Goal: Task Accomplishment & Management: Manage account settings

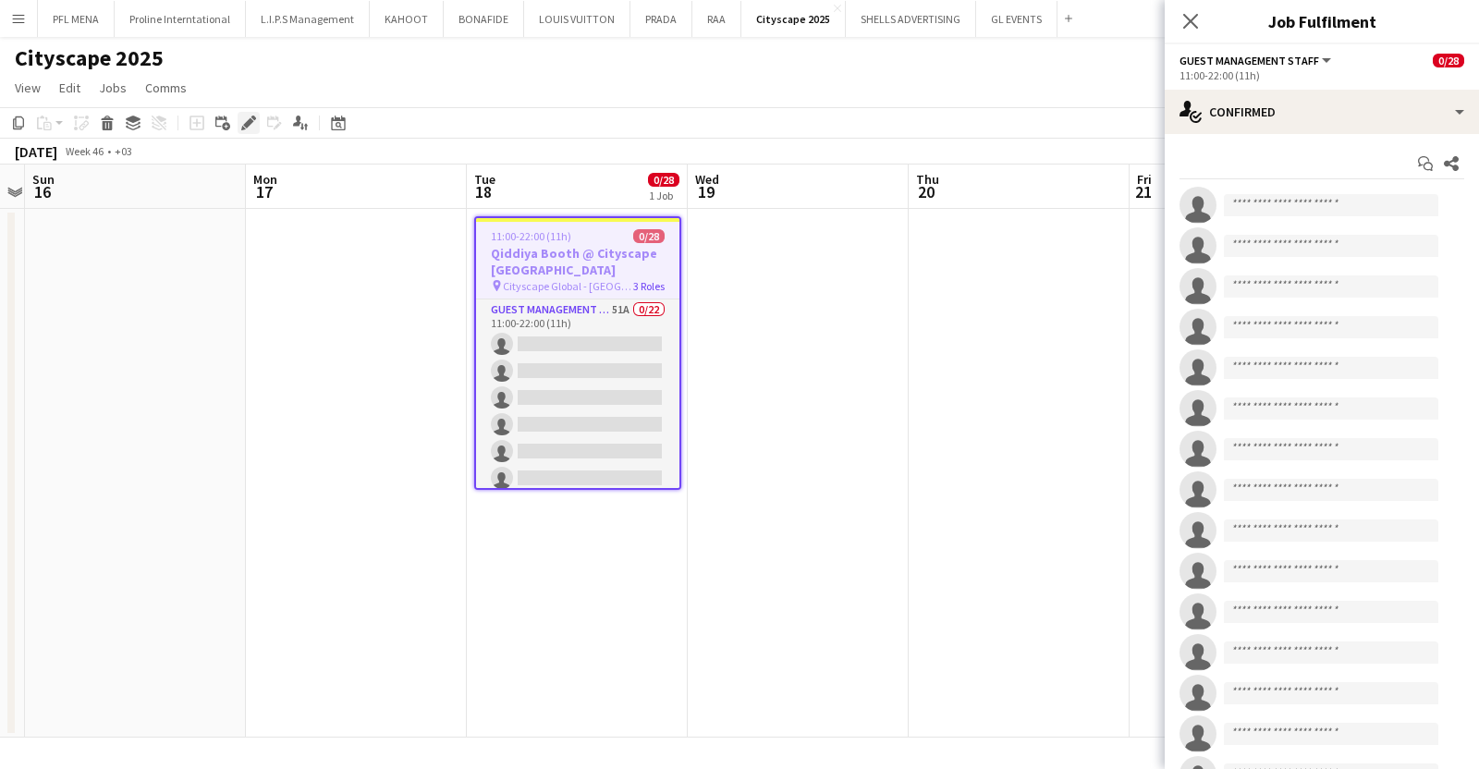
click at [250, 116] on icon "Edit" at bounding box center [248, 123] width 15 height 15
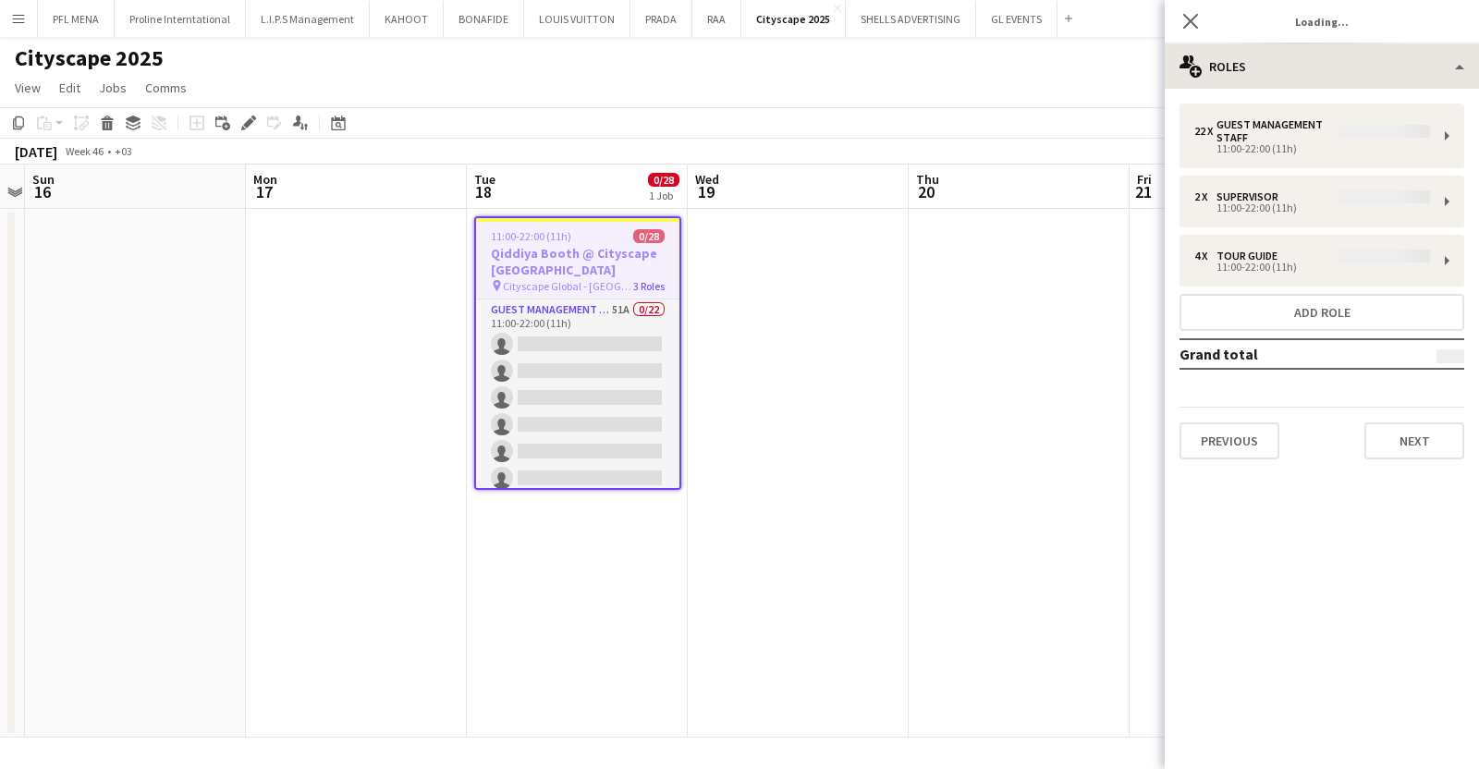
type input "**********"
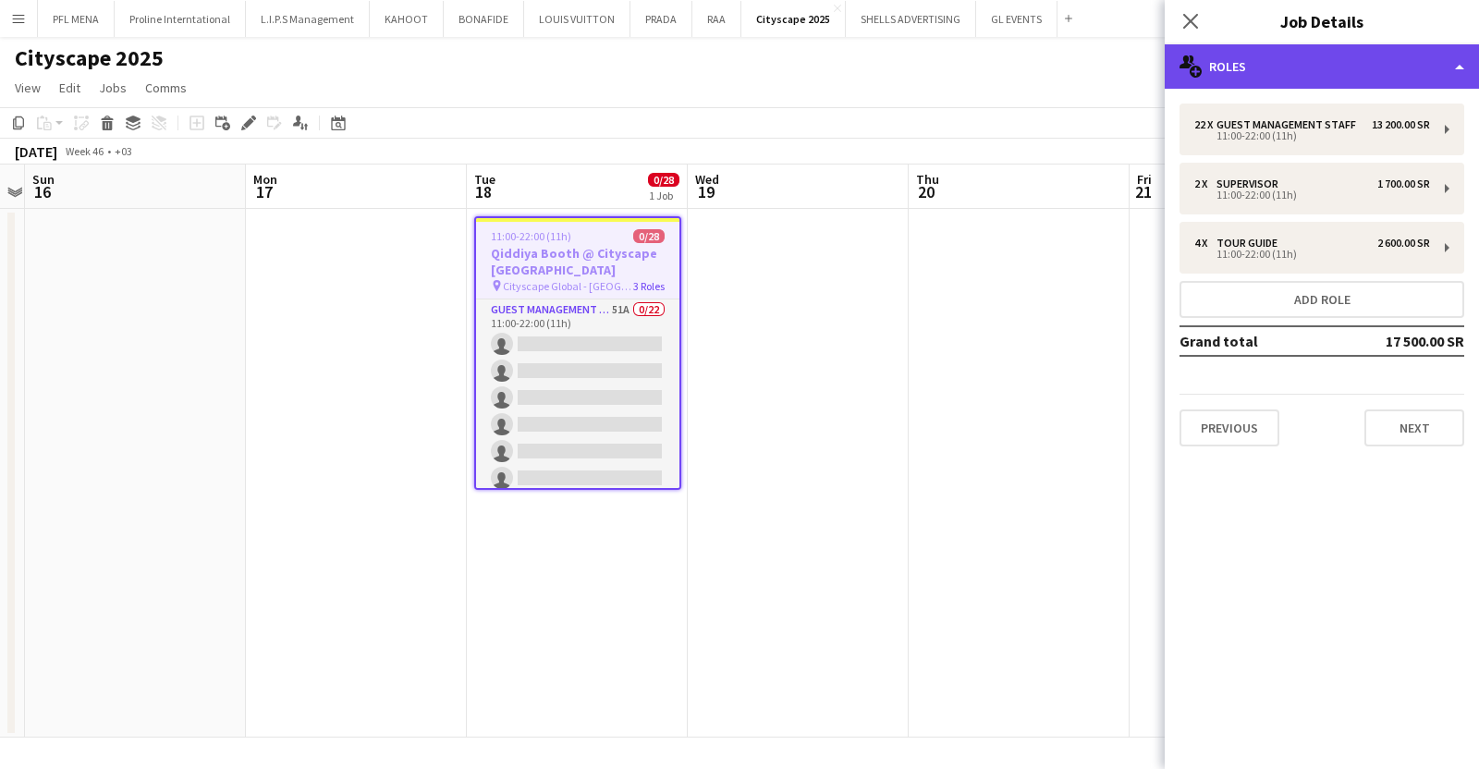
click at [1276, 57] on div "multiple-users-add Roles" at bounding box center [1322, 66] width 314 height 44
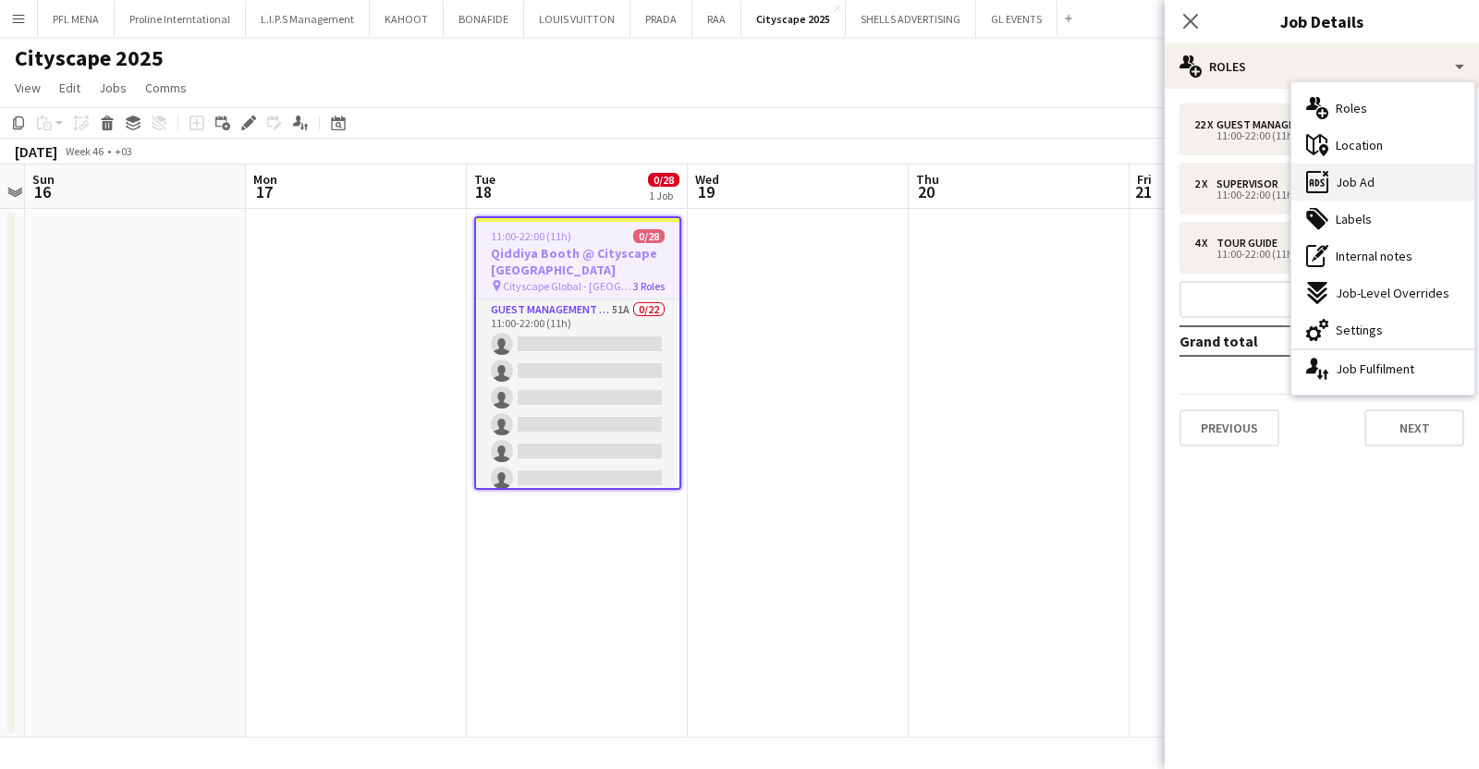
click at [1388, 191] on div "ads-window Job Ad" at bounding box center [1383, 182] width 183 height 37
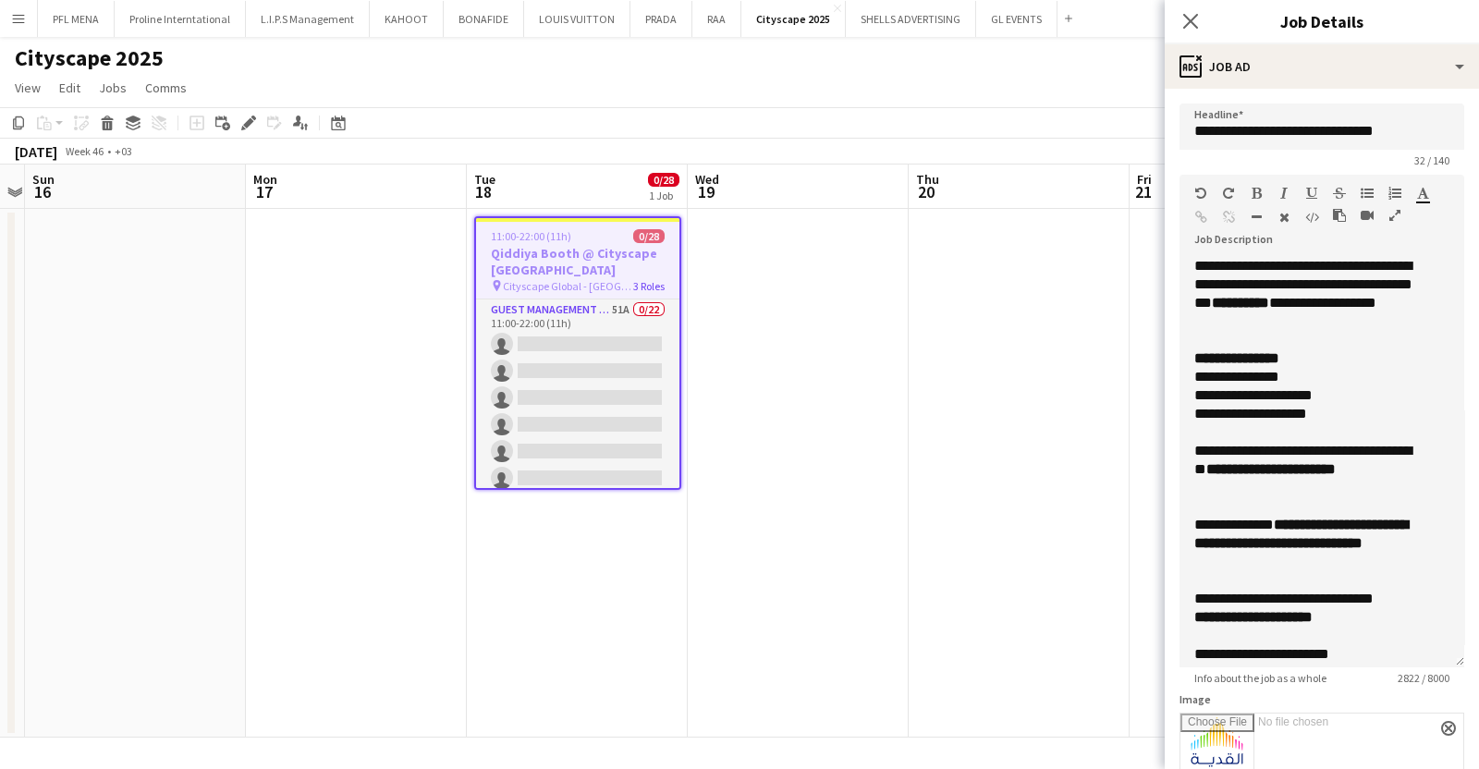
drag, startPoint x: 1446, startPoint y: 359, endPoint x: 1391, endPoint y: 654, distance: 299.9
click at [1391, 654] on div "**********" at bounding box center [1322, 462] width 285 height 411
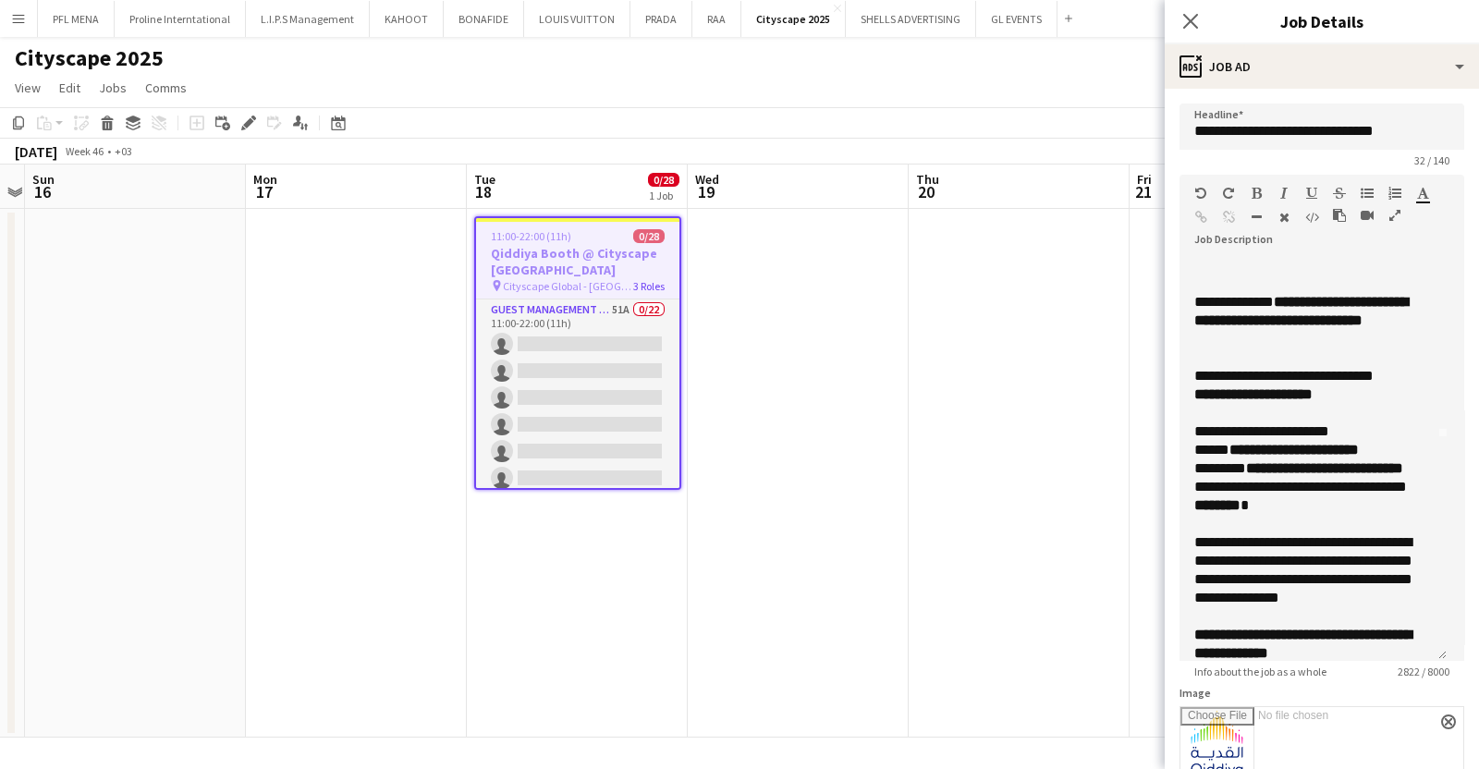
scroll to position [224, 0]
click at [1314, 446] on b "**********" at bounding box center [1294, 449] width 129 height 14
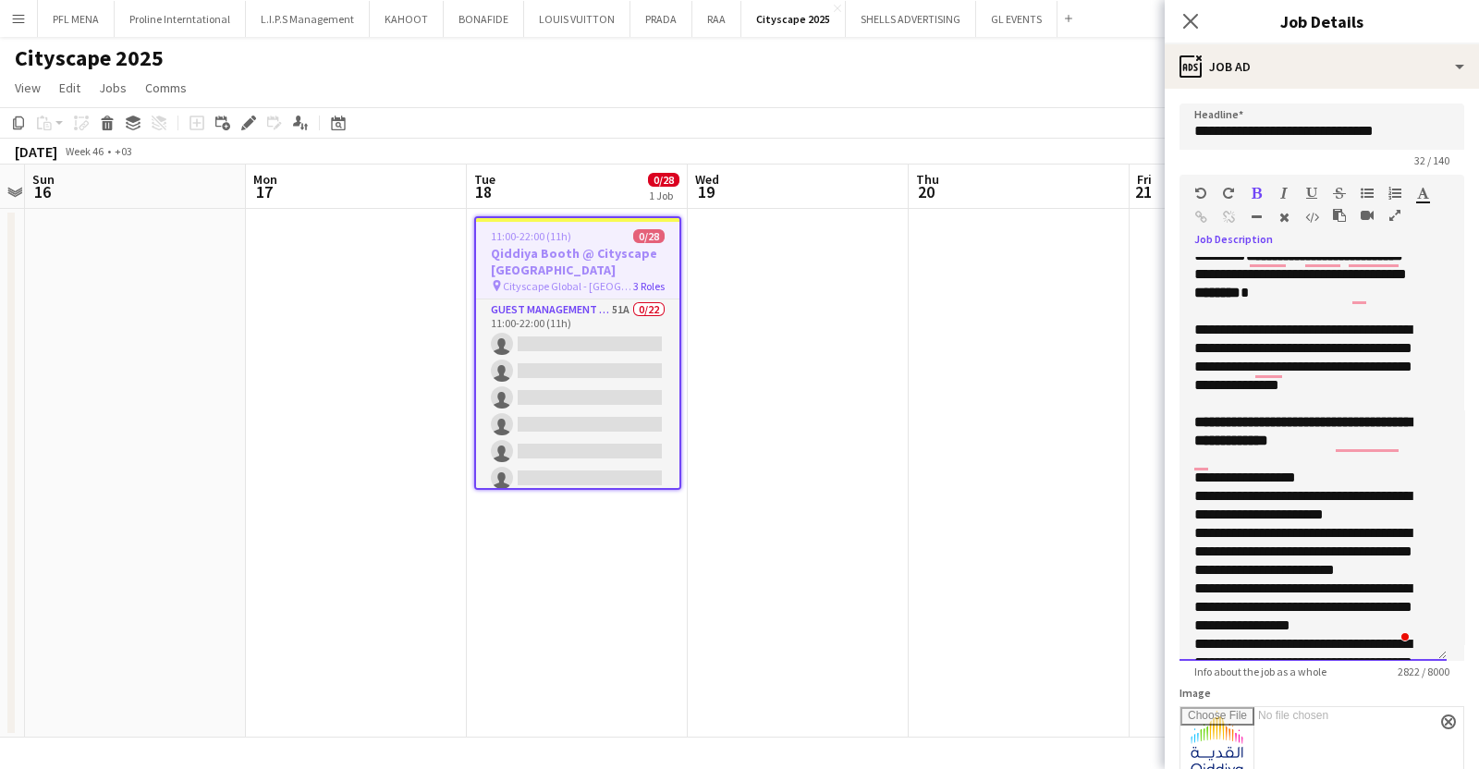
scroll to position [0, 0]
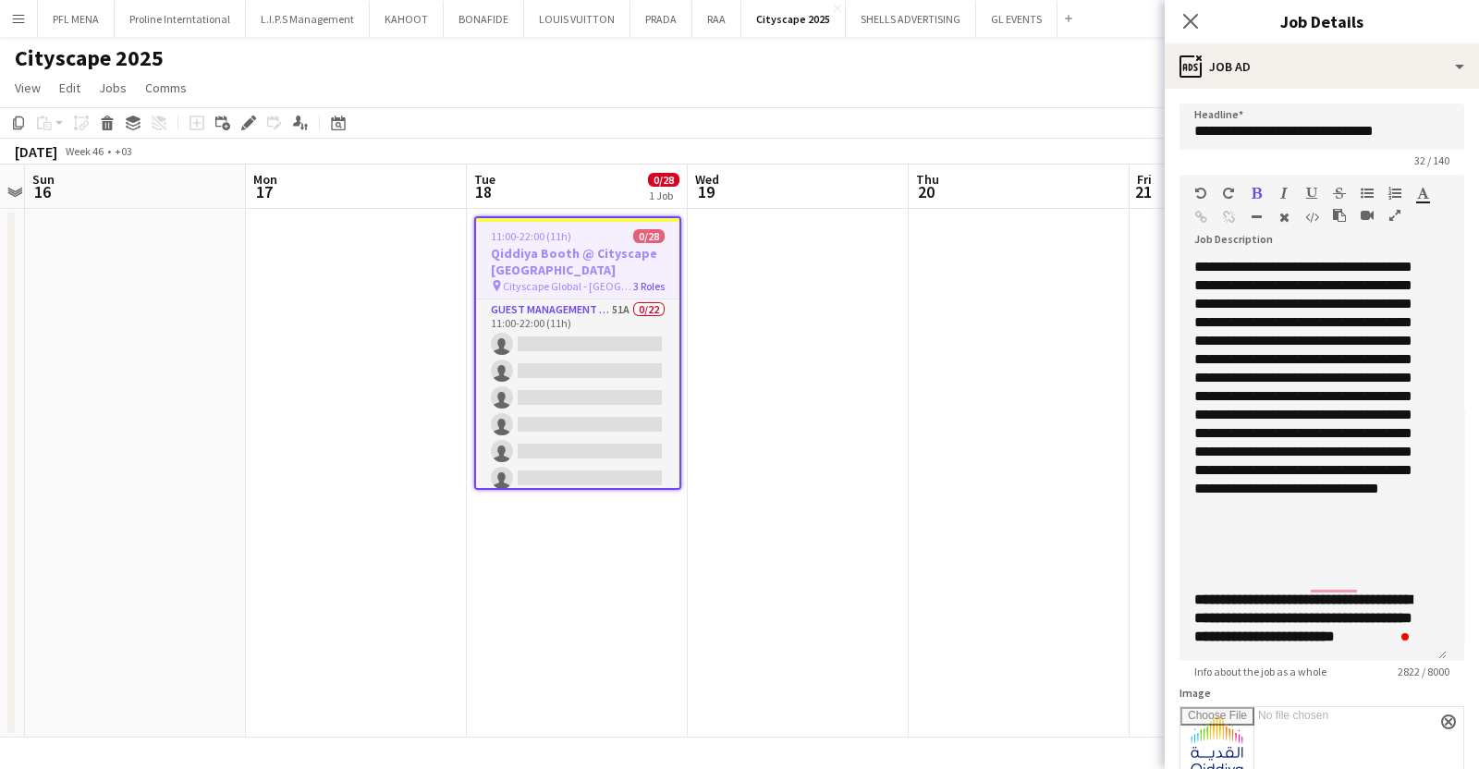
click at [1077, 300] on app-date-cell at bounding box center [1019, 473] width 221 height 529
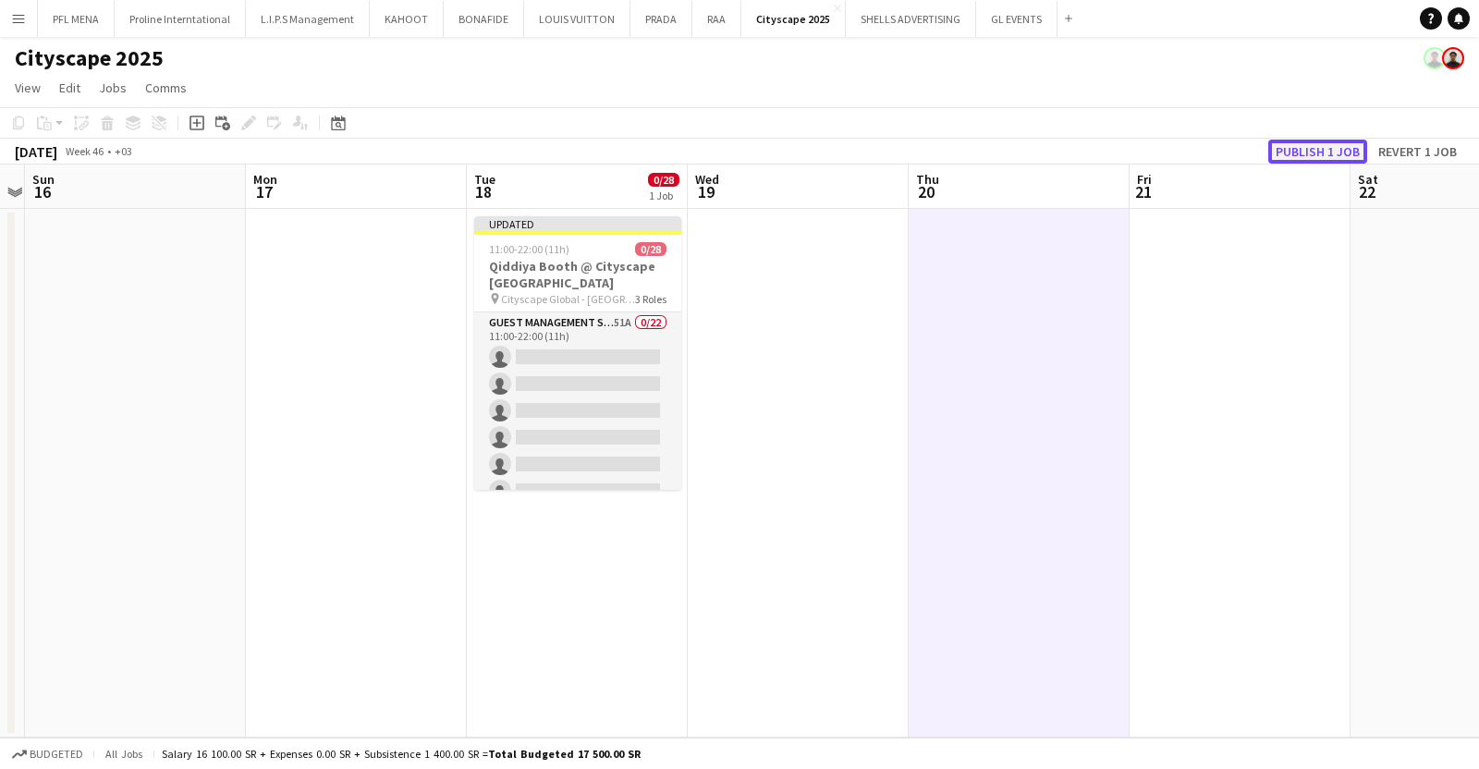
click at [1328, 148] on button "Publish 1 job" at bounding box center [1317, 152] width 99 height 24
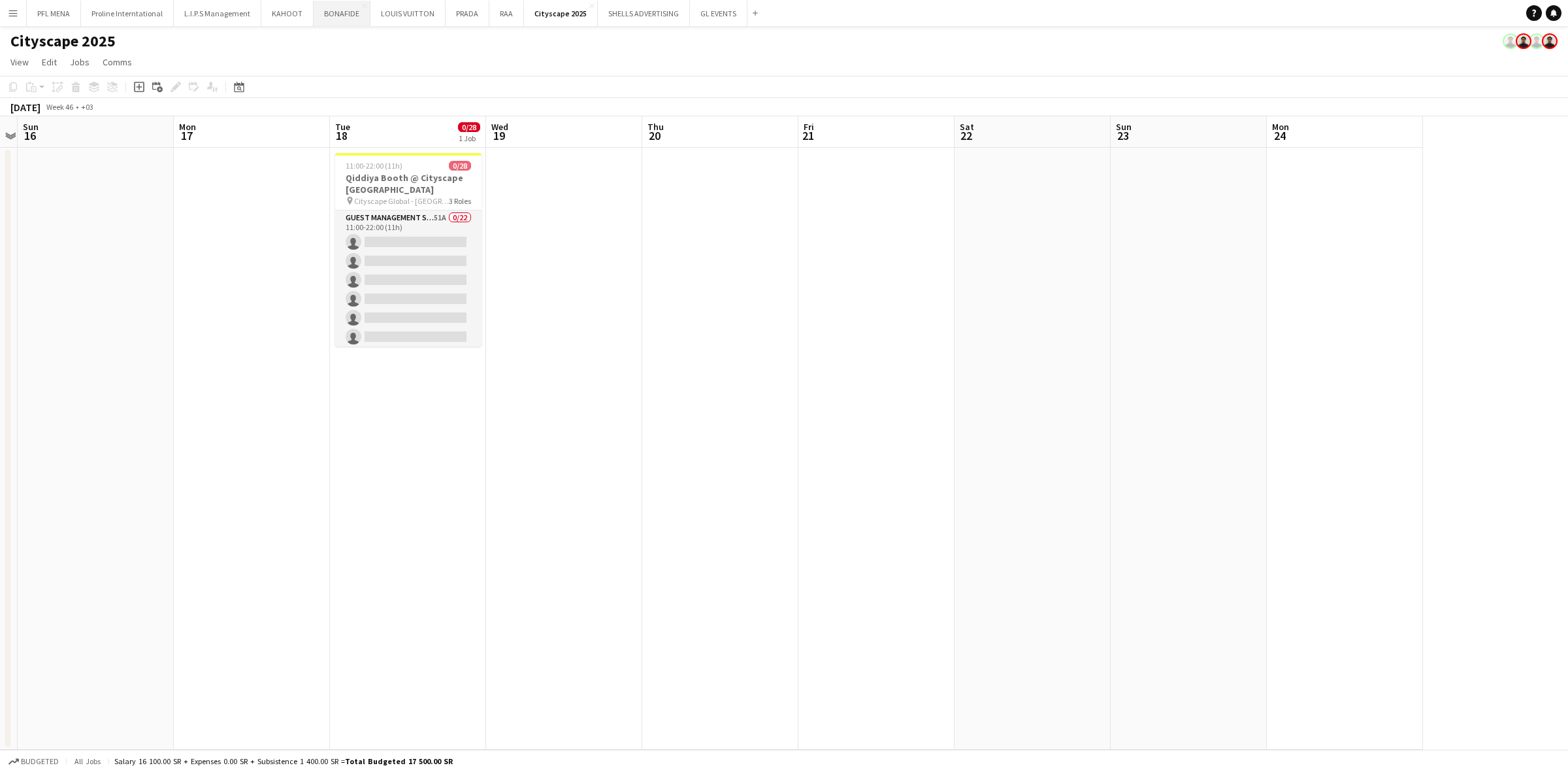
scroll to position [0, 451]
drag, startPoint x: 452, startPoint y: 239, endPoint x: 429, endPoint y: 156, distance: 86.1
click at [449, 239] on app-card-role "Guest Management Staff 51A 0/22 11:00-22:00 (11h) single-neutral-actions single…" at bounding box center [408, 432] width 146 height 443
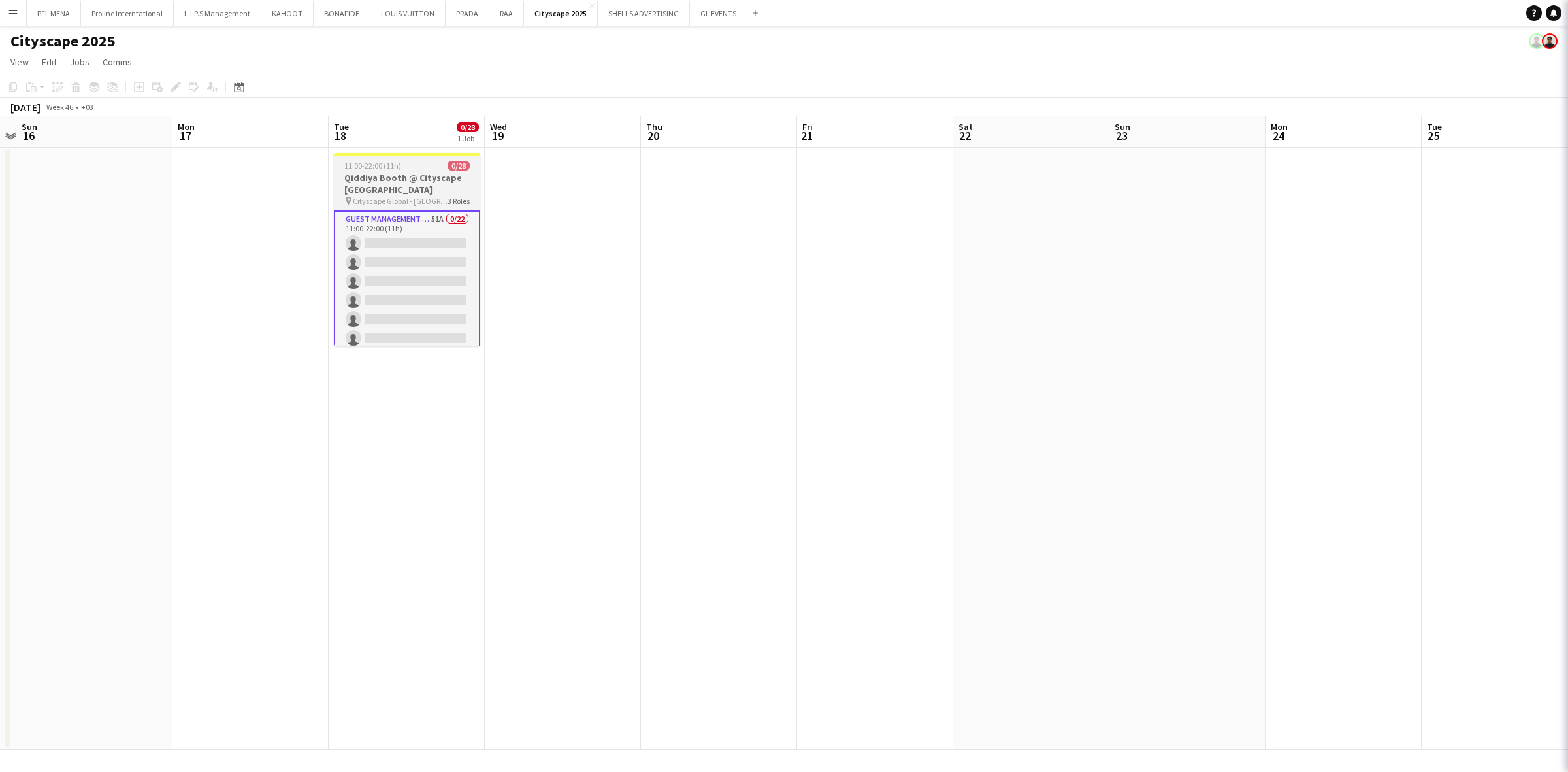
click at [428, 154] on div at bounding box center [406, 154] width 146 height 3
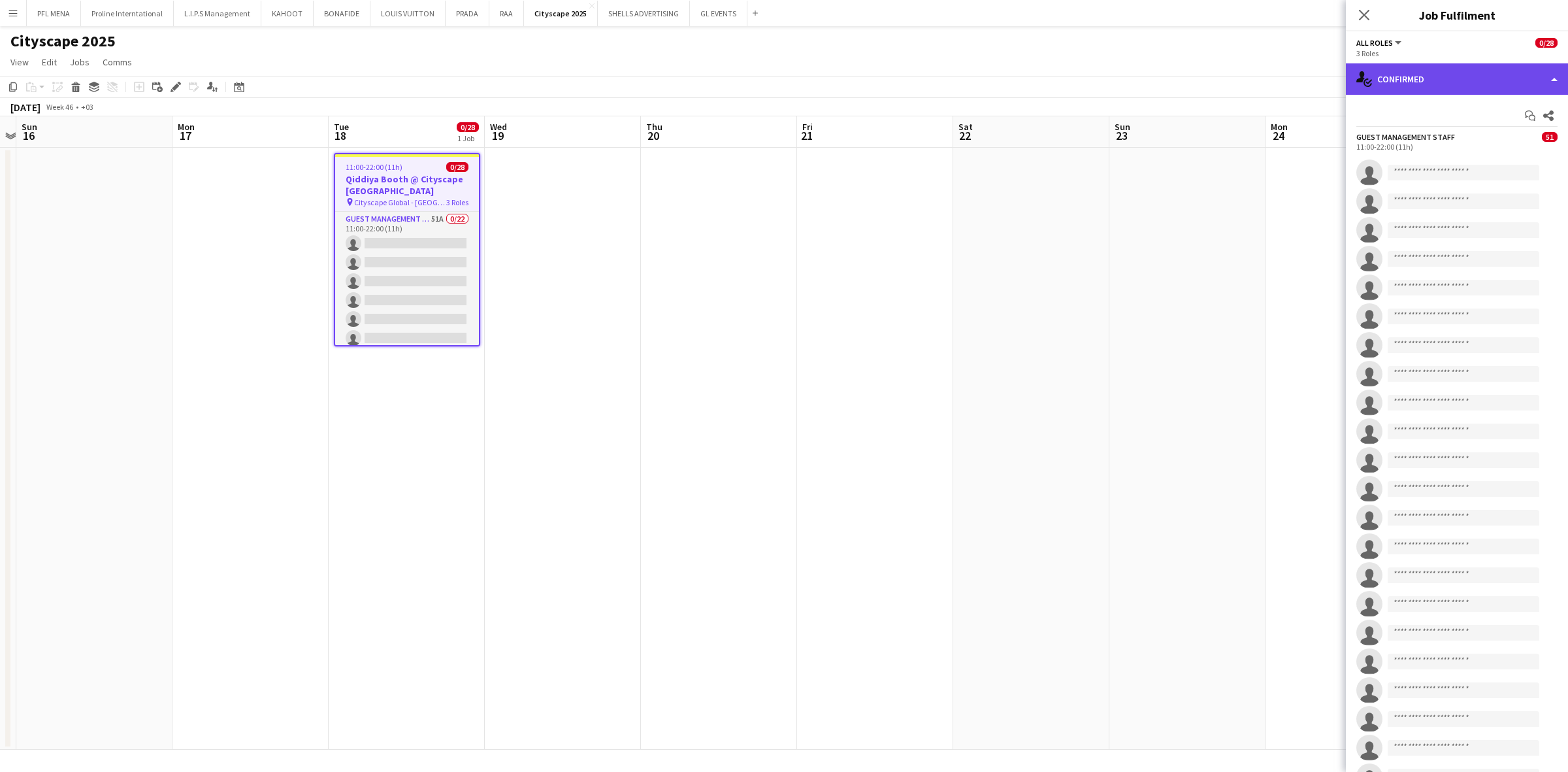
click at [1044, 72] on div "single-neutral-actions-check-2 Confirmed" at bounding box center [1457, 79] width 222 height 31
click at [183, 83] on div "Edit" at bounding box center [176, 87] width 16 height 16
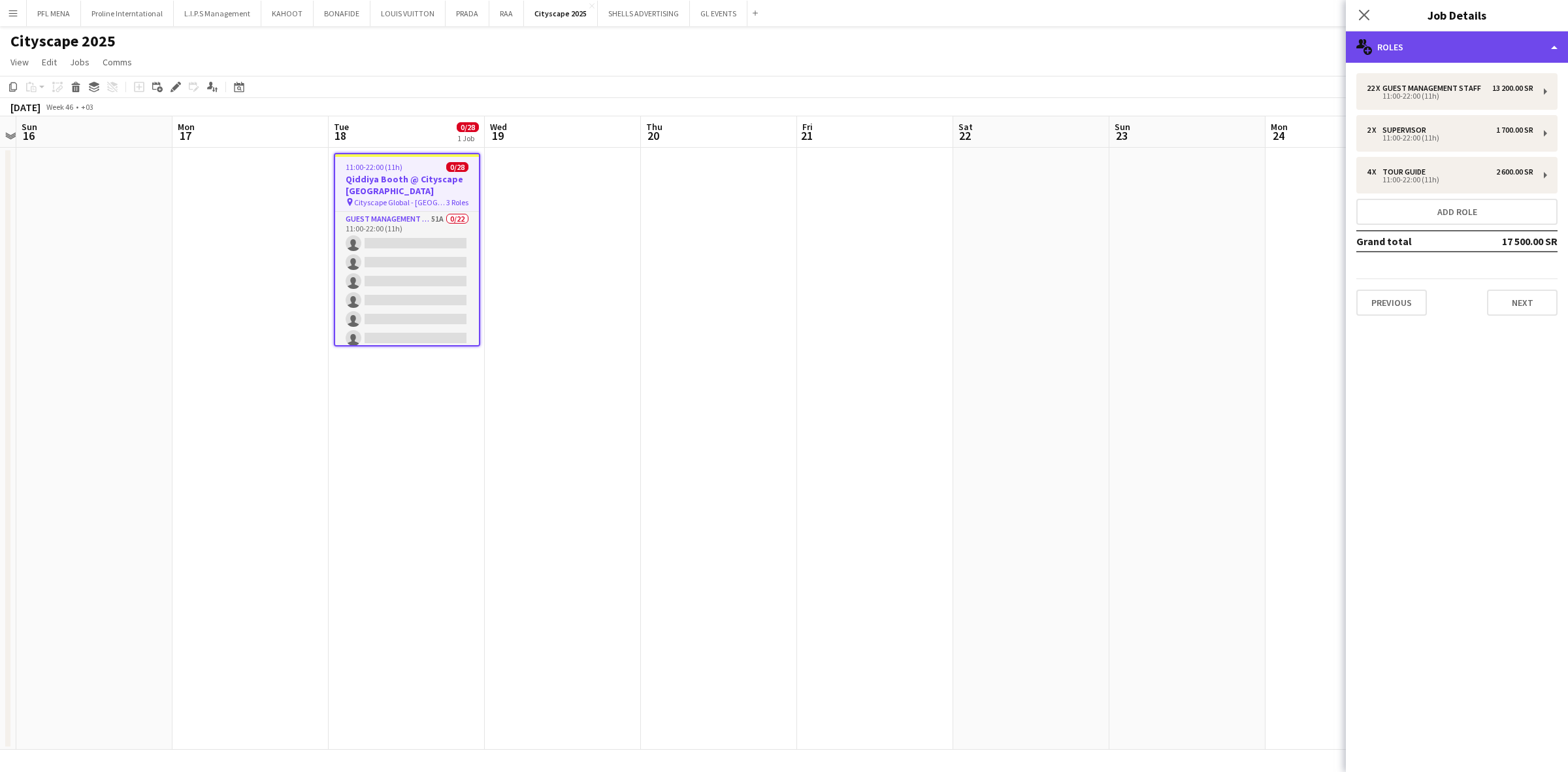
click at [1044, 49] on div "multiple-users-add Roles" at bounding box center [1457, 47] width 222 height 31
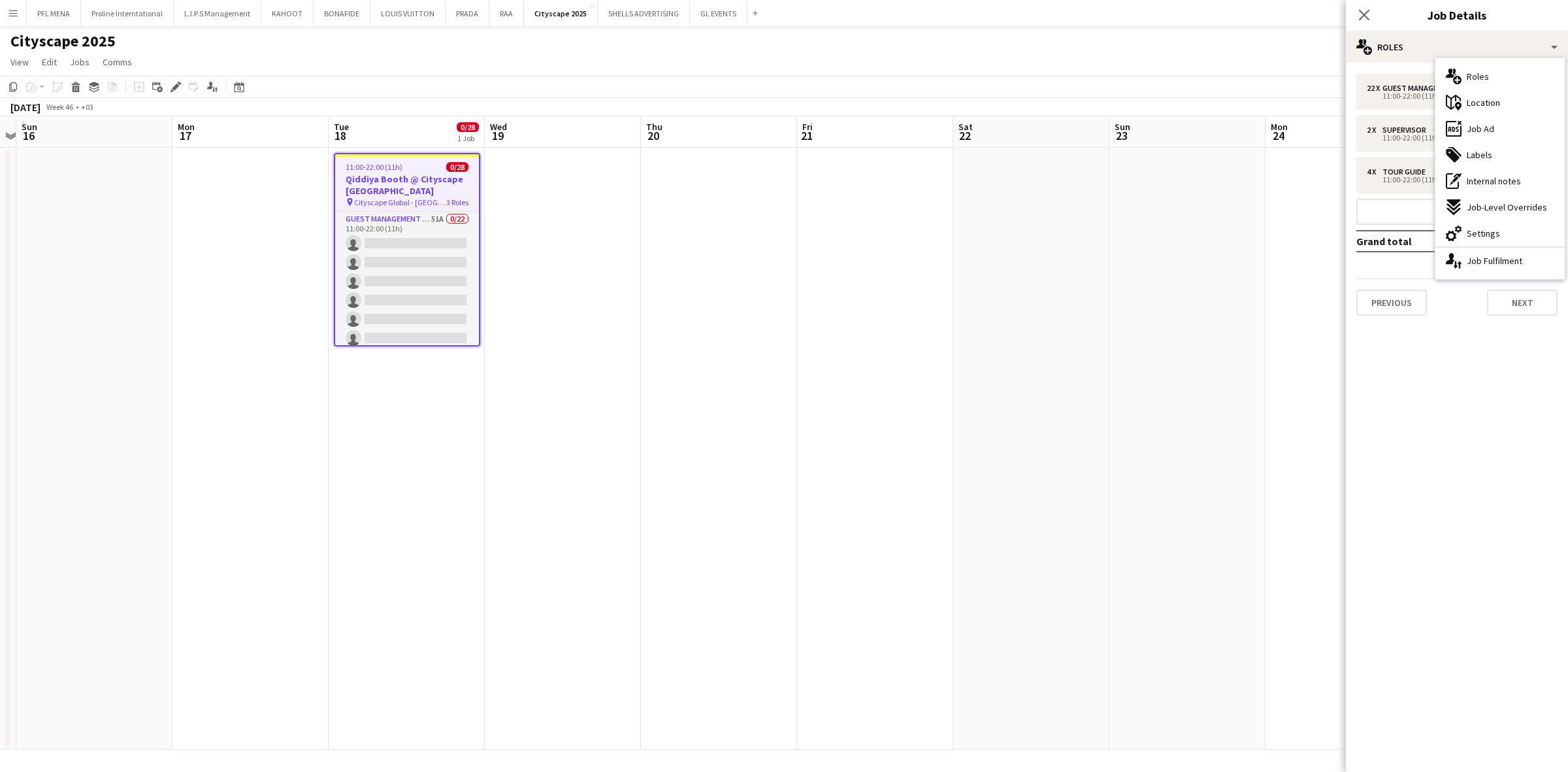
click at [1044, 129] on div "ads-window Job Ad" at bounding box center [1499, 129] width 129 height 26
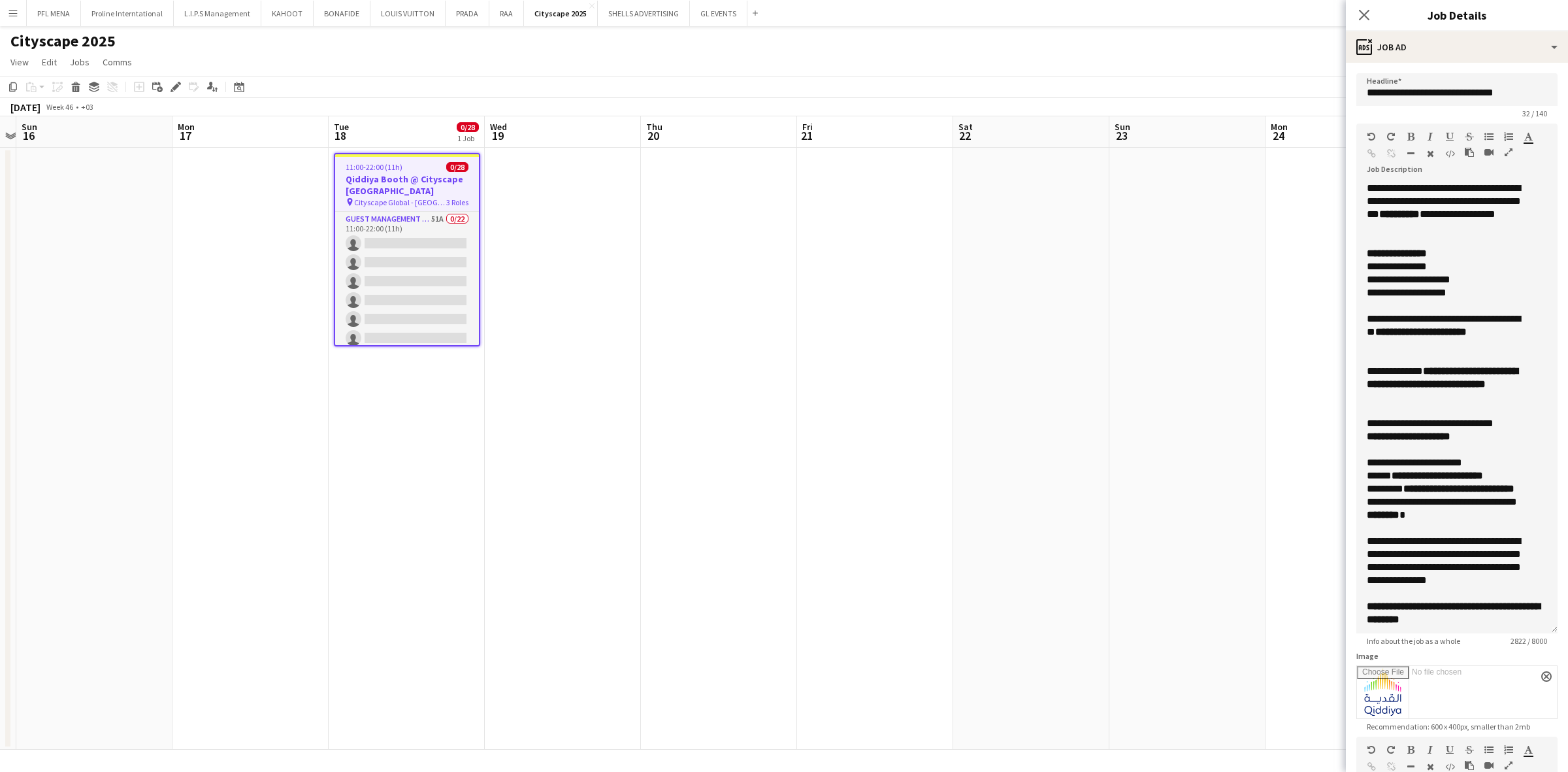
drag, startPoint x: 1552, startPoint y: 252, endPoint x: 1573, endPoint y: 636, distance: 384.6
click at [1044, 543] on html "Menu Boards Boards Boards All jobs Status Workforce Workforce My Workforce Recr…" at bounding box center [784, 386] width 1568 height 772
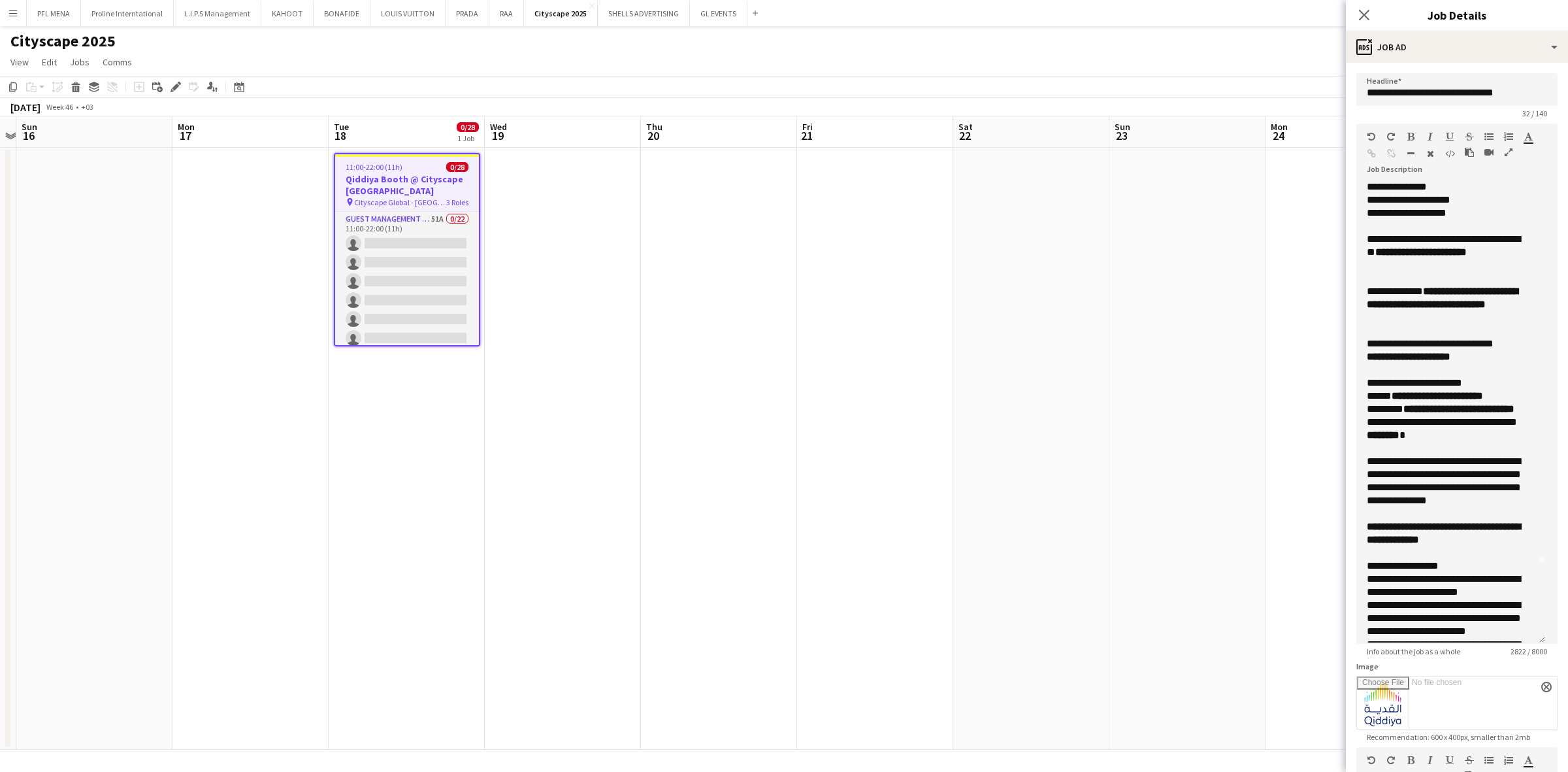
scroll to position [81, 0]
click at [770, 409] on app-date-cell at bounding box center [719, 449] width 156 height 602
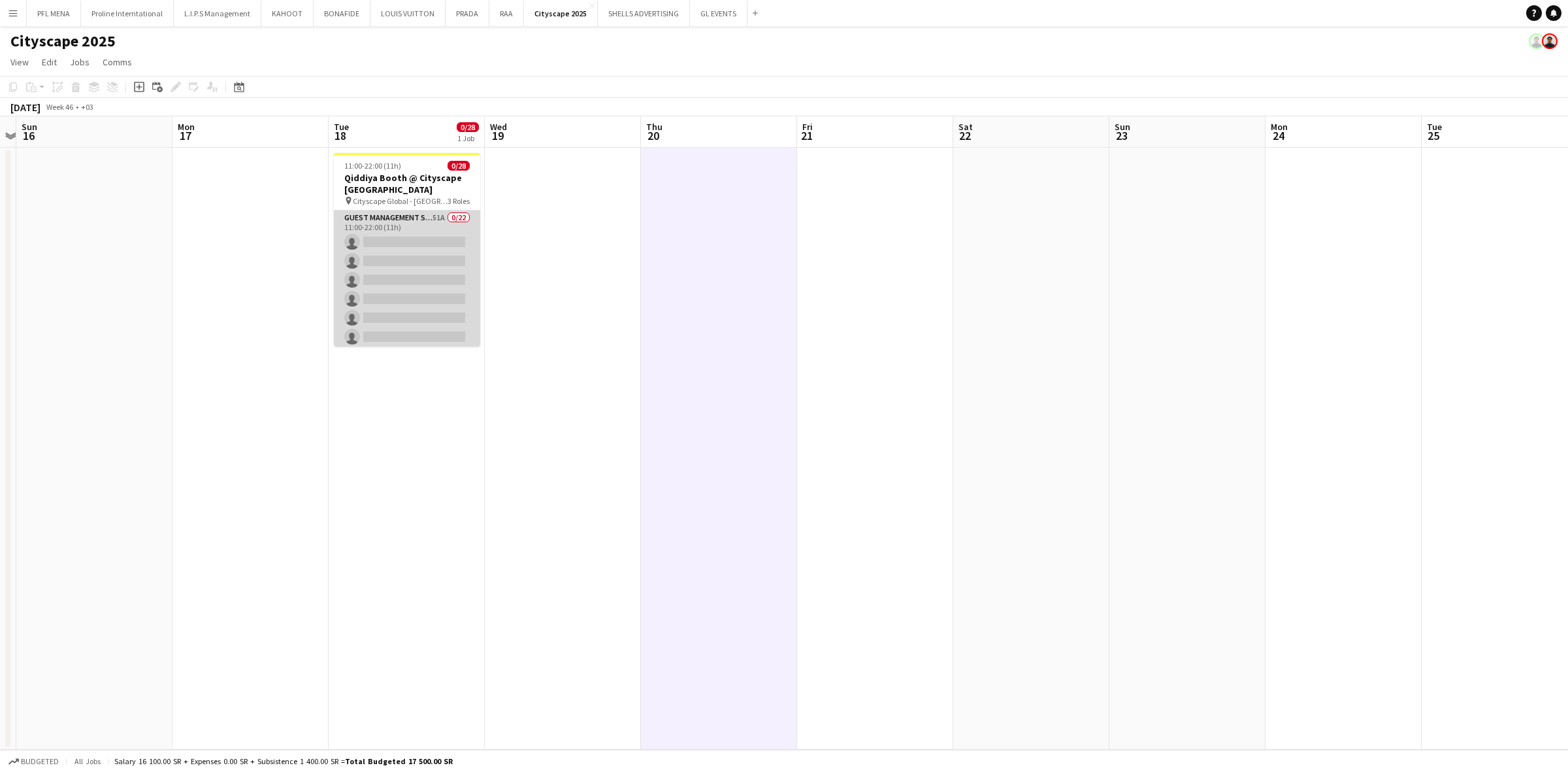
click at [456, 281] on app-card-role "Guest Management Staff 51A 0/22 11:00-22:00 (11h) single-neutral-actions single…" at bounding box center [406, 432] width 146 height 443
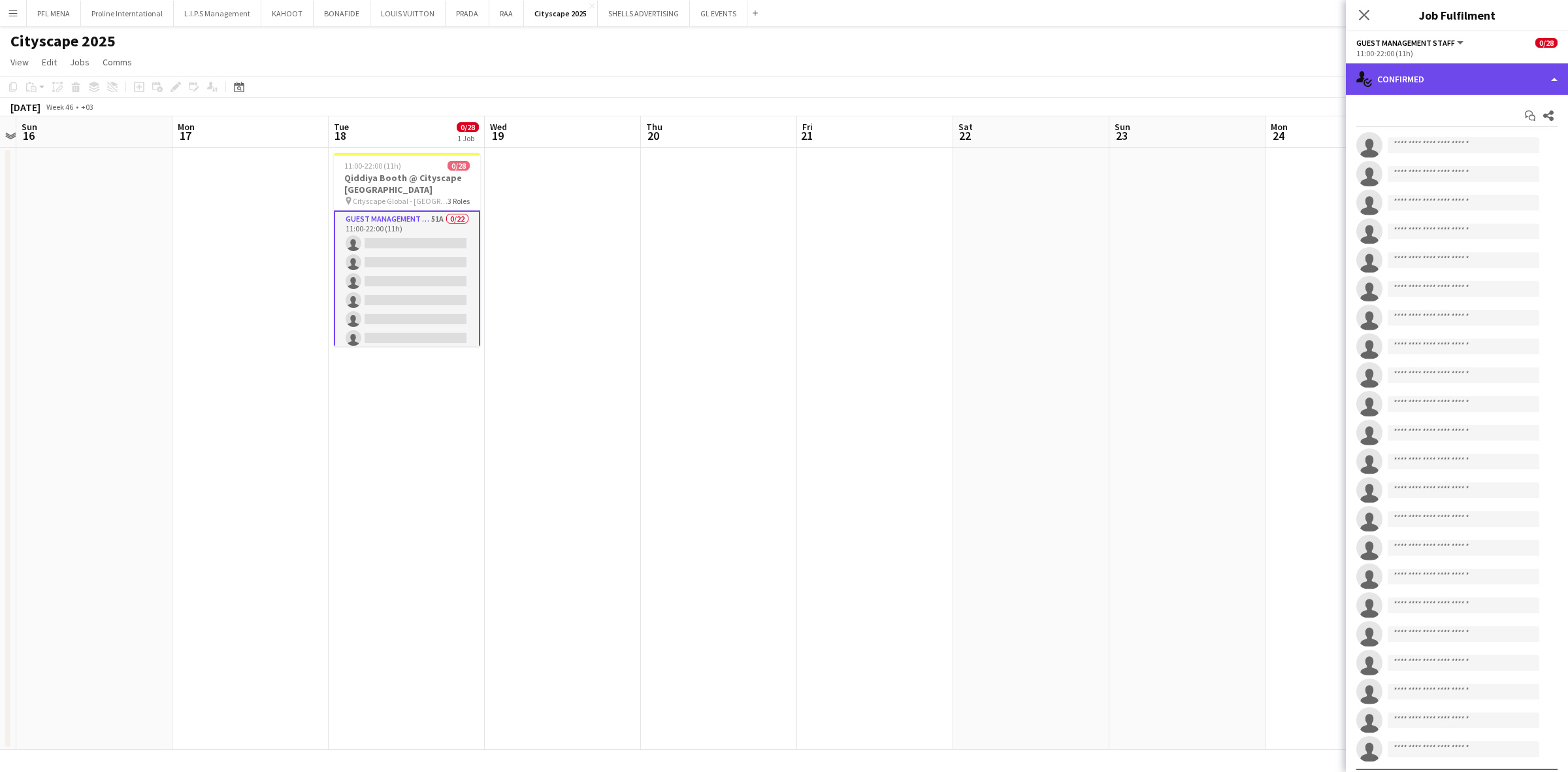
click at [1044, 66] on div "single-neutral-actions-check-2 Confirmed" at bounding box center [1457, 79] width 222 height 31
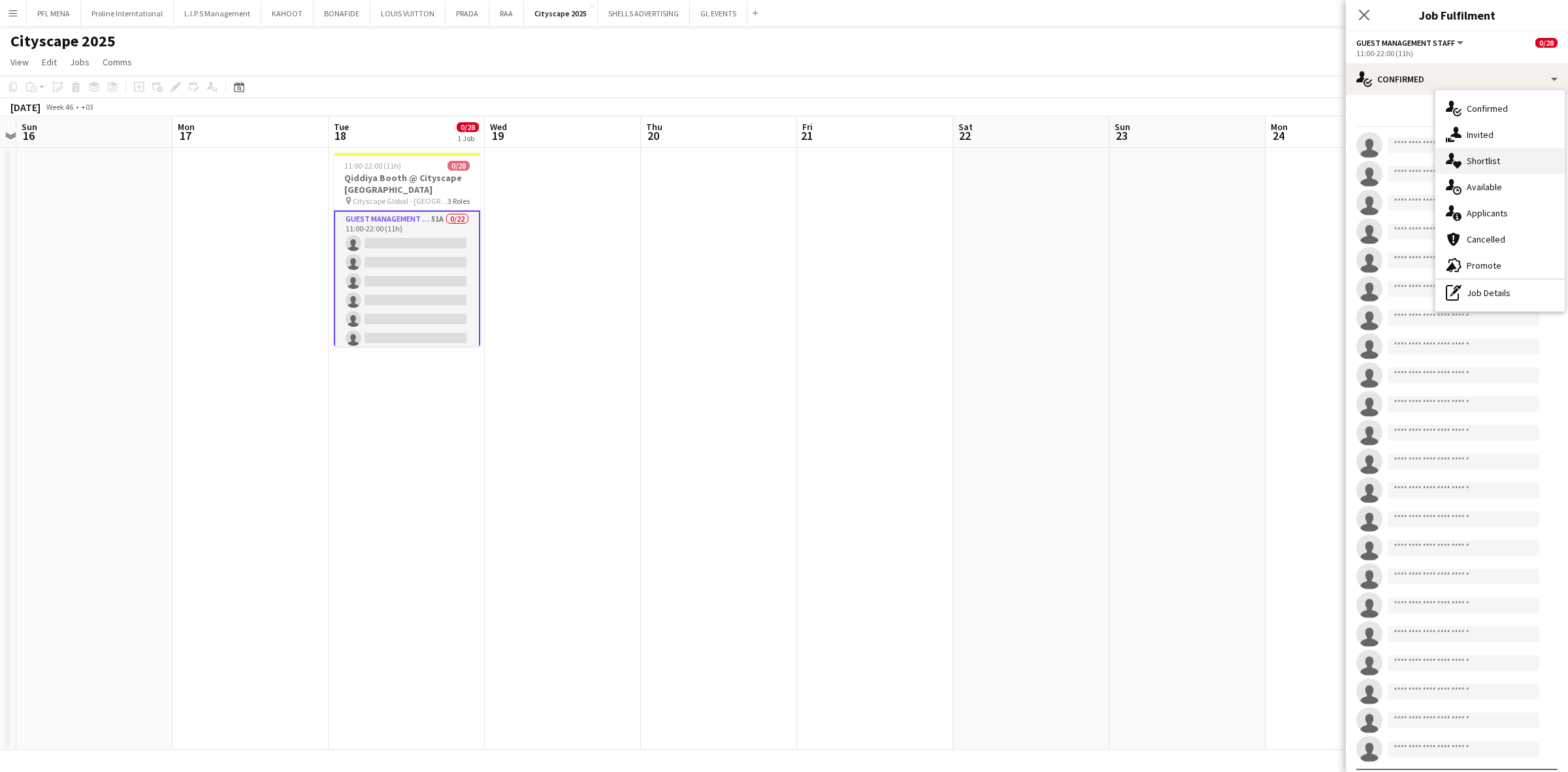
click at [1044, 159] on span "Shortlist" at bounding box center [1483, 160] width 33 height 12
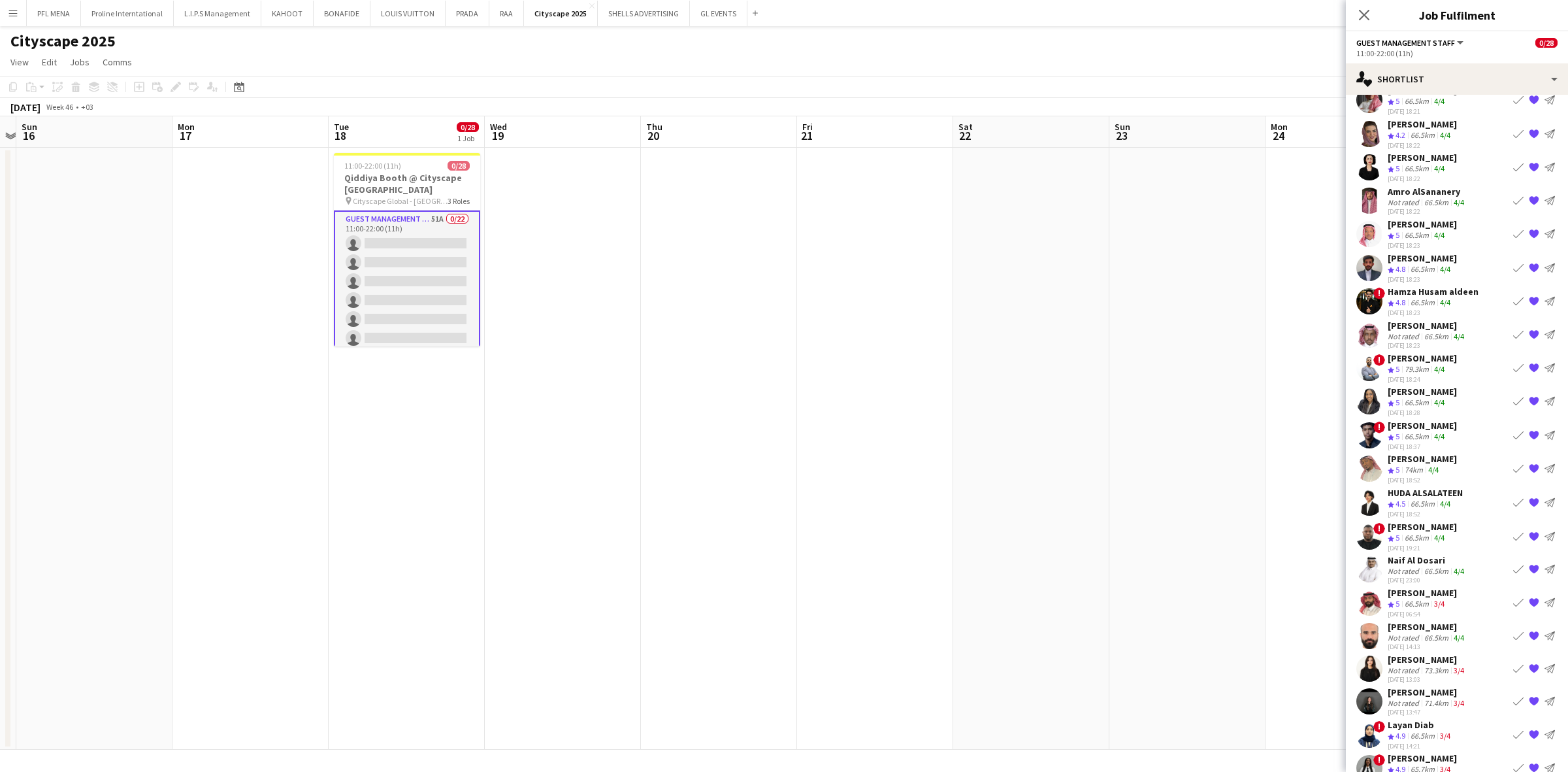
scroll to position [98, 0]
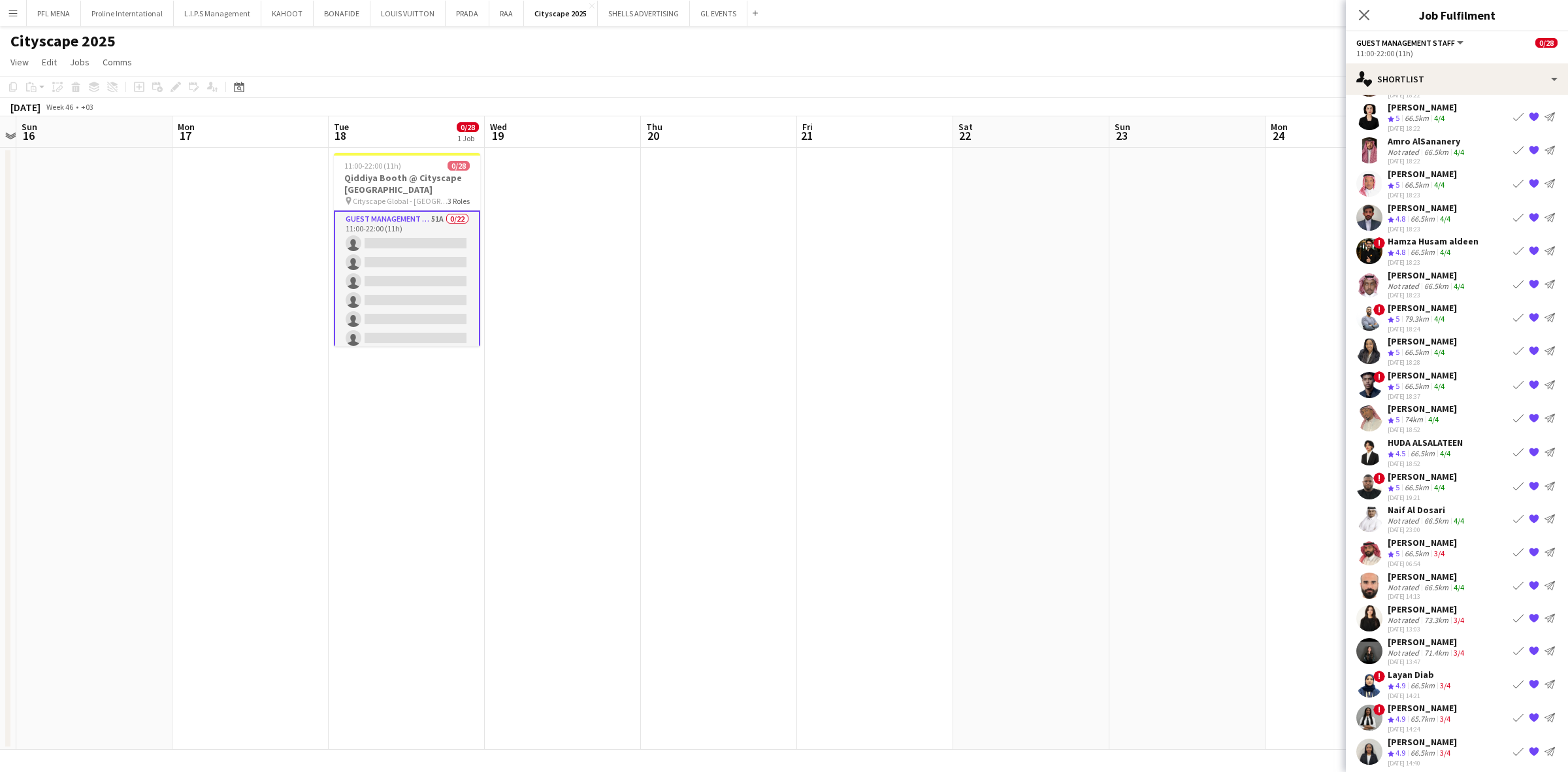
click at [1044, 317] on div "79.3km" at bounding box center [1417, 320] width 30 height 11
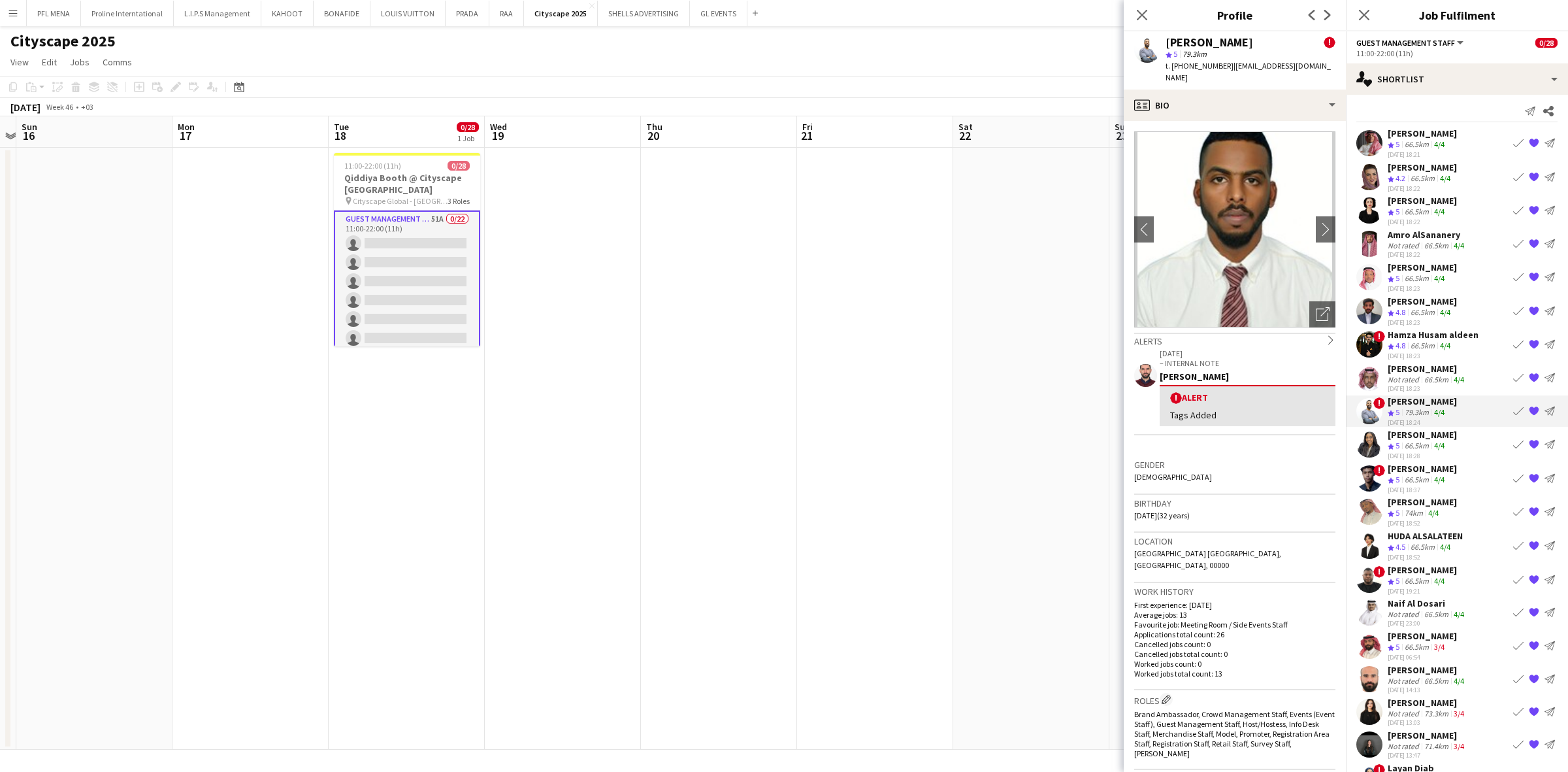
scroll to position [0, 0]
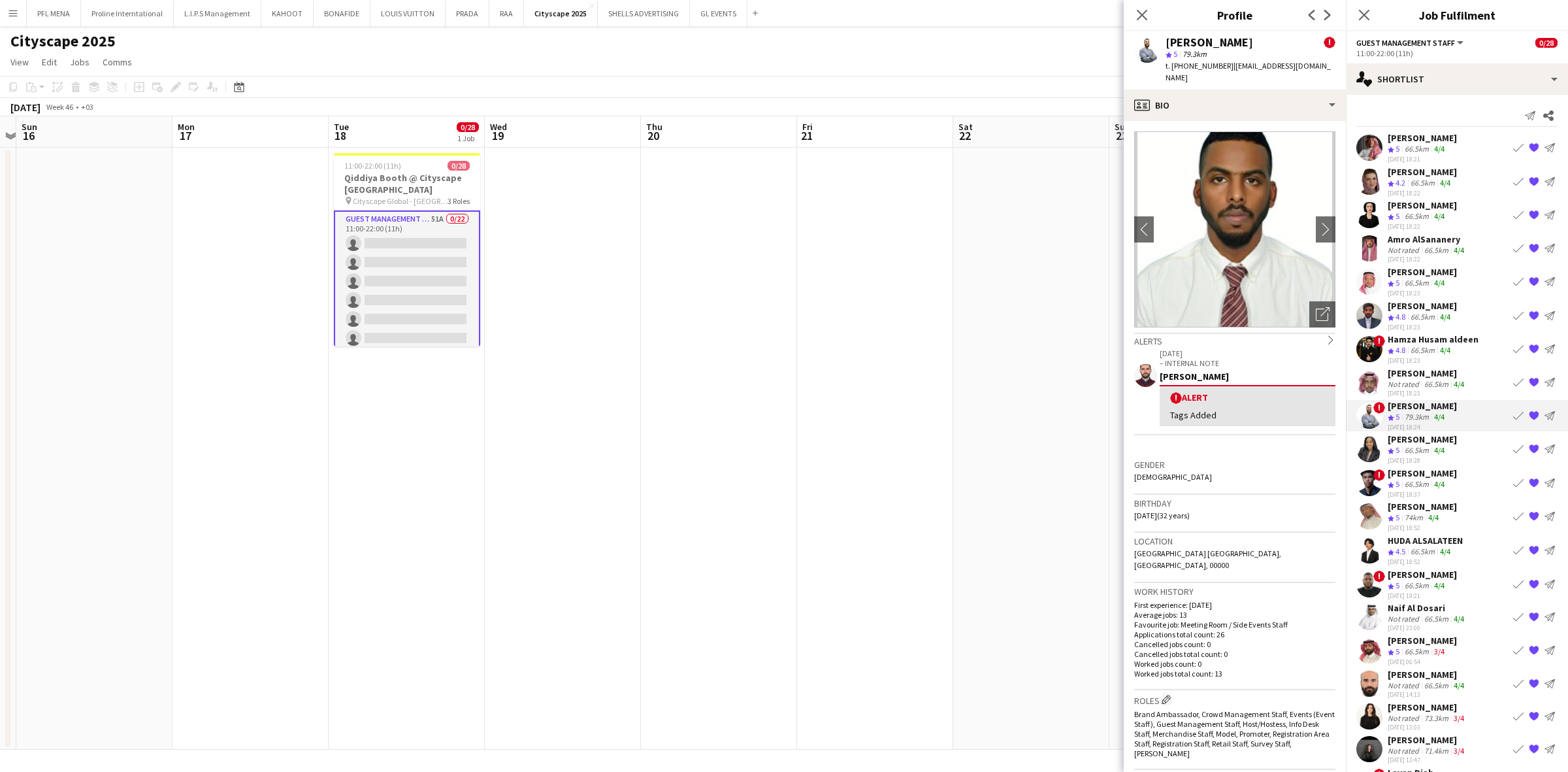
click at [1044, 249] on div "Not rated" at bounding box center [1405, 250] width 34 height 10
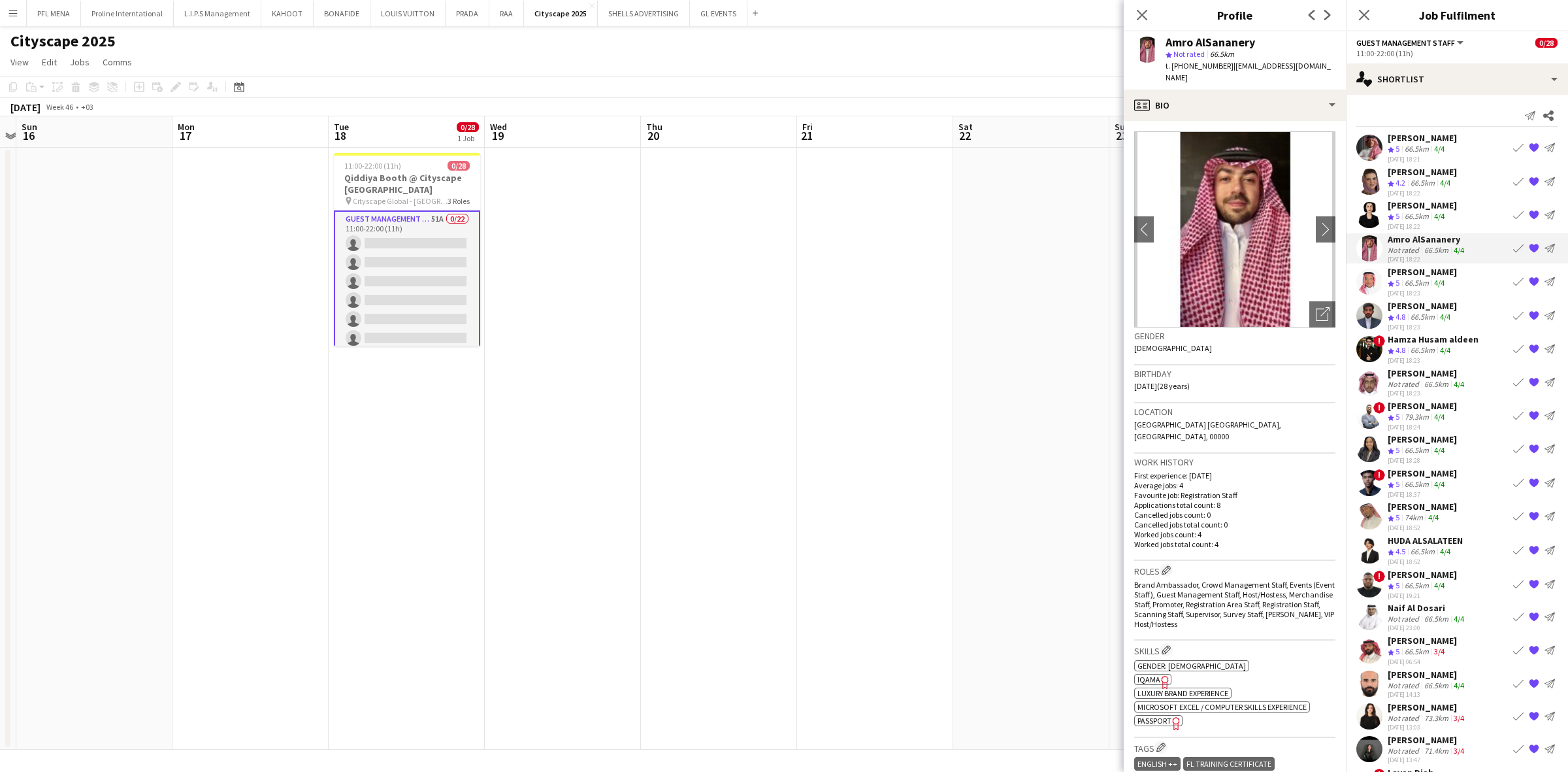
click at [1044, 543] on div "[PERSON_NAME]" at bounding box center [1427, 674] width 79 height 12
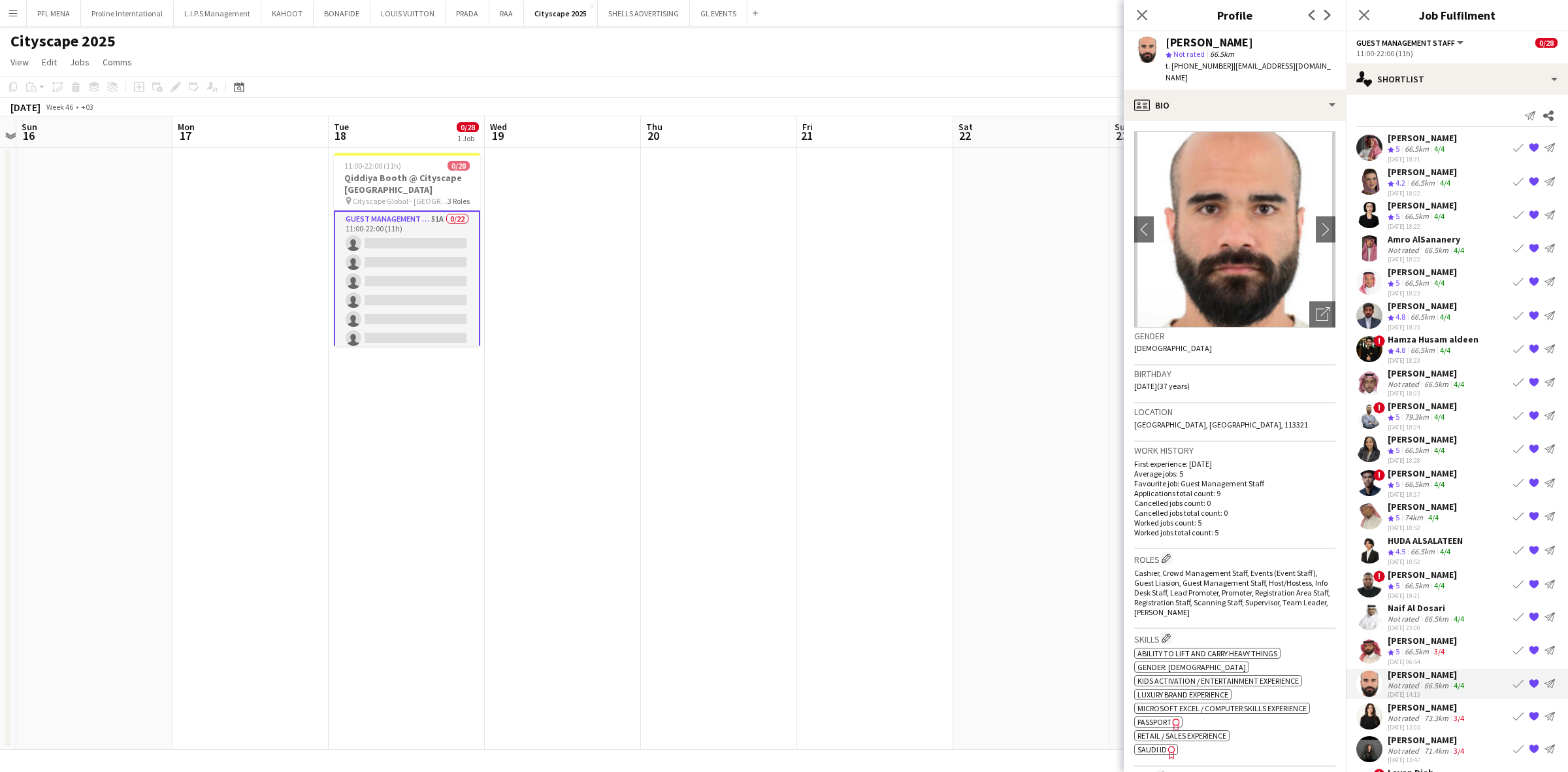
click at [1044, 141] on div "[PERSON_NAME]" at bounding box center [1422, 138] width 69 height 12
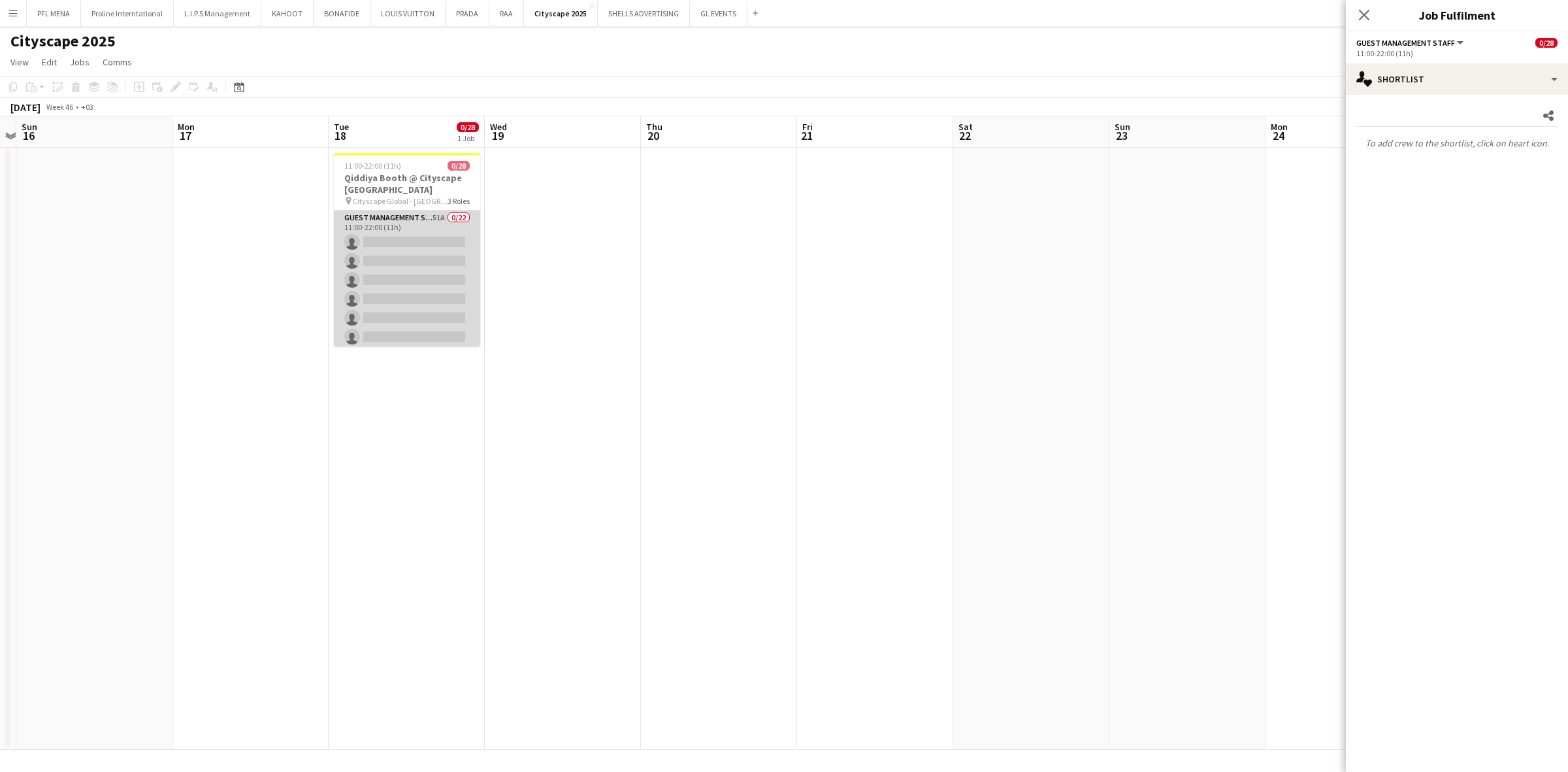
click at [406, 269] on app-card-role "Guest Management Staff 51A 0/22 11:00-22:00 (11h) single-neutral-actions single…" at bounding box center [406, 432] width 146 height 443
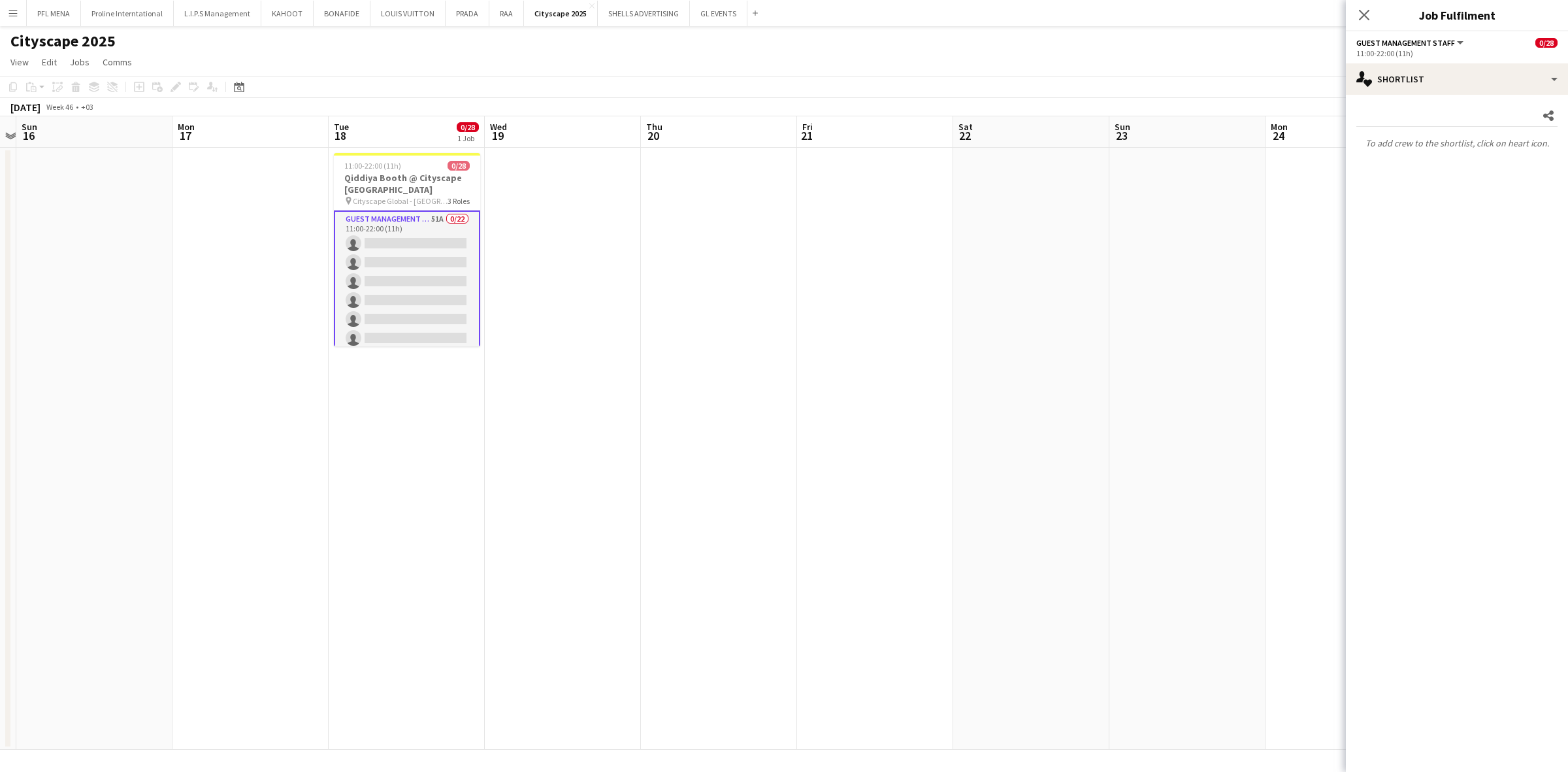
click at [416, 253] on app-card-role "Guest Management Staff 51A 0/22 11:00-22:00 (11h) single-neutral-actions single…" at bounding box center [406, 433] width 146 height 445
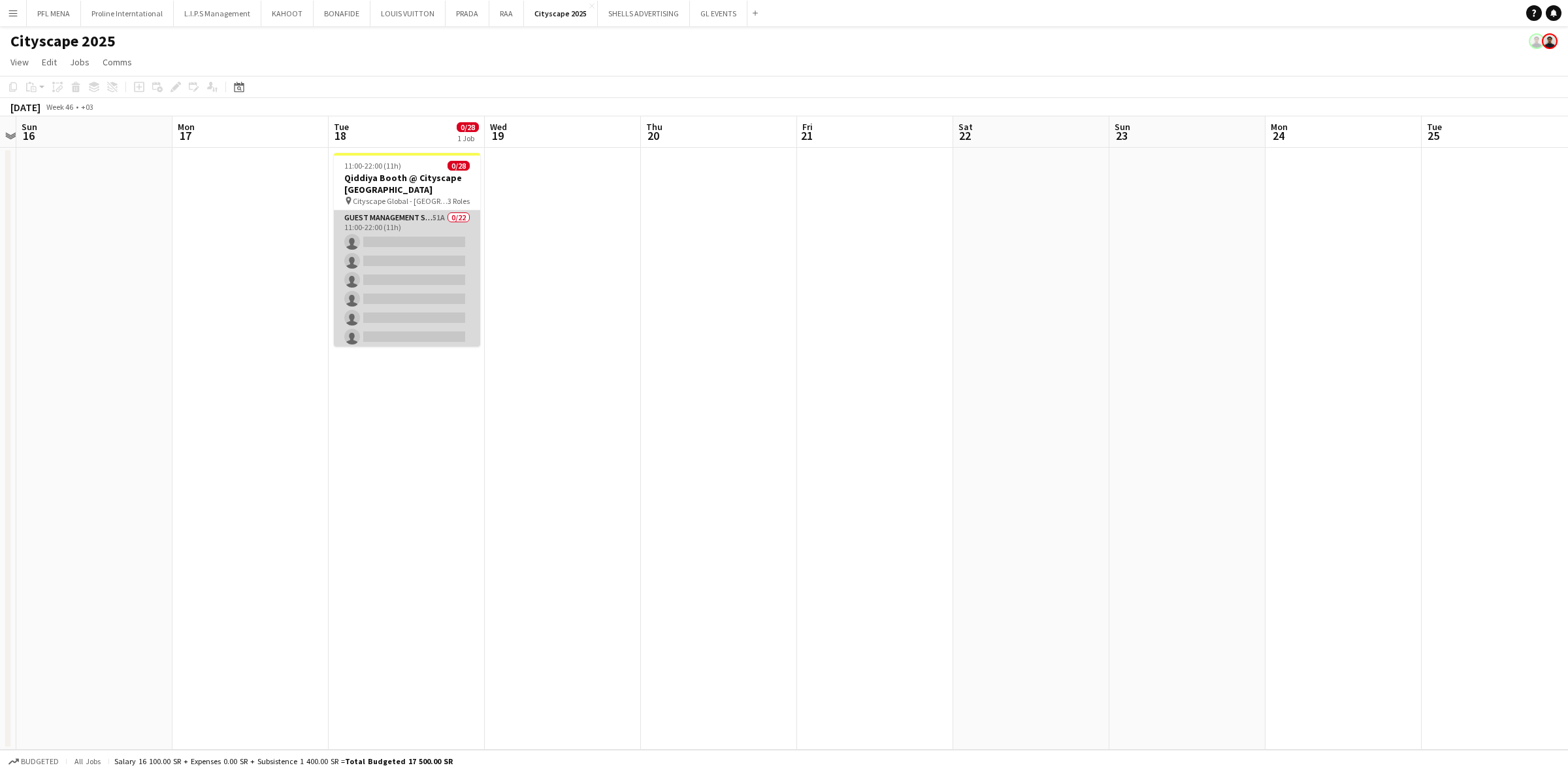
click at [416, 253] on app-card-role "Guest Management Staff 51A 0/22 11:00-22:00 (11h) single-neutral-actions single…" at bounding box center [406, 432] width 146 height 443
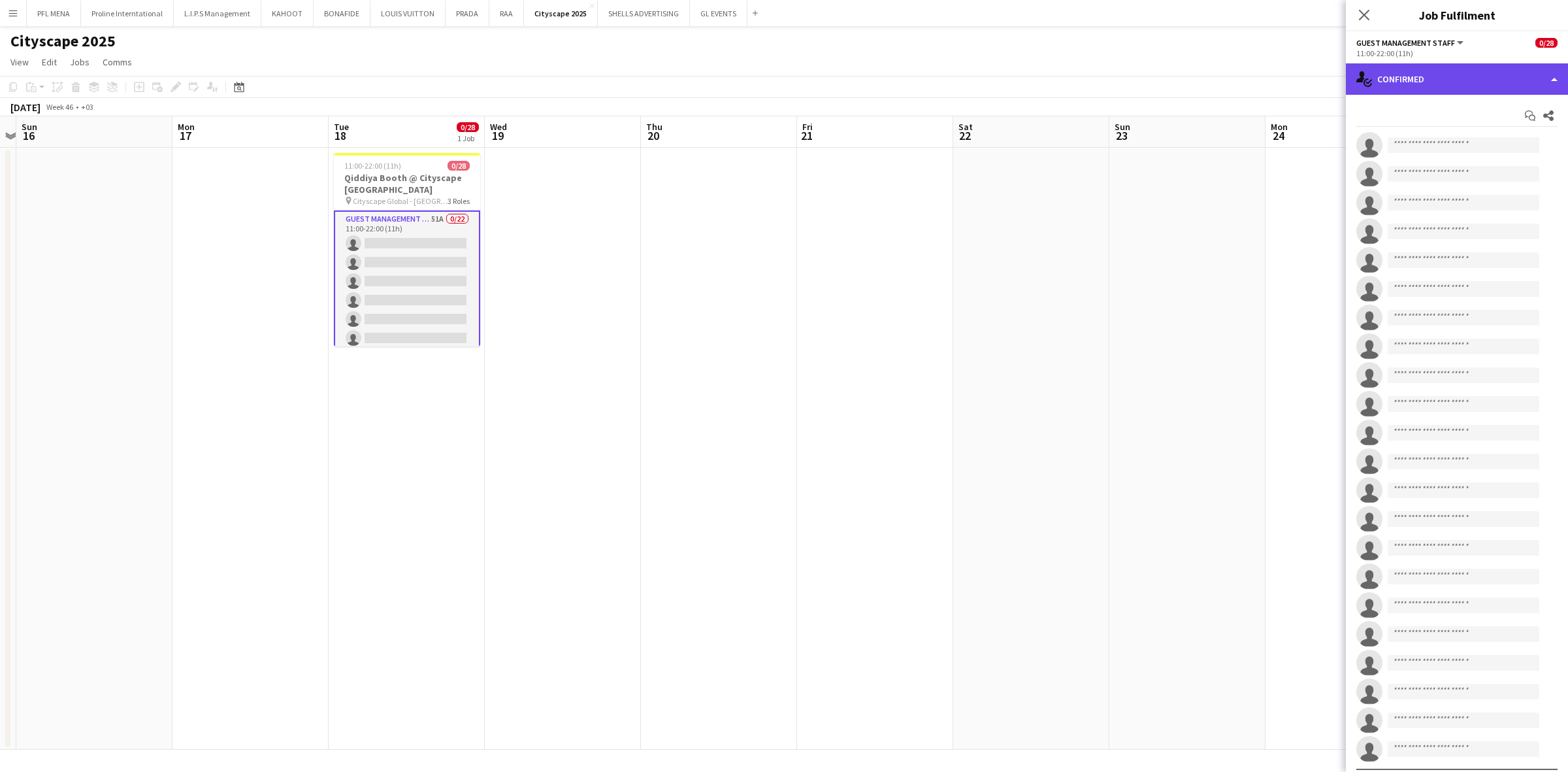
click at [1044, 71] on div "single-neutral-actions-check-2 Confirmed" at bounding box center [1457, 79] width 222 height 31
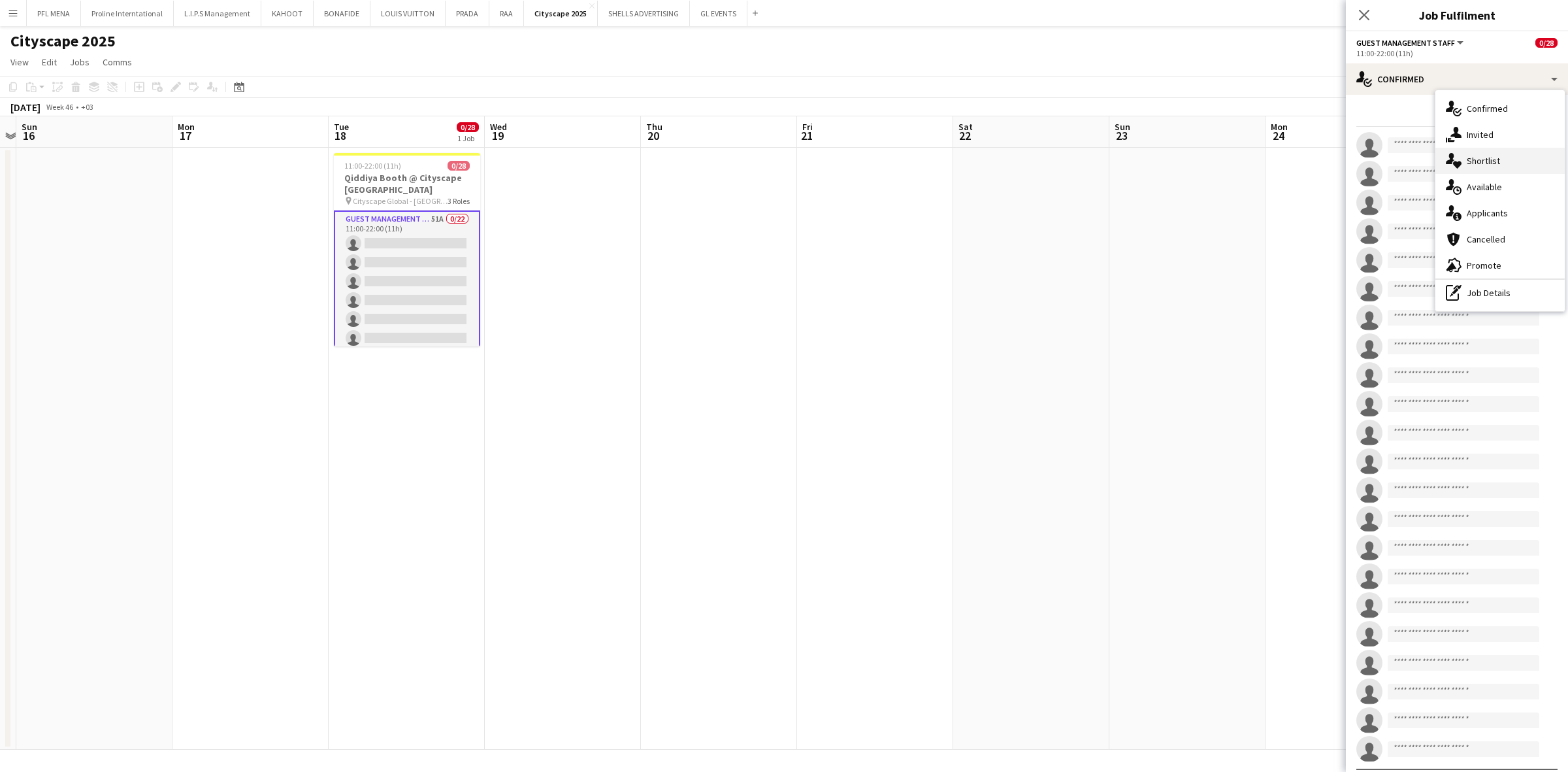
click at [1044, 156] on span "Shortlist" at bounding box center [1483, 160] width 33 height 12
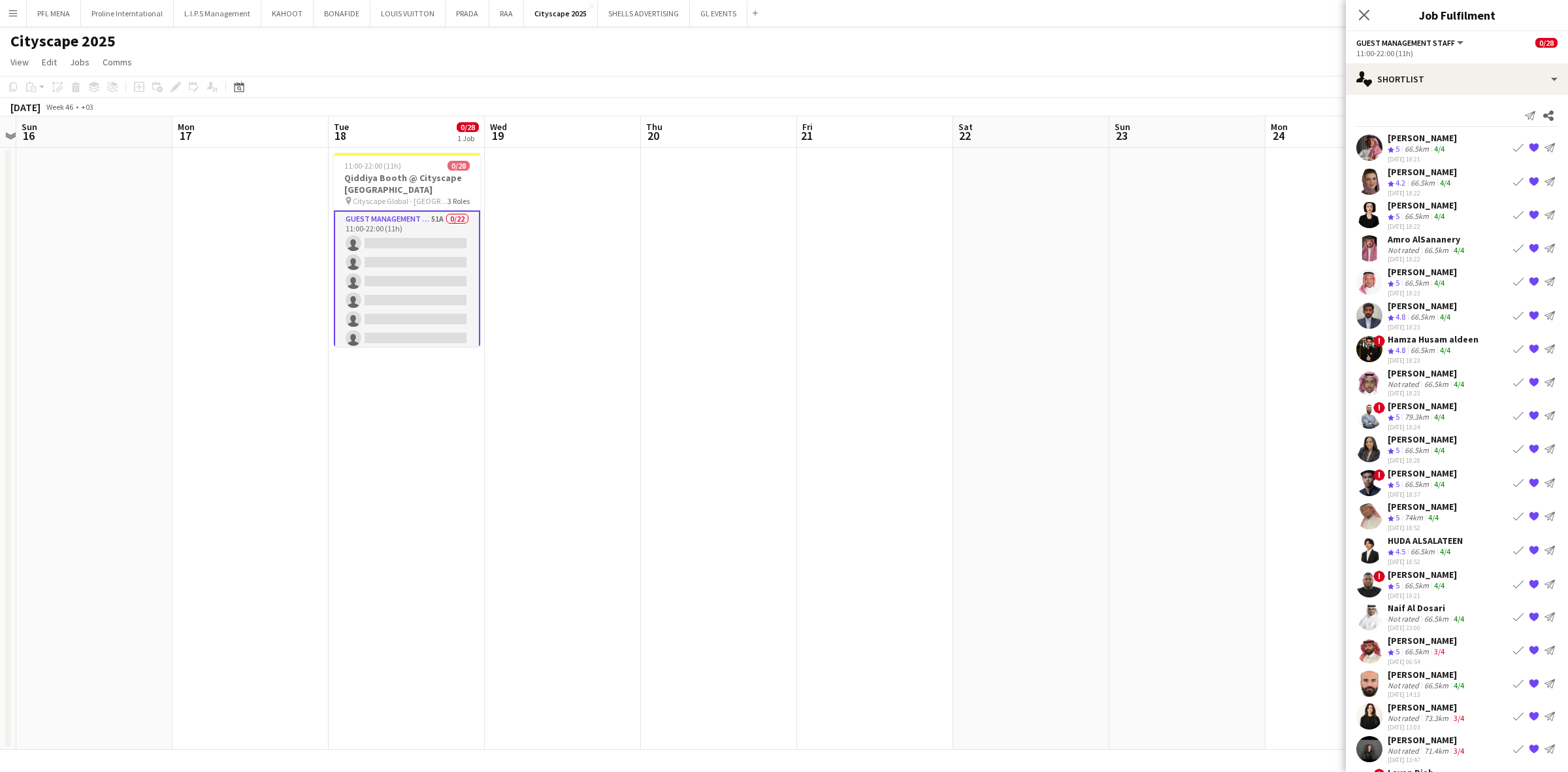
click at [1044, 155] on div "[DATE] 18:21" at bounding box center [1422, 159] width 69 height 8
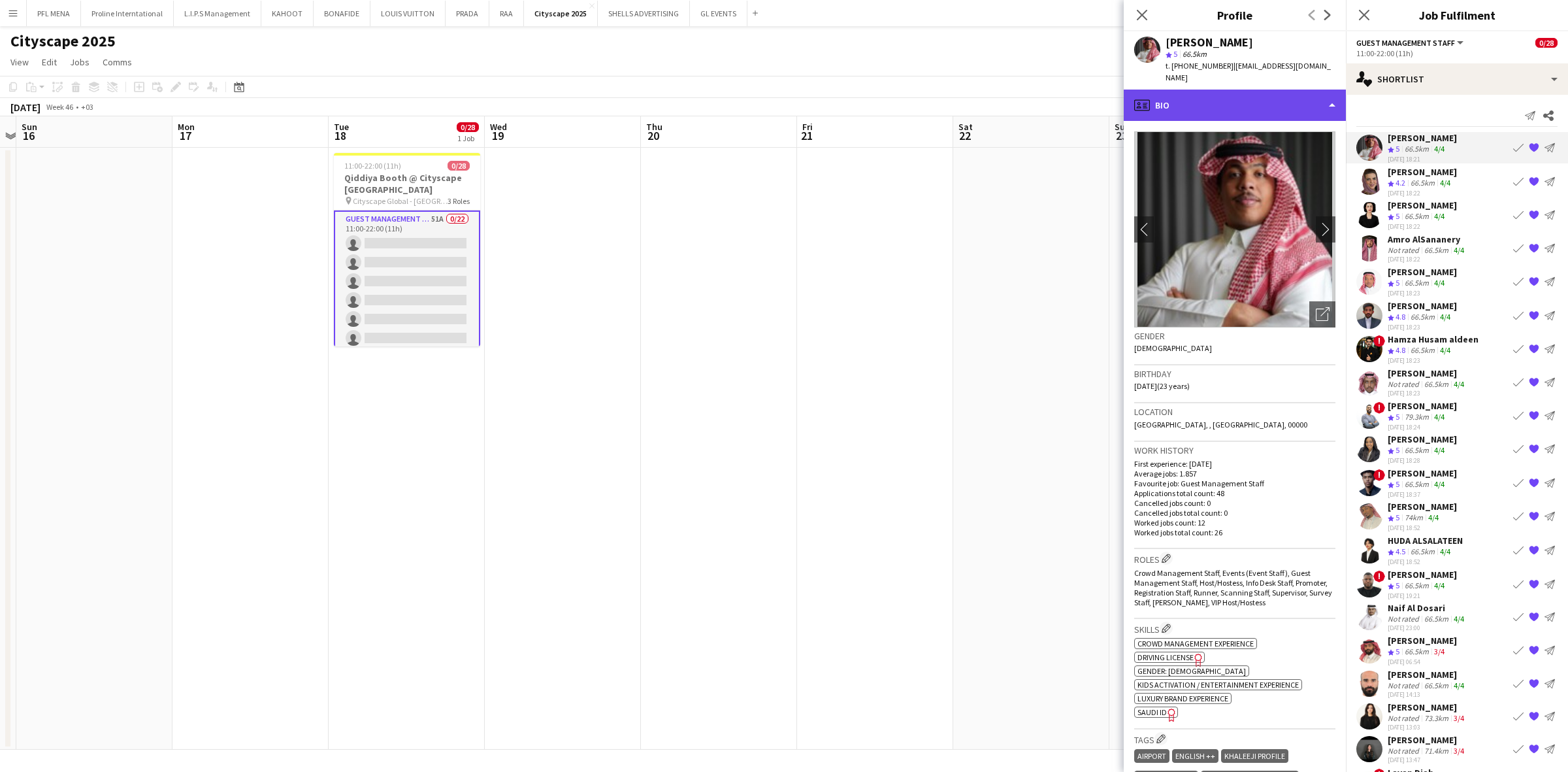
click at [1044, 91] on div "profile Bio" at bounding box center [1234, 105] width 222 height 31
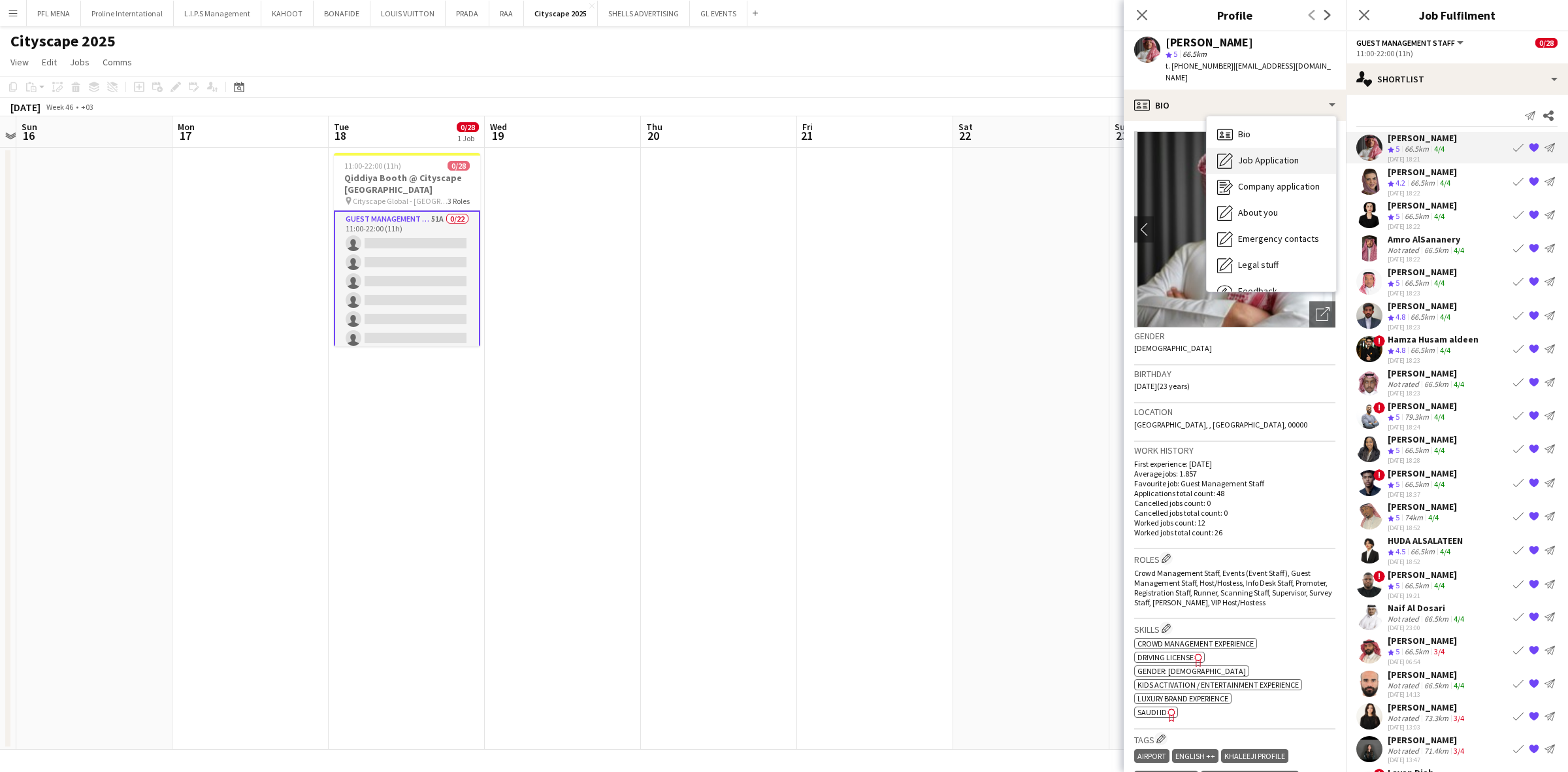
click at [1044, 154] on span "Job Application" at bounding box center [1268, 160] width 61 height 12
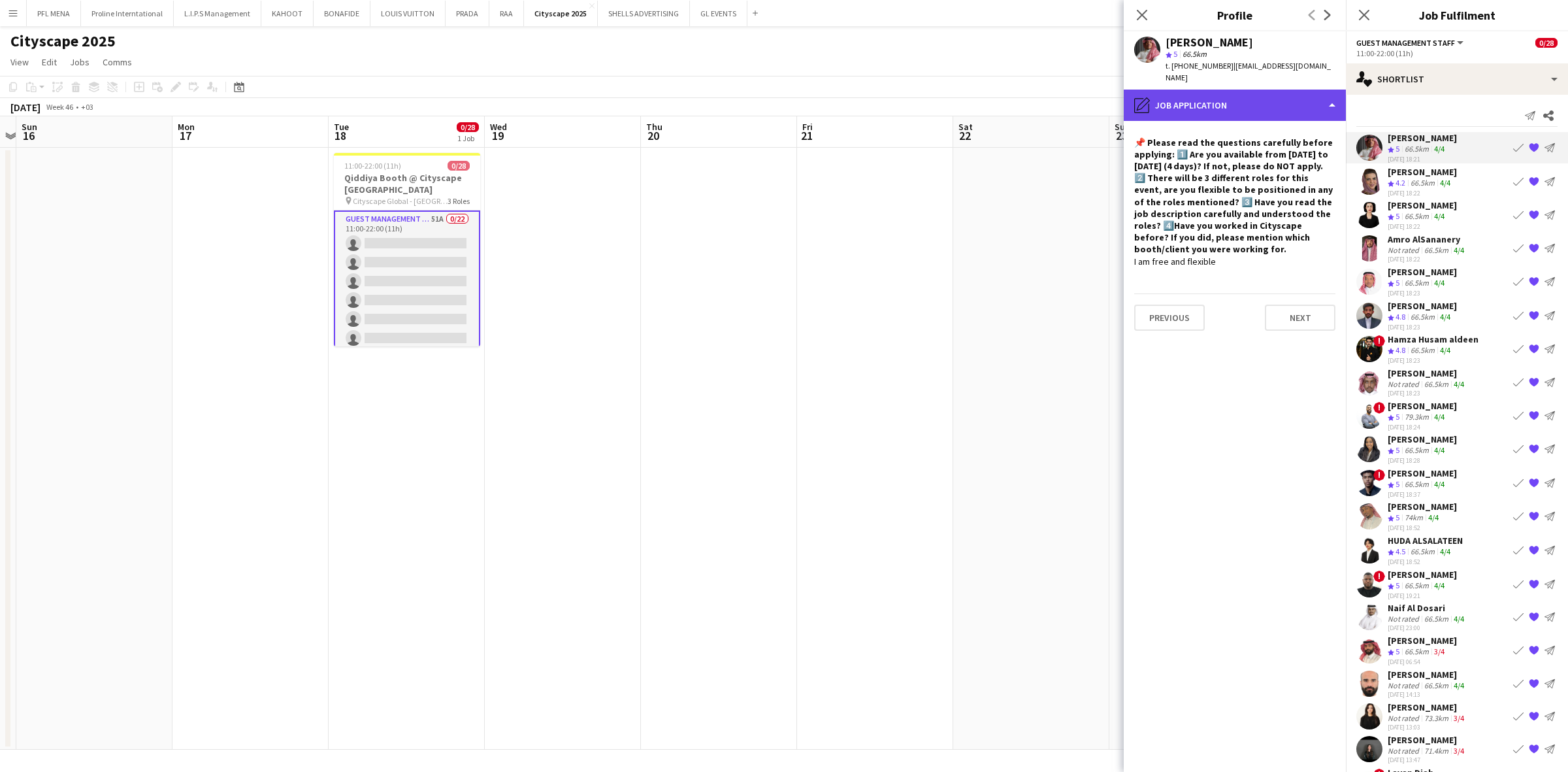
click at [1044, 90] on div "pencil4 Job Application" at bounding box center [1234, 105] width 222 height 31
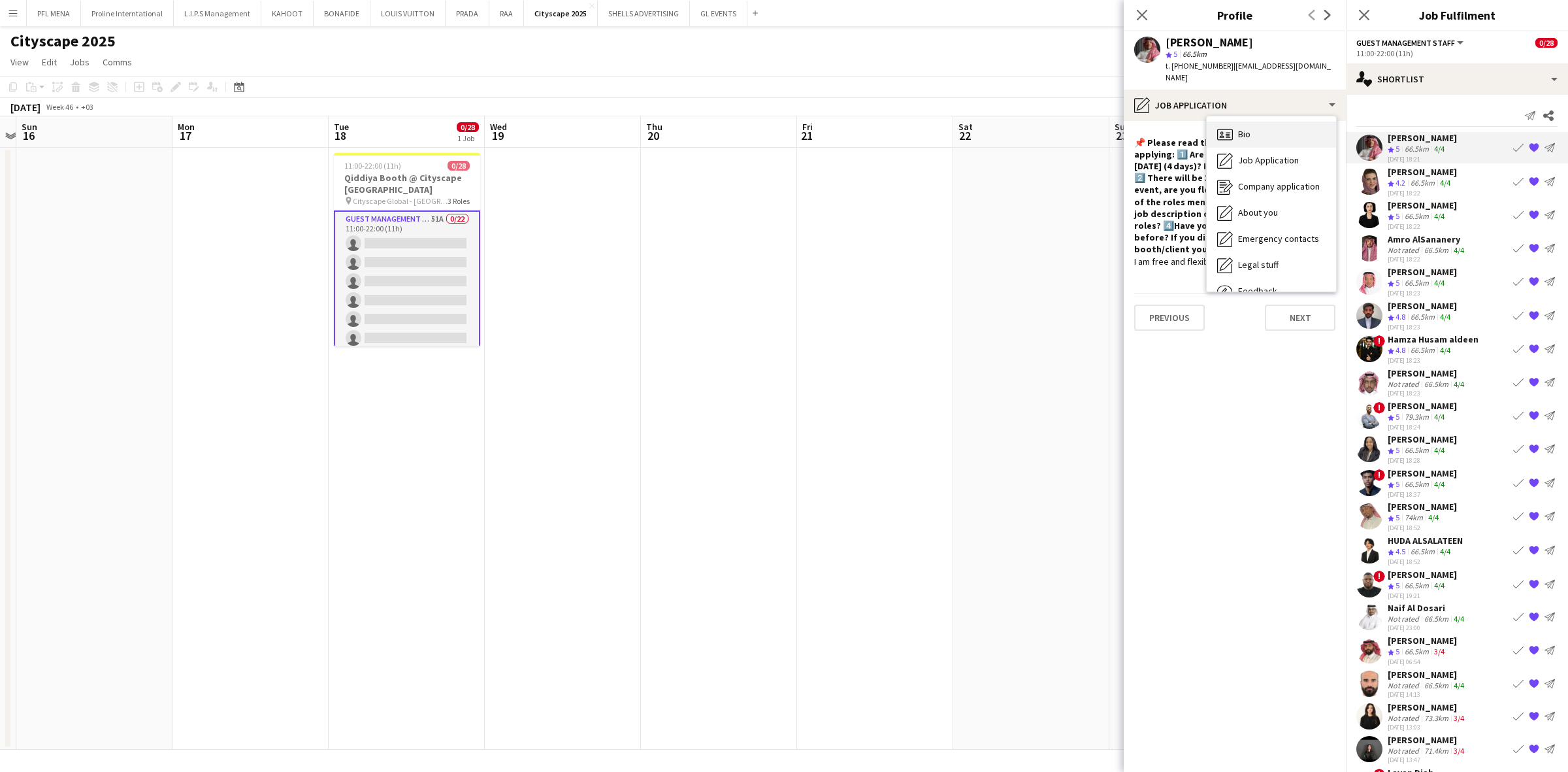
click at [1044, 122] on div "Bio Bio" at bounding box center [1271, 134] width 129 height 26
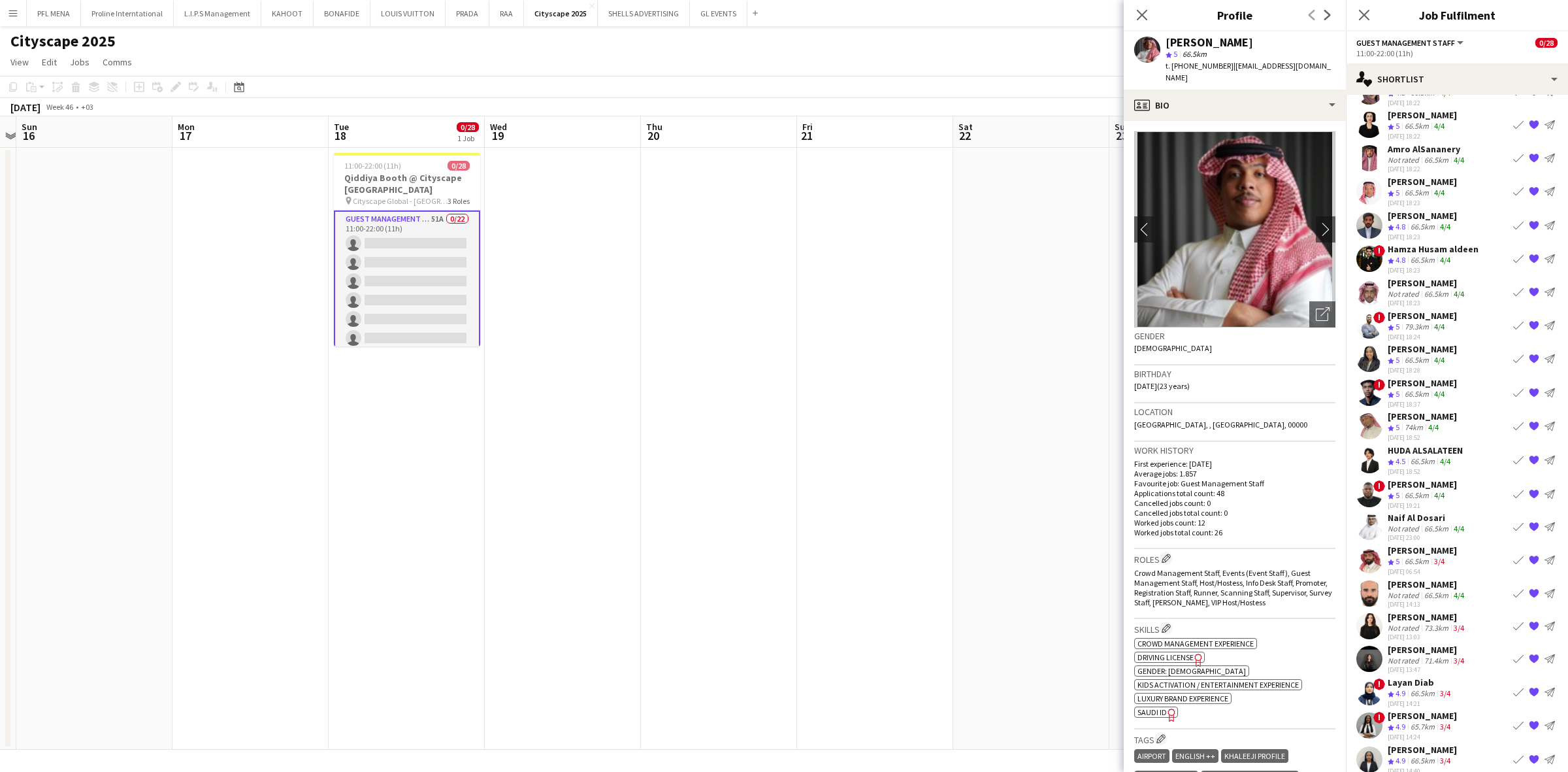
scroll to position [98, 0]
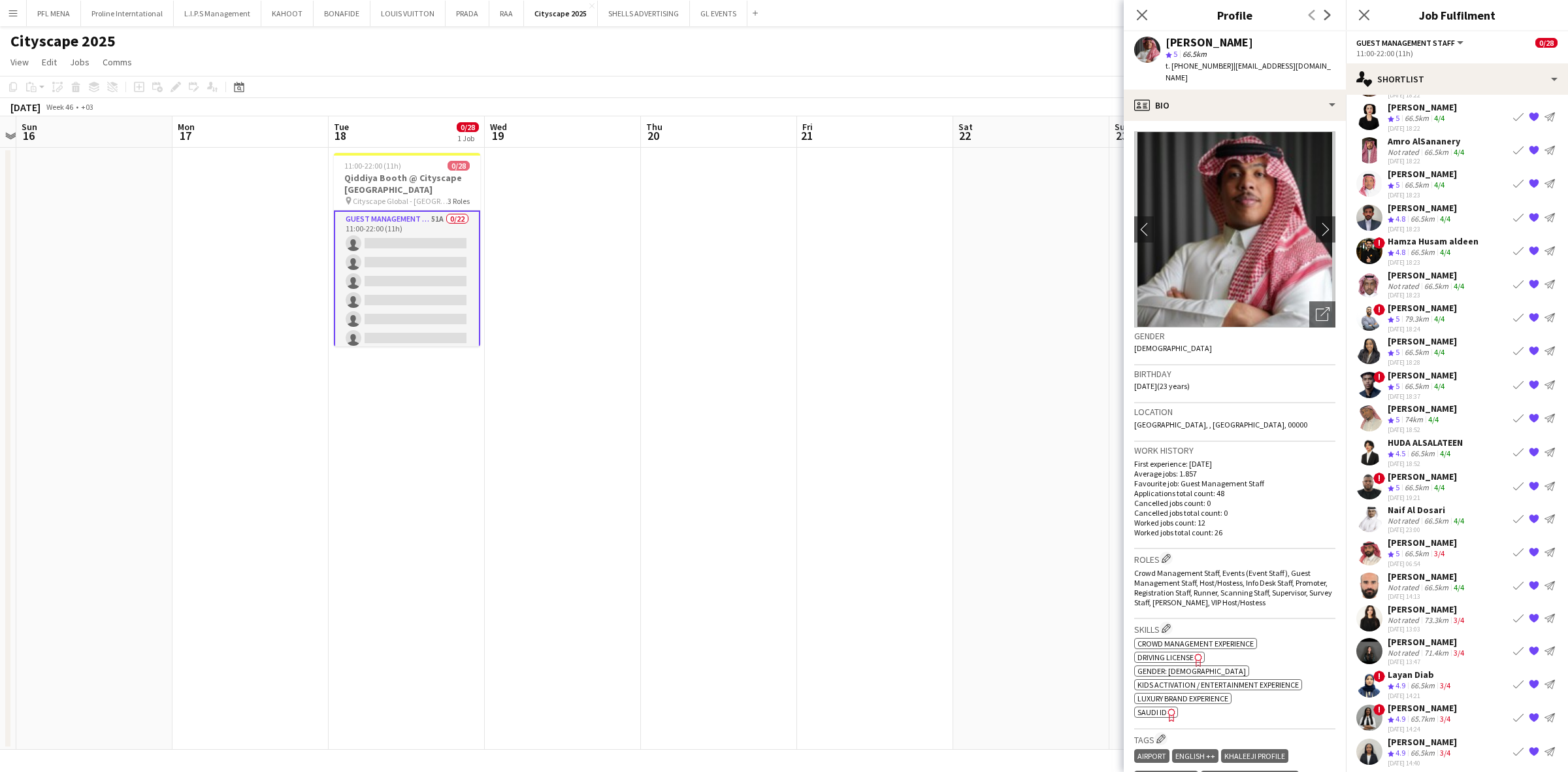
click at [1044, 504] on div "Naif Al Dosari" at bounding box center [1427, 510] width 79 height 12
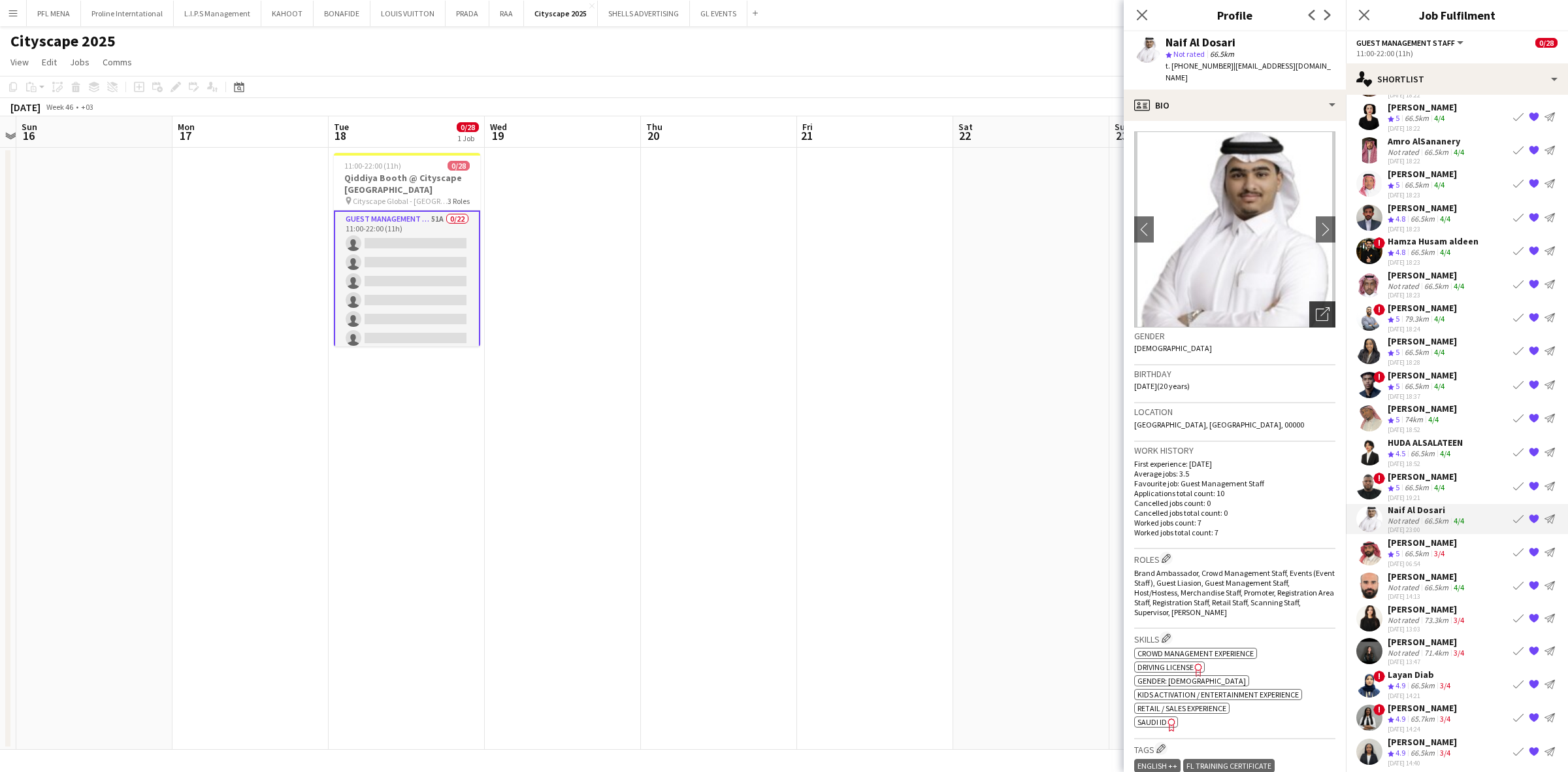
click at [1044, 308] on icon "Open photos pop-in" at bounding box center [1322, 314] width 13 height 13
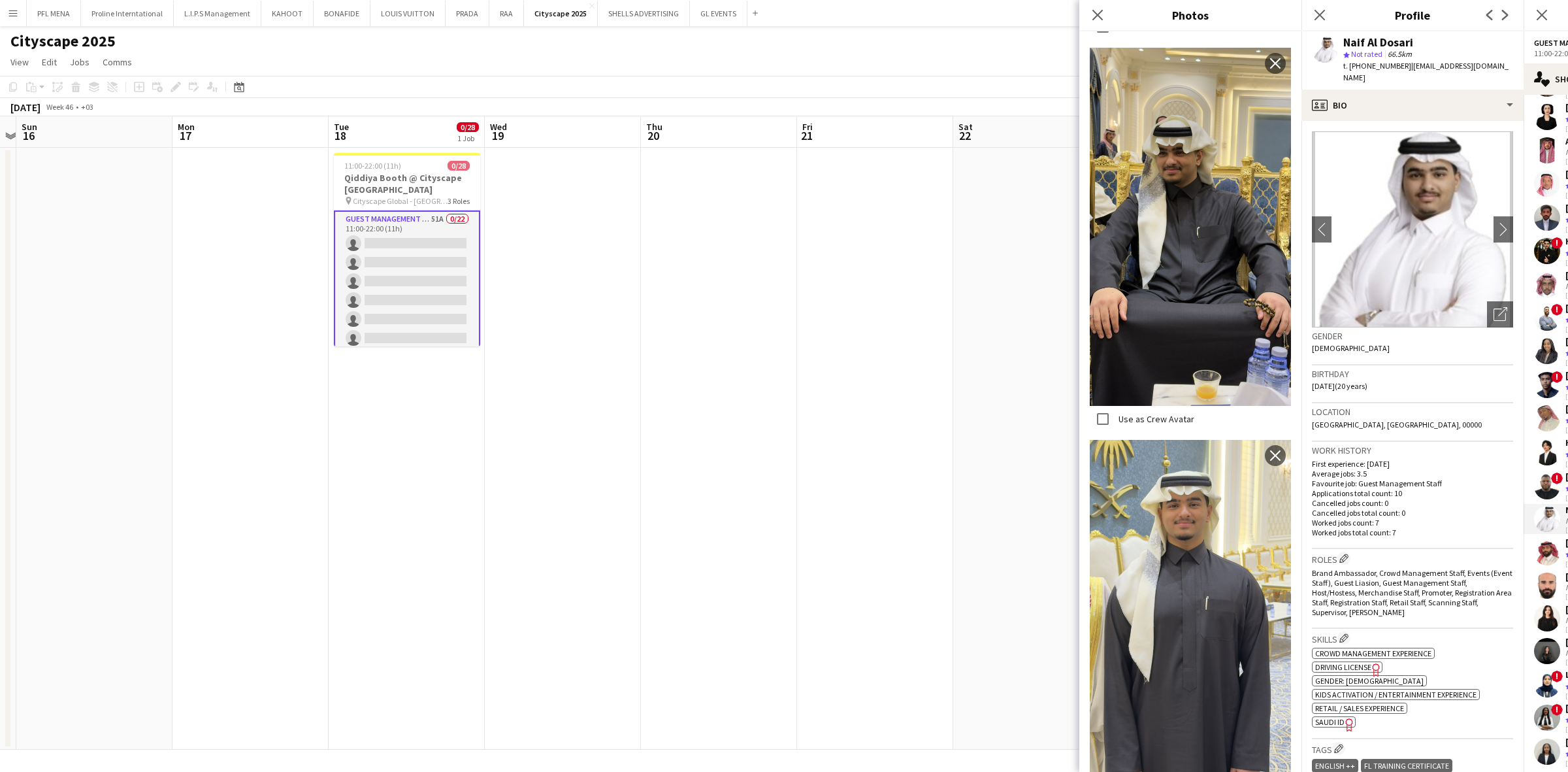
scroll to position [571, 0]
click at [1044, 368] on h3 "Birthday" at bounding box center [1412, 374] width 201 height 12
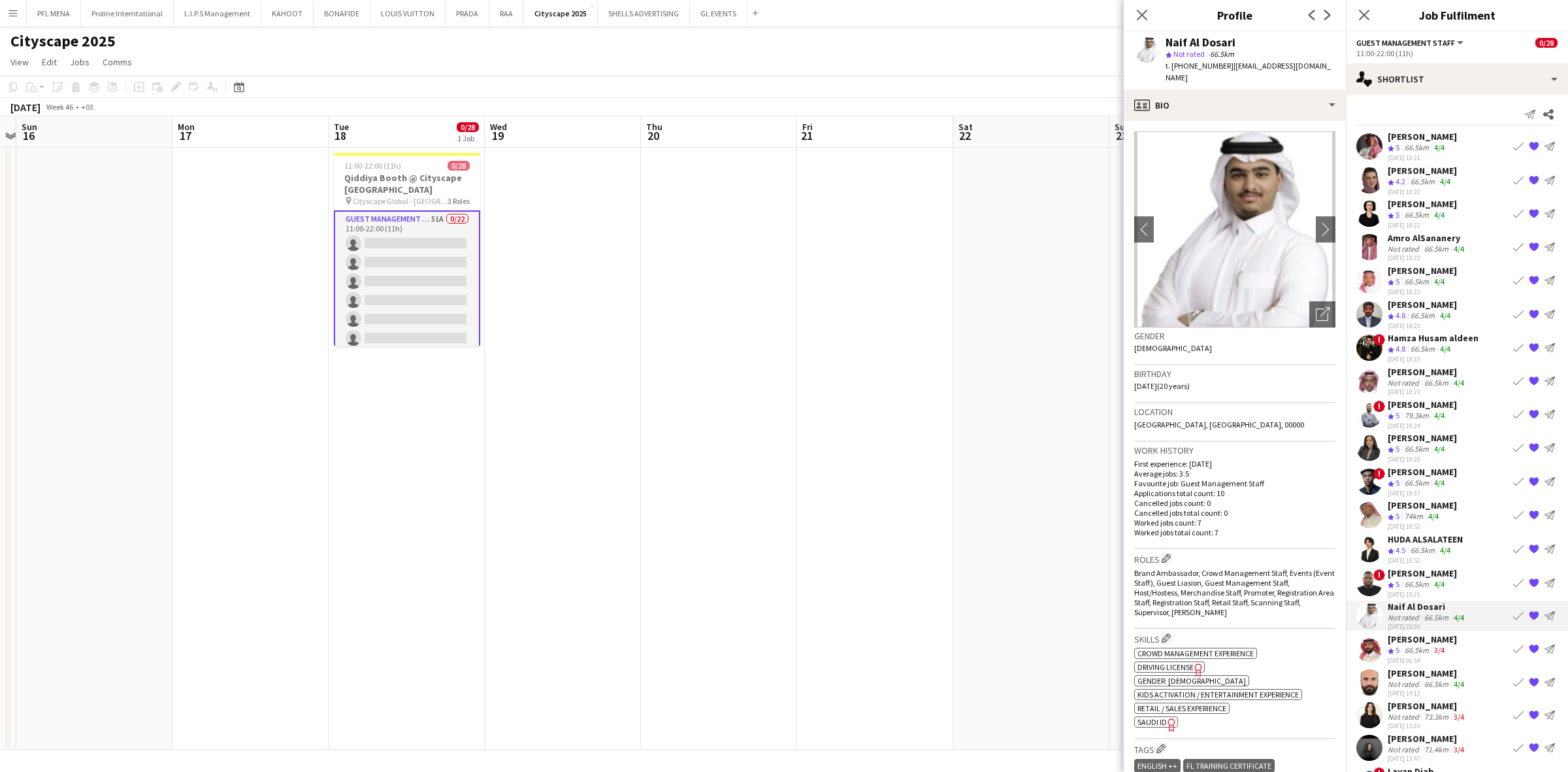
scroll to position [0, 0]
click at [1044, 316] on div "66.5km" at bounding box center [1422, 317] width 30 height 11
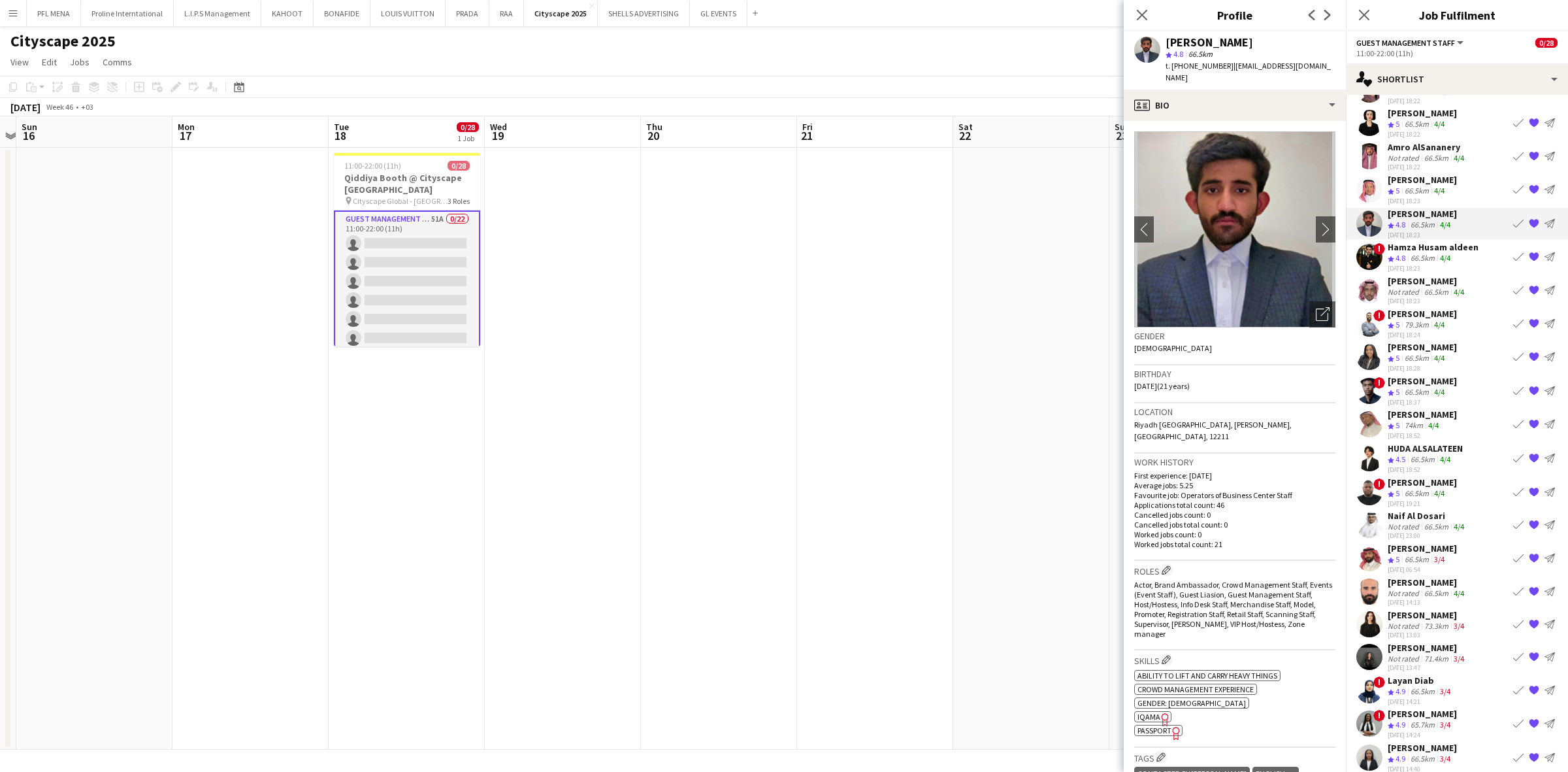
scroll to position [98, 0]
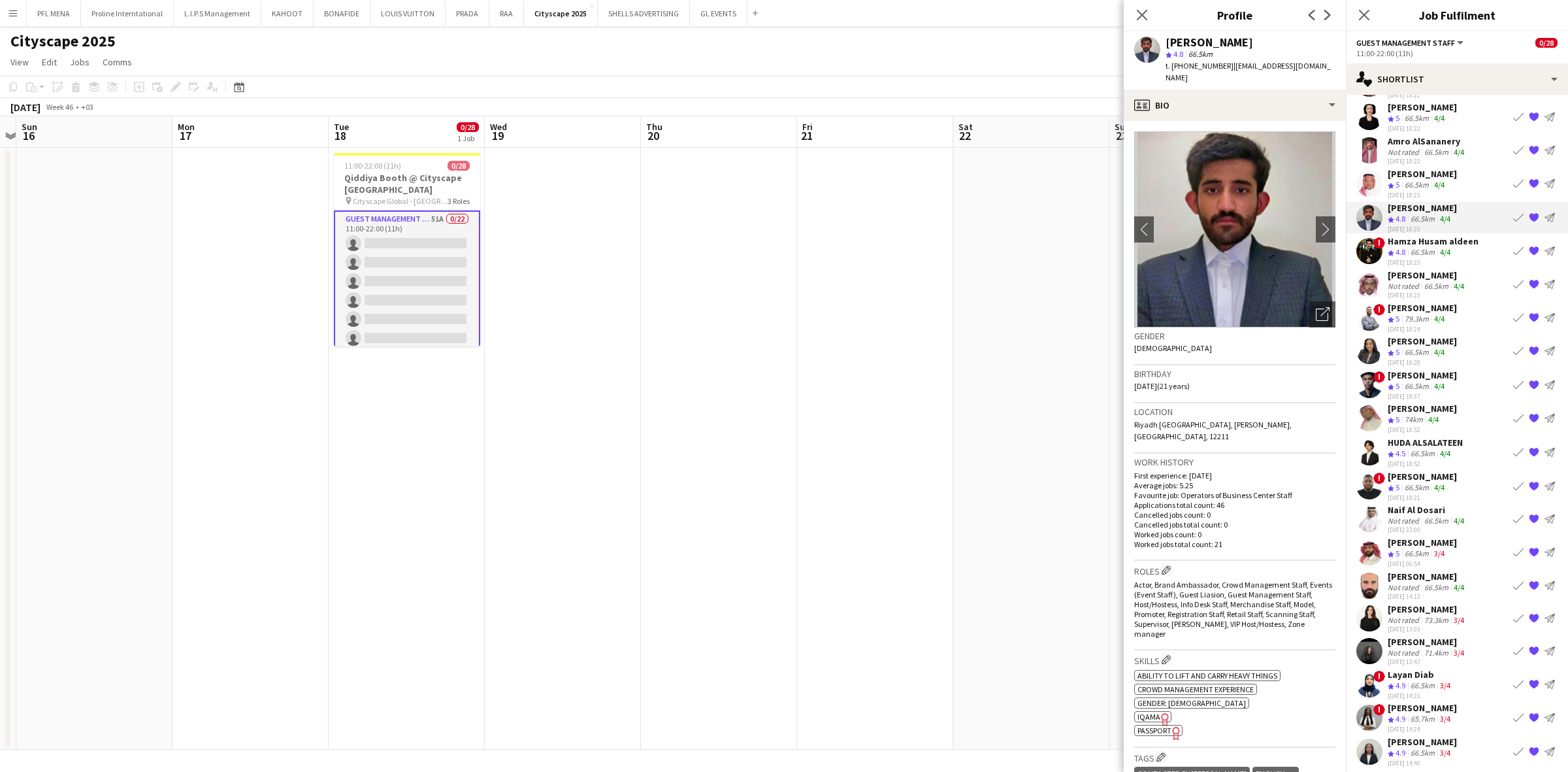
click at [1044, 543] on app-skills-label "3/4" at bounding box center [1439, 554] width 11 height 10
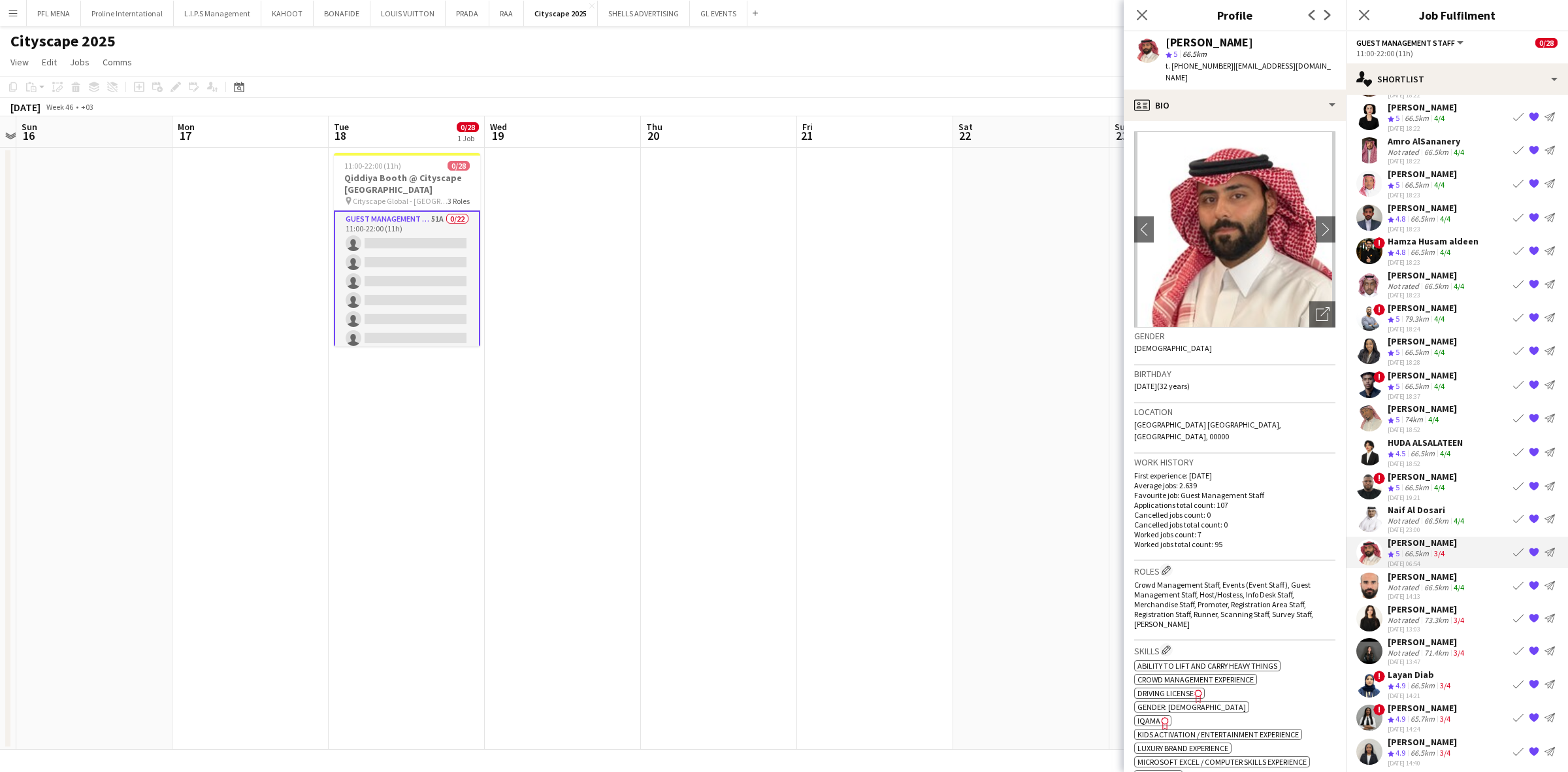
click at [1044, 543] on div "73.3km" at bounding box center [1437, 620] width 30 height 10
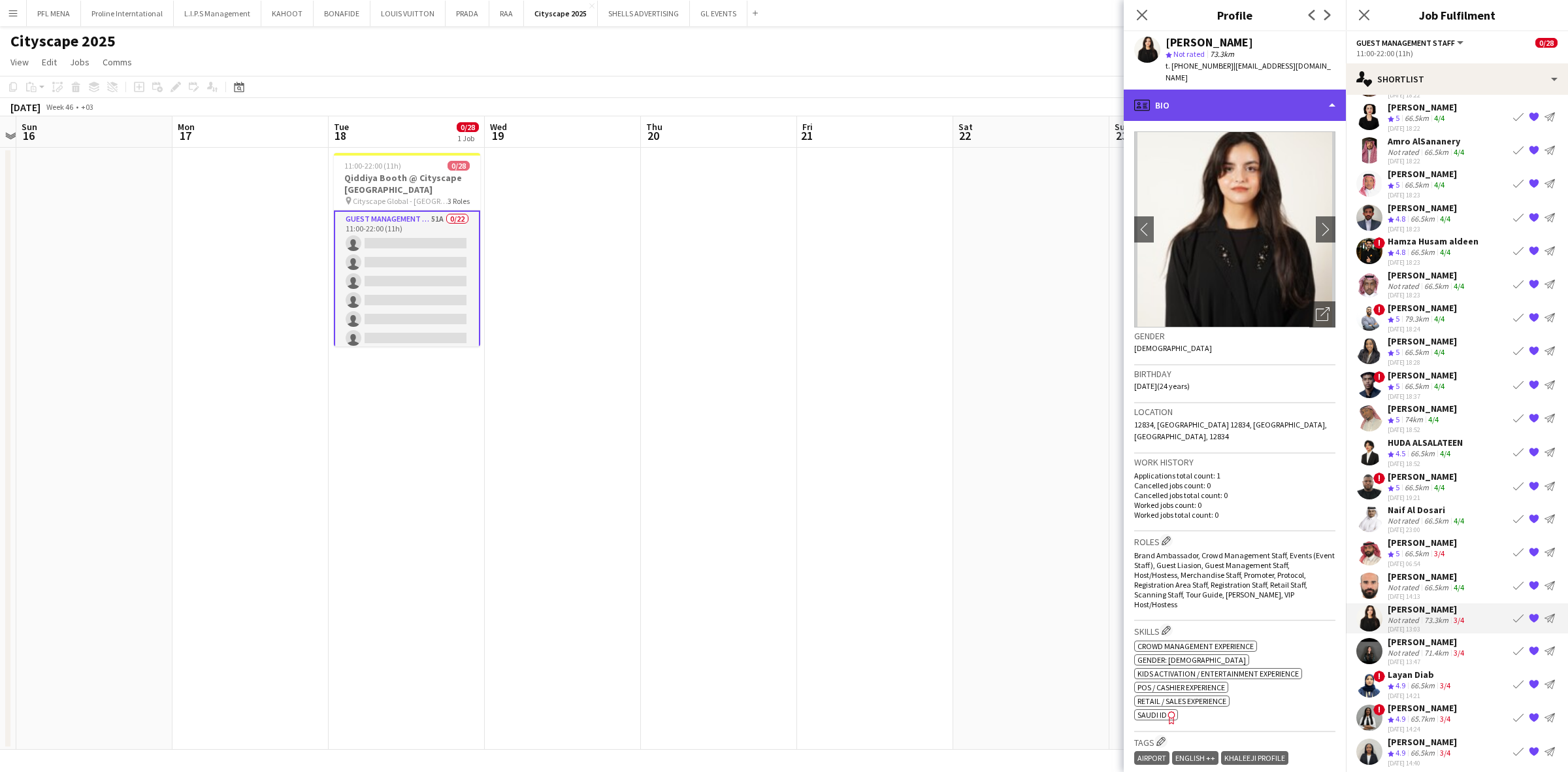
click at [1044, 90] on div "profile Bio" at bounding box center [1234, 105] width 222 height 31
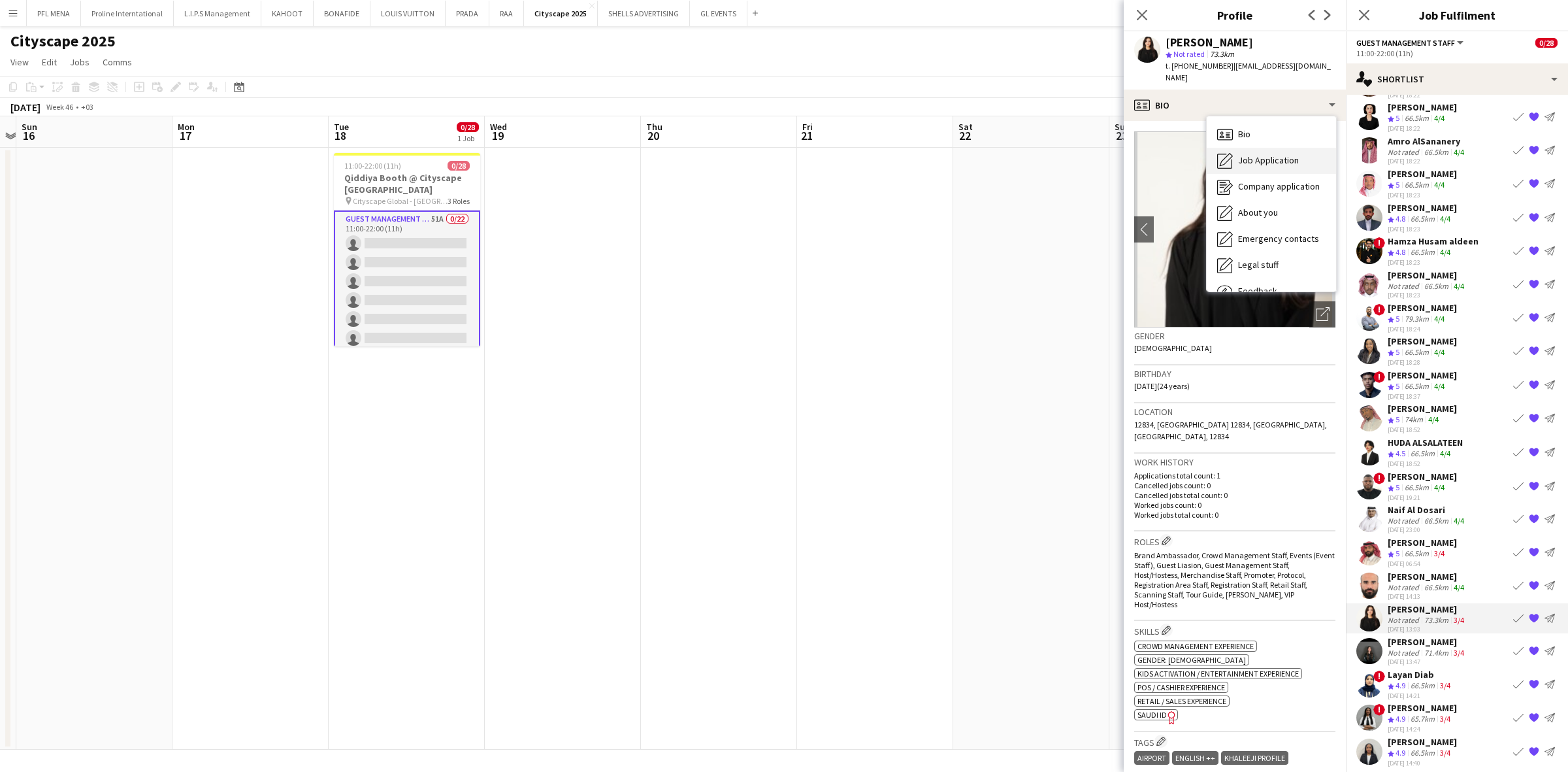
click at [1044, 154] on span "Job Application" at bounding box center [1268, 160] width 61 height 12
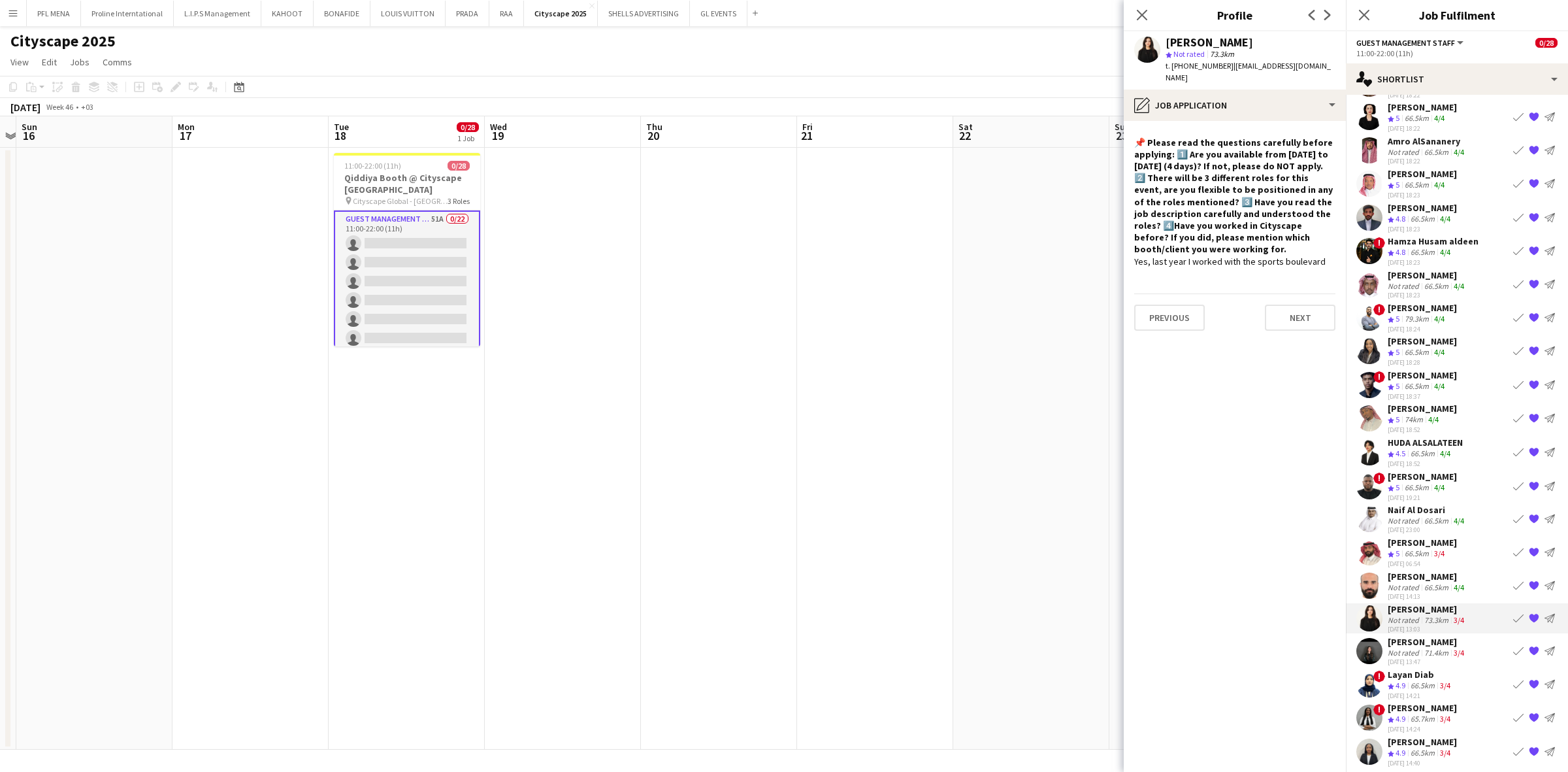
click at [1044, 136] on h4 "📌 Please read the questions carefully before applying: 1️⃣ Are you available fr…" at bounding box center [1234, 196] width 201 height 119
click at [1044, 103] on div "pencil4 Job Application" at bounding box center [1234, 105] width 222 height 31
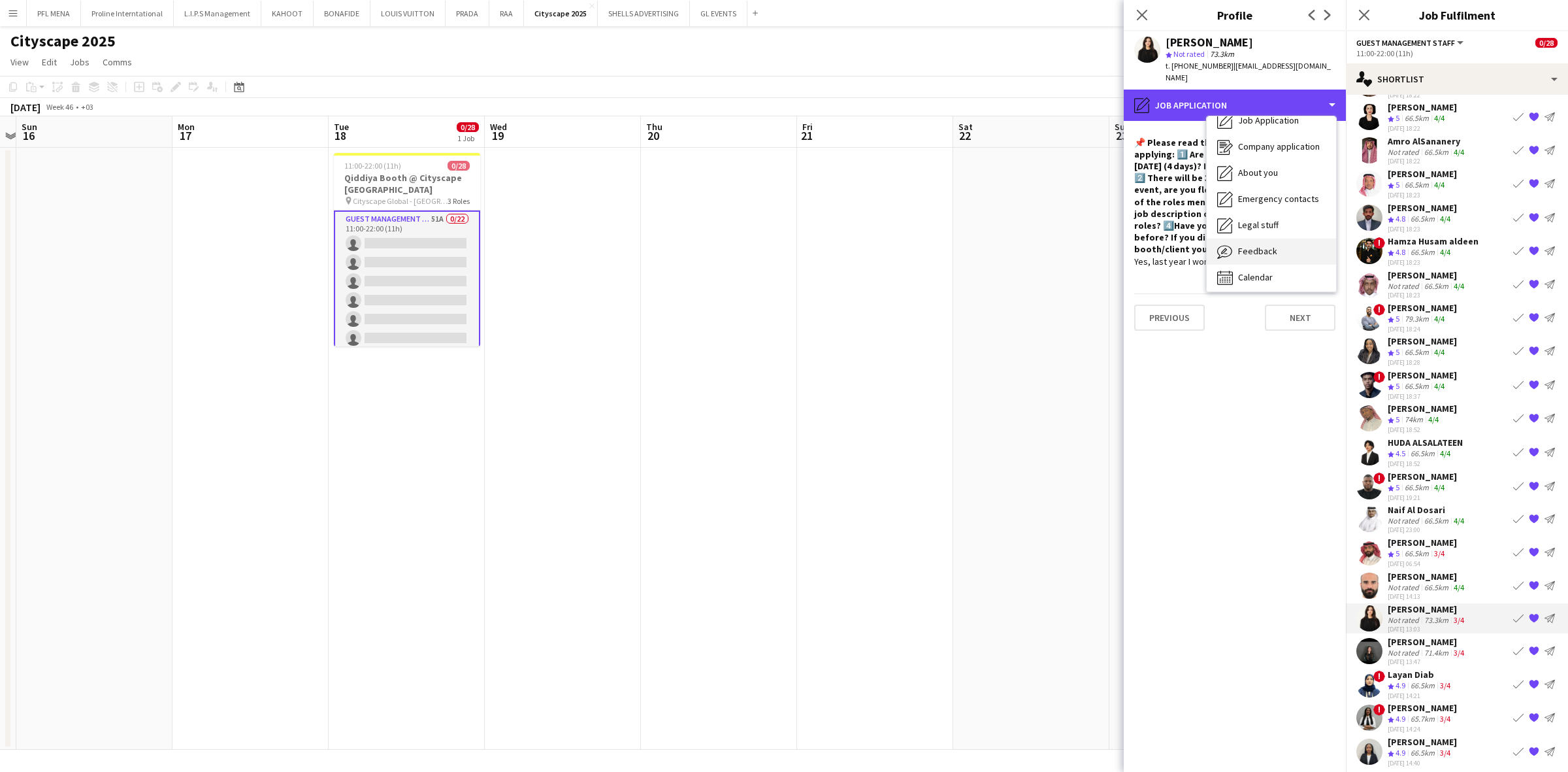
scroll to position [44, 0]
click at [1044, 241] on span "Feedback" at bounding box center [1257, 247] width 39 height 12
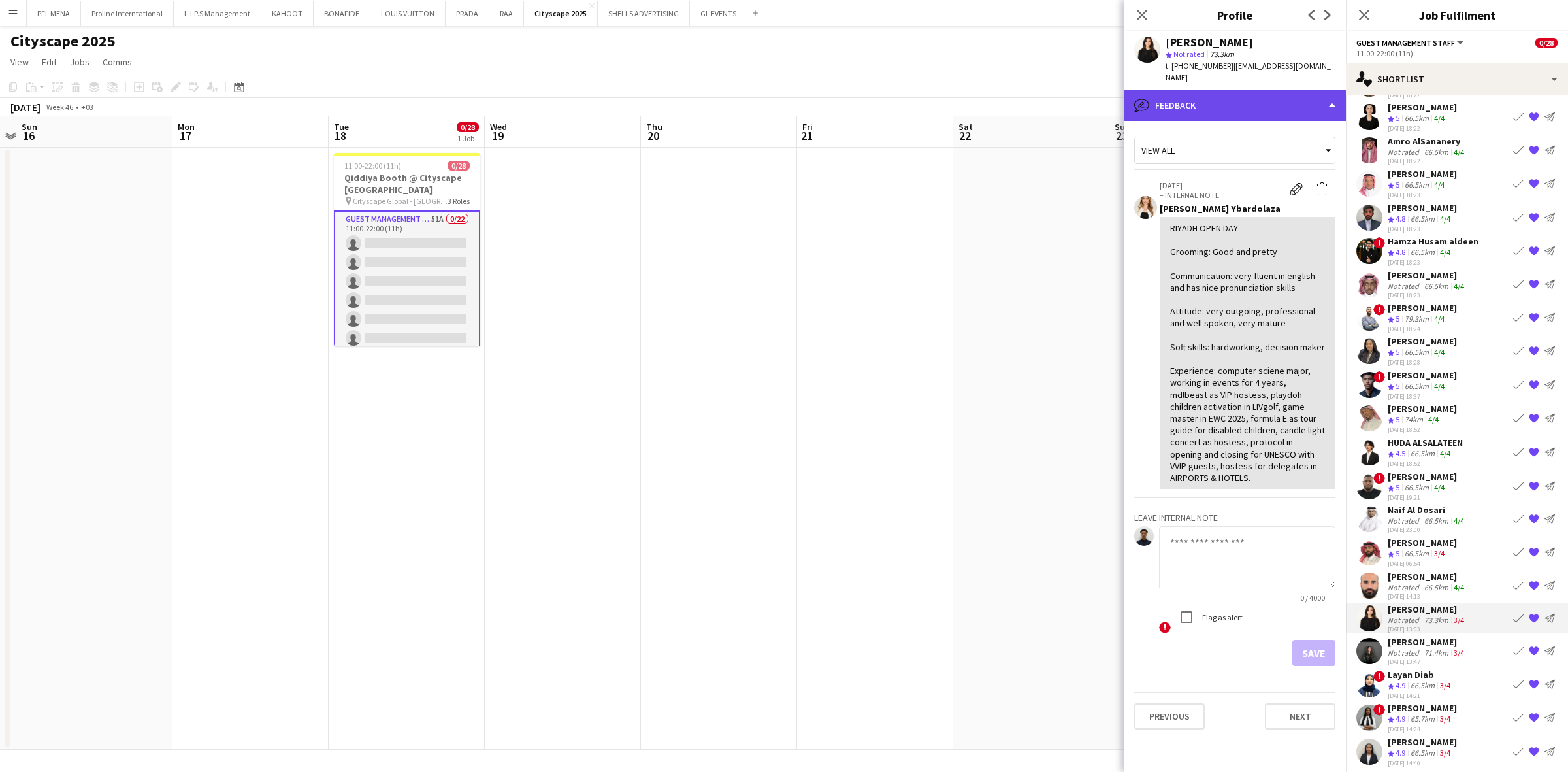
click at [1044, 108] on div "bubble-pencil Feedback" at bounding box center [1234, 105] width 222 height 31
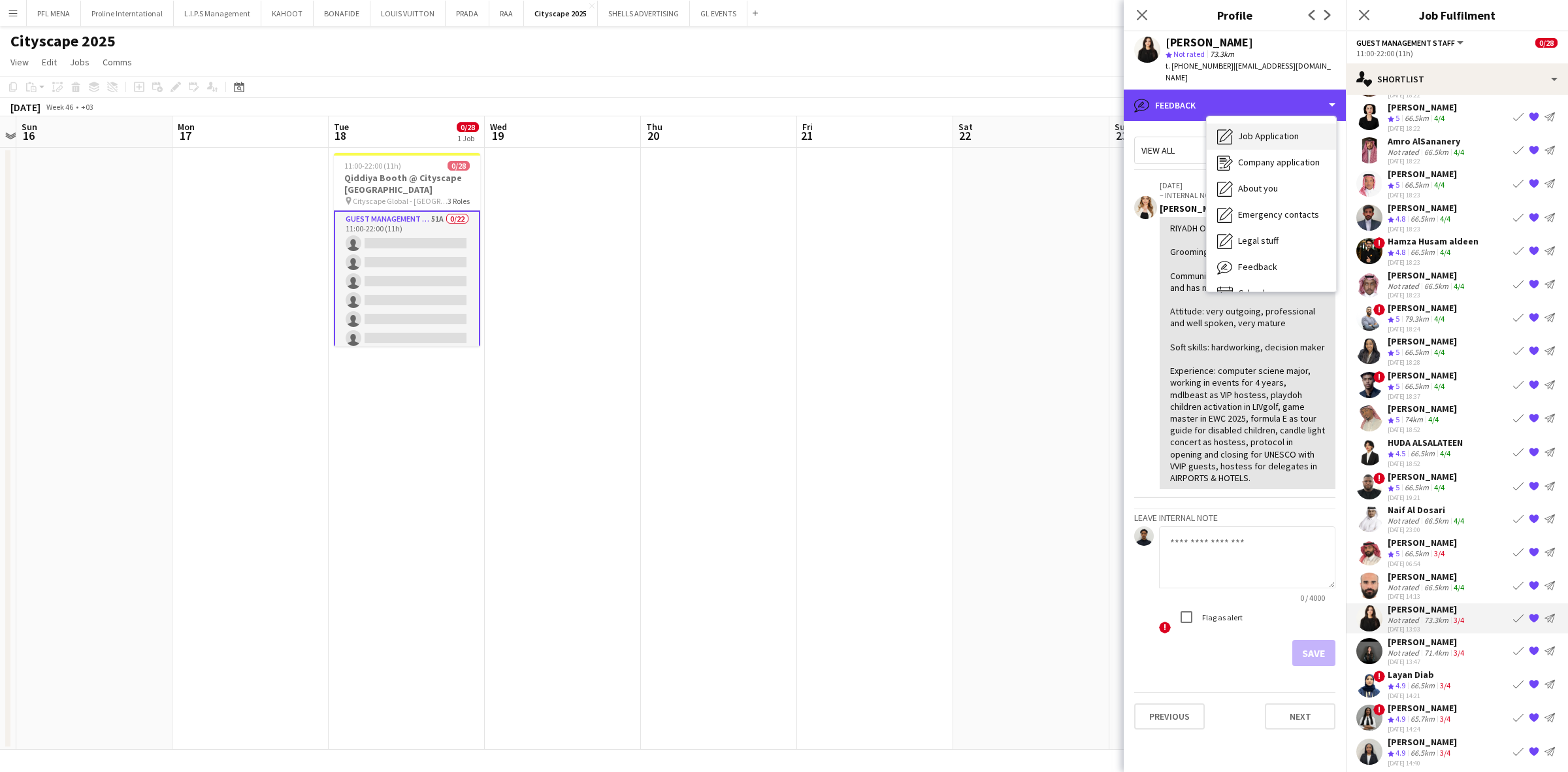
scroll to position [0, 0]
click at [1044, 128] on span "Bio" at bounding box center [1244, 134] width 13 height 12
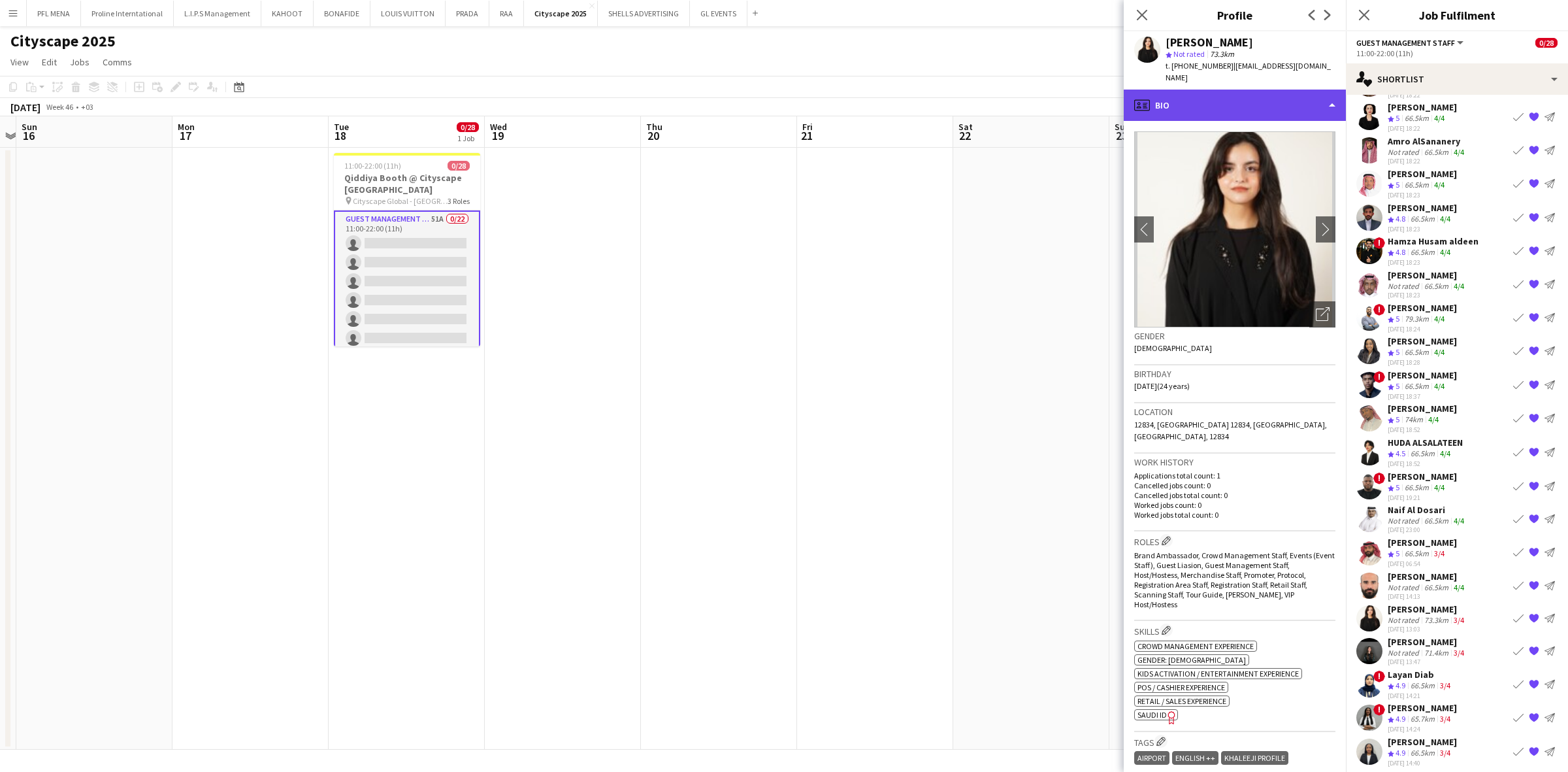
click at [1044, 105] on div "profile Bio" at bounding box center [1234, 105] width 222 height 31
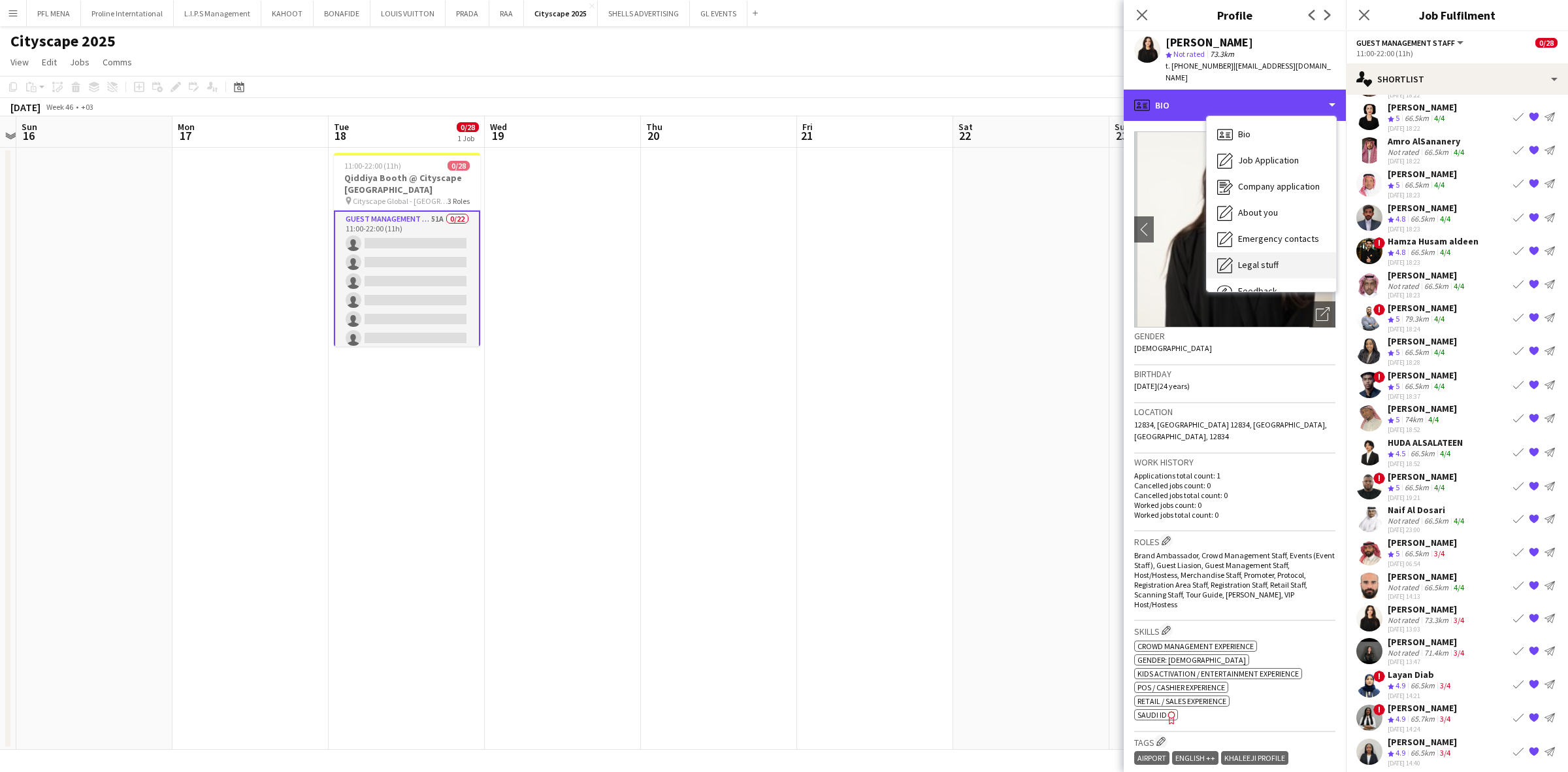
scroll to position [44, 0]
click at [1044, 241] on span "Feedback" at bounding box center [1257, 247] width 39 height 12
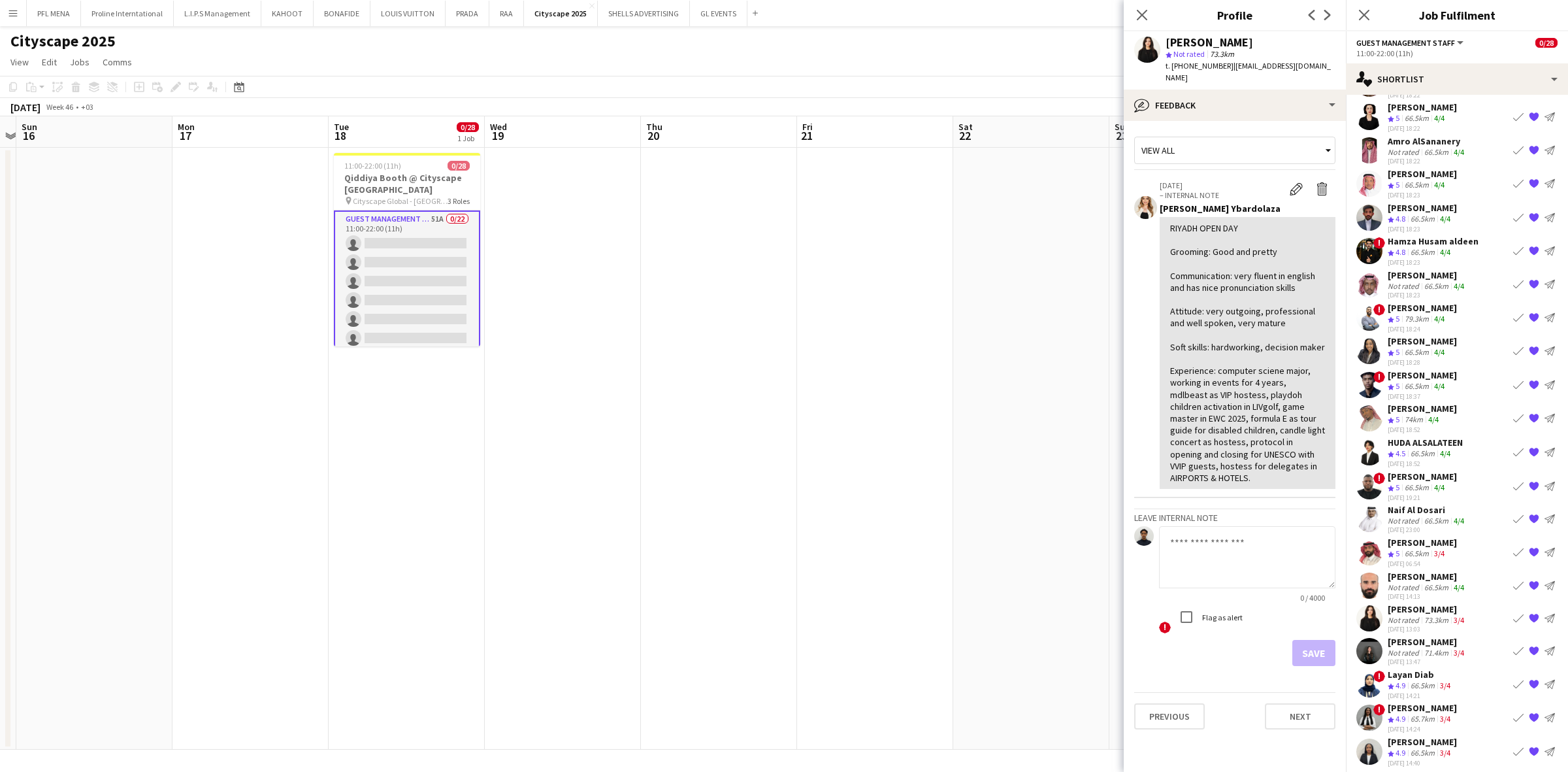
click at [1044, 121] on app-crew-profile-feedback-tab "View all 30-08-2025 – INTERNAL NOTE Edit internal note Delete internal note Rac…" at bounding box center [1234, 446] width 222 height 651
click at [1044, 103] on div "bubble-pencil Feedback" at bounding box center [1234, 105] width 222 height 31
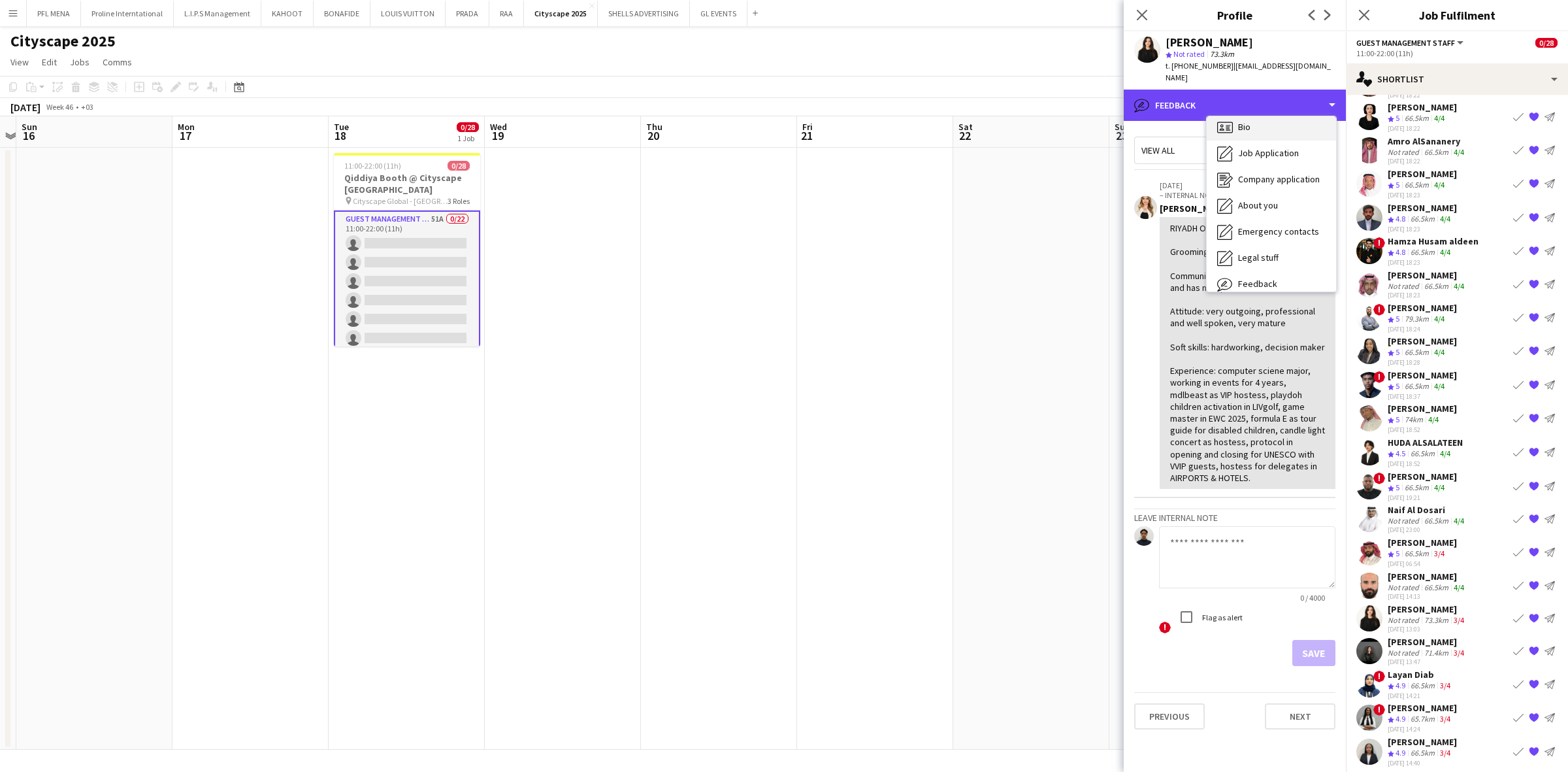
scroll to position [0, 0]
click at [1044, 125] on div "Bio Bio" at bounding box center [1271, 134] width 129 height 26
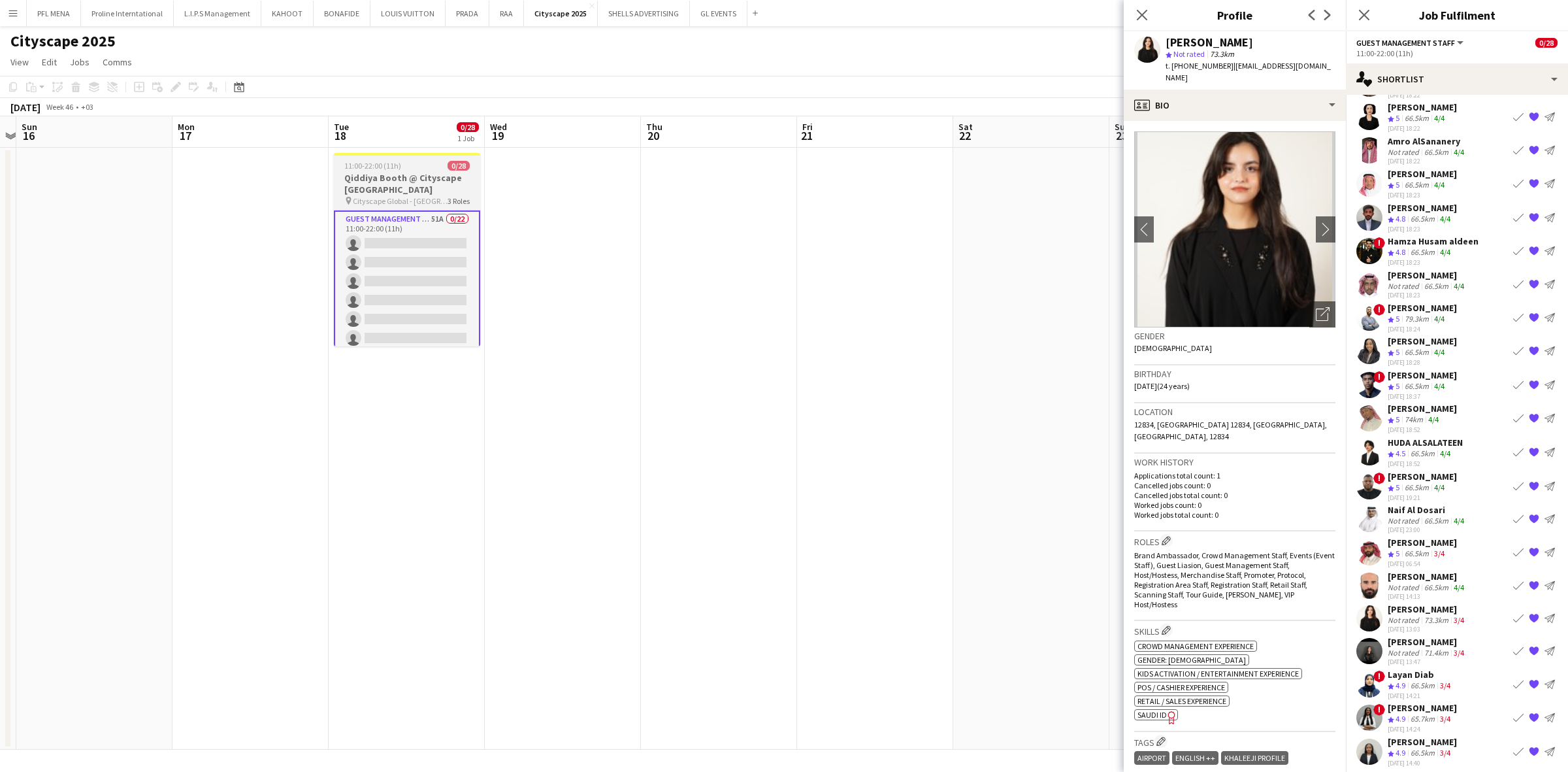
click at [422, 178] on h3 "Qiddiya Booth @ Cityscape [GEOGRAPHIC_DATA]" at bounding box center [406, 183] width 146 height 23
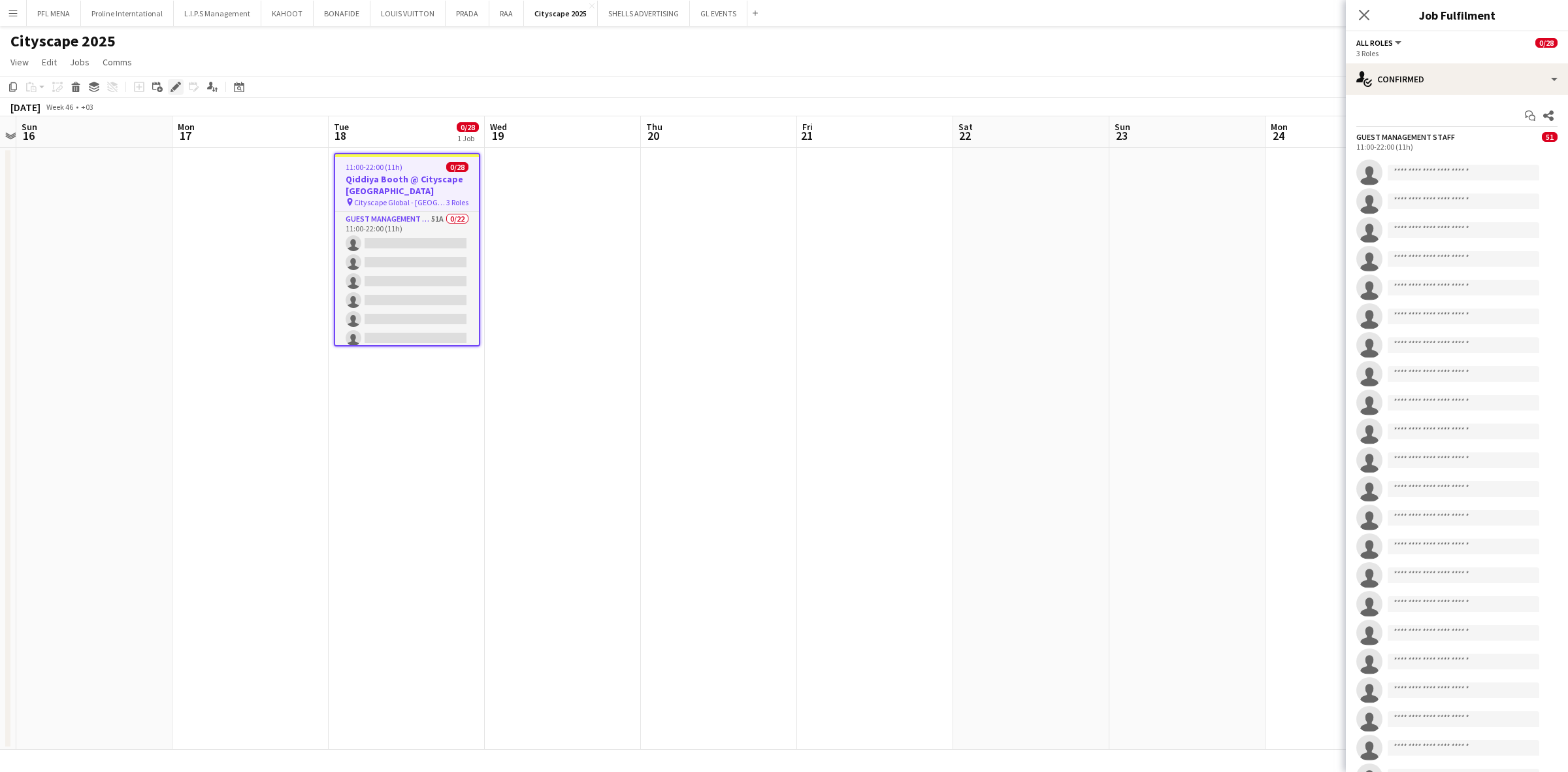
click at [173, 83] on icon "Edit" at bounding box center [175, 87] width 11 height 11
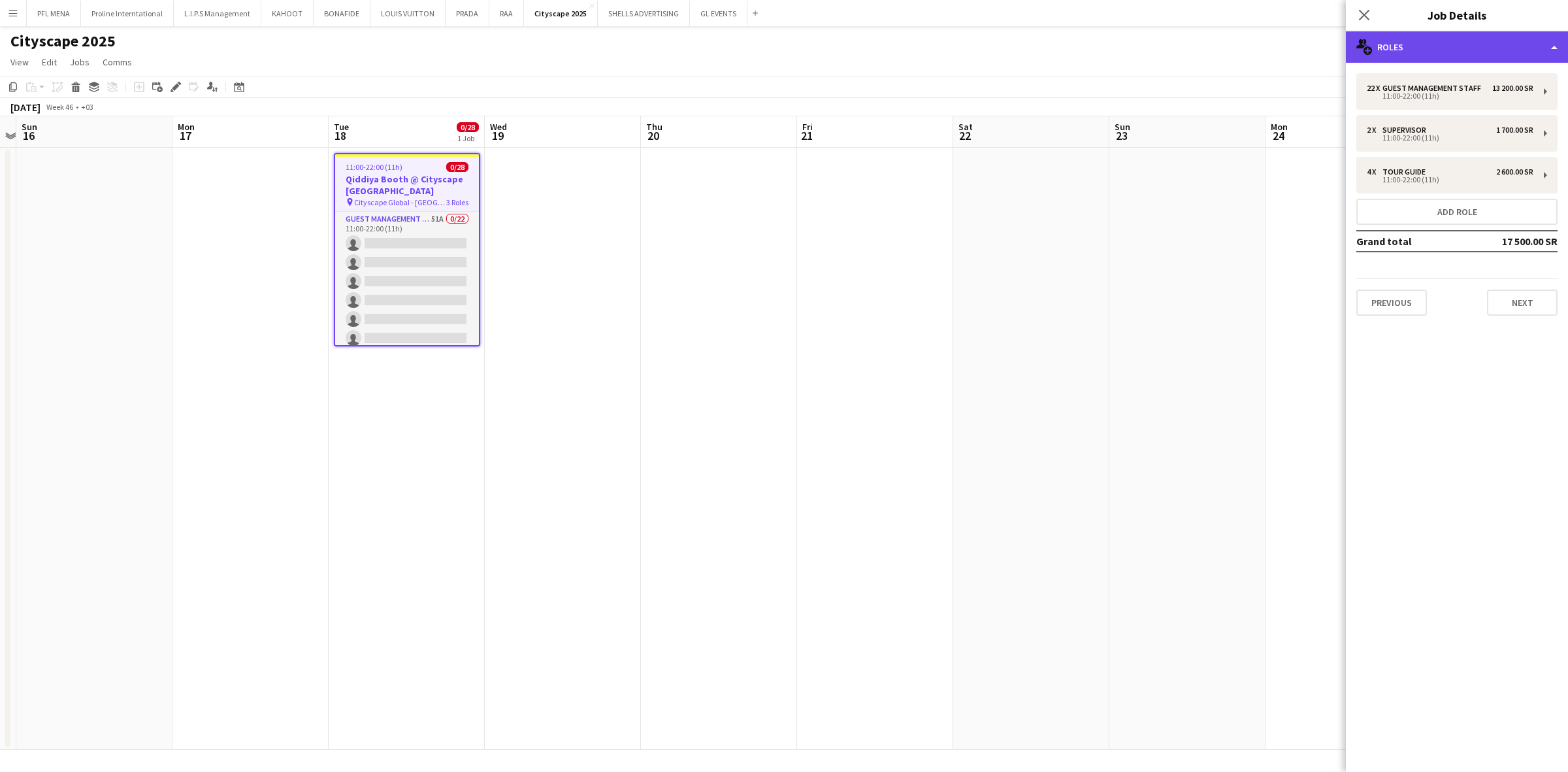
click at [1044, 53] on div "multiple-users-add Roles" at bounding box center [1457, 47] width 222 height 31
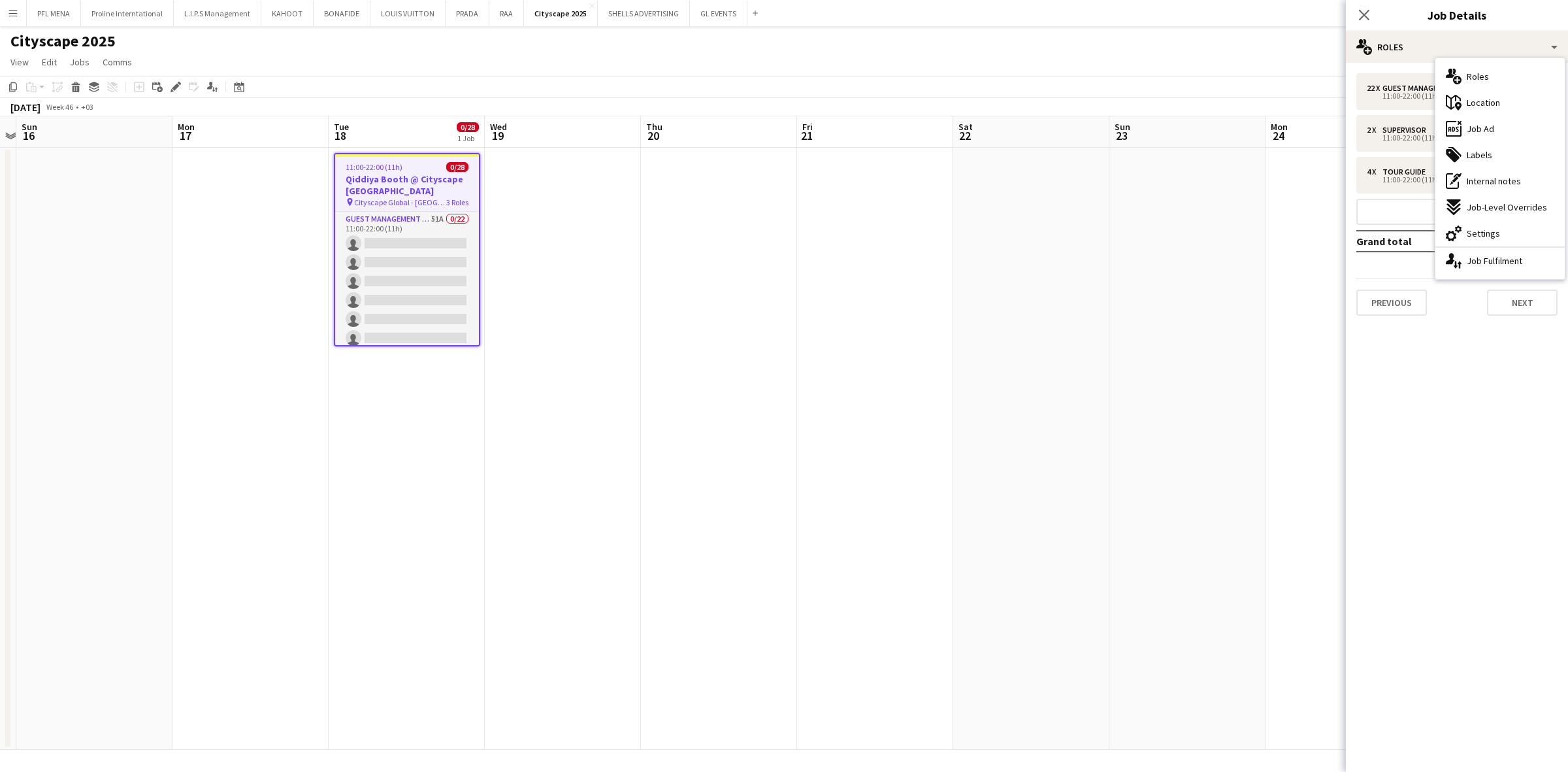
click at [1044, 132] on div "ads-window Job Ad" at bounding box center [1499, 129] width 129 height 26
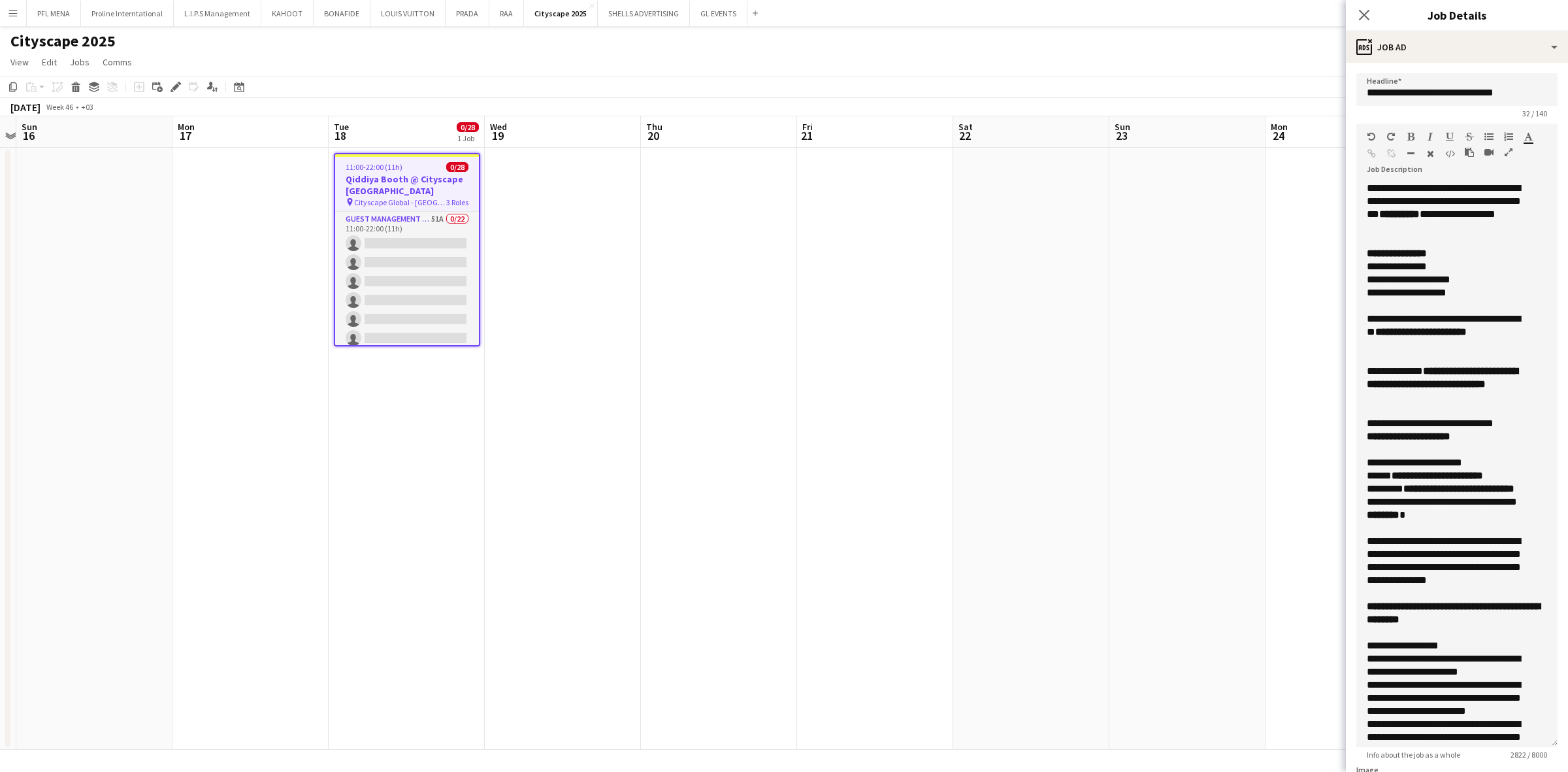
drag, startPoint x: 1550, startPoint y: 256, endPoint x: 1523, endPoint y: 742, distance: 486.7
click at [1044, 543] on div "**********" at bounding box center [1456, 464] width 201 height 566
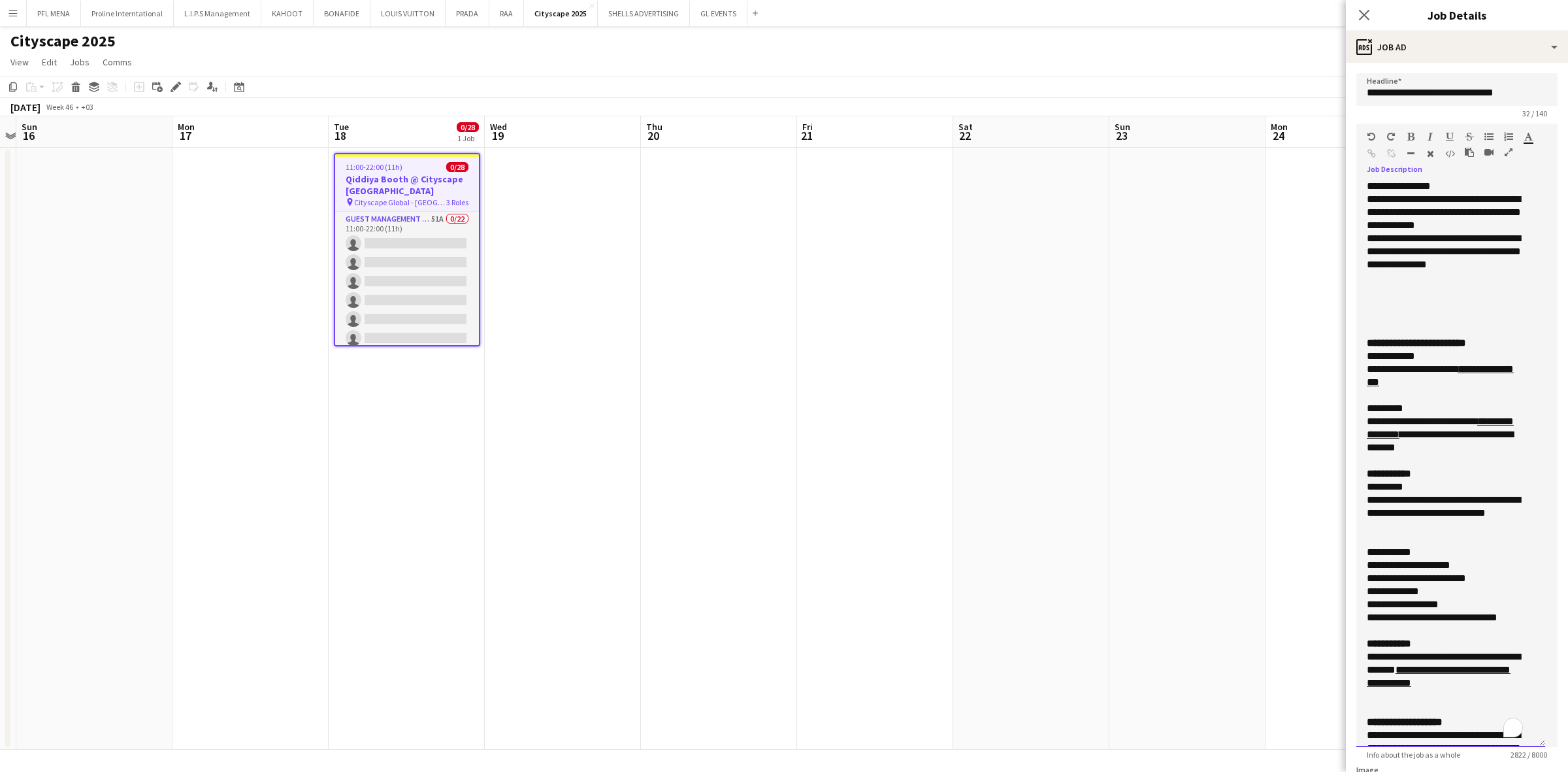
scroll to position [734, 0]
drag, startPoint x: 1411, startPoint y: 403, endPoint x: 1360, endPoint y: 377, distance: 57.2
click at [1044, 377] on div "**********" at bounding box center [1450, 464] width 189 height 566
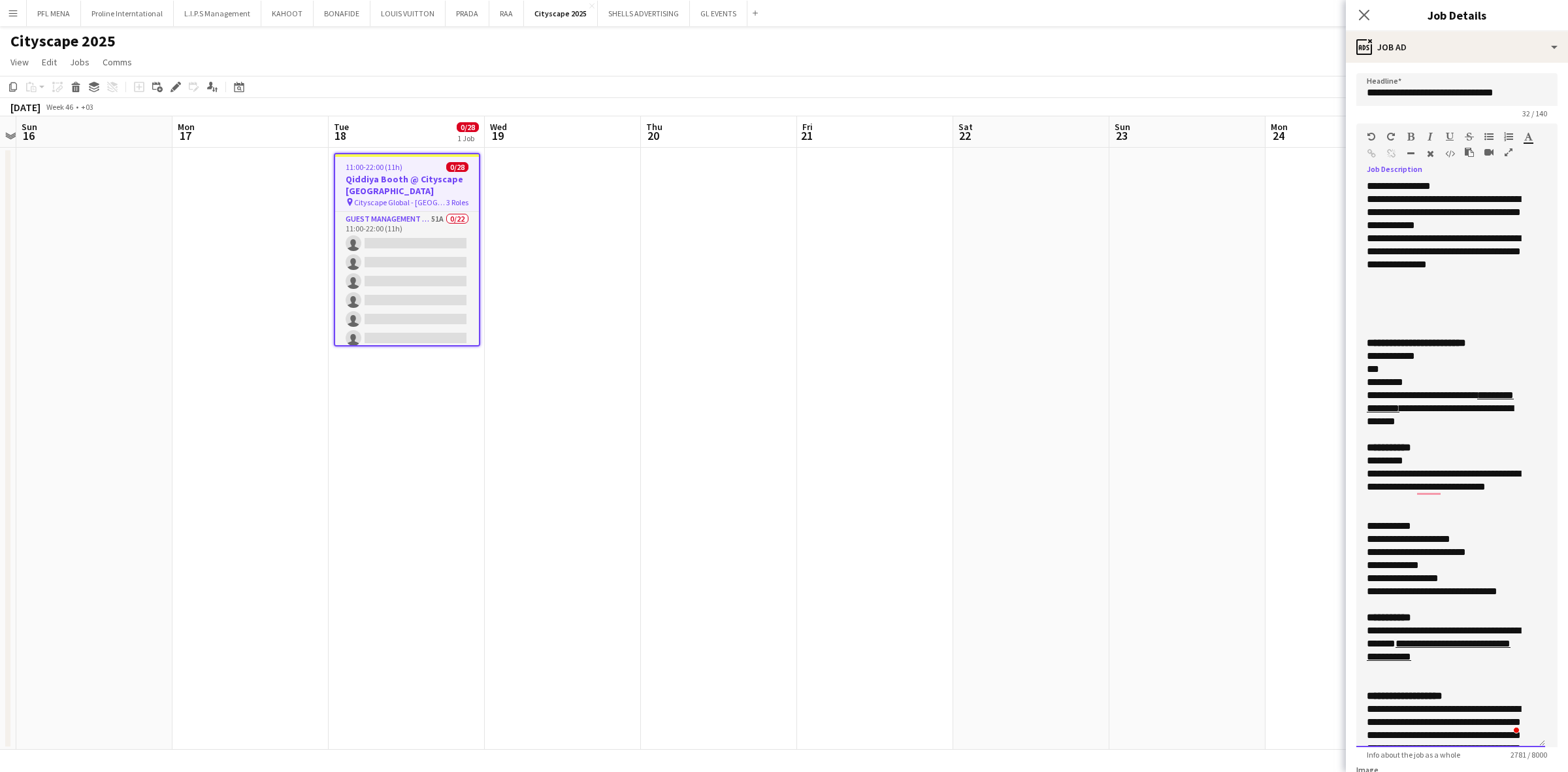
click at [1044, 376] on div "***" at bounding box center [1444, 369] width 156 height 13
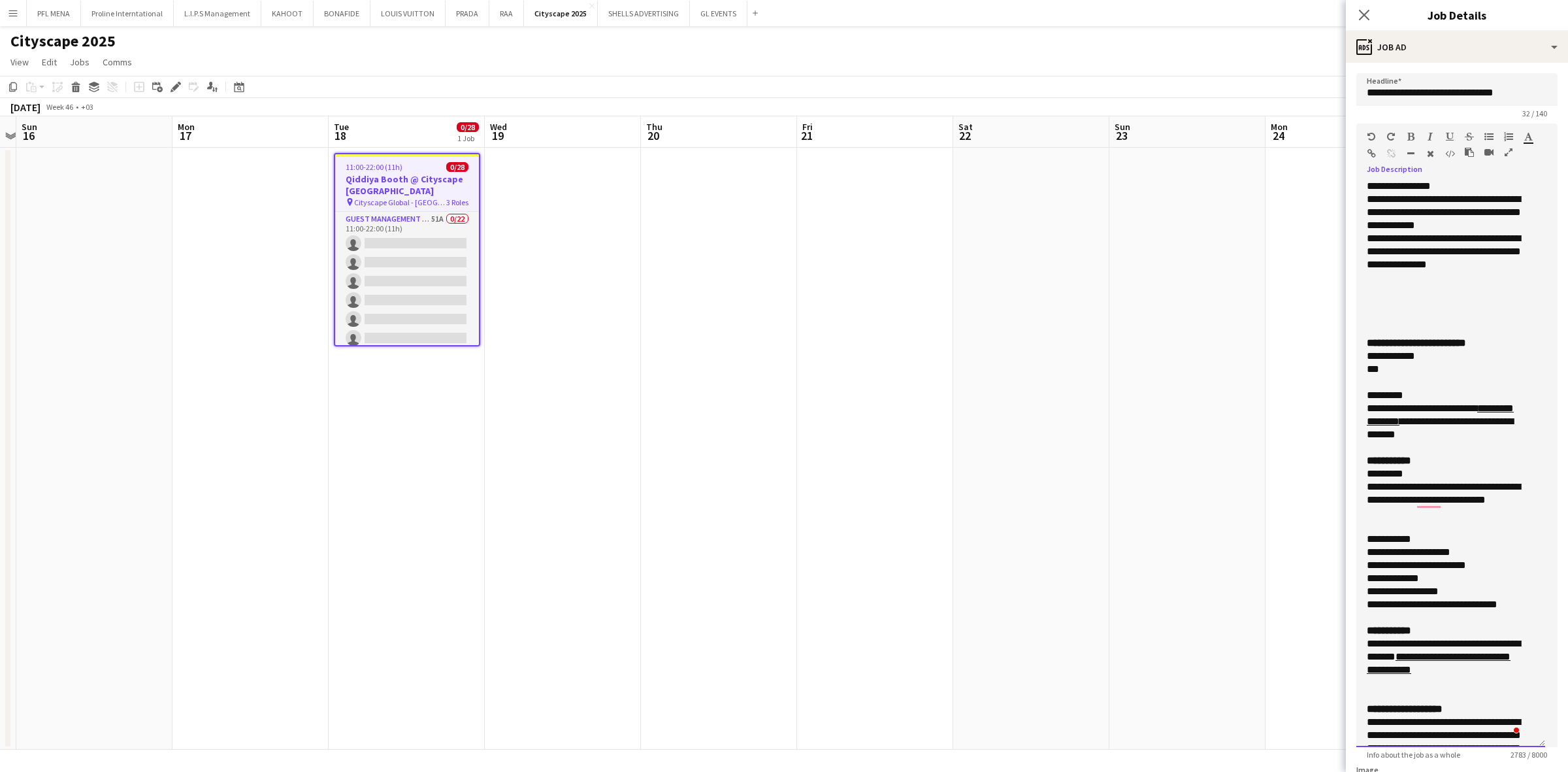
drag, startPoint x: 1465, startPoint y: 448, endPoint x: 1361, endPoint y: 426, distance: 106.3
click at [1044, 426] on div "**********" at bounding box center [1450, 464] width 189 height 566
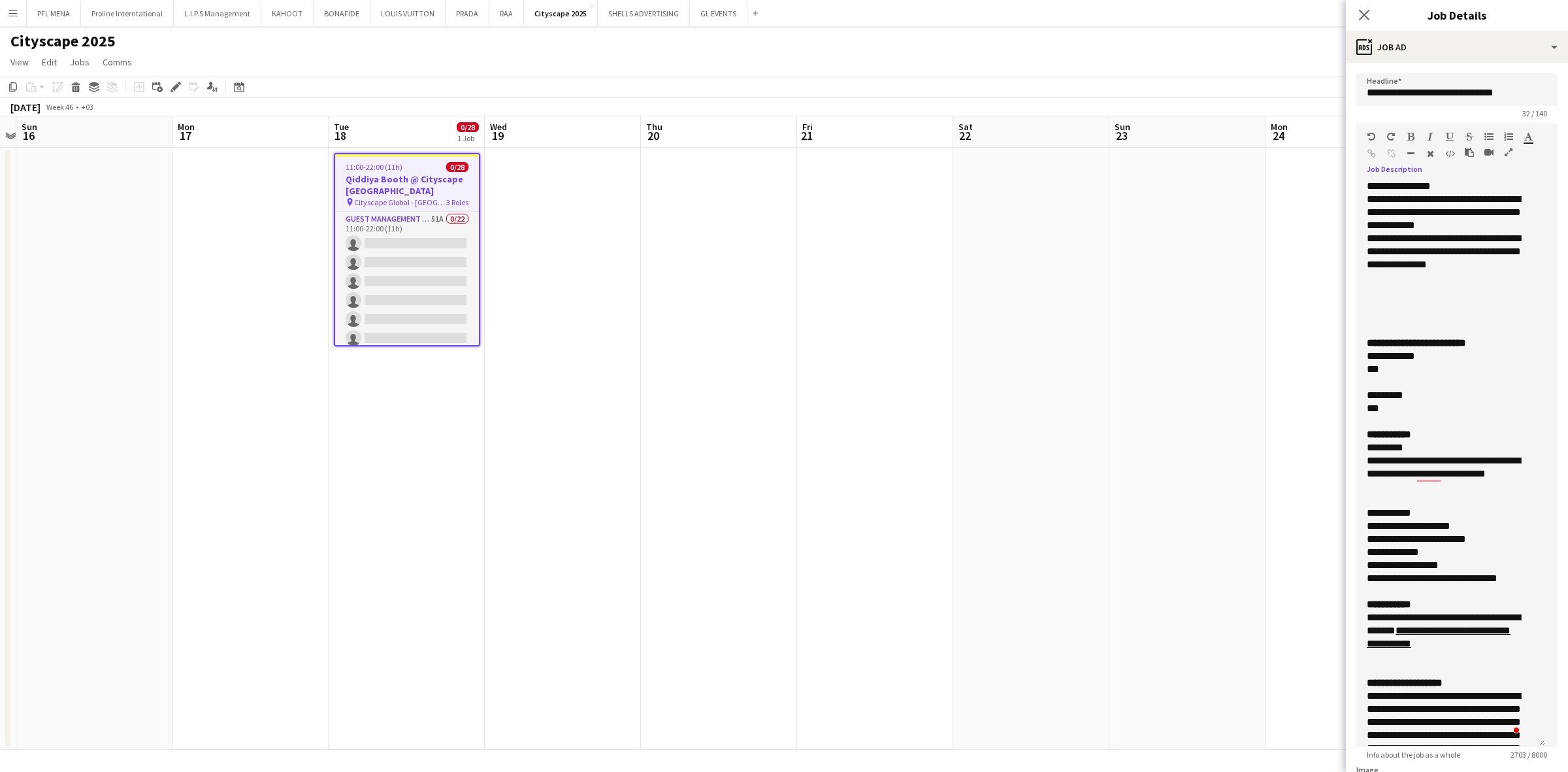
click at [1044, 302] on app-date-cell at bounding box center [1343, 449] width 156 height 602
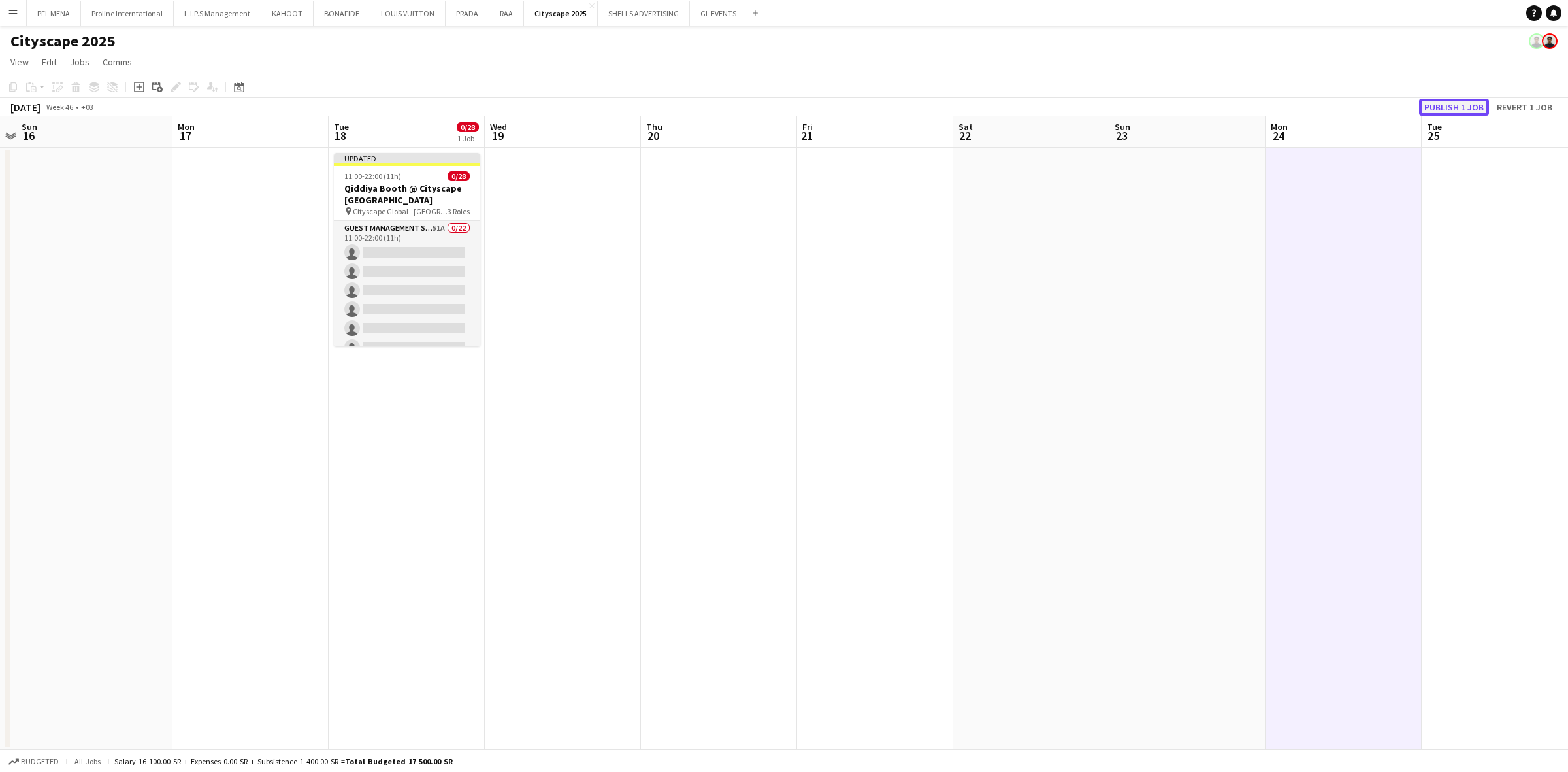
click at [1044, 103] on button "Publish 1 job" at bounding box center [1454, 107] width 70 height 17
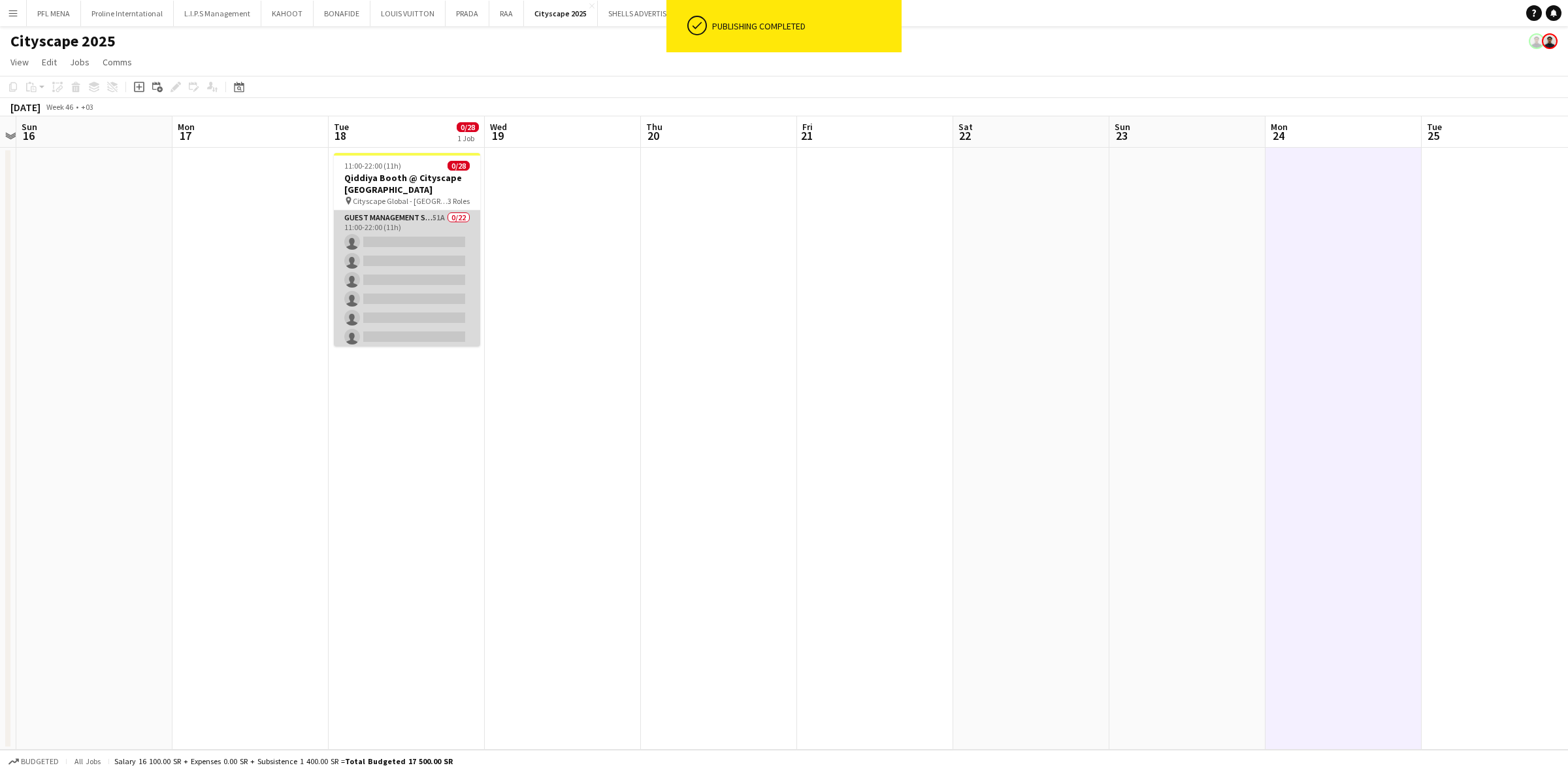
click at [391, 279] on app-card-role "Guest Management Staff 51A 0/22 11:00-22:00 (11h) single-neutral-actions single…" at bounding box center [406, 432] width 146 height 443
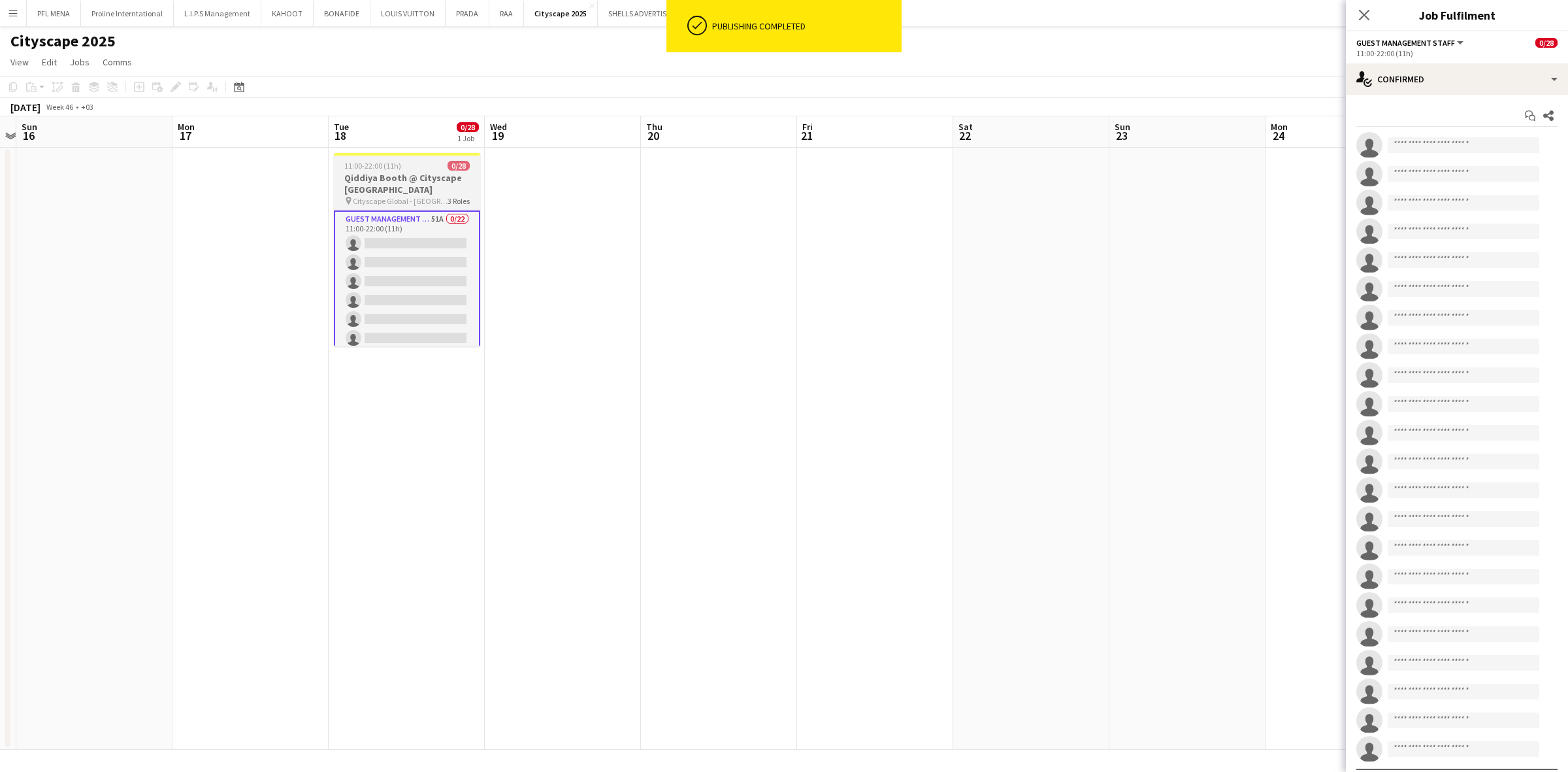
click at [419, 191] on h3 "Qiddiya Booth @ Cityscape [GEOGRAPHIC_DATA]" at bounding box center [406, 183] width 146 height 23
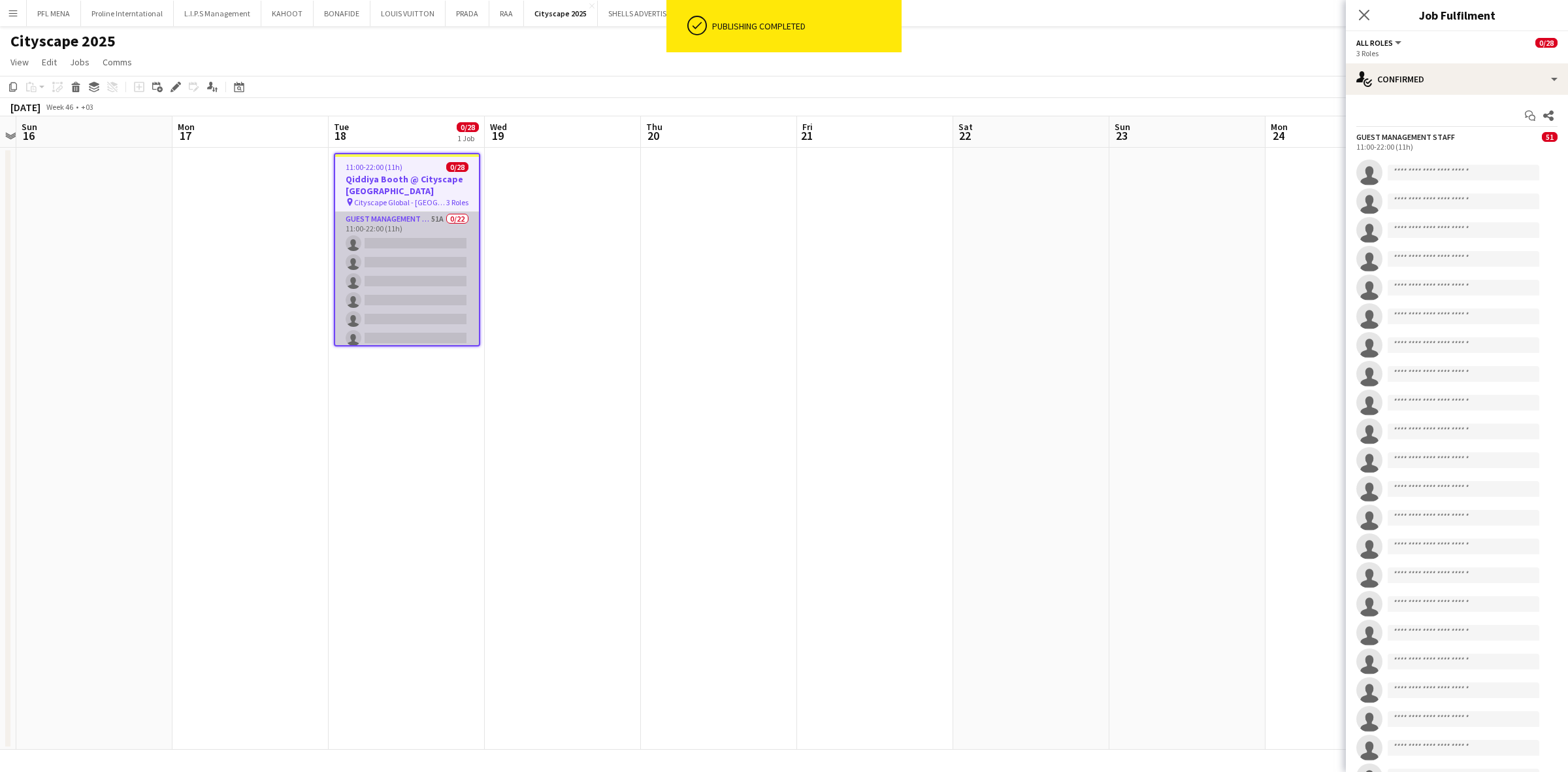
click at [412, 252] on app-card-role "Guest Management Staff 51A 0/22 11:00-22:00 (11h) single-neutral-actions single…" at bounding box center [406, 433] width 143 height 443
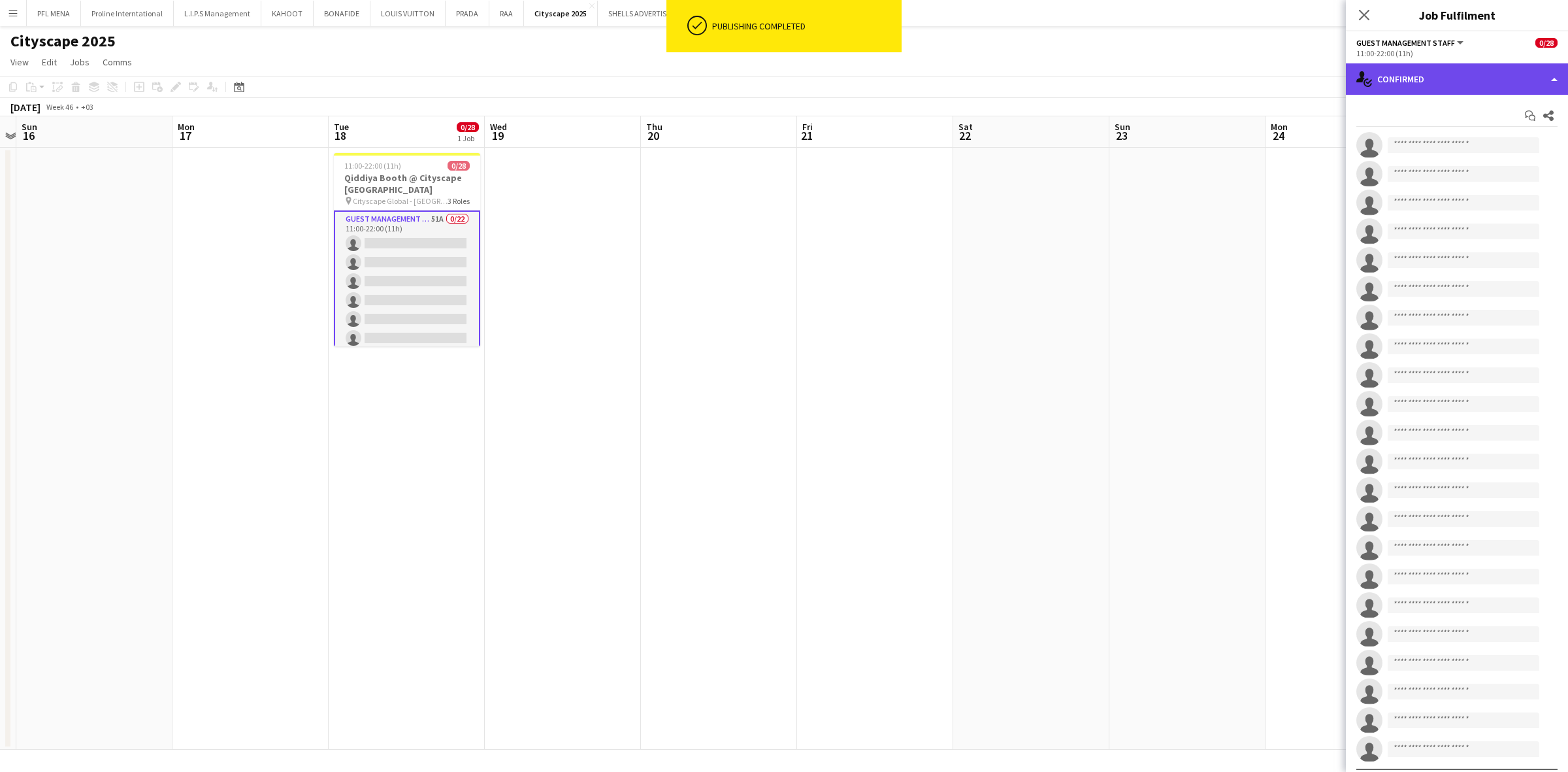
click at [1044, 86] on div "single-neutral-actions-check-2 Confirmed" at bounding box center [1457, 79] width 222 height 31
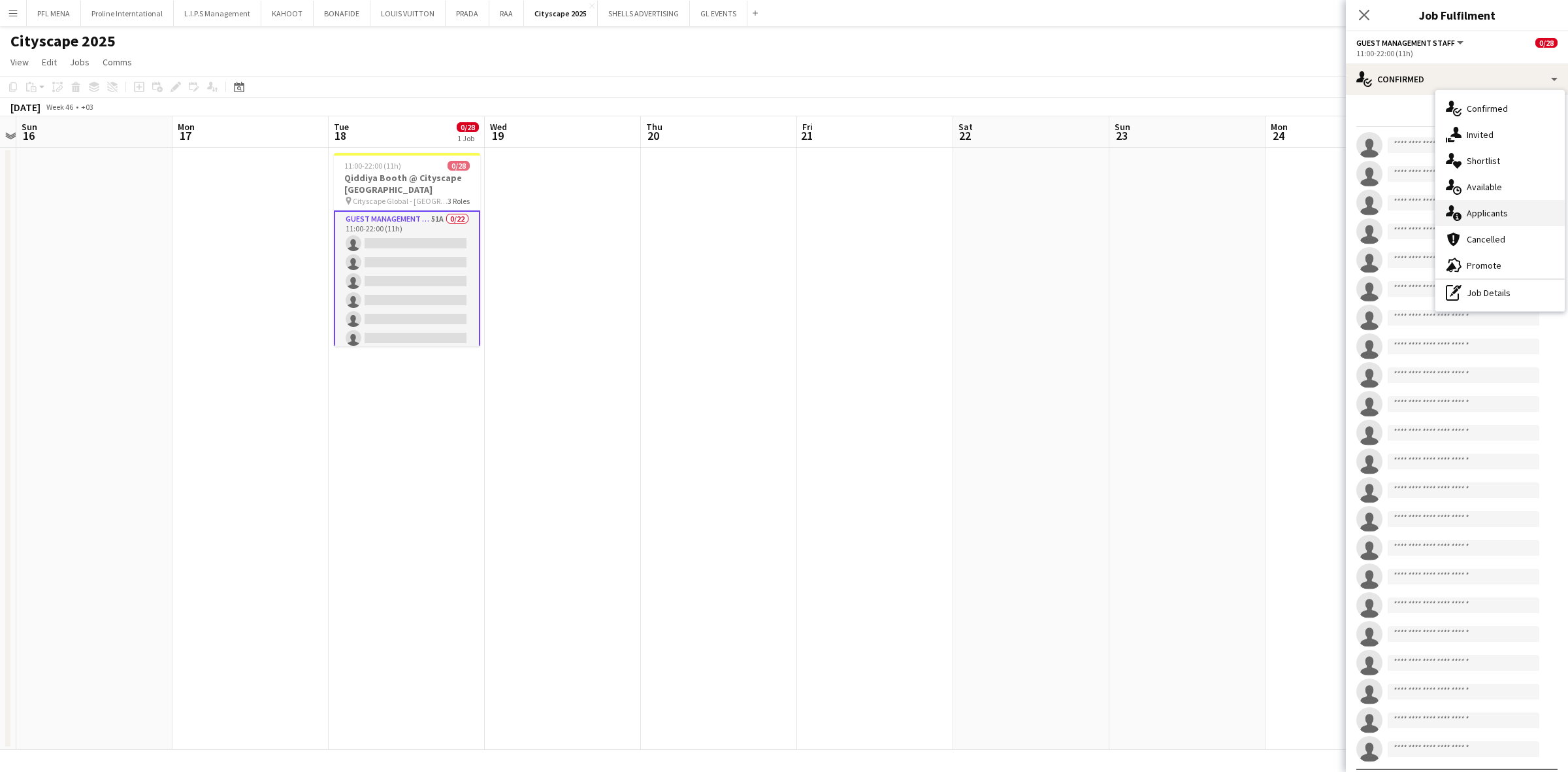
click at [1044, 214] on span "Applicants" at bounding box center [1487, 213] width 41 height 12
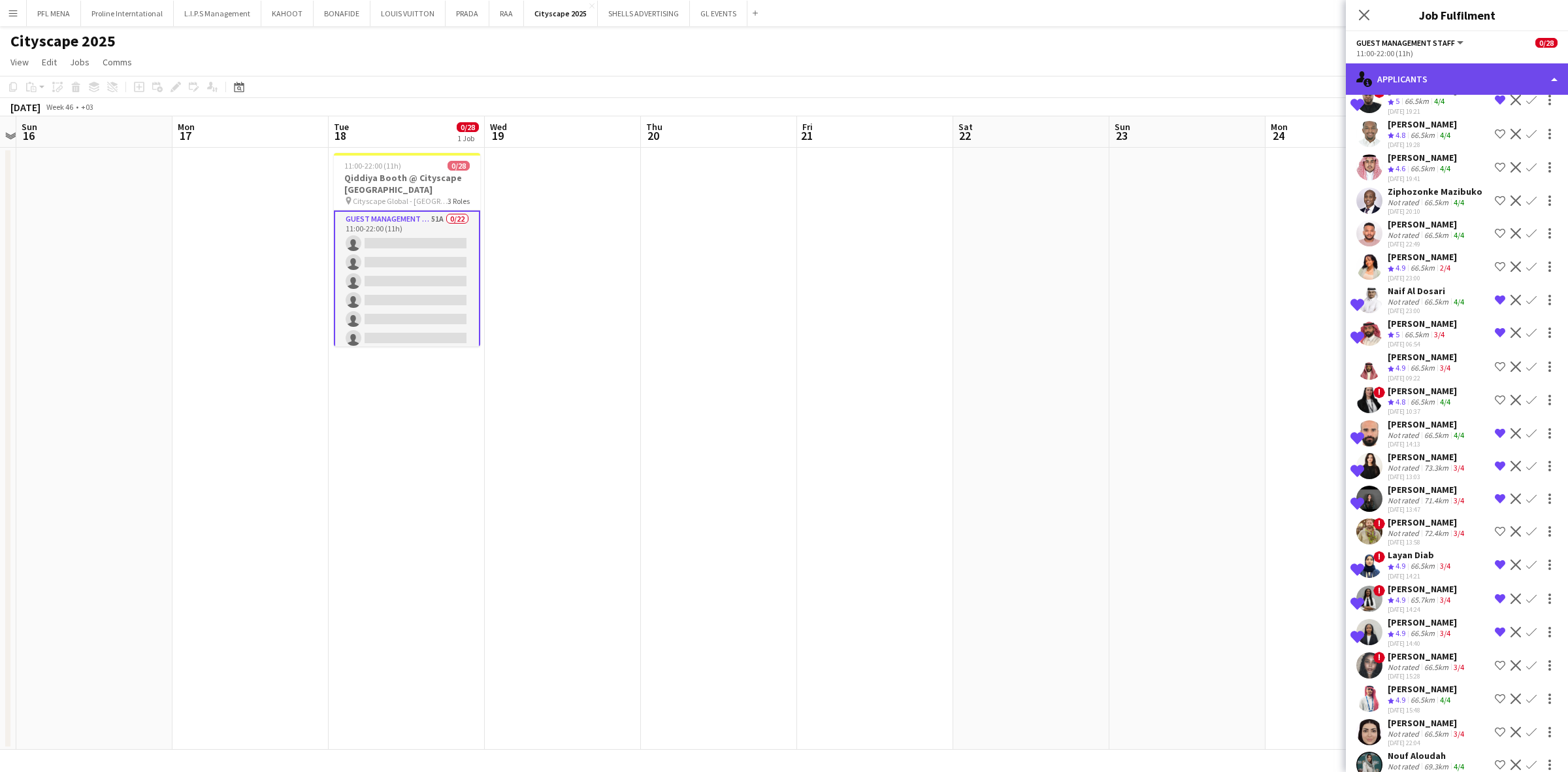
click at [1044, 82] on div "single-neutral-actions-information Applicants" at bounding box center [1457, 79] width 222 height 31
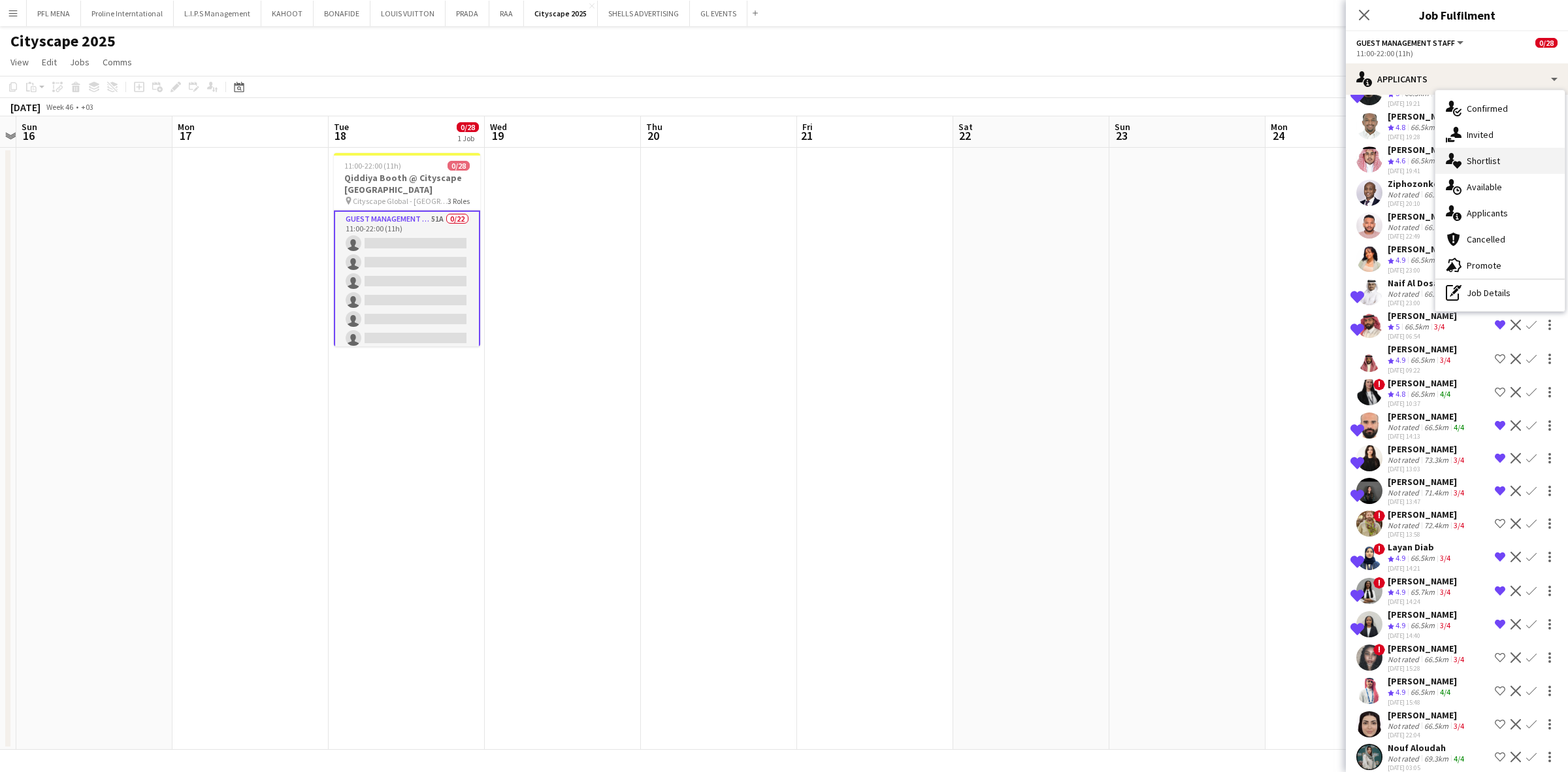
scroll to position [897, 0]
click at [1044, 158] on div "single-neutral-actions-heart Shortlist" at bounding box center [1499, 160] width 129 height 26
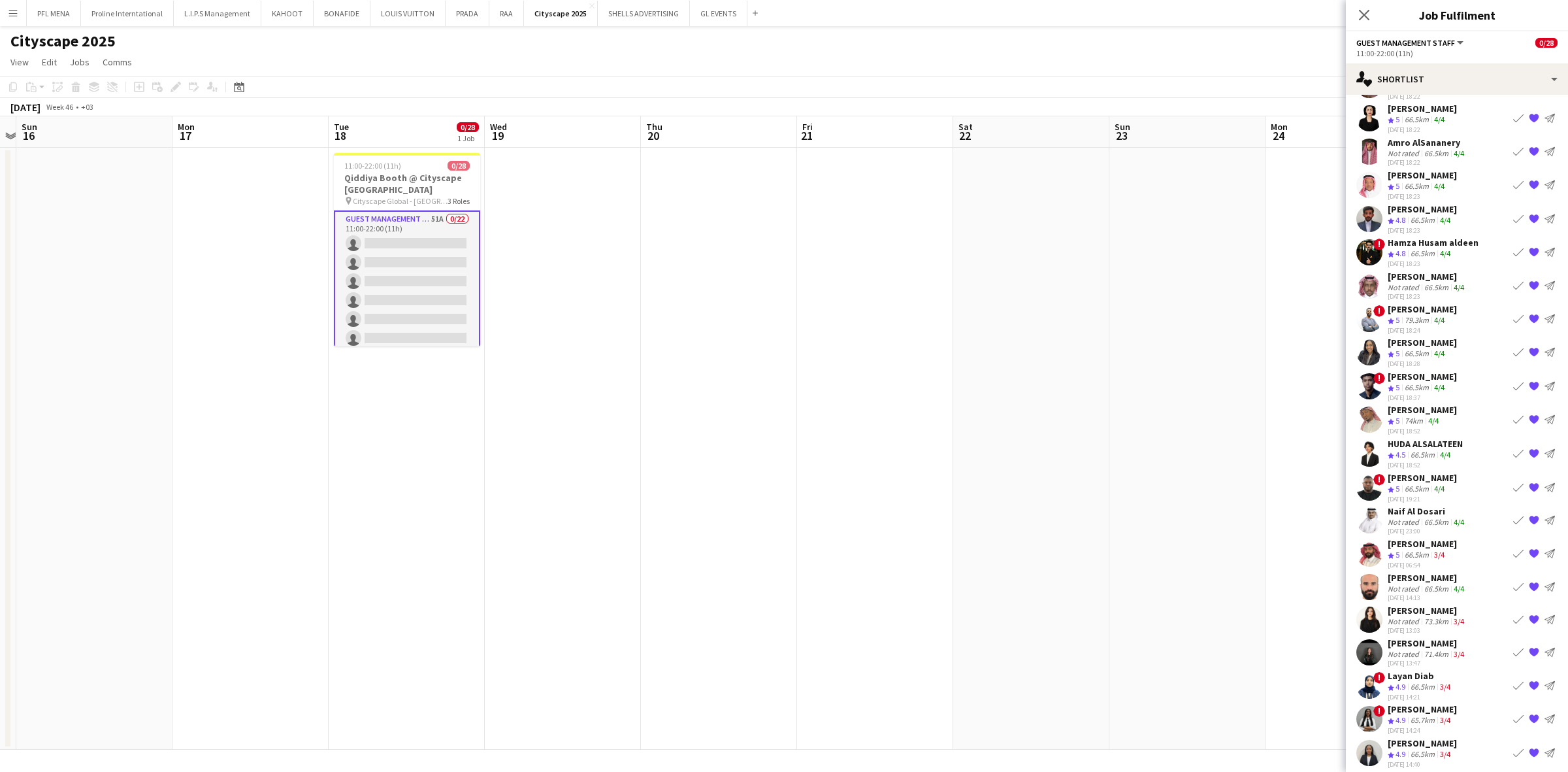
scroll to position [98, 0]
click at [1044, 543] on div "[PERSON_NAME]" at bounding box center [1422, 708] width 69 height 12
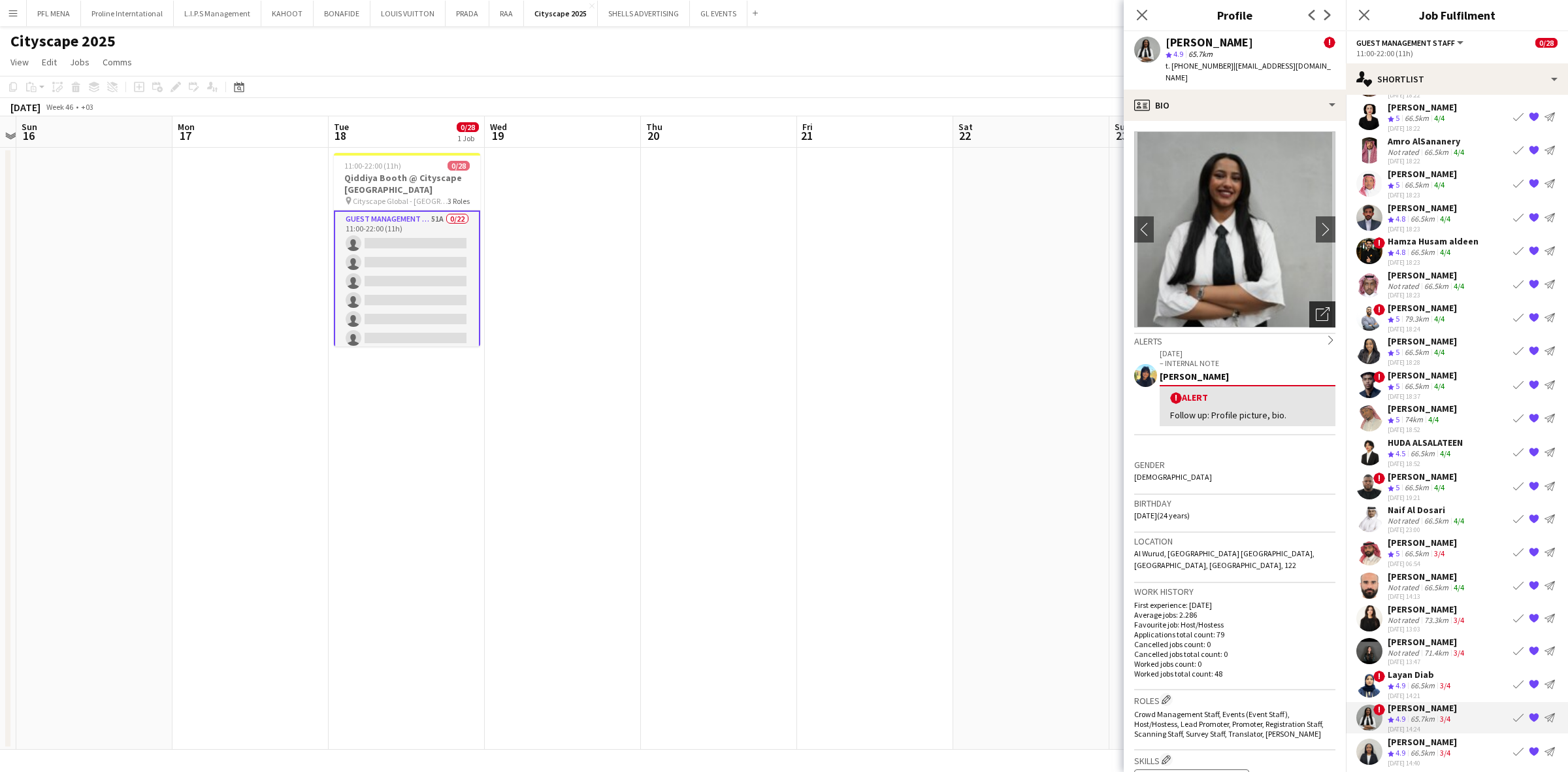
click at [1044, 308] on icon "Open photos pop-in" at bounding box center [1322, 314] width 13 height 13
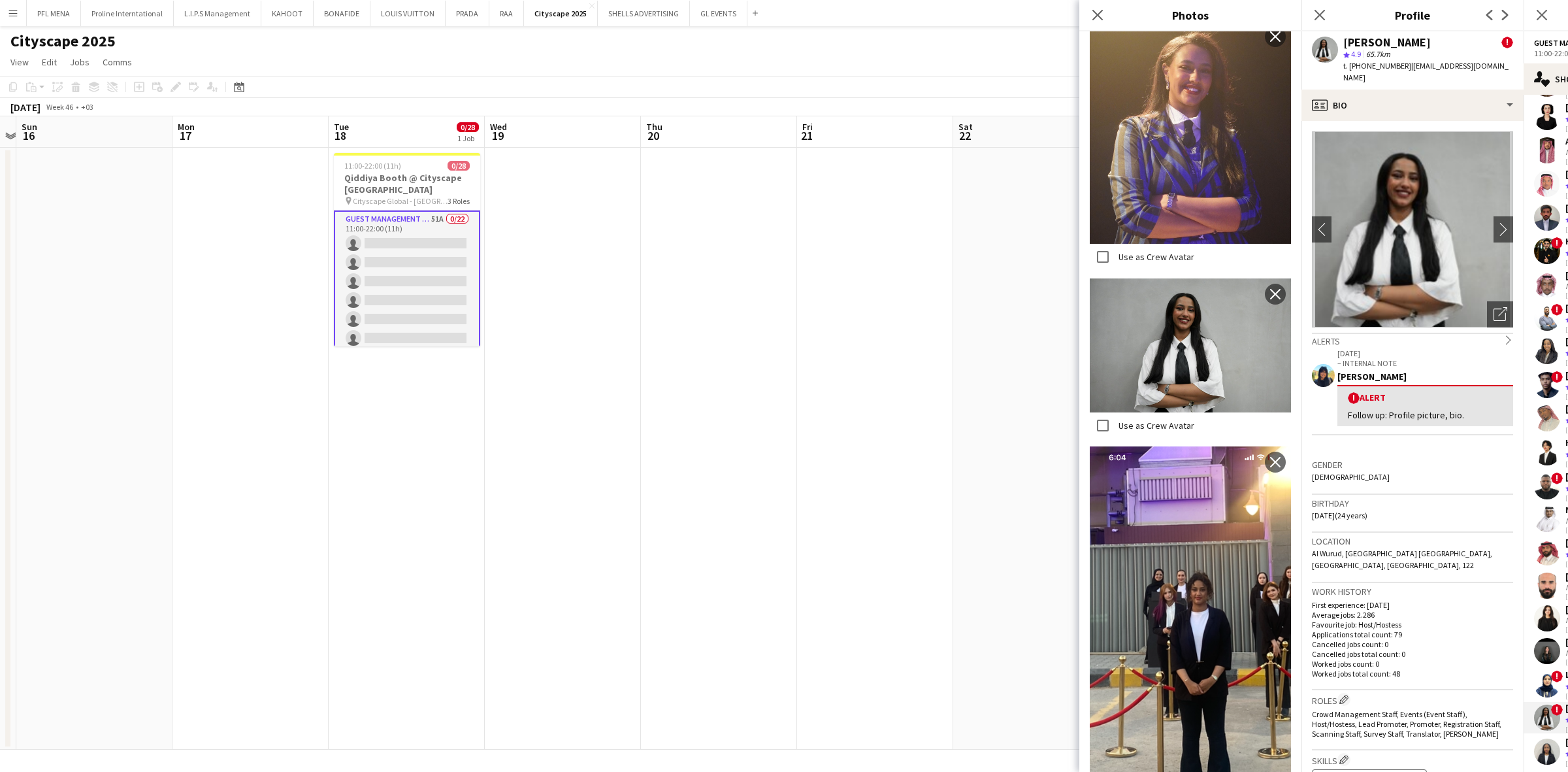
scroll to position [818, 0]
click at [1044, 543] on app-icon "Edit crew company roles" at bounding box center [1343, 699] width 9 height 9
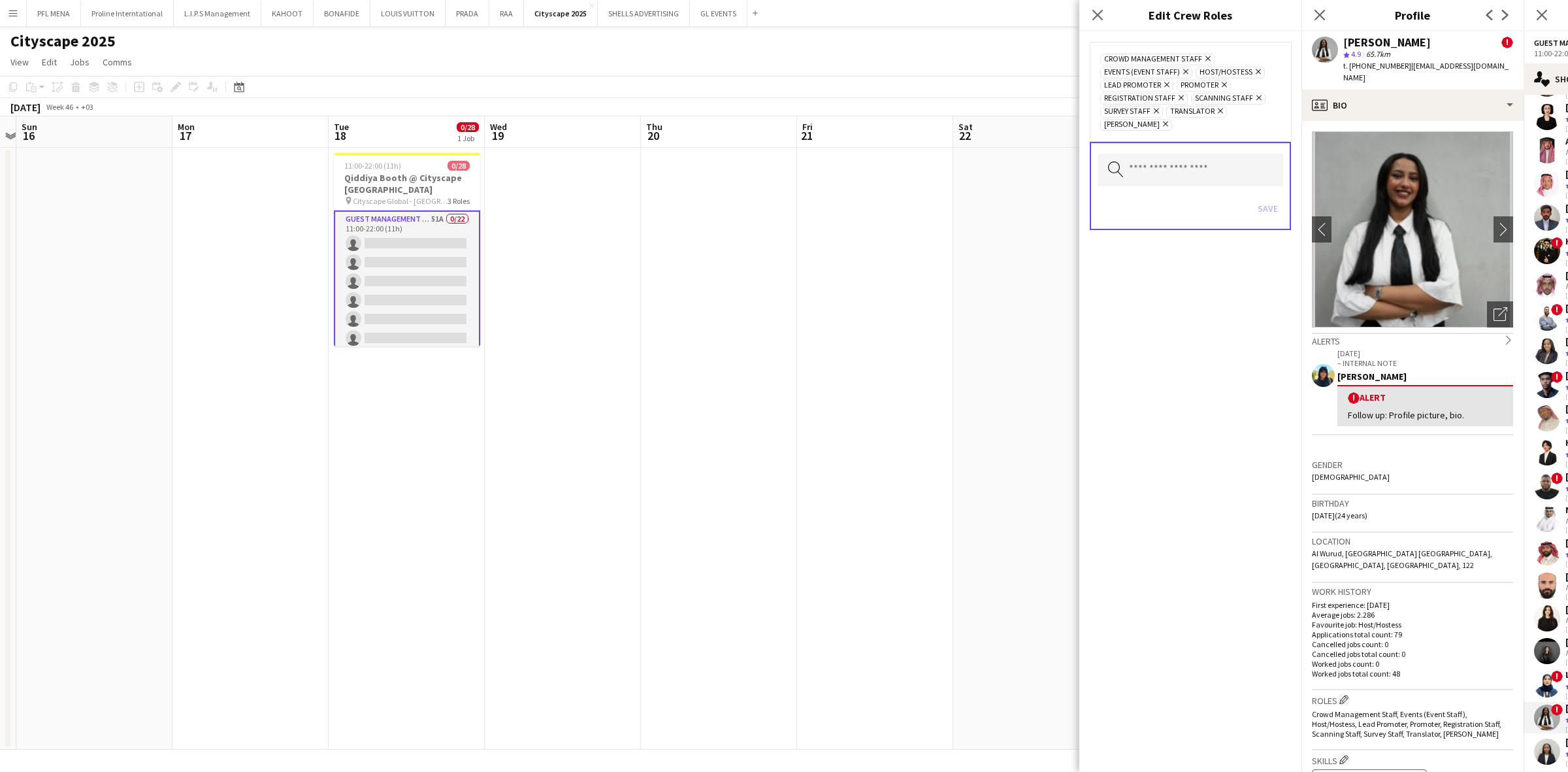
click at [1044, 144] on div "Search by role type Save" at bounding box center [1190, 186] width 201 height 88
click at [1044, 158] on input "text" at bounding box center [1190, 170] width 186 height 33
type input "*"
click at [1044, 226] on span "Guest Management Staff" at bounding box center [1190, 231] width 166 height 13
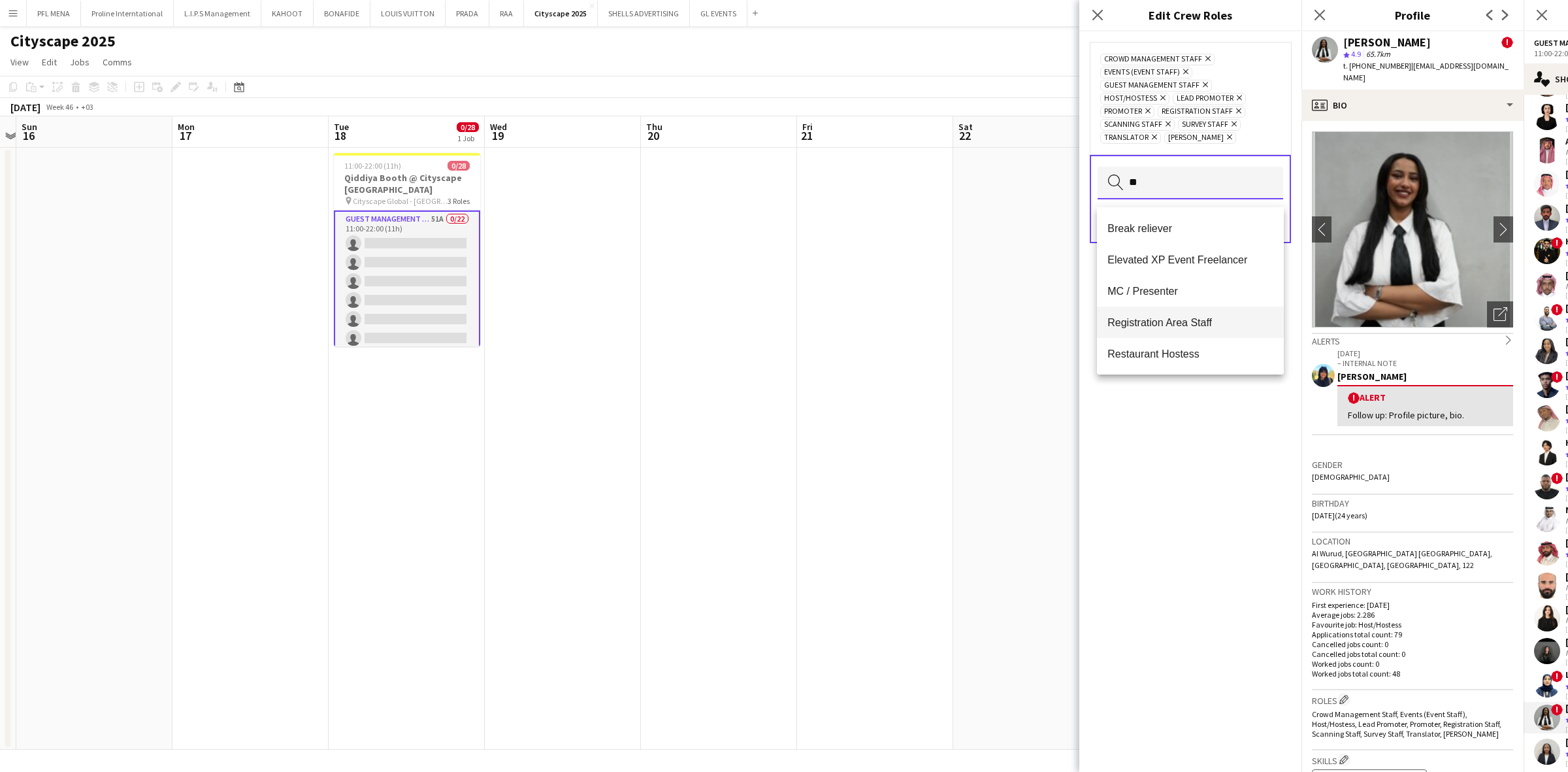
type input "**"
click at [1044, 312] on mat-option "Registration Area Staff" at bounding box center [1190, 322] width 187 height 31
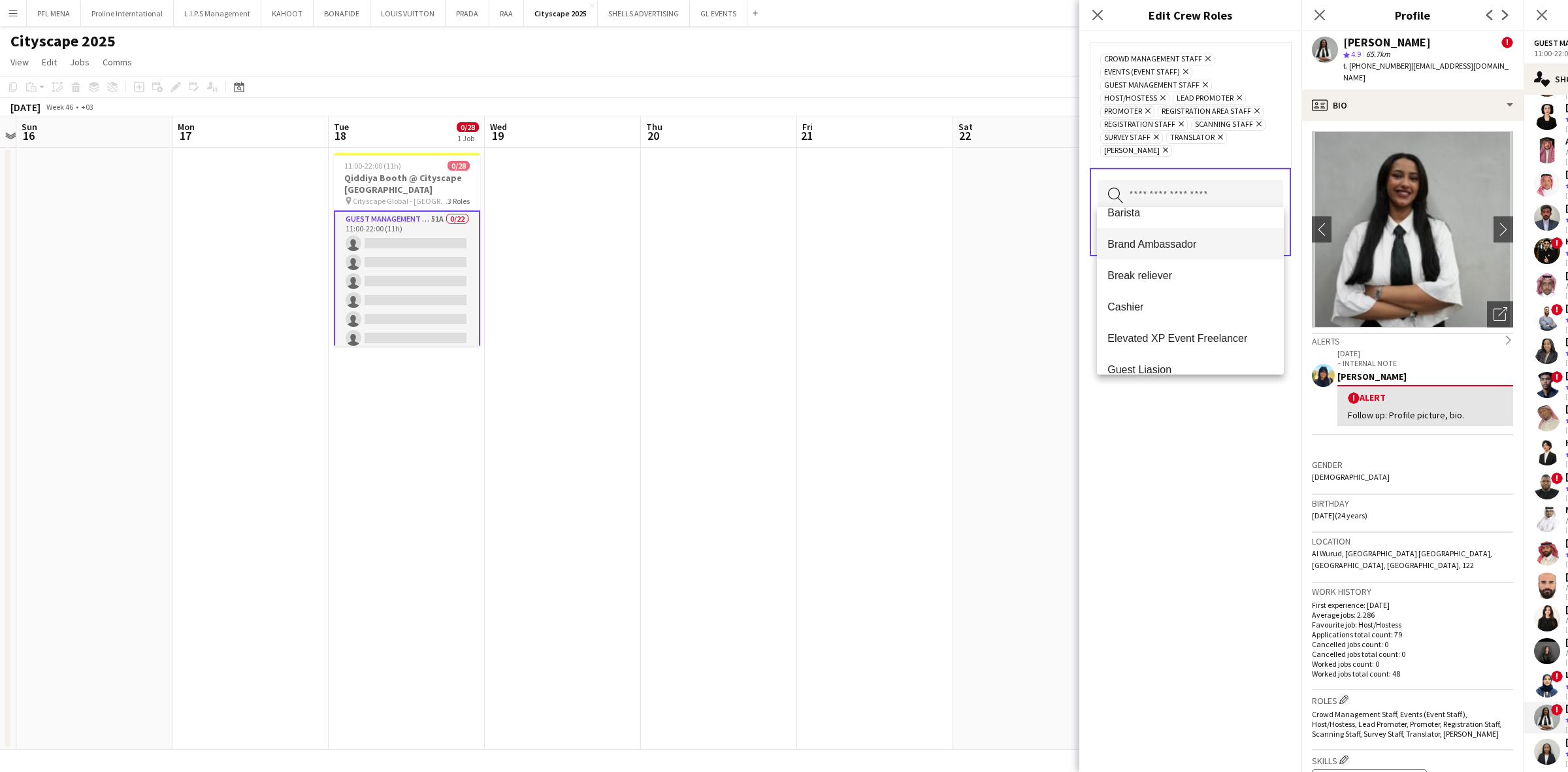
scroll to position [80, 0]
click at [1044, 247] on span "Brand Ambassador" at bounding box center [1190, 243] width 166 height 13
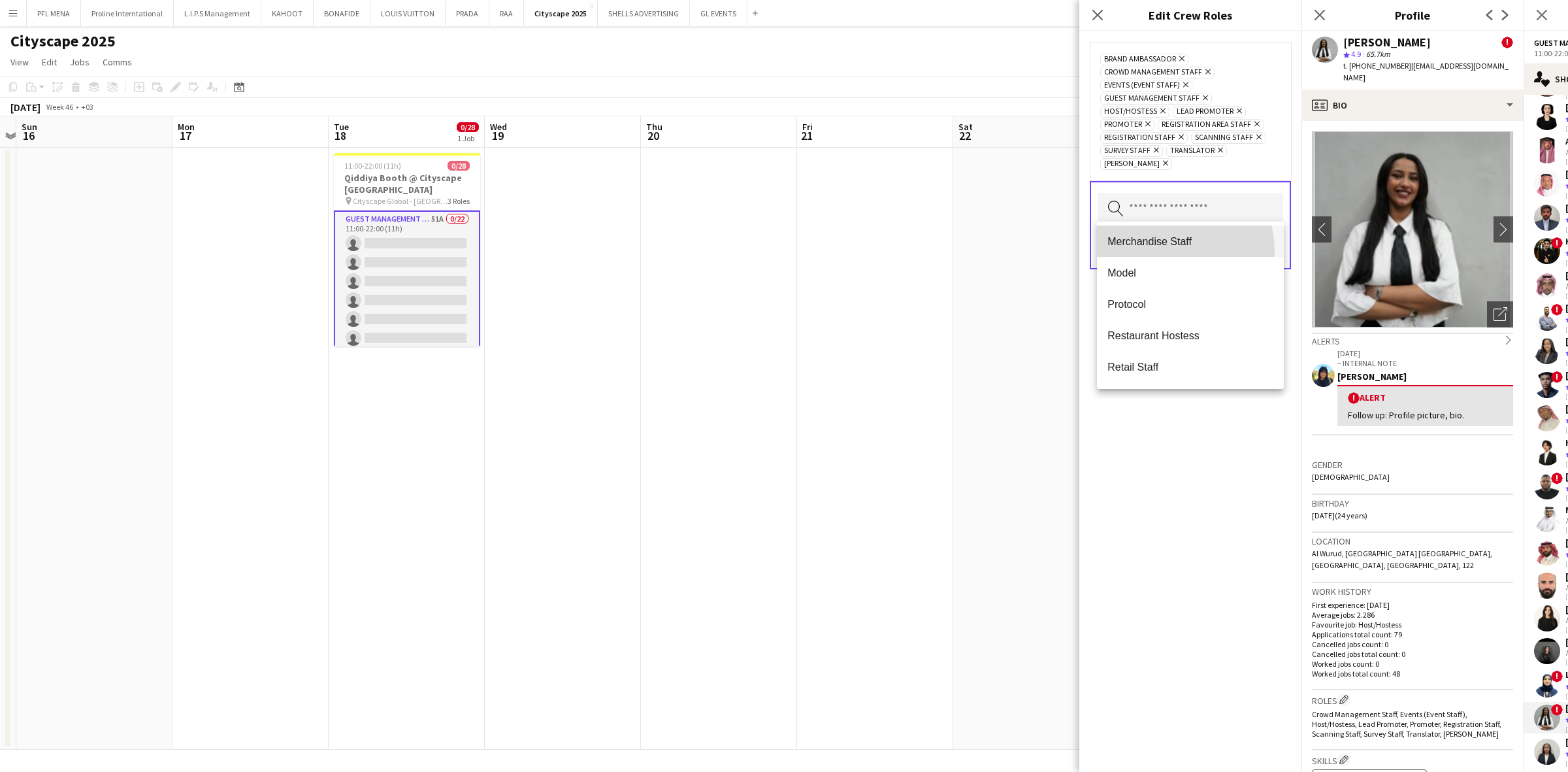
click at [1044, 252] on mat-option "Merchandise Staff" at bounding box center [1190, 241] width 187 height 31
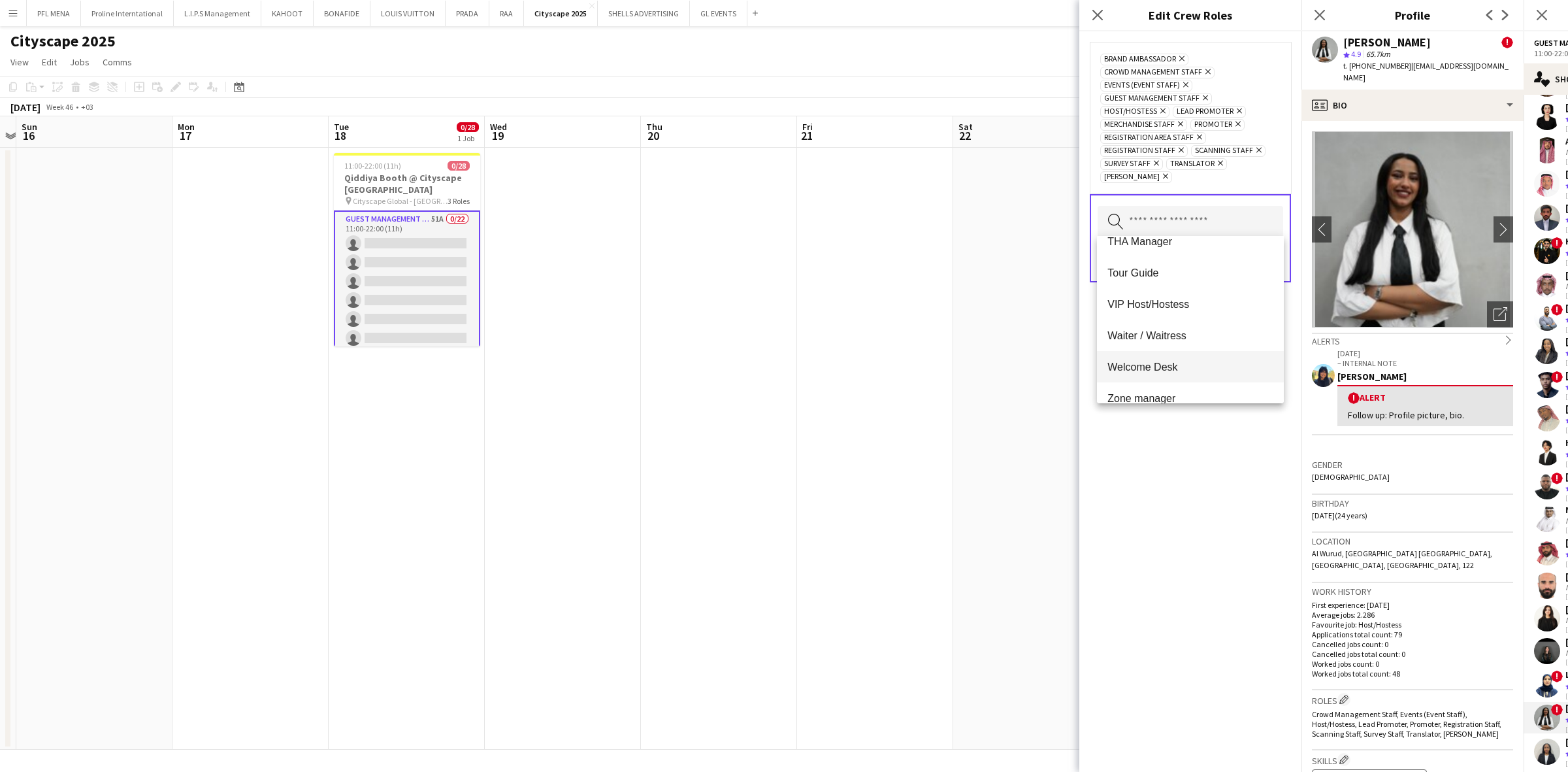
scroll to position [752, 0]
click at [1044, 425] on div "Brand Ambassador Remove Crowd Management Staff Remove Events (Event Staff) Remo…" at bounding box center [1190, 402] width 222 height 741
click at [1044, 262] on button "Save" at bounding box center [1267, 261] width 30 height 21
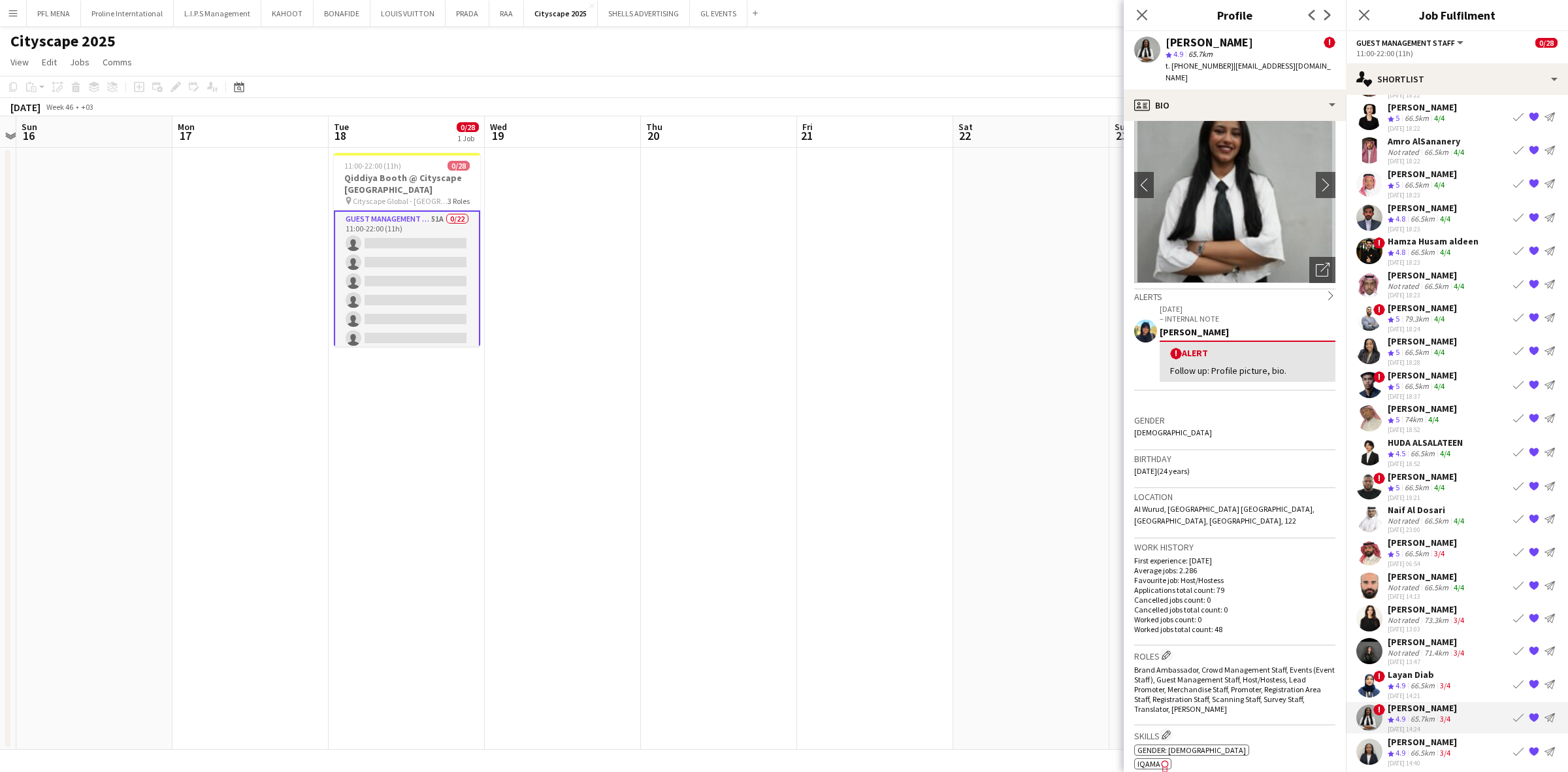
scroll to position [0, 0]
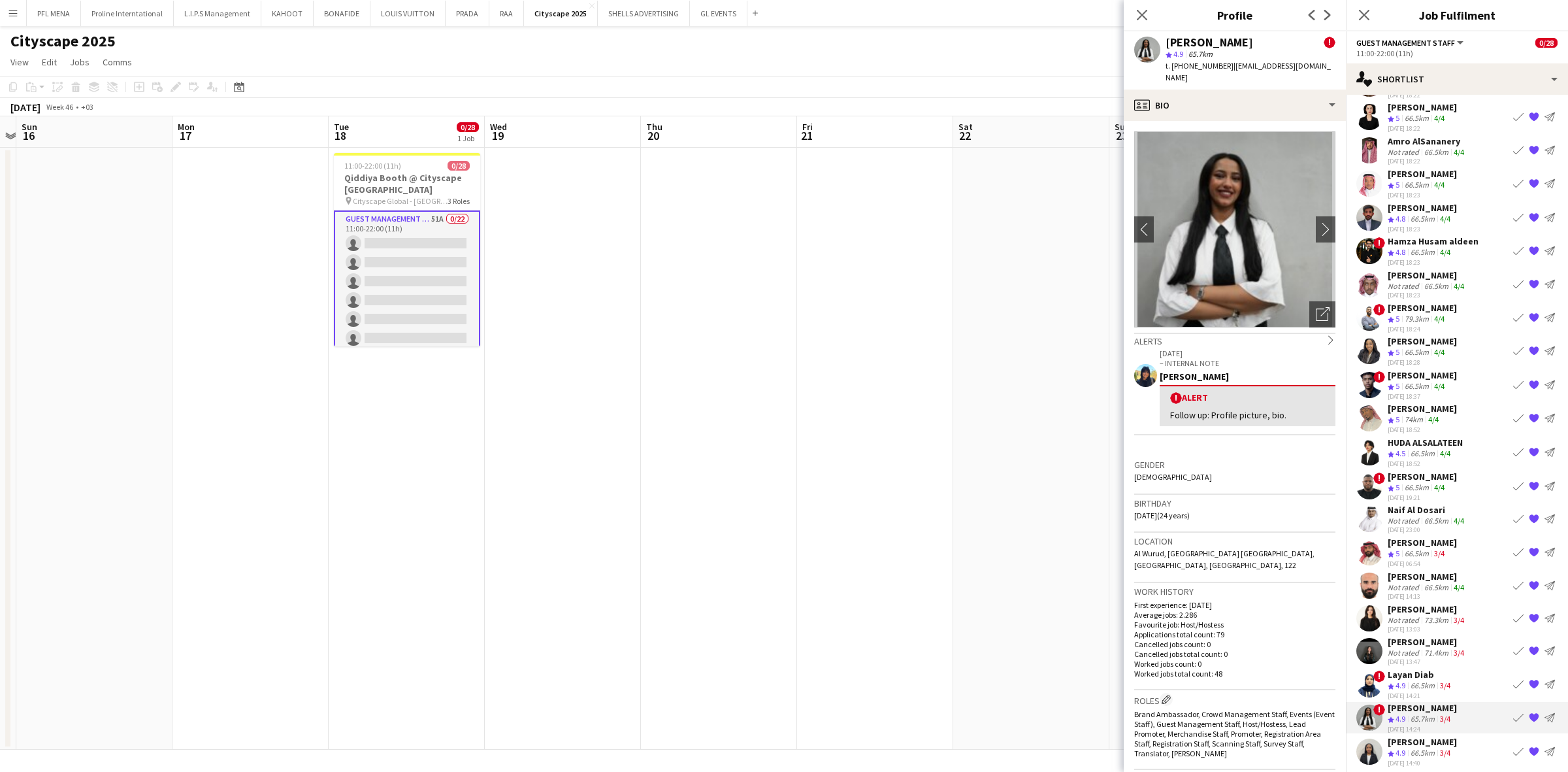
click at [1044, 543] on div "Layan Diab" at bounding box center [1420, 674] width 65 height 12
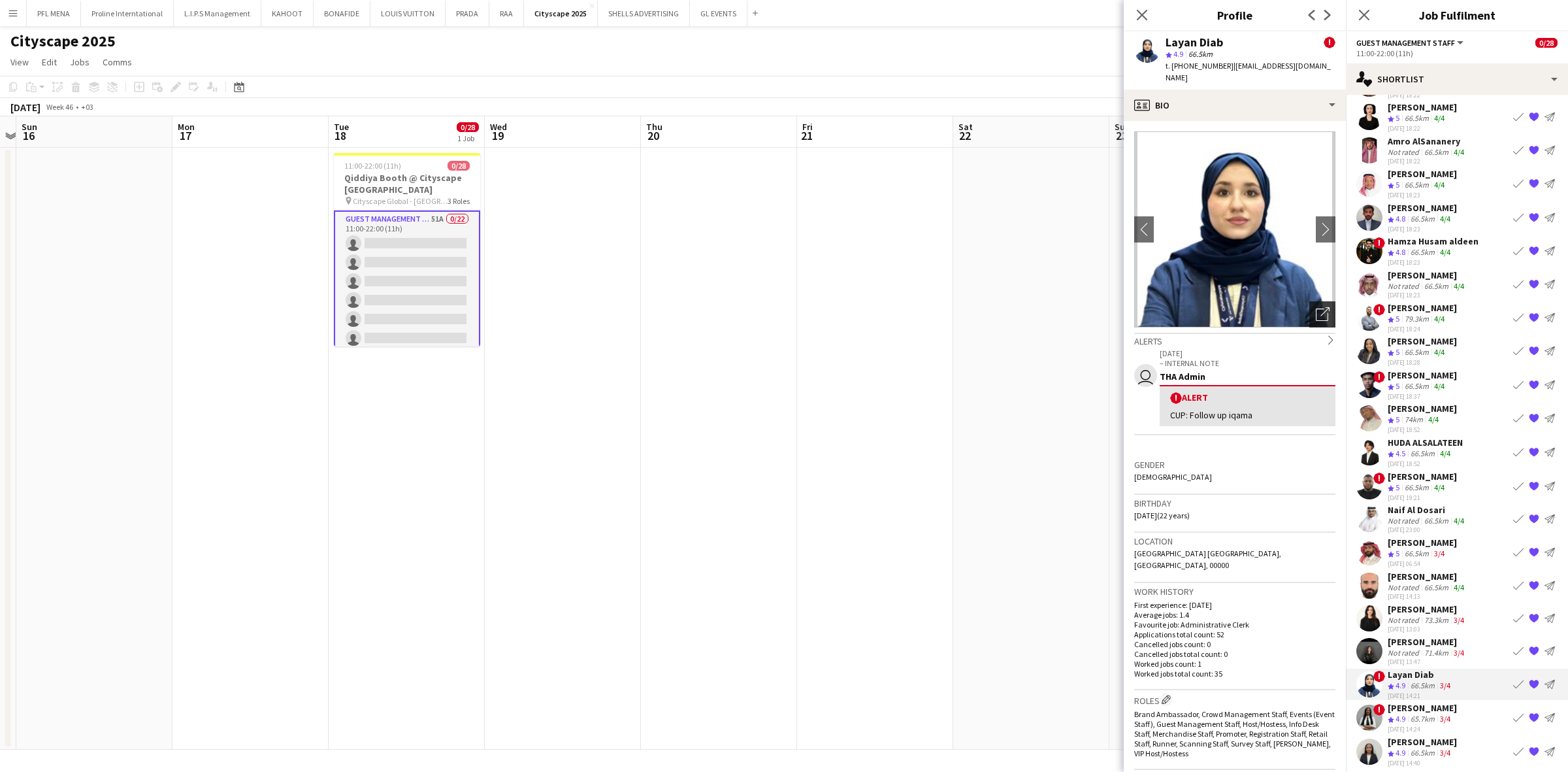
click at [1044, 301] on div "Open photos pop-in" at bounding box center [1322, 314] width 26 height 26
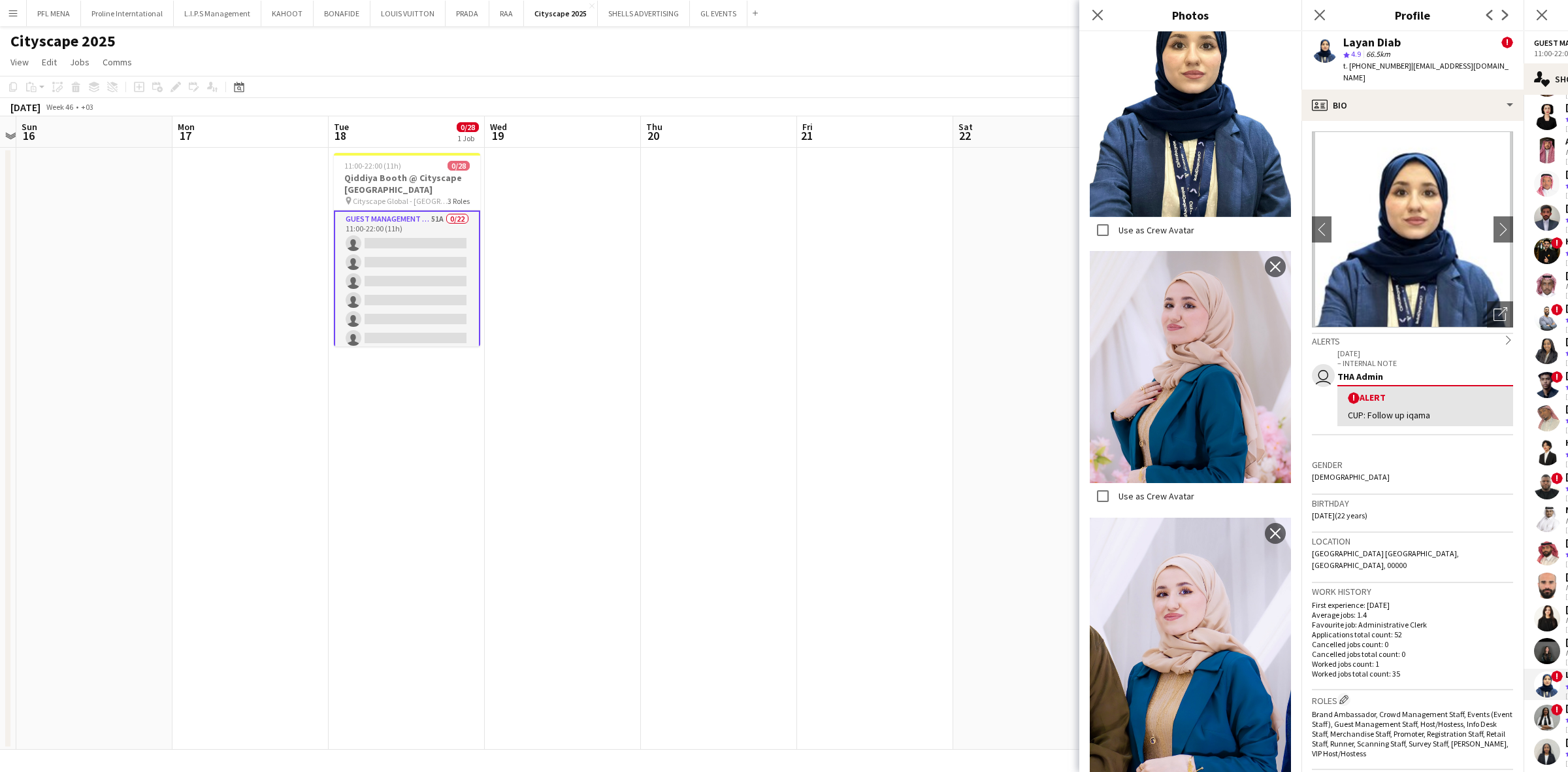
scroll to position [1, 0]
click at [1044, 457] on h3 "Gender" at bounding box center [1412, 463] width 201 height 12
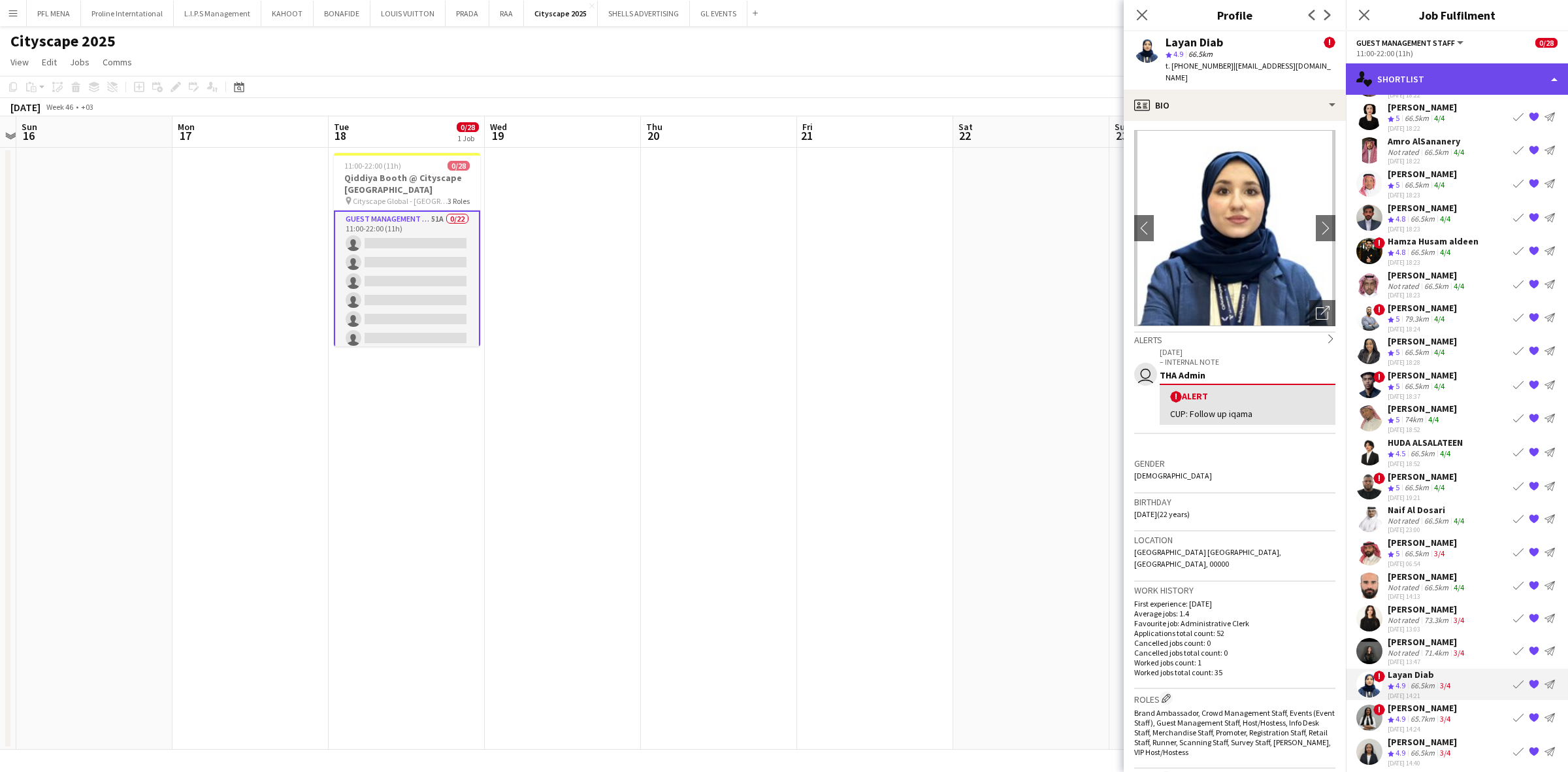
click at [1044, 75] on div "single-neutral-actions-heart Shortlist" at bounding box center [1457, 79] width 222 height 31
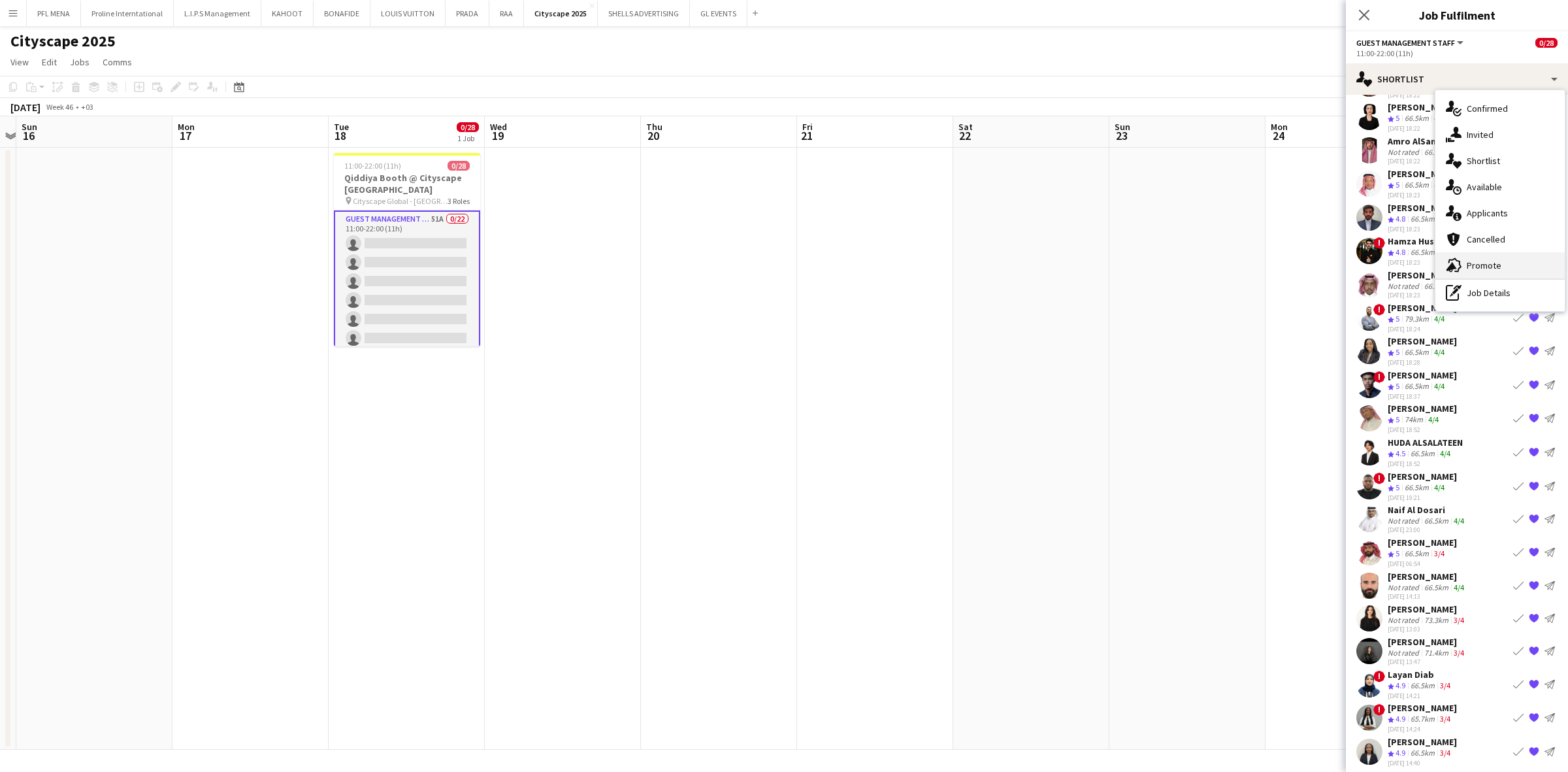
click at [1044, 260] on span "Promote" at bounding box center [1484, 265] width 35 height 12
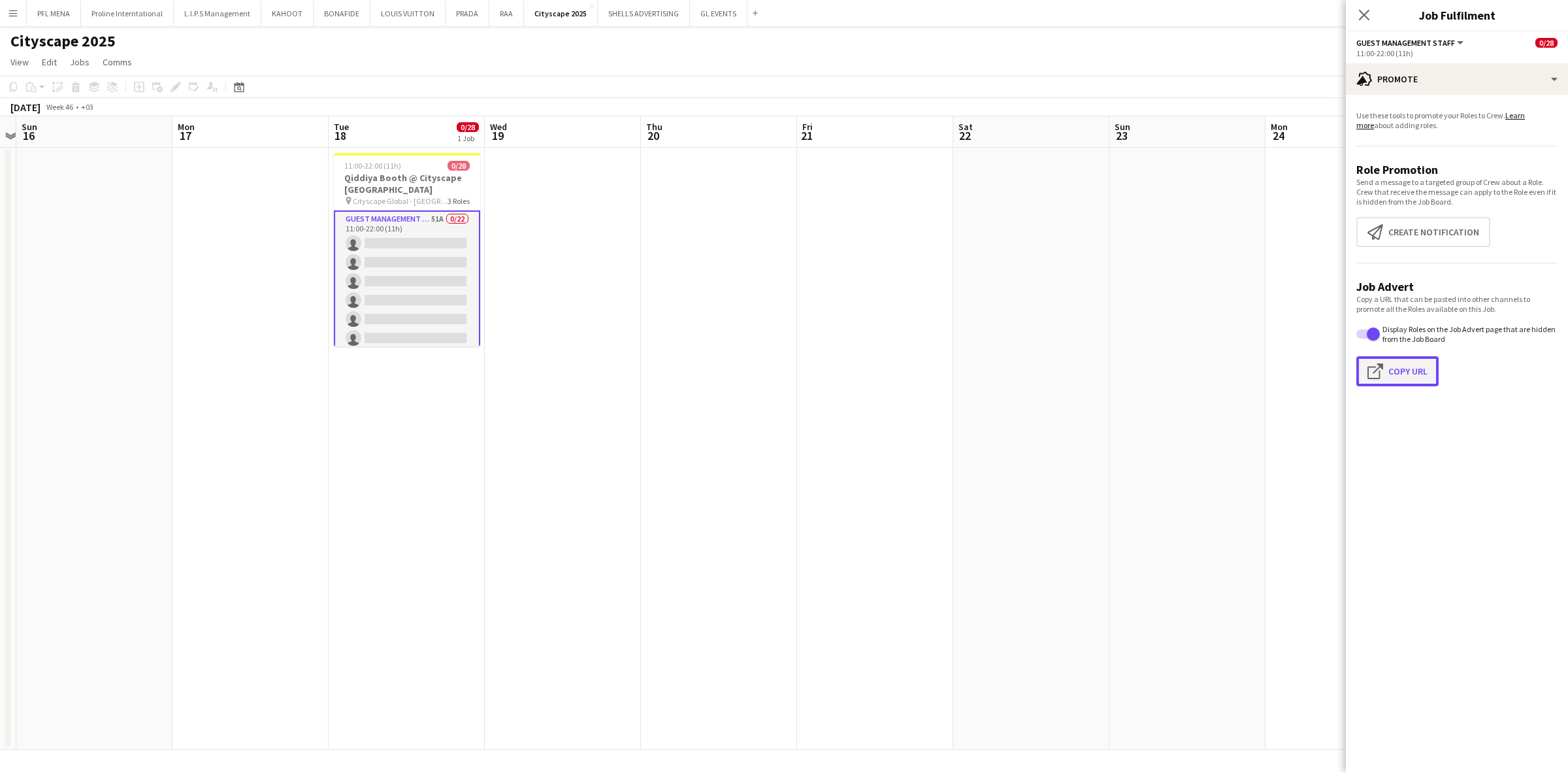
click at [1044, 369] on button "Click to copy URL Copy Url" at bounding box center [1397, 371] width 82 height 30
click at [1044, 93] on div "advertising-megaphone Promote" at bounding box center [1457, 79] width 222 height 31
click at [1044, 110] on icon "single-neutral-actions-check-2" at bounding box center [1454, 108] width 16 height 16
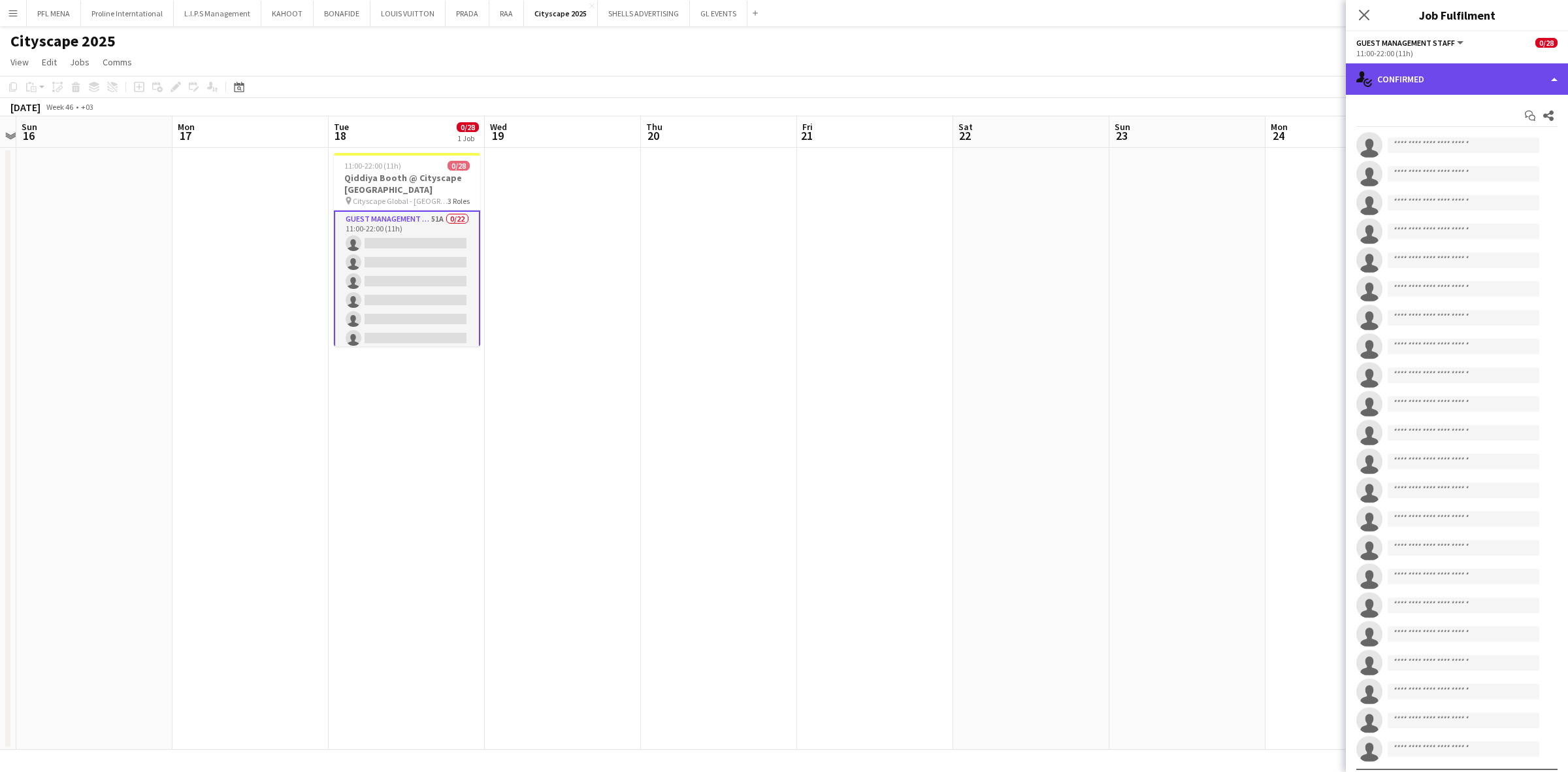
click at [1044, 87] on div "single-neutral-actions-check-2 Confirmed" at bounding box center [1457, 79] width 222 height 31
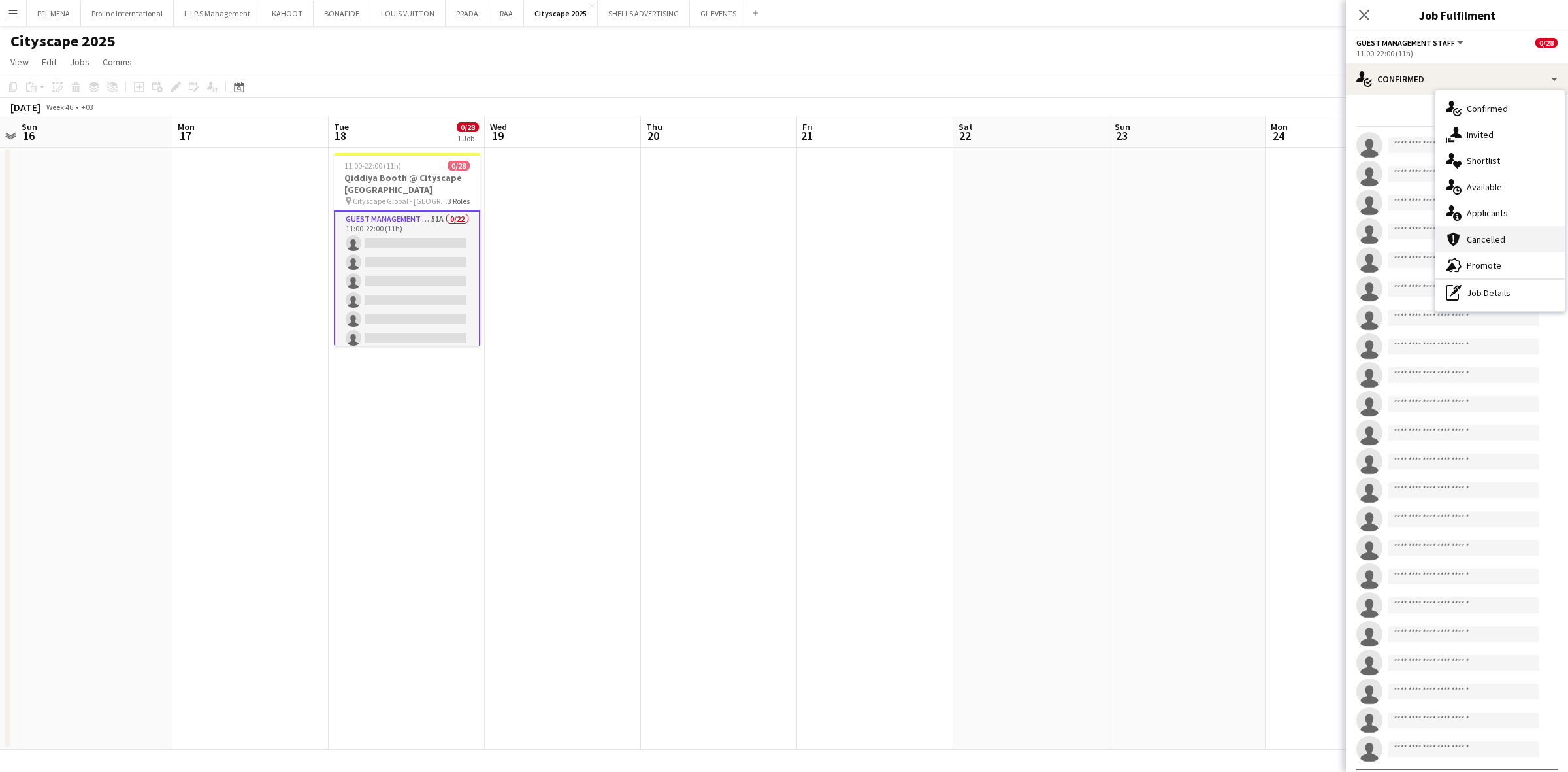
click at [1044, 239] on span "Cancelled" at bounding box center [1486, 239] width 39 height 12
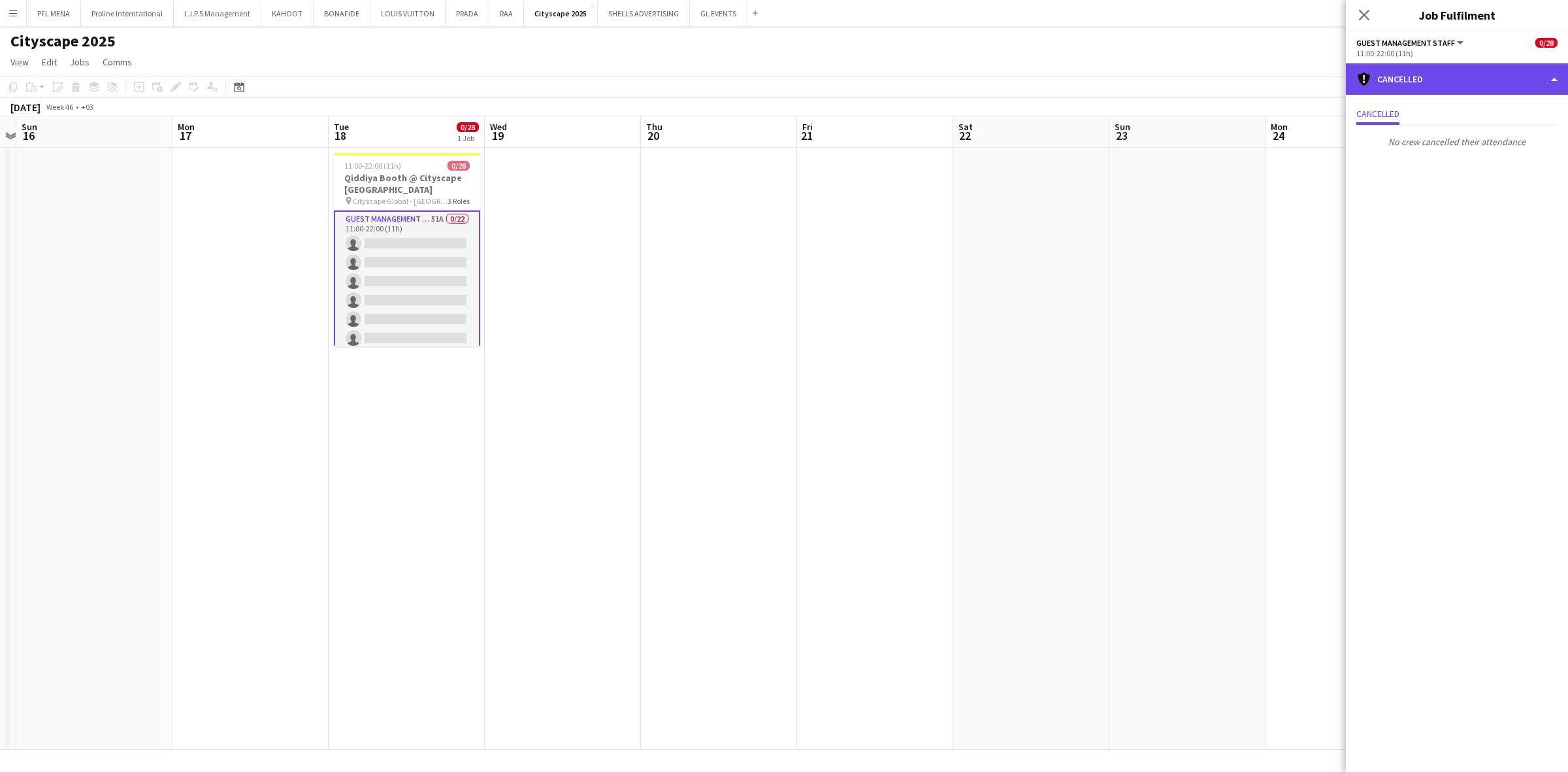
click at [1044, 77] on div "cancellation Cancelled" at bounding box center [1457, 79] width 222 height 31
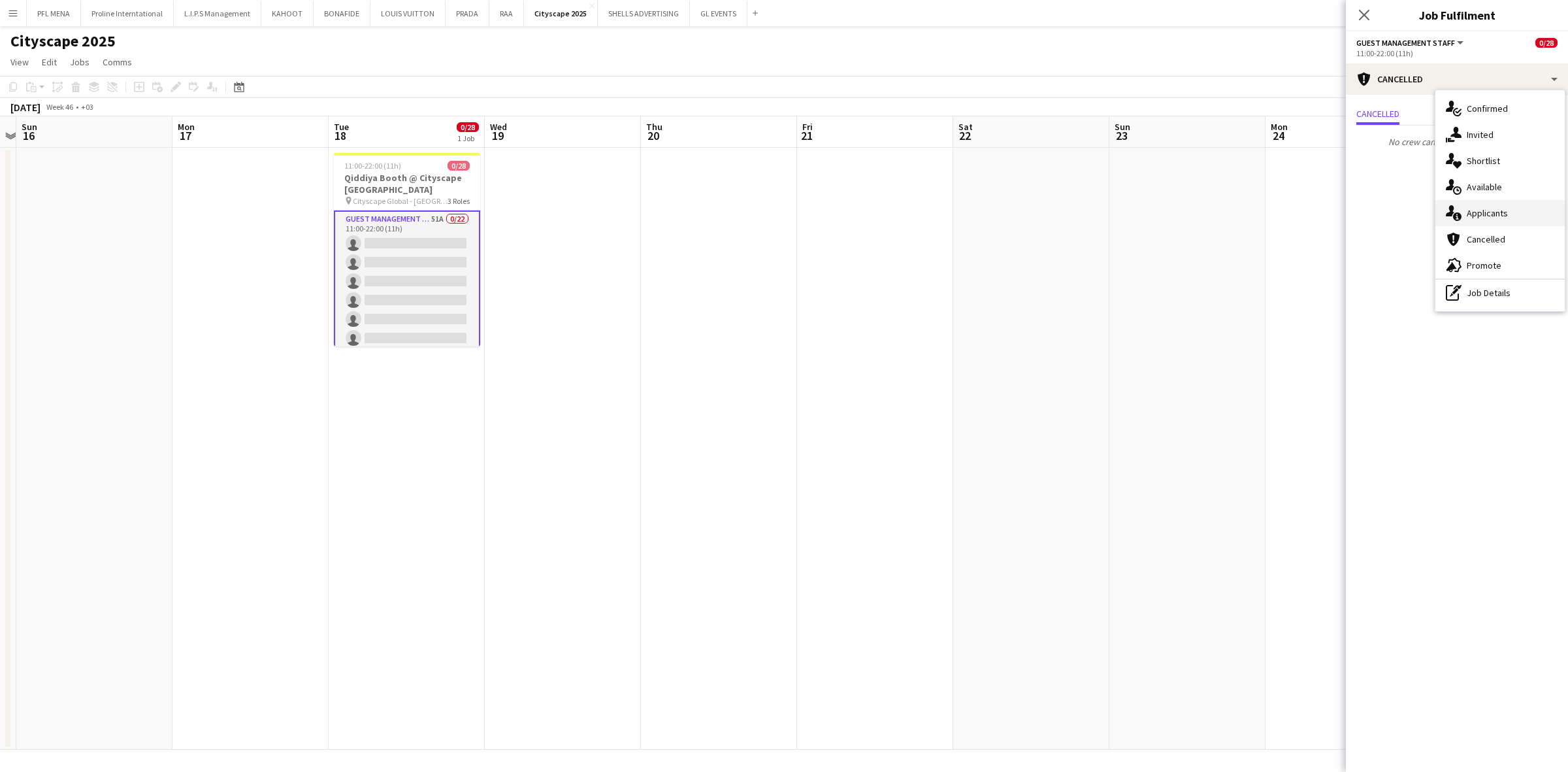
click at [1044, 212] on span "Applicants" at bounding box center [1487, 213] width 41 height 12
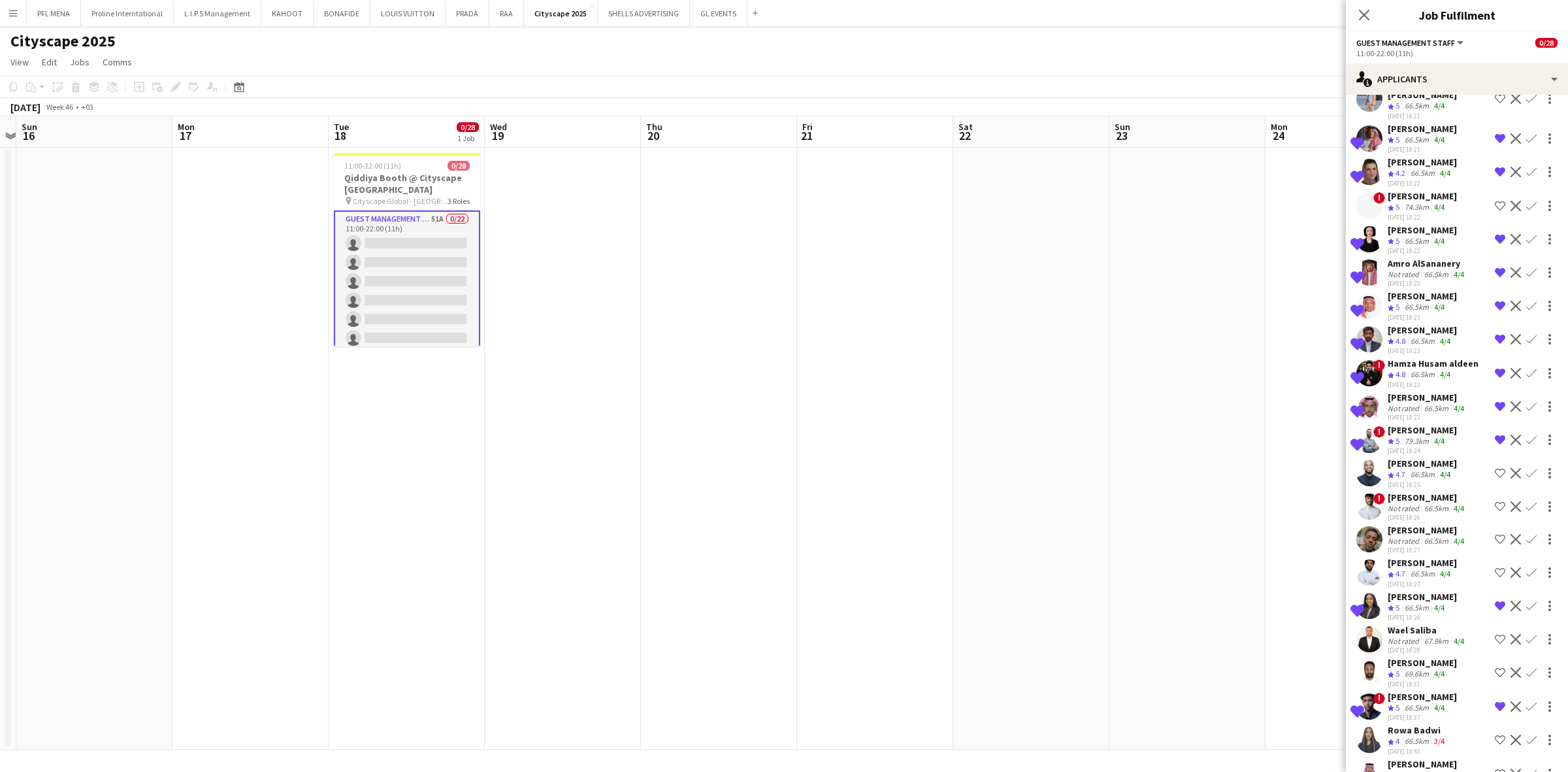
scroll to position [82, 0]
click at [1044, 223] on div "[PERSON_NAME]" at bounding box center [1422, 228] width 69 height 12
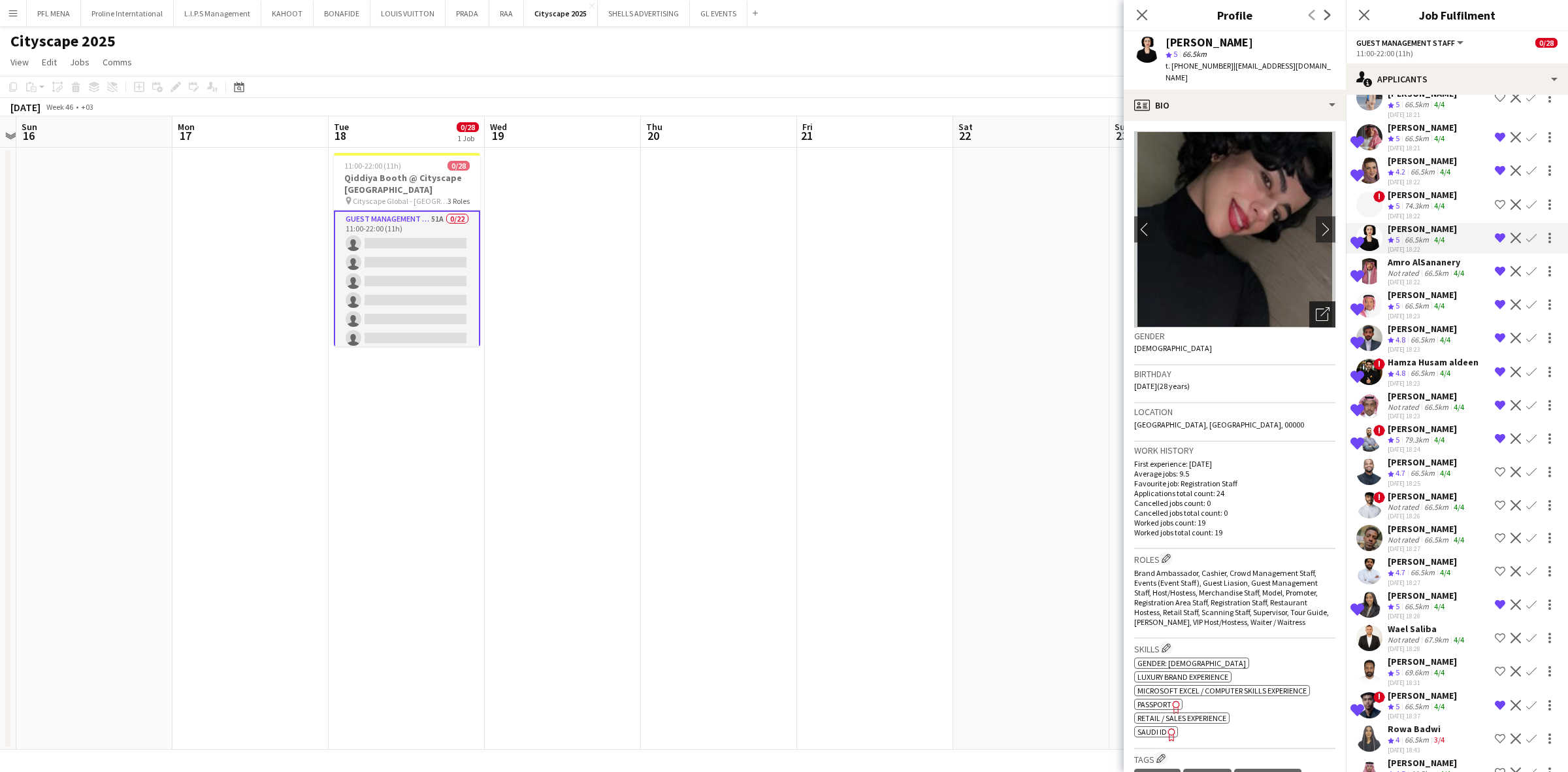
click at [1044, 304] on div "Open photos pop-in" at bounding box center [1322, 314] width 26 height 26
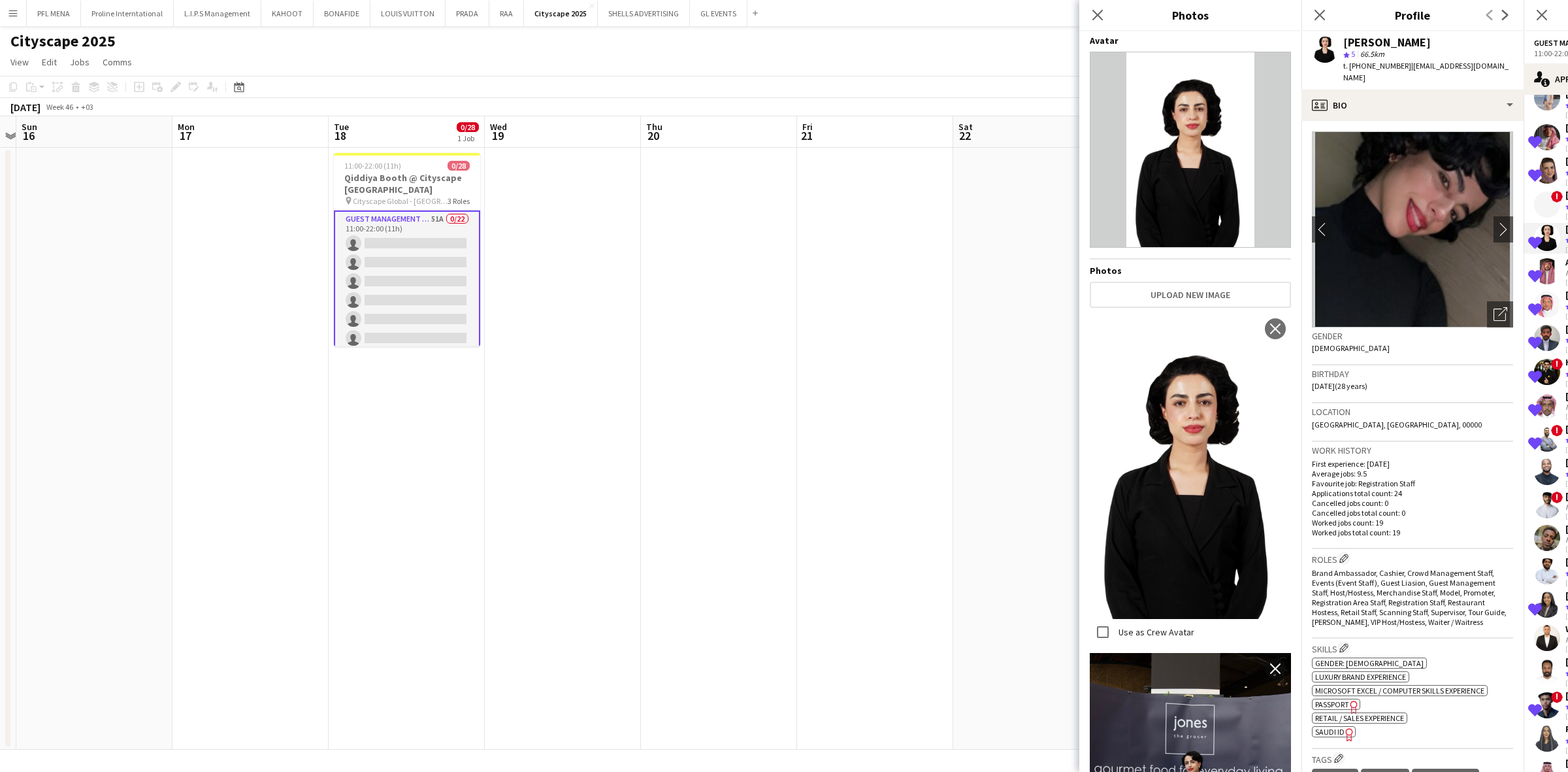
scroll to position [0, 0]
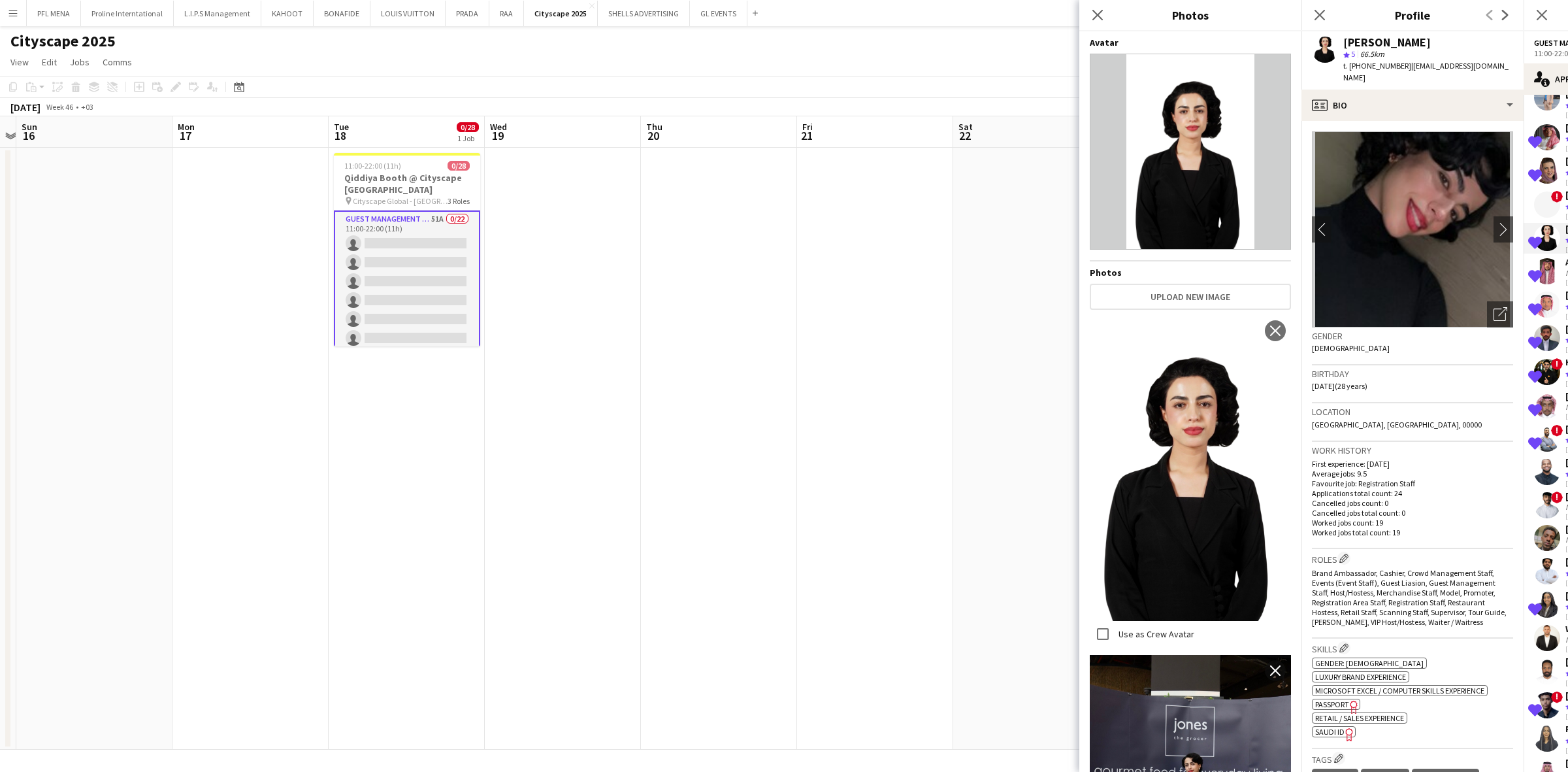
click at [652, 233] on app-date-cell at bounding box center [719, 449] width 156 height 602
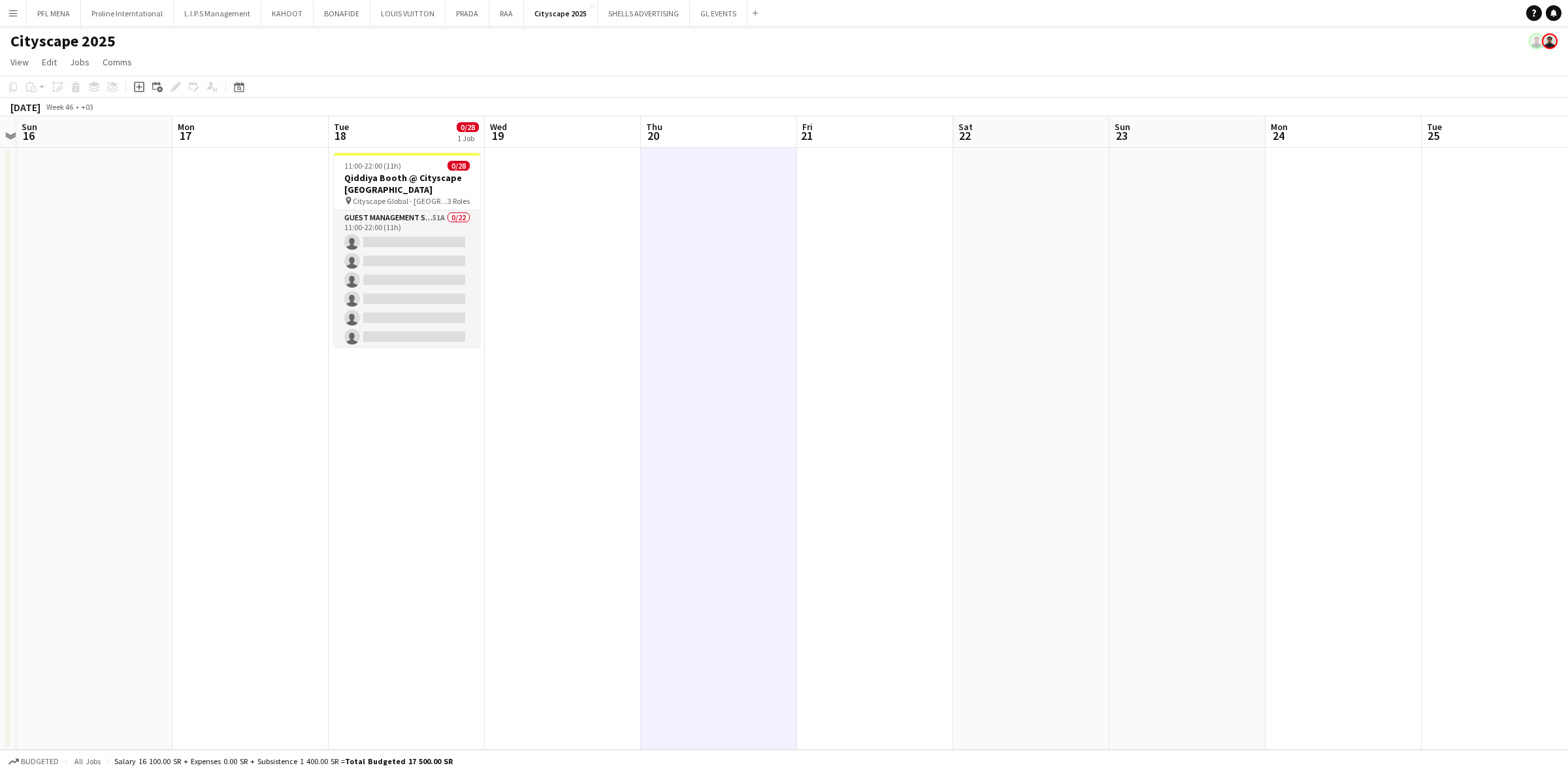
click at [403, 164] on div "11:00-22:00 (11h) 0/28" at bounding box center [406, 165] width 146 height 10
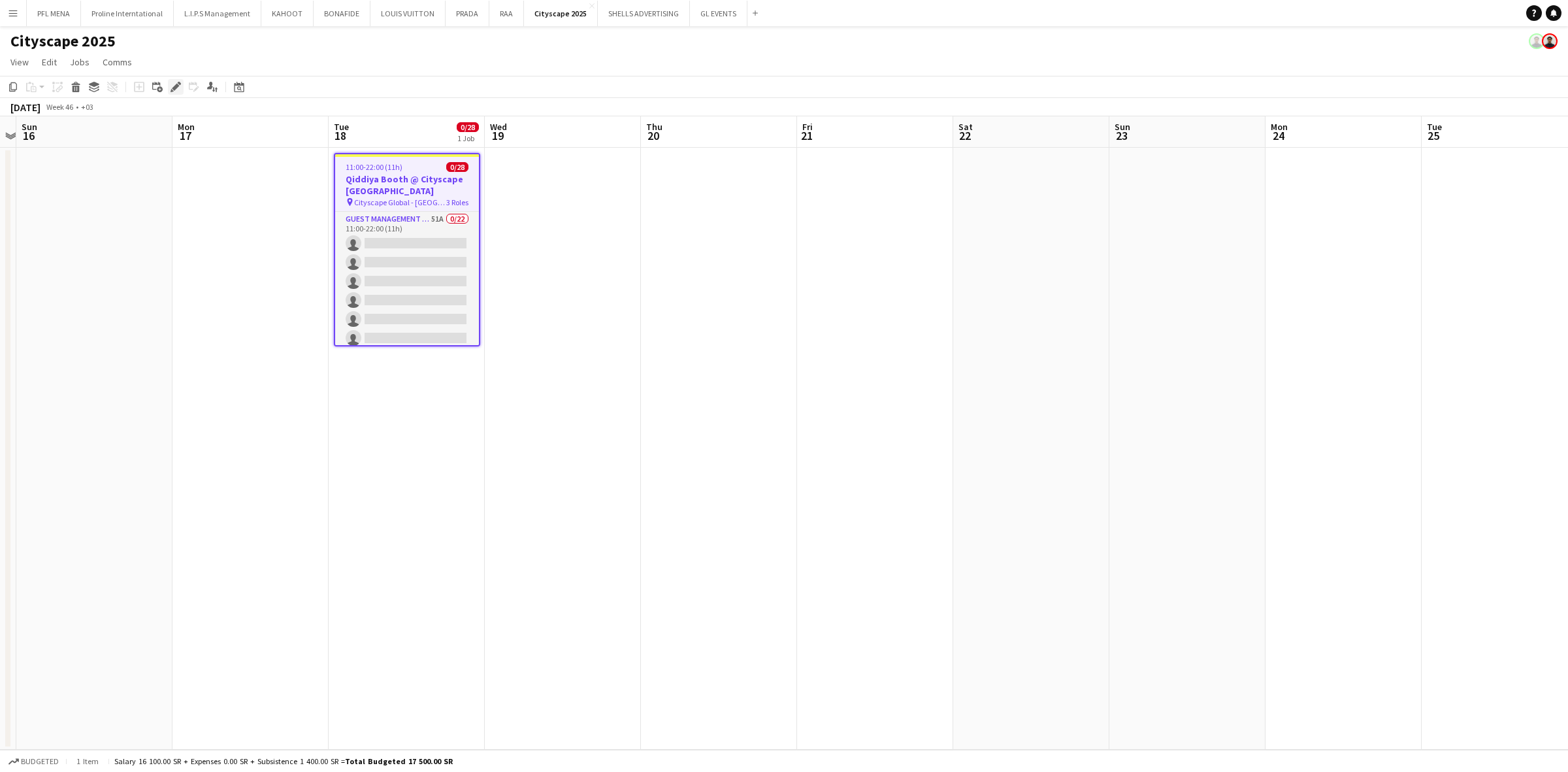
click at [177, 82] on icon "Edit" at bounding box center [175, 87] width 11 height 11
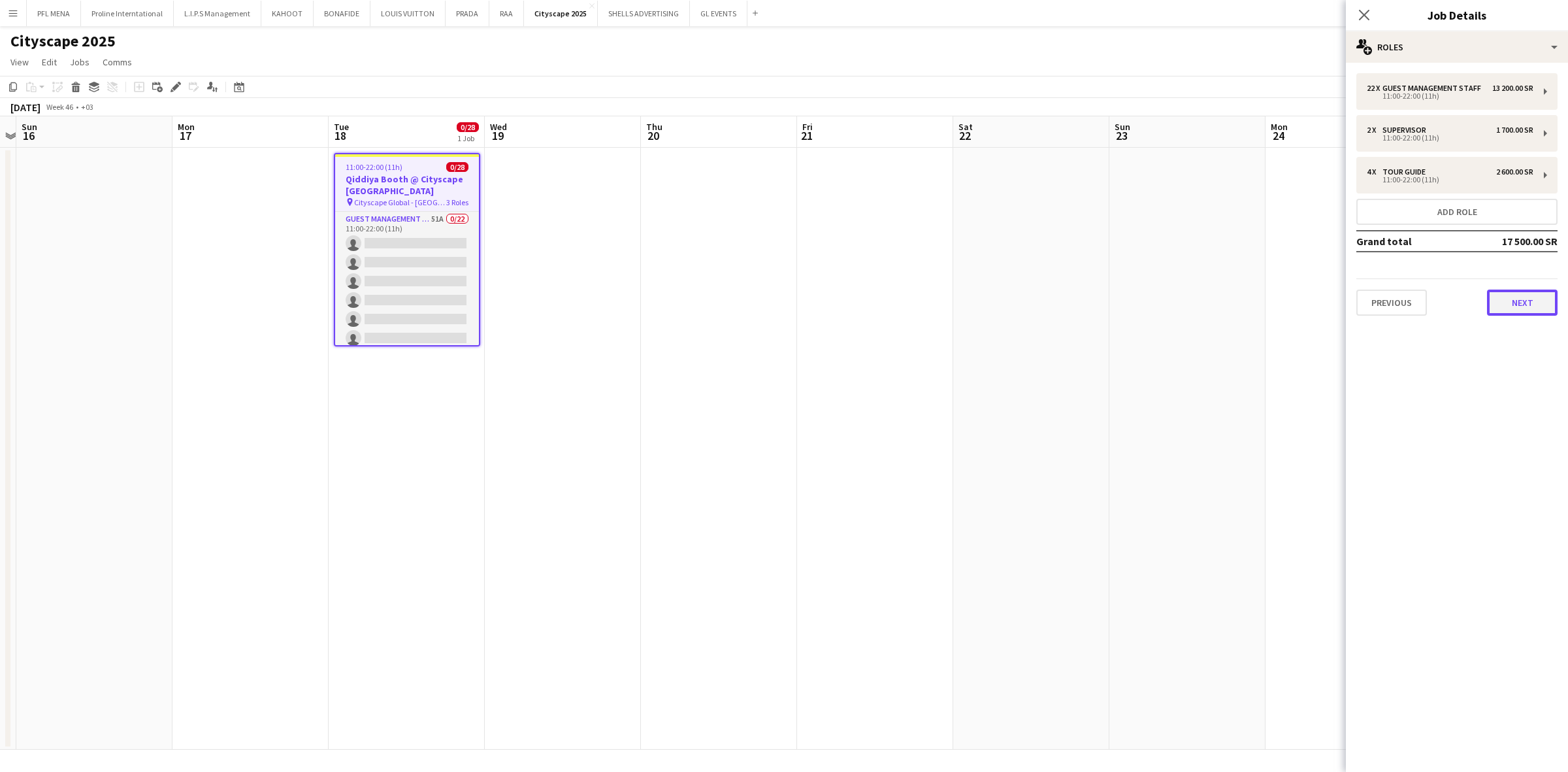
click at [1044, 304] on button "Next" at bounding box center [1522, 303] width 71 height 26
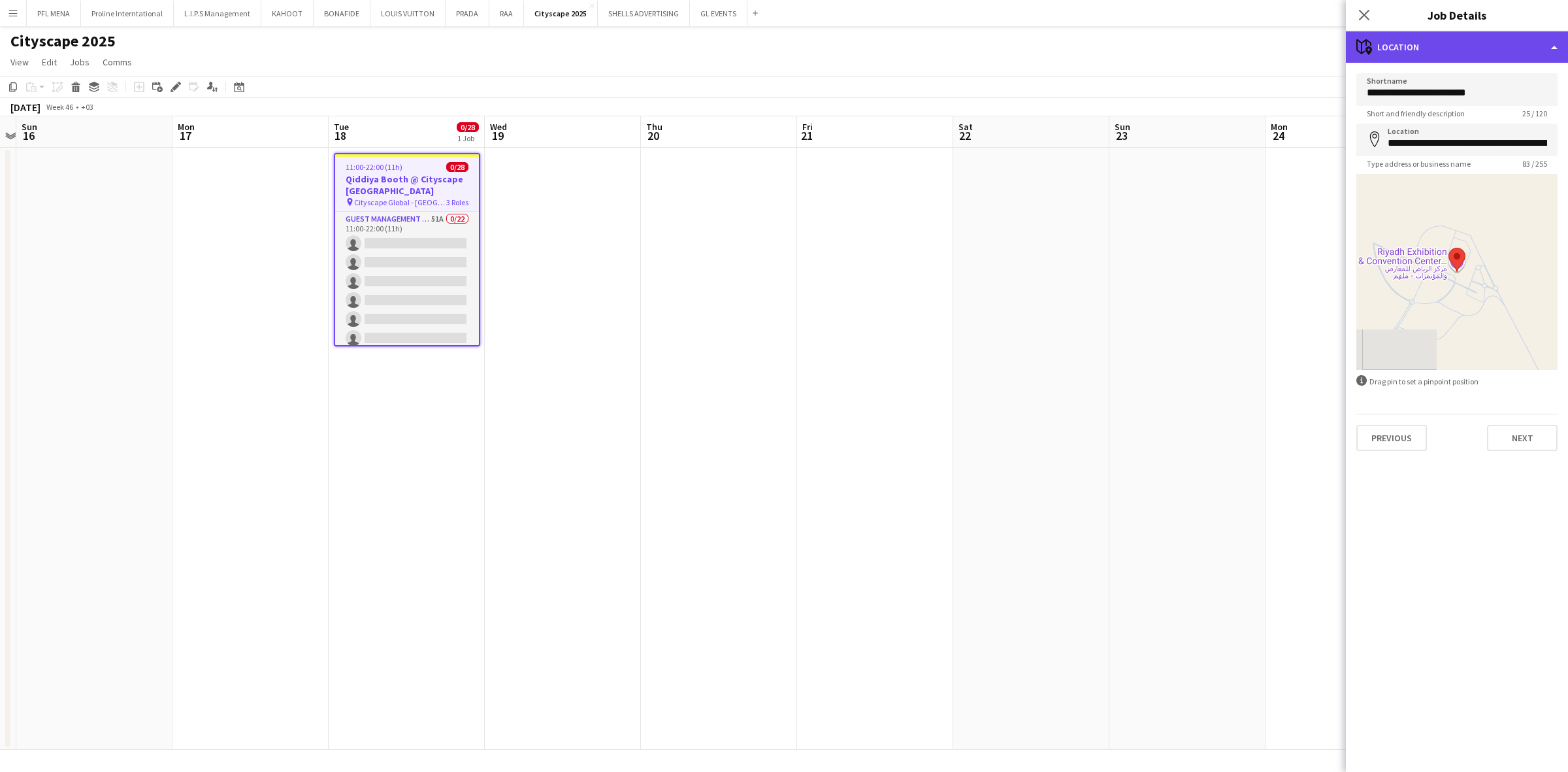
click at [1044, 42] on div "maps-pin-1 Location" at bounding box center [1457, 47] width 222 height 31
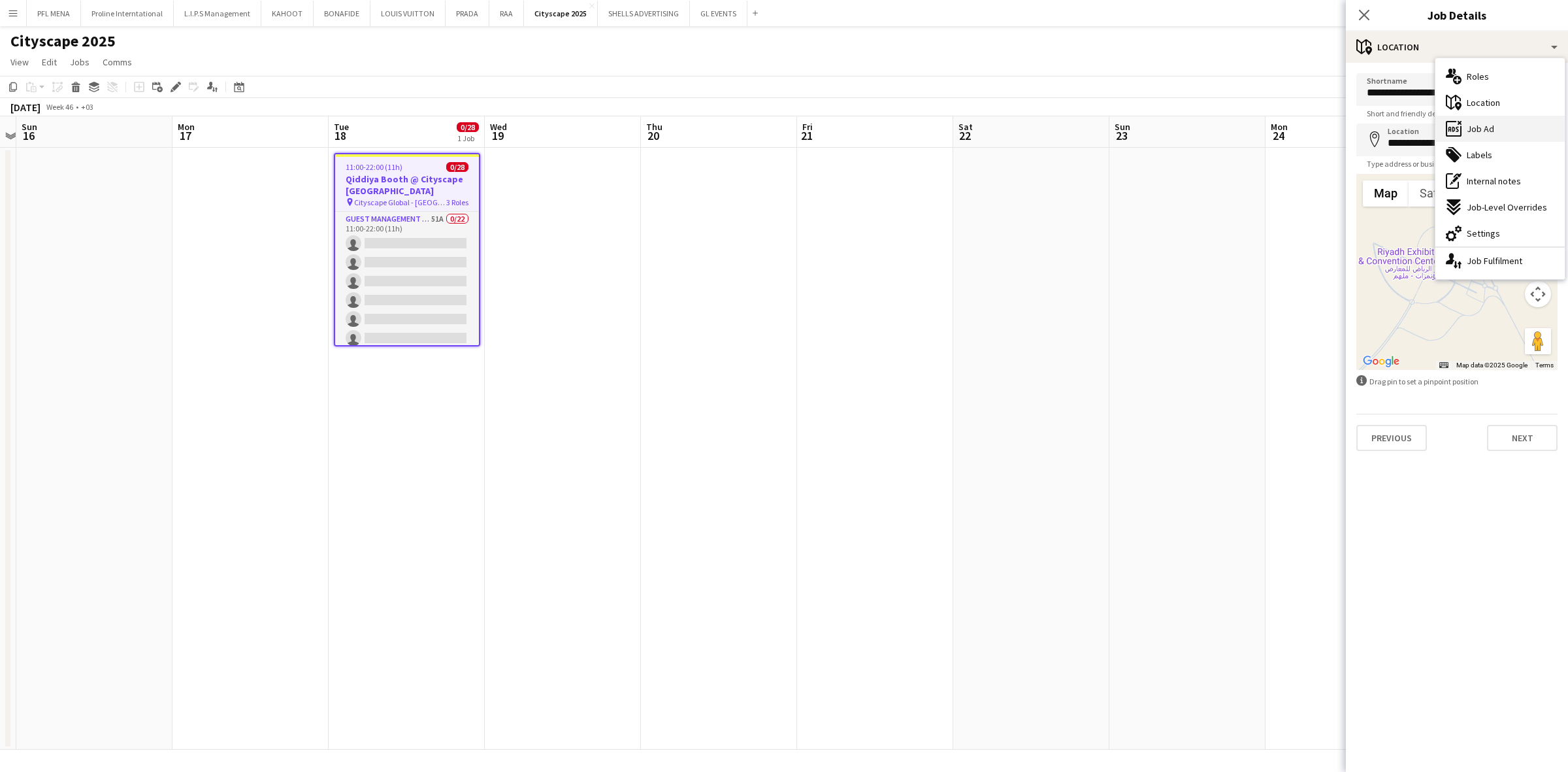
click at [1044, 131] on span "Job Ad" at bounding box center [1480, 129] width 28 height 12
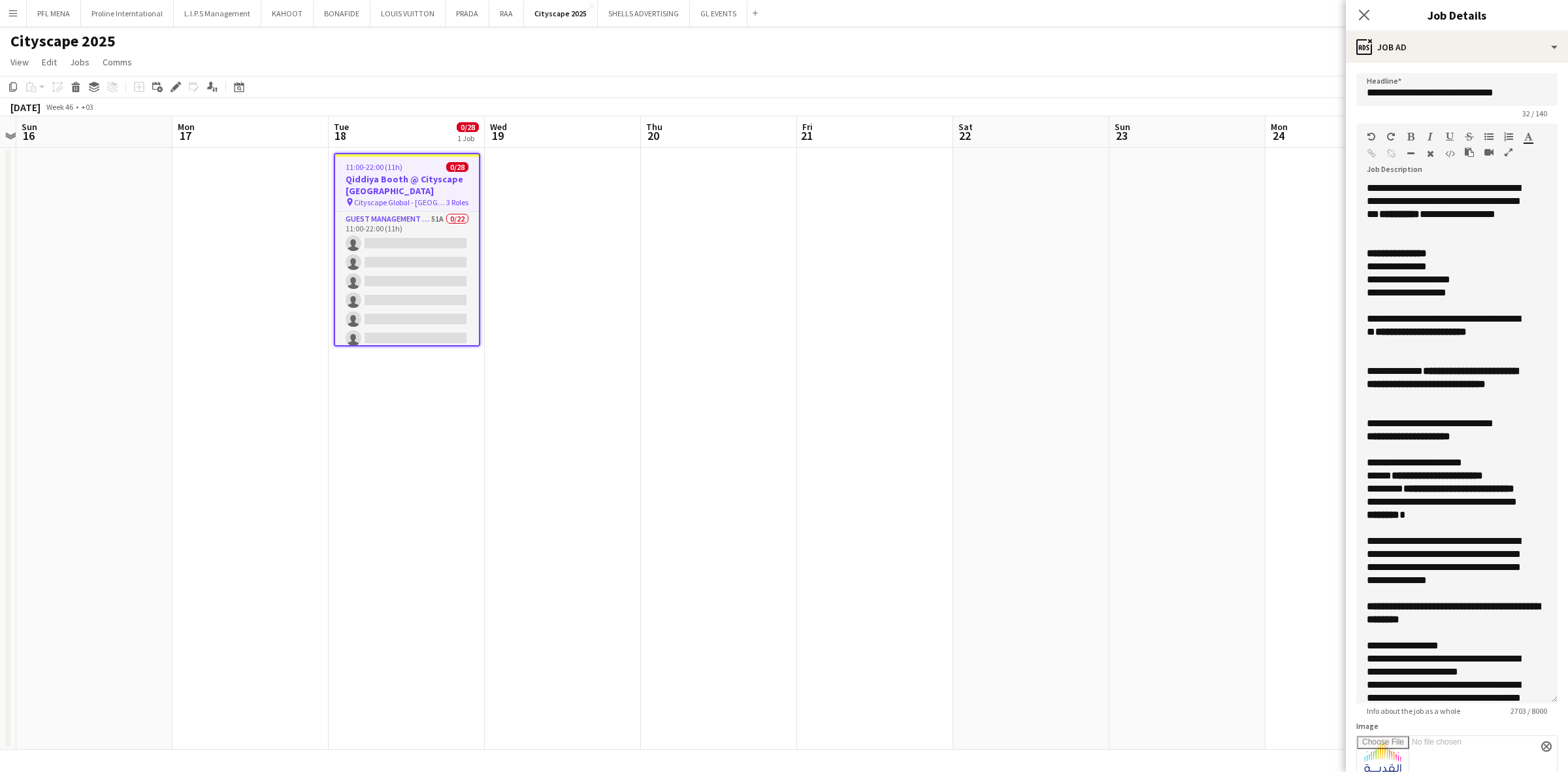
drag, startPoint x: 1556, startPoint y: 253, endPoint x: 1576, endPoint y: 704, distance: 451.4
click at [1044, 543] on html "Menu Boards Boards Boards All jobs Status Workforce Workforce My Workforce Recr…" at bounding box center [784, 386] width 1568 height 772
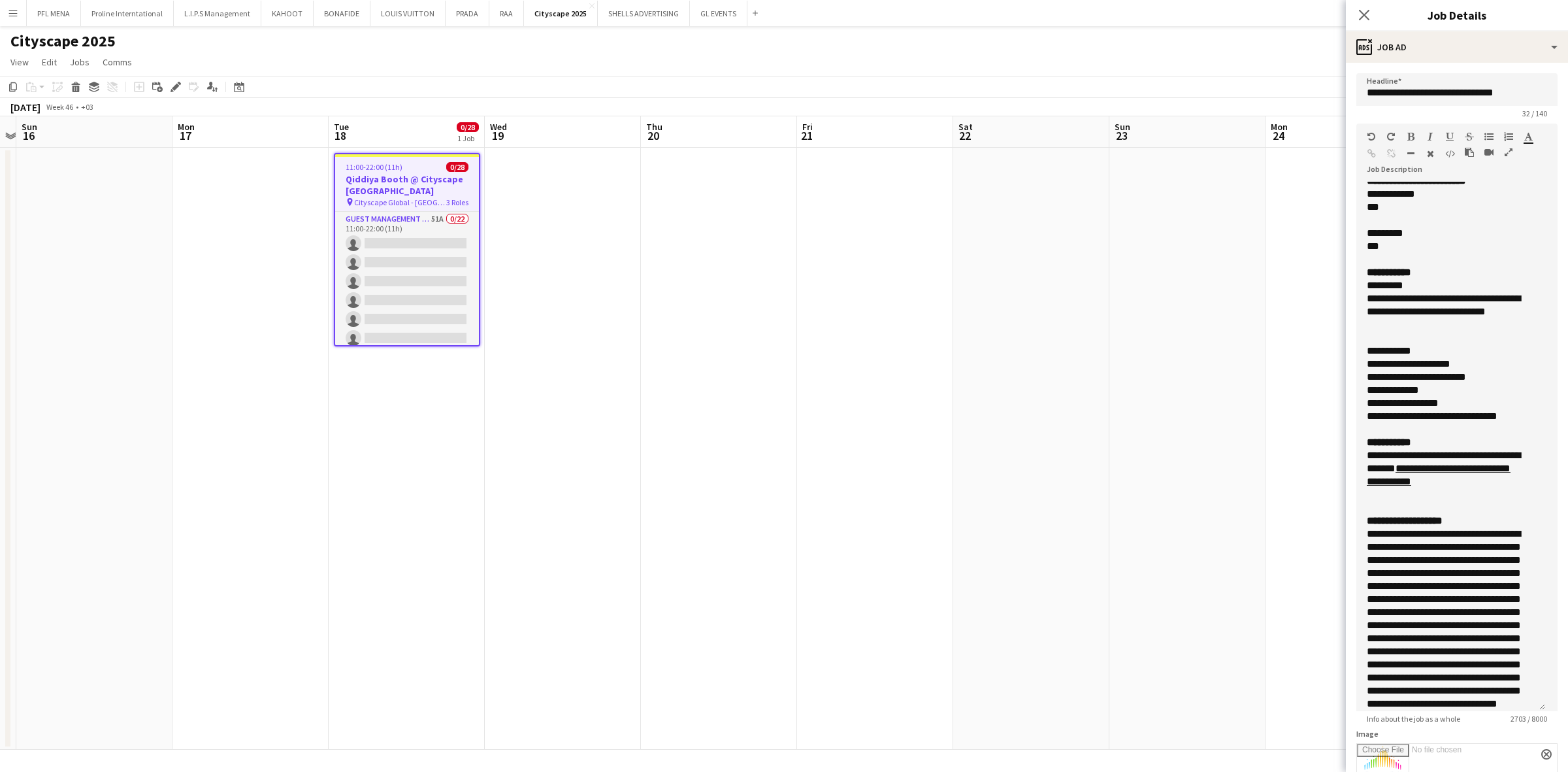
scroll to position [896, 0]
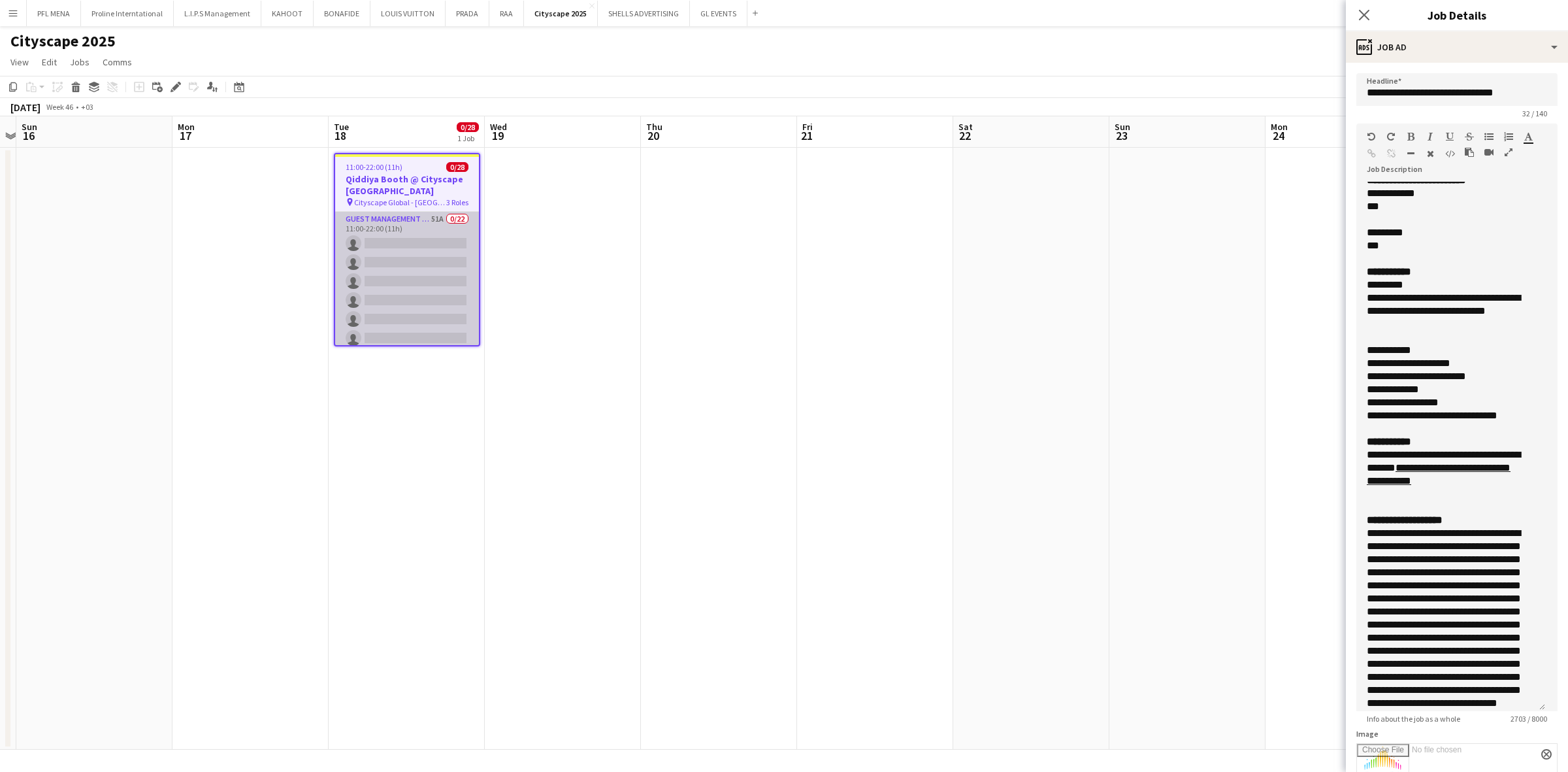
click at [419, 311] on app-card-role "Guest Management Staff 51A 0/22 11:00-22:00 (11h) single-neutral-actions single…" at bounding box center [406, 433] width 143 height 443
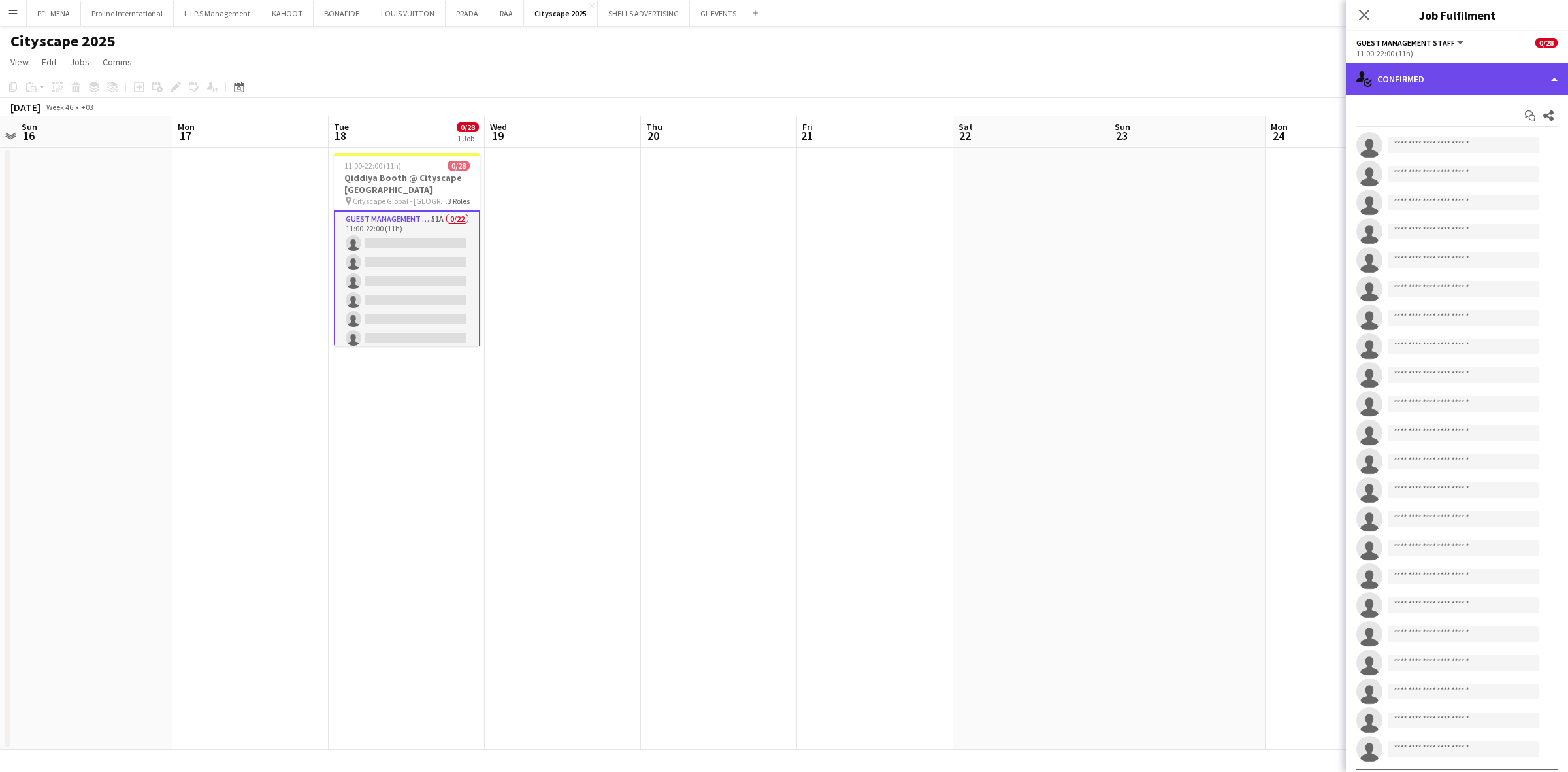
click at [1044, 75] on div "single-neutral-actions-check-2 Confirmed" at bounding box center [1457, 79] width 222 height 31
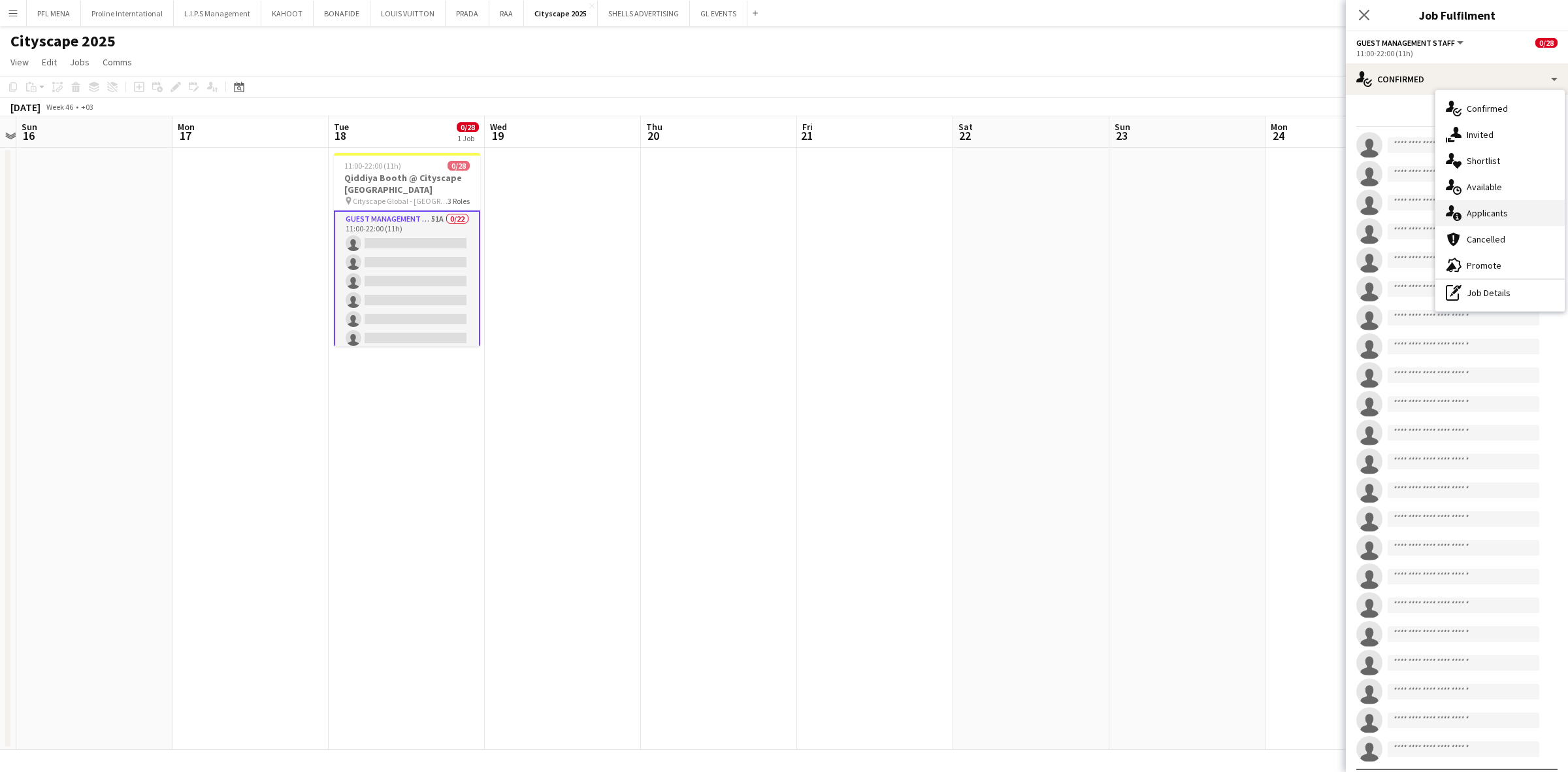
click at [1044, 211] on div "single-neutral-actions-information Applicants" at bounding box center [1499, 213] width 129 height 26
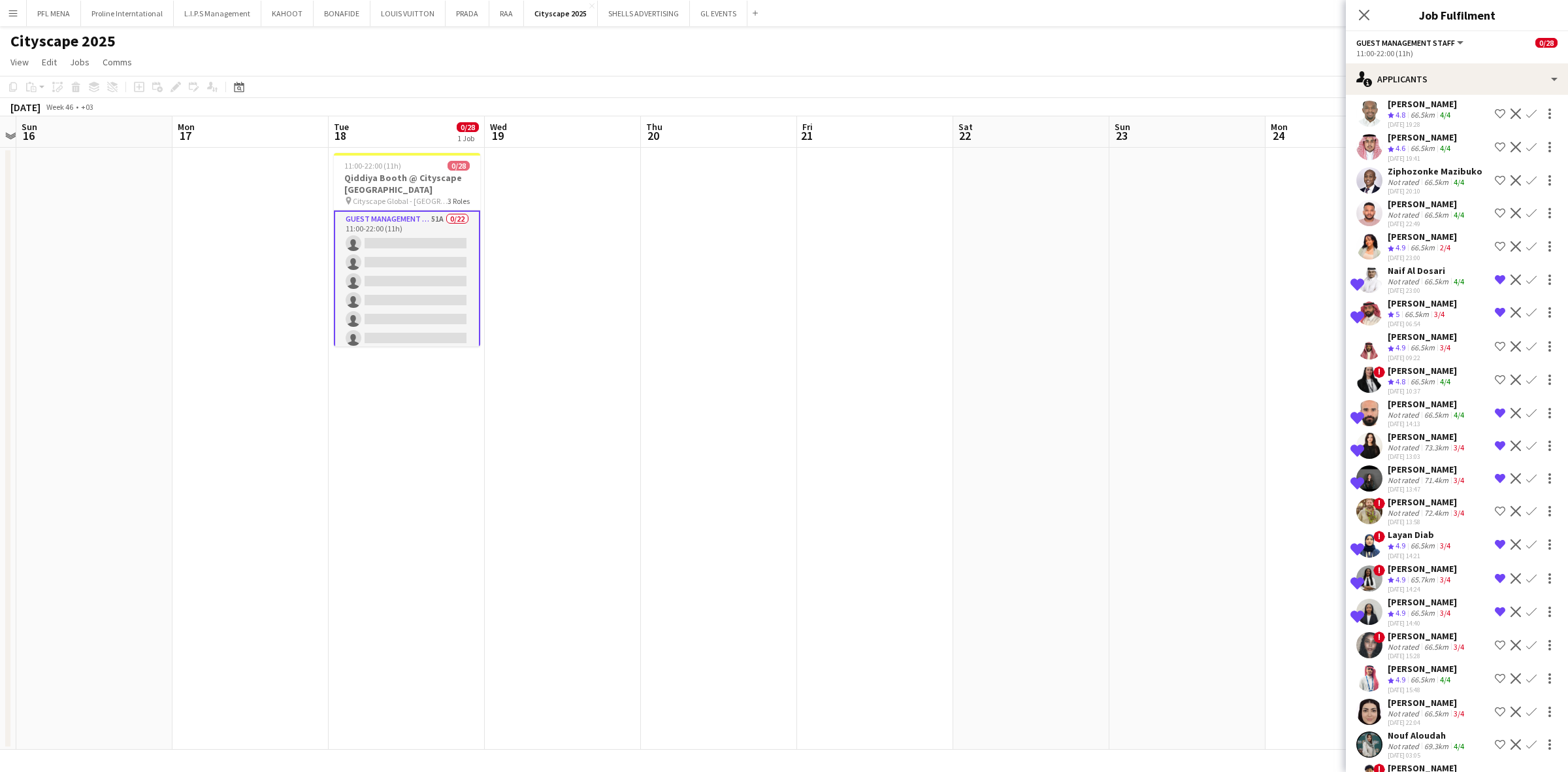
scroll to position [1095, 0]
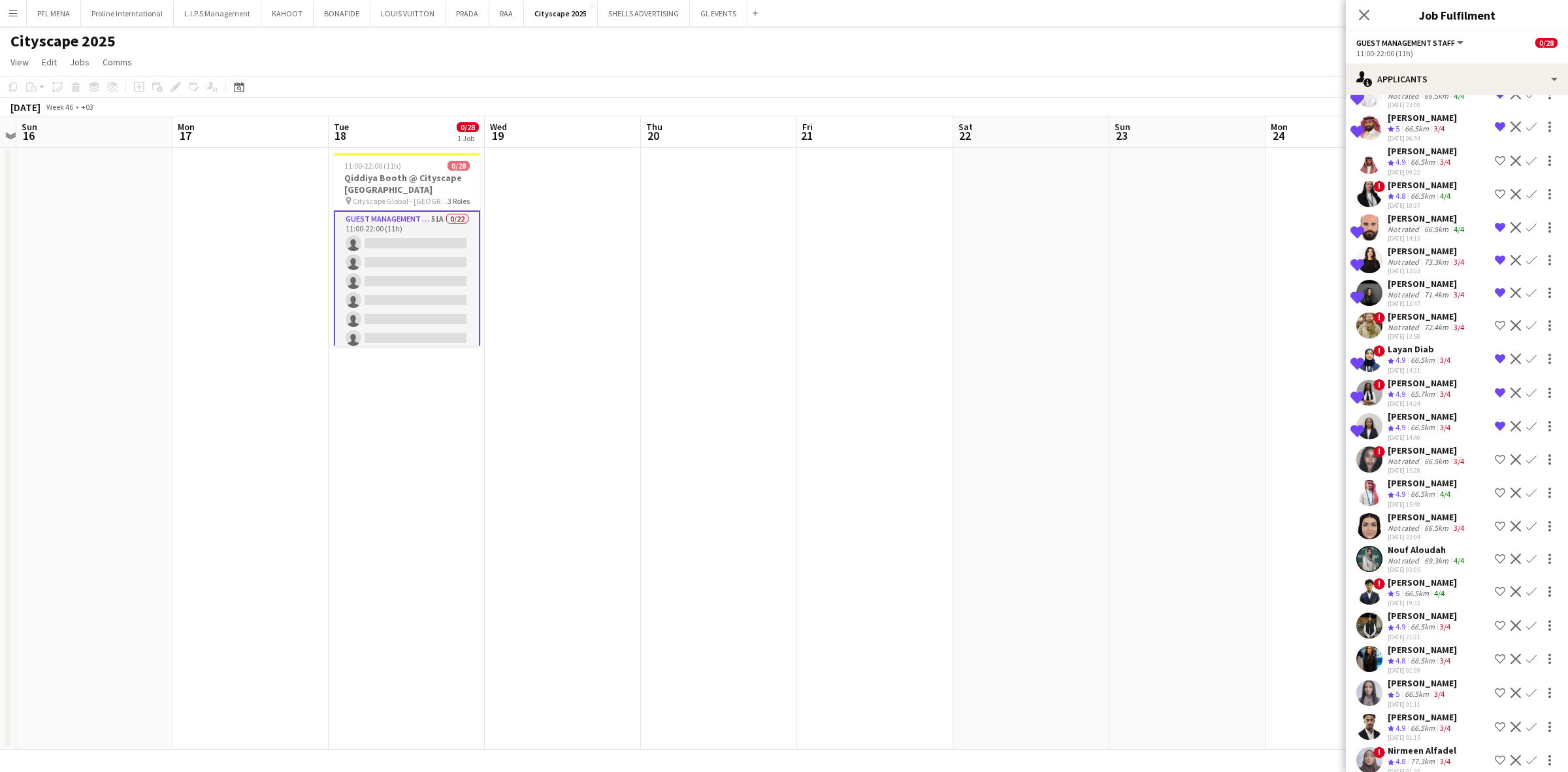
click at [1044, 543] on div "[PERSON_NAME]" at bounding box center [1422, 717] width 69 height 12
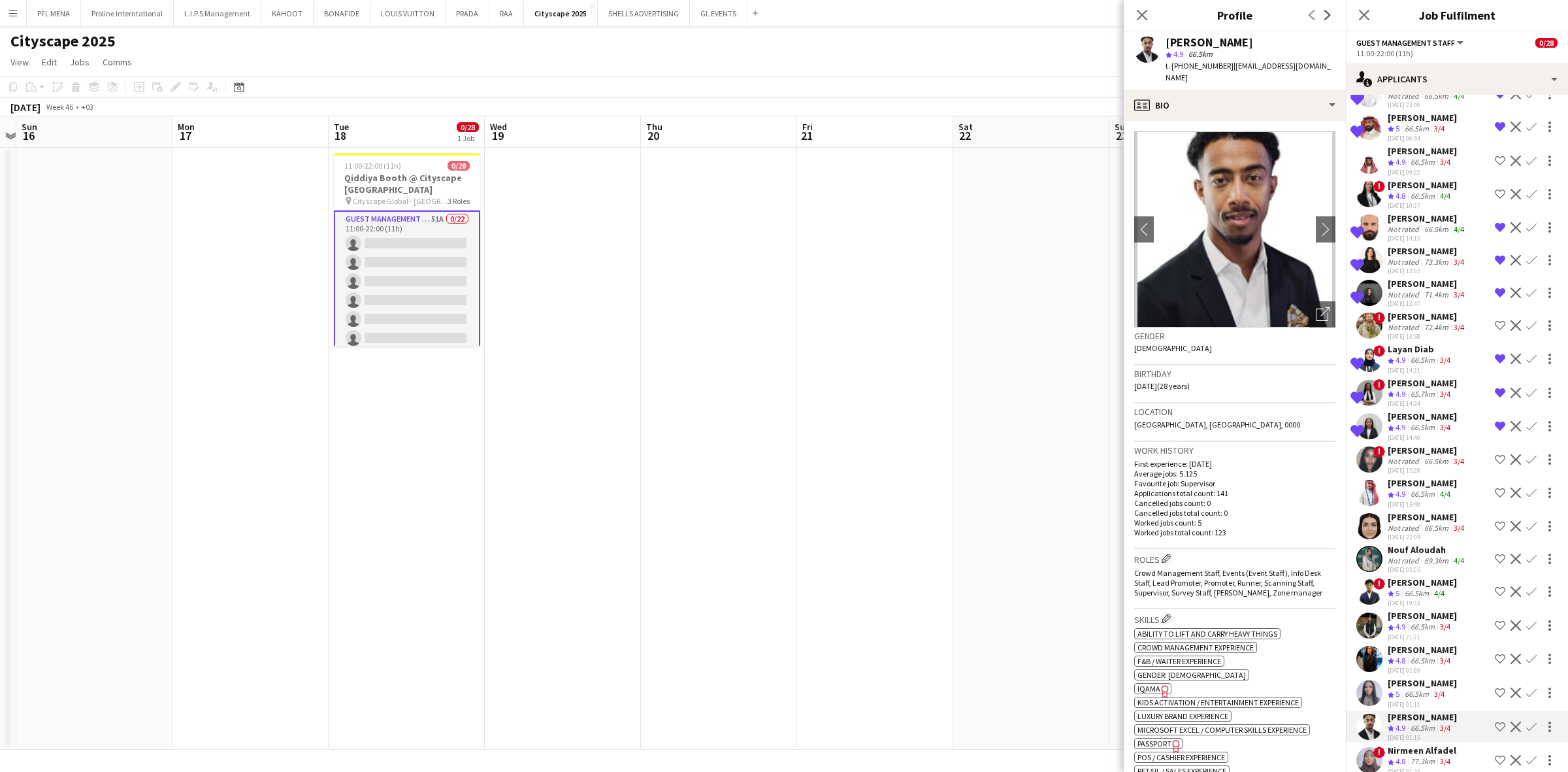
click at [1044, 543] on div "66.5km" at bounding box center [1417, 694] width 30 height 11
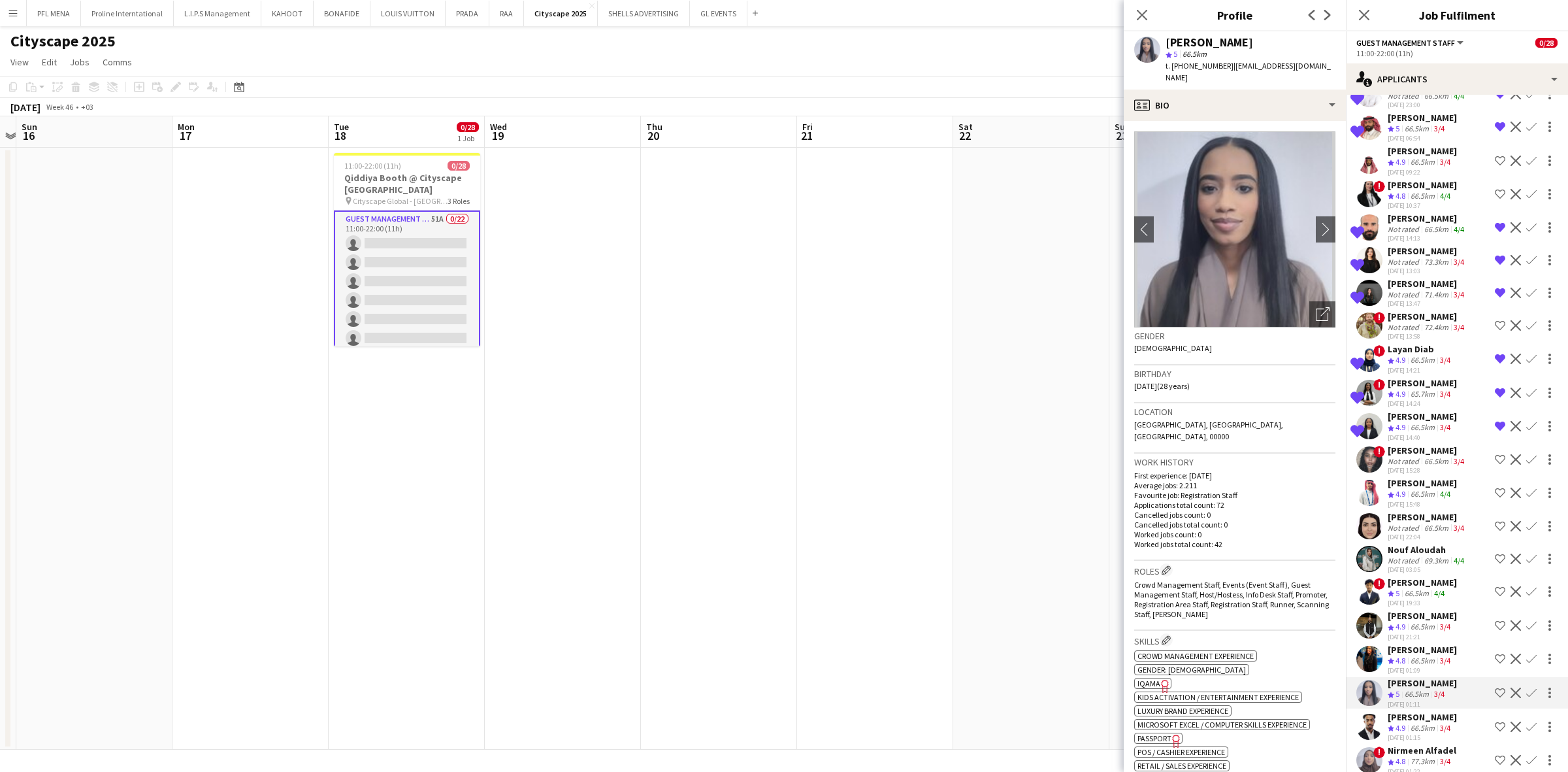
click at [1044, 543] on div "[DATE] 01:09" at bounding box center [1422, 670] width 69 height 8
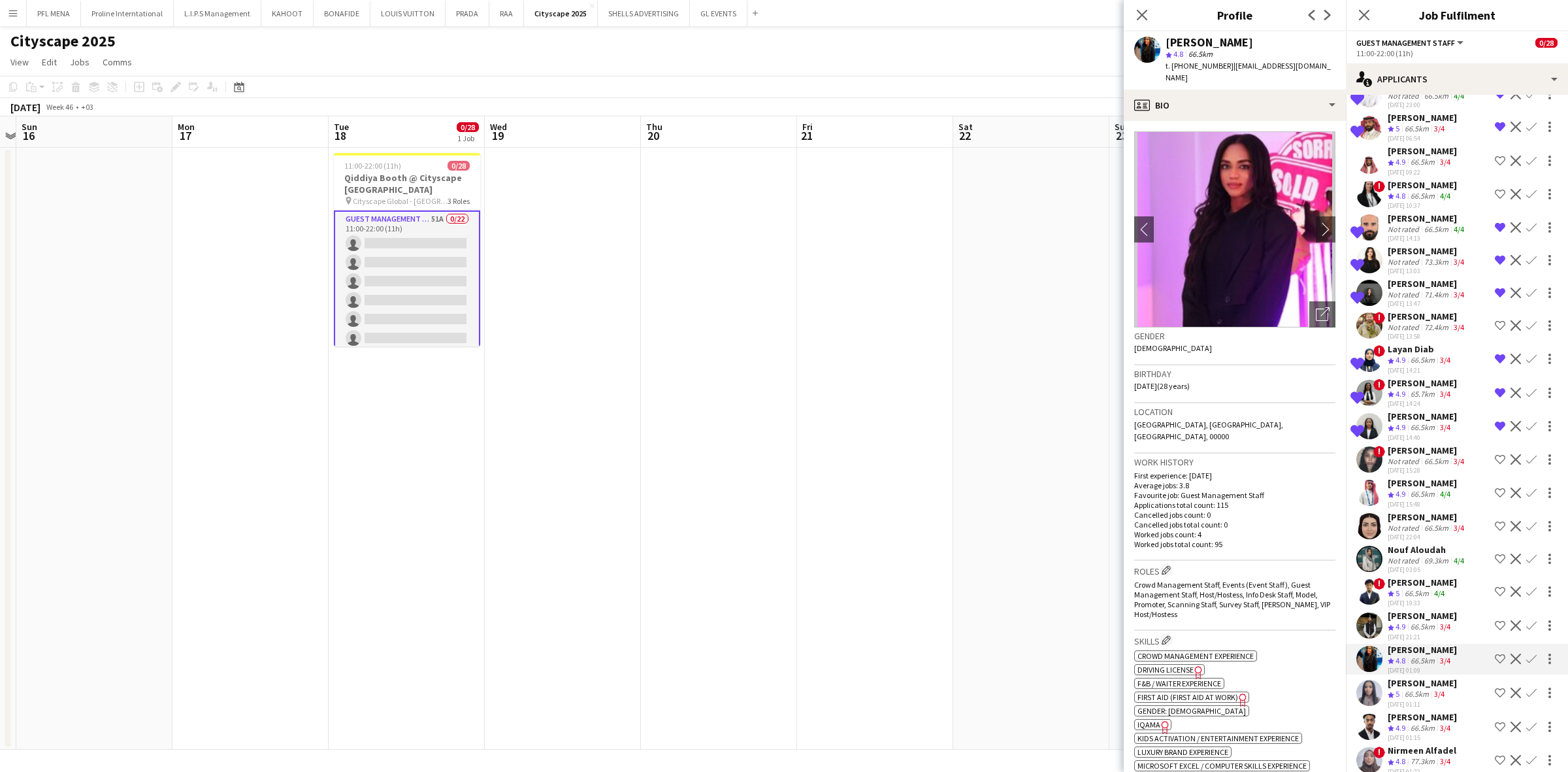
click at [1044, 543] on div "[DATE] 21:21" at bounding box center [1422, 637] width 69 height 8
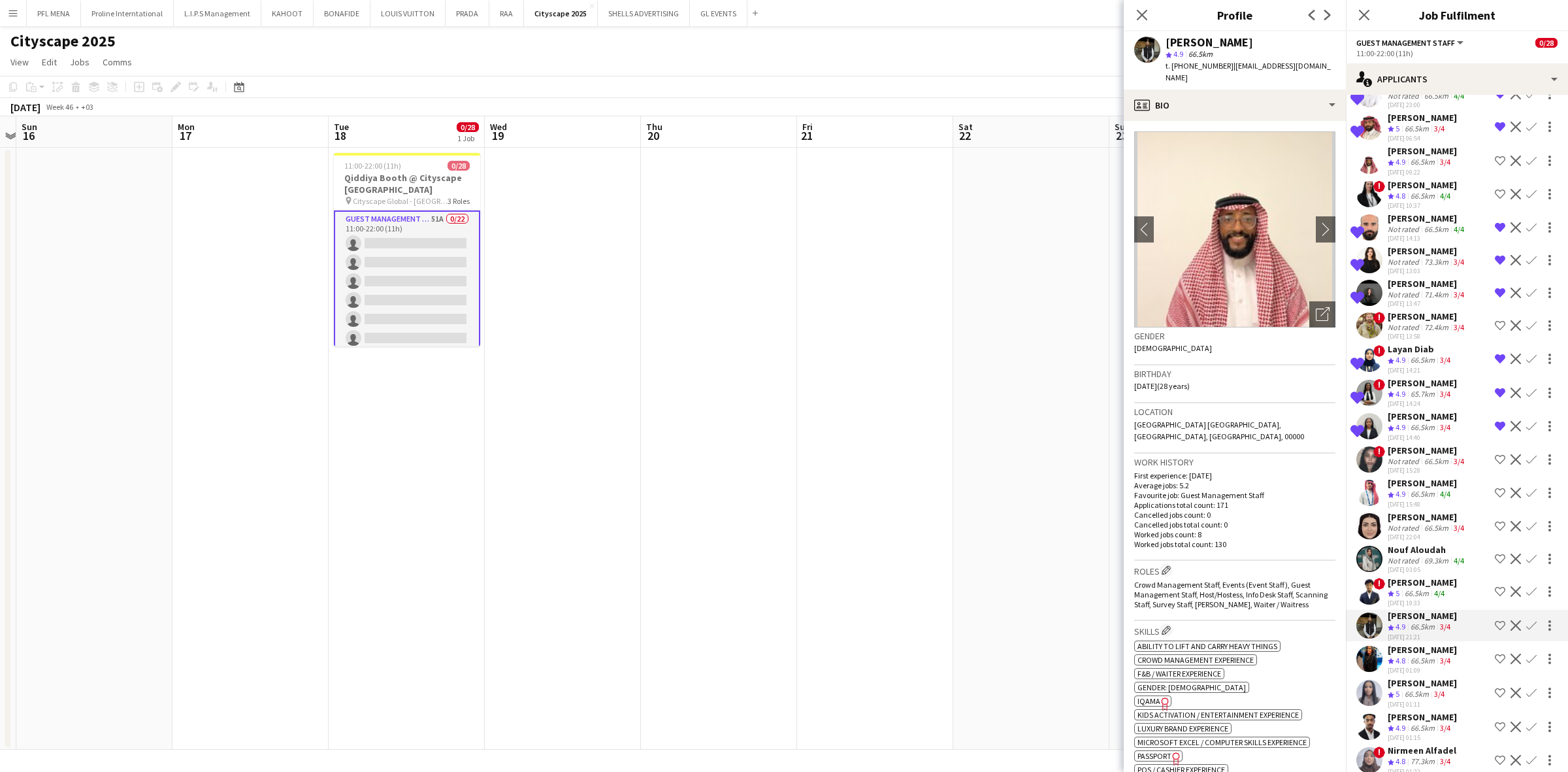
click at [1044, 543] on div "[DATE] 19:33" at bounding box center [1422, 603] width 69 height 8
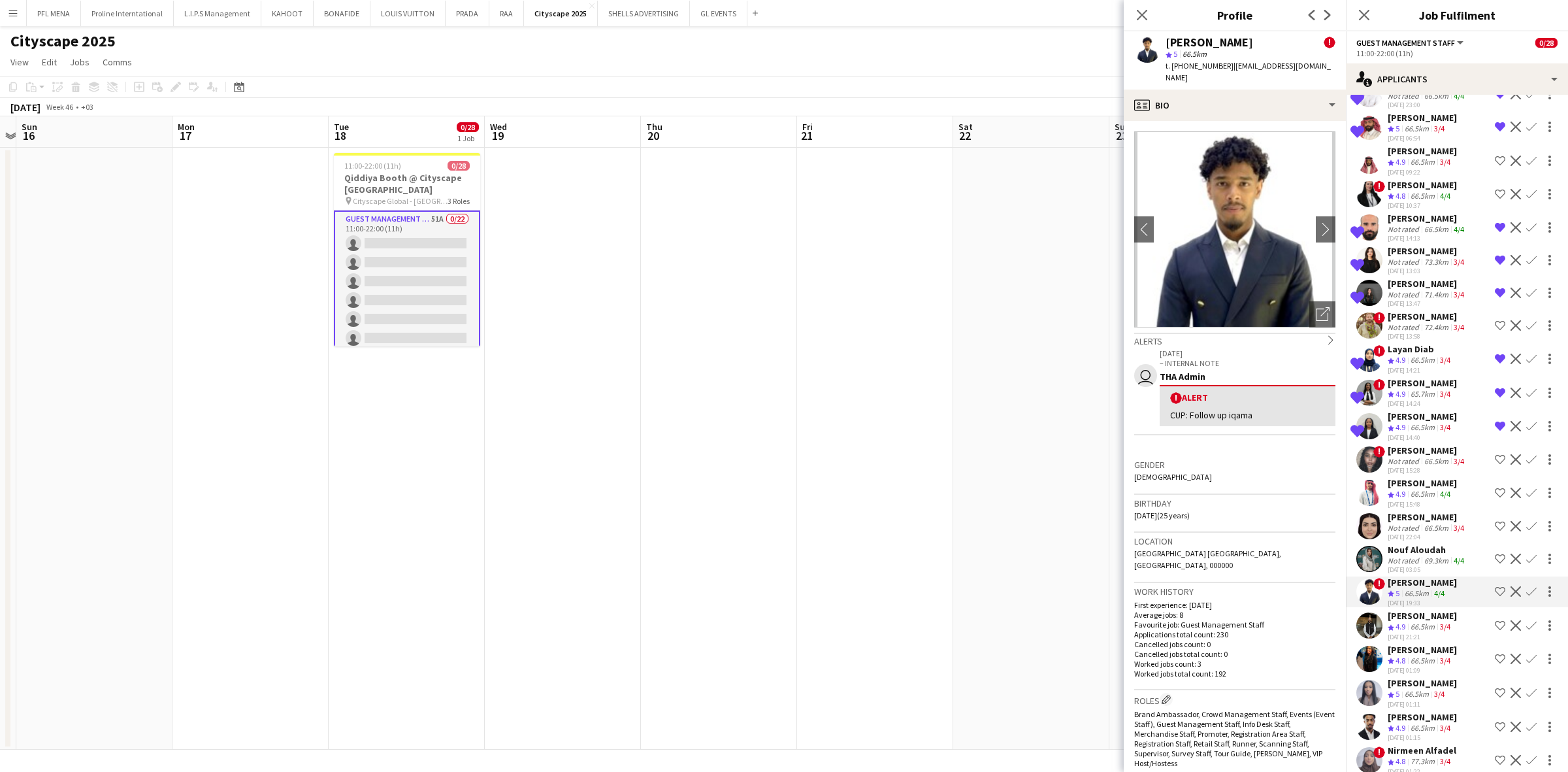
click at [1044, 543] on app-skills-label "4/4" at bounding box center [1439, 593] width 11 height 10
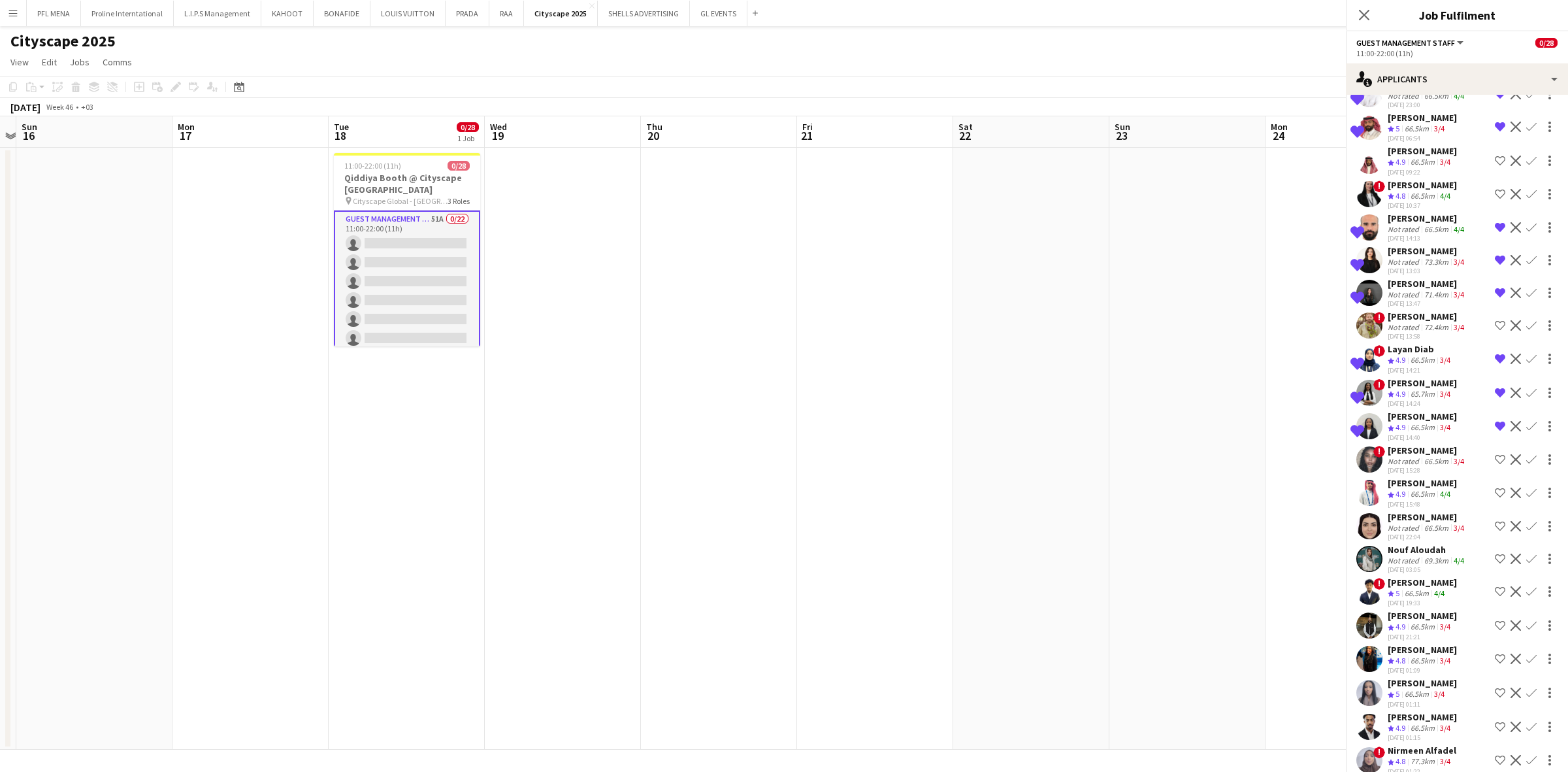
click at [1044, 543] on app-skills-label "4/4" at bounding box center [1439, 593] width 11 height 10
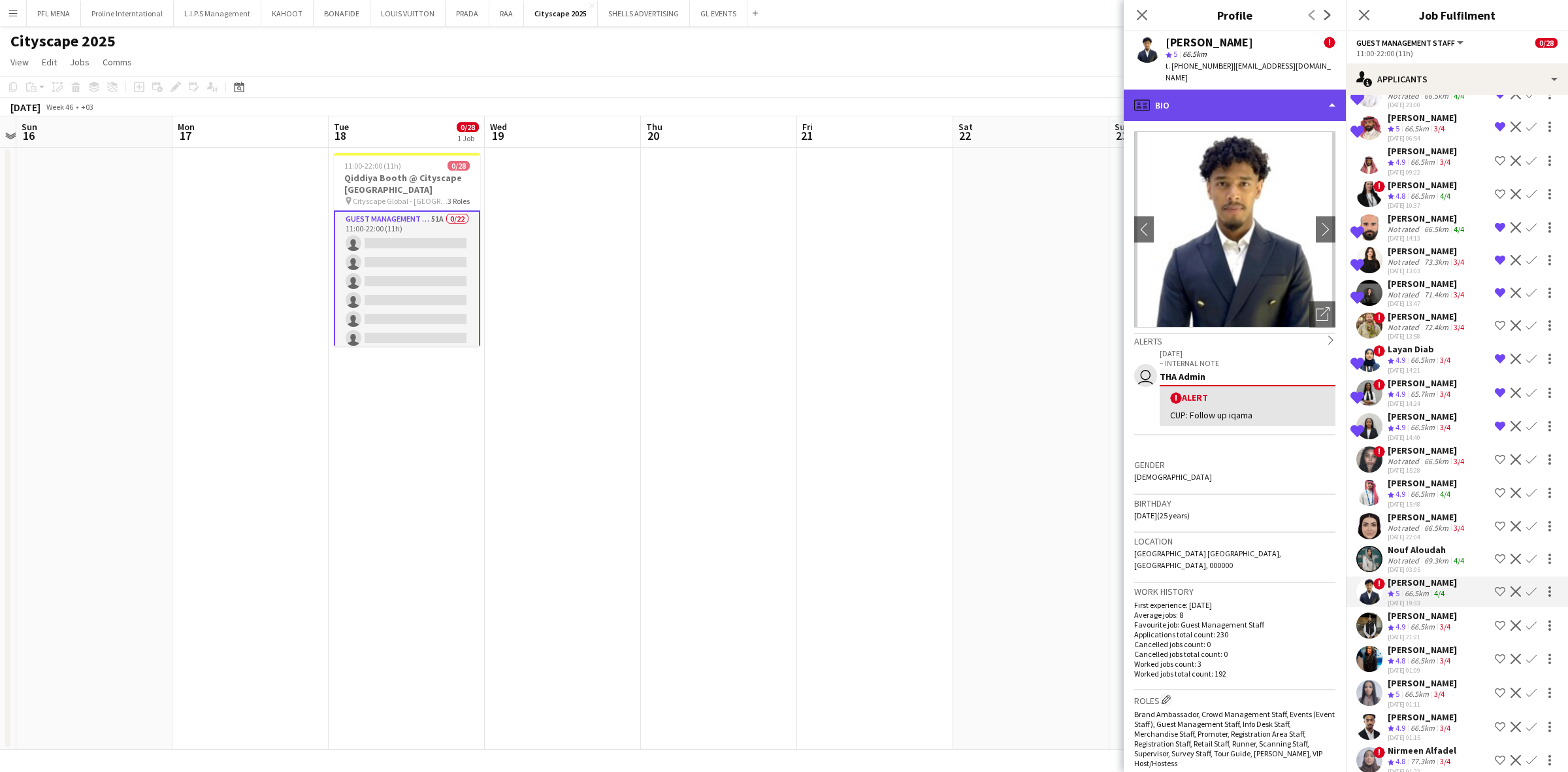
click at [1044, 92] on div "profile Bio" at bounding box center [1234, 105] width 222 height 31
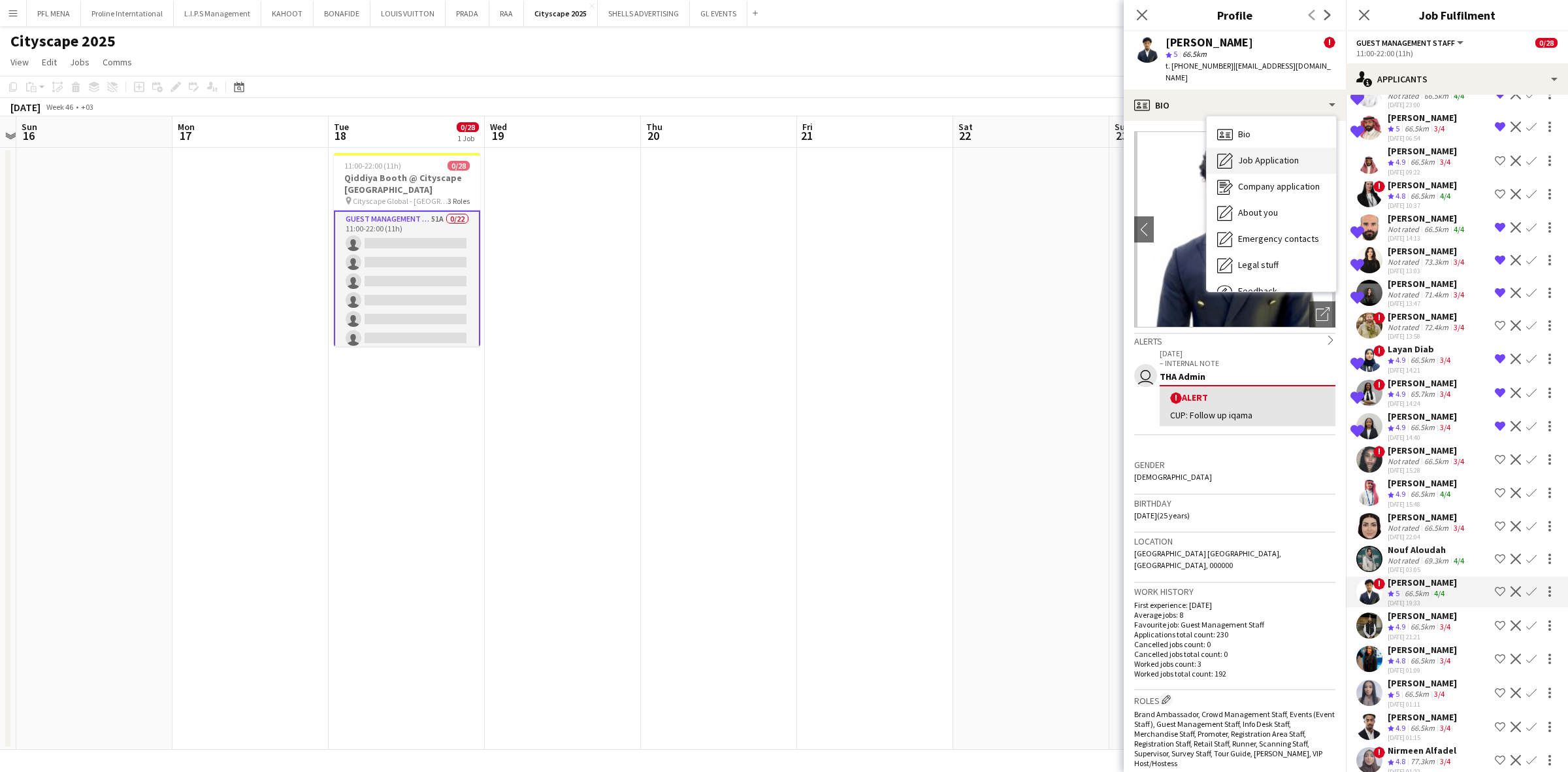
click at [1044, 154] on span "Job Application" at bounding box center [1268, 160] width 61 height 12
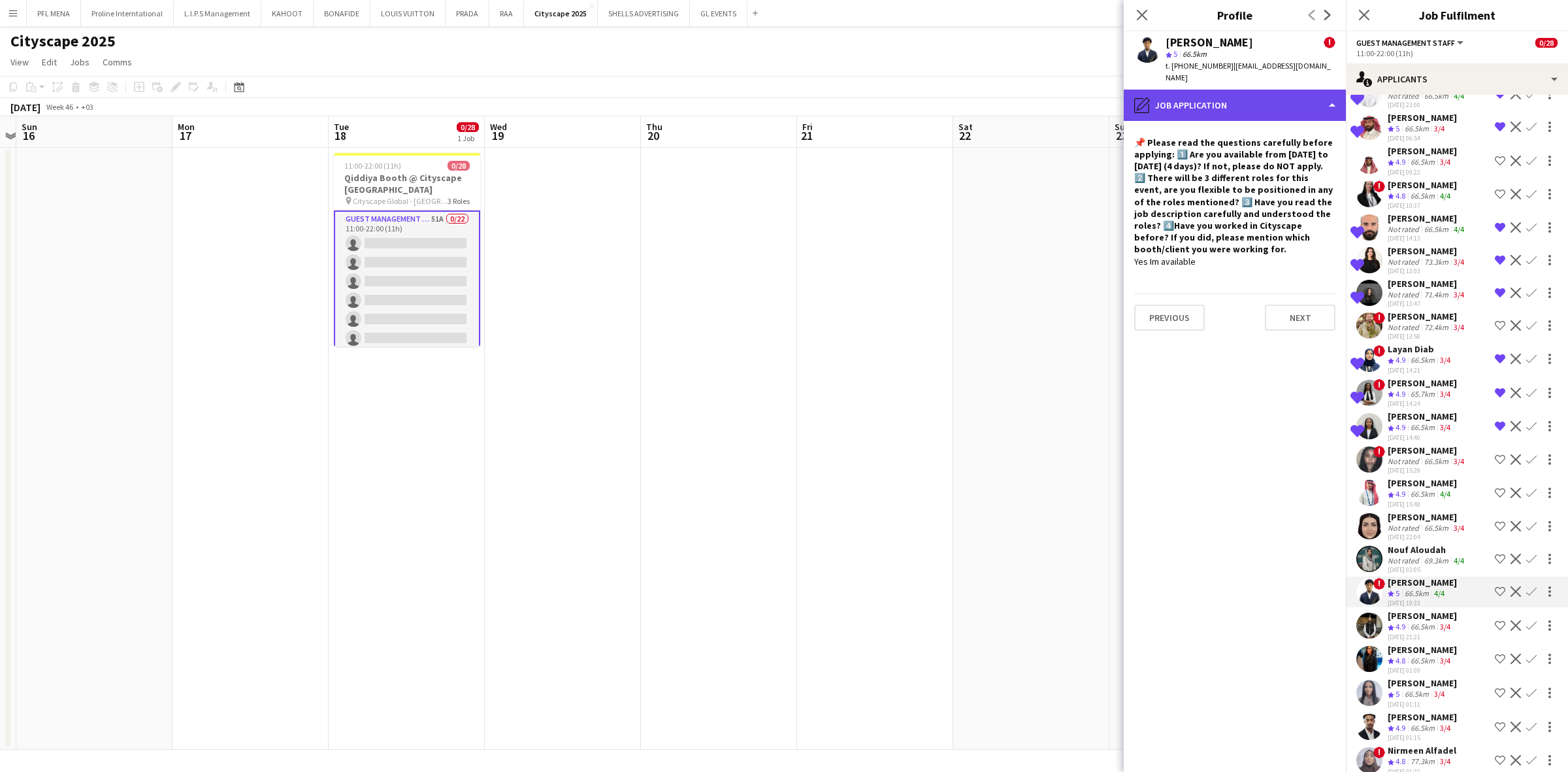
click at [1044, 95] on div "pencil4 Job Application" at bounding box center [1234, 105] width 222 height 31
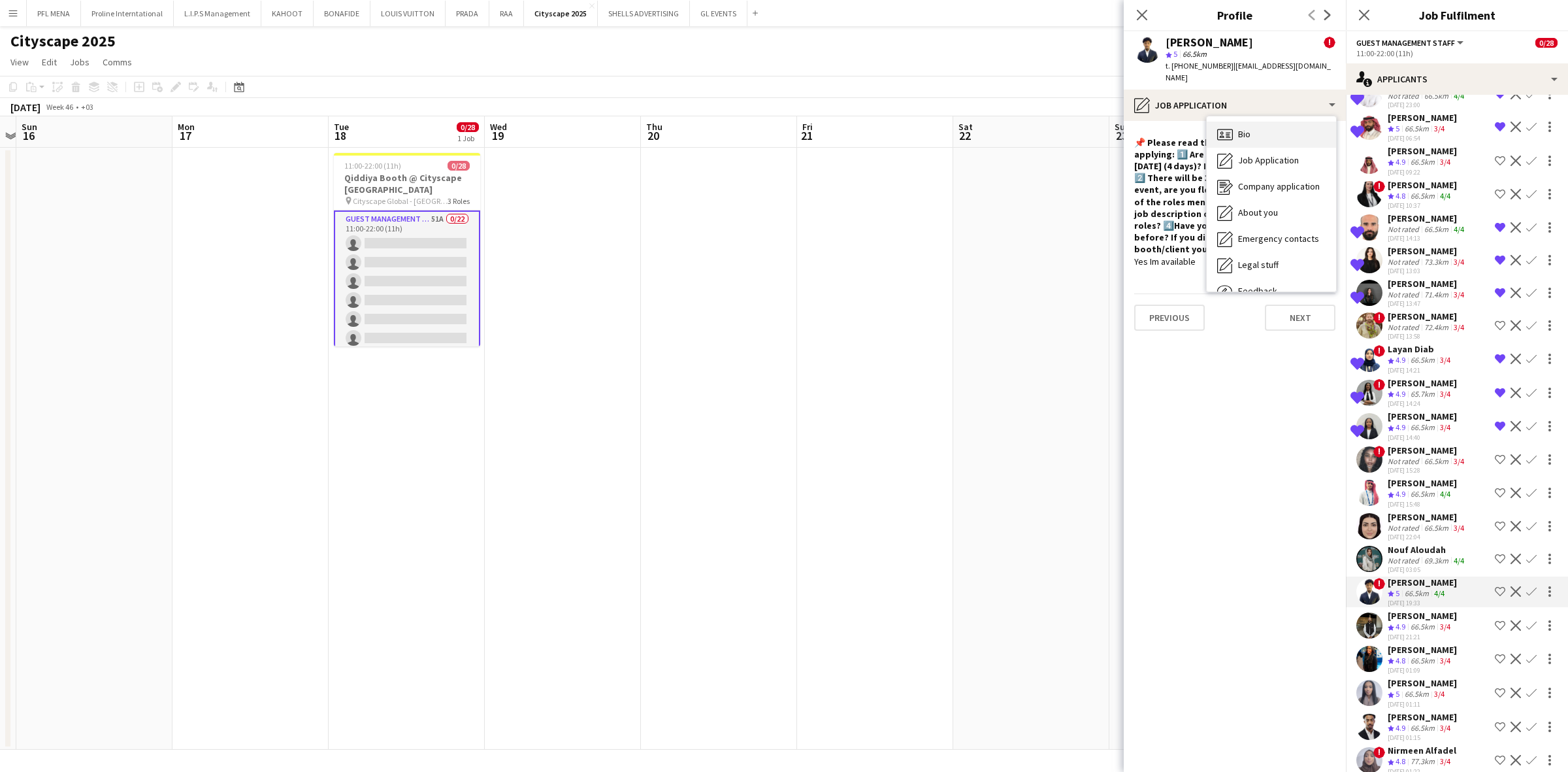
click at [1044, 122] on div "Bio Bio" at bounding box center [1271, 134] width 129 height 26
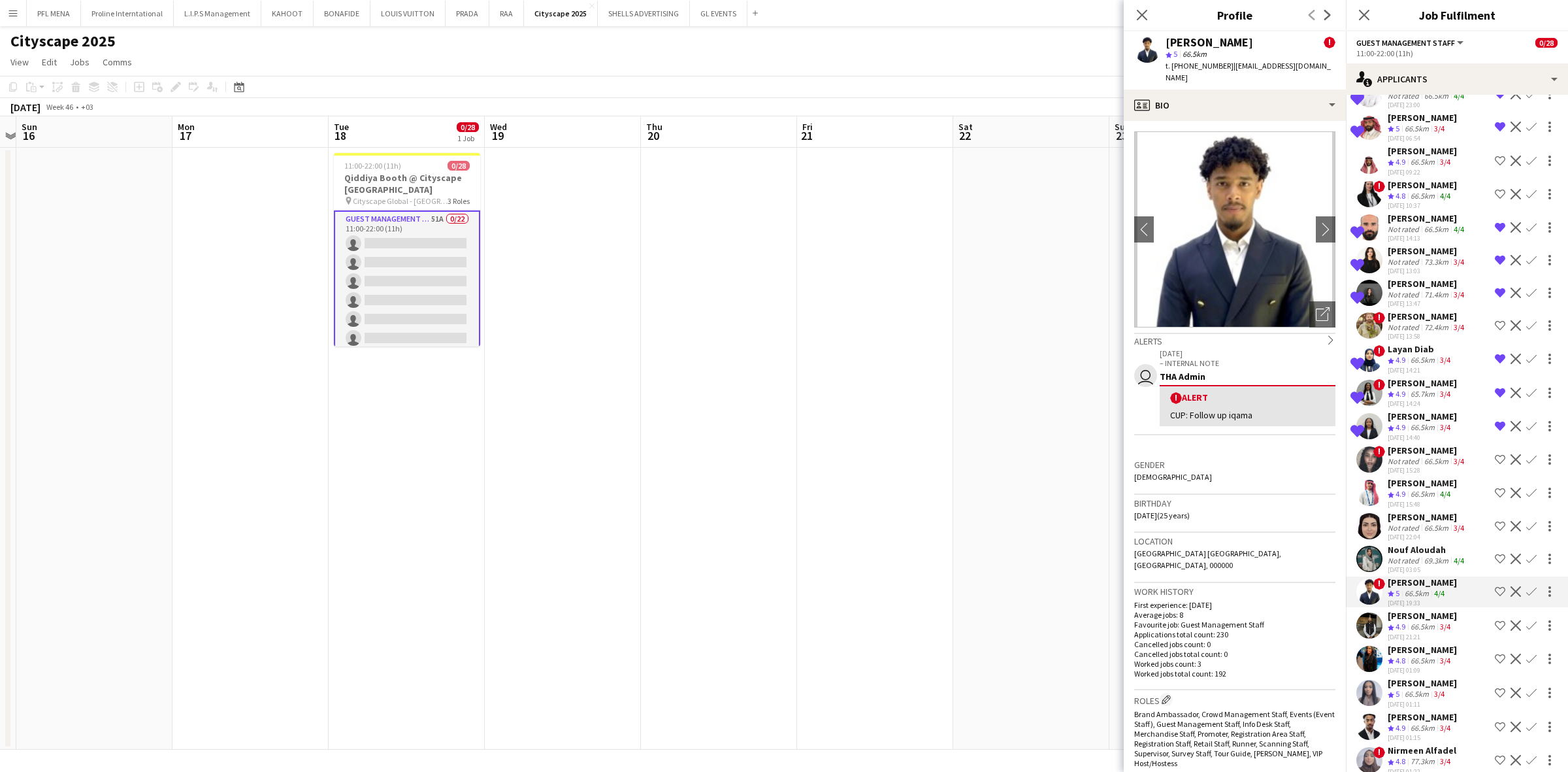
click at [1044, 543] on app-icon "Shortlist crew" at bounding box center [1499, 591] width 11 height 11
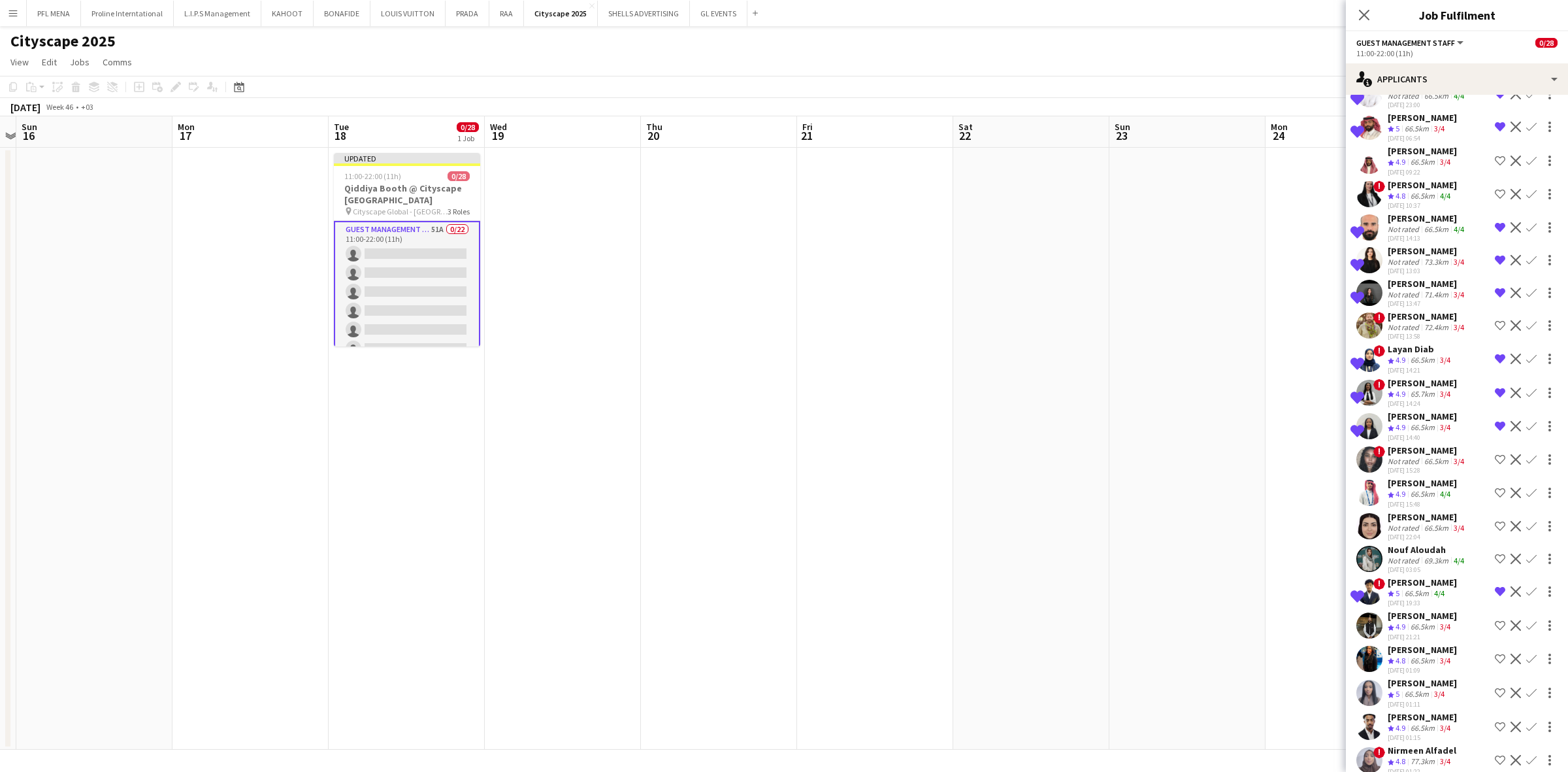
click at [1044, 543] on div "[PERSON_NAME]" at bounding box center [1422, 582] width 69 height 12
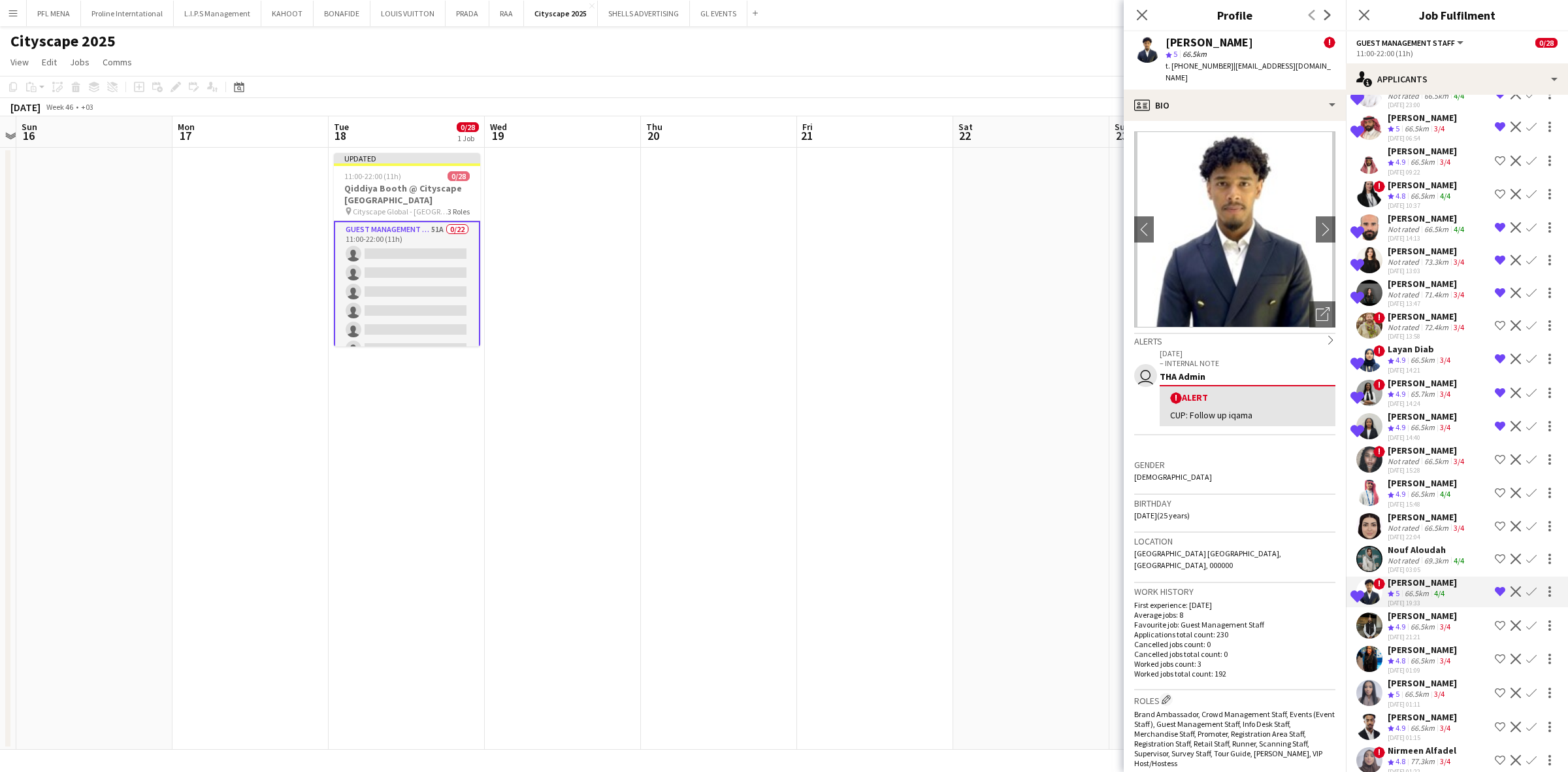
scroll to position [1094, 0]
click at [1044, 543] on app-icon "Shortlist crew" at bounding box center [1499, 728] width 11 height 11
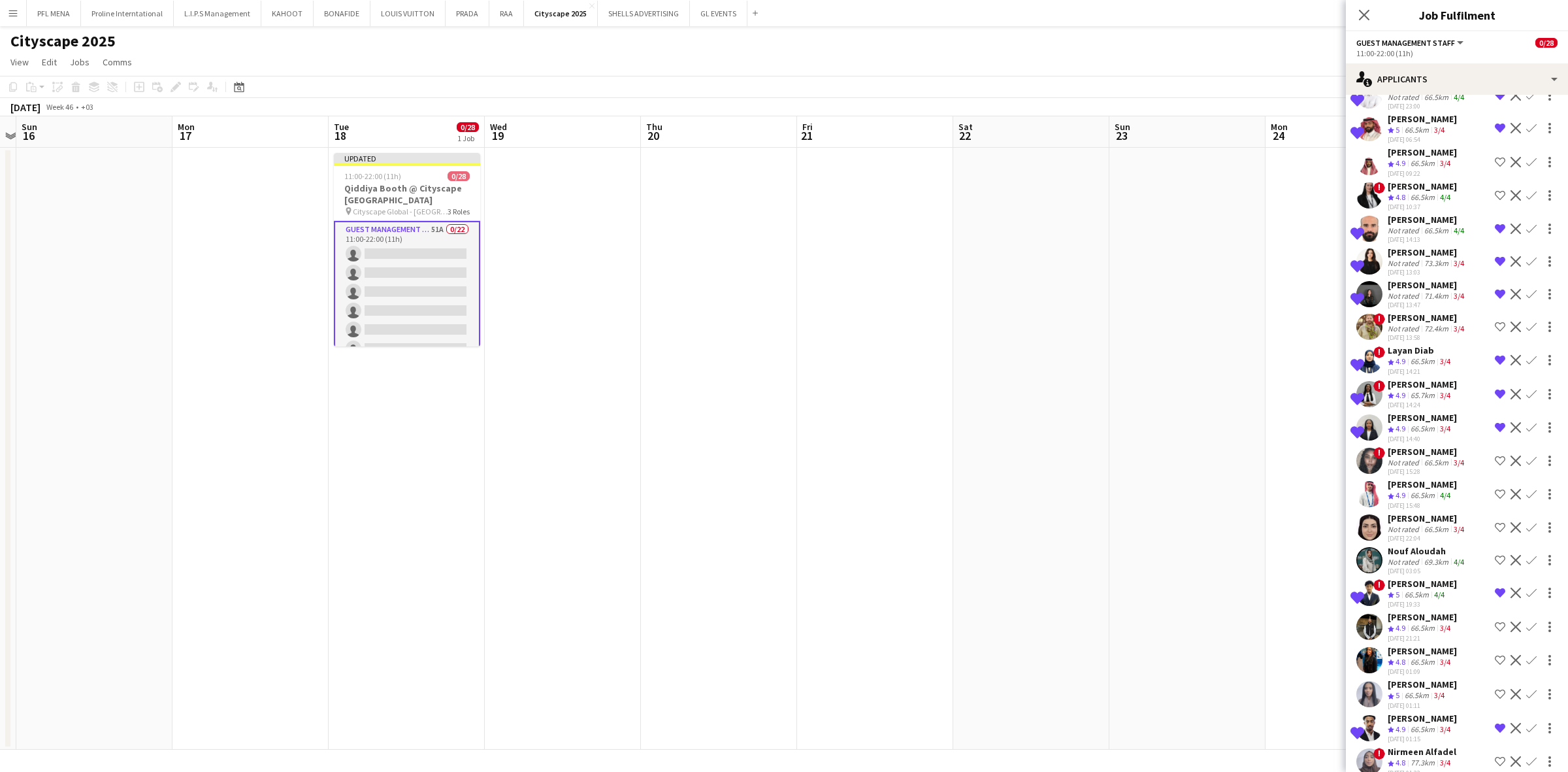
click at [1044, 543] on app-icon "Remove crew from shortlist" at bounding box center [1499, 728] width 11 height 11
click at [1044, 543] on div "3/4" at bounding box center [1445, 662] width 16 height 11
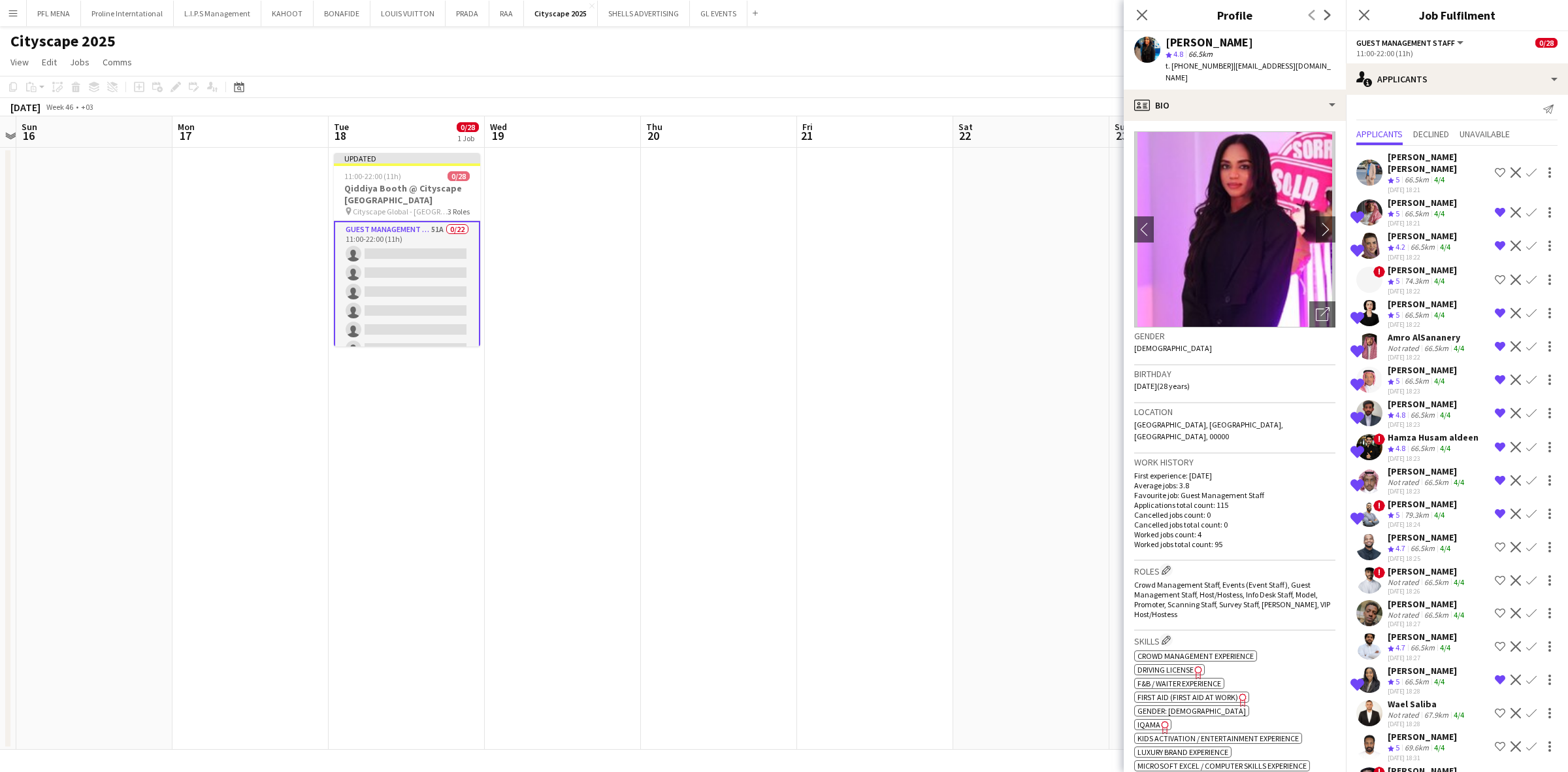
scroll to position [0, 0]
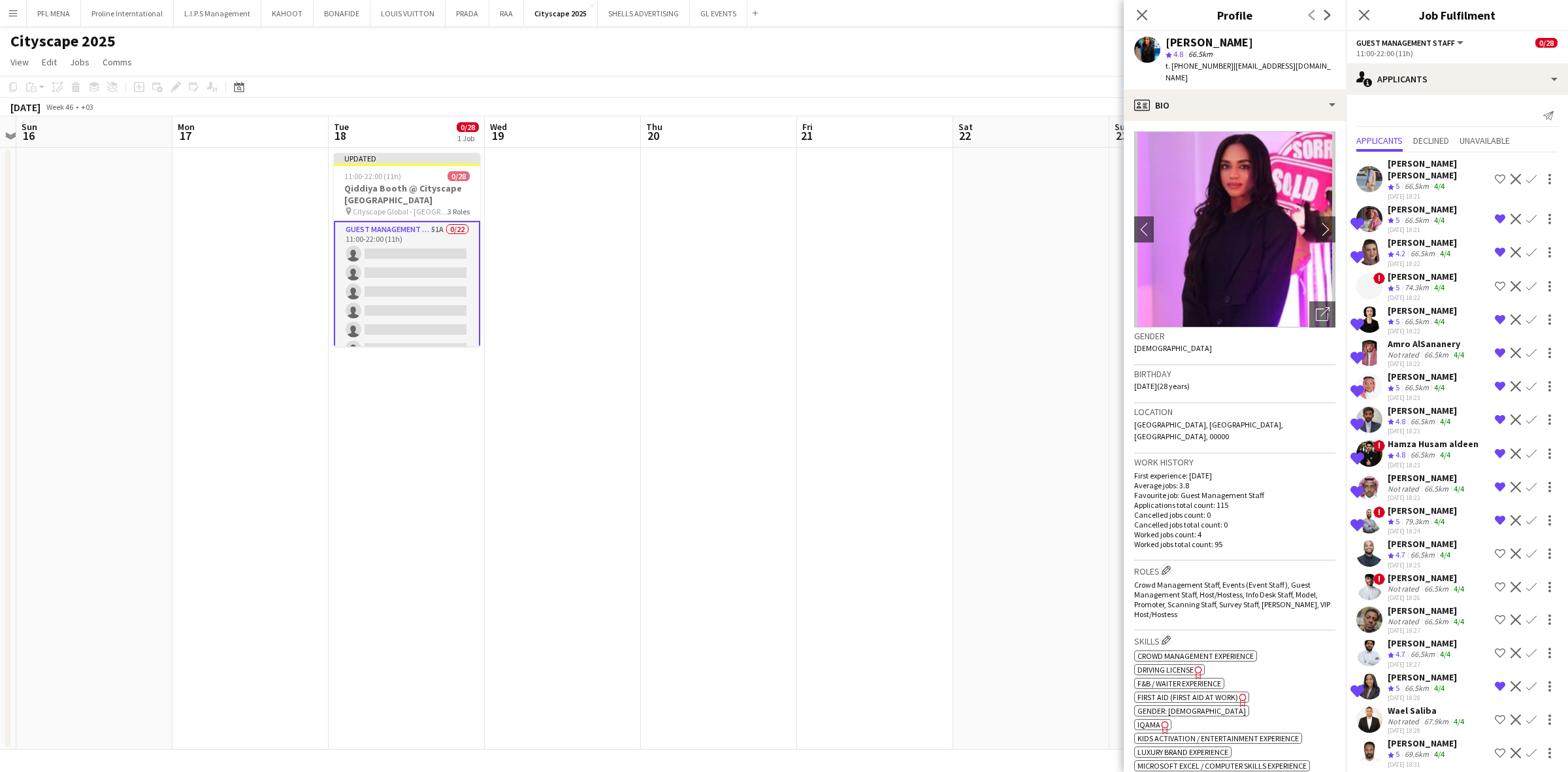
click at [1044, 397] on app-date-cell at bounding box center [1031, 449] width 156 height 602
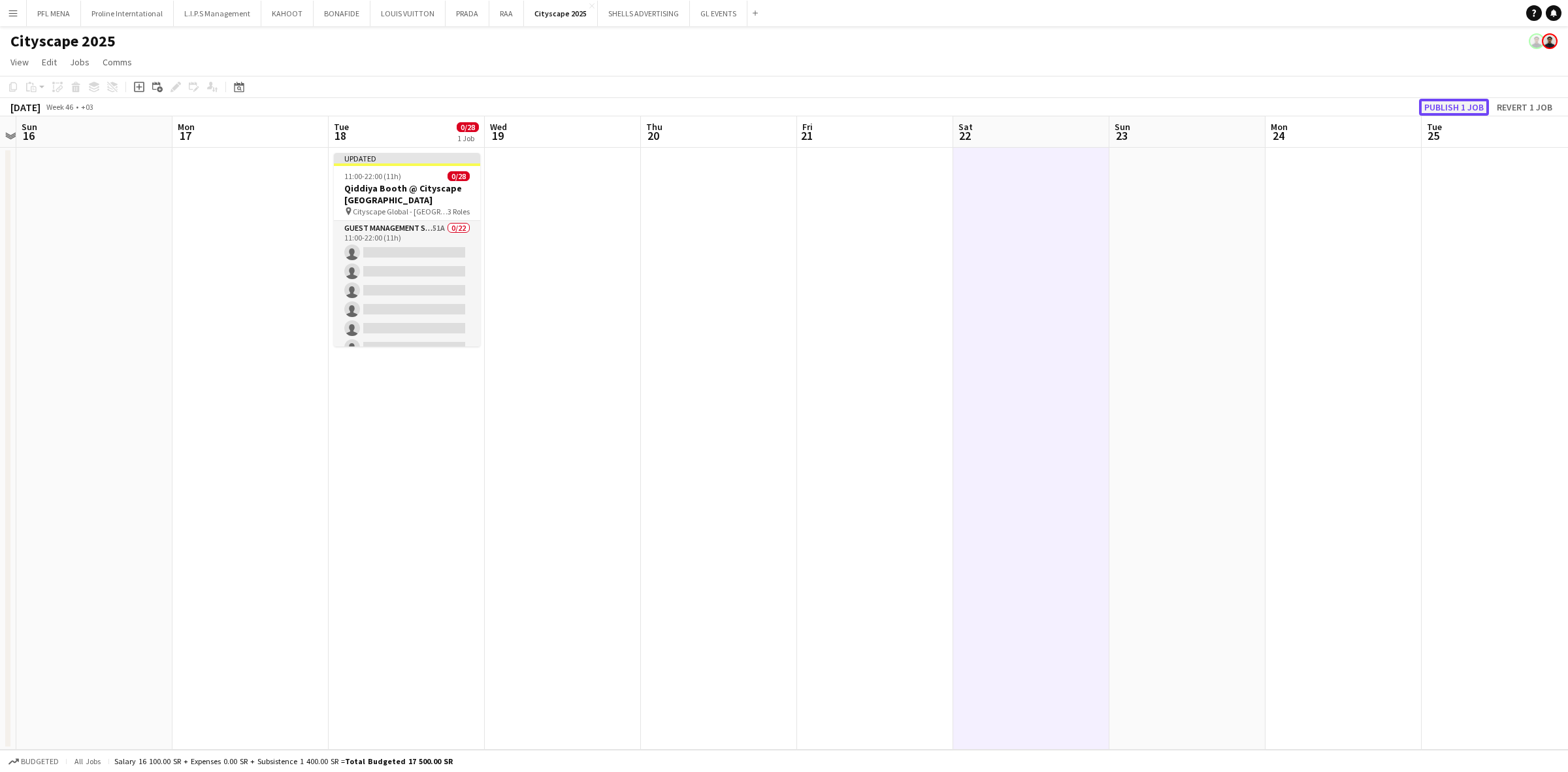
click at [1044, 109] on button "Publish 1 job" at bounding box center [1454, 107] width 70 height 17
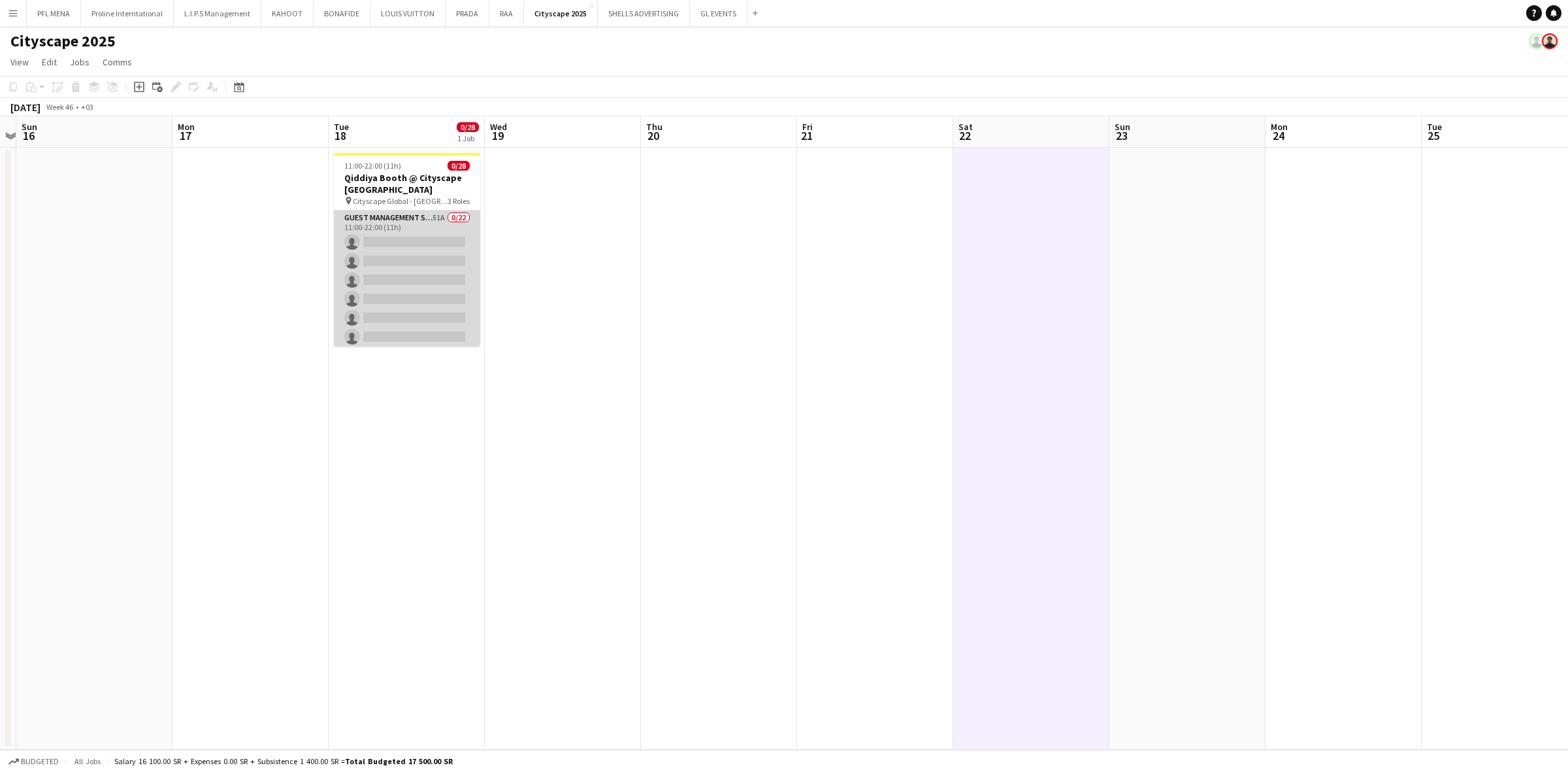
click at [459, 286] on app-card-role "Guest Management Staff 51A 0/22 11:00-22:00 (11h) single-neutral-actions single…" at bounding box center [406, 432] width 146 height 443
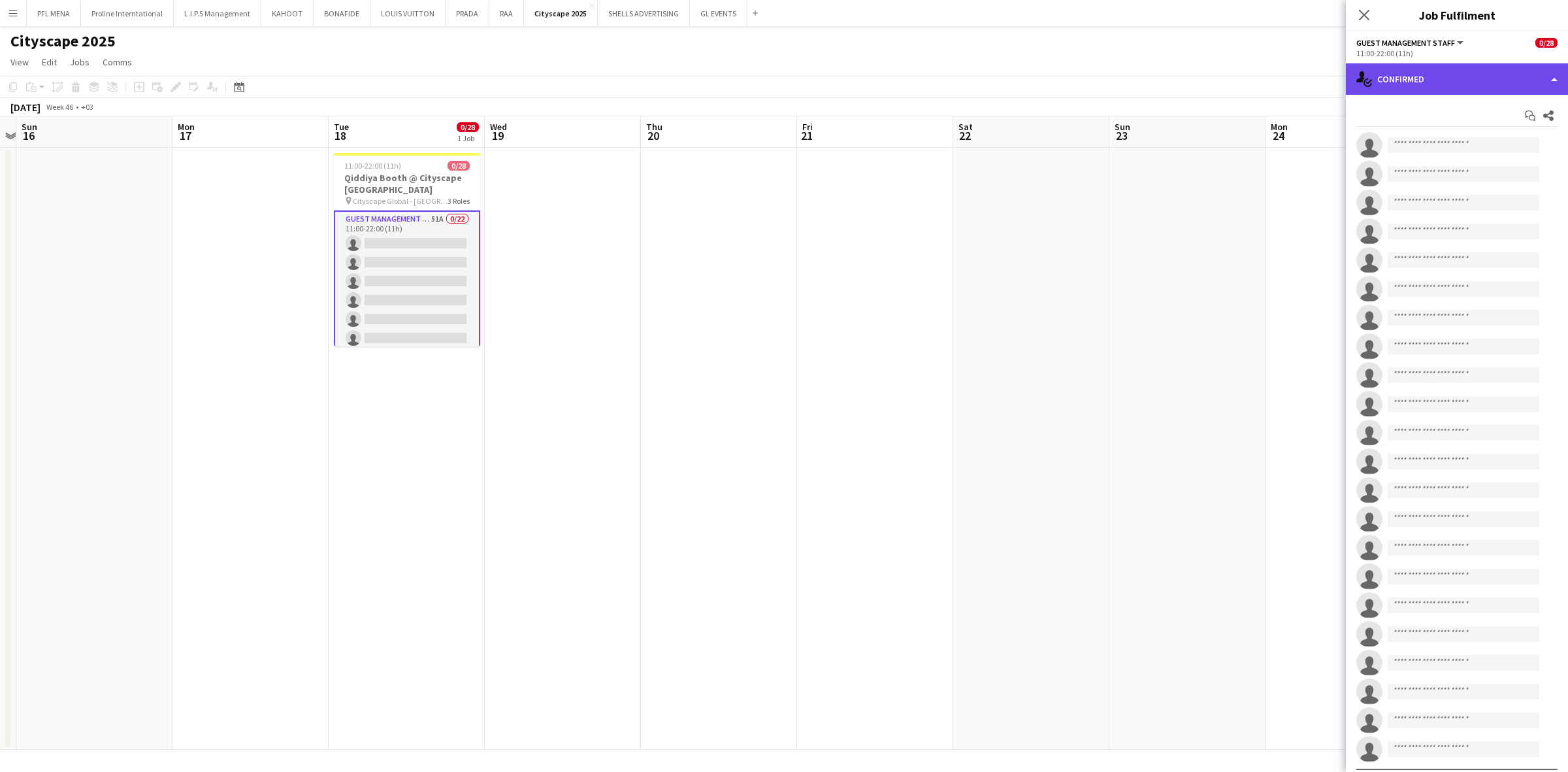
click at [1044, 80] on div "single-neutral-actions-check-2 Confirmed" at bounding box center [1457, 79] width 222 height 31
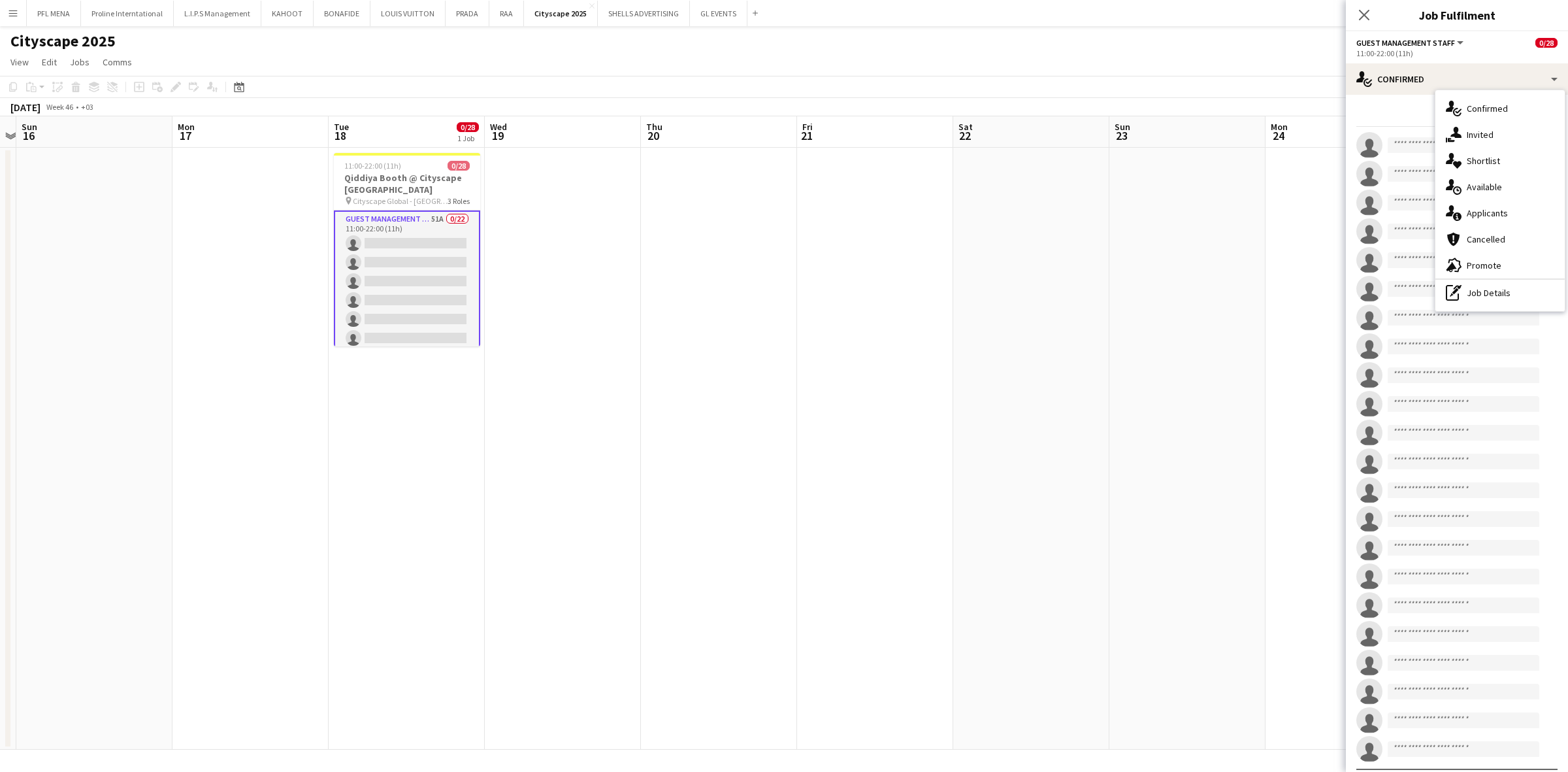
click at [1044, 208] on span "Applicants" at bounding box center [1487, 213] width 41 height 12
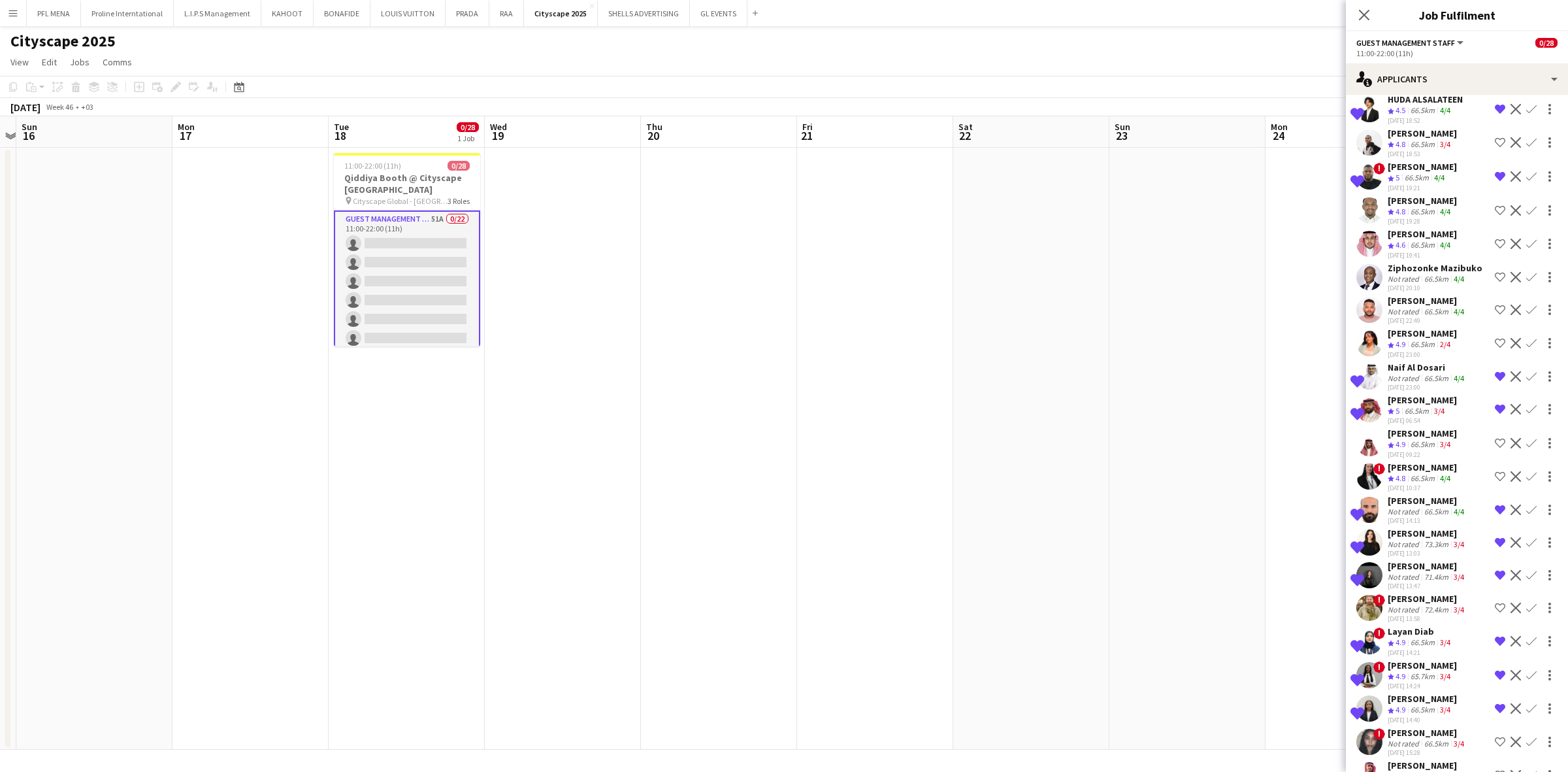
scroll to position [1095, 0]
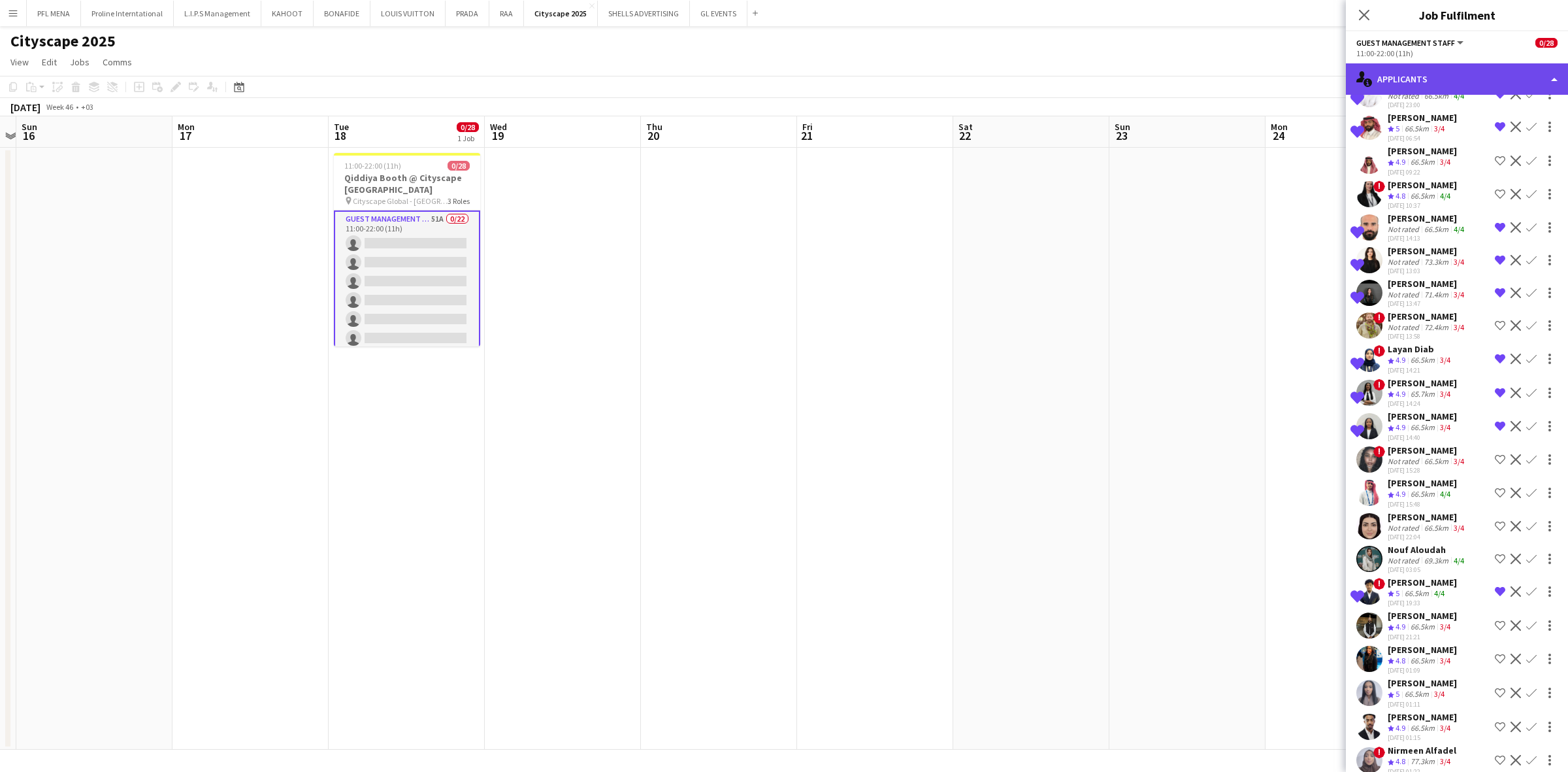
click at [1044, 74] on div "single-neutral-actions-information Applicants" at bounding box center [1457, 79] width 222 height 31
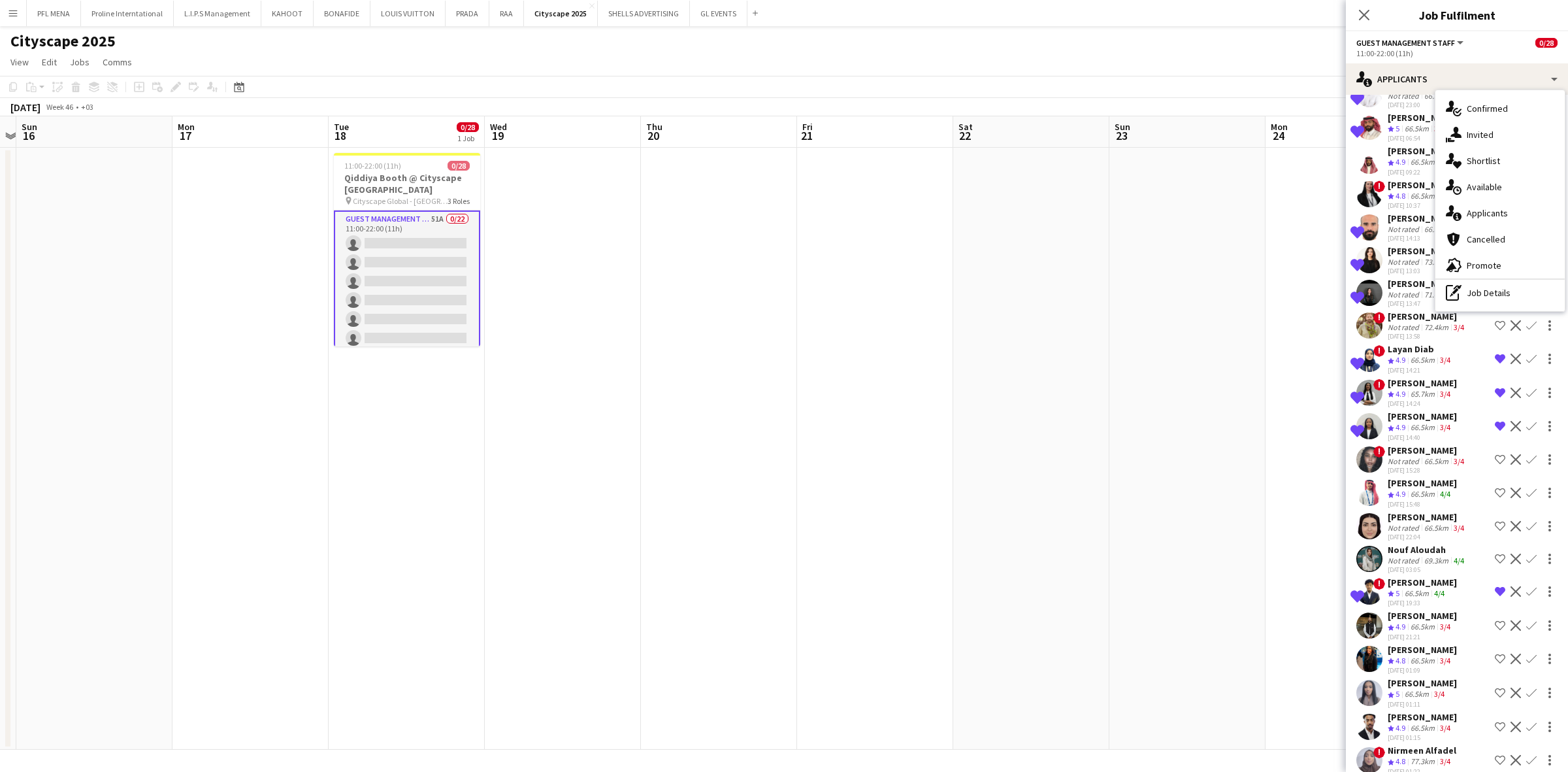
click at [1044, 167] on span "Shortlist" at bounding box center [1483, 160] width 33 height 12
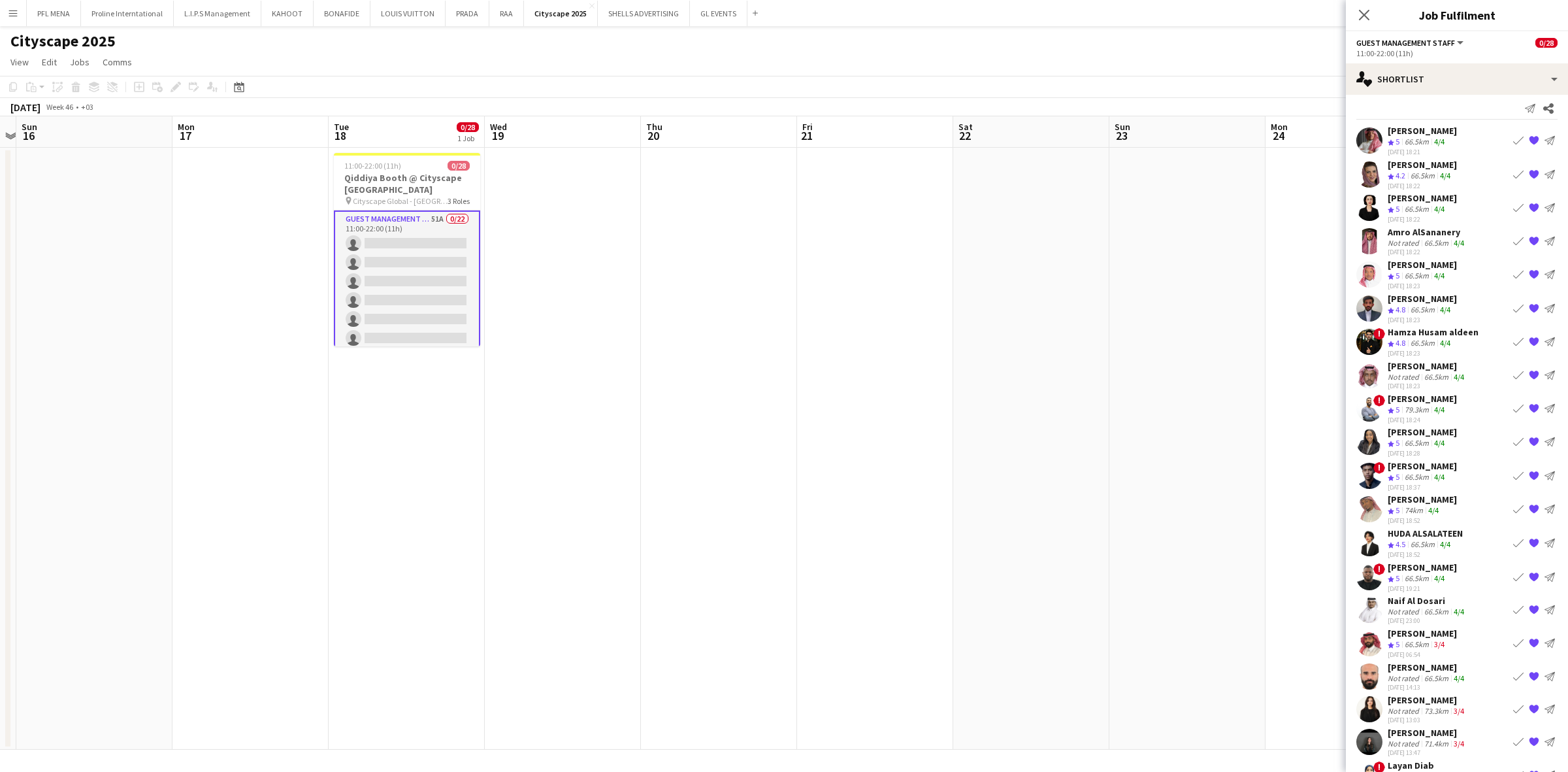
scroll to position [0, 0]
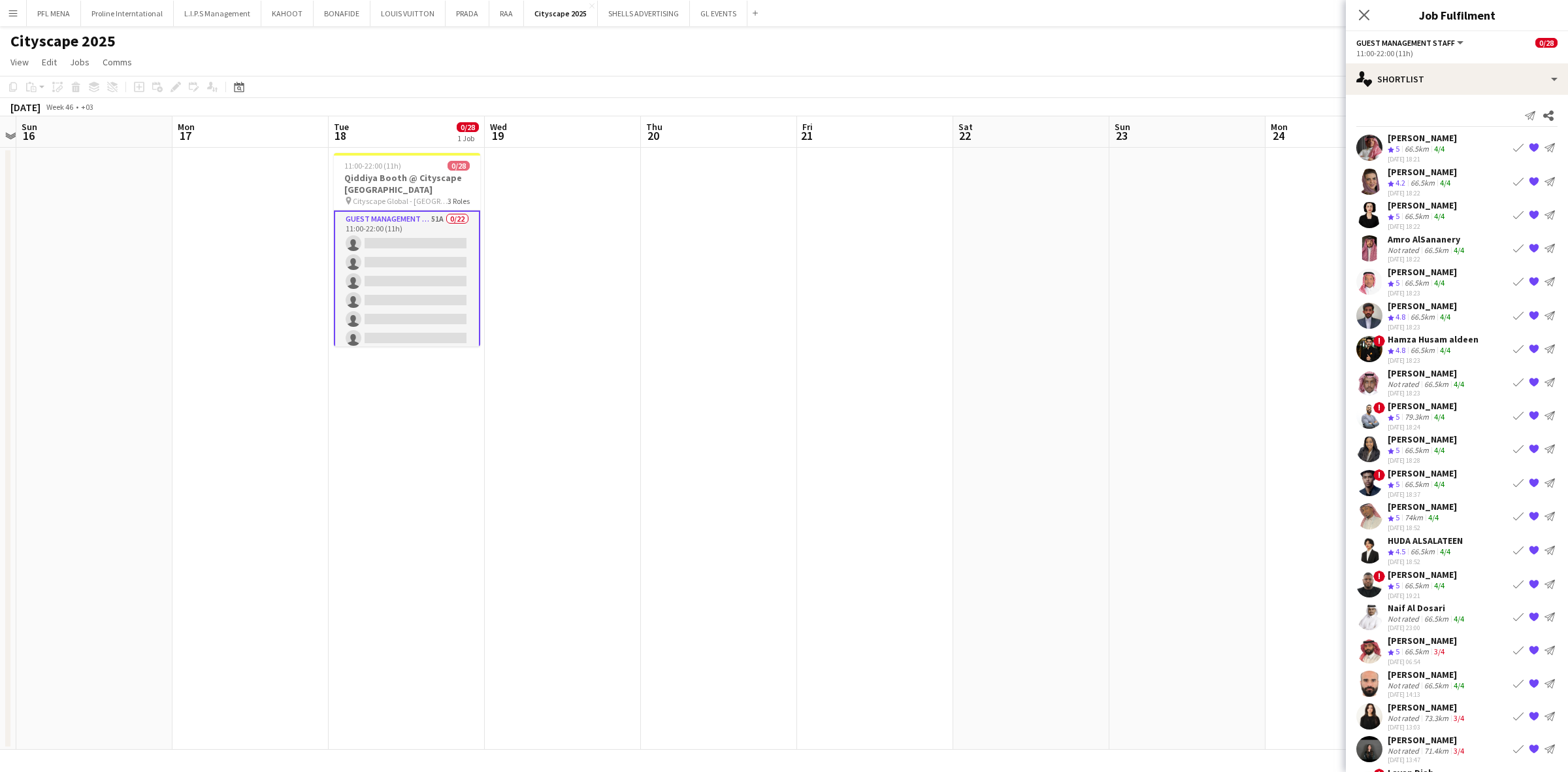
click at [1044, 275] on div "[PERSON_NAME]" at bounding box center [1422, 271] width 69 height 12
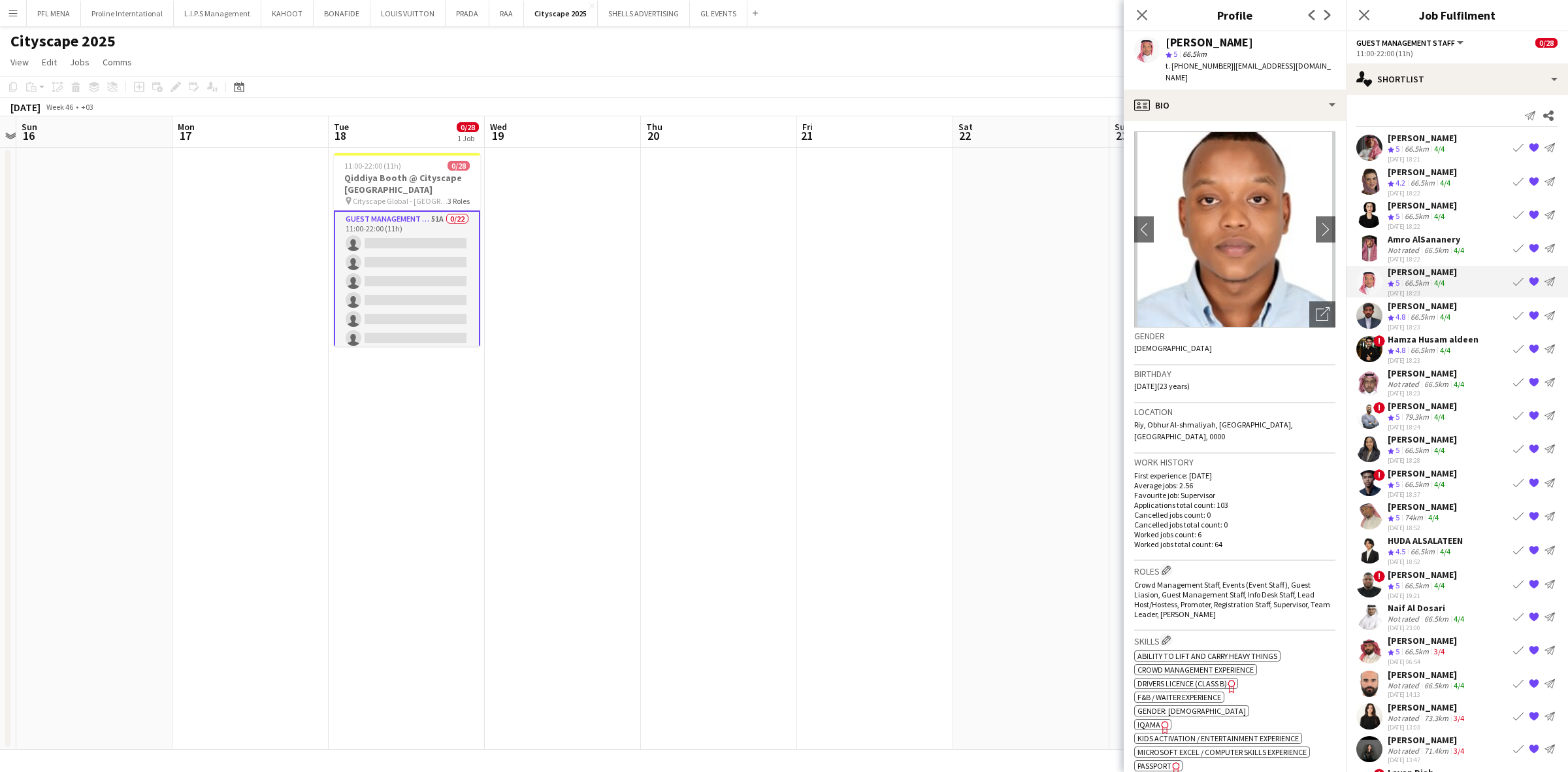
click at [1044, 69] on span "t. +966598994216" at bounding box center [1199, 66] width 68 height 10
copy span "966598994216"
click at [489, 17] on button "RAA Close" at bounding box center [506, 13] width 35 height 25
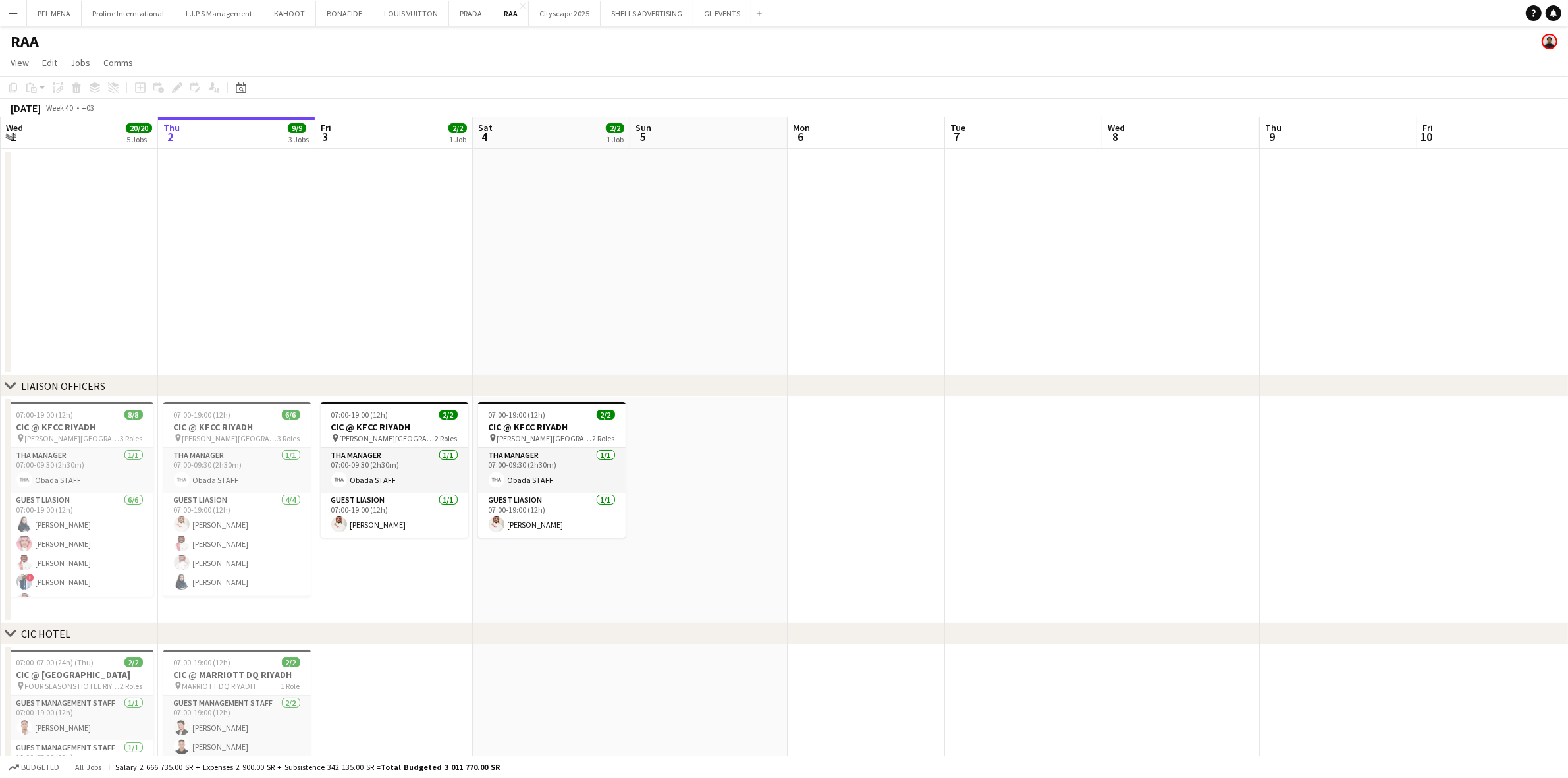
scroll to position [0, 296]
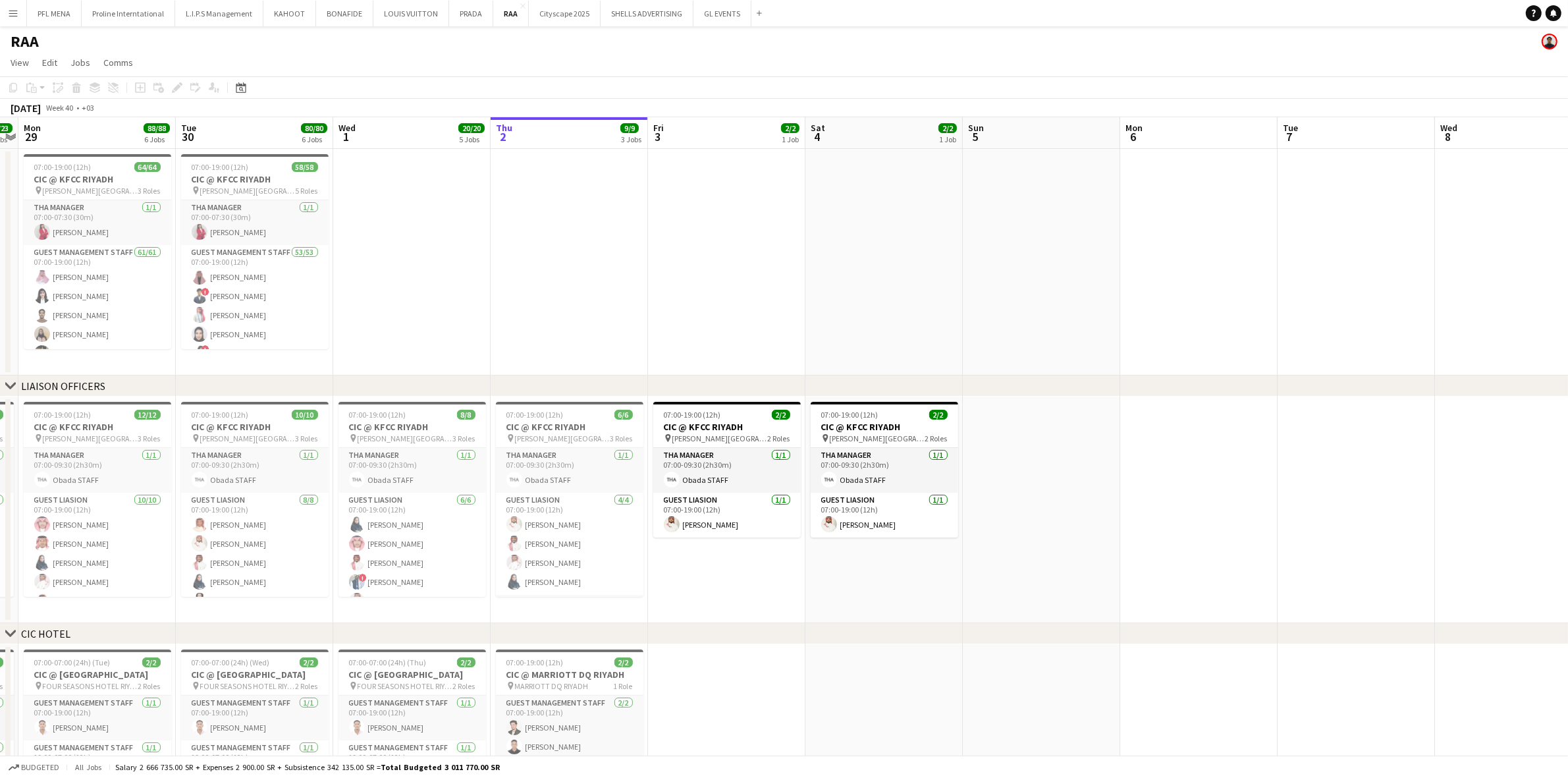
drag, startPoint x: 376, startPoint y: 619, endPoint x: 709, endPoint y: 615, distance: 333.0
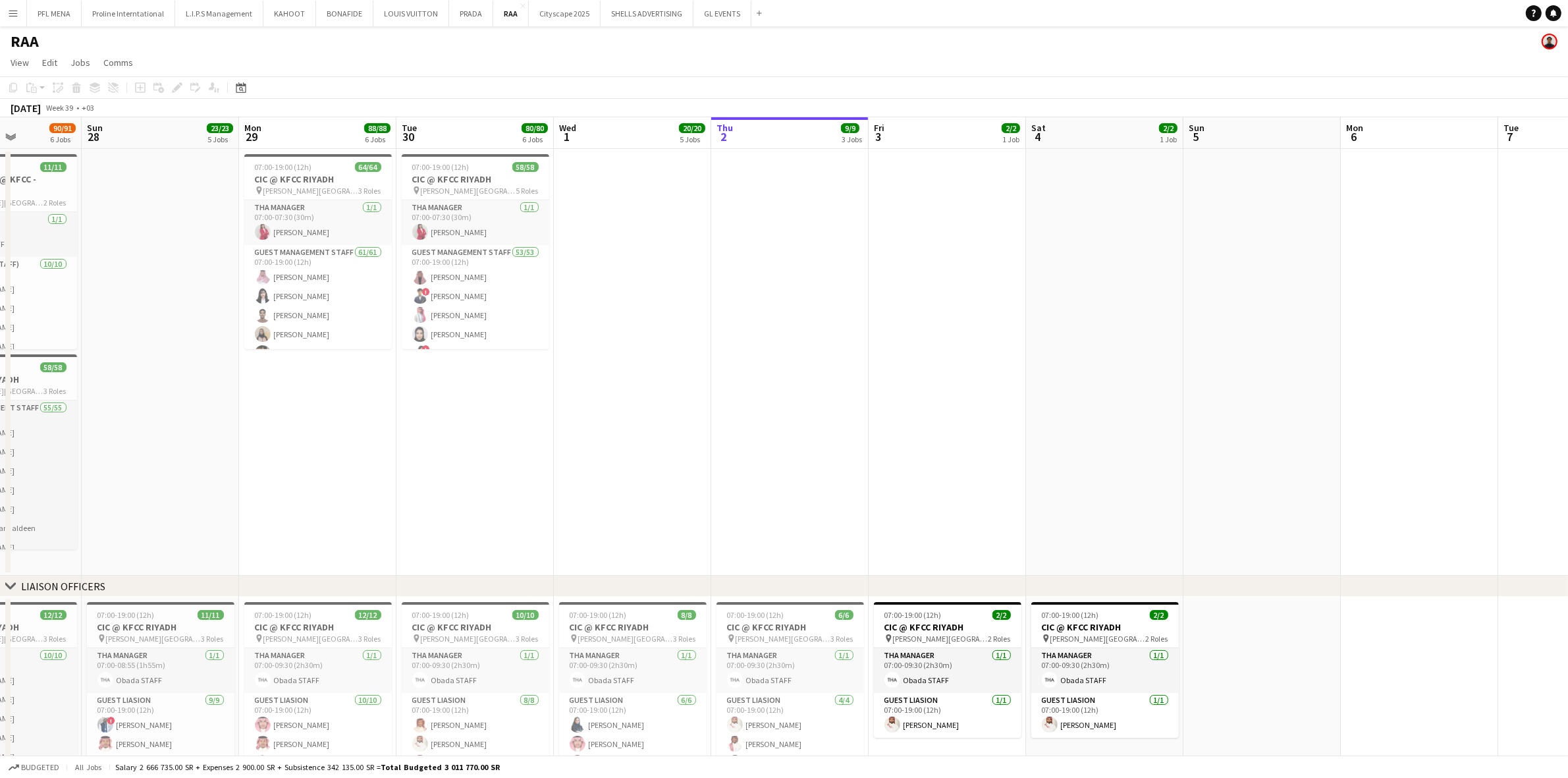
scroll to position [0, 339]
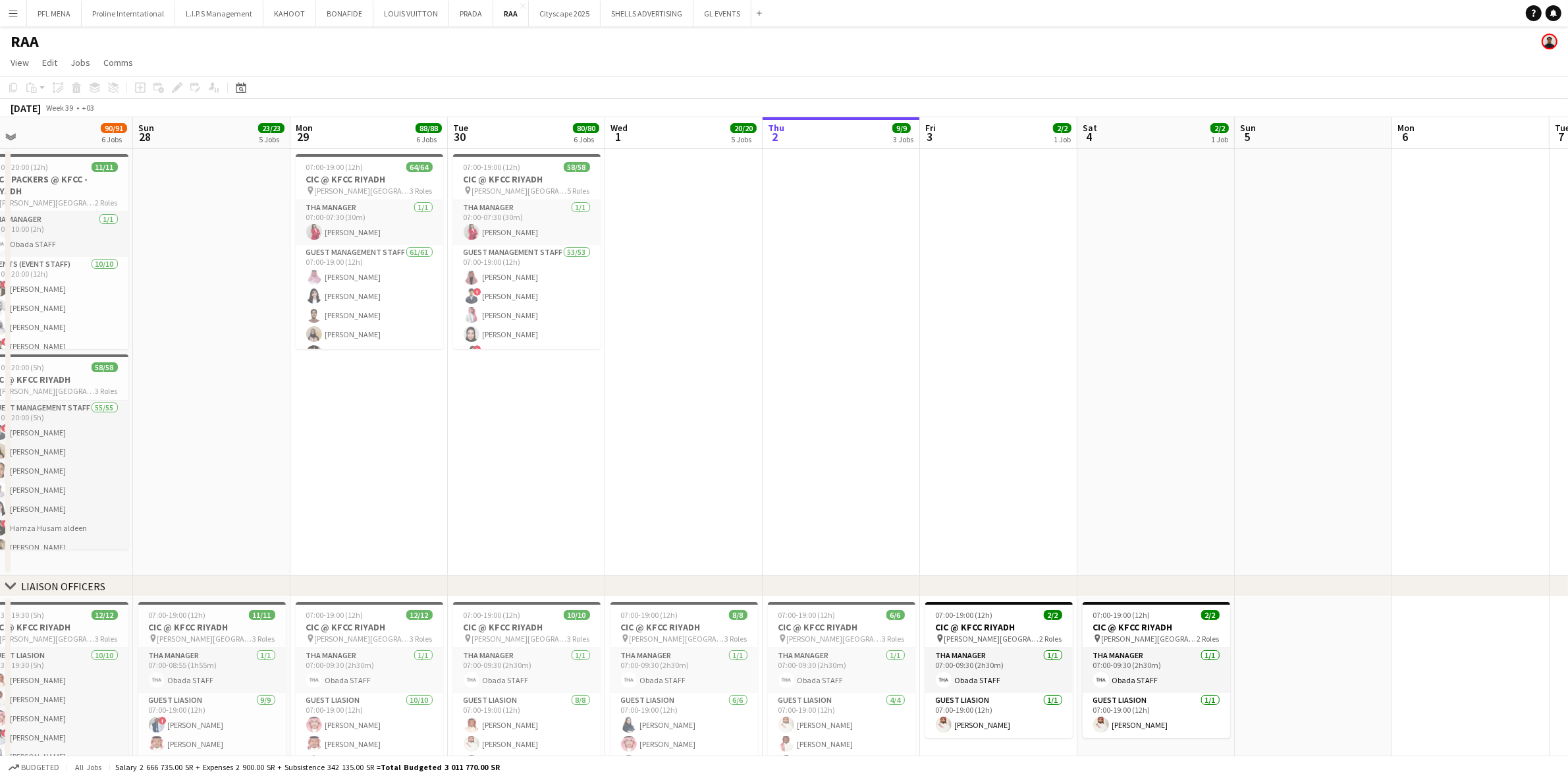
drag, startPoint x: 363, startPoint y: 443, endPoint x: 635, endPoint y: 413, distance: 273.6
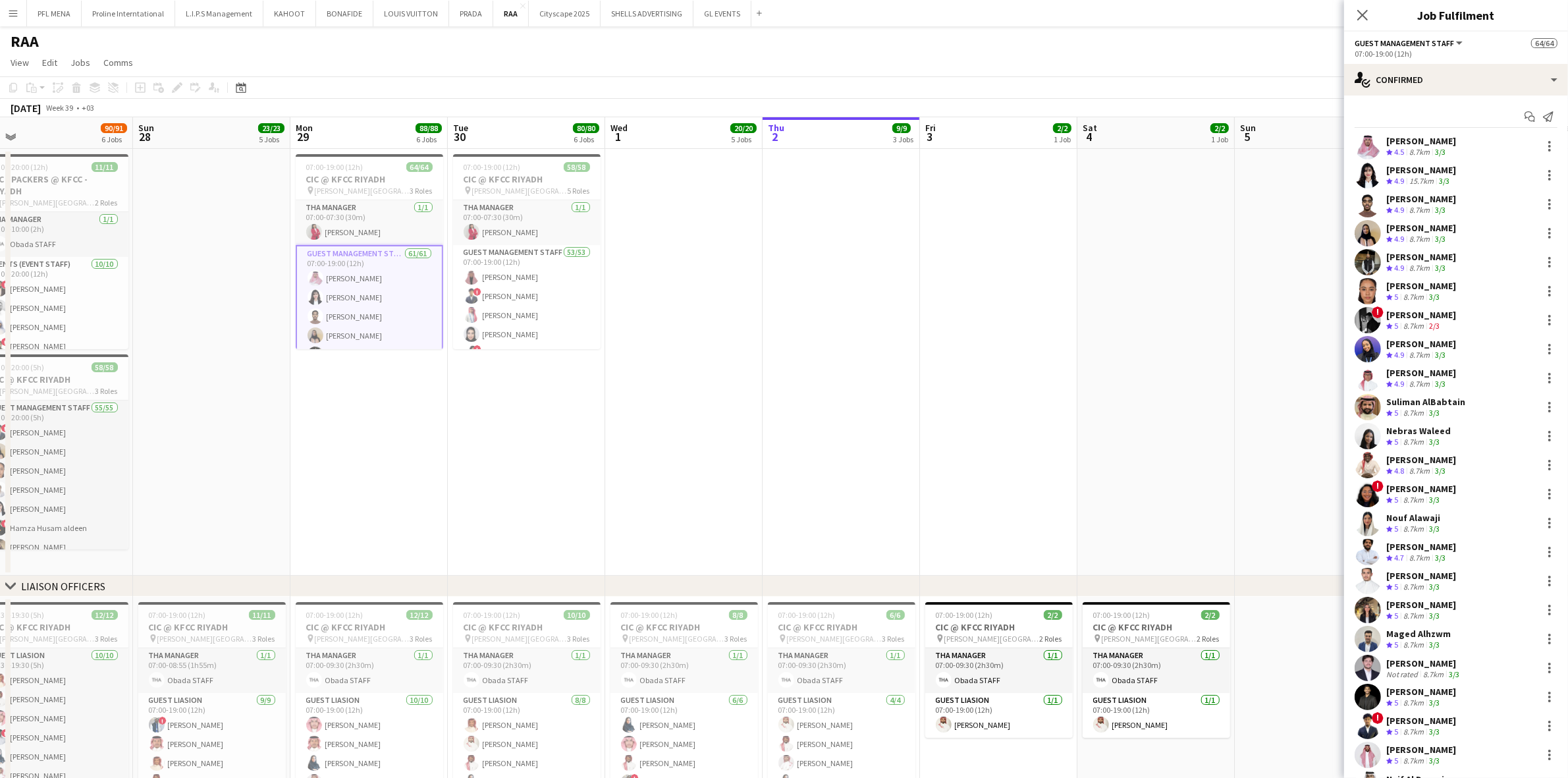
click at [1053, 182] on div "3/3" at bounding box center [1444, 182] width 16 height 11
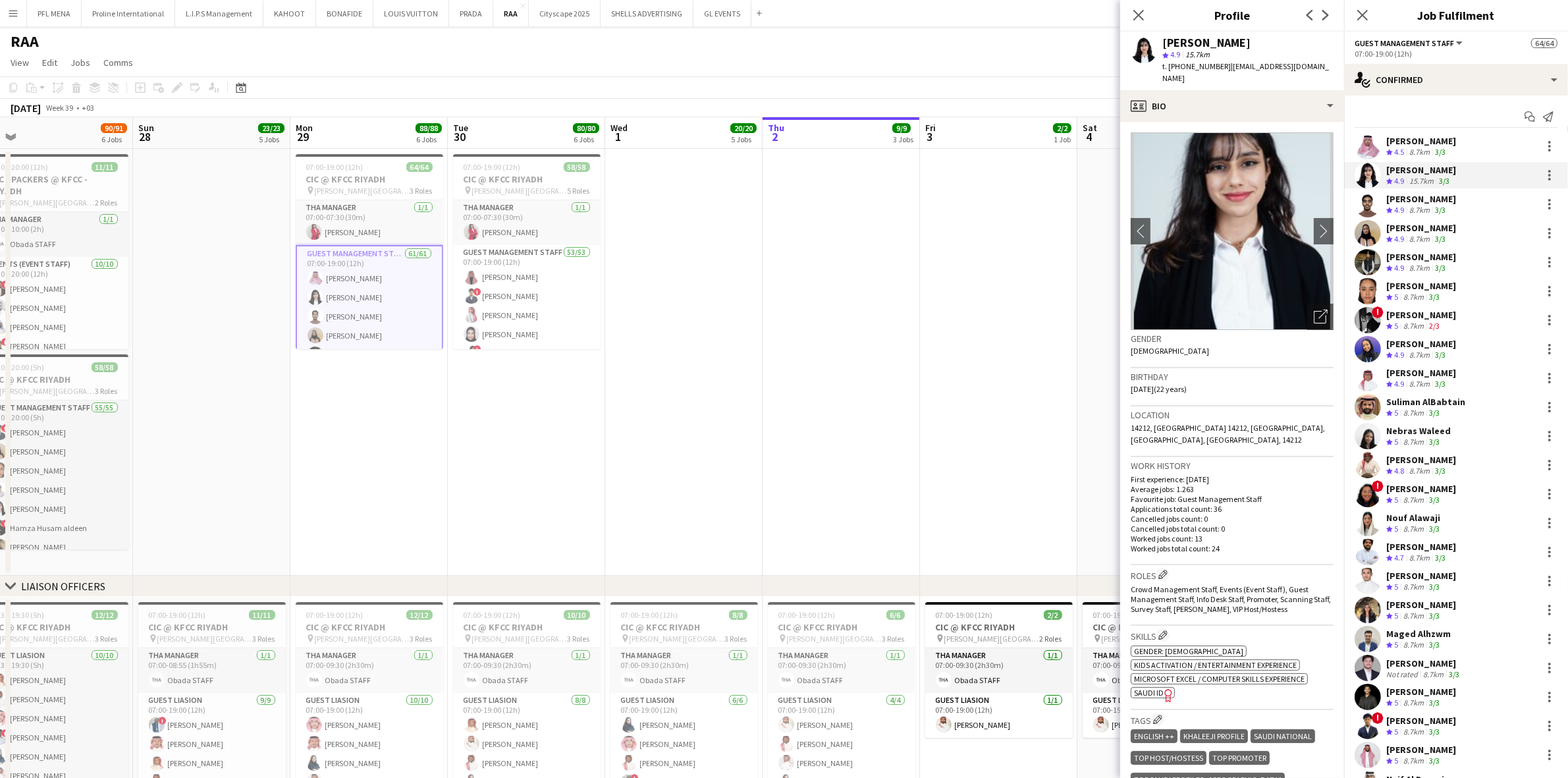
click at [1053, 241] on div "8.7km" at bounding box center [1420, 239] width 26 height 11
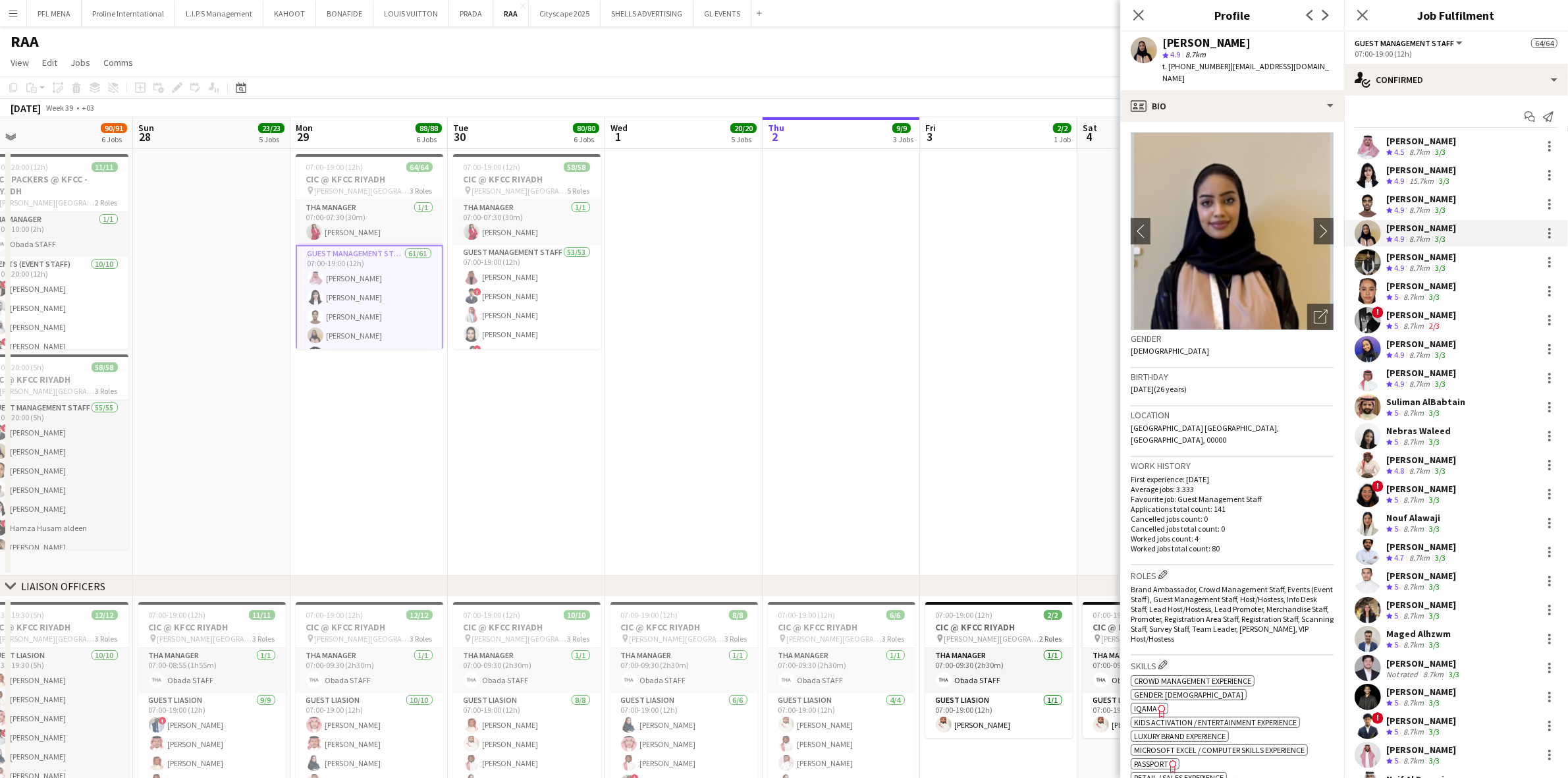
click at [1053, 288] on div "Saria Abdulsalam" at bounding box center [1421, 286] width 70 height 12
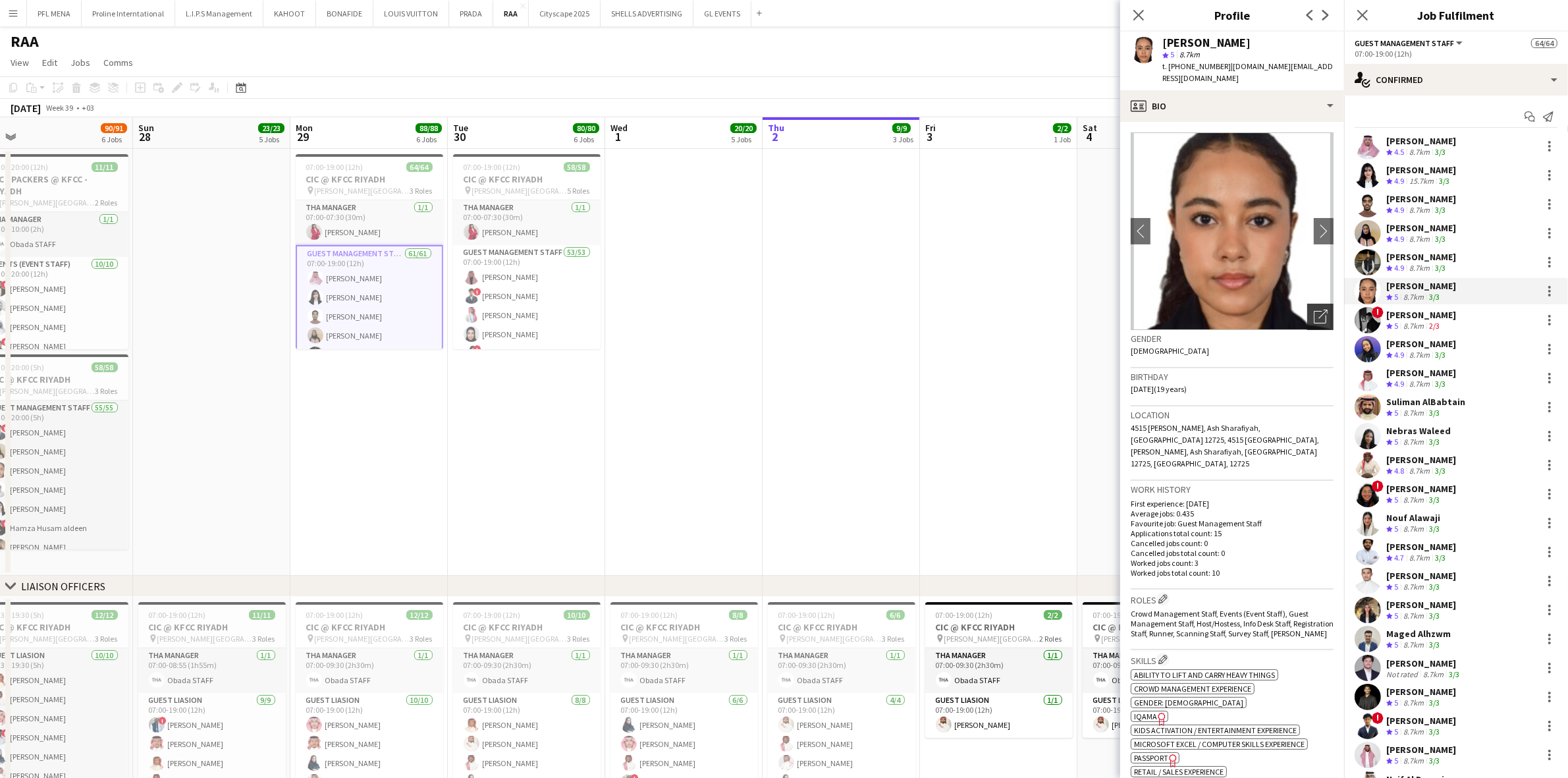
click at [1053, 310] on icon "Open photos pop-in" at bounding box center [1320, 316] width 14 height 14
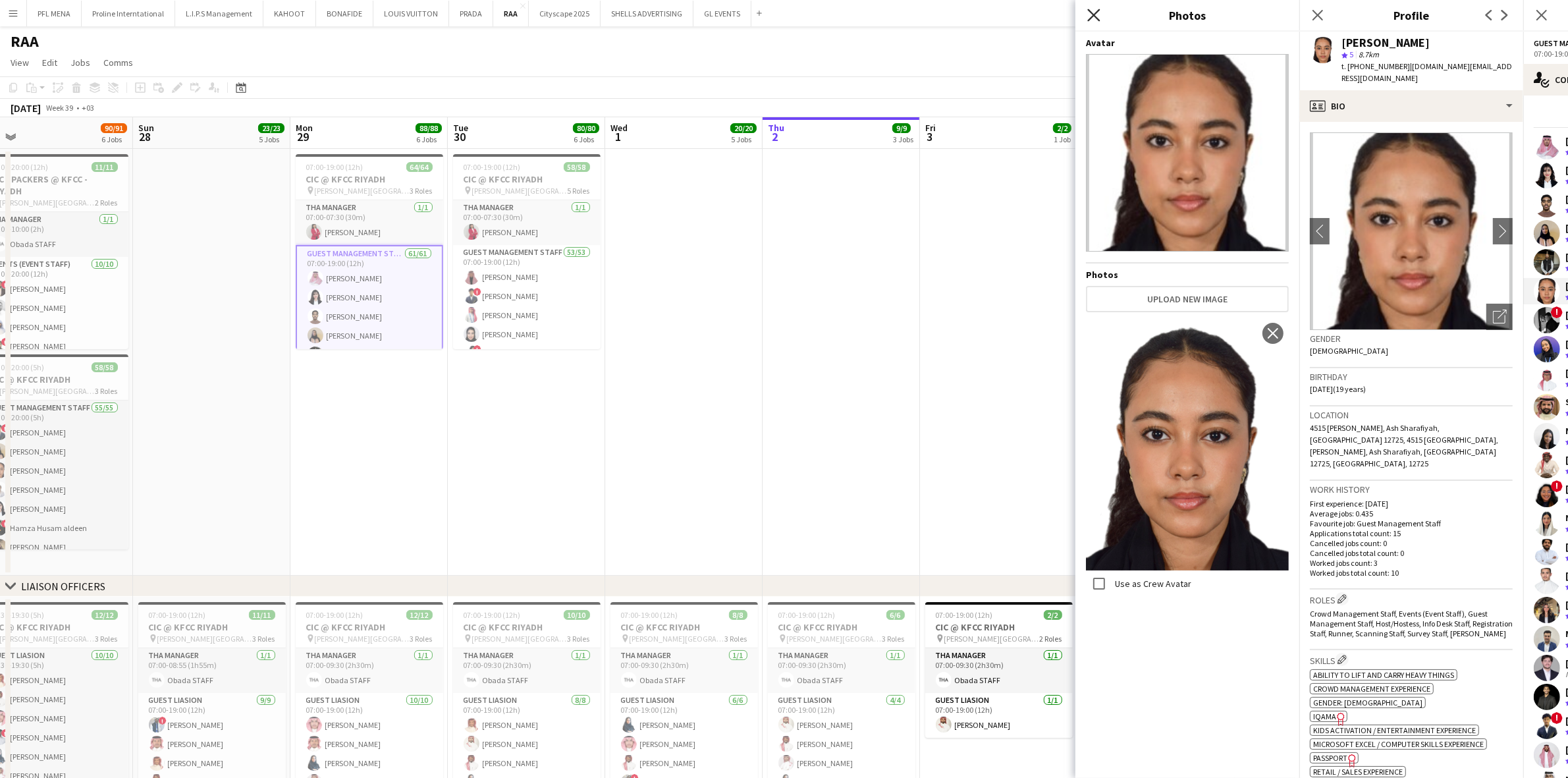
click at [1053, 20] on icon "Close pop-in" at bounding box center [1094, 15] width 13 height 13
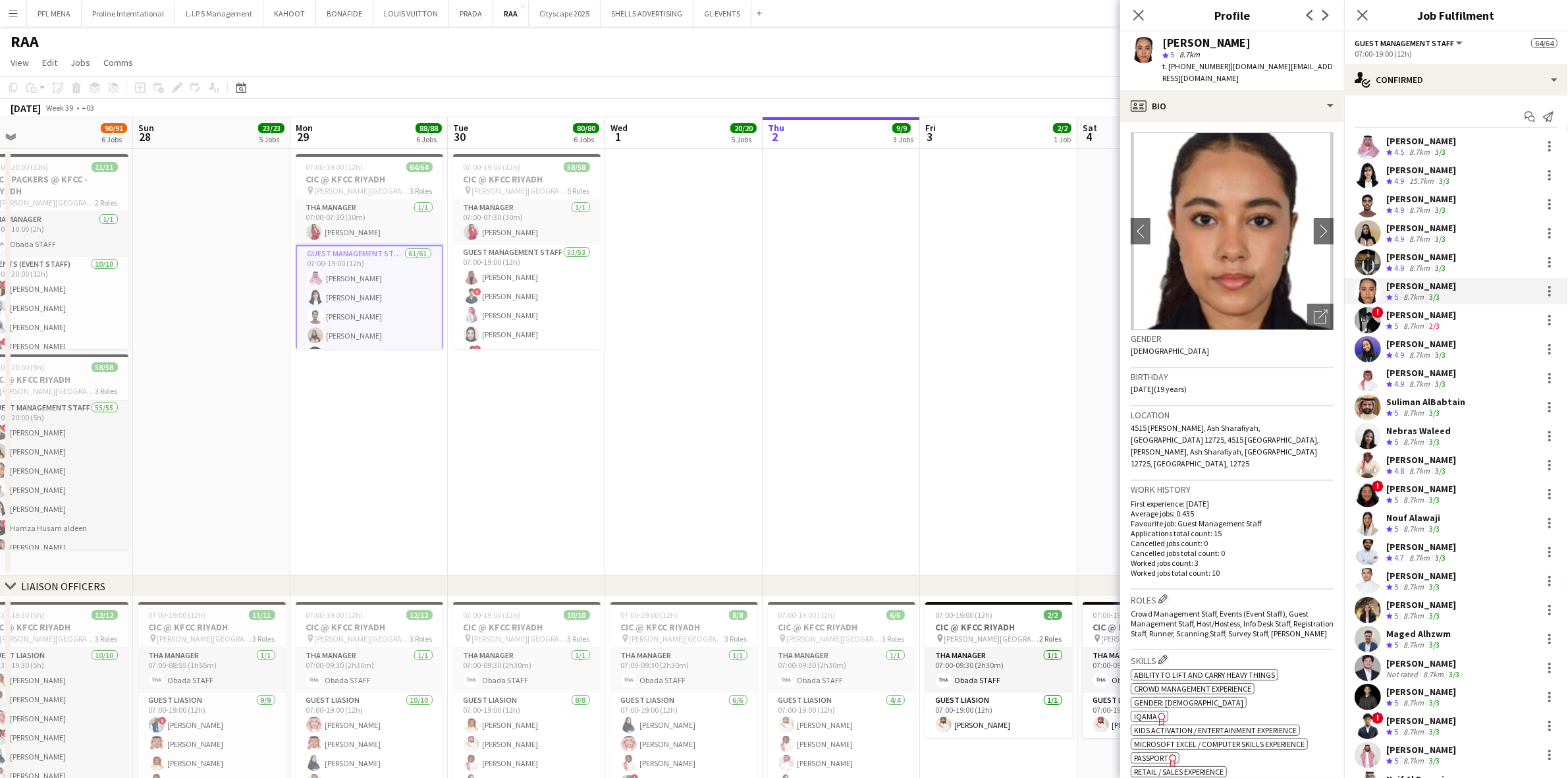
click at [1053, 353] on div "8.7km" at bounding box center [1420, 356] width 26 height 11
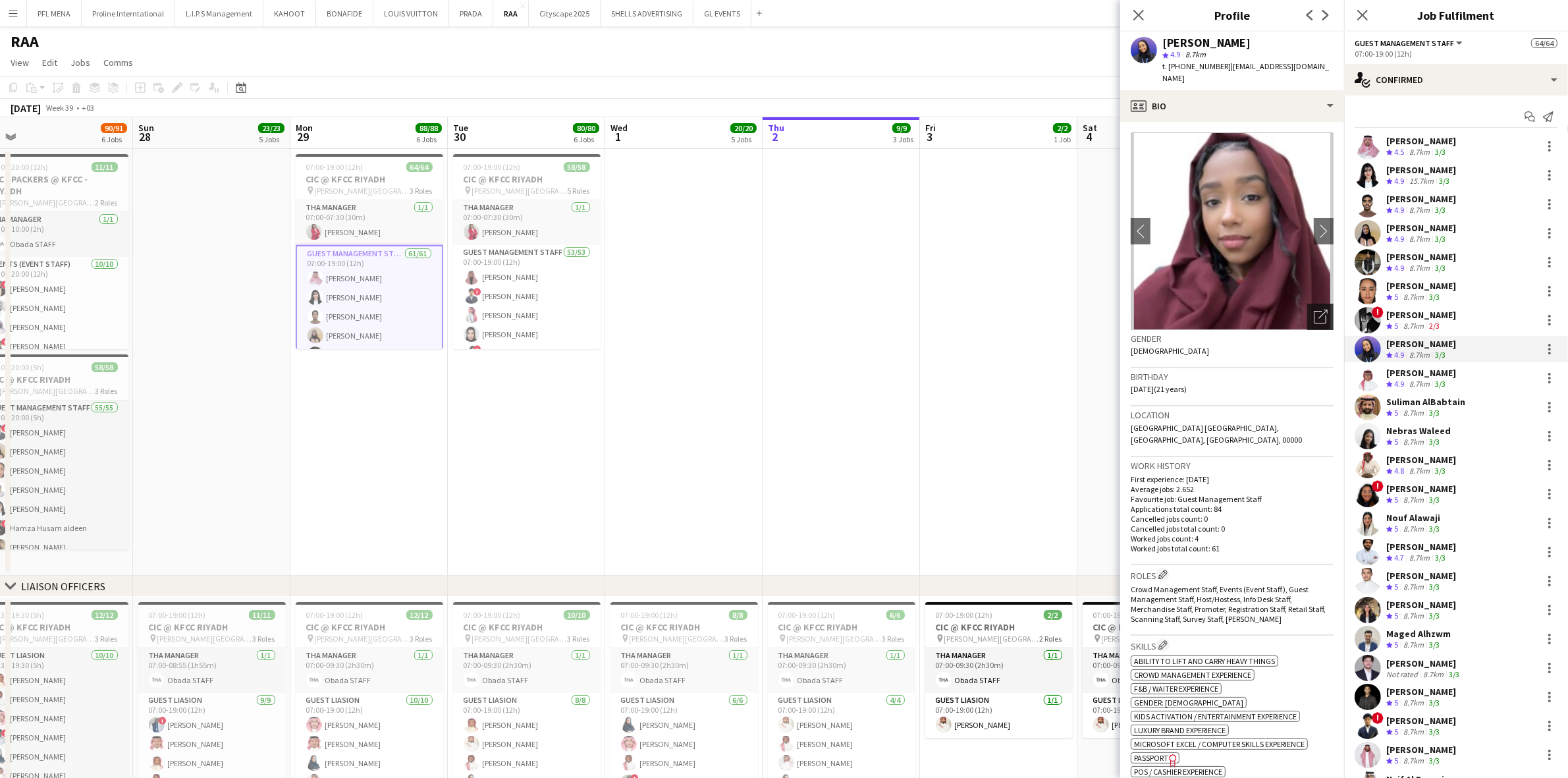
click at [1053, 310] on icon "Open photos pop-in" at bounding box center [1320, 316] width 14 height 14
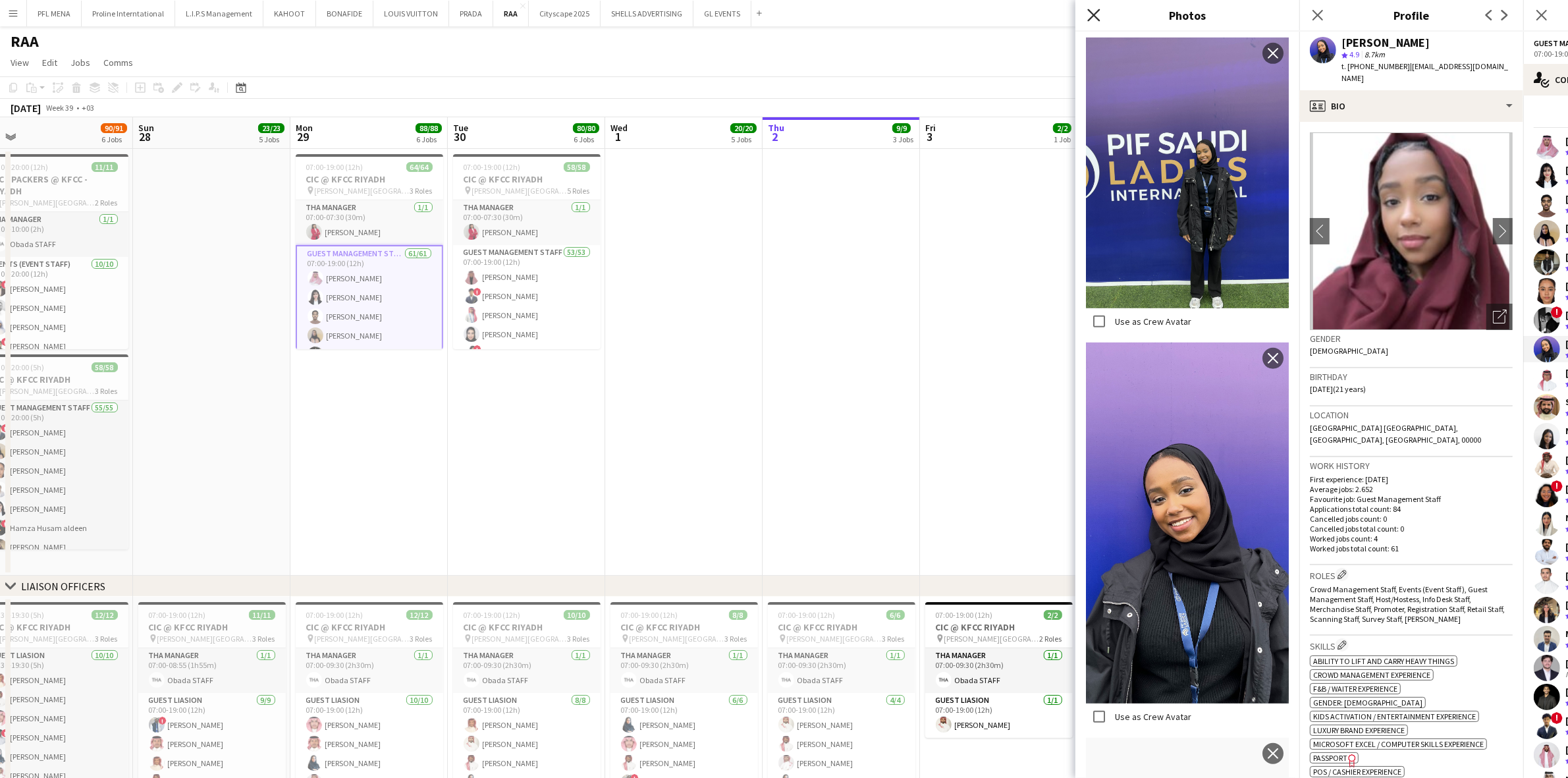
scroll to position [824, 0]
click at [1053, 4] on div "Close pop-in" at bounding box center [1094, 15] width 37 height 31
click at [1053, 6] on app-icon "Close pop-in" at bounding box center [1094, 15] width 19 height 19
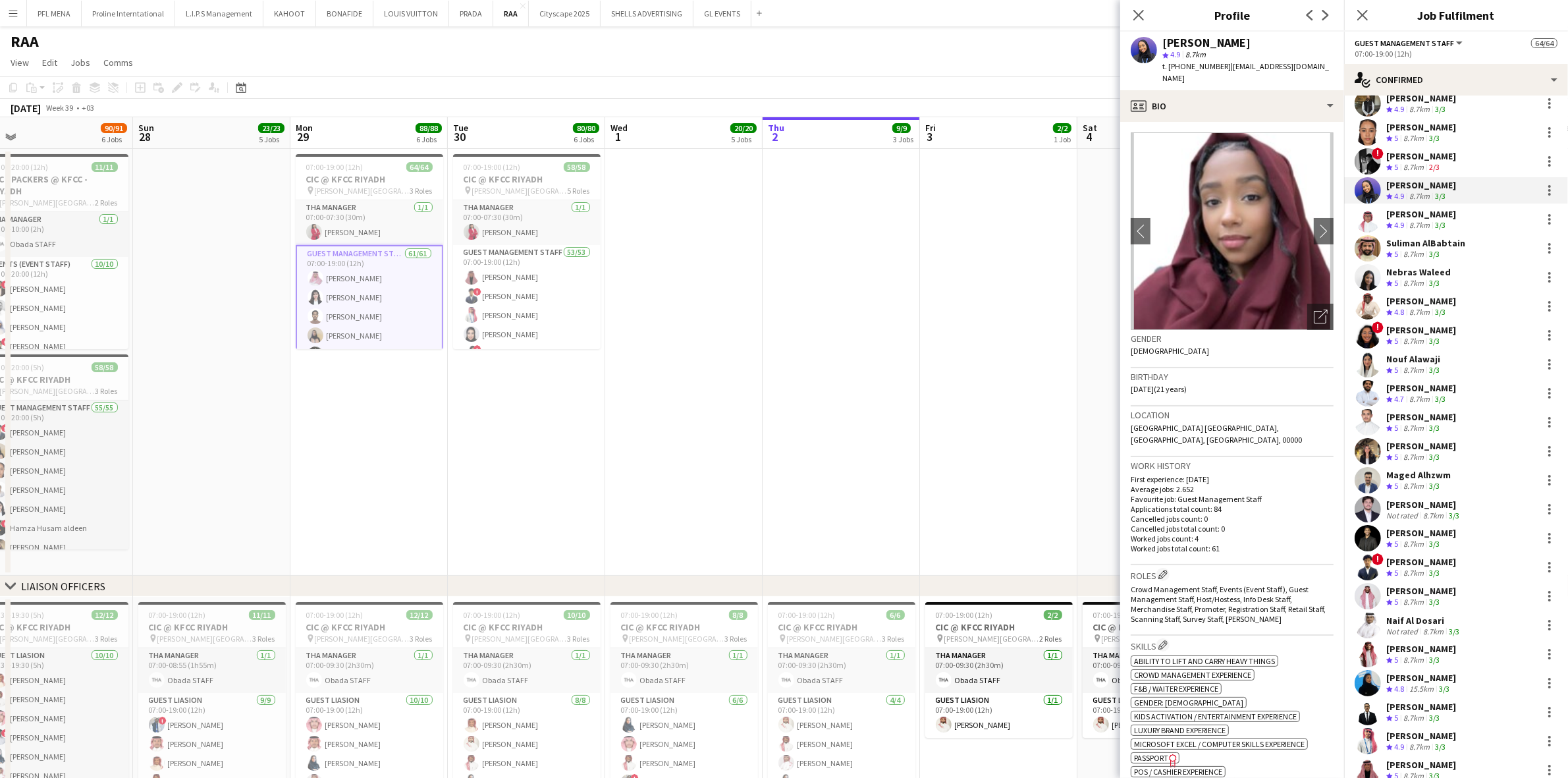
click at [1053, 278] on div "8.7km" at bounding box center [1414, 284] width 26 height 11
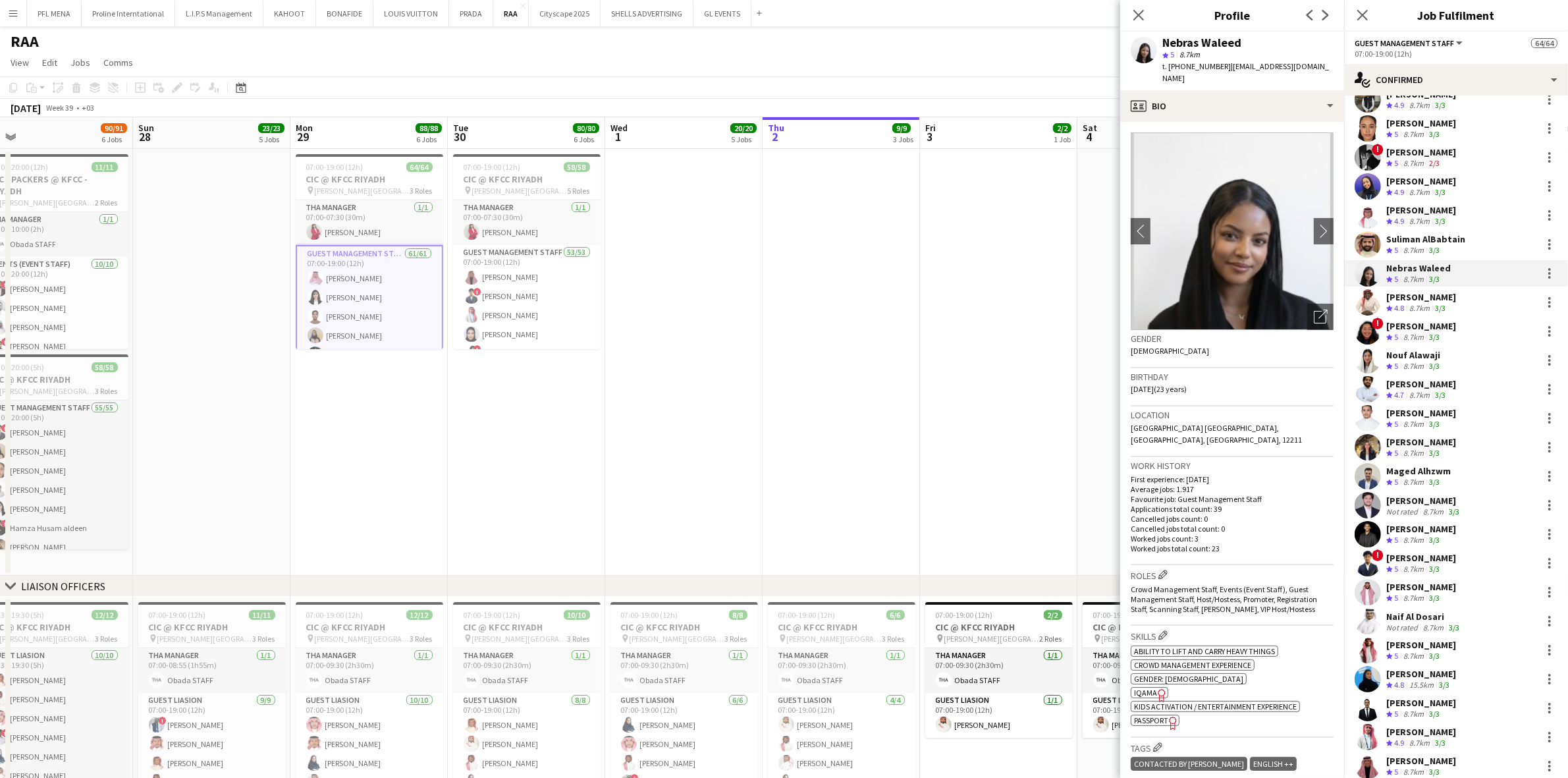
scroll to position [163, 0]
click at [1053, 310] on icon "Open photos pop-in" at bounding box center [1320, 316] width 14 height 14
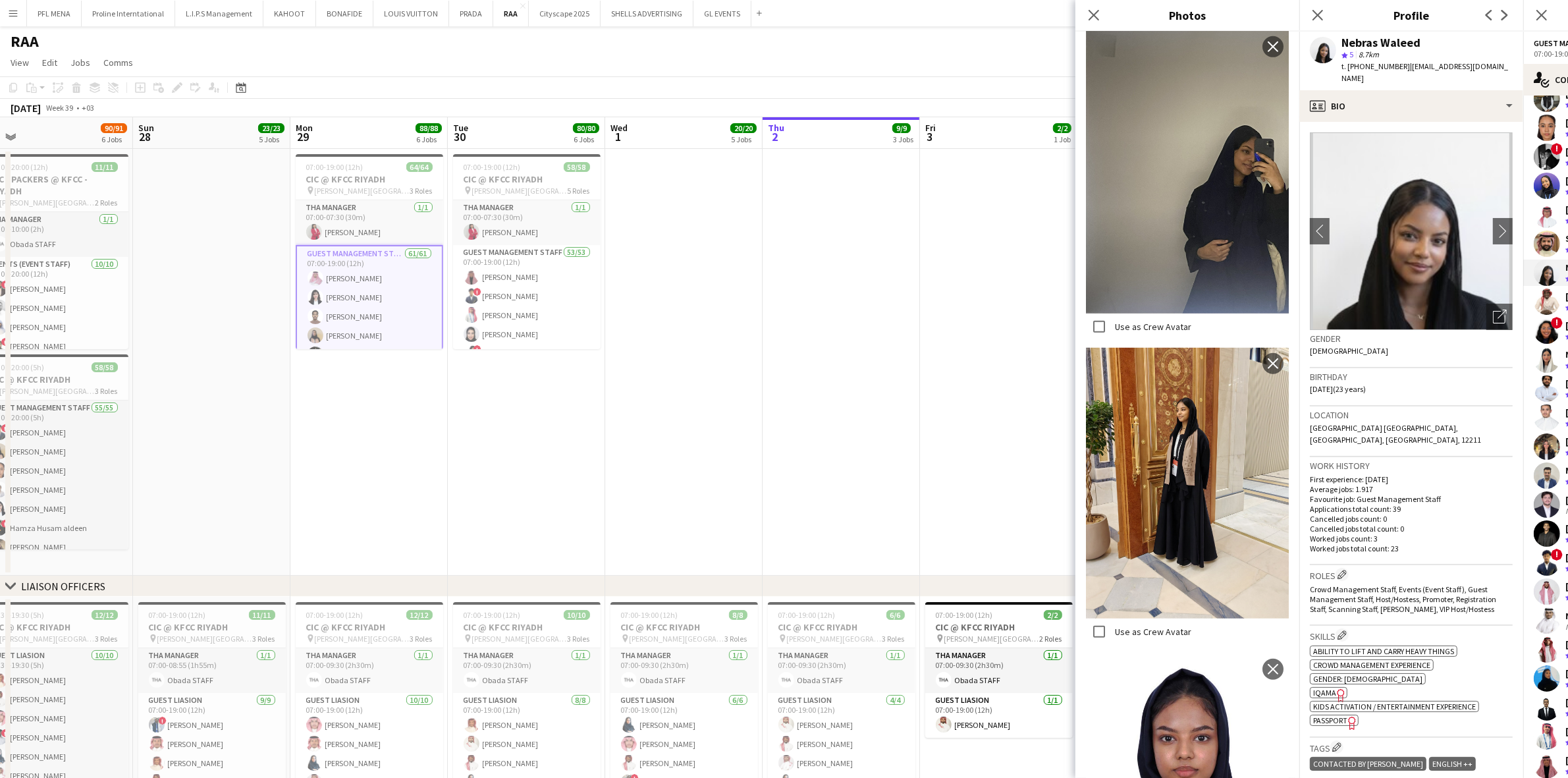
scroll to position [1074, 0]
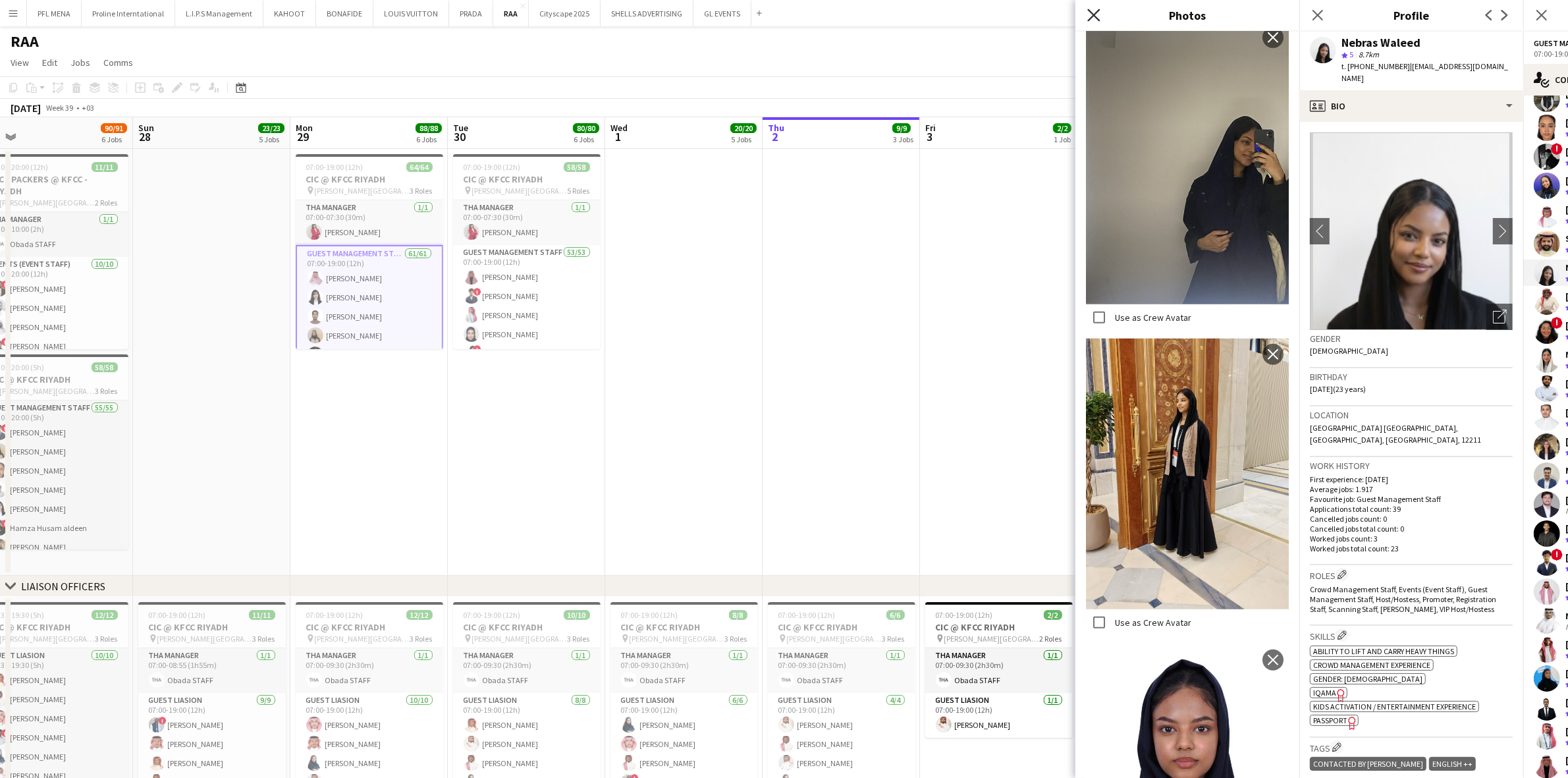
click at [1053, 17] on icon "Close pop-in" at bounding box center [1094, 15] width 13 height 13
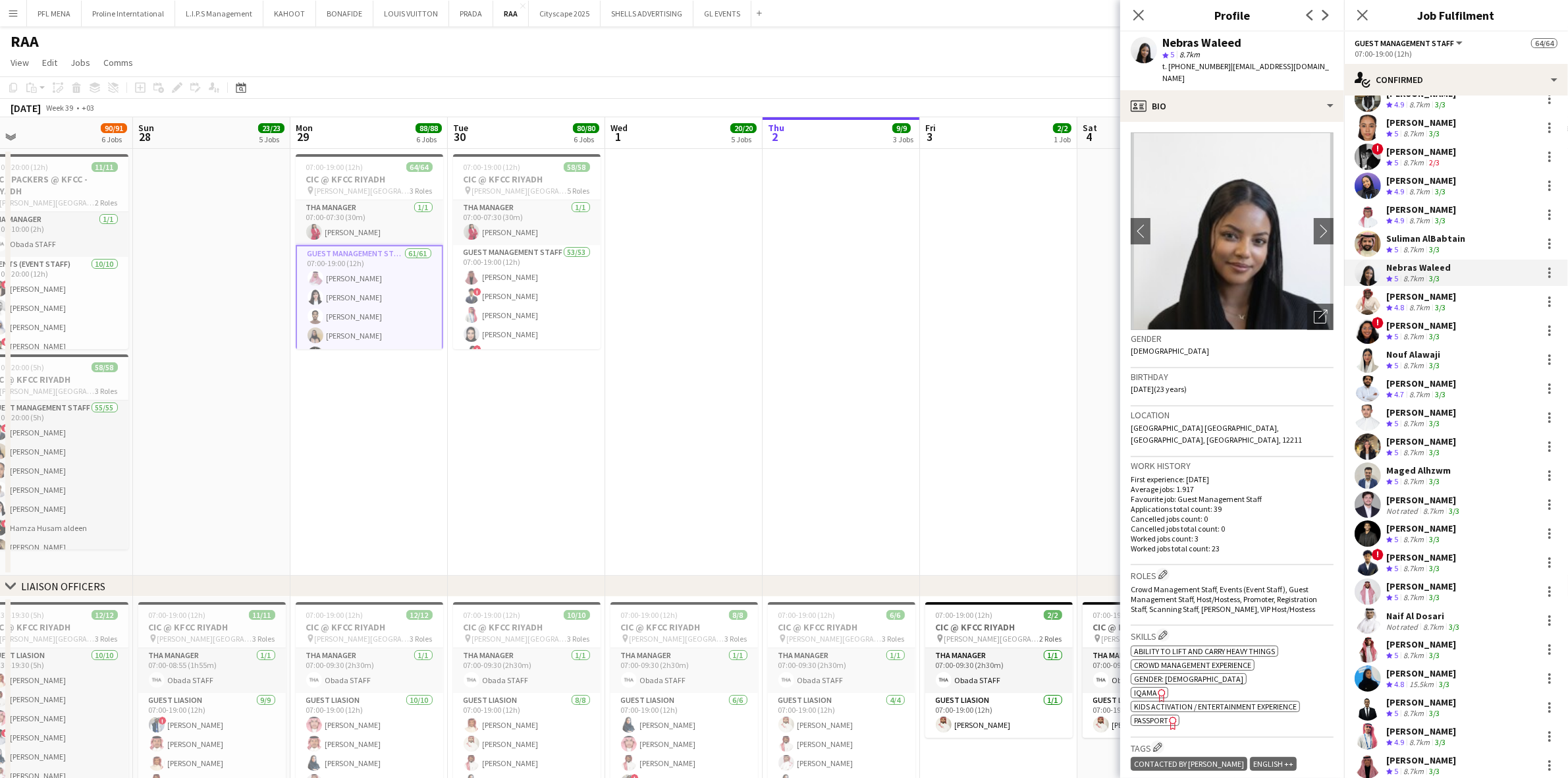
click at [1053, 328] on div "Lama Farah" at bounding box center [1421, 325] width 70 height 12
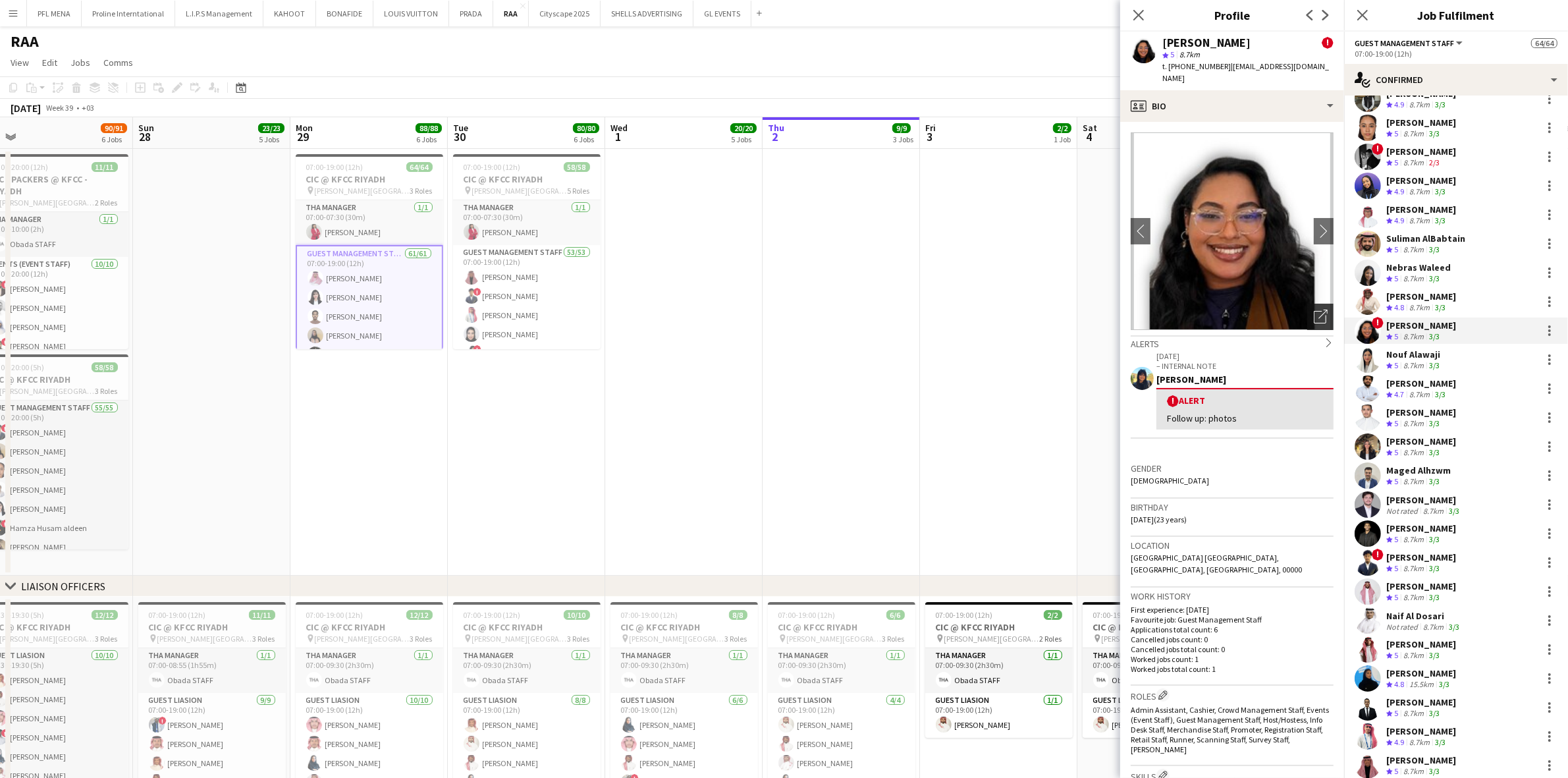
click at [1053, 310] on icon "Open photos pop-in" at bounding box center [1320, 316] width 14 height 14
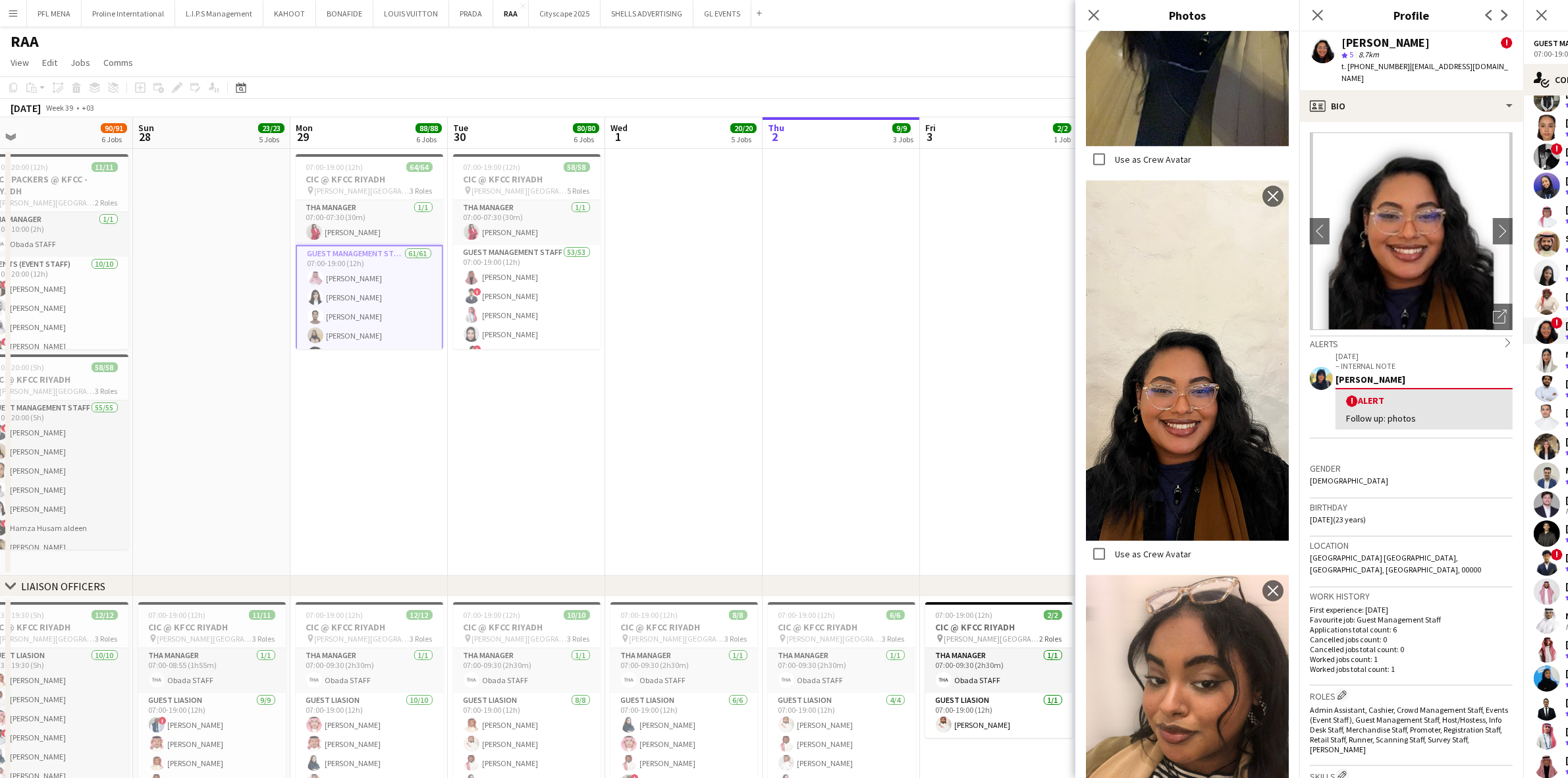
scroll to position [933, 0]
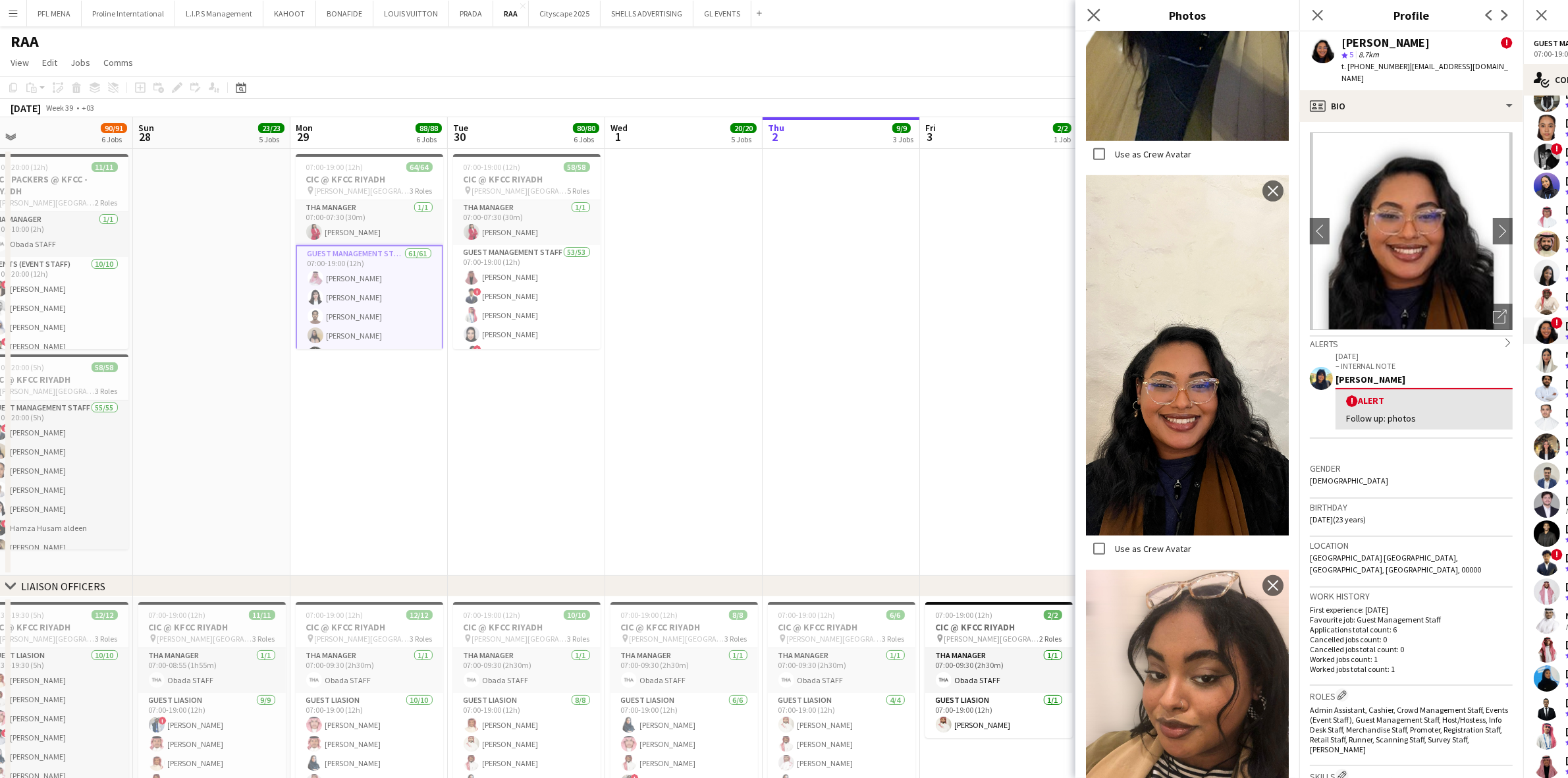
click at [1053, 11] on app-icon "Close pop-in" at bounding box center [1094, 15] width 19 height 19
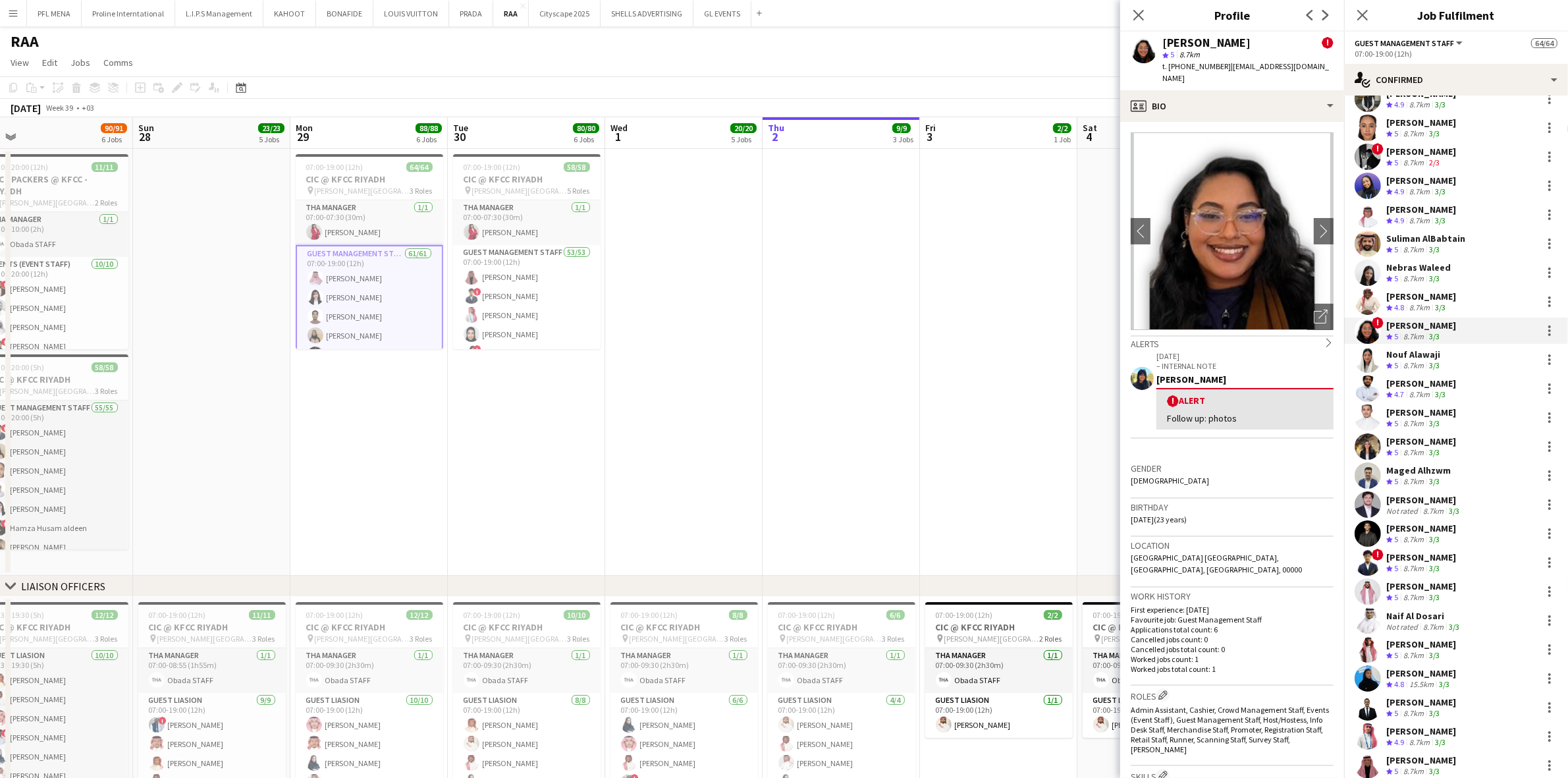
click at [1053, 359] on div "Nouf Alawaji" at bounding box center [1414, 354] width 56 height 12
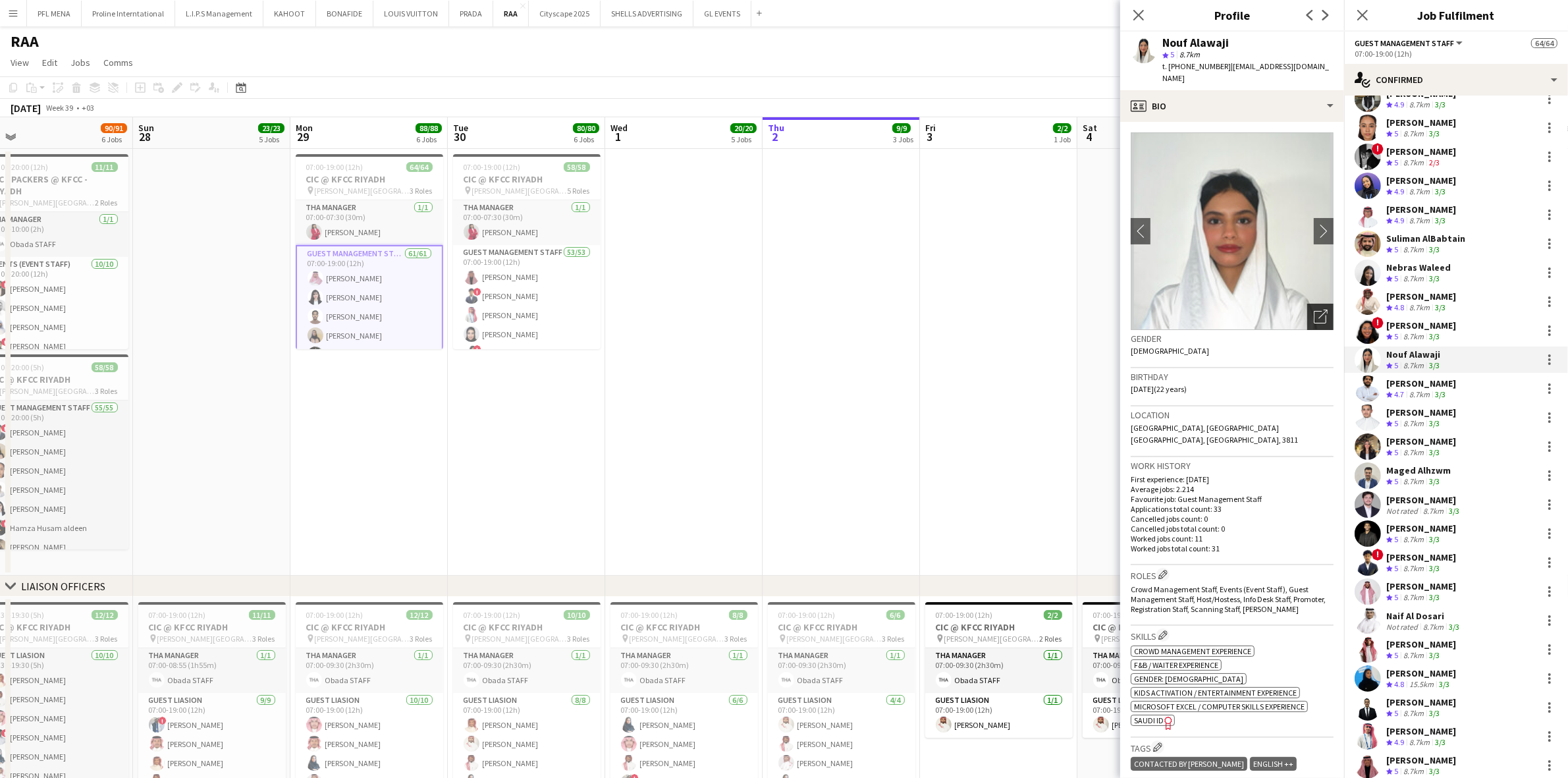
click at [1053, 310] on icon "Open photos pop-in" at bounding box center [1320, 316] width 14 height 14
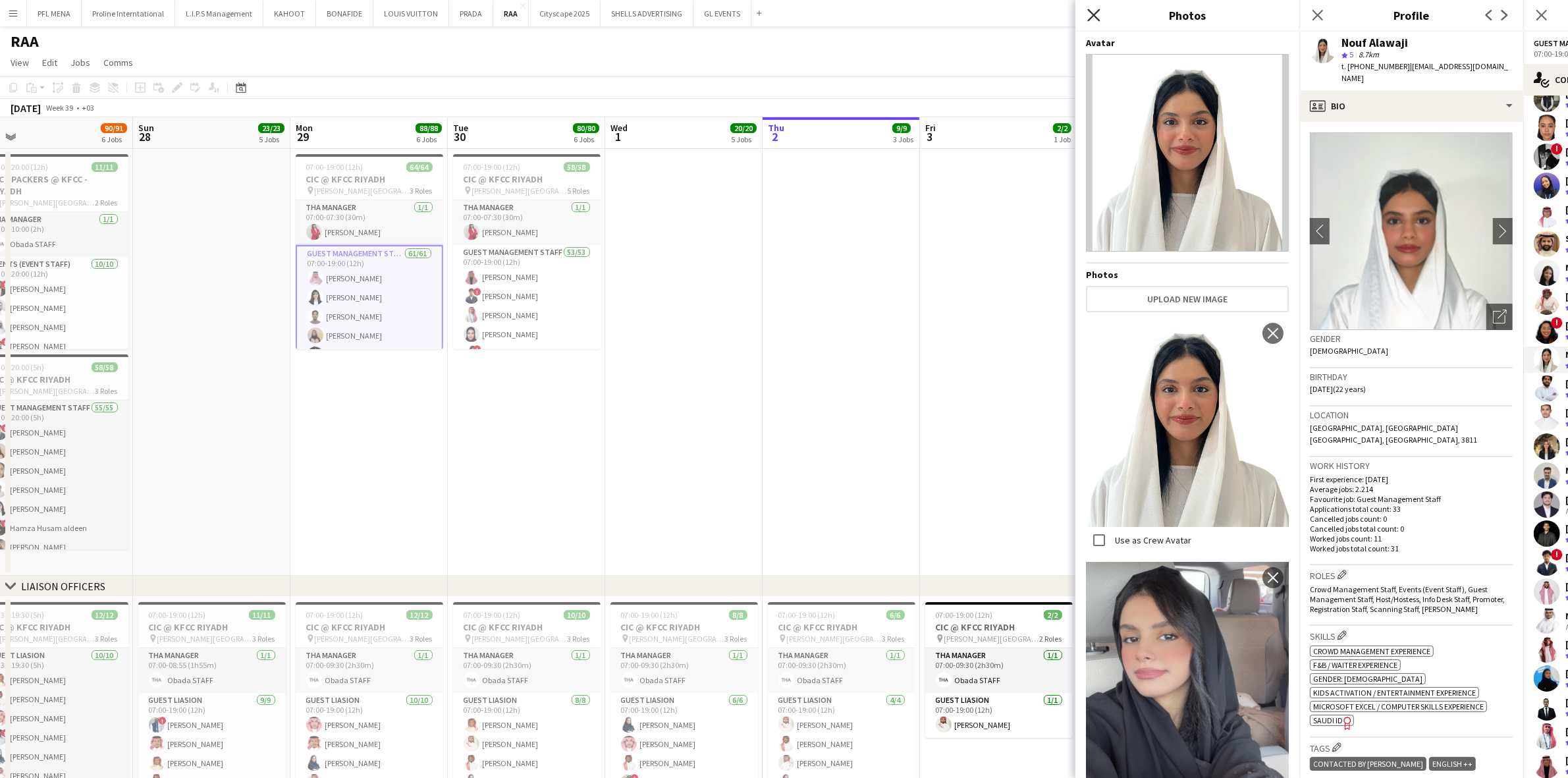
click at [1053, 17] on icon "Close pop-in" at bounding box center [1094, 15] width 13 height 13
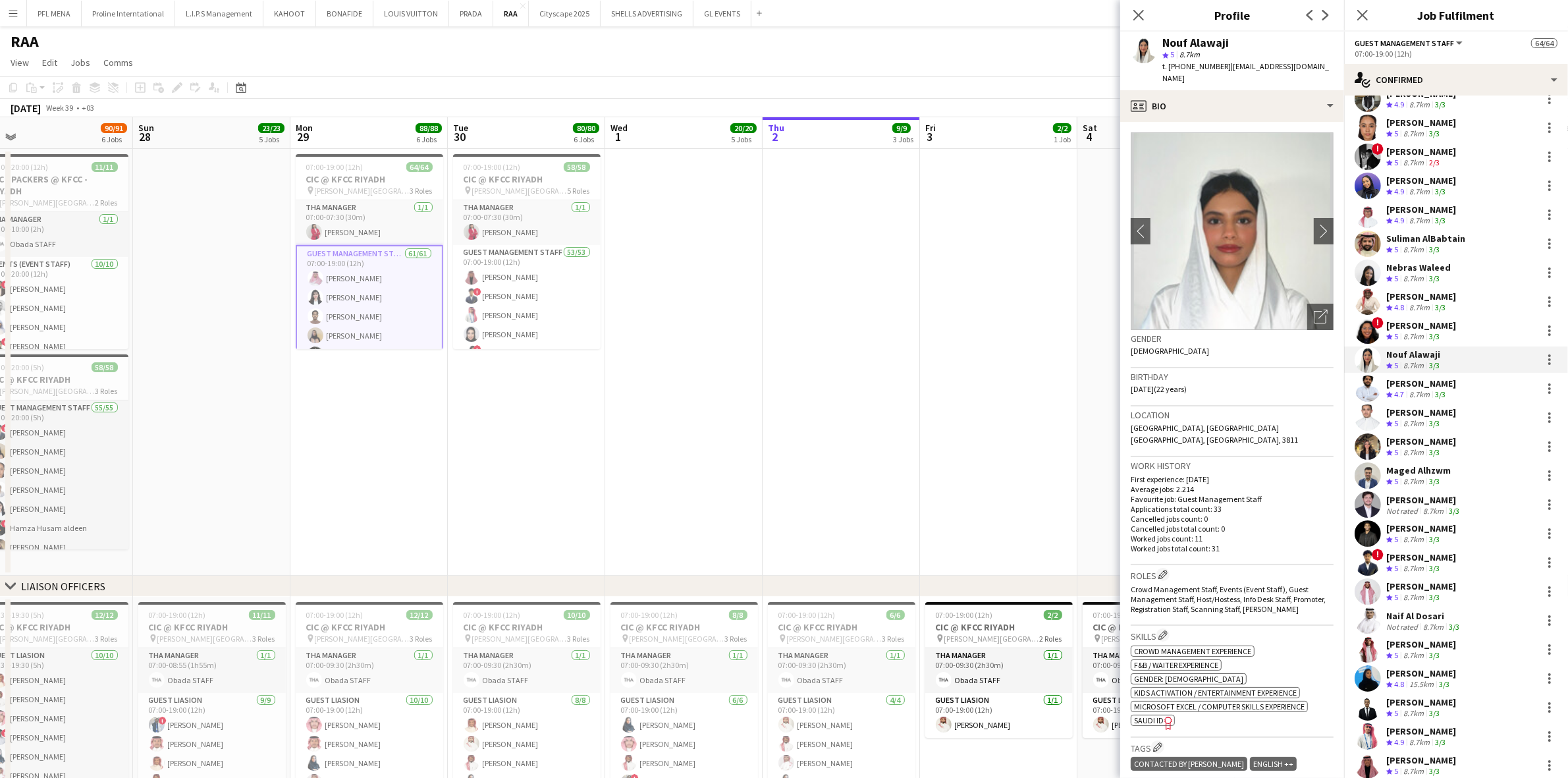
click at [1053, 445] on div "Nawar Othman" at bounding box center [1421, 441] width 70 height 12
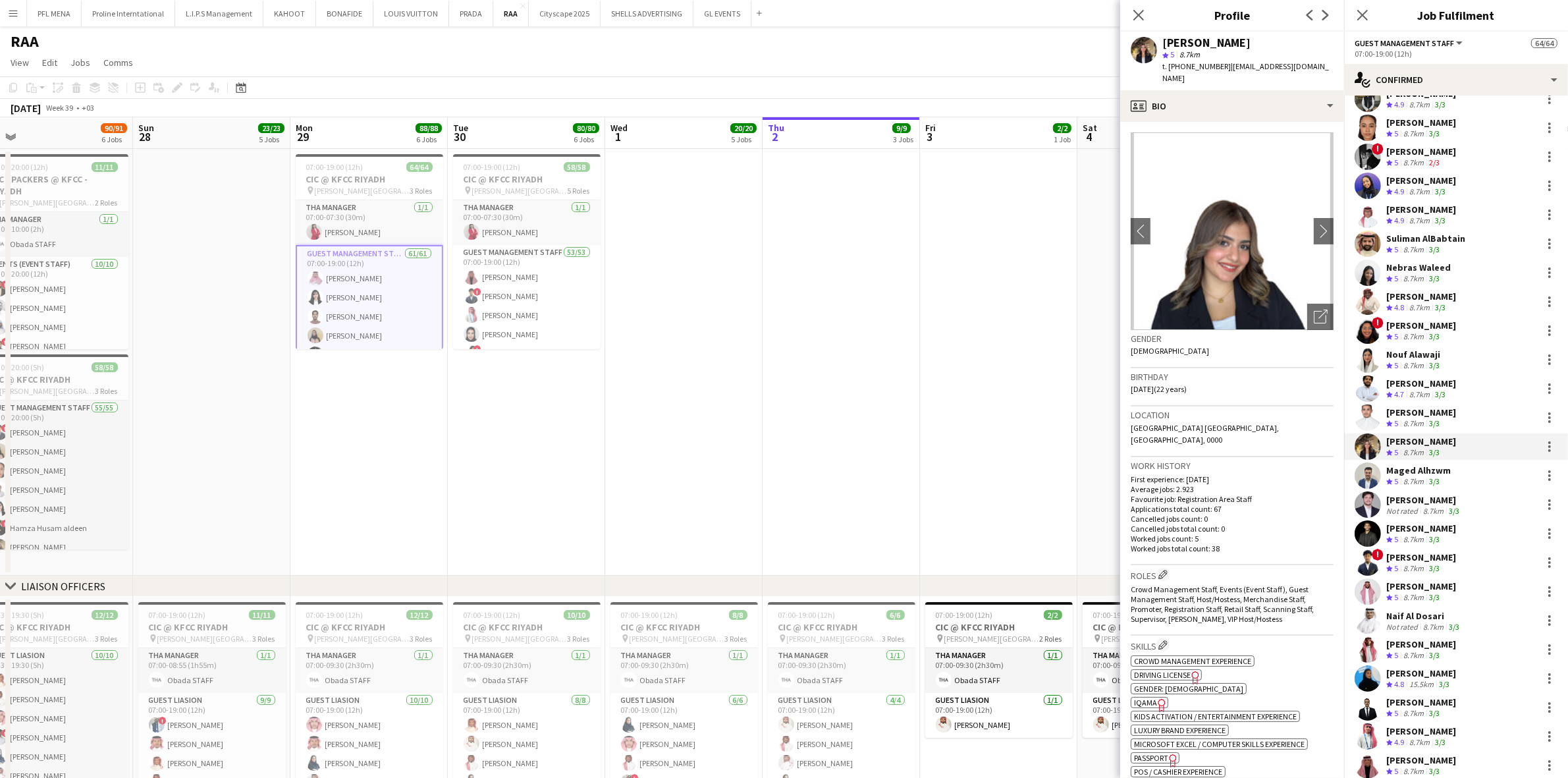
click at [1053, 317] on app-crew-profile-bio "chevron-left chevron-right Open photos pop-in Gender Female Birthday 25-02-2003…" at bounding box center [1232, 450] width 224 height 656
click at [1053, 310] on icon "Open photos pop-in" at bounding box center [1320, 316] width 14 height 14
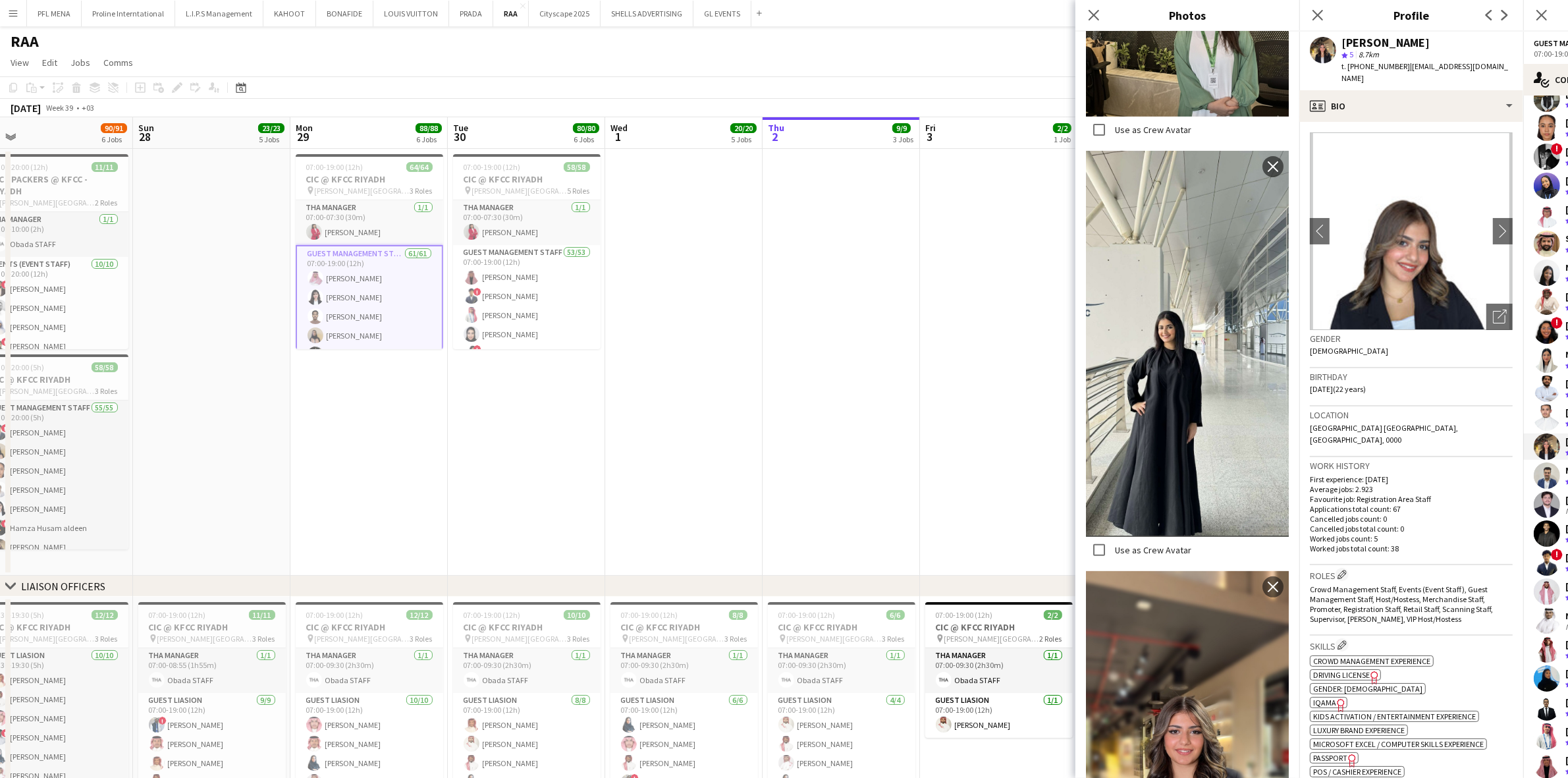
scroll to position [589, 0]
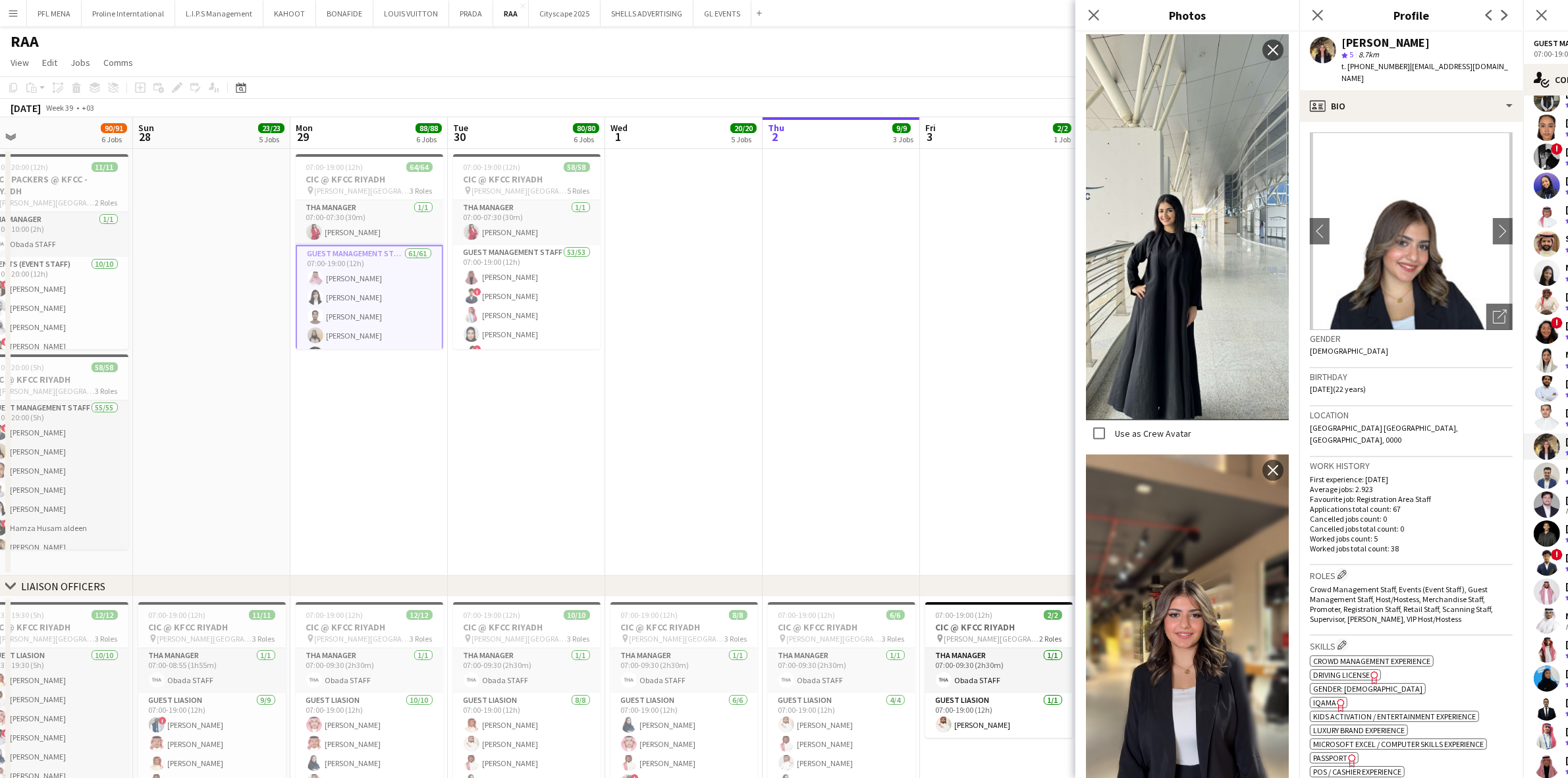
click at [1053, 4] on div "Close pop-in" at bounding box center [1094, 15] width 37 height 31
click at [1053, 10] on icon "Close pop-in" at bounding box center [1094, 15] width 13 height 13
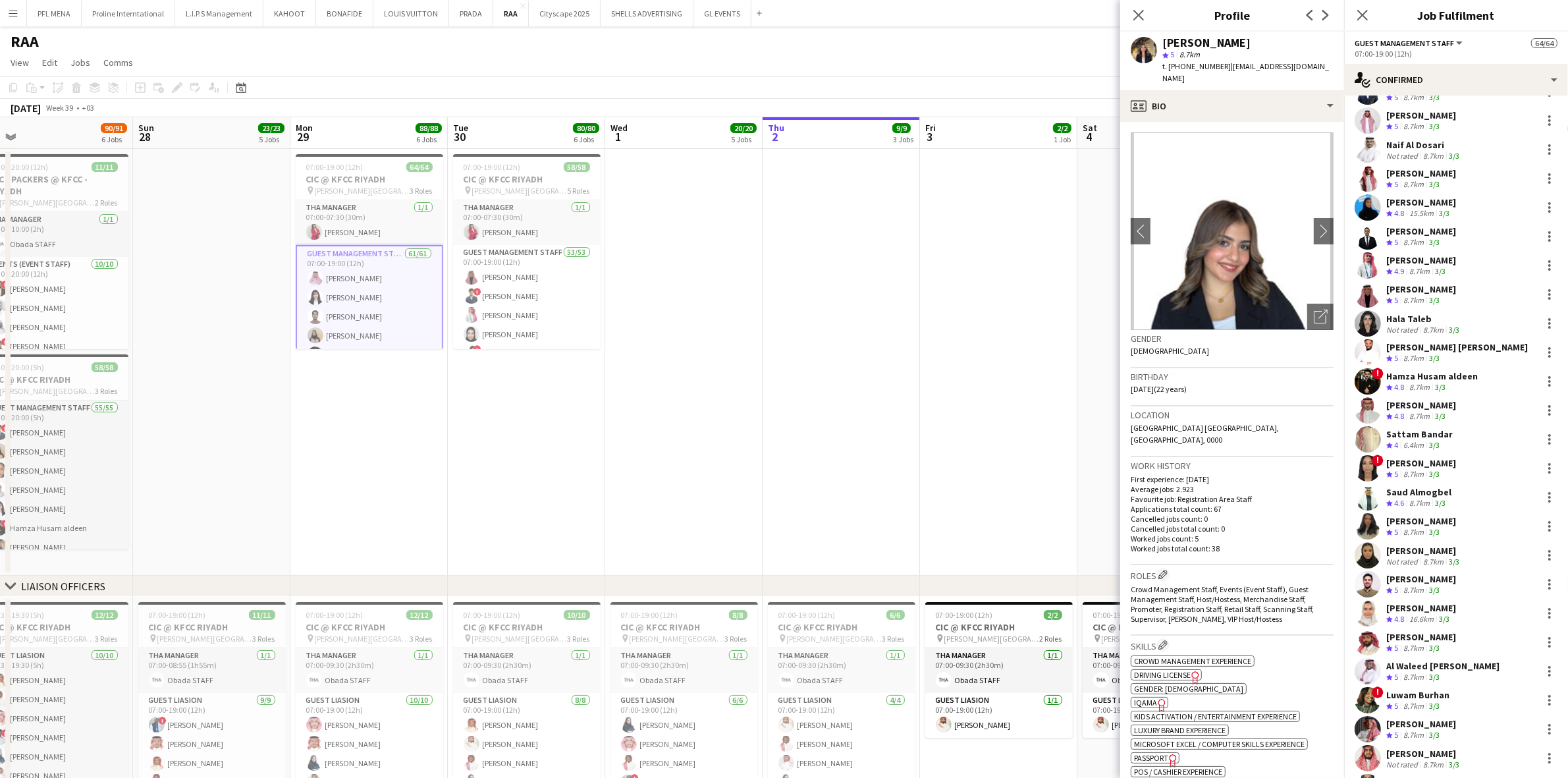
click at [1053, 337] on div "Saad Alsenani Crew rating 4.5 8.7km 3/3 Manar Abdulmohsen Crew rating 4.9 15.7k…" at bounding box center [1456, 381] width 224 height 1765
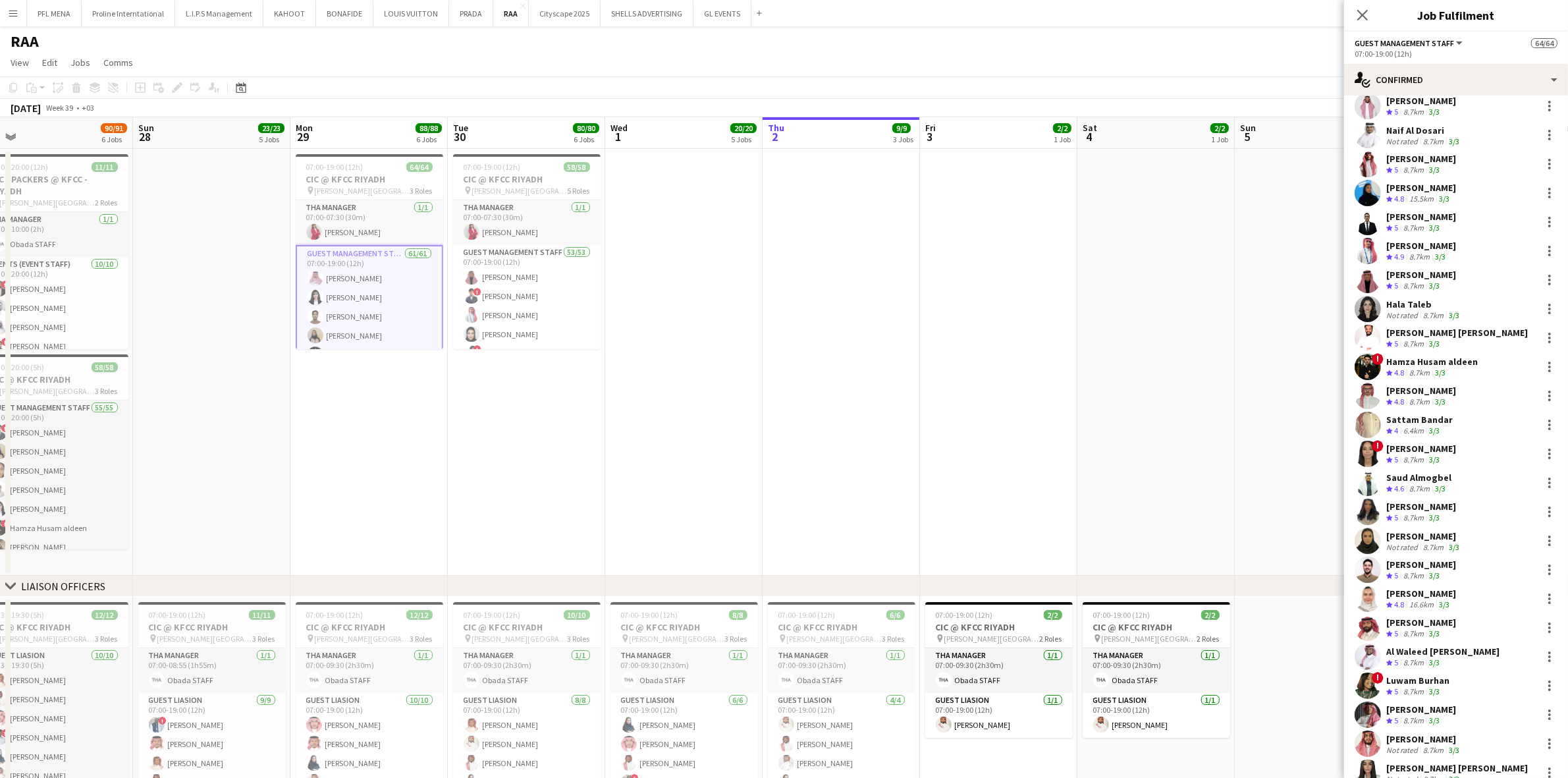
click at [1053, 318] on div "Not rated" at bounding box center [1403, 315] width 34 height 10
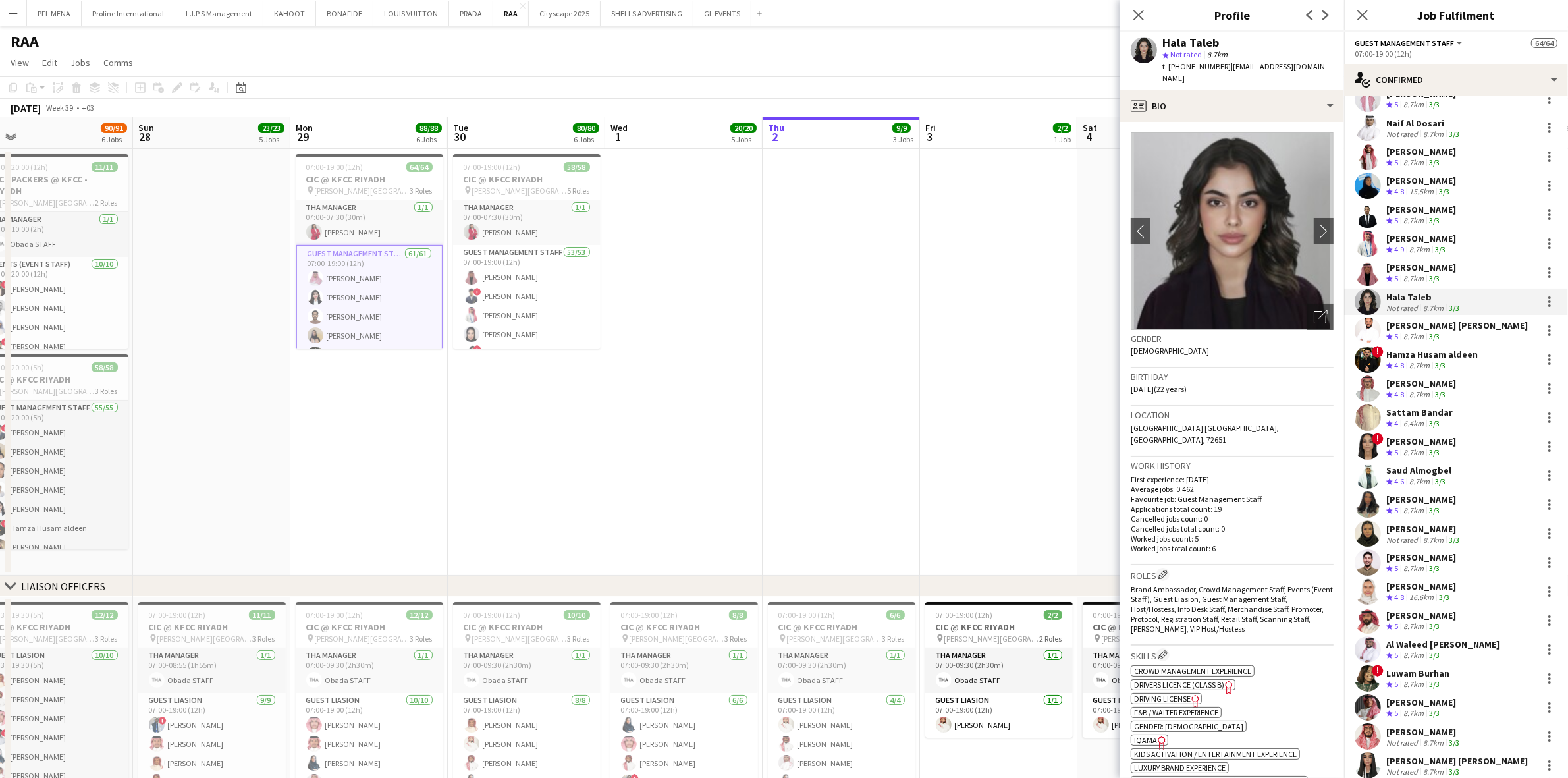
scroll to position [1, 0]
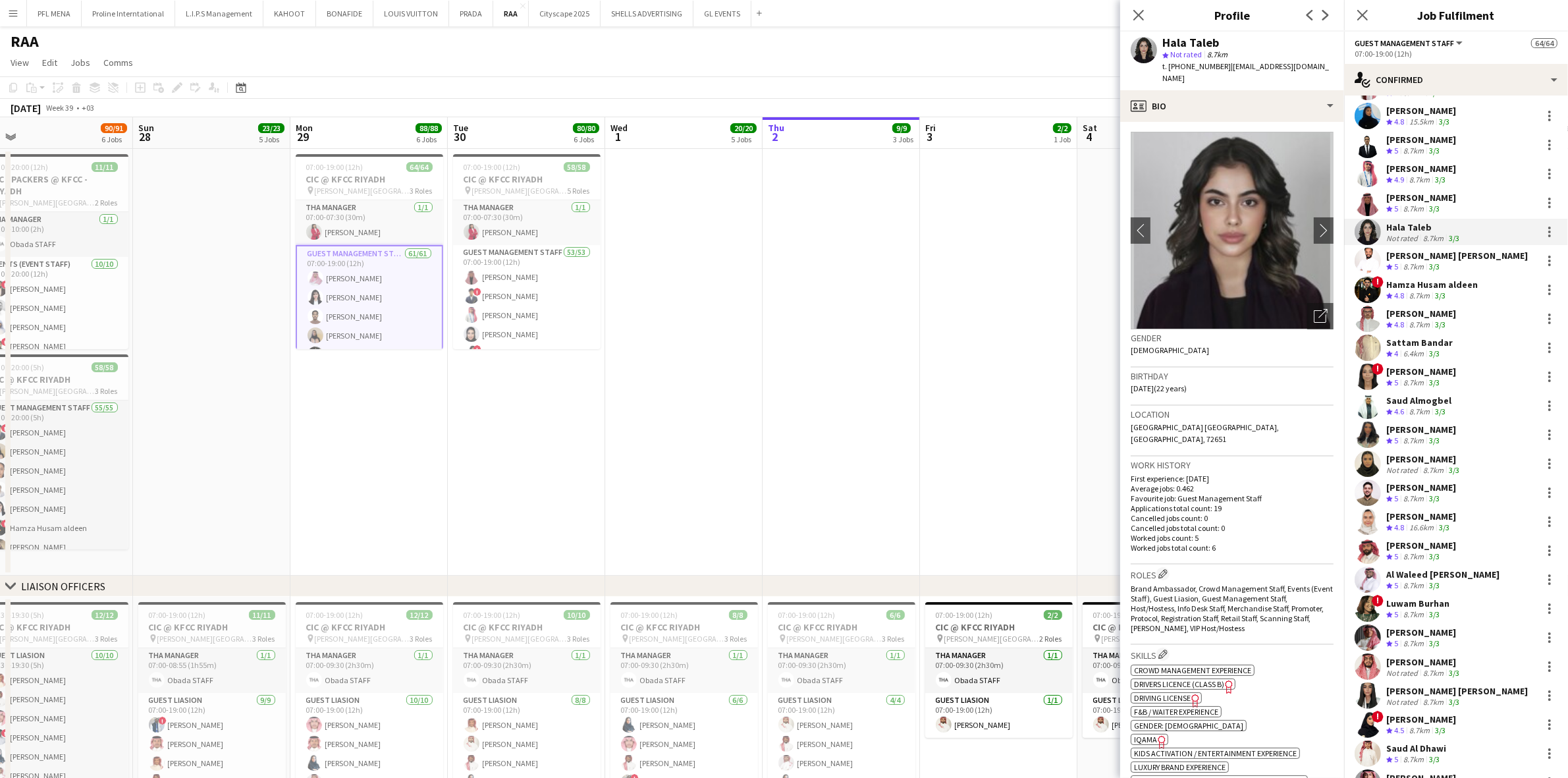
click at [1053, 380] on div "3/3" at bounding box center [1435, 383] width 16 height 11
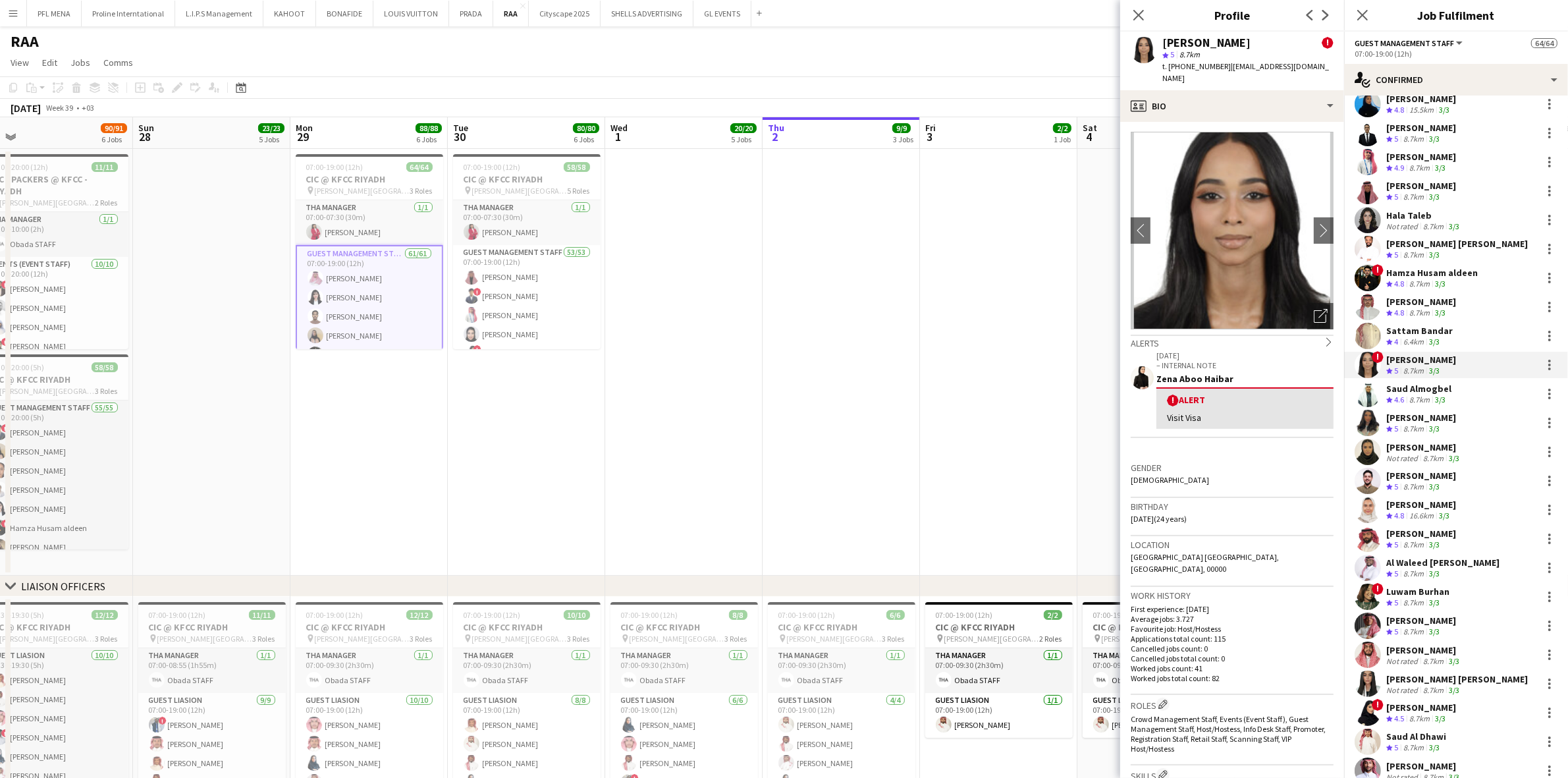
click at [1053, 422] on div "Shouq Tariq" at bounding box center [1421, 417] width 70 height 12
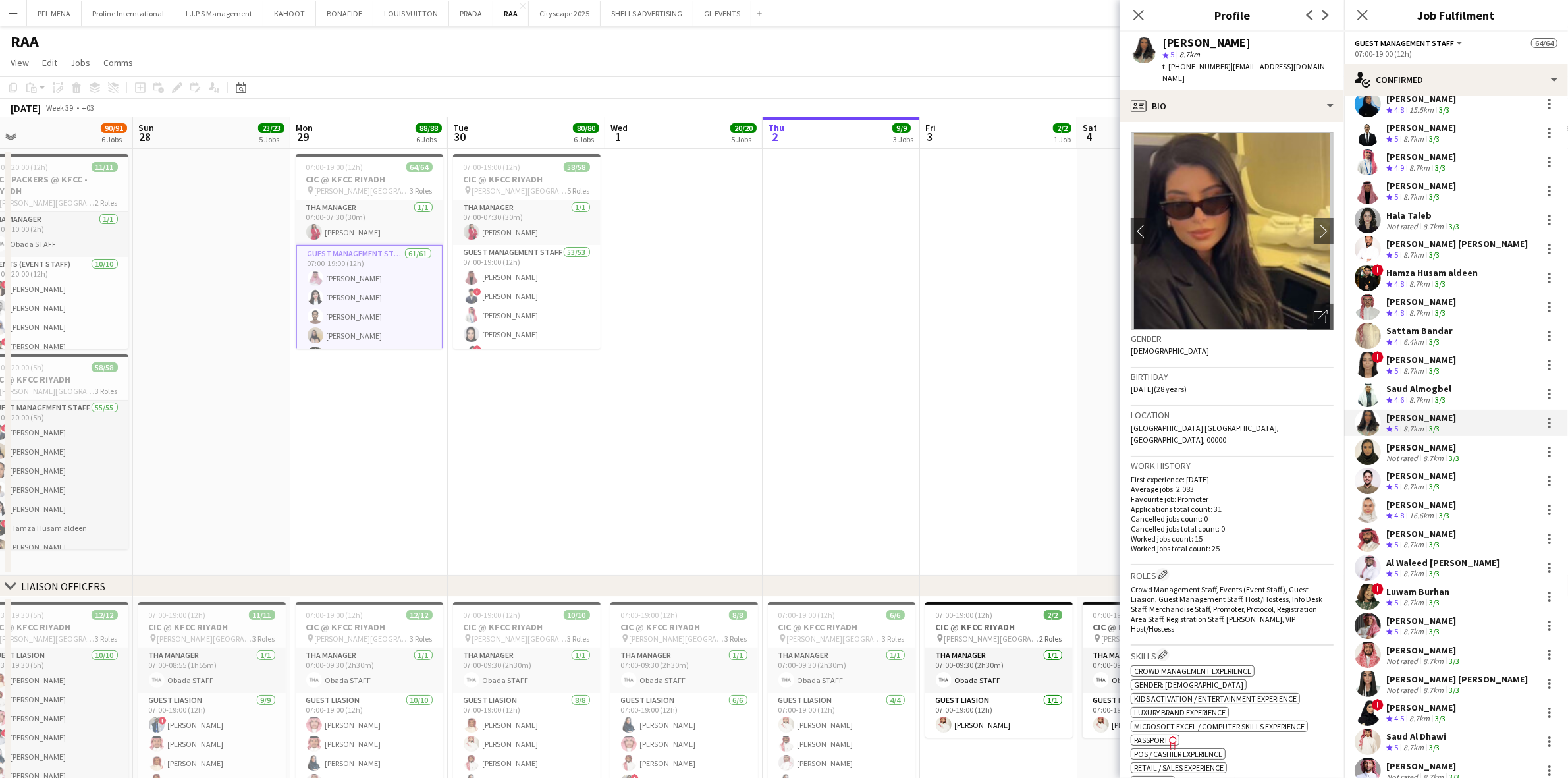
click at [1053, 307] on img at bounding box center [1232, 231] width 203 height 197
click at [1053, 433] on div "Shouq Tariq Crew rating 5 8.7km 3/3" at bounding box center [1456, 422] width 224 height 26
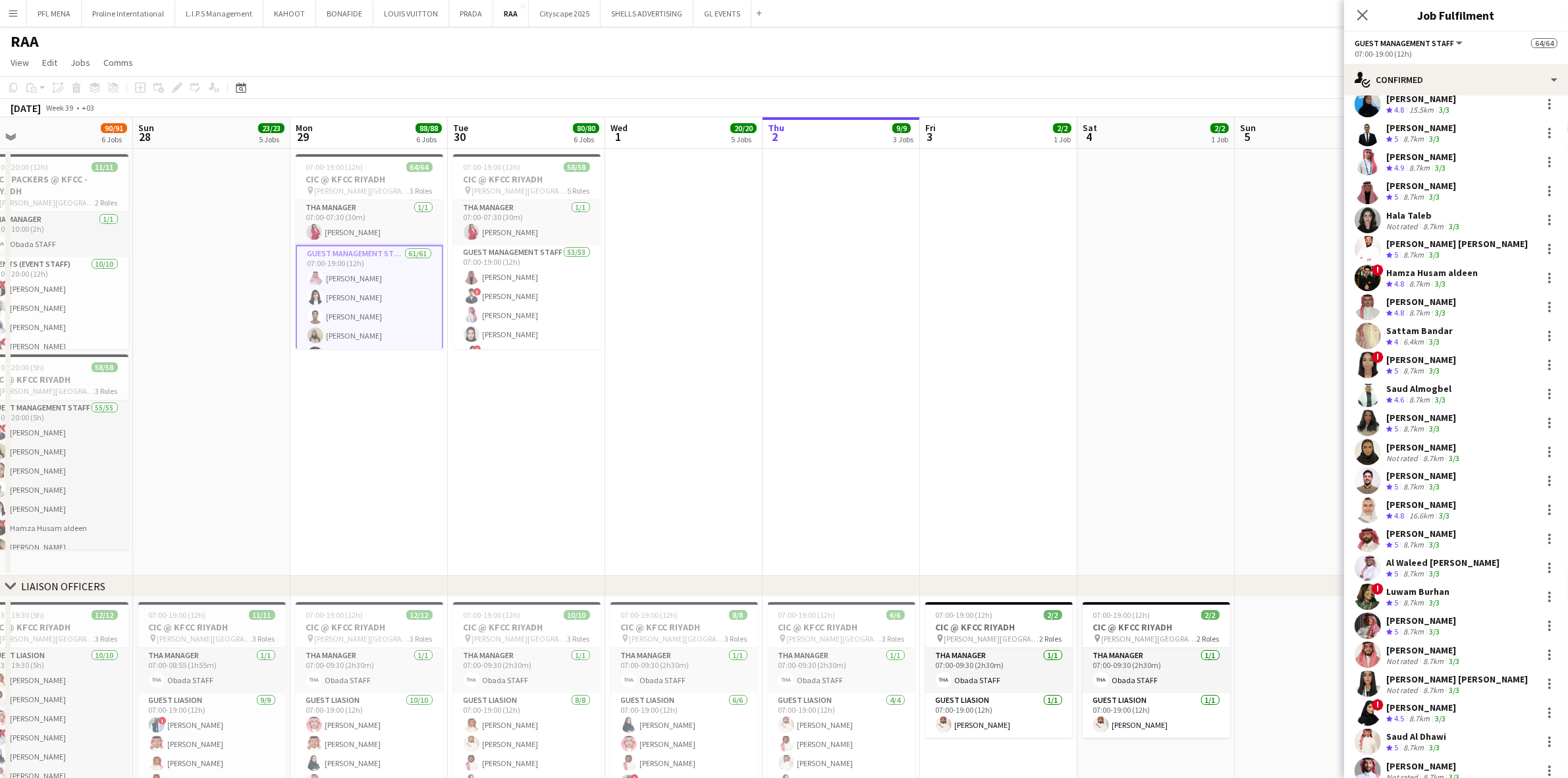
click at [1053, 453] on div "Not rated" at bounding box center [1403, 458] width 34 height 10
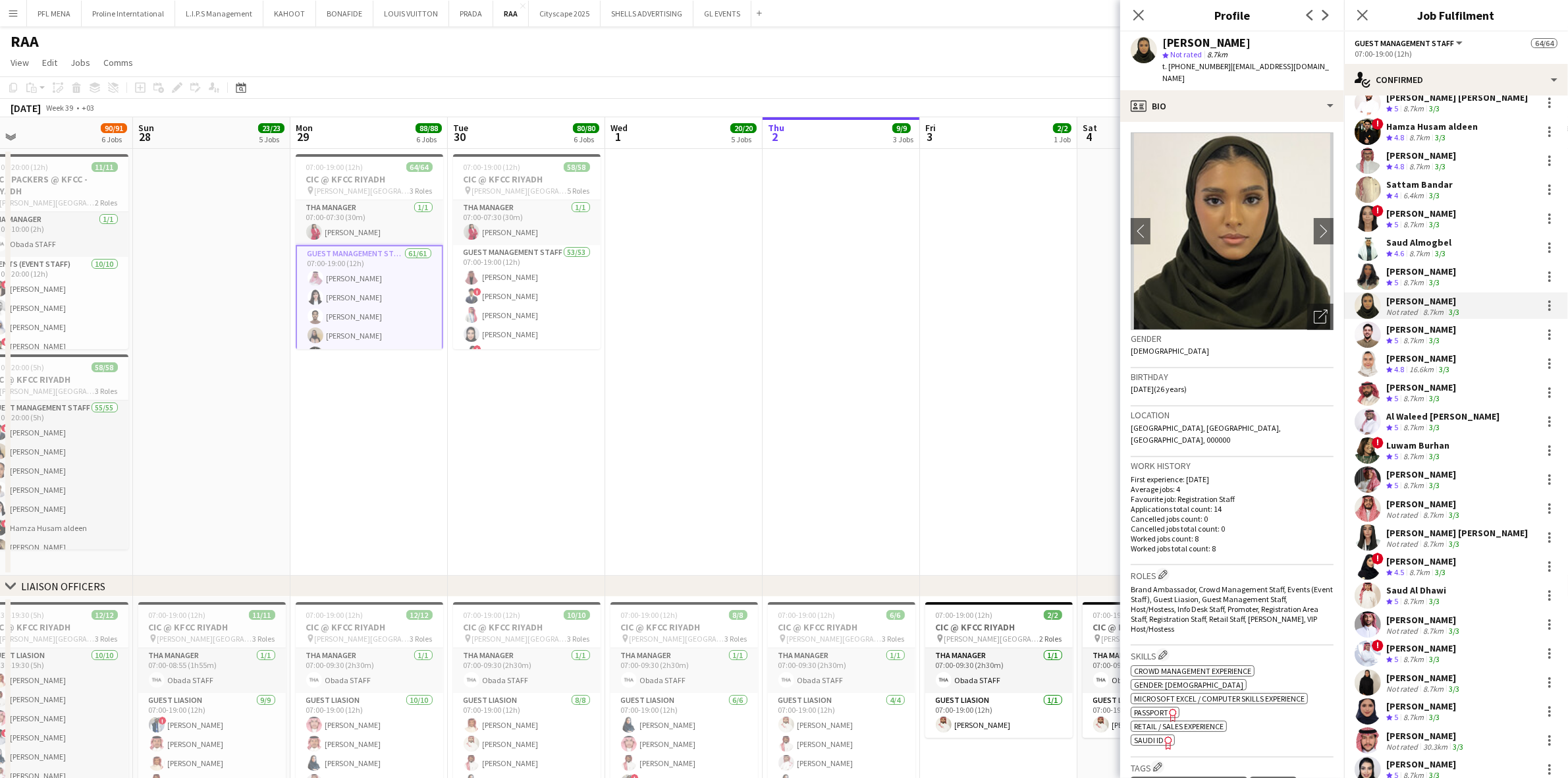
click at [1053, 460] on div "Saad Alsenani Crew rating 4.5 8.7km 3/3 Manar Abdulmohsen Crew rating 4.9 15.7k…" at bounding box center [1456, 132] width 224 height 1765
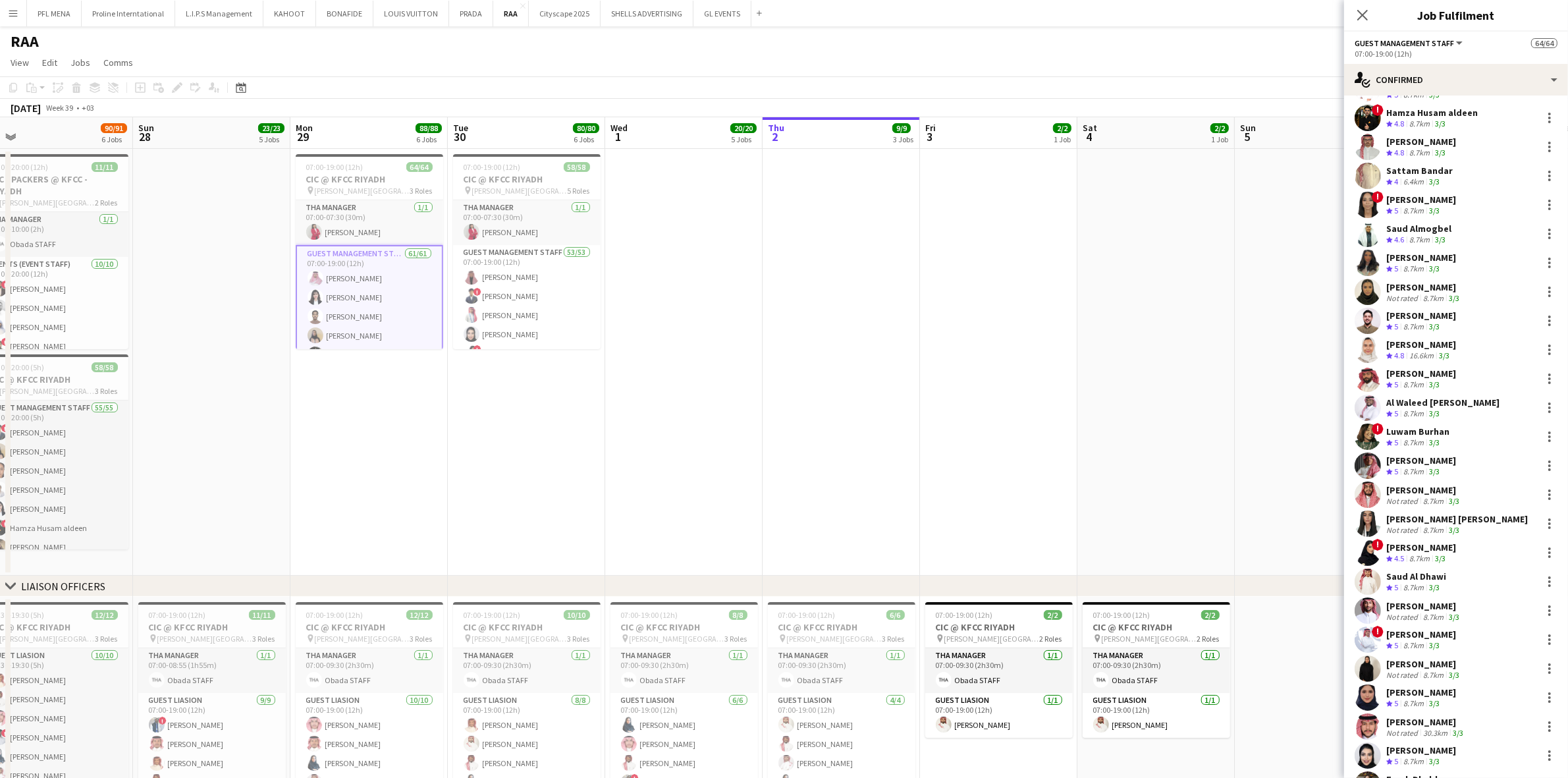
click at [1053, 445] on div "8.7km" at bounding box center [1414, 443] width 26 height 11
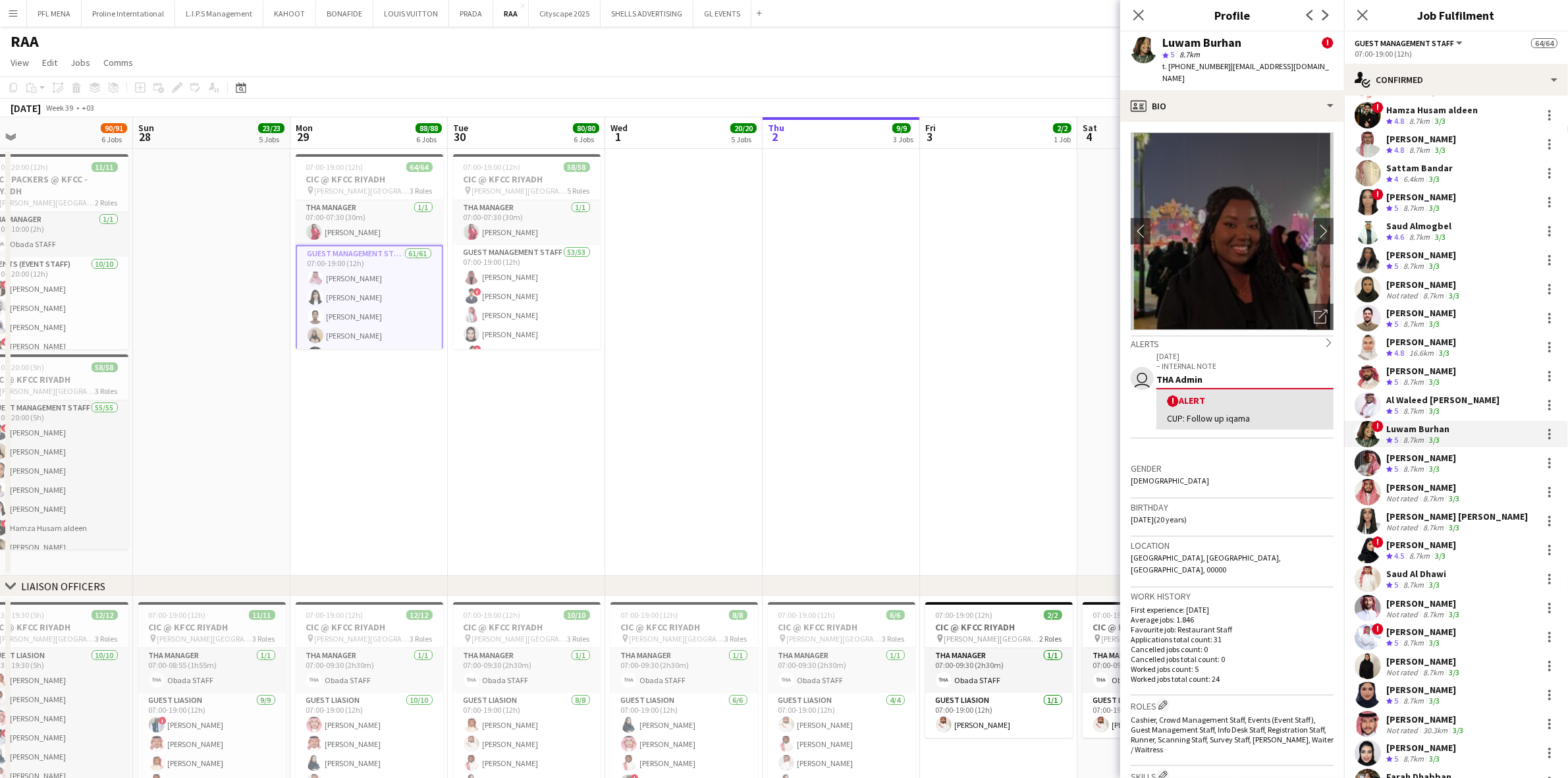
scroll to position [901, 0]
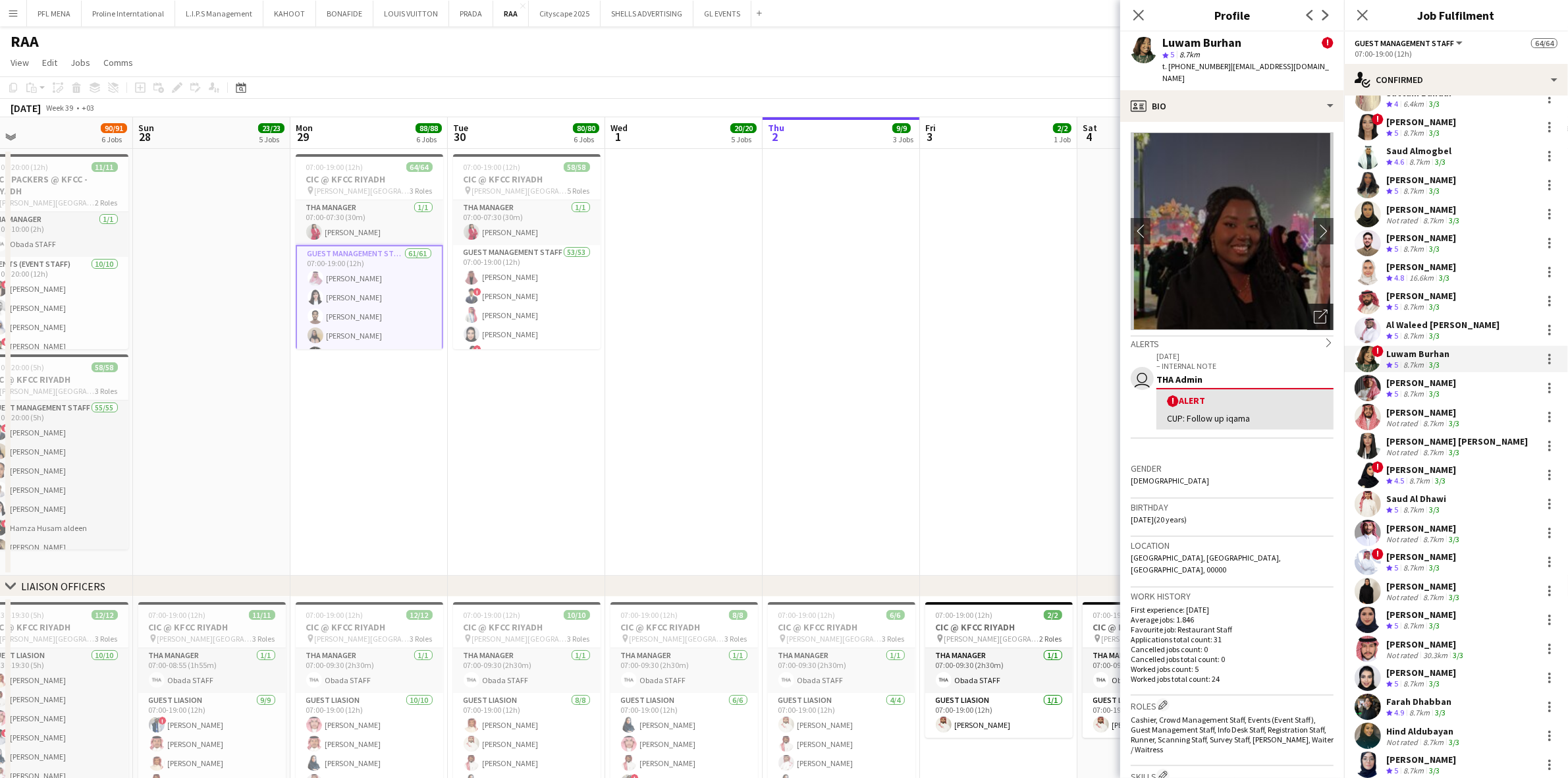
click at [1053, 304] on div "Open photos pop-in" at bounding box center [1320, 316] width 26 height 26
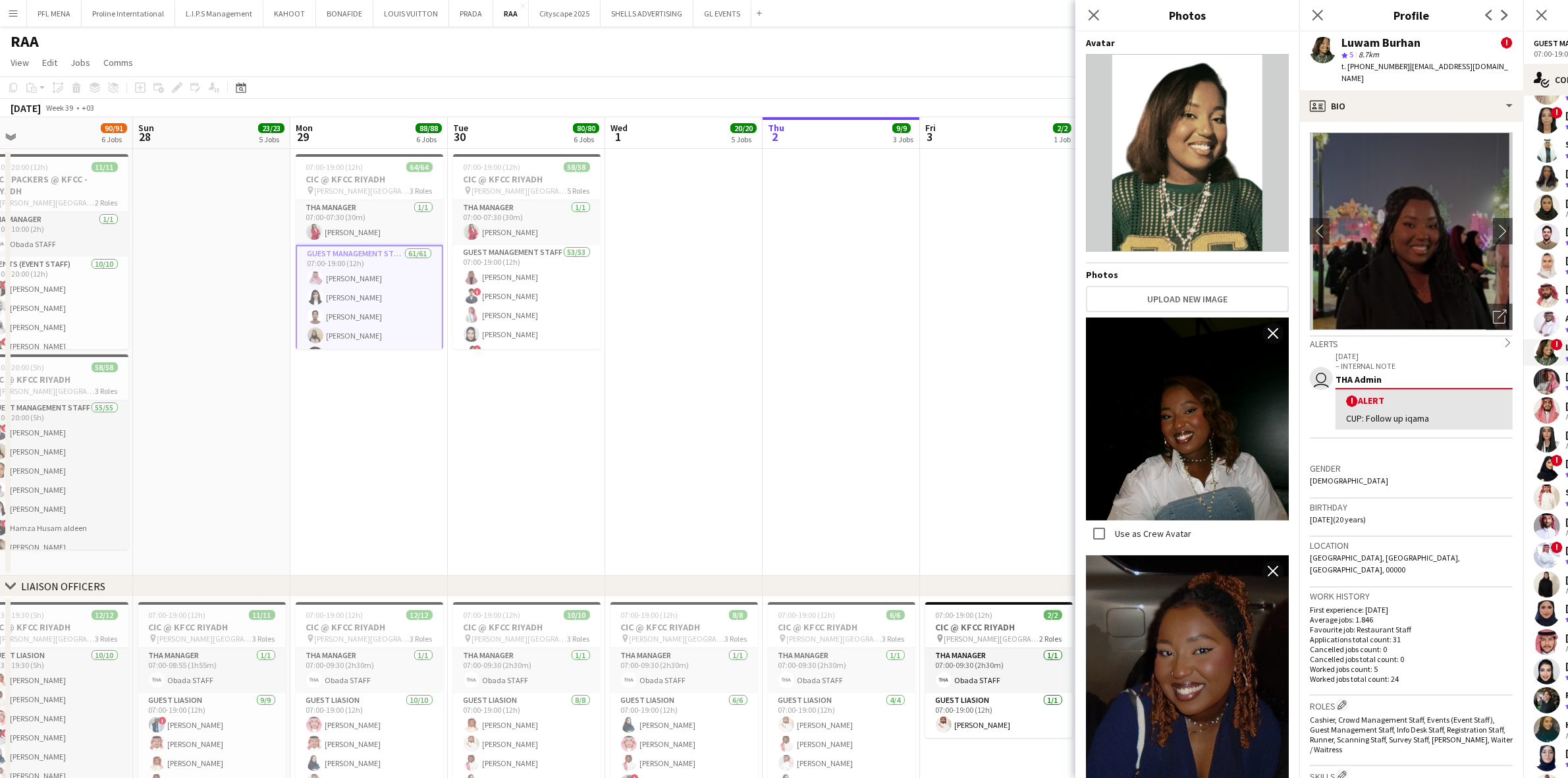
scroll to position [1, 0]
click at [1053, 21] on icon "Close pop-in" at bounding box center [1094, 15] width 13 height 13
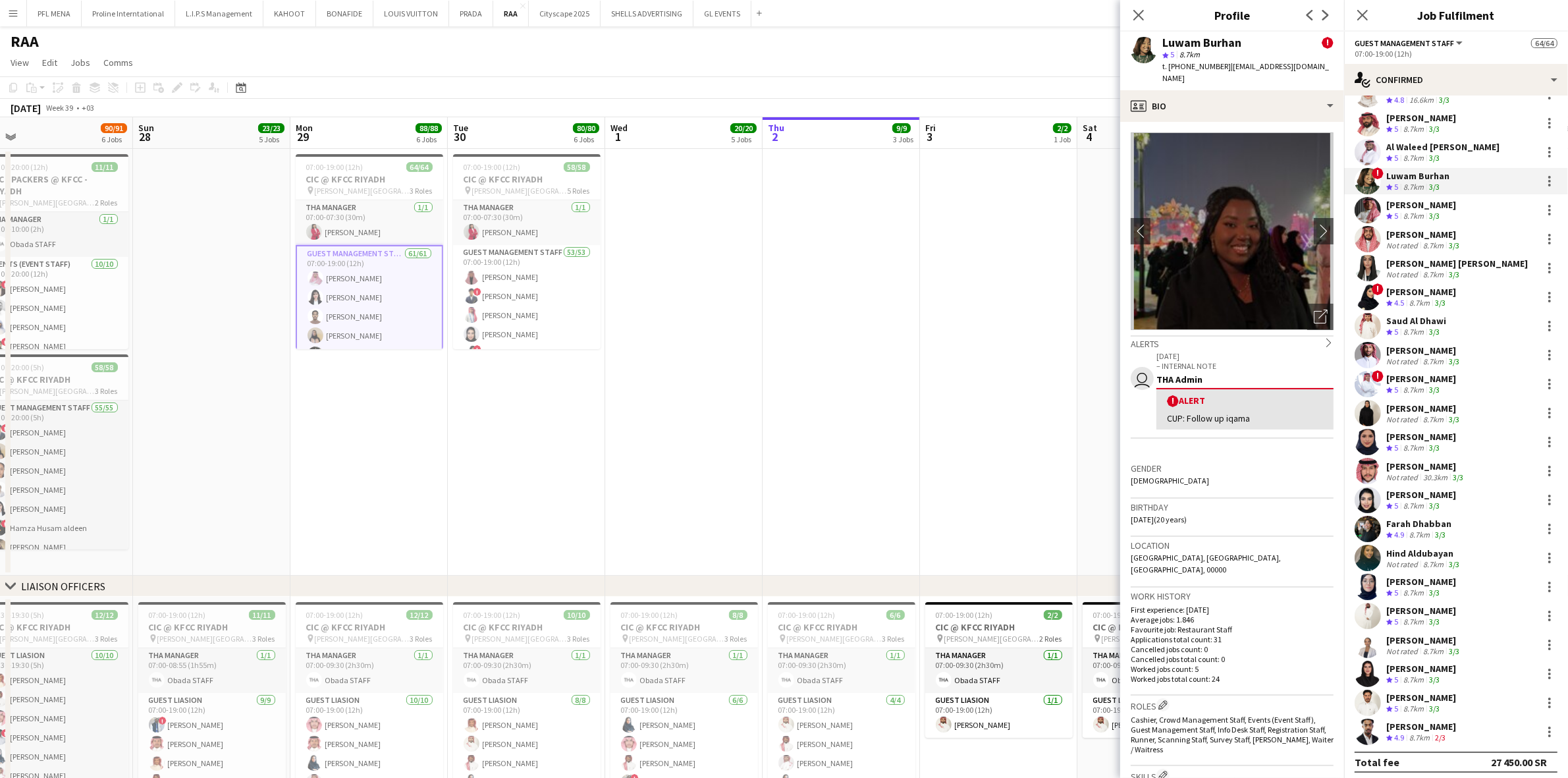
scroll to position [1157, 0]
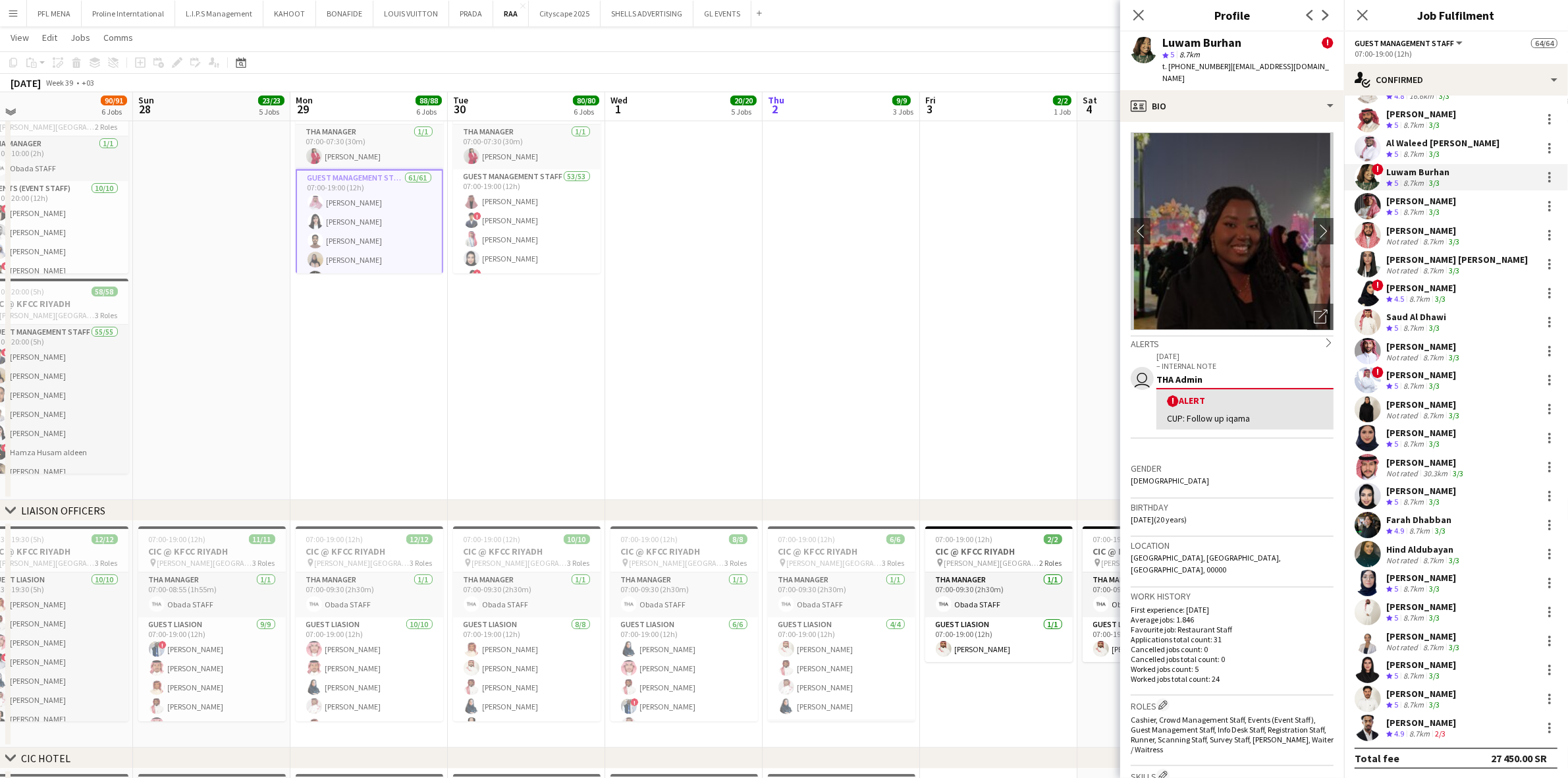
click at [1053, 522] on div "Farah Dhabban" at bounding box center [1419, 519] width 66 height 12
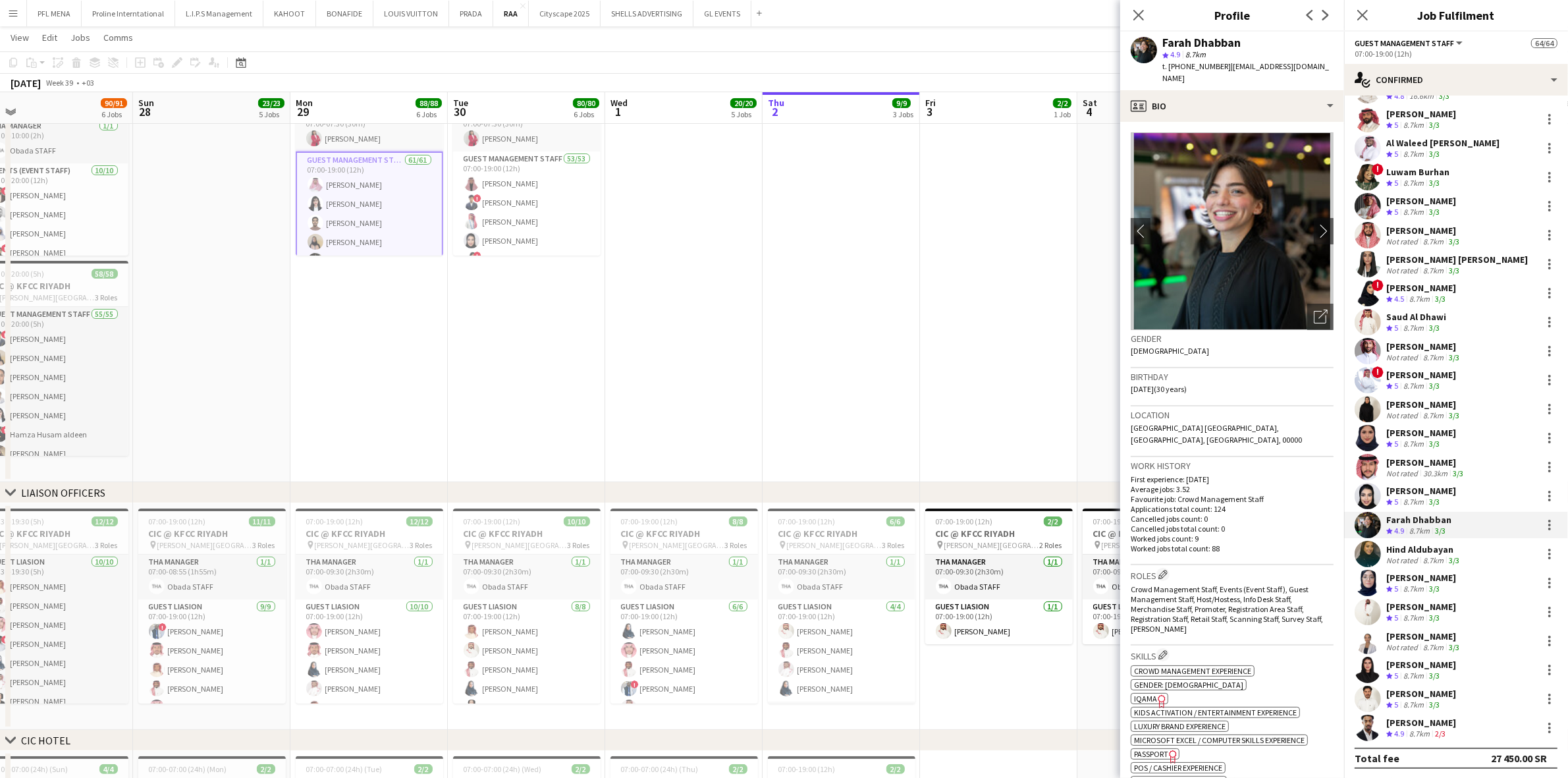
scroll to position [93, 0]
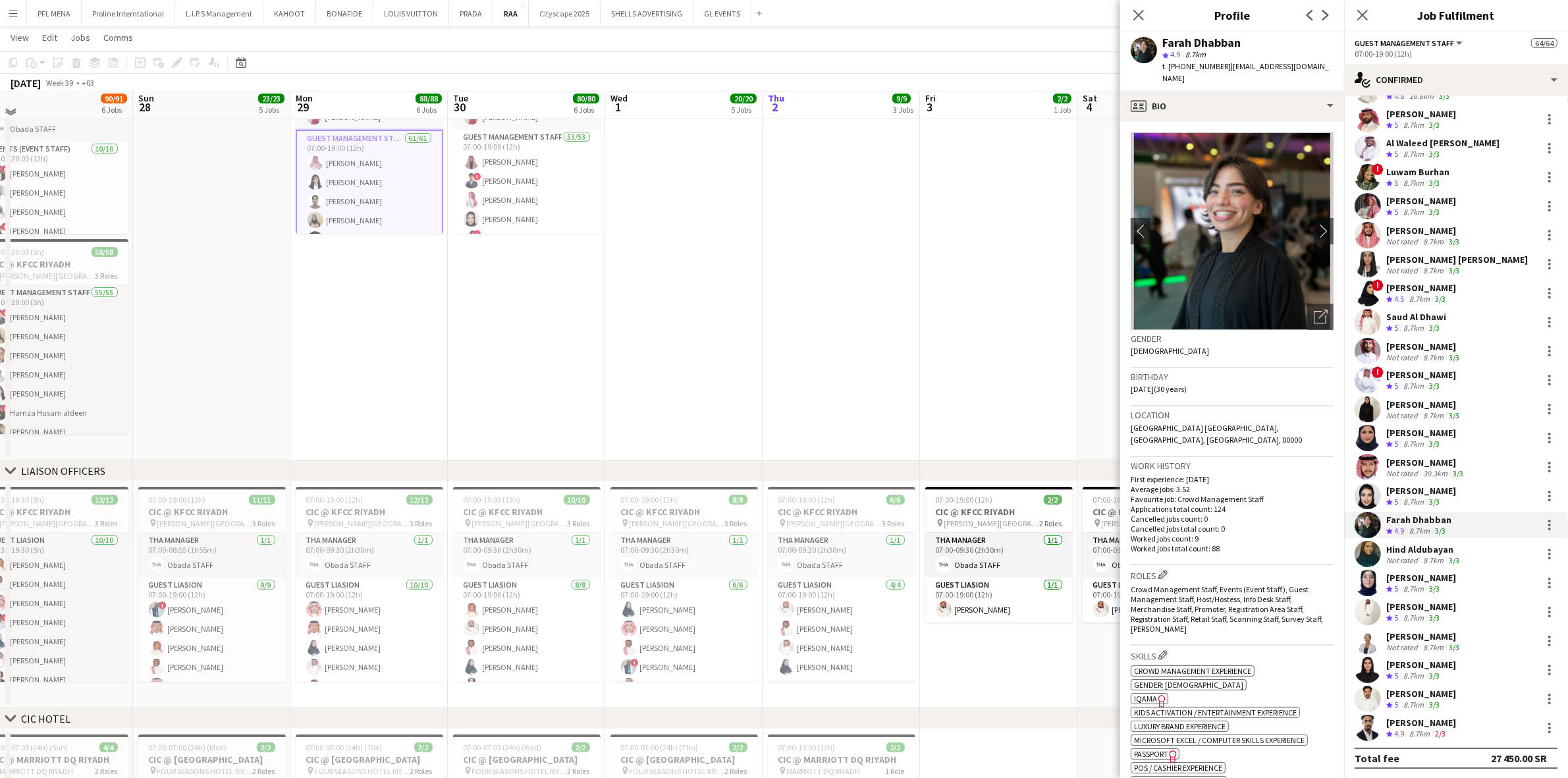
click at [1053, 547] on div "Ranya Shiek" at bounding box center [1424, 636] width 76 height 12
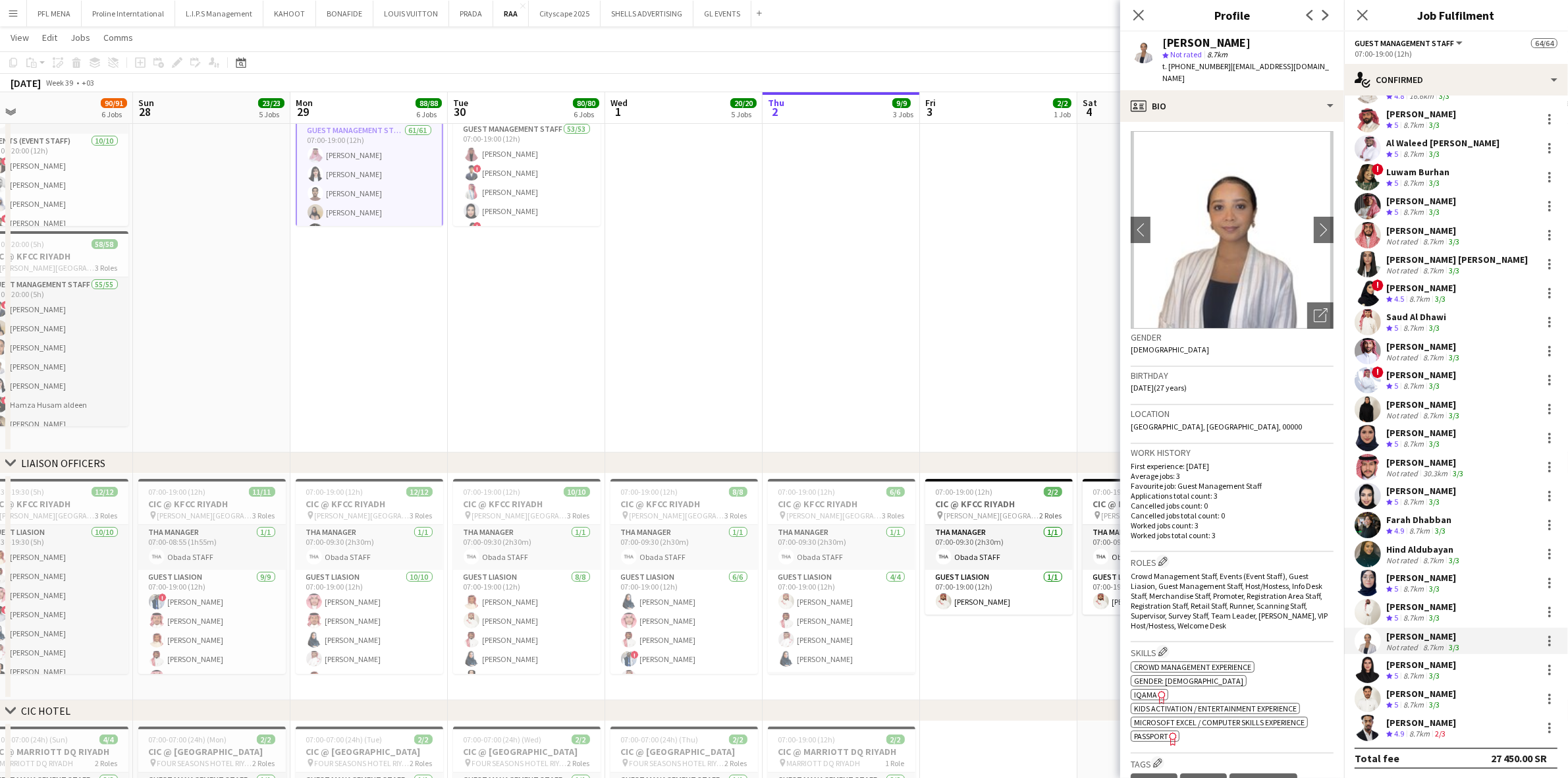
scroll to position [2, 0]
click at [1053, 308] on icon "Open photos pop-in" at bounding box center [1320, 314] width 14 height 14
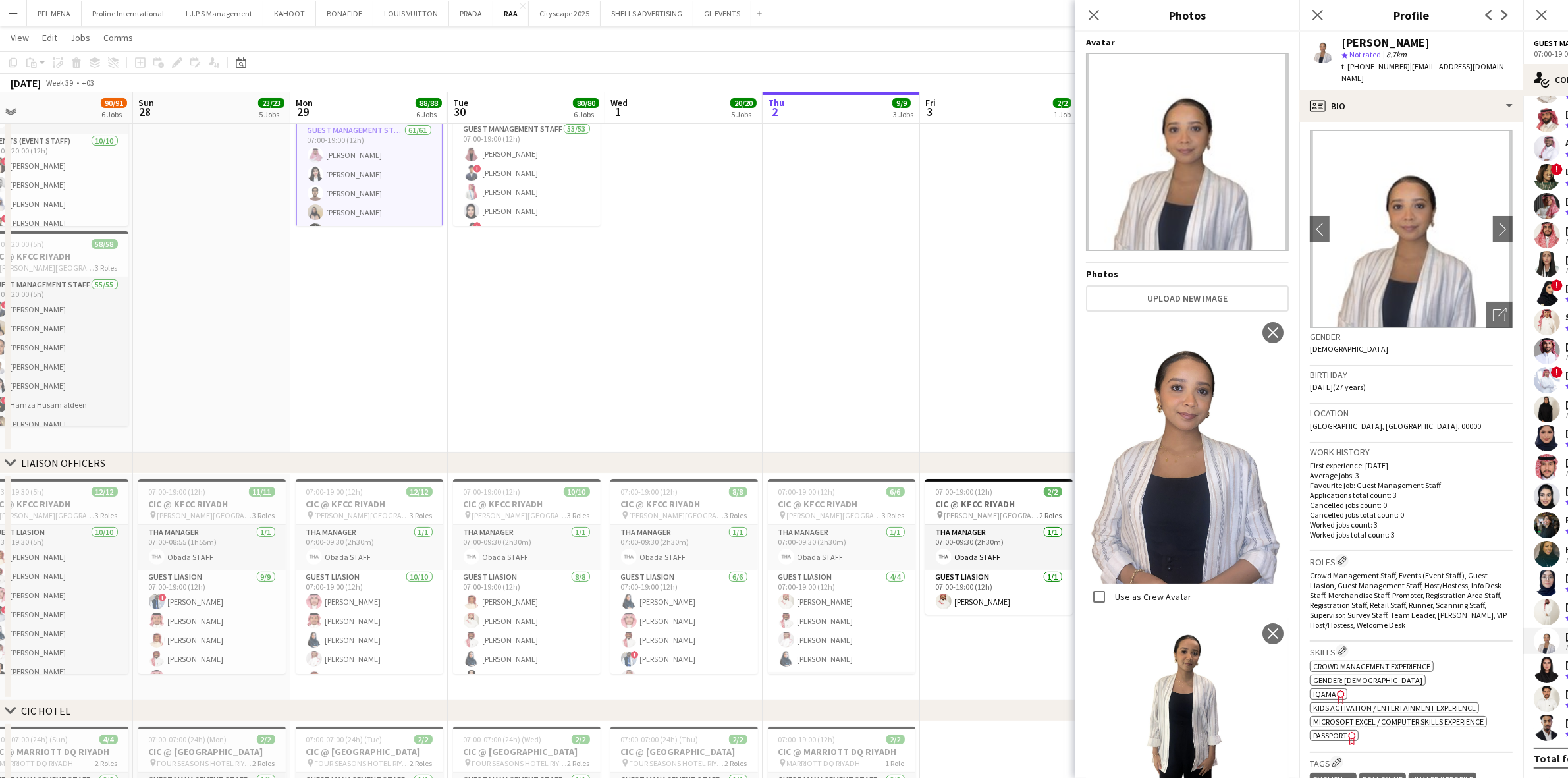
scroll to position [0, 0]
click at [1053, 13] on icon "Close pop-in" at bounding box center [1094, 15] width 13 height 13
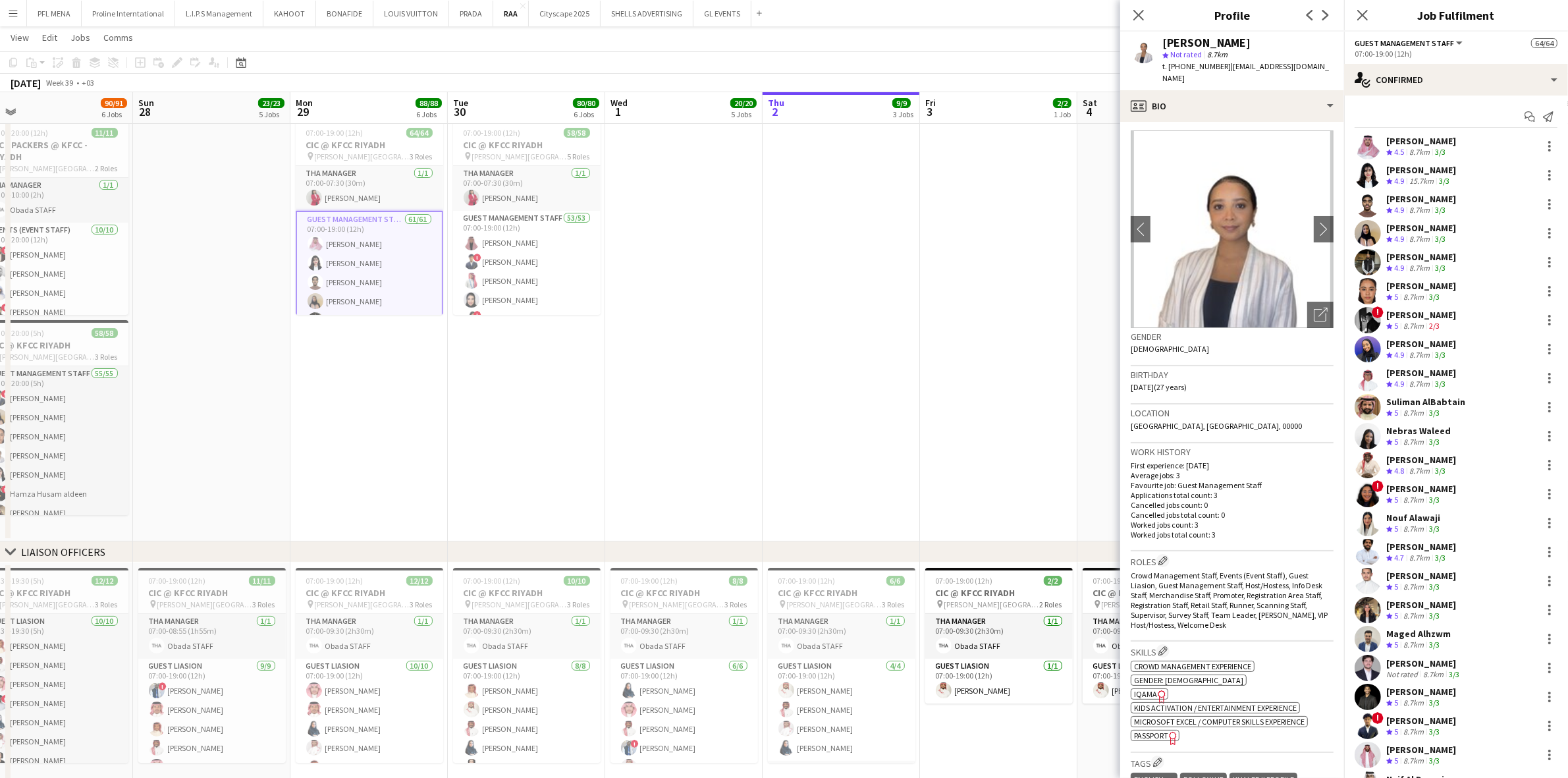
scroll to position [31, 0]
click at [1053, 19] on icon at bounding box center [1138, 15] width 13 height 13
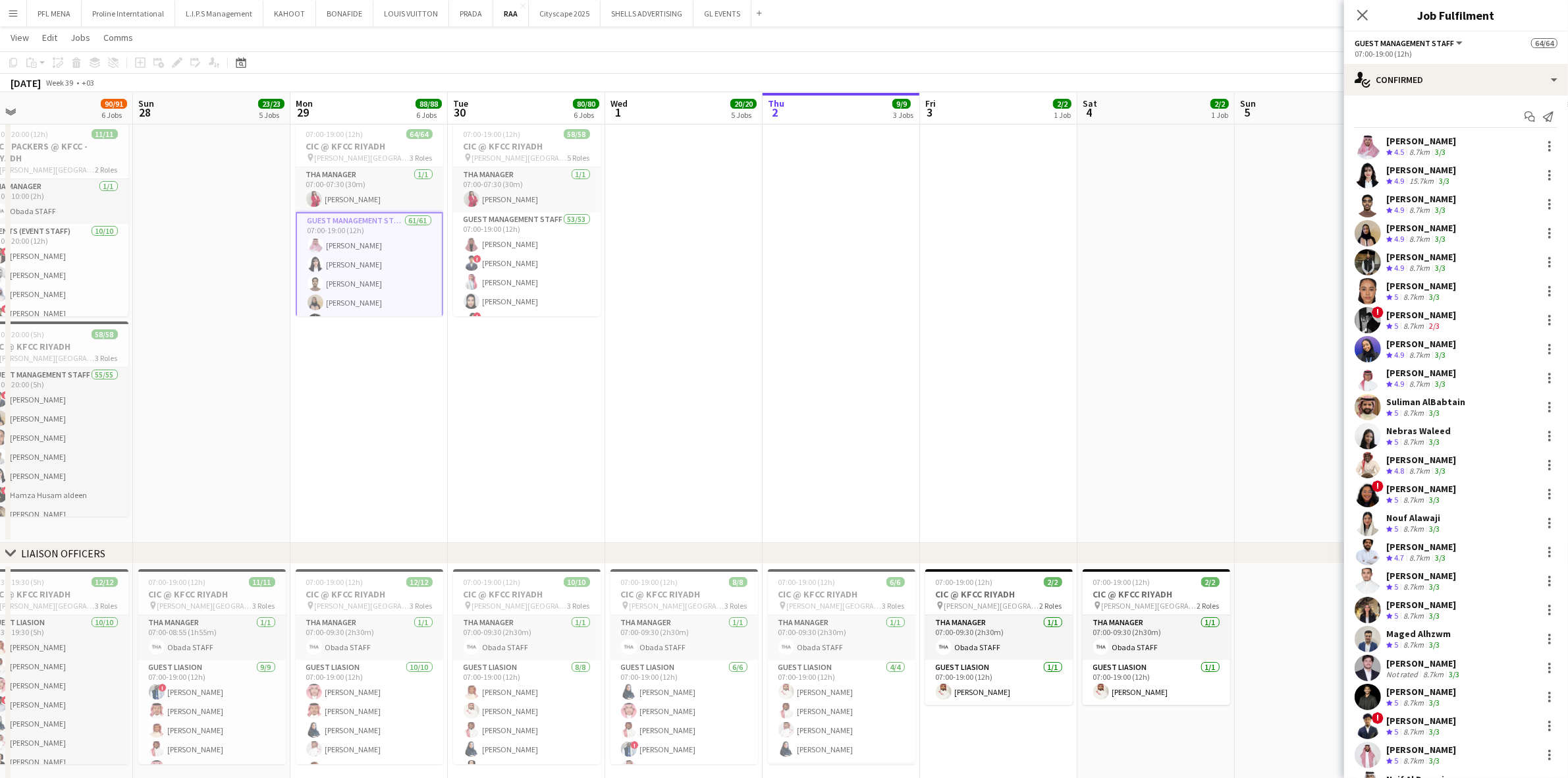
click at [11, 11] on app-icon "Menu" at bounding box center [13, 13] width 11 height 11
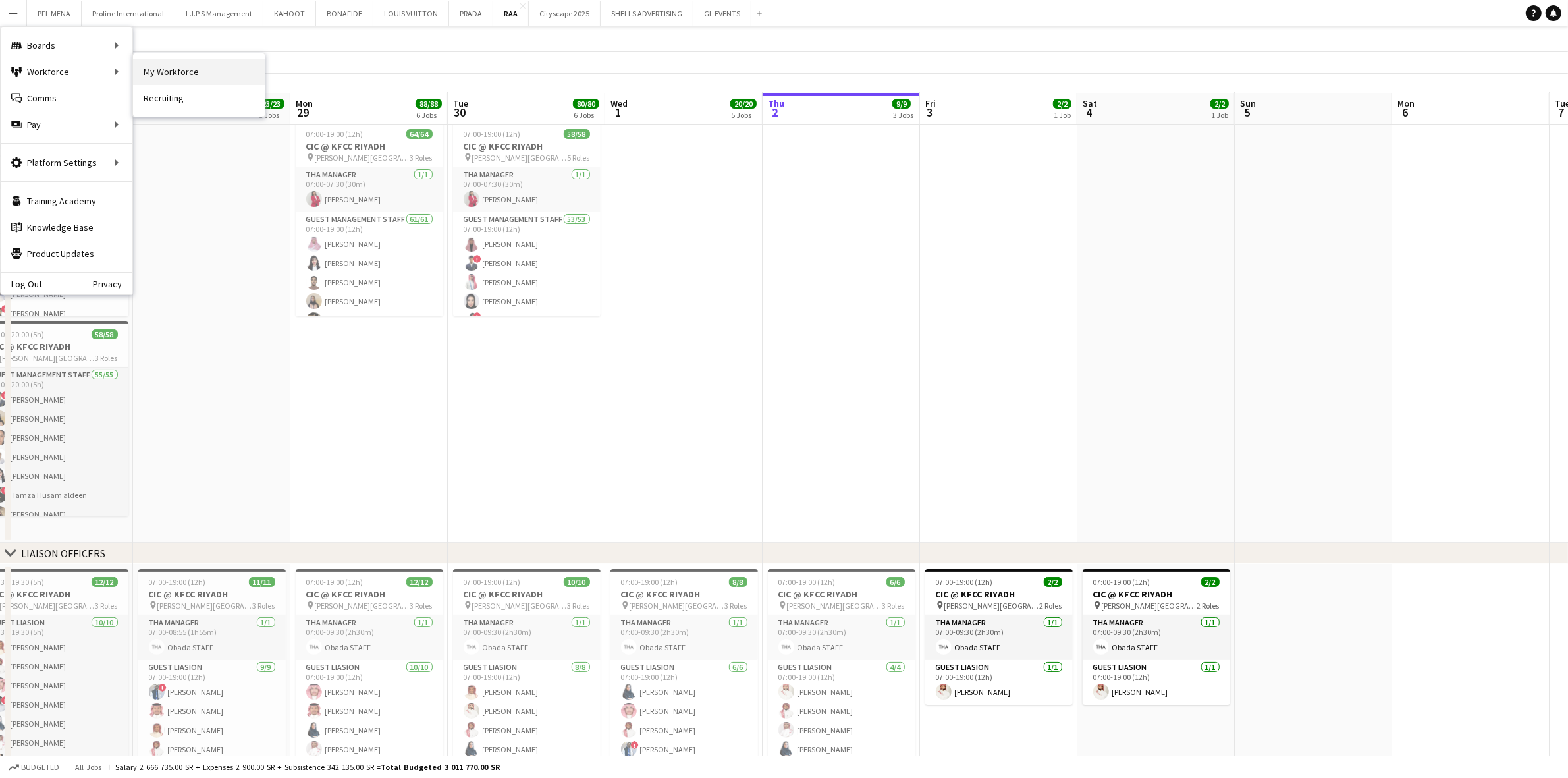
click at [156, 65] on link "My Workforce" at bounding box center [199, 71] width 132 height 26
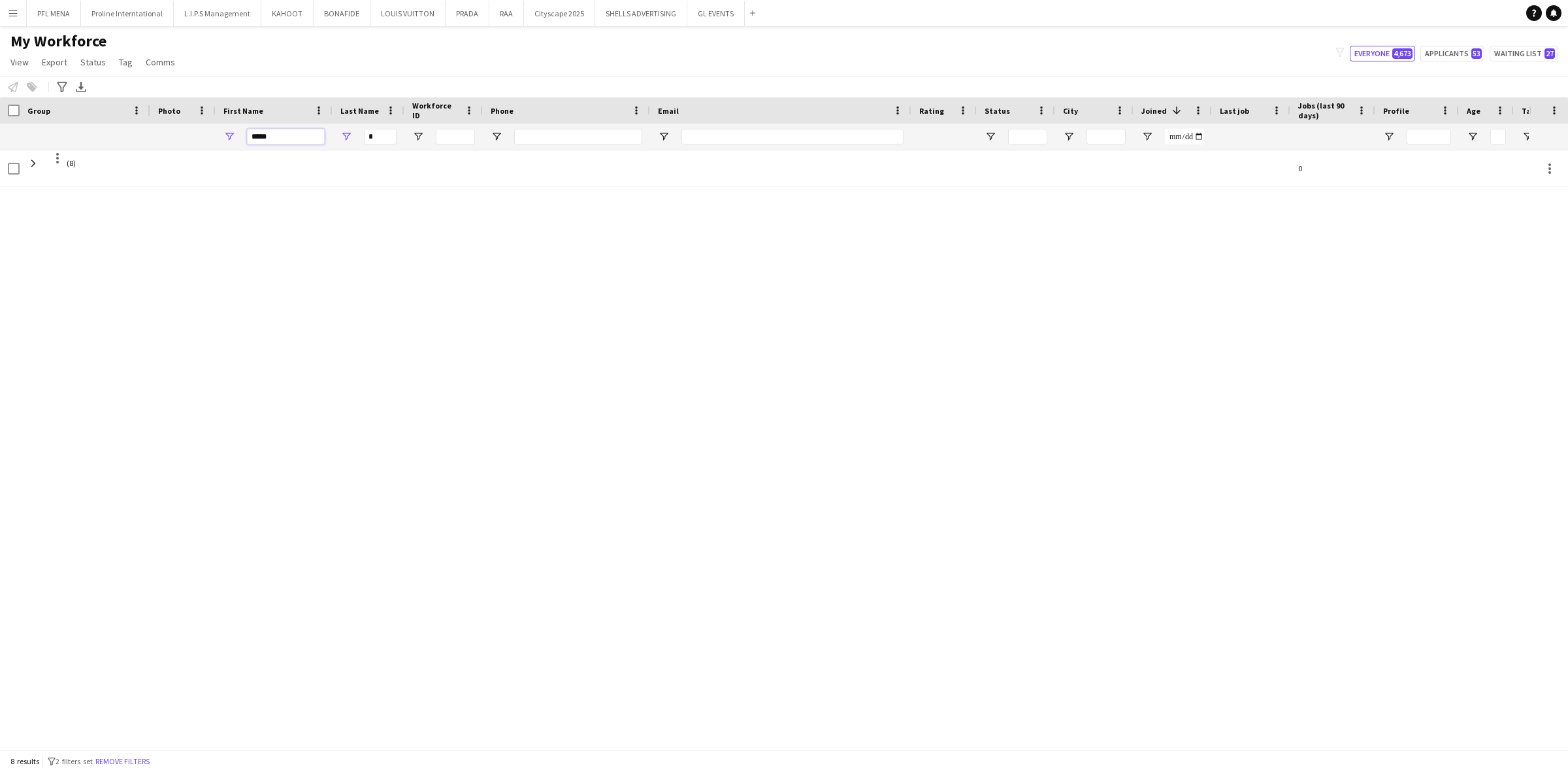
drag, startPoint x: 290, startPoint y: 141, endPoint x: 228, endPoint y: 141, distance: 62.0
click at [228, 141] on div "*****" at bounding box center [273, 136] width 117 height 26
drag, startPoint x: 265, startPoint y: 737, endPoint x: 70, endPoint y: 729, distance: 195.2
click at [70, 543] on div "Workforce Details Photo City" at bounding box center [784, 423] width 1568 height 652
click at [138, 543] on button "Remove filters" at bounding box center [133, 761] width 59 height 14
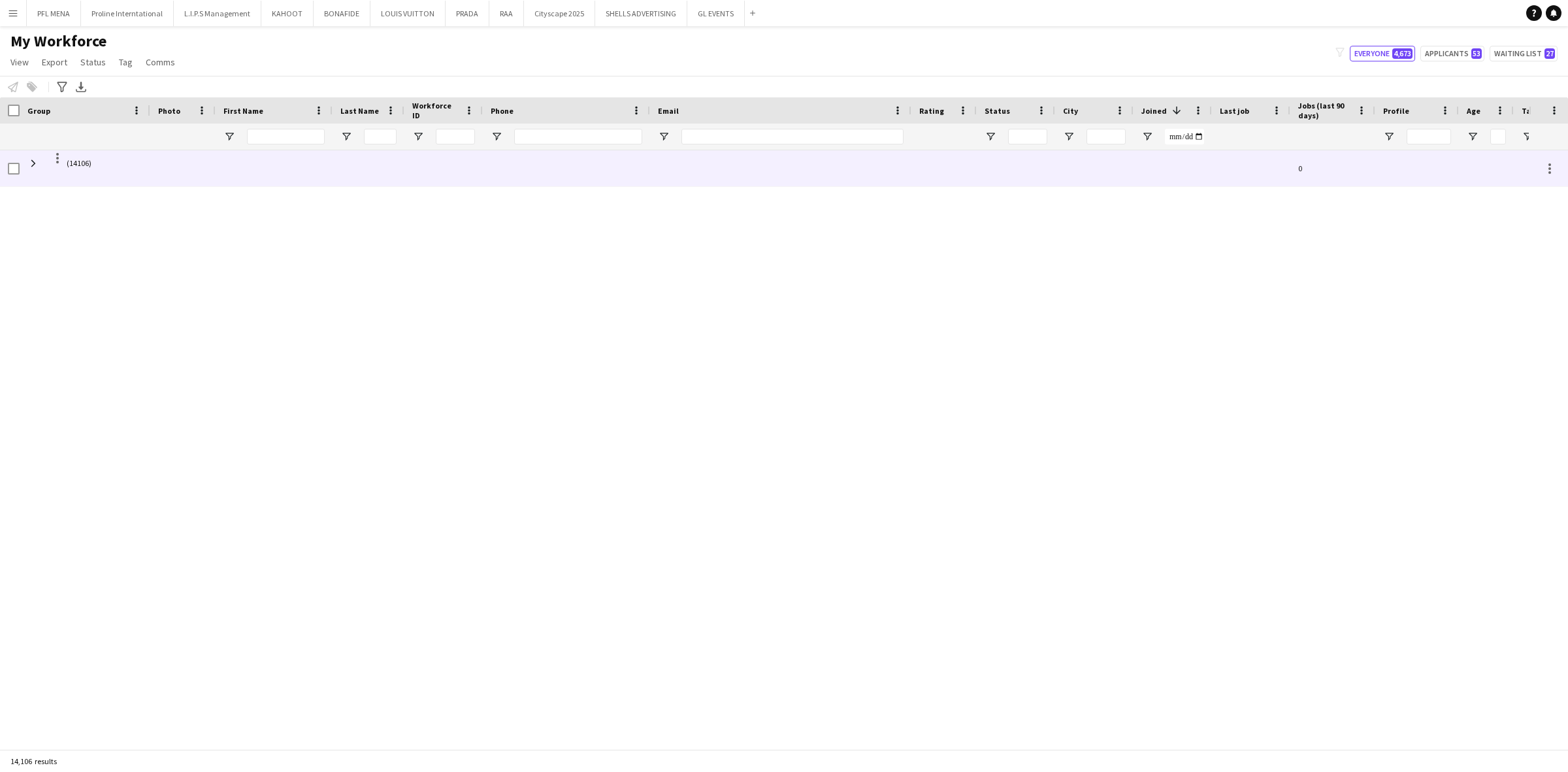
click at [30, 161] on span at bounding box center [33, 163] width 12 height 12
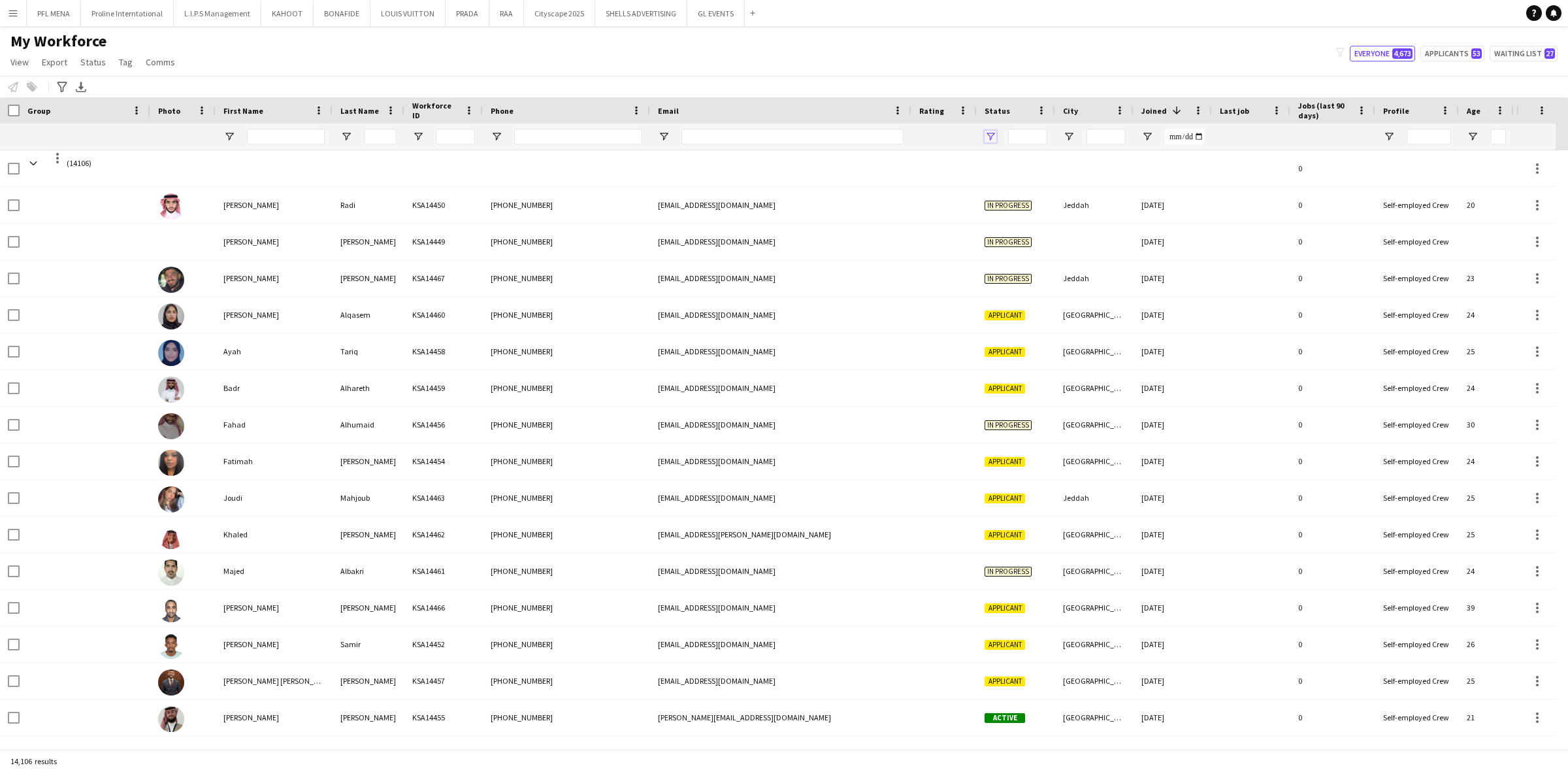
click at [993, 139] on span "Open Filter Menu" at bounding box center [990, 136] width 12 height 12
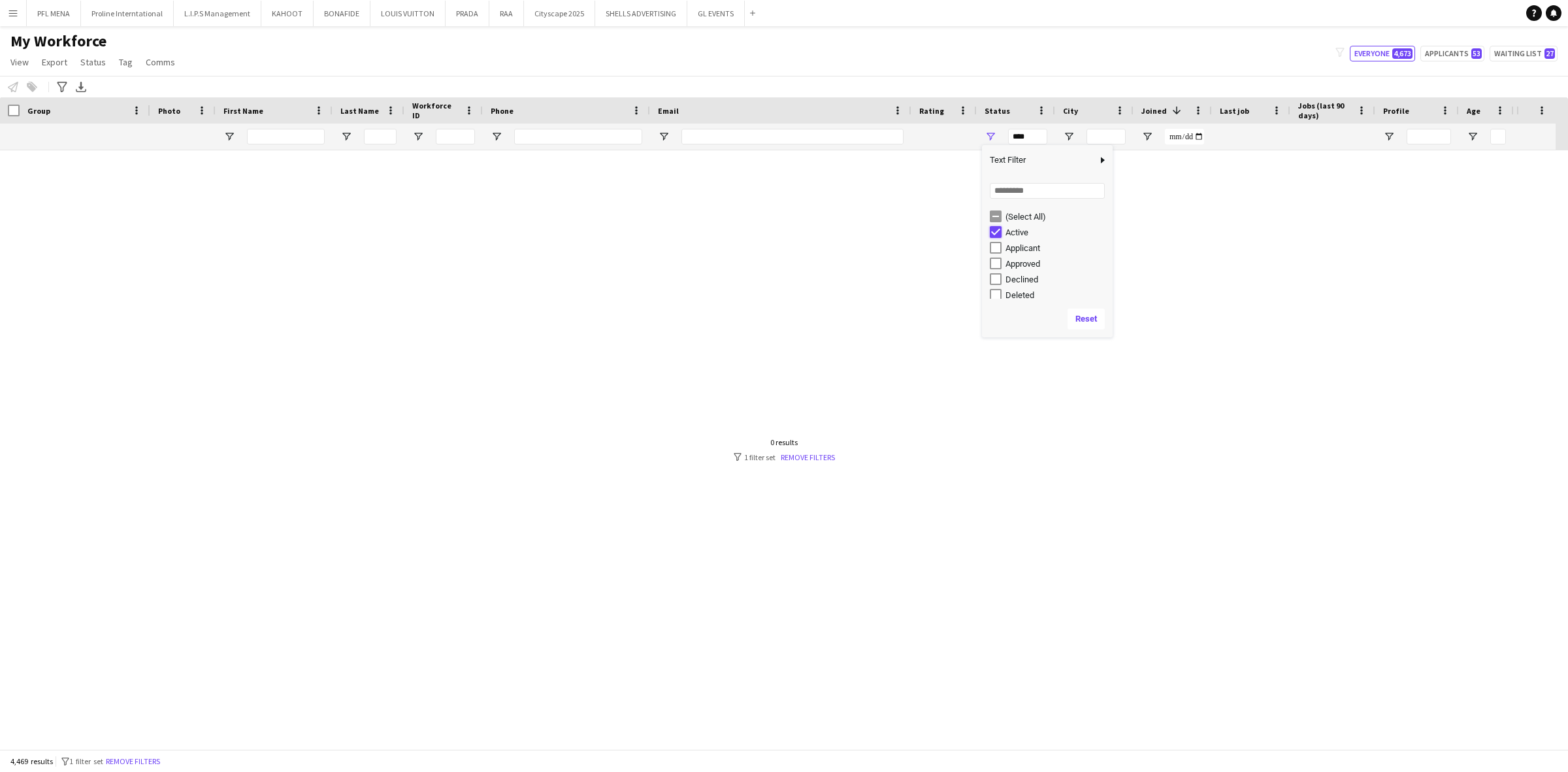
type input "**********"
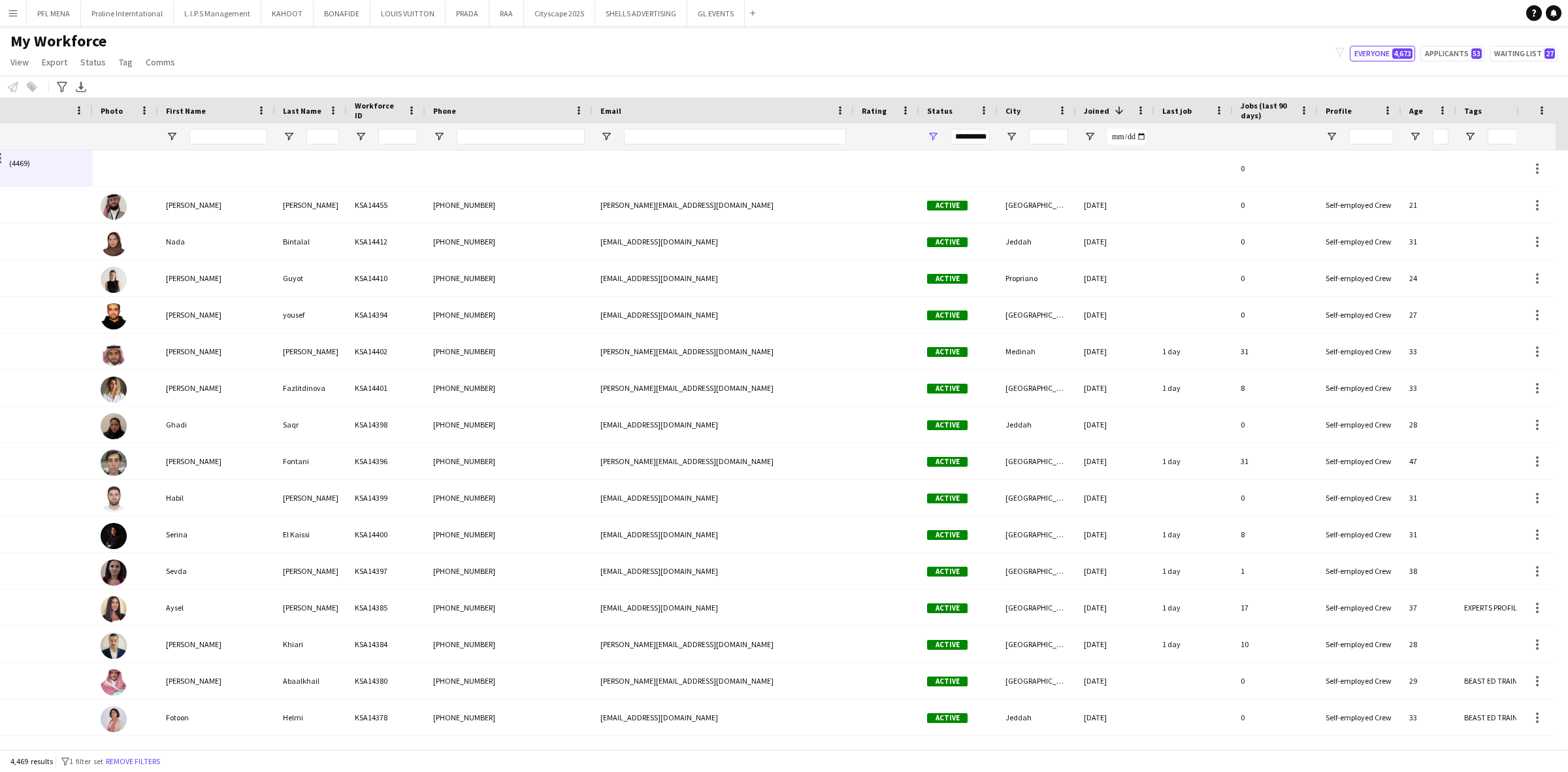
scroll to position [0, 76]
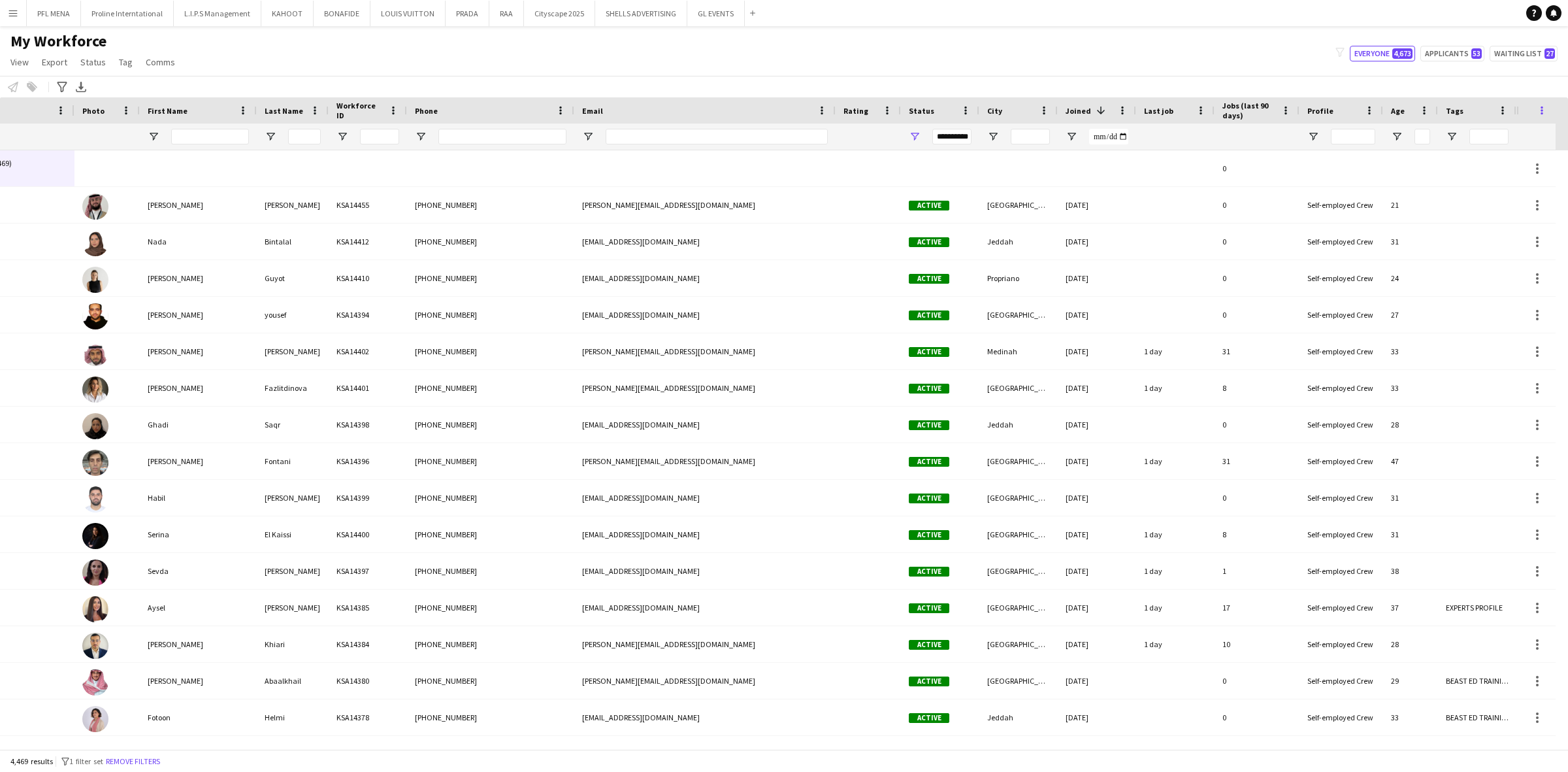
click at [1044, 112] on span at bounding box center [1542, 110] width 12 height 12
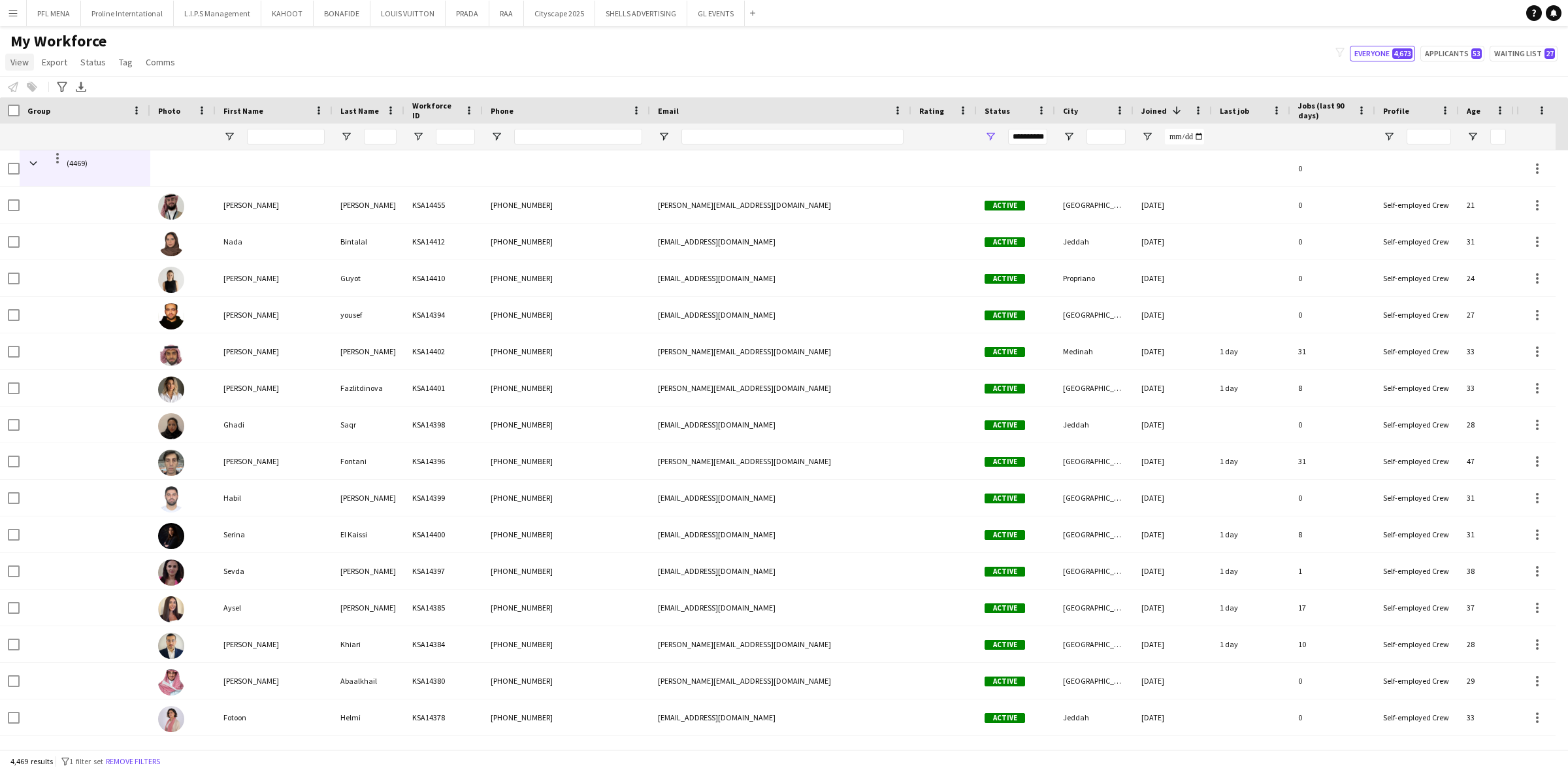
click at [20, 61] on span "View" at bounding box center [20, 62] width 18 height 12
click at [57, 131] on span "Customise view" at bounding box center [47, 129] width 62 height 12
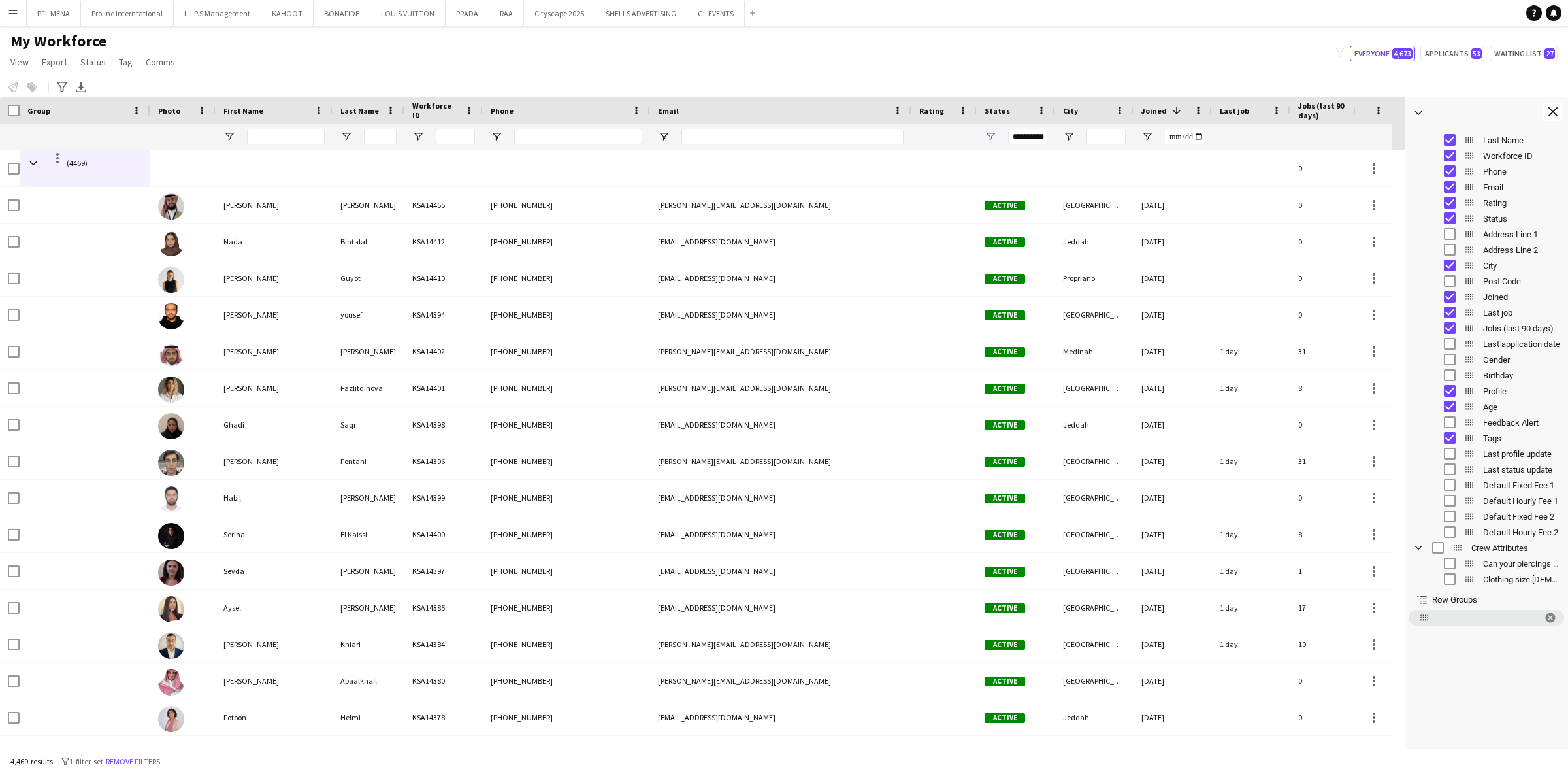
scroll to position [80, 0]
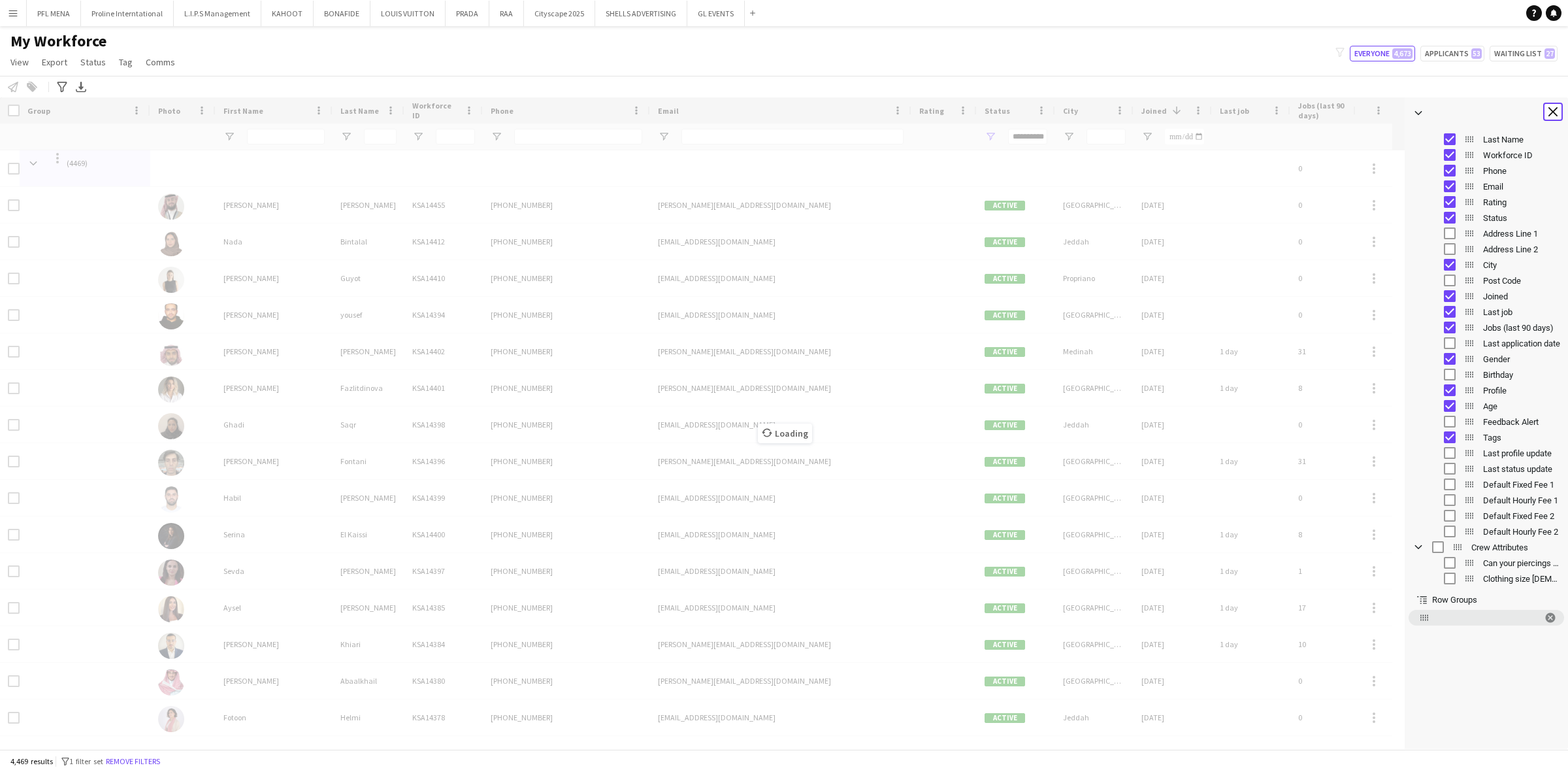
click at [1044, 111] on app-icon "Close tool panel" at bounding box center [1552, 112] width 9 height 9
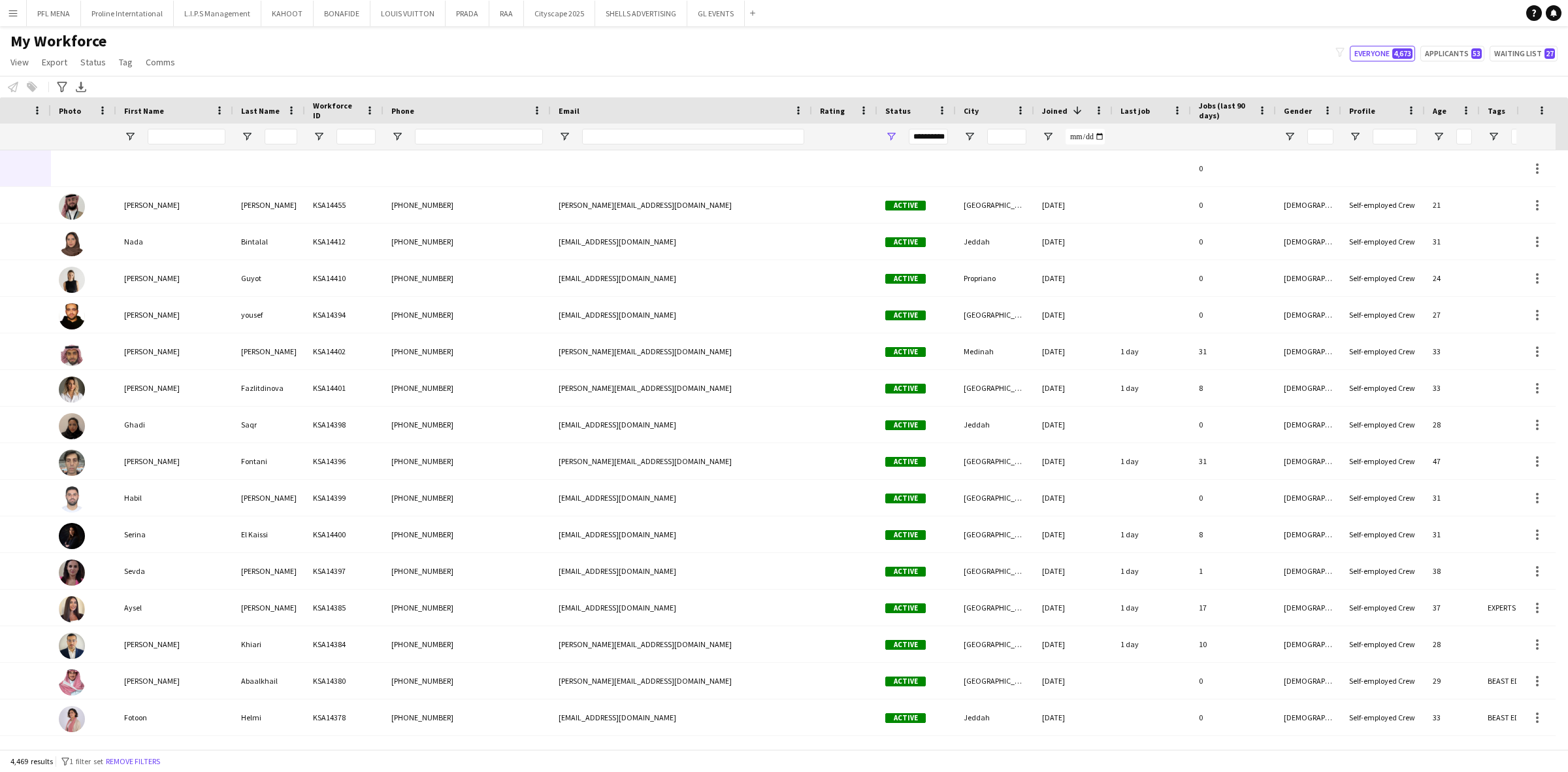
scroll to position [0, 141]
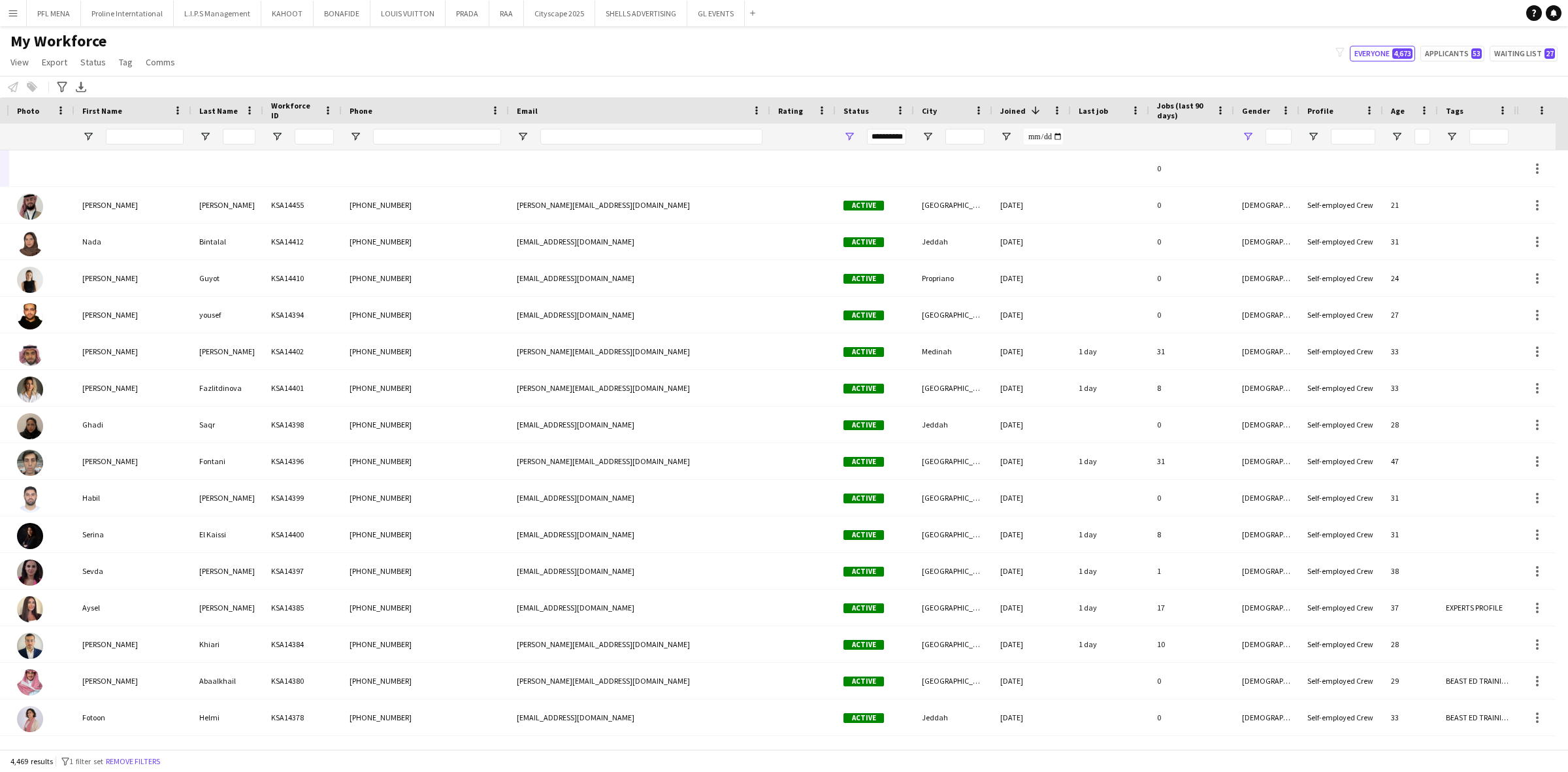
click at [1044, 131] on div at bounding box center [1266, 136] width 65 height 26
click at [1044, 139] on span "Open Filter Menu" at bounding box center [1248, 136] width 12 height 12
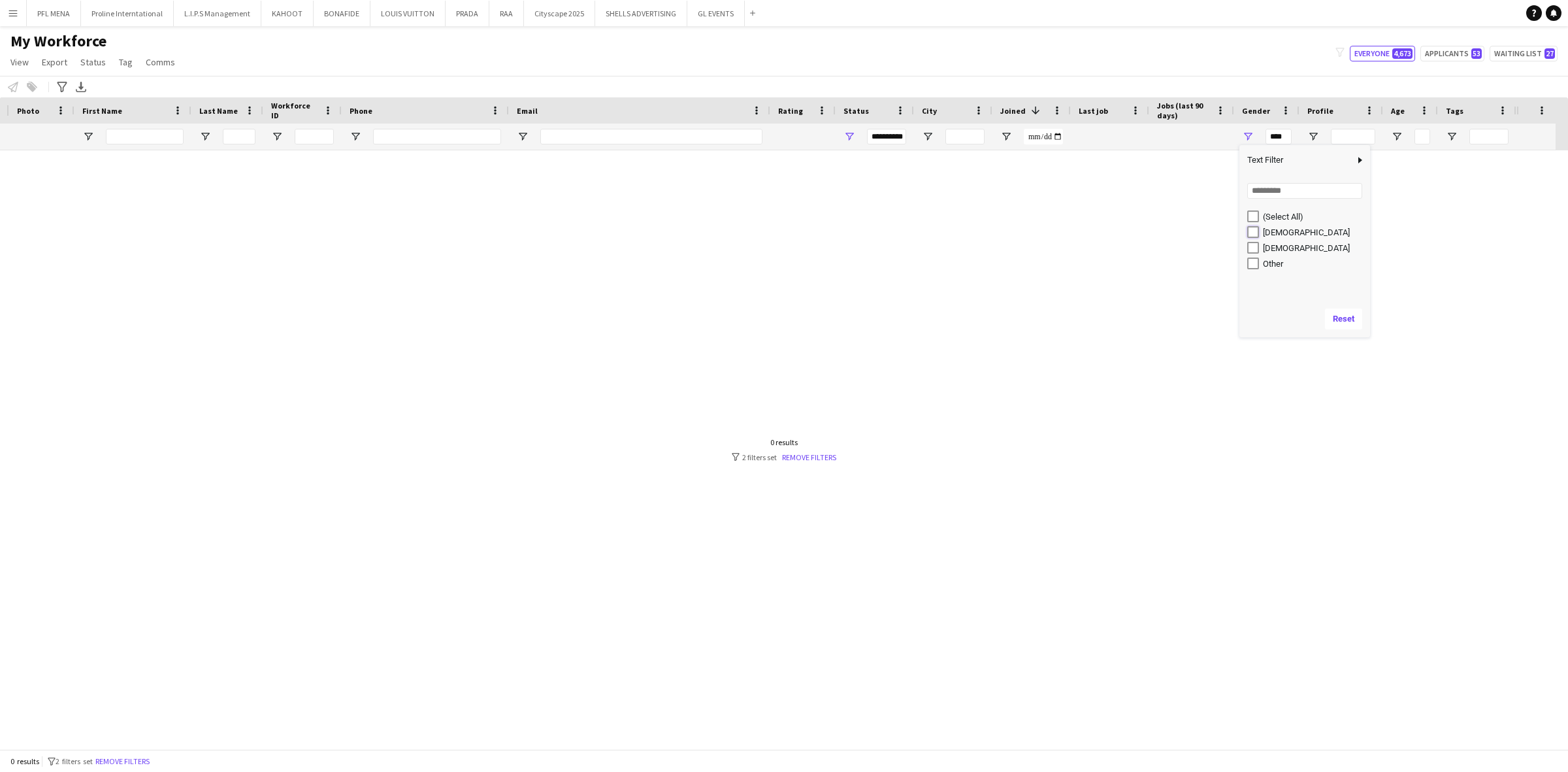
type input "**********"
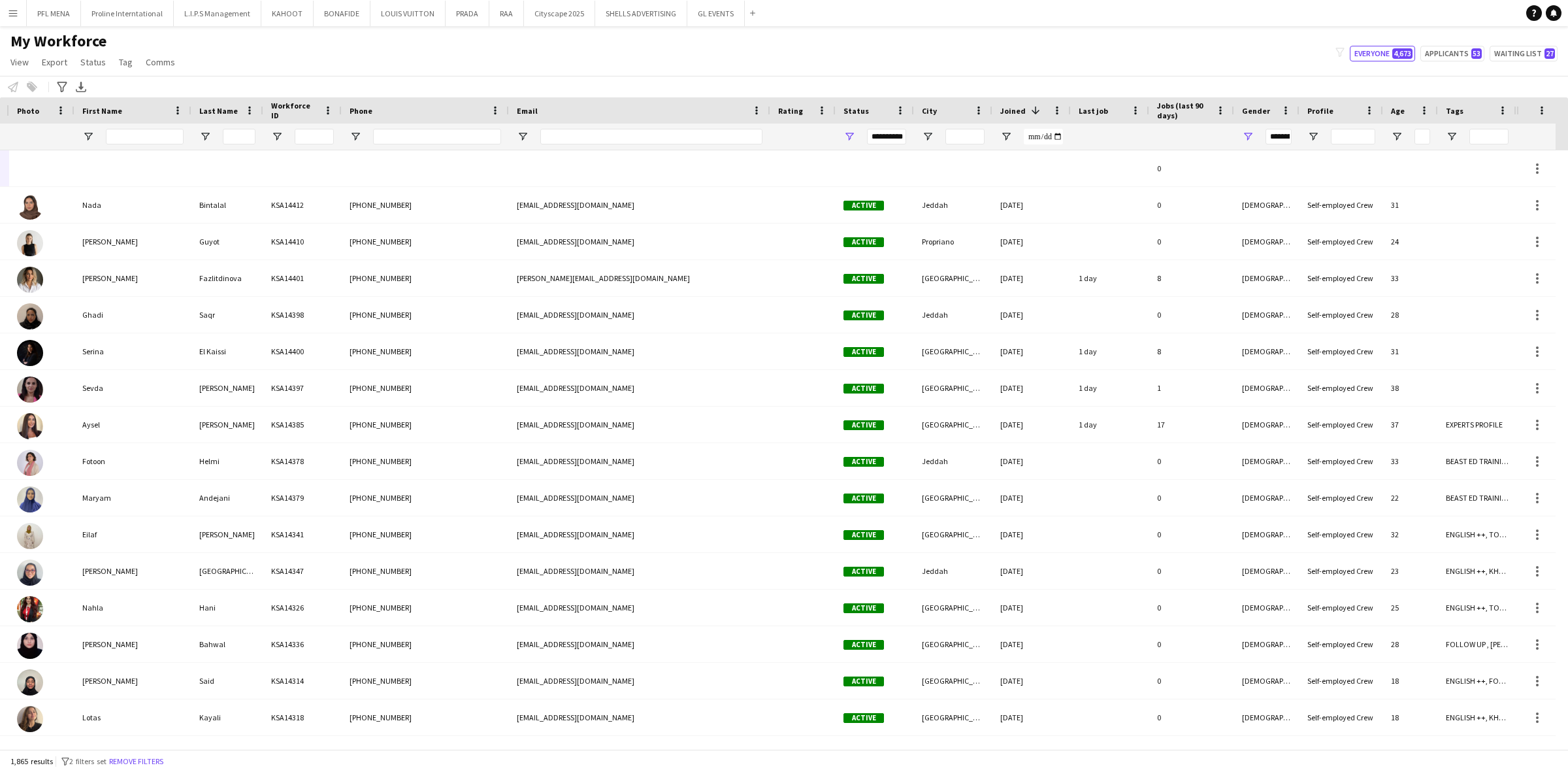
scroll to position [0, 0]
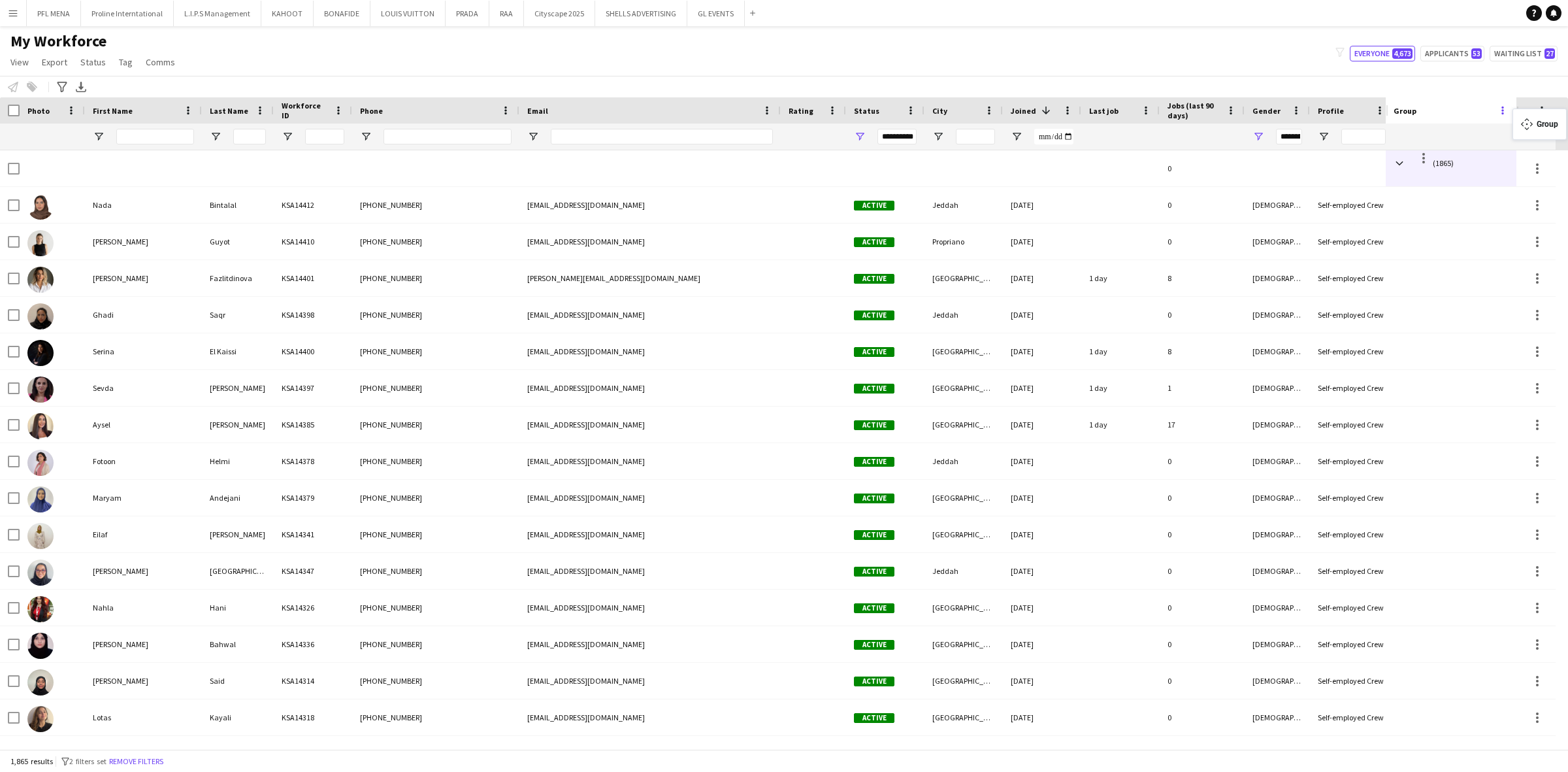
drag, startPoint x: 99, startPoint y: 116, endPoint x: 1516, endPoint y: 116, distance: 1417.0
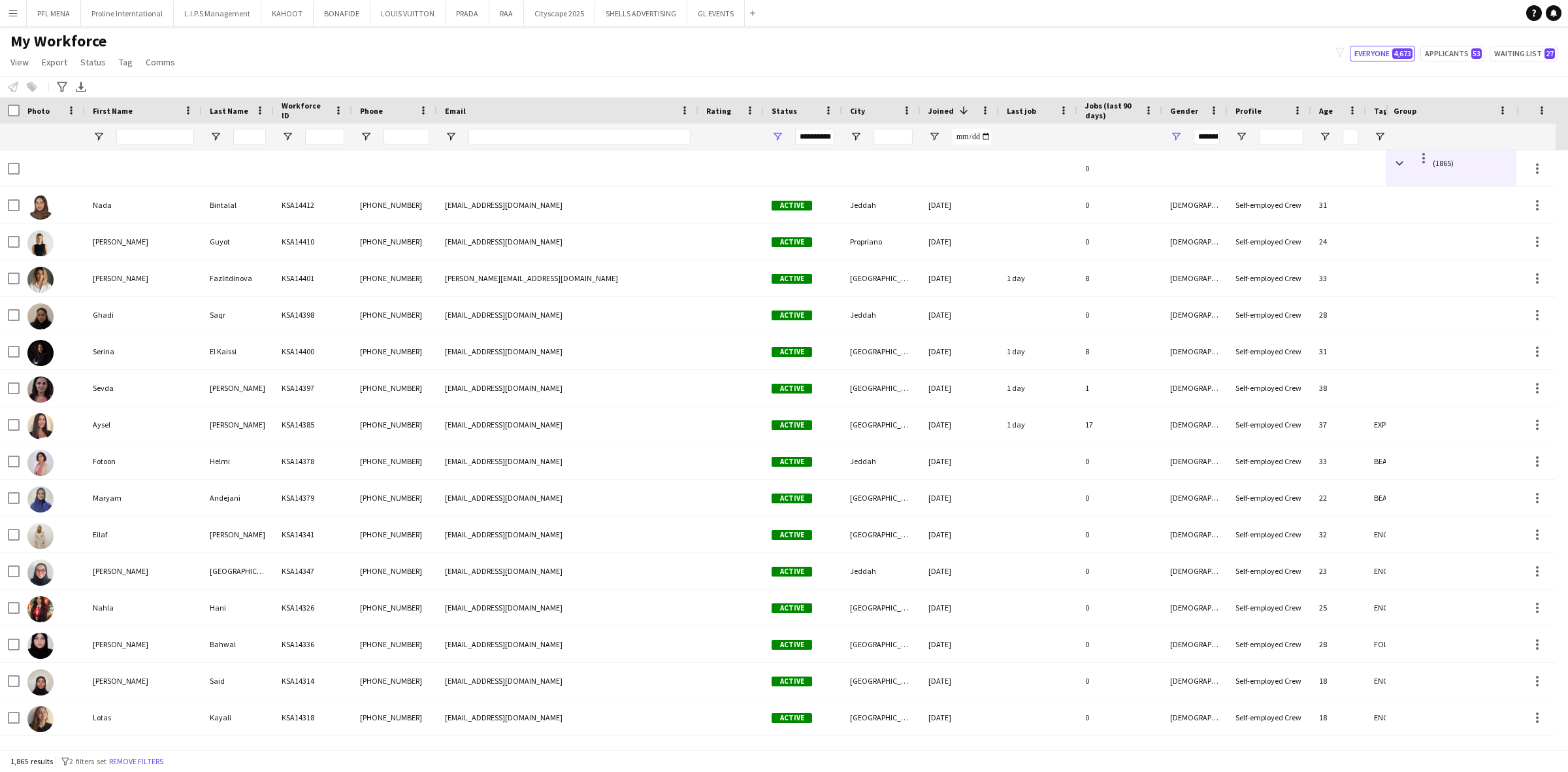
drag, startPoint x: 515, startPoint y: 112, endPoint x: 432, endPoint y: 118, distance: 83.2
click at [432, 118] on div "Phone" at bounding box center [394, 110] width 85 height 26
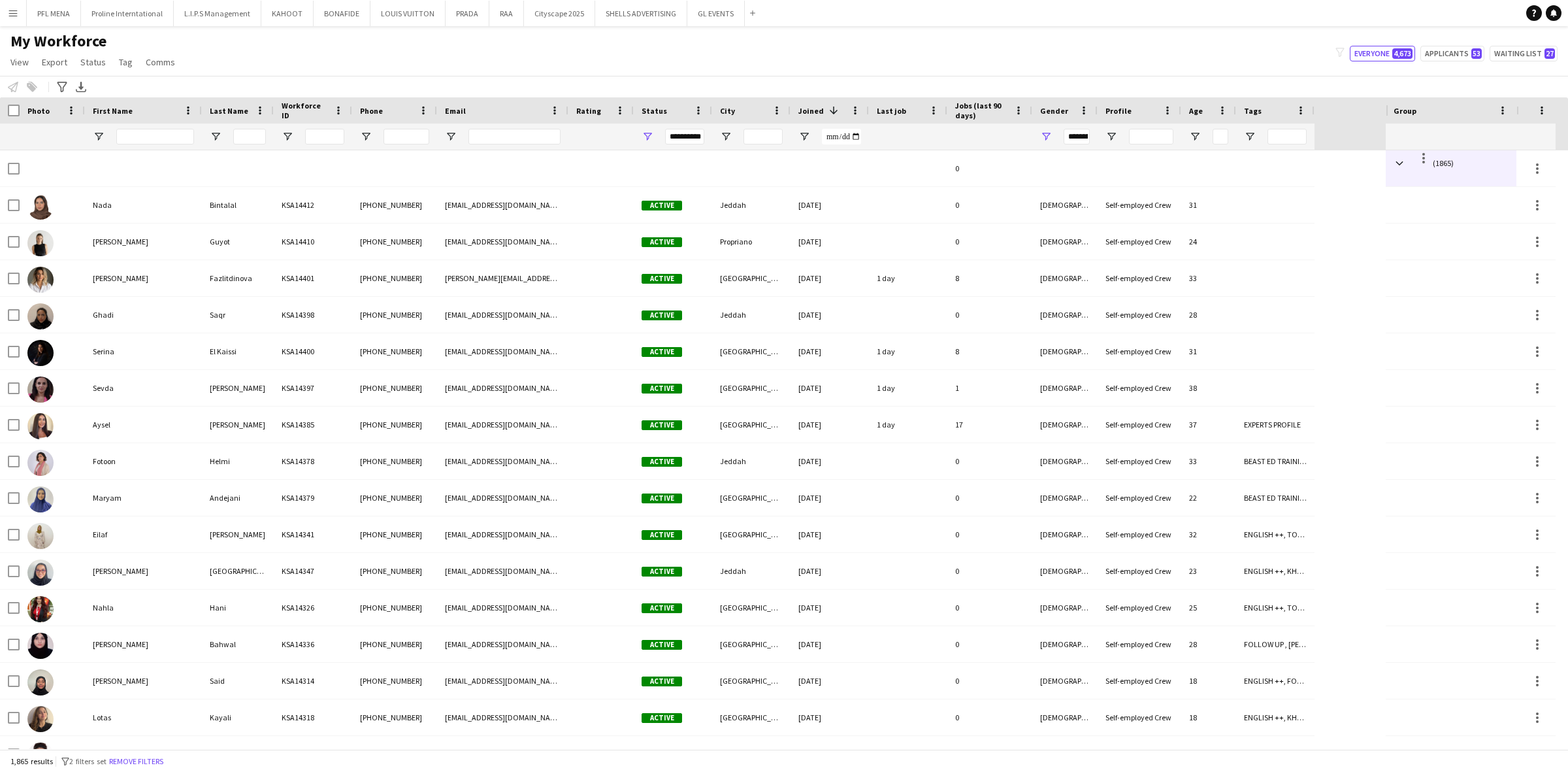
drag, startPoint x: 696, startPoint y: 109, endPoint x: 566, endPoint y: 131, distance: 131.8
click at [566, 131] on div "Workforce Details Photo First Name 1" at bounding box center [657, 124] width 1314 height 53
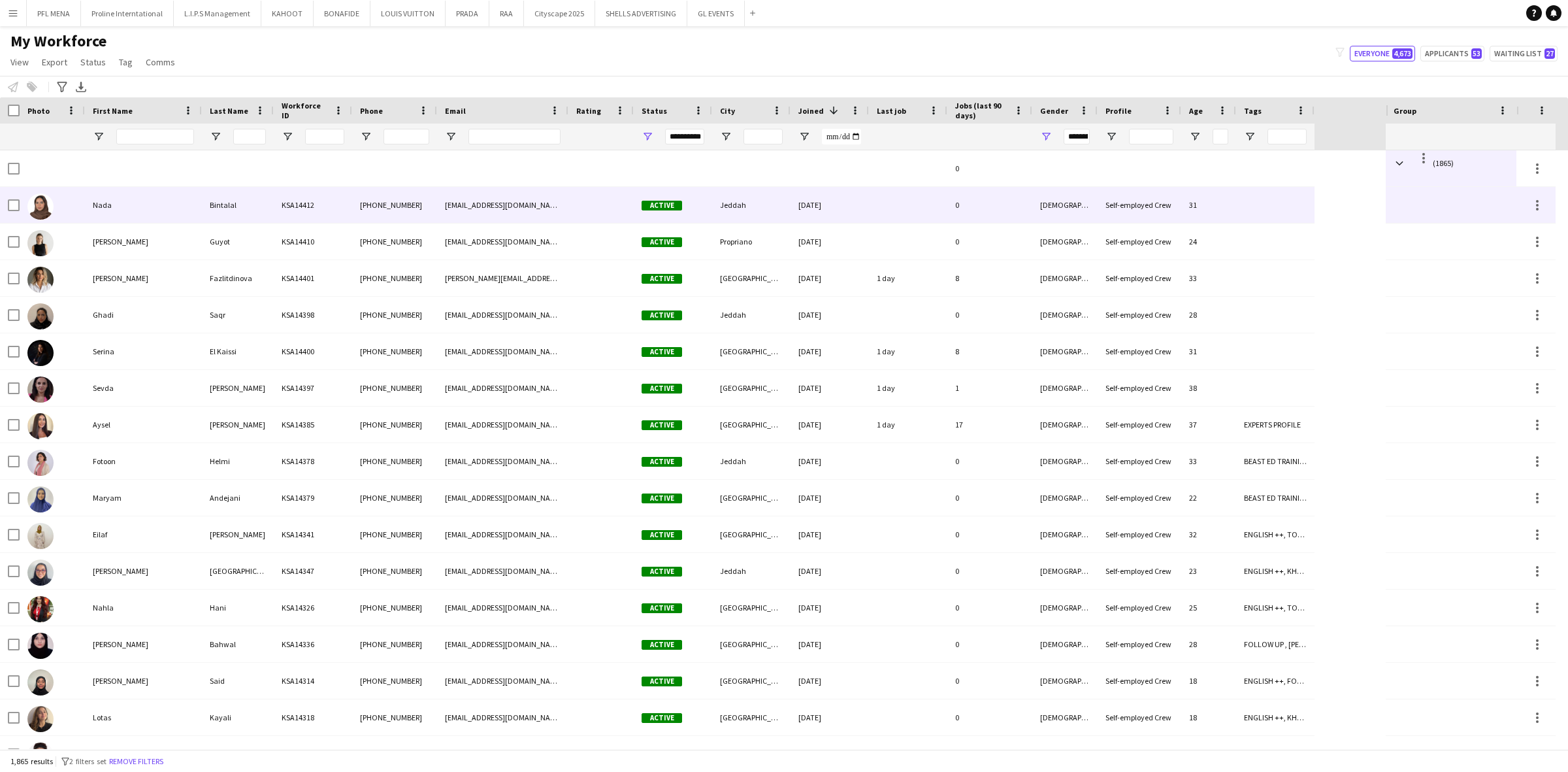
click at [114, 209] on div "Nada" at bounding box center [143, 204] width 117 height 36
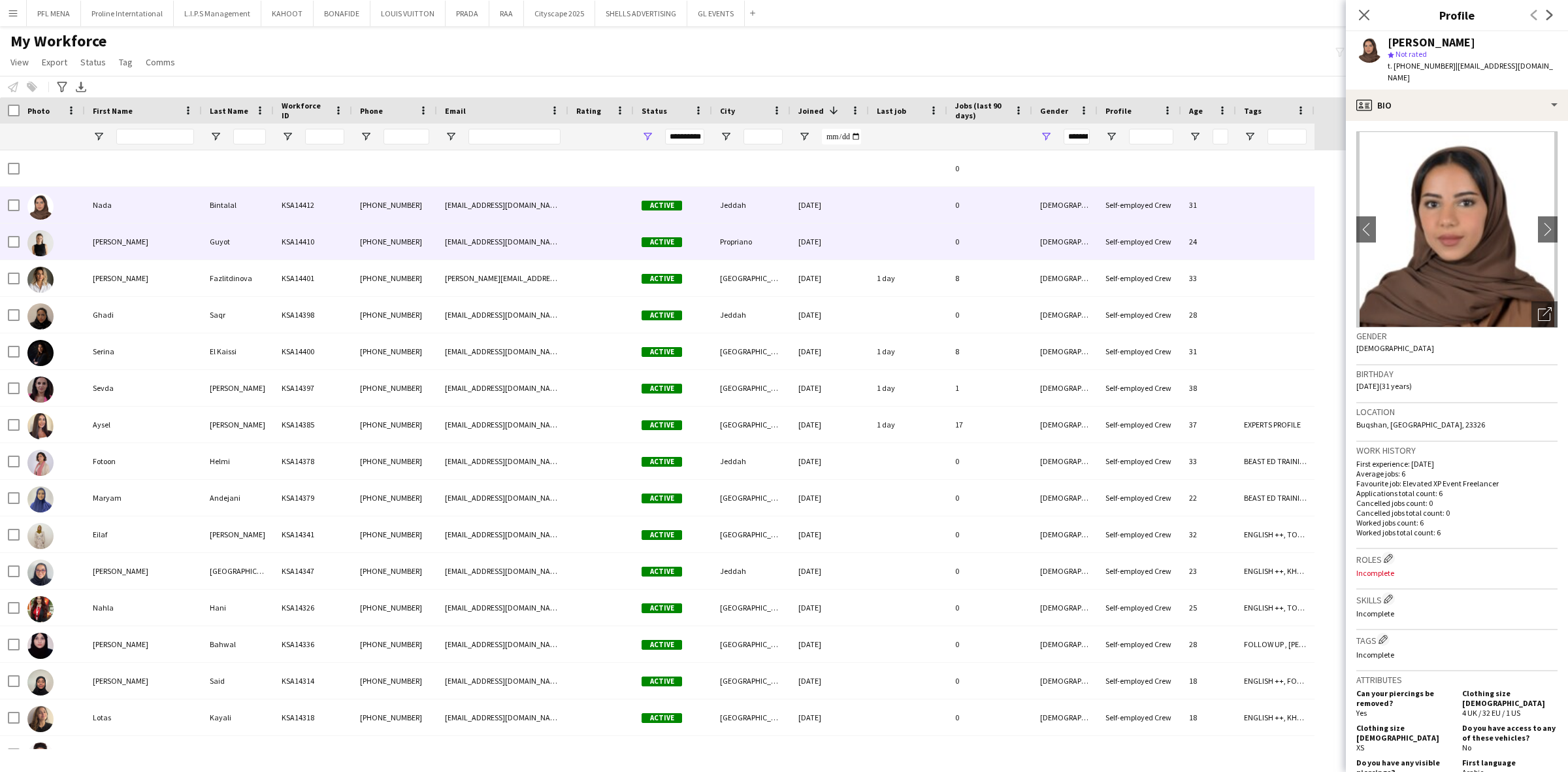
click at [105, 240] on div "Paola" at bounding box center [143, 241] width 117 height 36
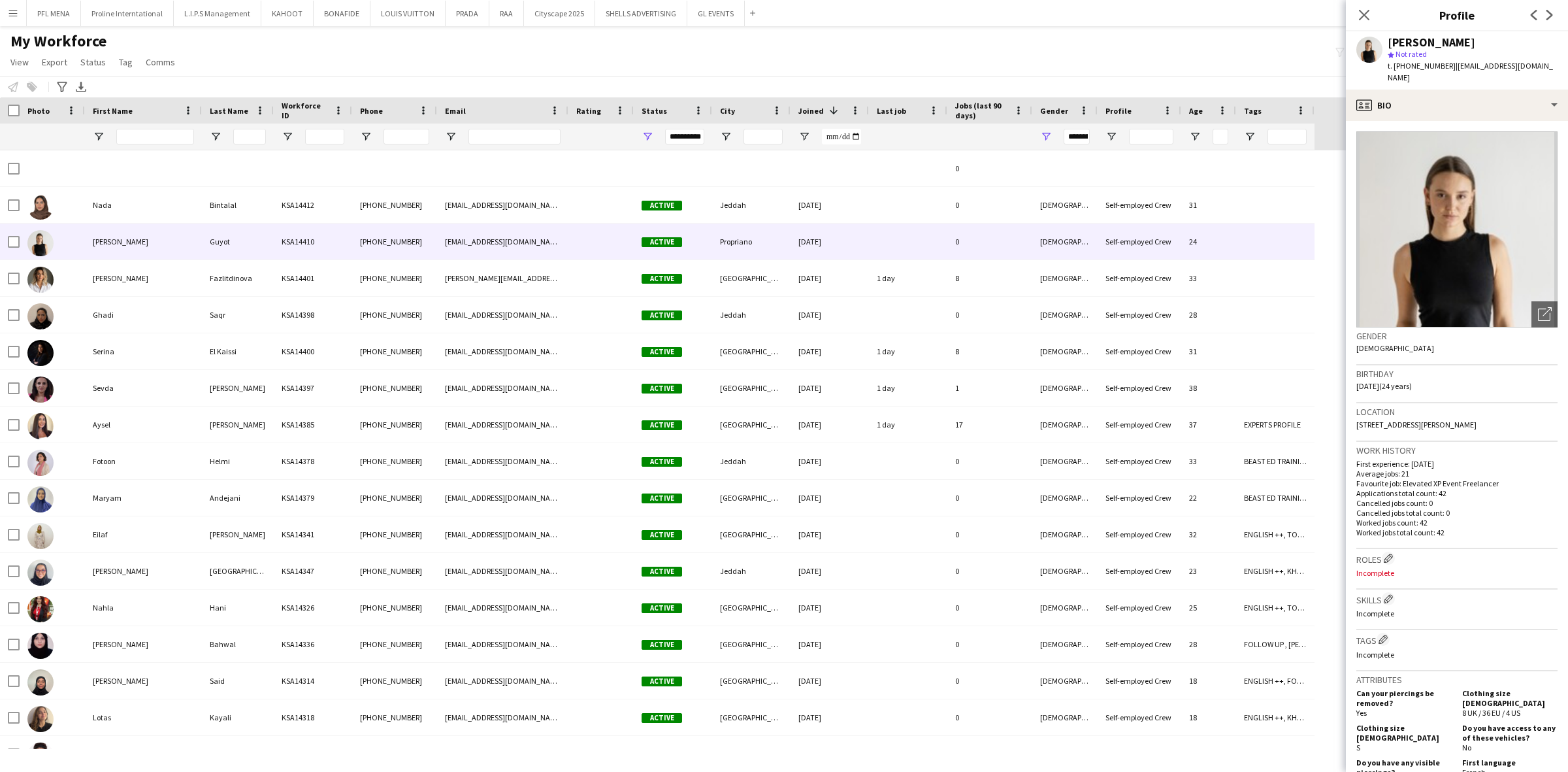
click at [959, 115] on span "Jobs (last 90 days)" at bounding box center [982, 110] width 54 height 20
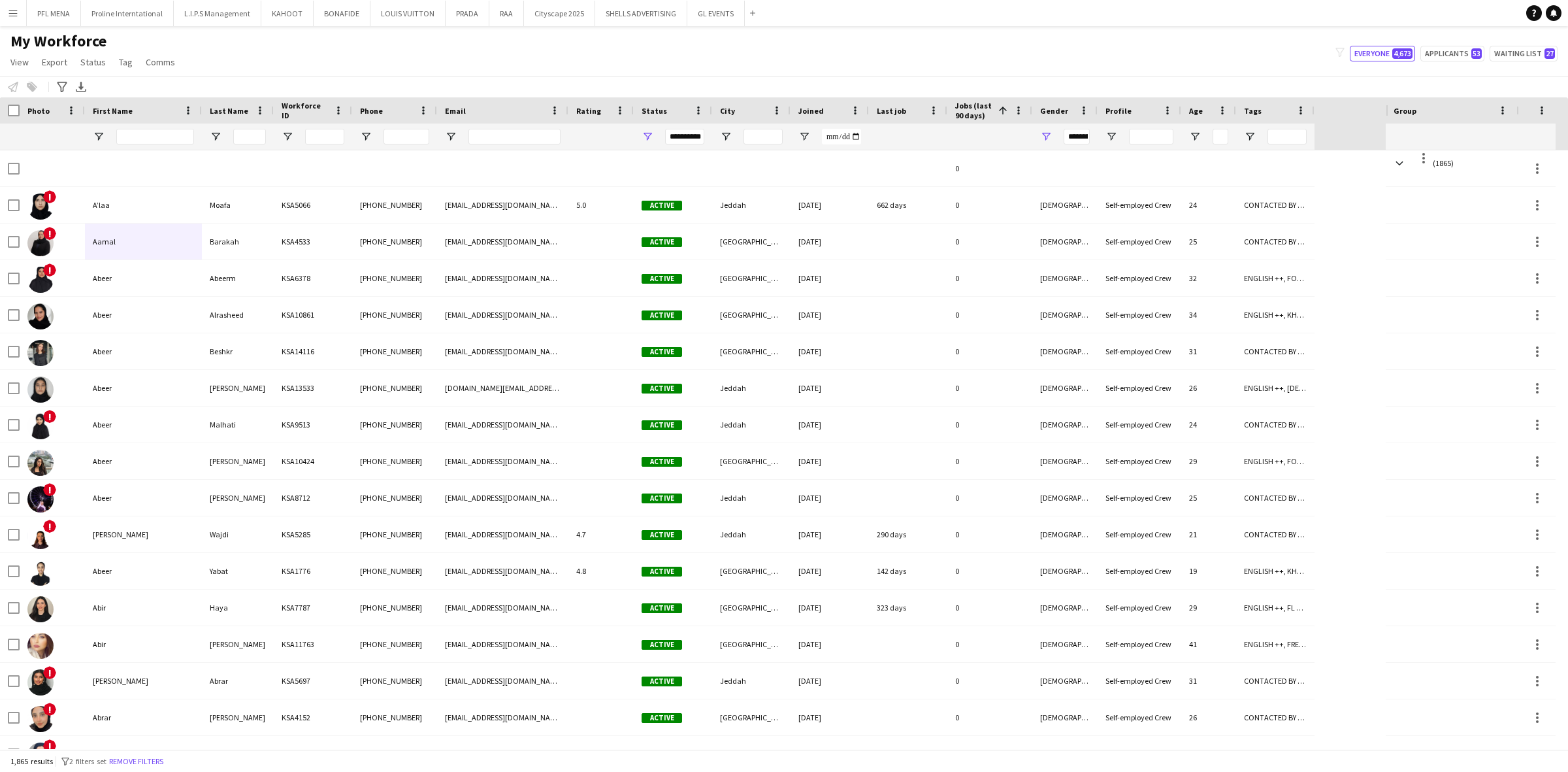
click at [959, 115] on span "Jobs (last 90 days)" at bounding box center [974, 110] width 38 height 20
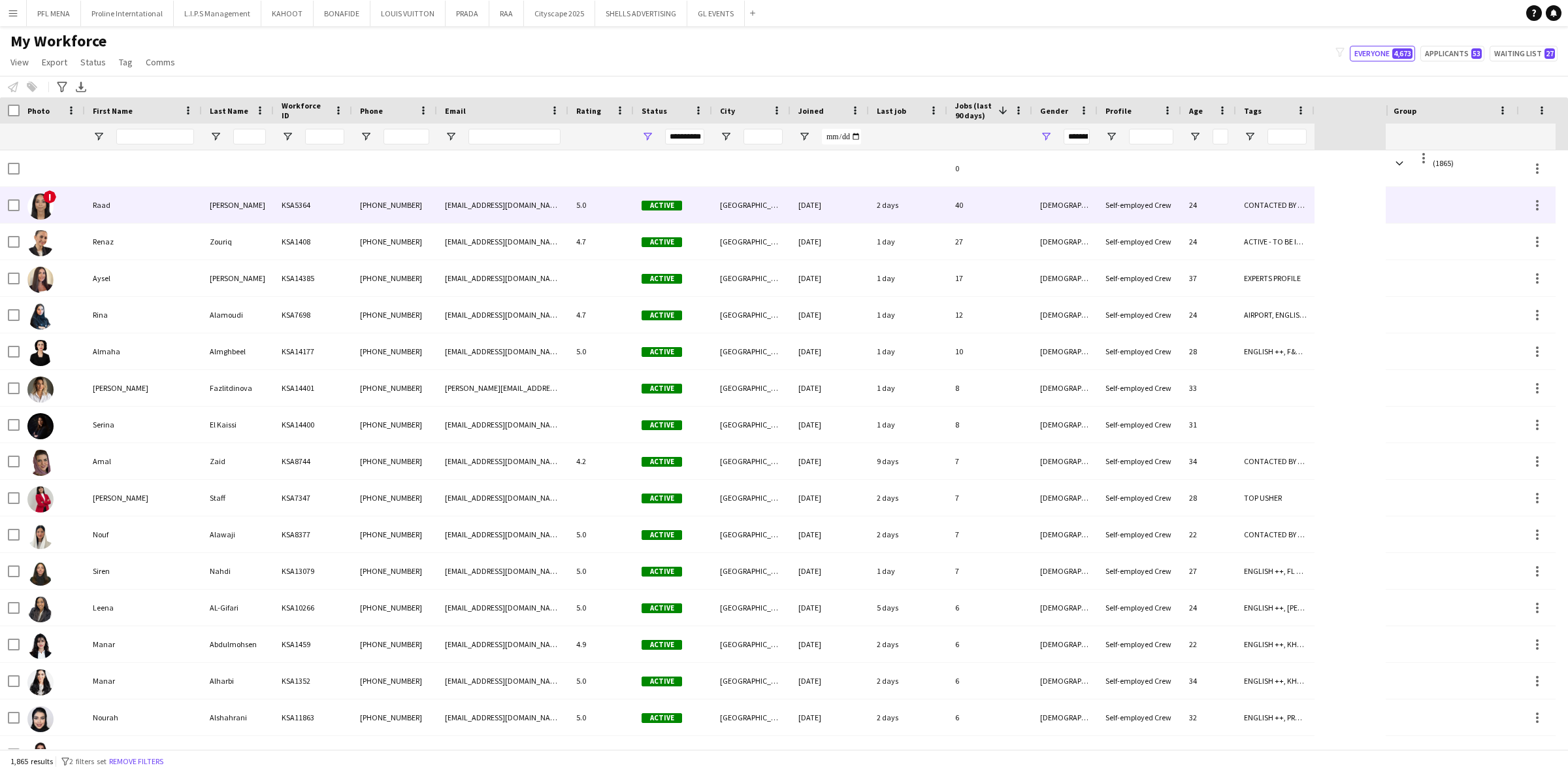
click at [162, 206] on div "Raad" at bounding box center [143, 204] width 117 height 36
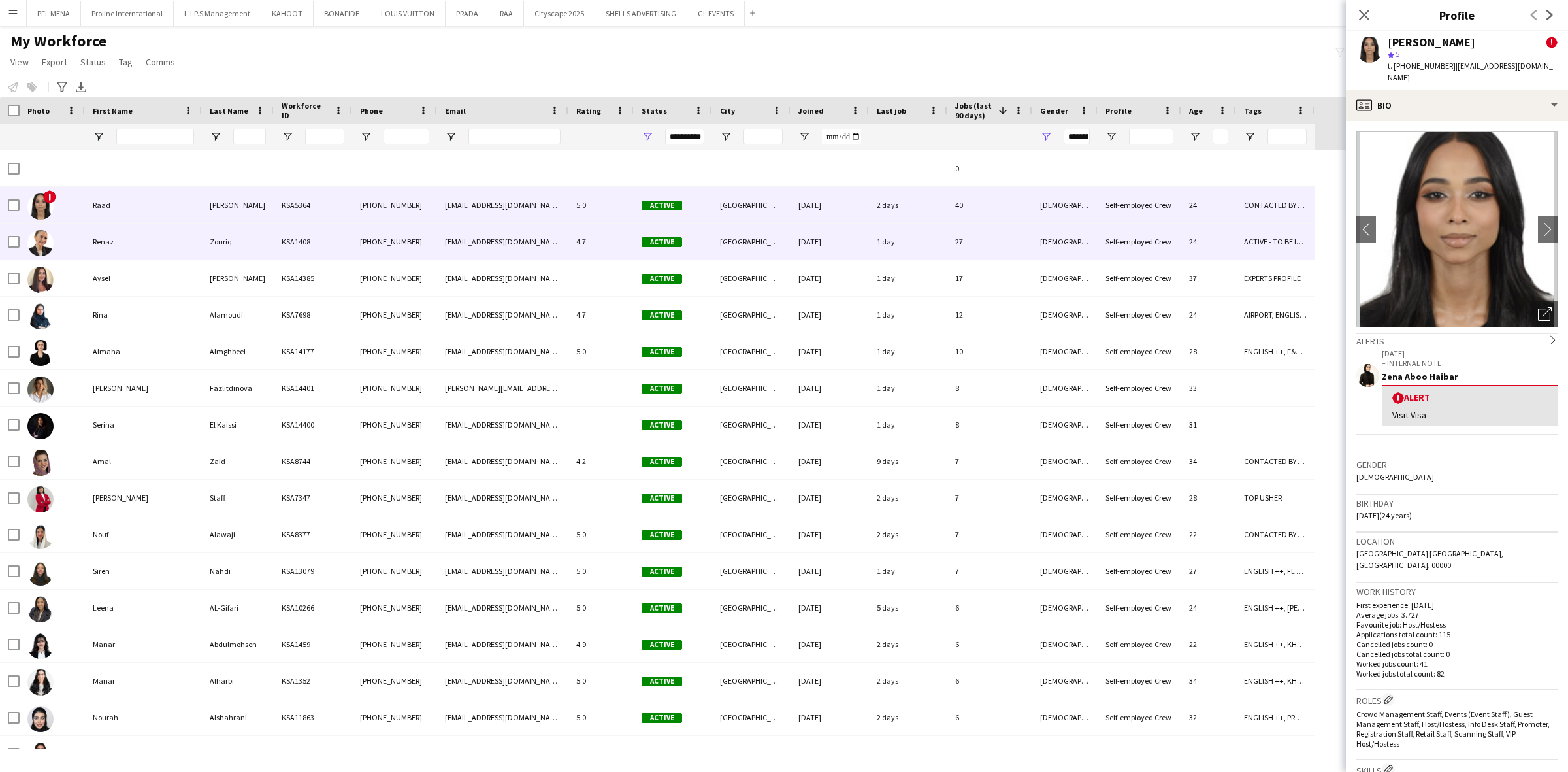
click at [161, 245] on div "Renaz" at bounding box center [143, 241] width 117 height 36
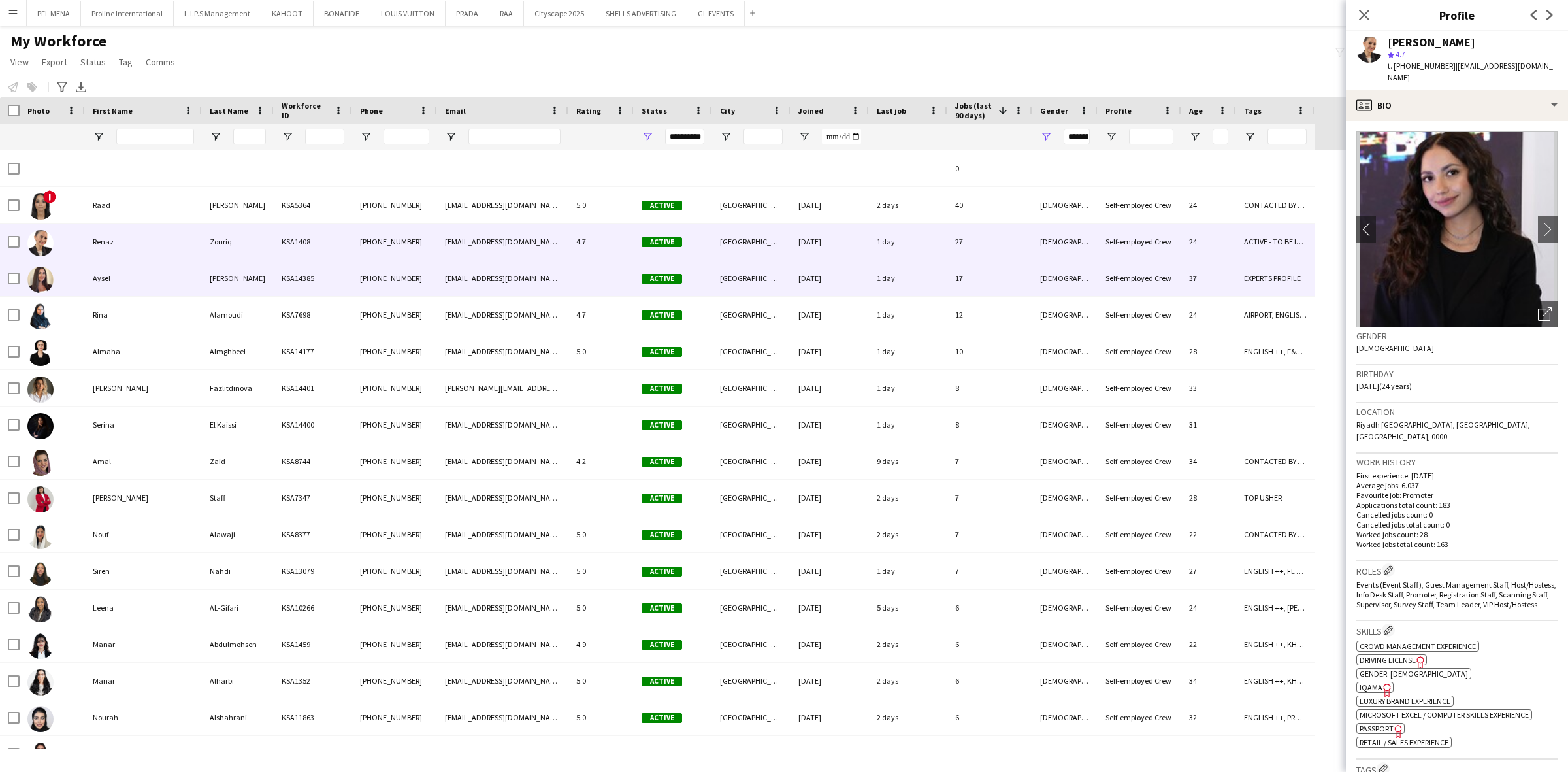
click at [159, 260] on div "Aysel" at bounding box center [143, 278] width 117 height 36
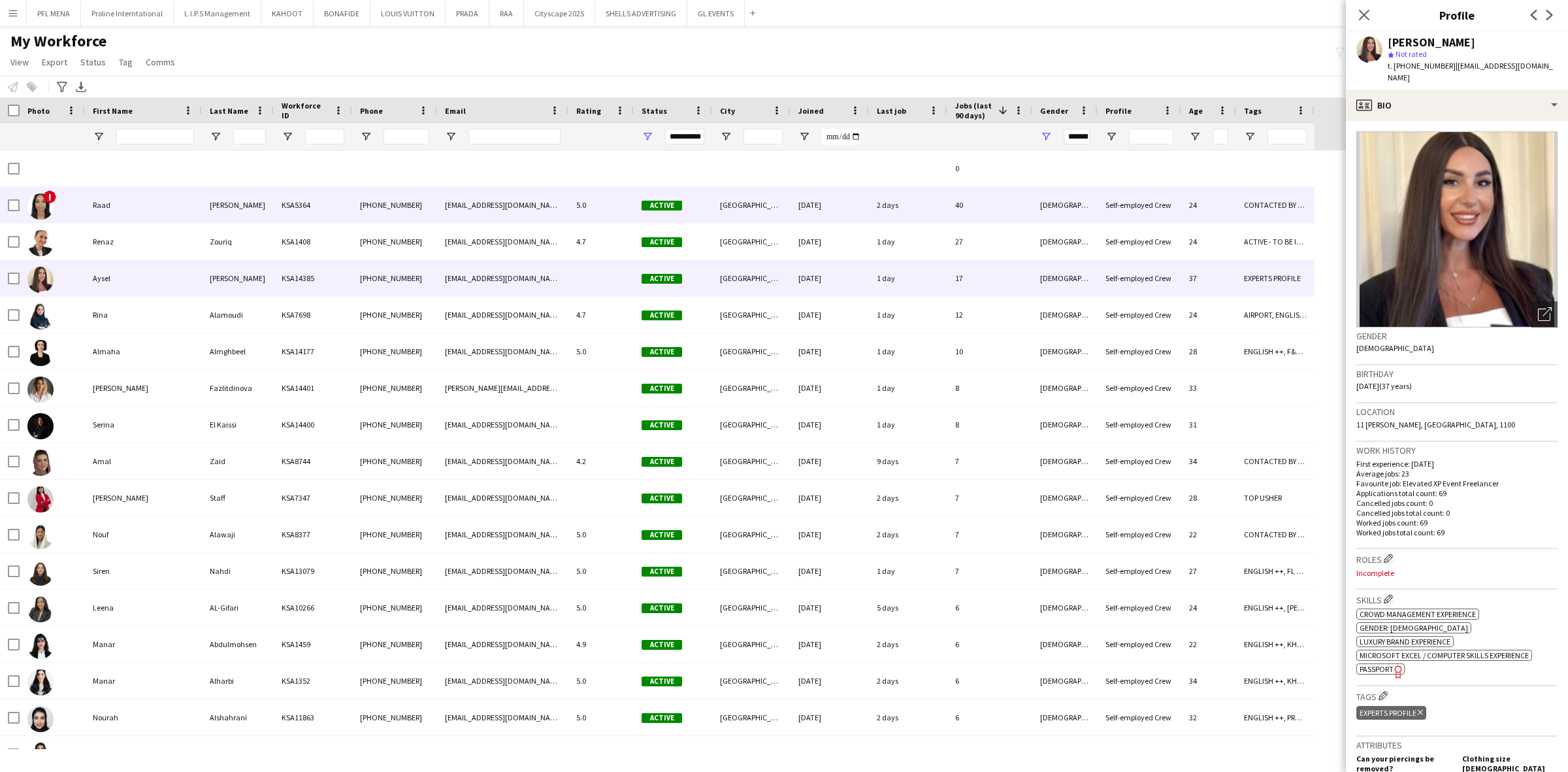
click at [126, 200] on div "Raad" at bounding box center [143, 204] width 117 height 36
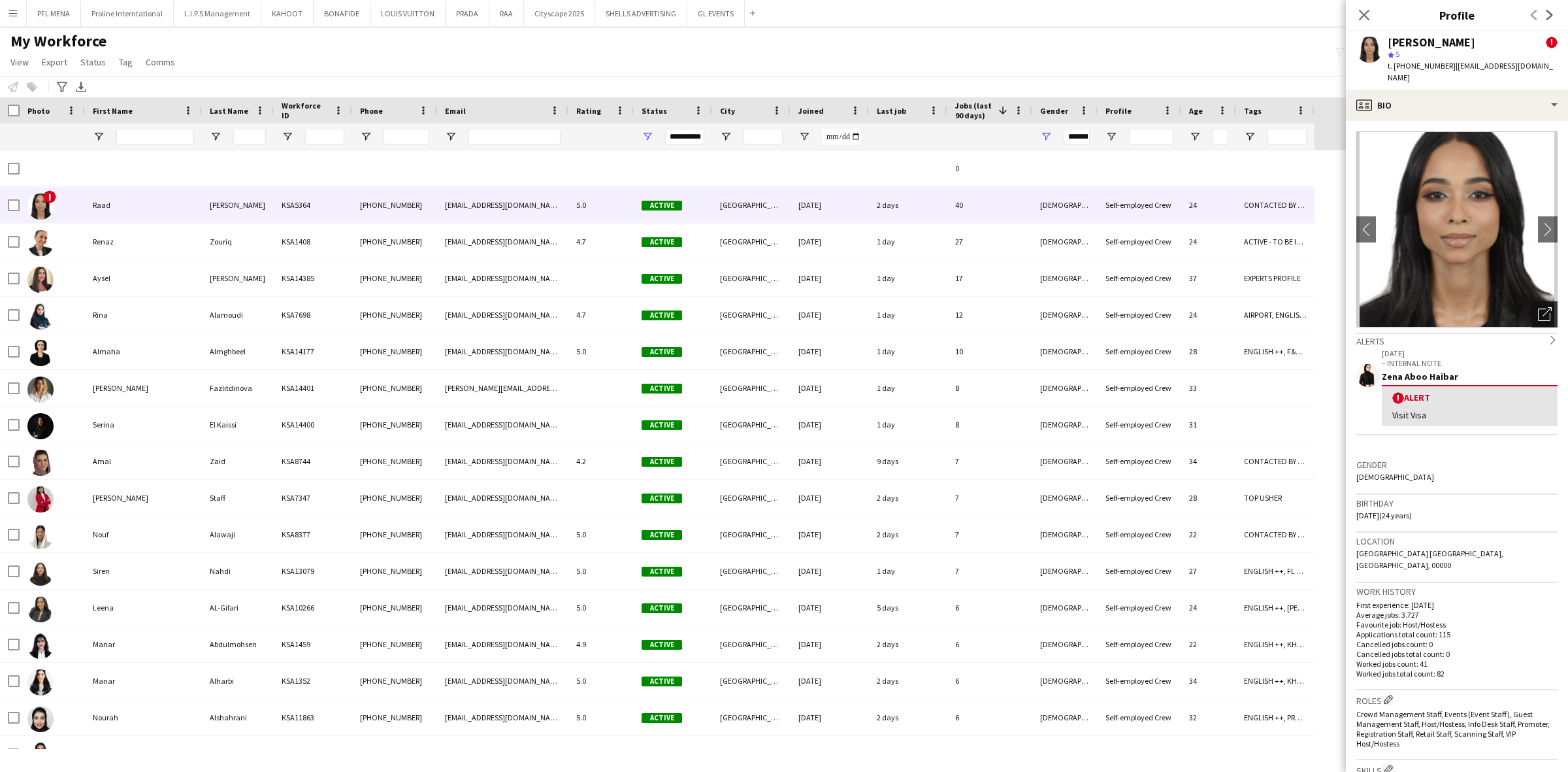
click at [1044, 301] on div "Open photos pop-in" at bounding box center [1544, 314] width 26 height 26
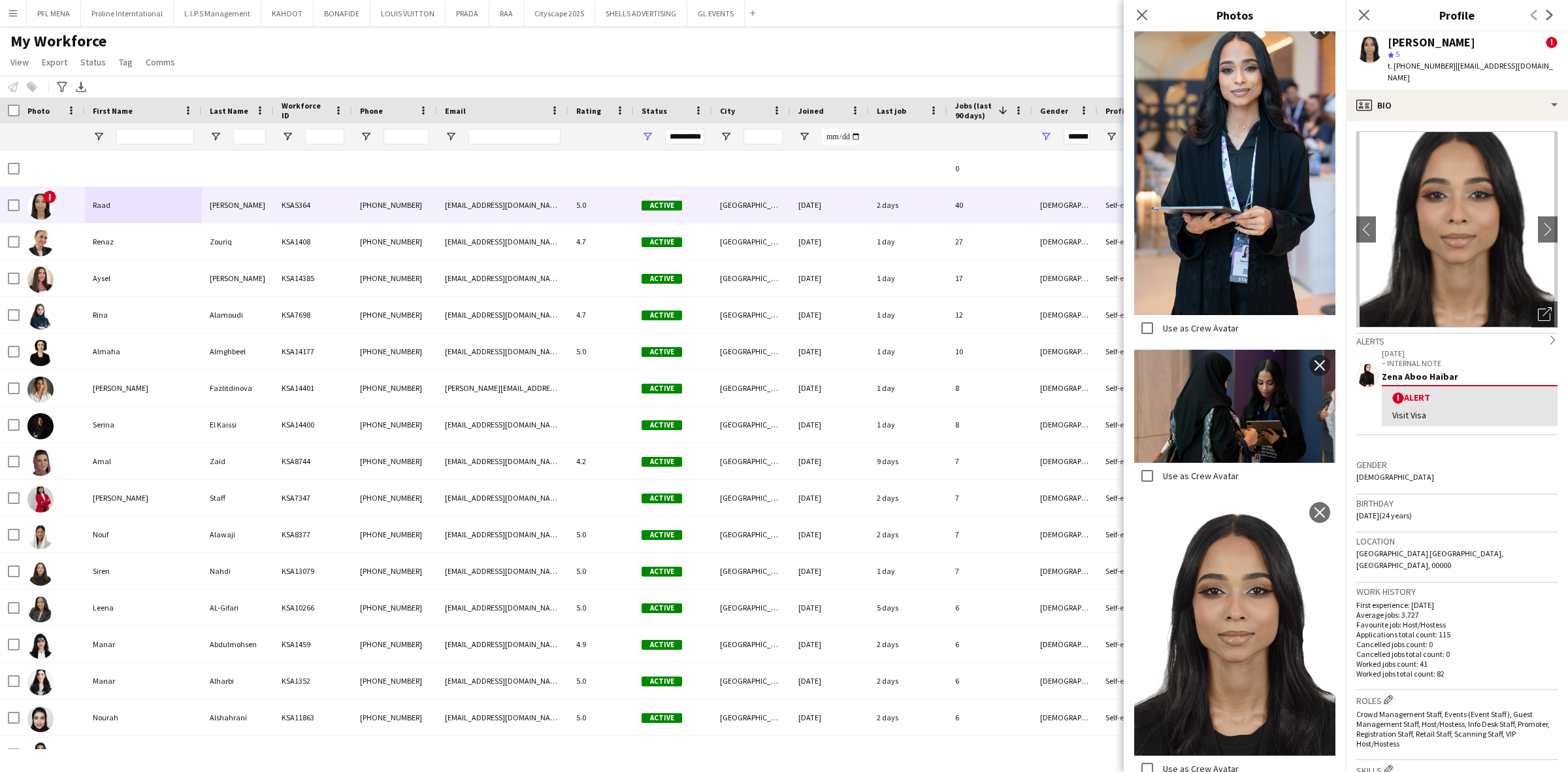
scroll to position [317, 0]
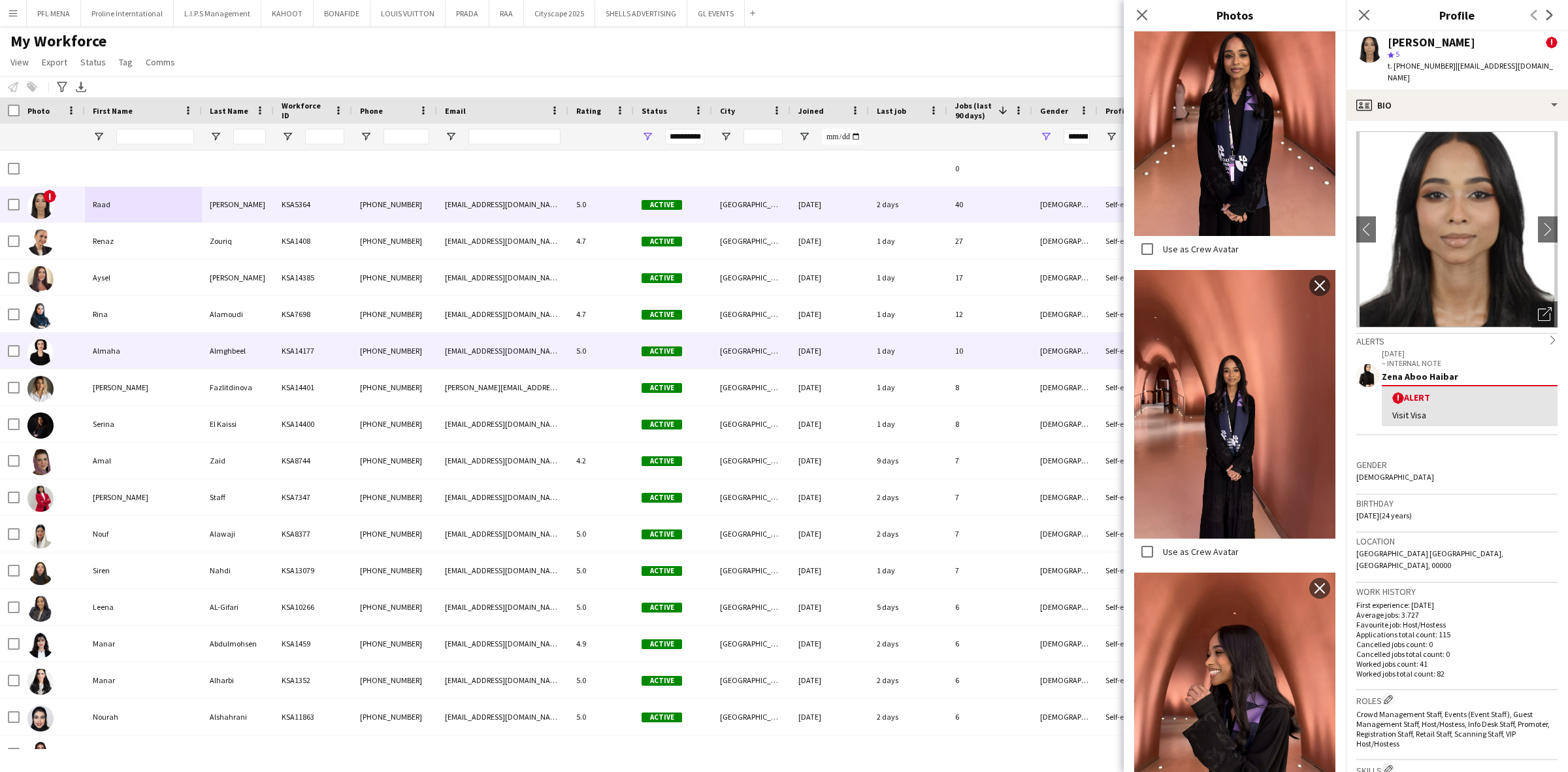
scroll to position [1, 0]
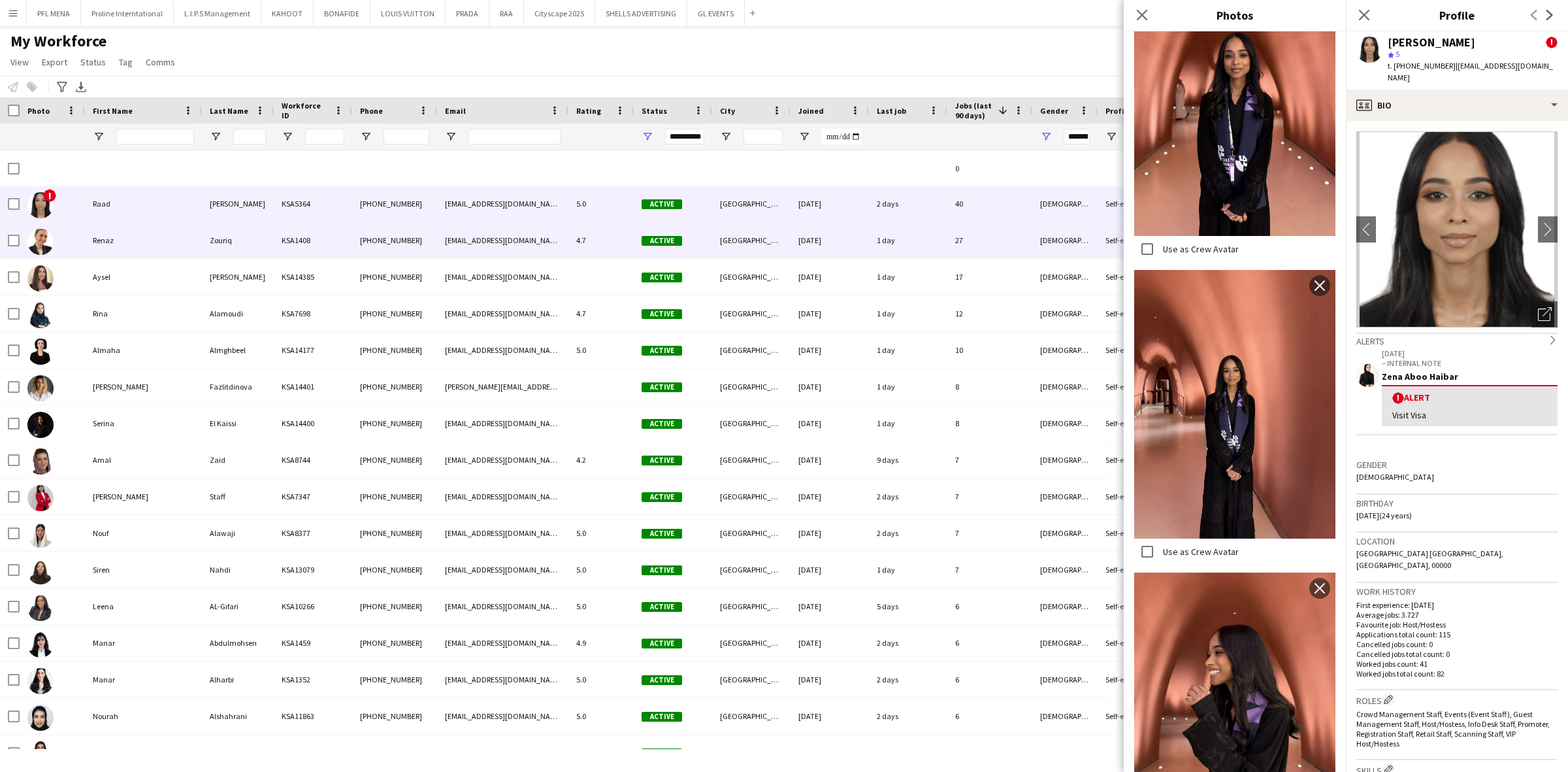
click at [143, 236] on div "Renaz" at bounding box center [143, 240] width 117 height 36
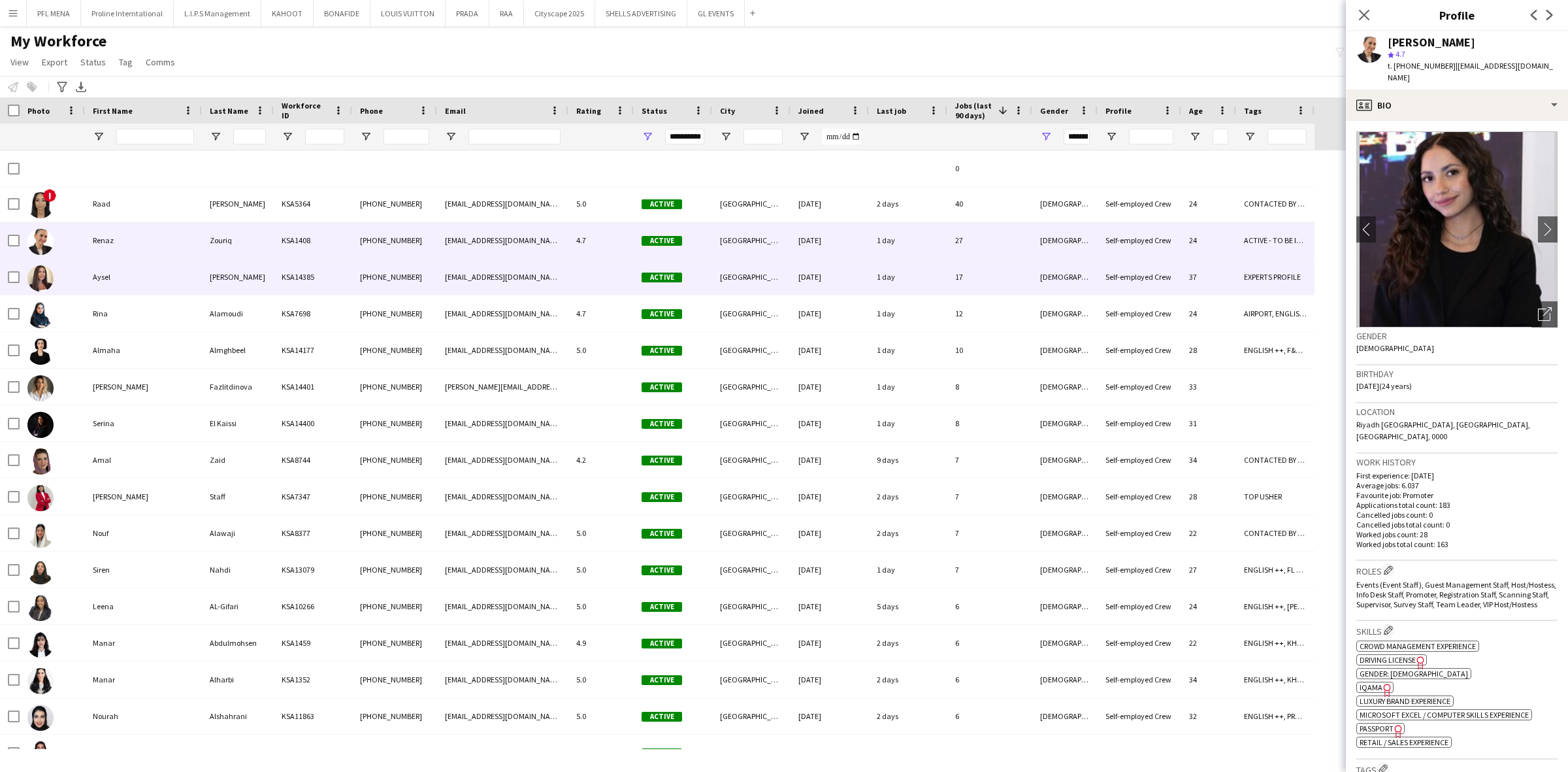
click at [143, 279] on div "Aysel" at bounding box center [143, 276] width 117 height 36
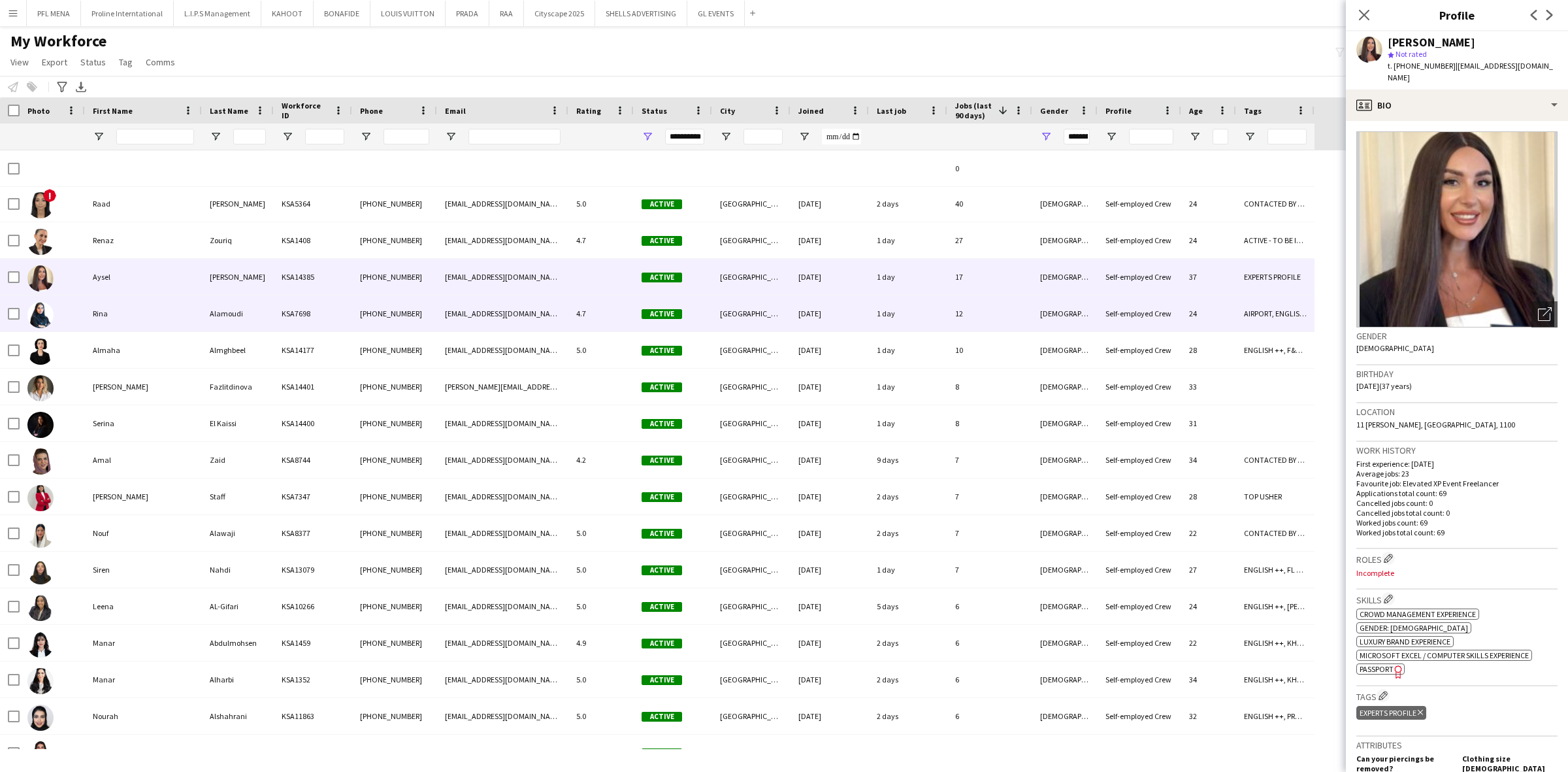
click at [145, 325] on div "Rina" at bounding box center [143, 313] width 117 height 36
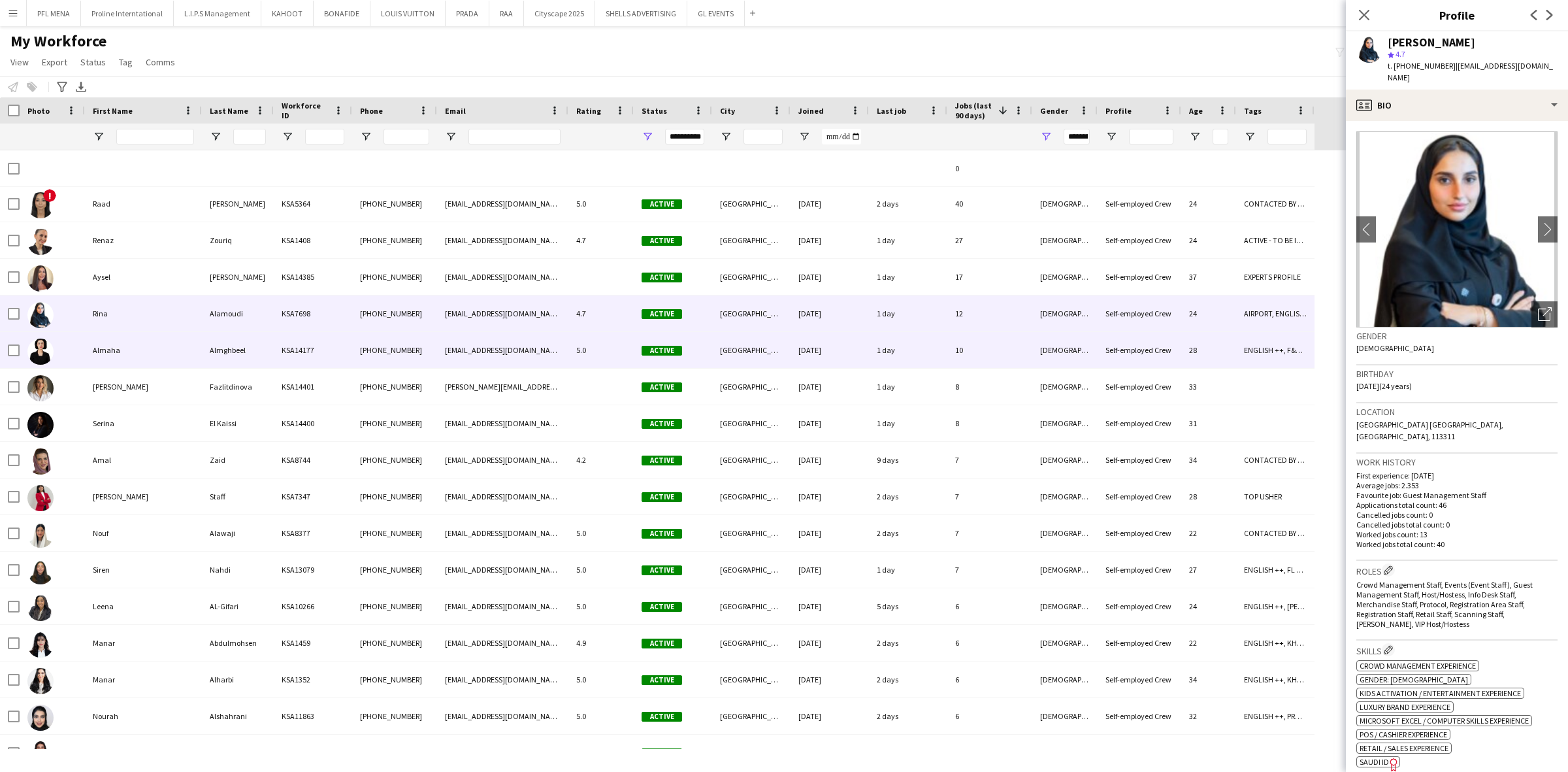
click at [136, 363] on div "Almaha" at bounding box center [143, 350] width 117 height 36
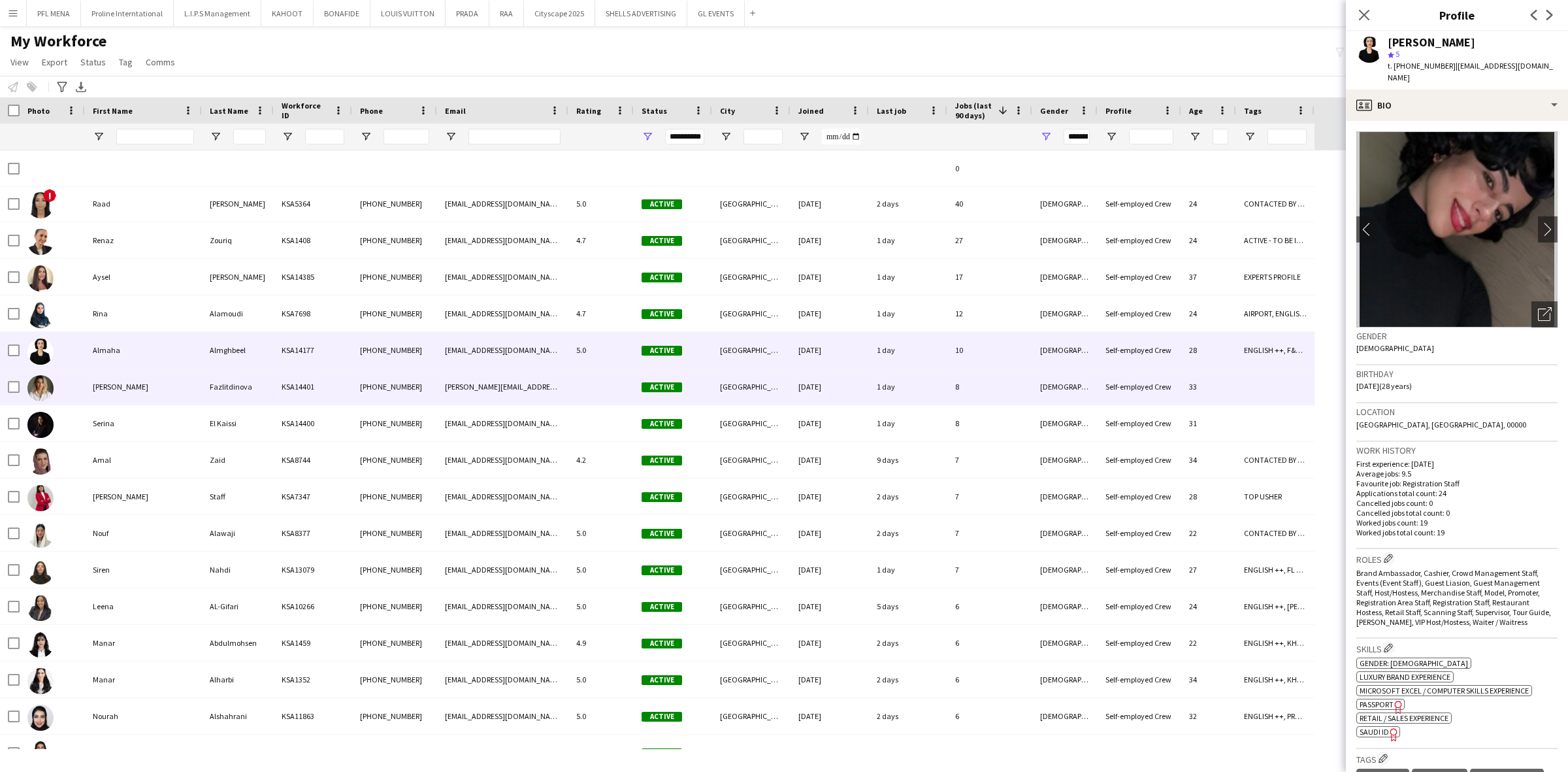
click at [131, 380] on div "[PERSON_NAME]" at bounding box center [143, 386] width 117 height 36
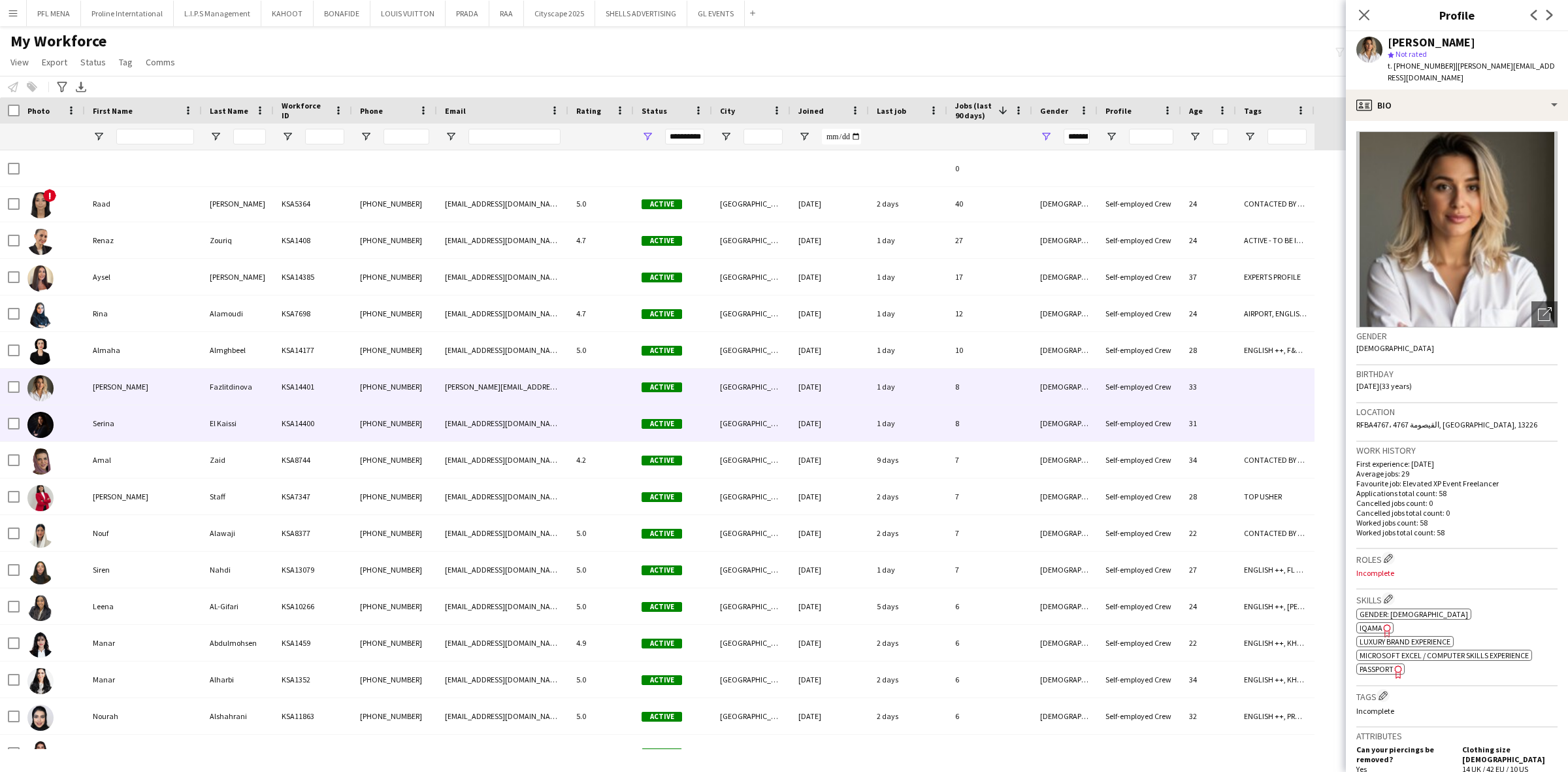
click at [127, 411] on div "Serina" at bounding box center [143, 423] width 117 height 36
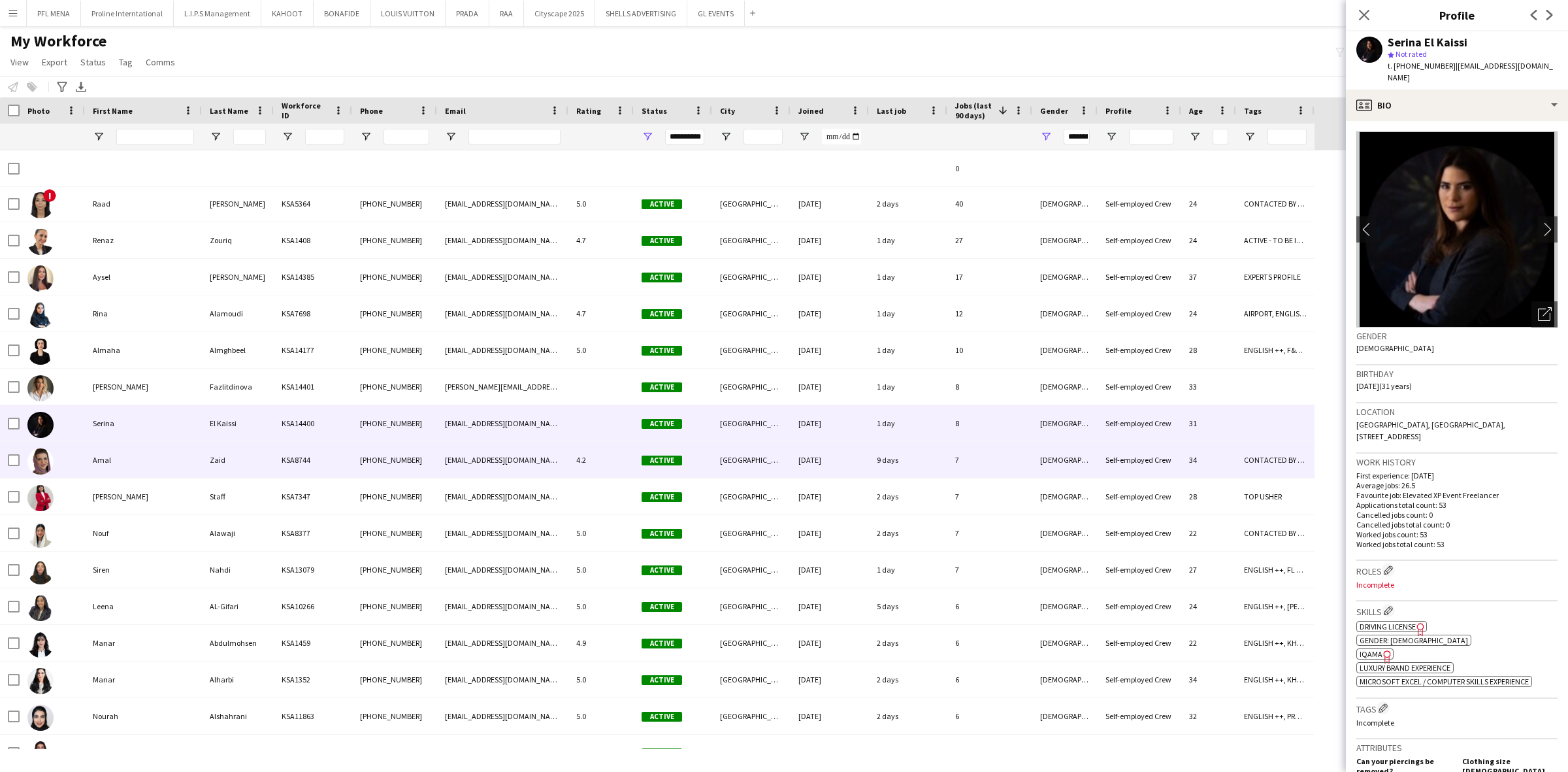
click at [117, 445] on div "Amal" at bounding box center [143, 460] width 117 height 36
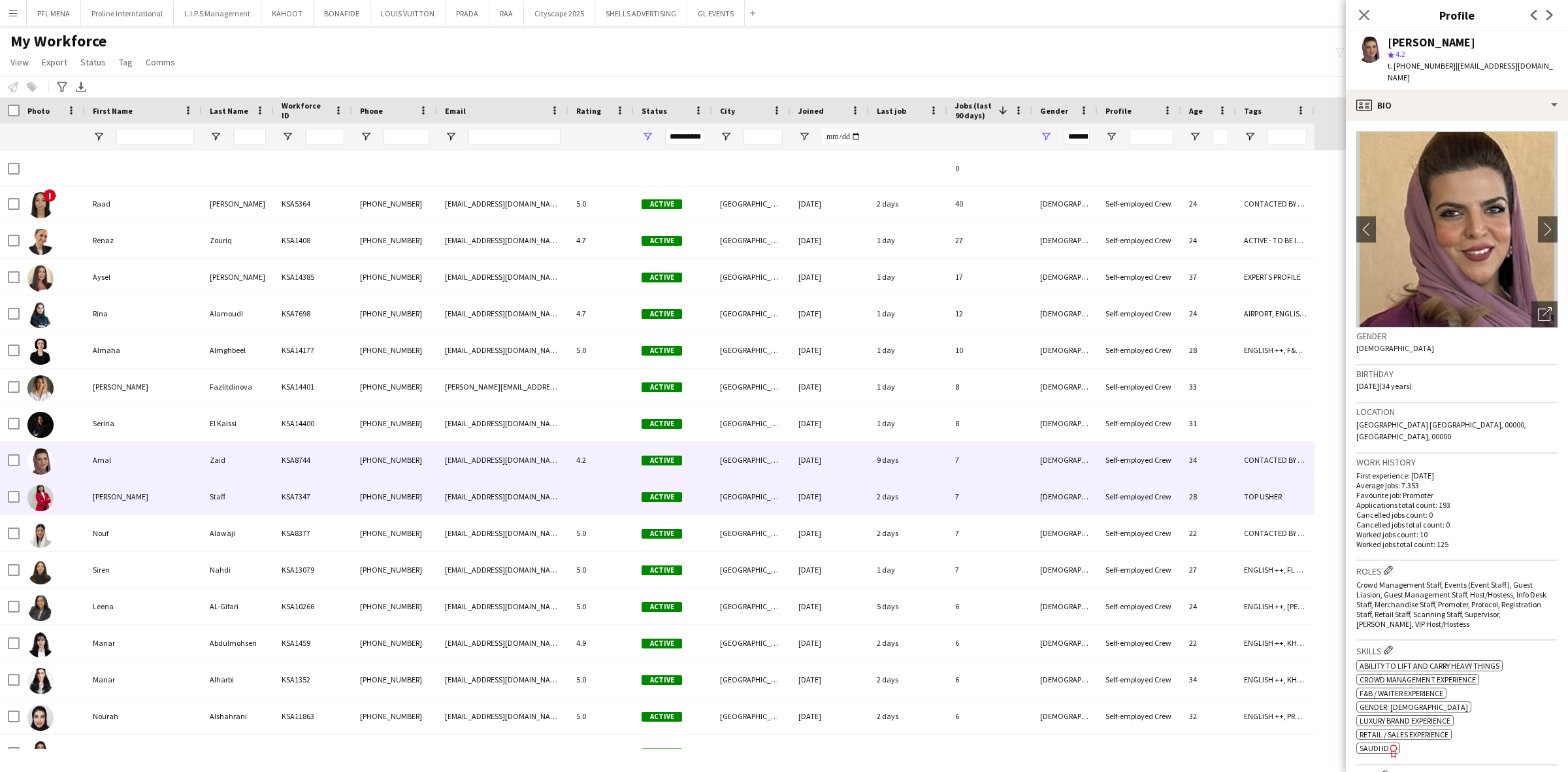
click at [129, 492] on div "[PERSON_NAME]" at bounding box center [143, 496] width 117 height 36
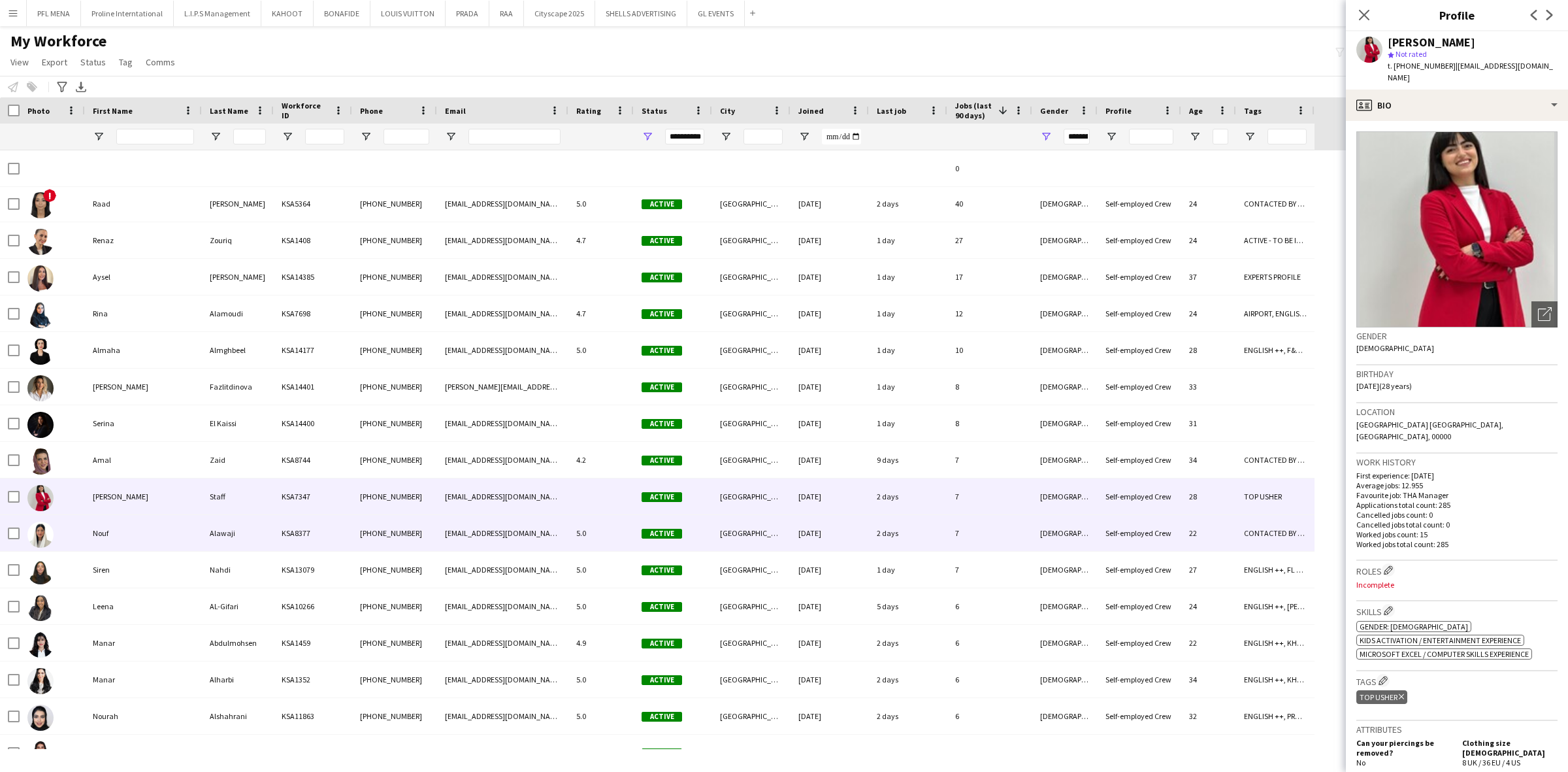
click at [170, 526] on div "Nouf" at bounding box center [143, 533] width 117 height 36
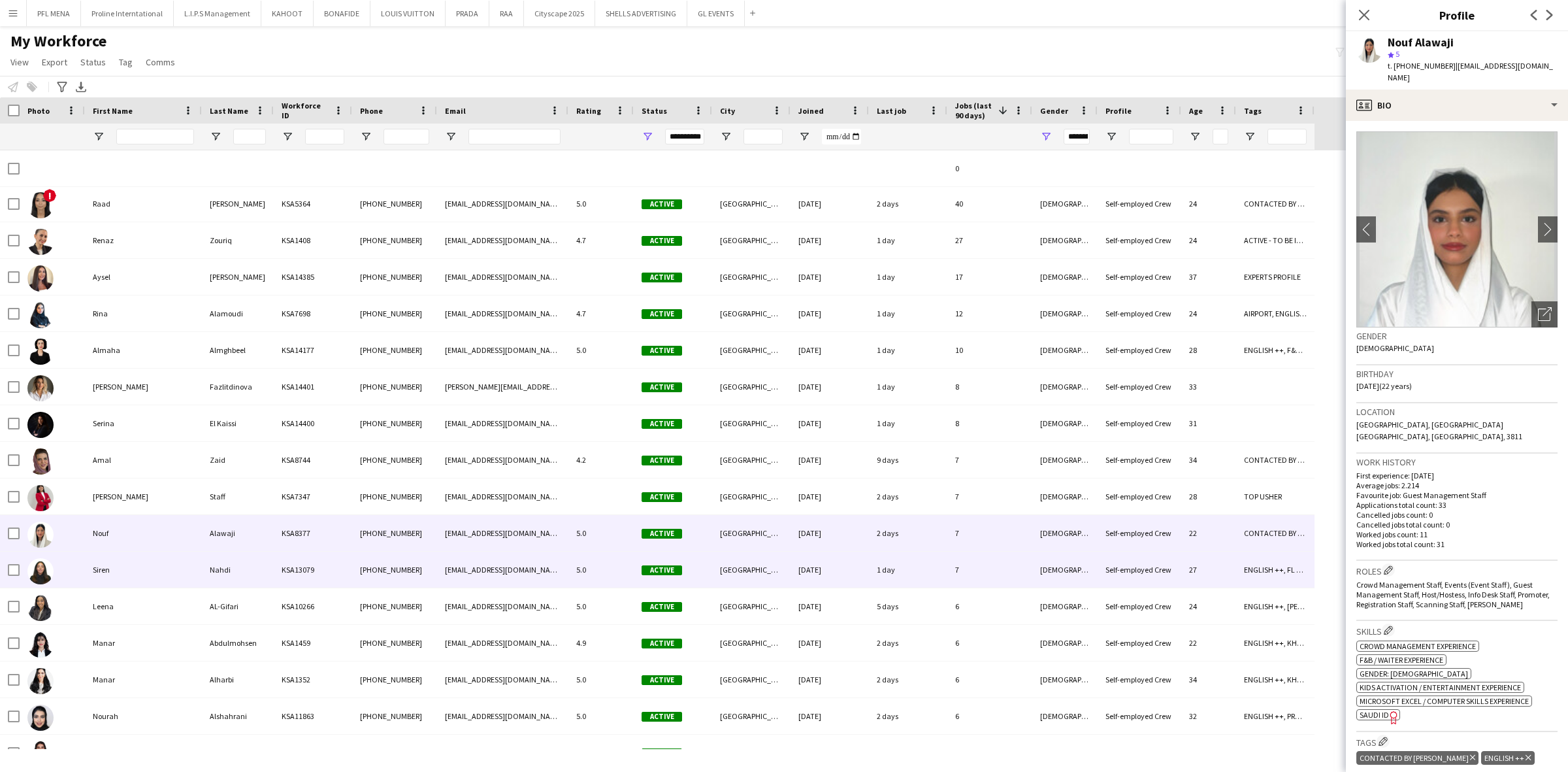
click at [160, 558] on div "Siren" at bounding box center [143, 569] width 117 height 36
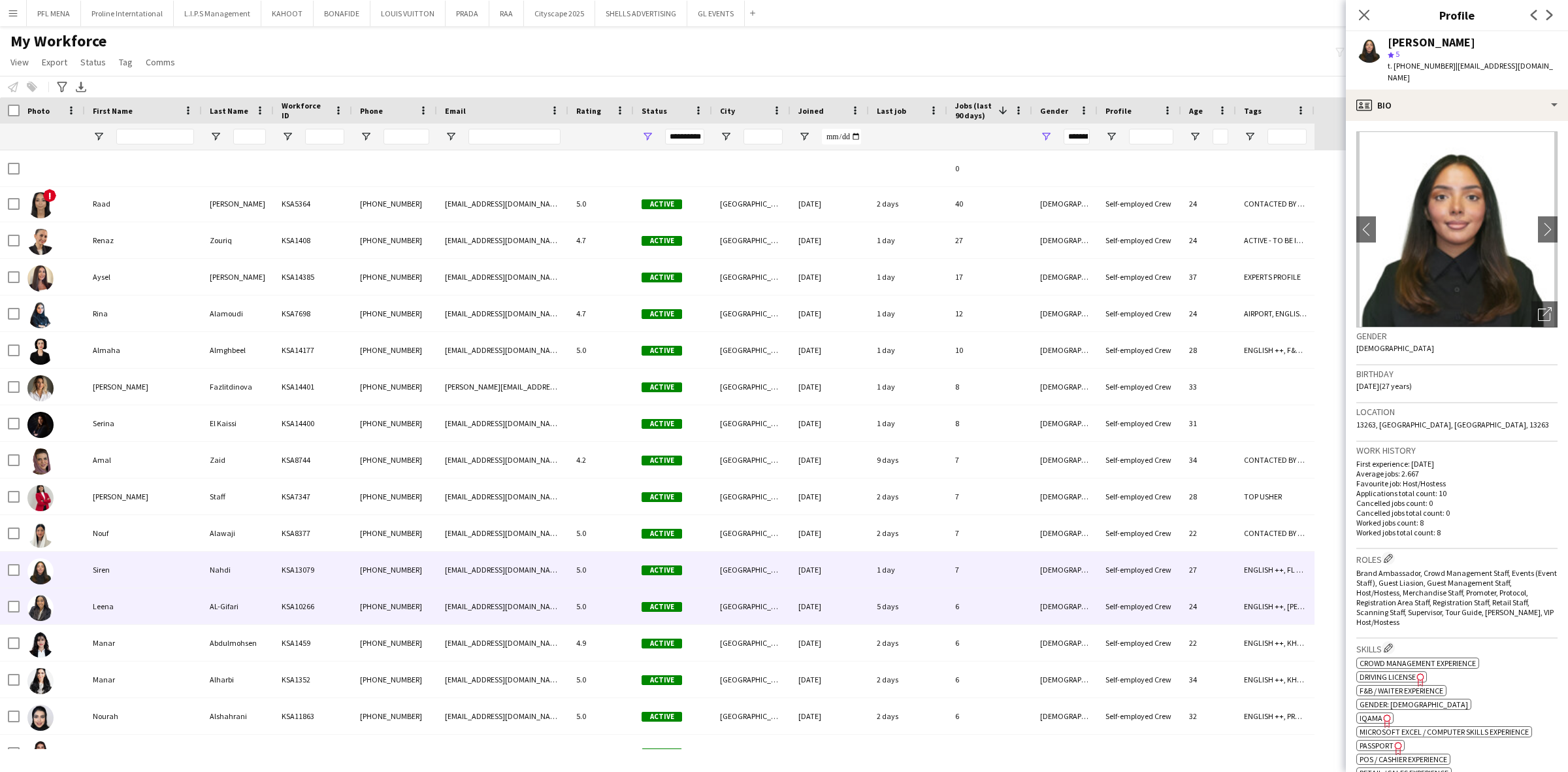
click at [153, 606] on div "Leena" at bounding box center [143, 606] width 117 height 36
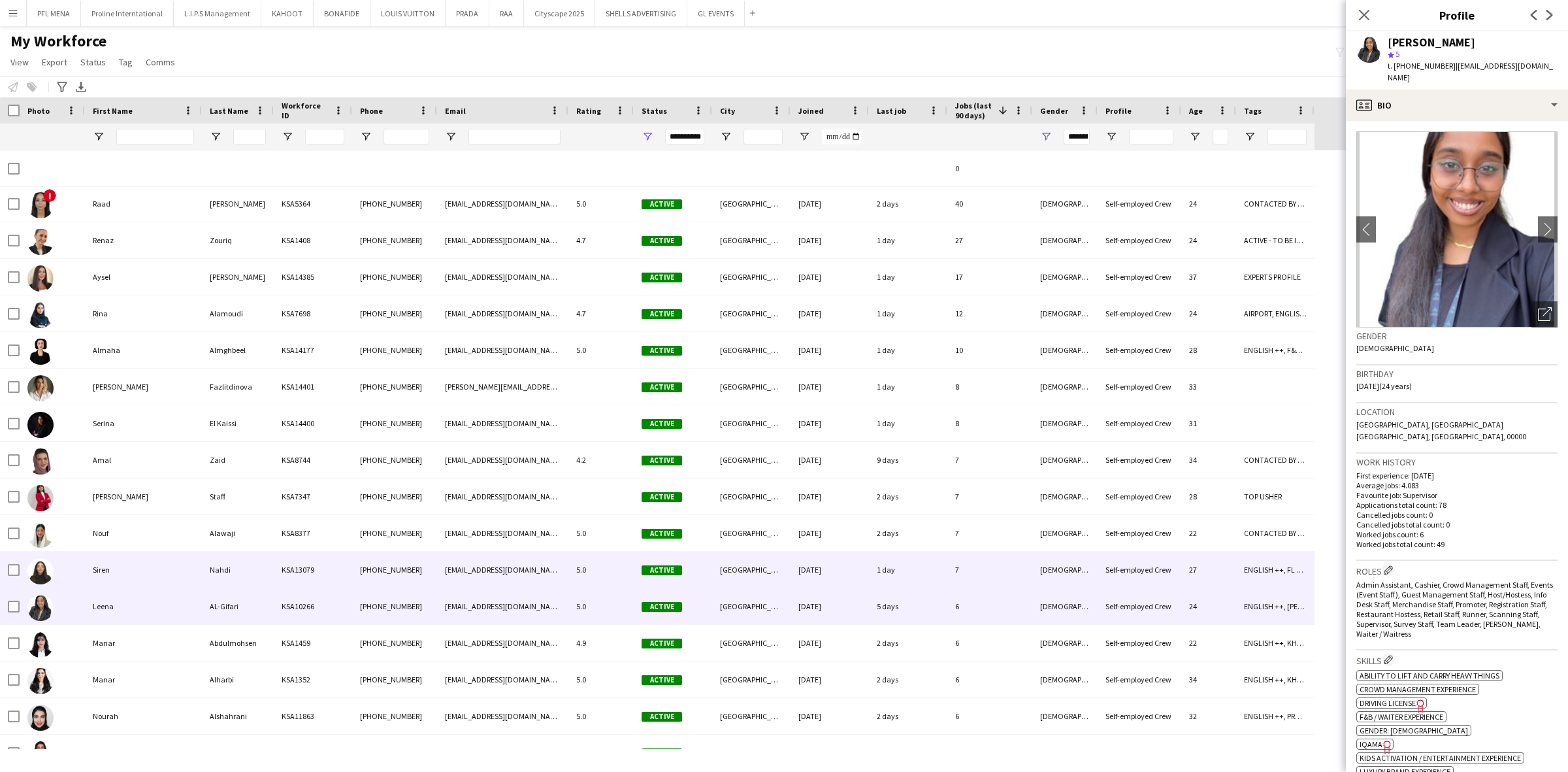
click at [155, 573] on div "Siren" at bounding box center [143, 569] width 117 height 36
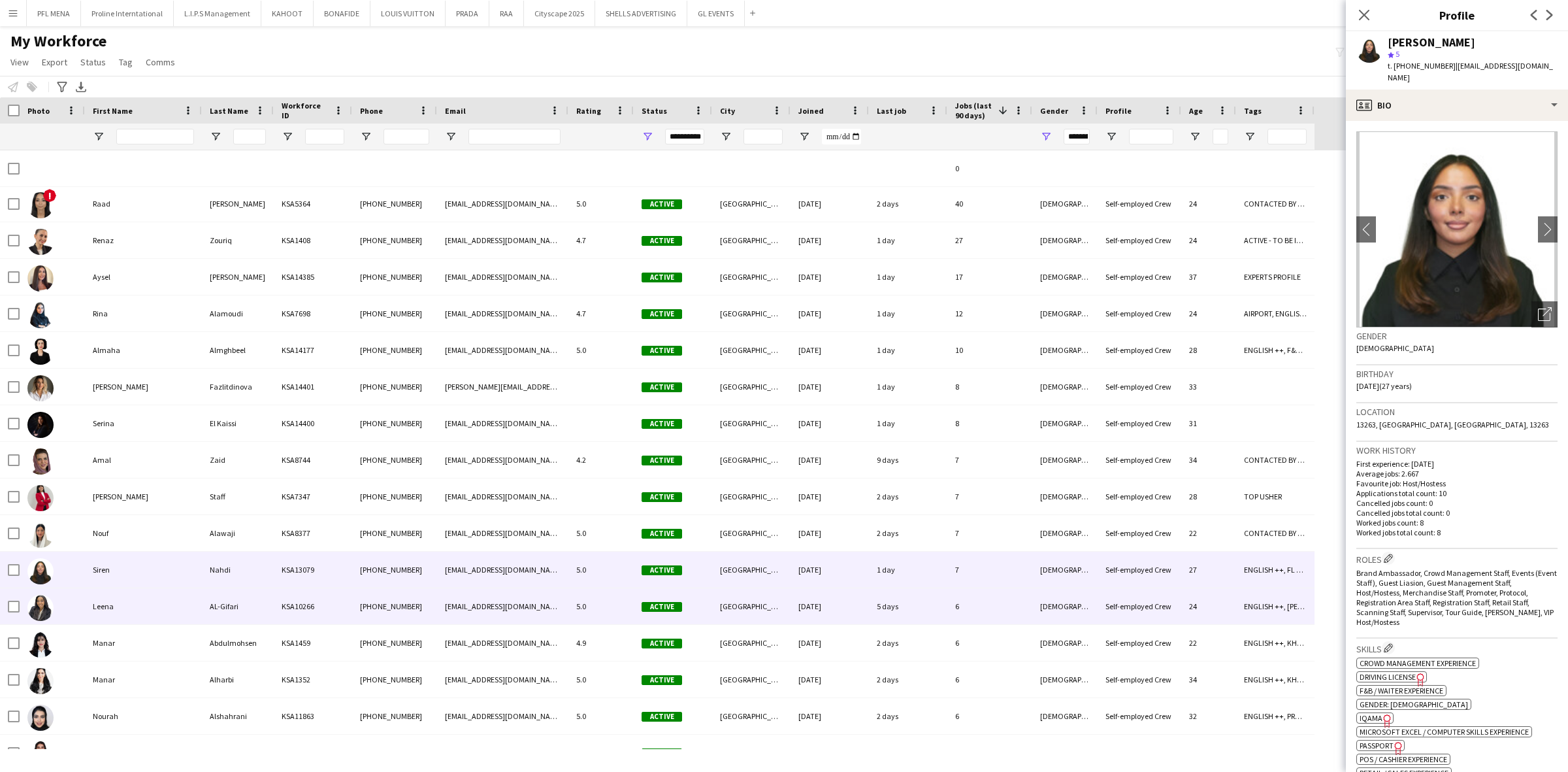
click at [87, 610] on div "Leena" at bounding box center [143, 606] width 117 height 36
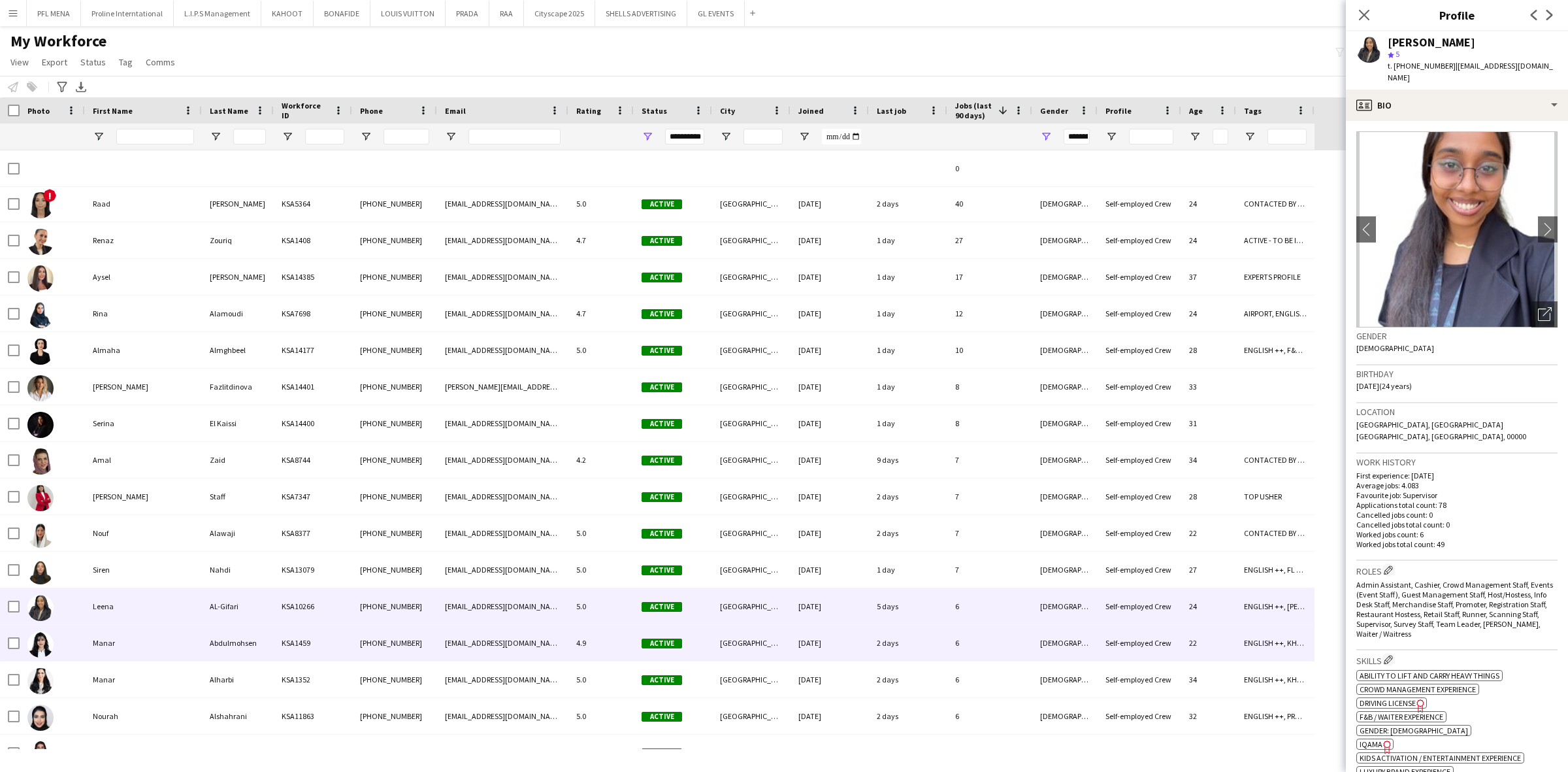
click at [102, 648] on div "Manar" at bounding box center [143, 643] width 117 height 36
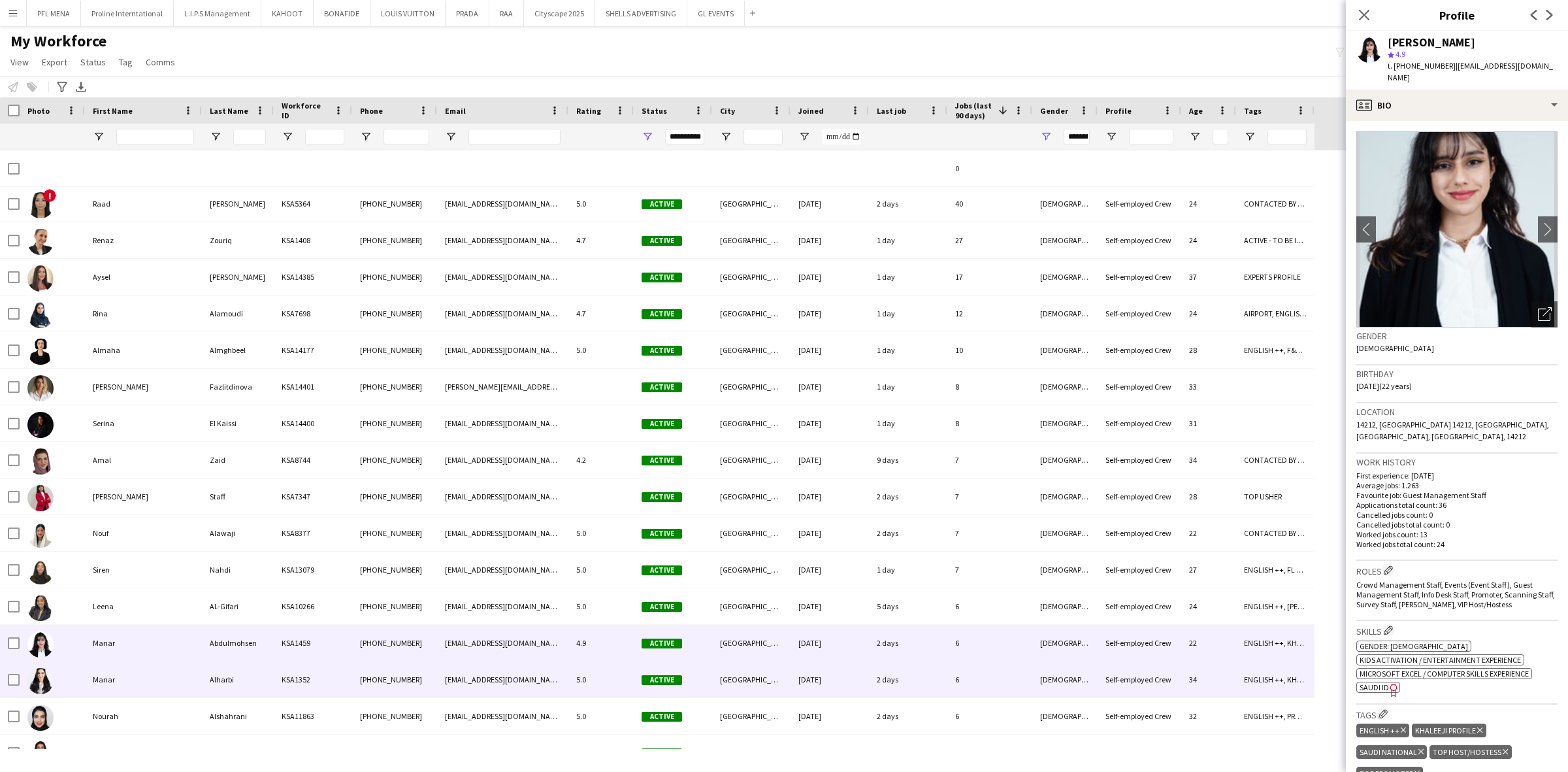
click at [110, 681] on div "Manar" at bounding box center [143, 679] width 117 height 36
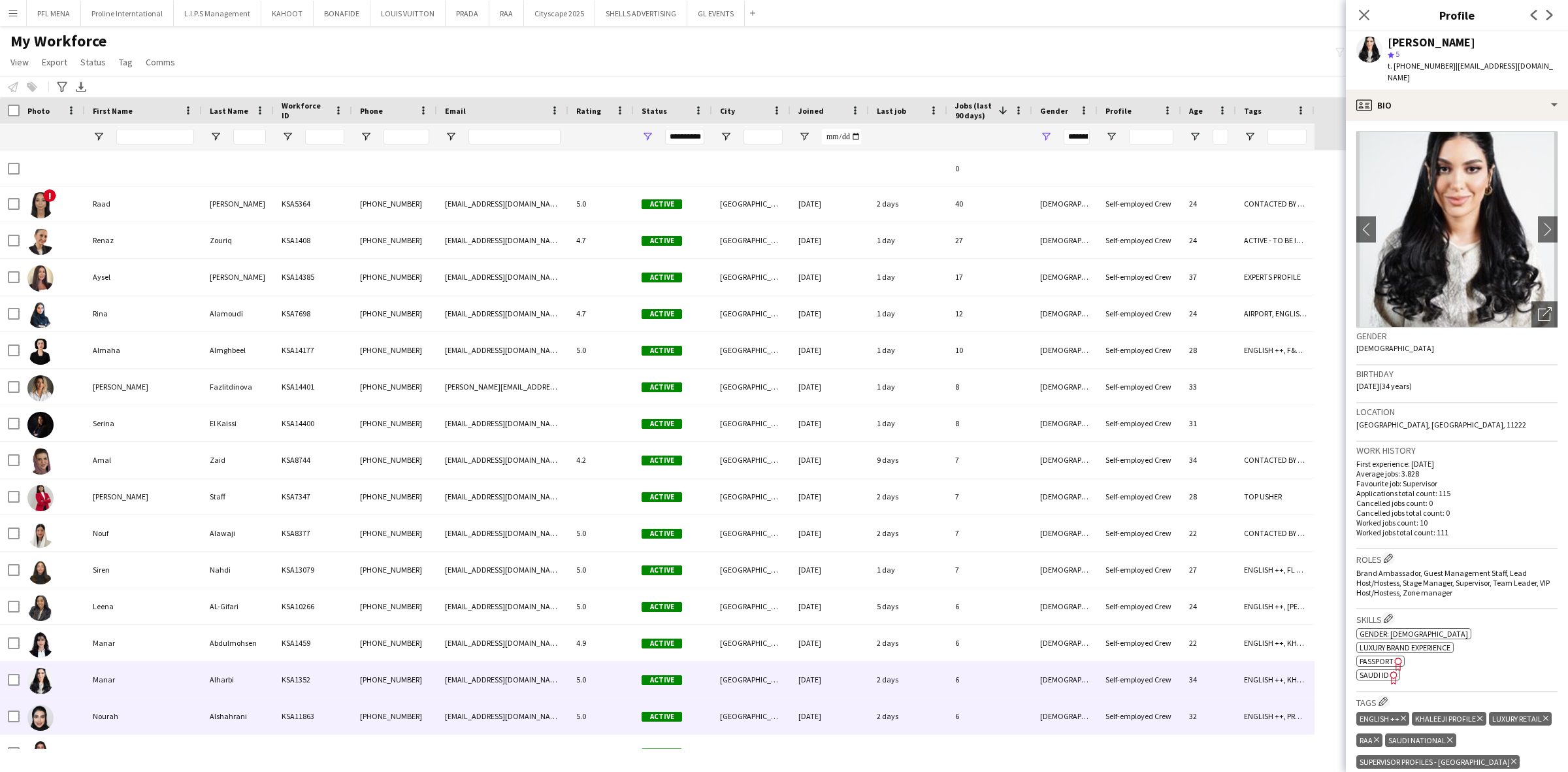
click at [113, 714] on div "Nourah" at bounding box center [143, 715] width 117 height 36
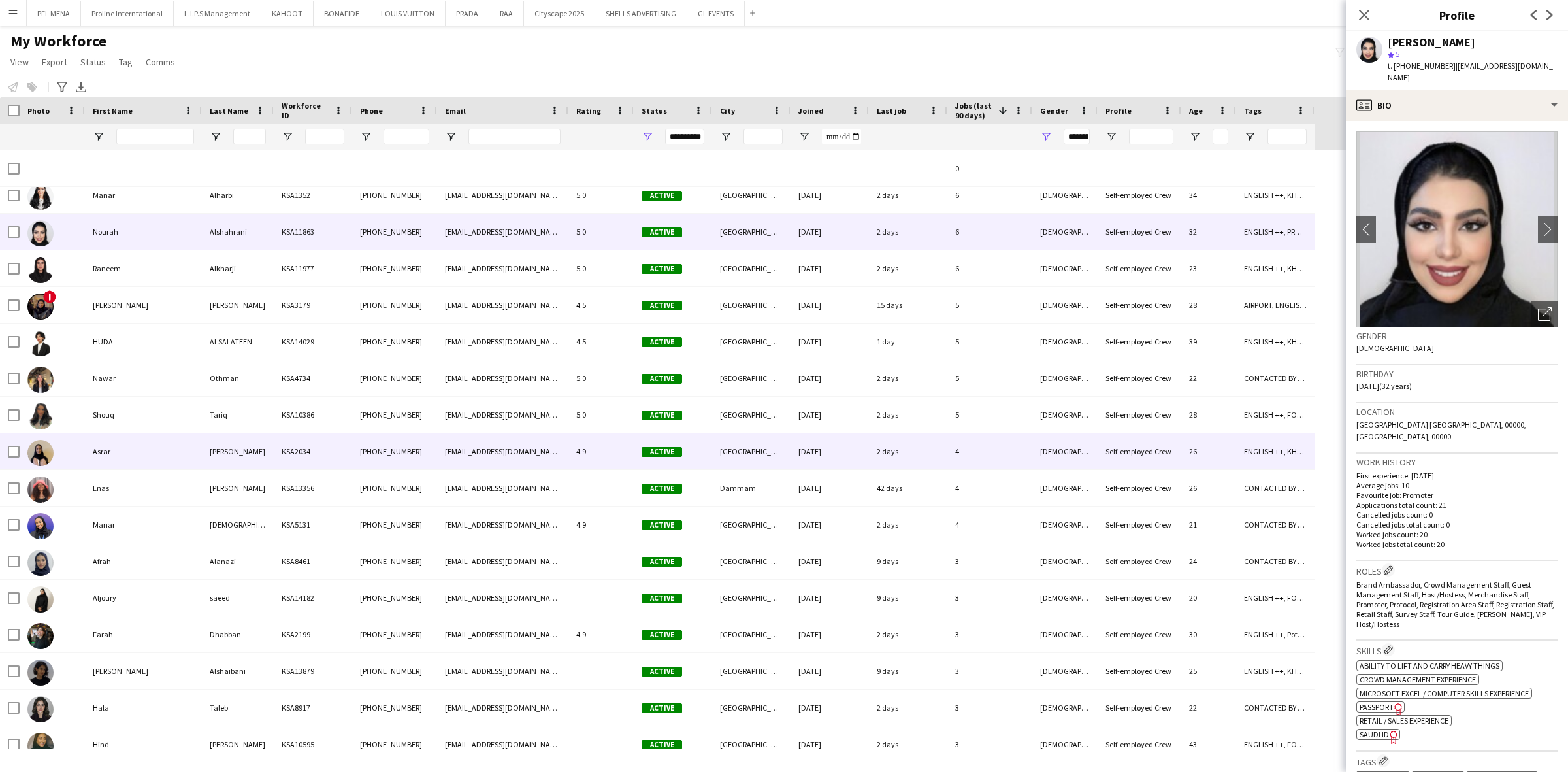
scroll to position [0, 0]
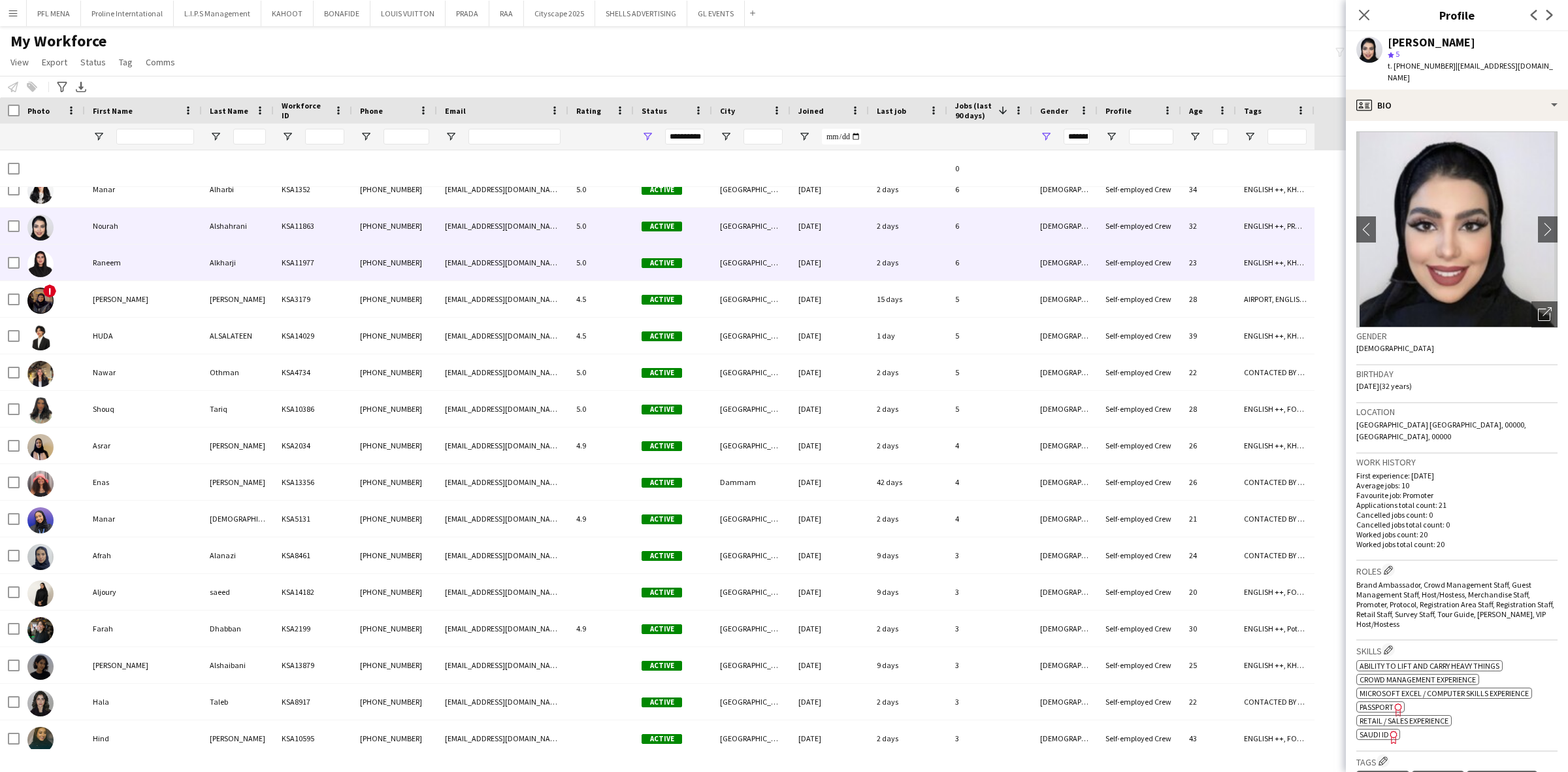
click at [139, 252] on div "Raneem" at bounding box center [143, 262] width 117 height 36
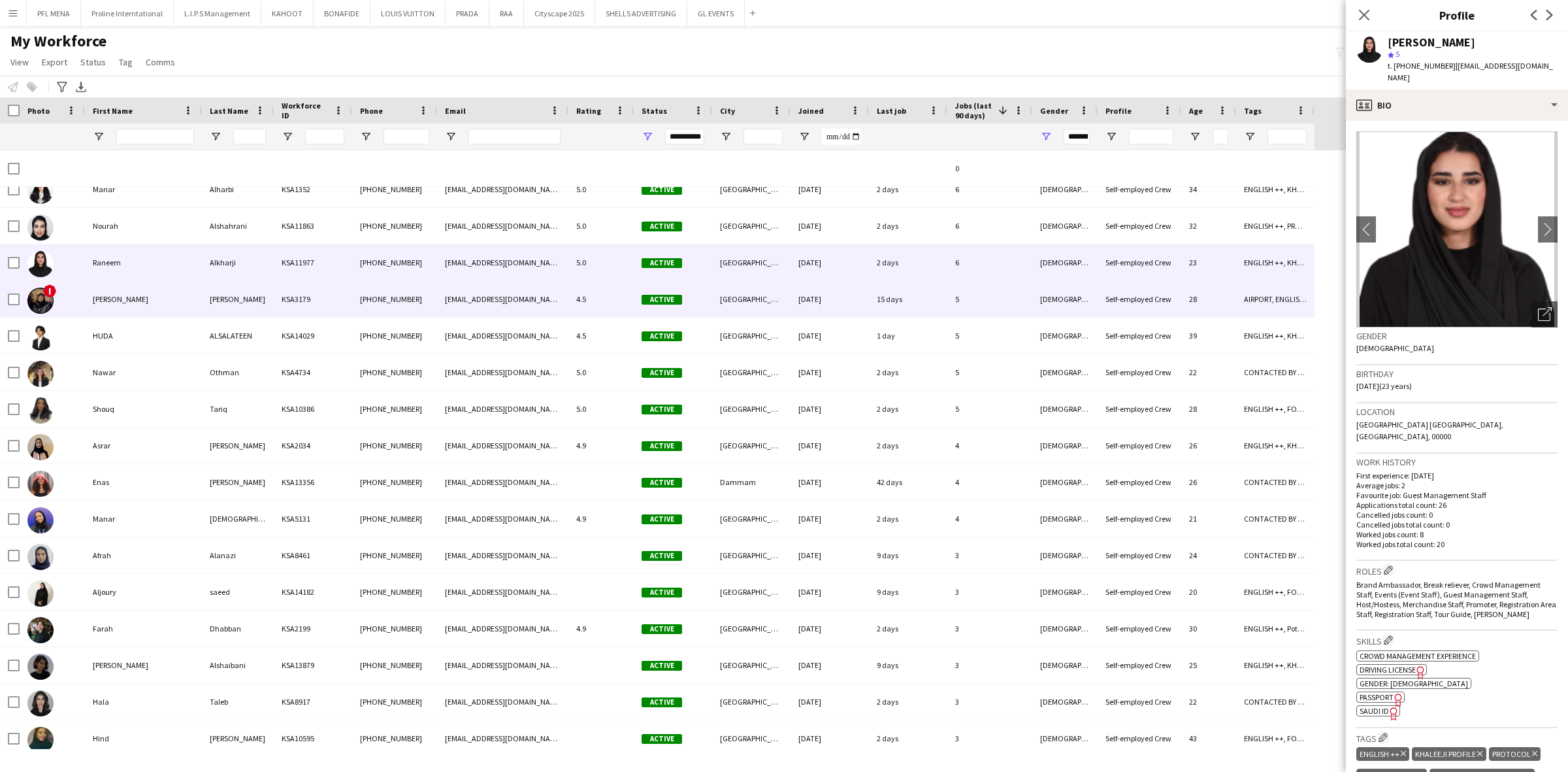
click at [138, 289] on div "Ghada" at bounding box center [143, 299] width 117 height 36
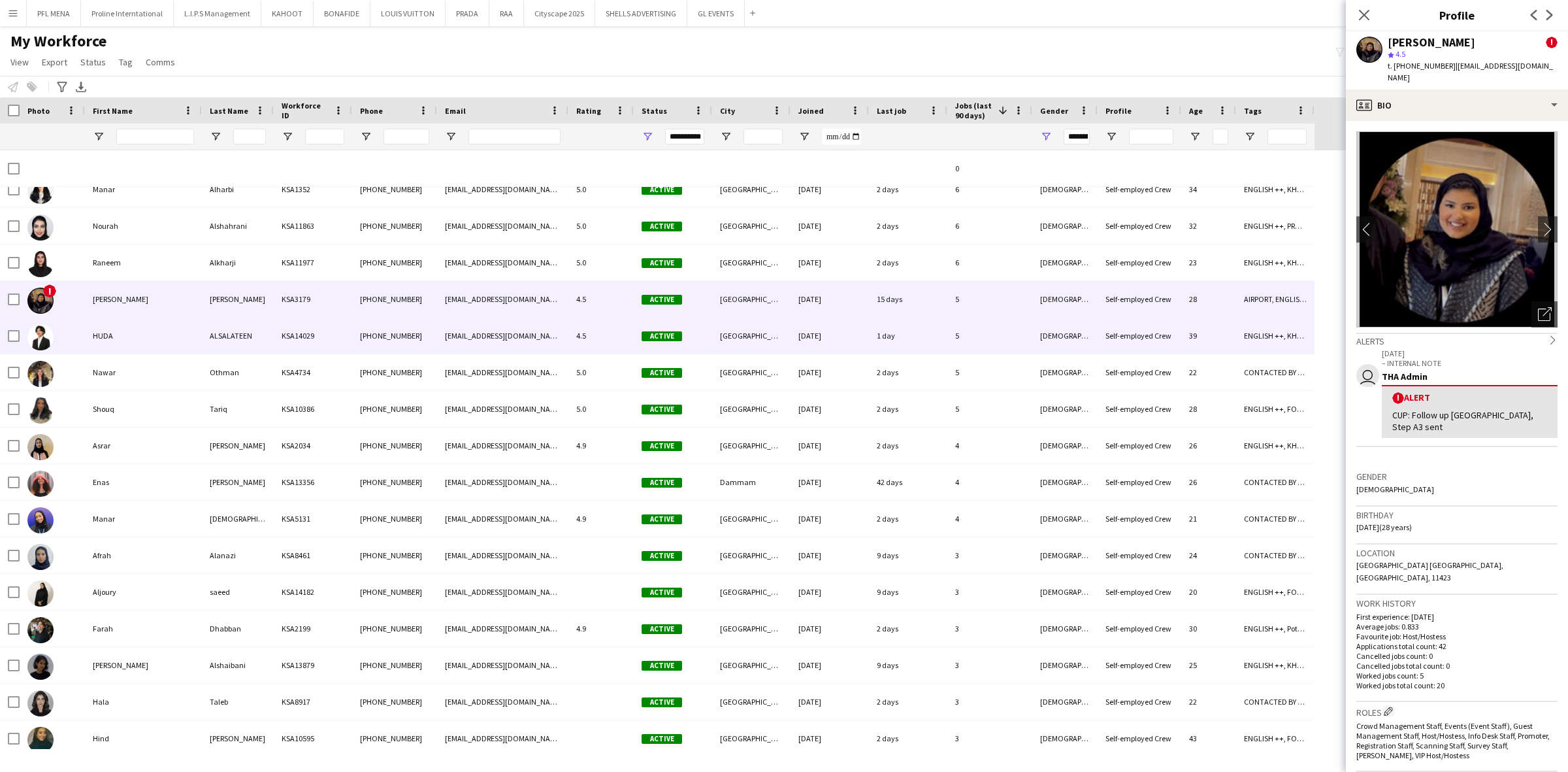
click at [135, 329] on div "HUDA" at bounding box center [143, 335] width 117 height 36
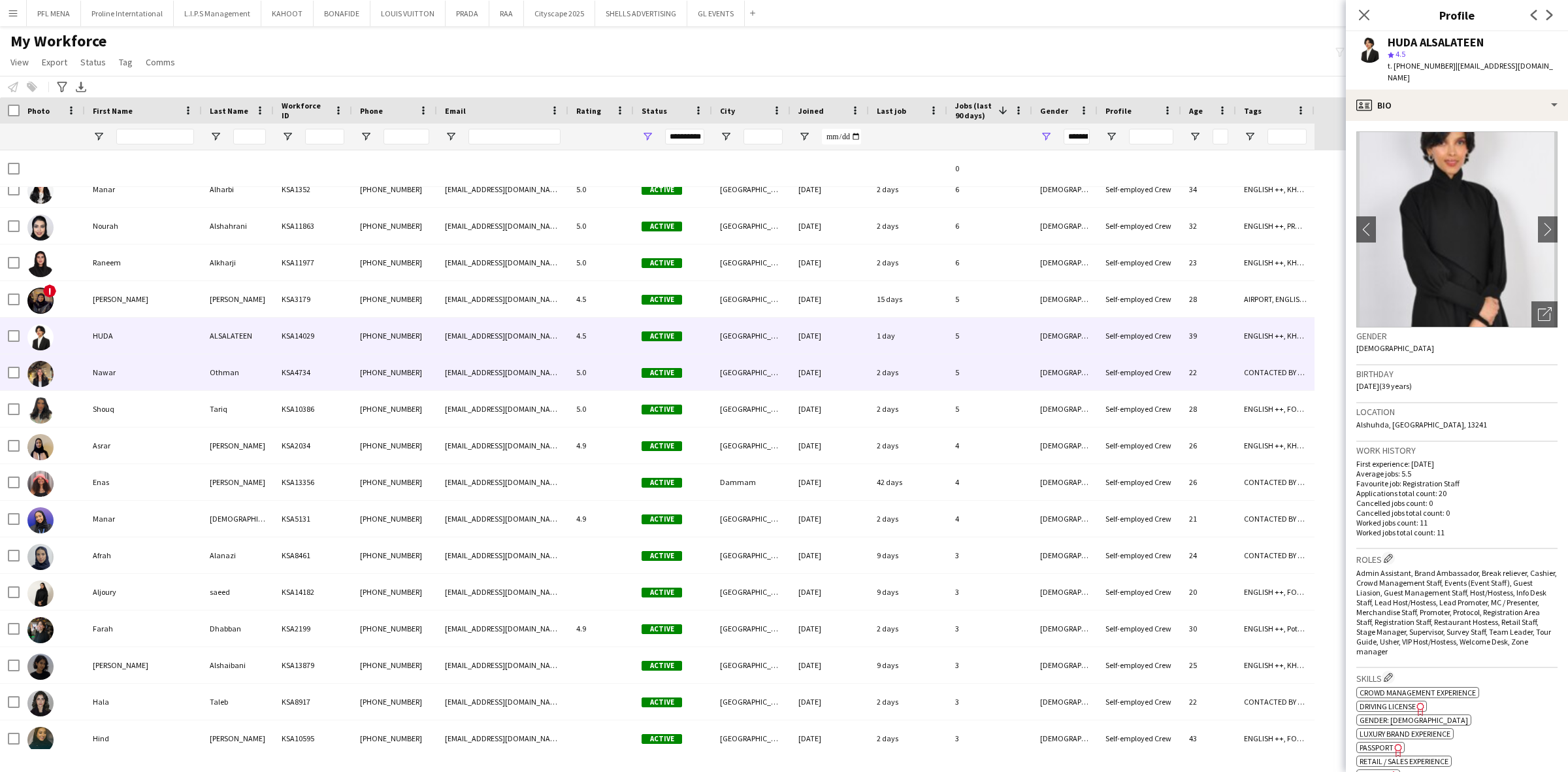
click at [135, 365] on div "Nawar" at bounding box center [143, 372] width 117 height 36
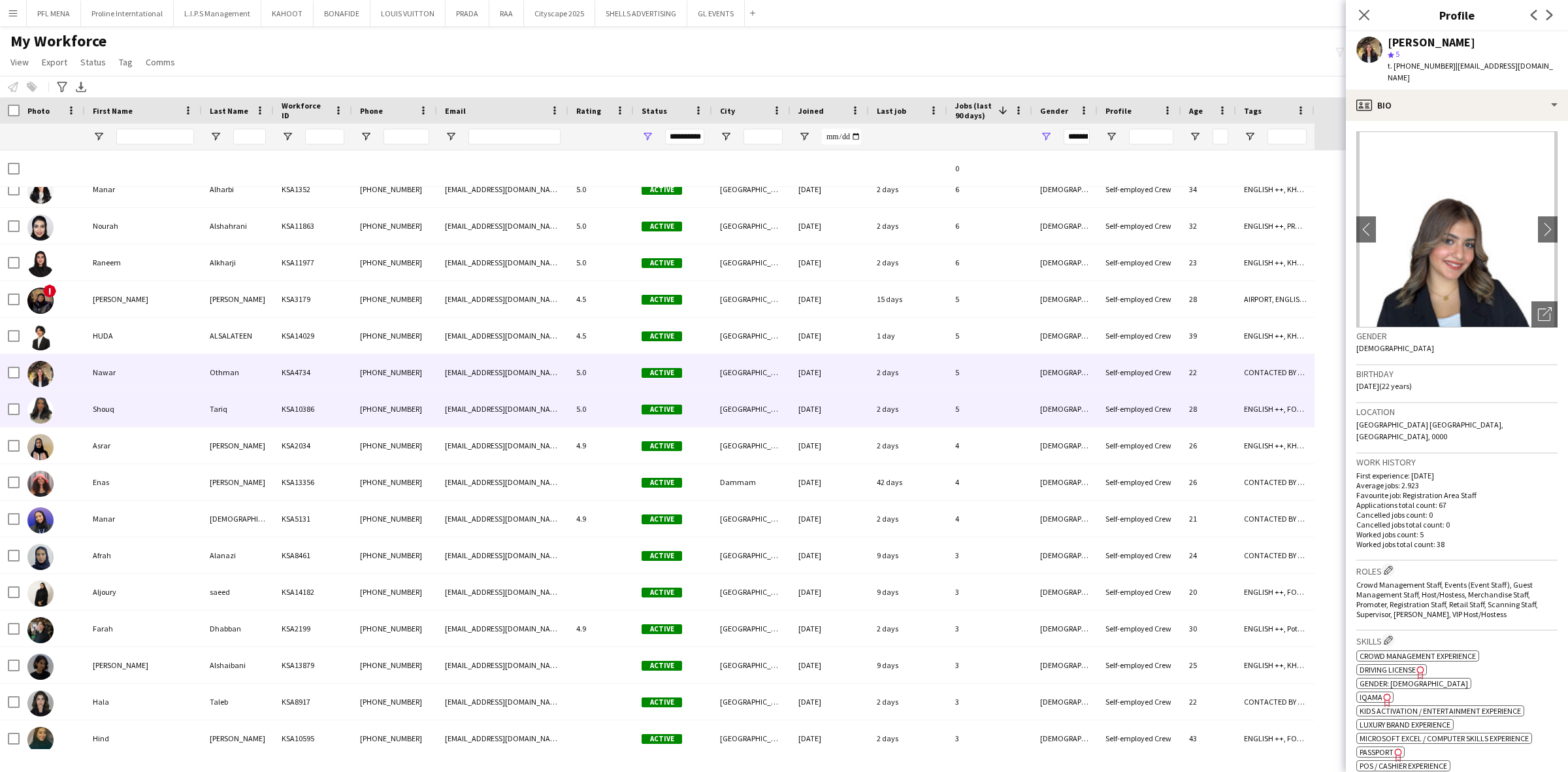
click at [136, 409] on div "Shouq" at bounding box center [143, 409] width 117 height 36
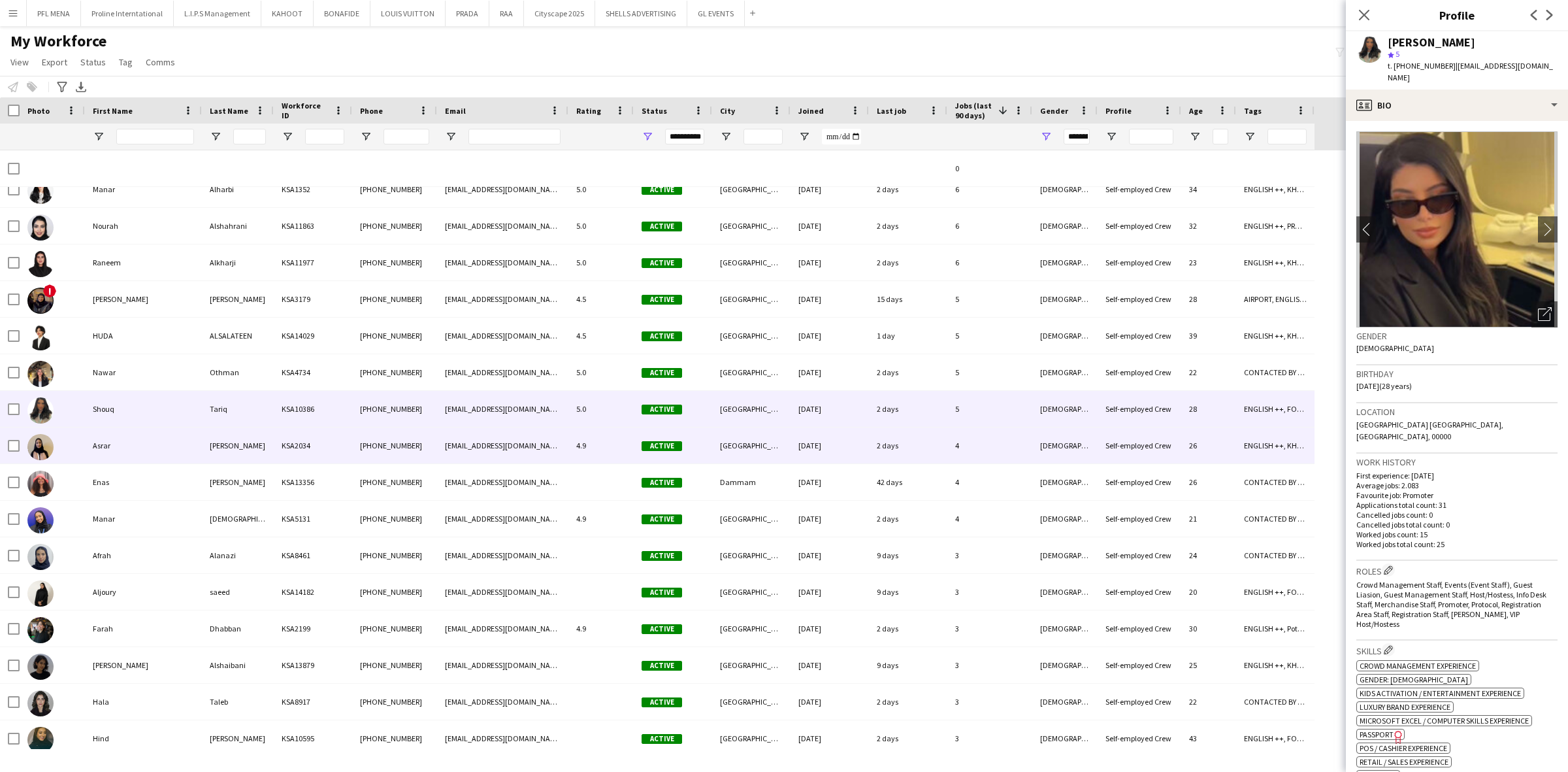
click at [137, 443] on div "Asrar" at bounding box center [143, 445] width 117 height 36
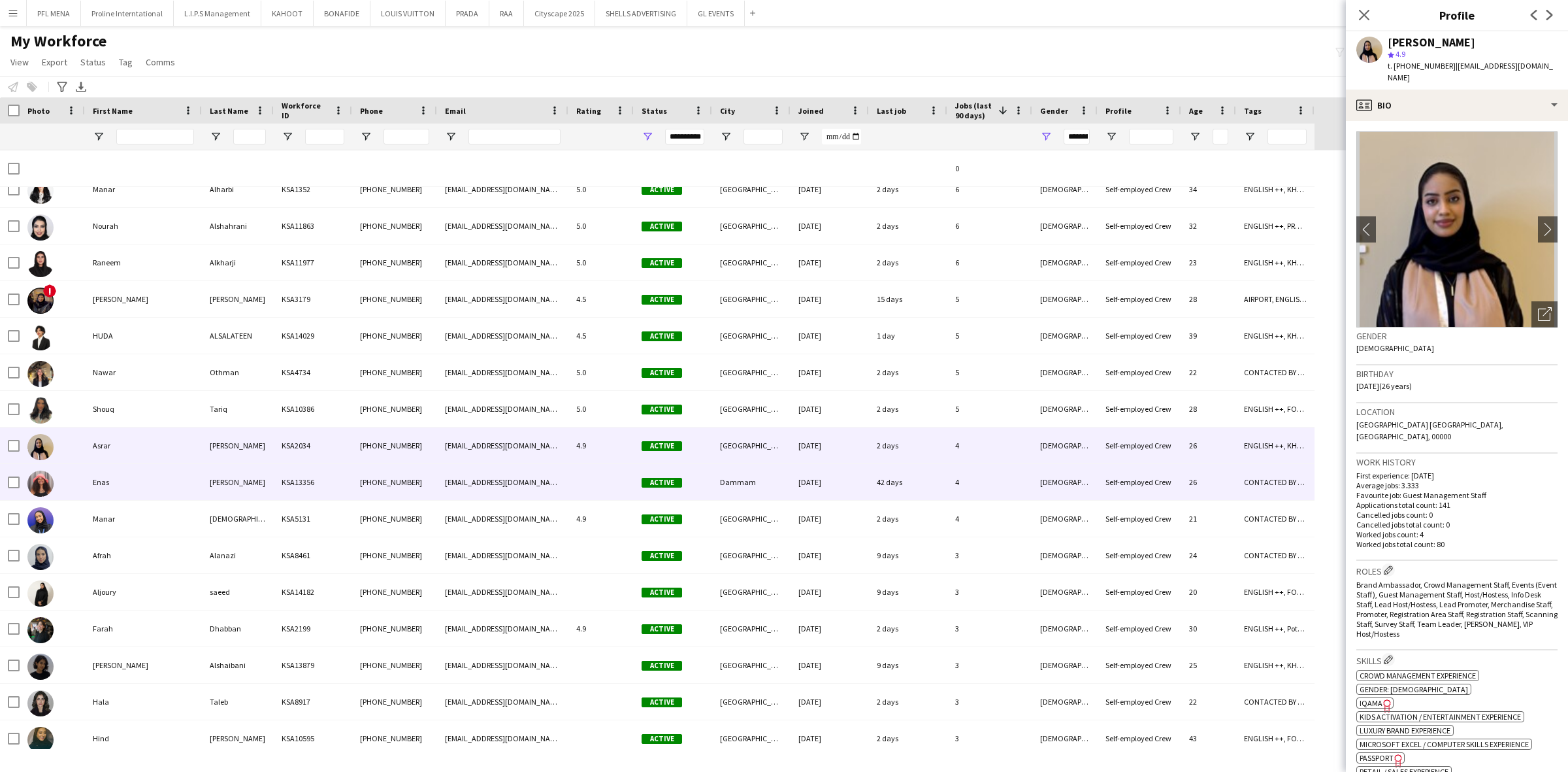
click at [135, 469] on div "Enas" at bounding box center [143, 481] width 117 height 36
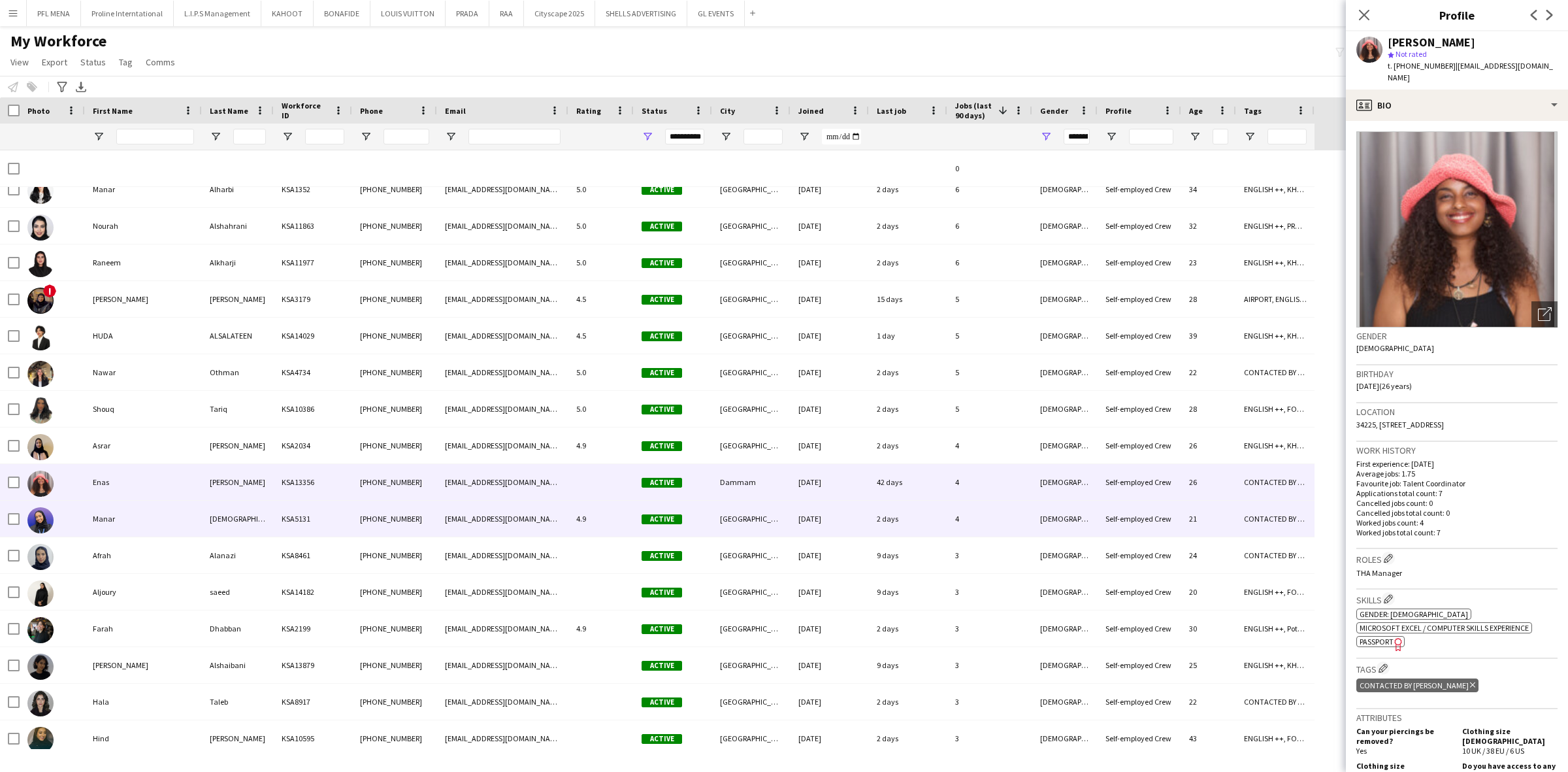
click at [131, 511] on div "Manar" at bounding box center [143, 518] width 117 height 36
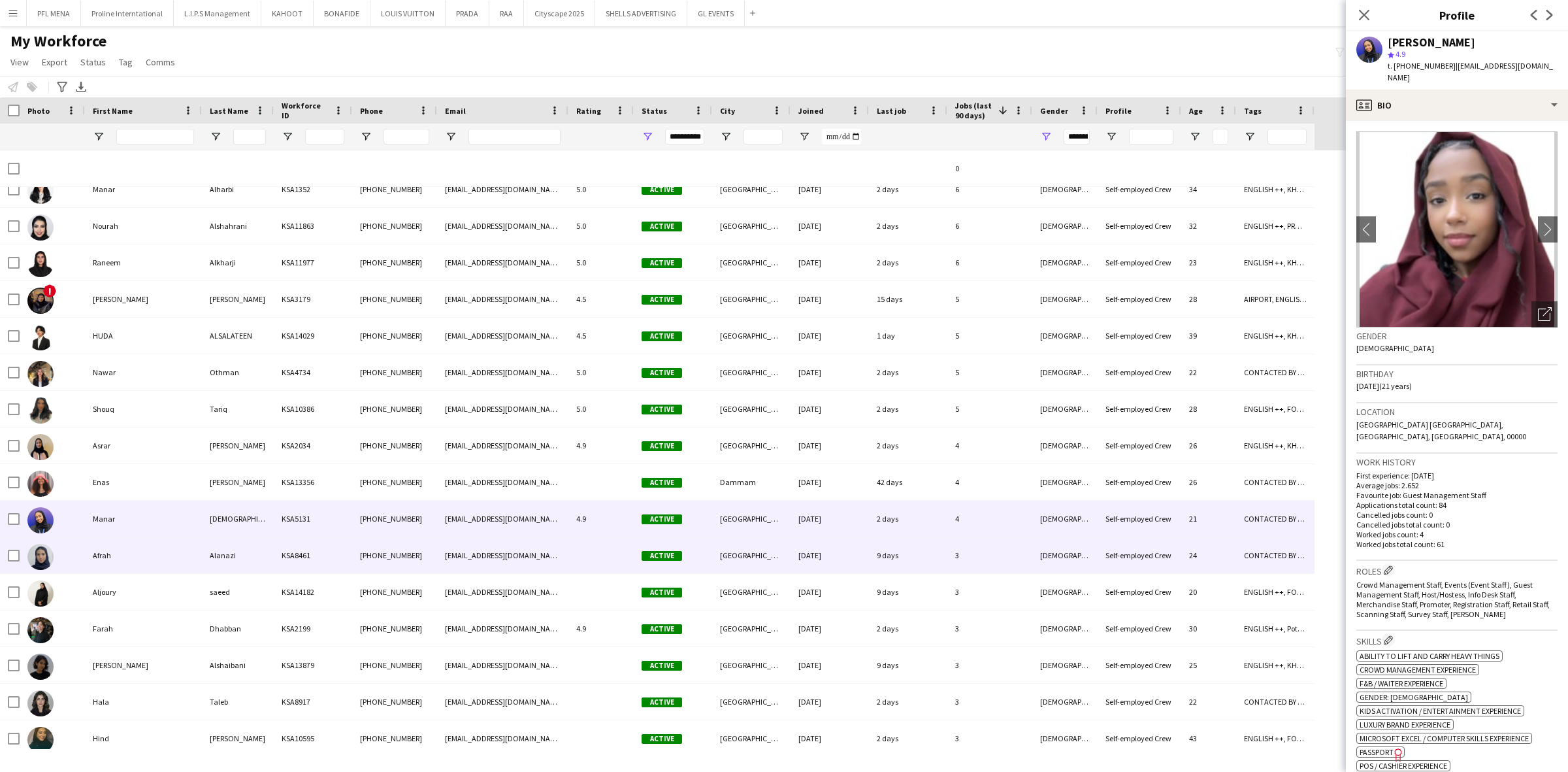
click at [131, 540] on div "Afrah" at bounding box center [143, 555] width 117 height 36
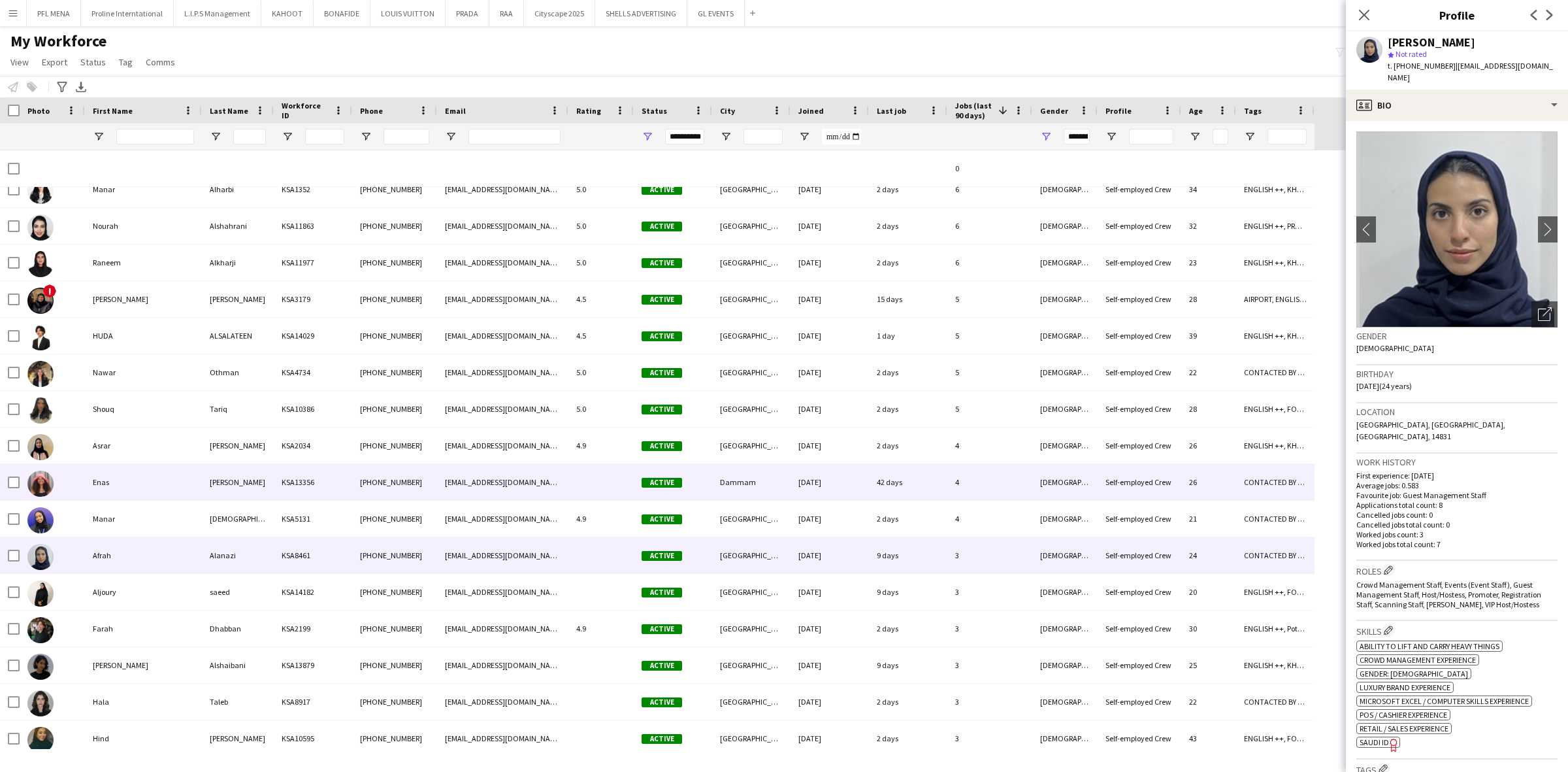
click at [121, 490] on div "Enas" at bounding box center [143, 481] width 117 height 36
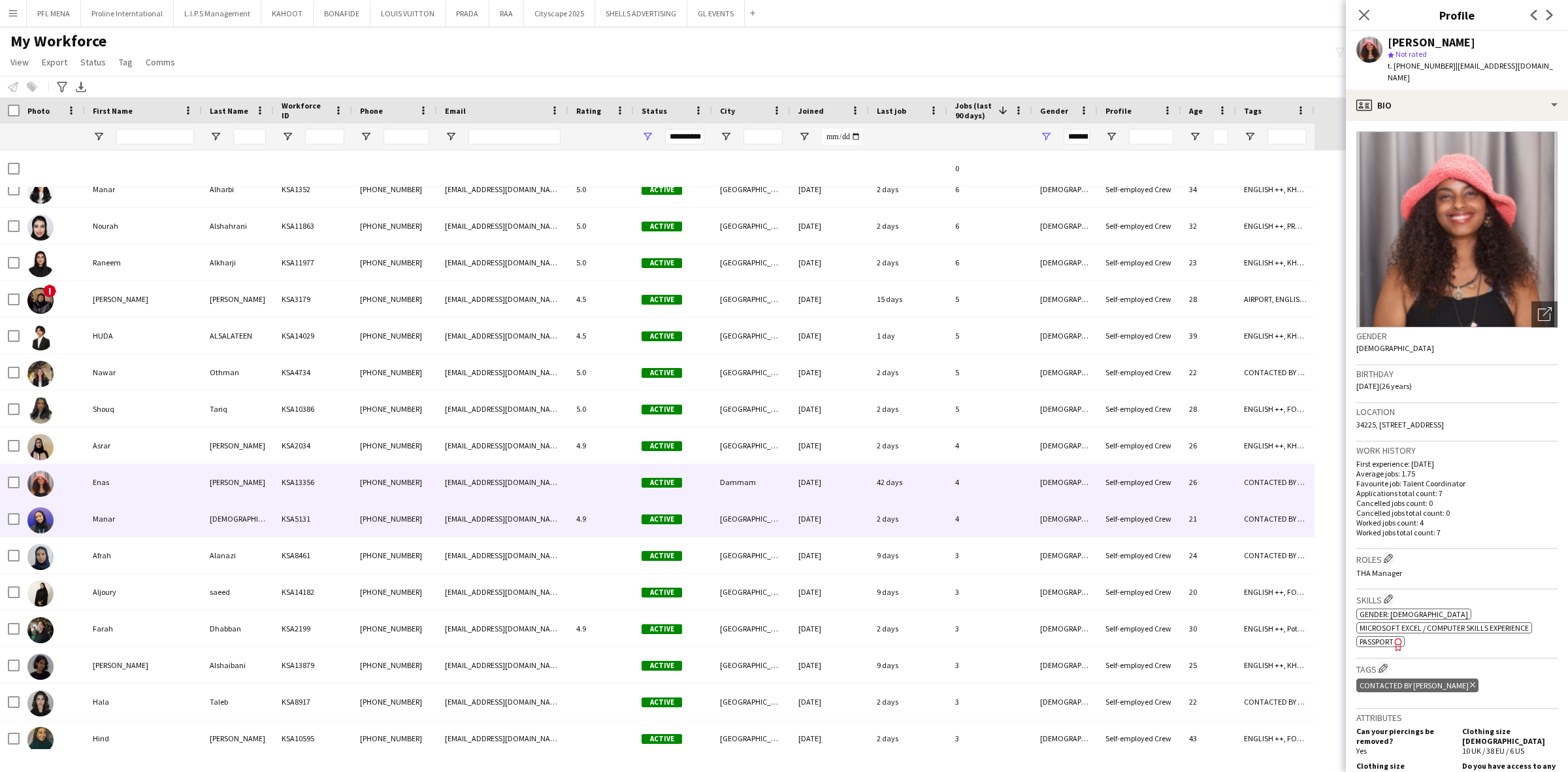
click at [124, 531] on div "Manar" at bounding box center [143, 518] width 117 height 36
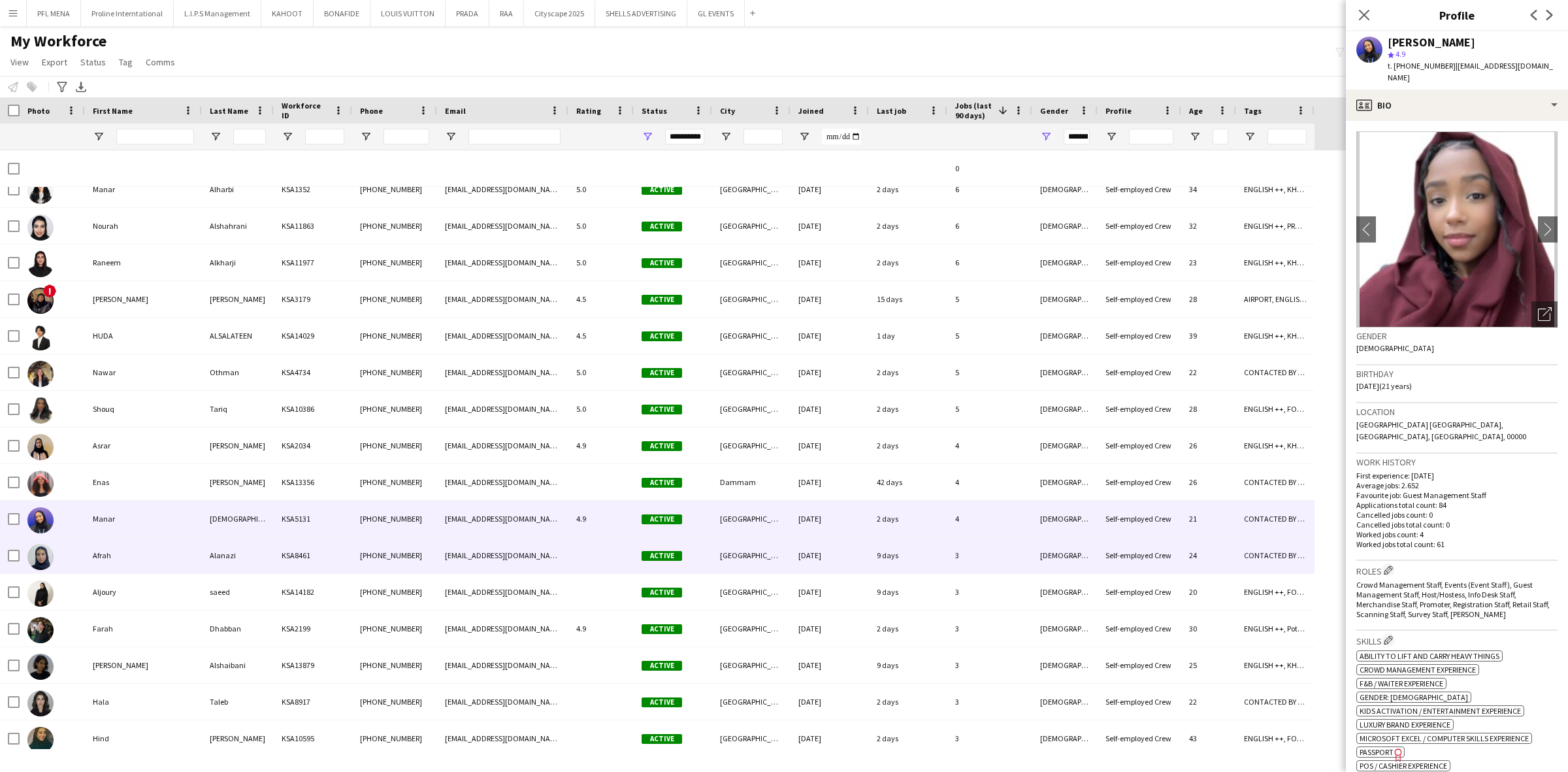
click at [129, 563] on div "Afrah" at bounding box center [143, 555] width 117 height 36
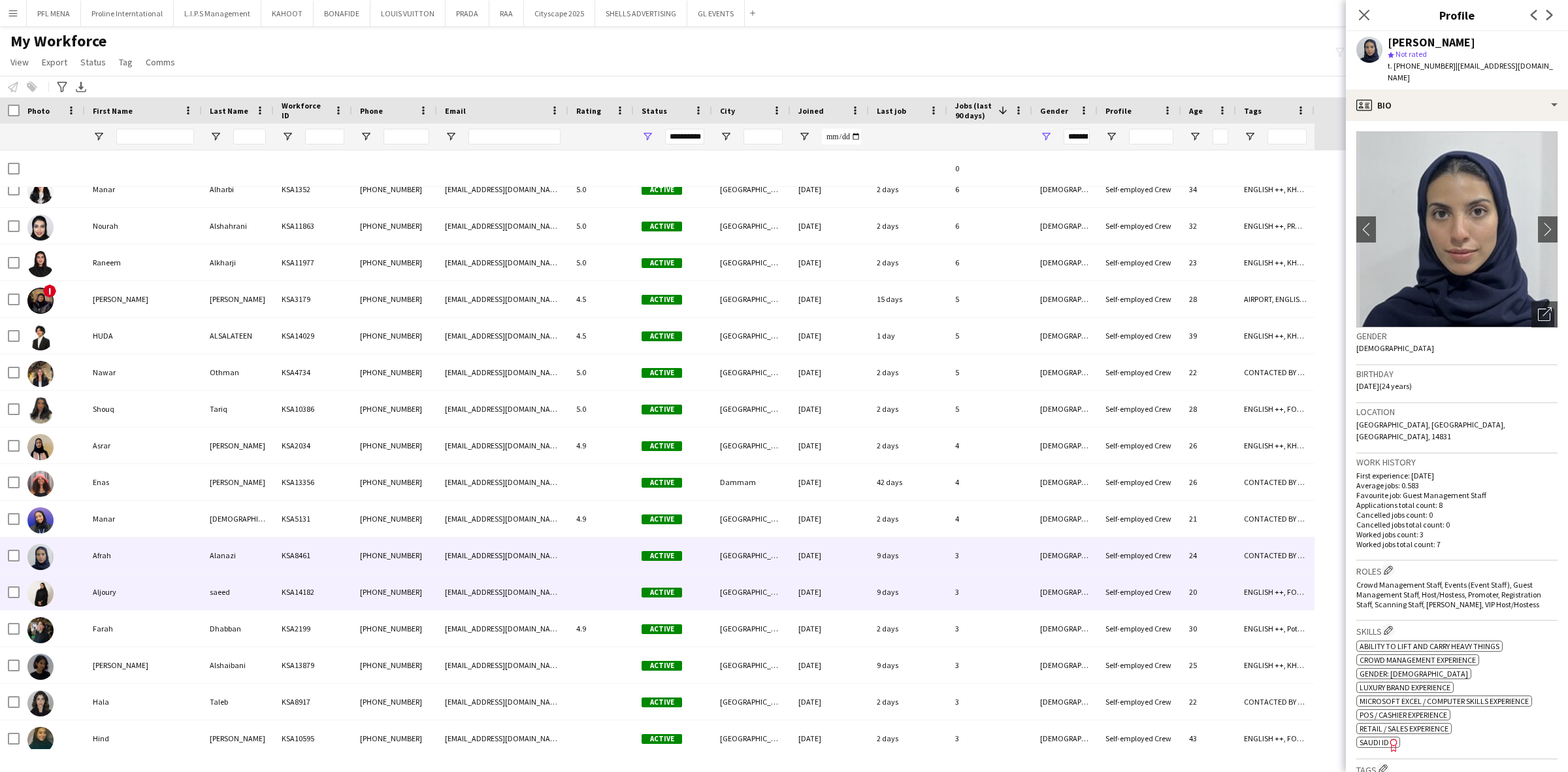
click at [129, 579] on div "Aljoury" at bounding box center [143, 592] width 117 height 36
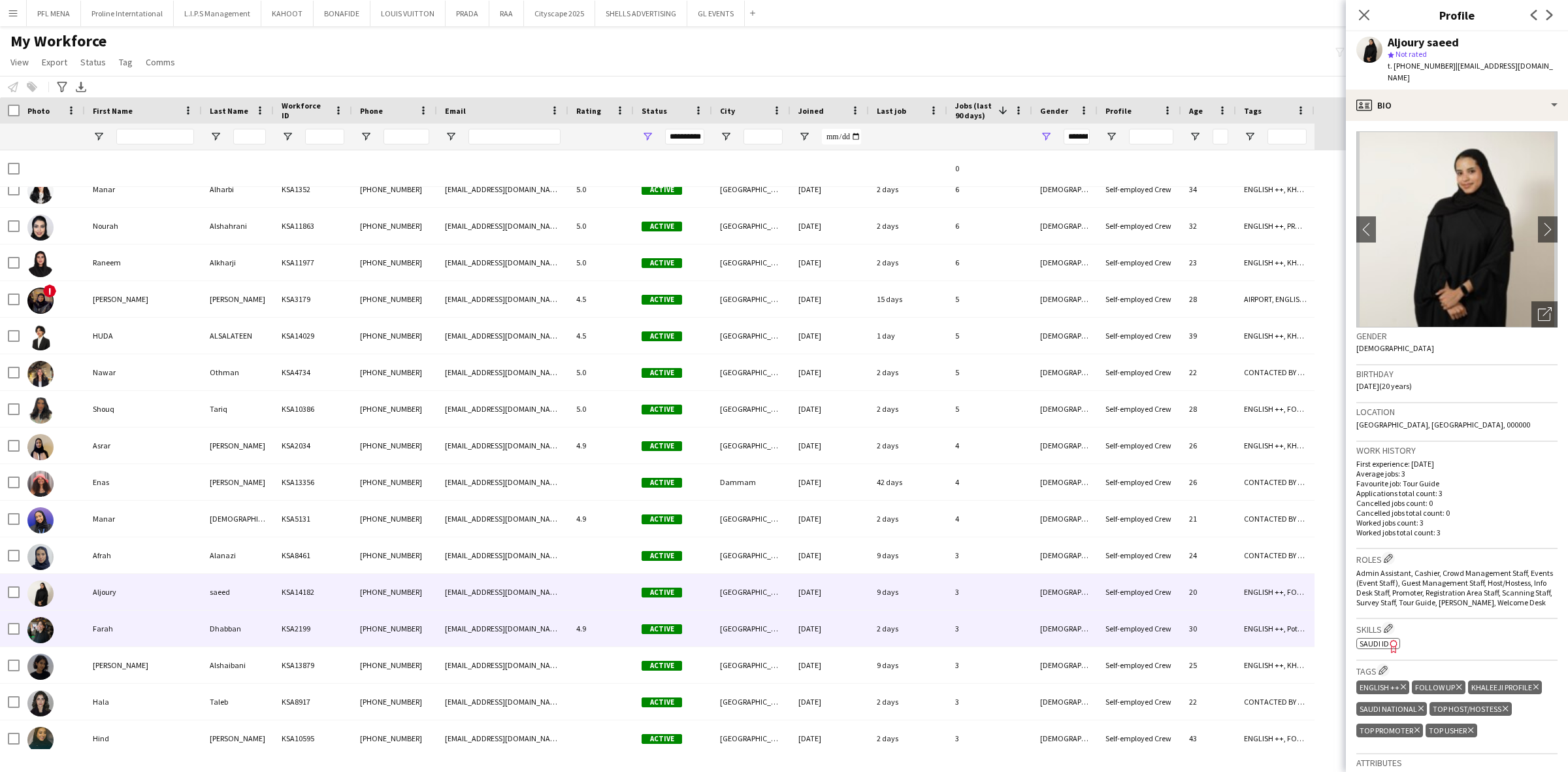
click at [113, 628] on div "Farah" at bounding box center [143, 628] width 117 height 36
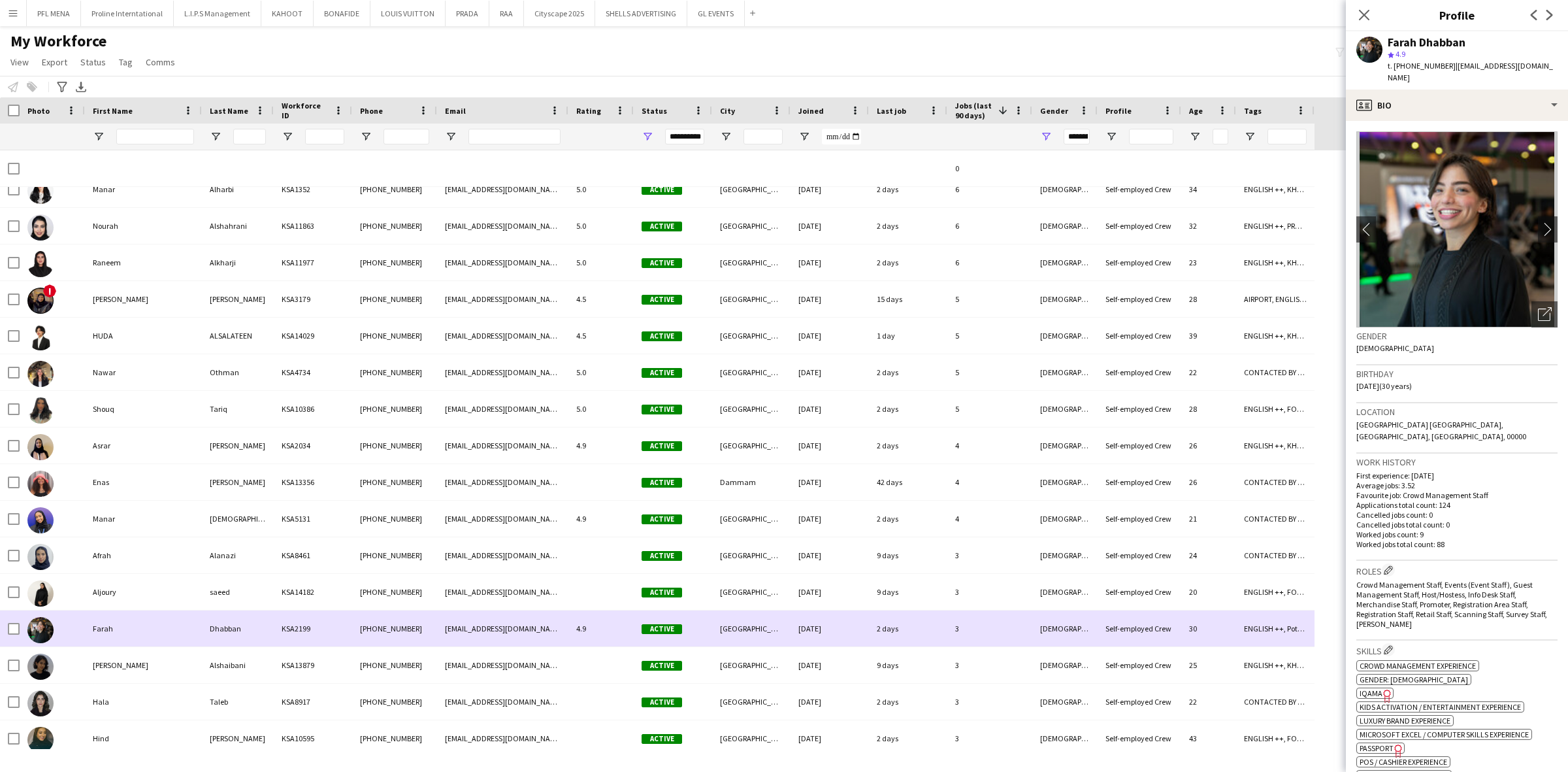
click at [116, 647] on div "Fay" at bounding box center [143, 665] width 117 height 36
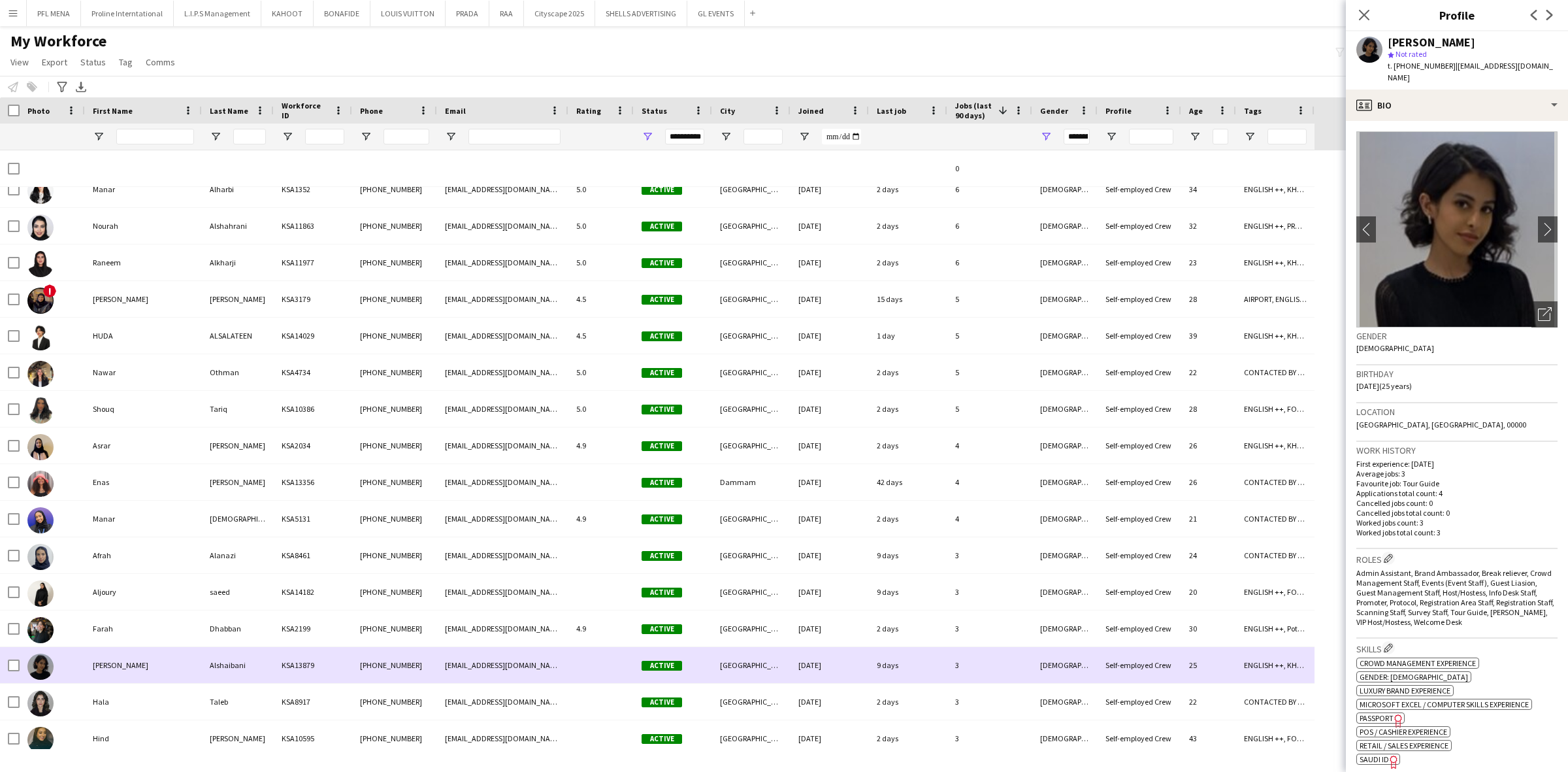
click at [116, 674] on div "Fay" at bounding box center [143, 665] width 117 height 36
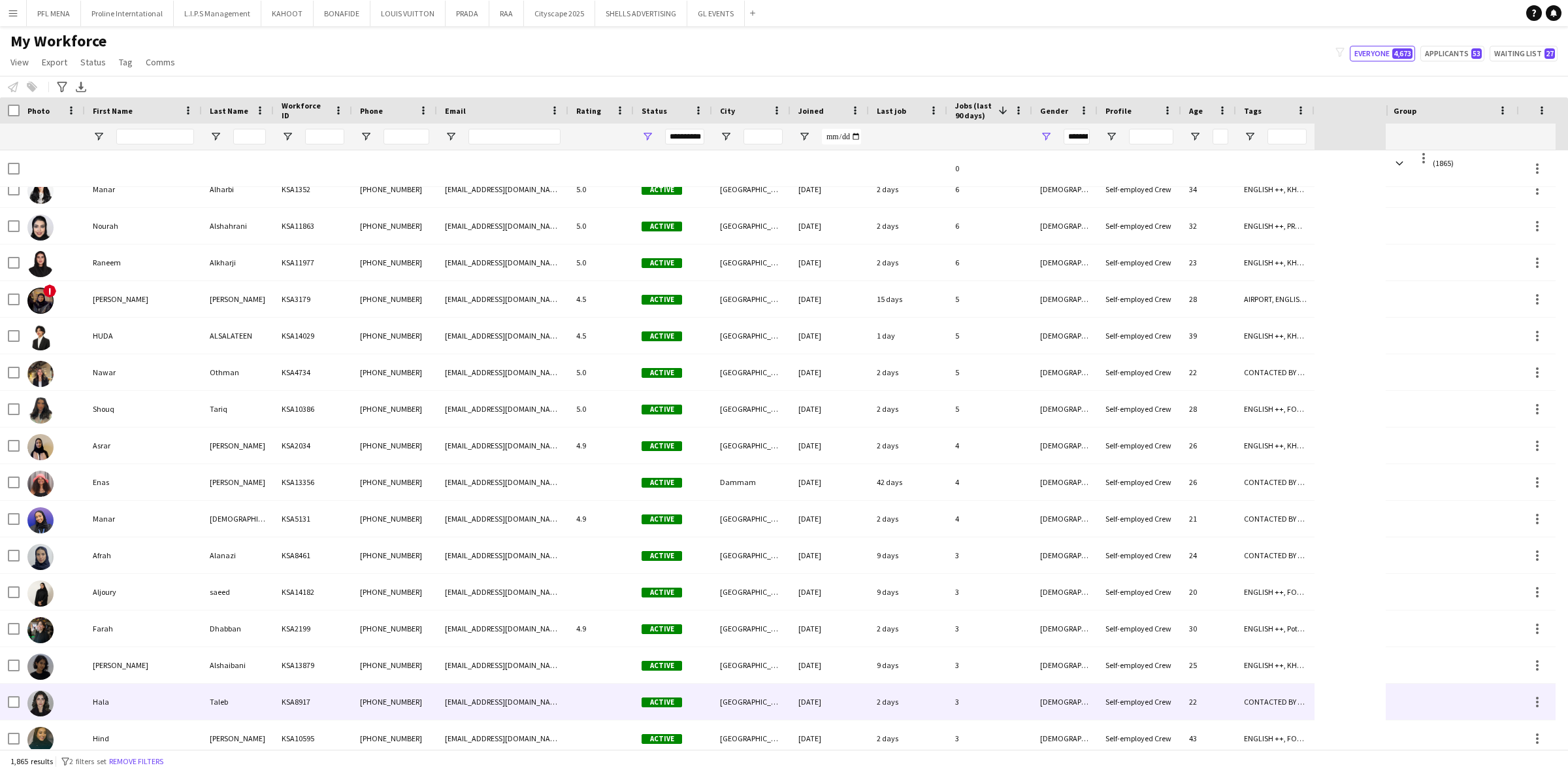
click at [117, 684] on div "Hala" at bounding box center [143, 701] width 117 height 36
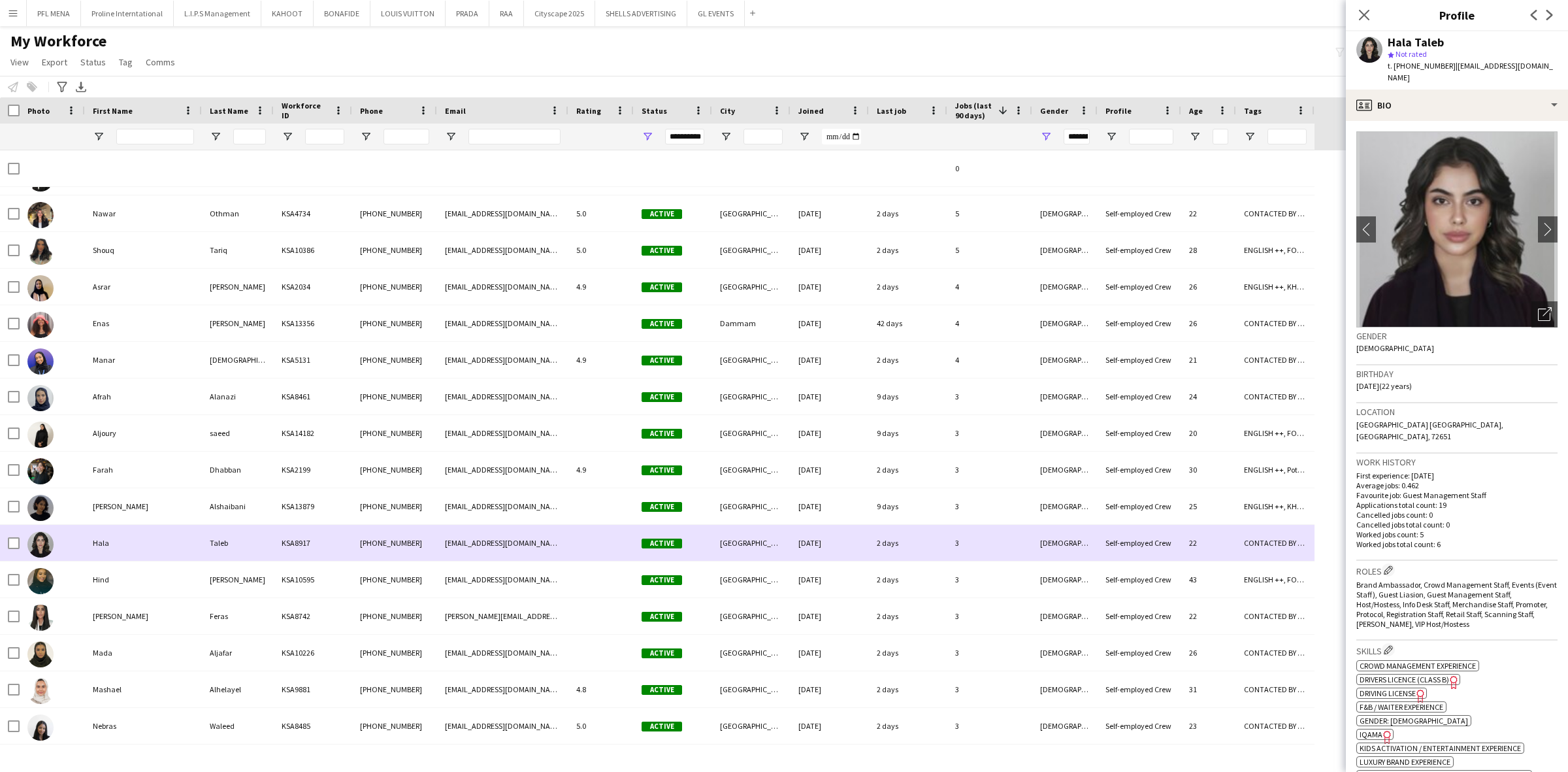
scroll to position [796, 0]
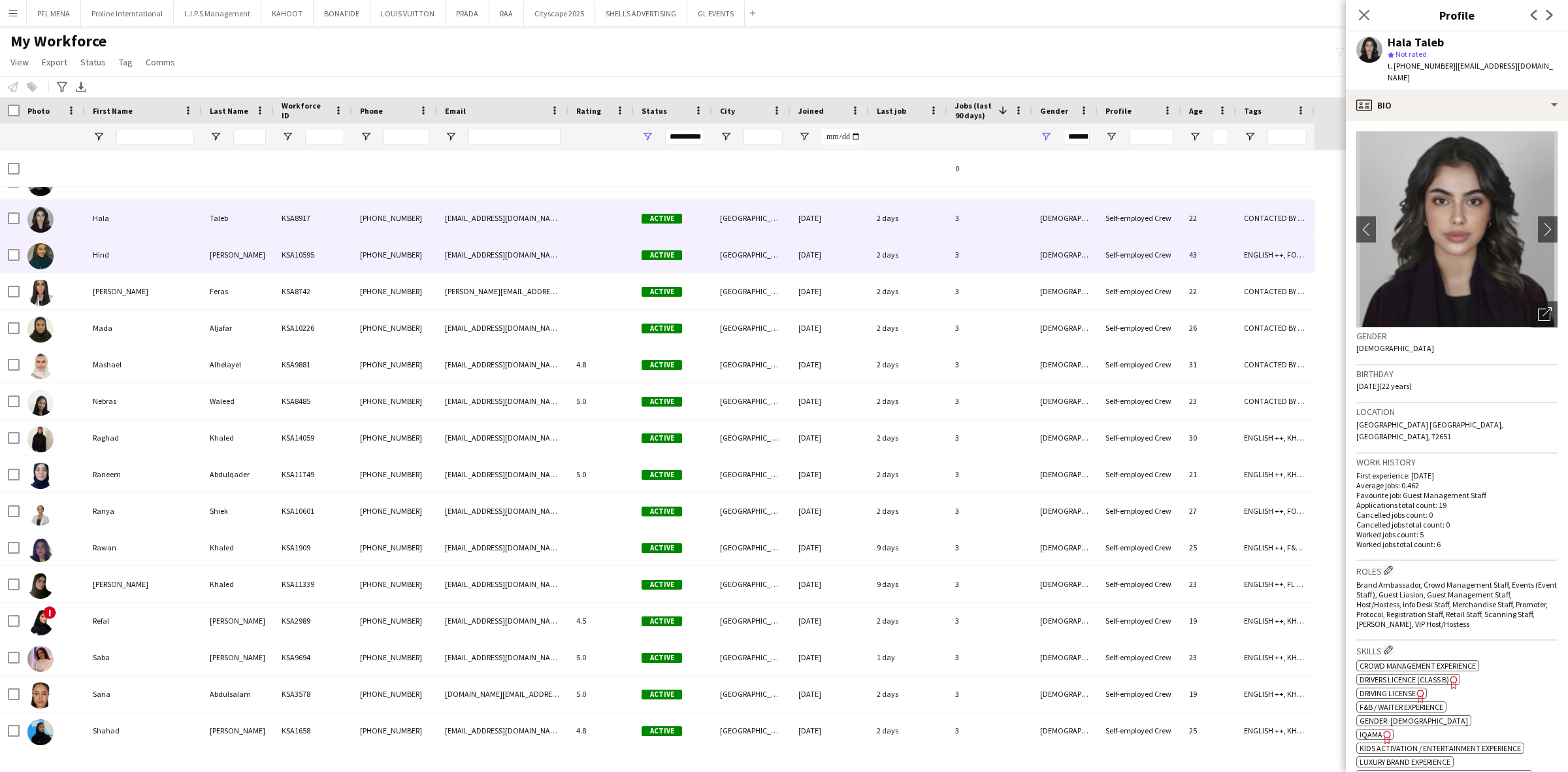
click at [129, 259] on div "Hind" at bounding box center [143, 255] width 117 height 36
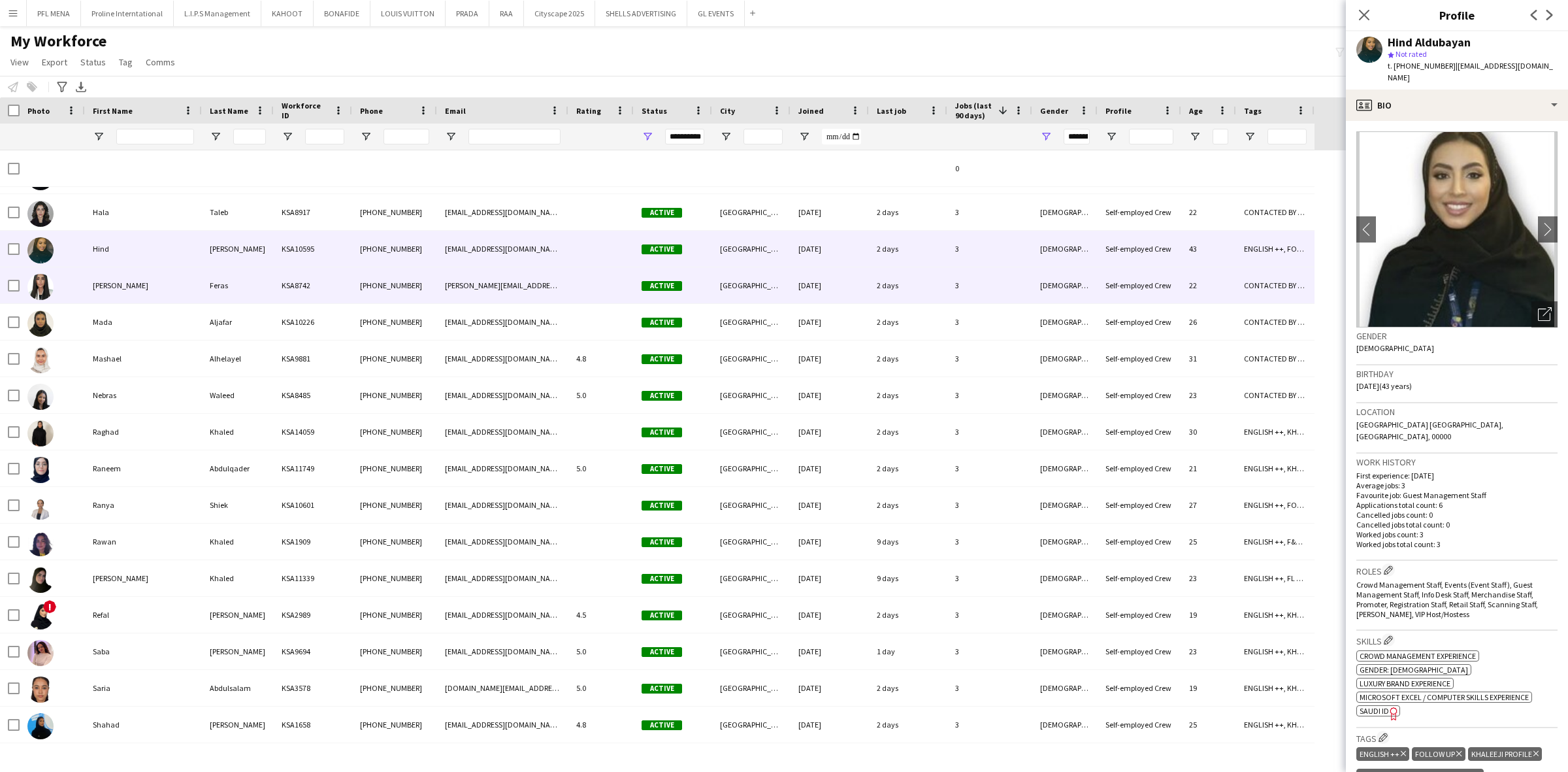
click at [144, 292] on div "Lilia" at bounding box center [143, 285] width 117 height 36
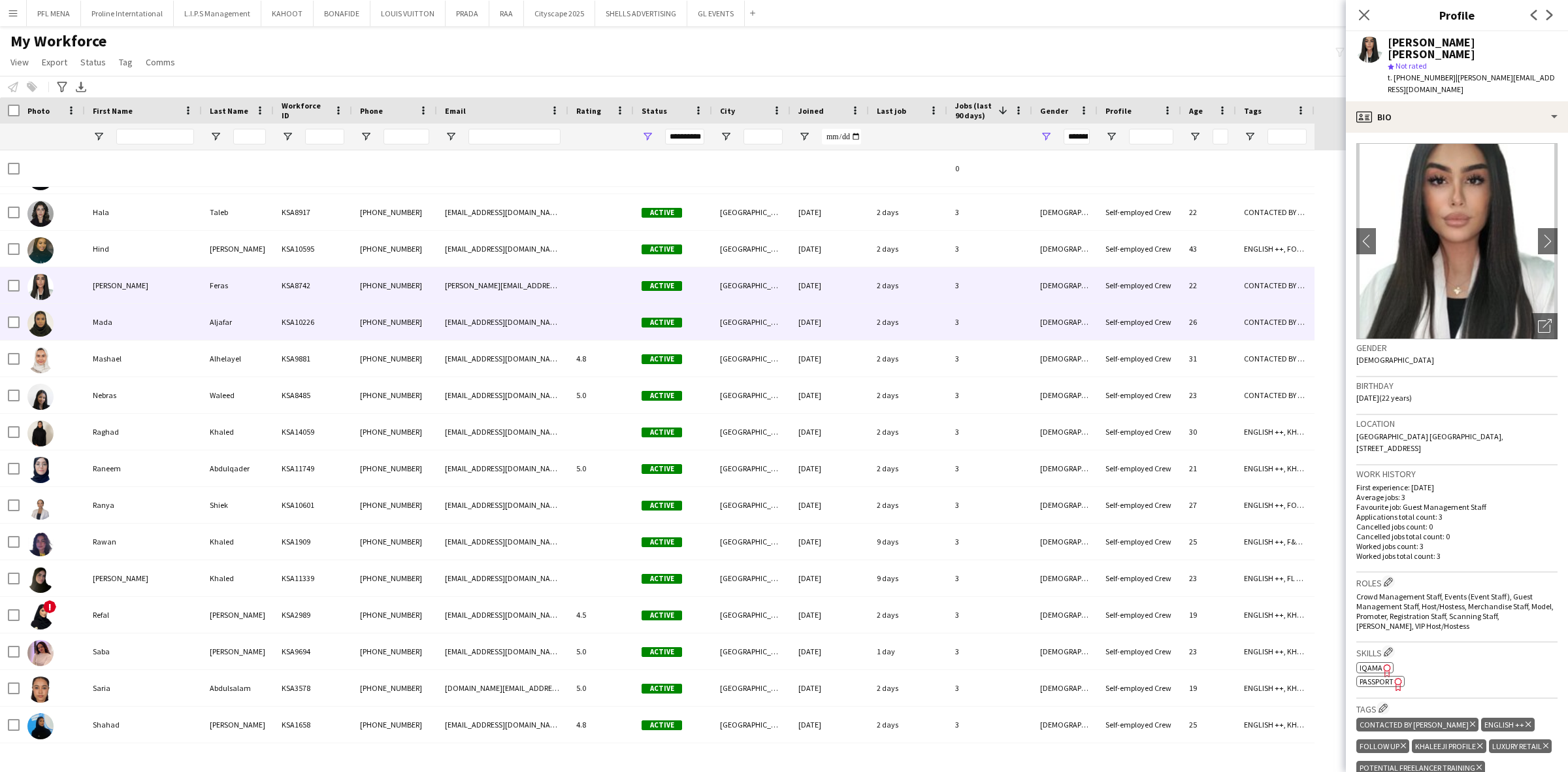
click at [136, 316] on div "Mada" at bounding box center [143, 322] width 117 height 36
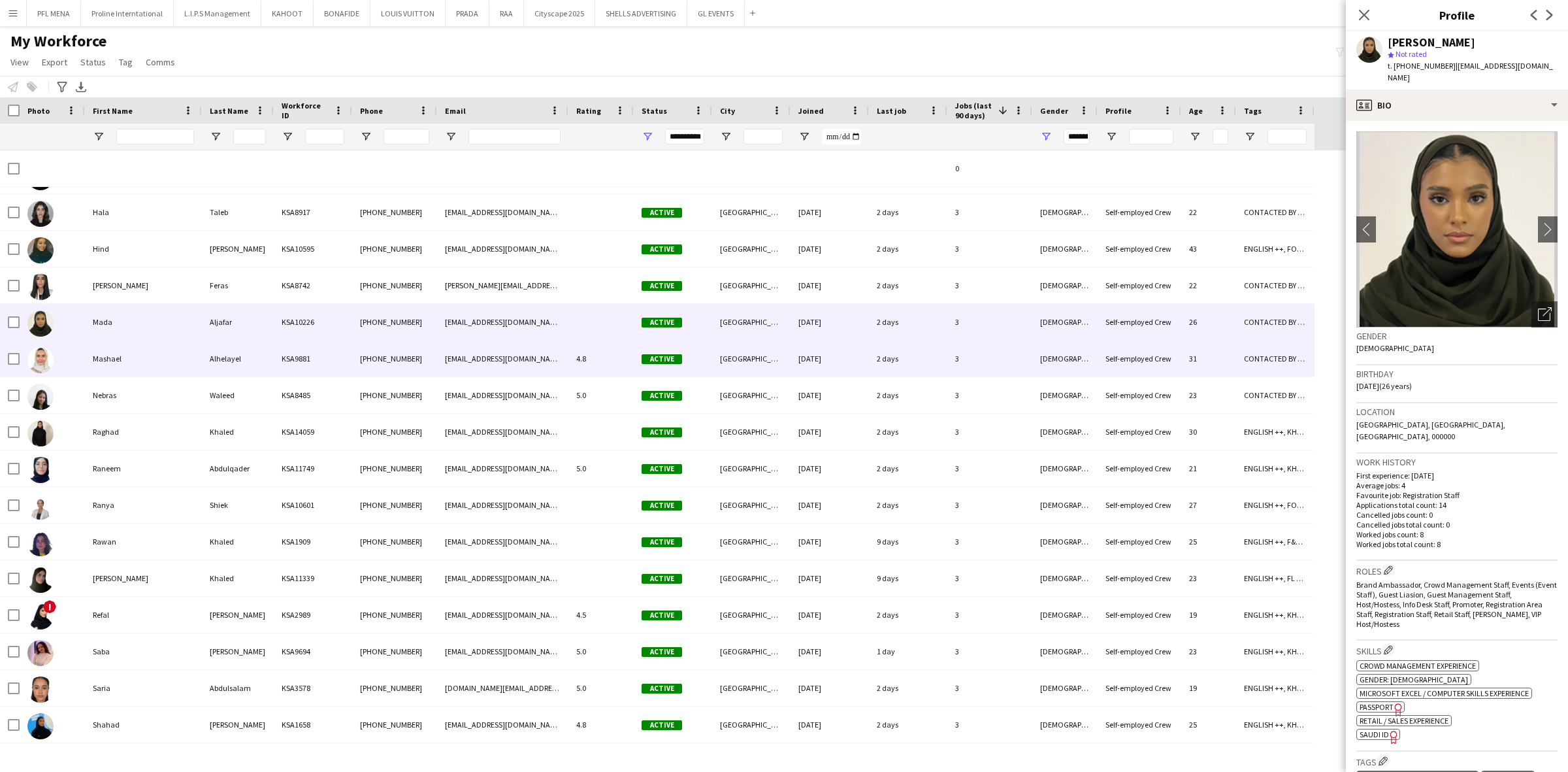
click at [131, 354] on div "Mashael" at bounding box center [143, 358] width 117 height 36
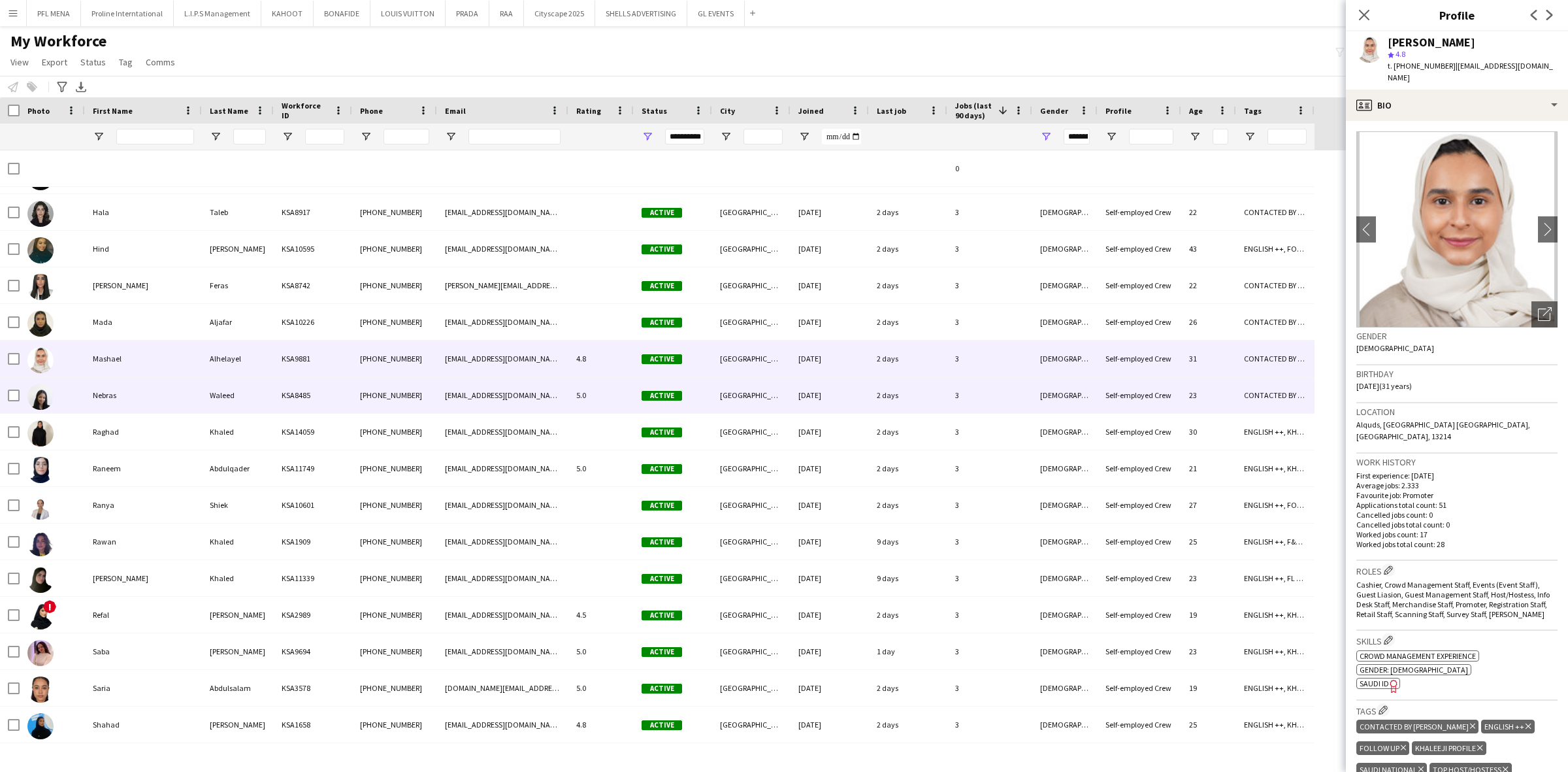
click at [127, 401] on div "Nebras" at bounding box center [143, 394] width 117 height 36
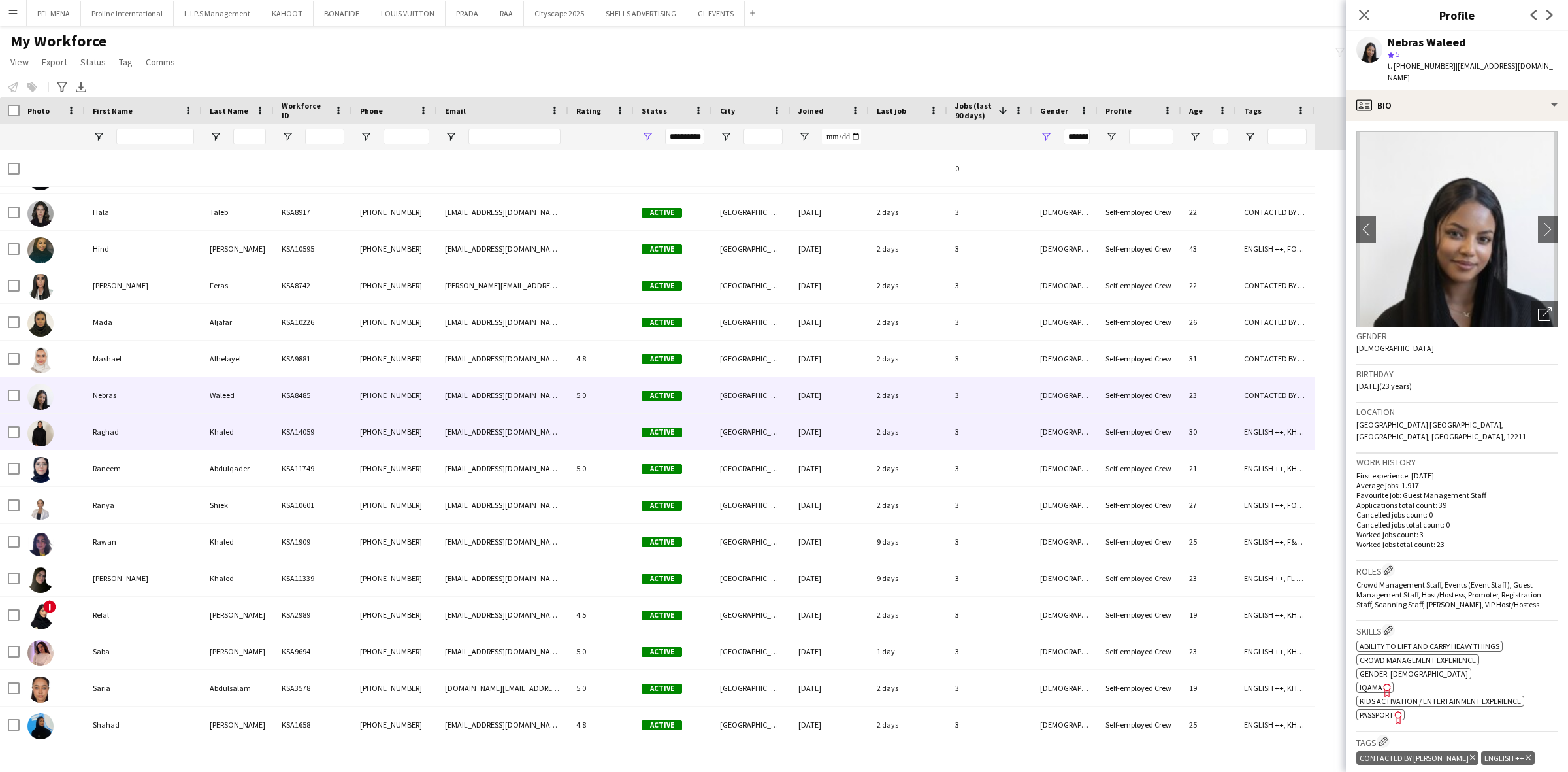
click at [126, 429] on div "Raghad" at bounding box center [143, 431] width 117 height 36
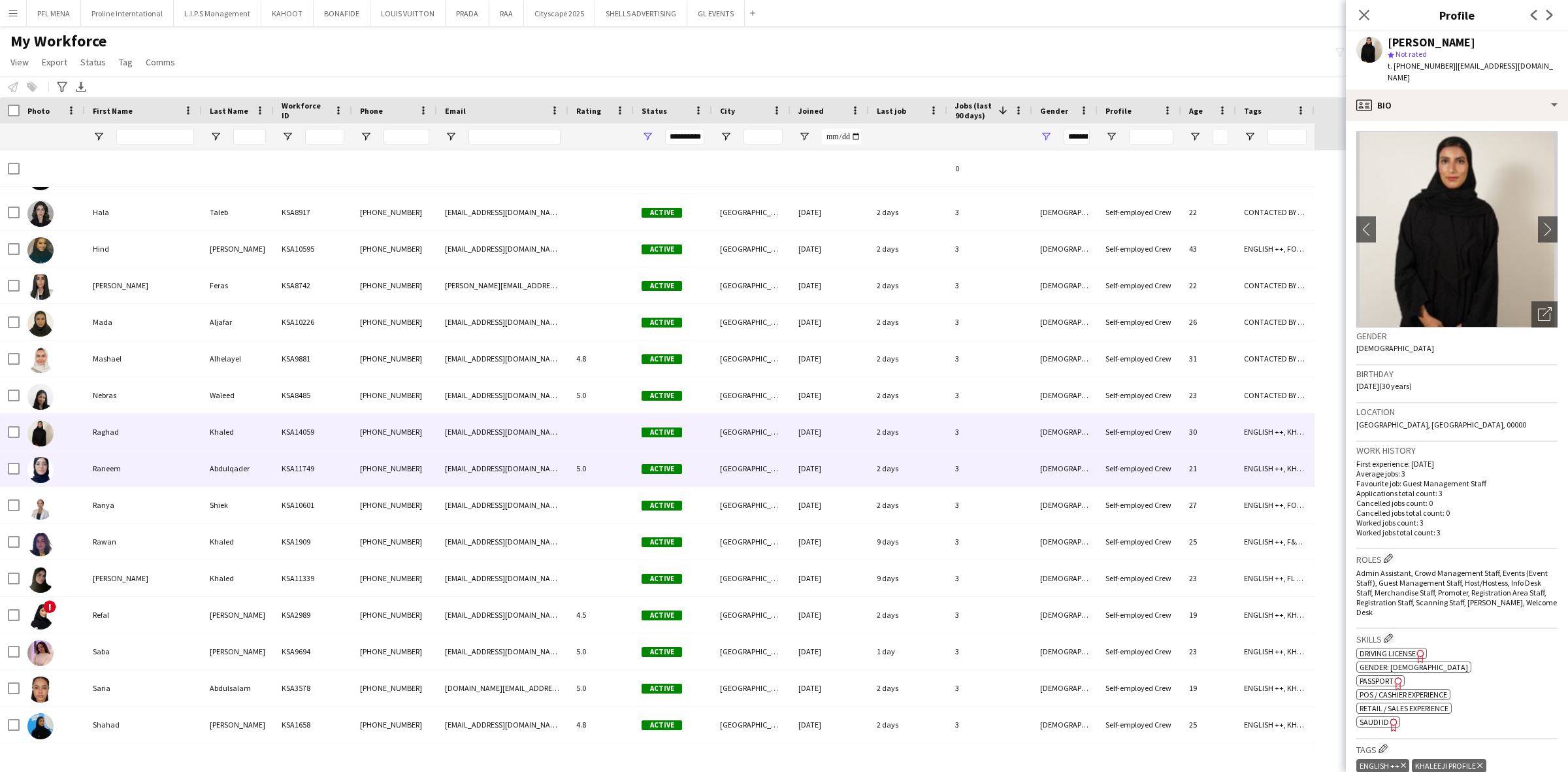
click at [125, 471] on div "Raneem" at bounding box center [143, 468] width 117 height 36
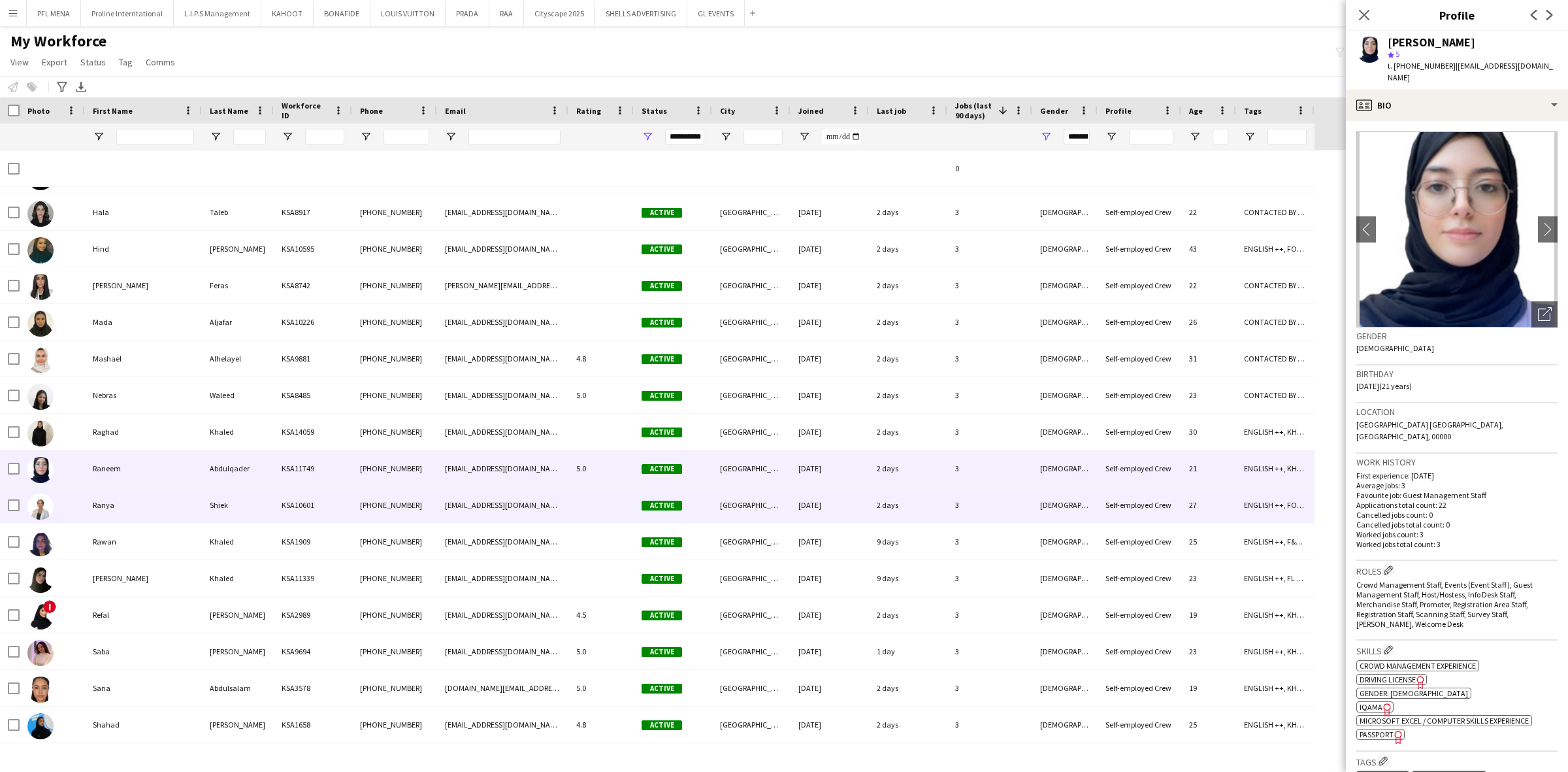
click at [127, 498] on div "Ranya" at bounding box center [143, 505] width 117 height 36
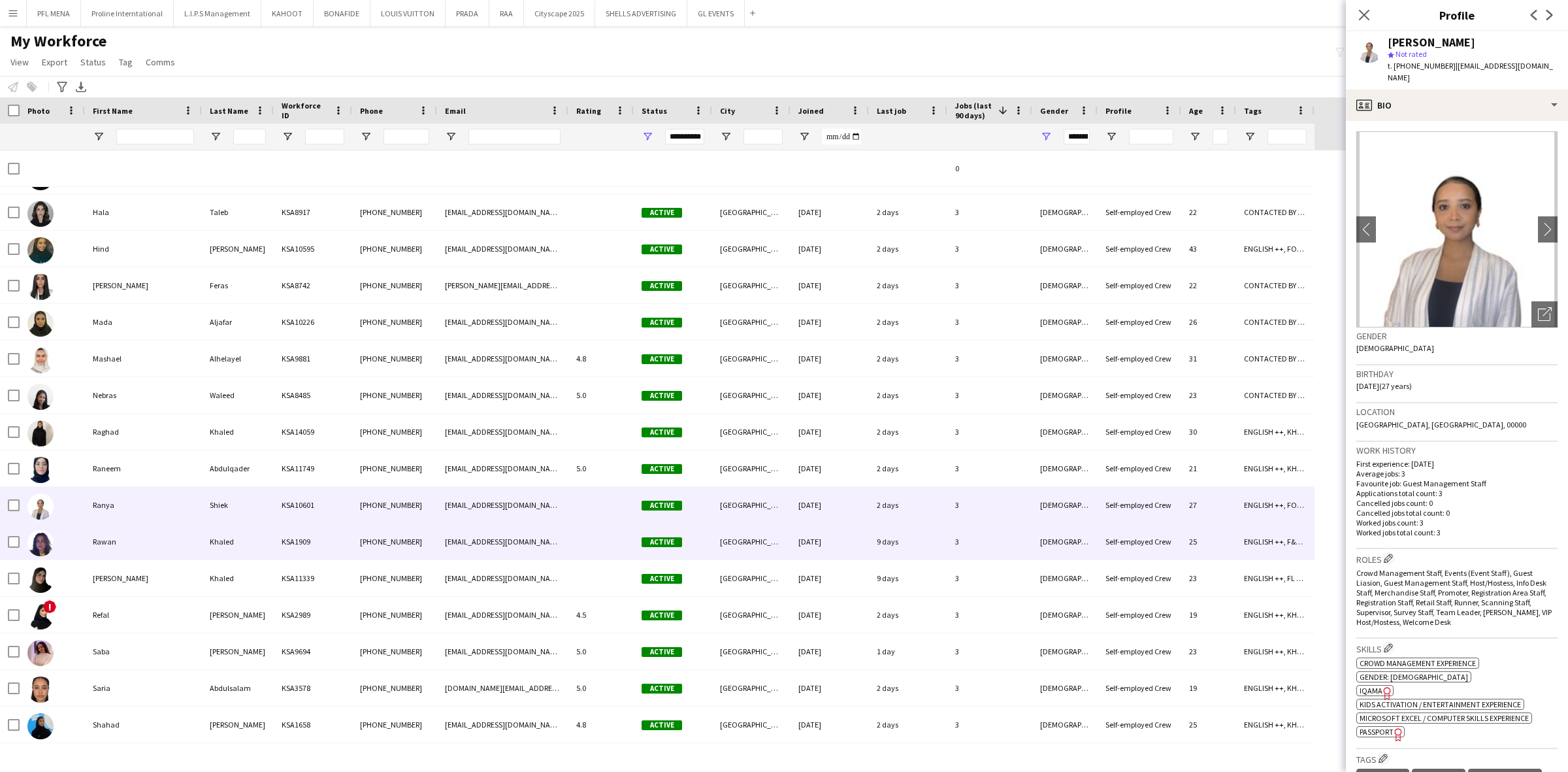
click at [134, 536] on div "Rawan" at bounding box center [143, 542] width 117 height 36
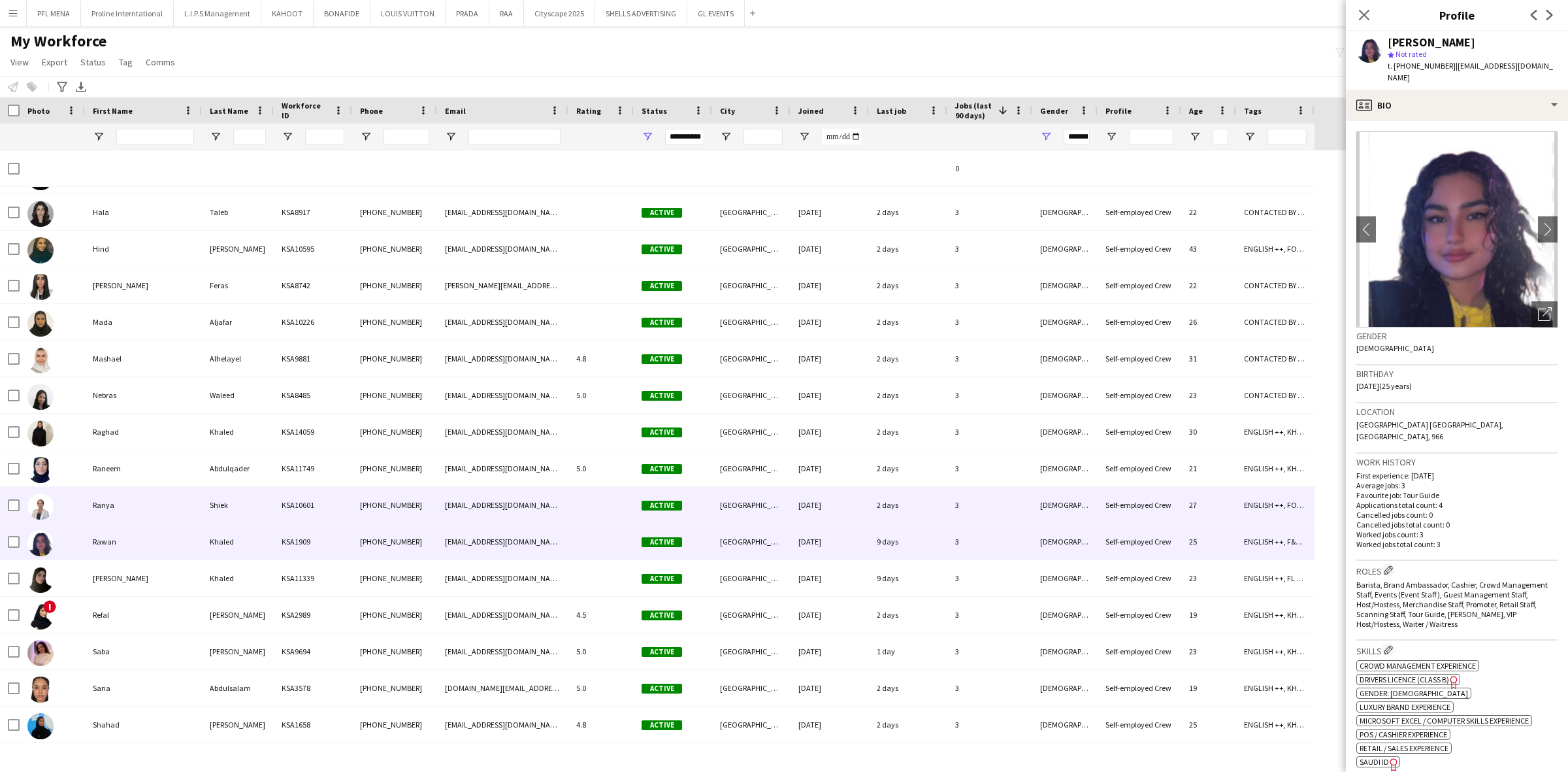
click at [131, 511] on div "Ranya" at bounding box center [143, 505] width 117 height 36
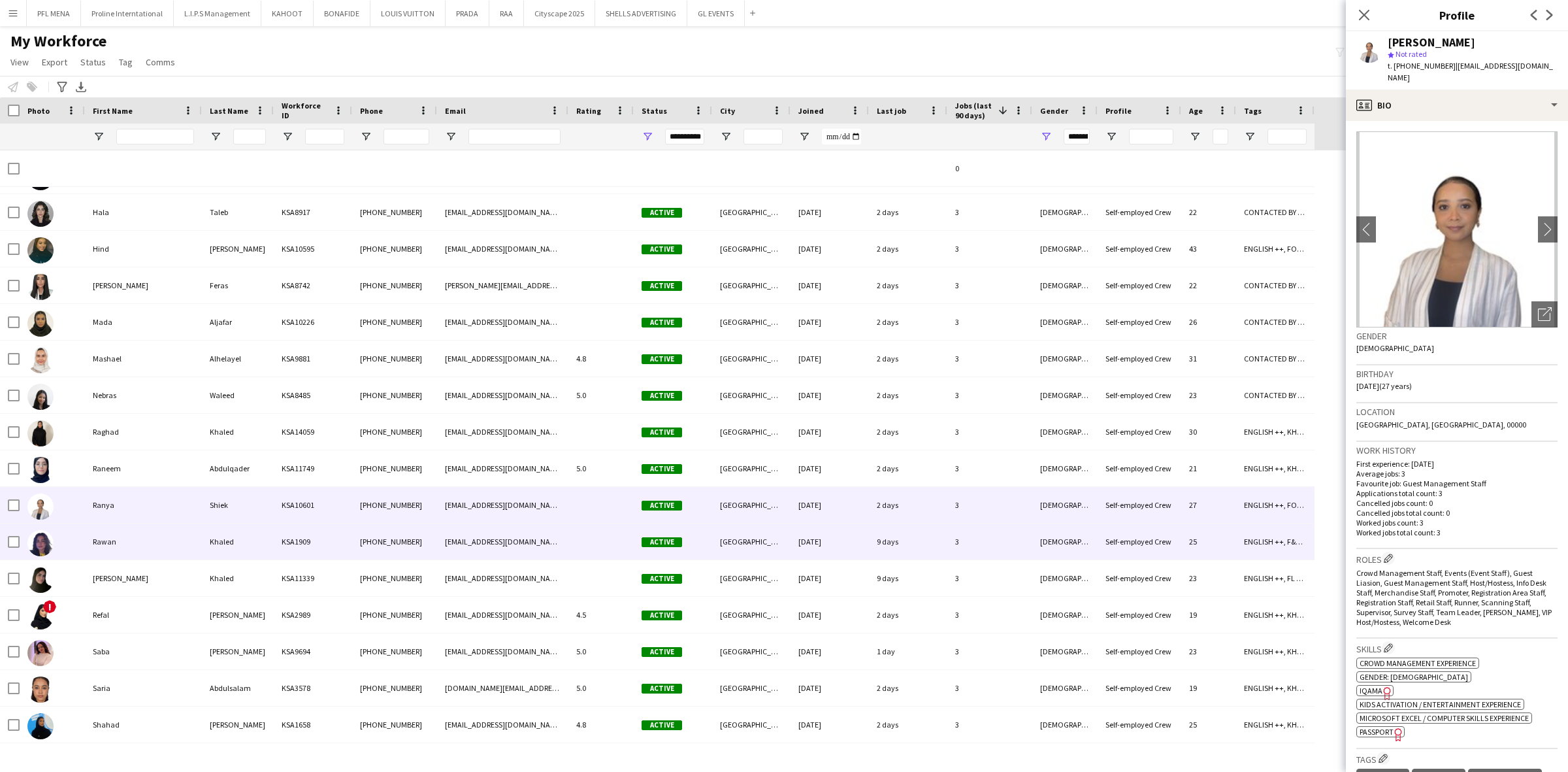
click at [114, 537] on div "Rawan" at bounding box center [143, 542] width 117 height 36
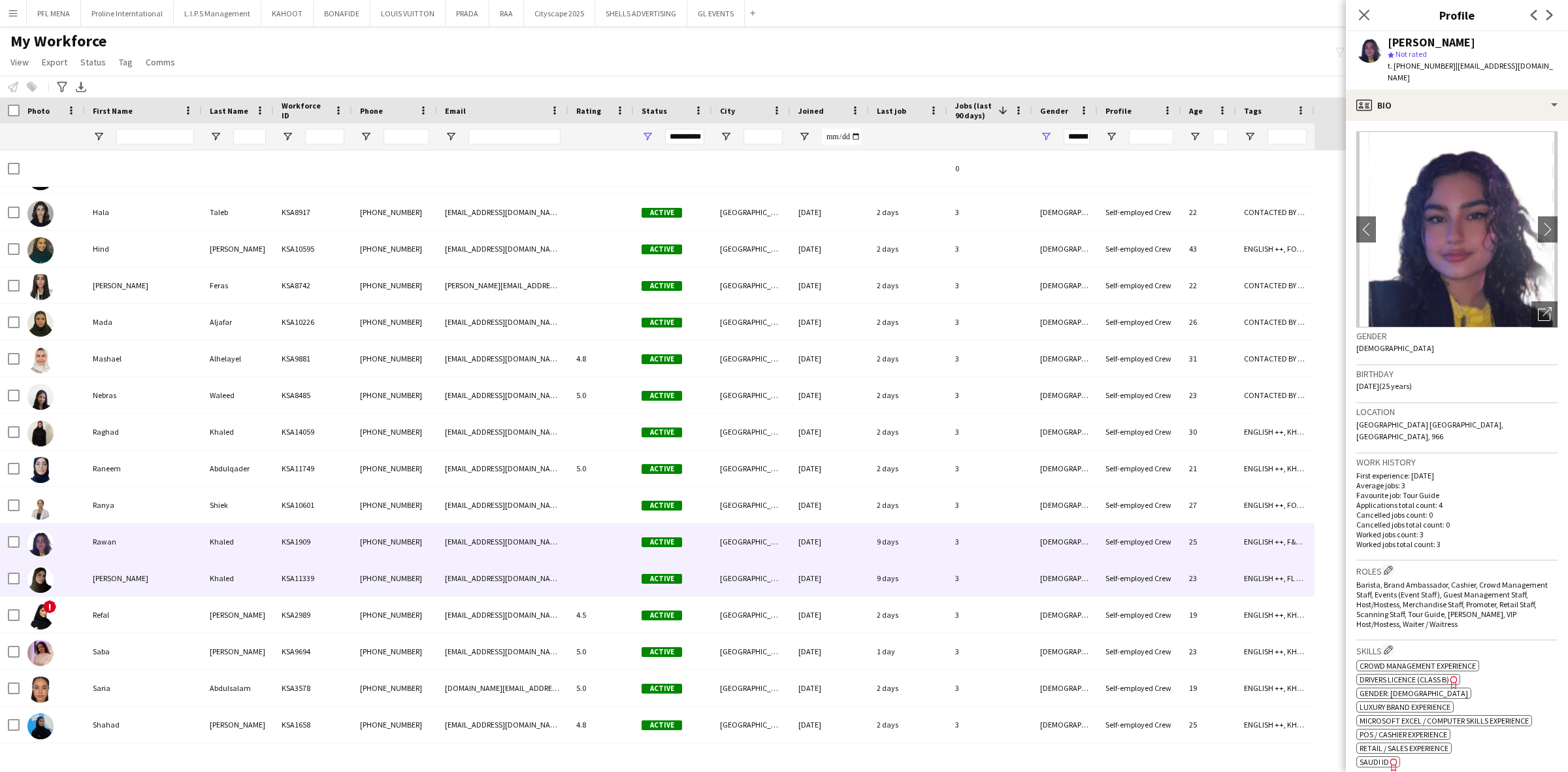
click at [127, 578] on div "Reema" at bounding box center [143, 578] width 117 height 36
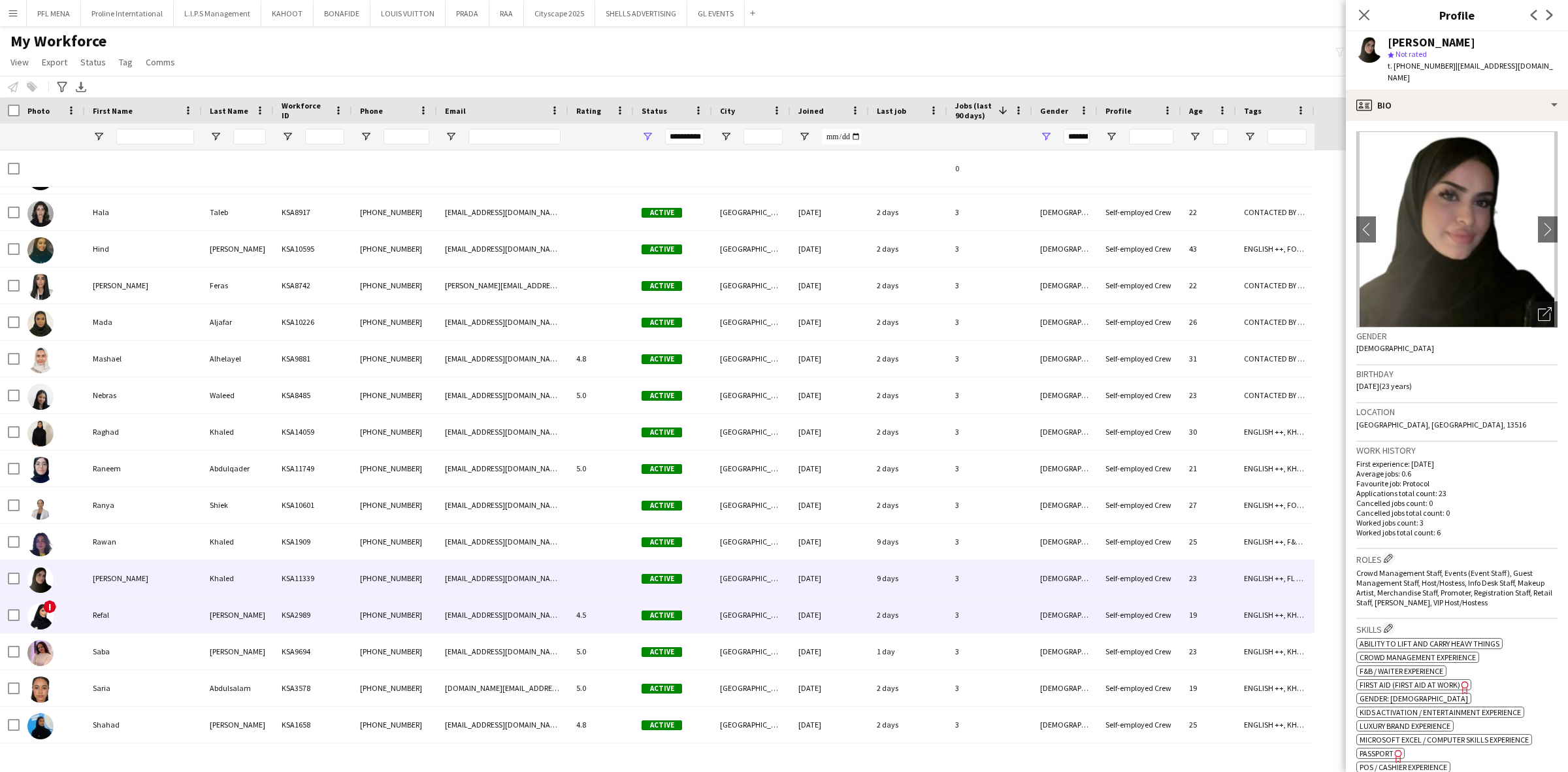
click at [129, 606] on div "Refal" at bounding box center [143, 614] width 117 height 36
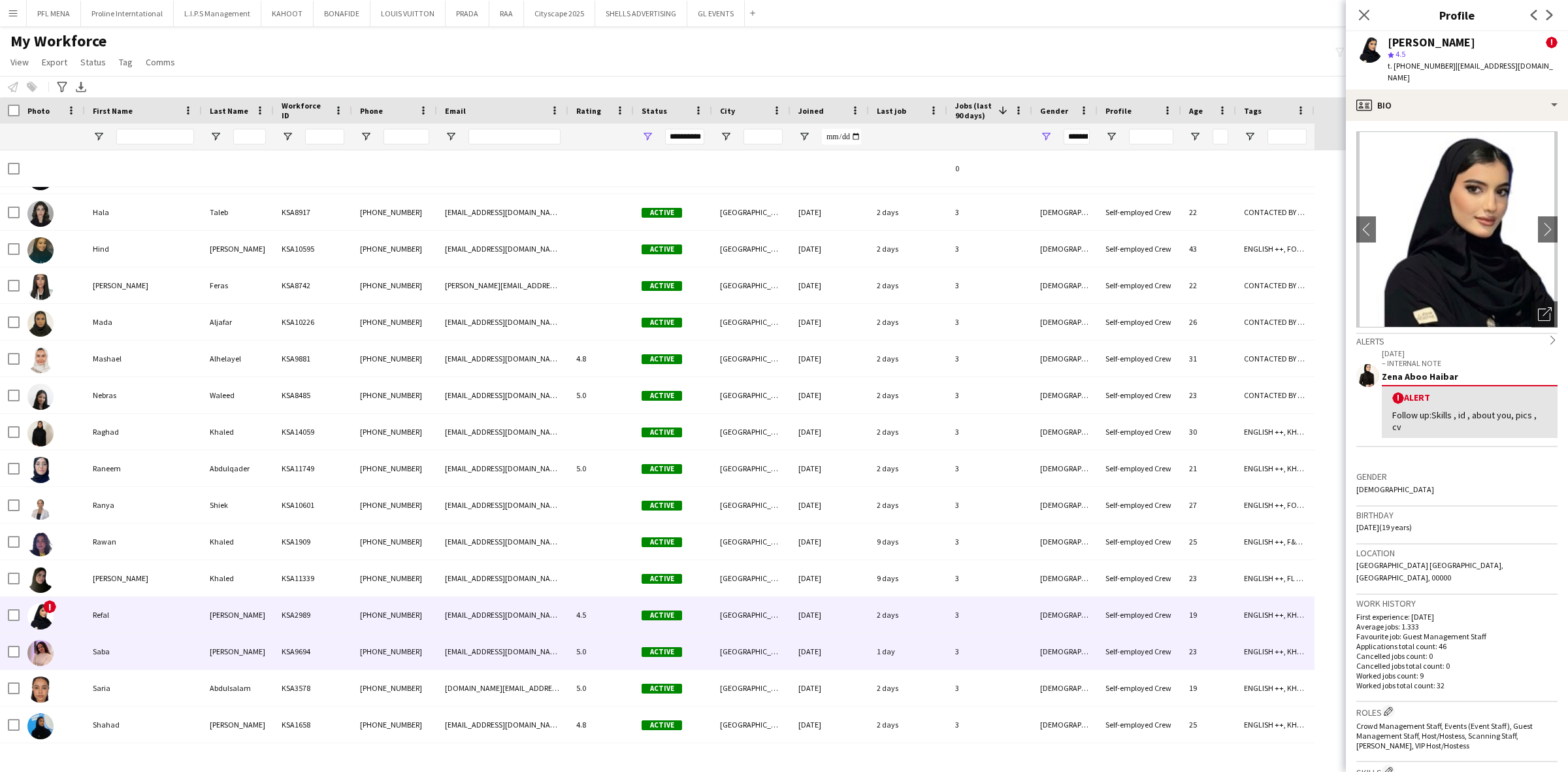
click at [129, 642] on div "Saba" at bounding box center [143, 651] width 117 height 36
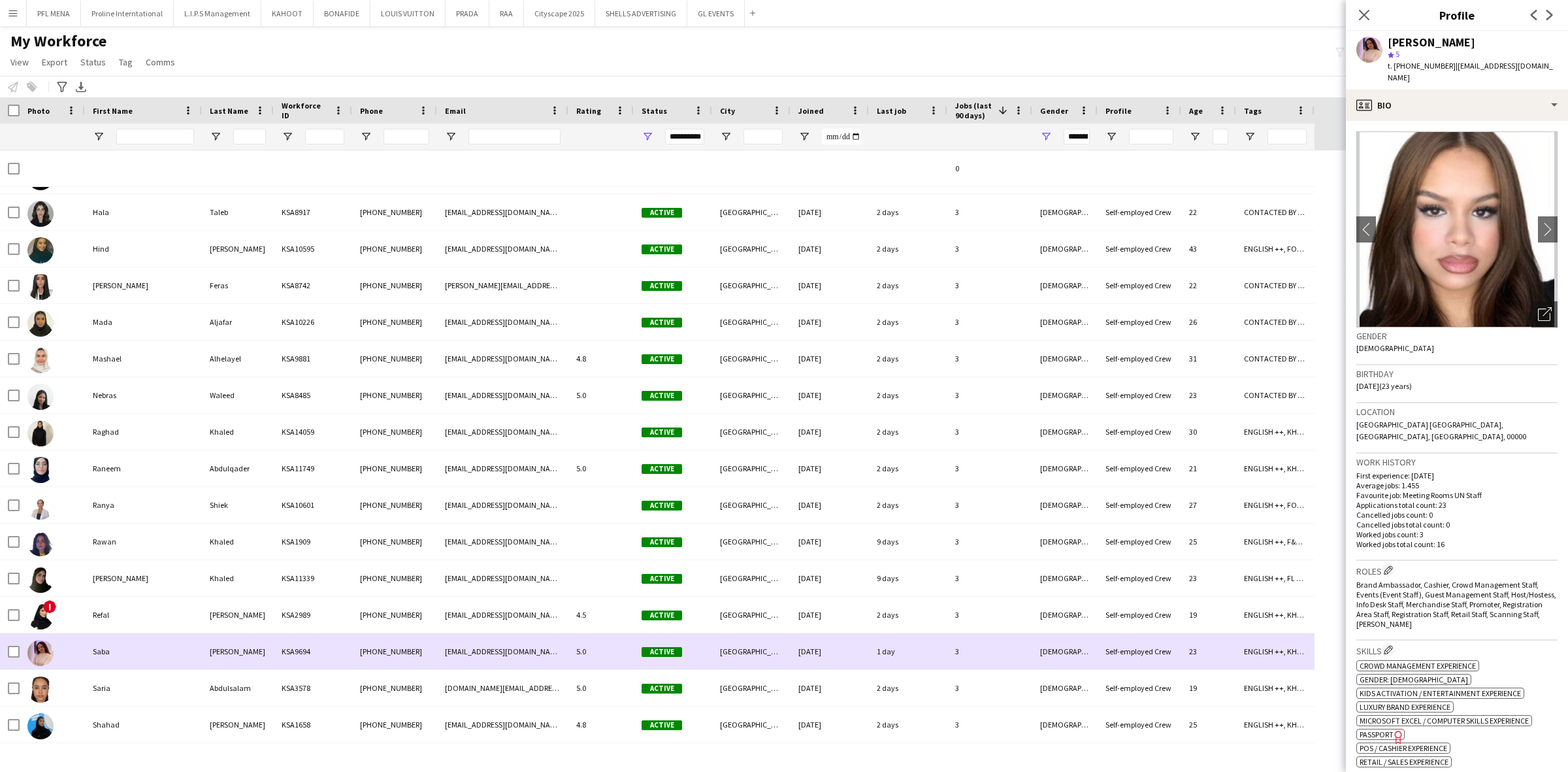
click at [122, 669] on div "Saba" at bounding box center [143, 651] width 117 height 36
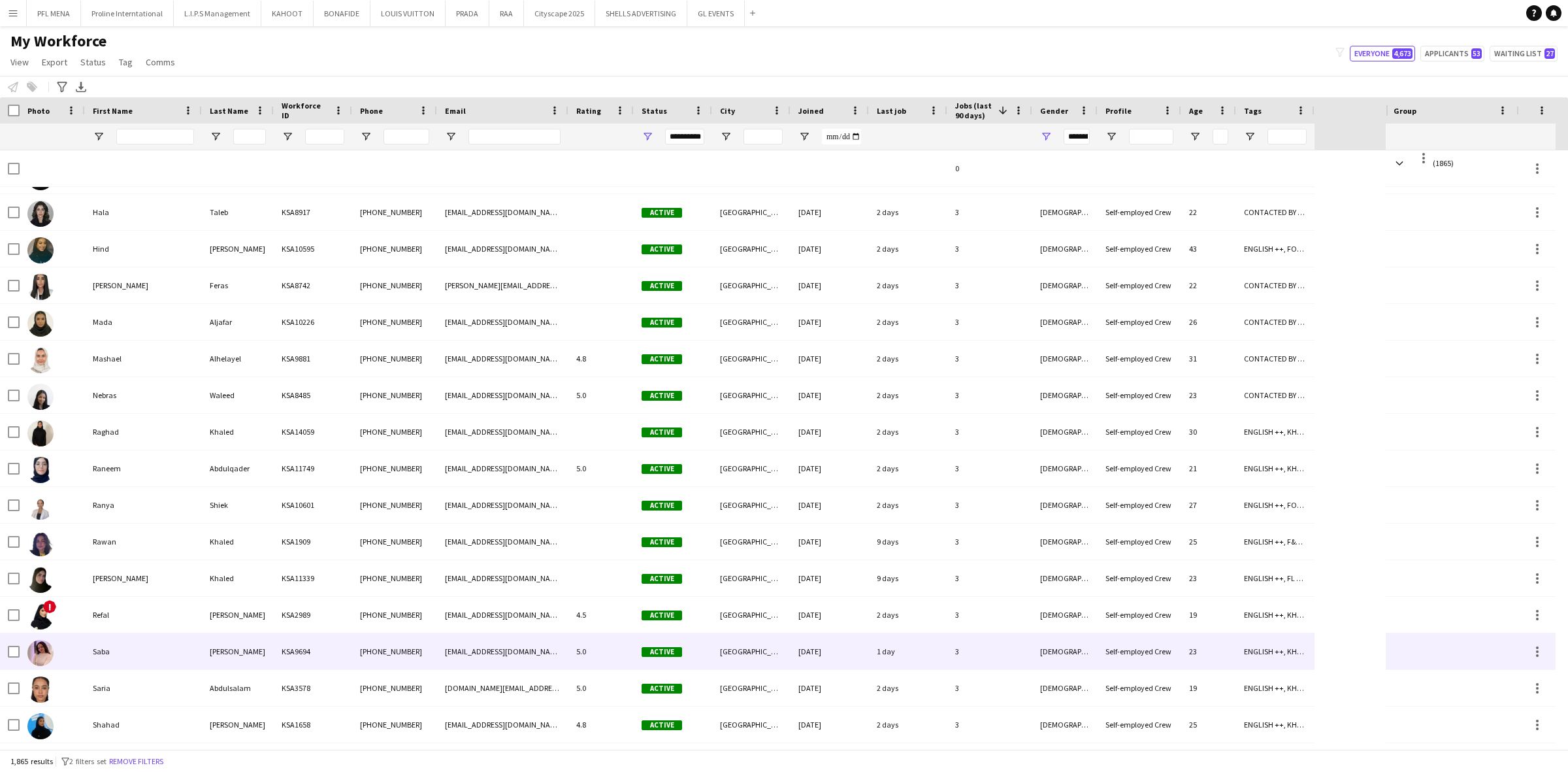
click at [119, 657] on div "Saba" at bounding box center [143, 651] width 117 height 36
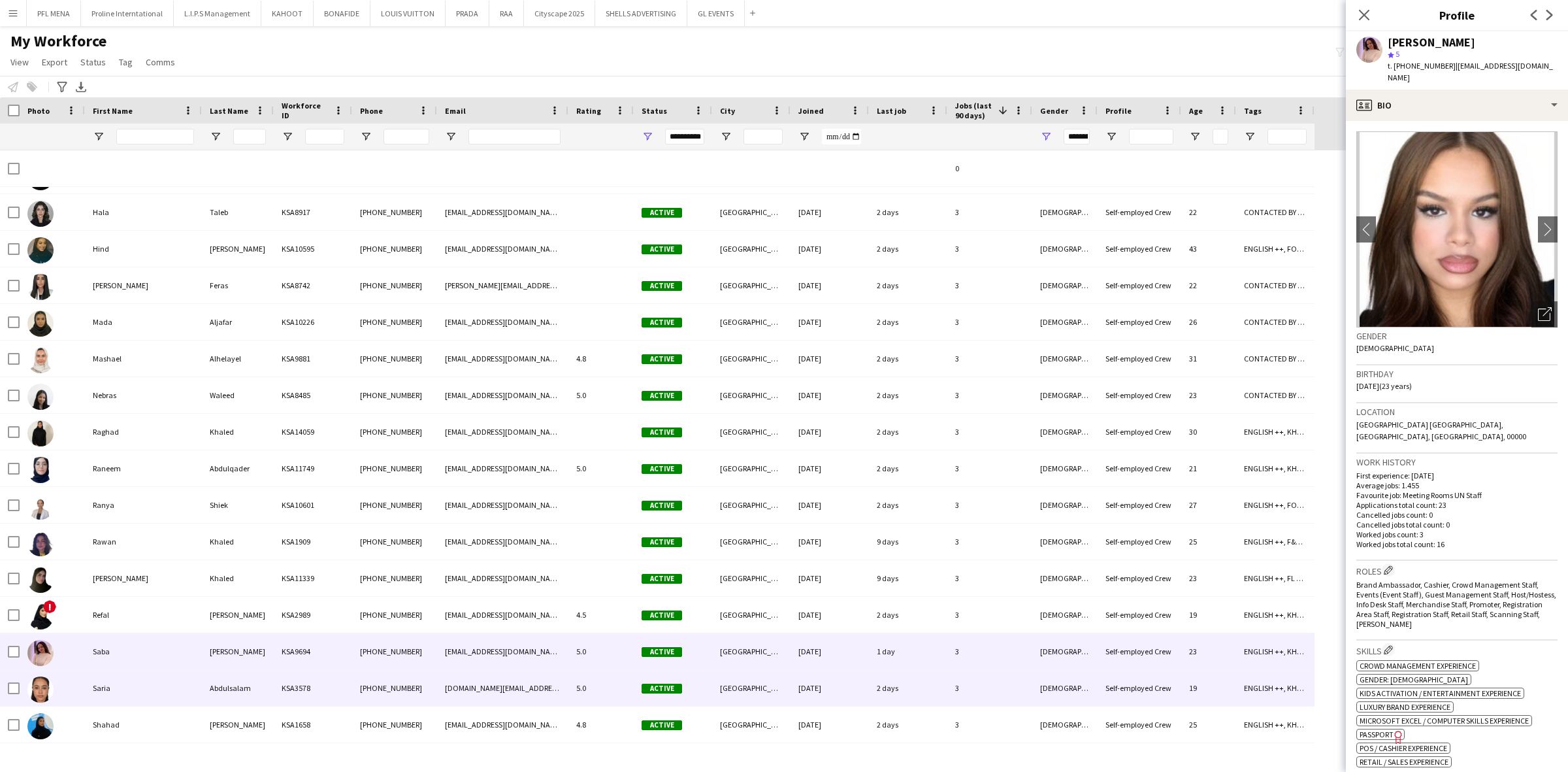
click at [122, 684] on div "Saria" at bounding box center [143, 688] width 117 height 36
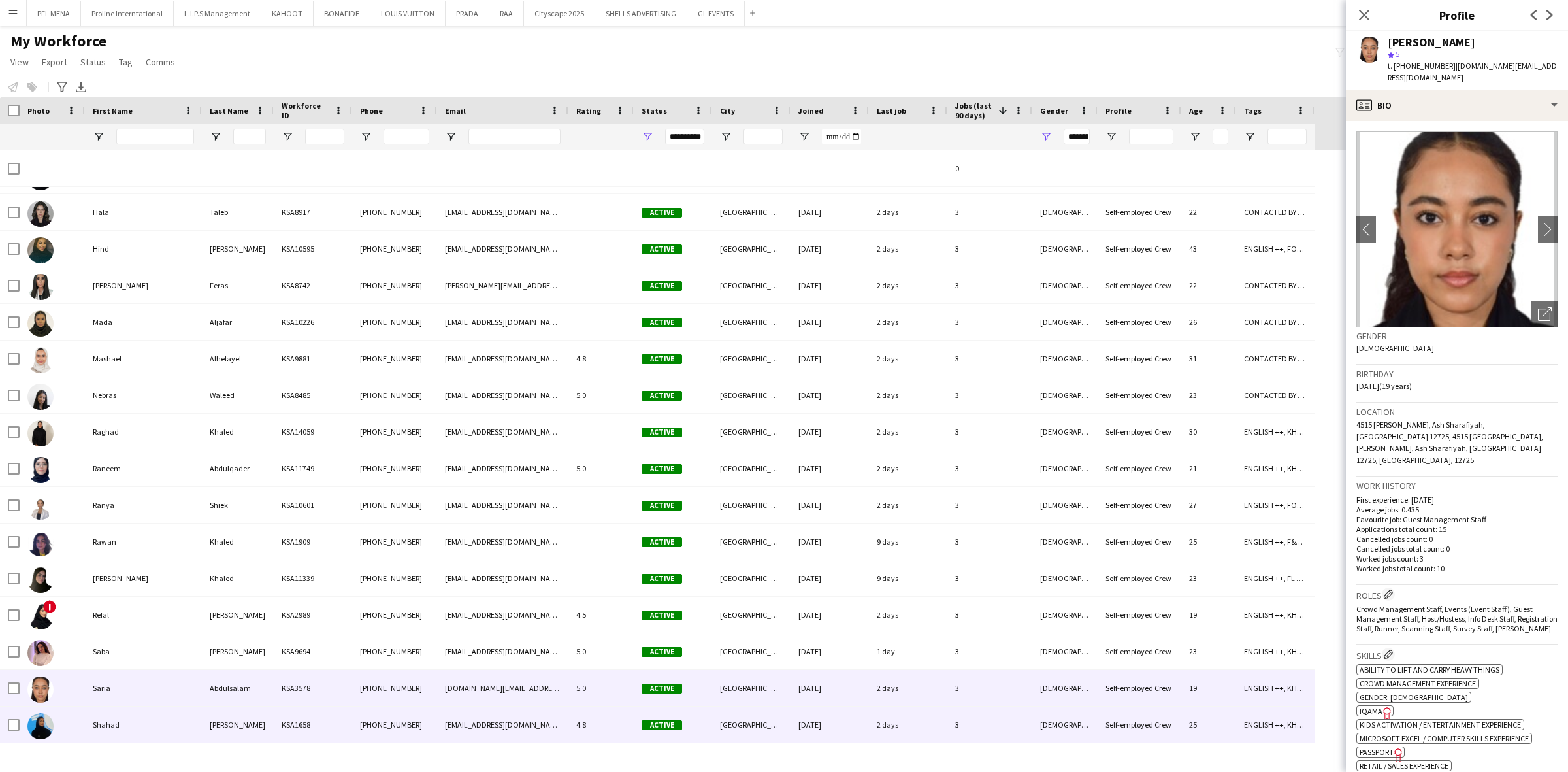
click at [132, 726] on div "Shahad" at bounding box center [143, 724] width 117 height 36
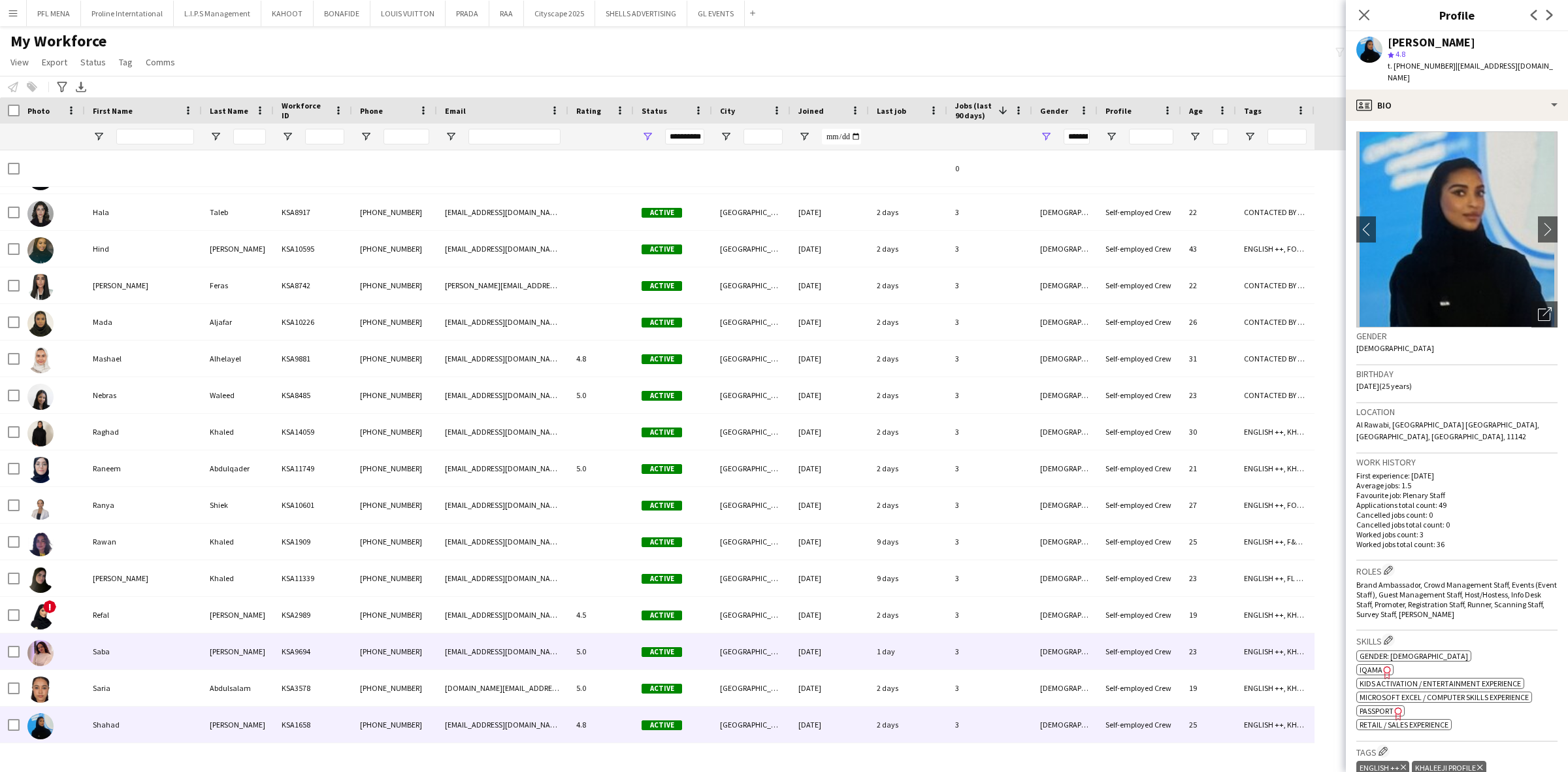
click at [132, 652] on div "Saba" at bounding box center [143, 651] width 117 height 36
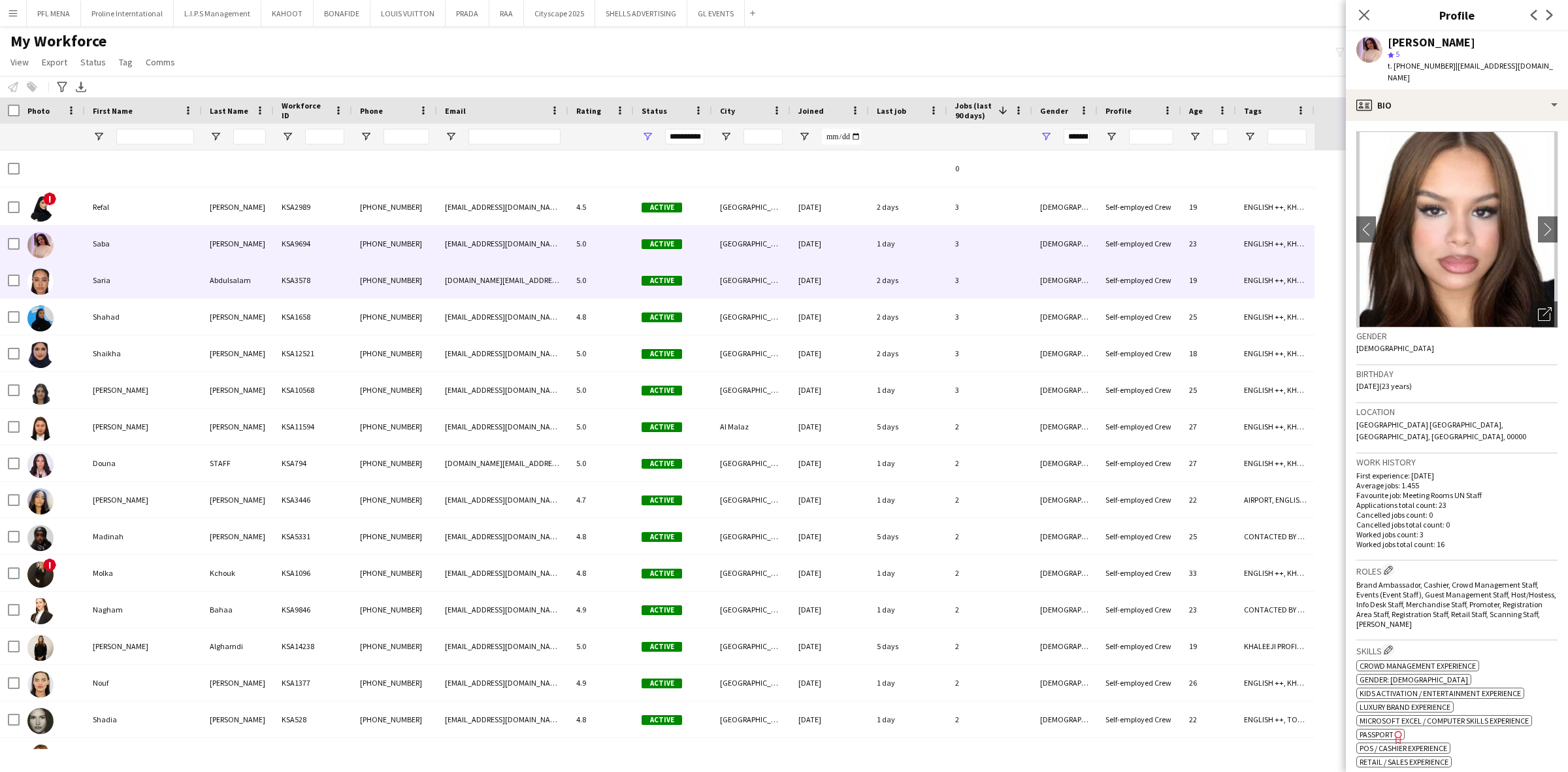
click at [158, 279] on div "Saria" at bounding box center [143, 280] width 117 height 36
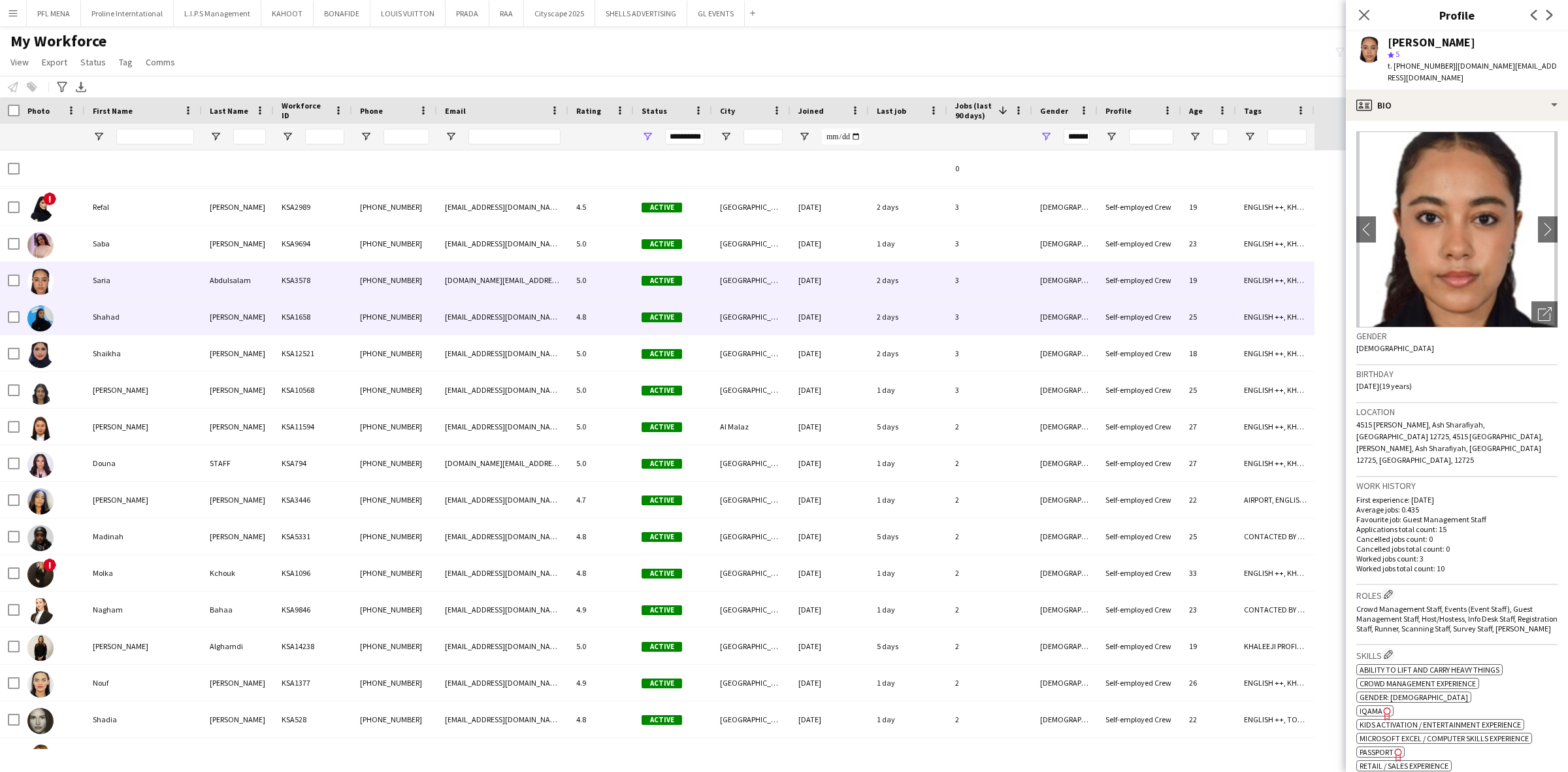
click at [129, 317] on div "Shahad" at bounding box center [143, 317] width 117 height 36
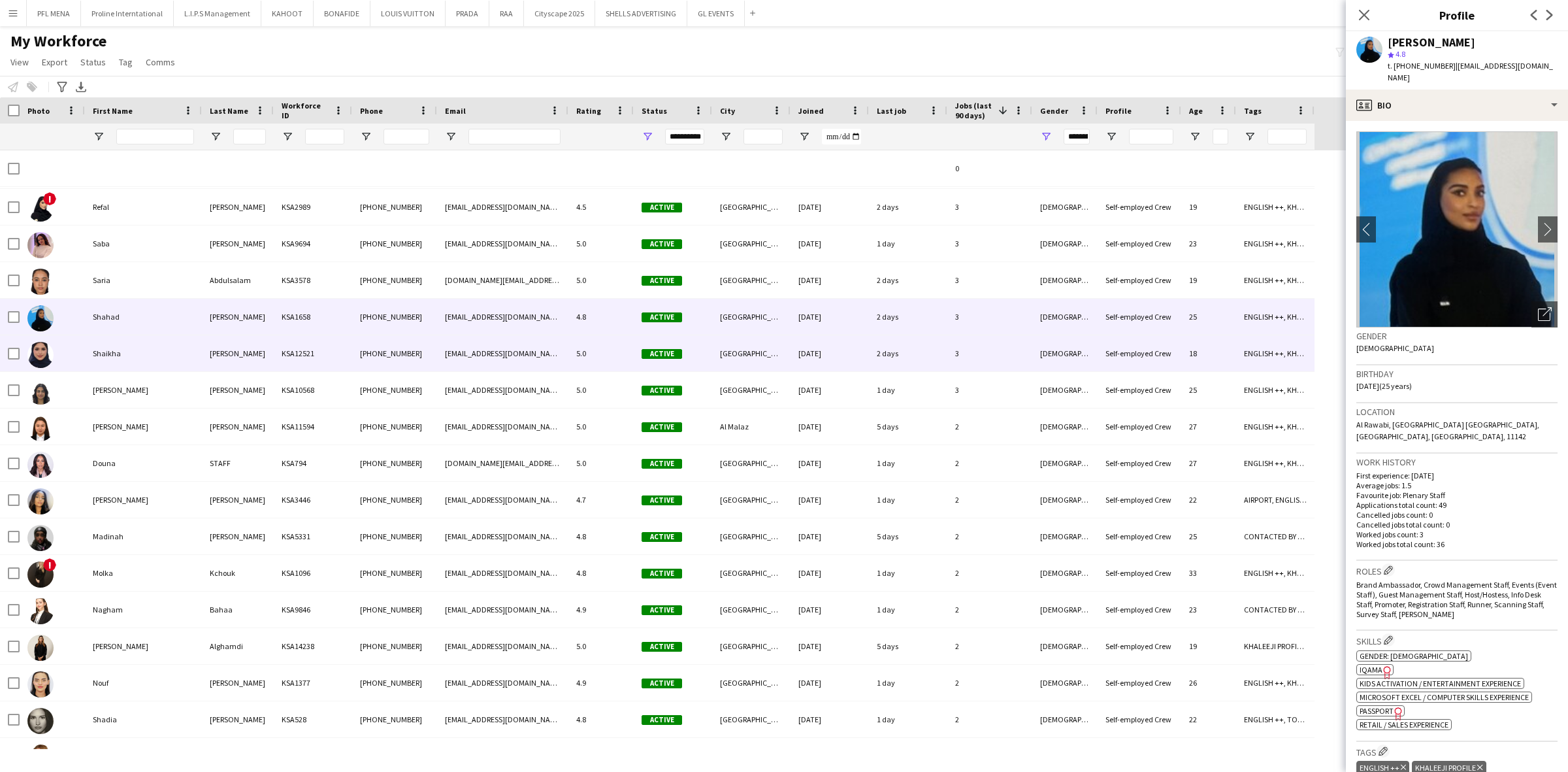
click at [134, 361] on div "Shaikha" at bounding box center [143, 353] width 117 height 36
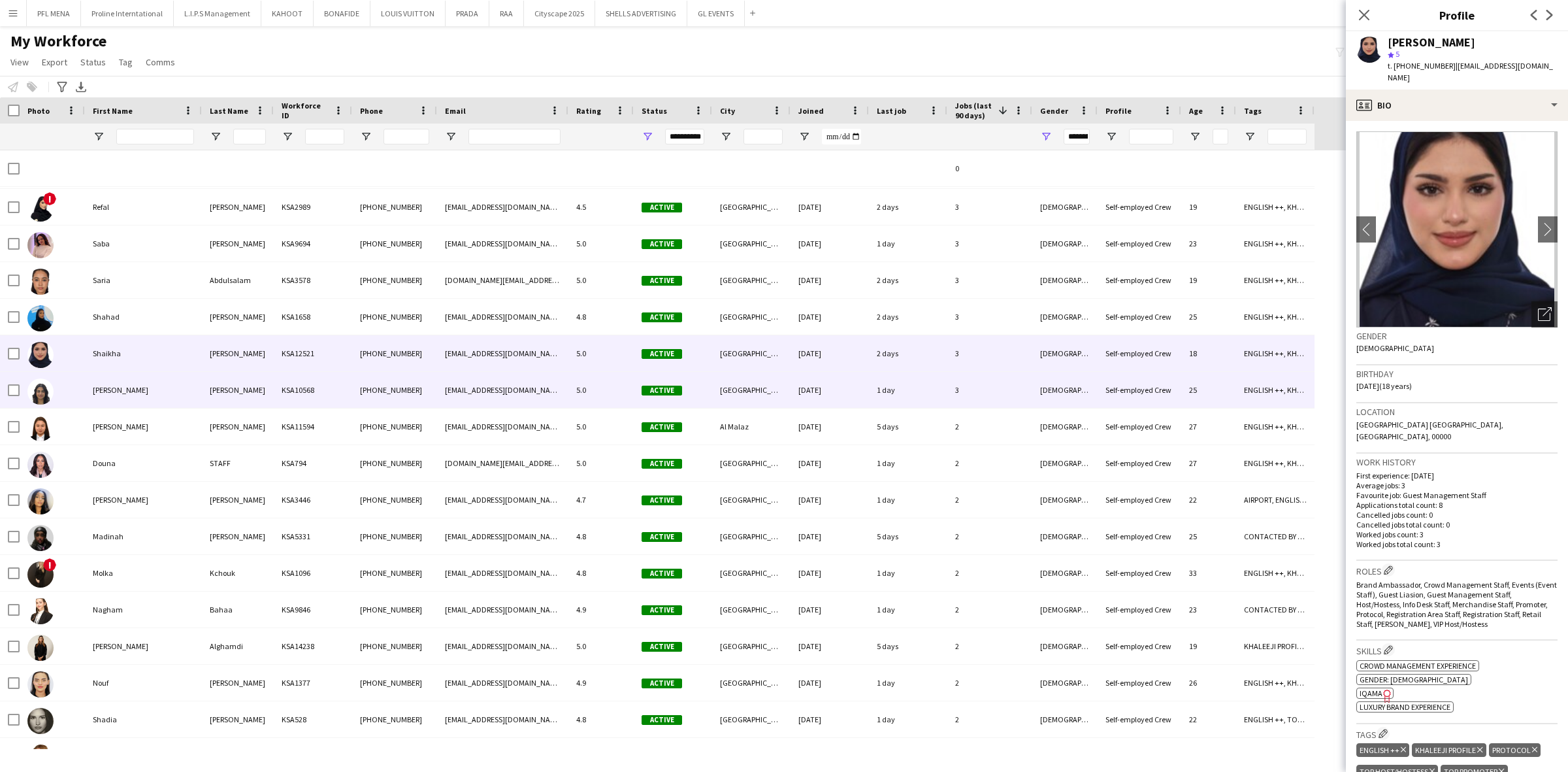
click at [138, 387] on div "Suhrab" at bounding box center [143, 390] width 117 height 36
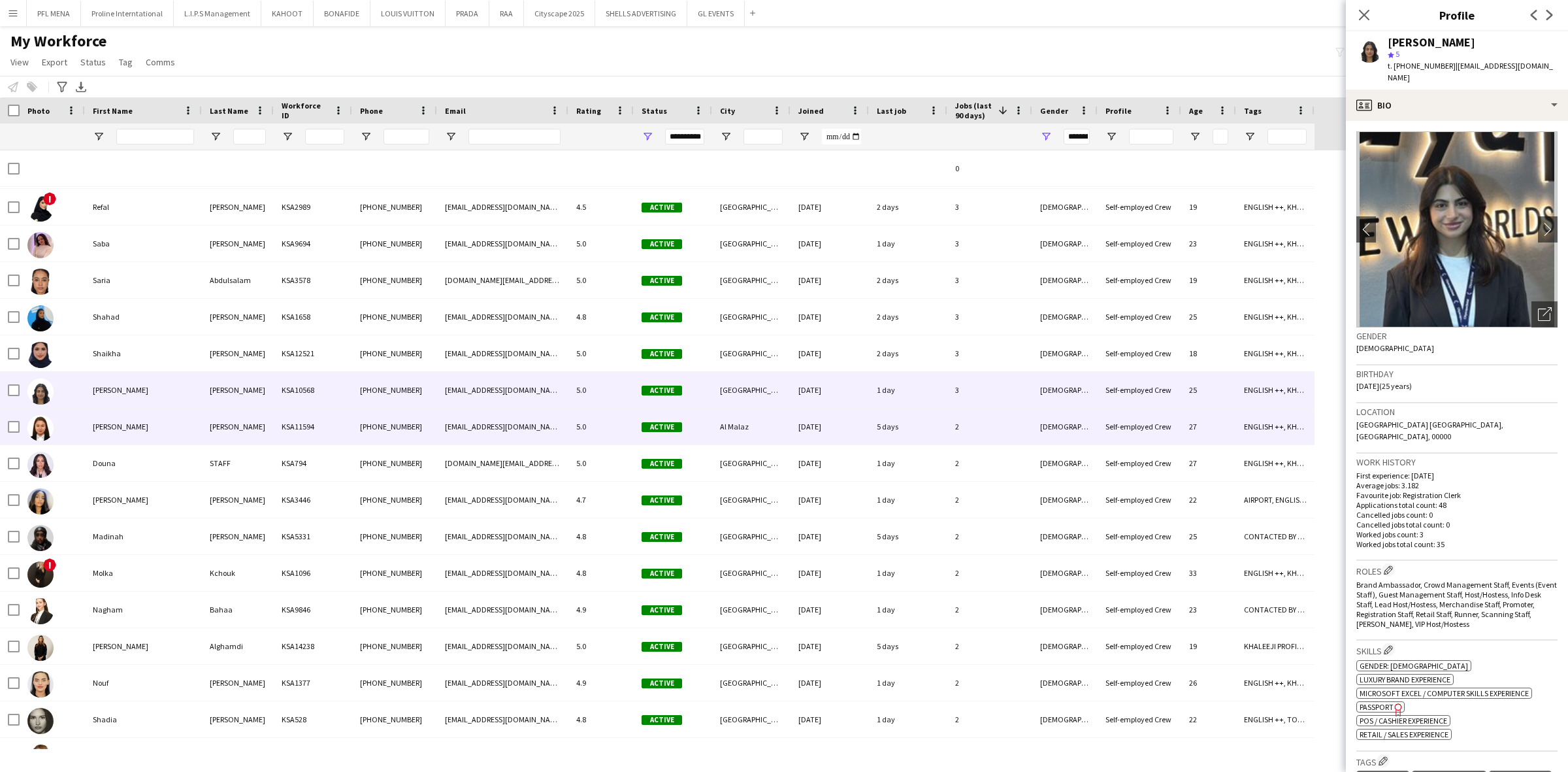
click at [138, 425] on div "Angela" at bounding box center [143, 426] width 117 height 36
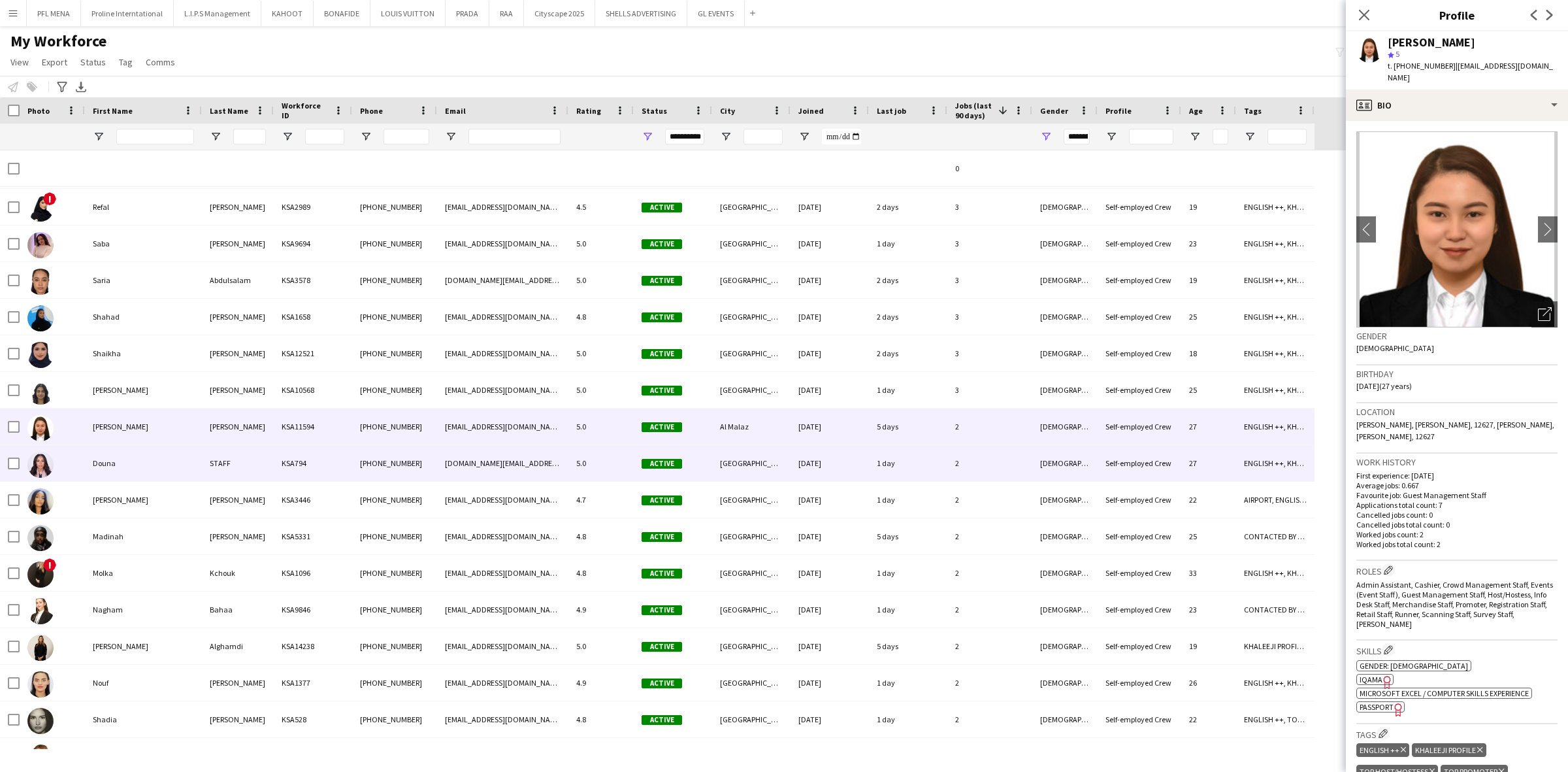
click at [136, 457] on div "Douna" at bounding box center [143, 463] width 117 height 36
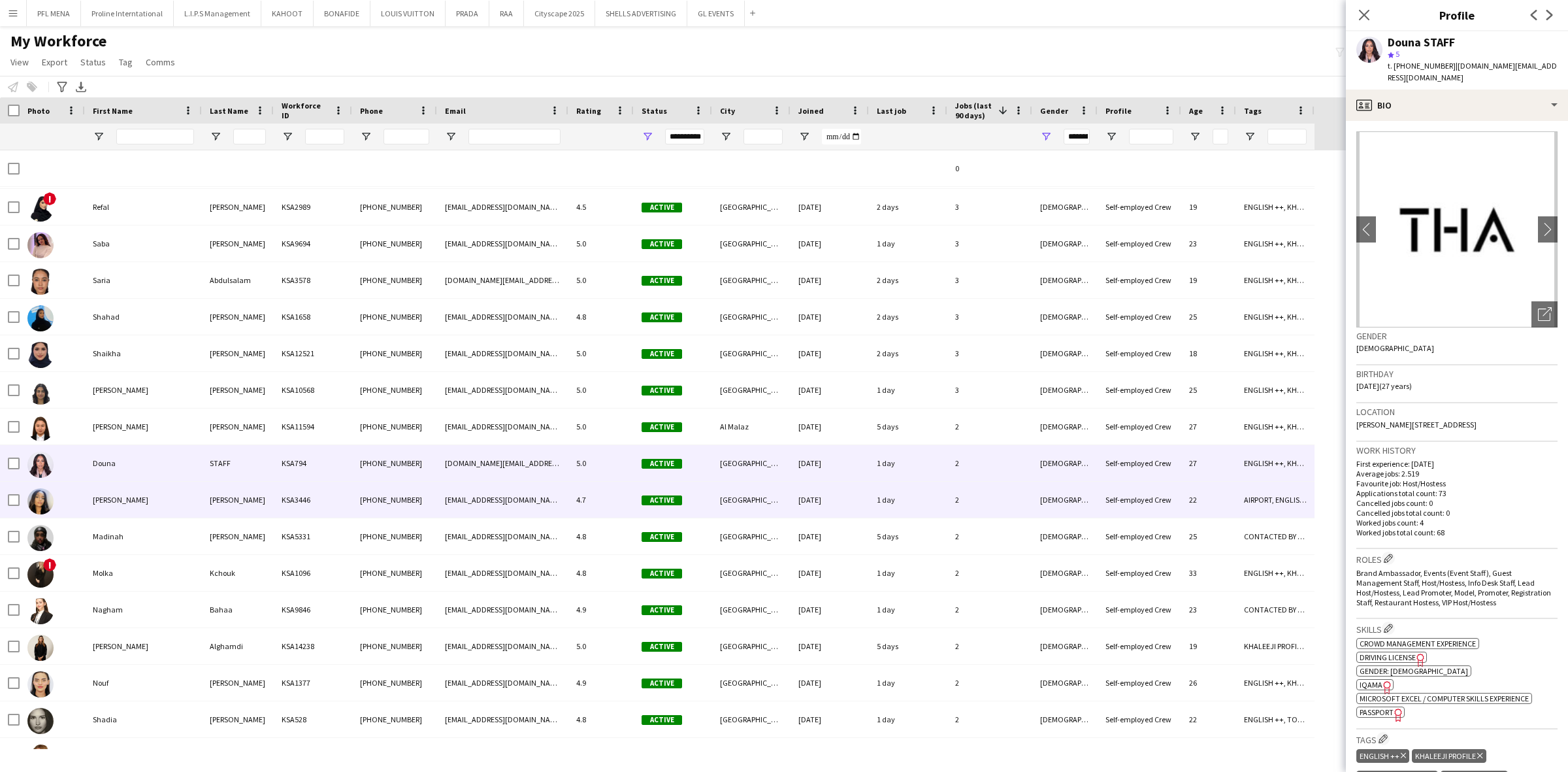
click at [129, 487] on div "Fatema" at bounding box center [143, 499] width 117 height 36
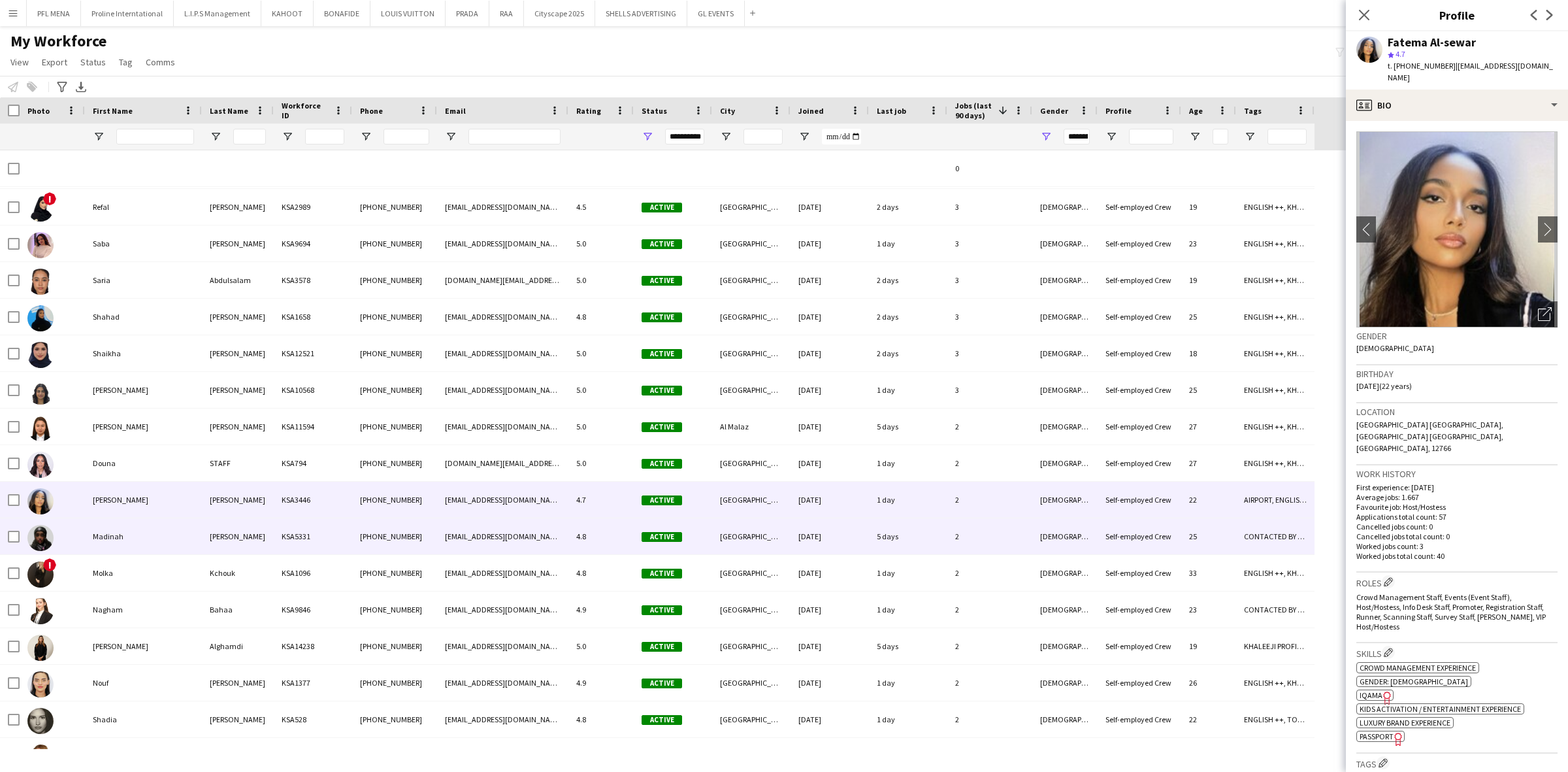
click at [131, 534] on div "Madinah" at bounding box center [143, 536] width 117 height 36
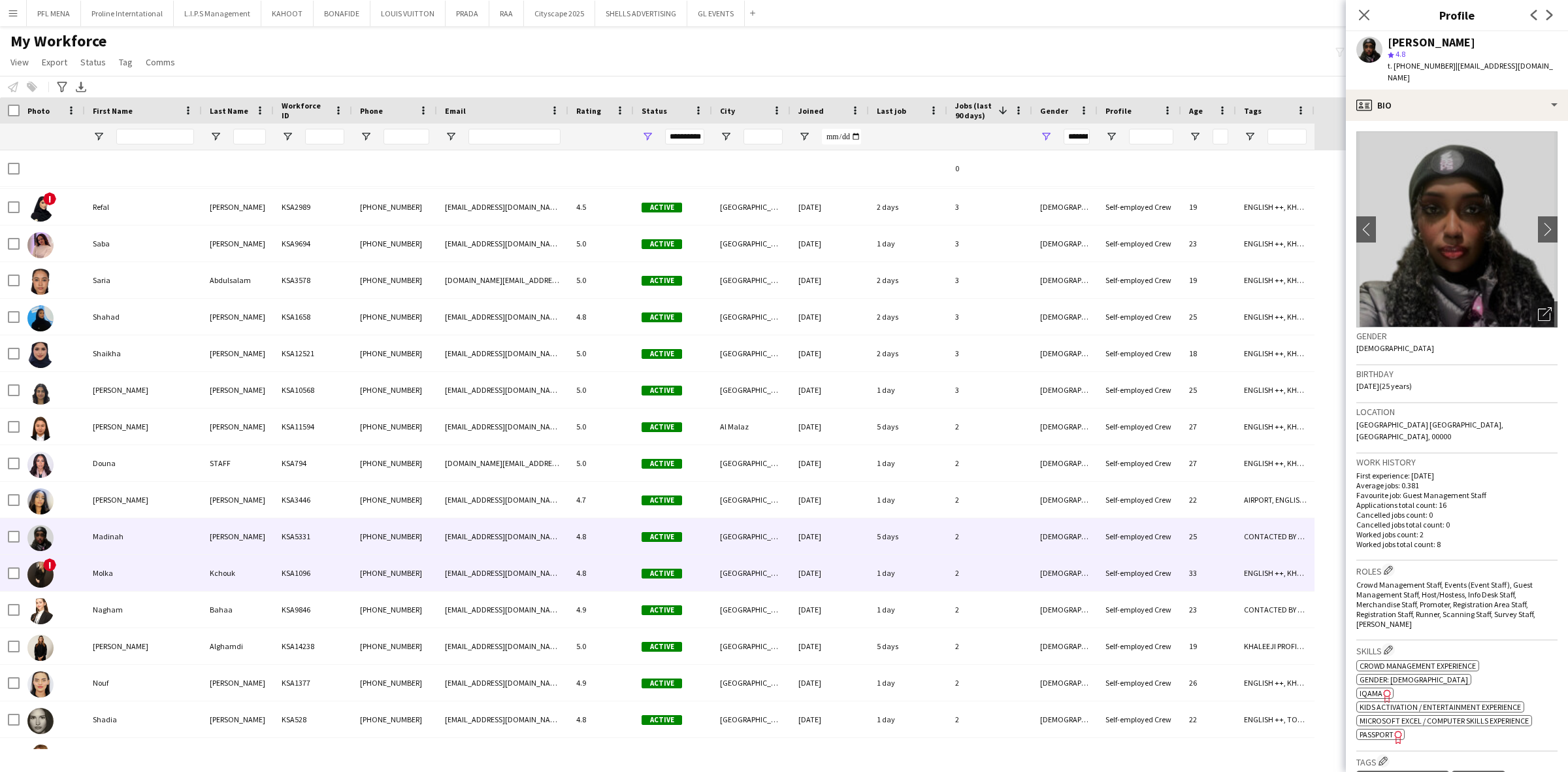
click at [151, 568] on div "Molka" at bounding box center [143, 573] width 117 height 36
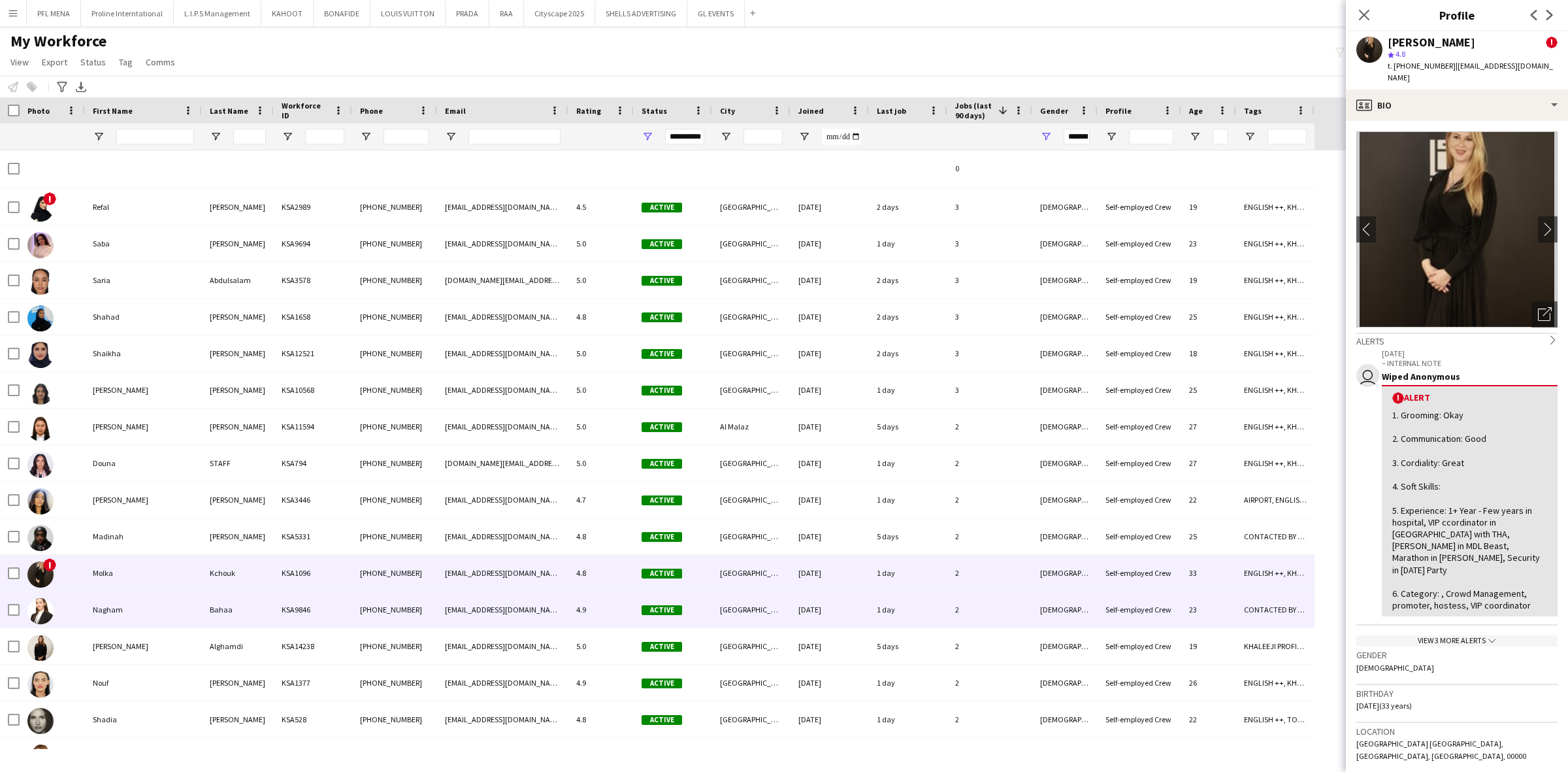
click at [155, 609] on div "Nagham" at bounding box center [143, 609] width 117 height 36
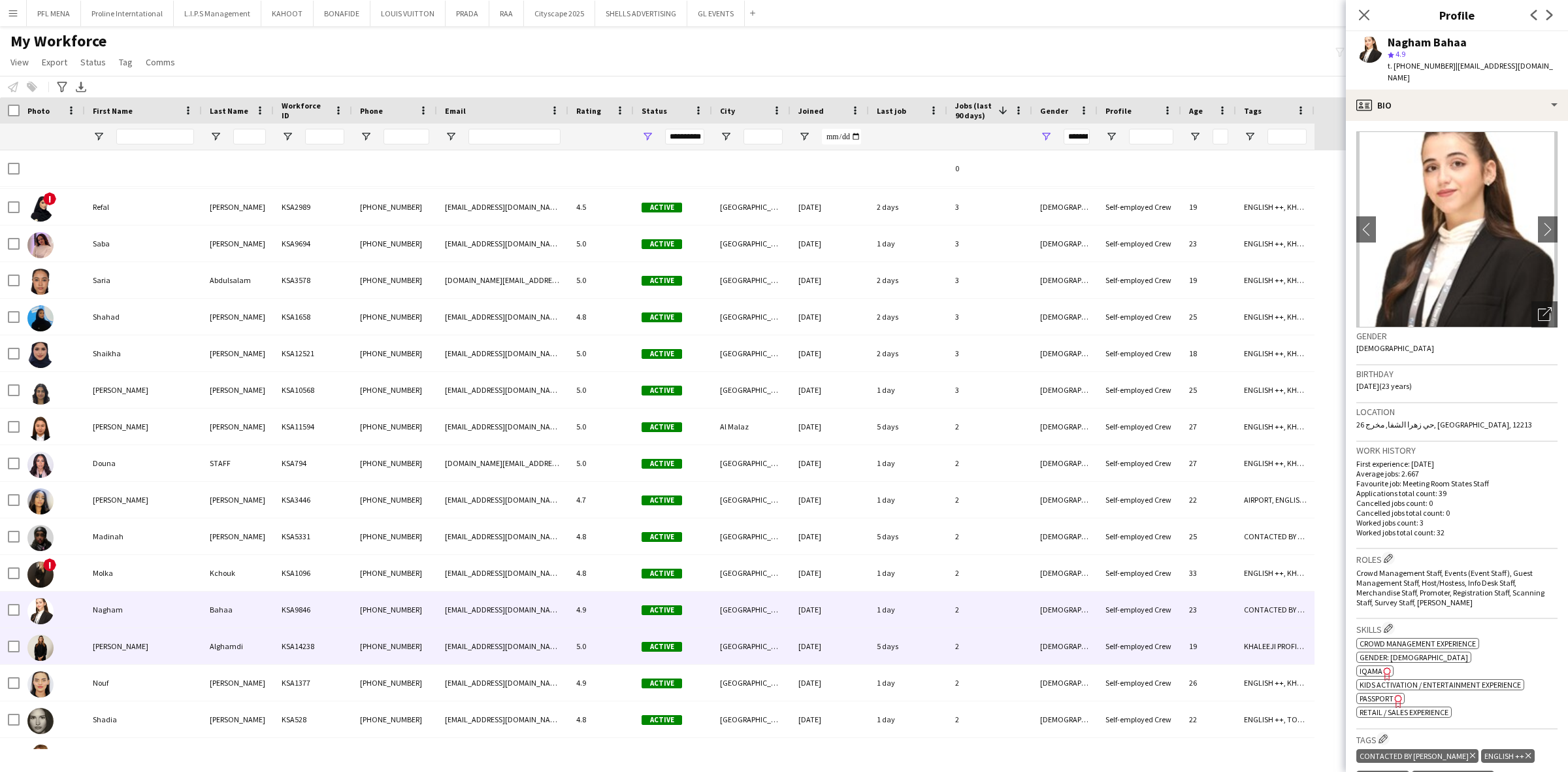
click at [155, 636] on div "Nora" at bounding box center [143, 645] width 117 height 36
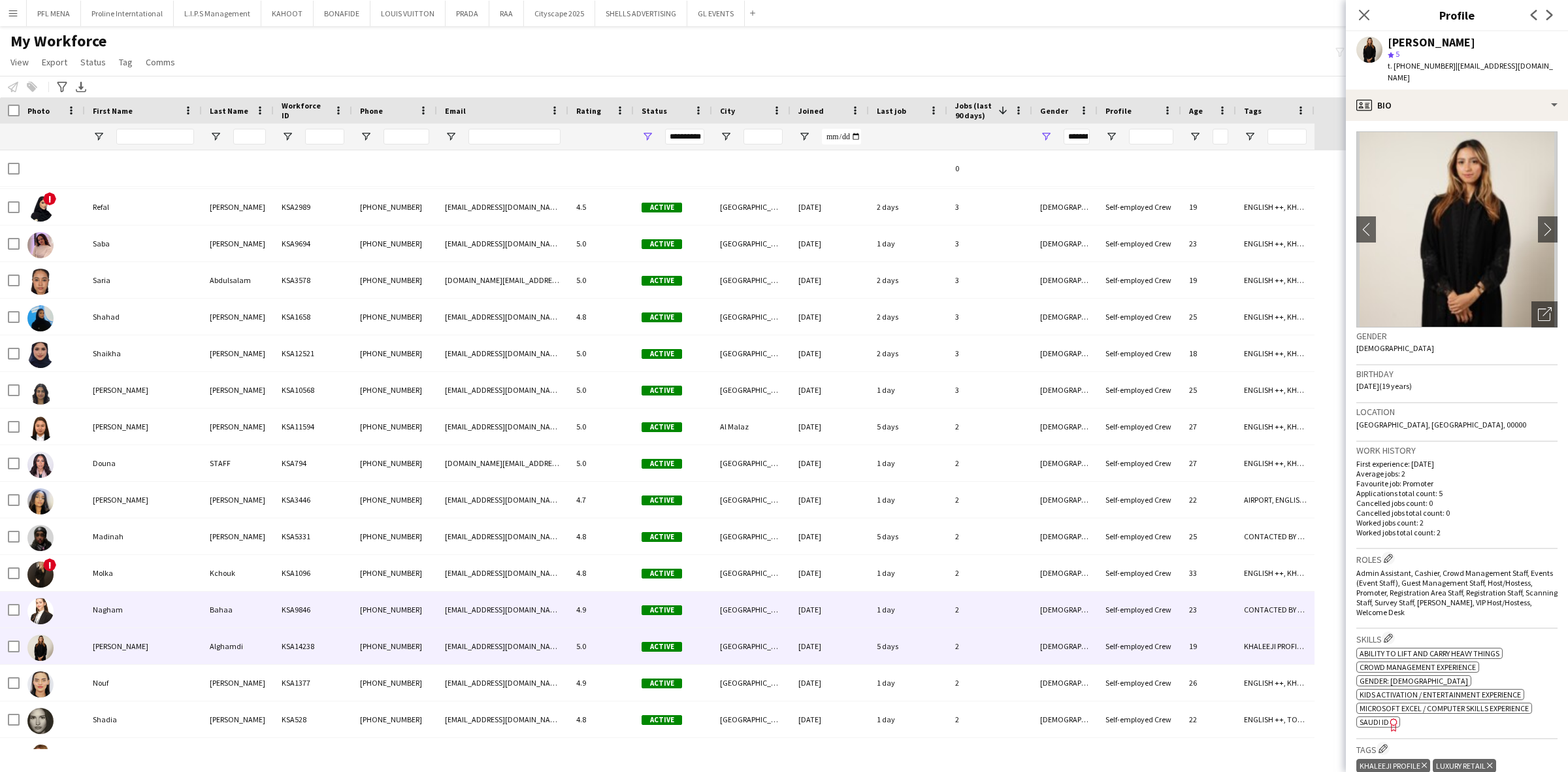
click at [155, 606] on div "Nagham" at bounding box center [143, 609] width 117 height 36
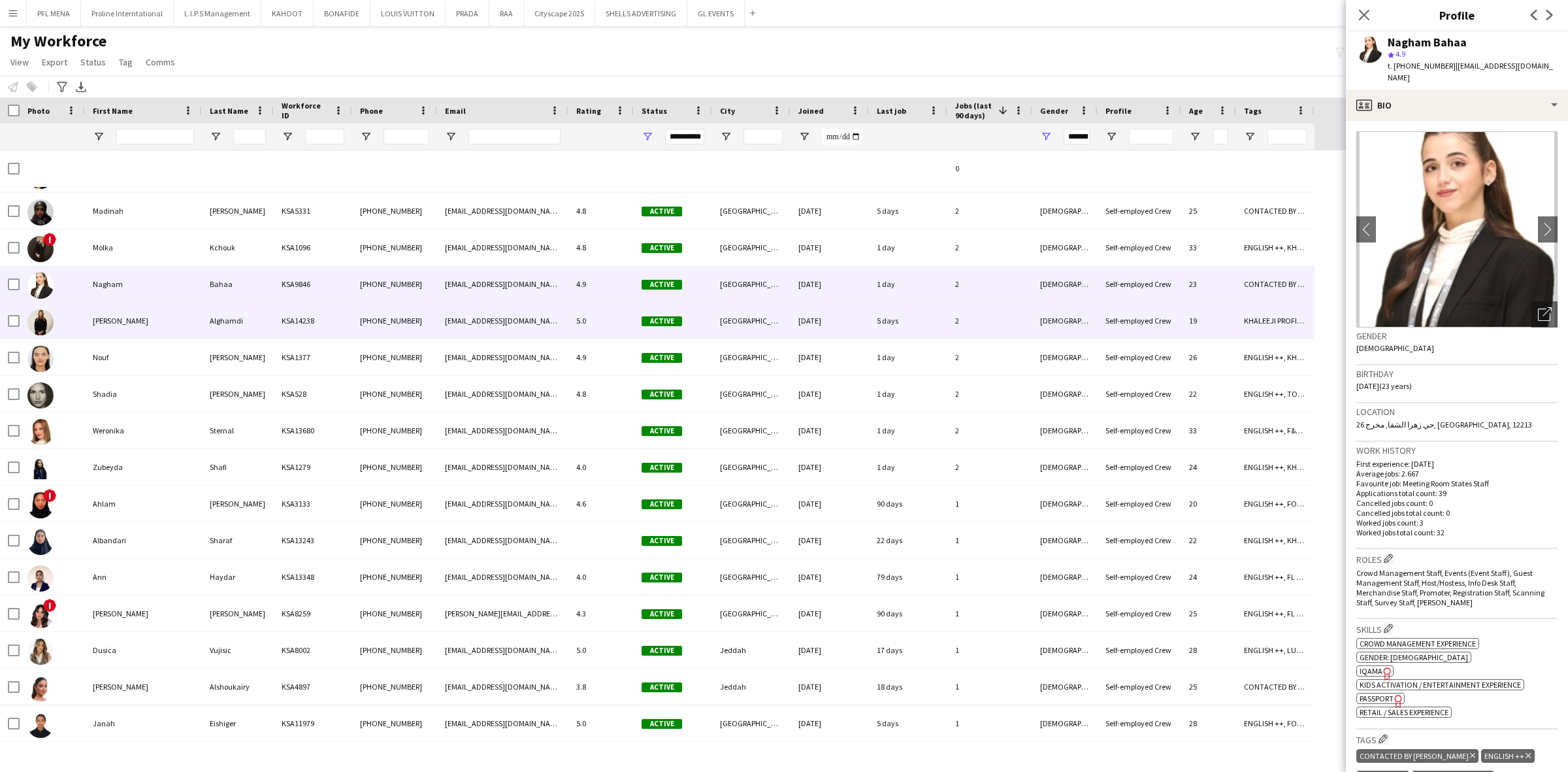
click at [165, 315] on div "Nora" at bounding box center [143, 320] width 117 height 36
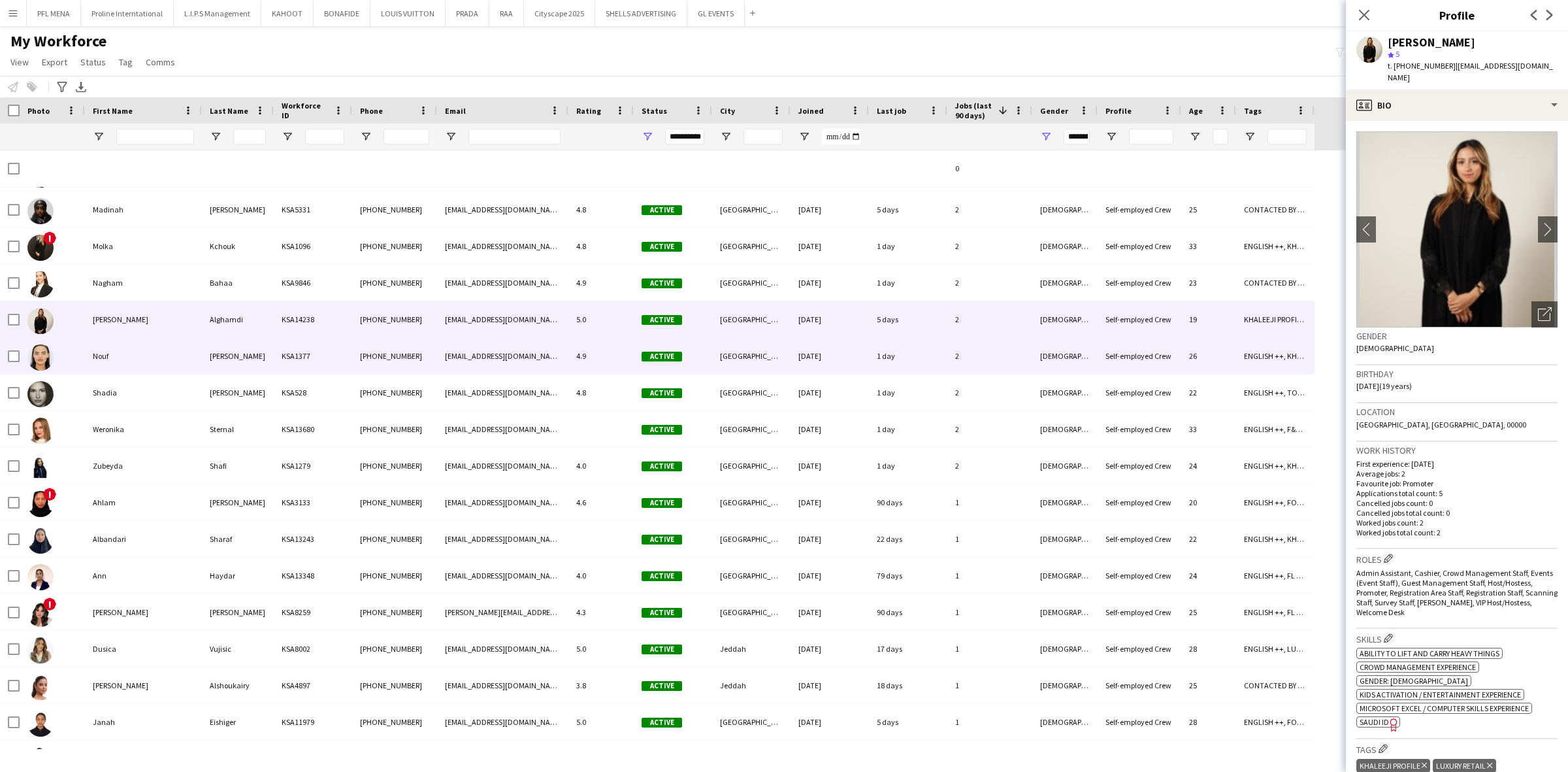
click at [151, 348] on div "Nouf" at bounding box center [143, 356] width 117 height 36
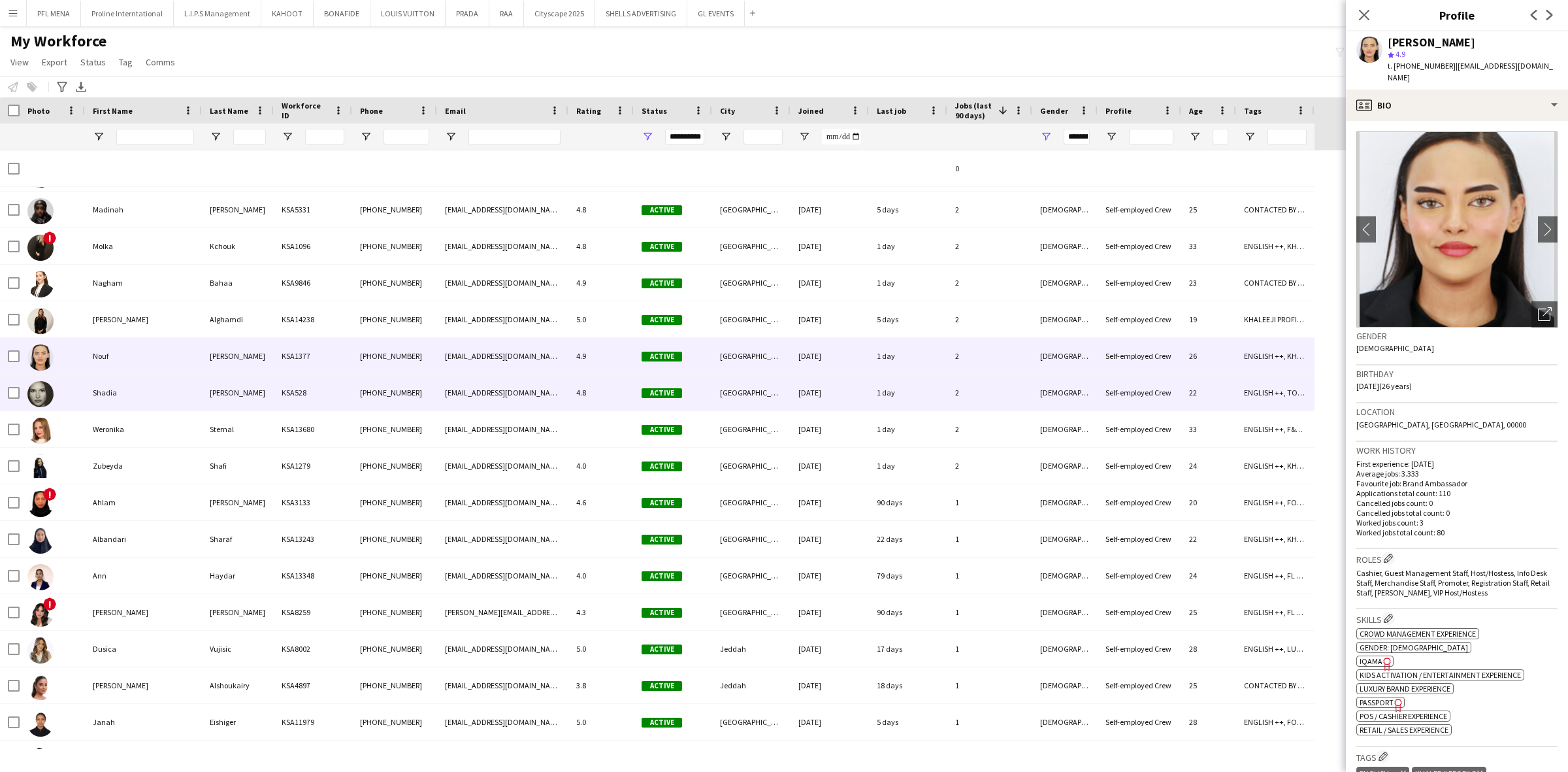
click at [151, 381] on div "Shadia" at bounding box center [143, 392] width 117 height 36
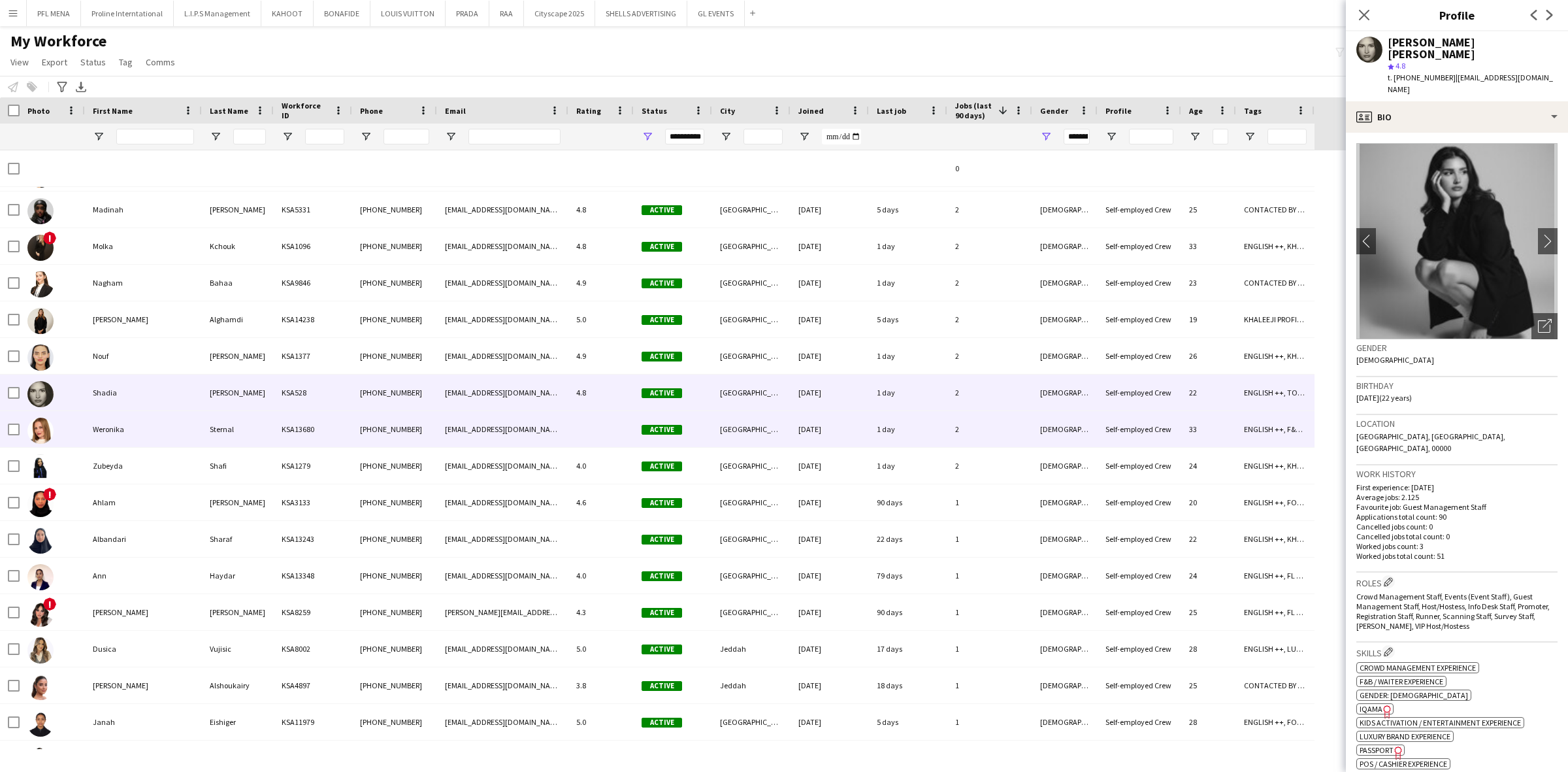
click at [148, 412] on div "Weronika" at bounding box center [143, 429] width 117 height 36
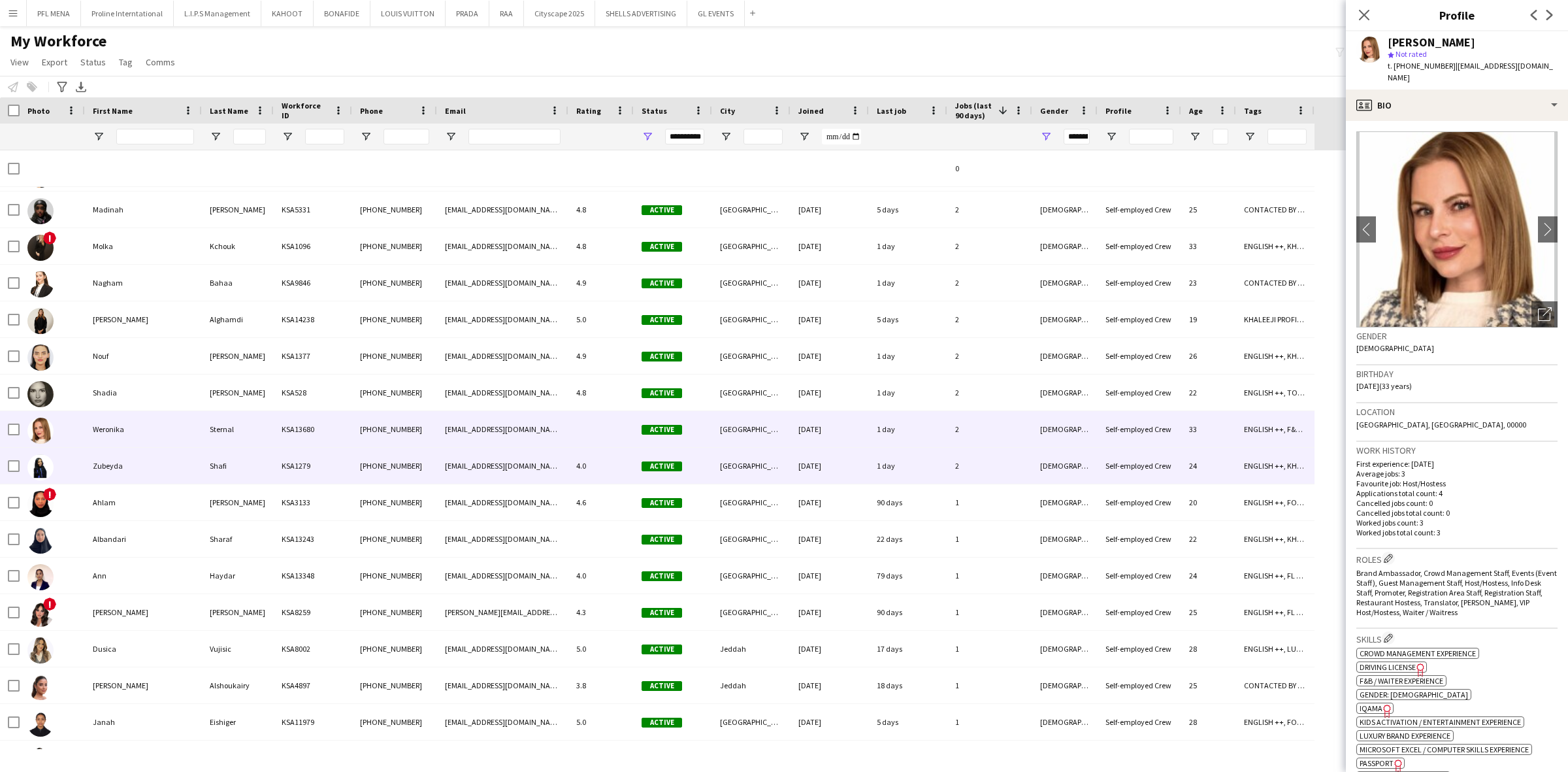
click at [145, 455] on div "Zubeyda" at bounding box center [143, 465] width 117 height 36
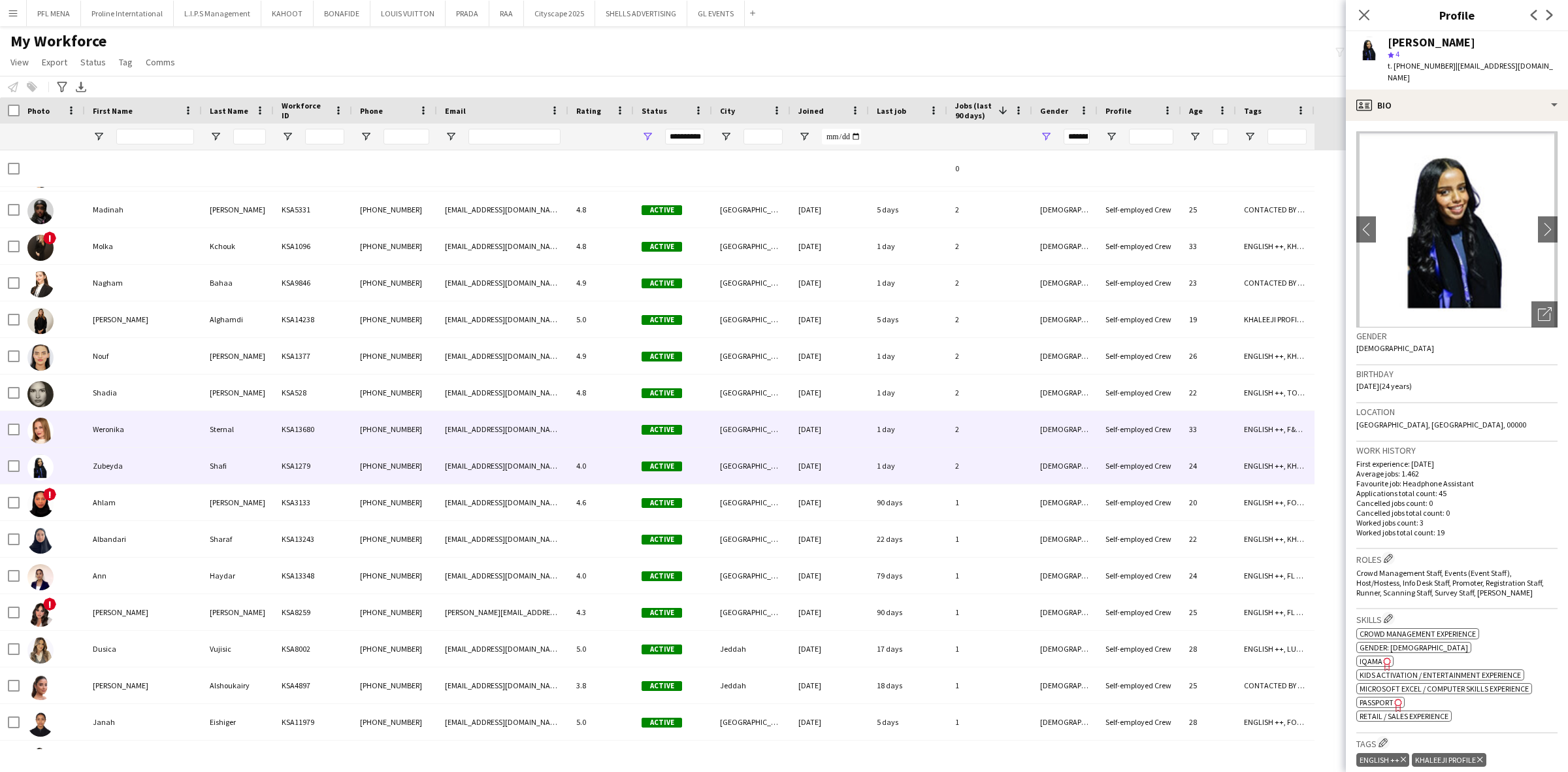
click at [139, 428] on div "Weronika" at bounding box center [143, 429] width 117 height 36
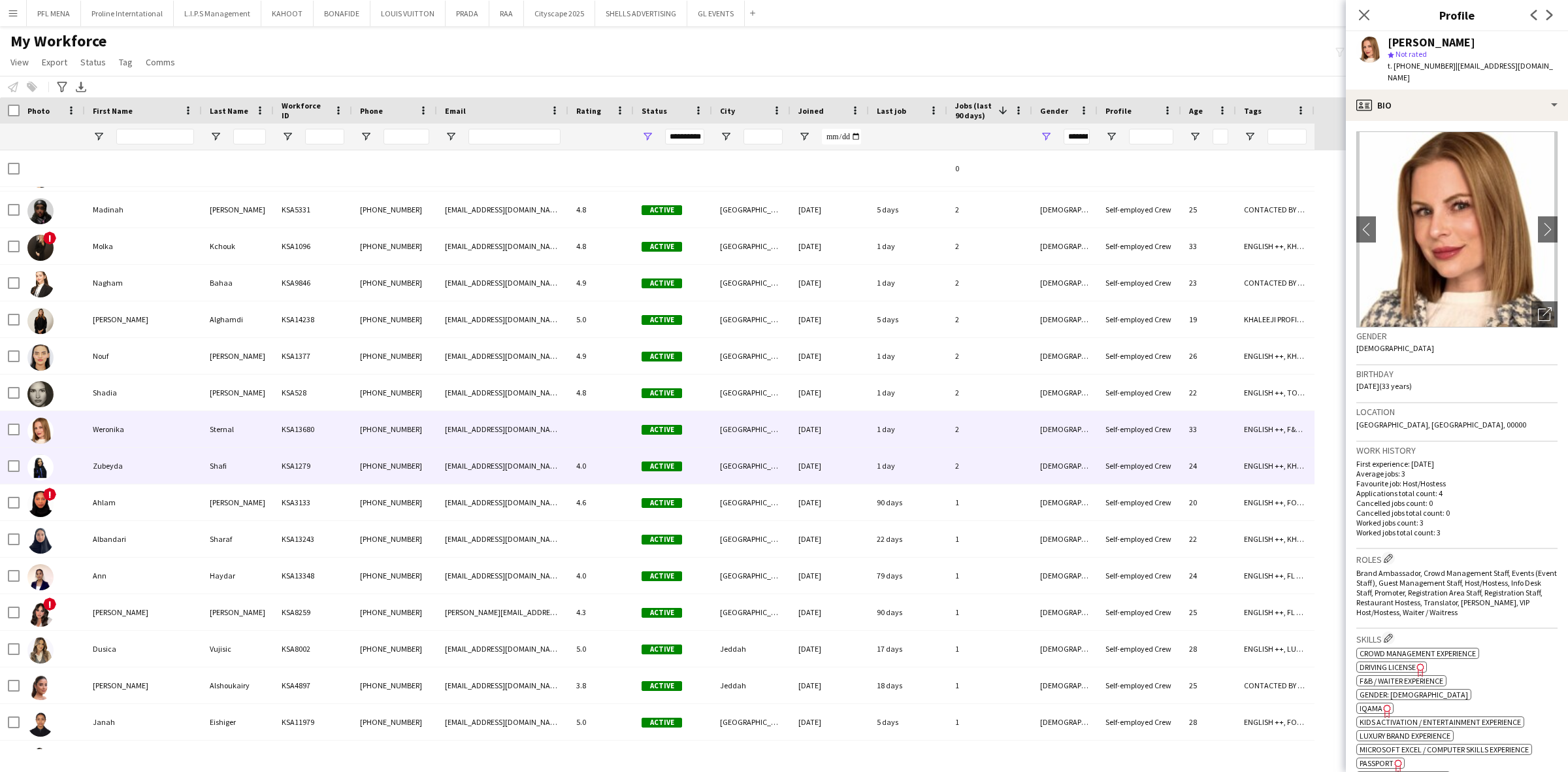
click at [141, 462] on div "Zubeyda" at bounding box center [143, 465] width 117 height 36
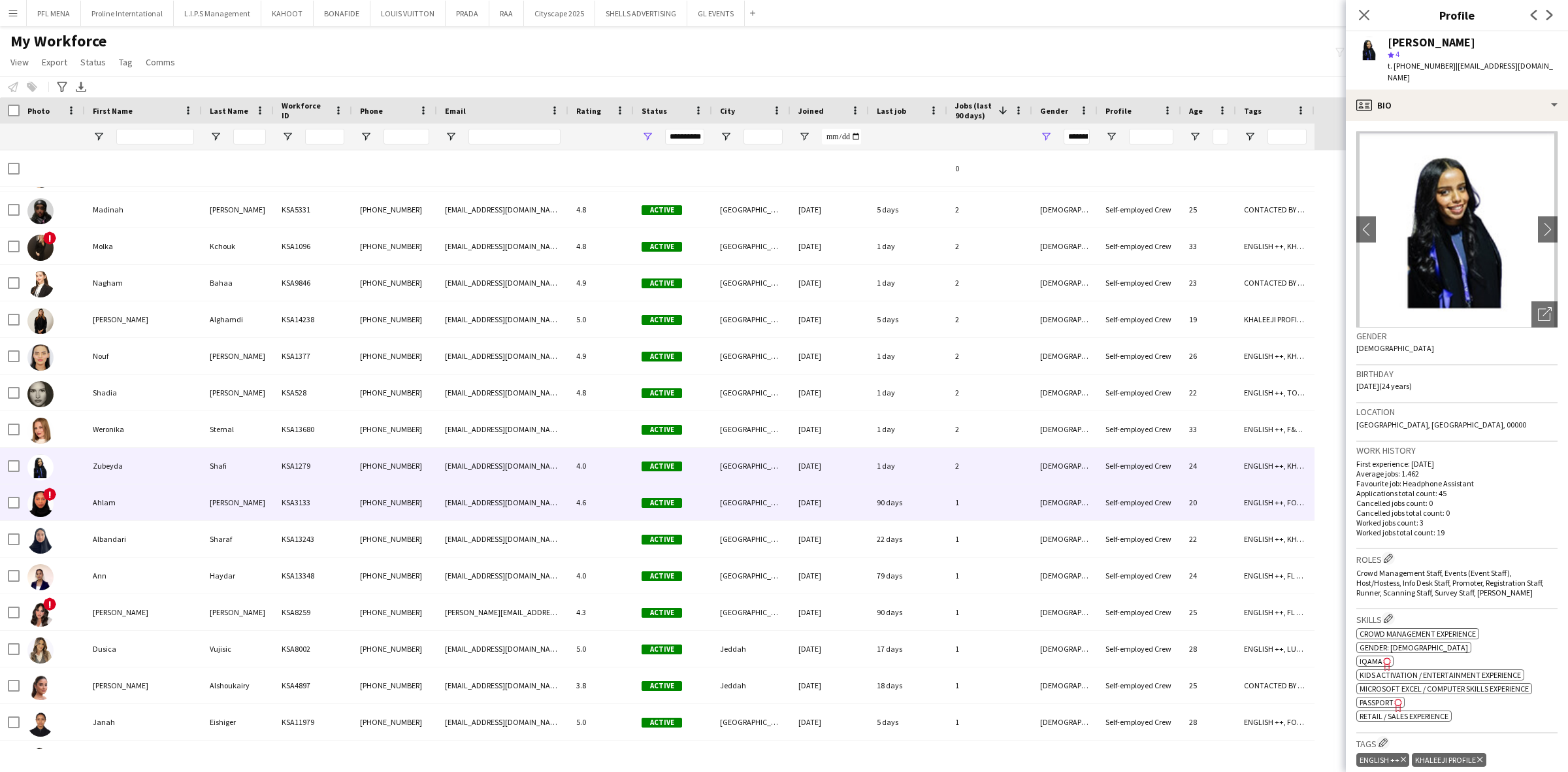
click at [139, 495] on div "Ahlam" at bounding box center [143, 502] width 117 height 36
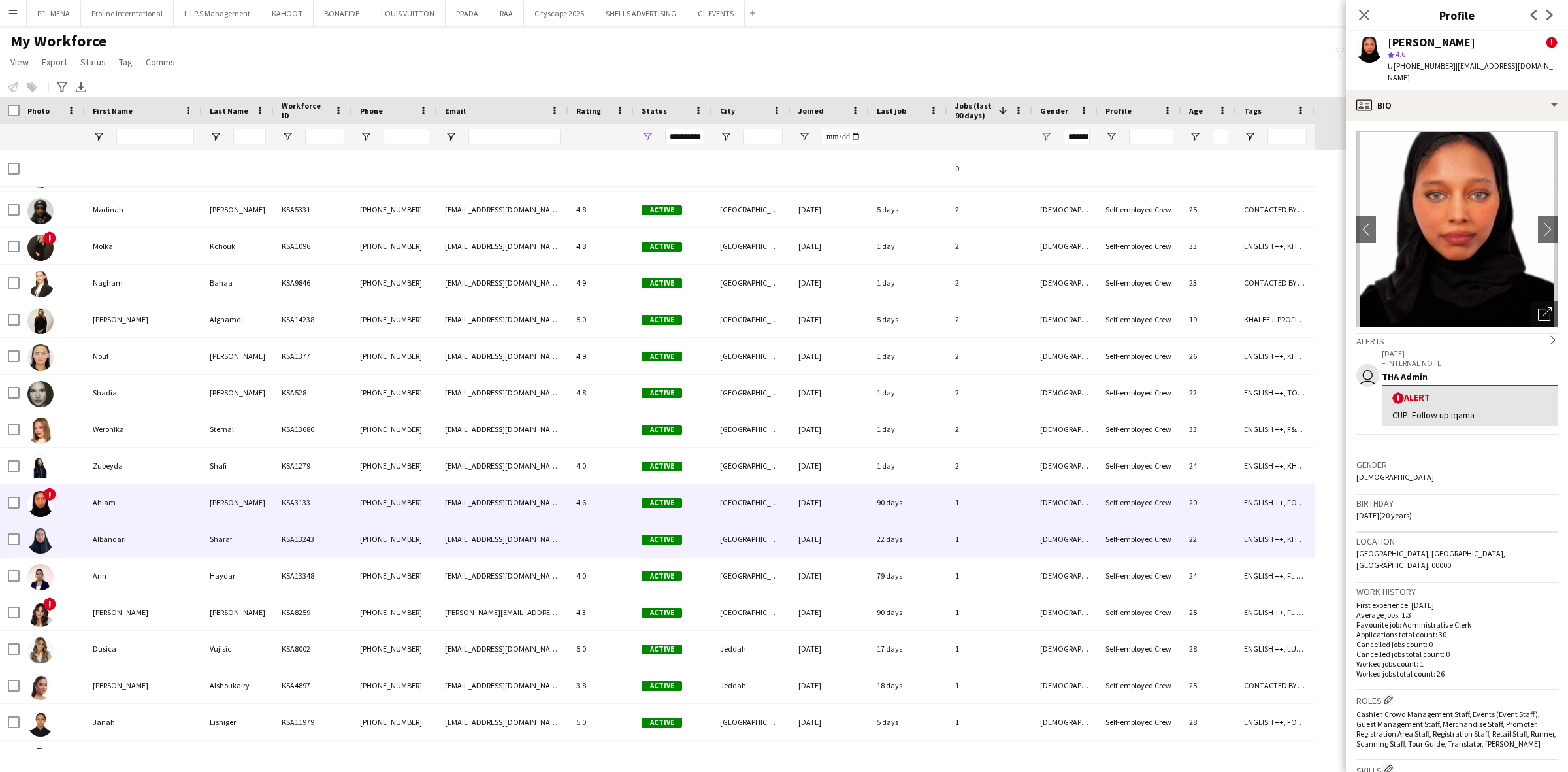
click at [137, 526] on div "Albandari" at bounding box center [143, 539] width 117 height 36
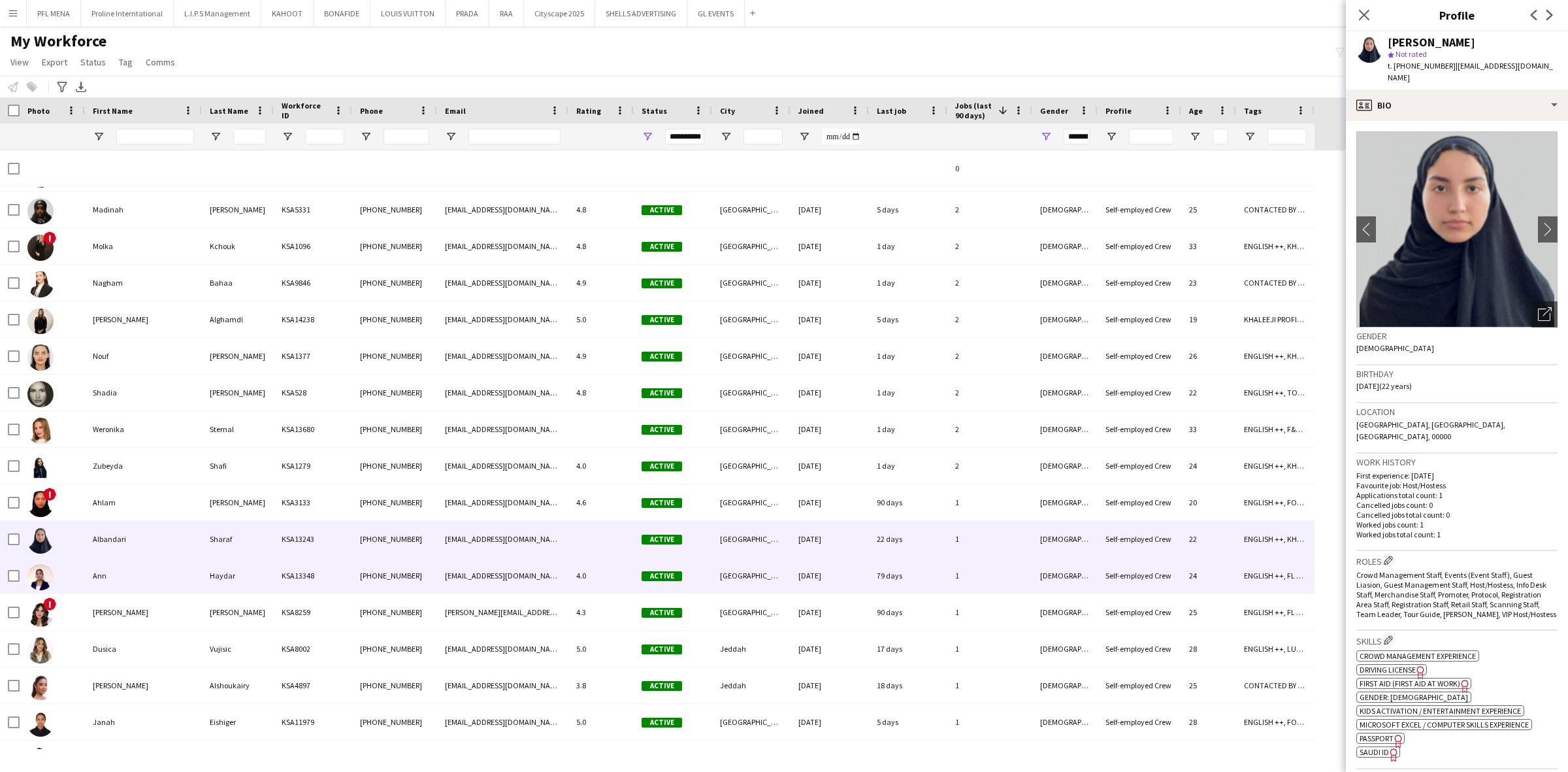
click at [129, 558] on div "Ann" at bounding box center [143, 575] width 117 height 36
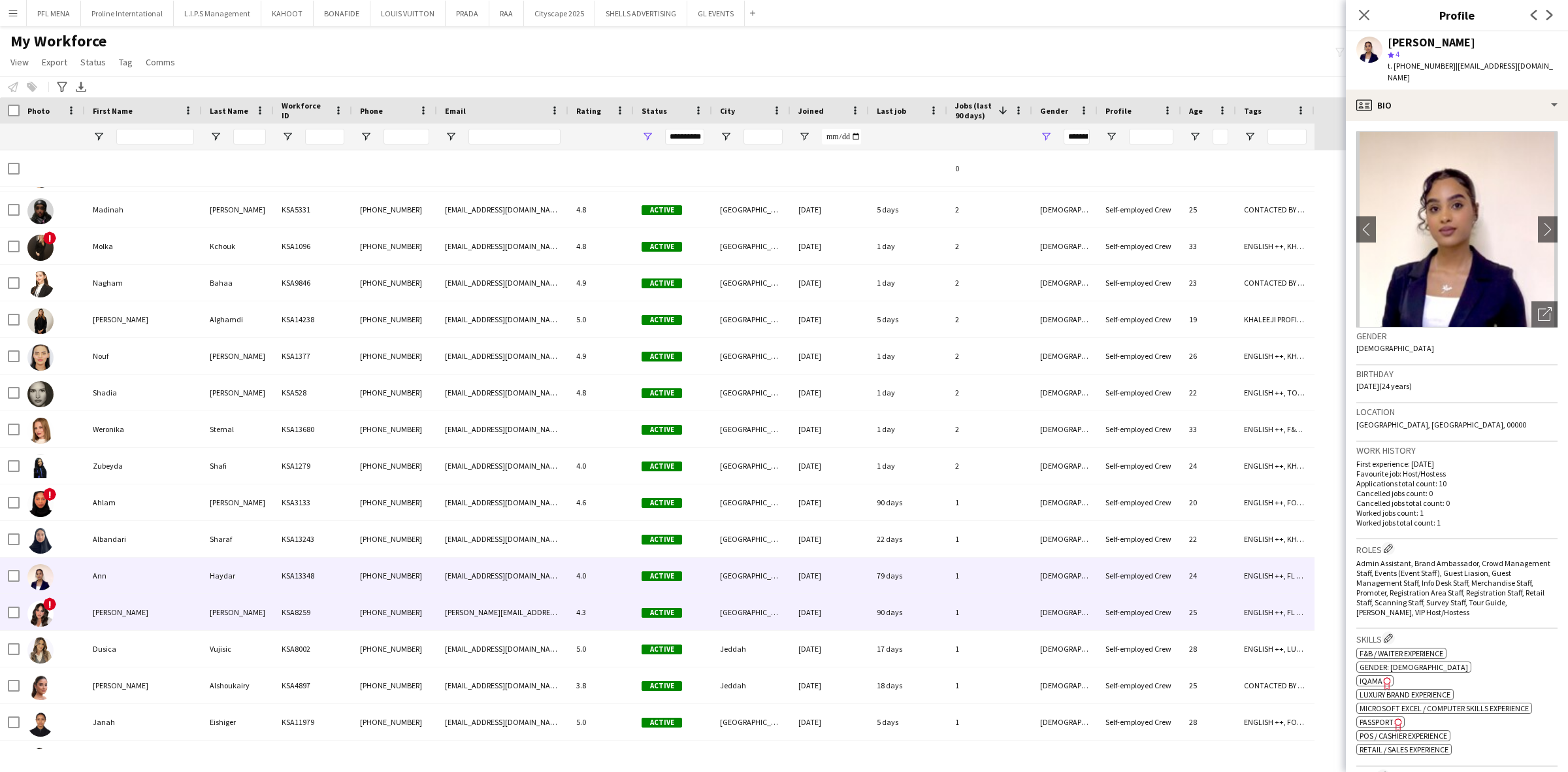
click at [133, 603] on div "Dana" at bounding box center [143, 612] width 117 height 36
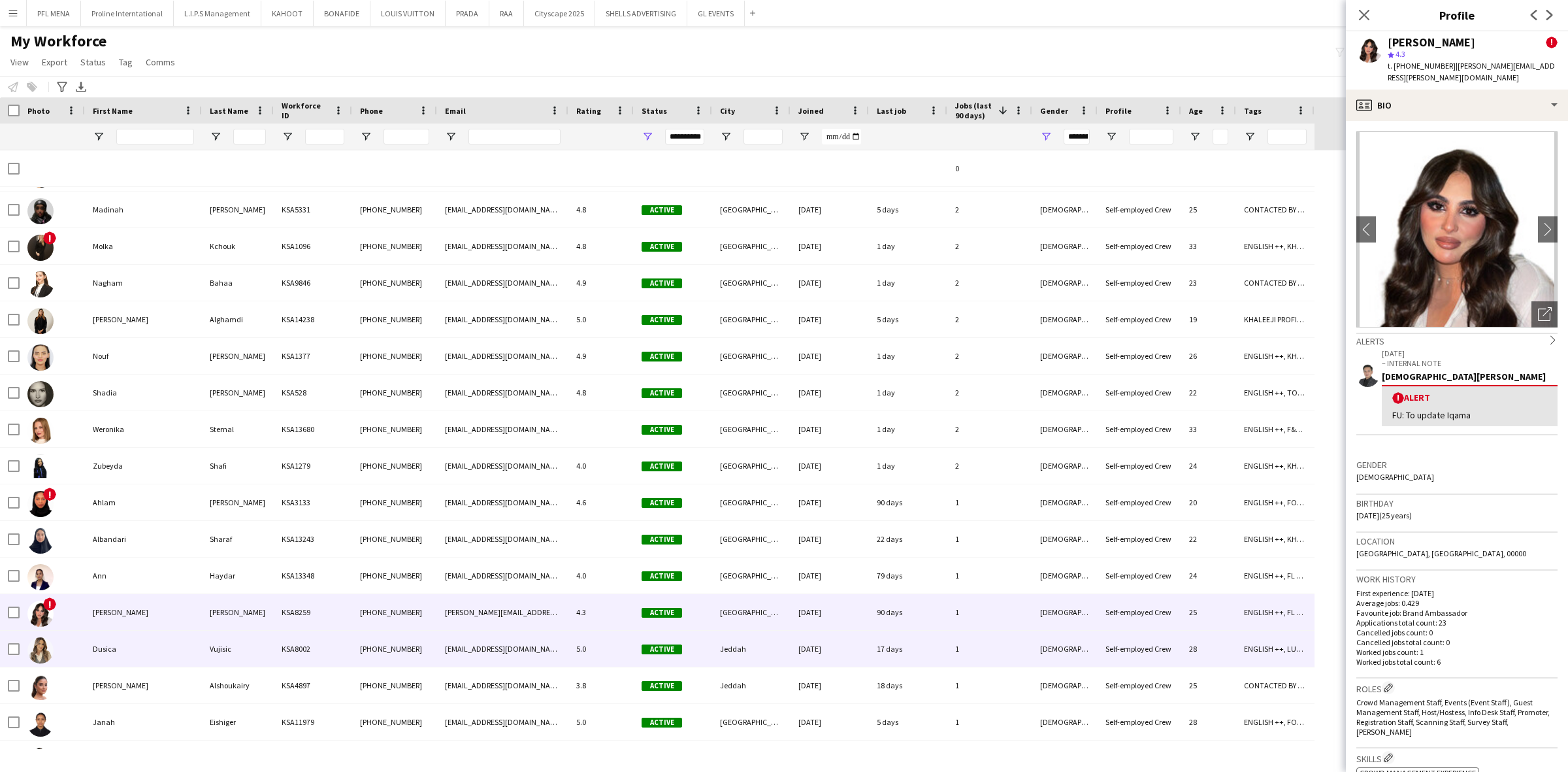
click at [148, 655] on div "Dusica" at bounding box center [143, 648] width 117 height 36
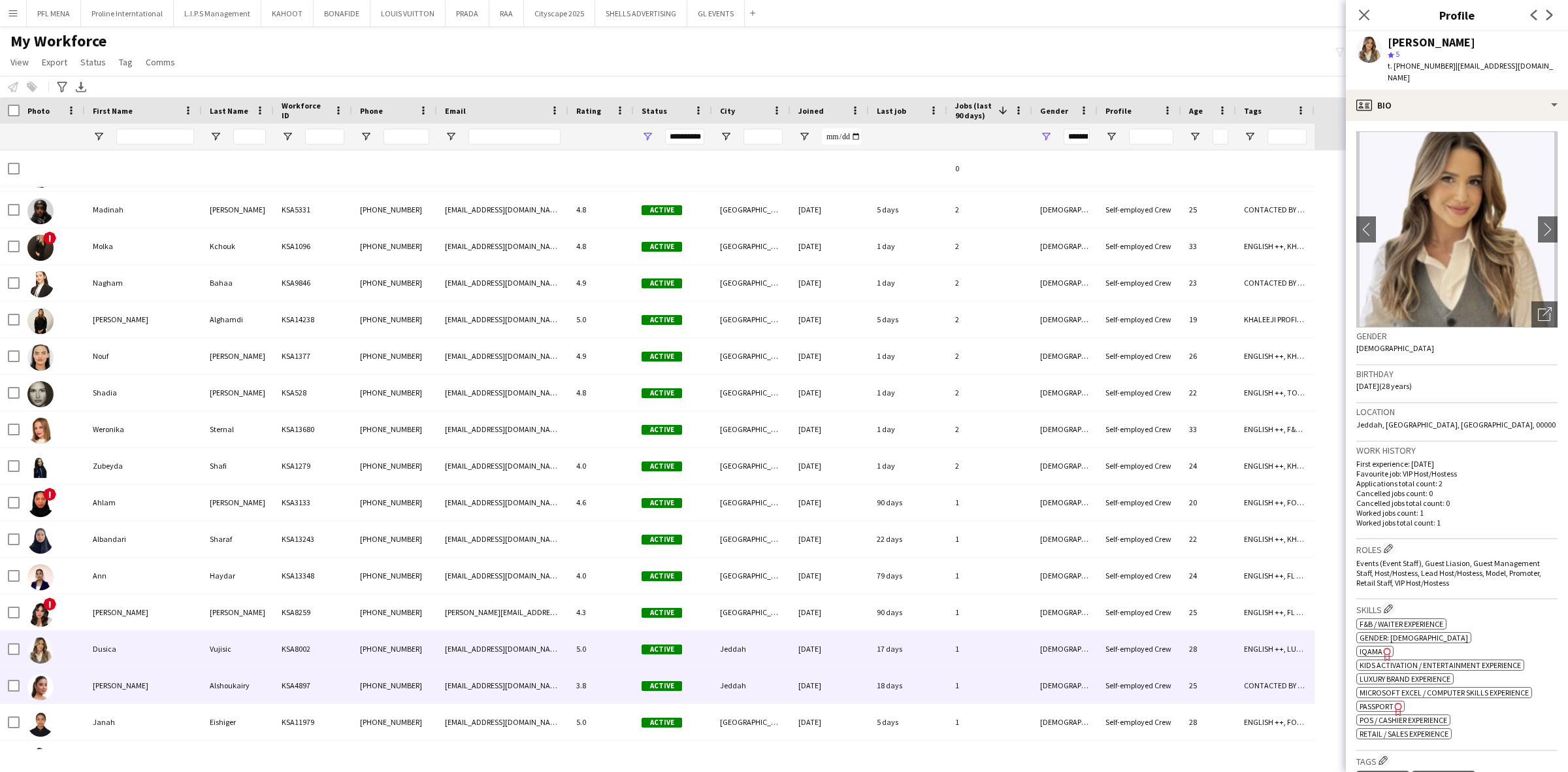
click at [143, 677] on div "Haneen" at bounding box center [143, 685] width 117 height 36
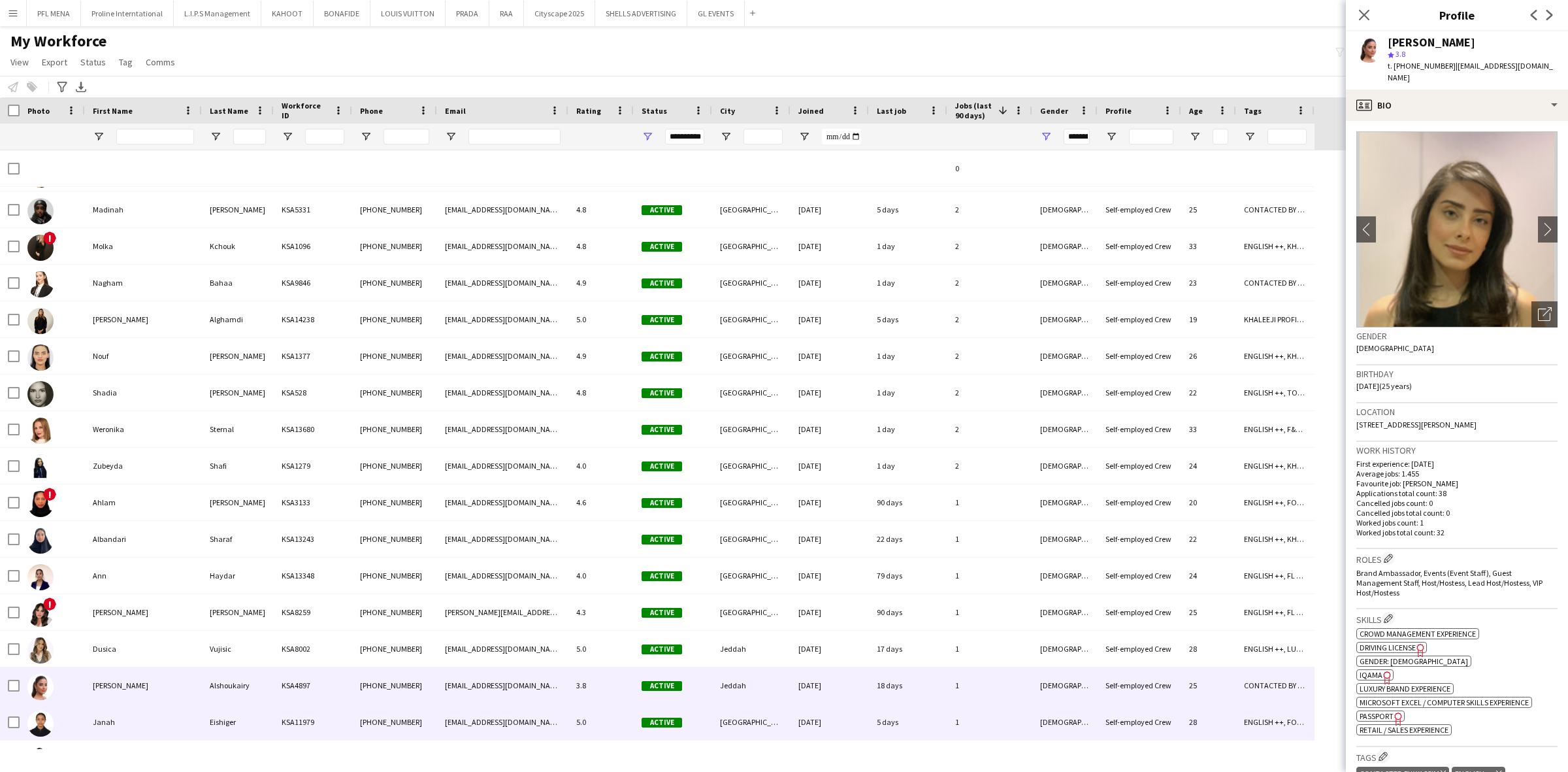
click at [143, 721] on div "Janah" at bounding box center [143, 722] width 117 height 36
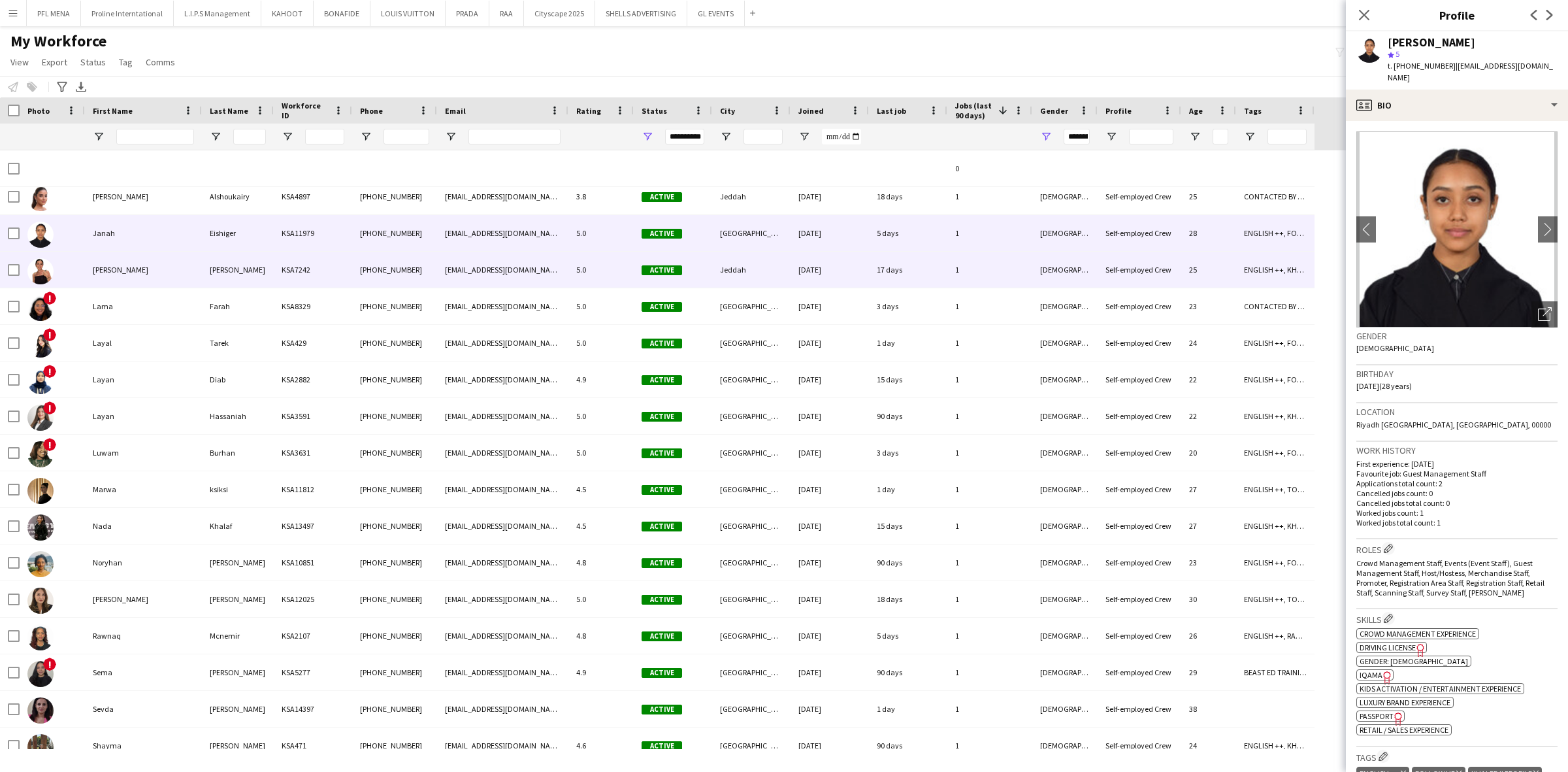
click at [153, 280] on div "Johannah" at bounding box center [143, 269] width 117 height 36
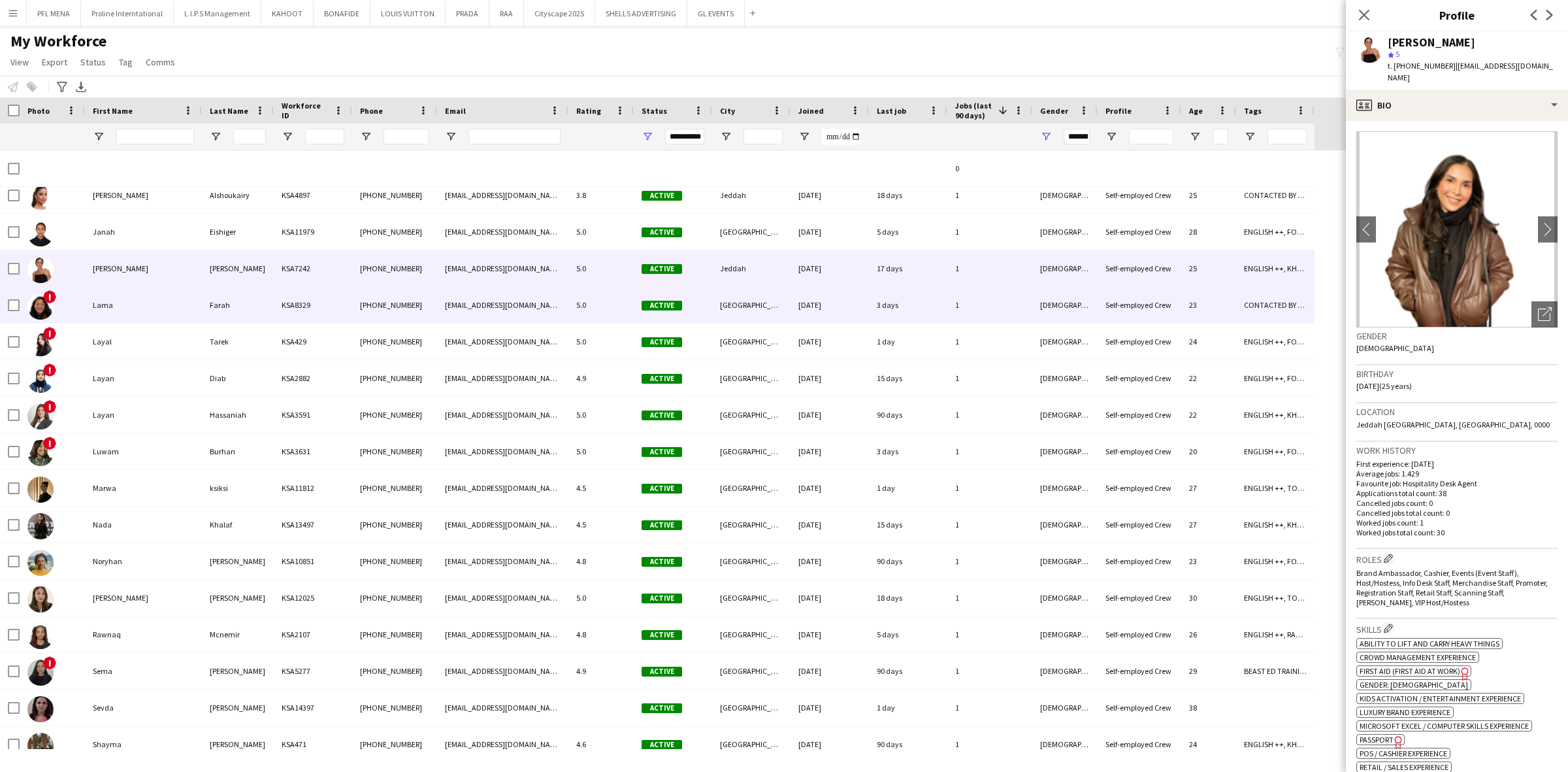
click at [152, 299] on div "Lama" at bounding box center [143, 305] width 117 height 36
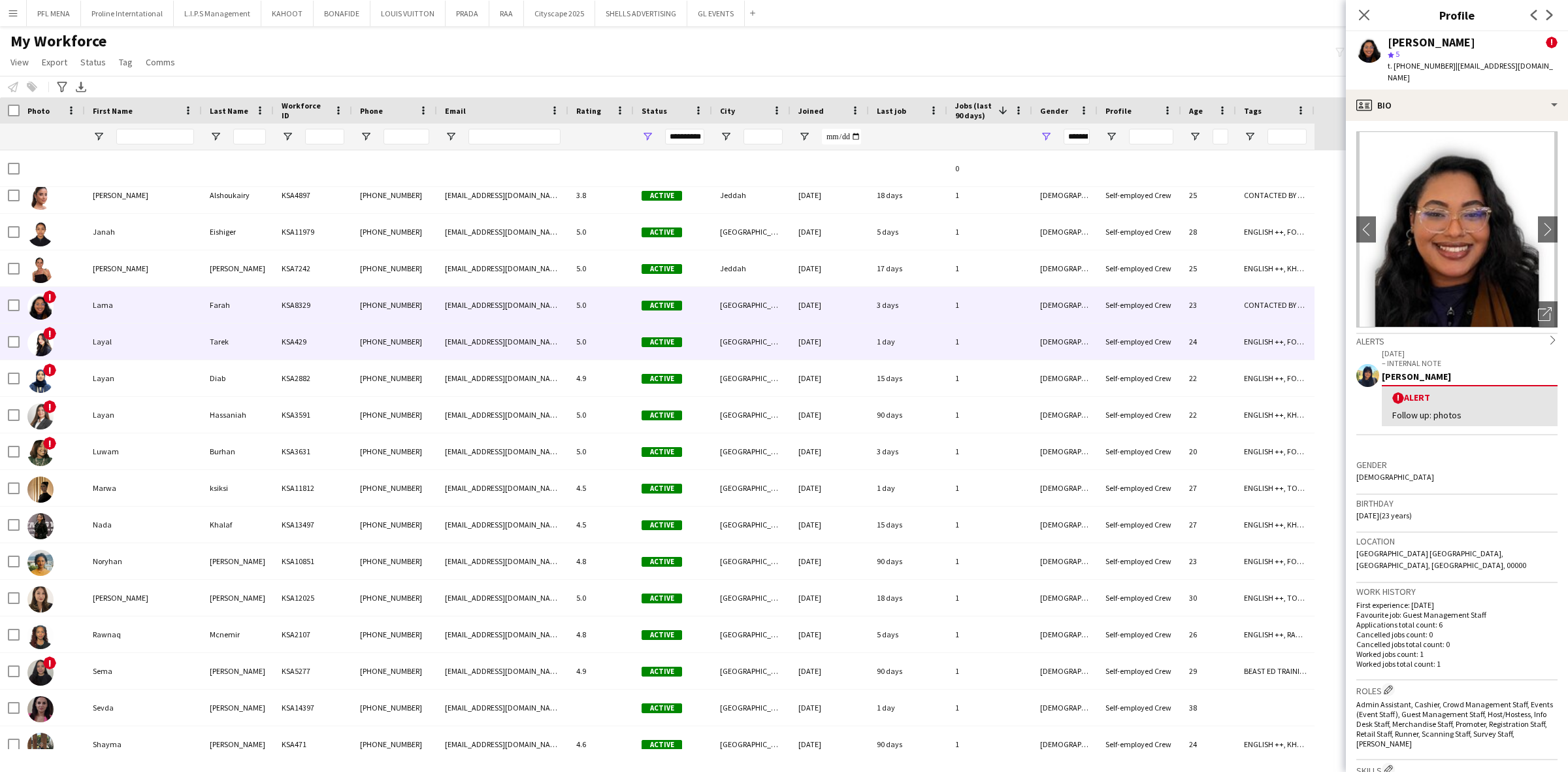
click at [153, 331] on div "Layal" at bounding box center [143, 341] width 117 height 36
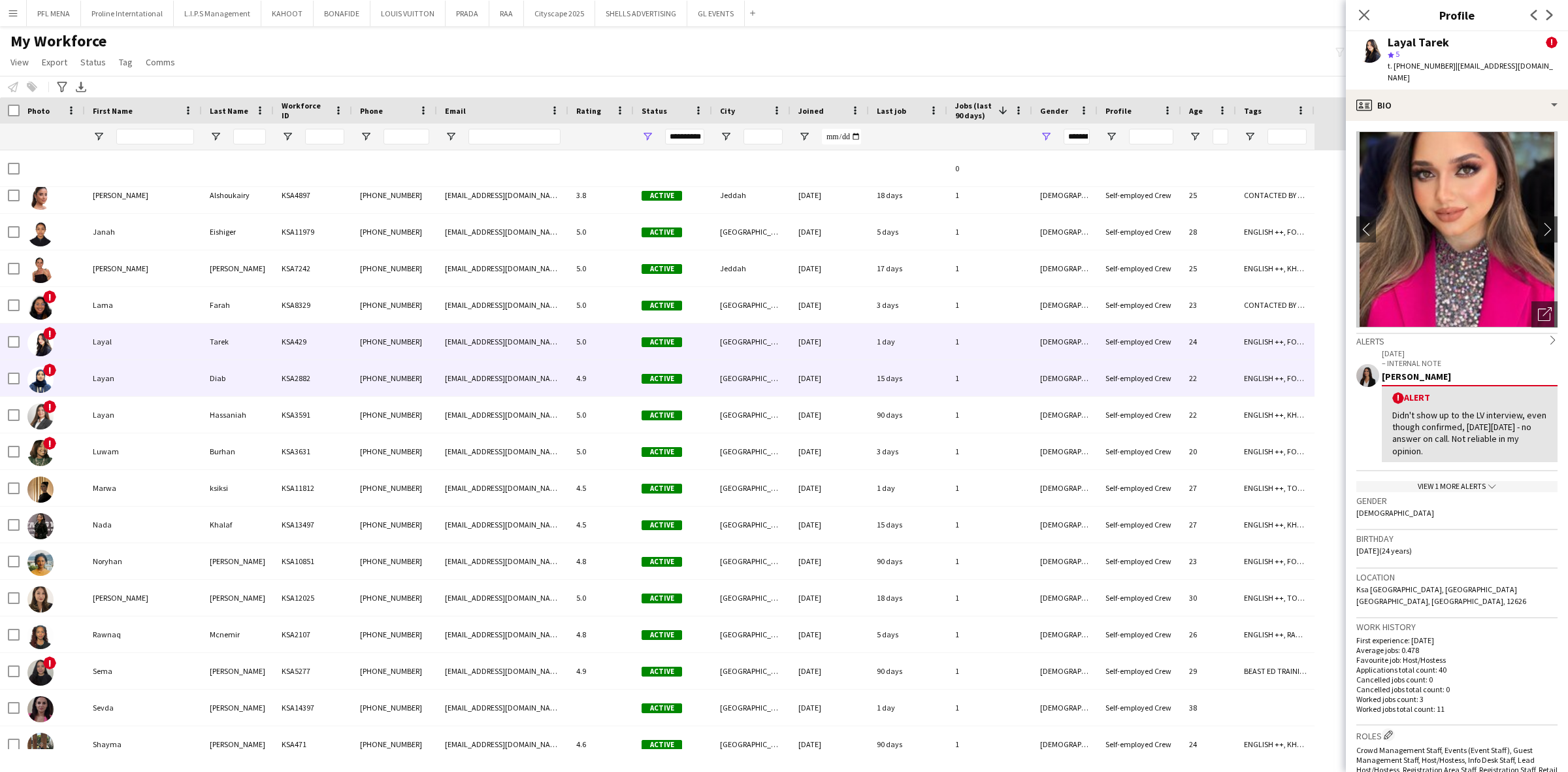
click at [148, 367] on div "Layan" at bounding box center [143, 378] width 117 height 36
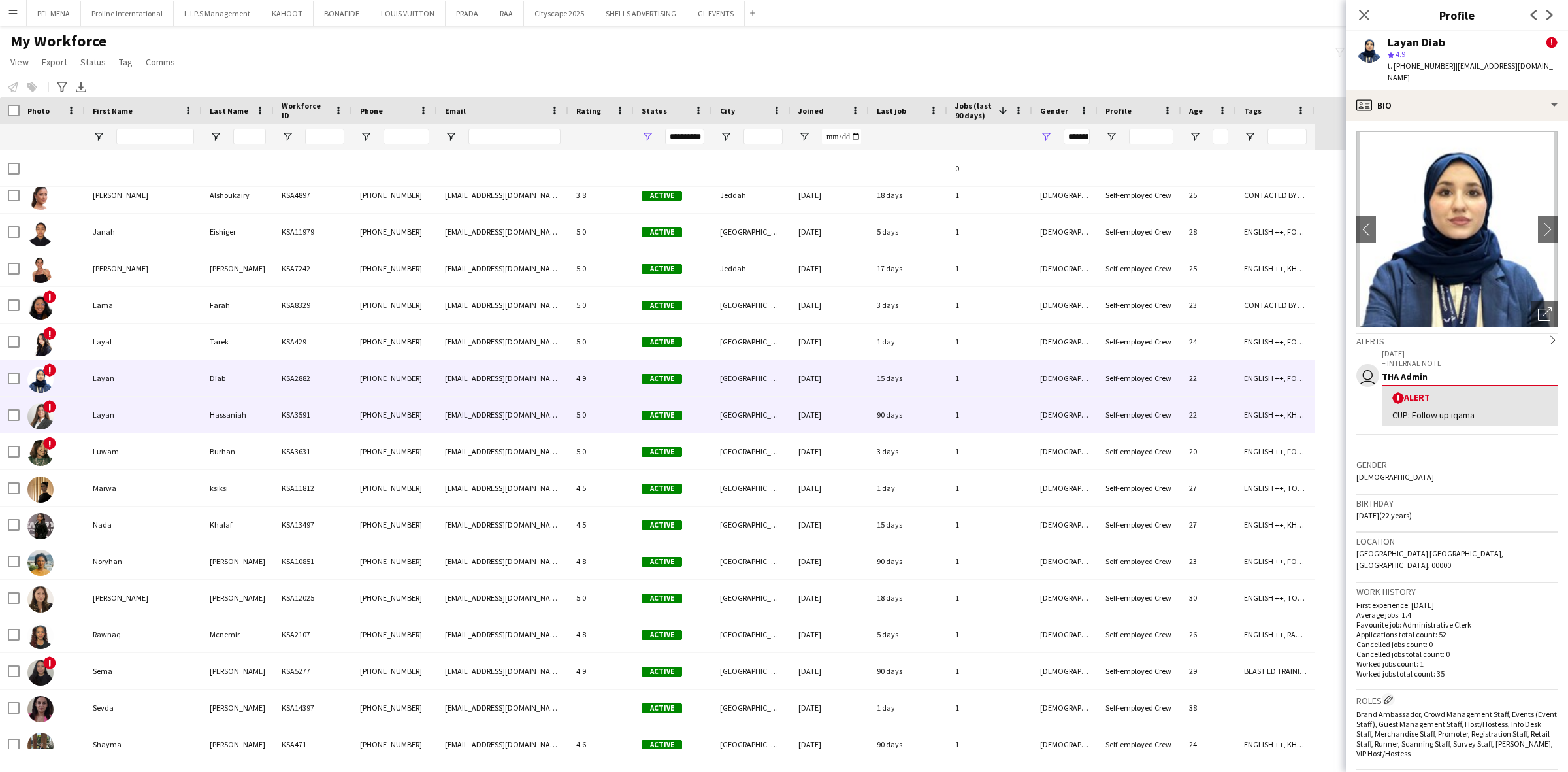
click at [142, 407] on div "Layan" at bounding box center [143, 414] width 117 height 36
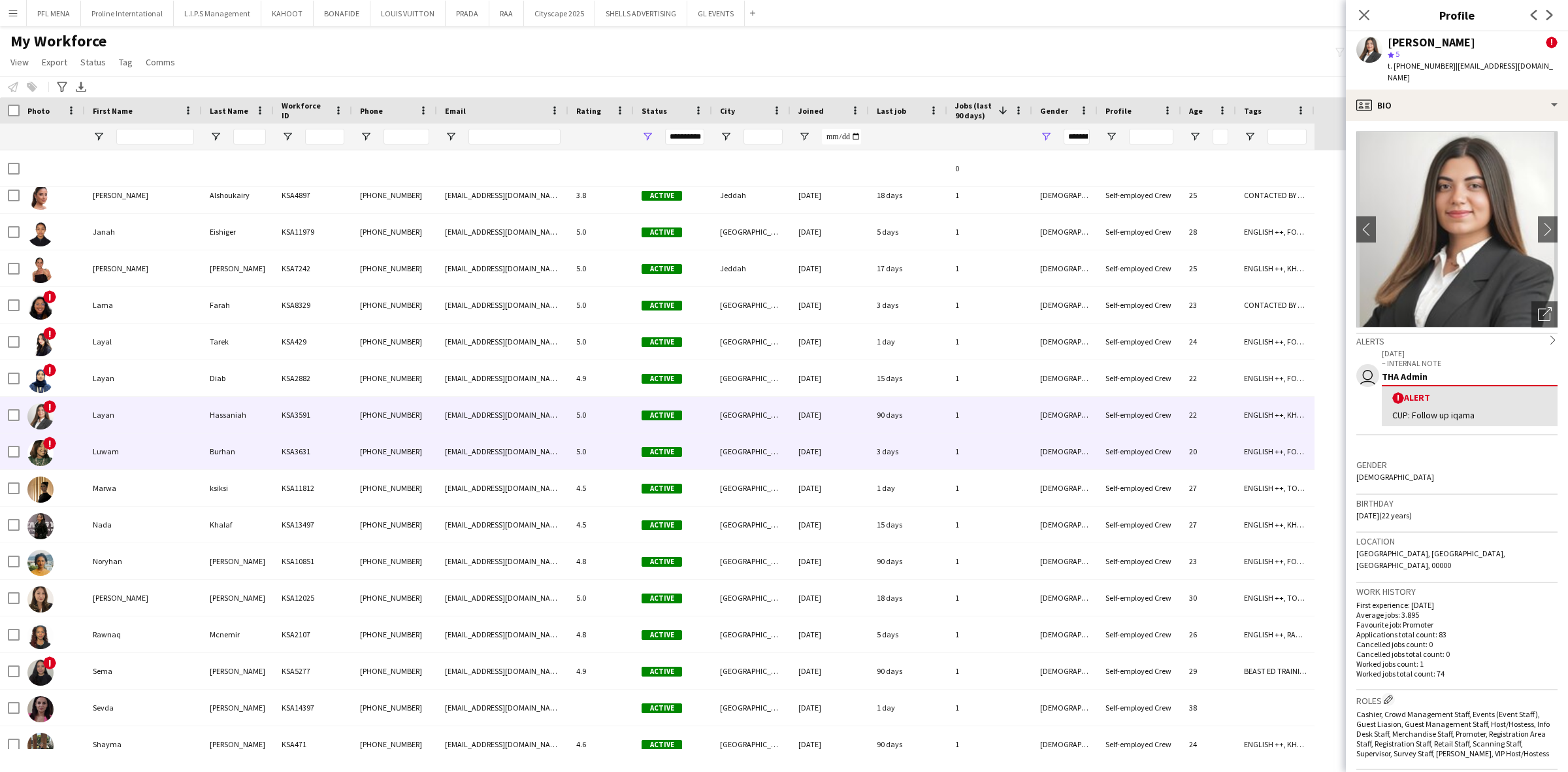
click at [135, 443] on div "Luwam" at bounding box center [143, 451] width 117 height 36
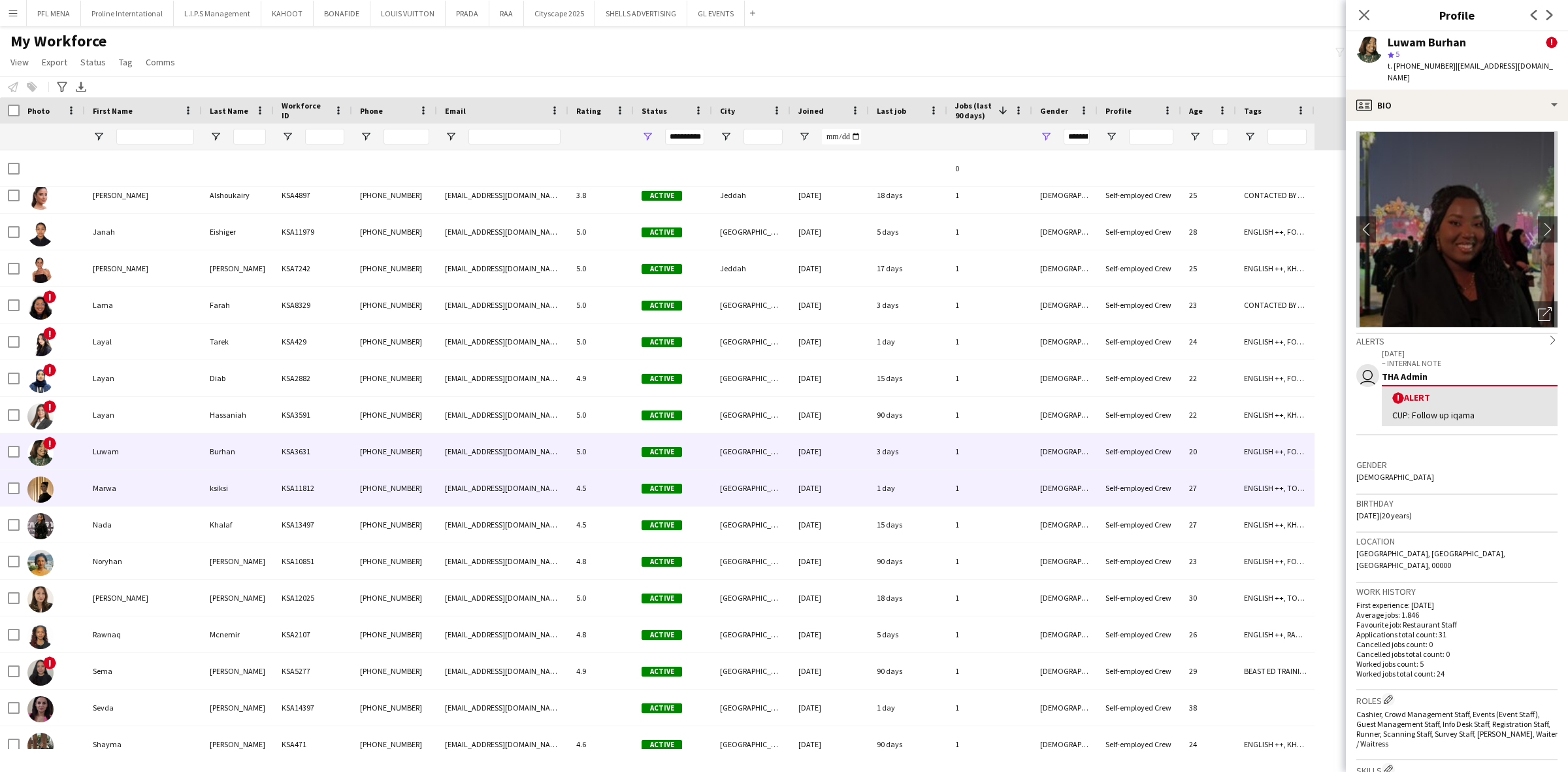
click at [133, 474] on div "Marwa" at bounding box center [143, 488] width 117 height 36
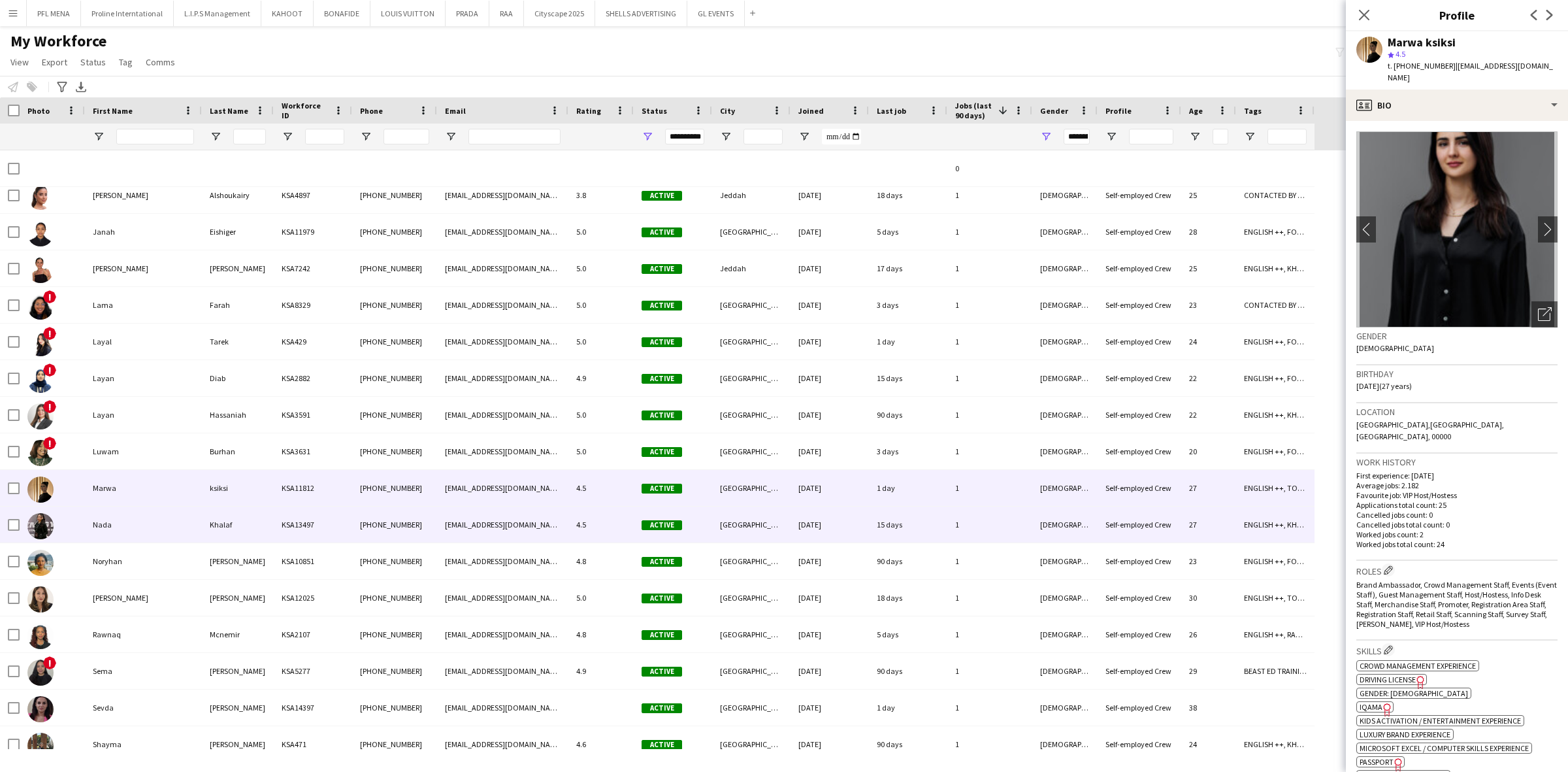
click at [131, 515] on div "Nada" at bounding box center [143, 525] width 117 height 36
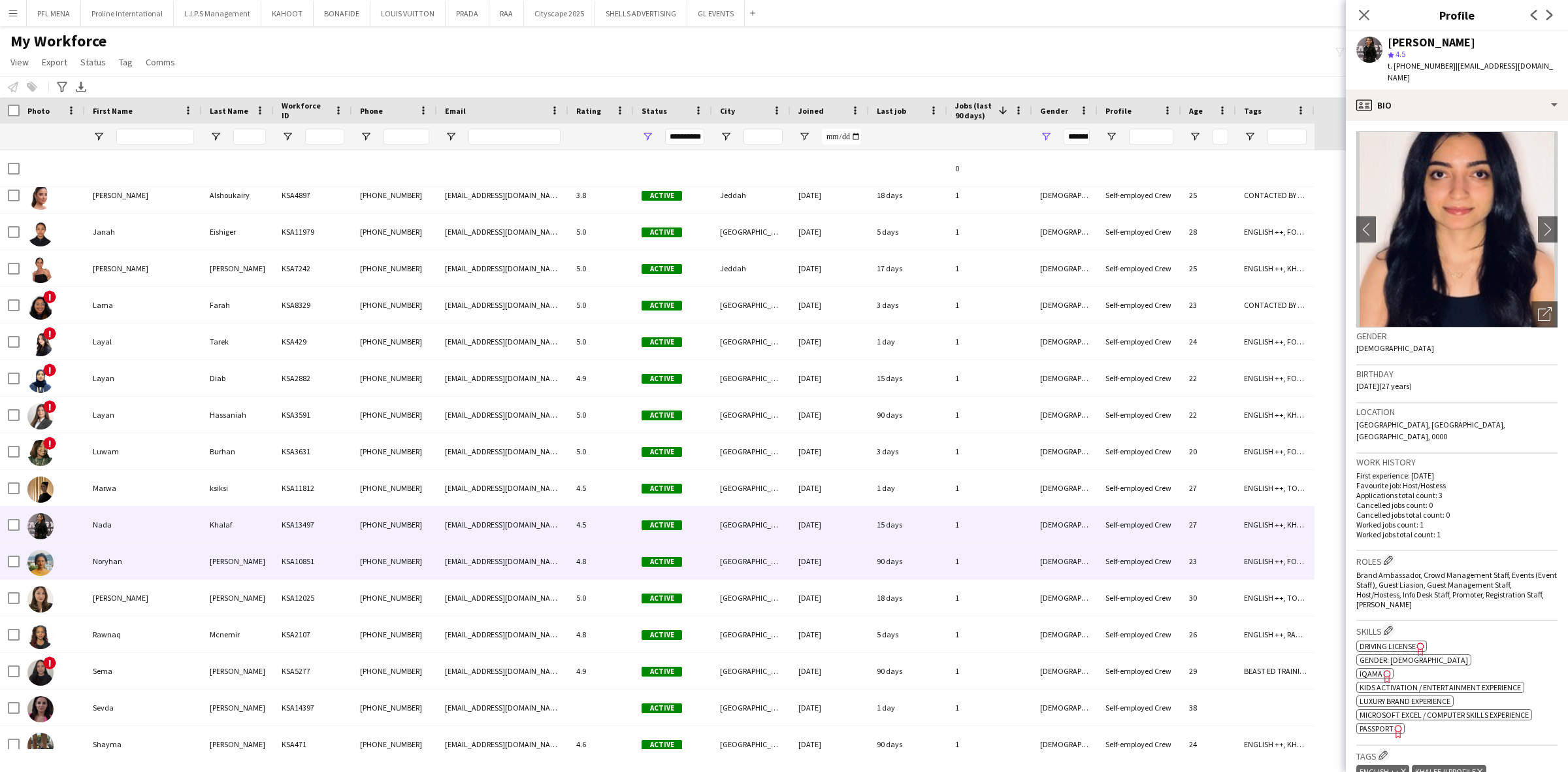
click at [139, 556] on div "Noryhan" at bounding box center [143, 561] width 117 height 36
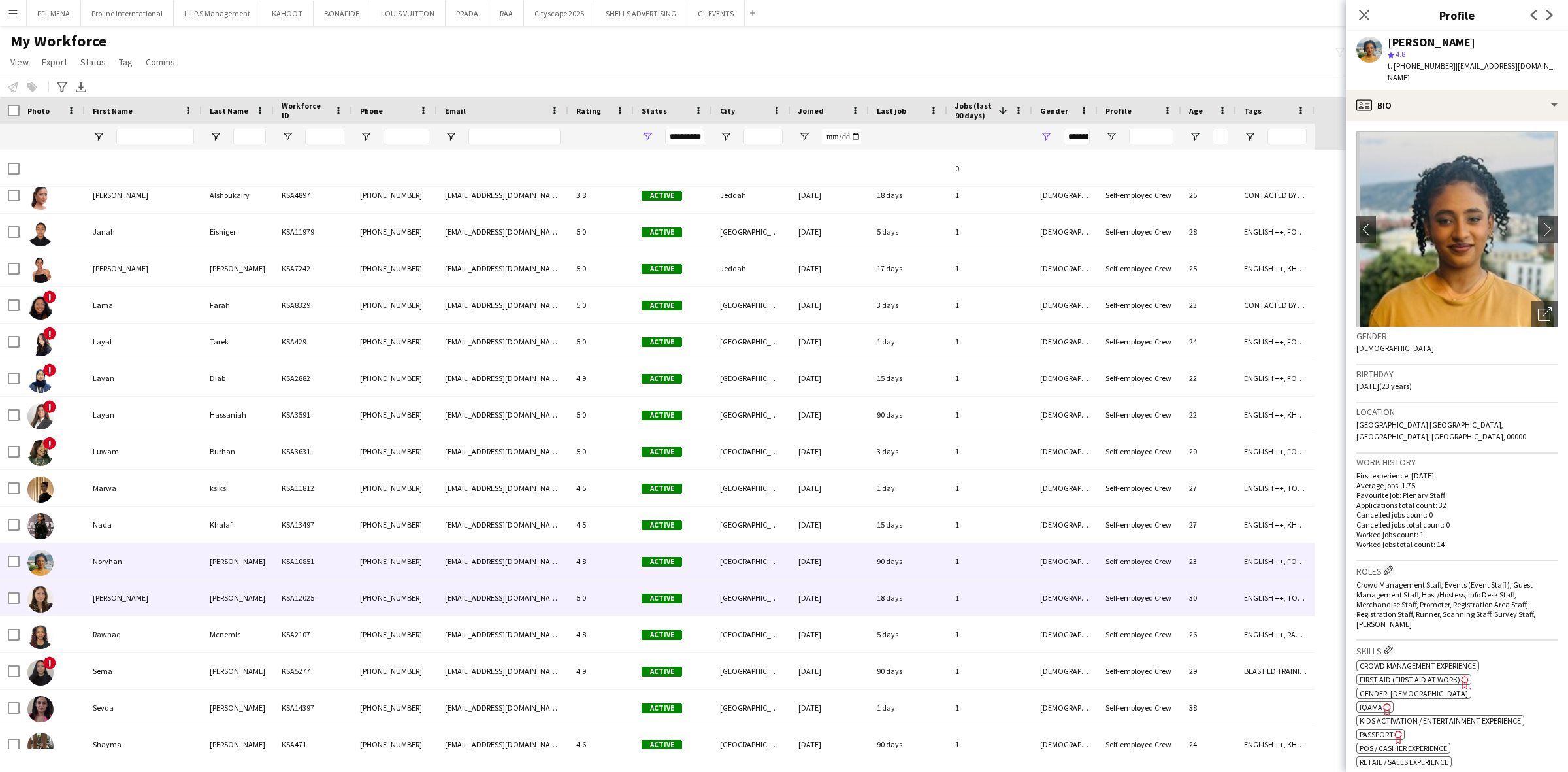
click at [139, 595] on div "Quyen" at bounding box center [143, 597] width 117 height 36
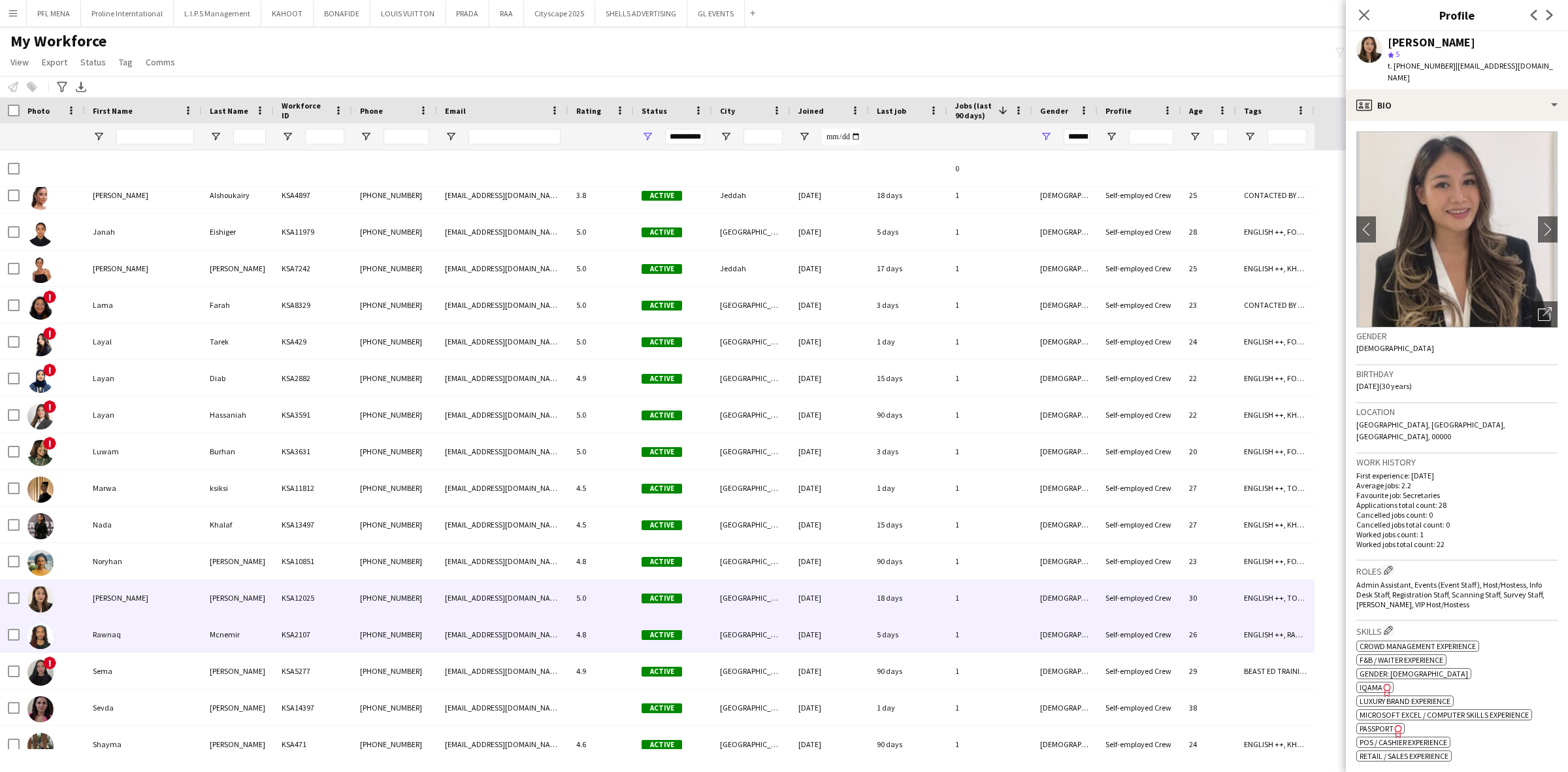
click at [138, 619] on div "Rawnaq" at bounding box center [143, 634] width 117 height 36
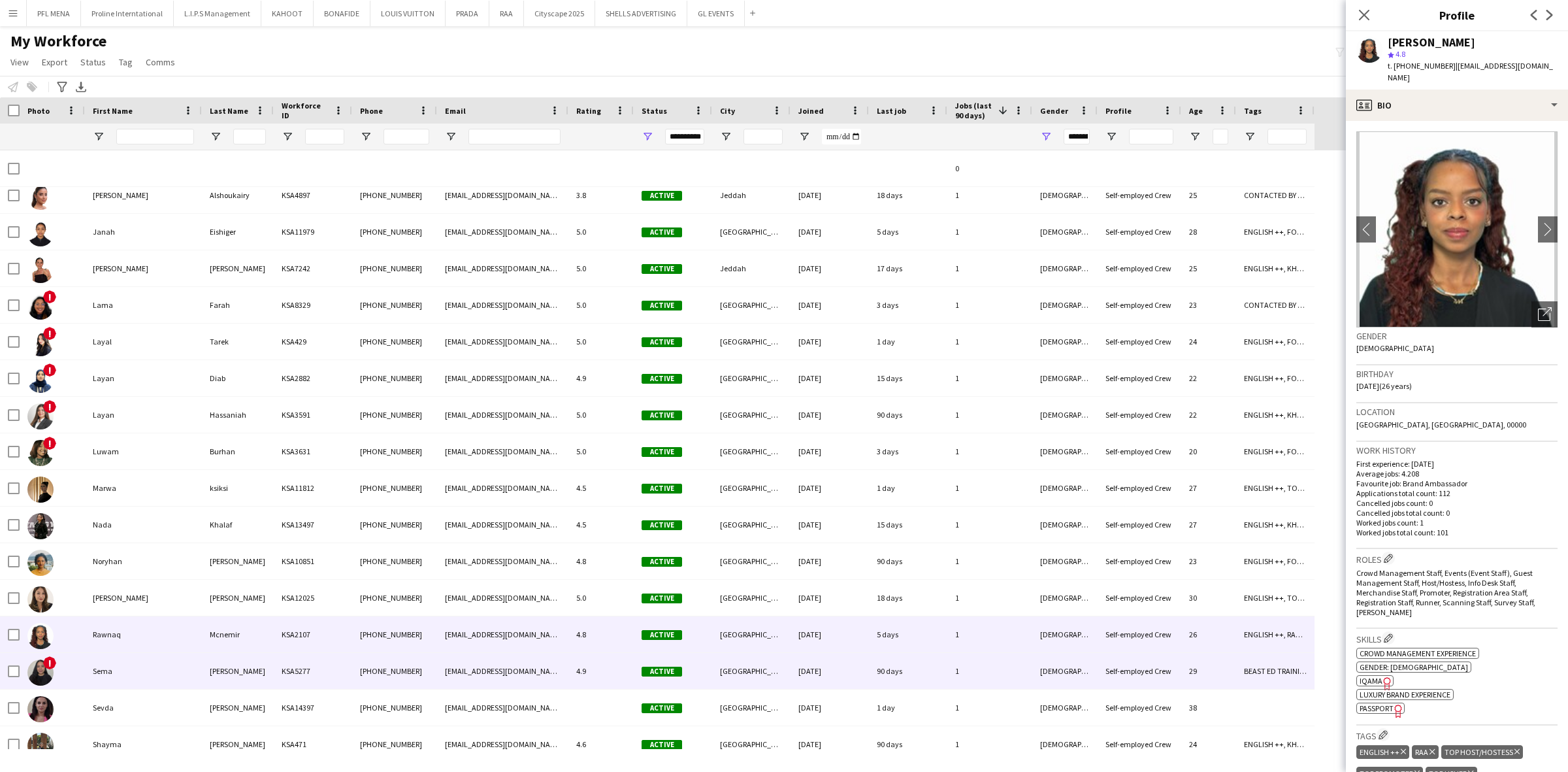
click at [141, 672] on div "Sema" at bounding box center [143, 671] width 117 height 36
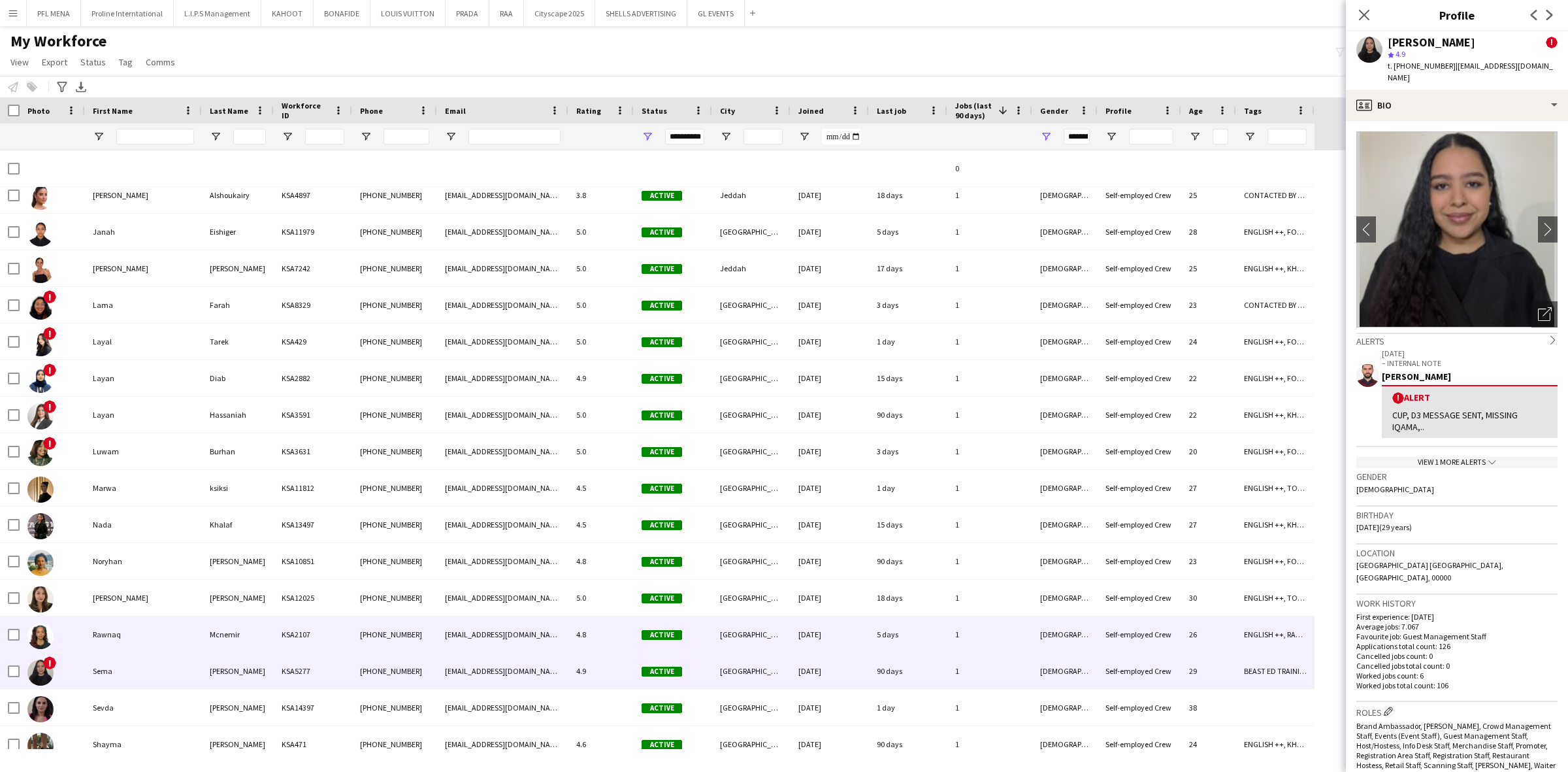
click at [139, 635] on div "Rawnaq" at bounding box center [143, 634] width 117 height 36
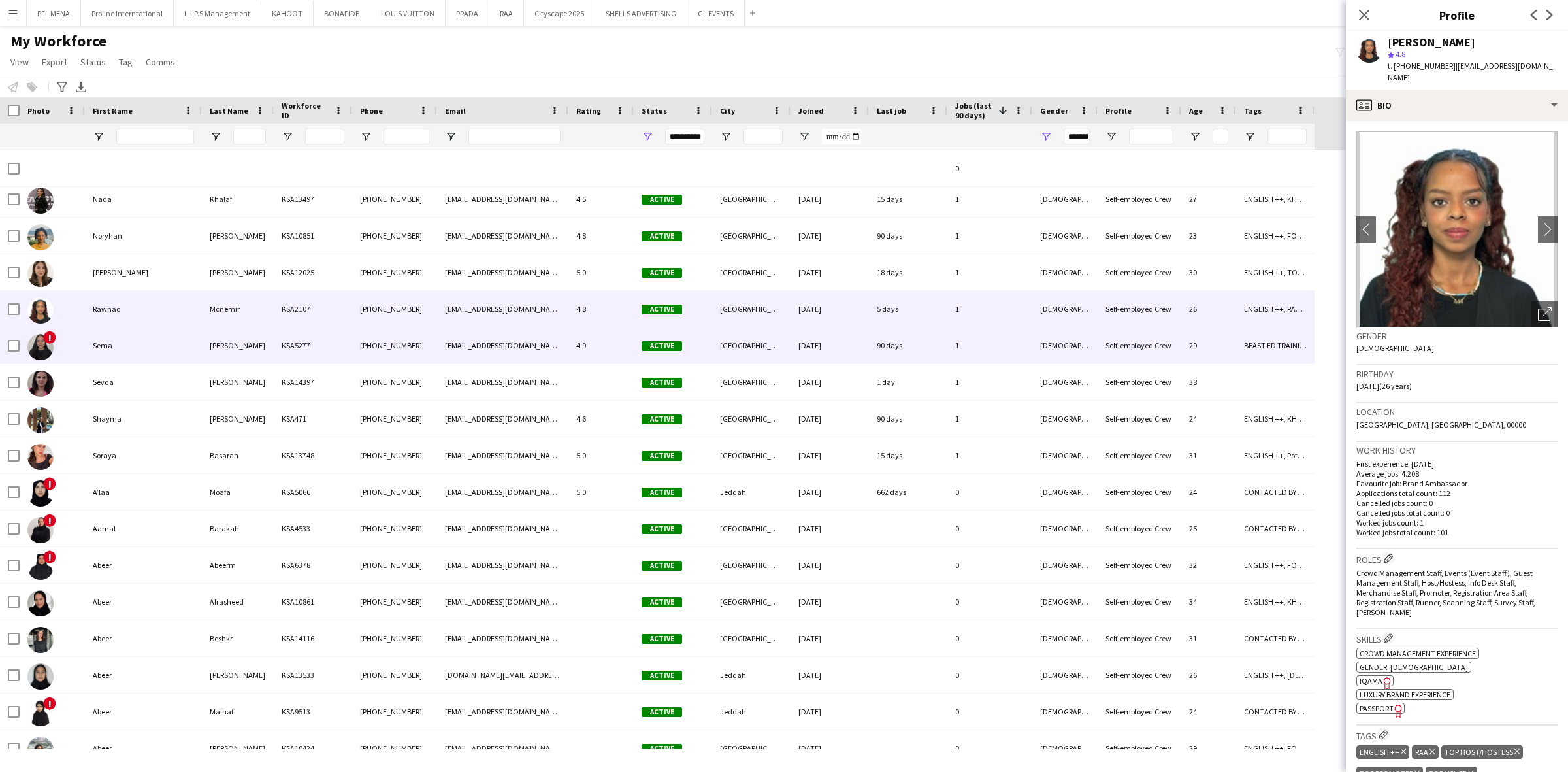
click at [129, 337] on div "Sema" at bounding box center [143, 345] width 117 height 36
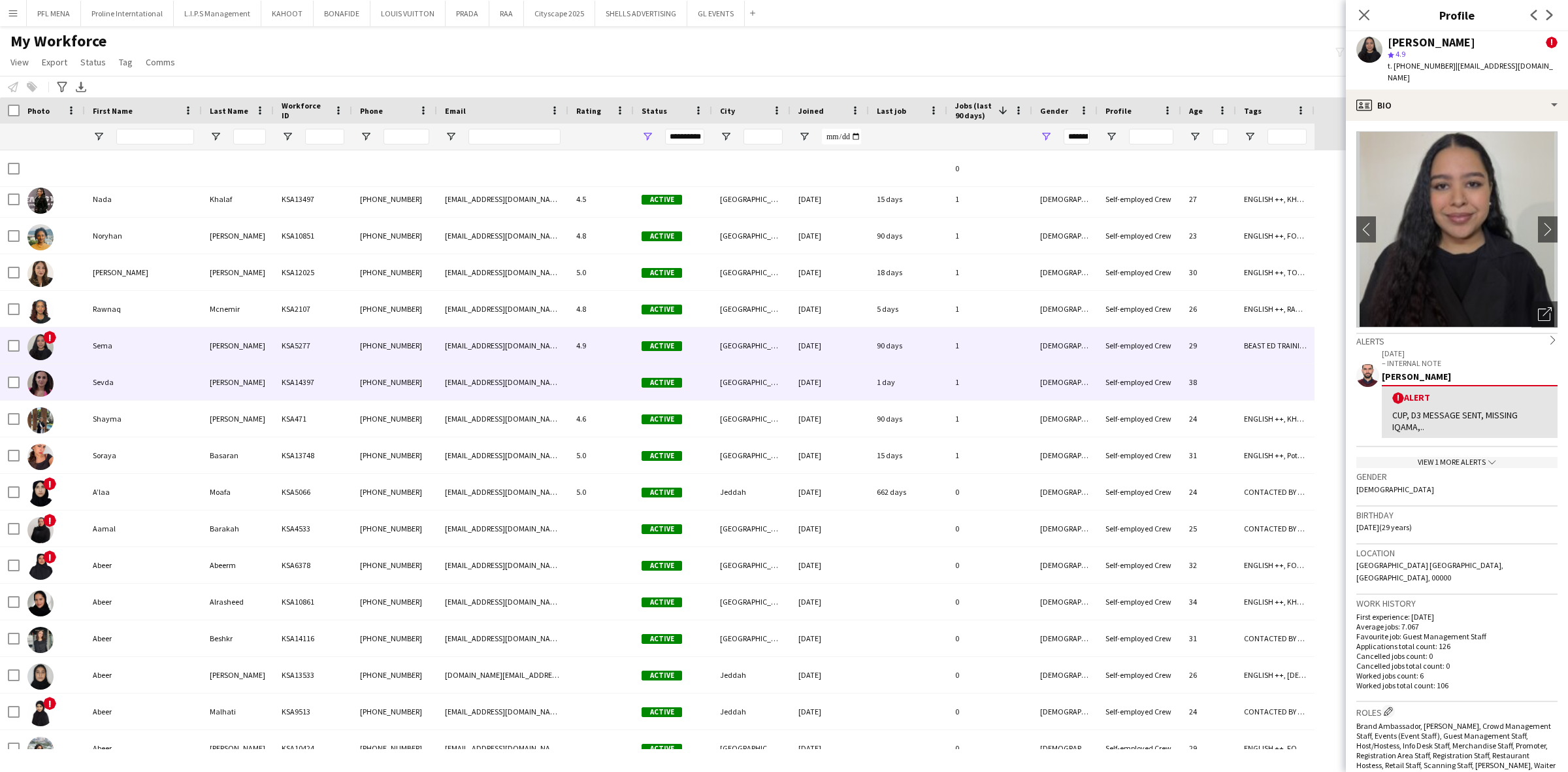
click at [127, 371] on div "Sevda" at bounding box center [143, 382] width 117 height 36
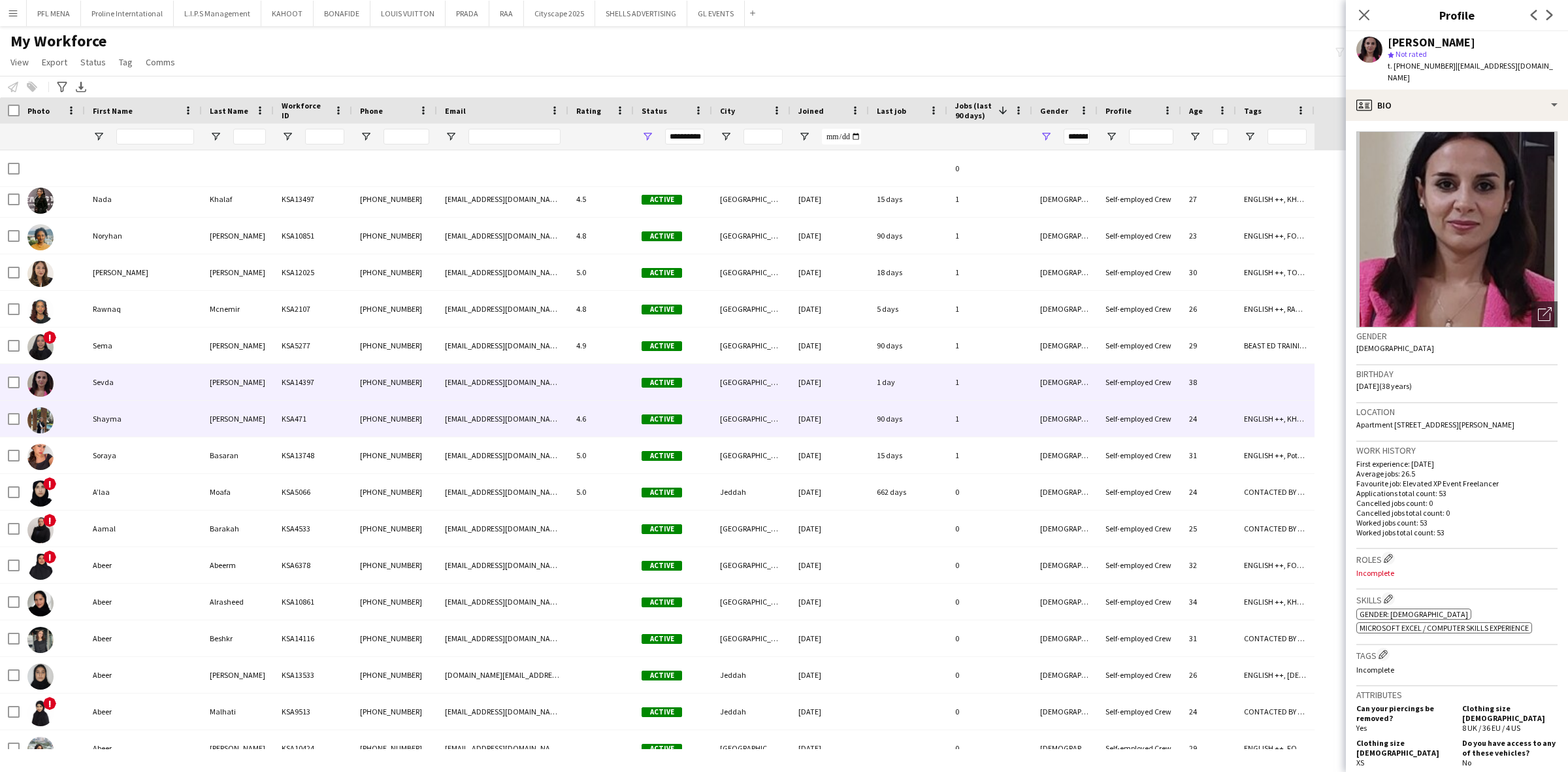
click at [131, 411] on div "Shayma" at bounding box center [143, 419] width 117 height 36
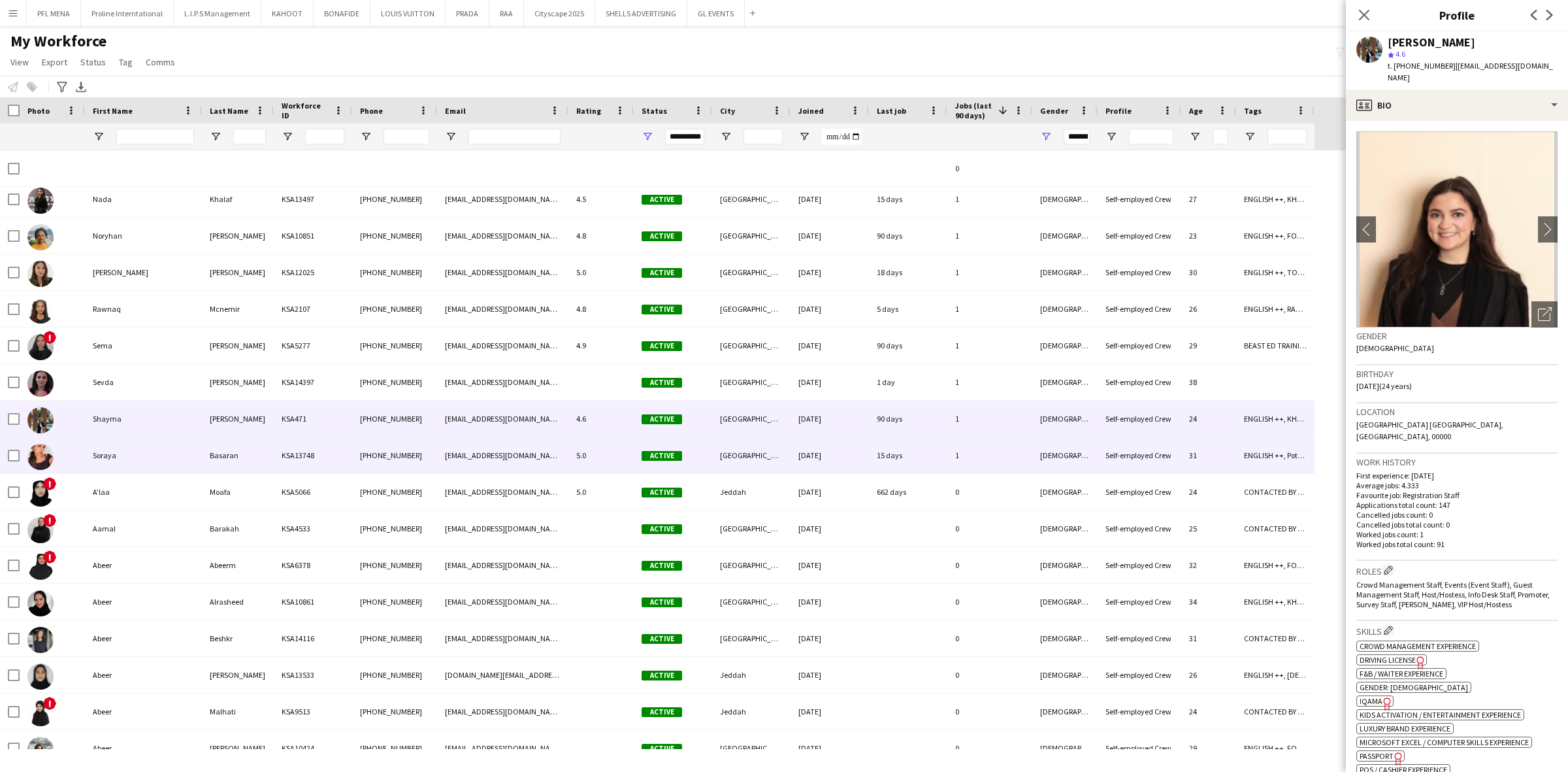
click at [135, 450] on div "Soraya" at bounding box center [143, 455] width 117 height 36
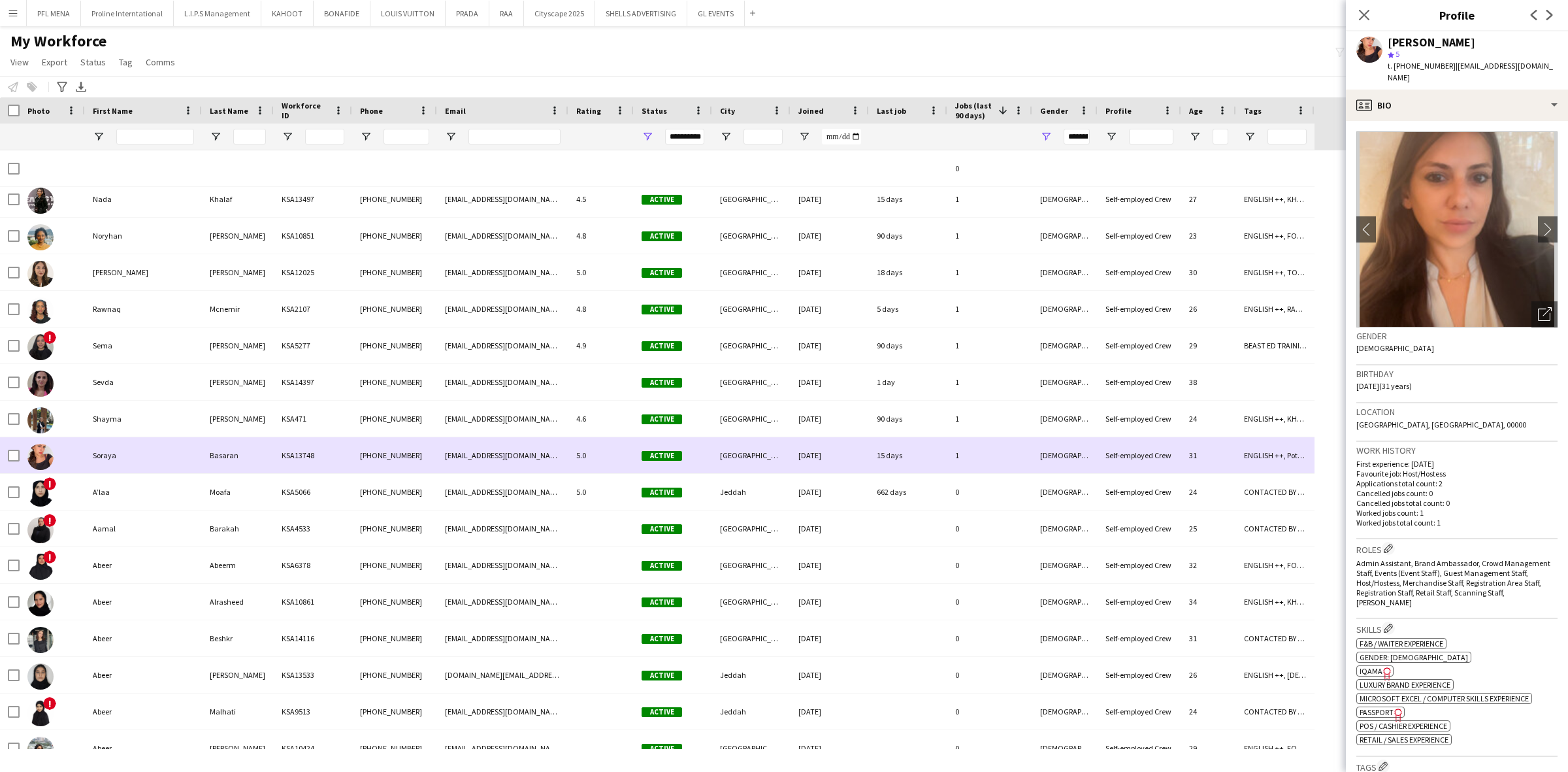
click at [137, 429] on div "Shayma" at bounding box center [143, 419] width 117 height 36
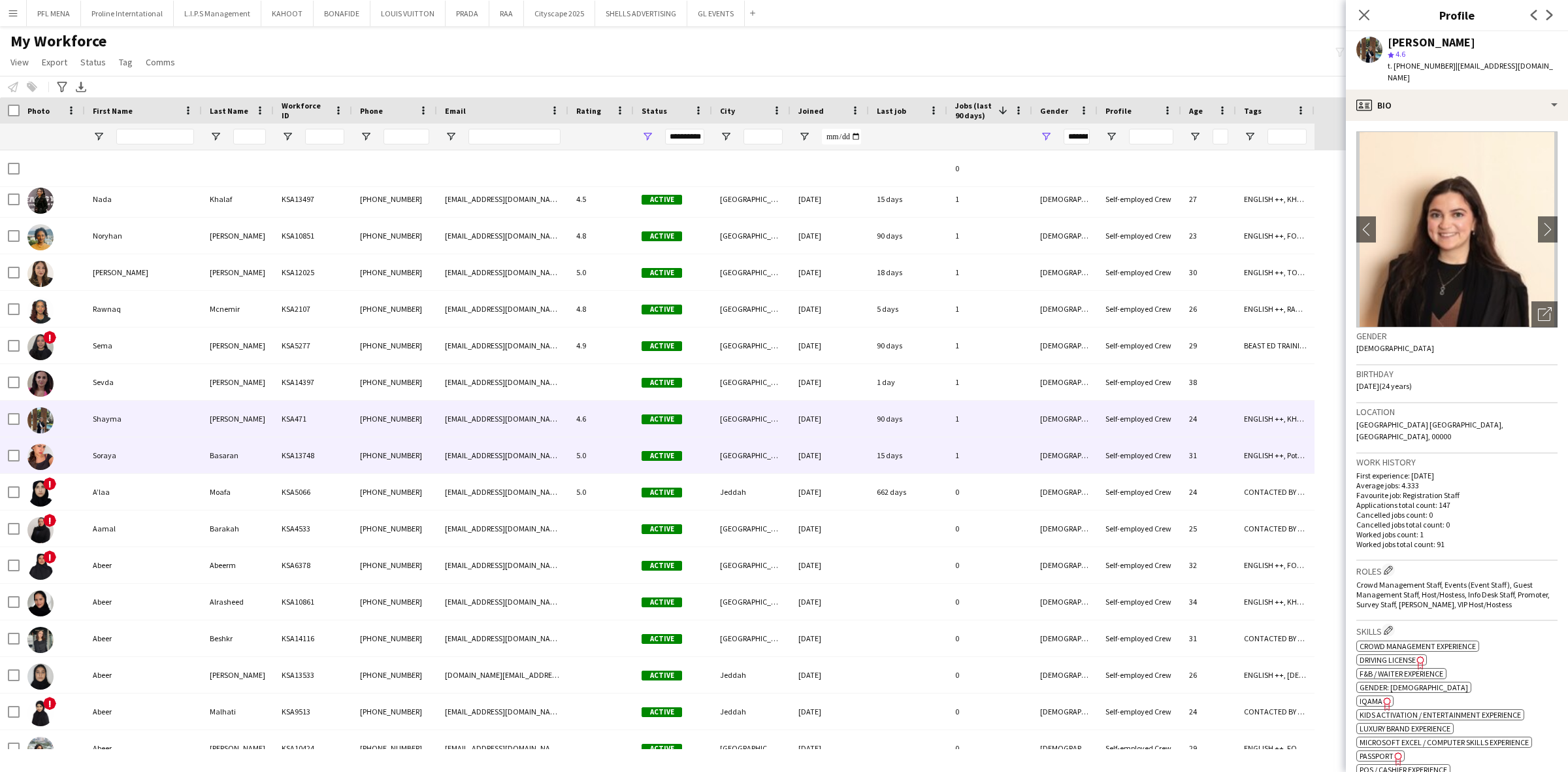
click at [139, 467] on div "Soraya" at bounding box center [143, 455] width 117 height 36
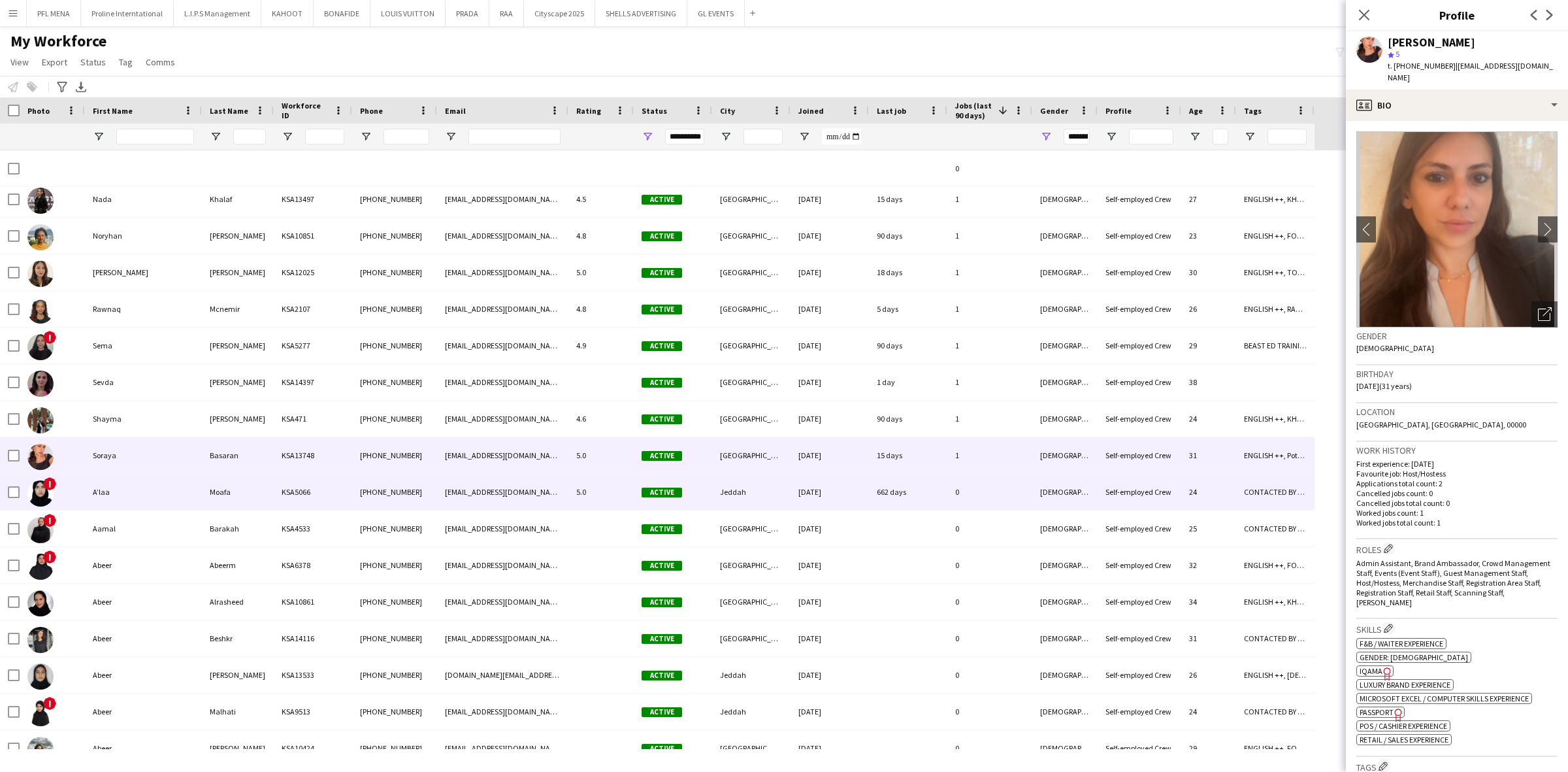
click at [141, 486] on div "A’laa" at bounding box center [143, 491] width 117 height 36
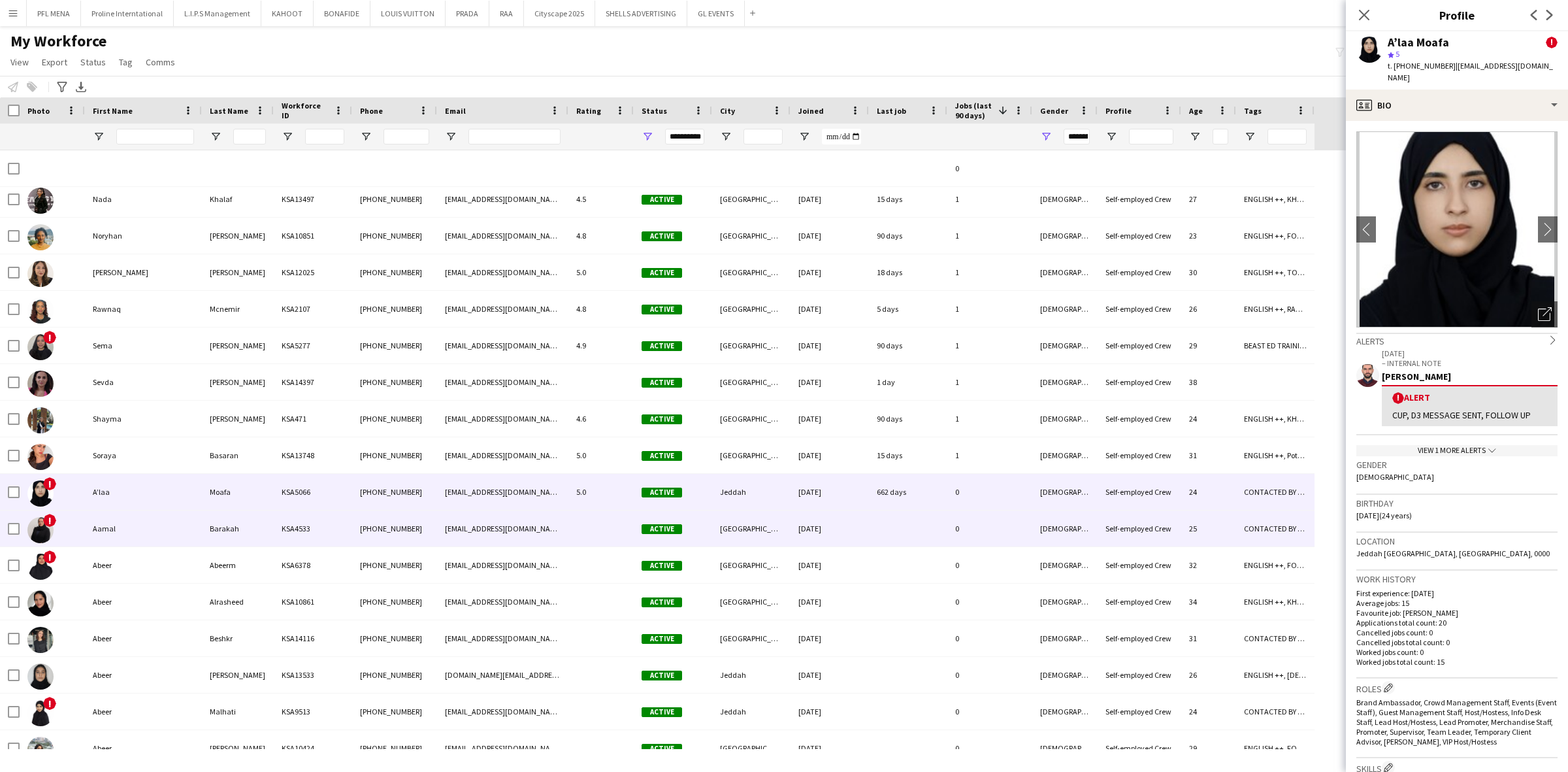
click at [137, 510] on div "Aamal" at bounding box center [143, 528] width 117 height 36
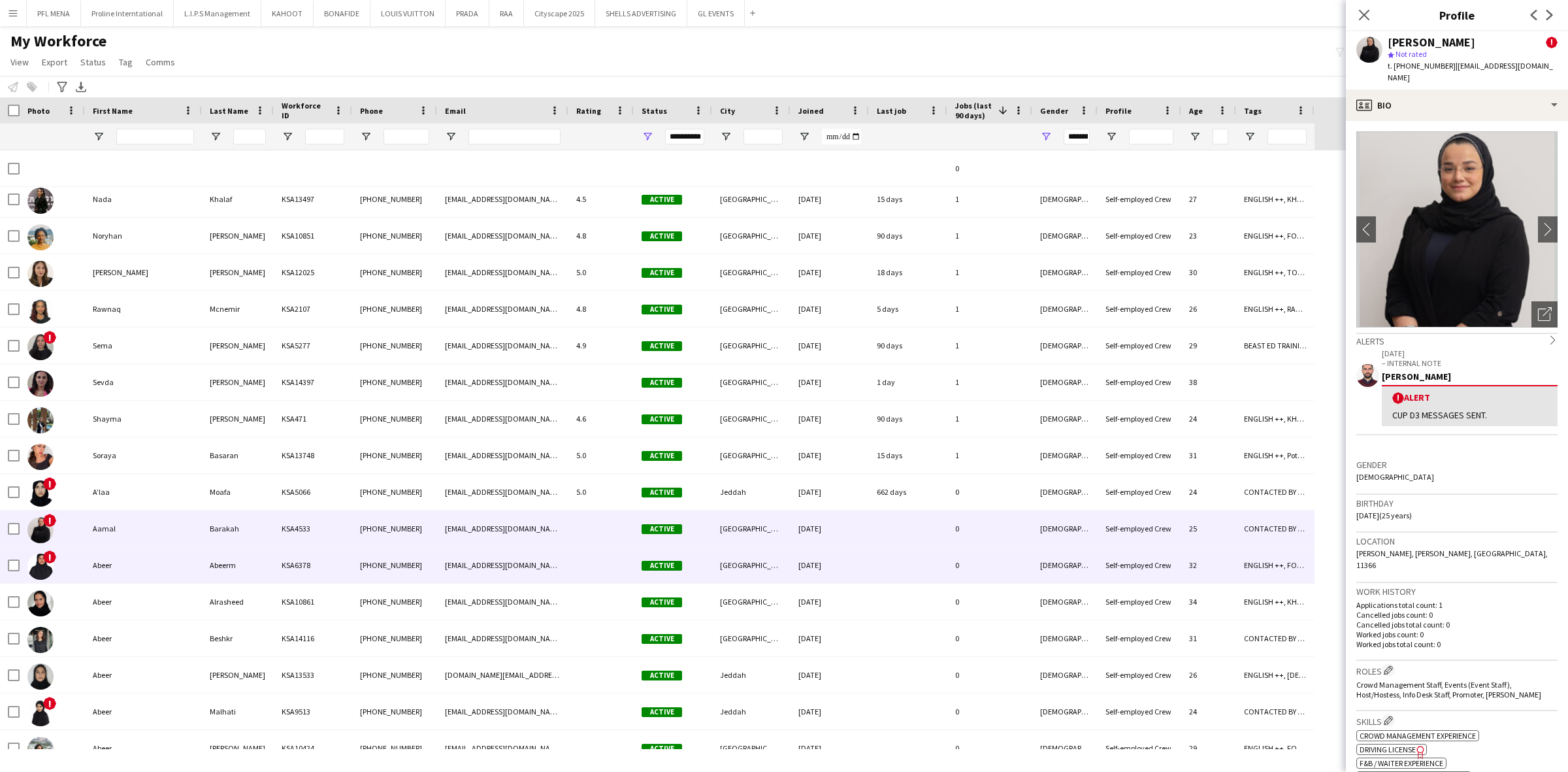
click at [134, 566] on div "Abeer" at bounding box center [143, 565] width 117 height 36
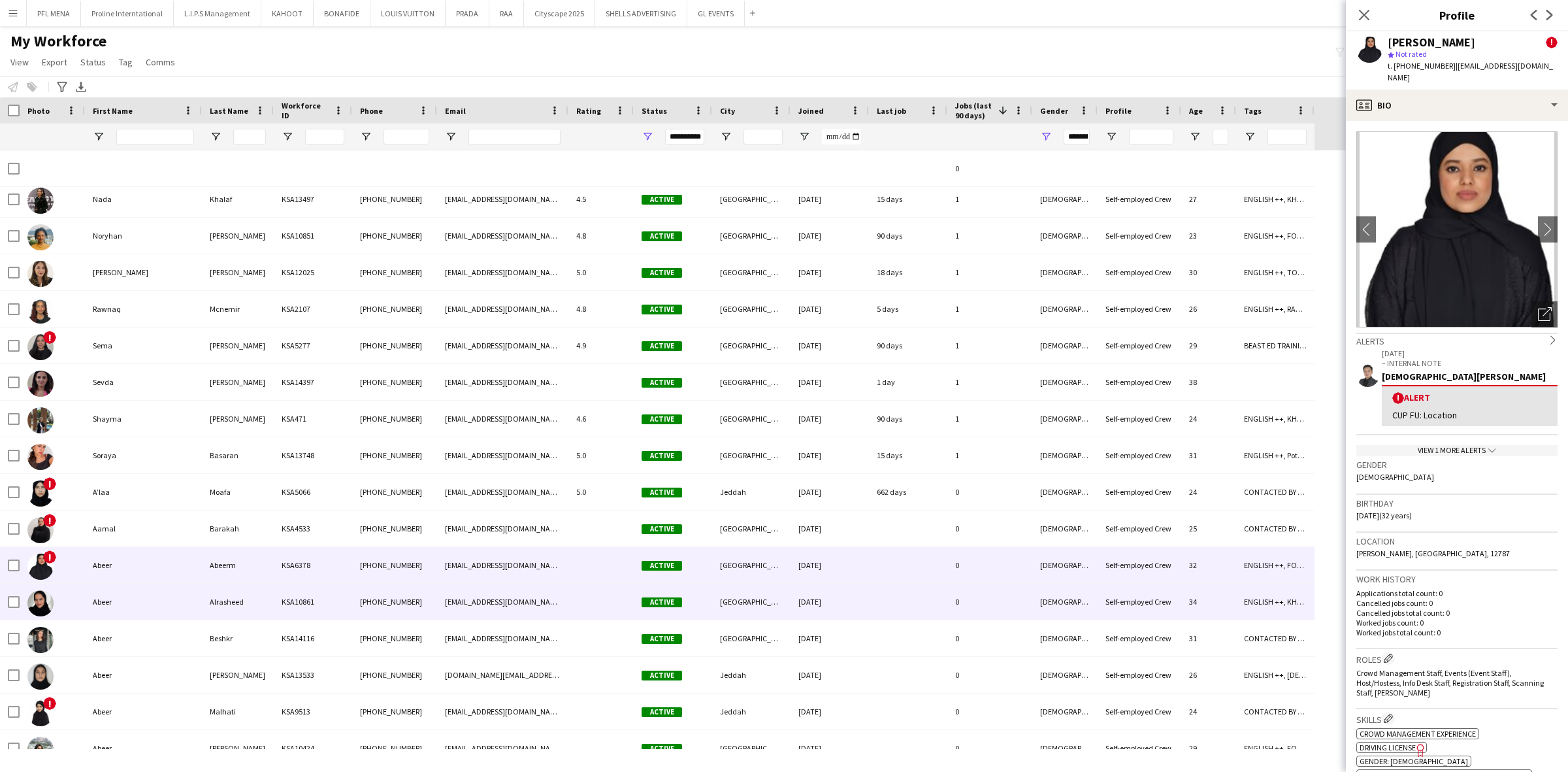
click at [122, 600] on div "Abeer" at bounding box center [143, 602] width 117 height 36
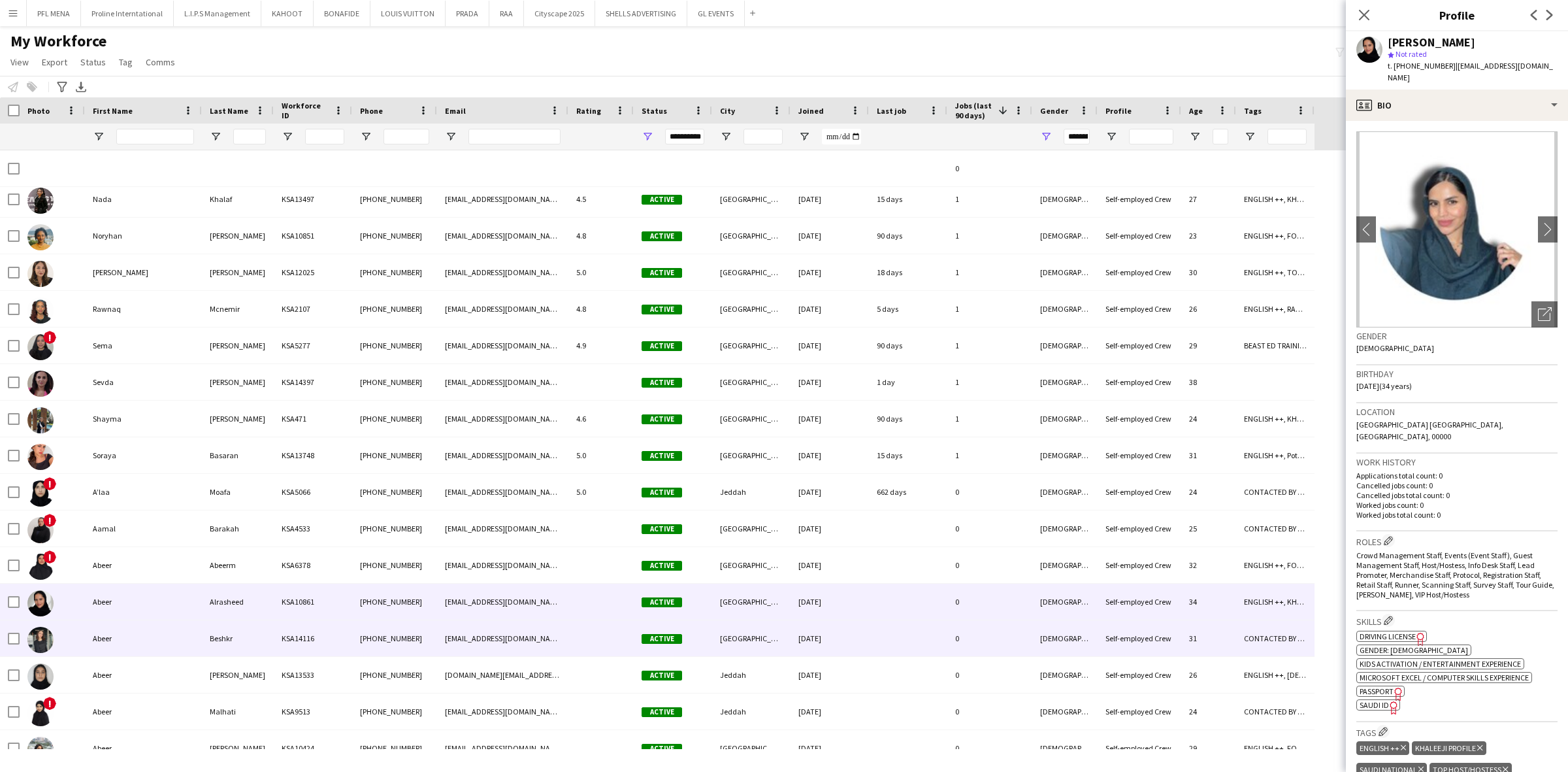
click at [122, 631] on div "Abeer" at bounding box center [143, 638] width 117 height 36
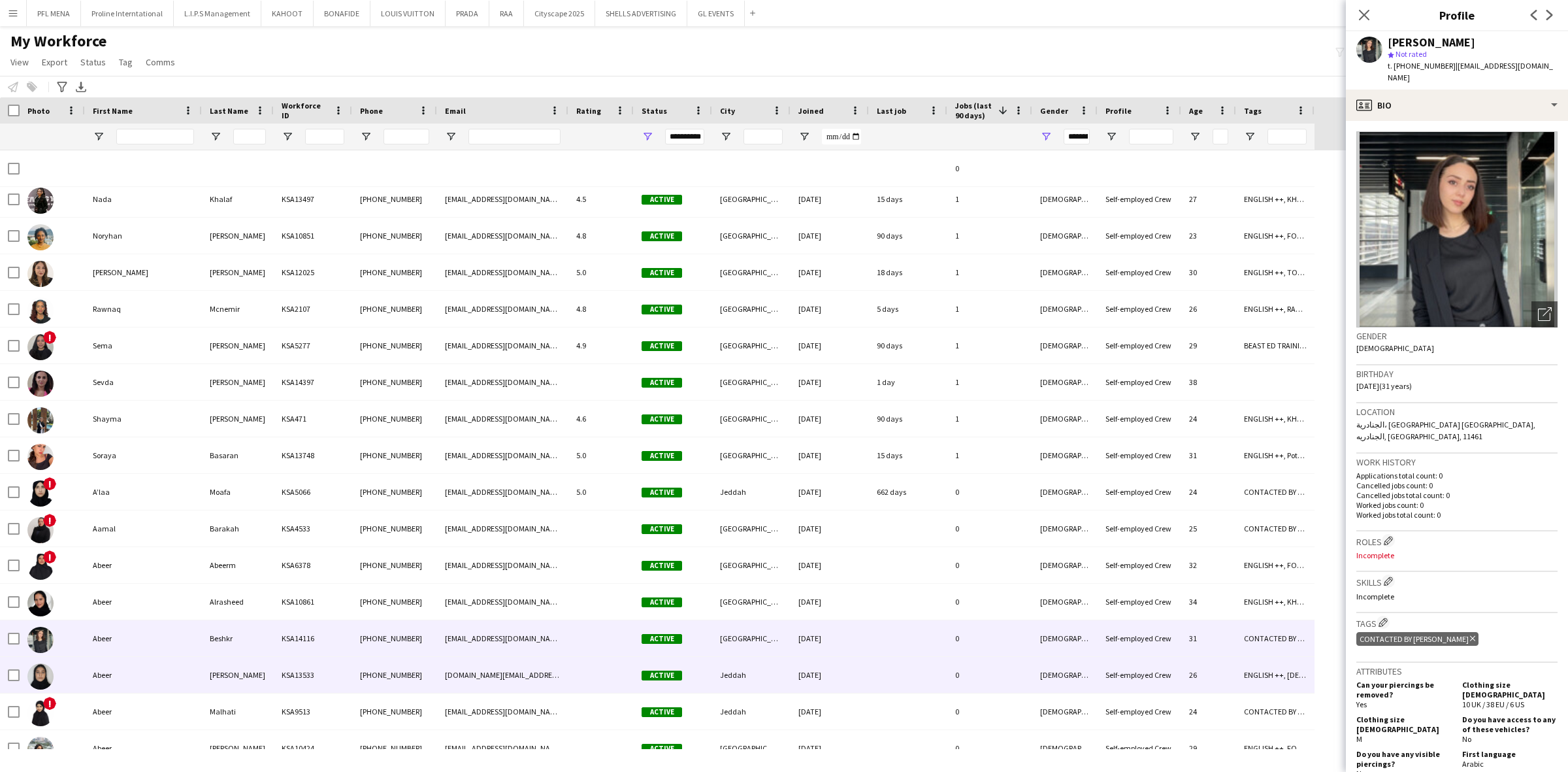
click at [128, 670] on div "Abeer" at bounding box center [143, 674] width 117 height 36
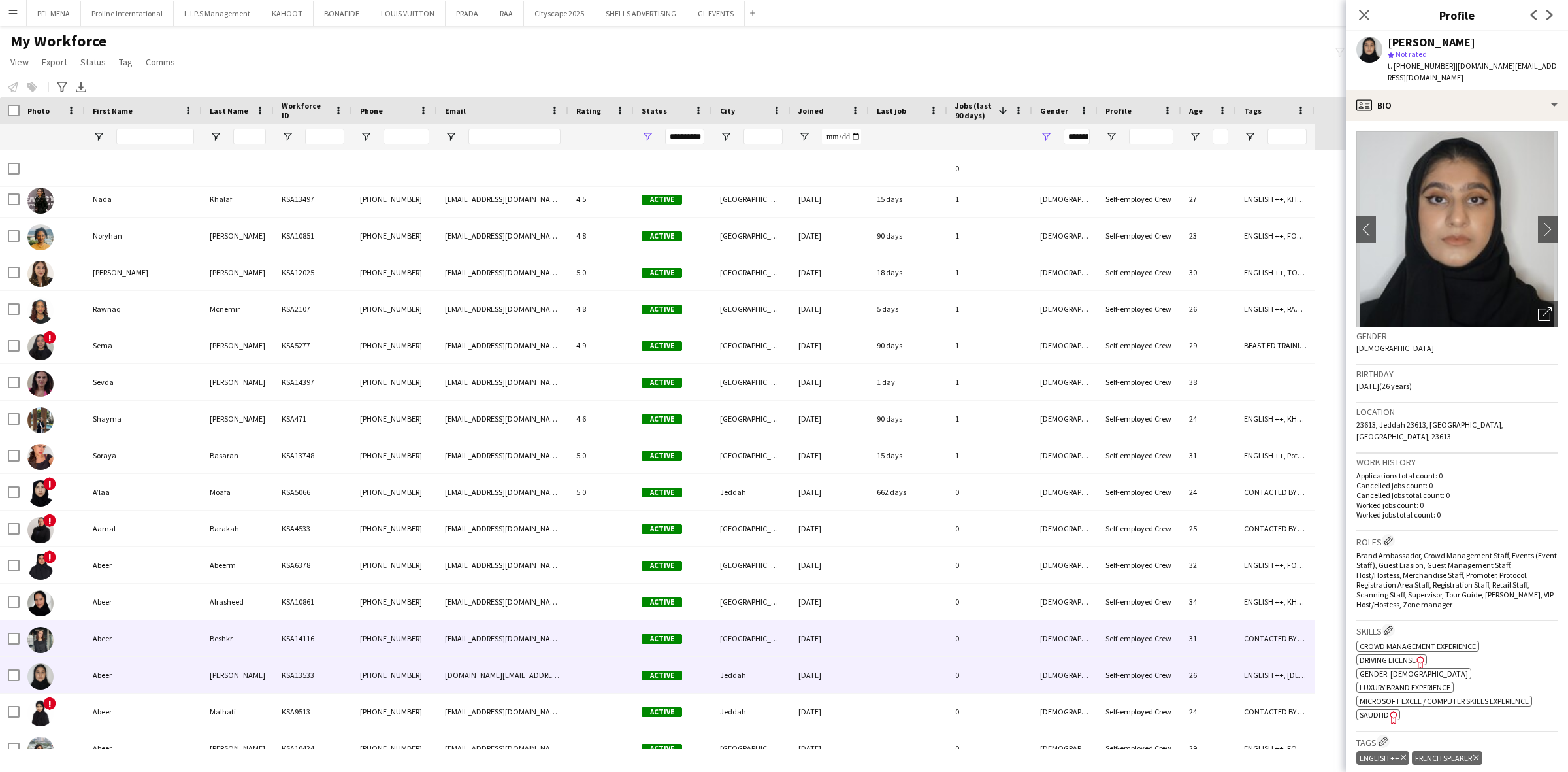
click at [126, 641] on div "Abeer" at bounding box center [143, 638] width 117 height 36
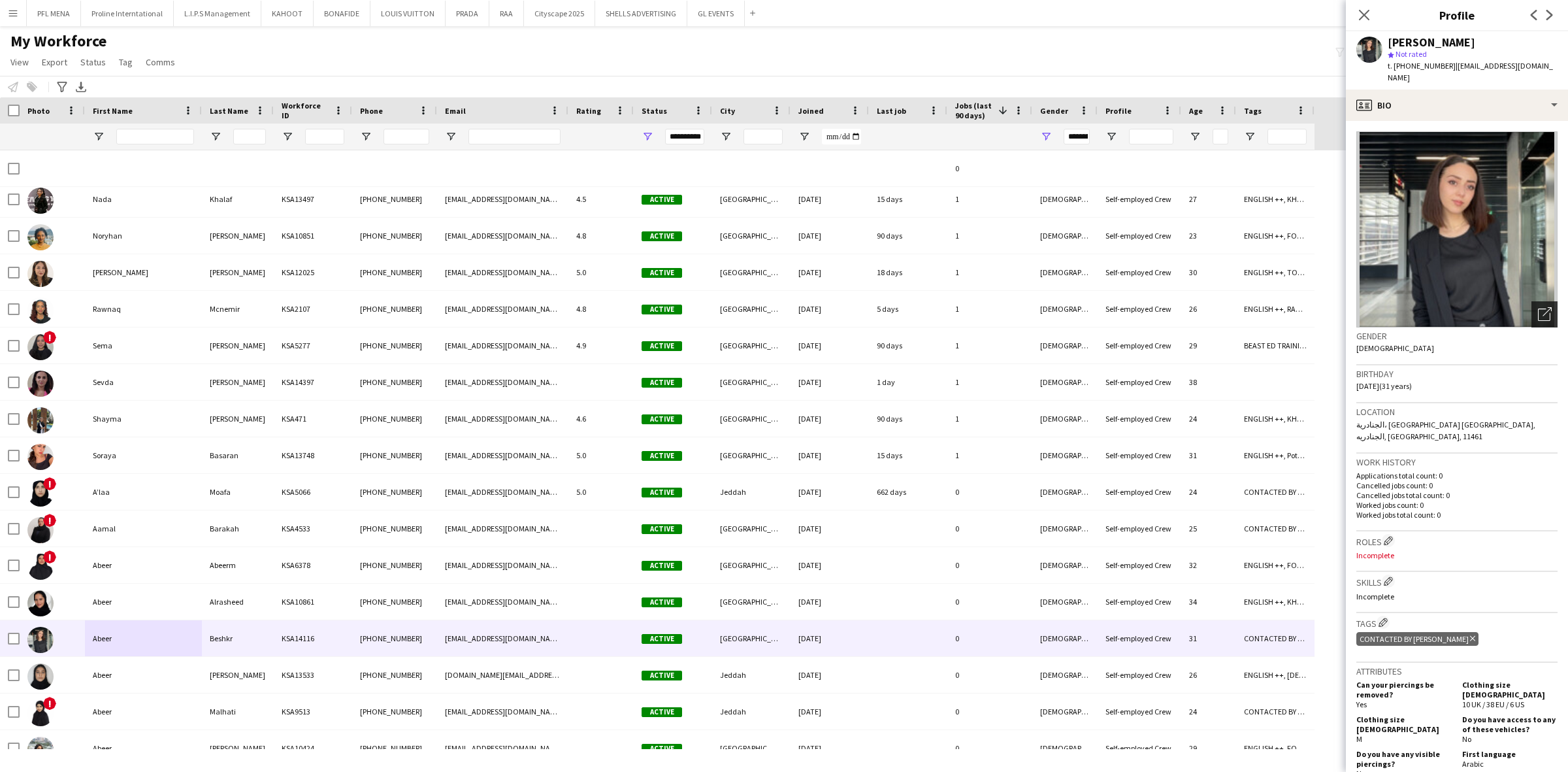
click at [1538, 308] on icon "Open photos pop-in" at bounding box center [1544, 314] width 13 height 13
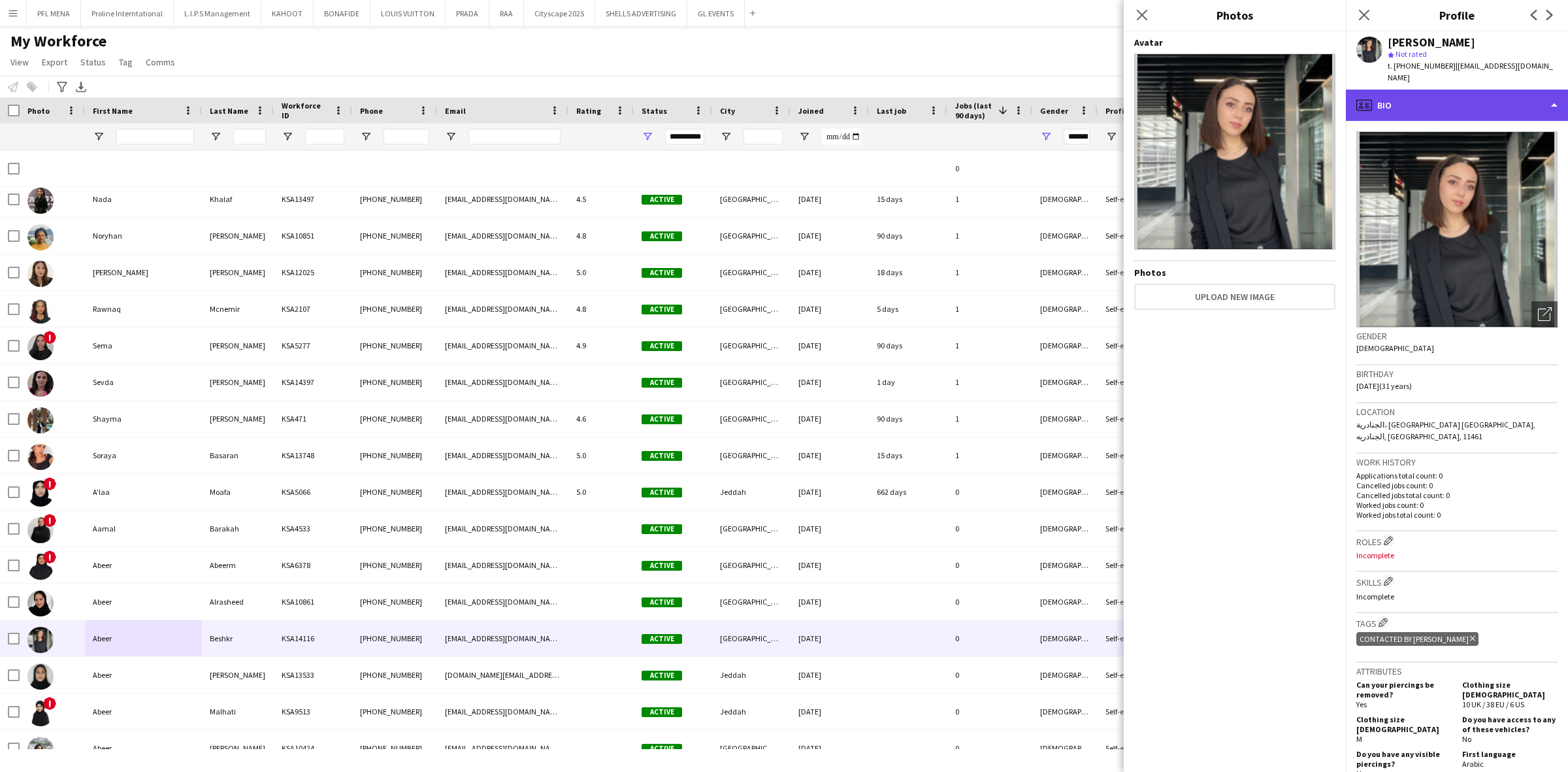
click at [1478, 90] on div "profile Bio" at bounding box center [1457, 105] width 222 height 31
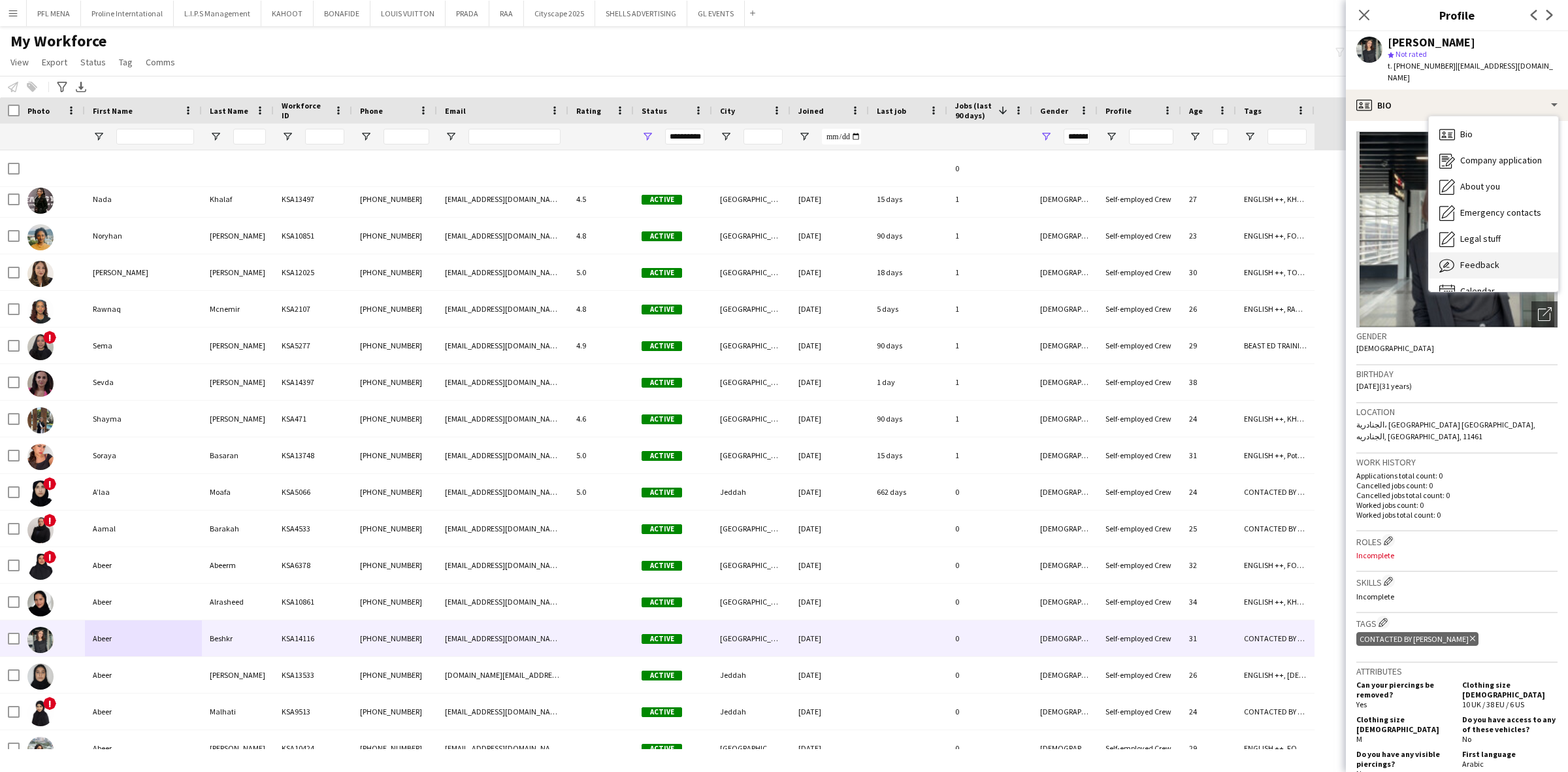
click at [1480, 259] on span "Feedback" at bounding box center [1479, 264] width 39 height 12
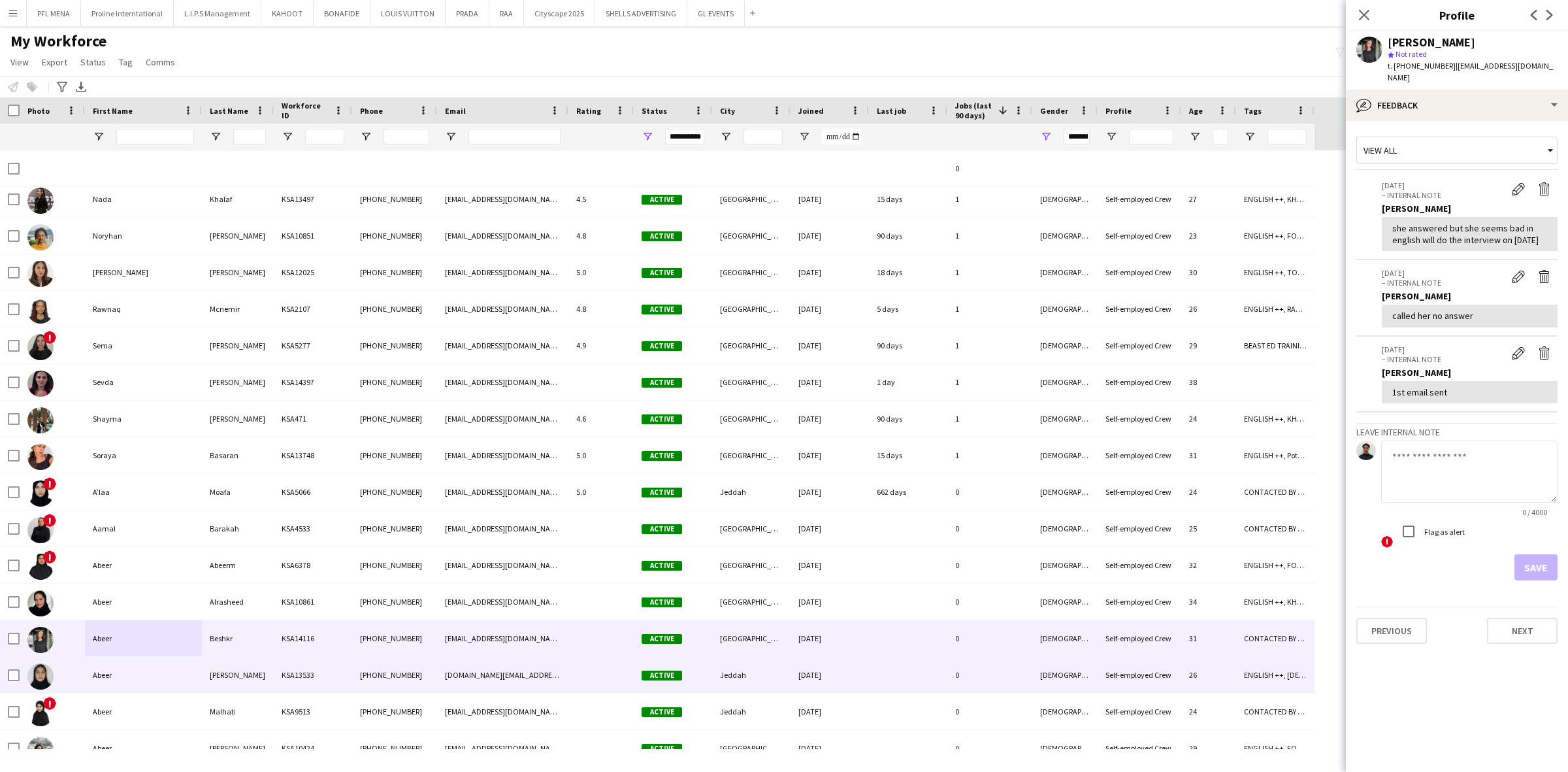
click at [101, 668] on div "Abeer" at bounding box center [143, 674] width 117 height 36
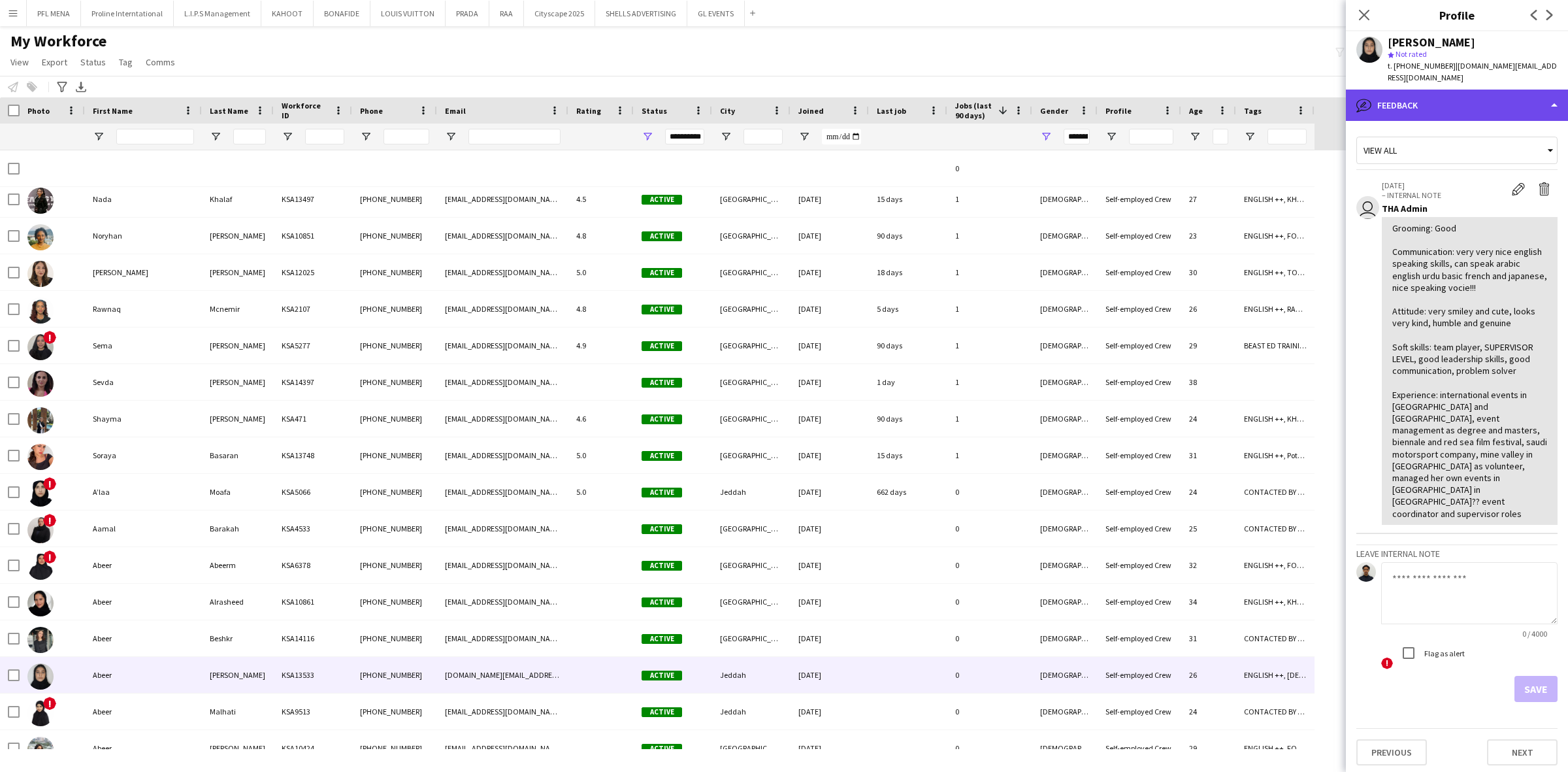
click at [1519, 100] on div "bubble-pencil Feedback" at bounding box center [1457, 105] width 222 height 31
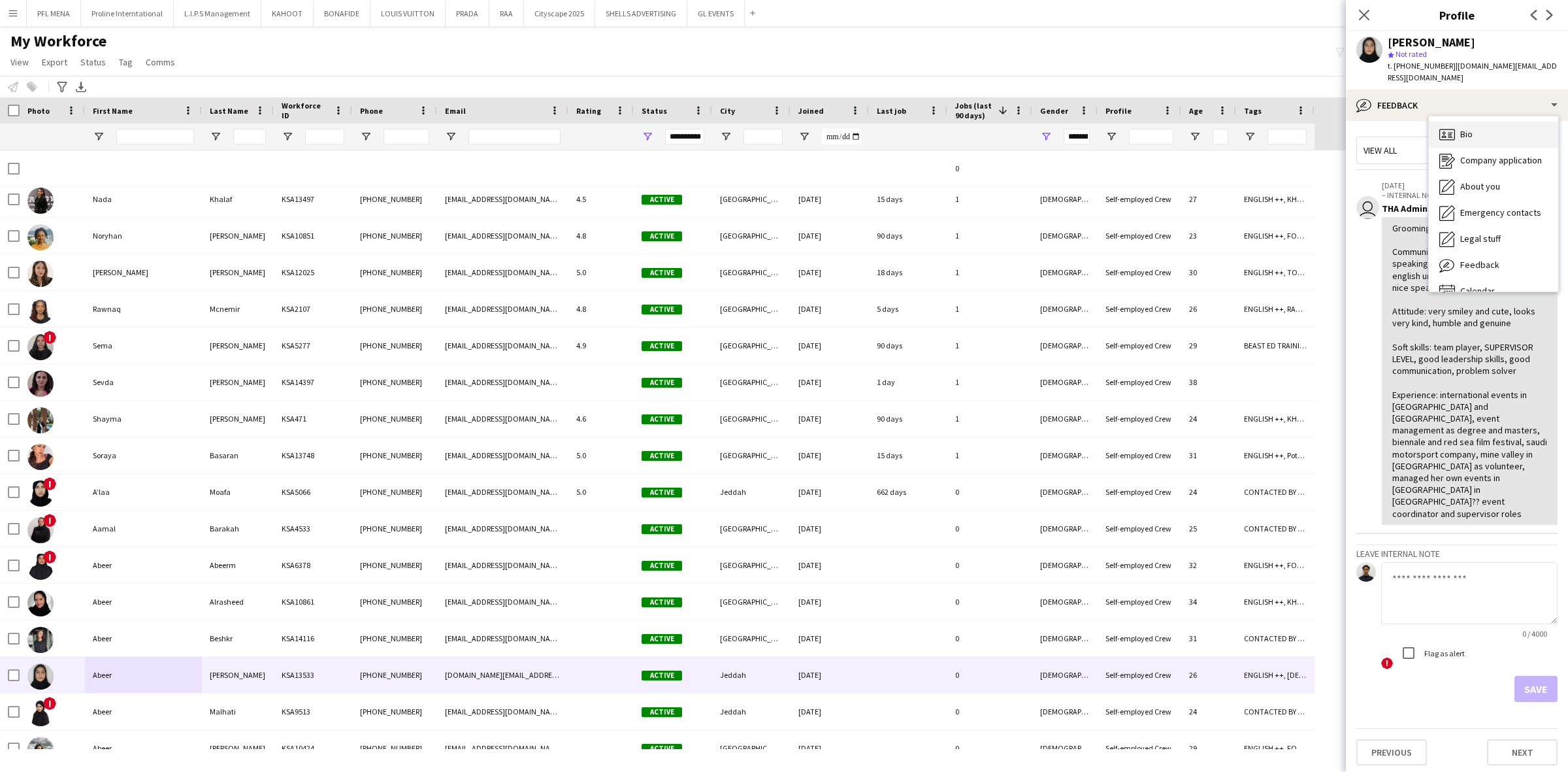
click at [1495, 127] on div "Bio Bio" at bounding box center [1493, 134] width 129 height 26
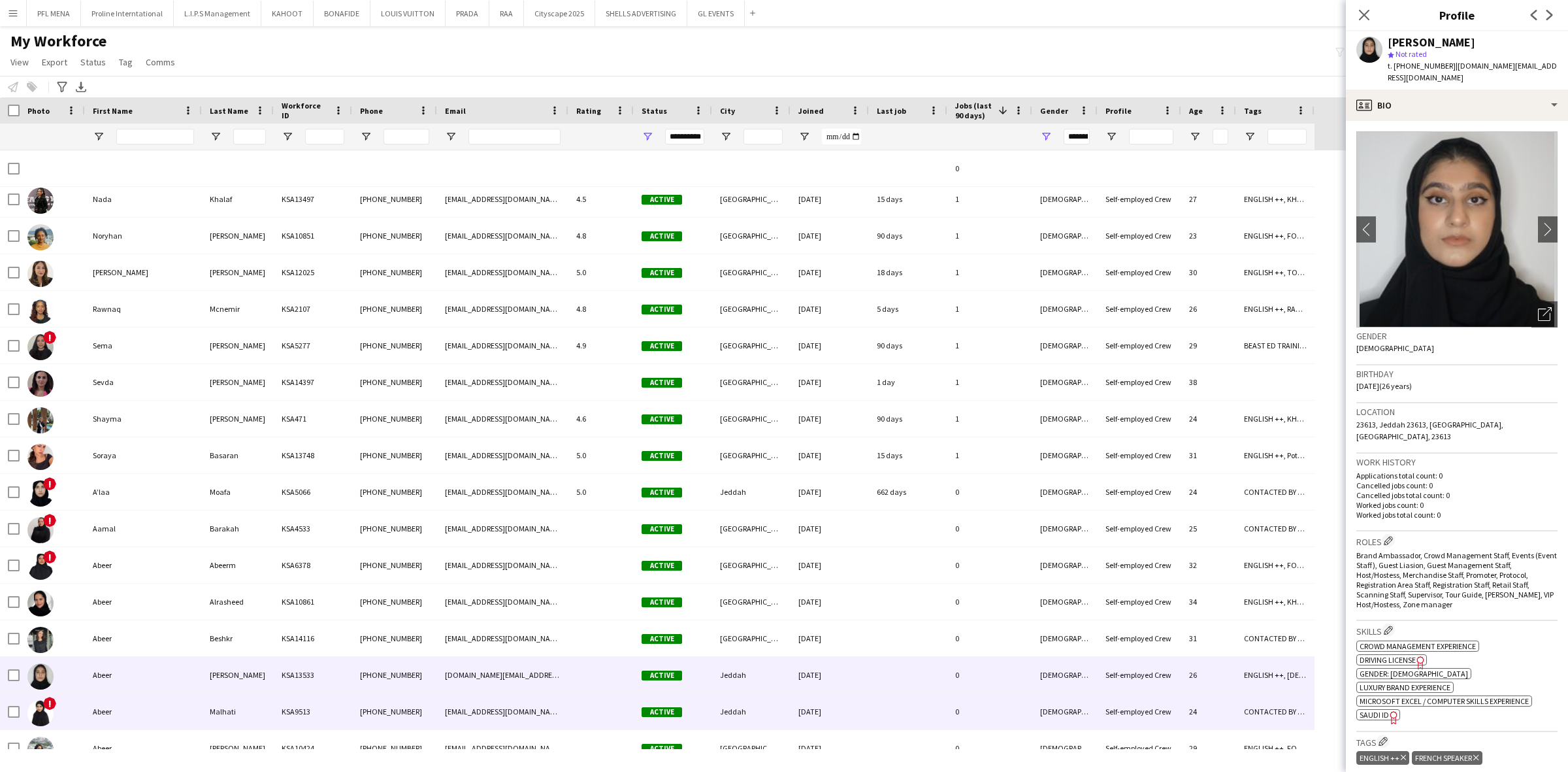
click at [117, 715] on div "Abeer" at bounding box center [143, 711] width 117 height 36
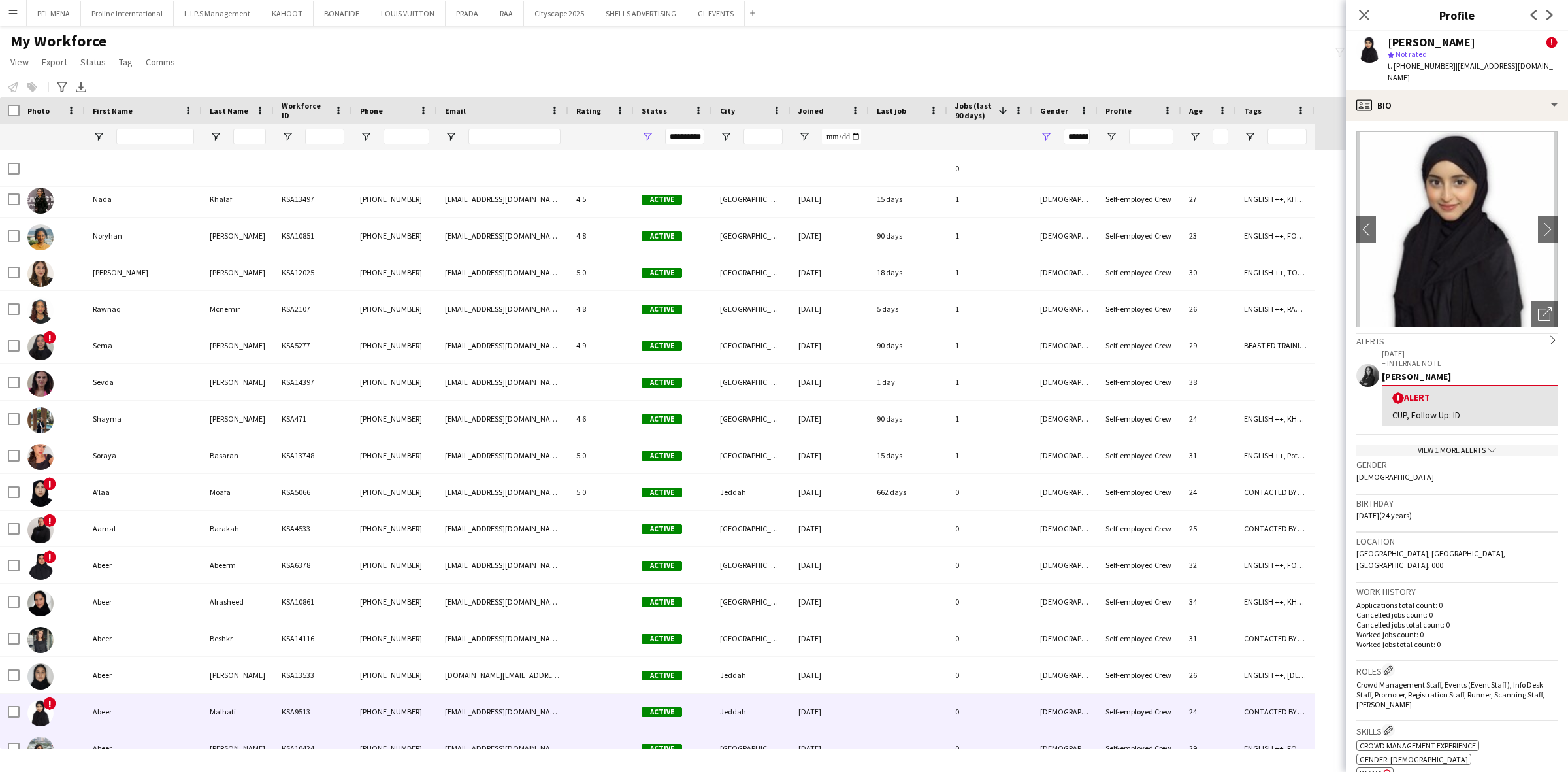
click at [135, 742] on div "Abeer" at bounding box center [143, 748] width 117 height 36
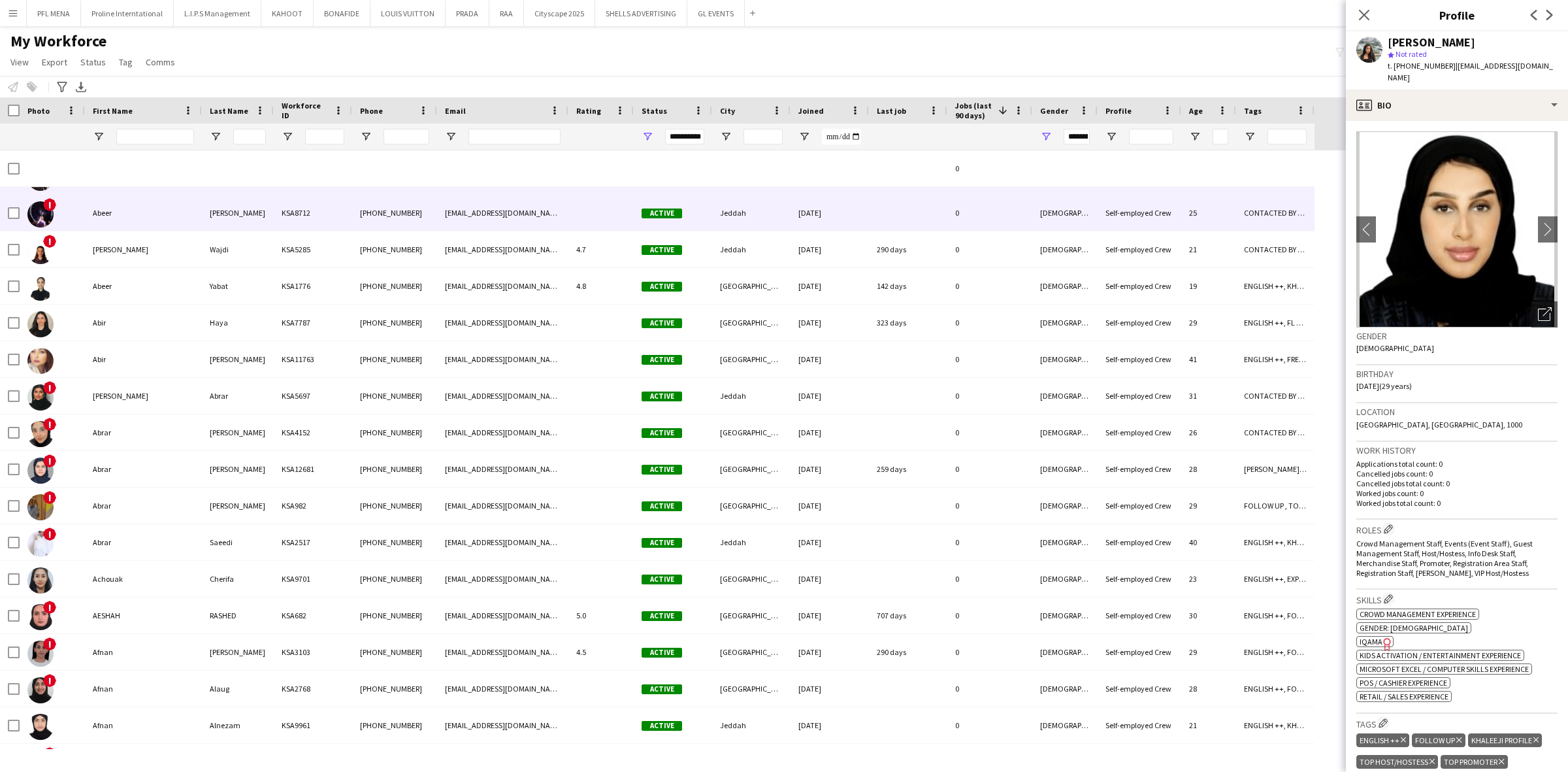
click at [127, 204] on div "Abeer" at bounding box center [143, 213] width 117 height 36
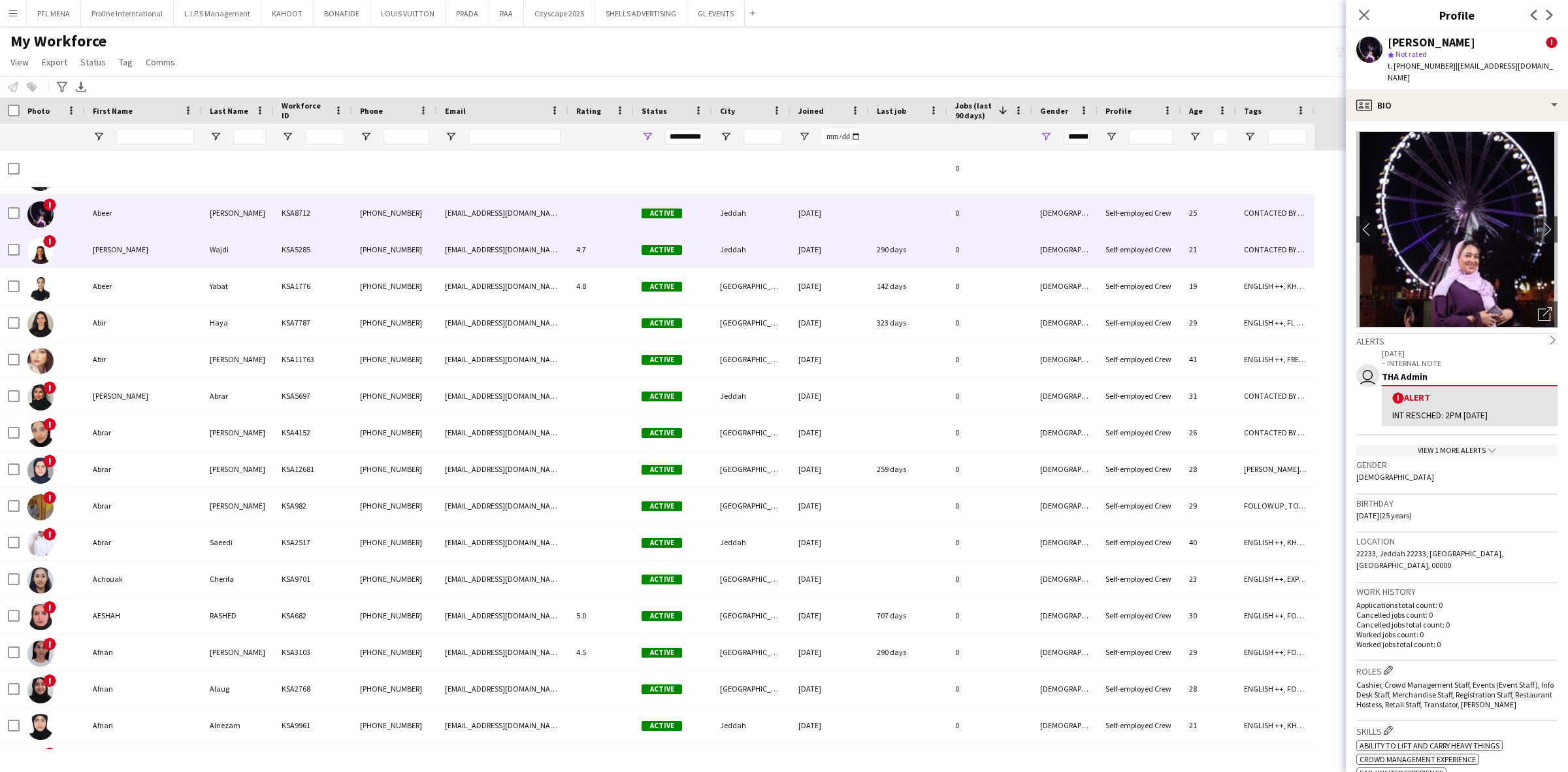
click at [125, 236] on div "Abeer wajdi" at bounding box center [143, 249] width 117 height 36
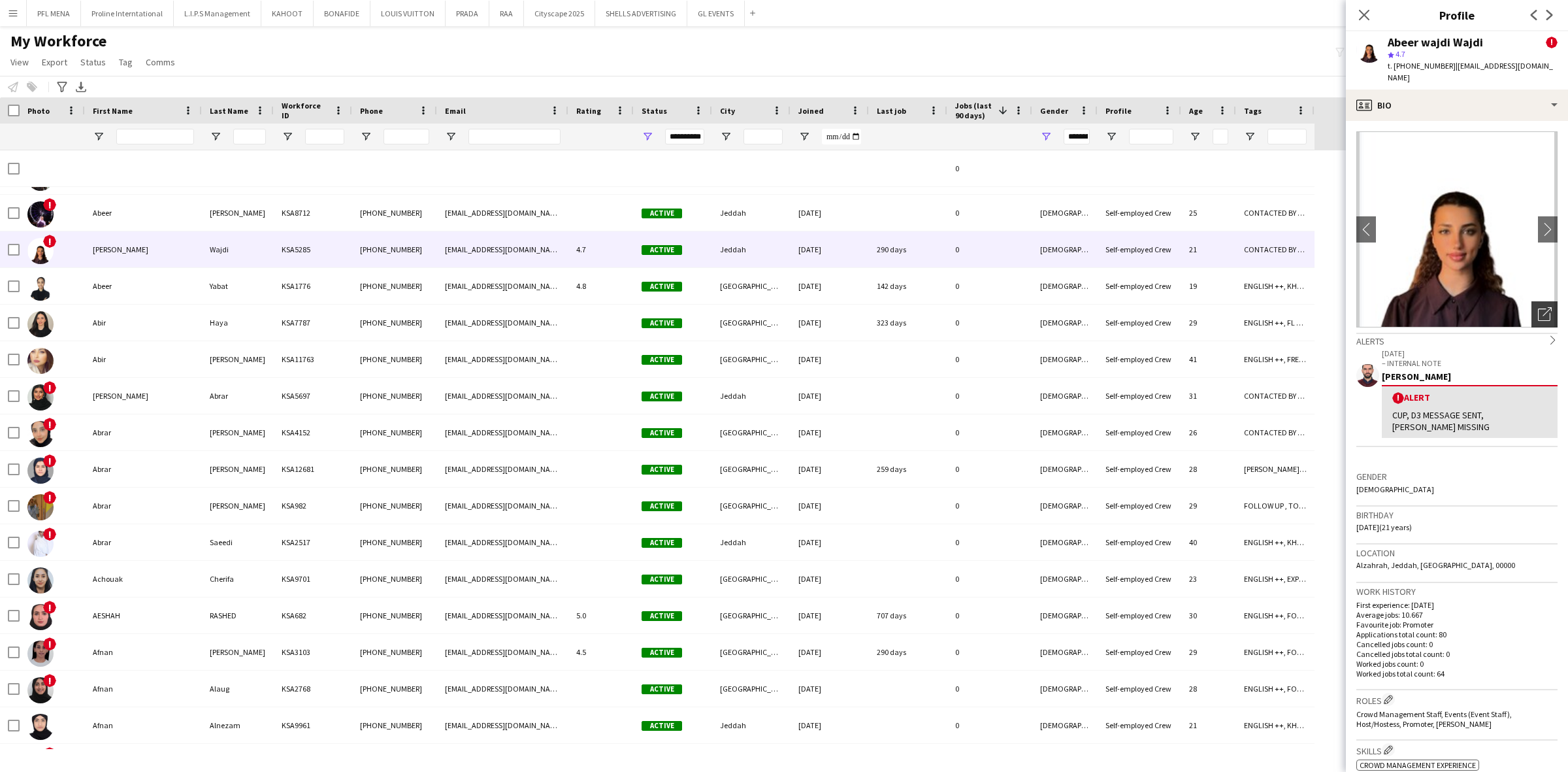
click at [1543, 308] on icon at bounding box center [1547, 312] width 9 height 9
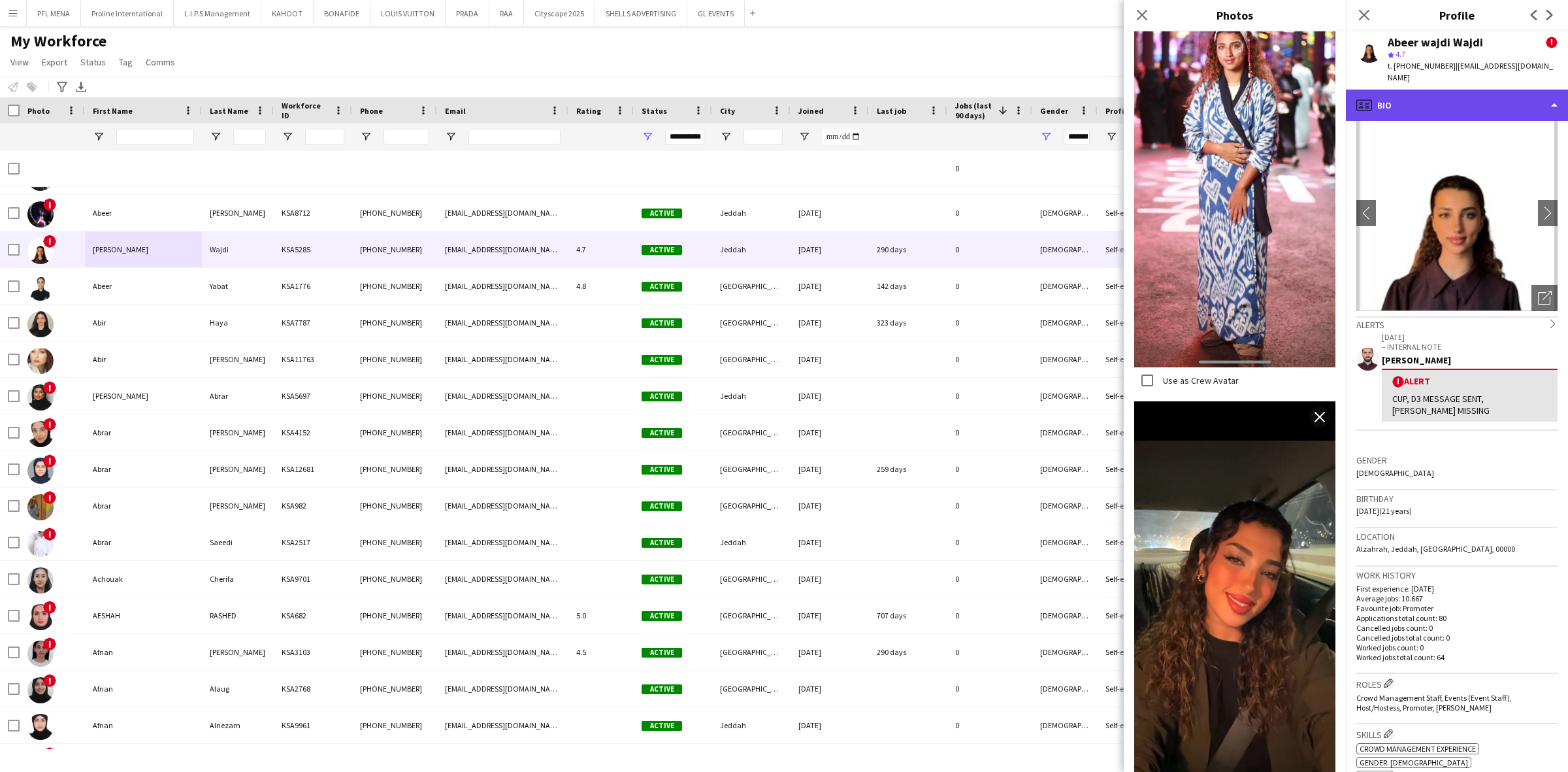
click at [1490, 90] on div "profile Bio" at bounding box center [1457, 105] width 222 height 31
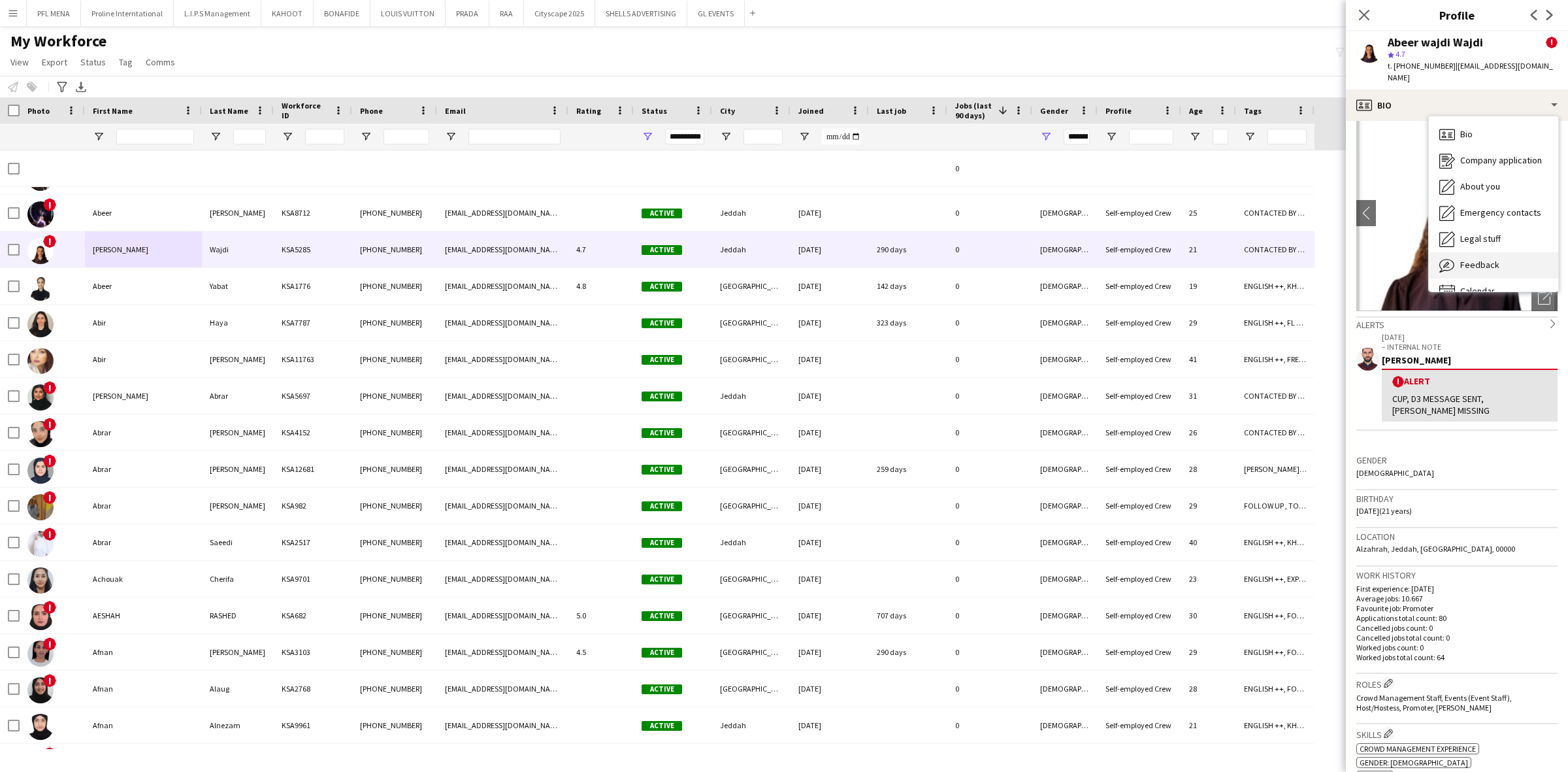
click at [1487, 259] on span "Feedback" at bounding box center [1479, 264] width 39 height 12
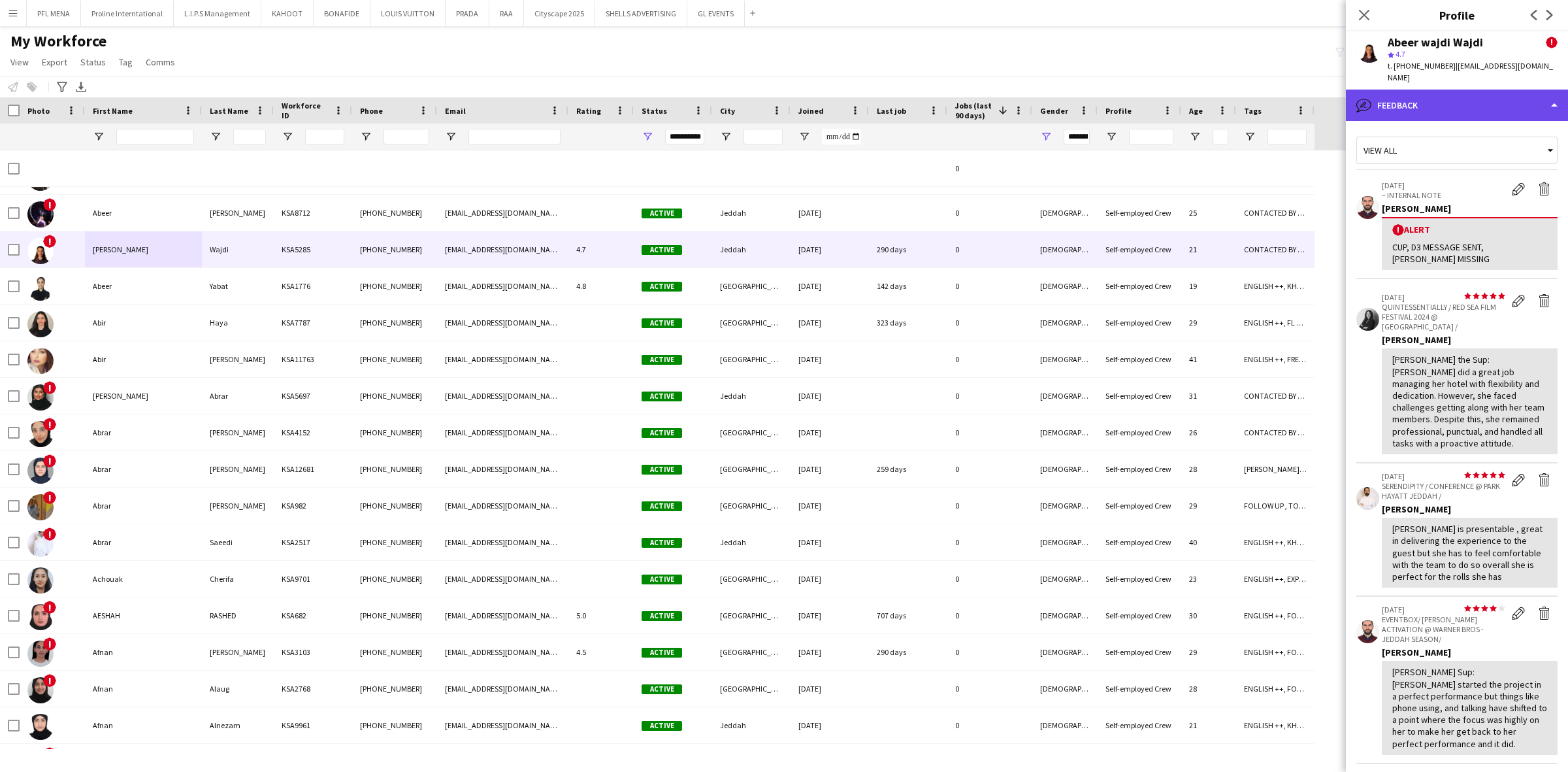
click at [1498, 93] on div "bubble-pencil Feedback" at bounding box center [1457, 105] width 222 height 31
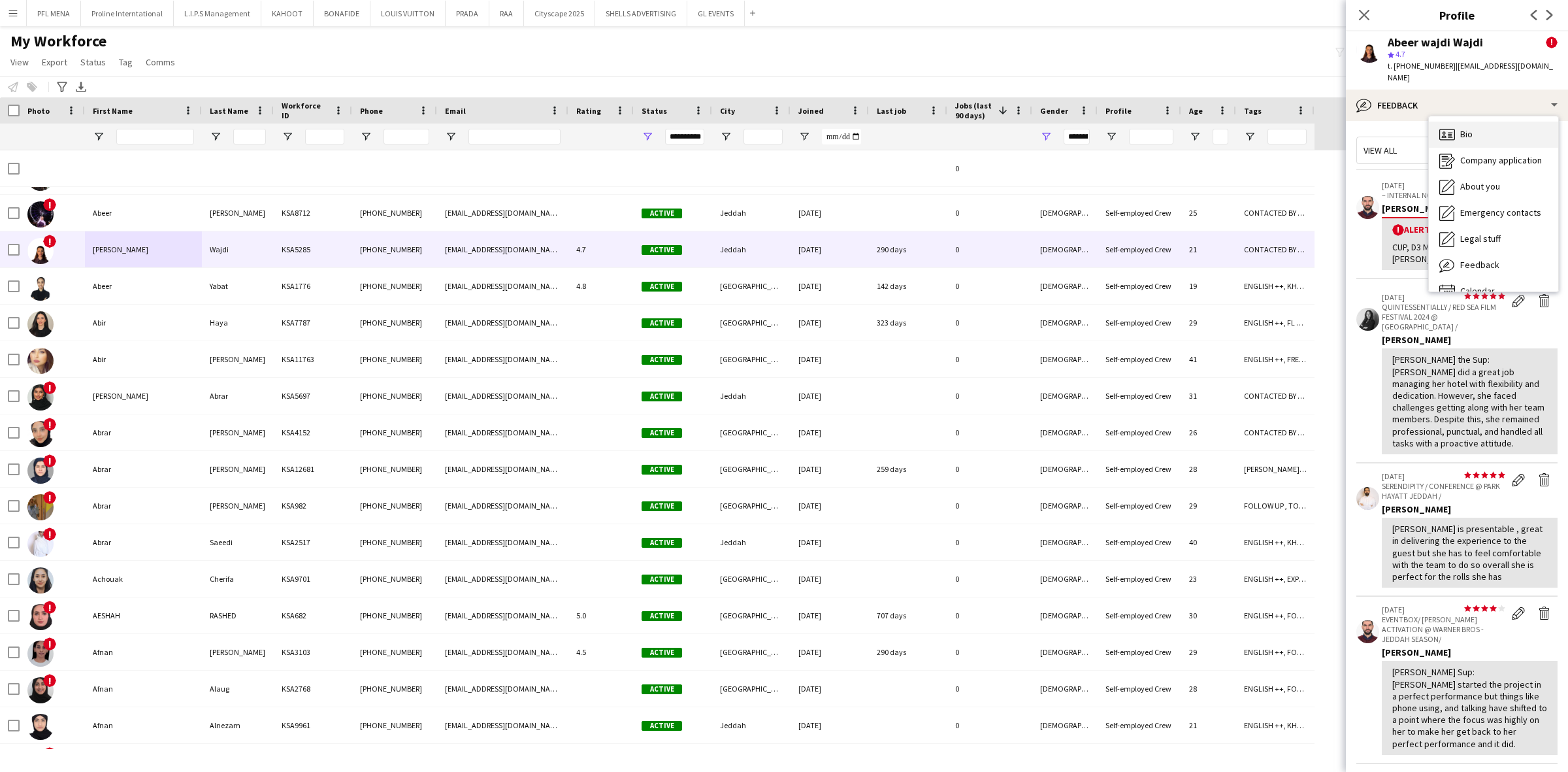
click at [1494, 122] on div "Bio Bio" at bounding box center [1493, 134] width 129 height 26
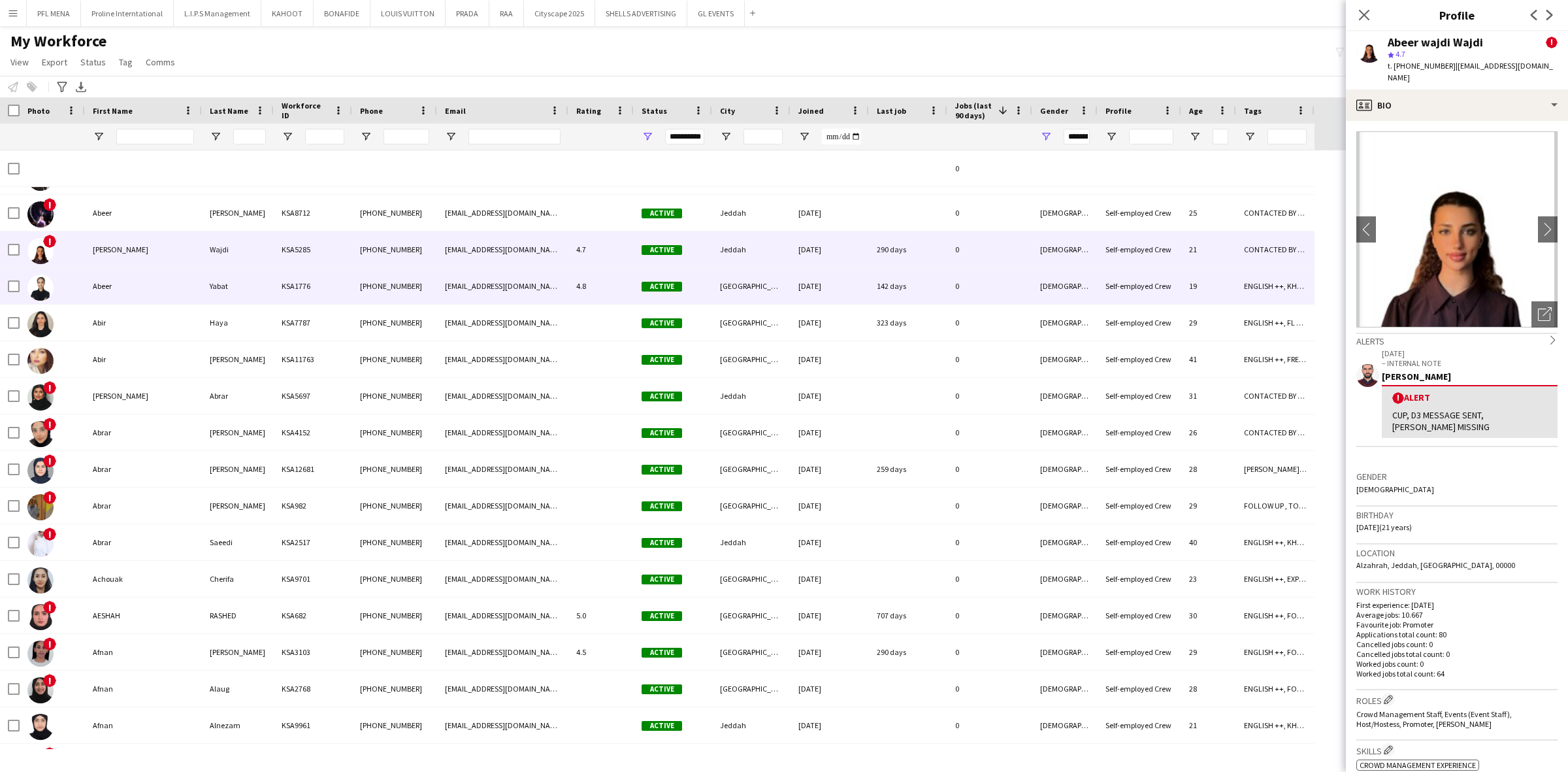
click at [126, 296] on div "Abeer" at bounding box center [143, 286] width 117 height 36
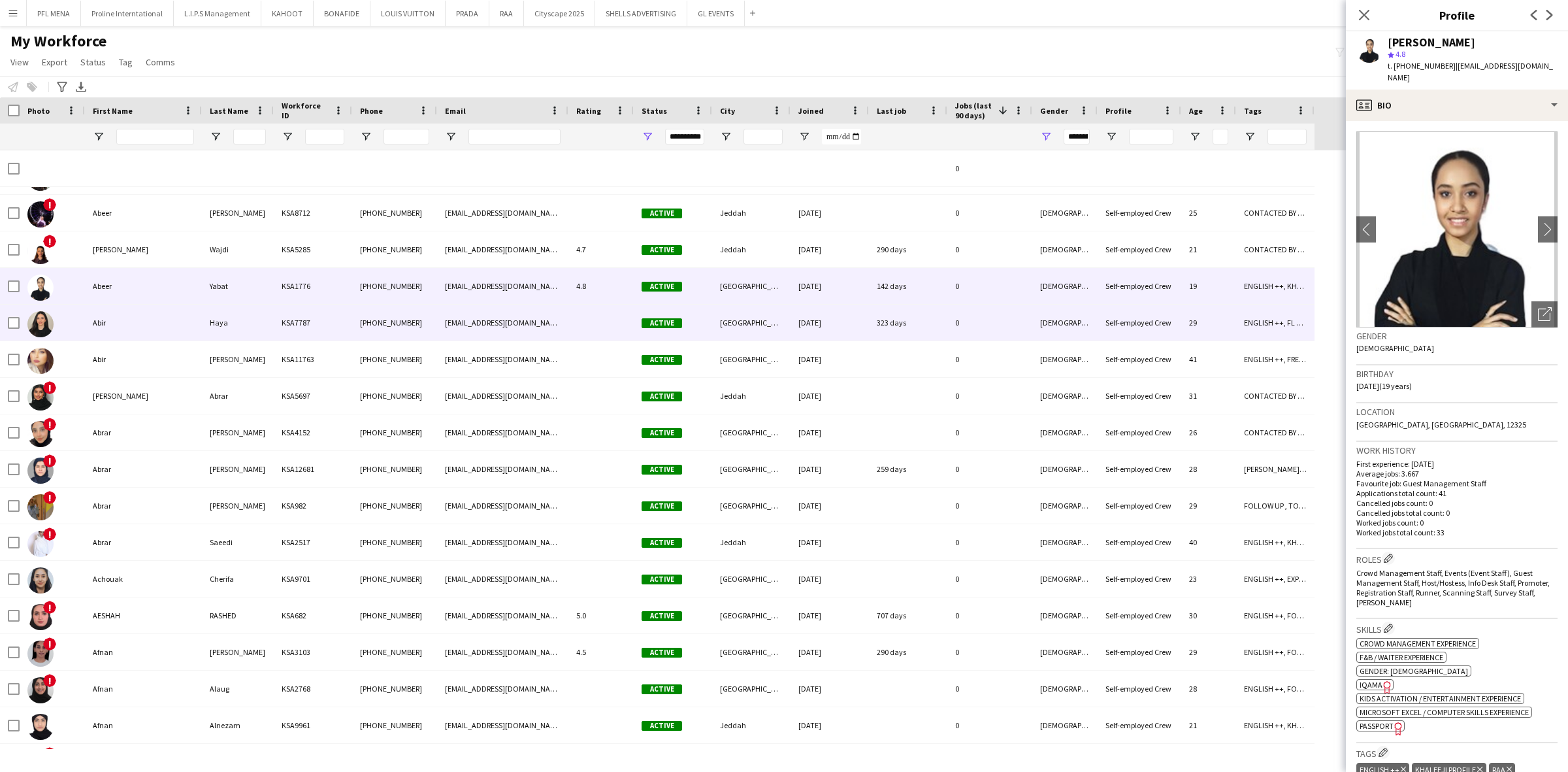
click at [118, 324] on div "Abir" at bounding box center [143, 322] width 117 height 36
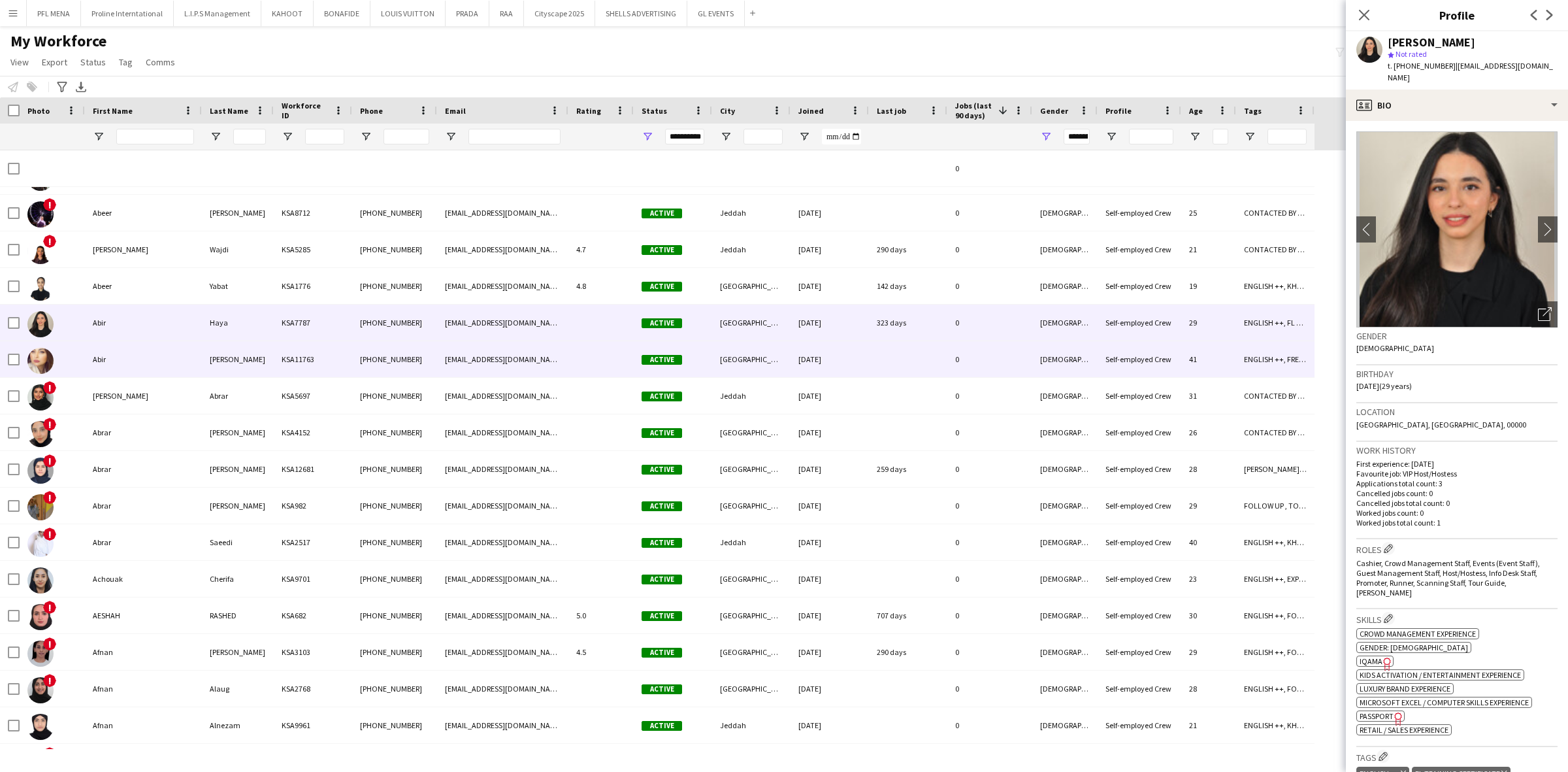
click at [113, 351] on div "Abir" at bounding box center [143, 359] width 117 height 36
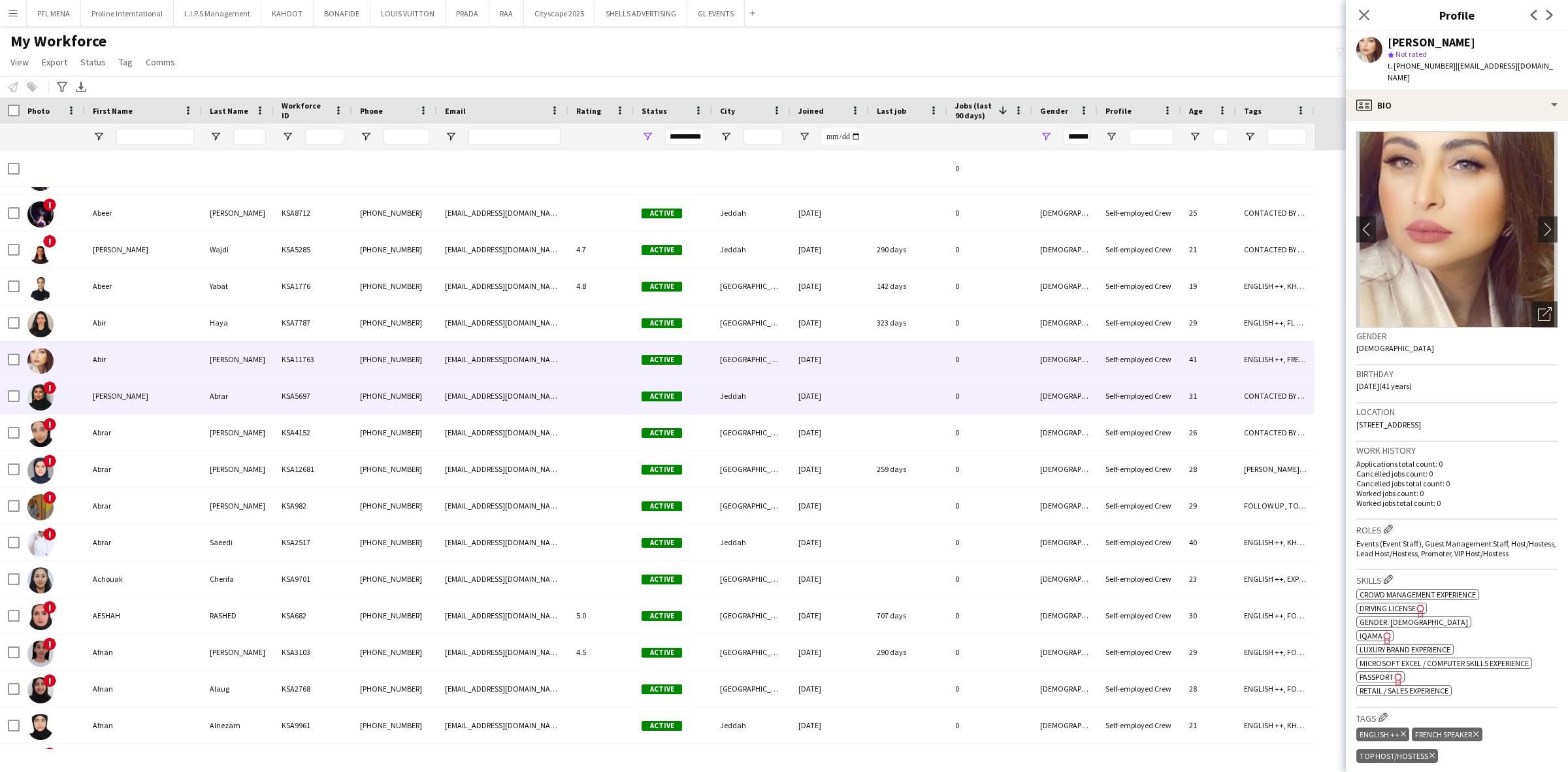
click at [108, 389] on div "Abrar Alghamdi" at bounding box center [143, 395] width 117 height 36
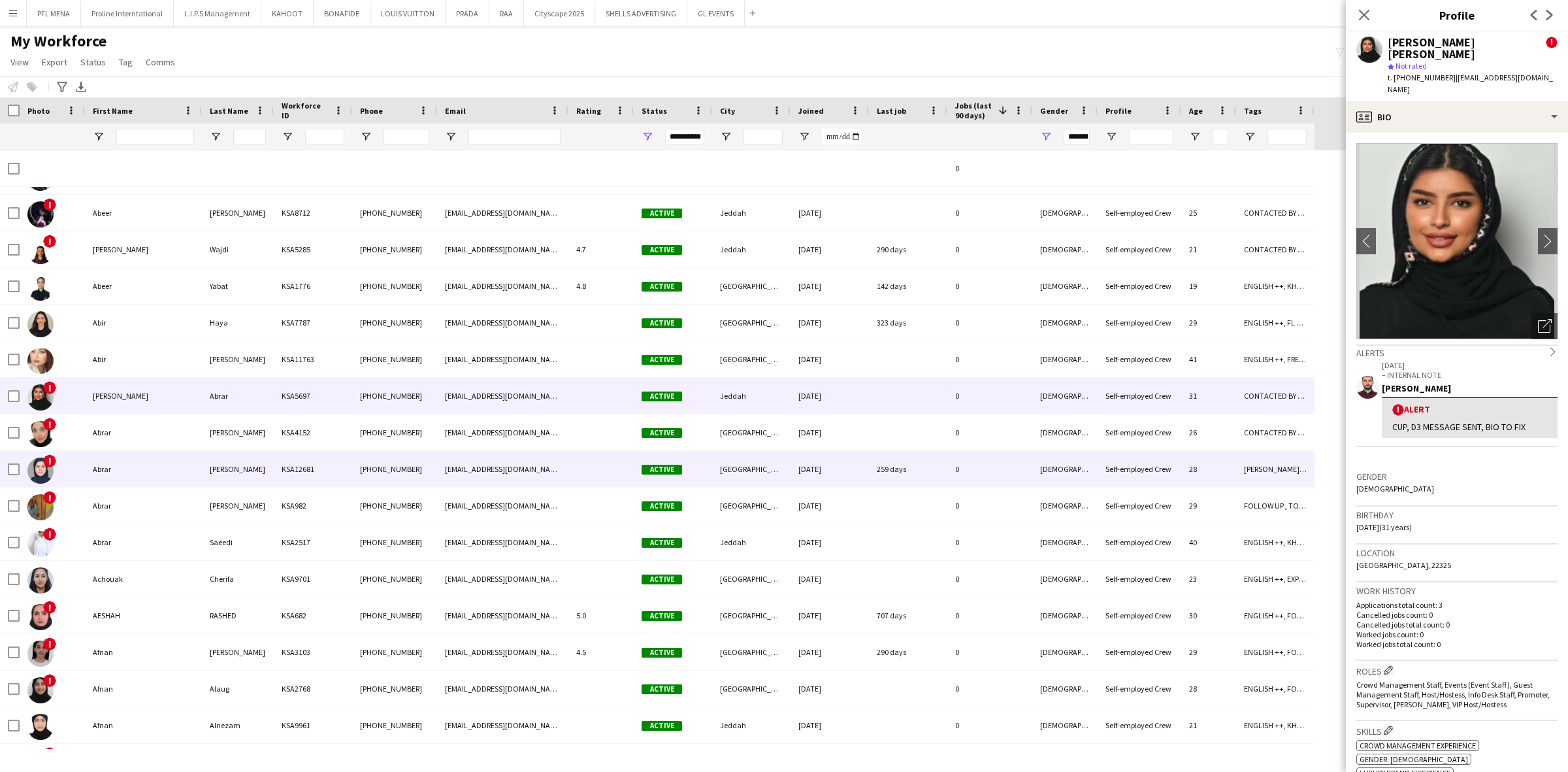
click at [102, 466] on div "Abrar" at bounding box center [143, 469] width 117 height 36
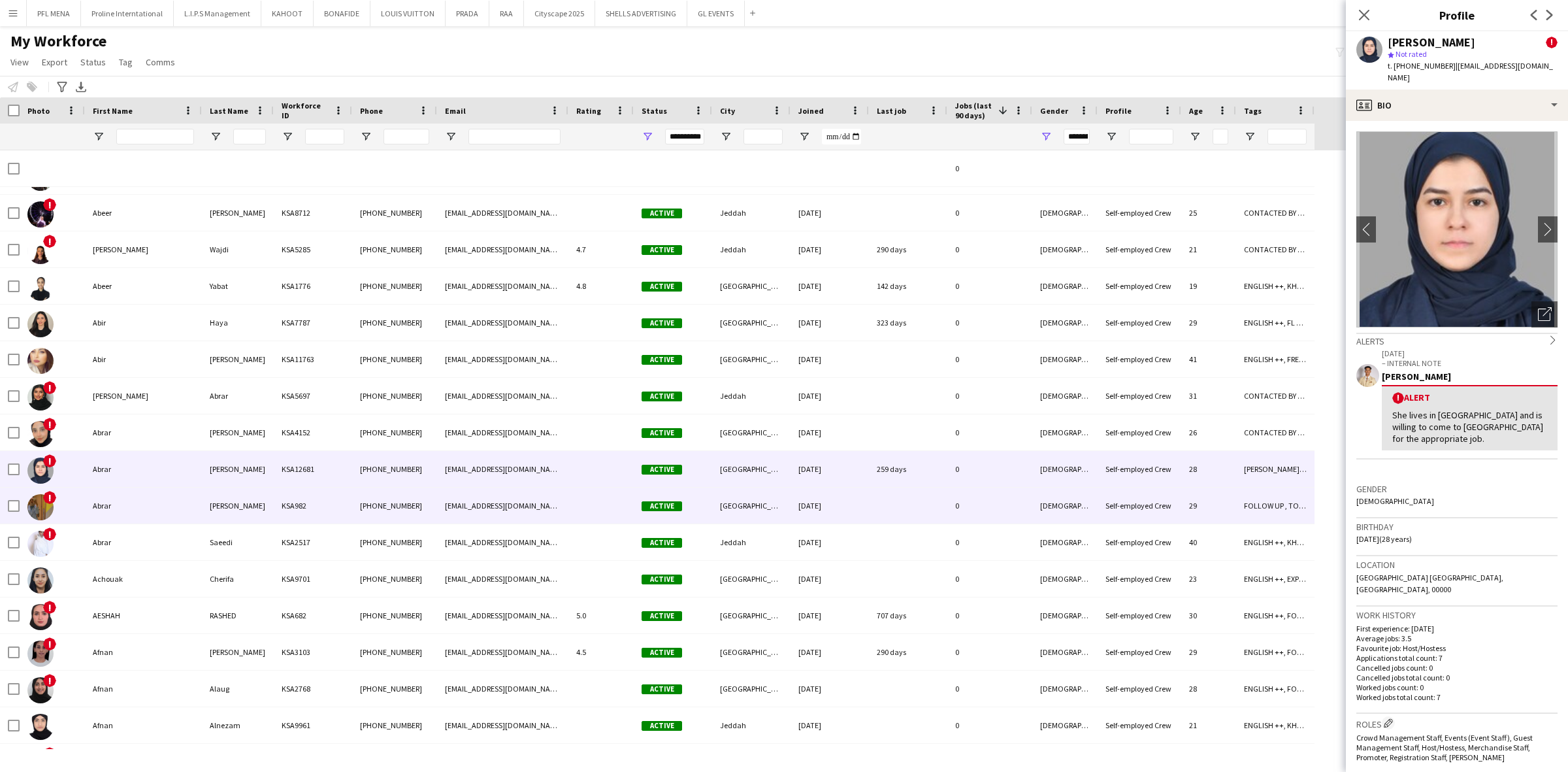
click at [103, 517] on div "Abrar" at bounding box center [143, 505] width 117 height 36
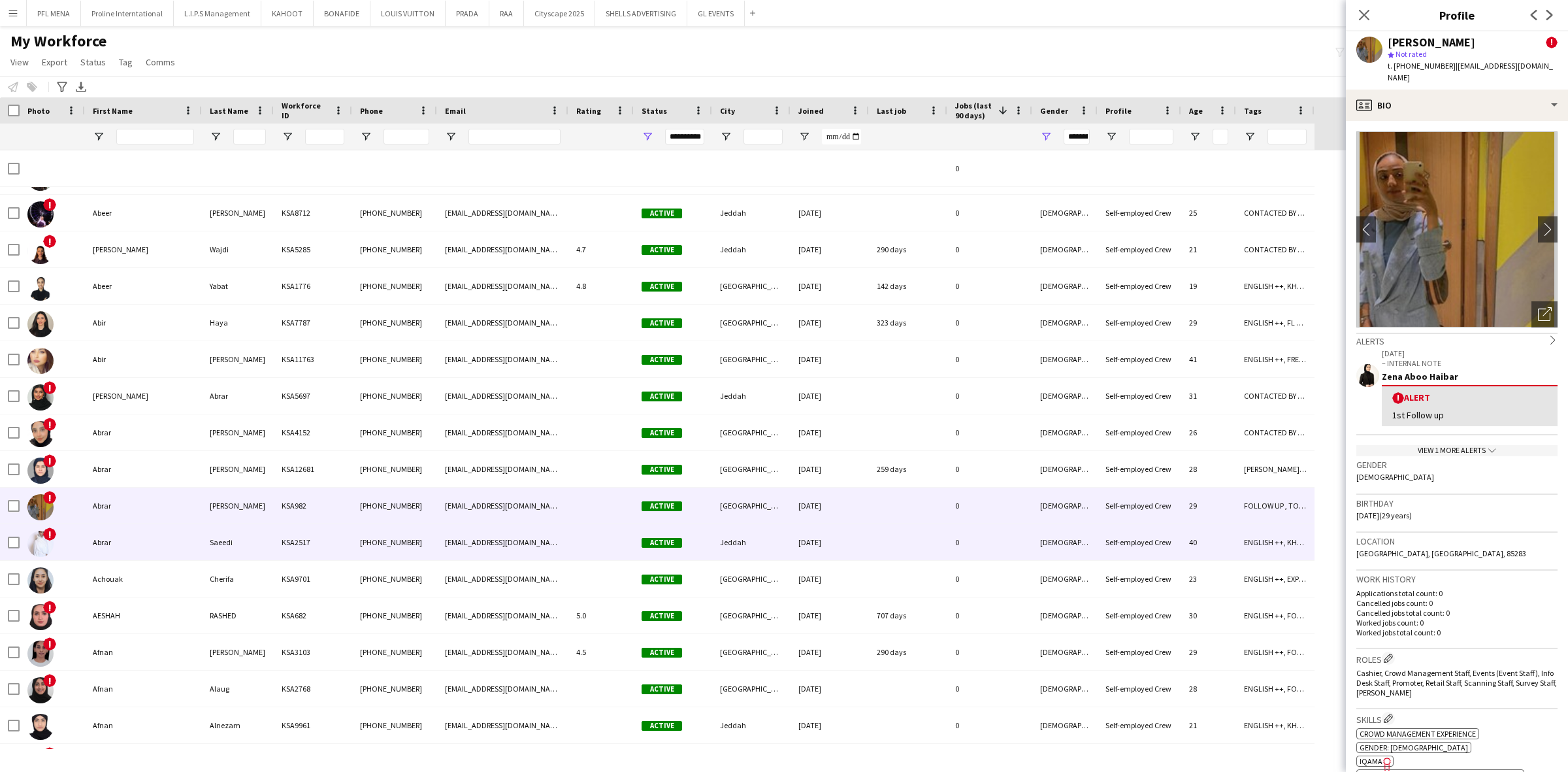
click at [107, 548] on div "Abrar" at bounding box center [143, 542] width 117 height 36
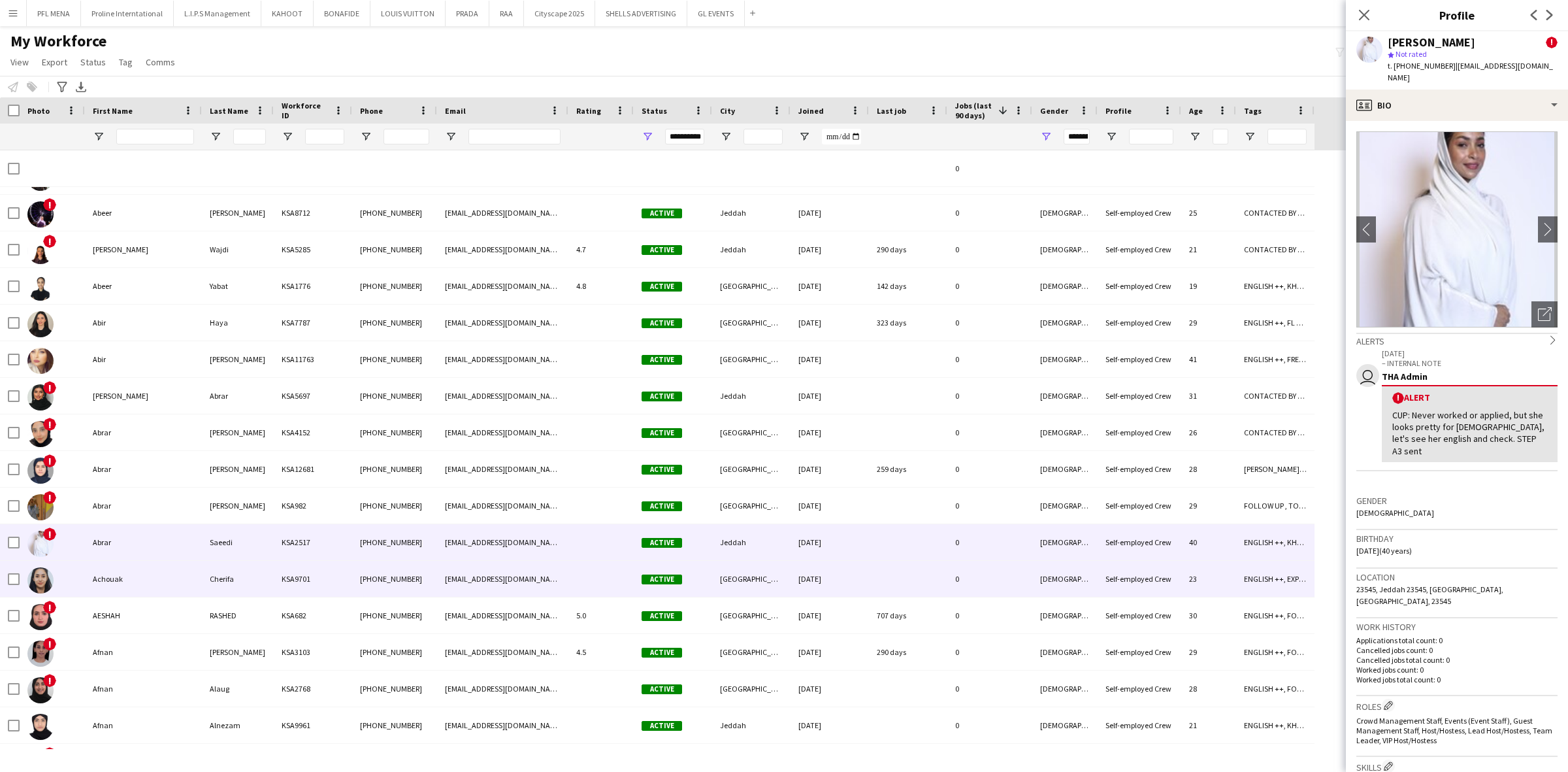
click at [109, 580] on div "Achouak" at bounding box center [143, 578] width 117 height 36
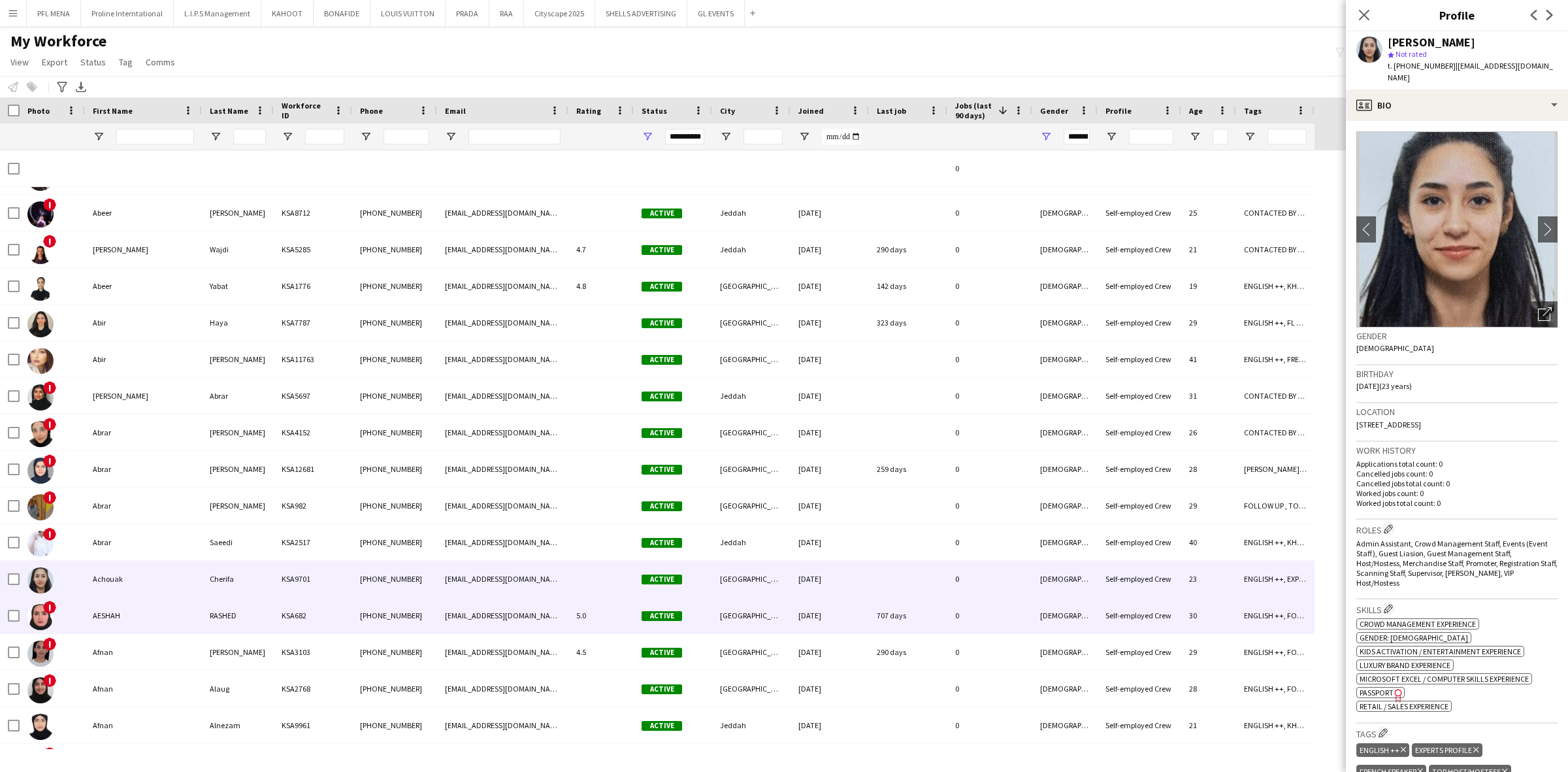
click at [108, 619] on div "AESHAH" at bounding box center [143, 615] width 117 height 36
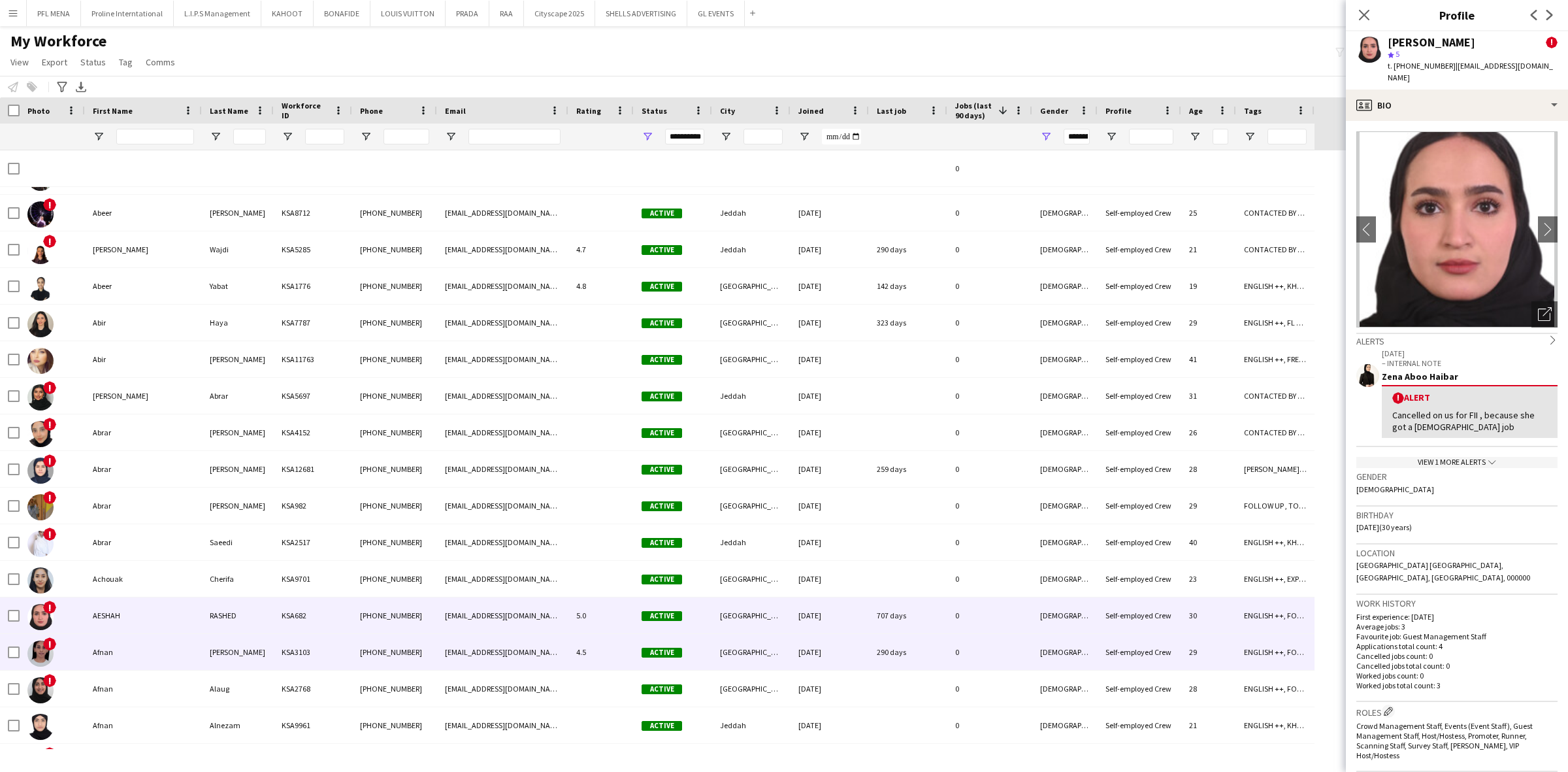
click at [117, 645] on div "Afnan" at bounding box center [143, 652] width 117 height 36
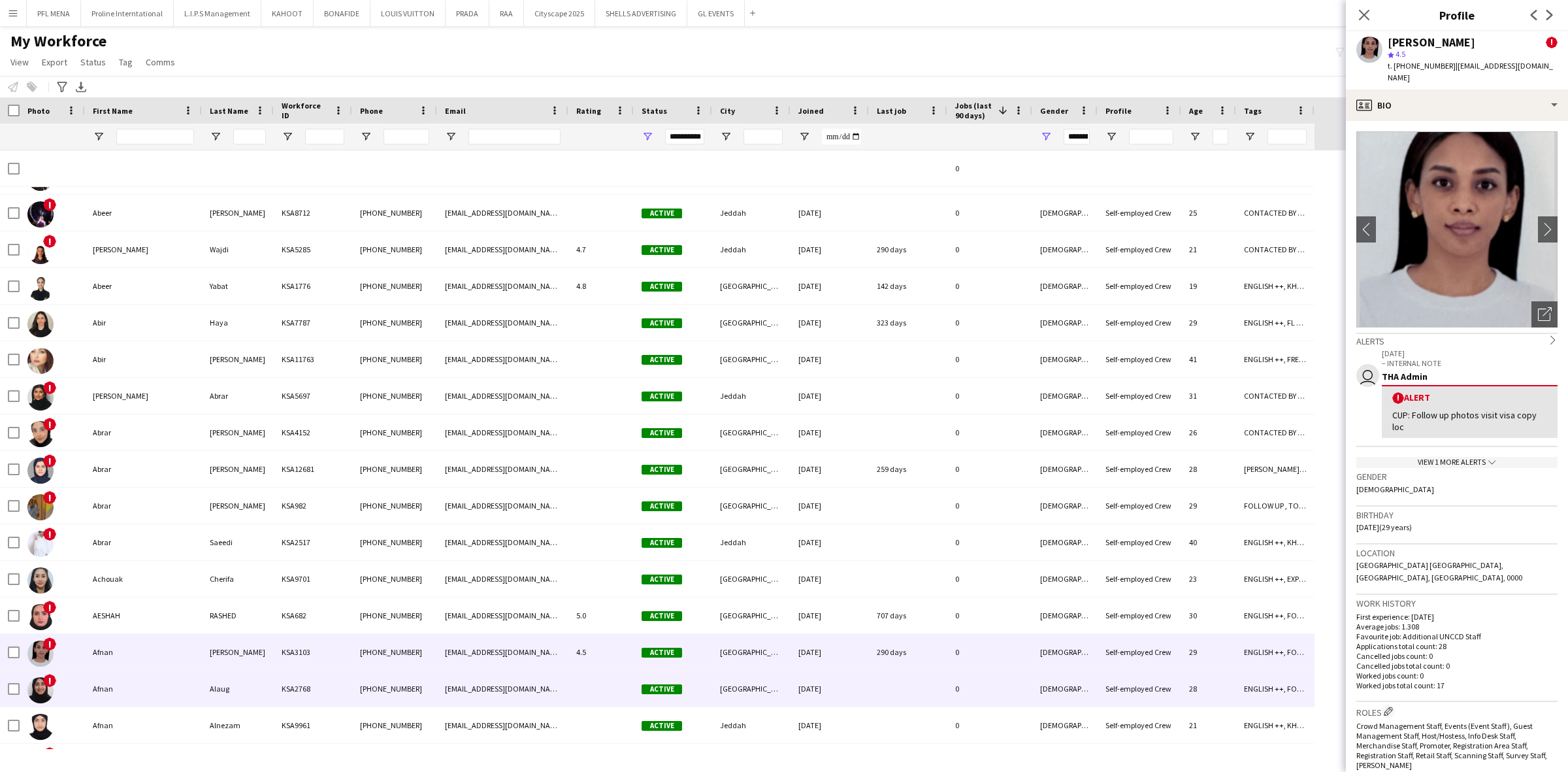
click at [108, 690] on div "Afnan" at bounding box center [143, 689] width 117 height 36
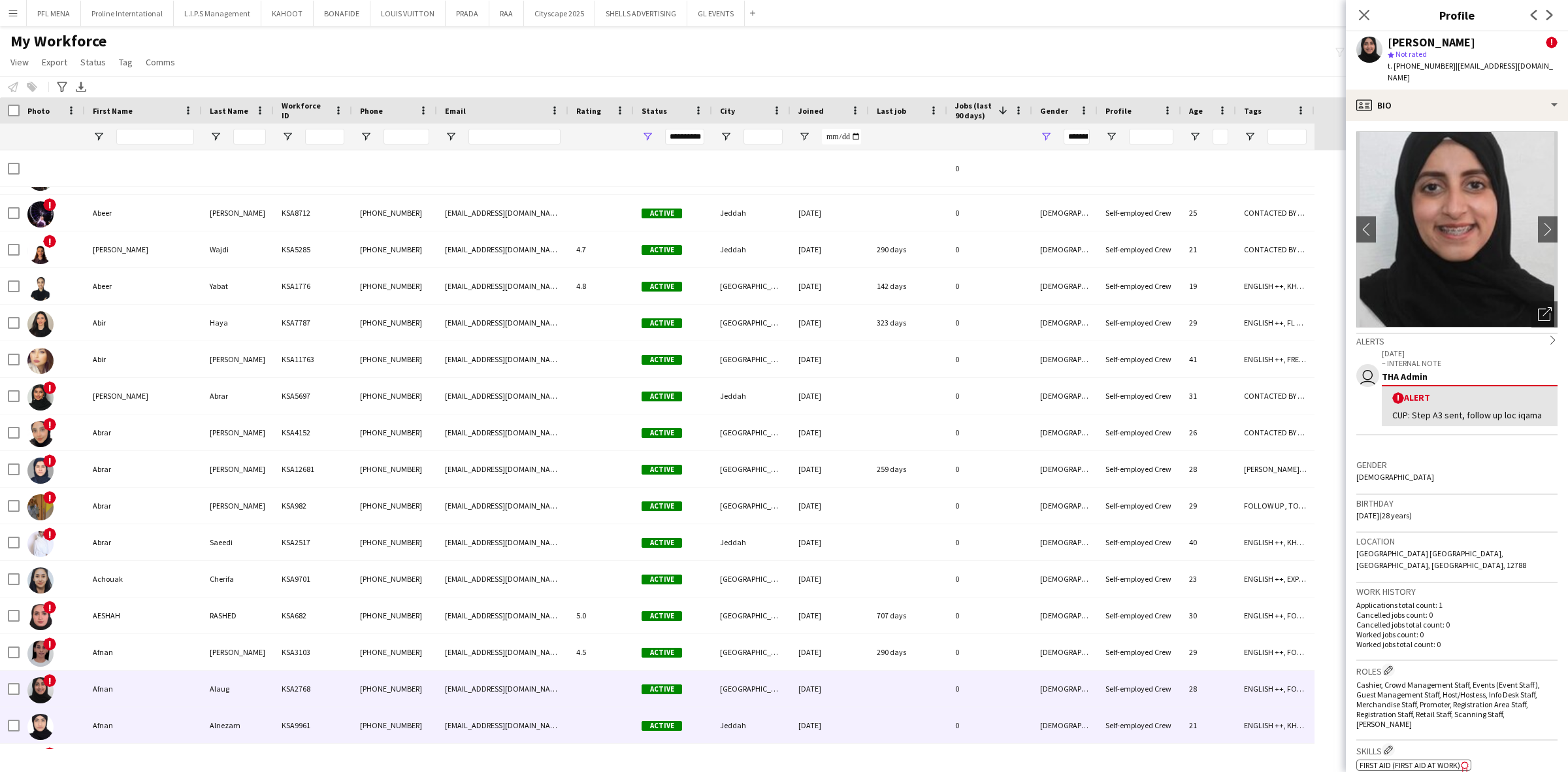
click at [123, 739] on div "Afnan" at bounding box center [143, 725] width 117 height 36
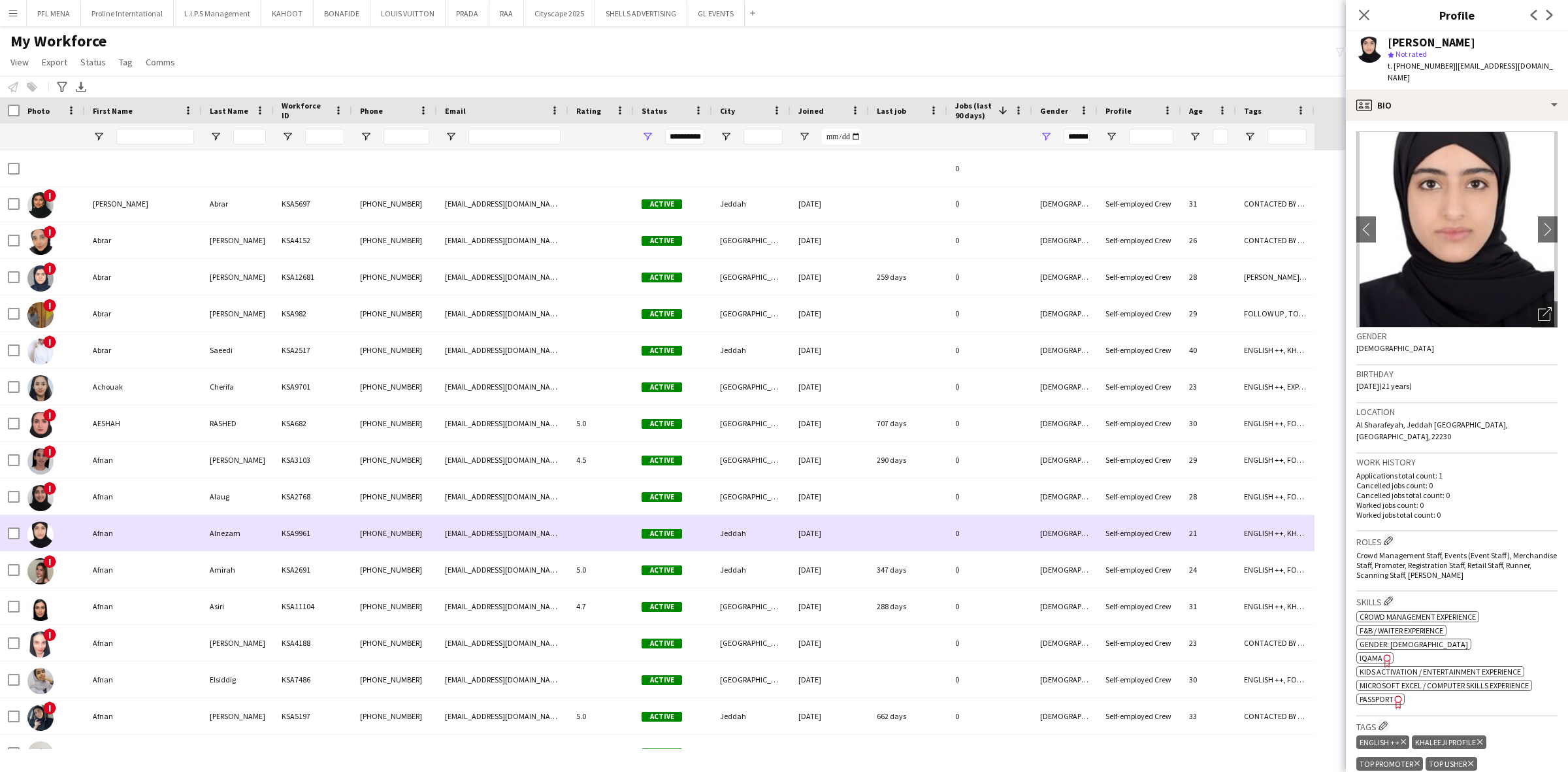
scroll to position [3370, 0]
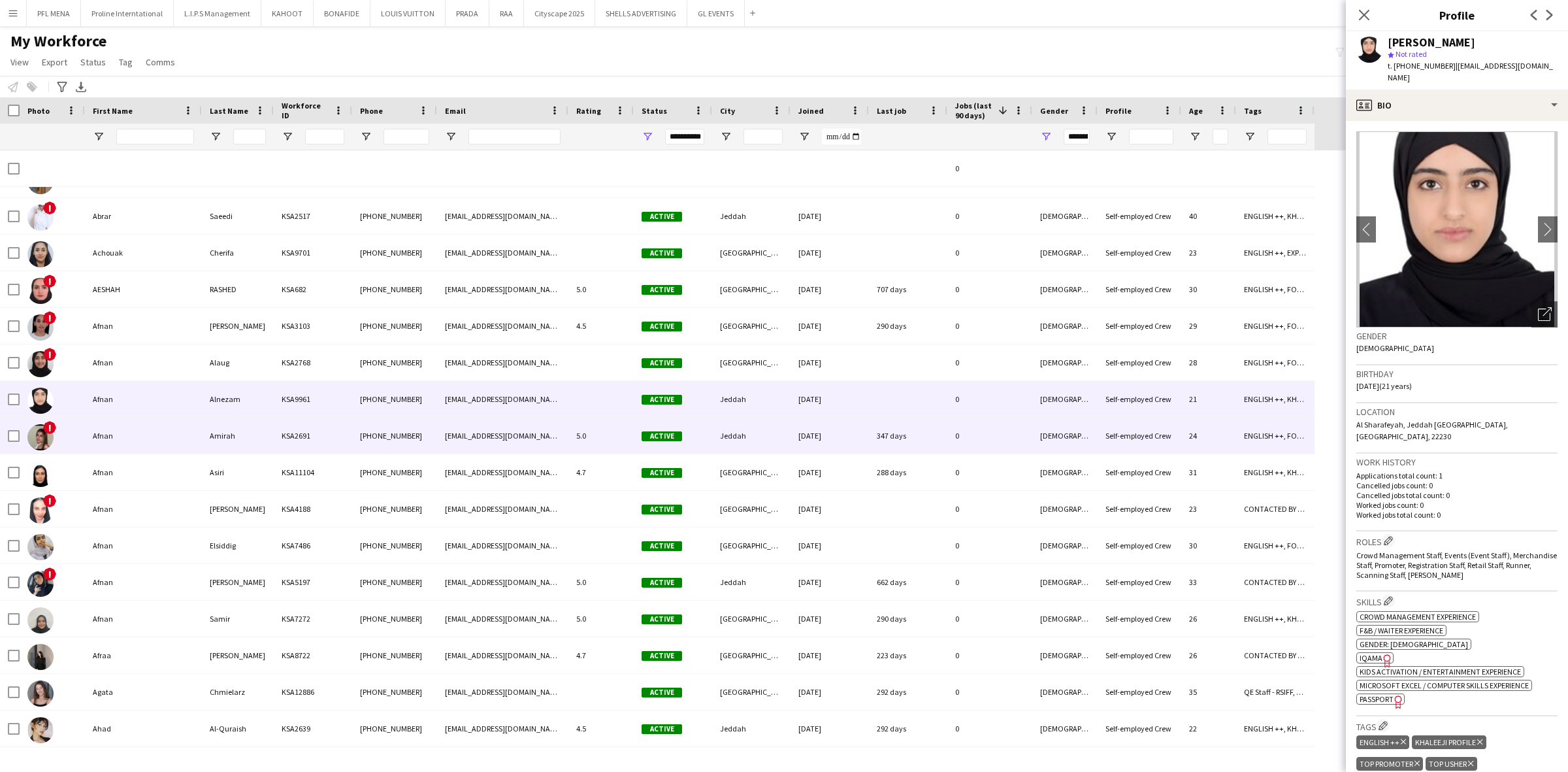
click at [132, 431] on div "Afnan" at bounding box center [143, 435] width 117 height 36
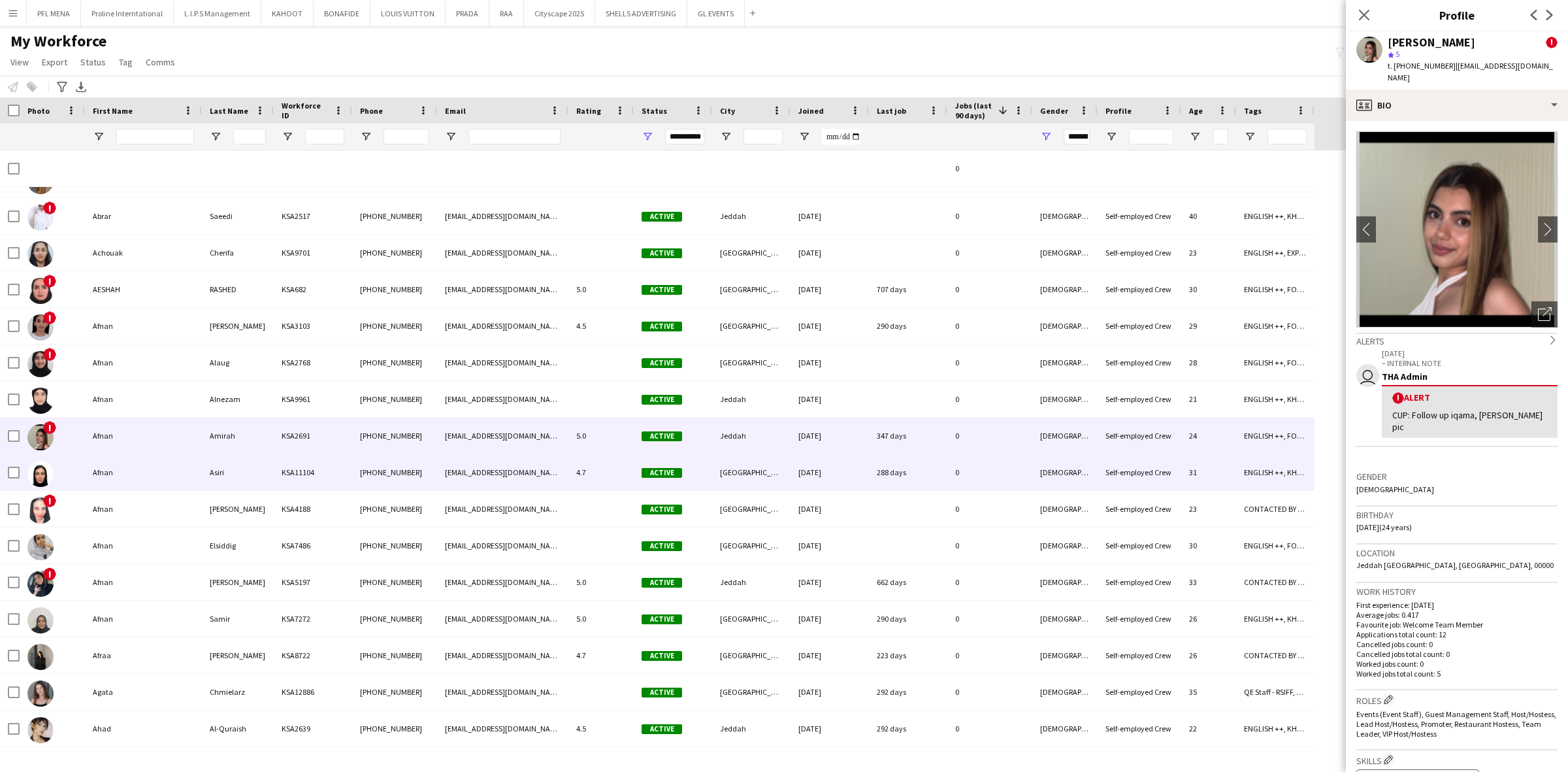
click at [129, 464] on div "Afnan" at bounding box center [143, 472] width 117 height 36
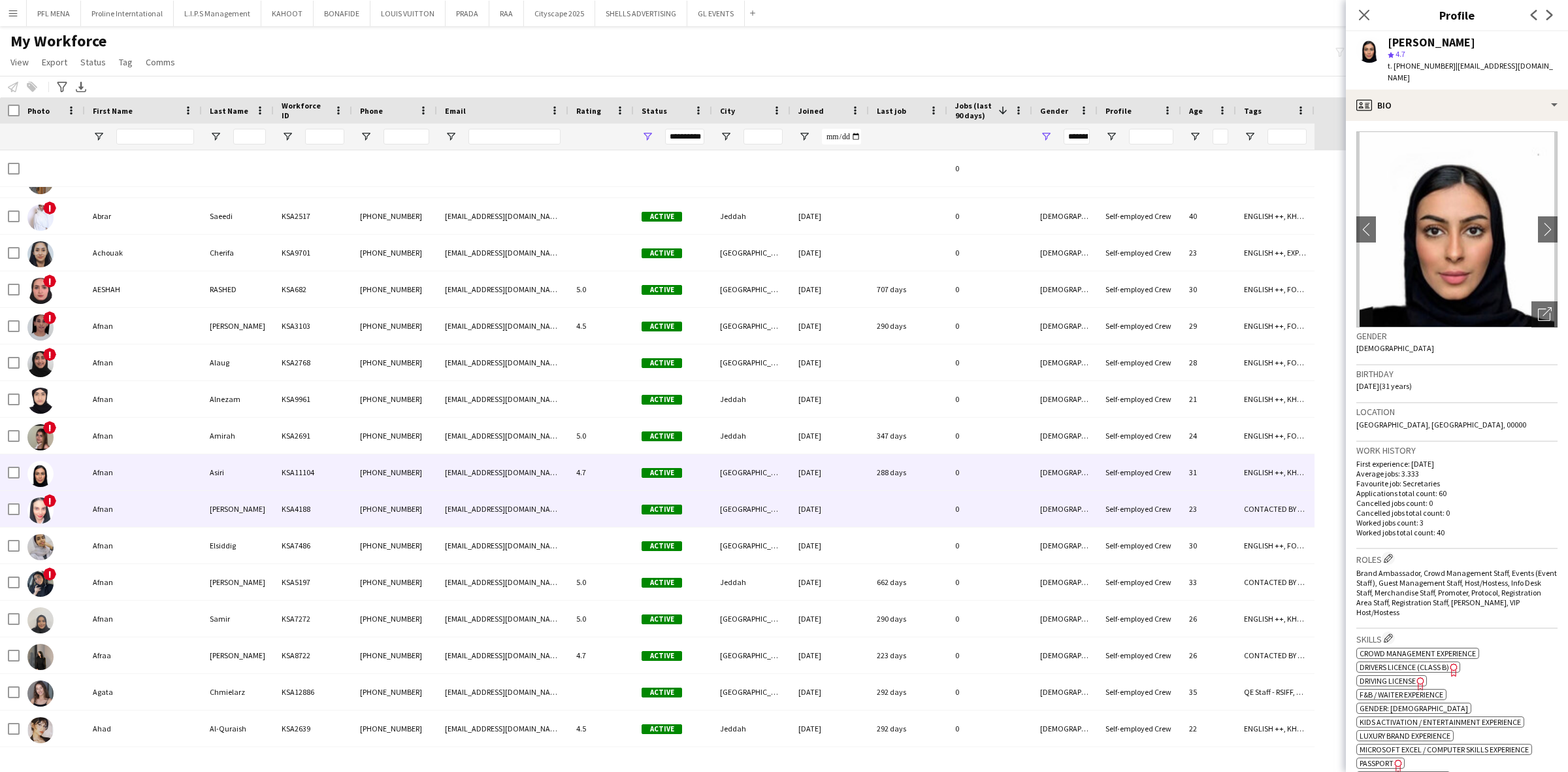
click at [119, 501] on div "Afnan" at bounding box center [143, 508] width 117 height 36
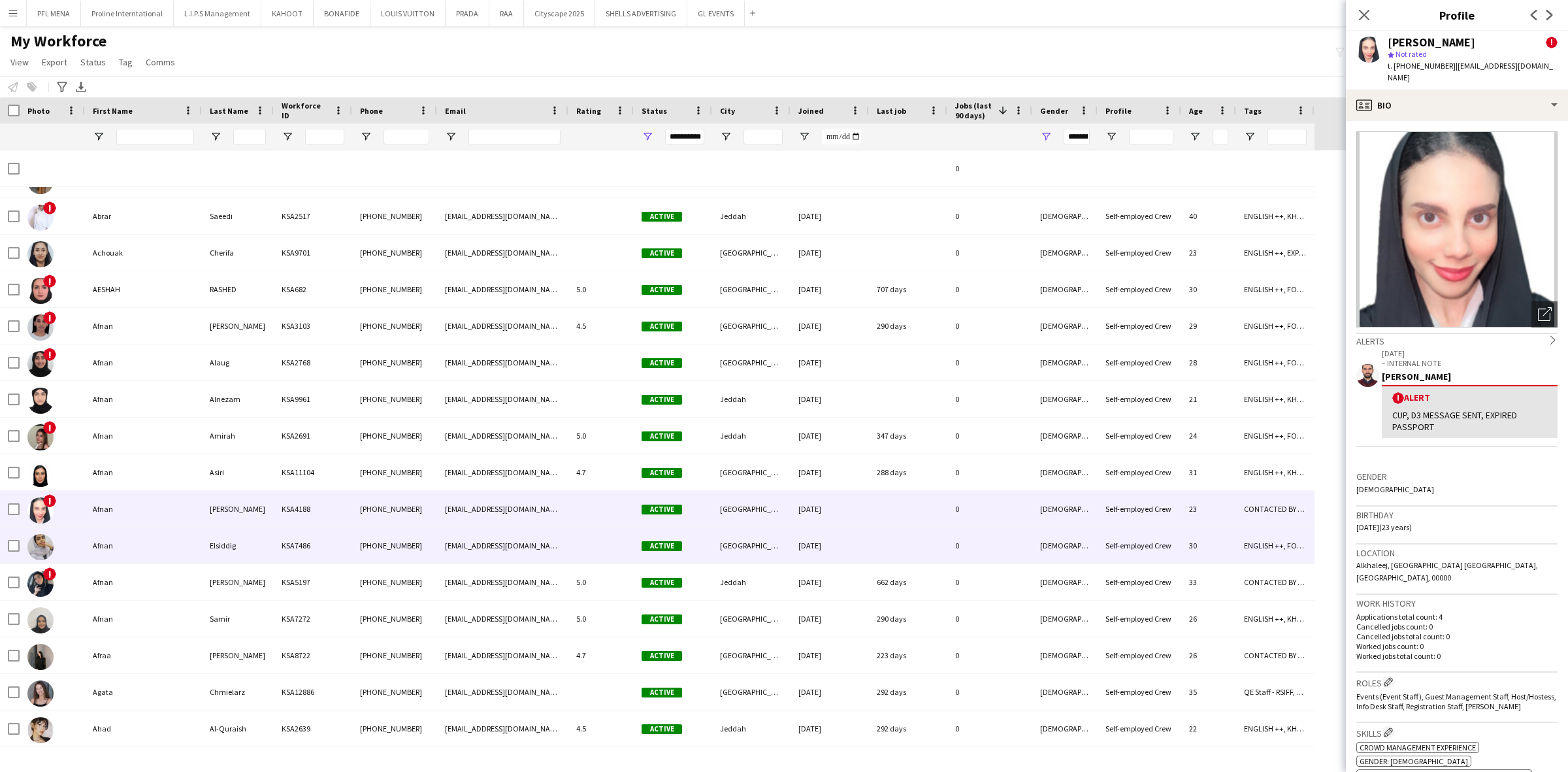
click at [119, 546] on div "Afnan" at bounding box center [143, 545] width 117 height 36
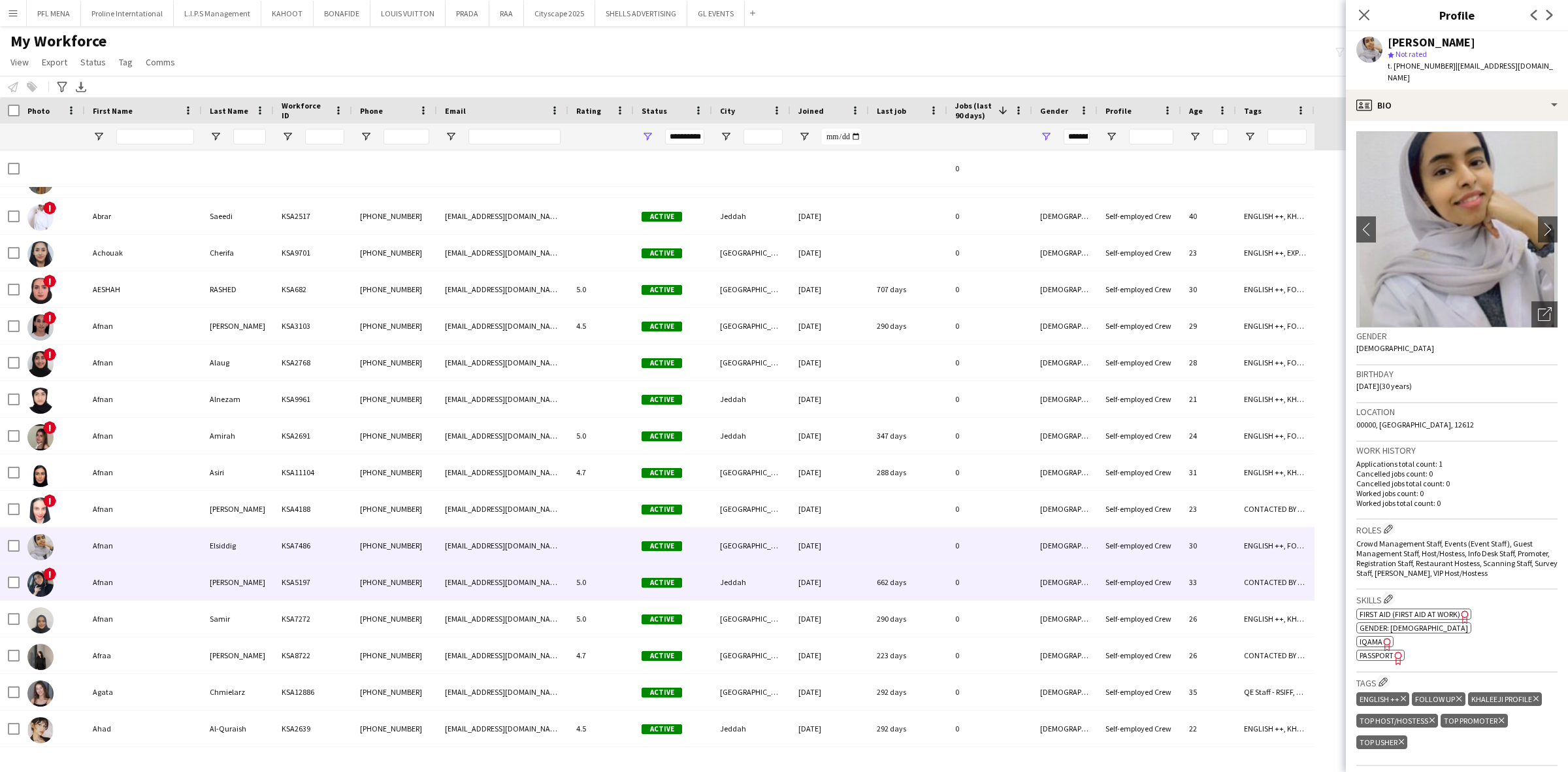
click at [122, 580] on div "Afnan" at bounding box center [143, 582] width 117 height 36
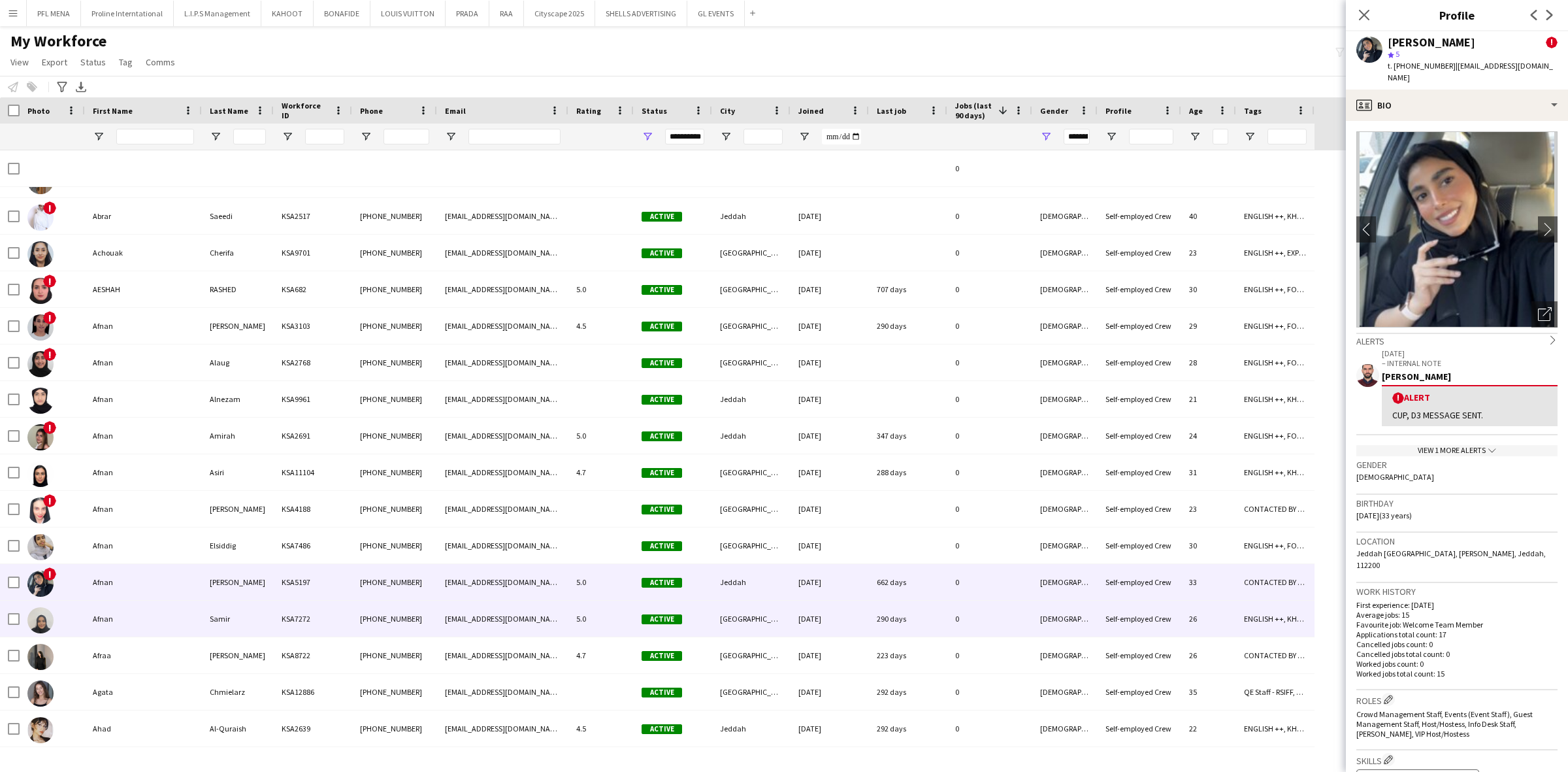
click at [119, 618] on div "Afnan" at bounding box center [143, 619] width 117 height 36
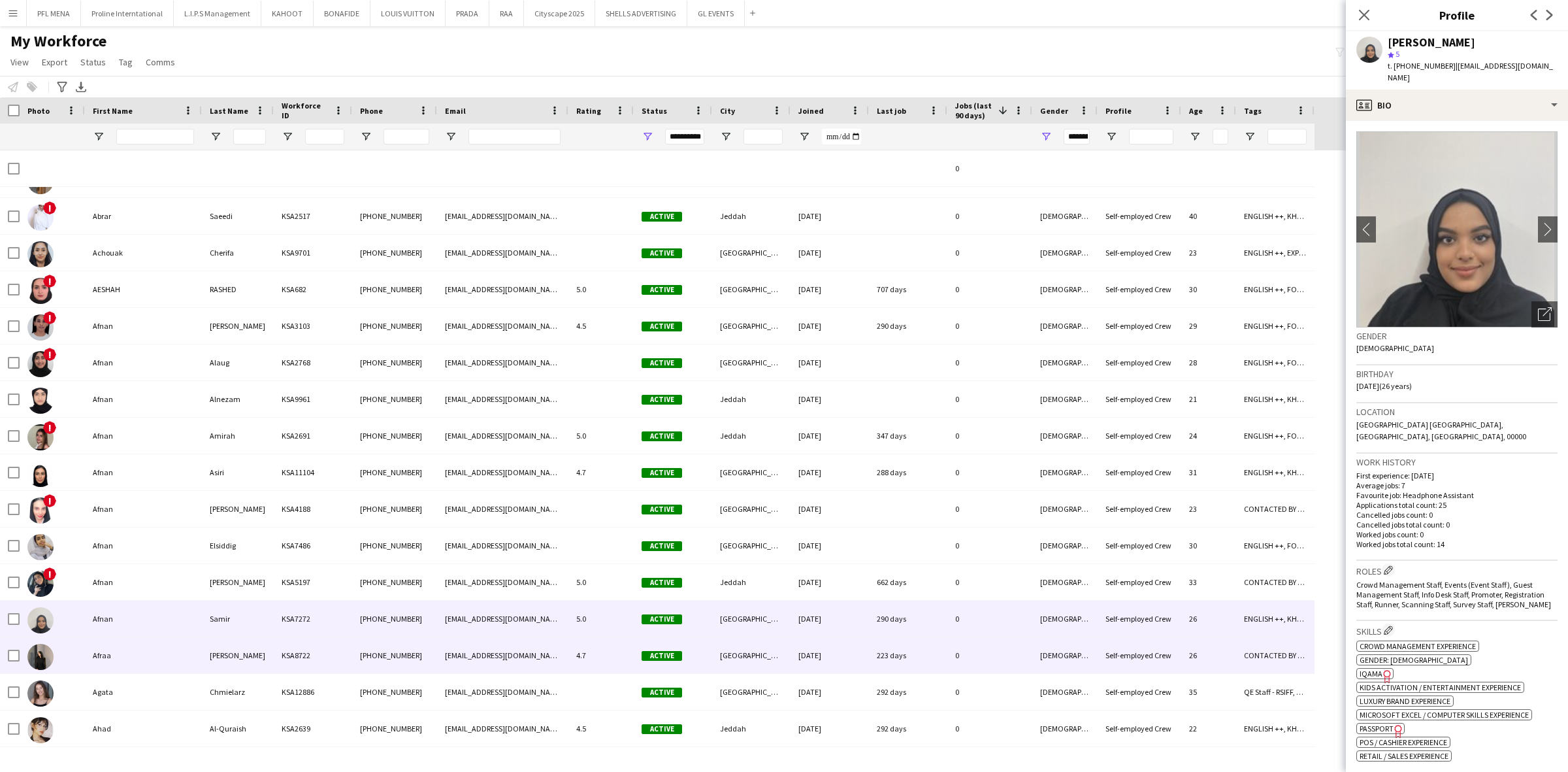
click at [119, 638] on div "Afraa" at bounding box center [143, 655] width 117 height 36
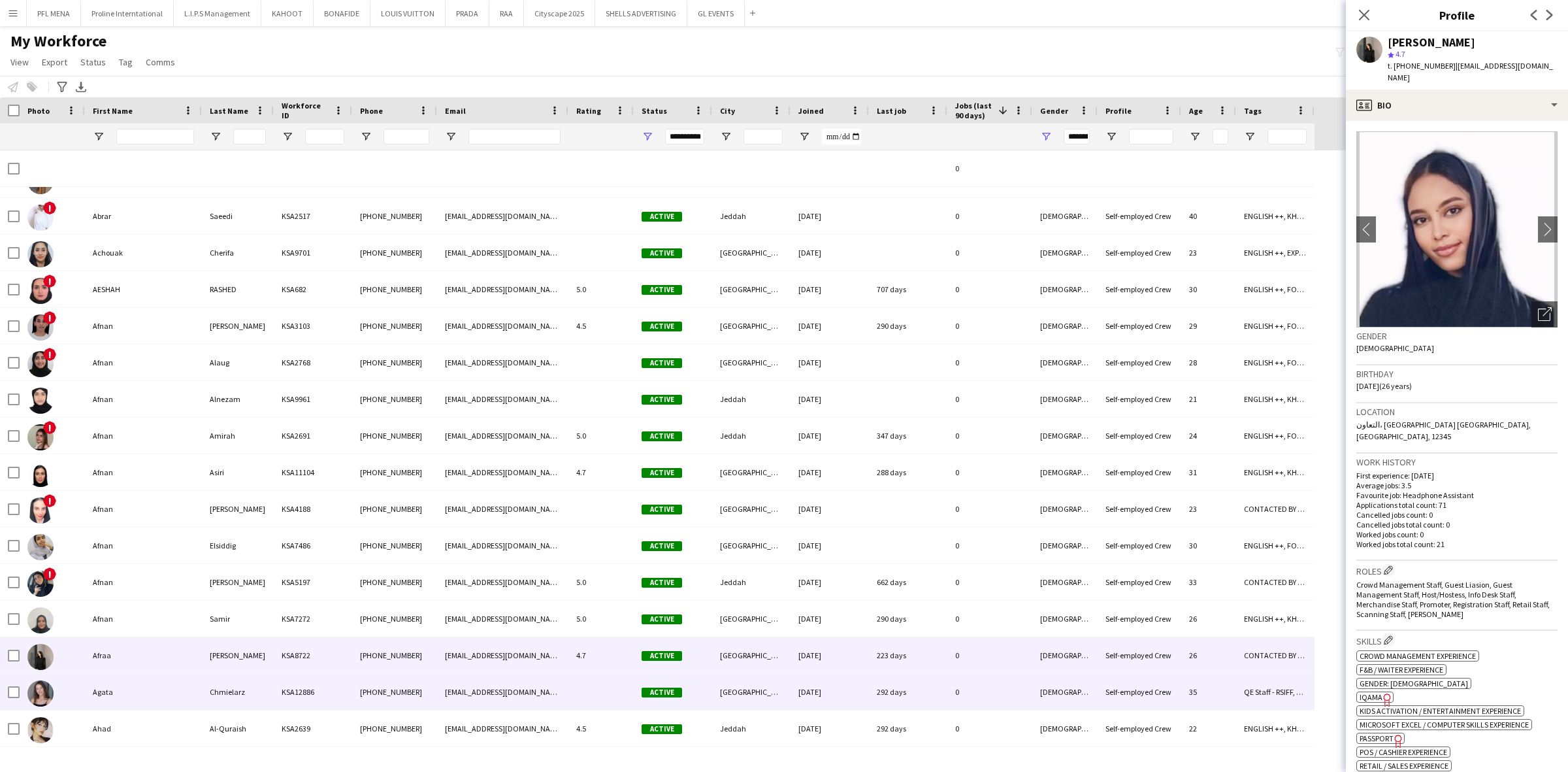
click at [123, 694] on div "Agata" at bounding box center [143, 691] width 117 height 36
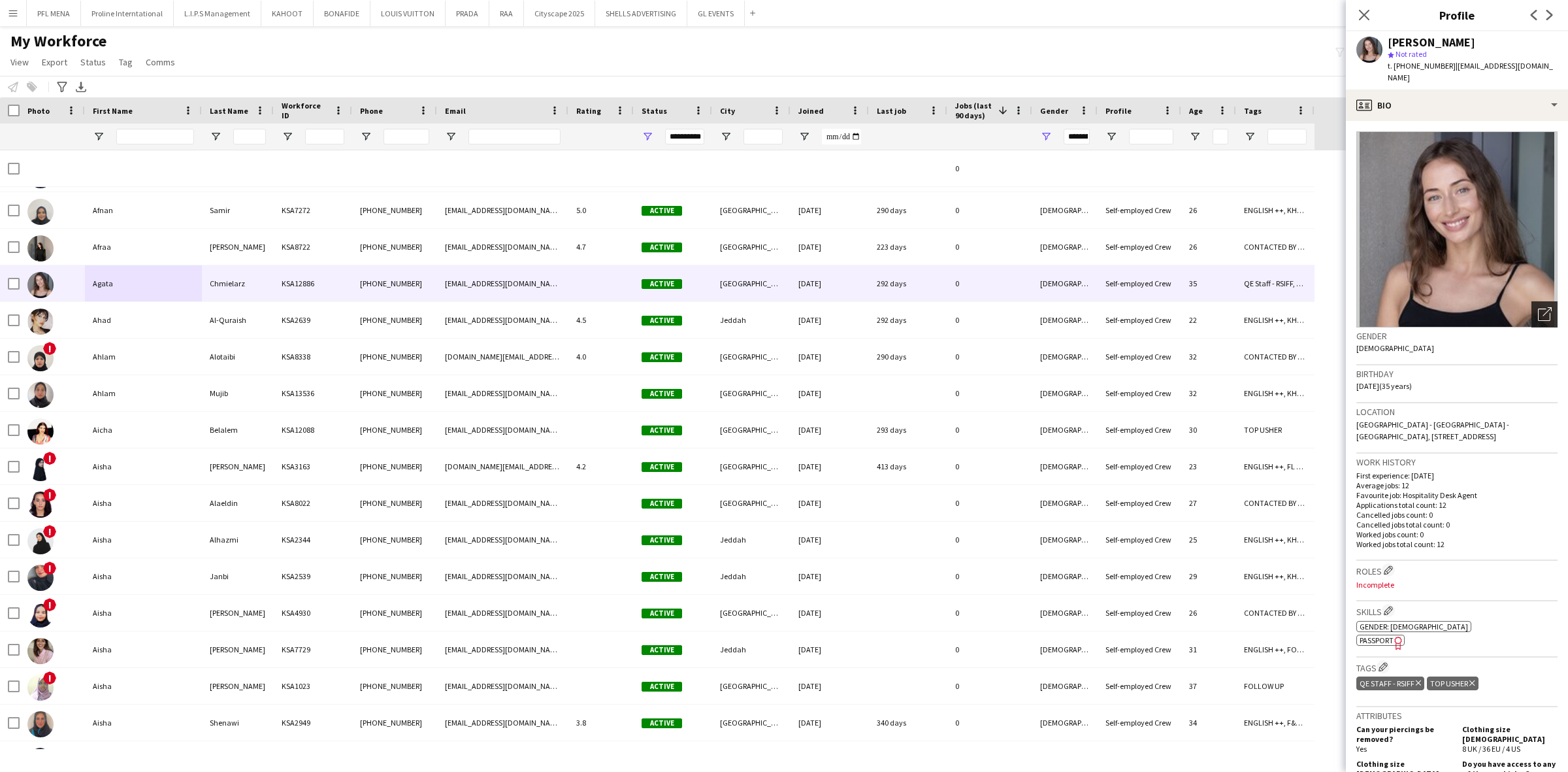
click at [1538, 308] on icon at bounding box center [1544, 315] width 13 height 13
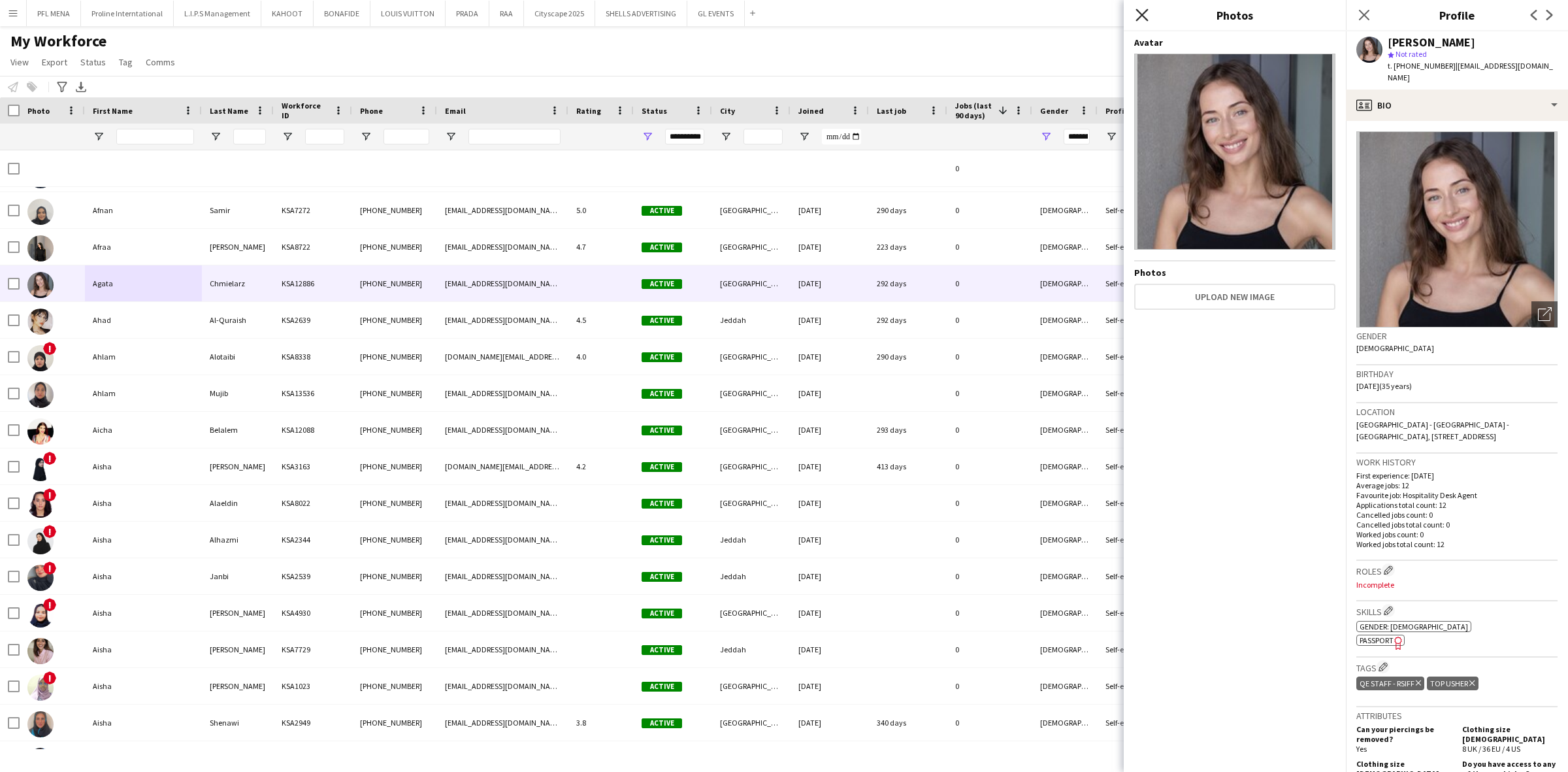
click at [1143, 12] on icon "Close pop-in" at bounding box center [1142, 15] width 13 height 13
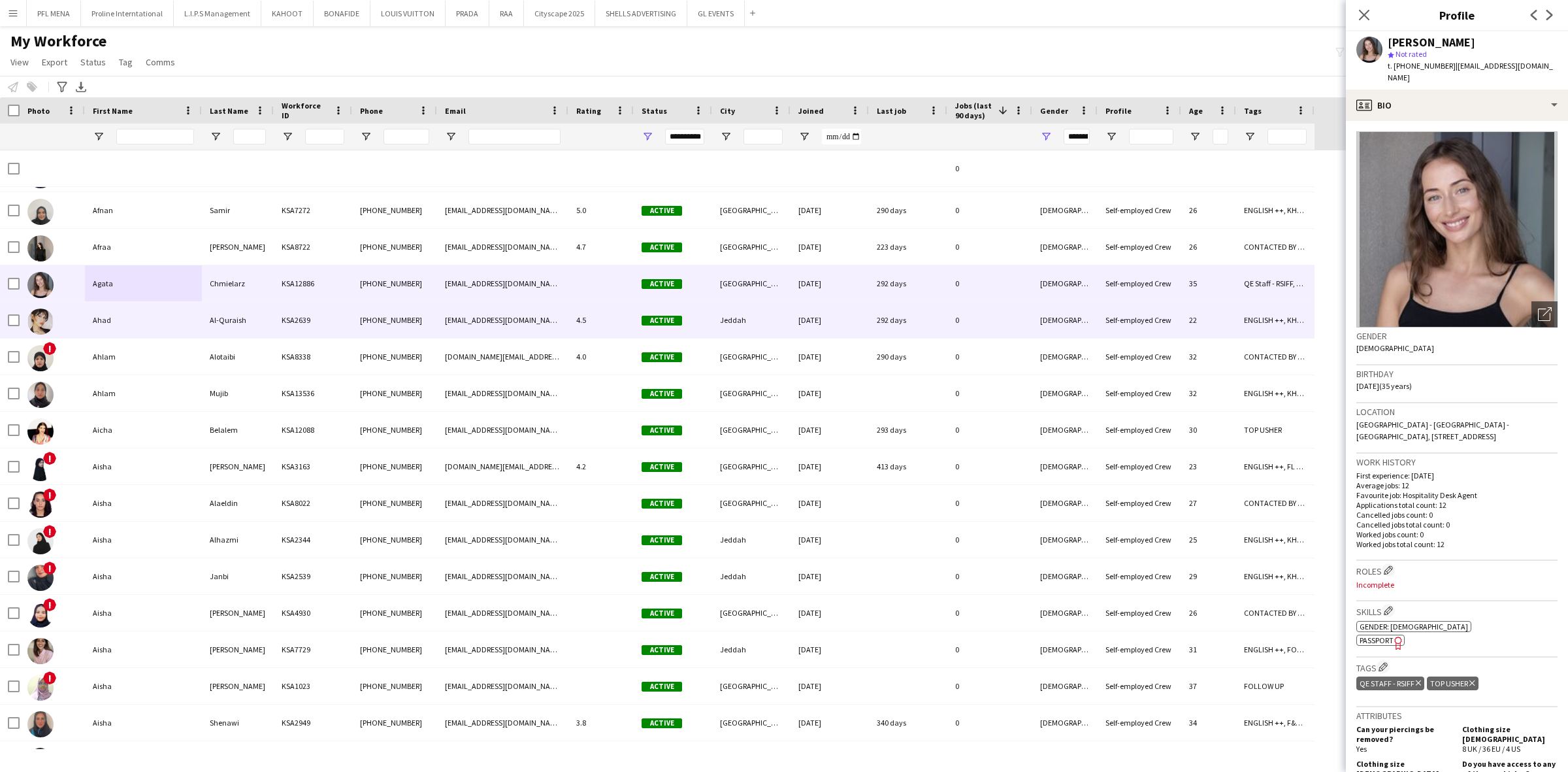
click at [125, 324] on div "Ahad" at bounding box center [143, 320] width 117 height 36
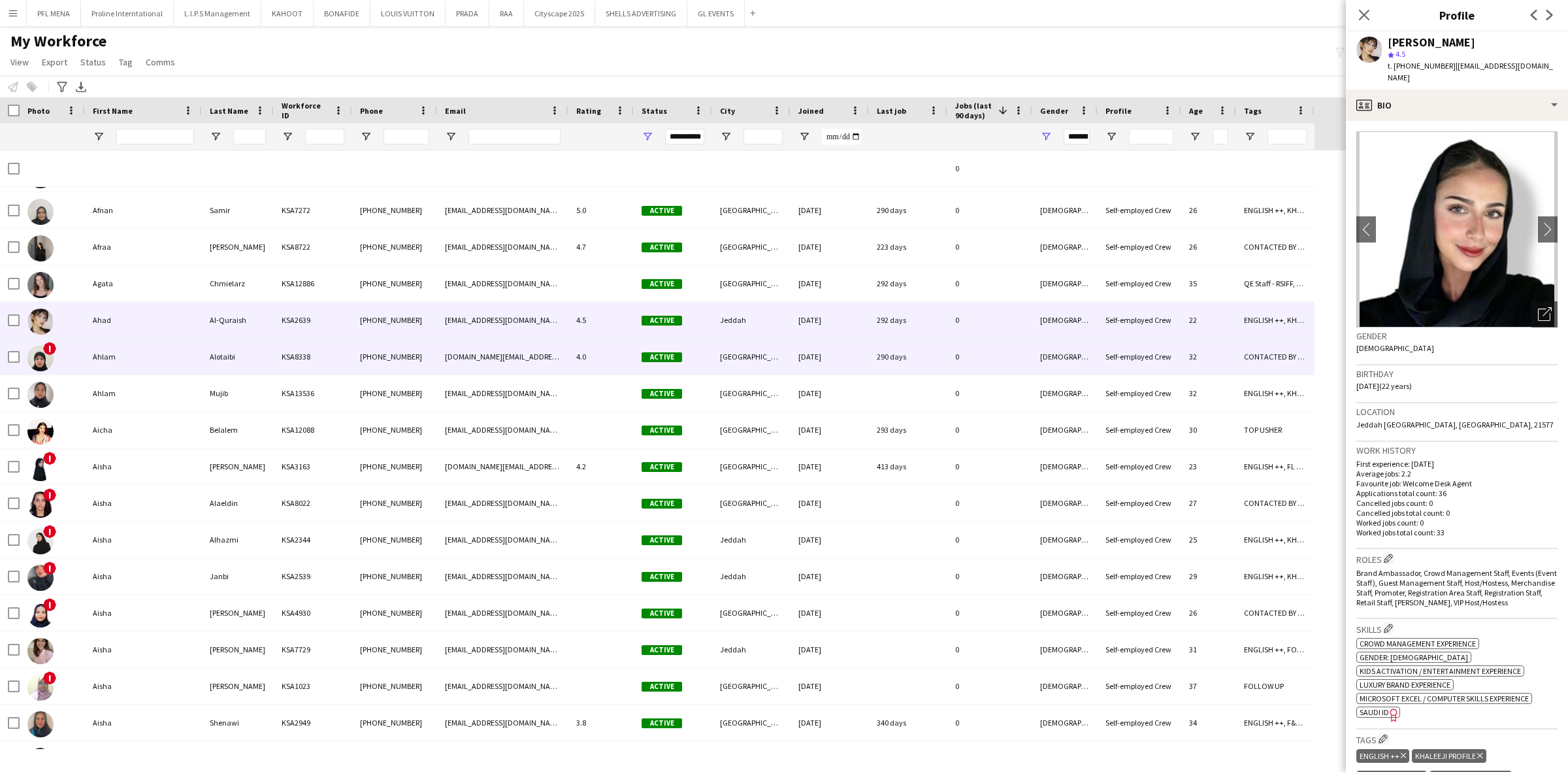
click at [126, 353] on div "Ahlam" at bounding box center [143, 356] width 117 height 36
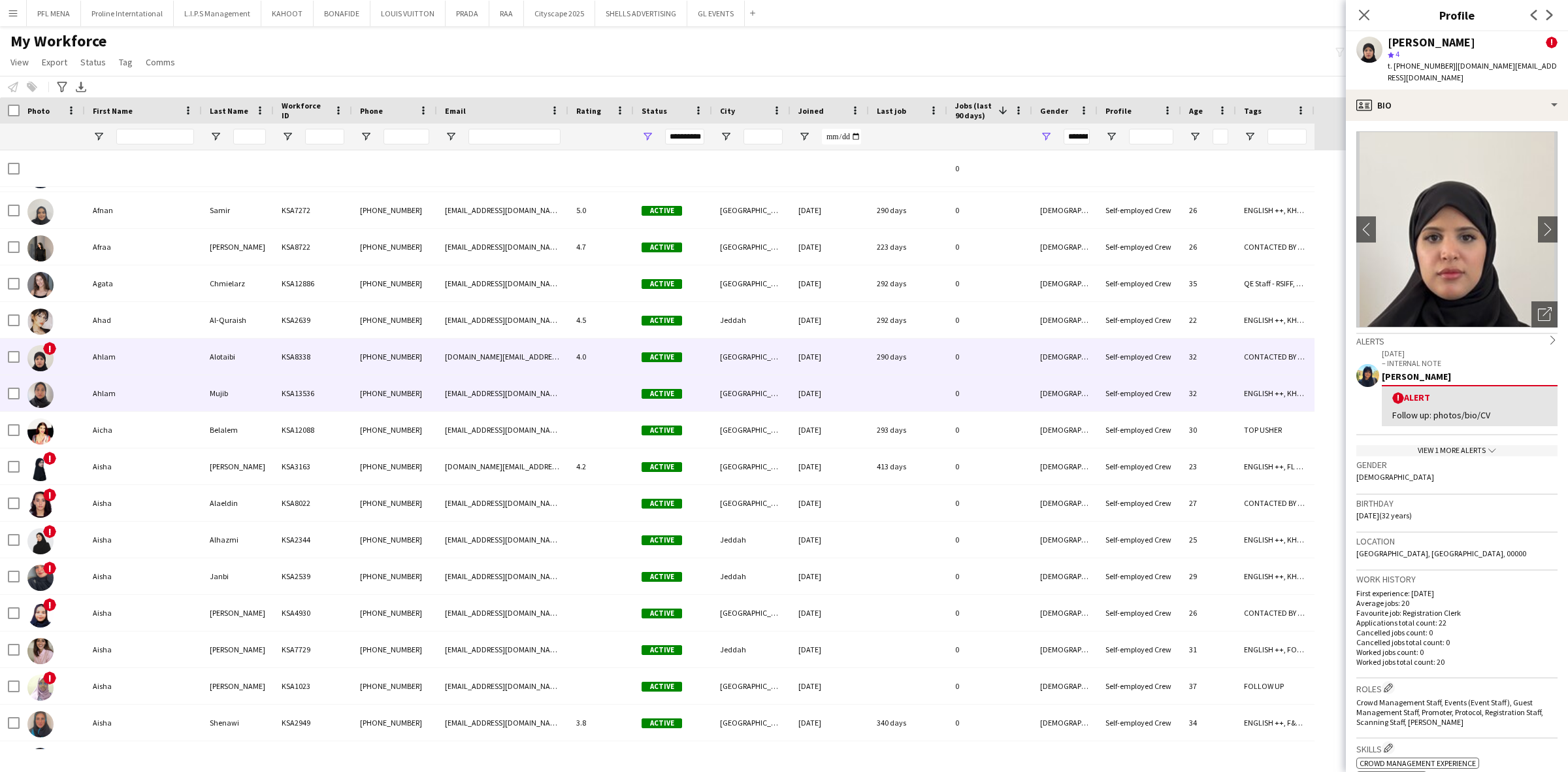
click at [119, 392] on div "Ahlam" at bounding box center [143, 393] width 117 height 36
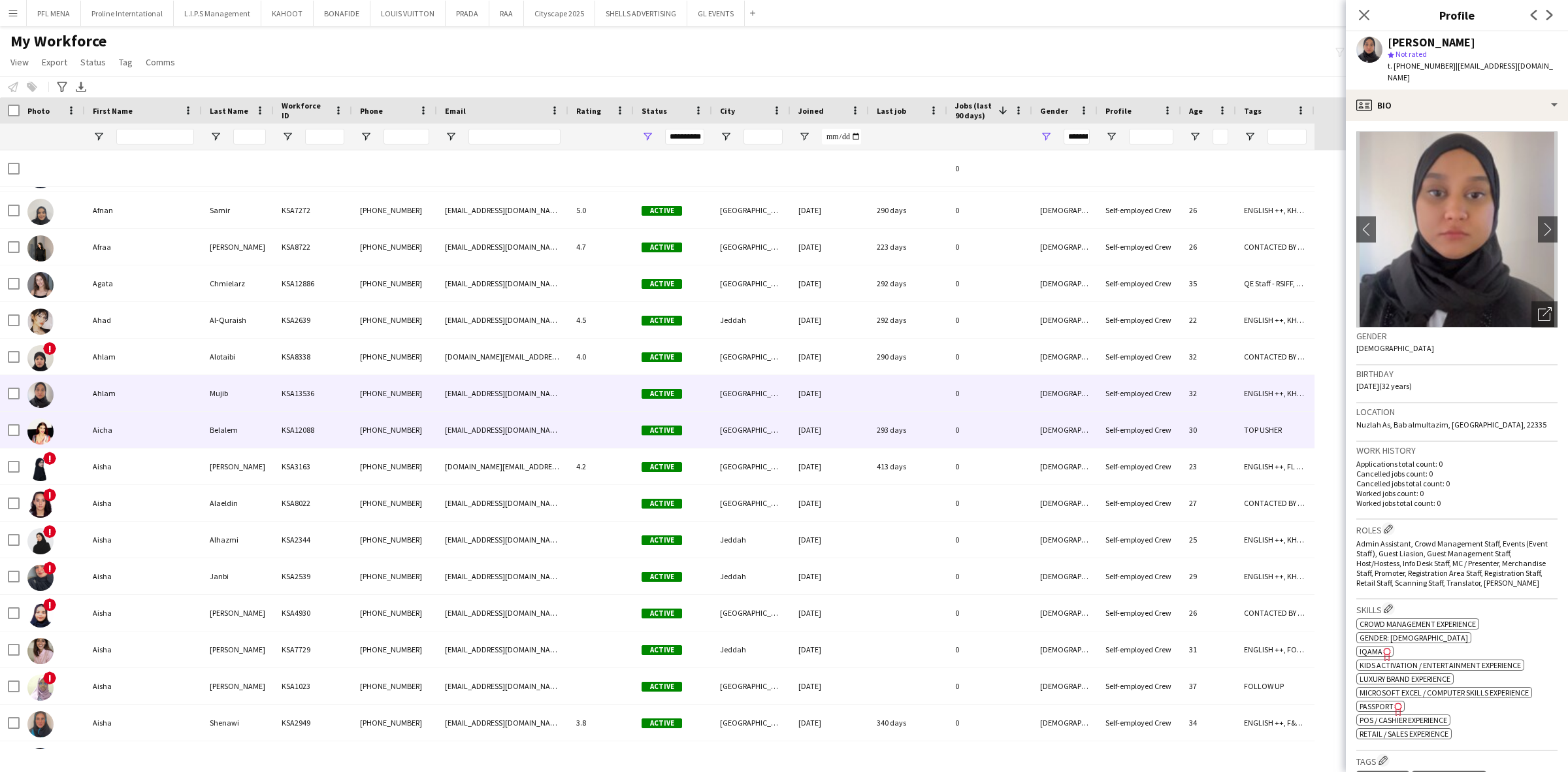
click at [114, 438] on div "Aicha" at bounding box center [143, 429] width 117 height 36
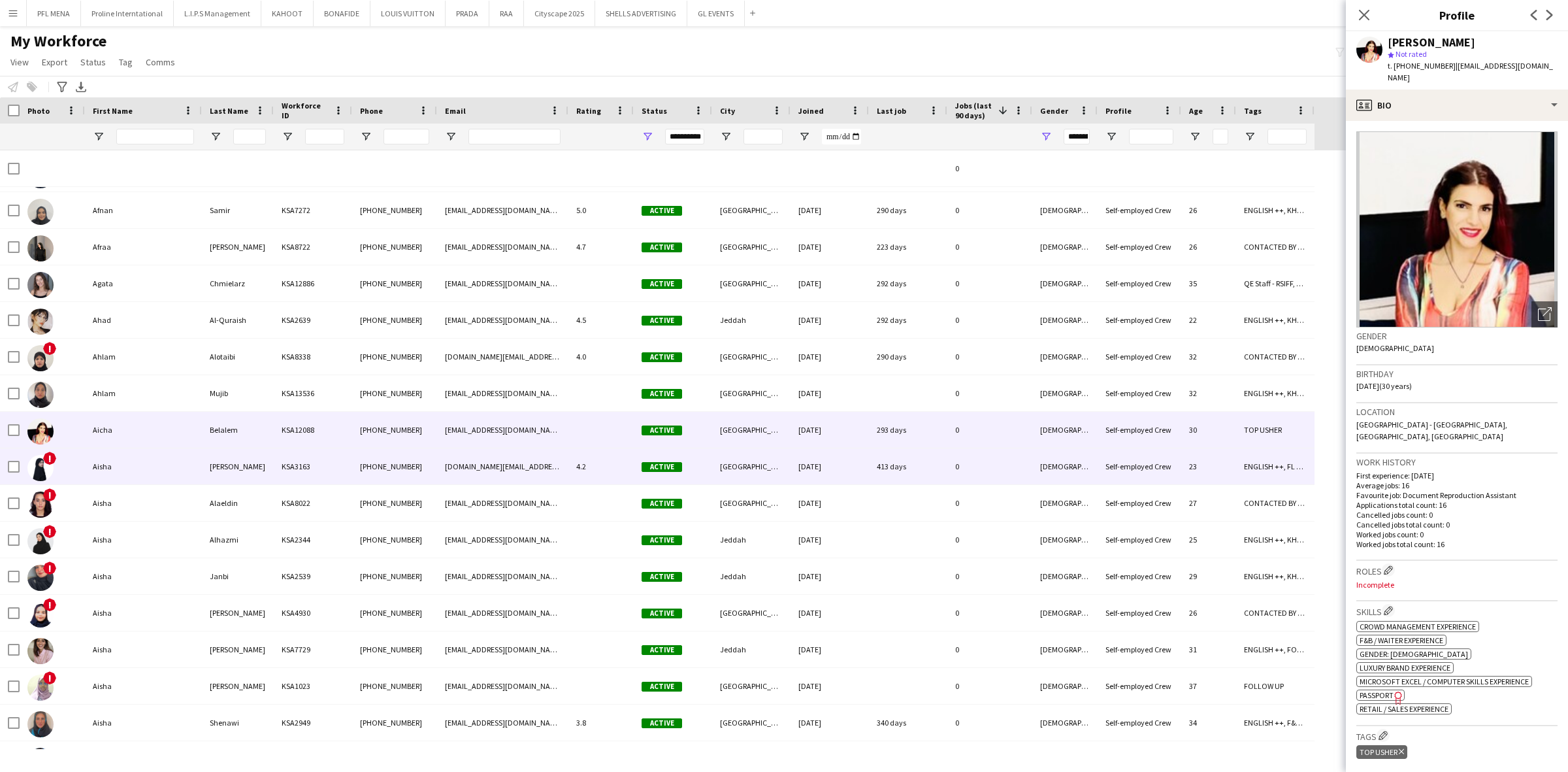
click at [102, 476] on div "Aisha" at bounding box center [143, 466] width 117 height 36
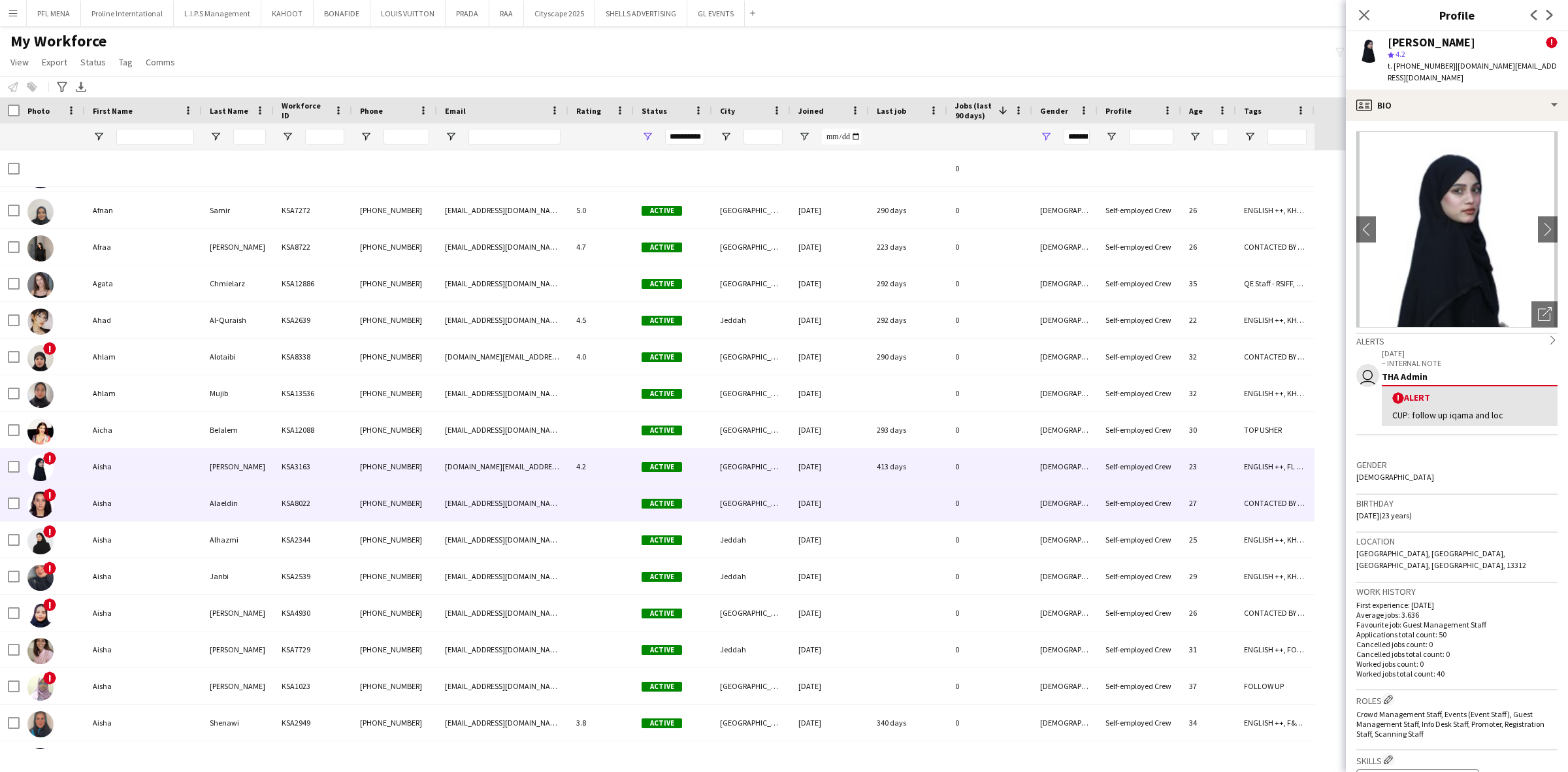
click at [95, 514] on div "Aisha" at bounding box center [143, 503] width 117 height 36
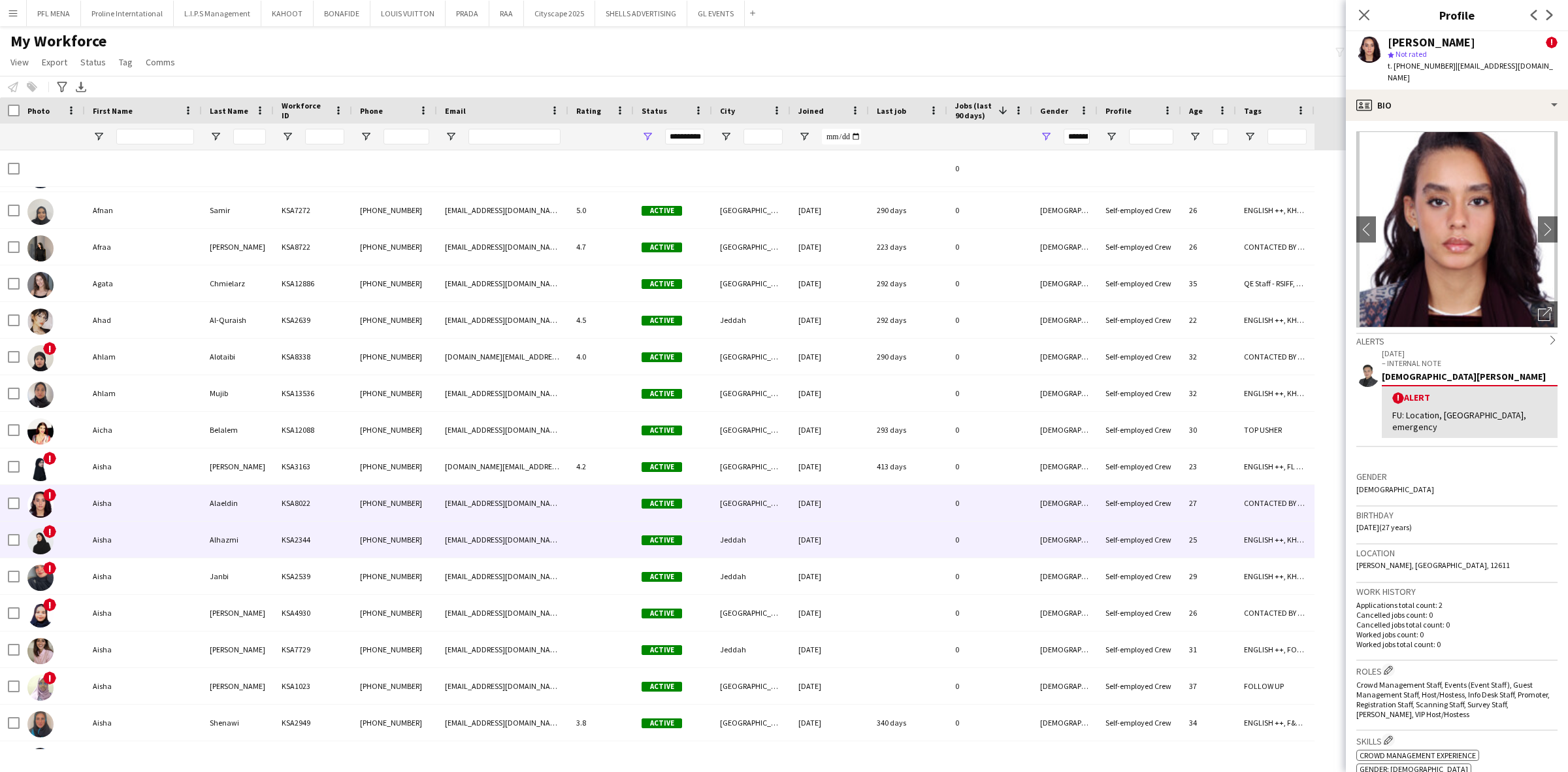
click at [93, 537] on div "Aisha" at bounding box center [143, 539] width 117 height 36
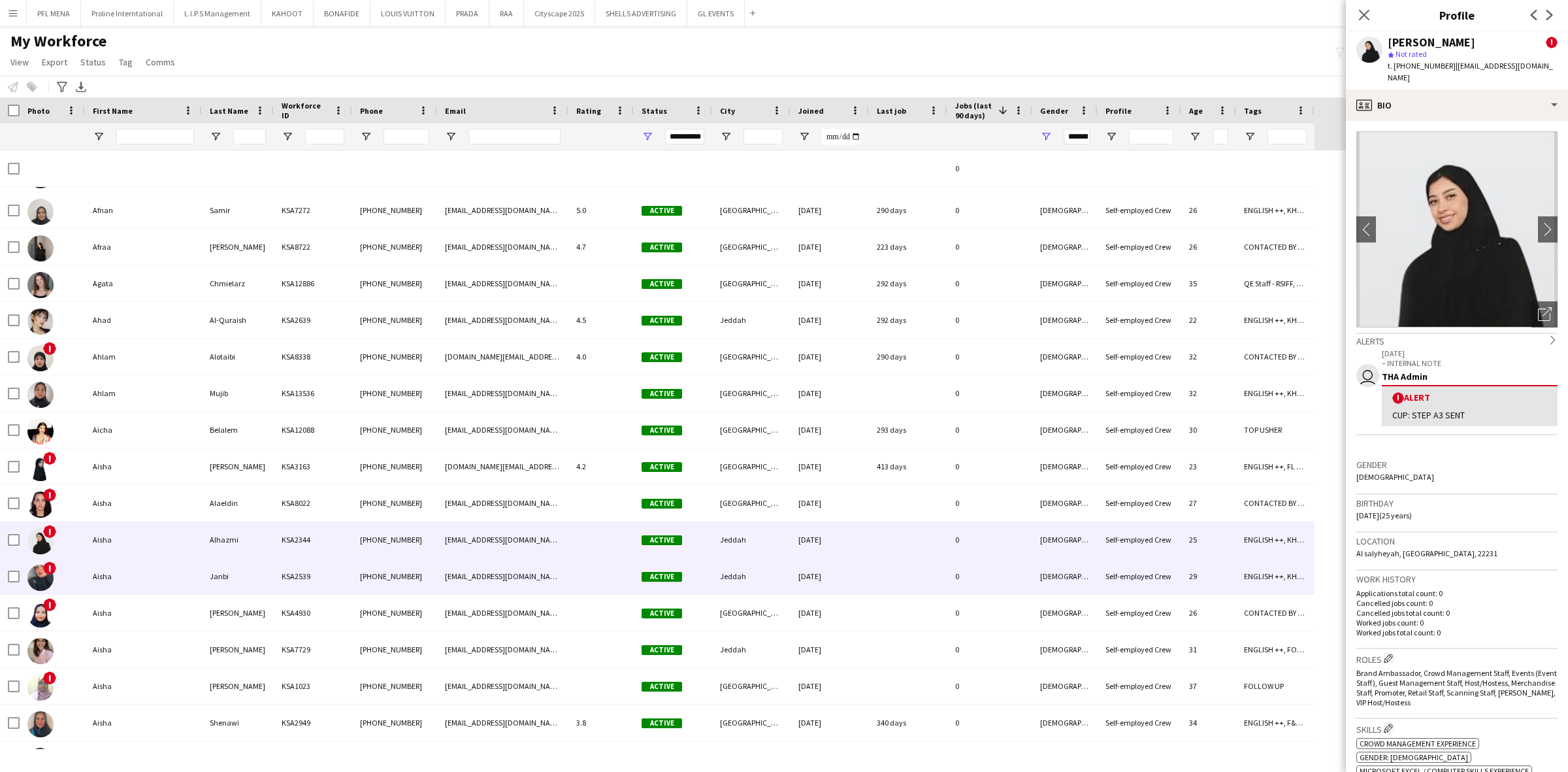
click at [91, 571] on div "Aisha" at bounding box center [143, 576] width 117 height 36
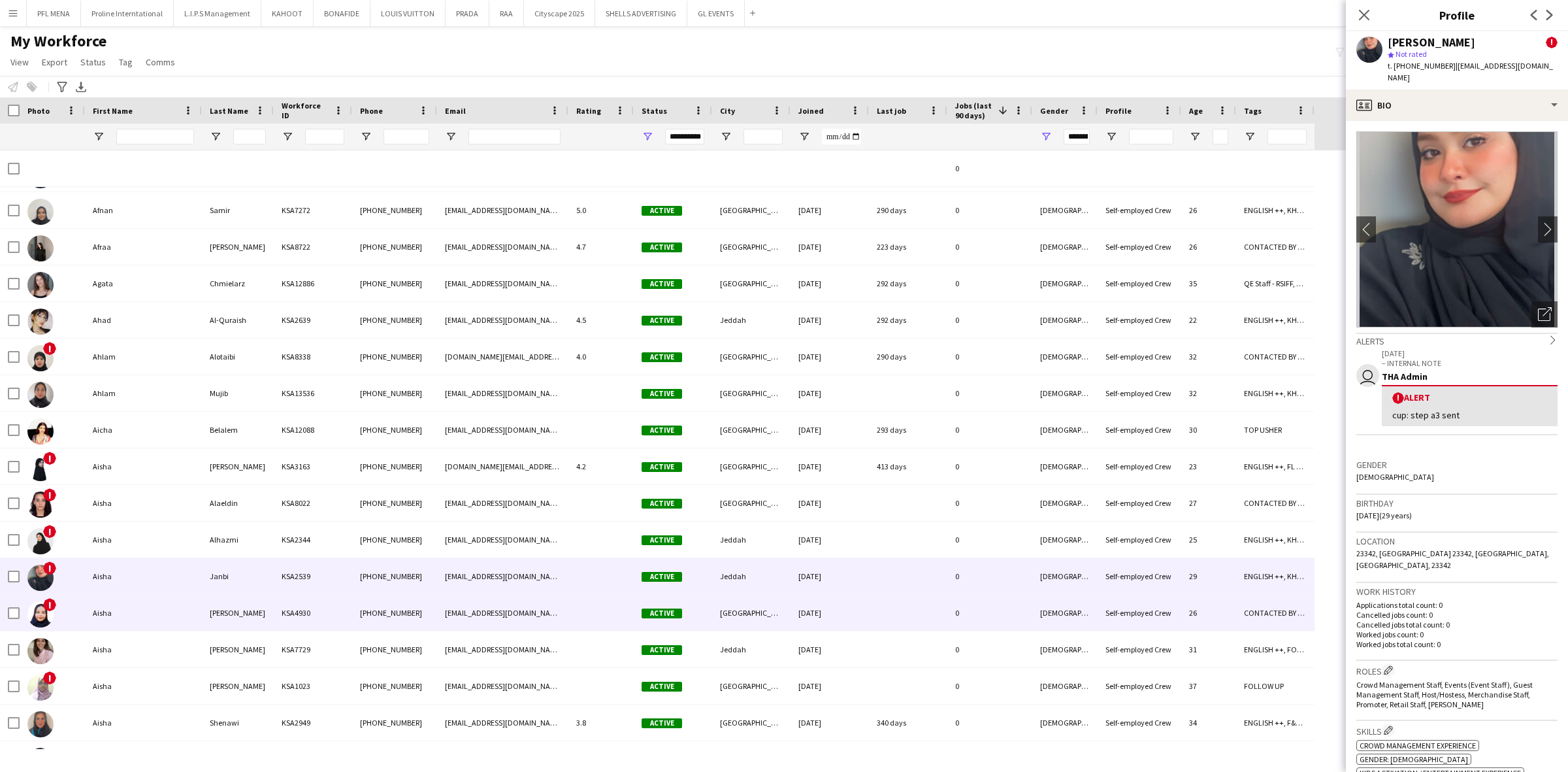
click at [100, 612] on div "Aisha" at bounding box center [143, 612] width 117 height 36
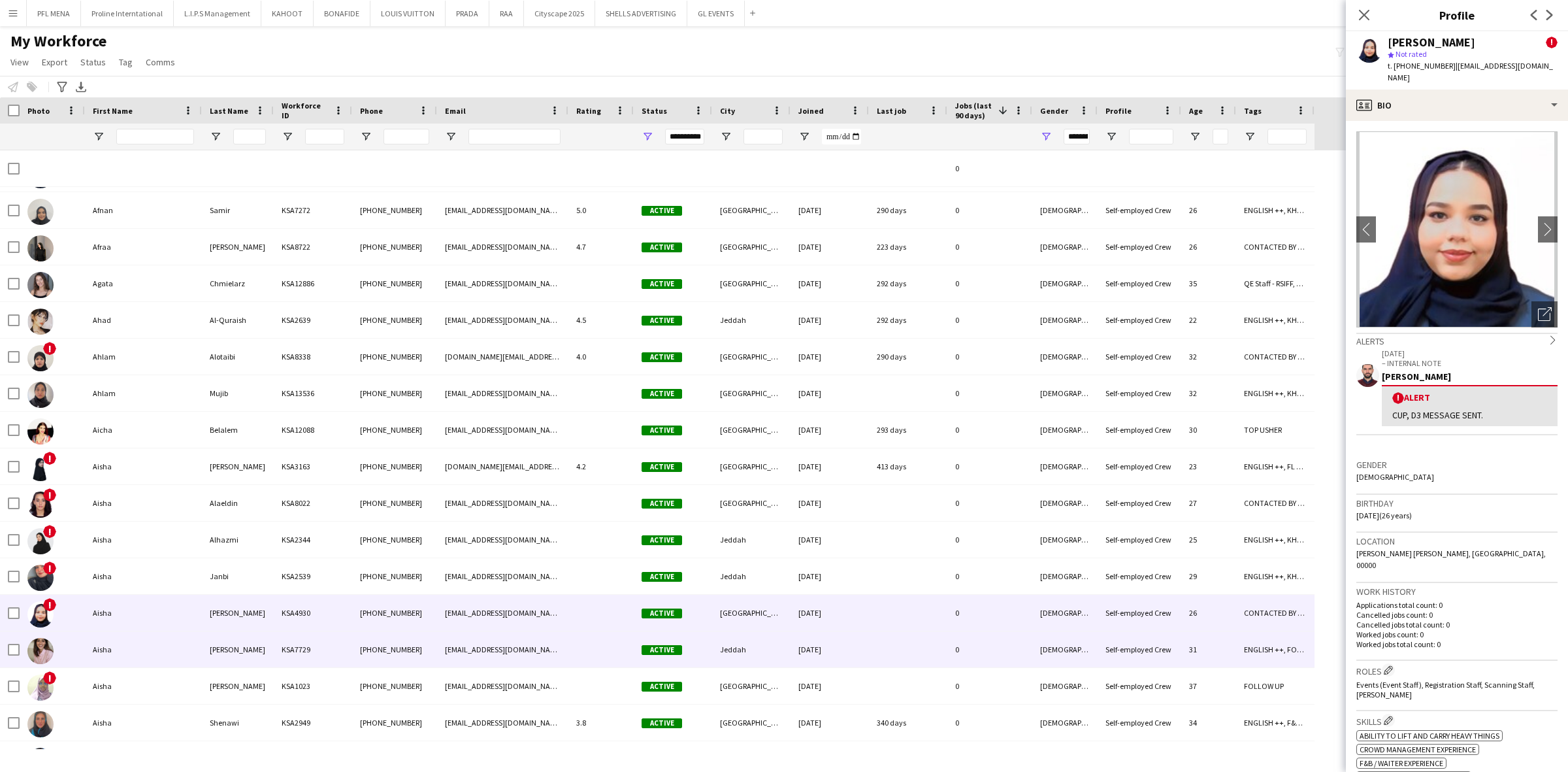
click at [117, 643] on div "Aisha" at bounding box center [143, 649] width 117 height 36
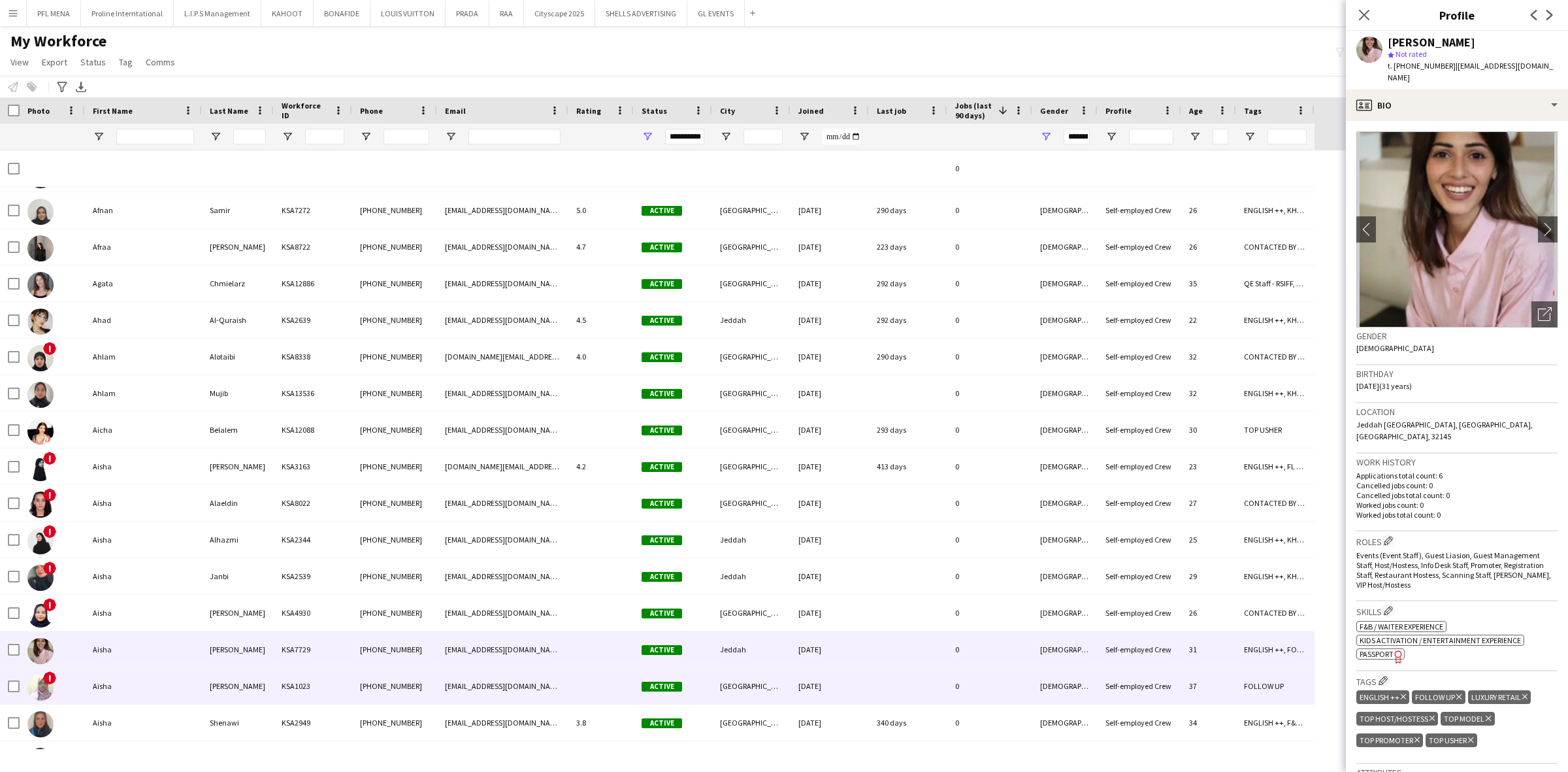
click at [123, 681] on div "Aisha" at bounding box center [143, 686] width 117 height 36
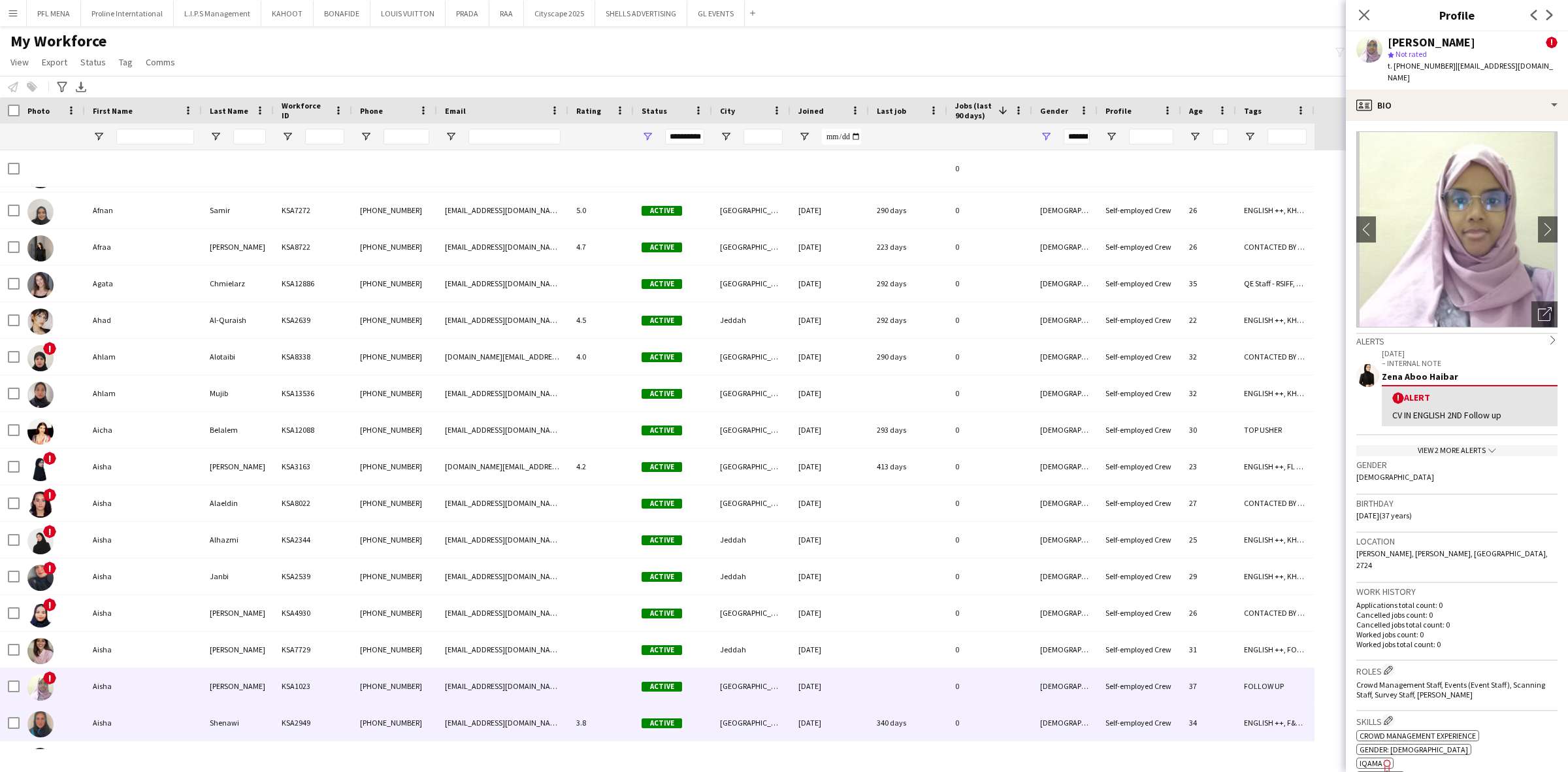
click at [110, 734] on div "Aisha" at bounding box center [143, 723] width 117 height 36
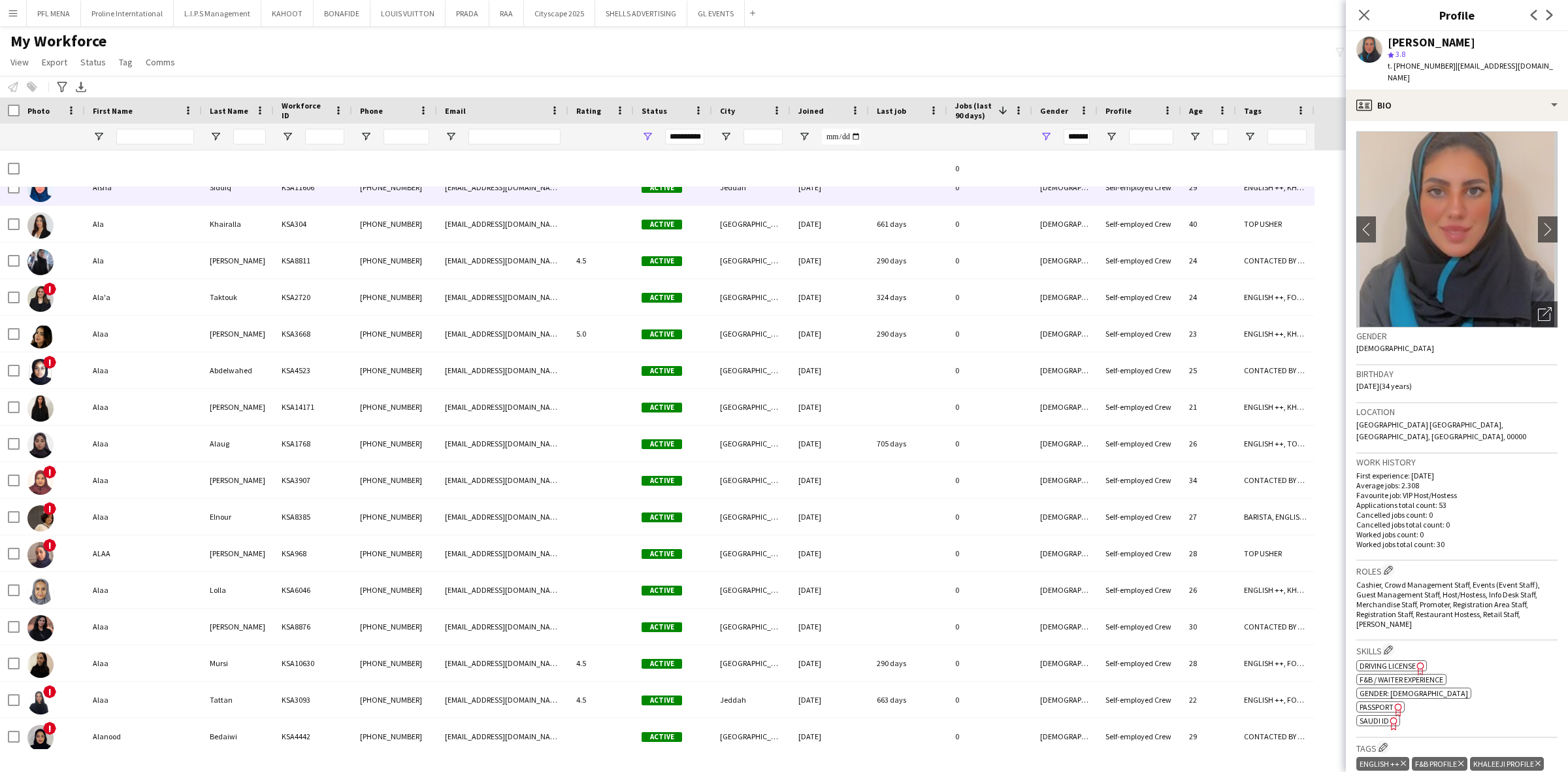
click at [117, 188] on div "Aisha" at bounding box center [143, 187] width 117 height 36
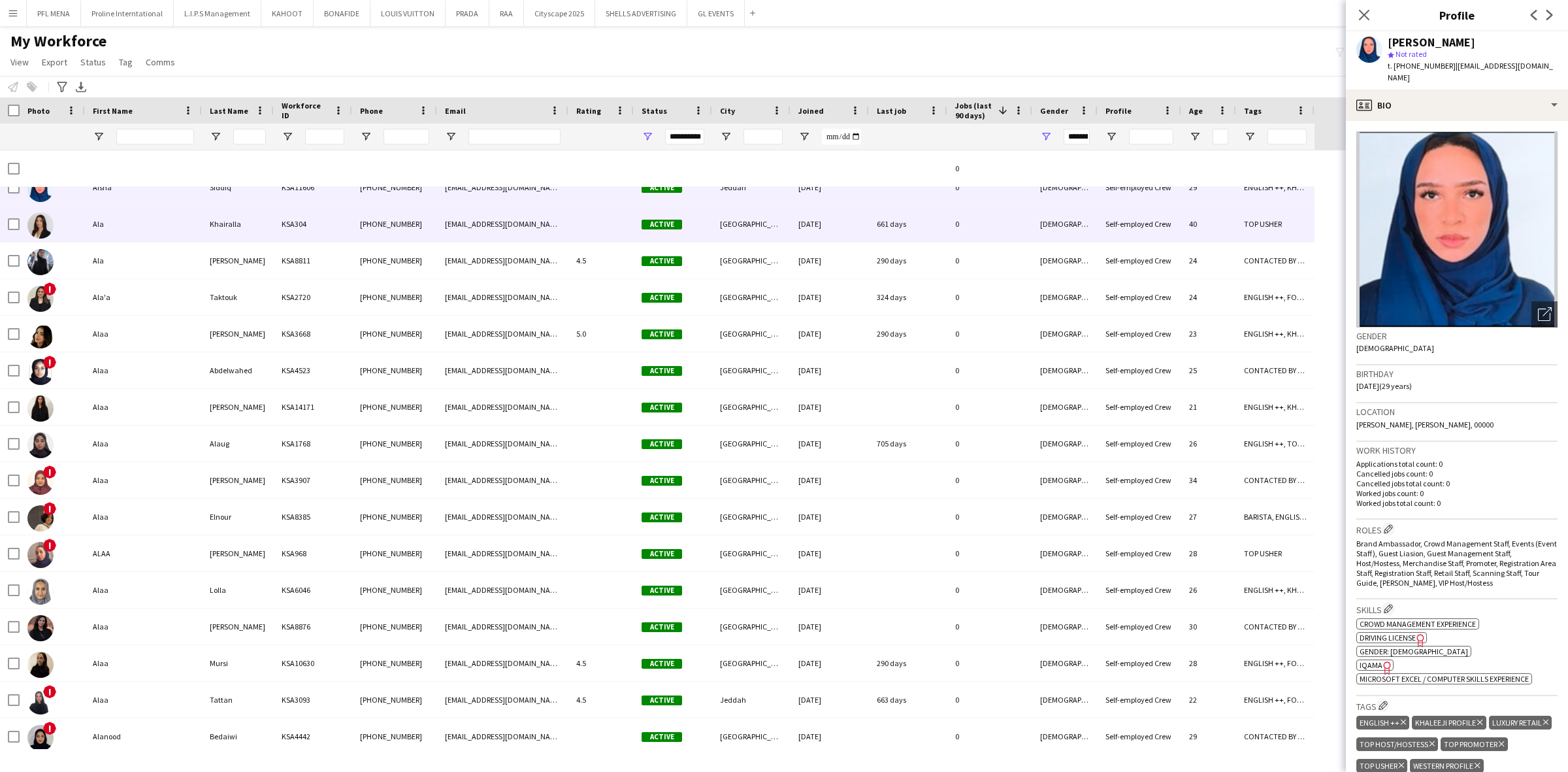
click at [117, 219] on div "Ala" at bounding box center [143, 223] width 117 height 36
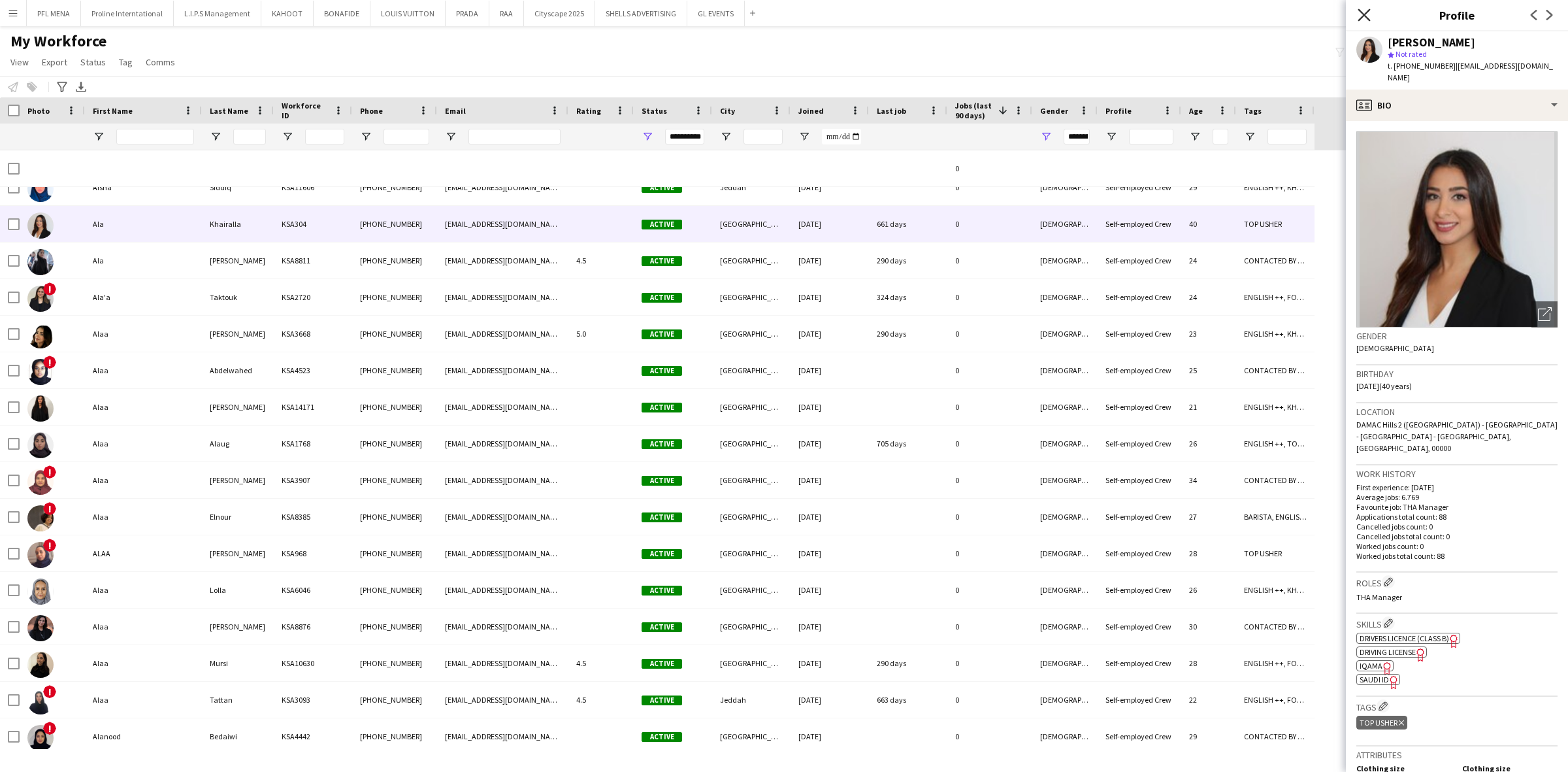
click at [1369, 11] on icon at bounding box center [1364, 15] width 13 height 13
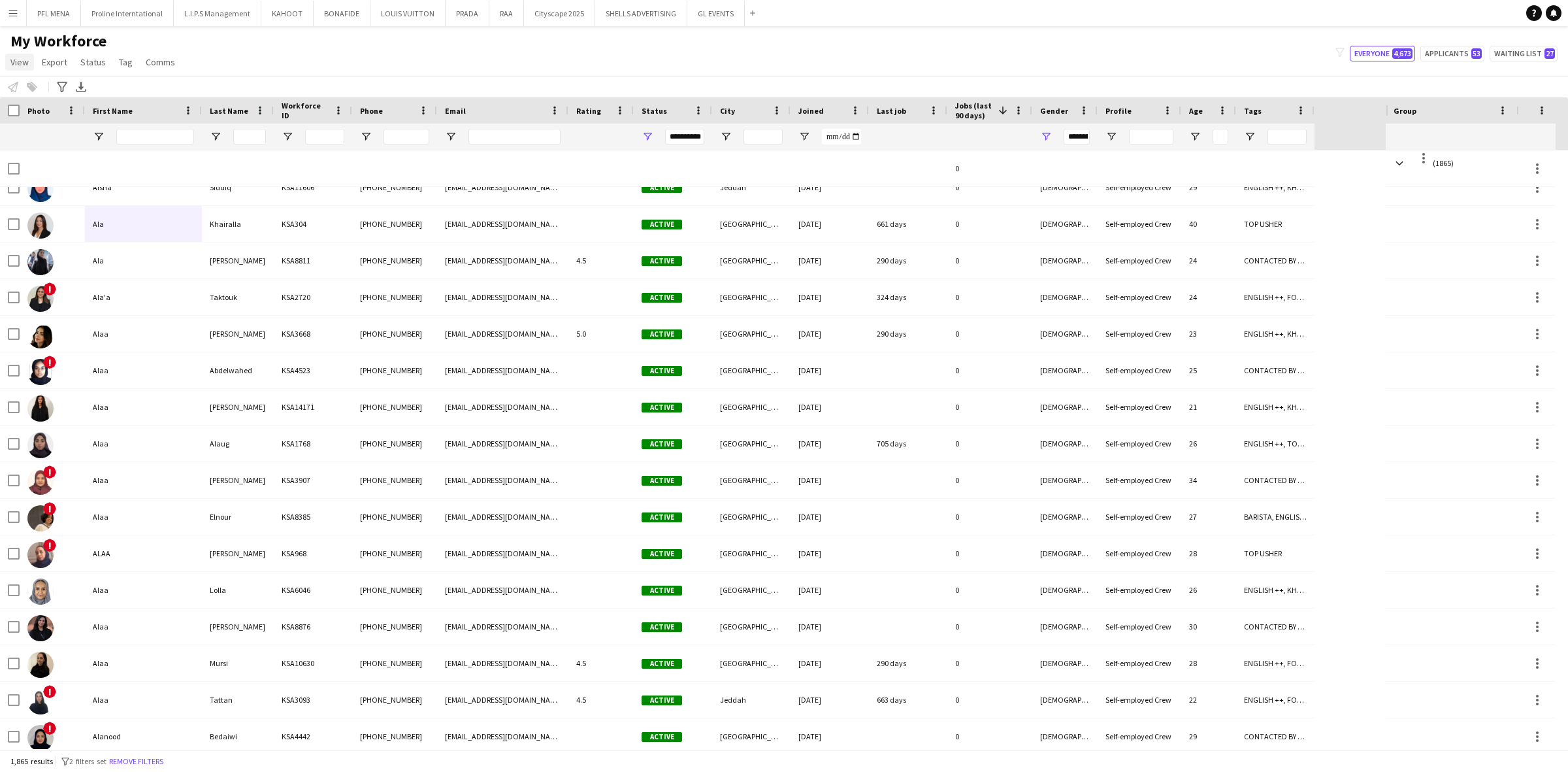
click at [24, 59] on span "View" at bounding box center [20, 62] width 18 height 12
click at [60, 131] on span "Customise view" at bounding box center [47, 129] width 62 height 12
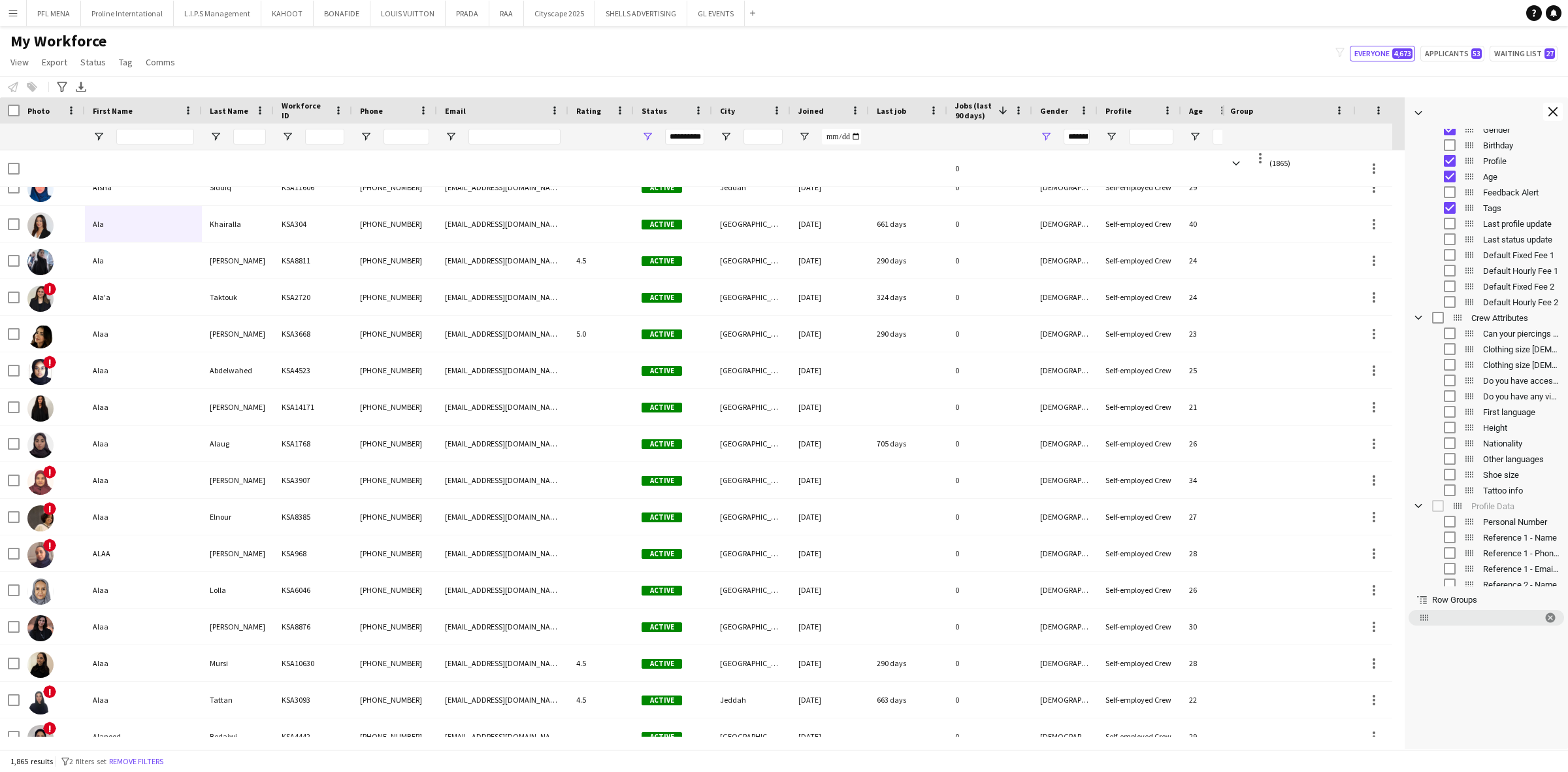
click at [1495, 451] on div "Profile Age Feedback Alert Tags Last profile update Last status update" at bounding box center [1486, 356] width 163 height 1067
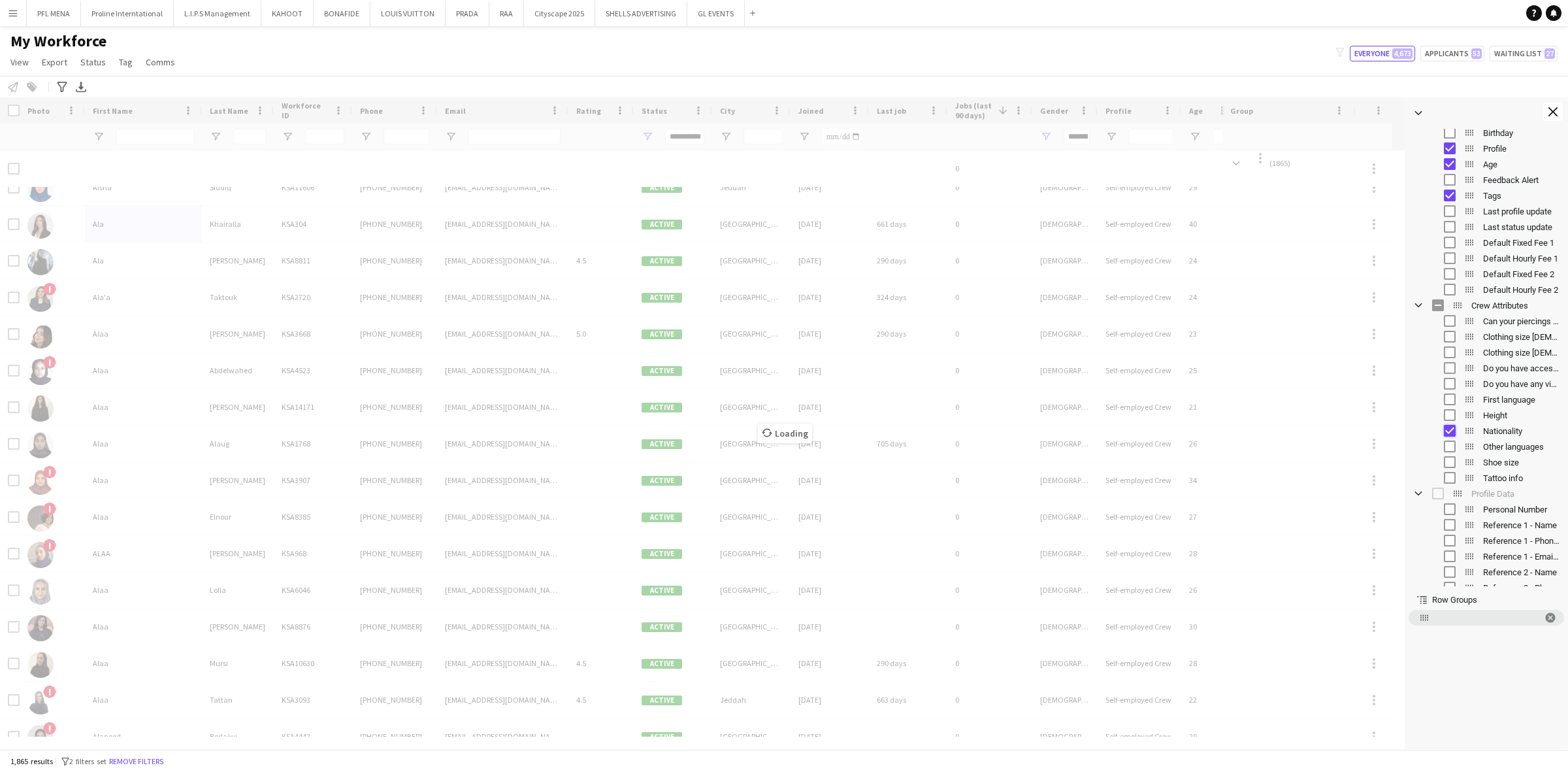
scroll to position [322, 0]
click at [1555, 107] on app-icon "Close tool panel" at bounding box center [1552, 112] width 9 height 9
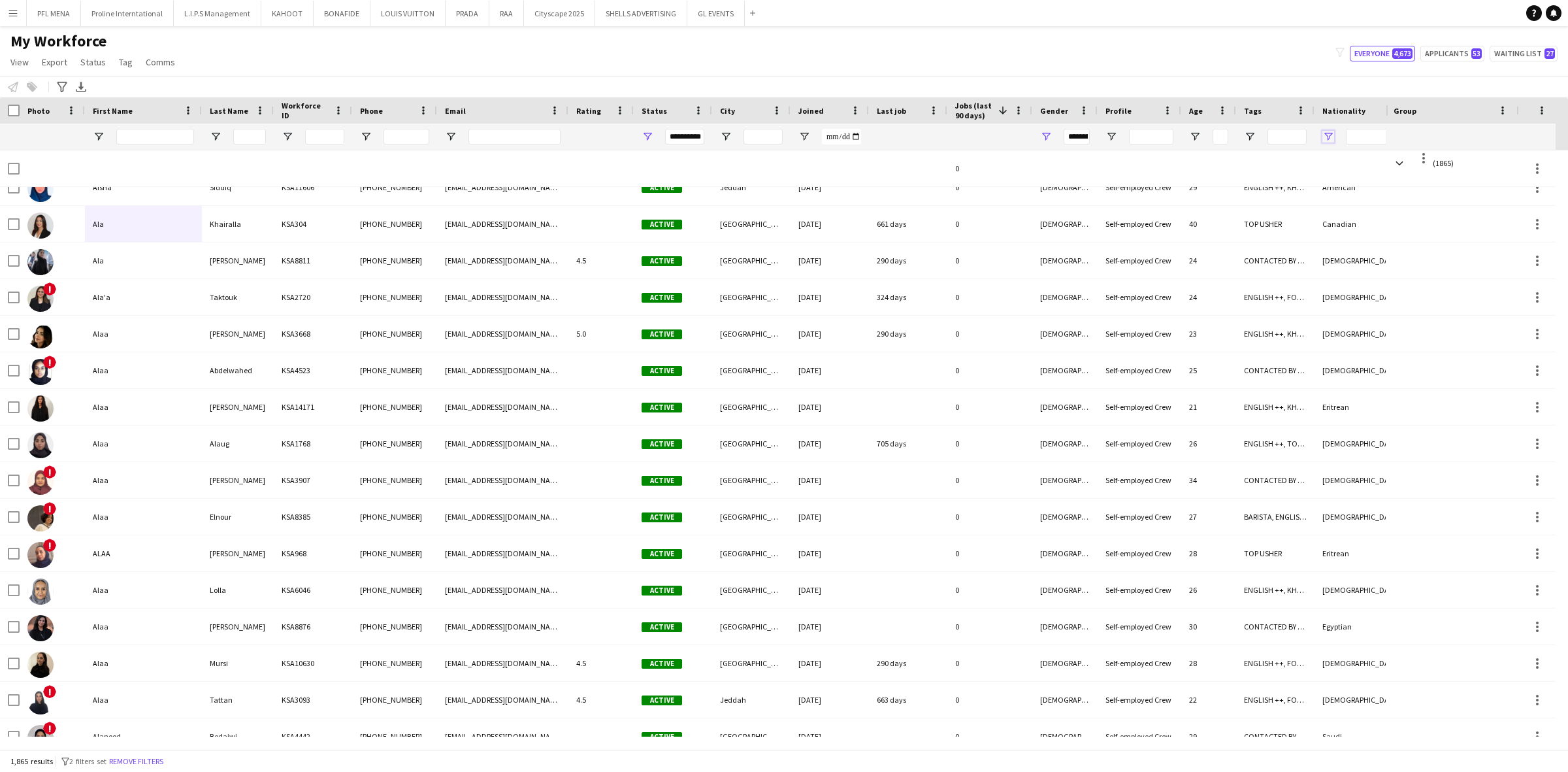
click at [1324, 134] on span "Open Filter Menu" at bounding box center [1328, 136] width 12 height 12
click at [1344, 219] on div "(Select All)" at bounding box center [1395, 217] width 103 height 10
type input "***"
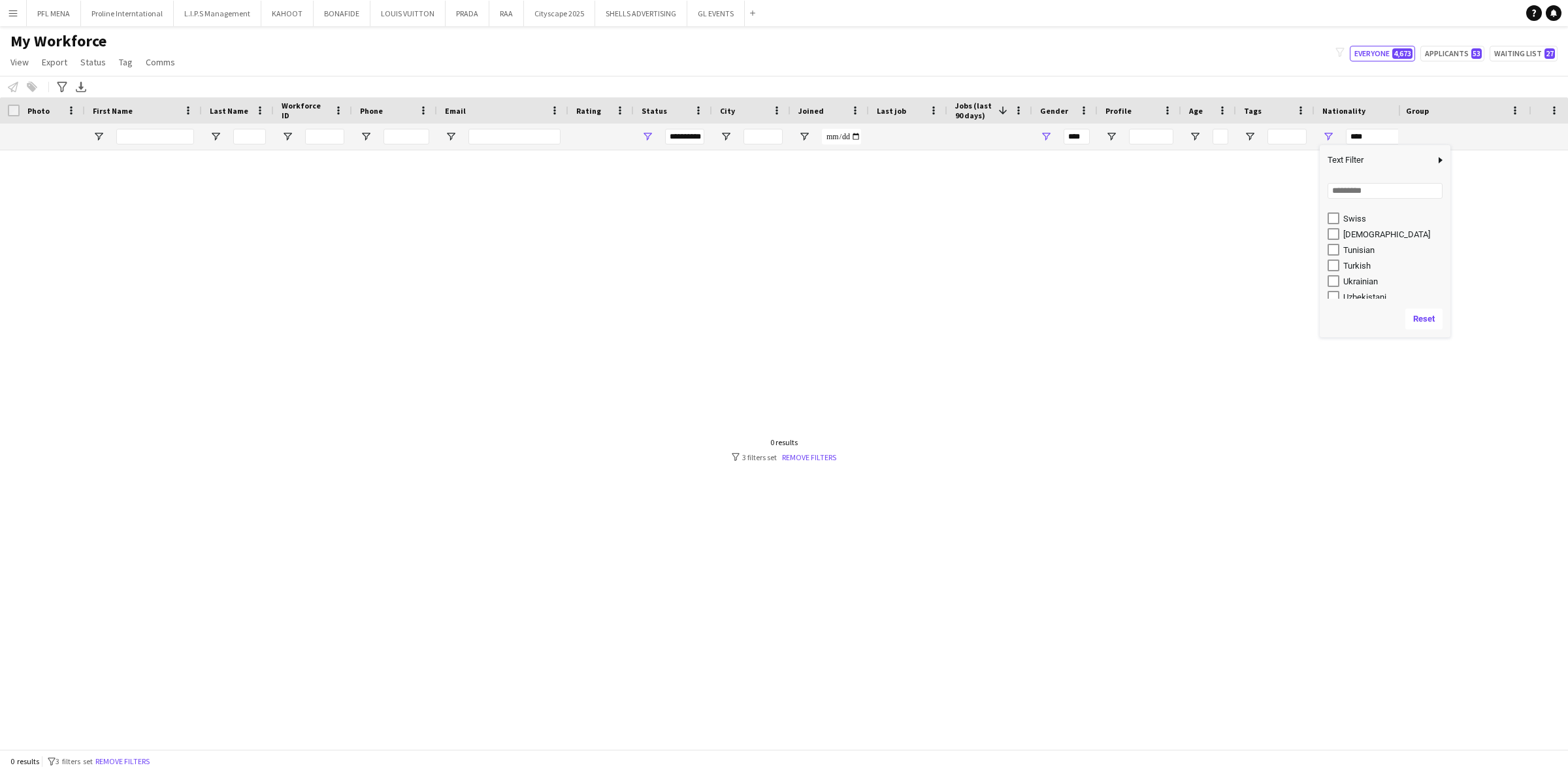
scroll to position [1118, 0]
click at [1370, 186] on input "Search filter values" at bounding box center [1385, 191] width 115 height 16
type input "**********"
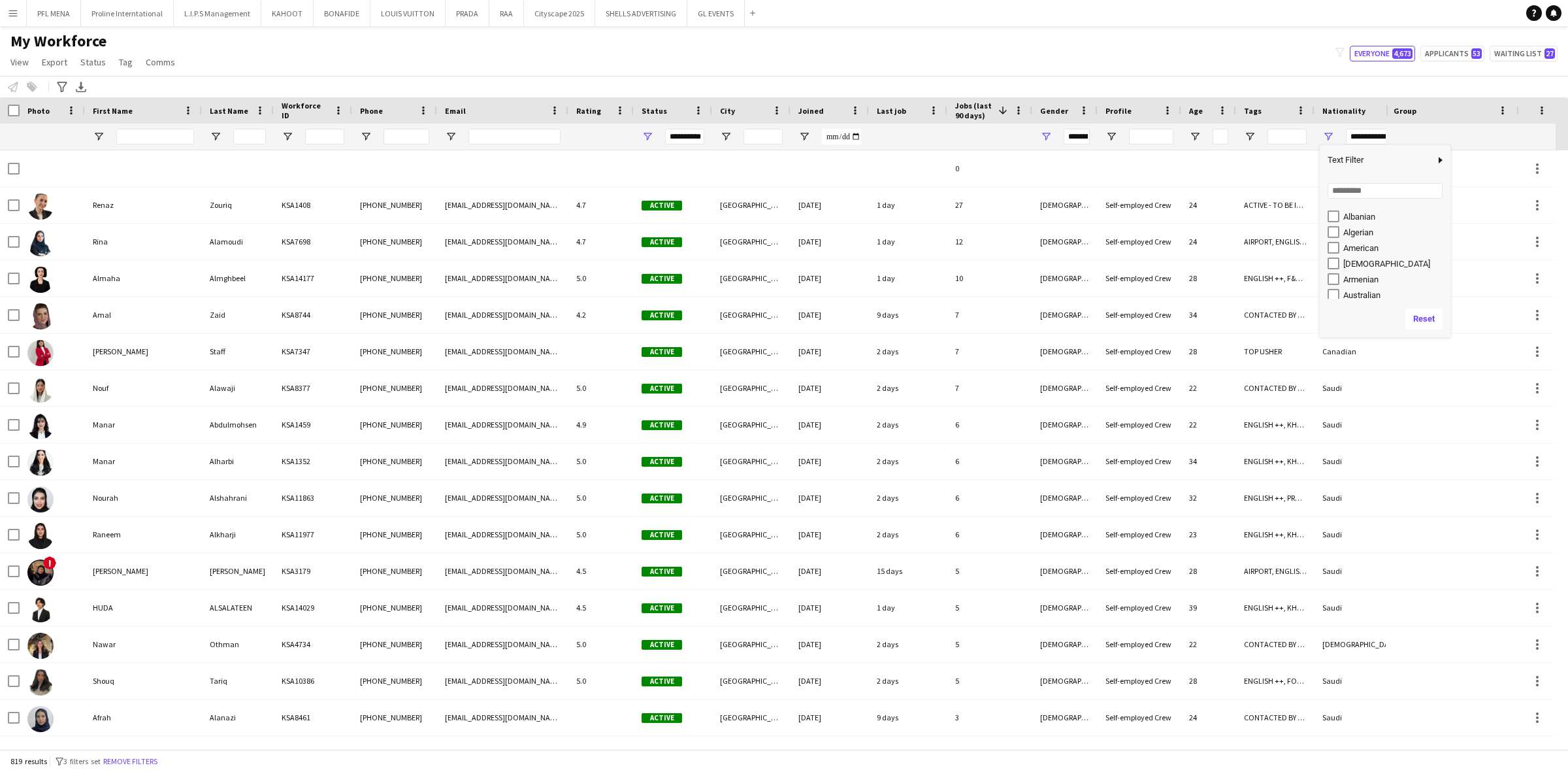
scroll to position [0, 0]
type input "**********"
click at [1299, 64] on div "My Workforce View Views Default view Basic Export View Full Name TAGS Test New …" at bounding box center [784, 53] width 1568 height 45
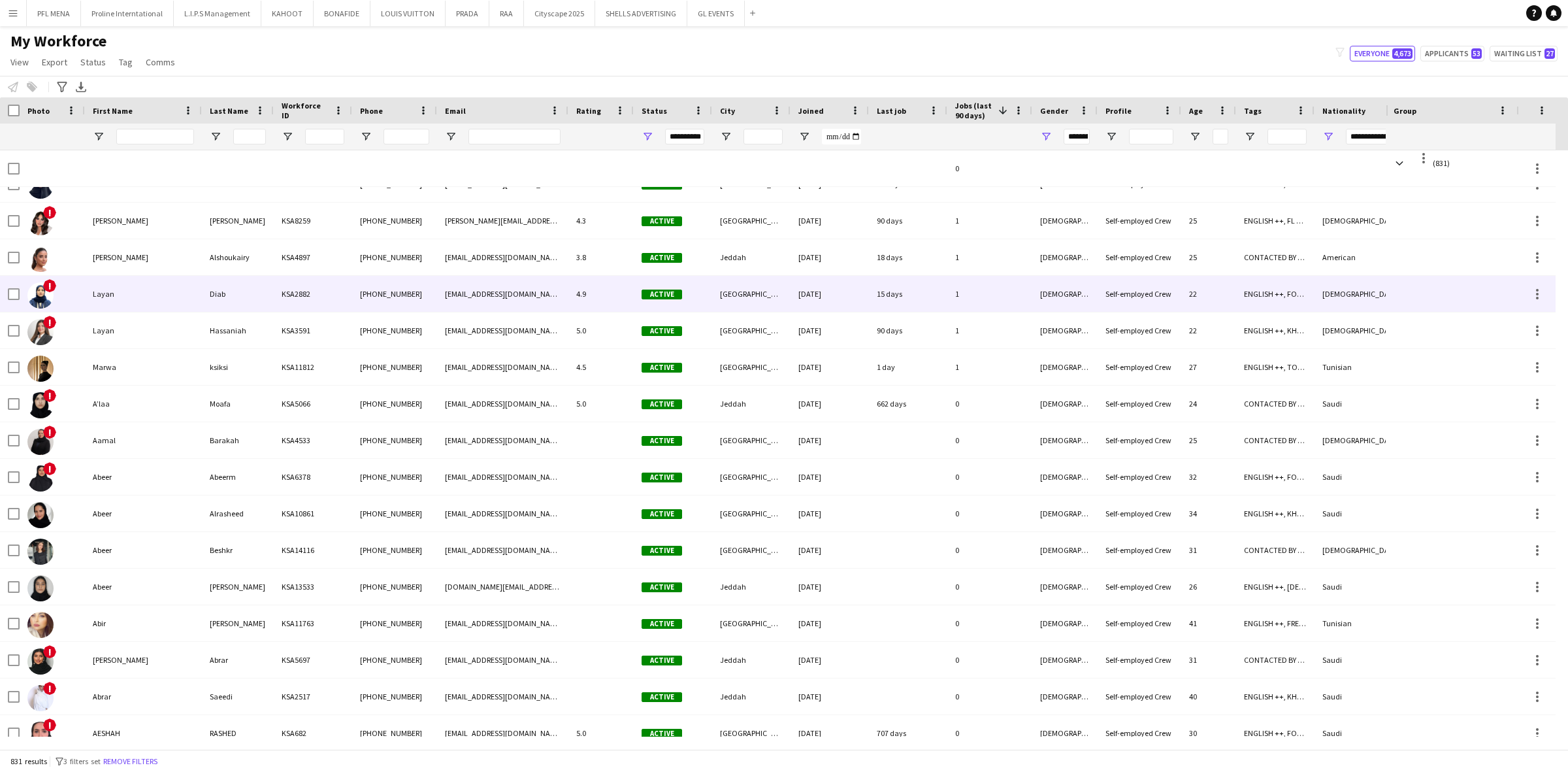
scroll to position [1683, 0]
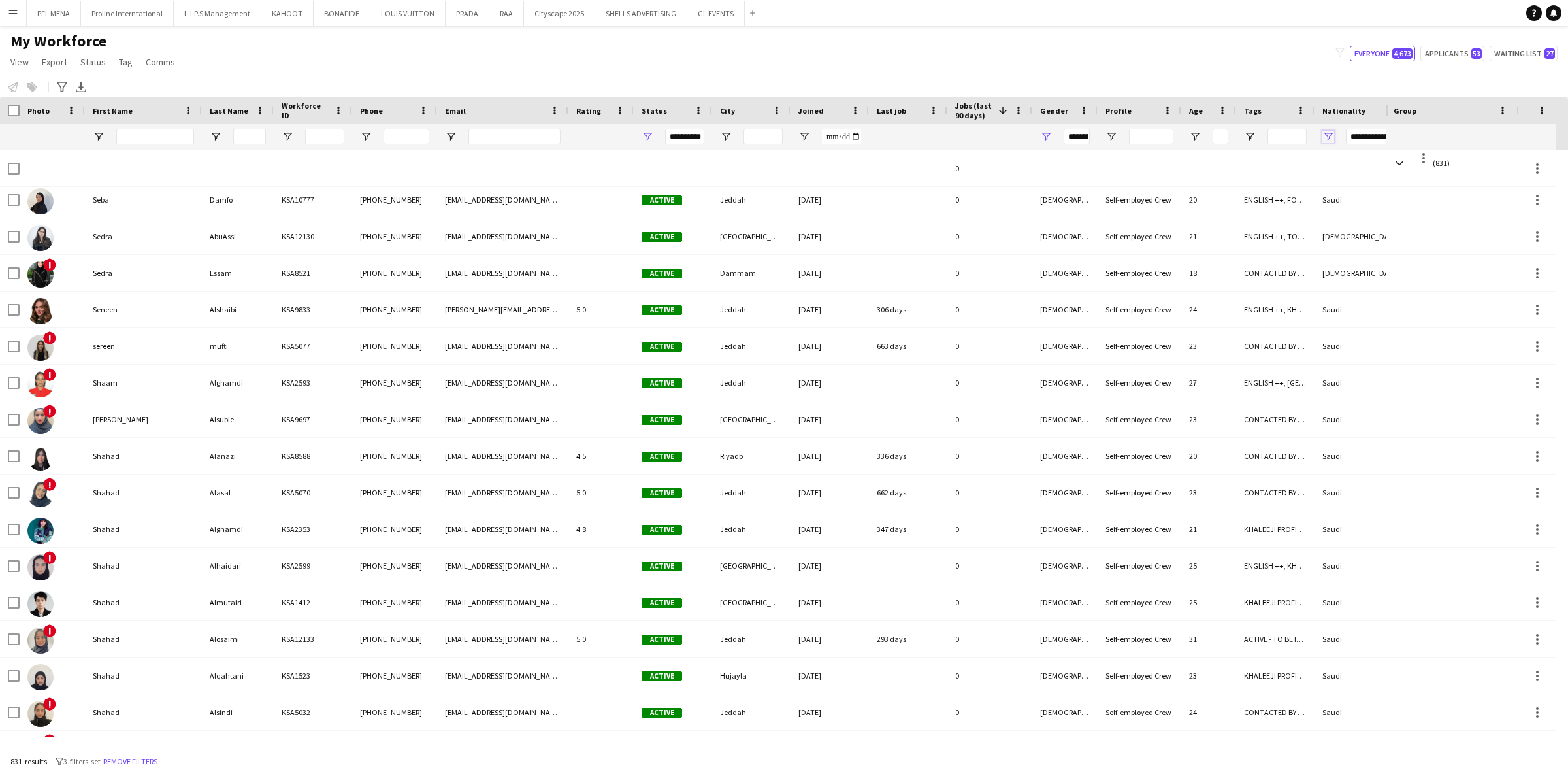
click at [1326, 136] on span "Open Filter Menu" at bounding box center [1328, 136] width 12 height 12
click at [1329, 116] on div "Nationality" at bounding box center [1372, 110] width 100 height 20
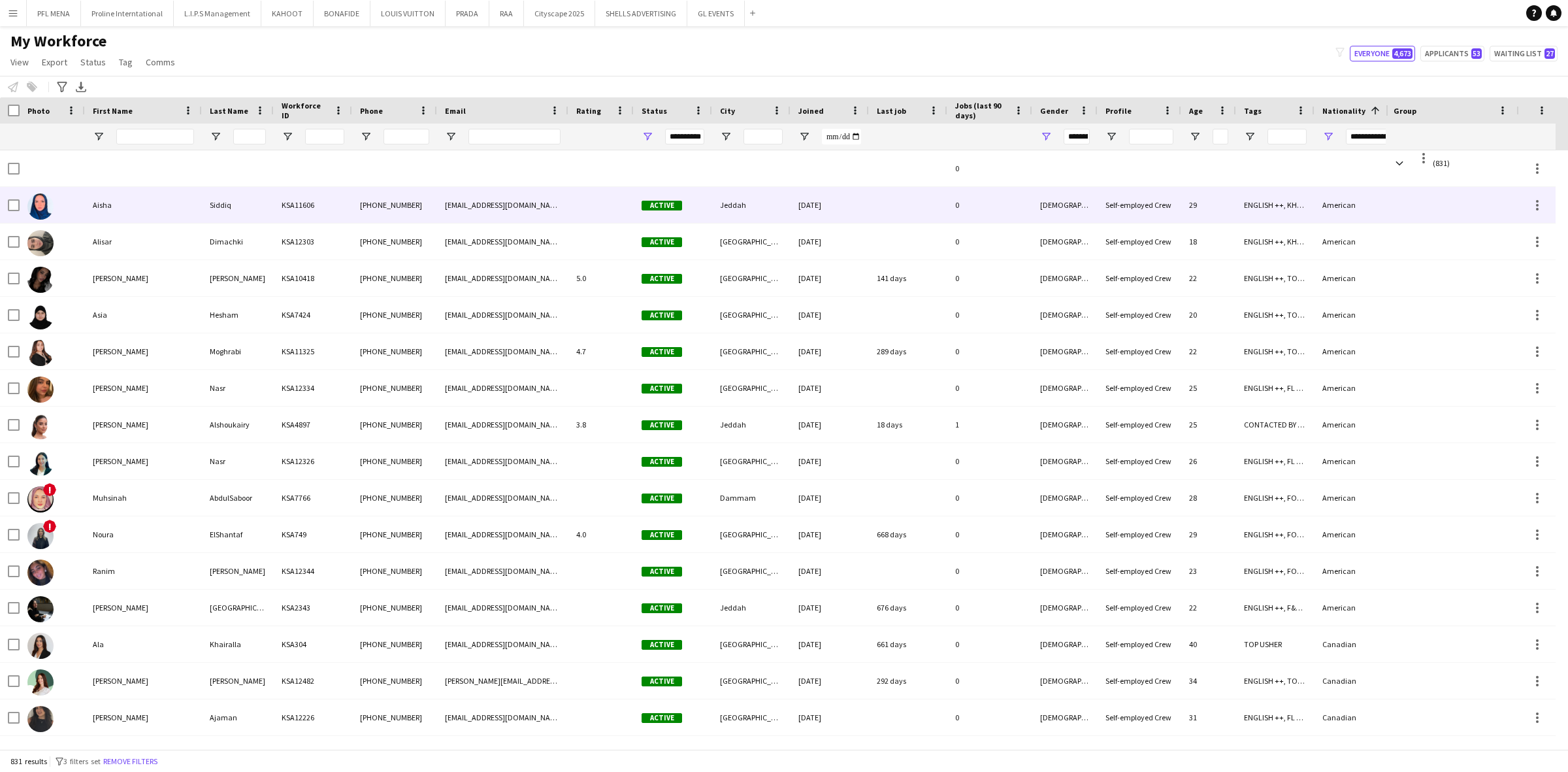
click at [236, 216] on div "Siddiq" at bounding box center [238, 204] width 72 height 36
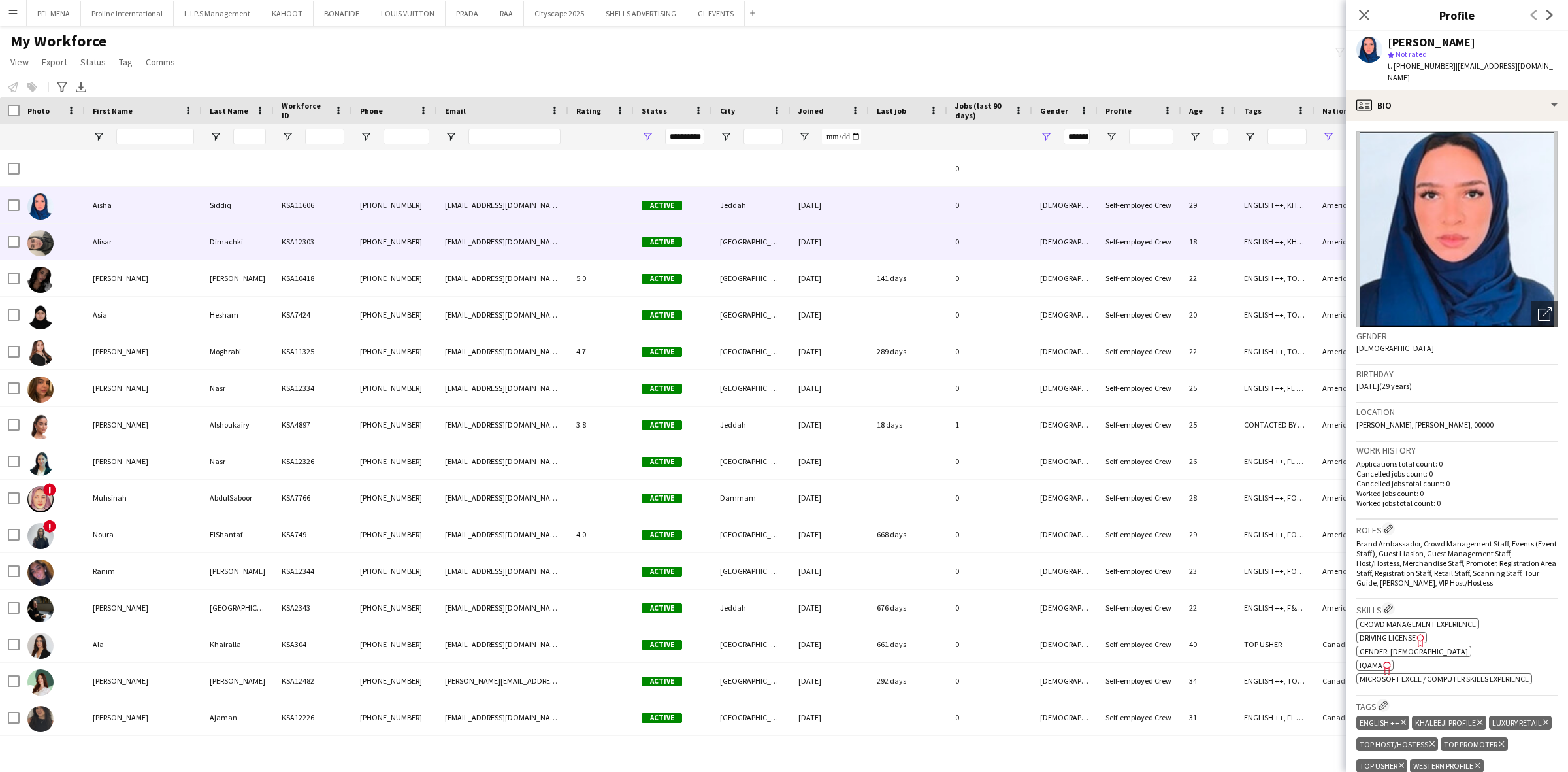
click at [112, 242] on div "Alisar" at bounding box center [143, 241] width 117 height 36
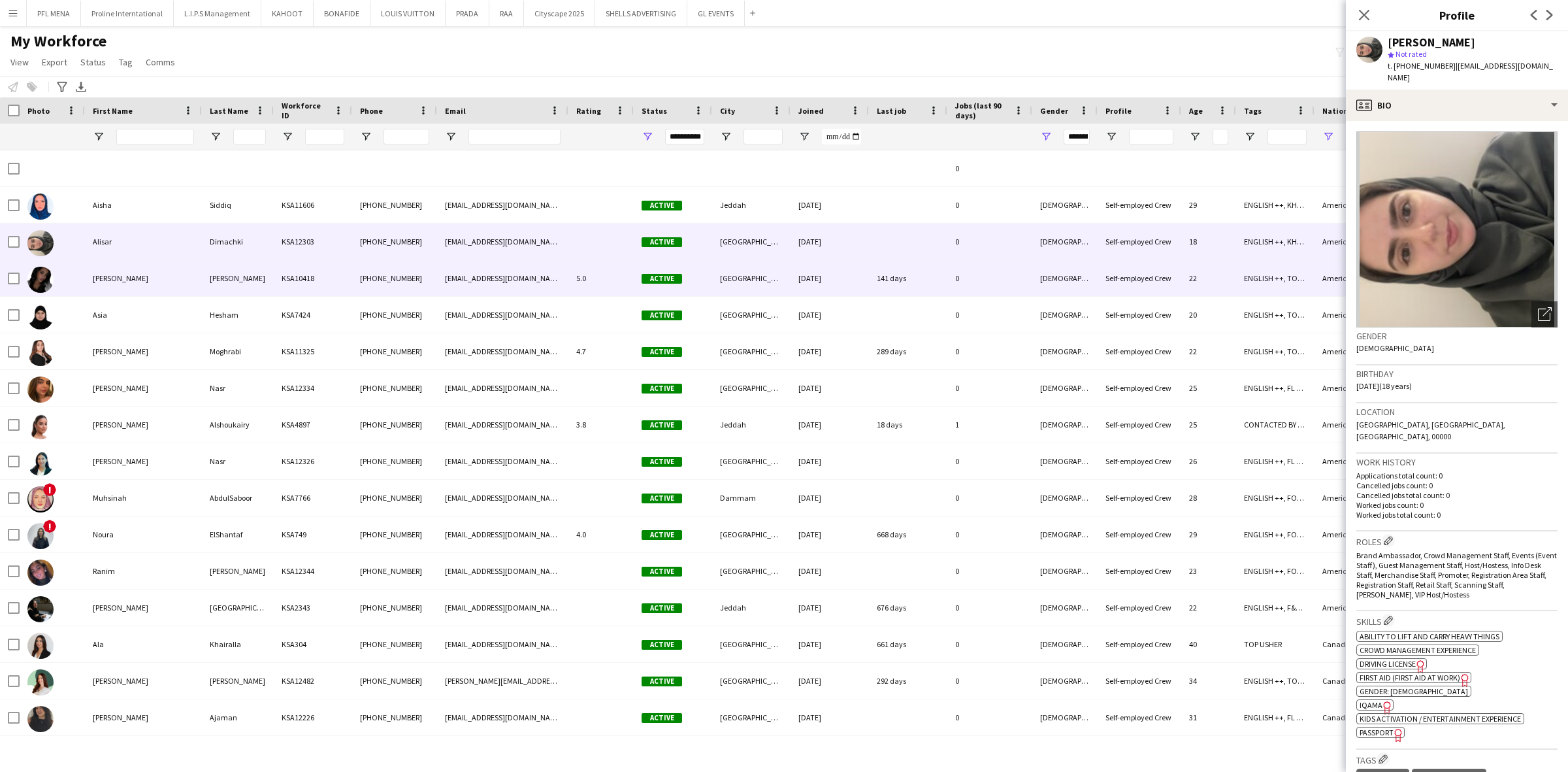
click at [112, 276] on div "Amel Nour" at bounding box center [143, 278] width 117 height 36
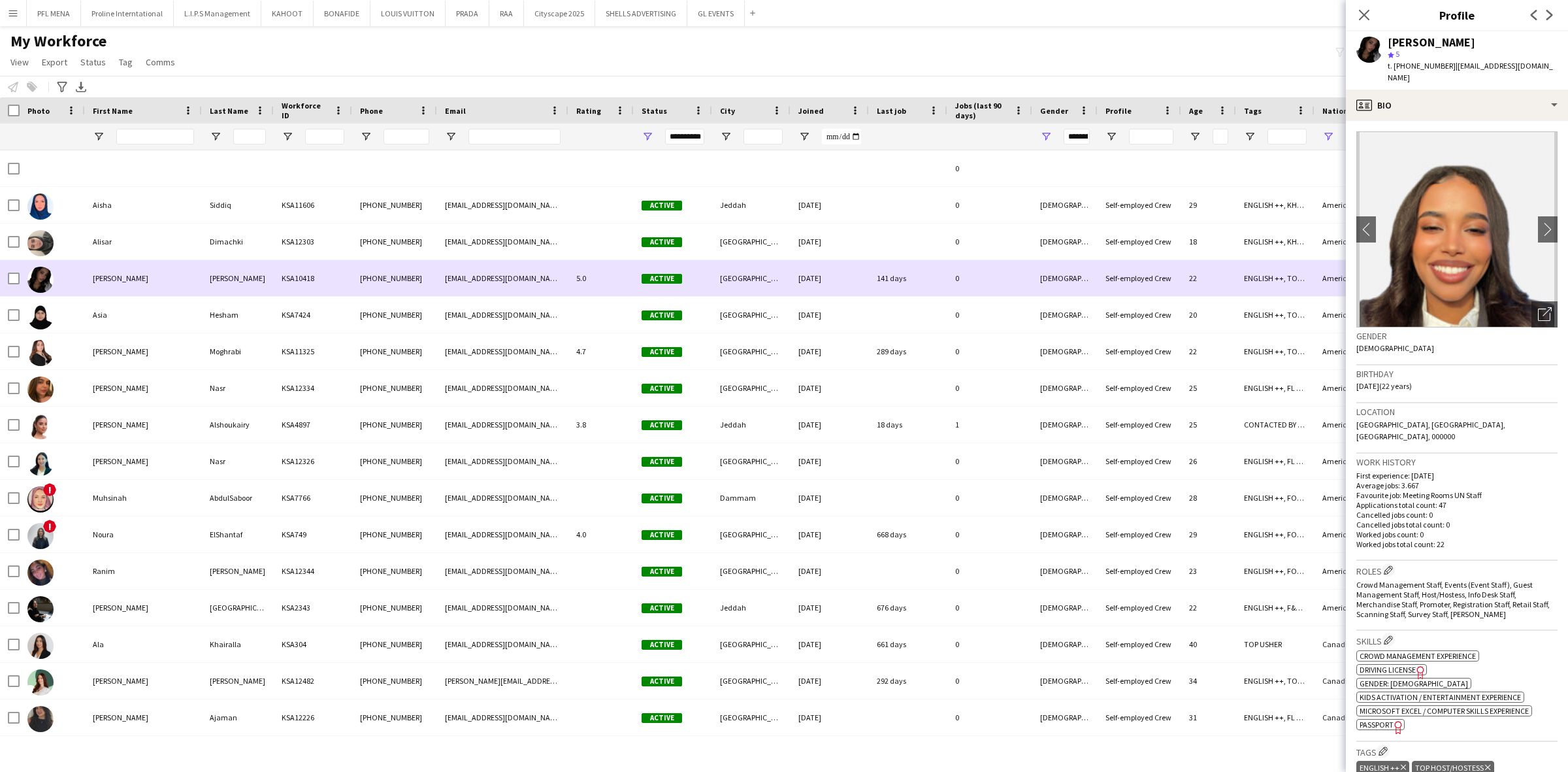
click at [114, 246] on div "Alisar" at bounding box center [143, 241] width 117 height 36
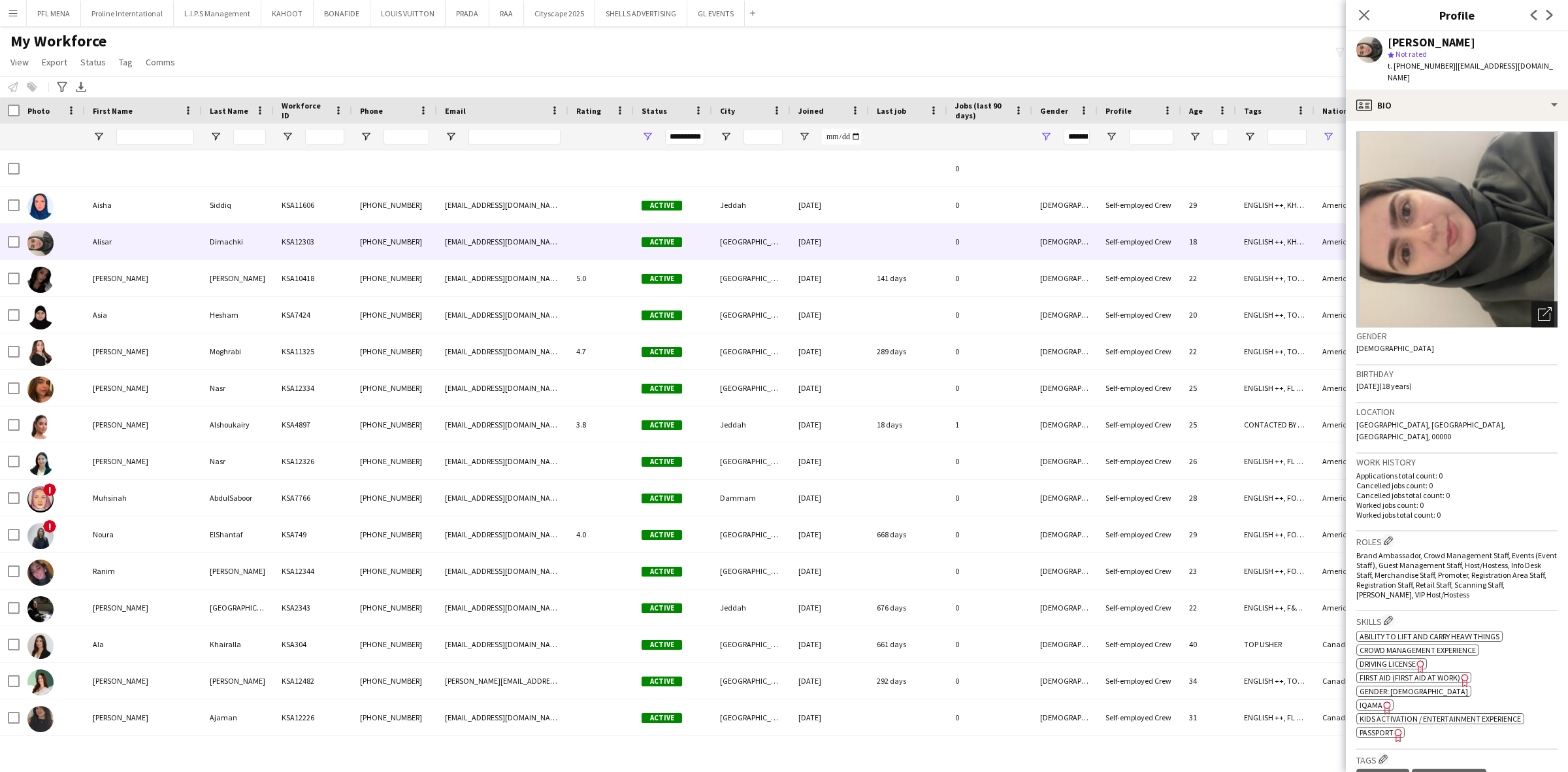
click at [1538, 308] on icon at bounding box center [1544, 315] width 13 height 13
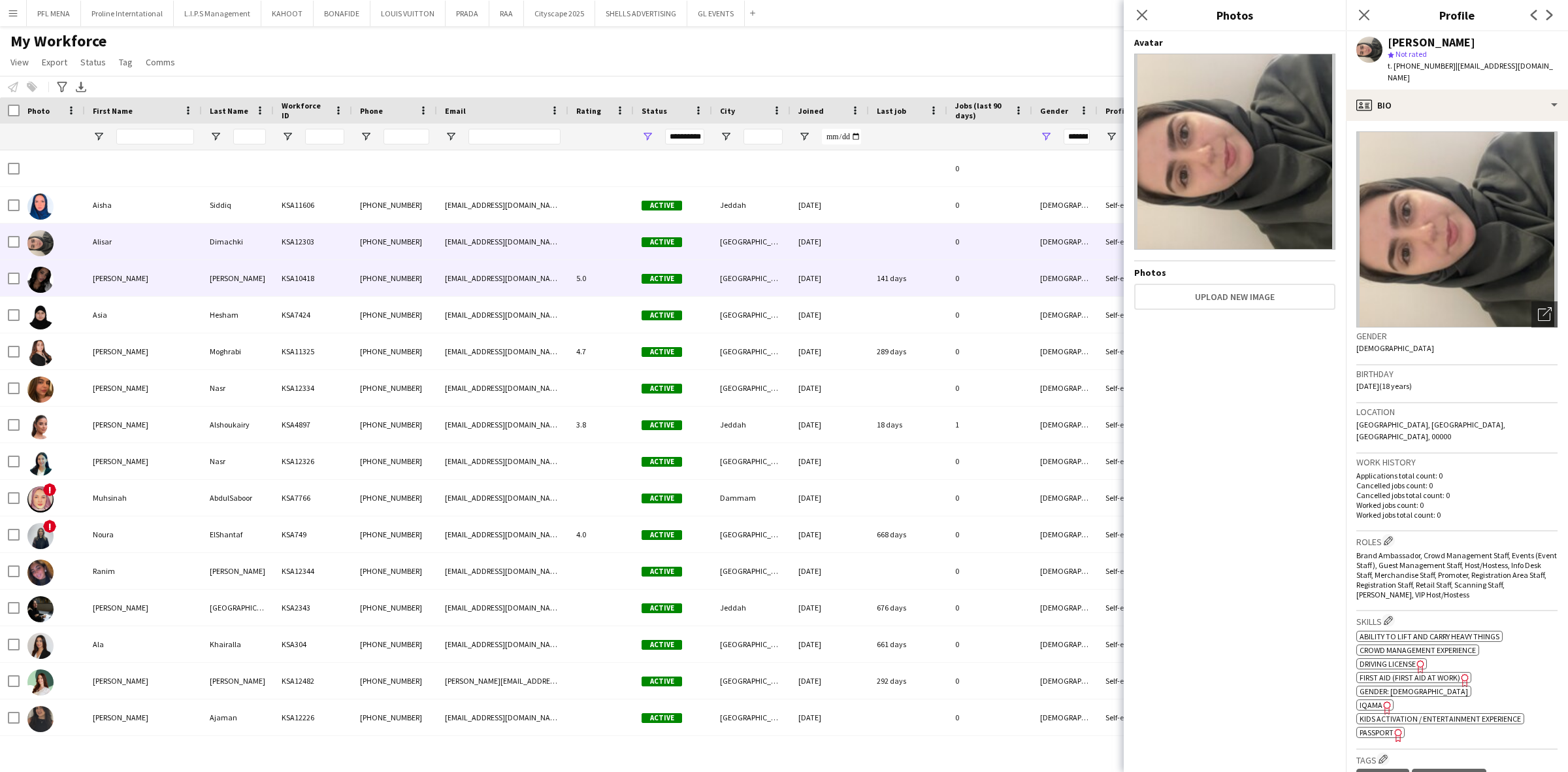
click at [93, 260] on div "Amel Nour" at bounding box center [143, 278] width 117 height 36
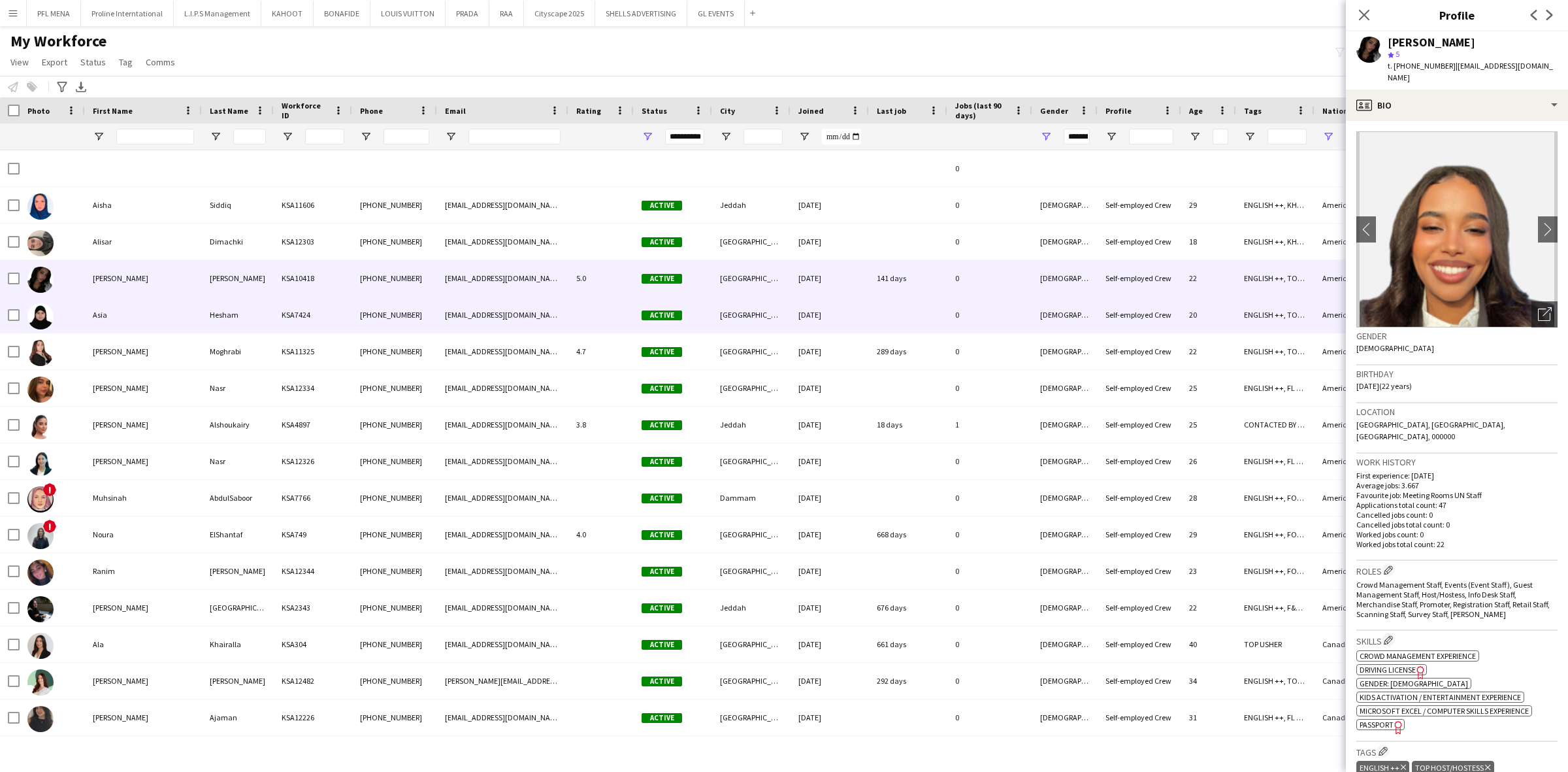
click at [110, 304] on div "Asia" at bounding box center [143, 315] width 117 height 36
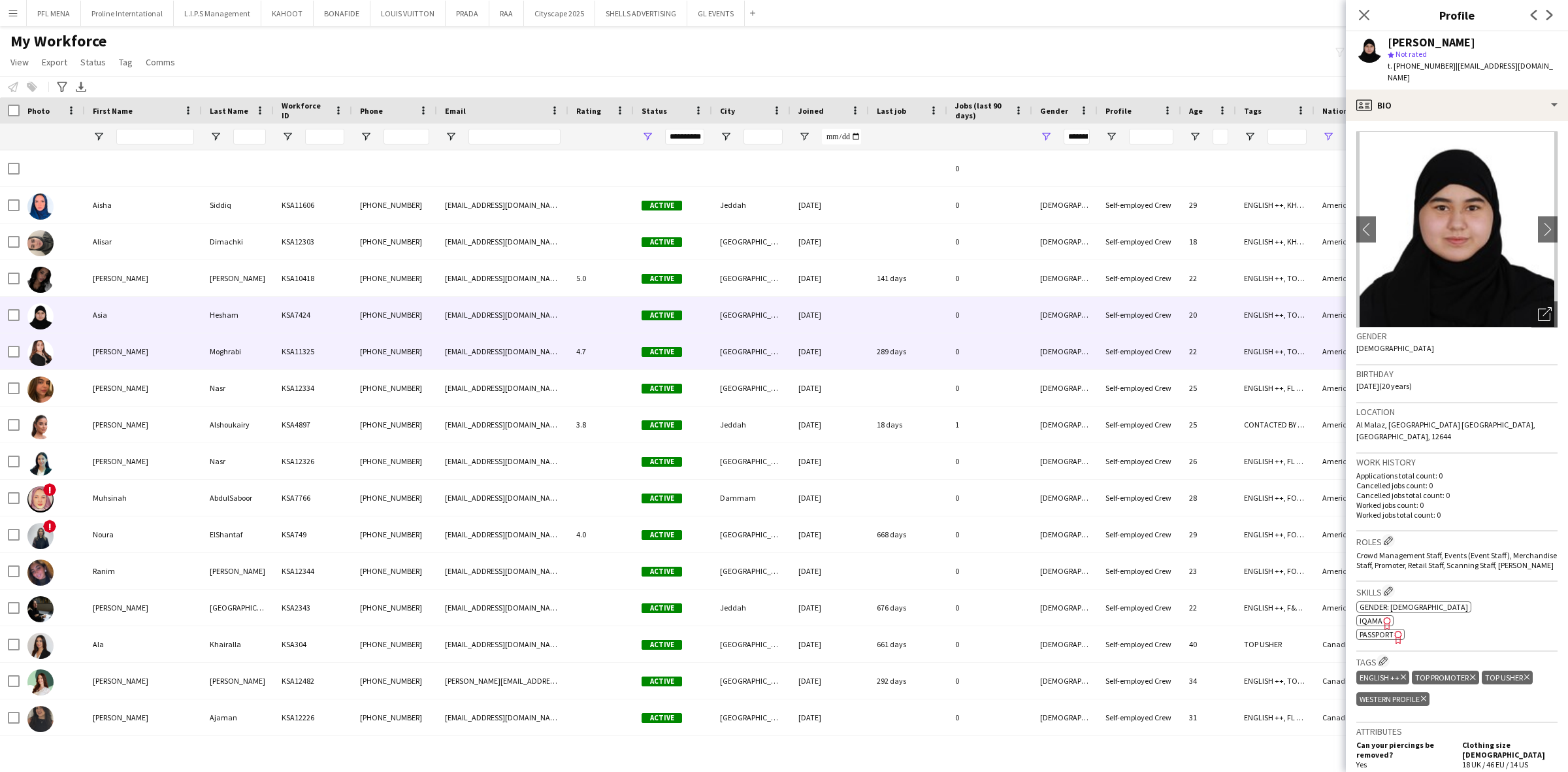
click at [125, 349] on div "Chloe" at bounding box center [143, 351] width 117 height 36
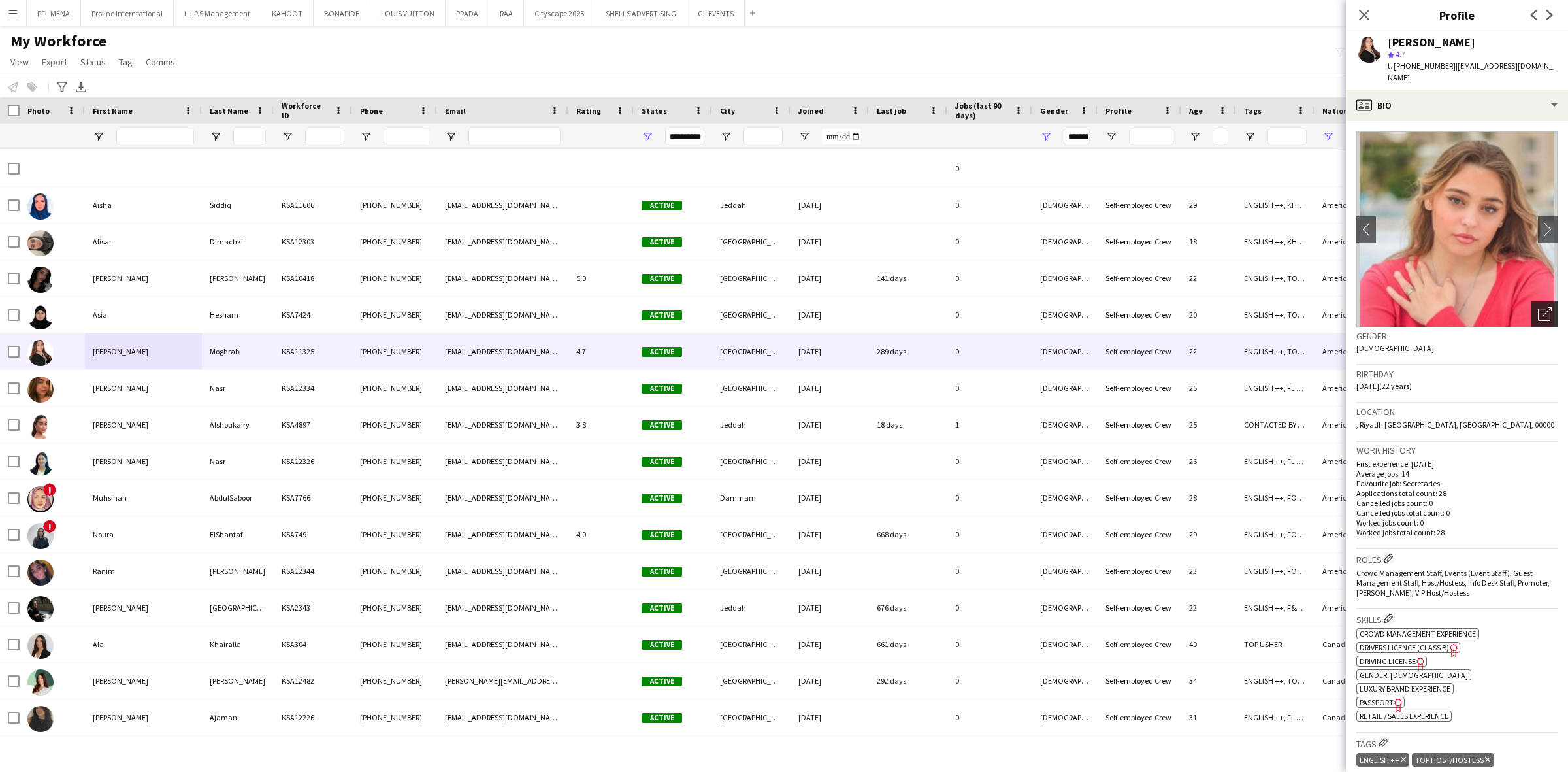
click at [1531, 311] on div "Open photos pop-in" at bounding box center [1544, 314] width 26 height 26
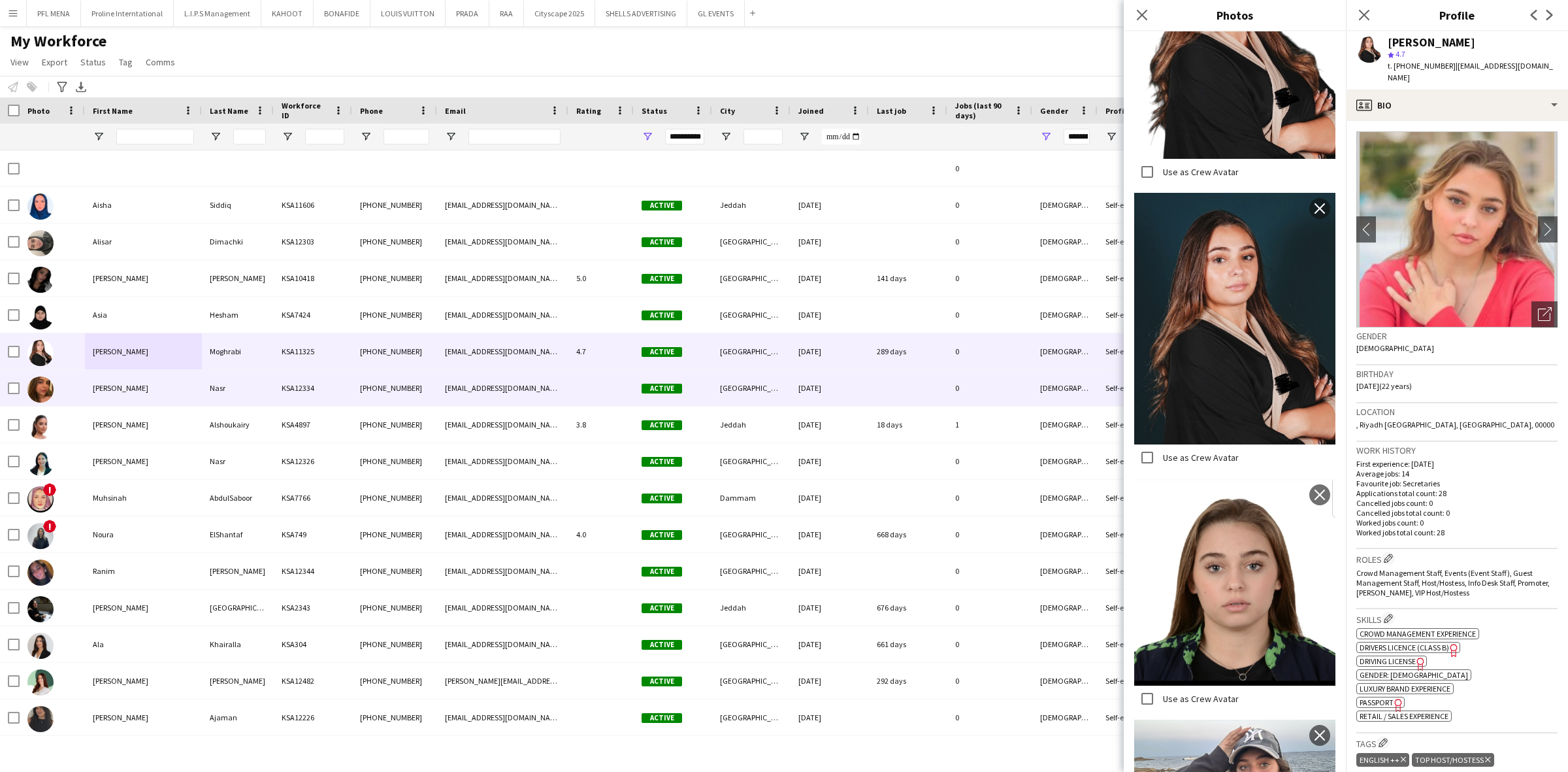
click at [114, 402] on div "diana" at bounding box center [143, 387] width 117 height 36
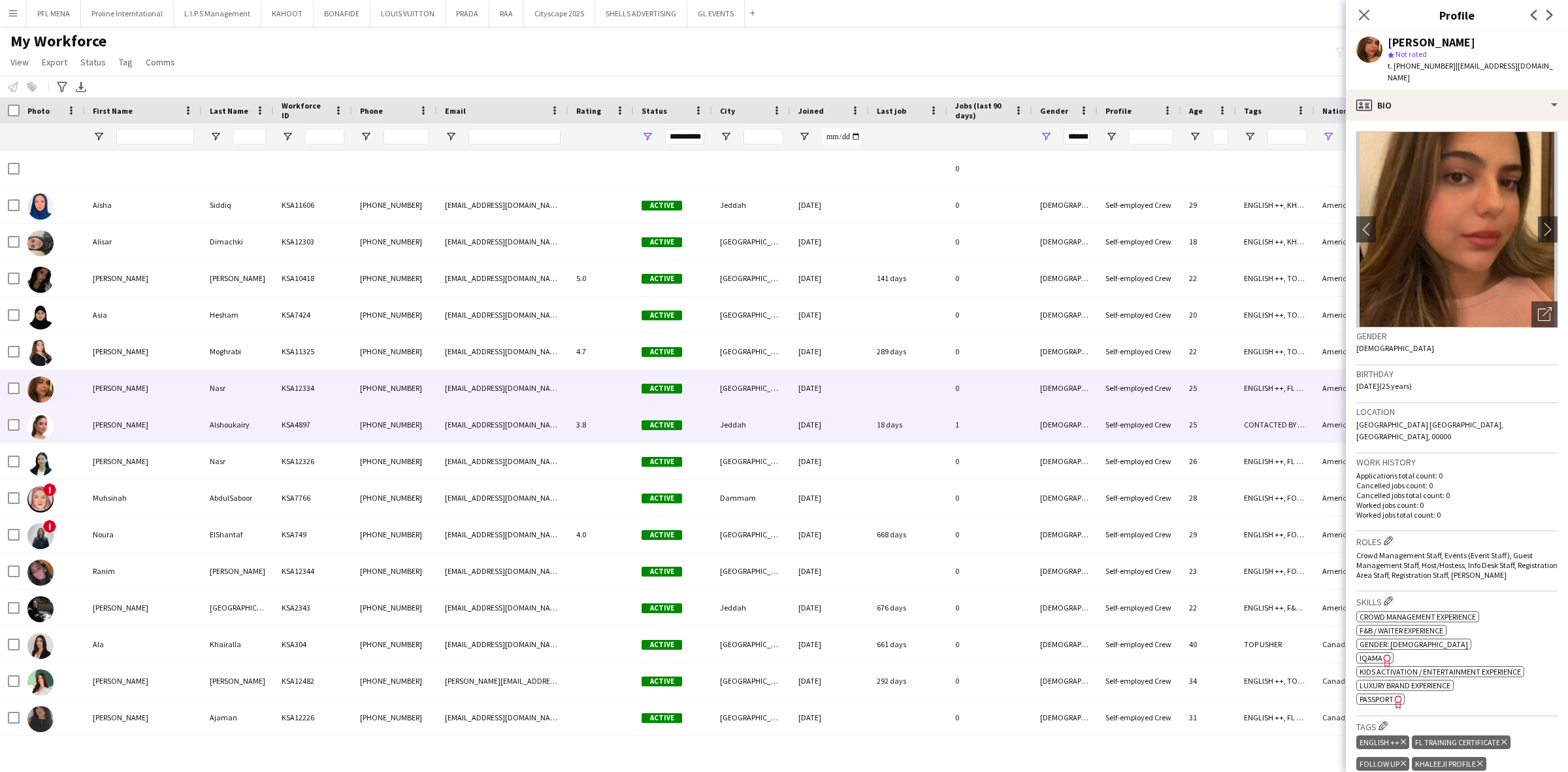
click at [119, 430] on div "Haneen" at bounding box center [143, 424] width 117 height 36
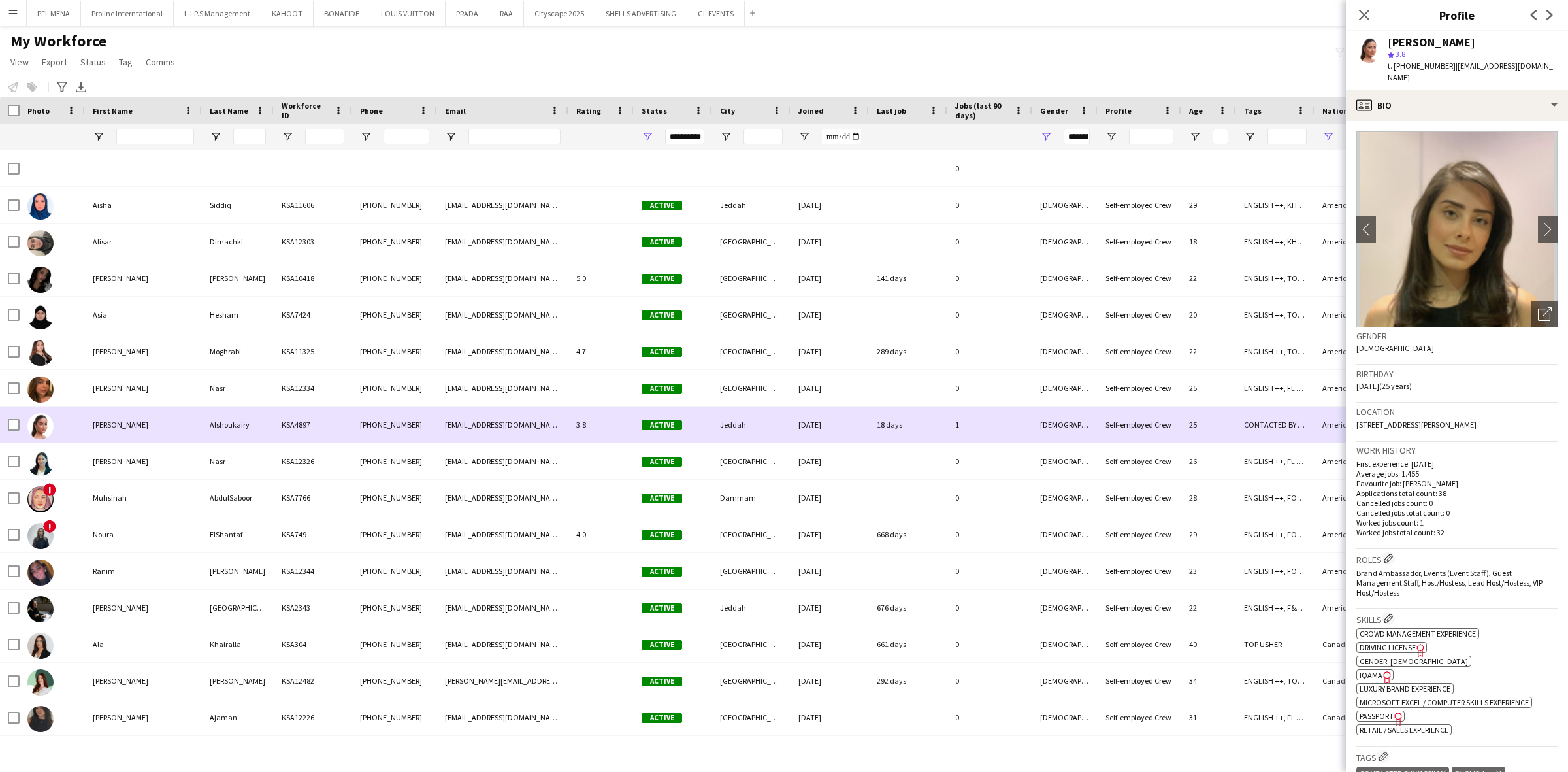
click at [138, 397] on div "diana" at bounding box center [143, 387] width 117 height 36
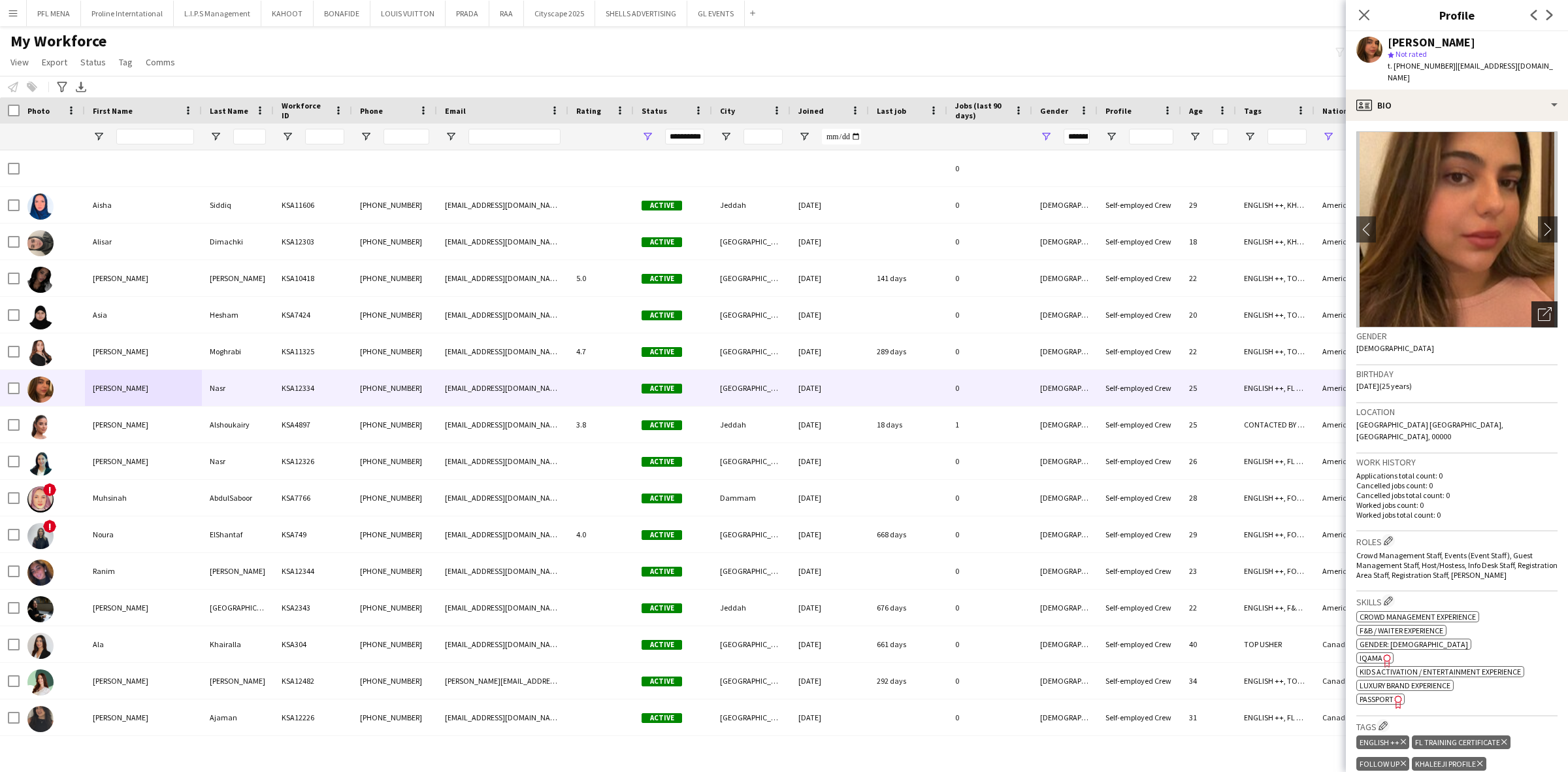
click at [1545, 302] on div "Open photos pop-in" at bounding box center [1544, 314] width 26 height 26
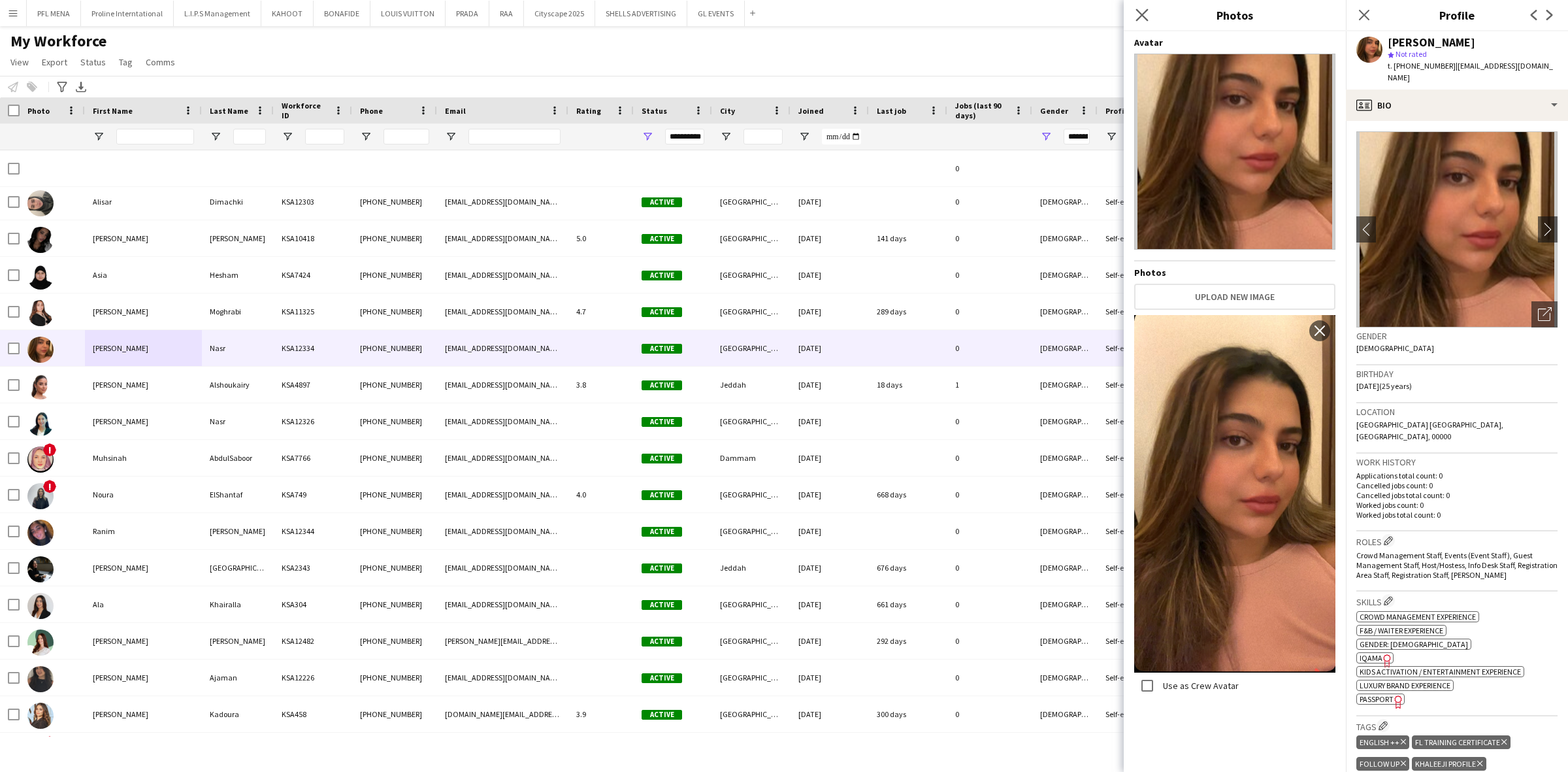
click at [1135, 12] on app-icon "Close pop-in" at bounding box center [1142, 15] width 19 height 19
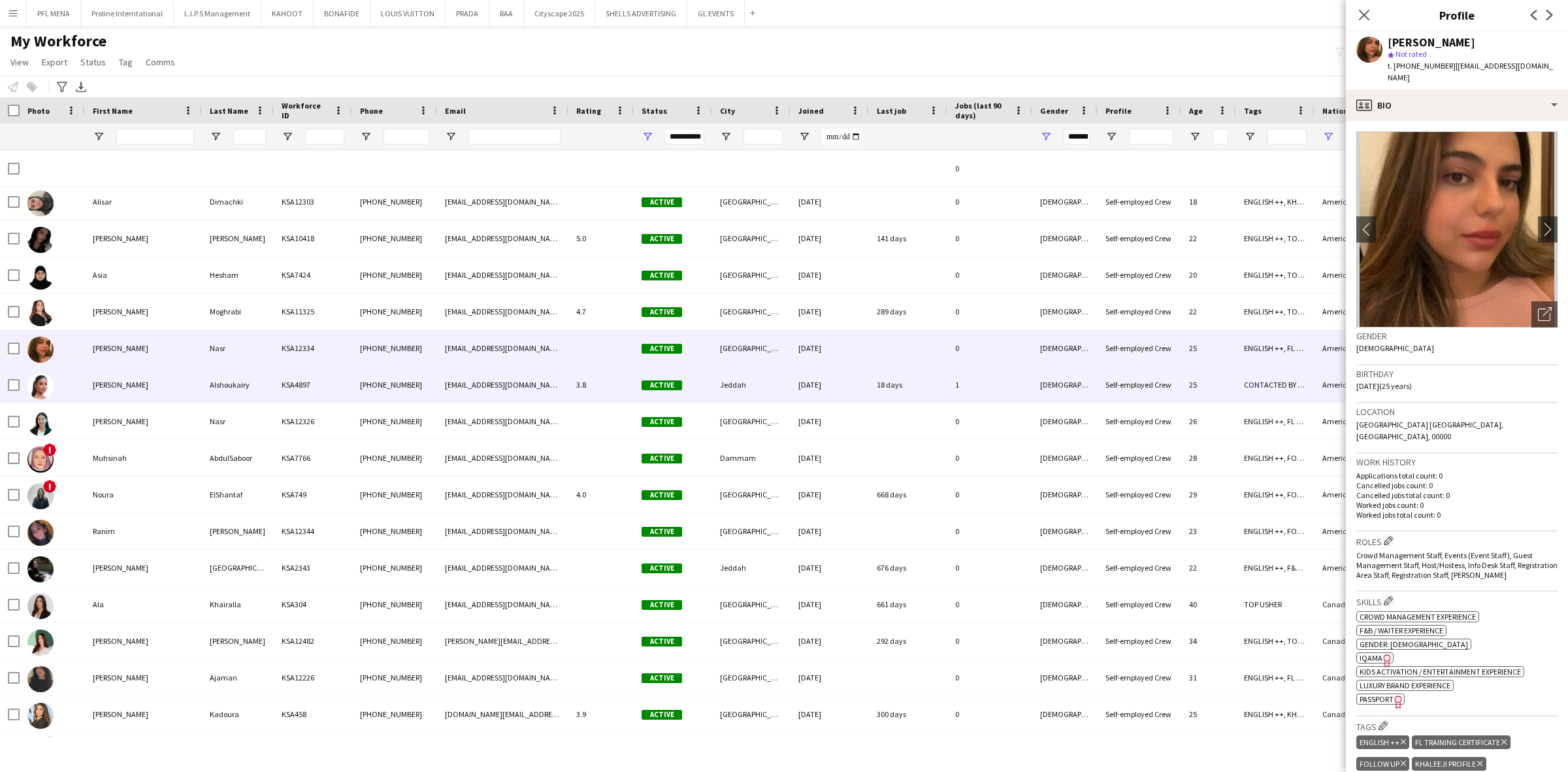
click at [112, 379] on div "Haneen" at bounding box center [143, 385] width 117 height 36
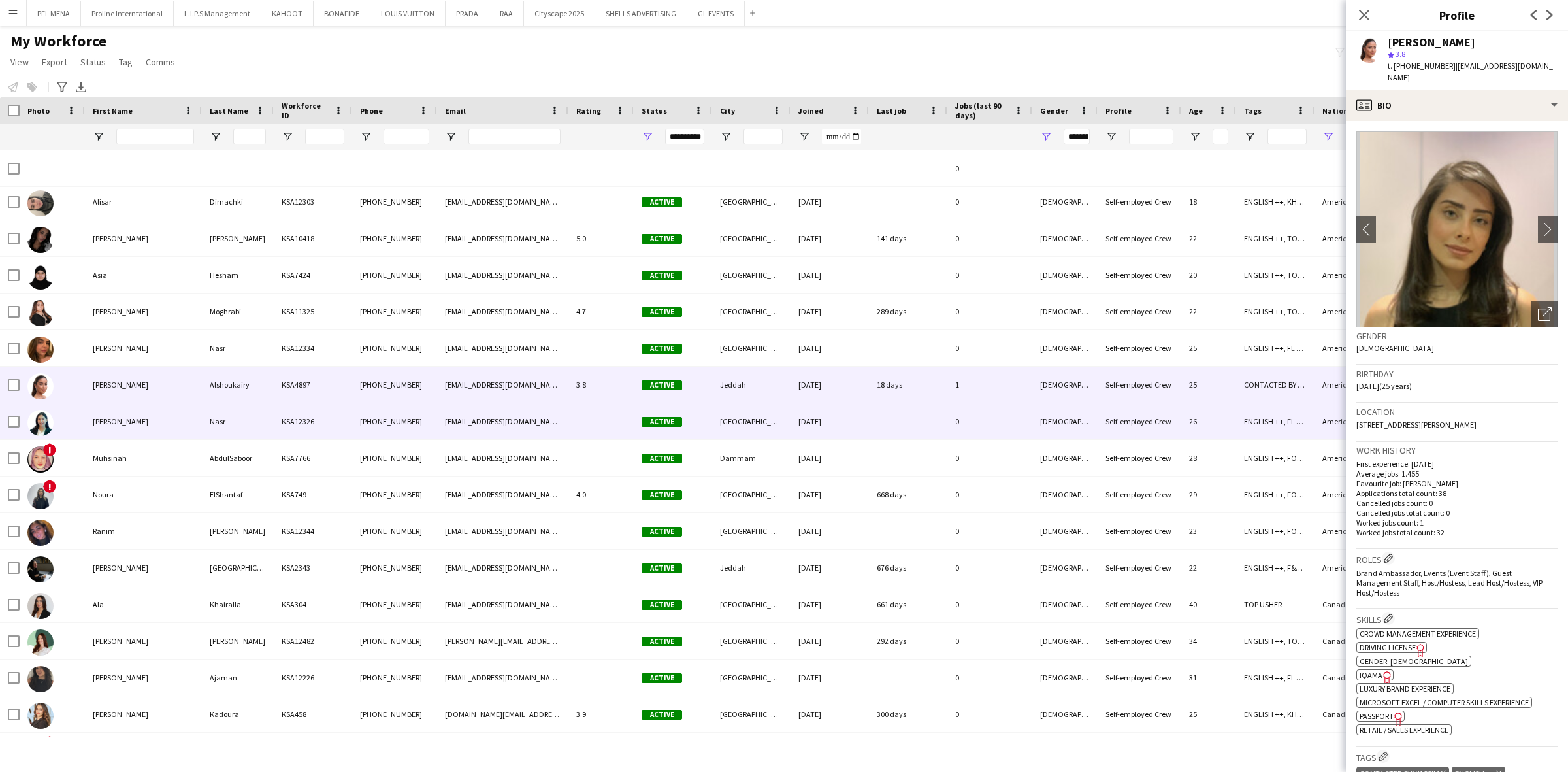
click at [112, 403] on div "Lana" at bounding box center [143, 421] width 117 height 36
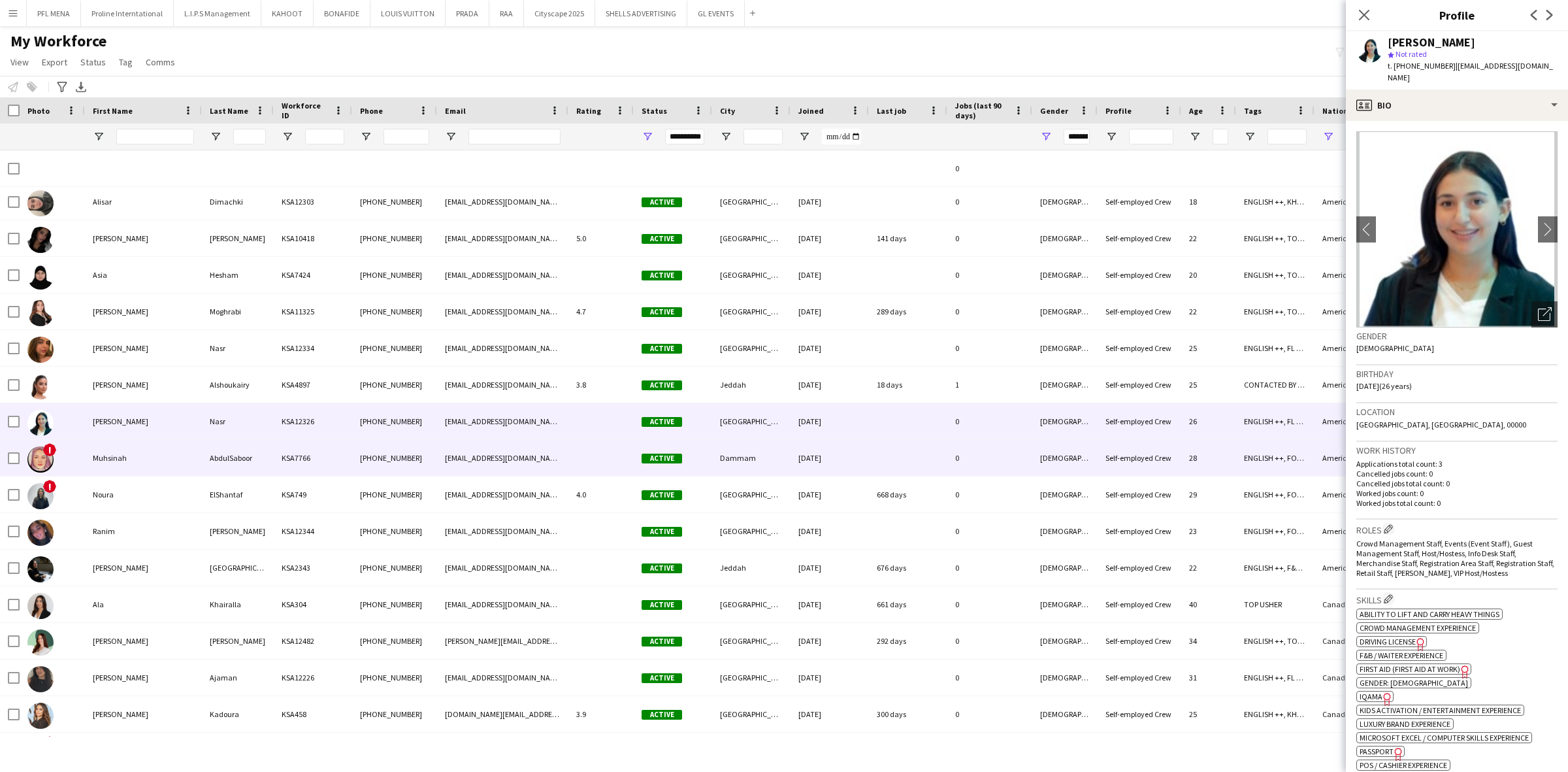
click at [108, 448] on div "Muhsinah" at bounding box center [143, 457] width 117 height 36
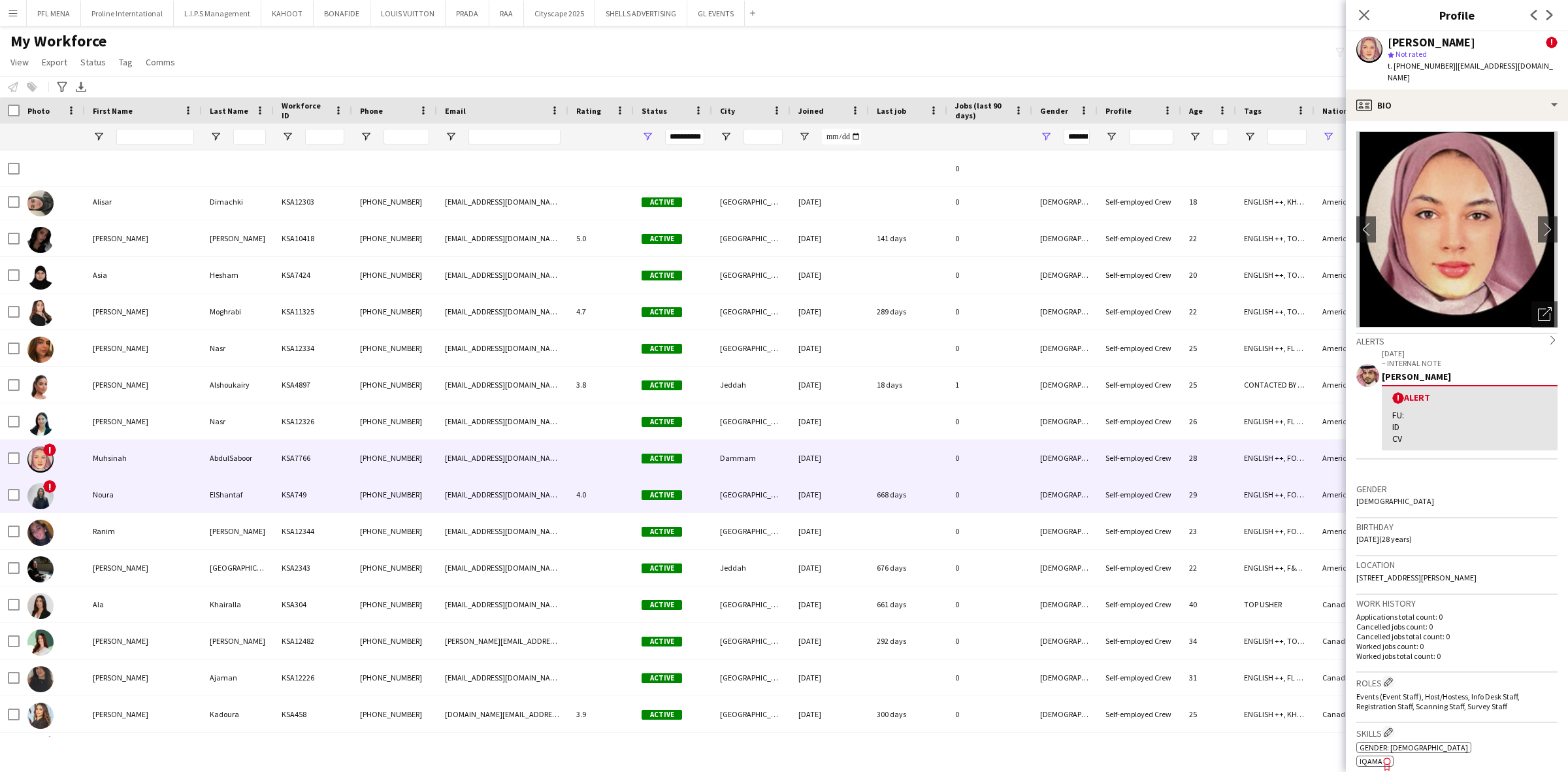
click at [133, 491] on div "Noura" at bounding box center [143, 494] width 117 height 36
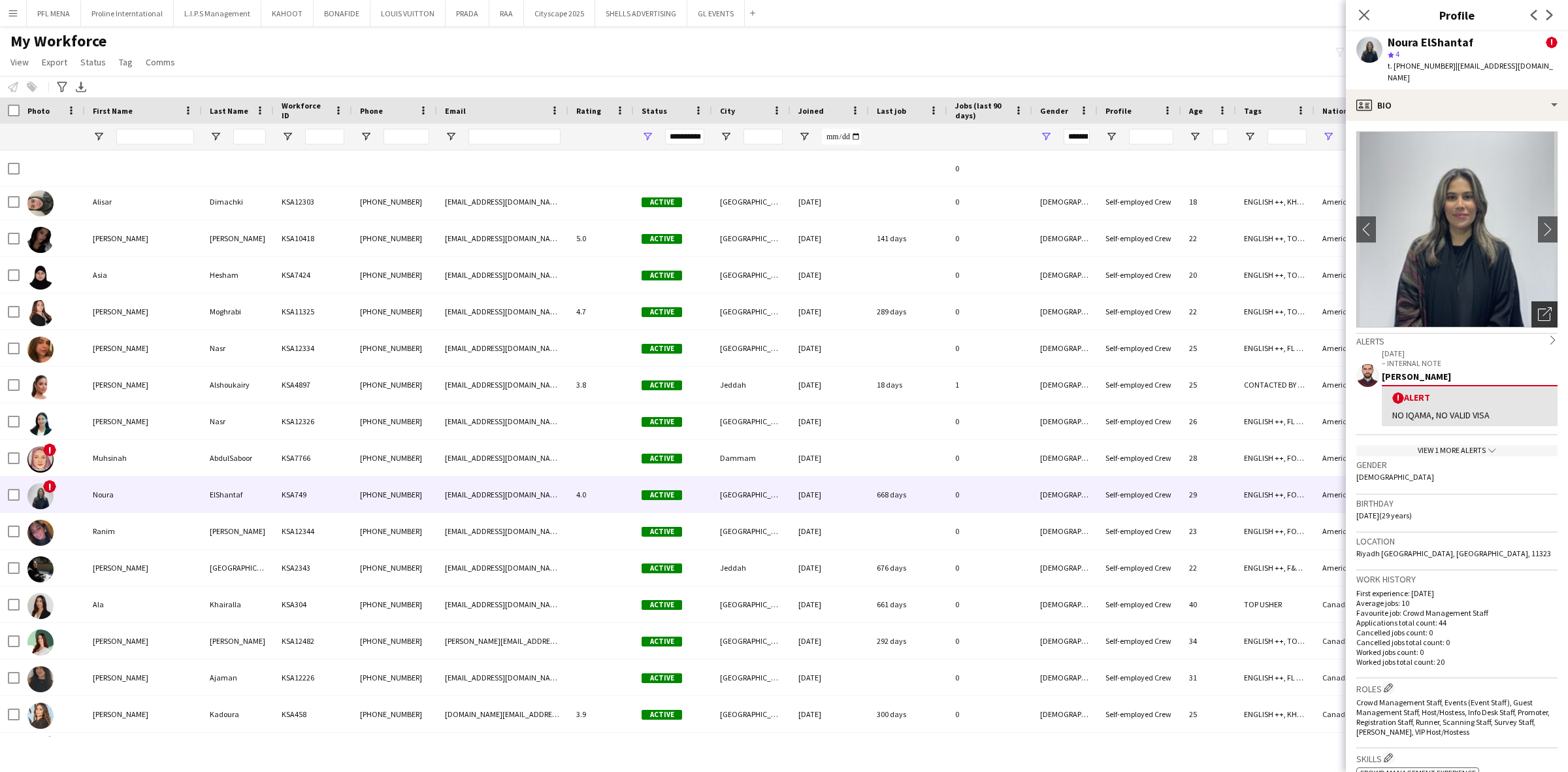
click at [1538, 308] on icon "Open photos pop-in" at bounding box center [1544, 314] width 13 height 13
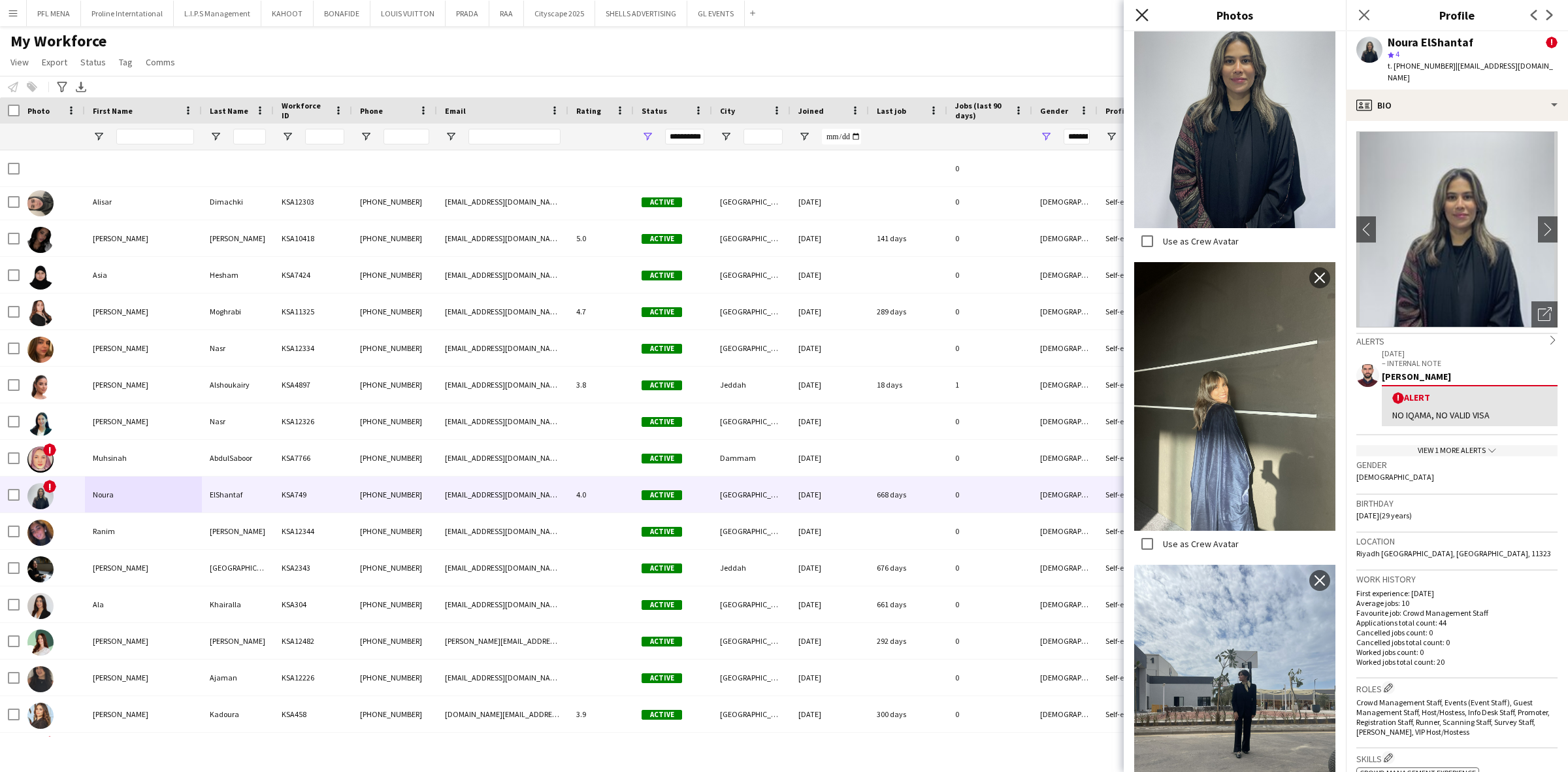
click at [1140, 20] on icon "Close pop-in" at bounding box center [1142, 15] width 13 height 13
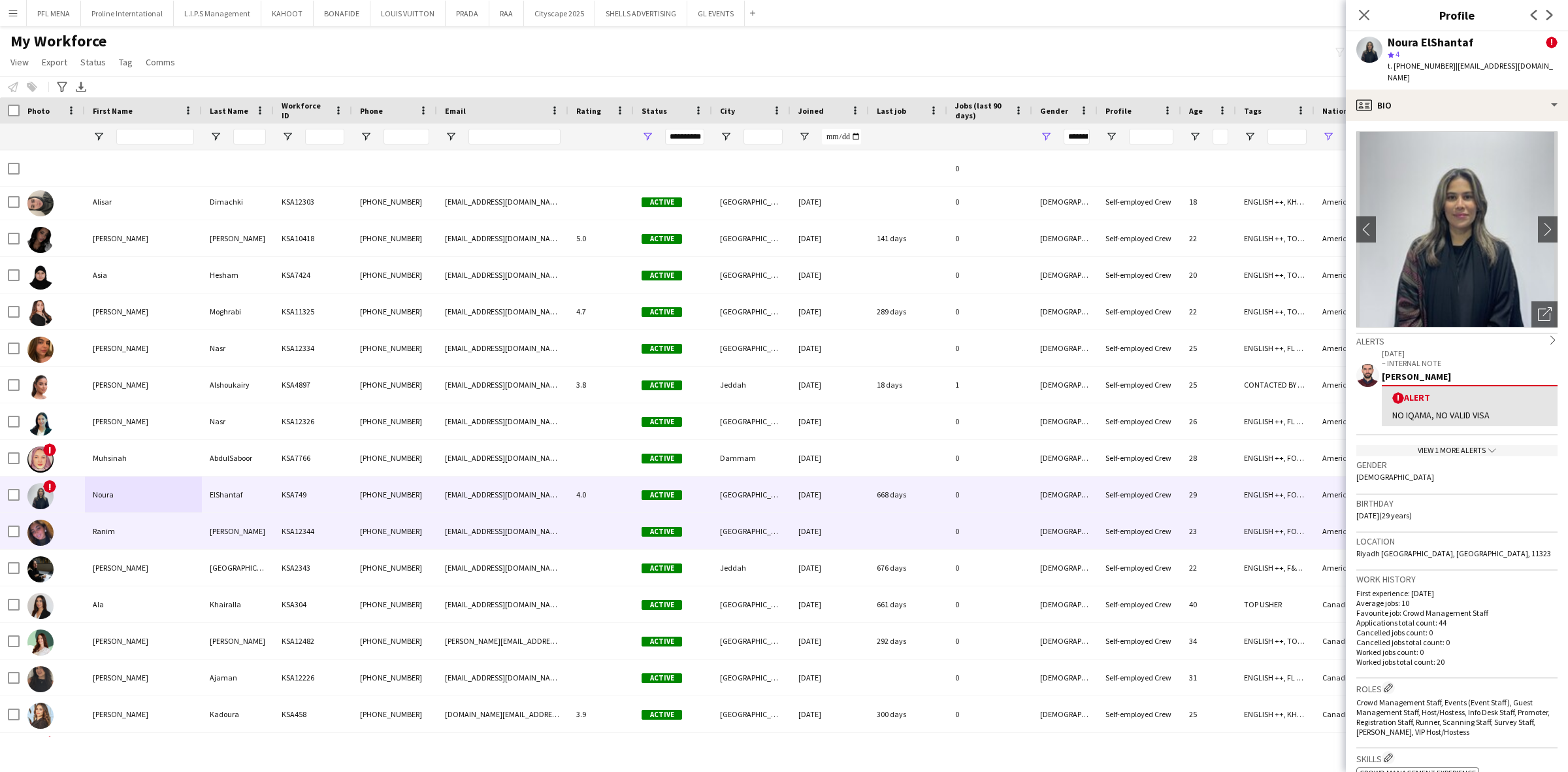
click at [113, 533] on div "Ranim" at bounding box center [143, 531] width 117 height 36
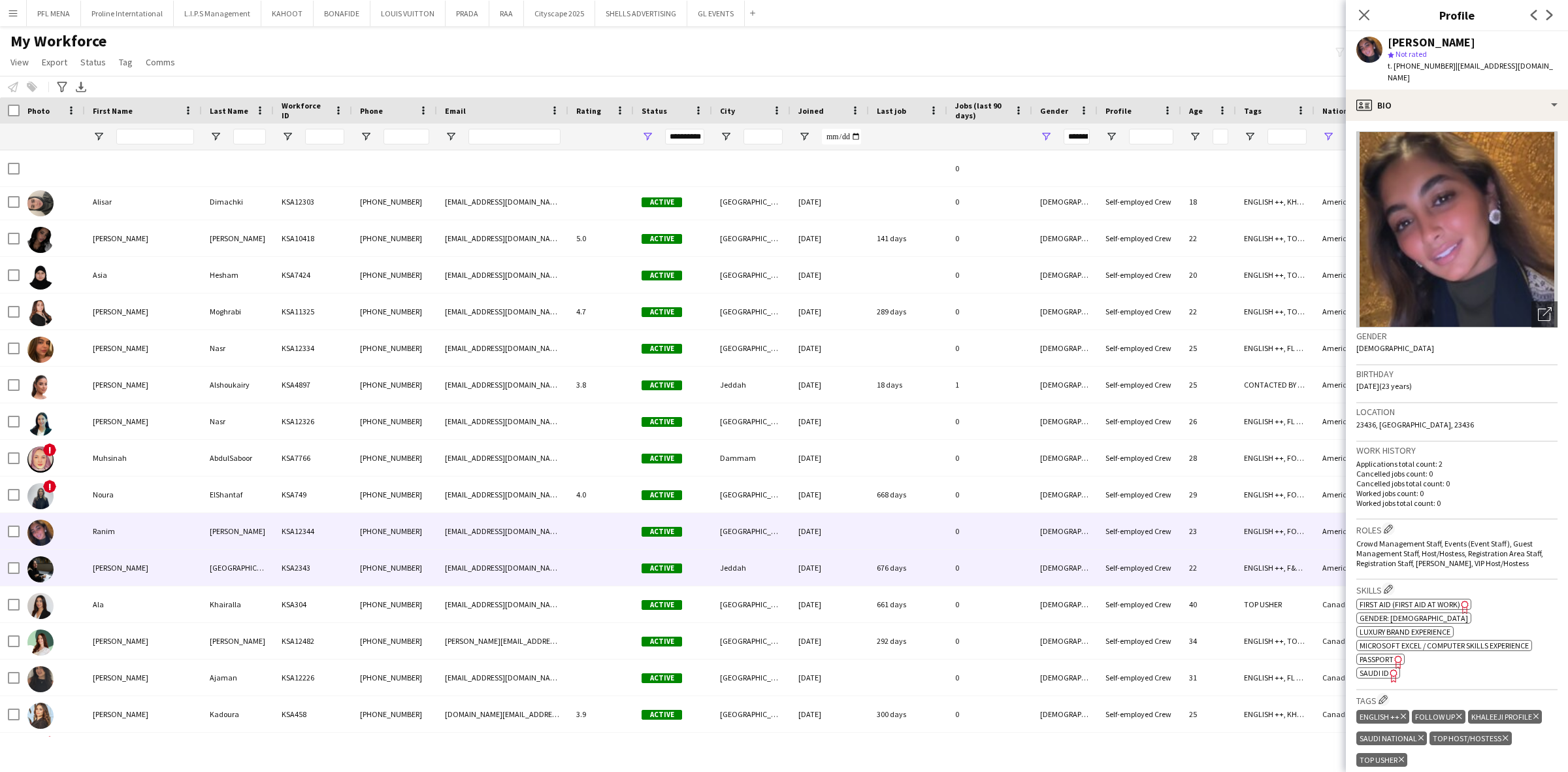
click at [103, 564] on div "Sandri" at bounding box center [143, 568] width 117 height 36
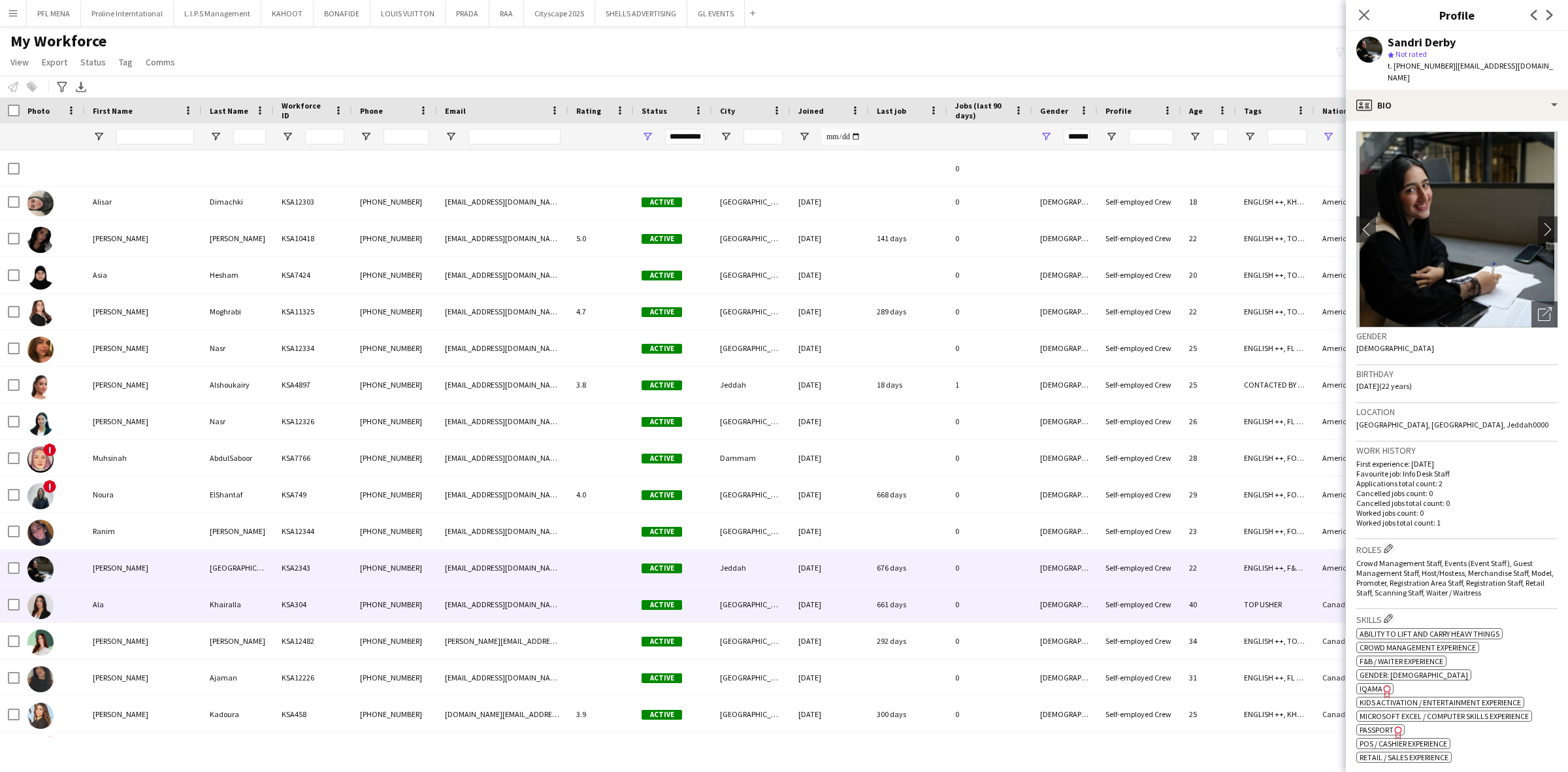
click at [108, 611] on div "Ala" at bounding box center [143, 604] width 117 height 36
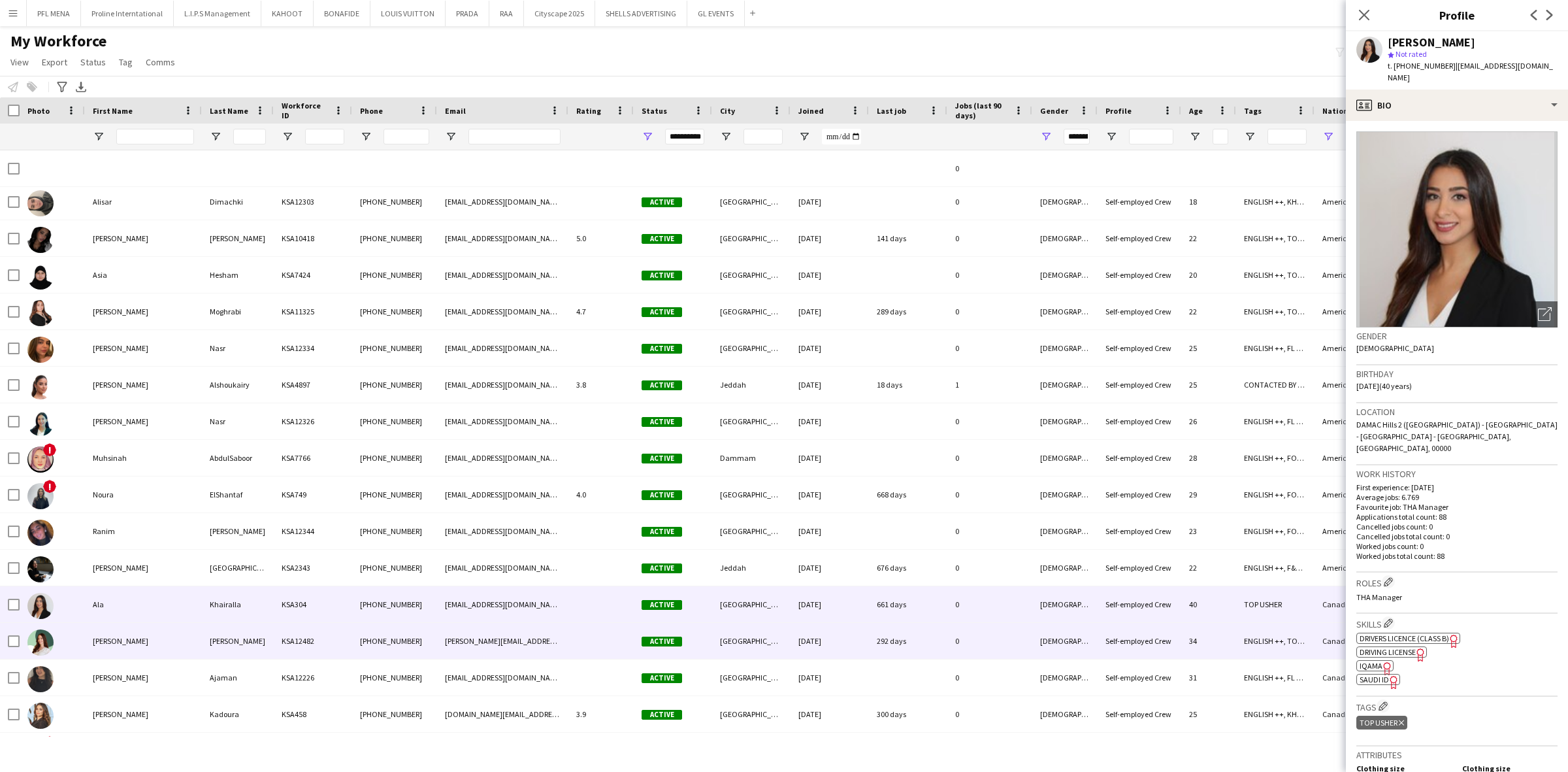
click at [111, 642] on div "Amanda" at bounding box center [143, 641] width 117 height 36
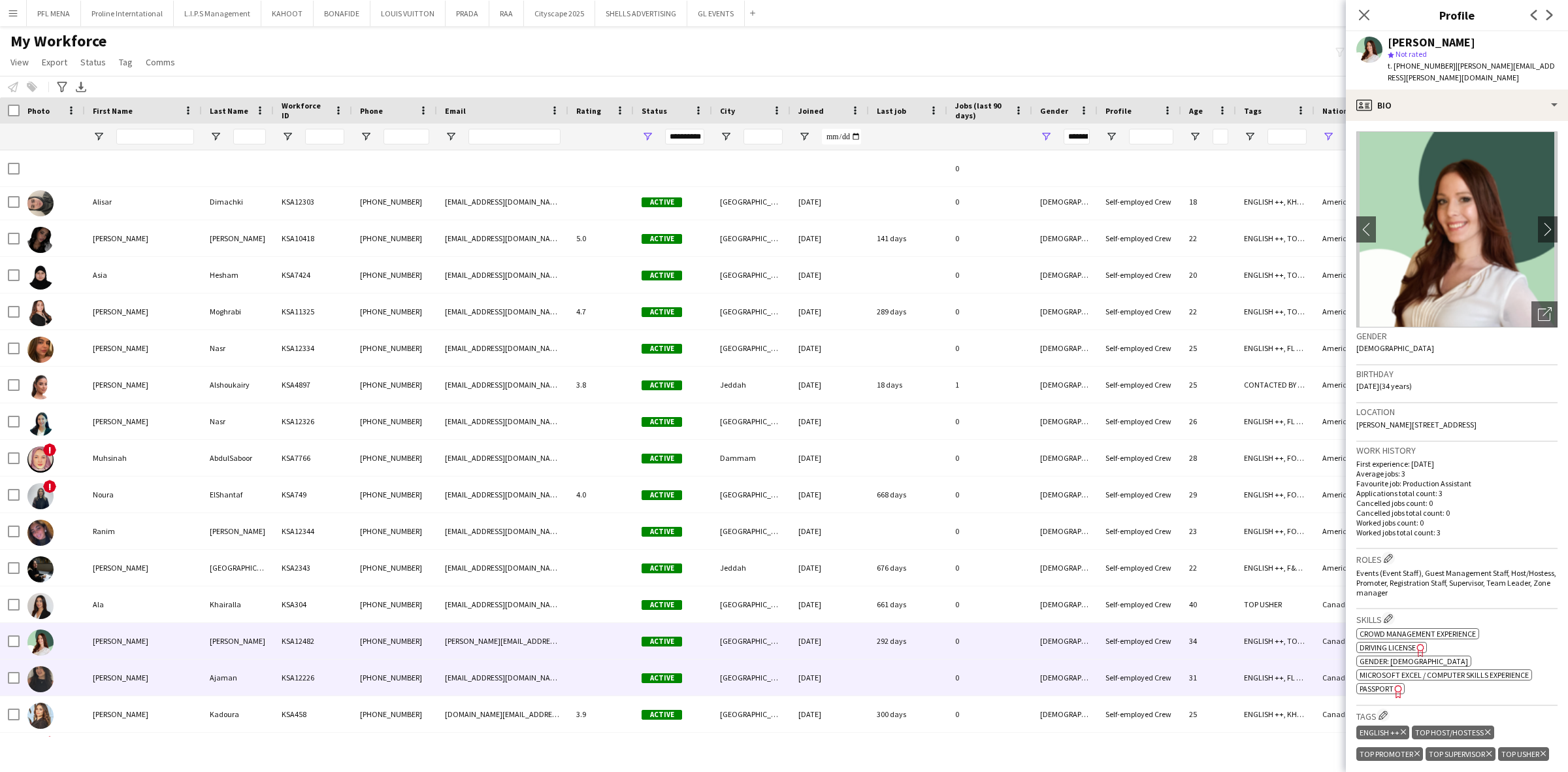
click at [117, 669] on div "Antoinette" at bounding box center [143, 677] width 117 height 36
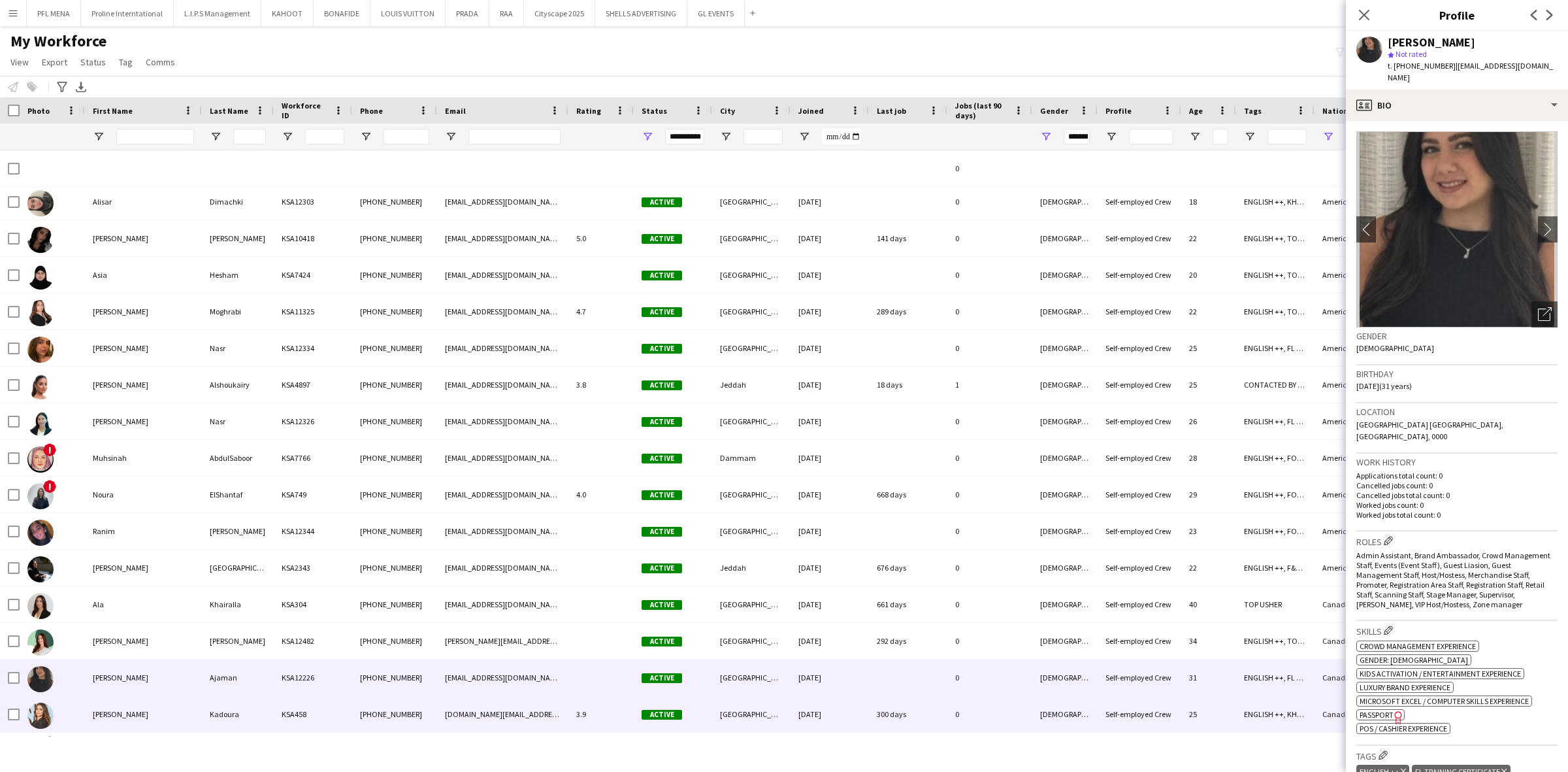
click at [119, 706] on div "Dana" at bounding box center [143, 714] width 117 height 36
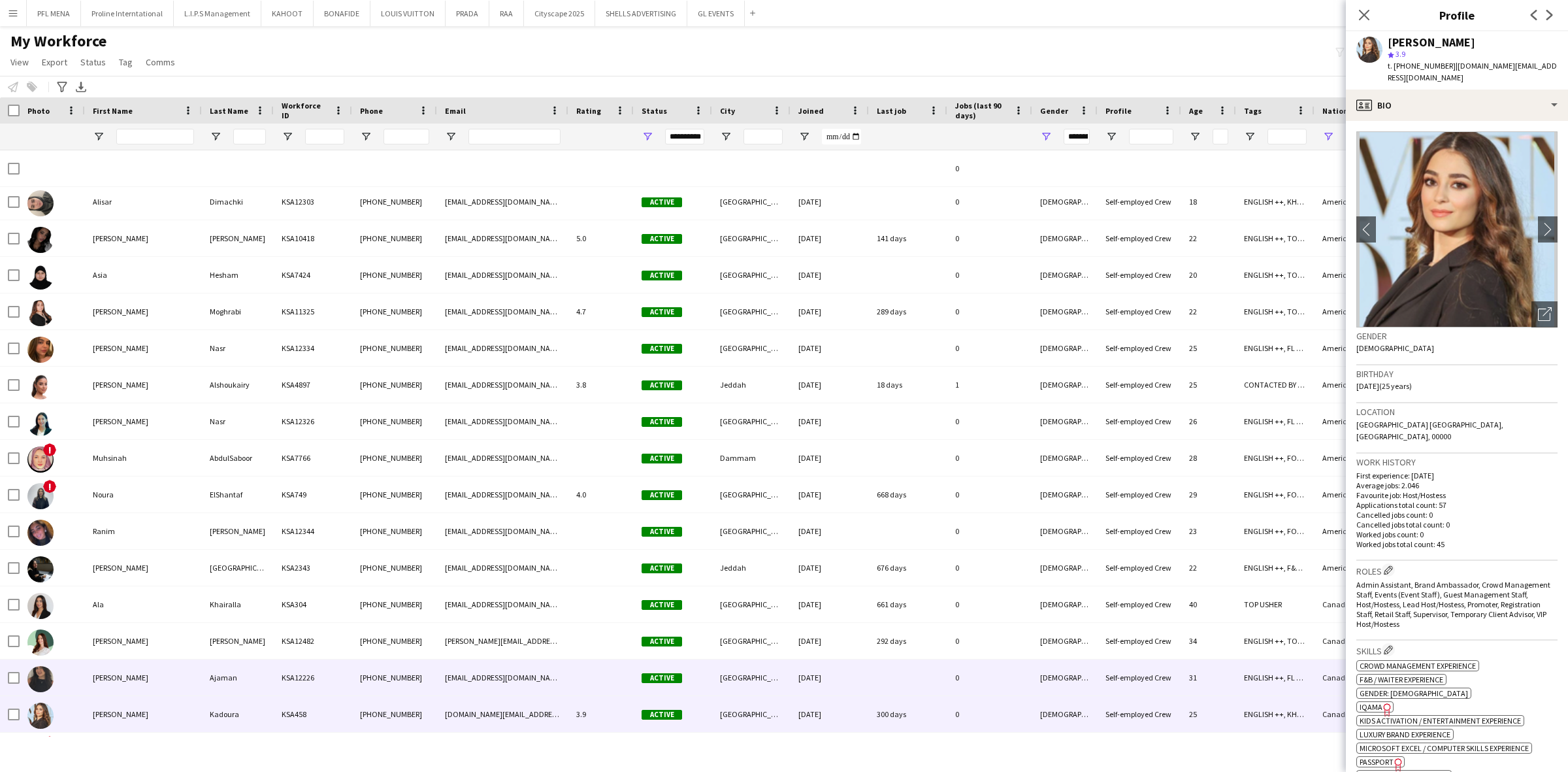
click at [136, 634] on div "Amanda" at bounding box center [143, 641] width 117 height 36
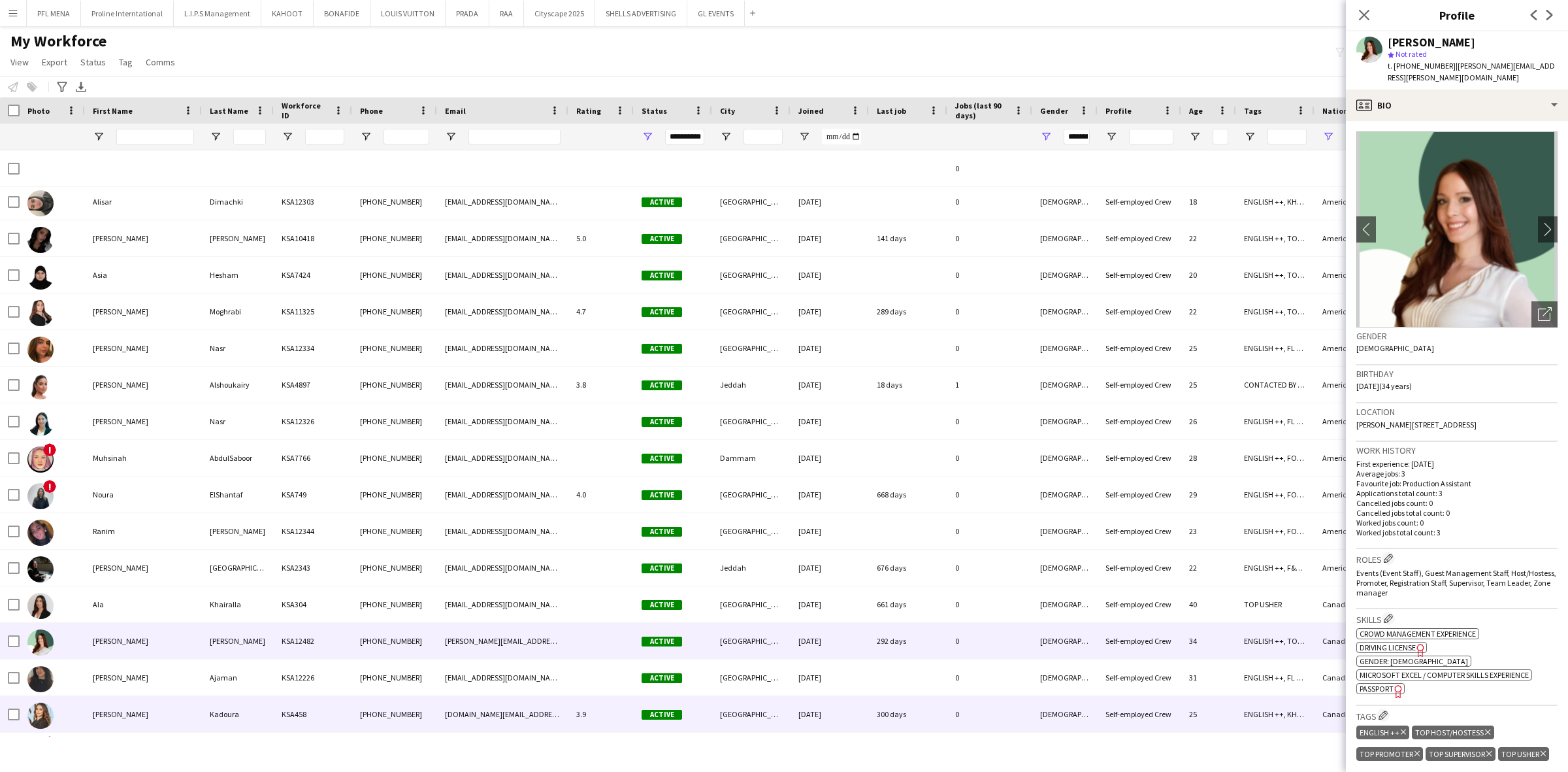
click at [126, 713] on div "Dana" at bounding box center [143, 714] width 117 height 36
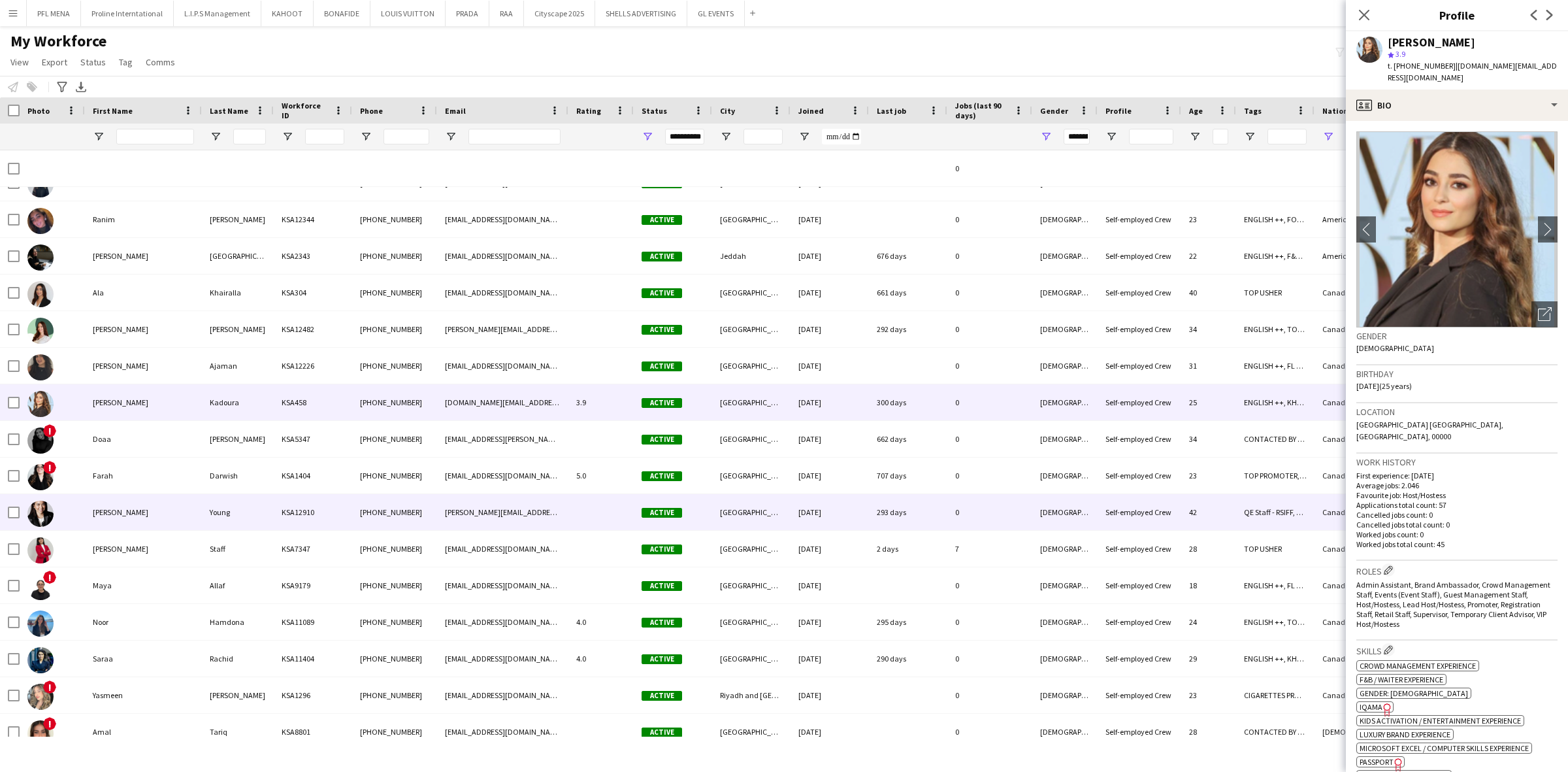
scroll to position [416, 0]
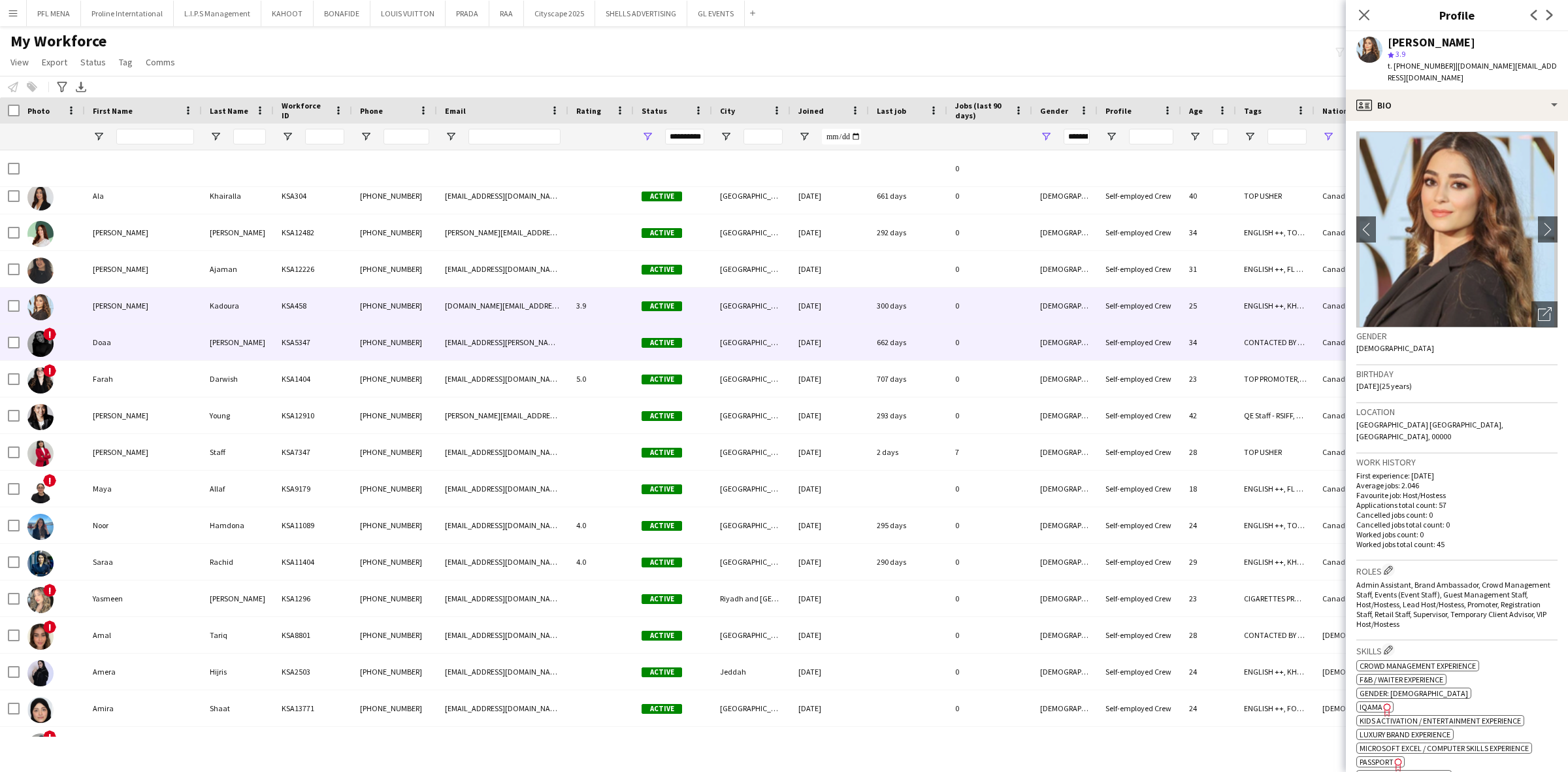
click at [109, 338] on div "Doaa" at bounding box center [143, 342] width 117 height 36
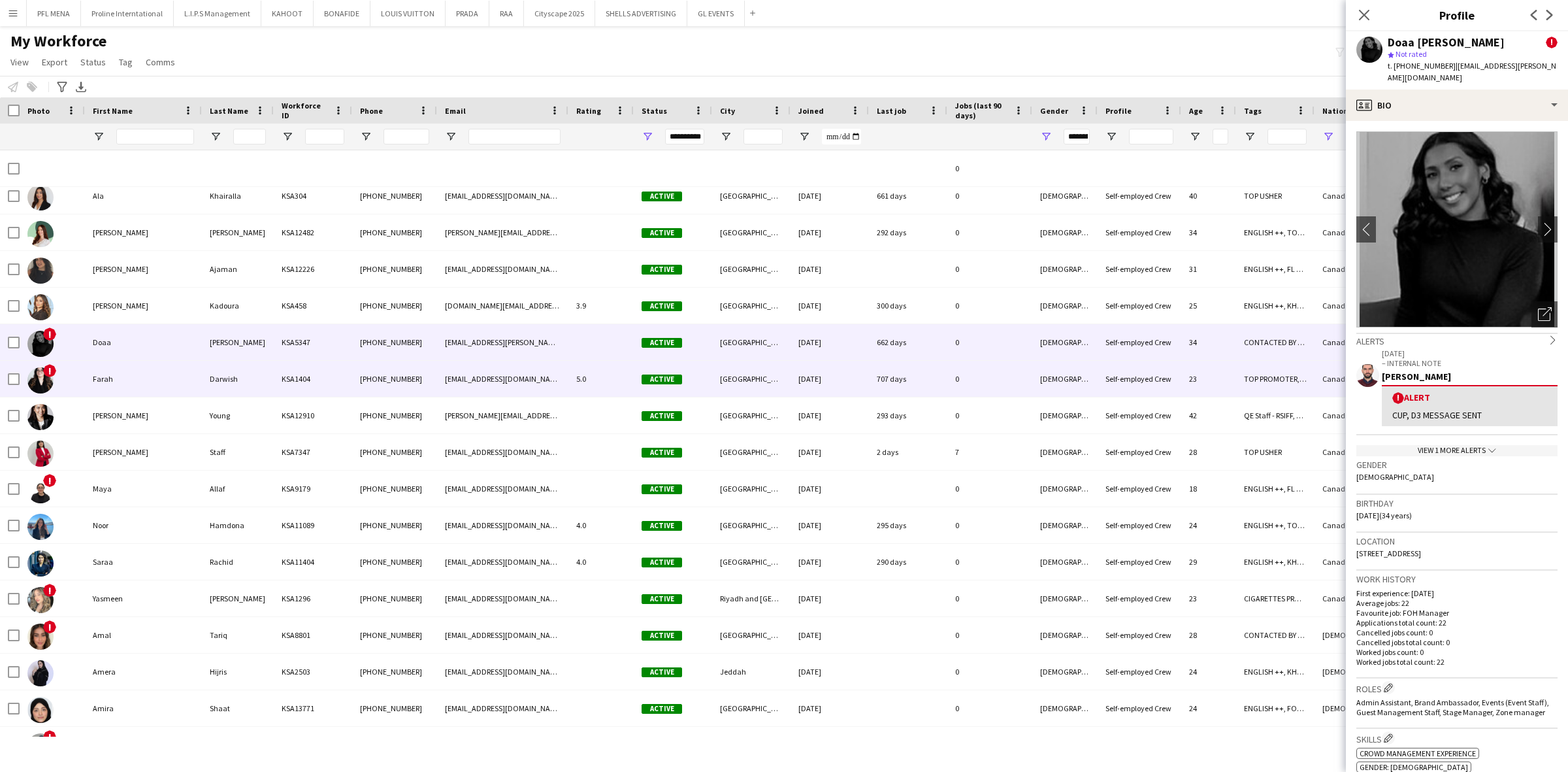
click at [106, 374] on div "Farah" at bounding box center [143, 378] width 117 height 36
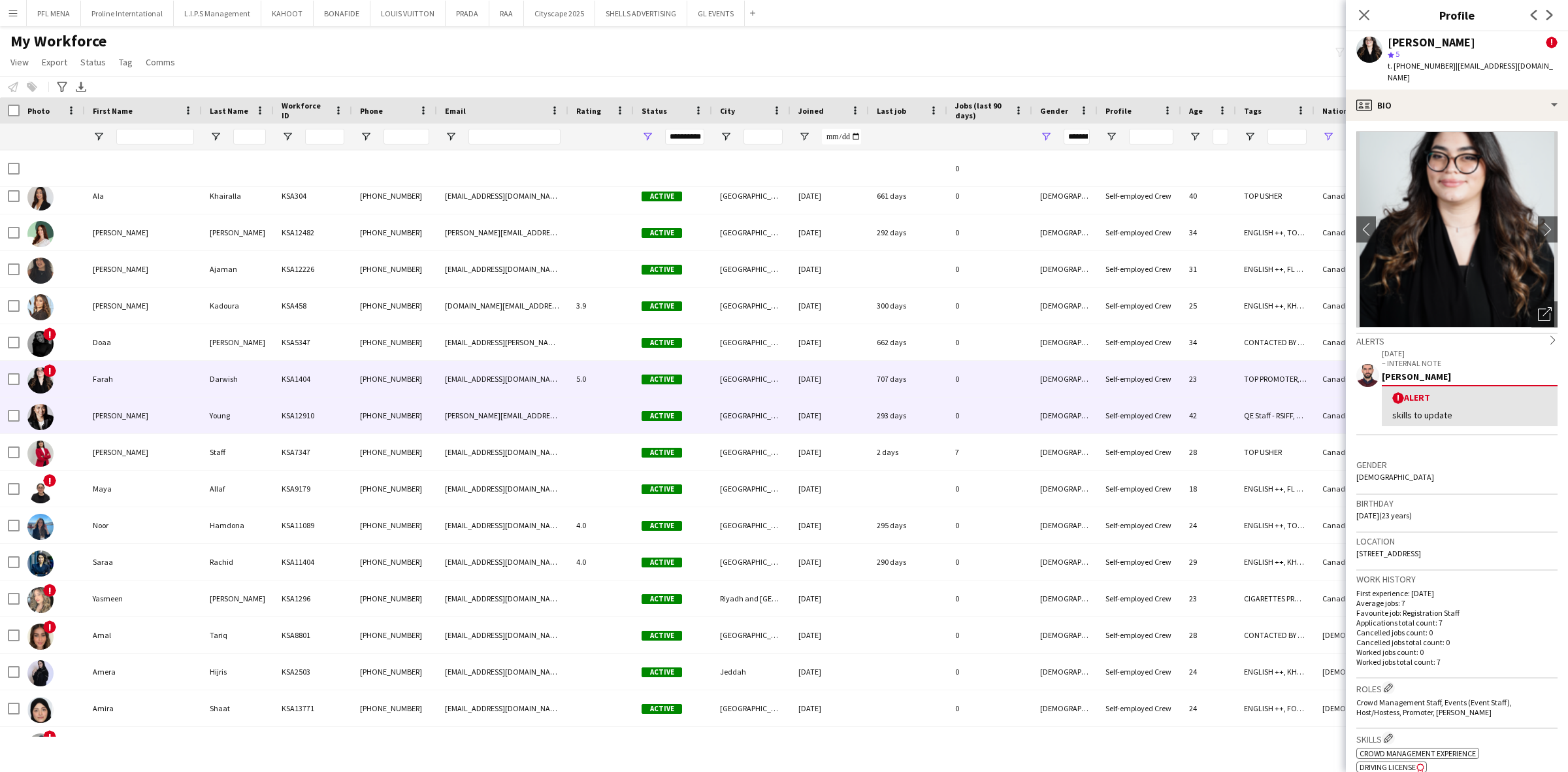
click at [103, 416] on div "Jessica" at bounding box center [143, 415] width 117 height 36
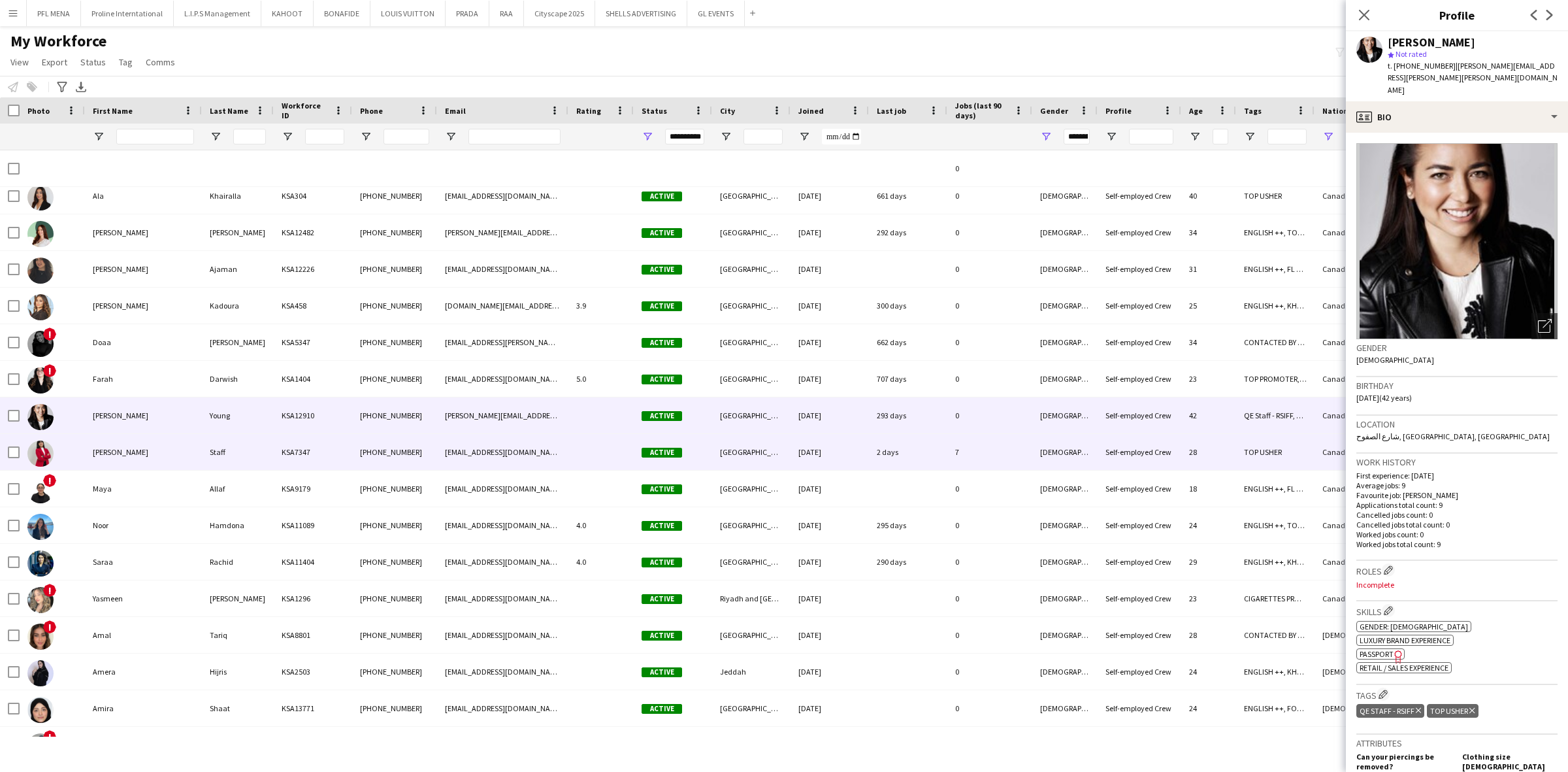
click at [113, 458] on div "Lin" at bounding box center [143, 452] width 117 height 36
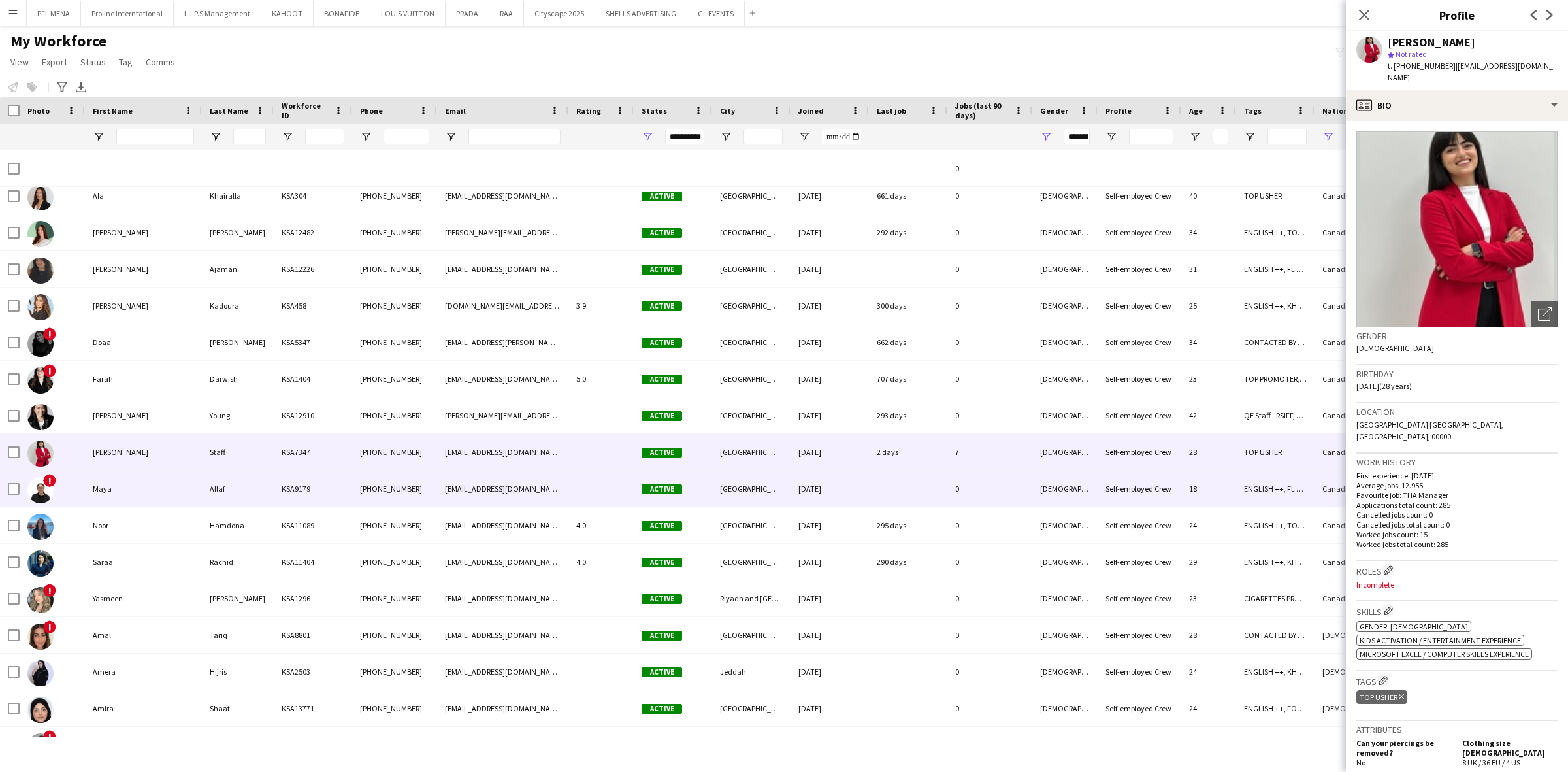
click at [114, 493] on div "Maya" at bounding box center [143, 489] width 117 height 36
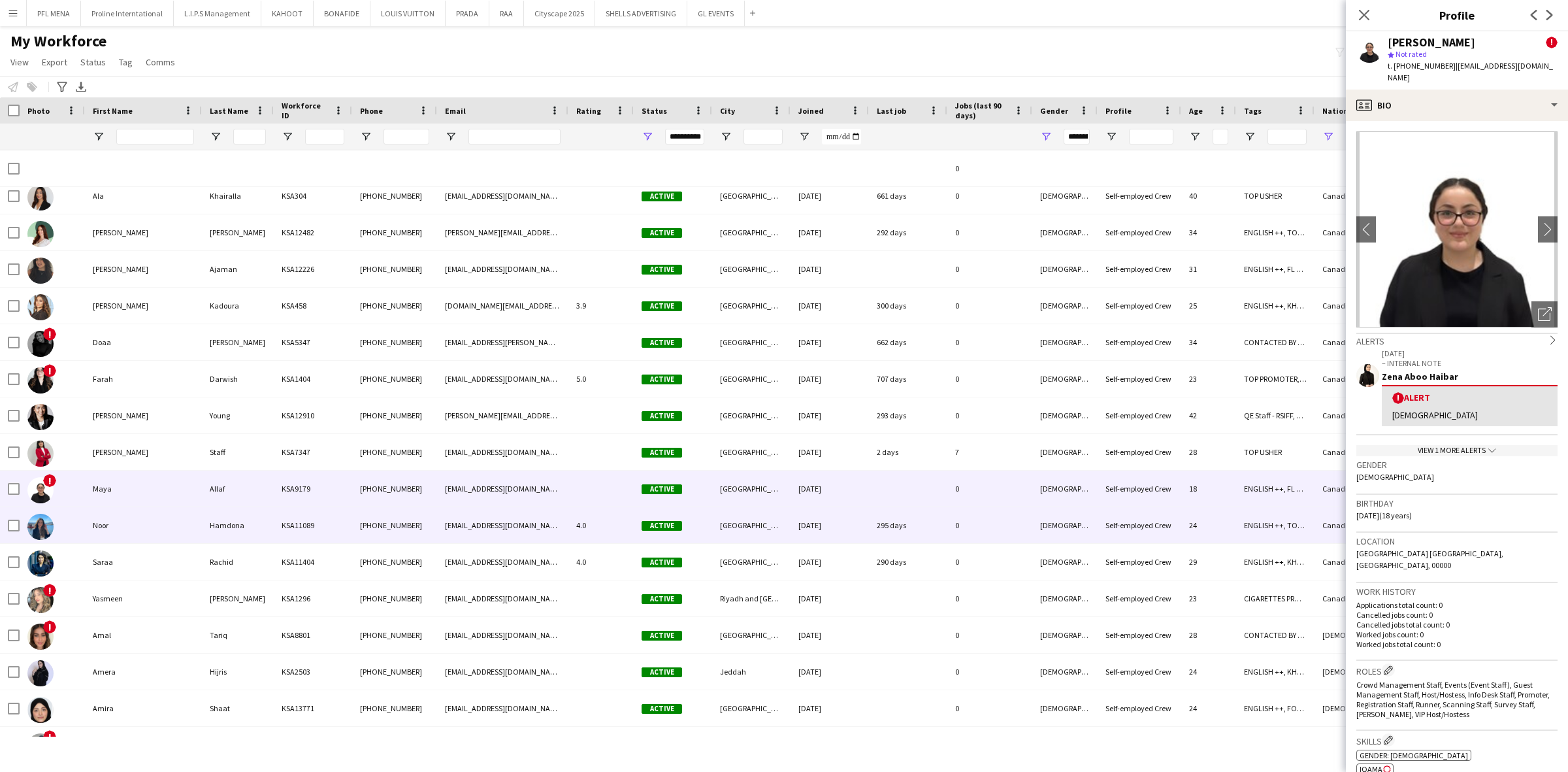
click at [141, 527] on div "Noor" at bounding box center [143, 525] width 117 height 36
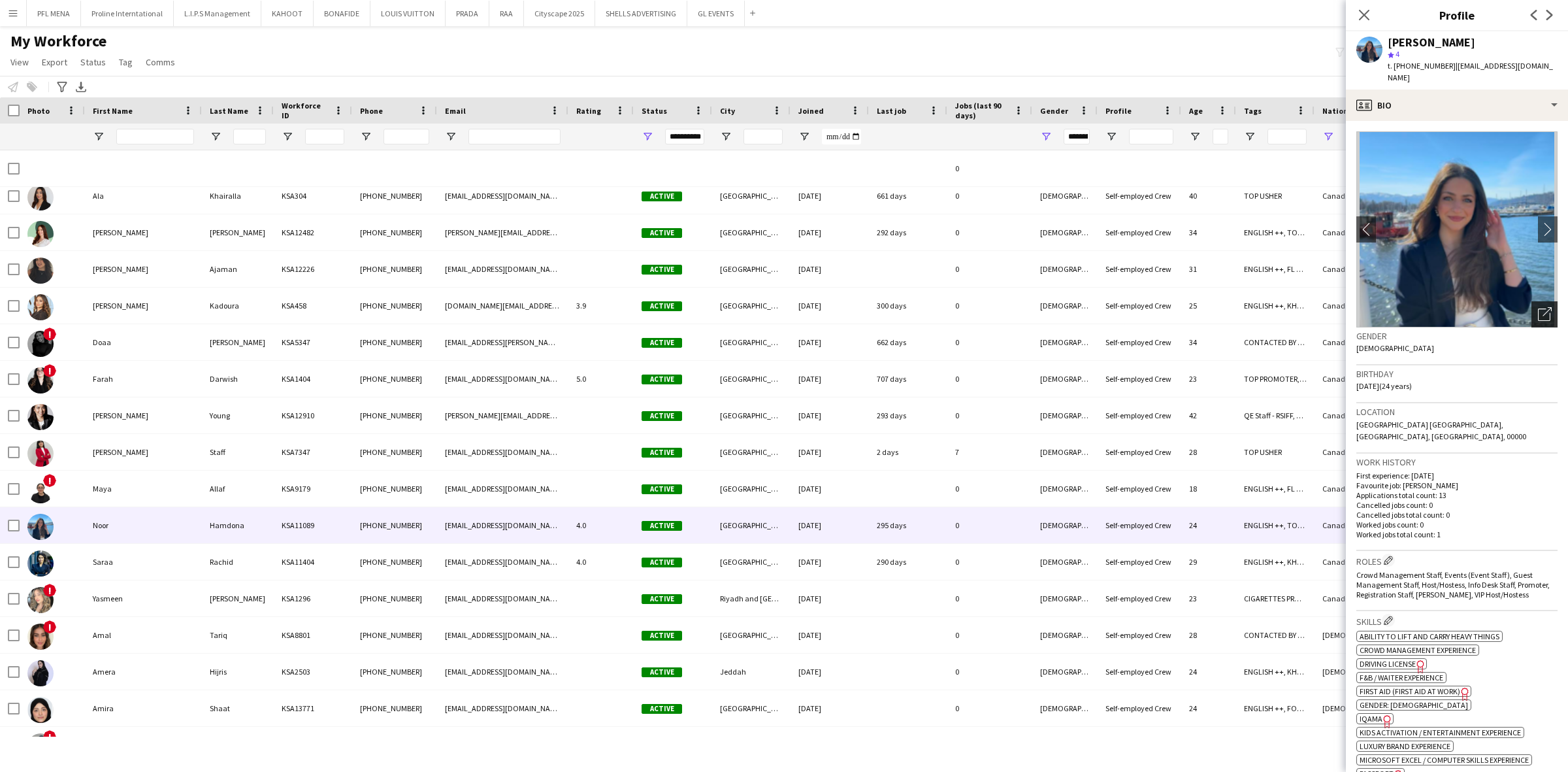
click at [1538, 308] on icon "Open photos pop-in" at bounding box center [1544, 314] width 13 height 13
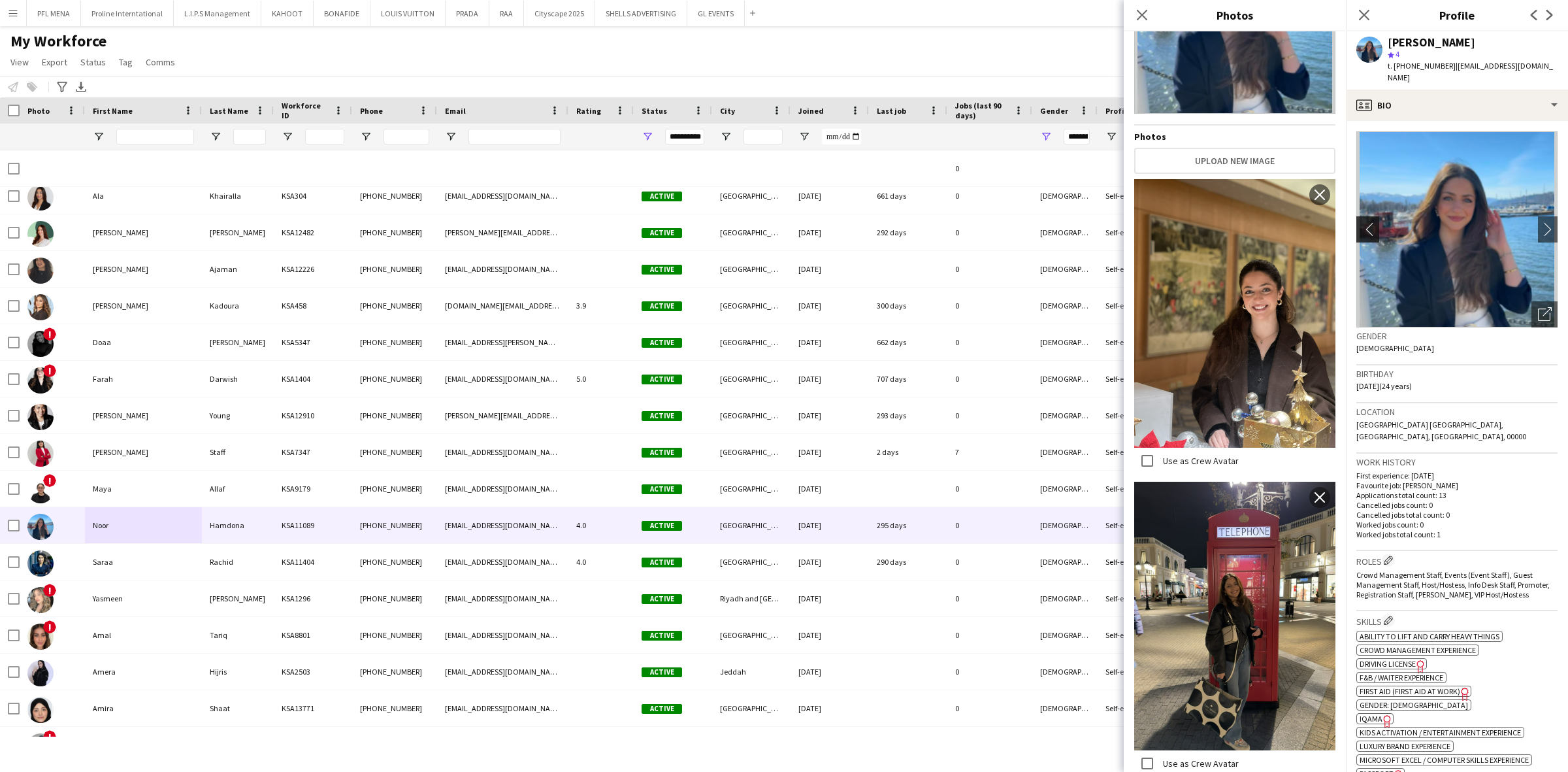
scroll to position [0, 0]
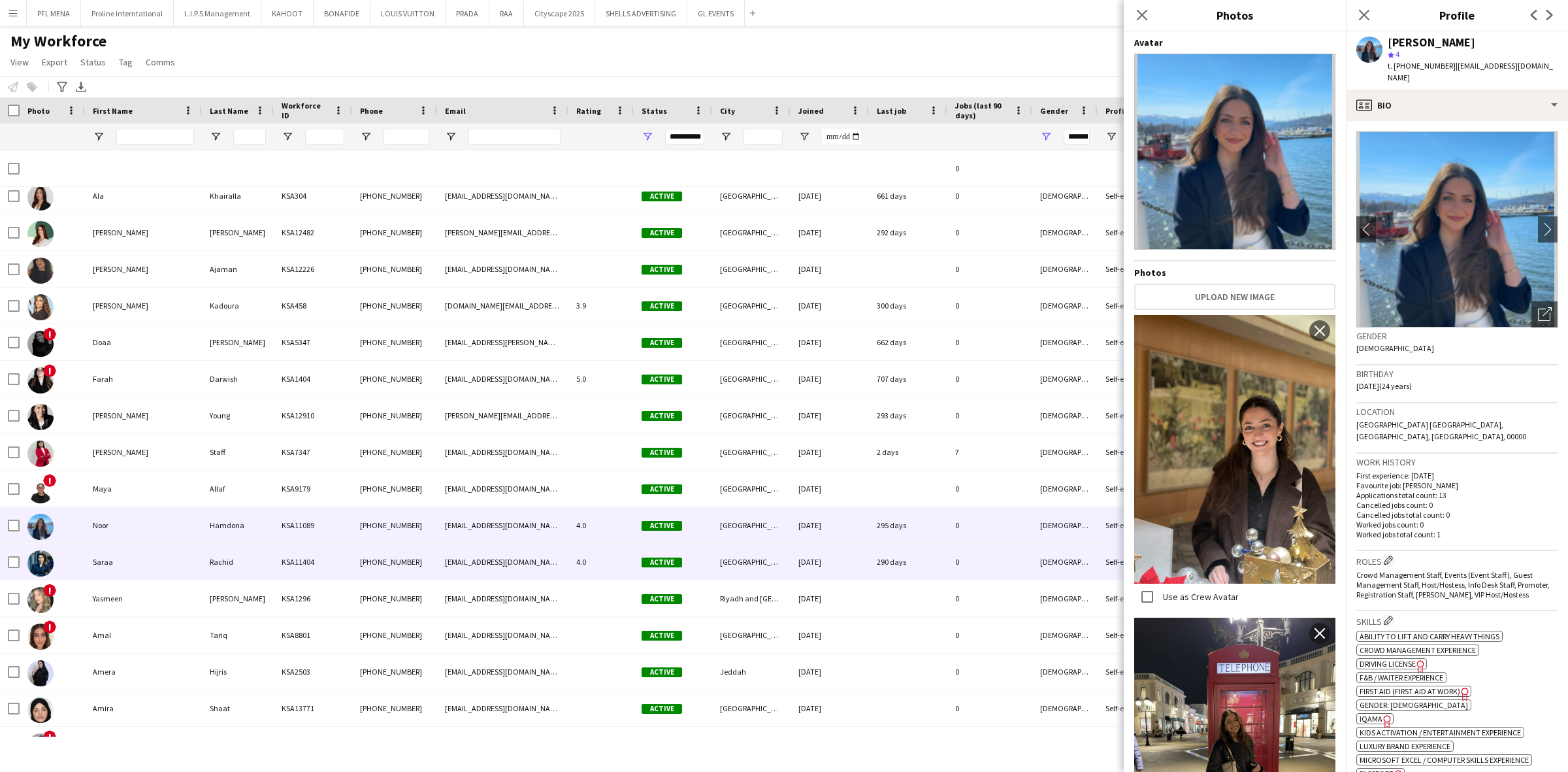
click at [146, 567] on div "Saraa" at bounding box center [143, 561] width 117 height 36
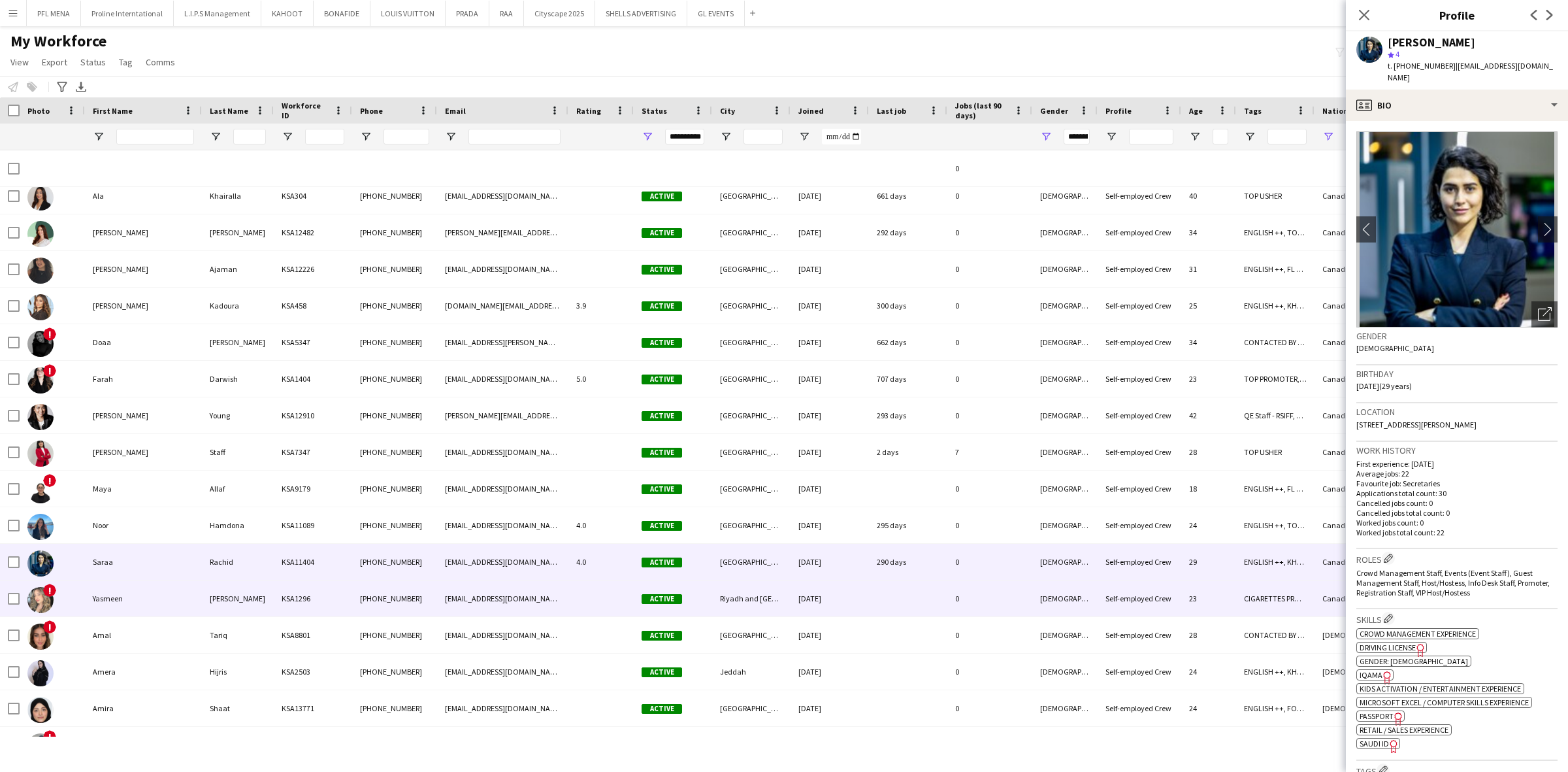
click at [126, 599] on div "Yasmeen" at bounding box center [143, 598] width 117 height 36
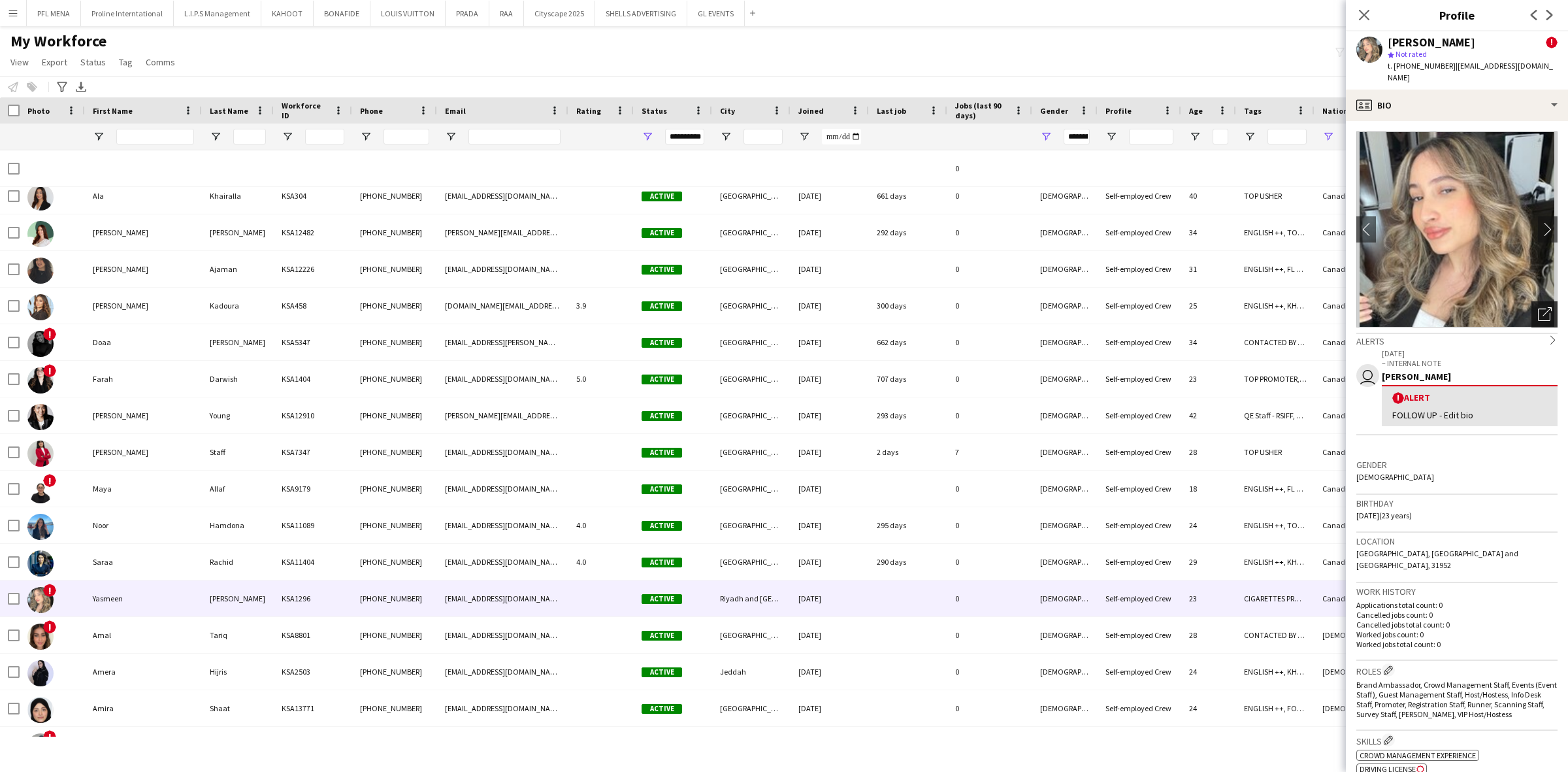
click at [1538, 308] on icon "Open photos pop-in" at bounding box center [1544, 314] width 13 height 13
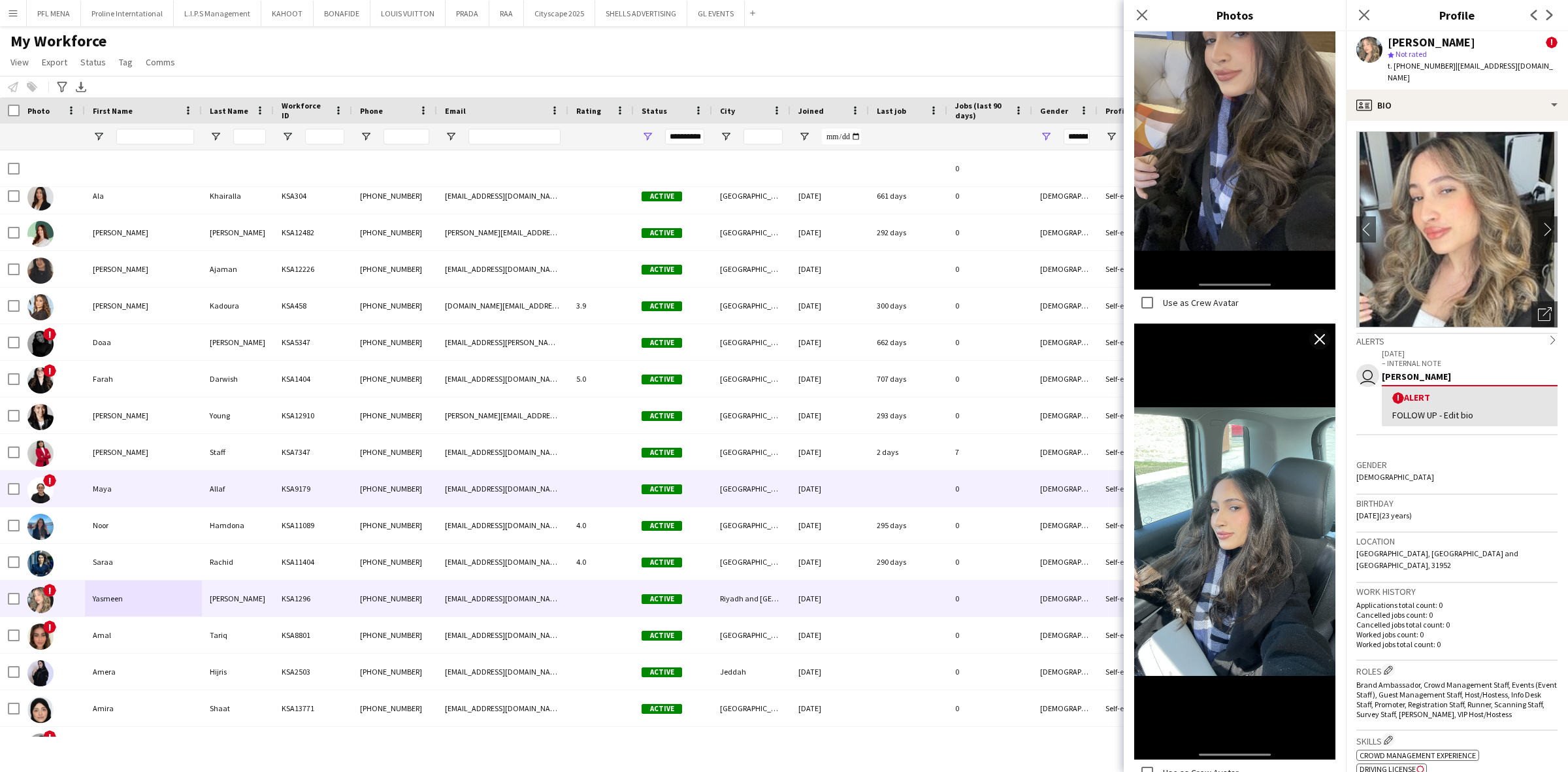
scroll to position [1469, 0]
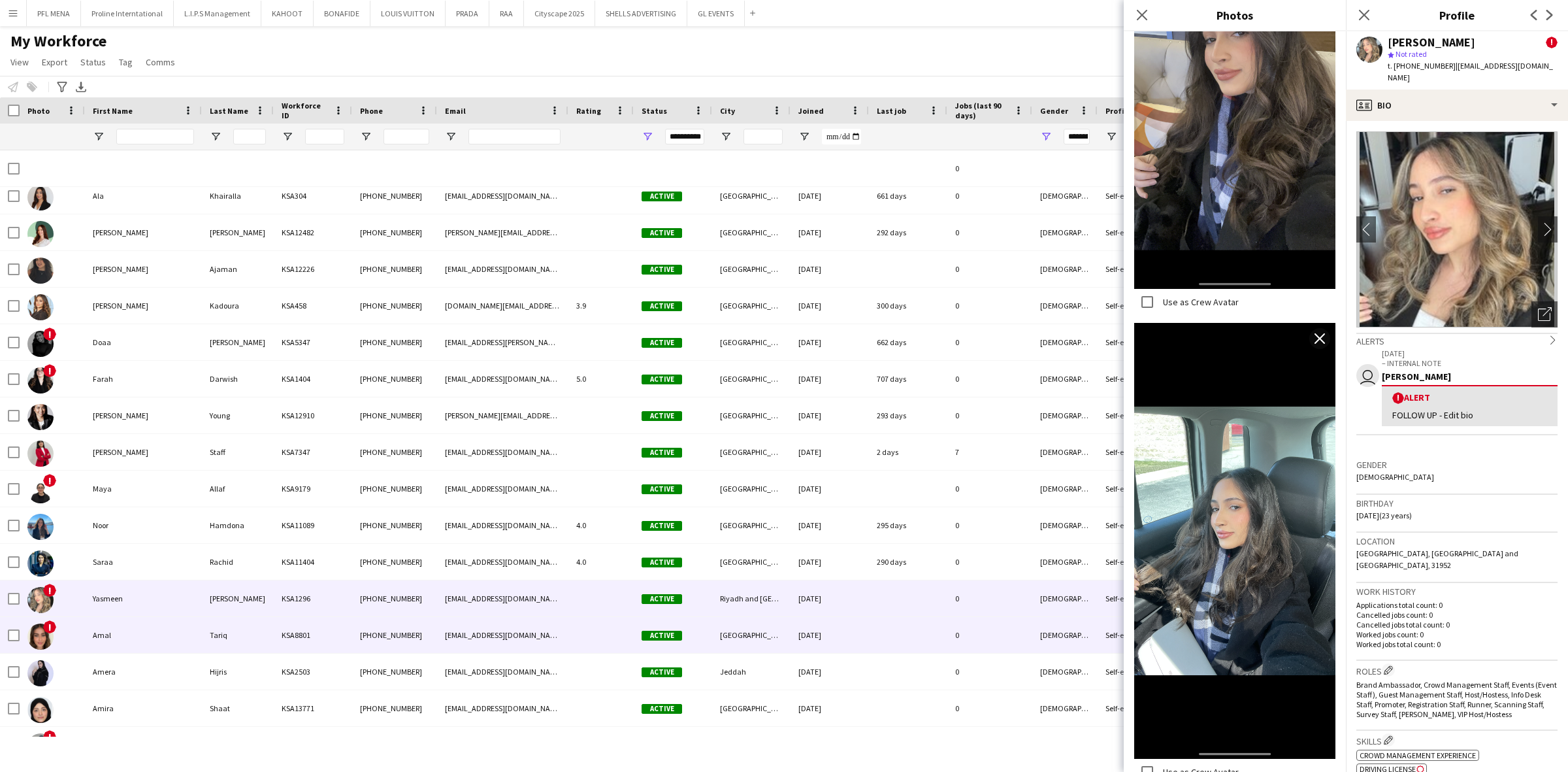
click at [143, 638] on div "Amal" at bounding box center [143, 635] width 117 height 36
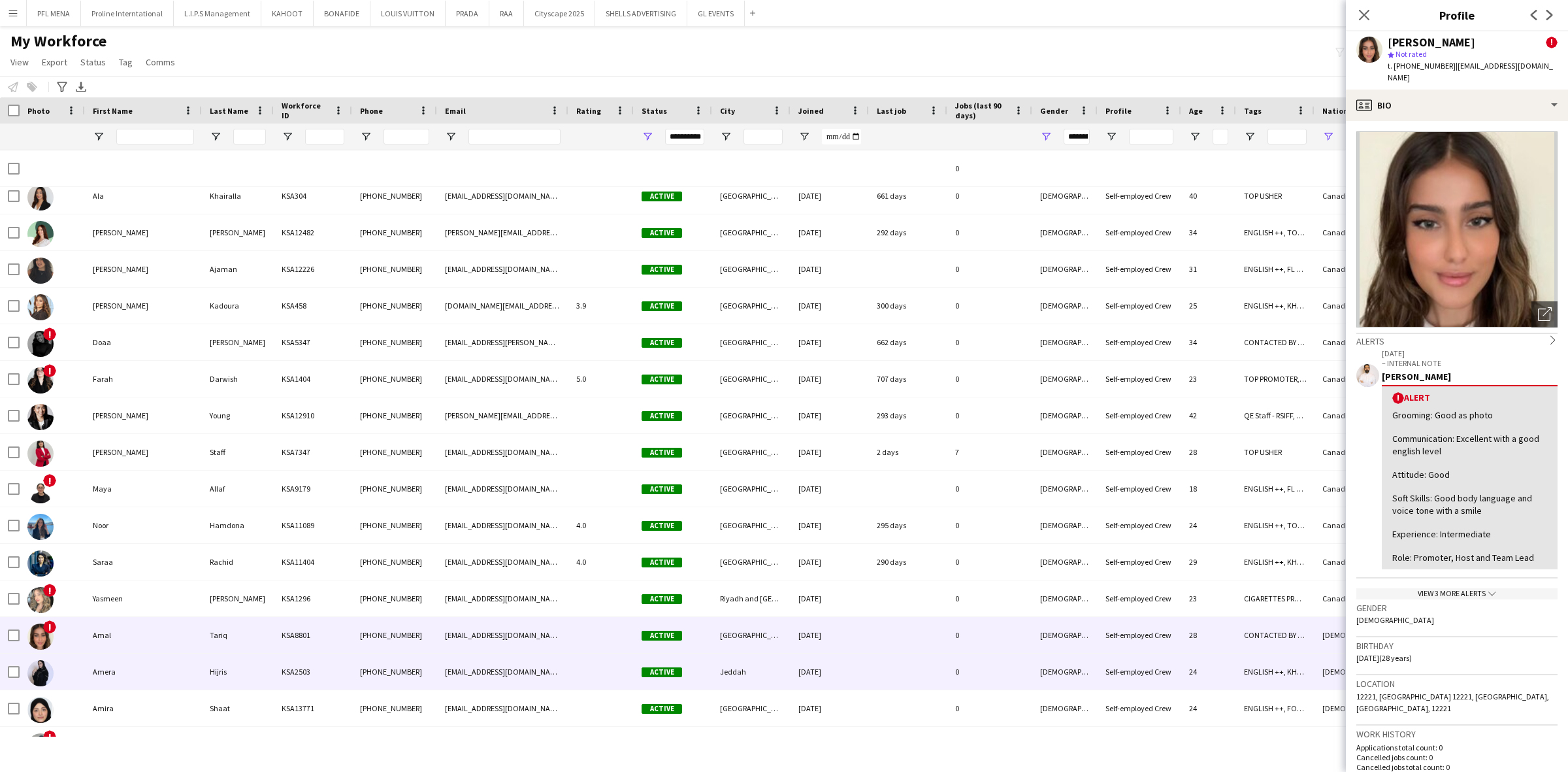
click at [129, 655] on div "Amera" at bounding box center [143, 672] width 117 height 36
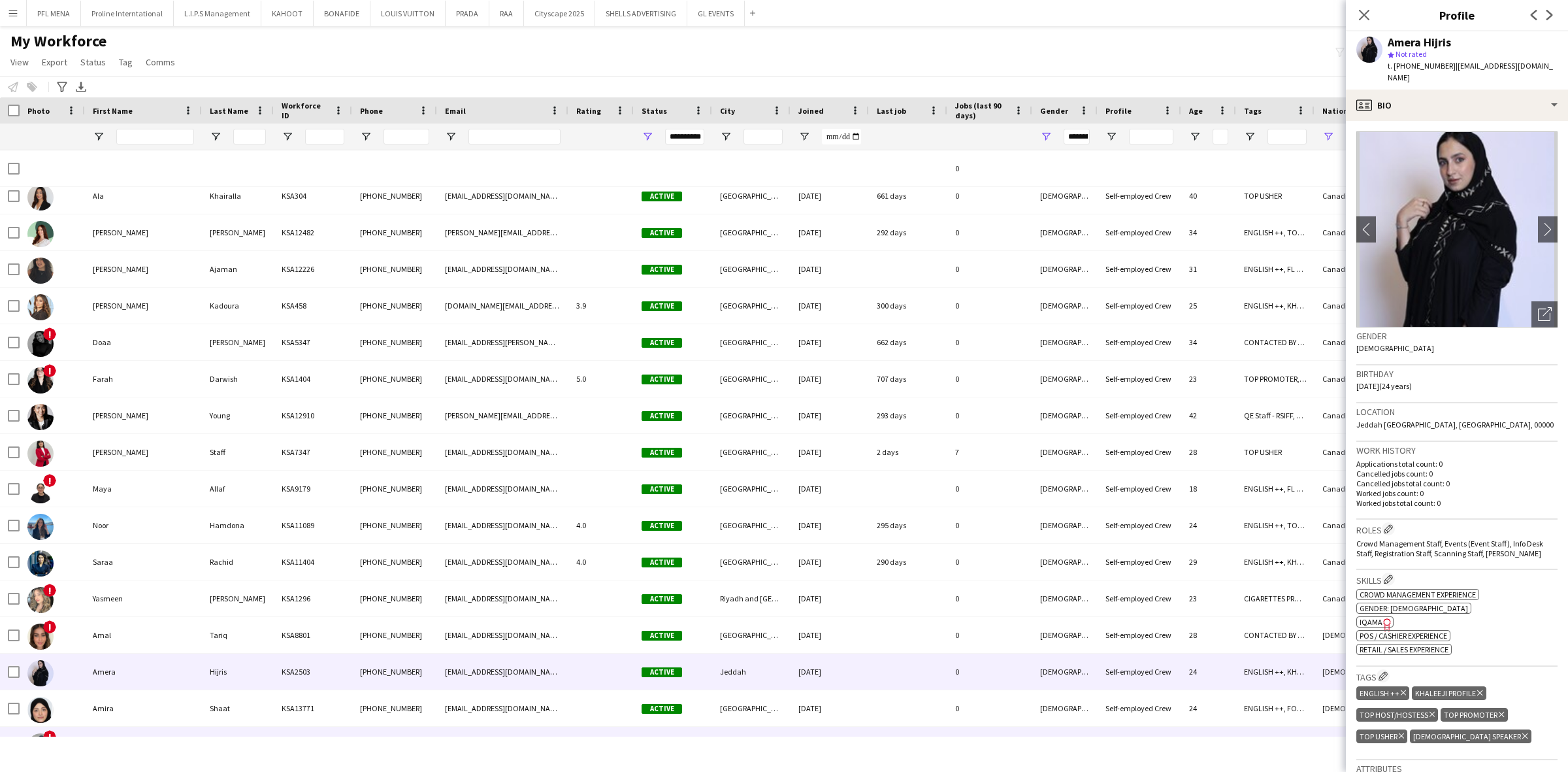
click at [106, 711] on div "Amira" at bounding box center [143, 708] width 117 height 36
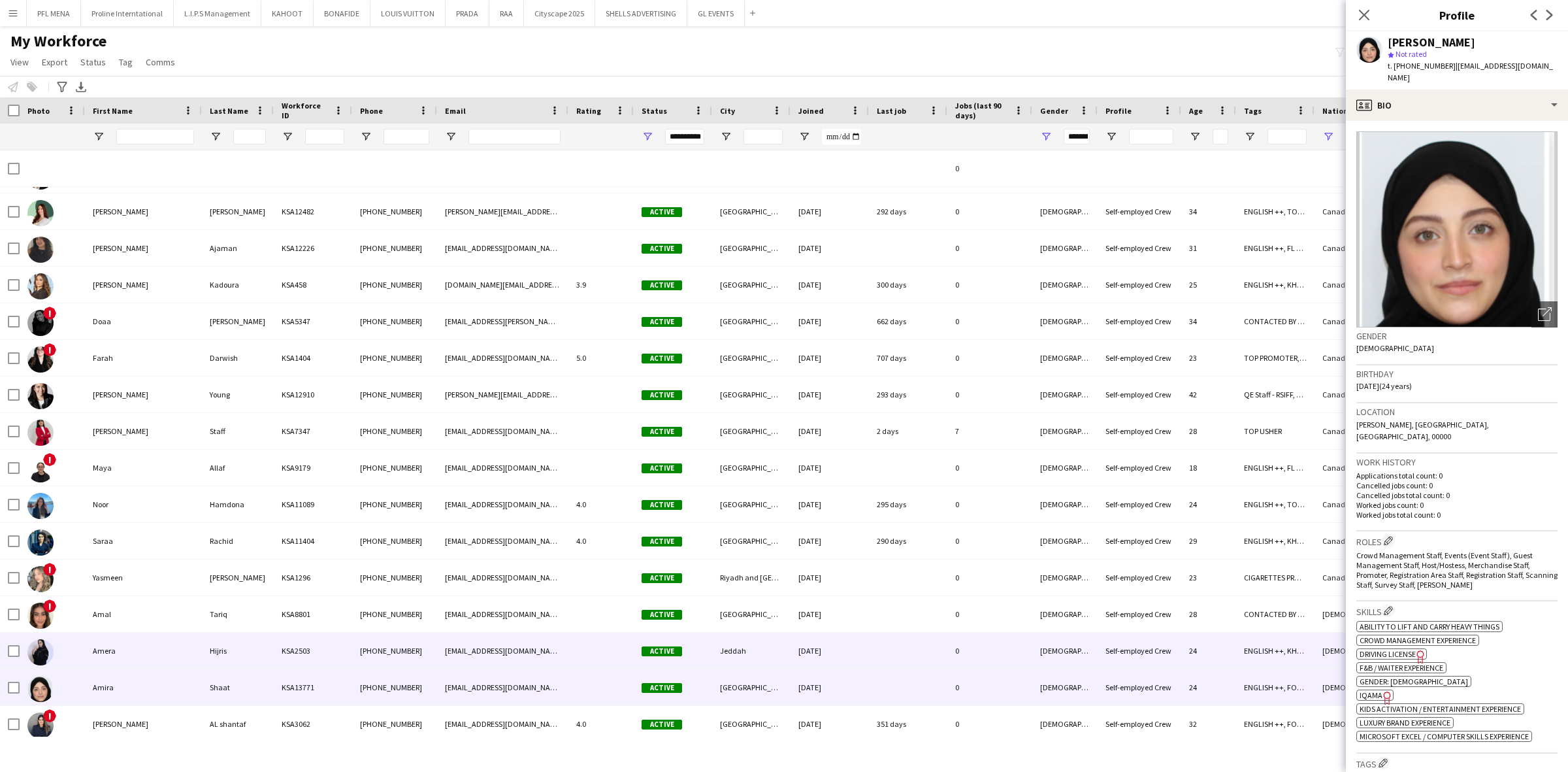
scroll to position [564, 0]
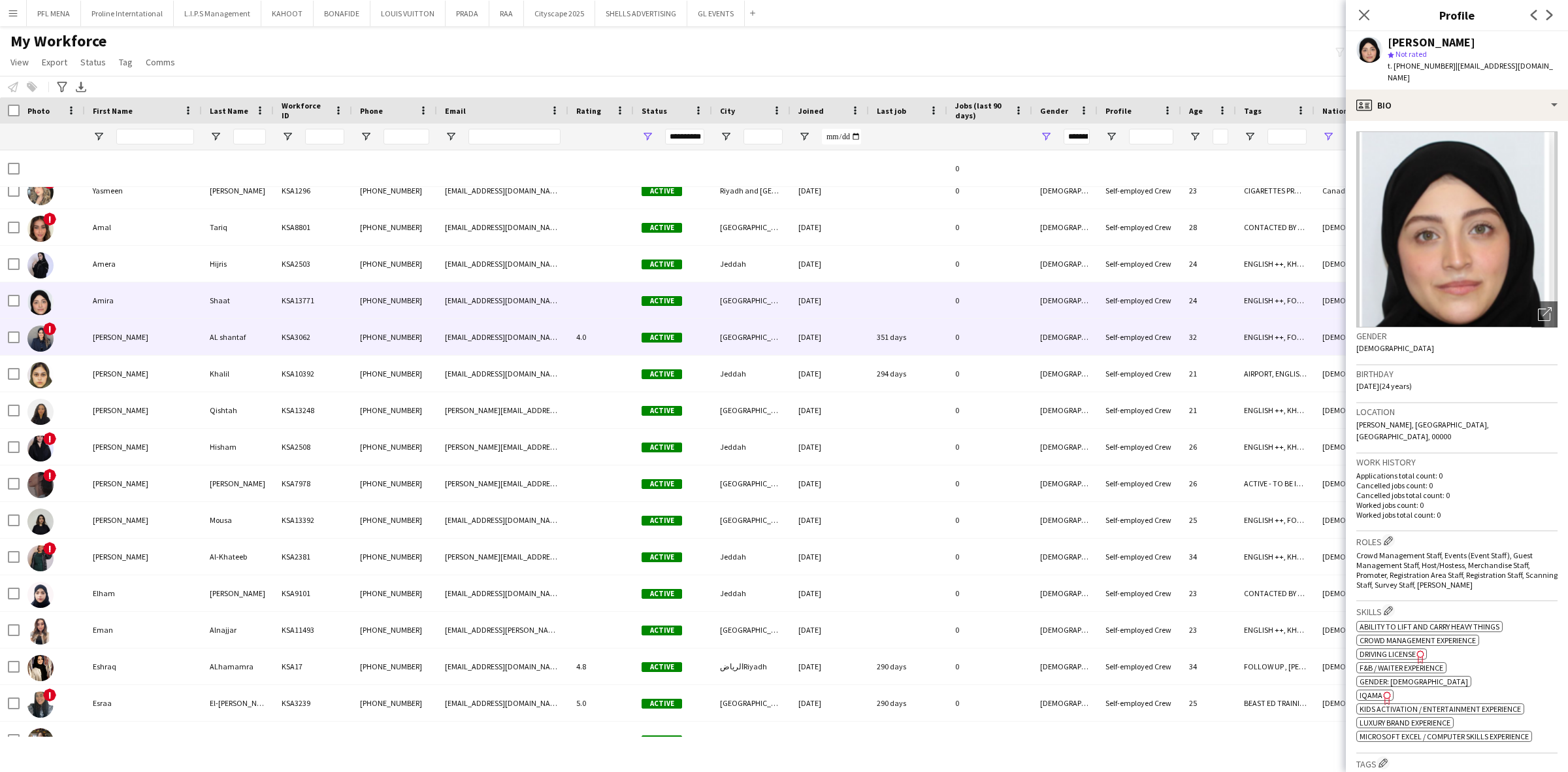
click at [111, 340] on div "Aya" at bounding box center [143, 337] width 117 height 36
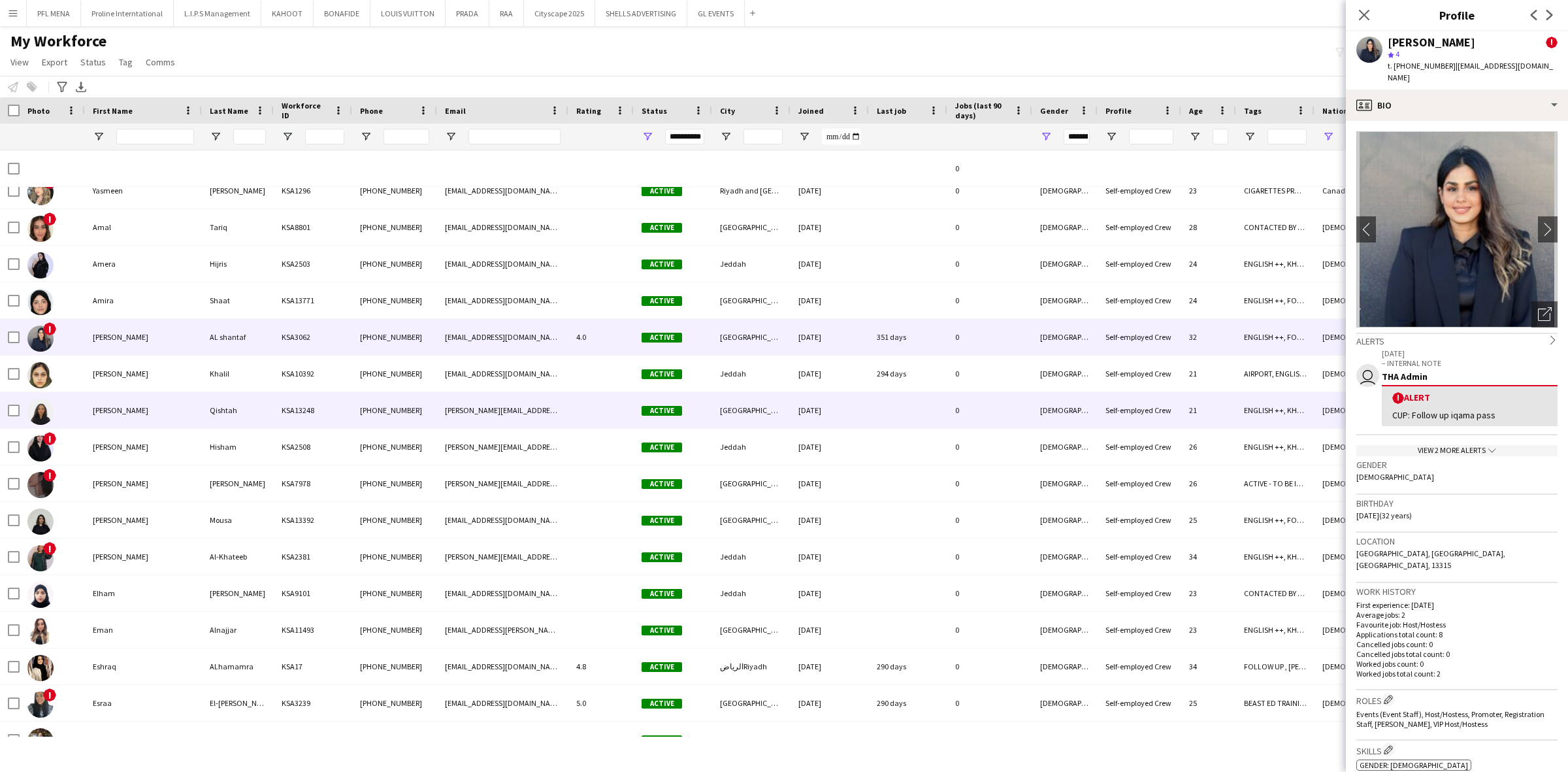
click at [153, 376] on div "Ayan" at bounding box center [143, 373] width 117 height 36
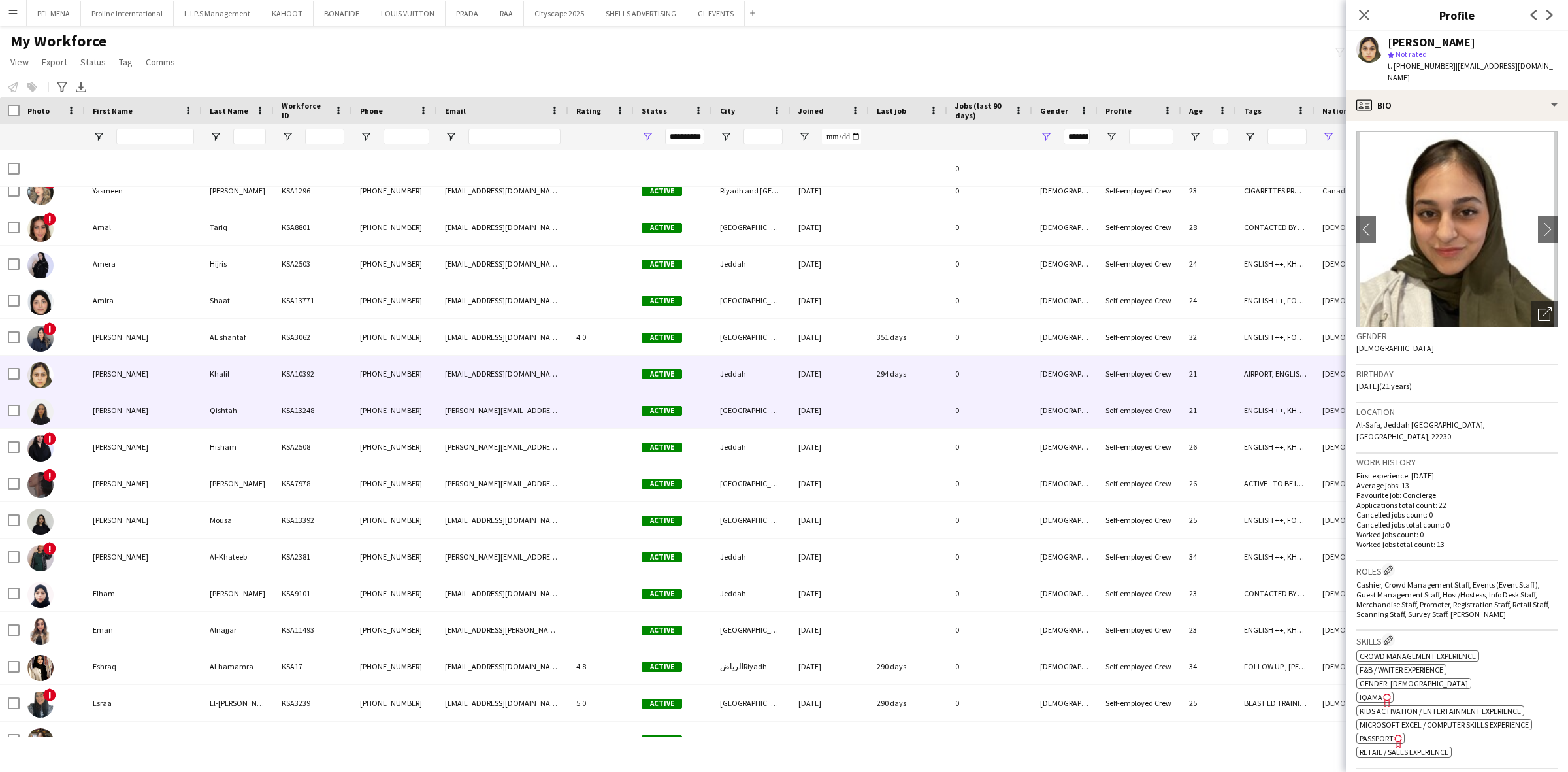
click at [138, 416] on div "Batoul" at bounding box center [143, 410] width 117 height 36
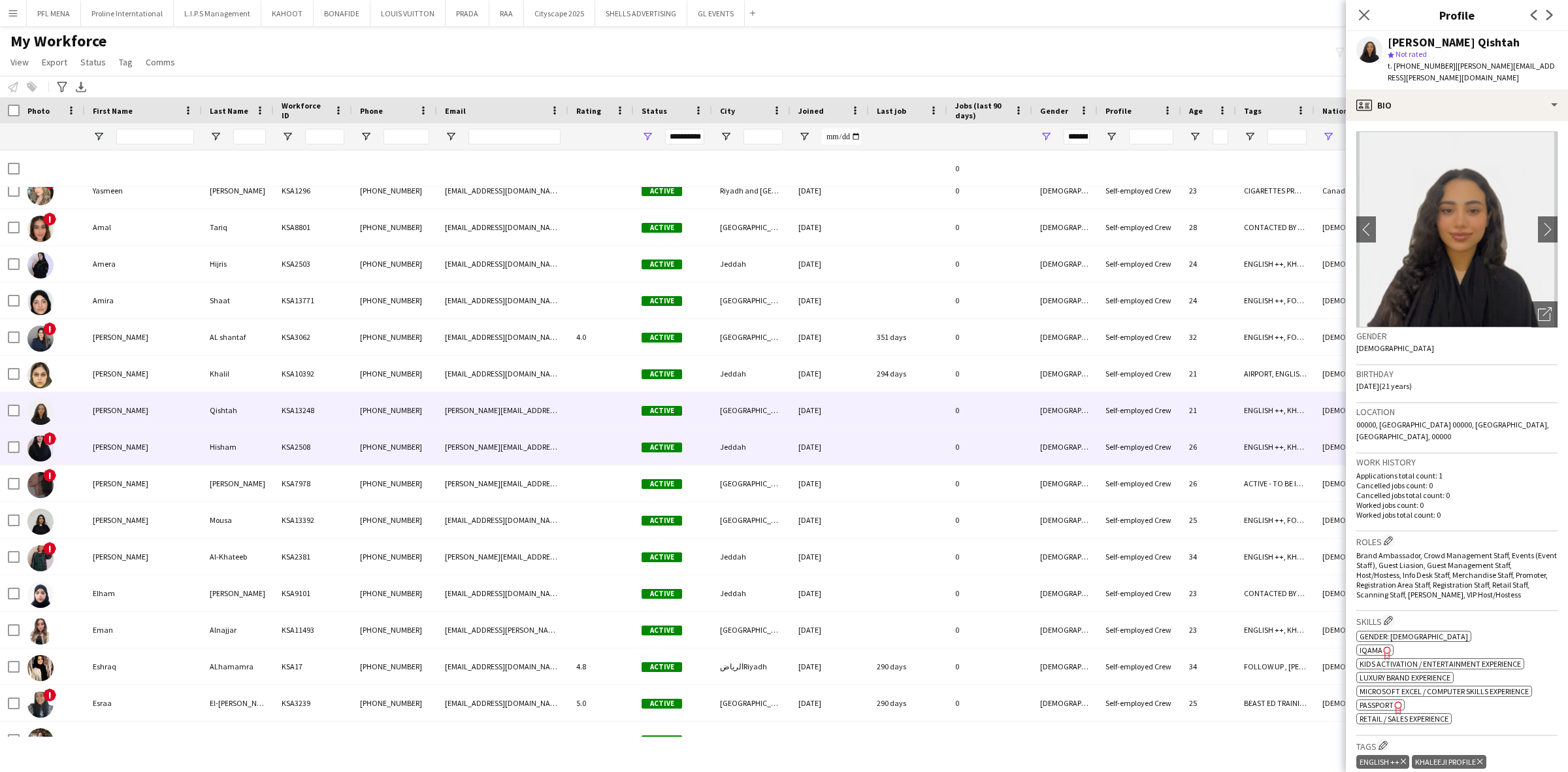
click at [139, 435] on div "Dana" at bounding box center [143, 447] width 117 height 36
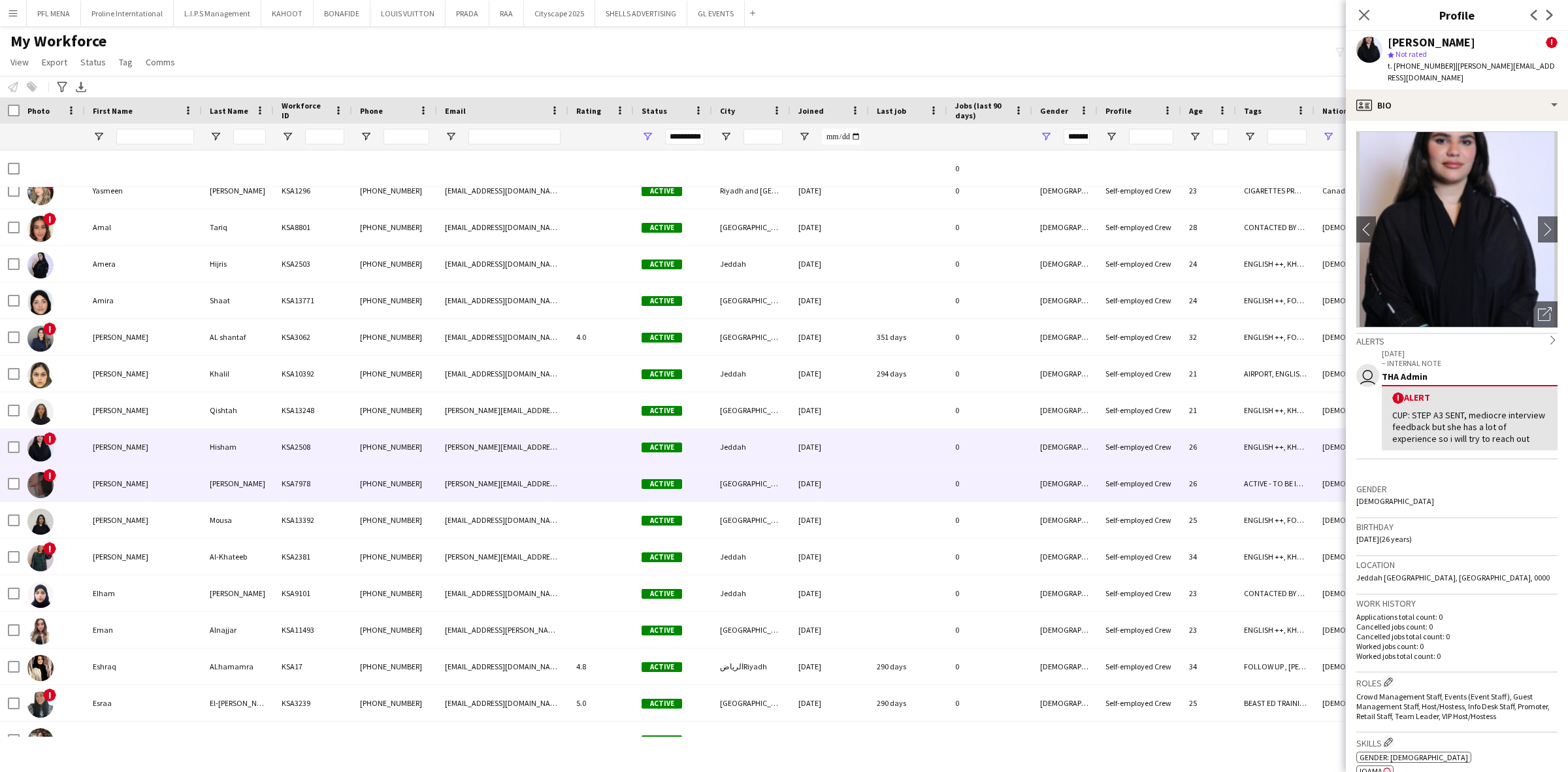
click at [139, 465] on div "Dana" at bounding box center [143, 483] width 117 height 36
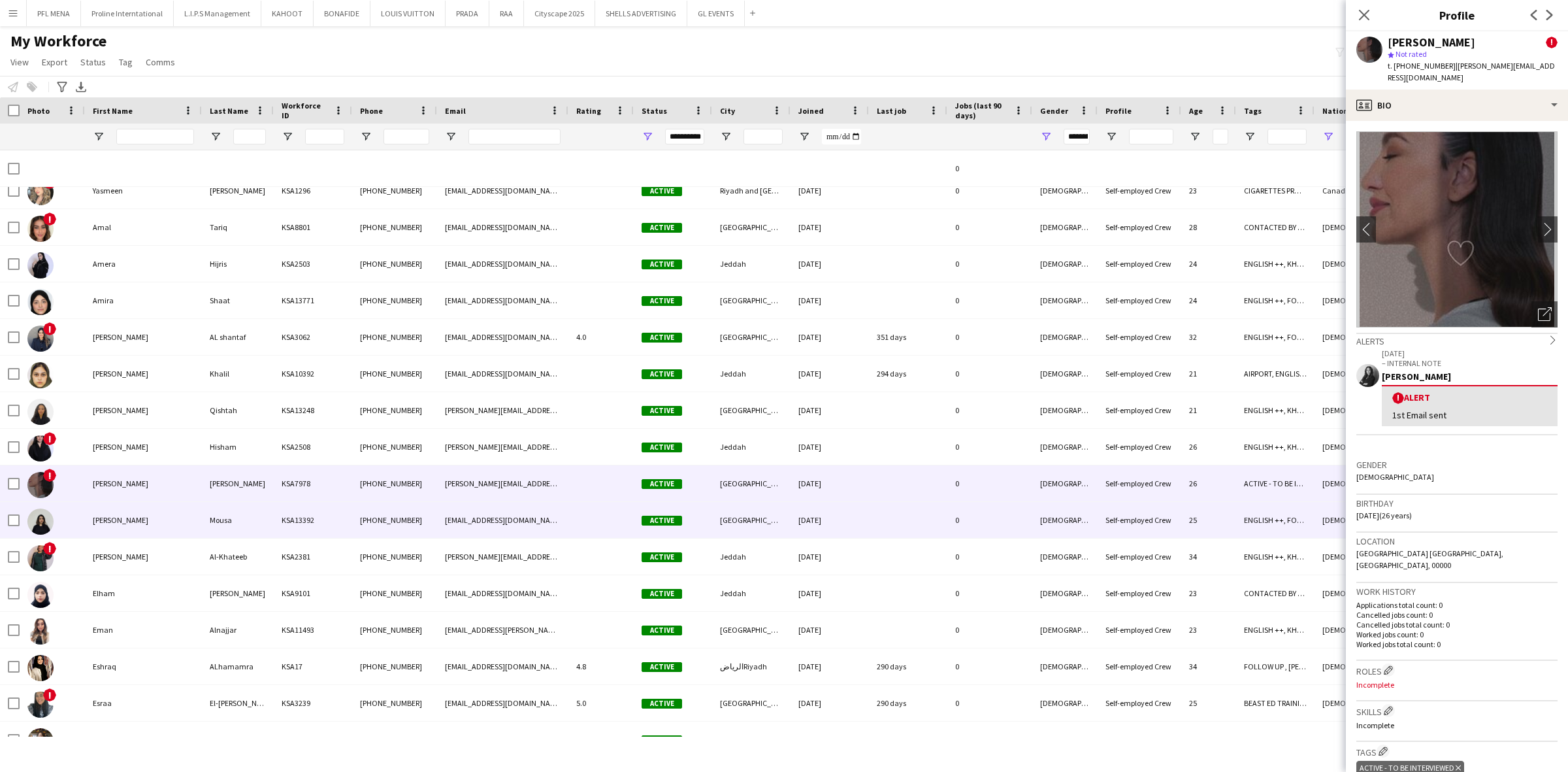
click at [134, 505] on div "Dana" at bounding box center [143, 520] width 117 height 36
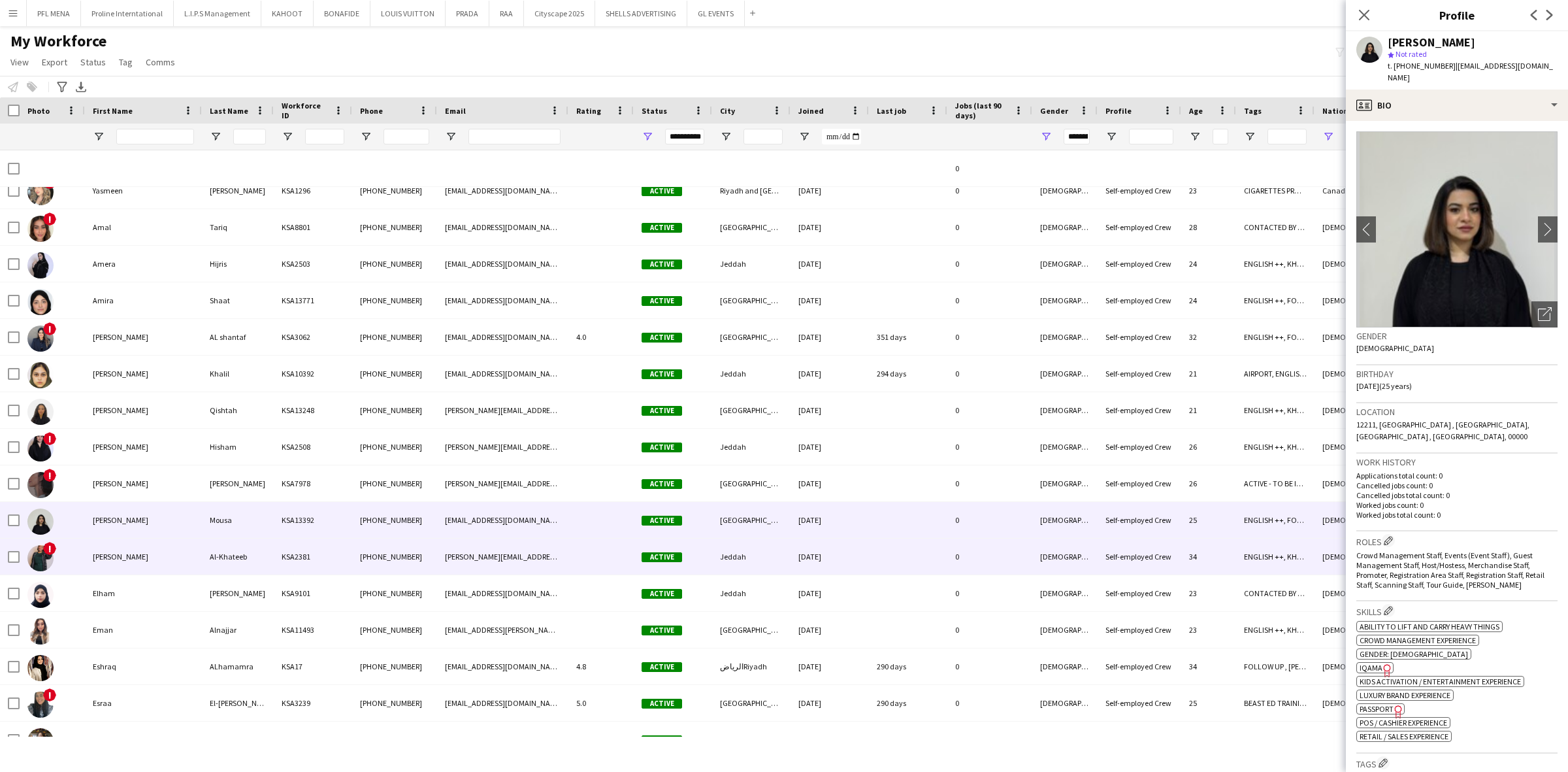
click at [106, 553] on div "Diana" at bounding box center [143, 556] width 117 height 36
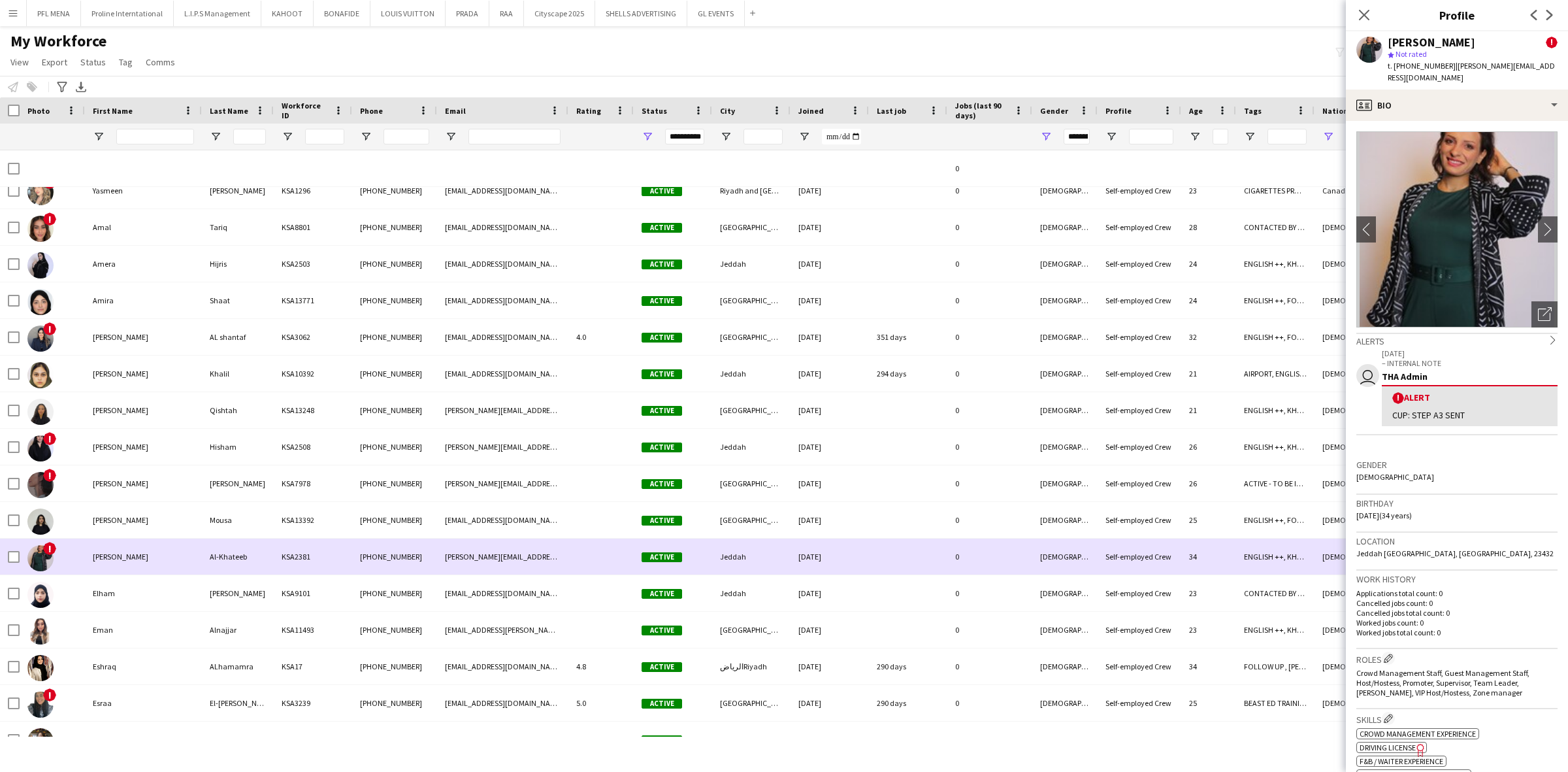
drag, startPoint x: 95, startPoint y: 569, endPoint x: 95, endPoint y: 588, distance: 19.0
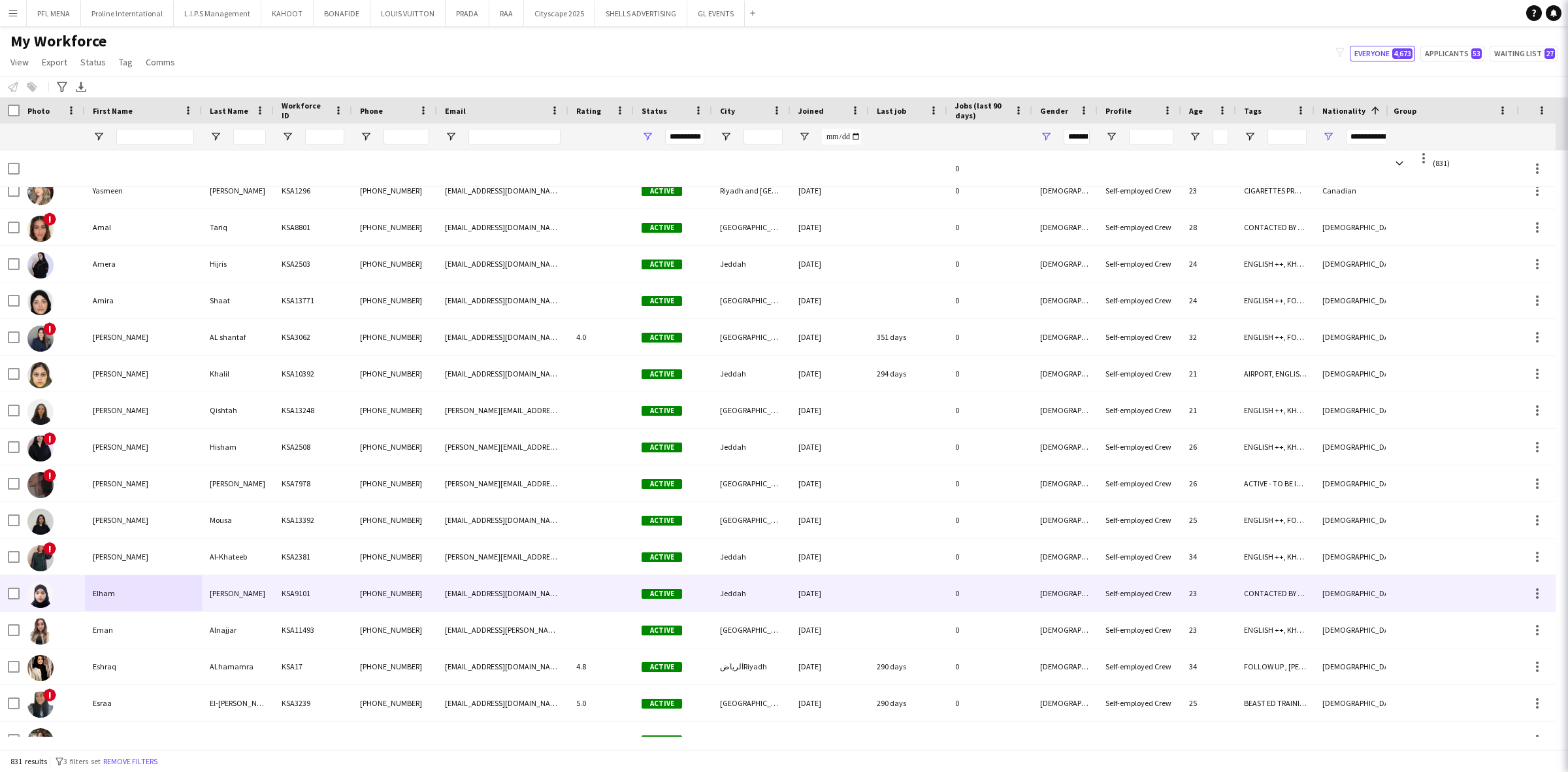
click at [97, 586] on div "Elham" at bounding box center [143, 593] width 117 height 36
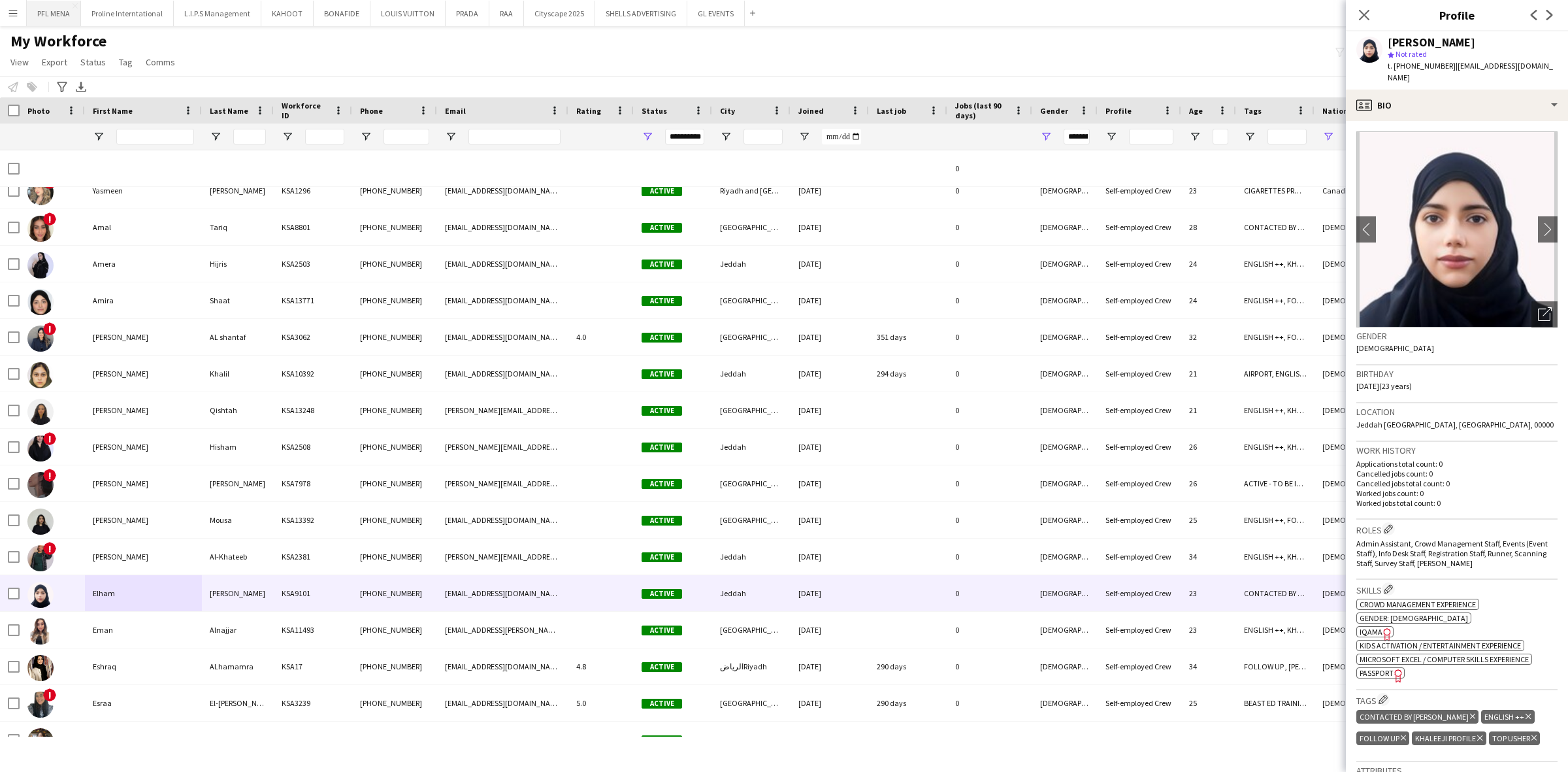
drag, startPoint x: 59, startPoint y: 18, endPoint x: 37, endPoint y: 5, distance: 25.6
drag, startPoint x: 37, startPoint y: 5, endPoint x: 431, endPoint y: 54, distance: 397.0
click at [431, 54] on div "My Workforce View Views Default view Basic Export View Full Name TAGS Test New …" at bounding box center [784, 53] width 1568 height 45
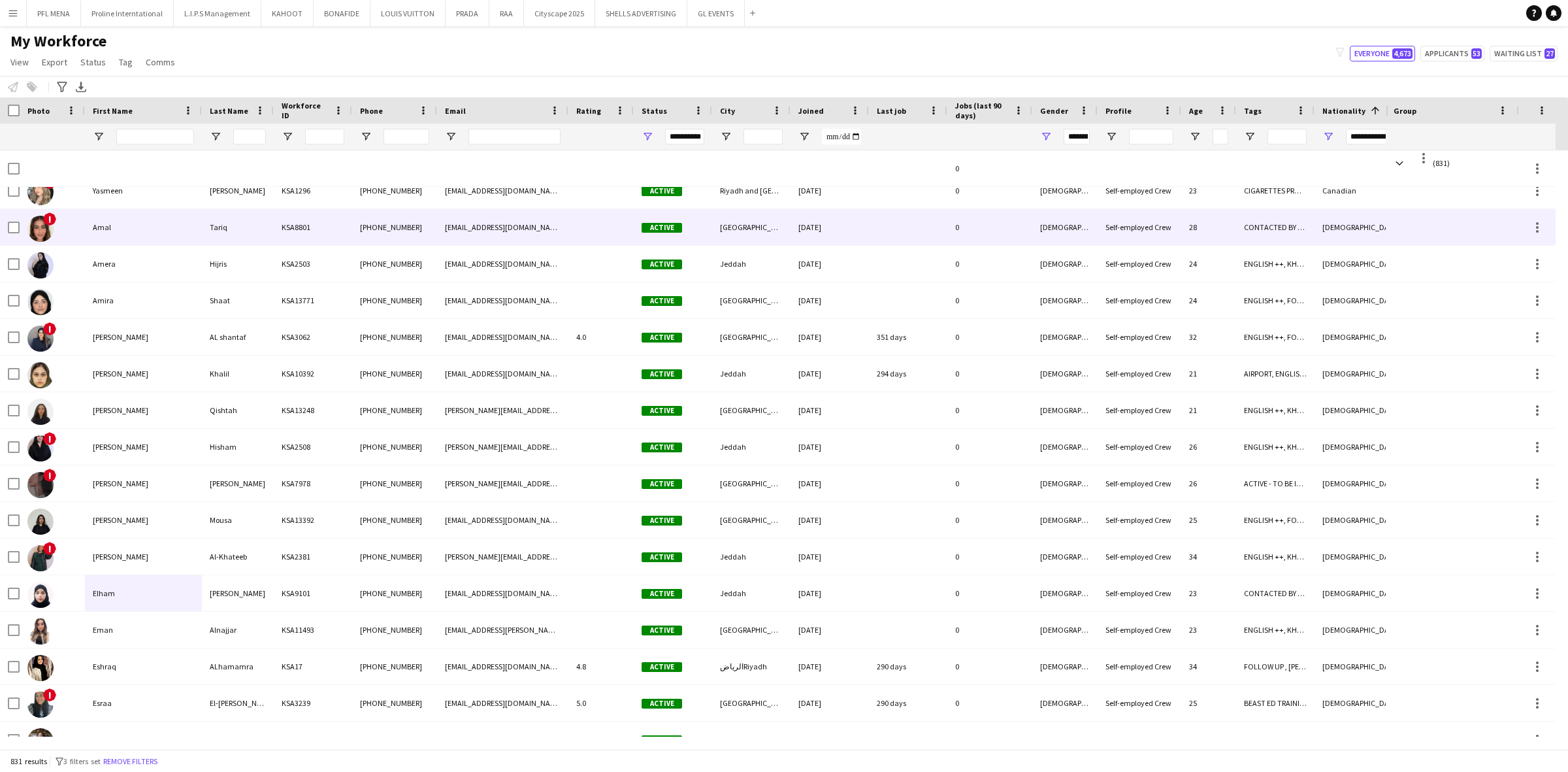
click at [134, 229] on div "Amal" at bounding box center [143, 227] width 117 height 36
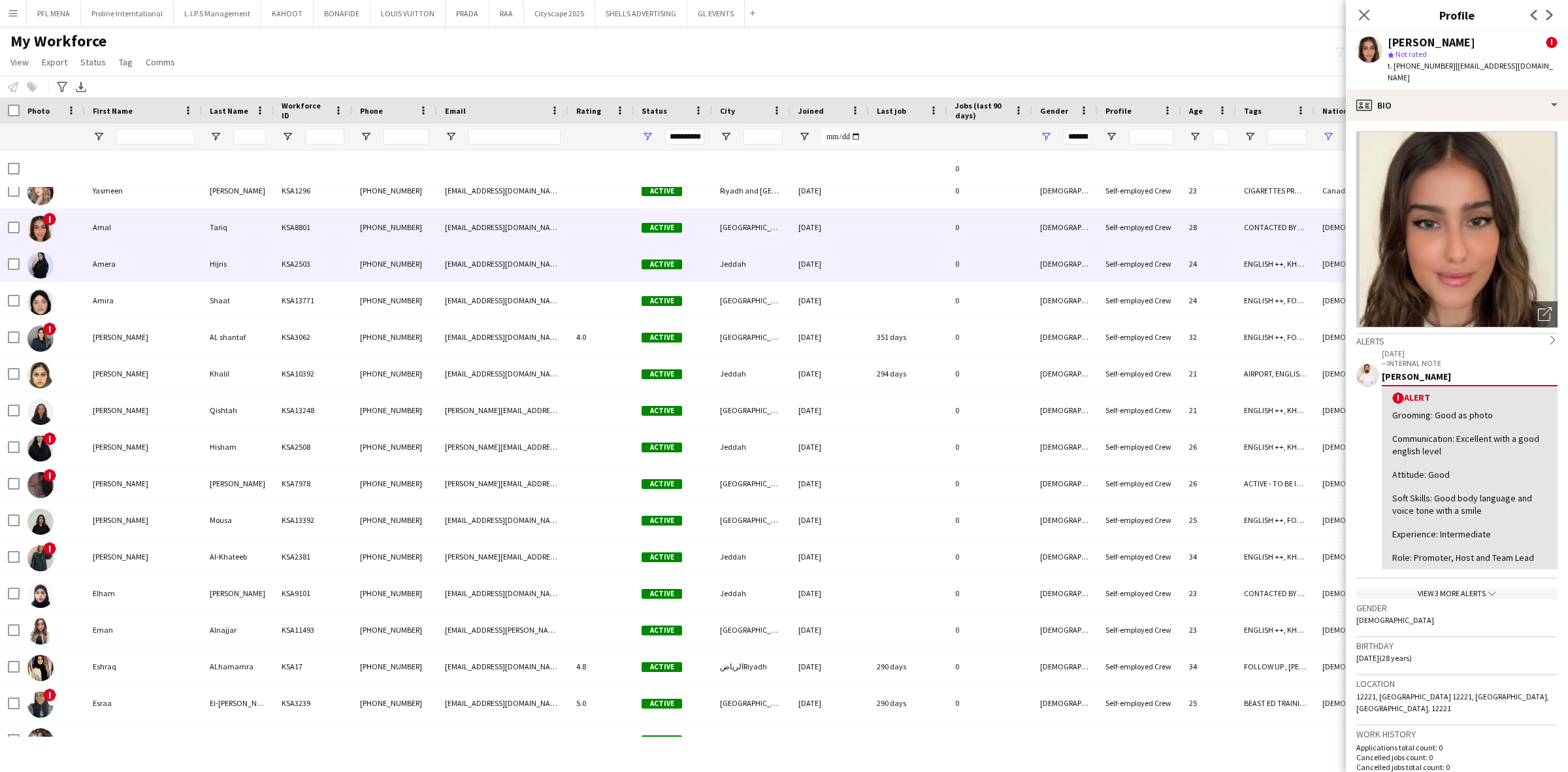
click at [127, 268] on div "Amera" at bounding box center [143, 264] width 117 height 36
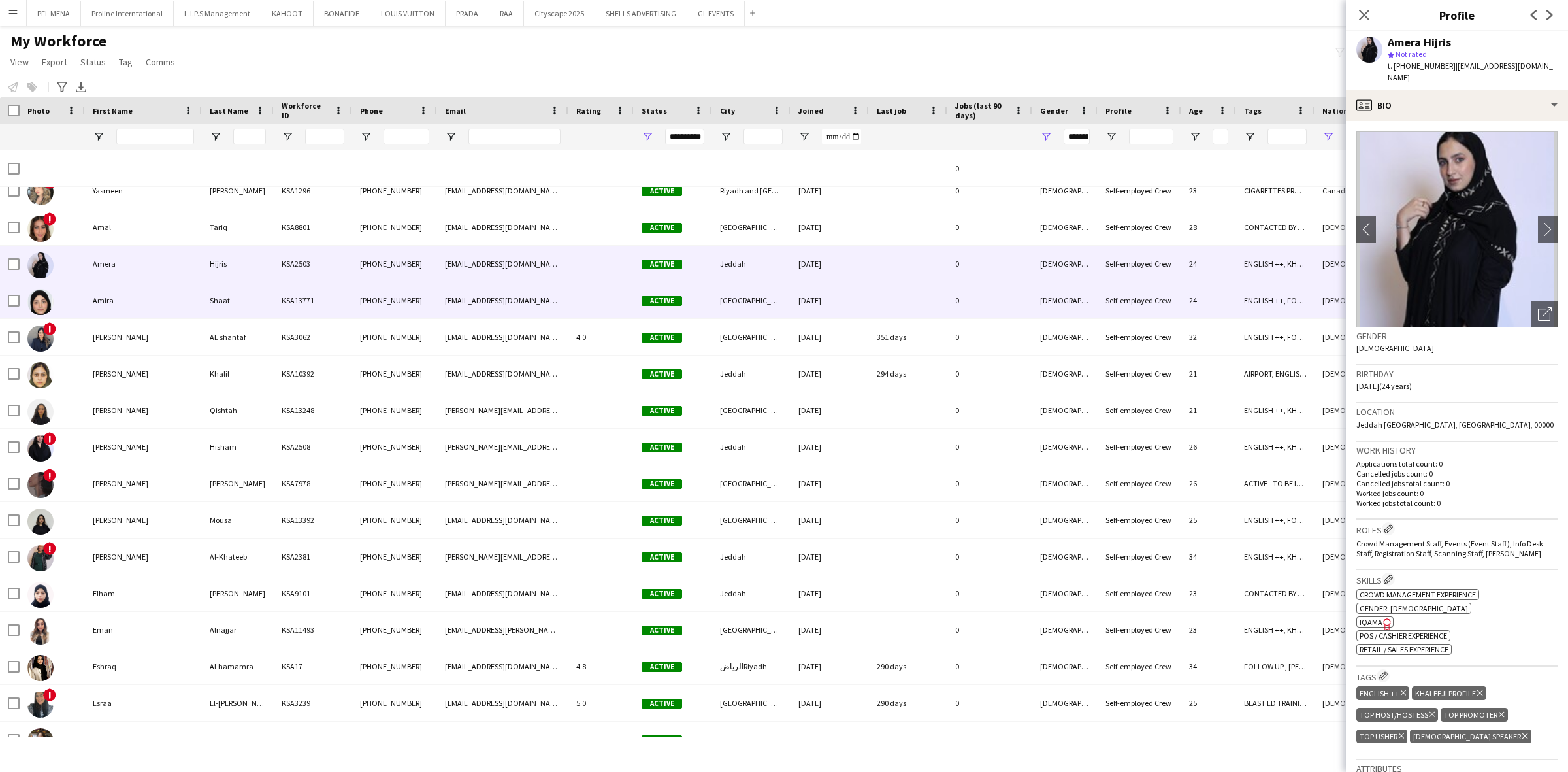
click at [127, 308] on div "Amira" at bounding box center [143, 300] width 117 height 36
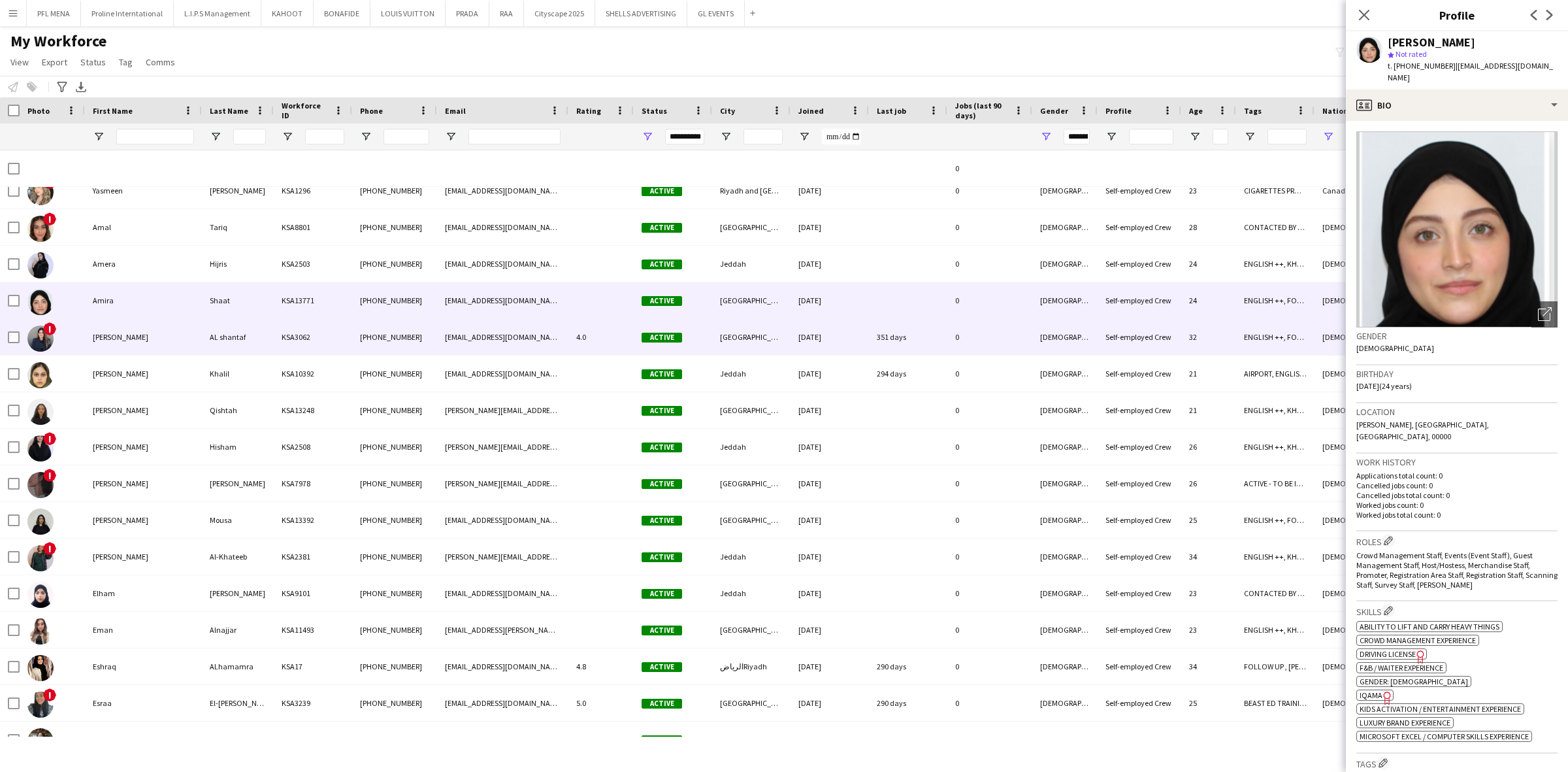
click at [132, 345] on div "Aya" at bounding box center [143, 337] width 117 height 36
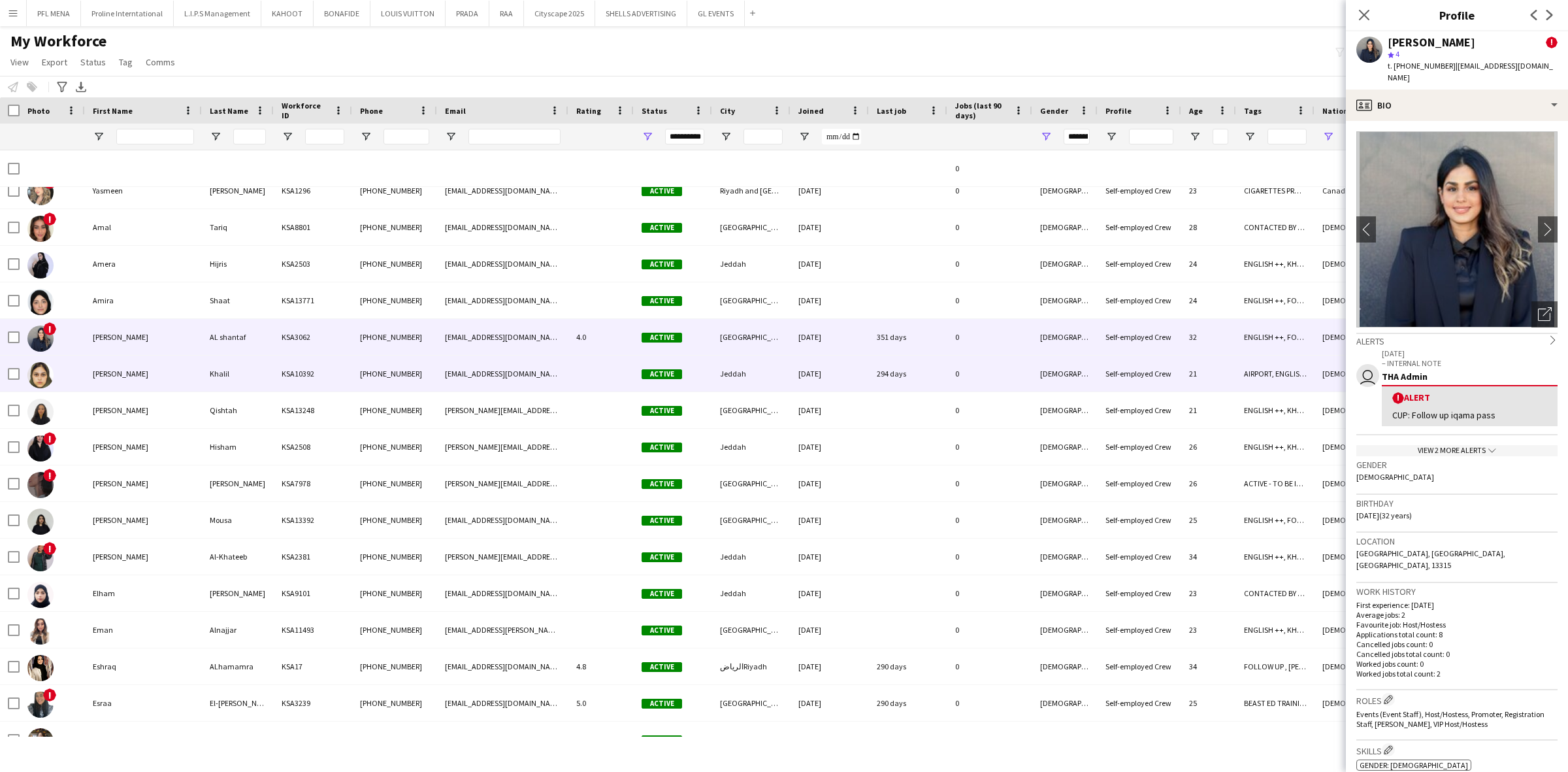
click at [127, 370] on div "Ayan" at bounding box center [143, 373] width 117 height 36
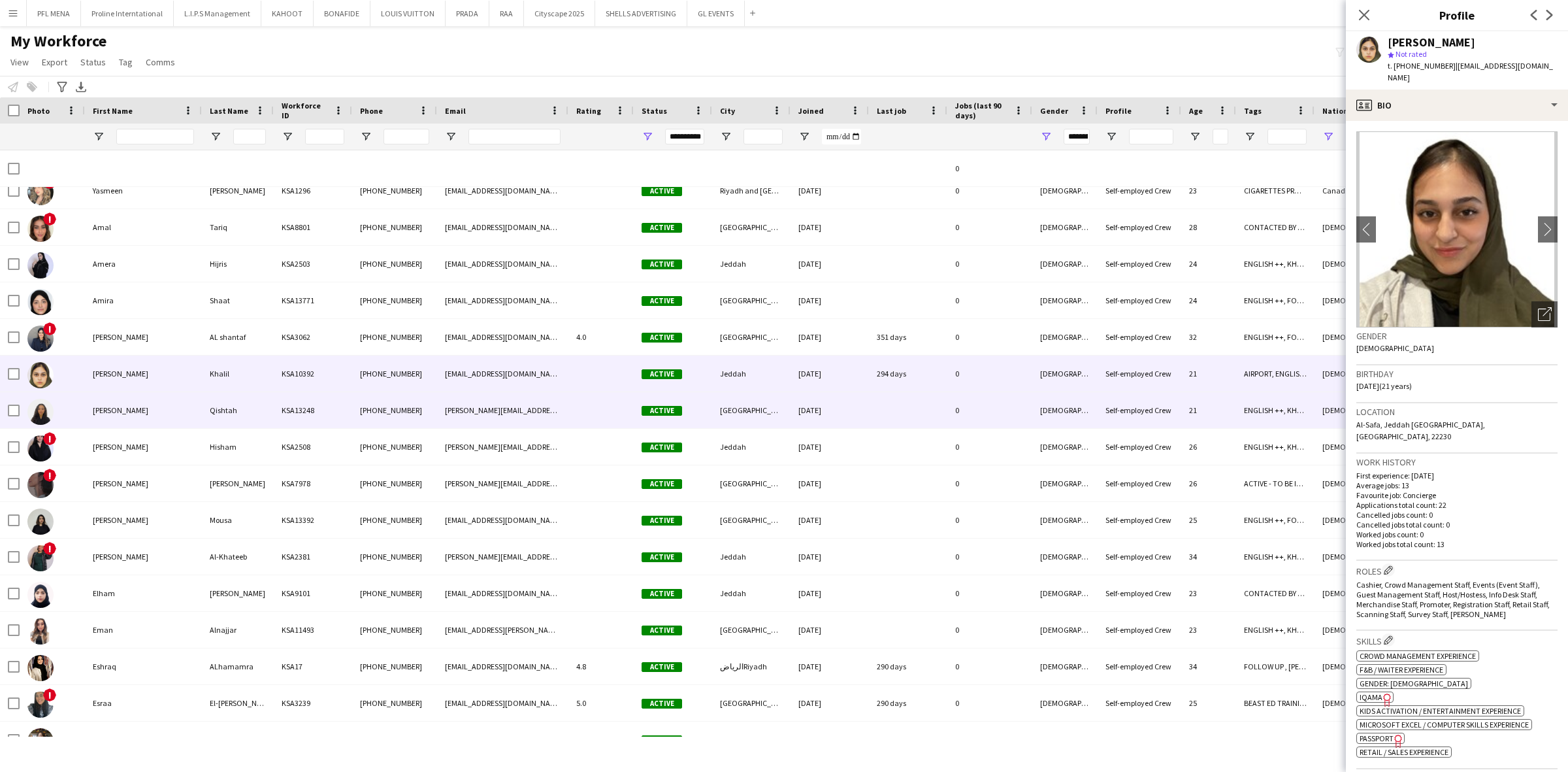
click at [126, 403] on div "Batoul" at bounding box center [143, 410] width 117 height 36
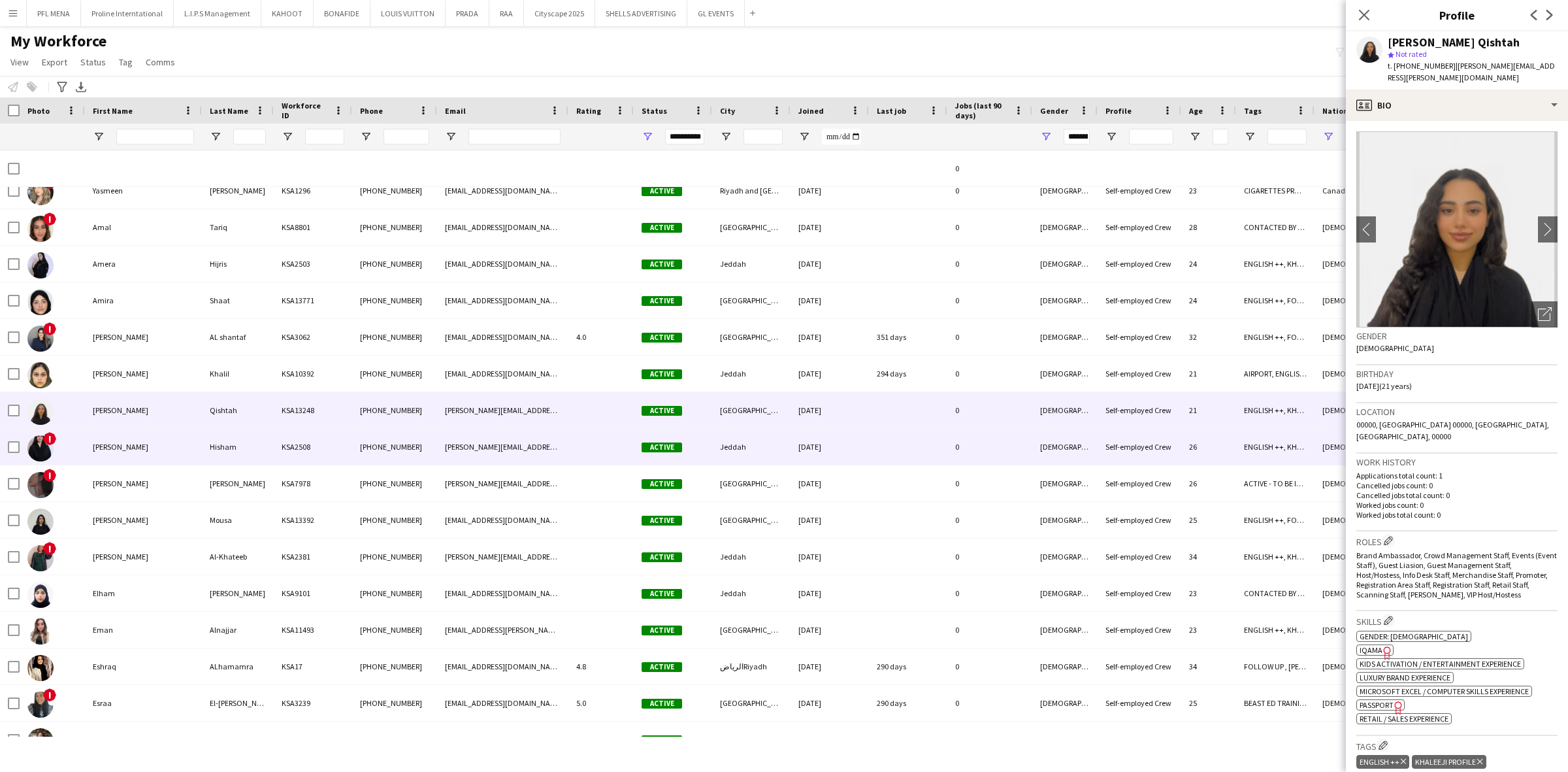
click at [117, 455] on div "Dana" at bounding box center [143, 447] width 117 height 36
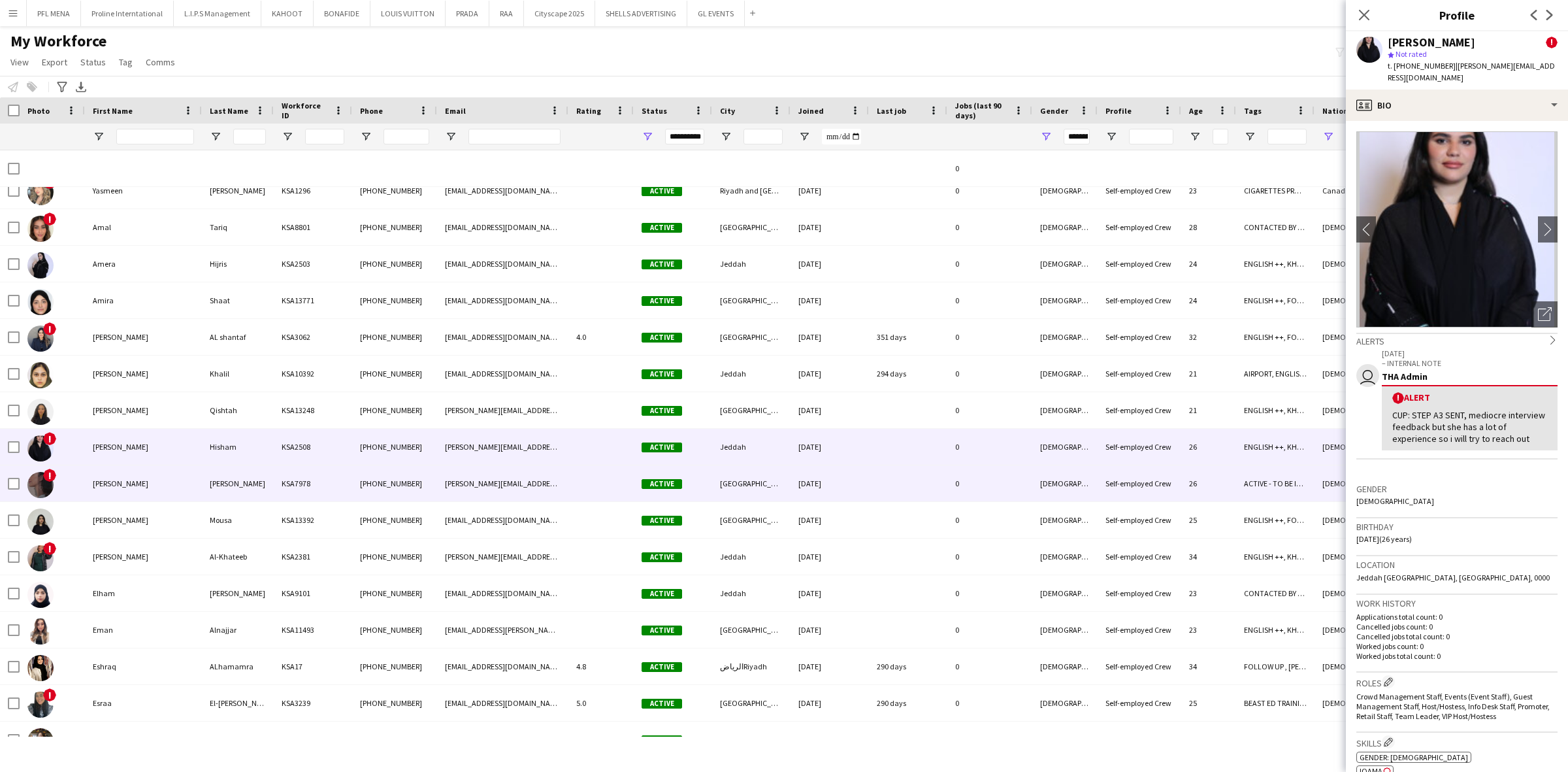
click at [106, 482] on div "Dana" at bounding box center [143, 483] width 117 height 36
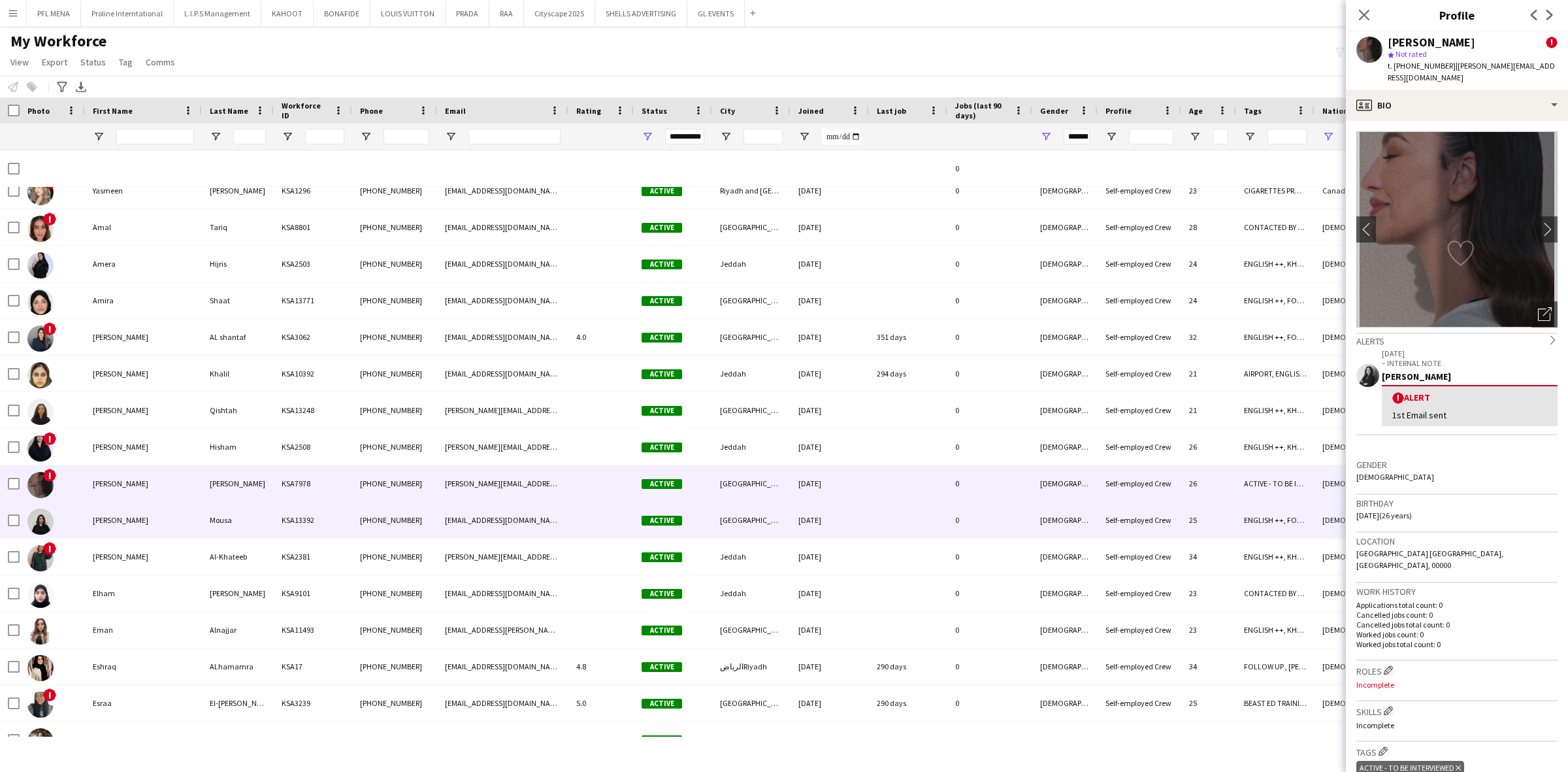
click at [100, 513] on div "Dana" at bounding box center [143, 520] width 117 height 36
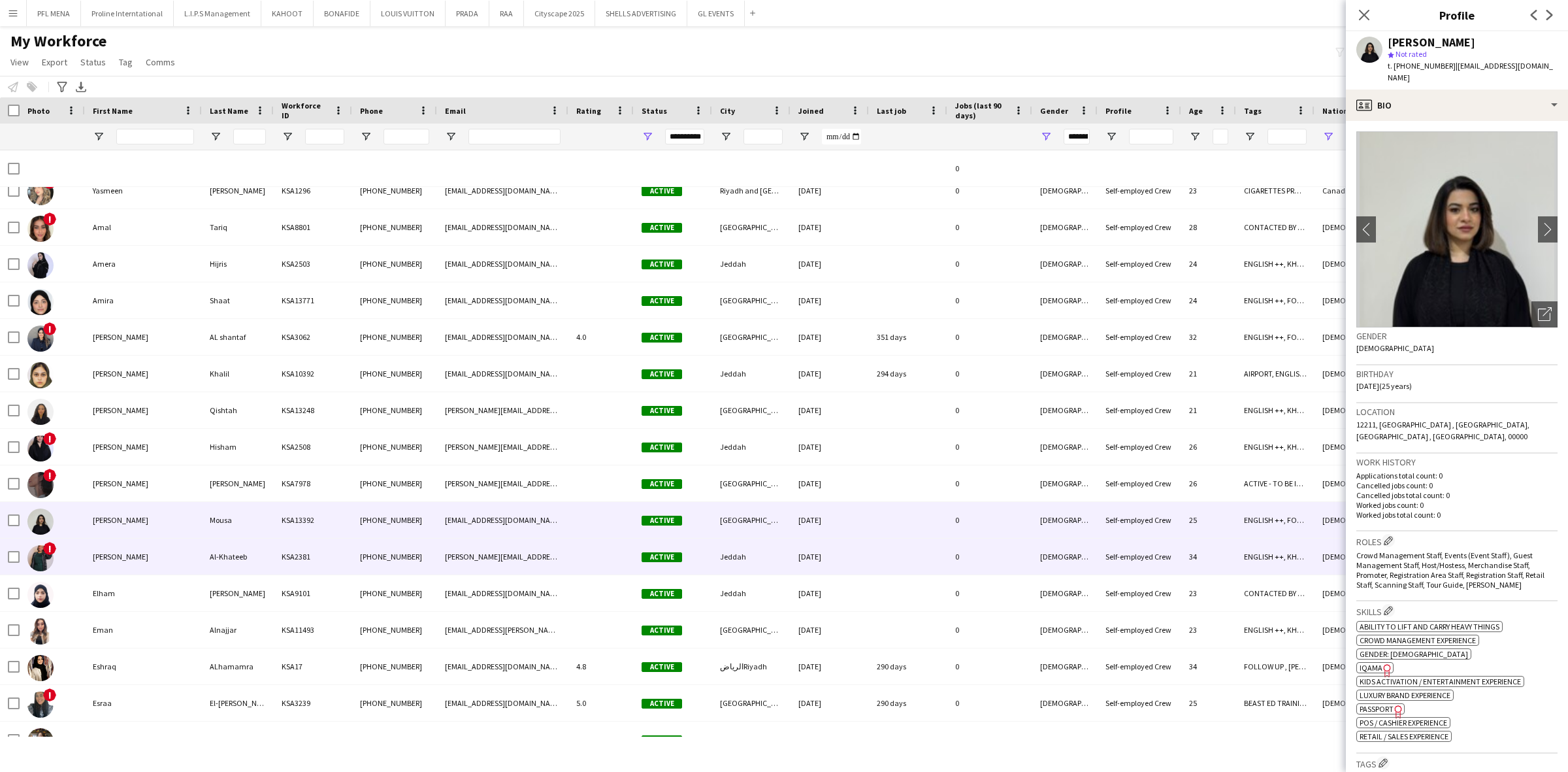
click at [114, 556] on div "Diana" at bounding box center [143, 556] width 117 height 36
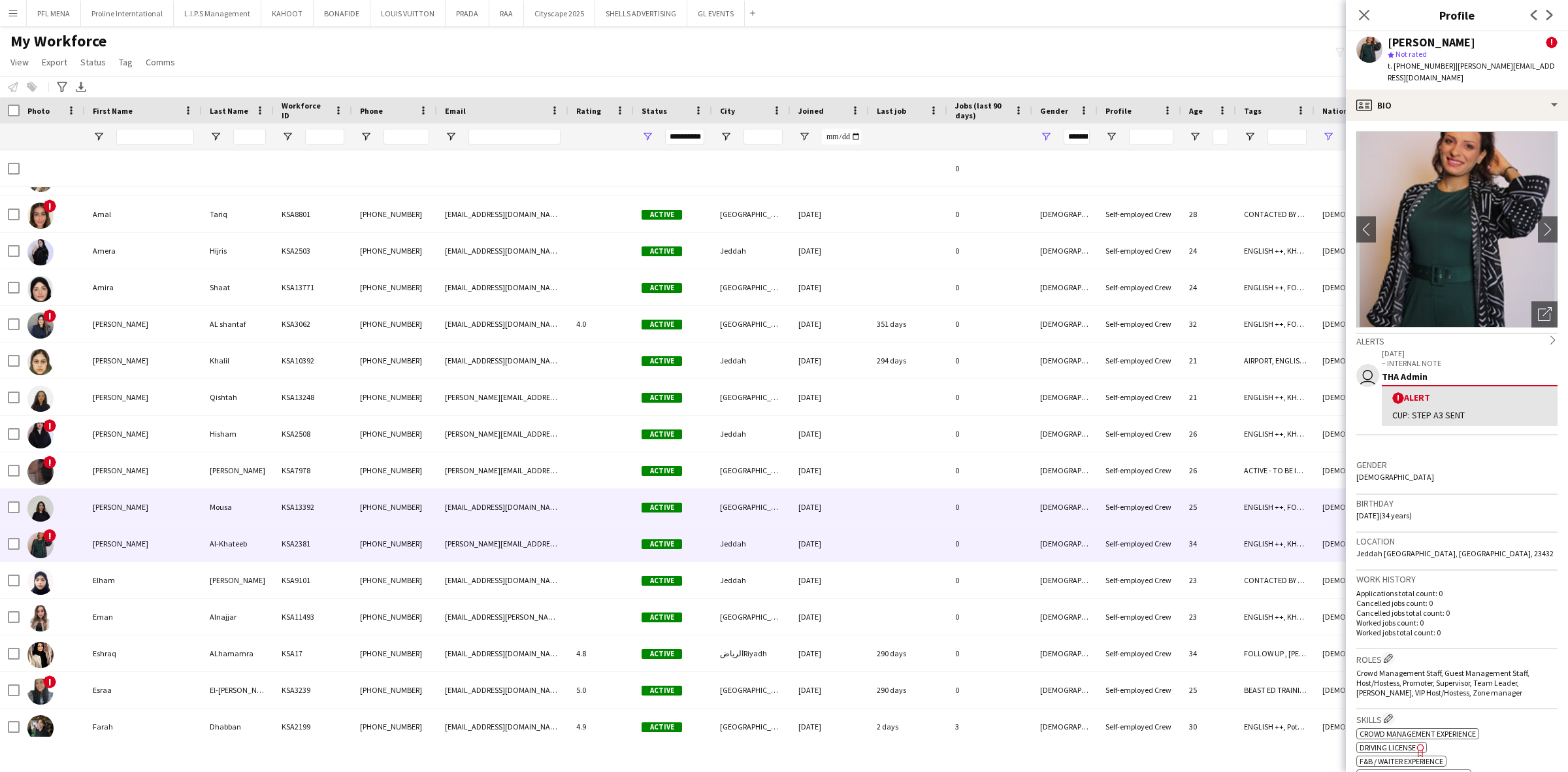
scroll to position [941, 0]
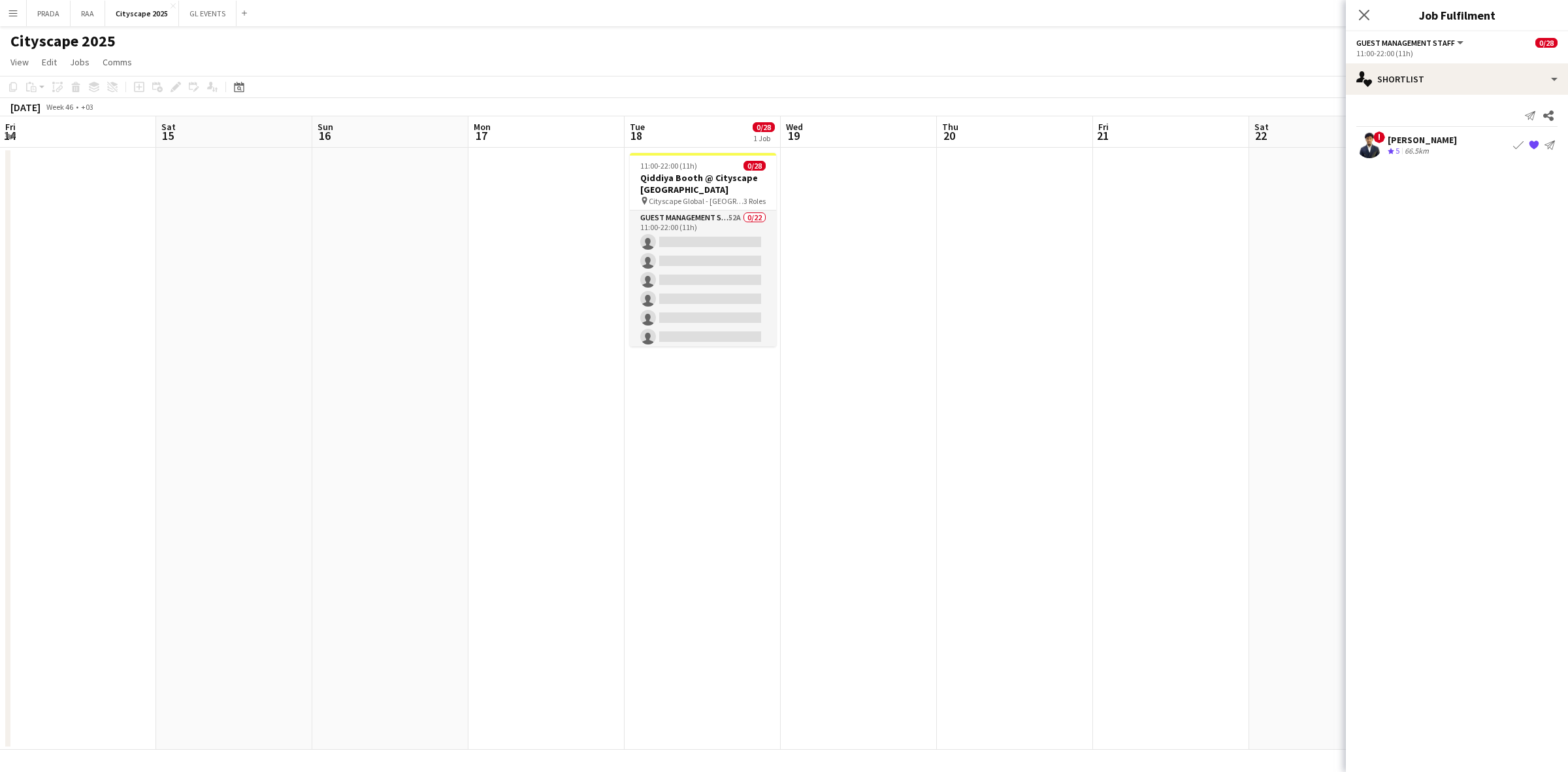
scroll to position [0, 449]
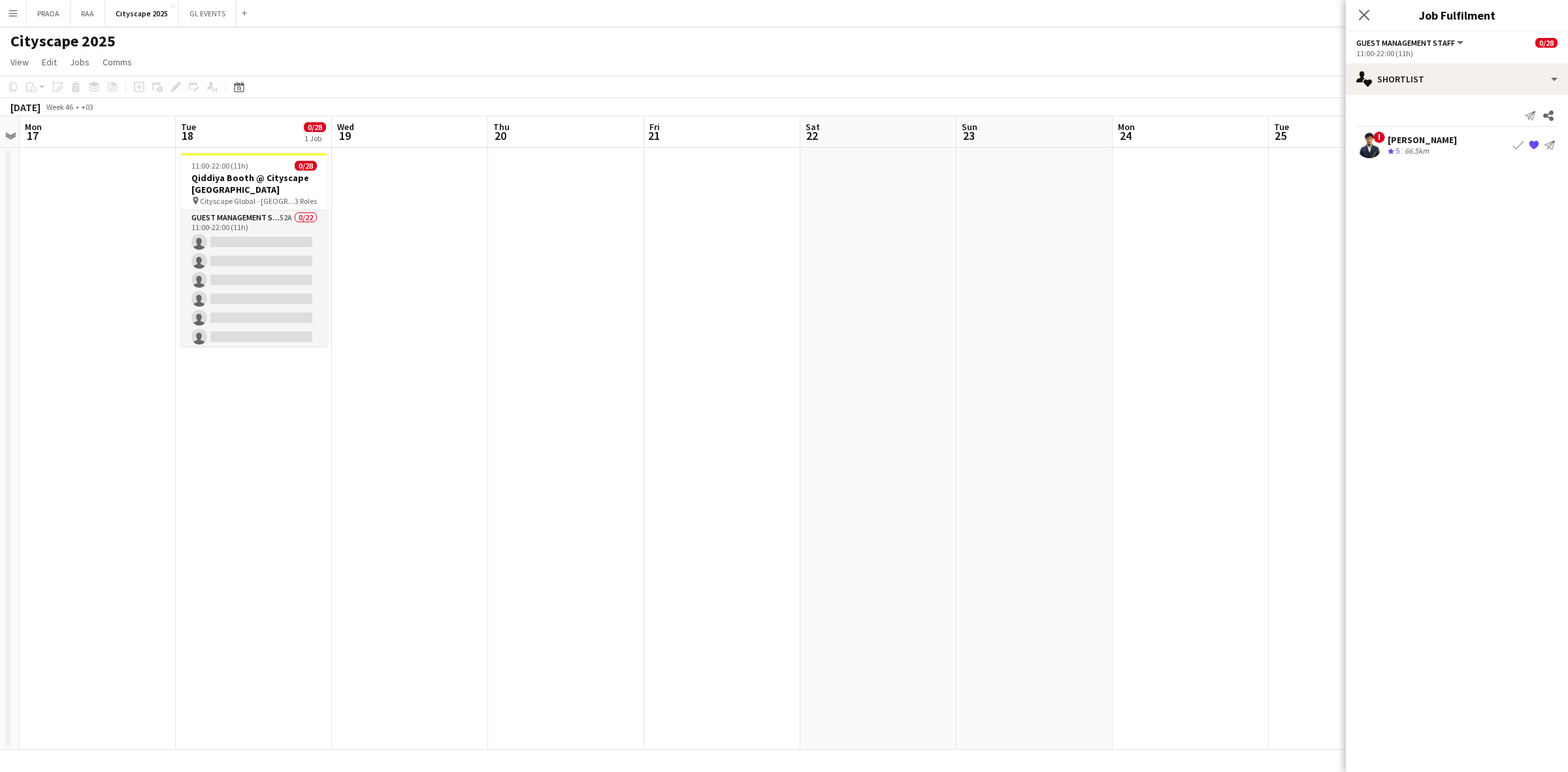
click at [5, 20] on button "Menu" at bounding box center [13, 13] width 26 height 26
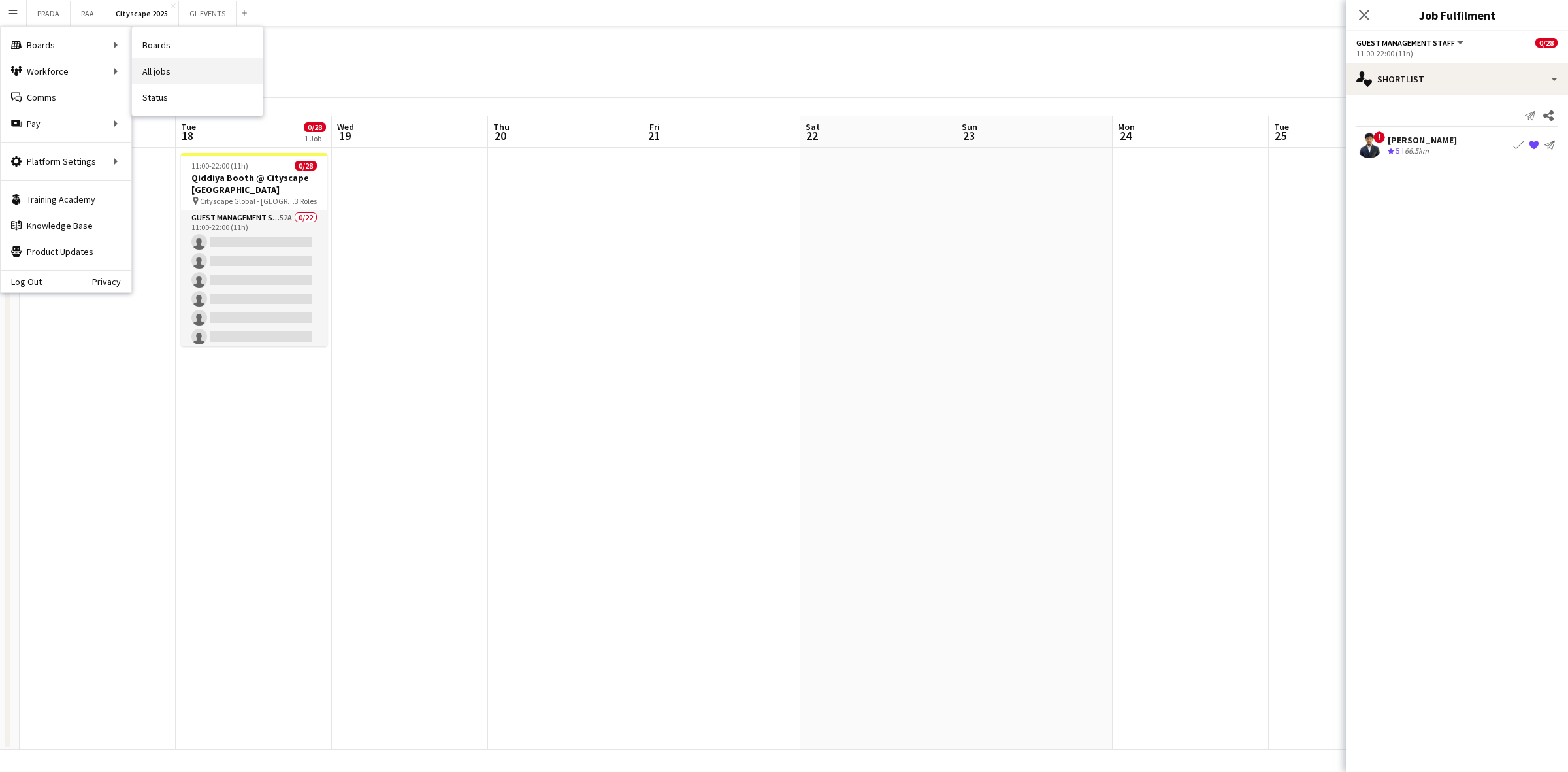
click at [177, 70] on link "All jobs" at bounding box center [197, 71] width 131 height 26
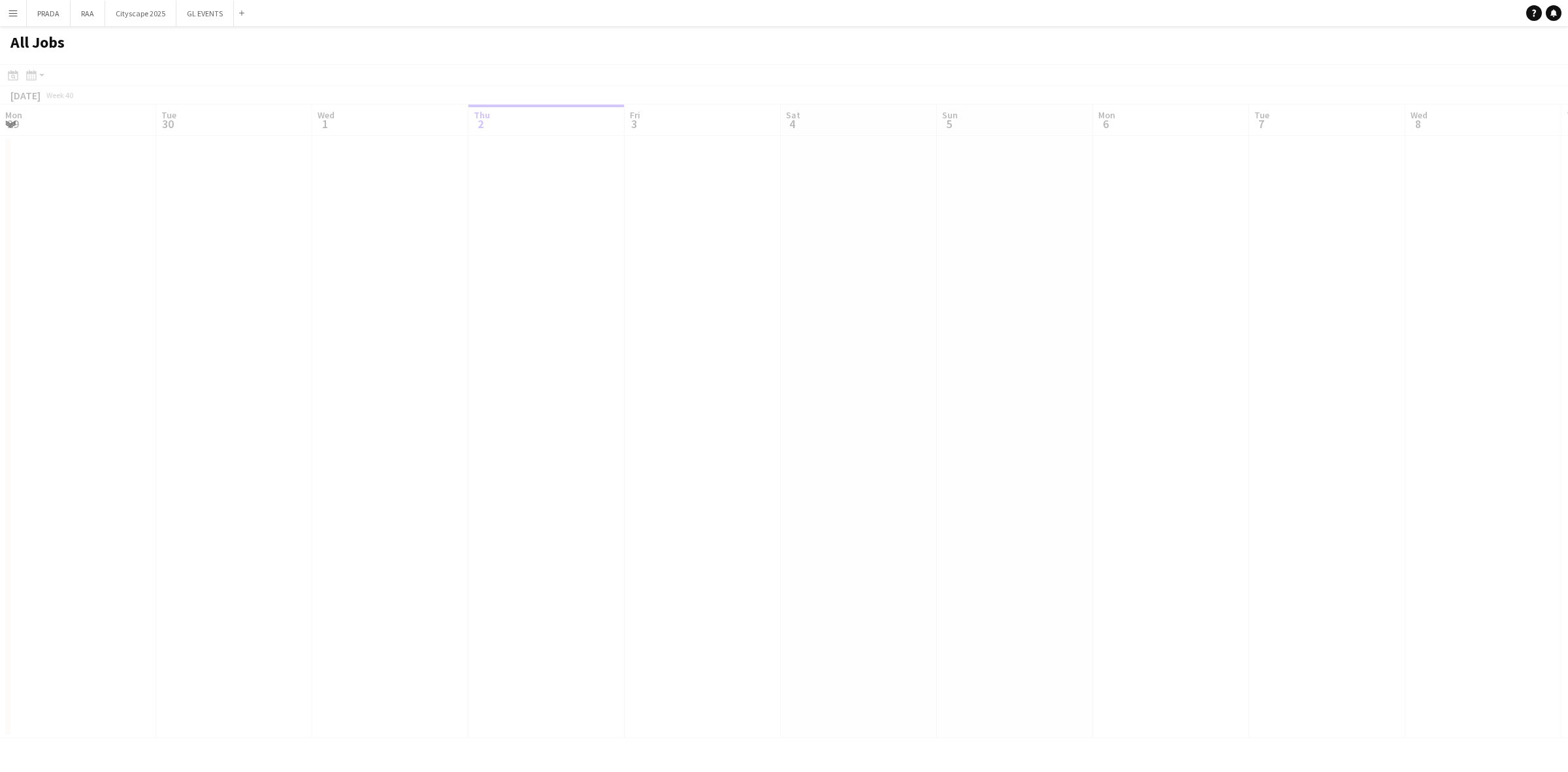
scroll to position [0, 312]
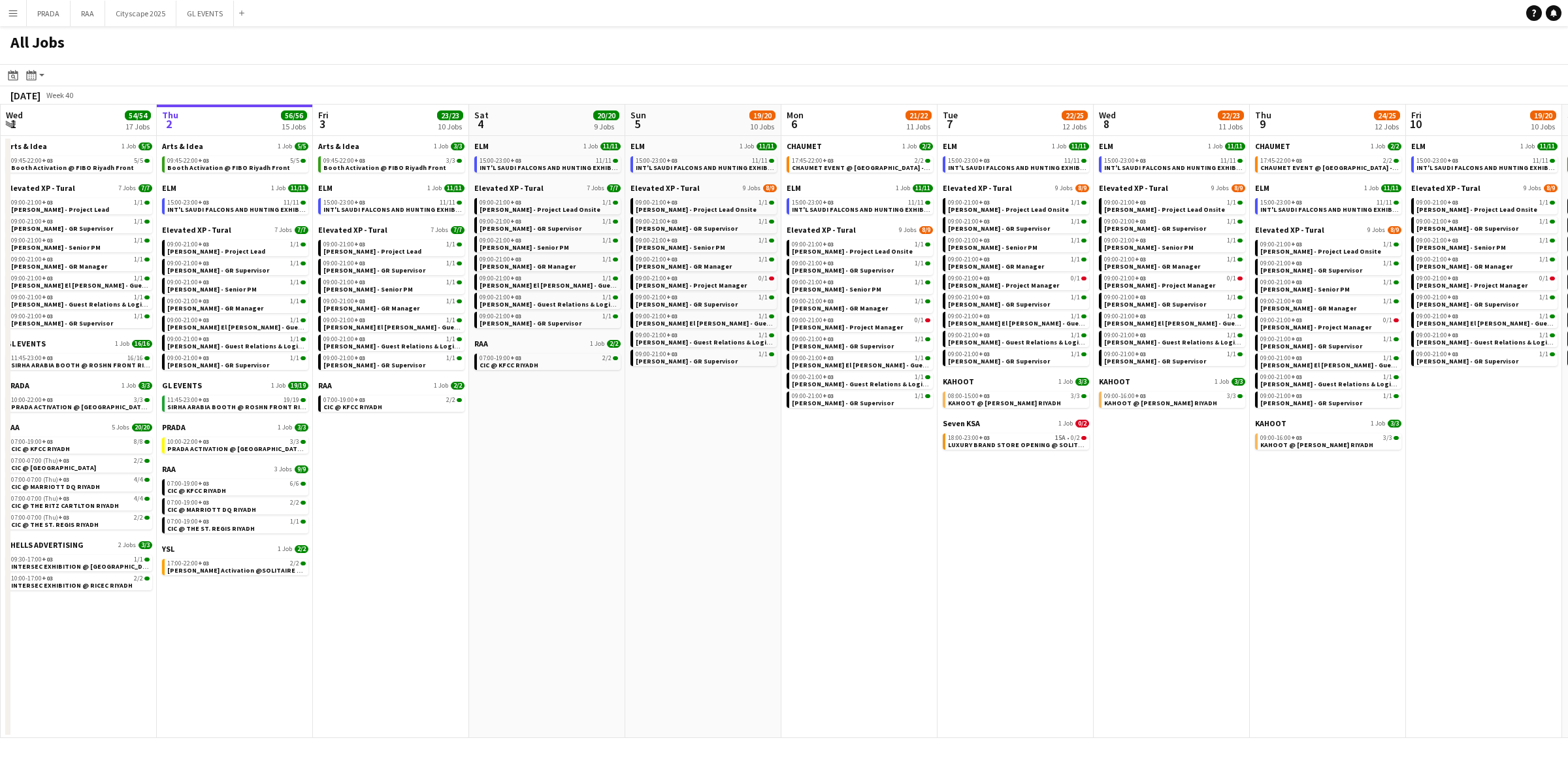
click at [8, 12] on app-icon "Menu" at bounding box center [13, 13] width 11 height 11
click at [401, 45] on div "All Jobs" at bounding box center [784, 45] width 1568 height 38
click at [42, 80] on app-action-btn "Month view / Day view" at bounding box center [35, 75] width 23 height 16
click at [54, 141] on link "Month view" at bounding box center [71, 145] width 72 height 12
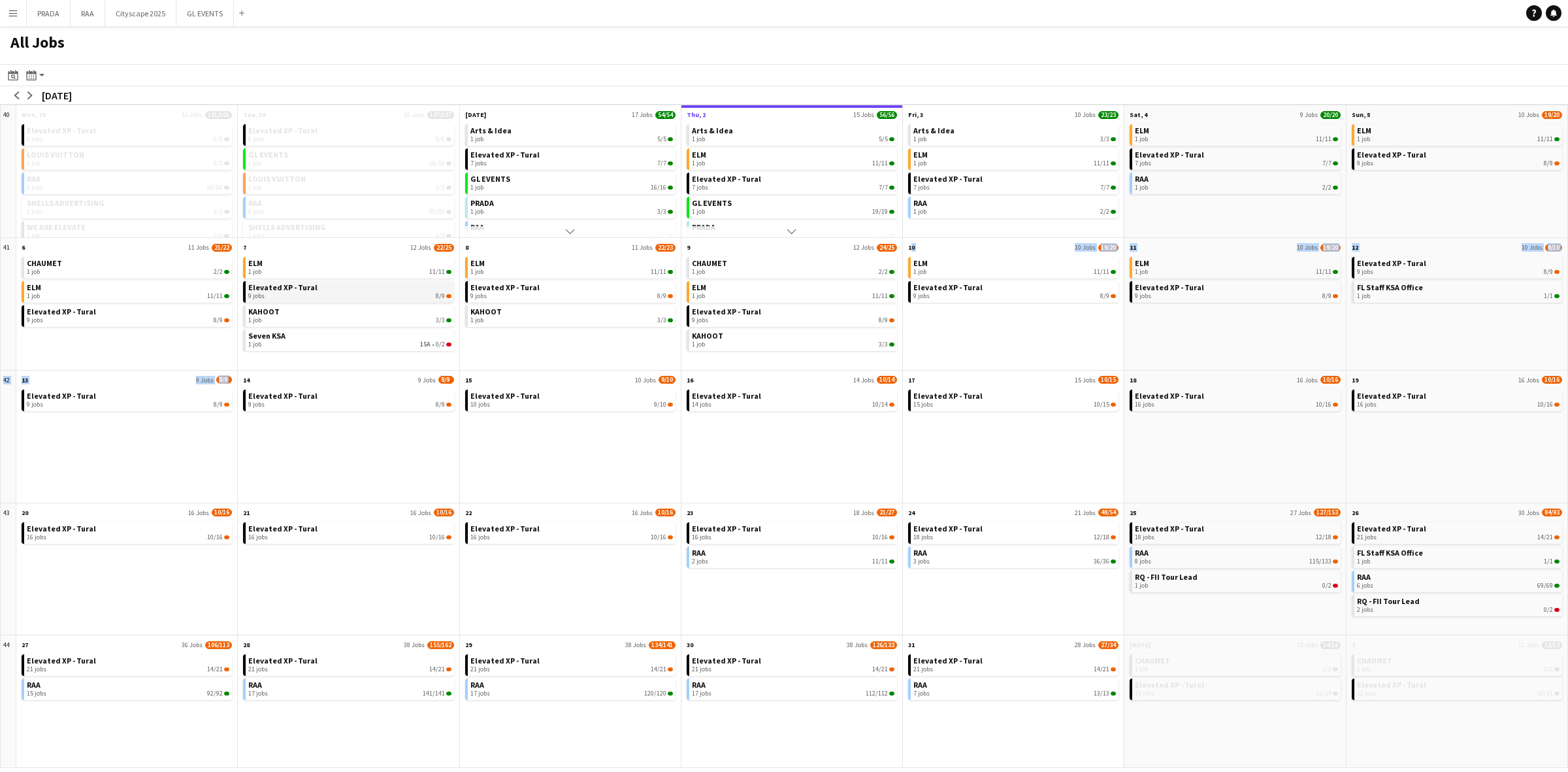
drag, startPoint x: 194, startPoint y: 441, endPoint x: 329, endPoint y: 292, distance: 201.1
click at [524, 322] on div "40 Scroll down Mon, 29 16 Jobs 101/101 Elevated XP - Tural 6 jobs 6/6 LOUIS VUI…" at bounding box center [784, 436] width 1568 height 663
click at [13, 96] on app-icon "arrow-left" at bounding box center [16, 95] width 8 height 8
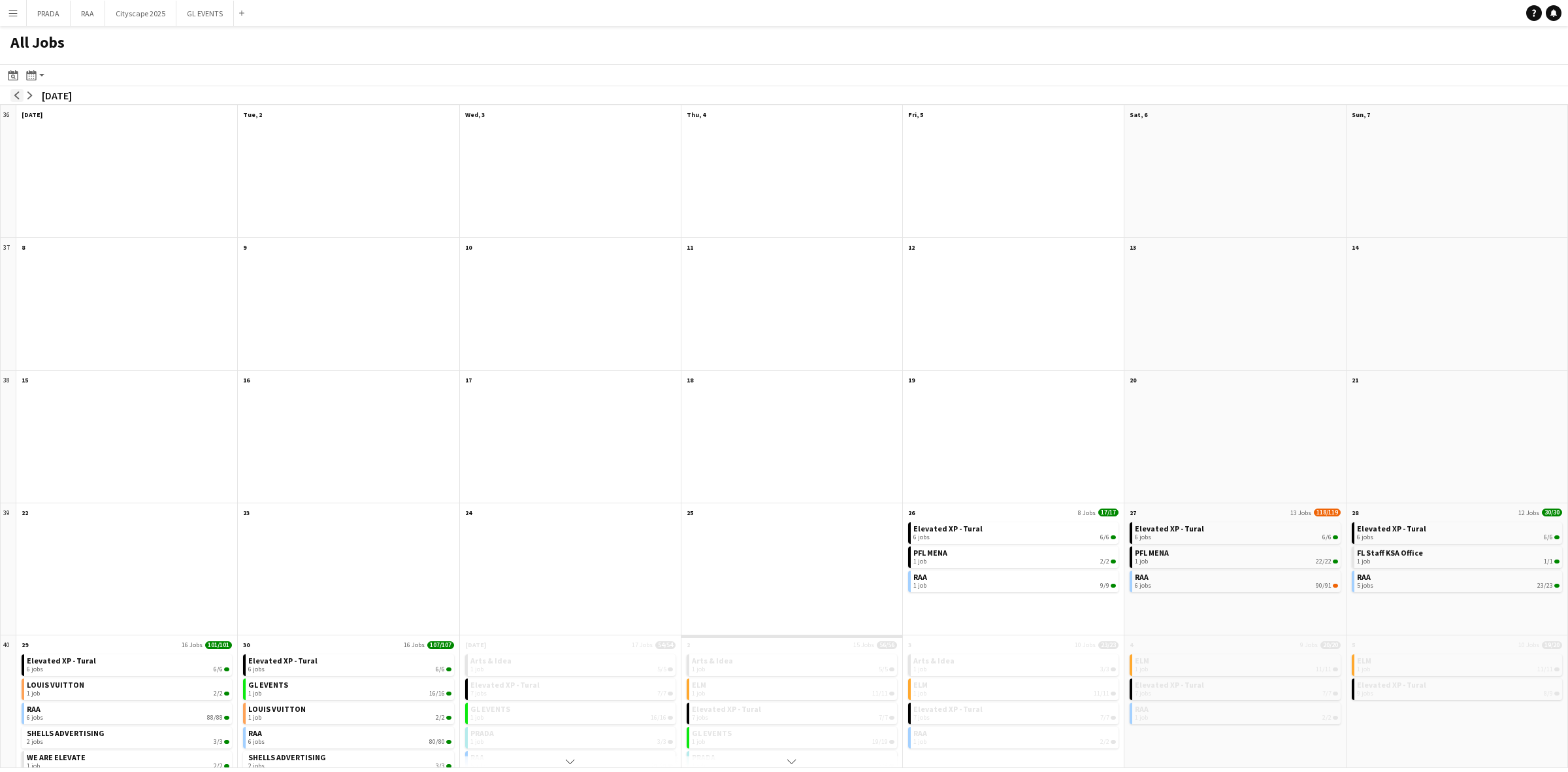
click at [13, 96] on app-icon "arrow-left" at bounding box center [16, 95] width 8 height 8
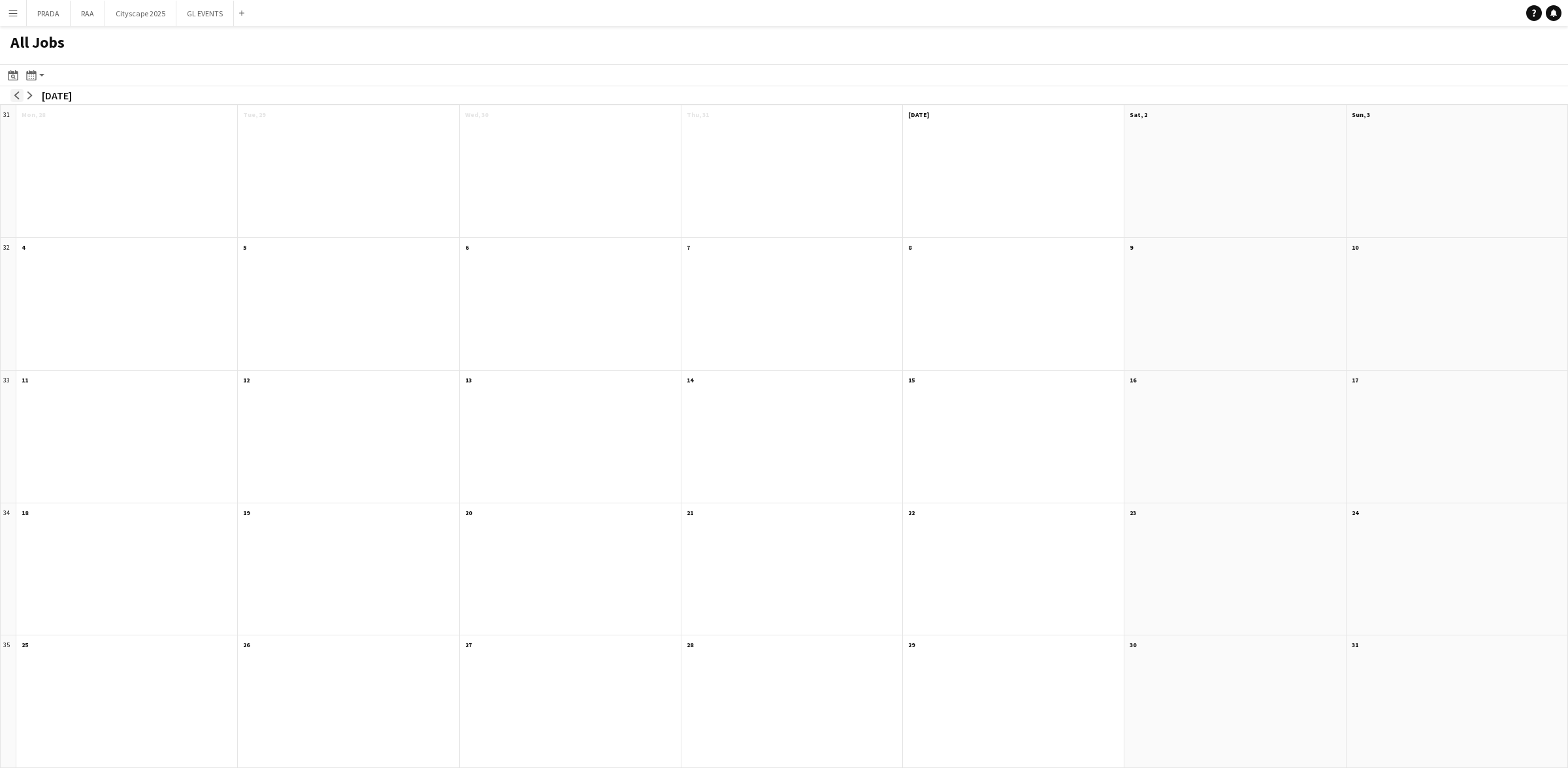
click at [13, 96] on app-icon "arrow-left" at bounding box center [16, 95] width 8 height 8
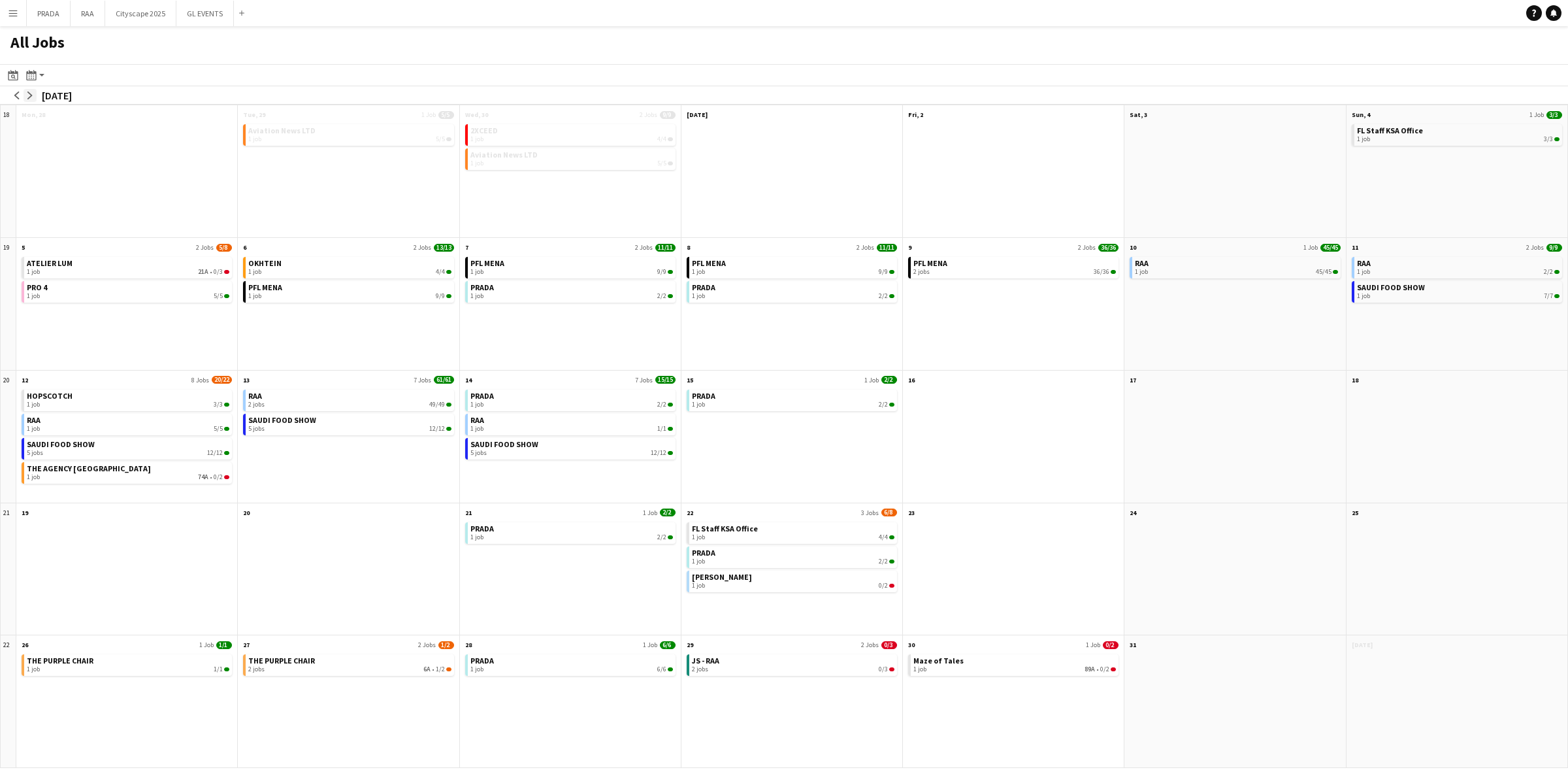
click at [26, 98] on app-icon "arrow-right" at bounding box center [30, 95] width 8 height 8
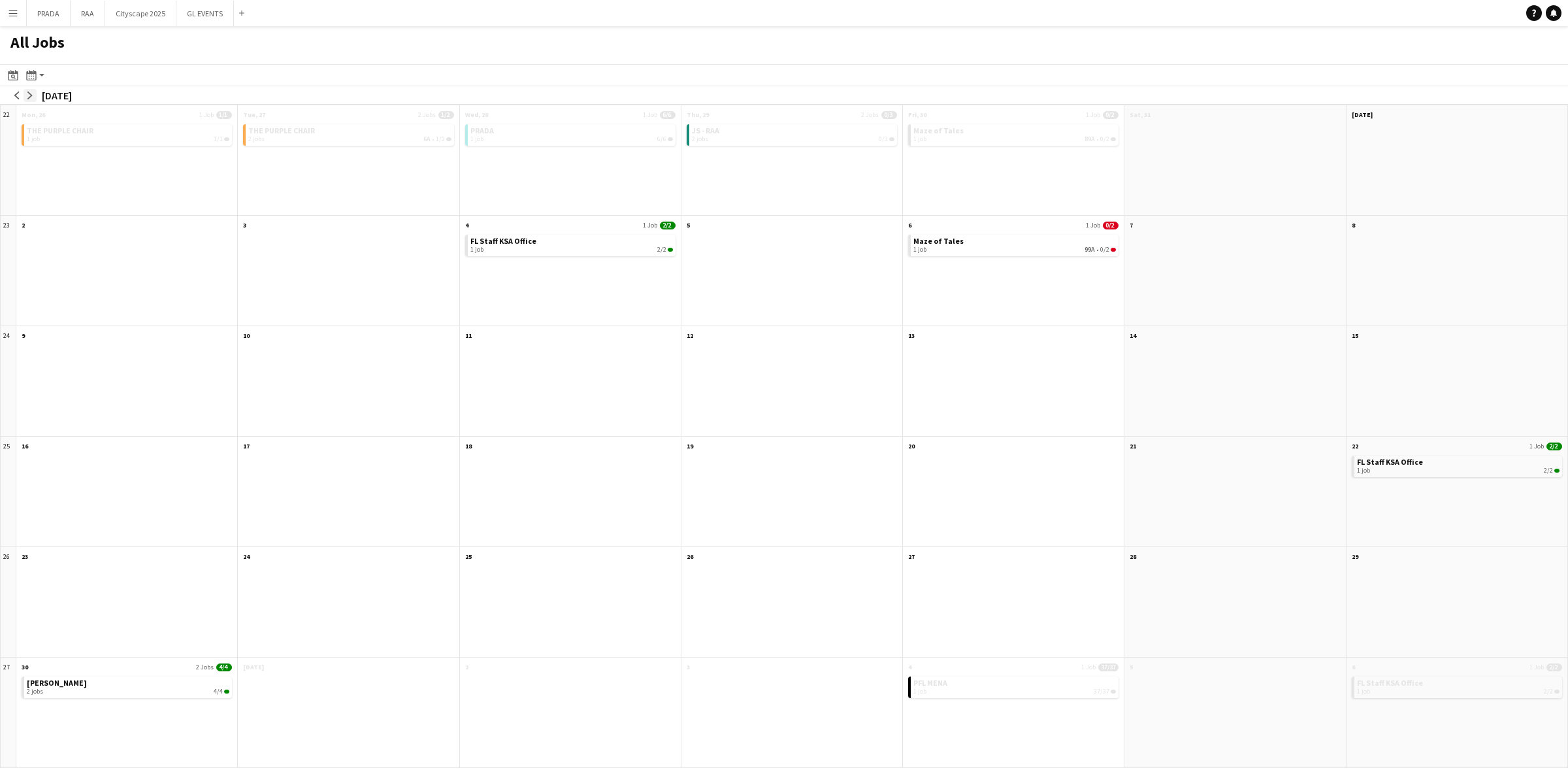
click at [26, 98] on app-icon "arrow-right" at bounding box center [30, 95] width 8 height 8
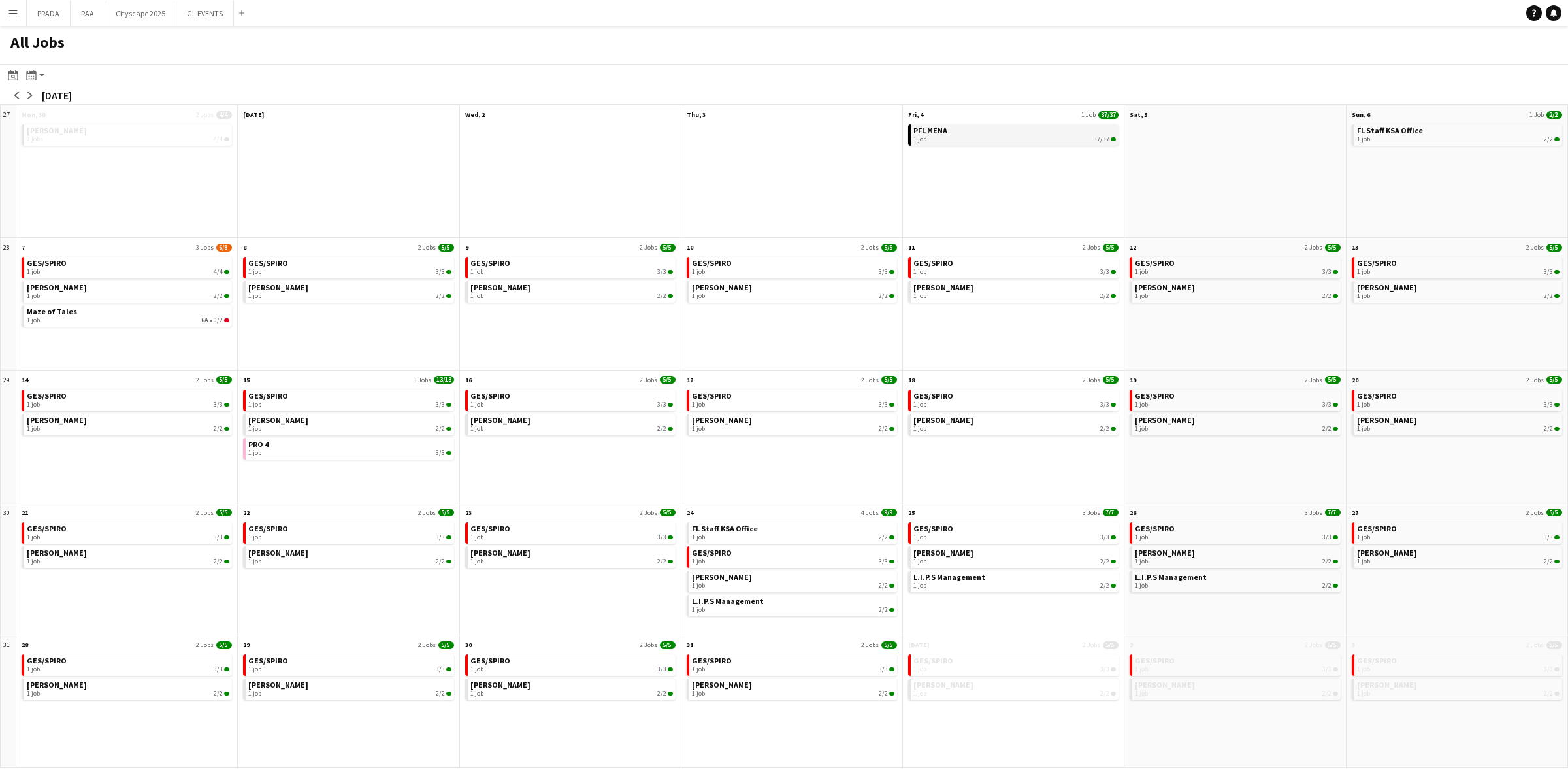
click at [1013, 138] on div "1 job 37/37" at bounding box center [1015, 139] width 203 height 8
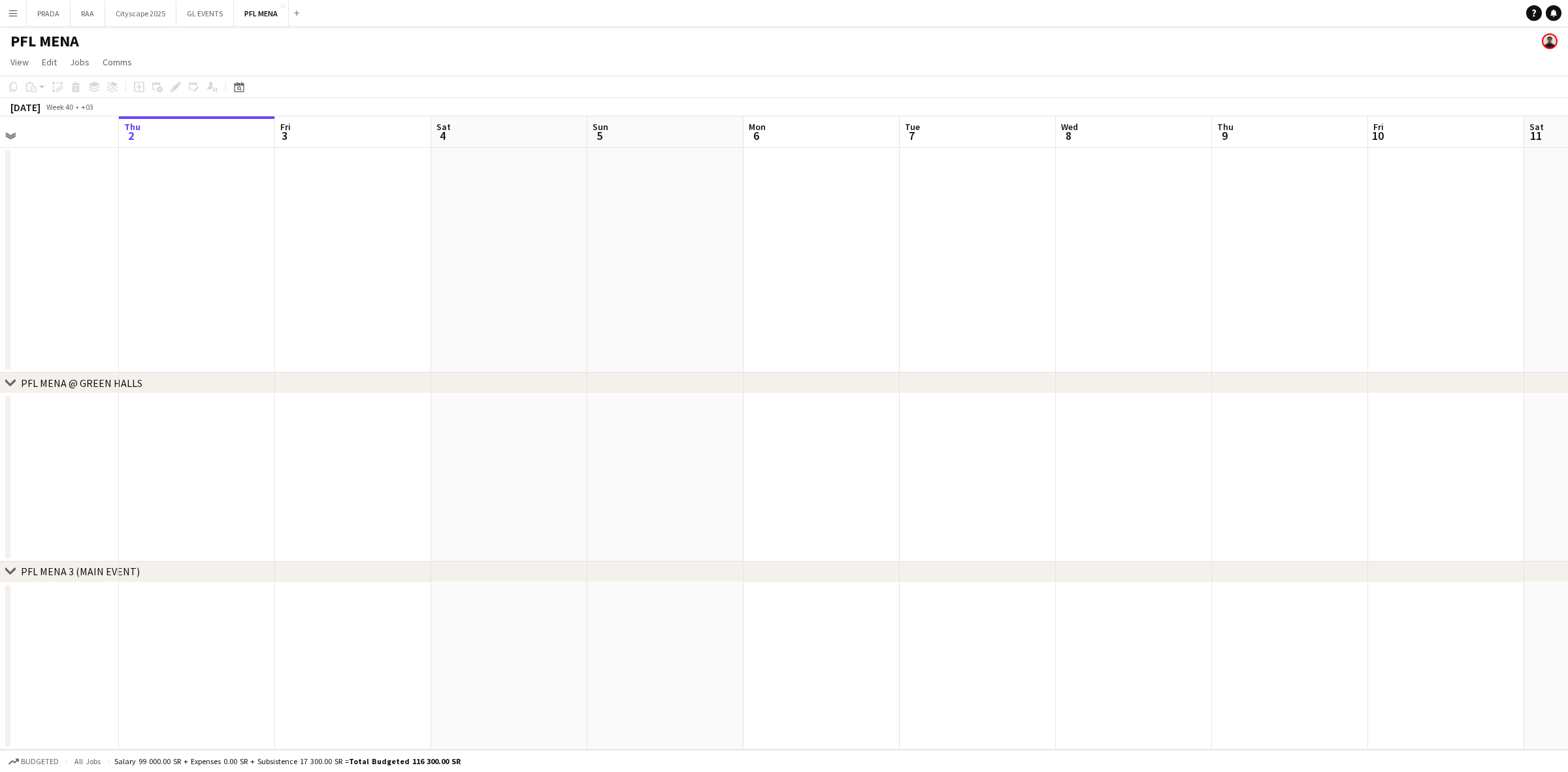
scroll to position [0, 523]
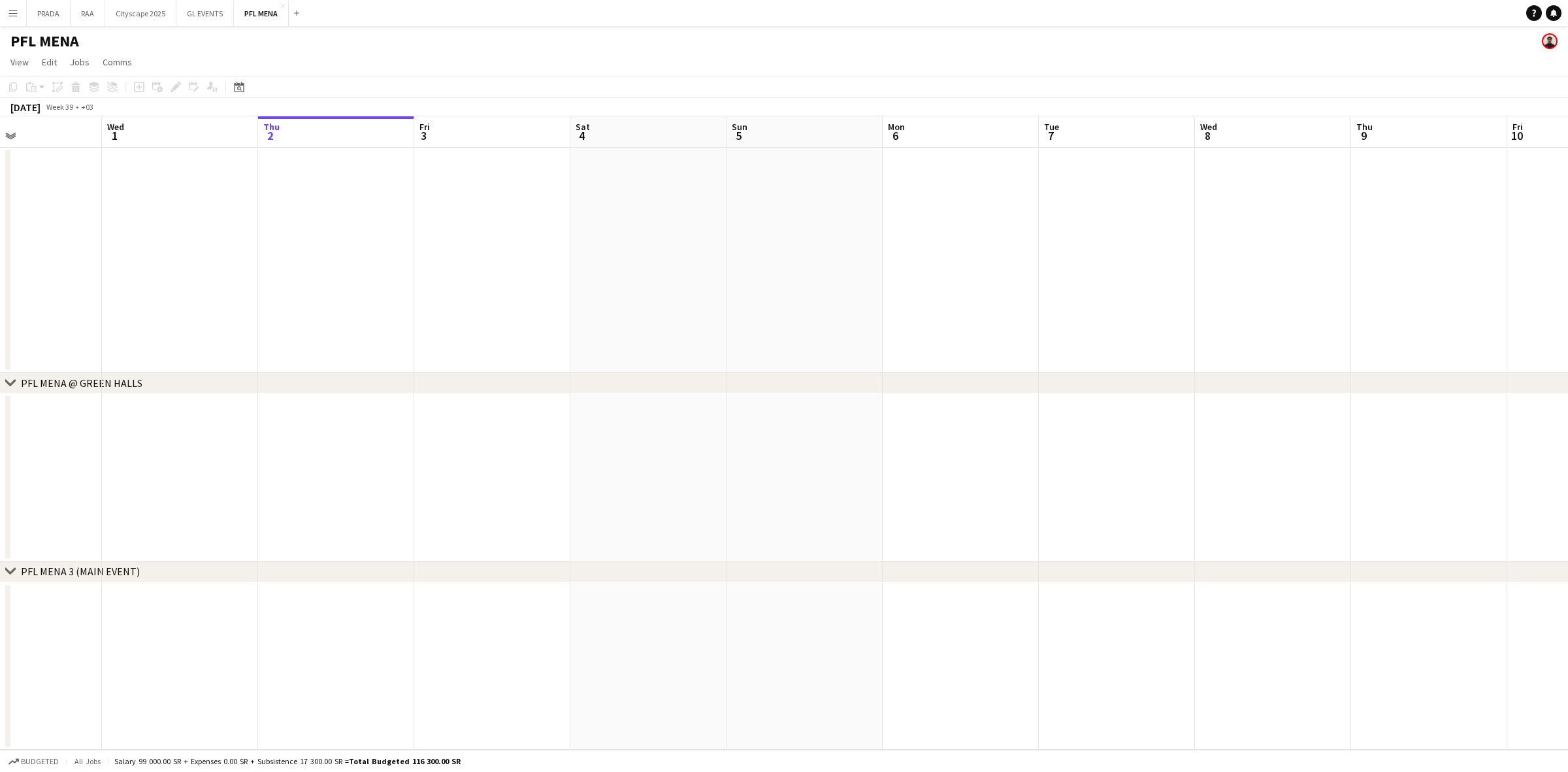
drag, startPoint x: 158, startPoint y: 327, endPoint x: 228, endPoint y: 351, distance: 74.0
click at [228, 351] on app-calendar-viewport "Sat 27 22/22 1 Job Sun 28 Mon 29 Tue 30 Wed 1 Thu 2 Fri 3 Sat 4 Sun 5 Mon 6 Tue…" at bounding box center [784, 433] width 1568 height 633
click at [50, 96] on app-toolbar "Copy Paste Paste Ctrl+V Paste with crew Ctrl+Shift+V Paste linked Job Delete Gr…" at bounding box center [784, 86] width 1568 height 22
click at [235, 88] on icon "Date picker" at bounding box center [239, 87] width 11 height 11
click at [312, 131] on span "Previous month" at bounding box center [318, 131] width 26 height 26
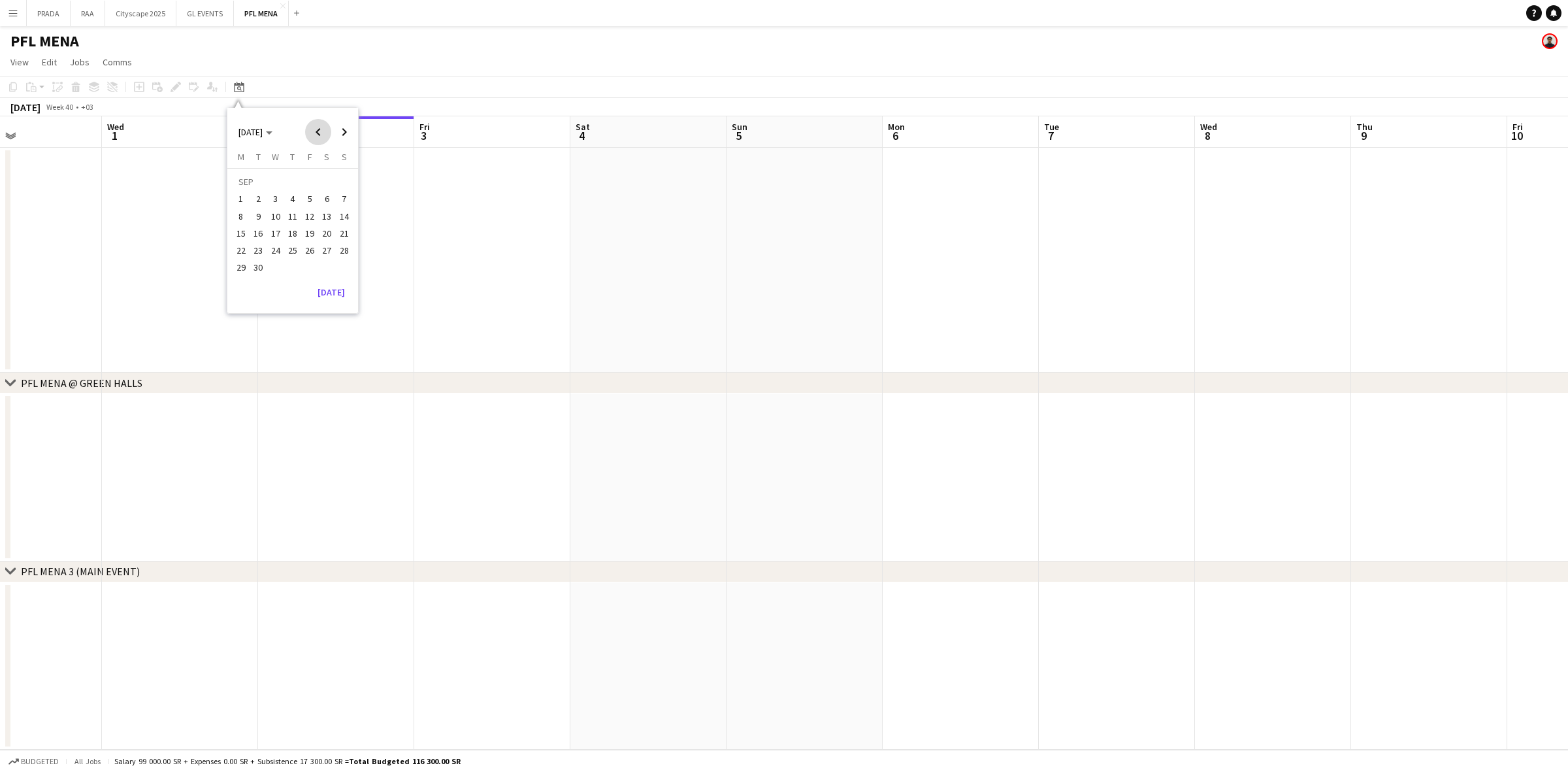
click at [312, 131] on span "Previous month" at bounding box center [318, 131] width 26 height 26
click at [348, 134] on span "Next month" at bounding box center [344, 131] width 26 height 26
click at [307, 195] on span "4" at bounding box center [310, 199] width 16 height 16
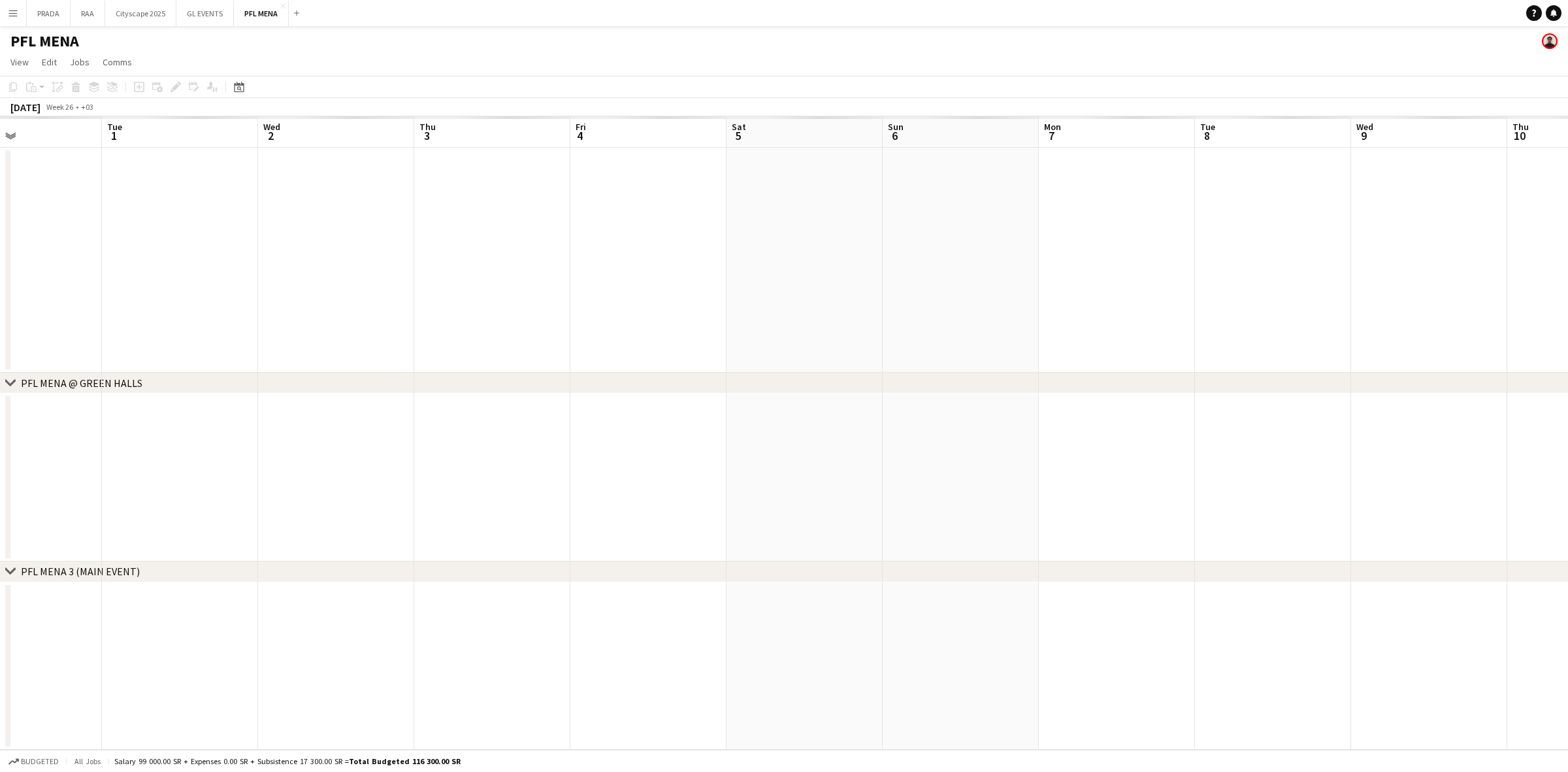
scroll to position [0, 449]
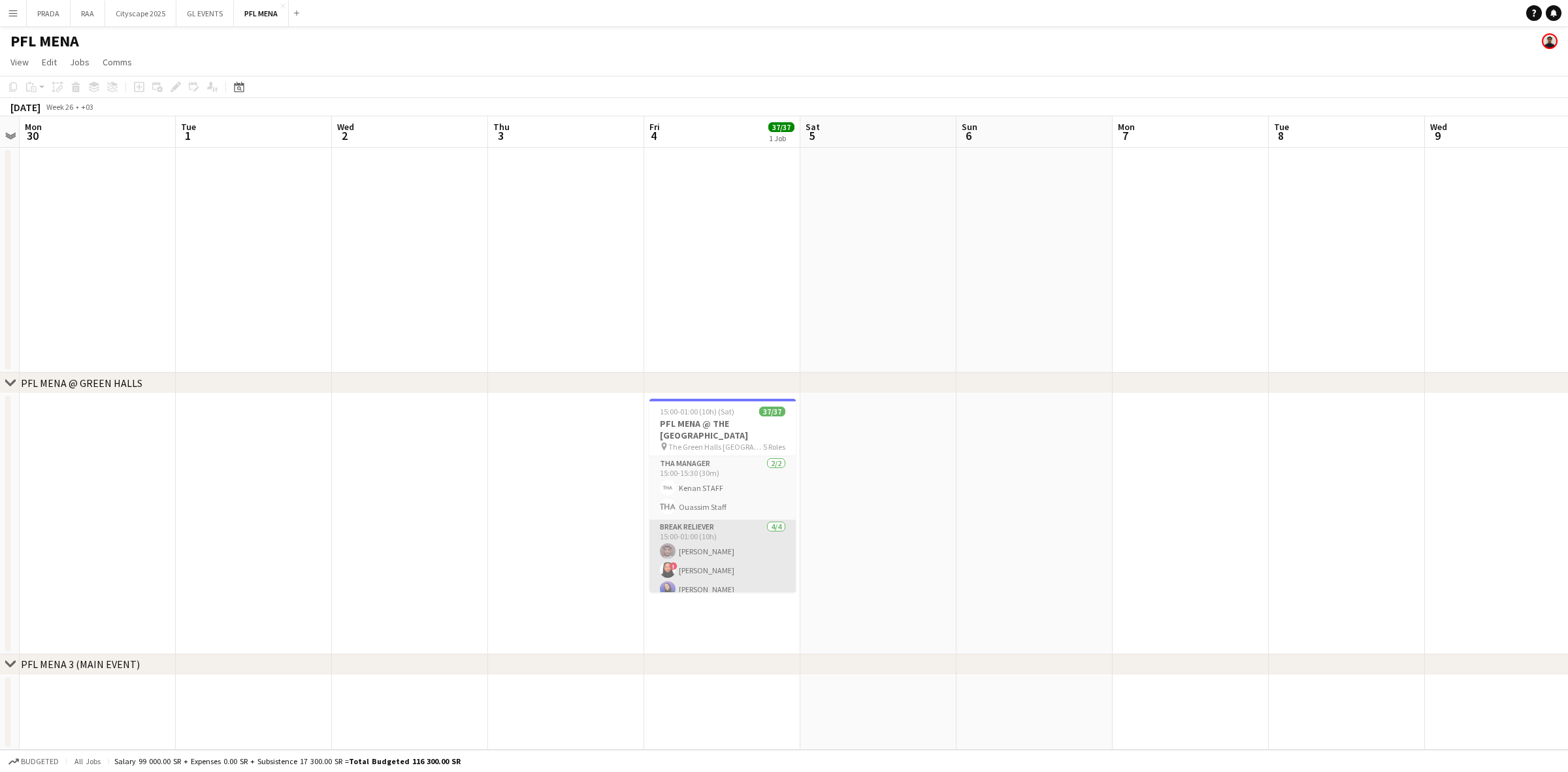
click at [711, 542] on app-card-role "Break reliever 4/4 15:00-01:00 (10h) Hassan Mohammed ! Ahlam Mohammed Manar Mus…" at bounding box center [722, 570] width 146 height 101
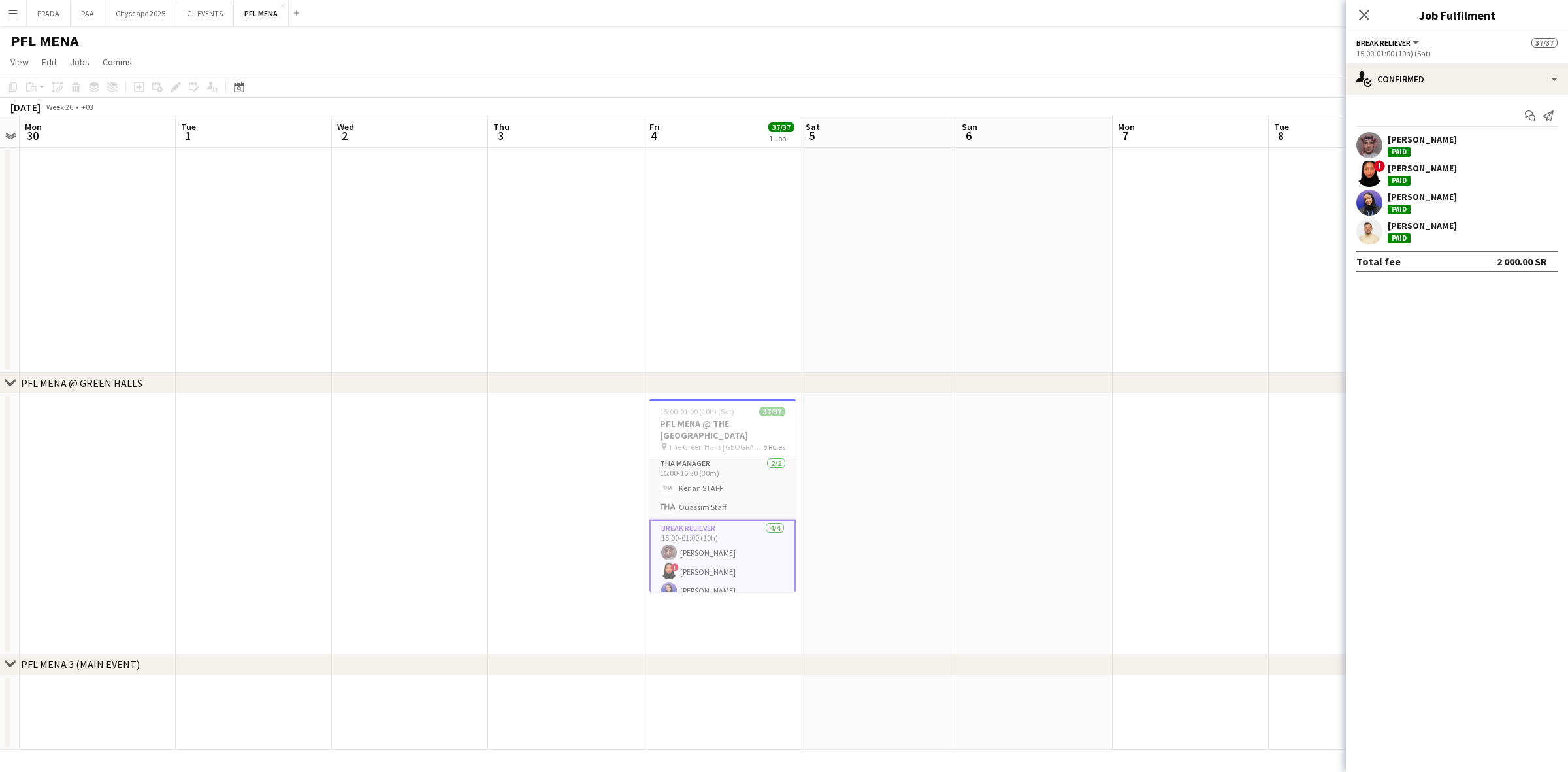
click at [1420, 151] on div "Hassan Mohammed Paid" at bounding box center [1422, 145] width 69 height 23
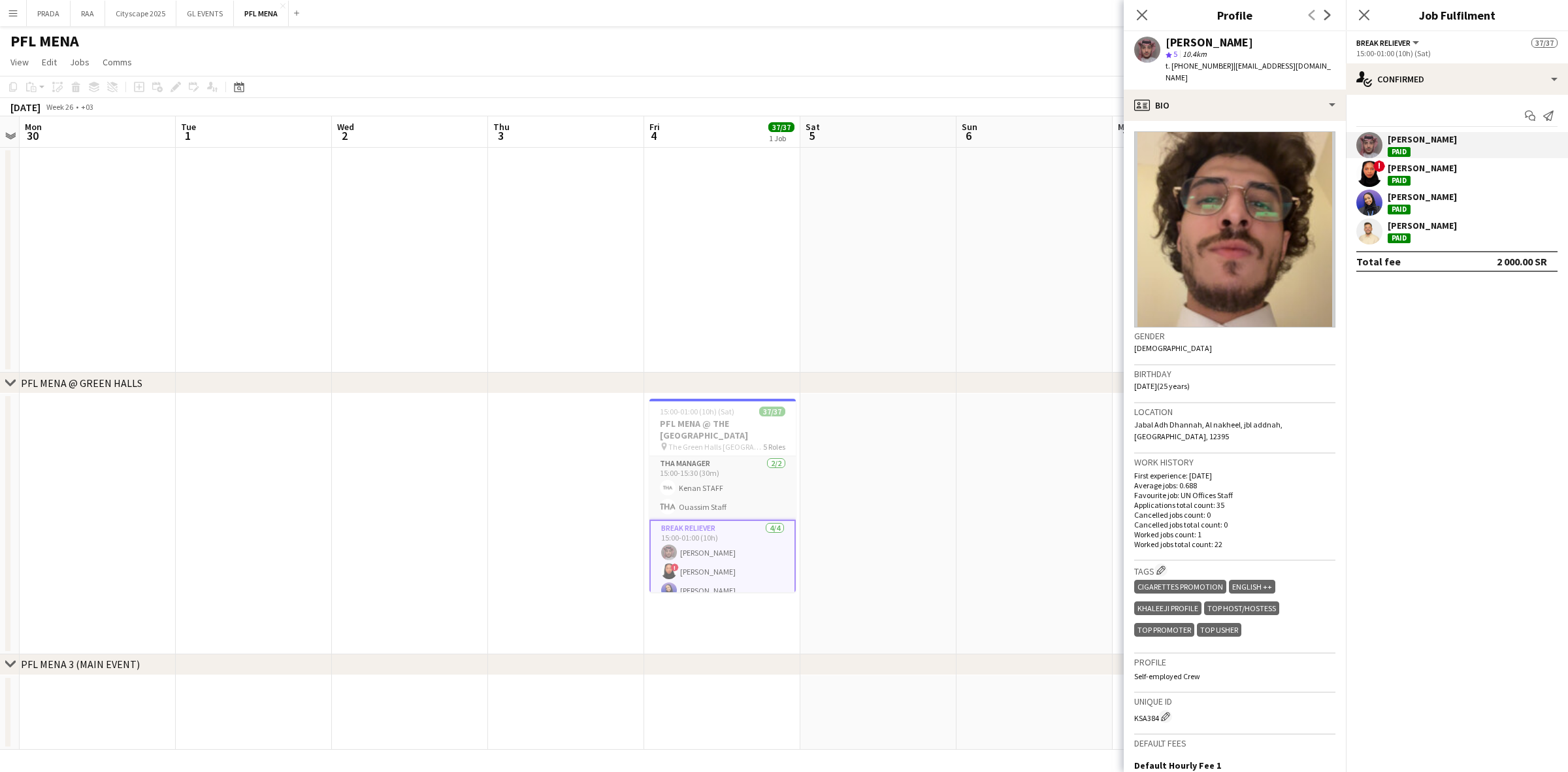
click at [1422, 233] on div "Malek Alhzoom Paid" at bounding box center [1422, 231] width 69 height 23
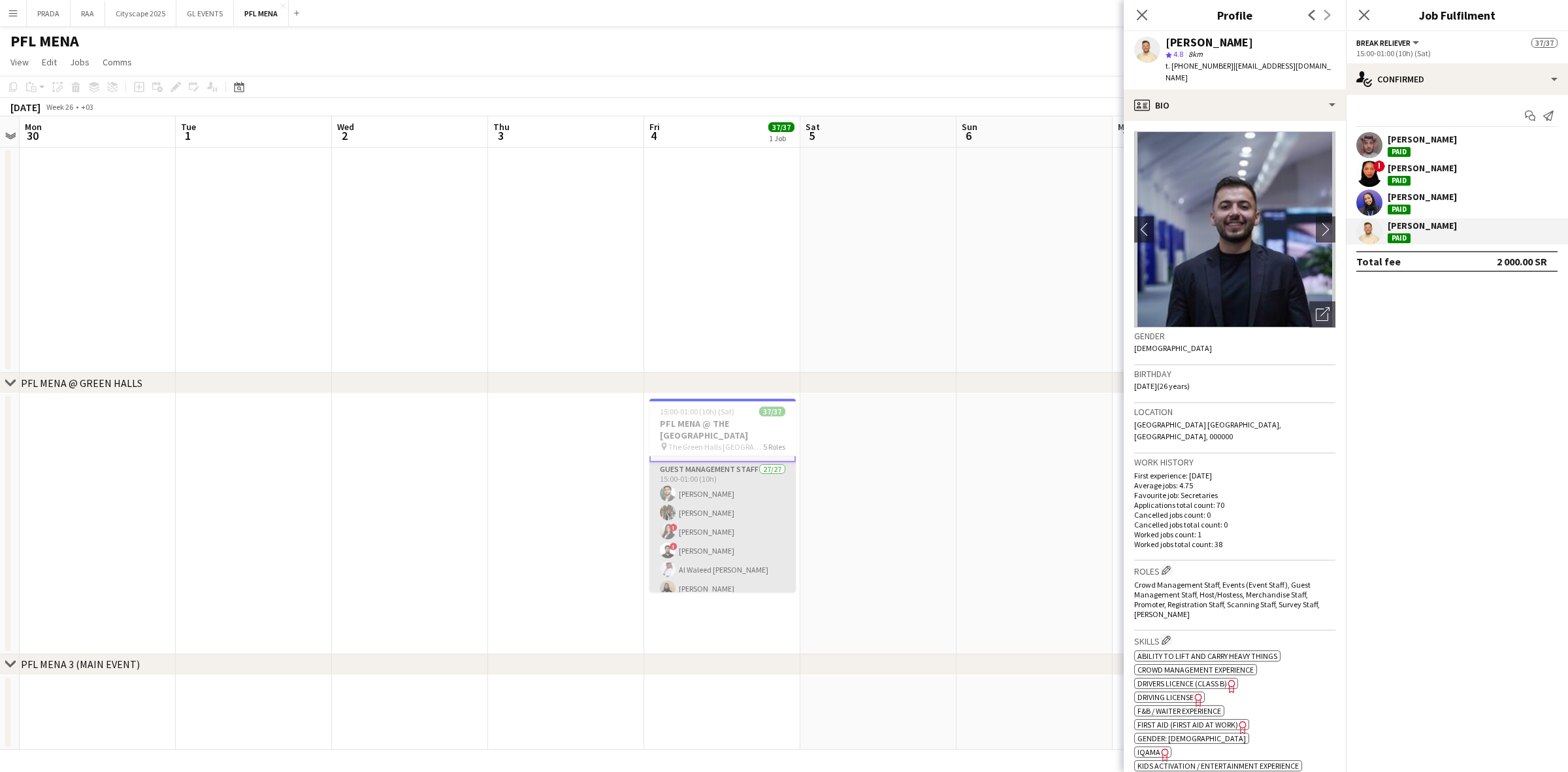
click at [729, 524] on app-card-role "Guest Management Staff 27/27 15:00-01:00 (10h) Abdullah Altawil Shayma Nasser !…" at bounding box center [722, 731] width 146 height 537
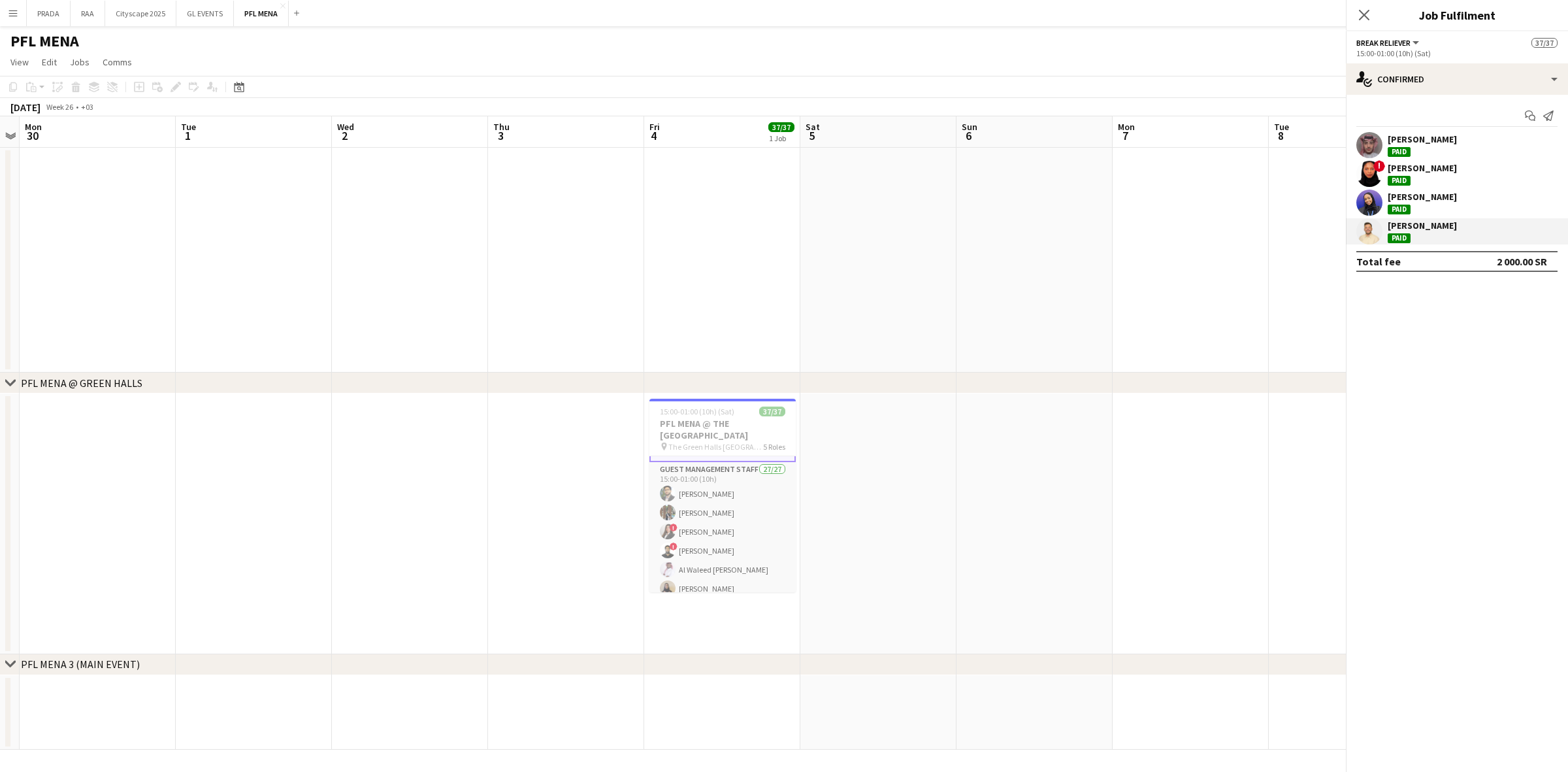
scroll to position [162, 0]
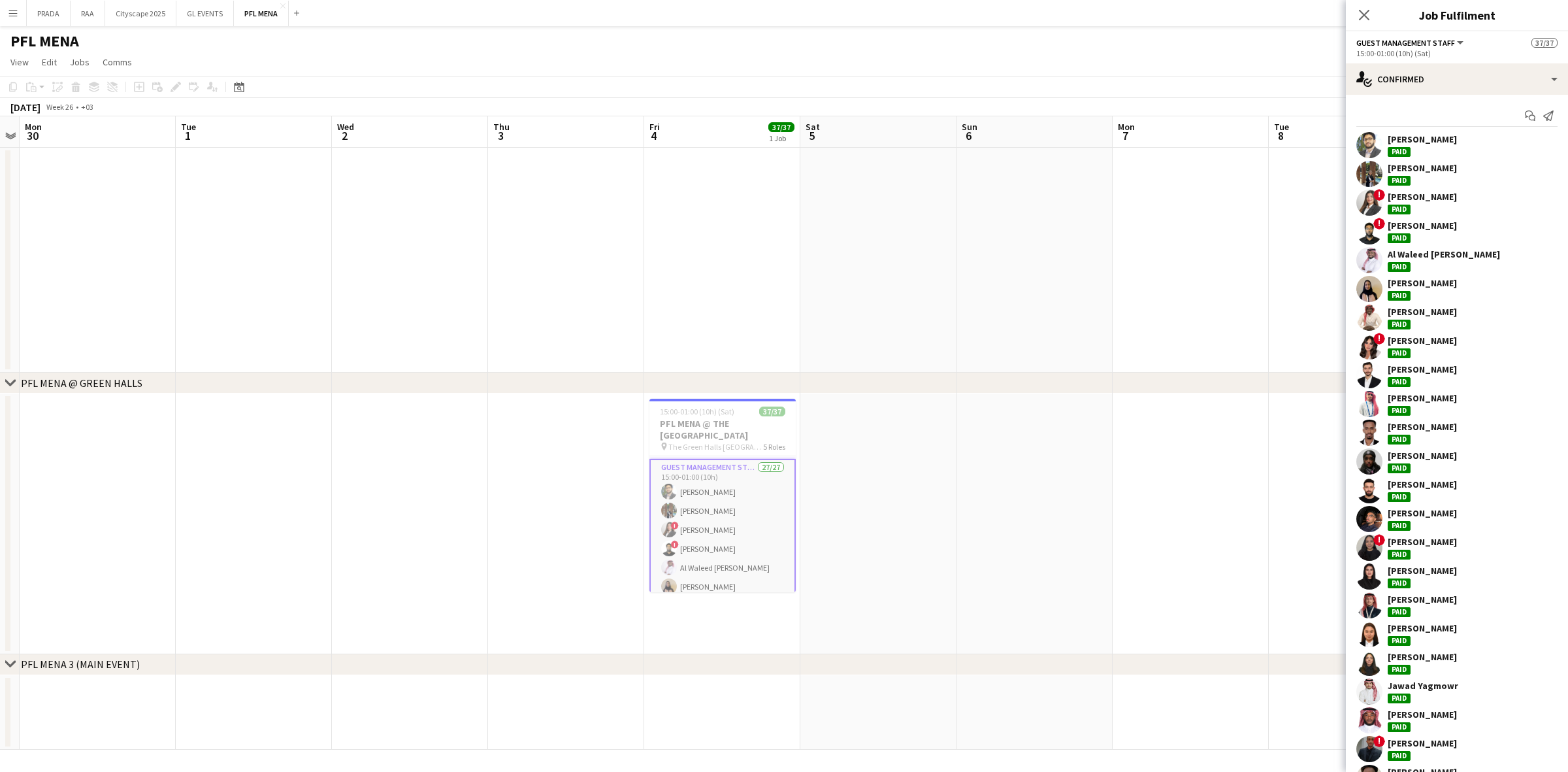
click at [1474, 200] on div "! Layan Hassaniah Paid" at bounding box center [1457, 202] width 222 height 26
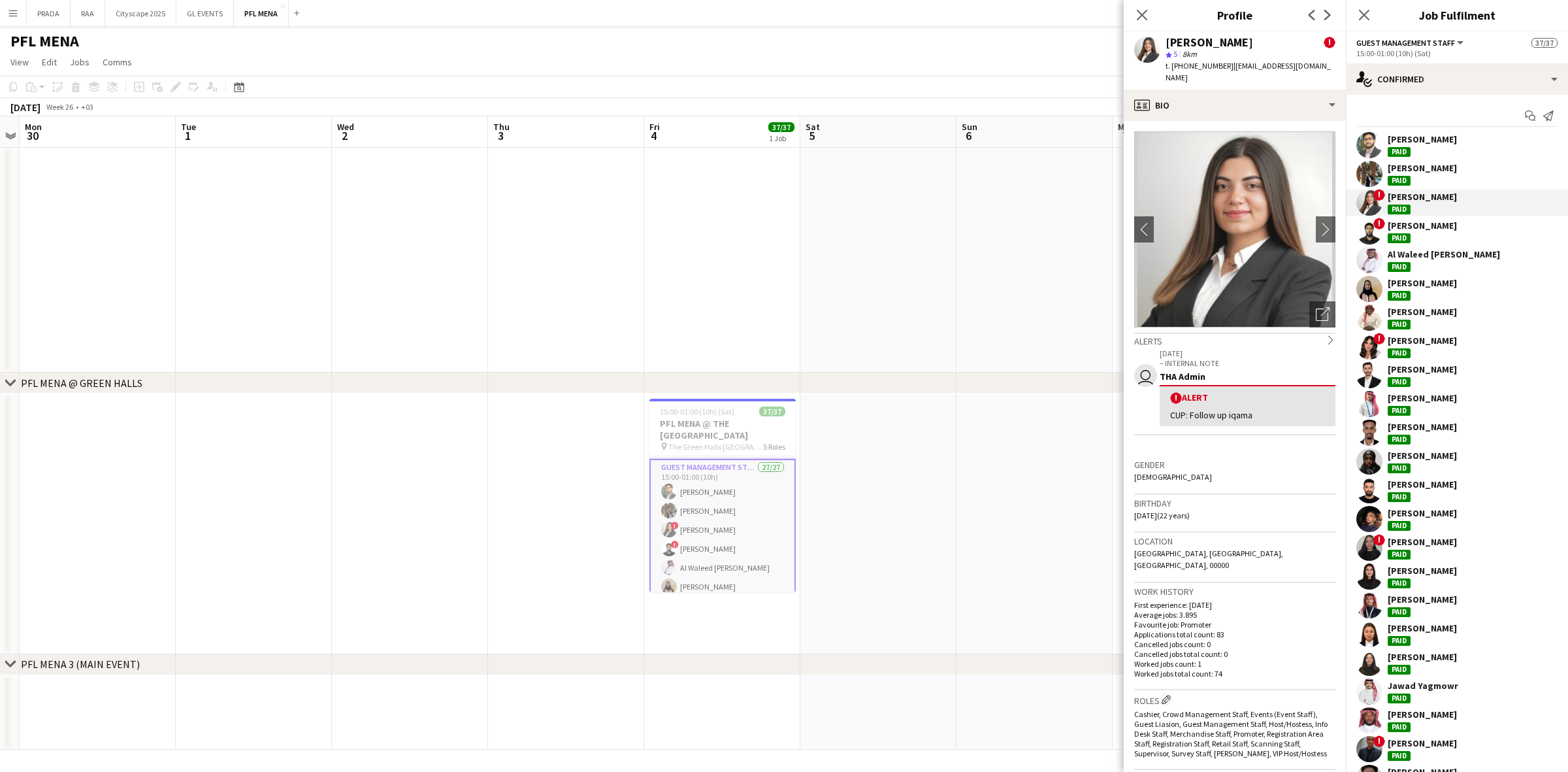
click at [1449, 163] on div "Shayma Nasser" at bounding box center [1422, 168] width 69 height 12
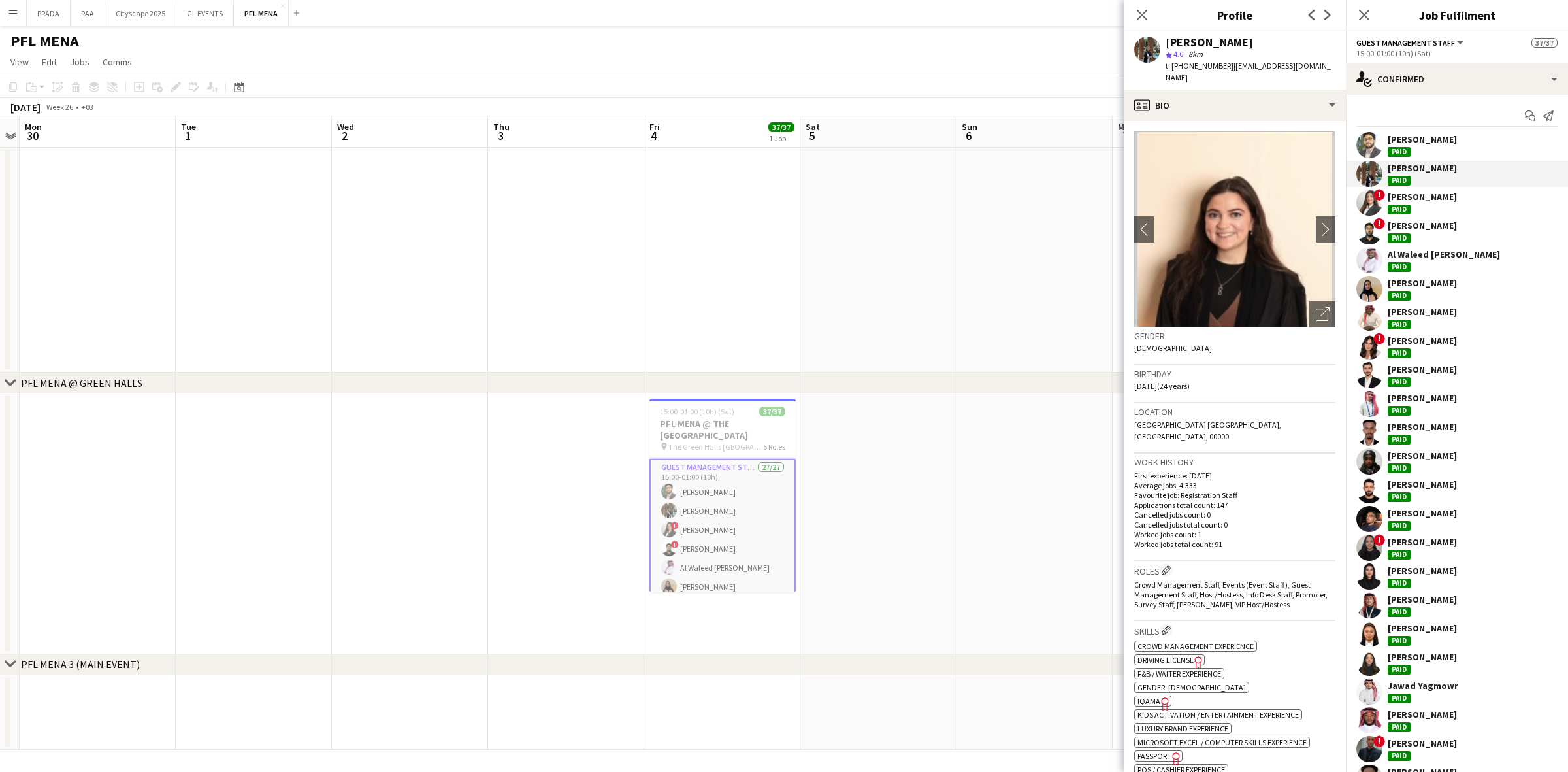
click at [1449, 242] on div "Abdelrahman Kunna Paid" at bounding box center [1422, 231] width 69 height 23
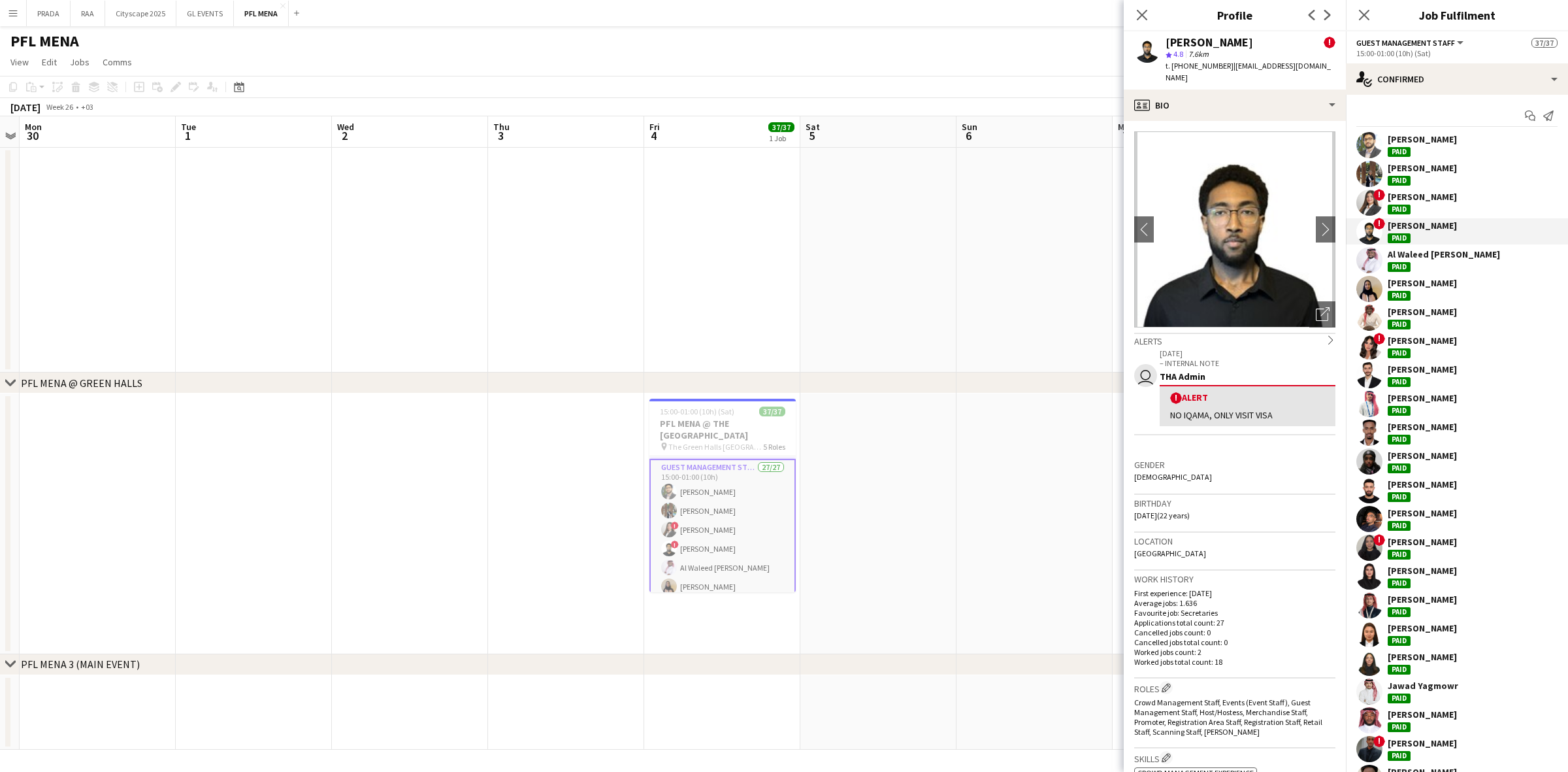
click at [1444, 289] on div "Asrar Ahmed Paid" at bounding box center [1457, 288] width 222 height 26
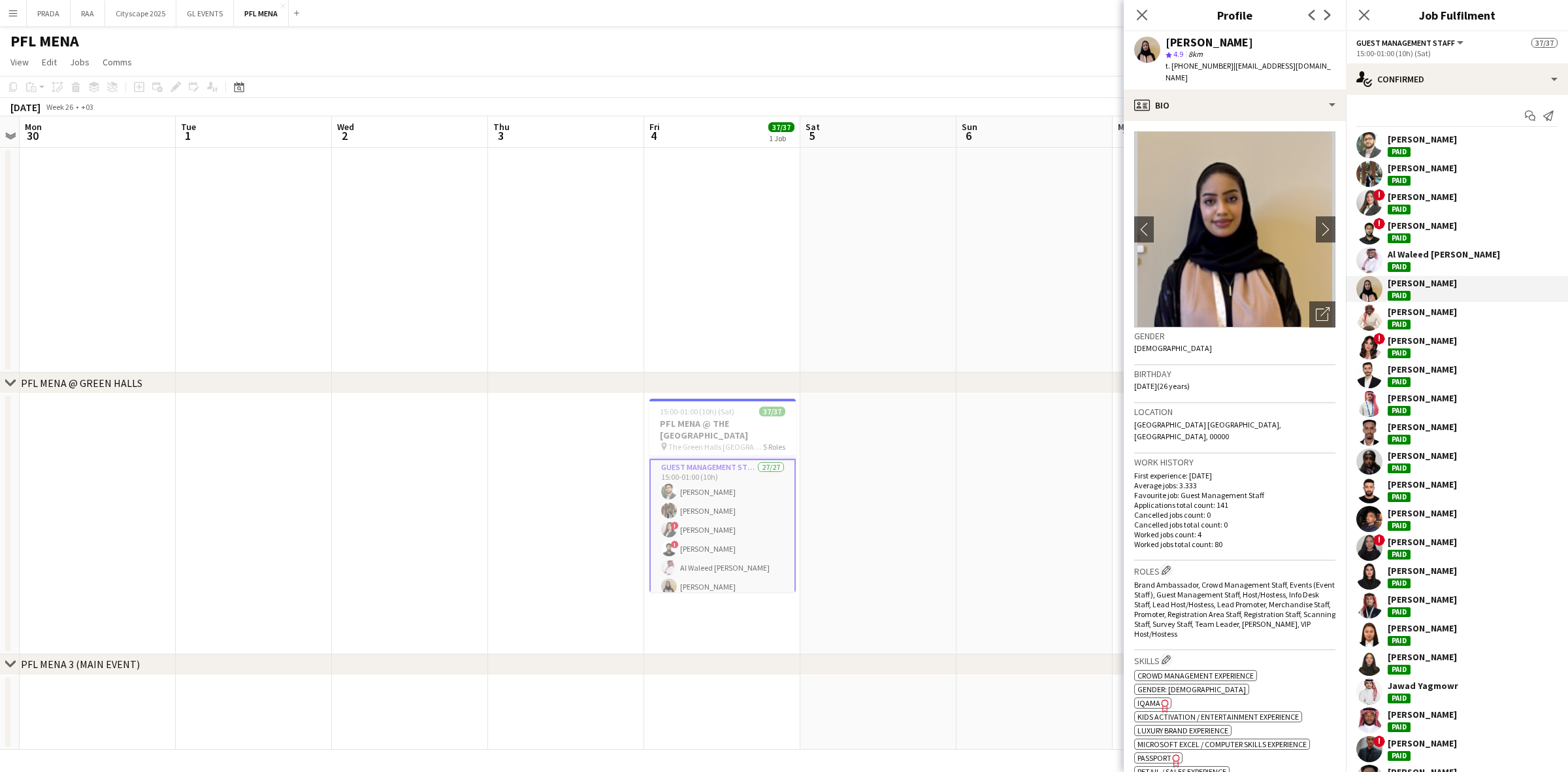
click at [1442, 203] on div "Layan Hassaniah" at bounding box center [1422, 197] width 69 height 12
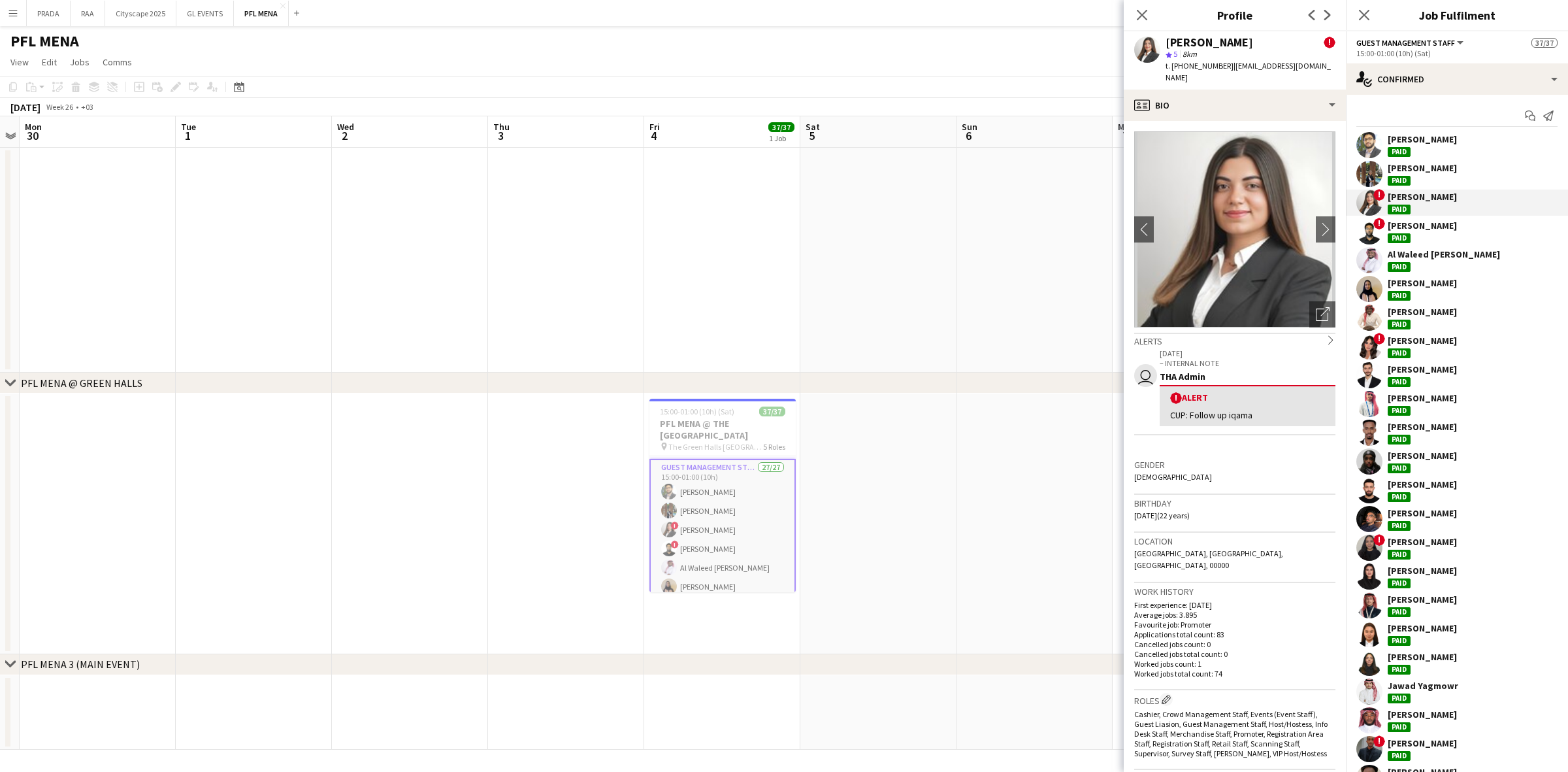
click at [1422, 331] on div "Muhannad Jabril Paid" at bounding box center [1457, 317] width 222 height 26
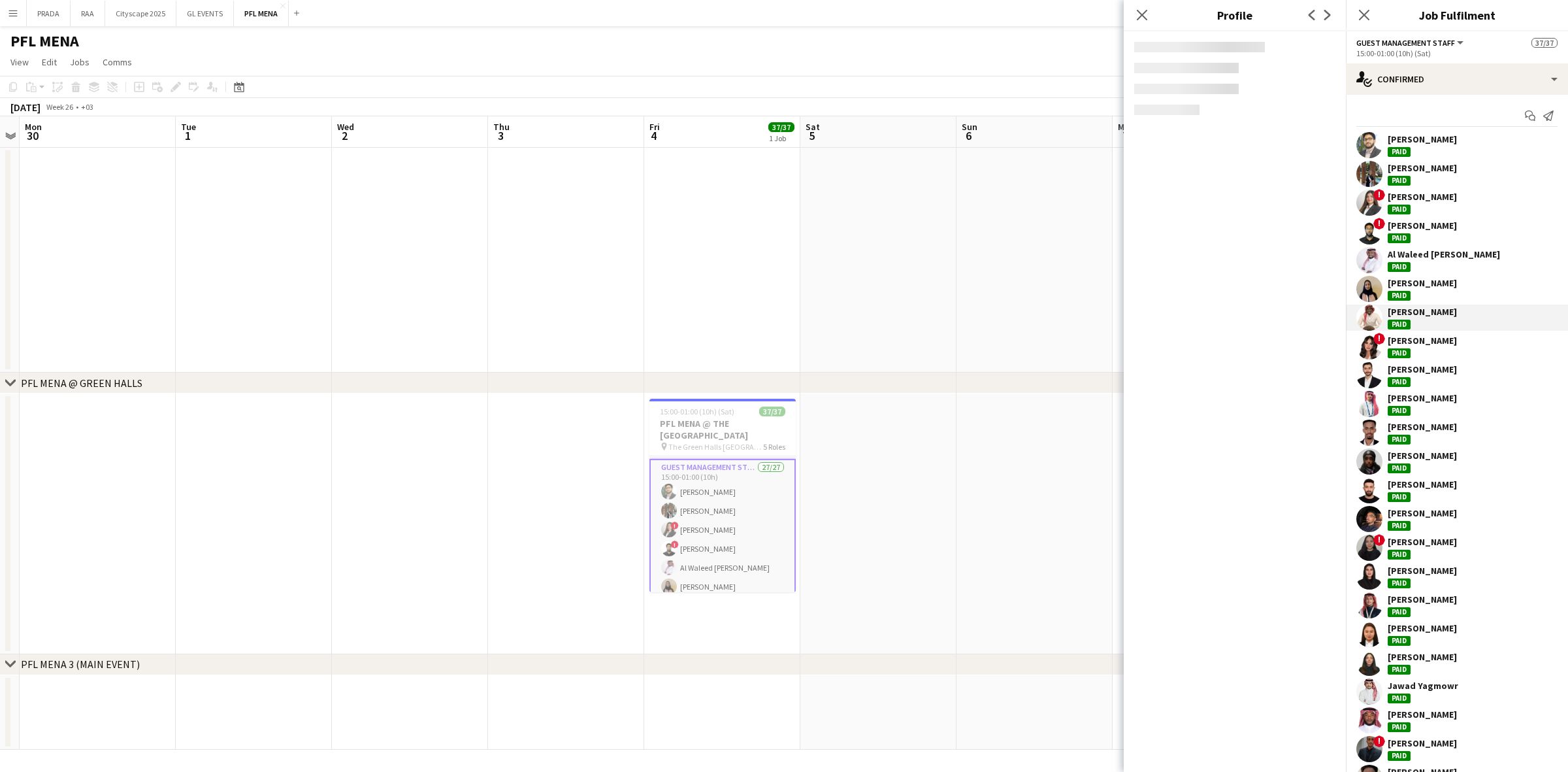
click at [1420, 347] on div "Dana Firas Paid" at bounding box center [1422, 346] width 69 height 23
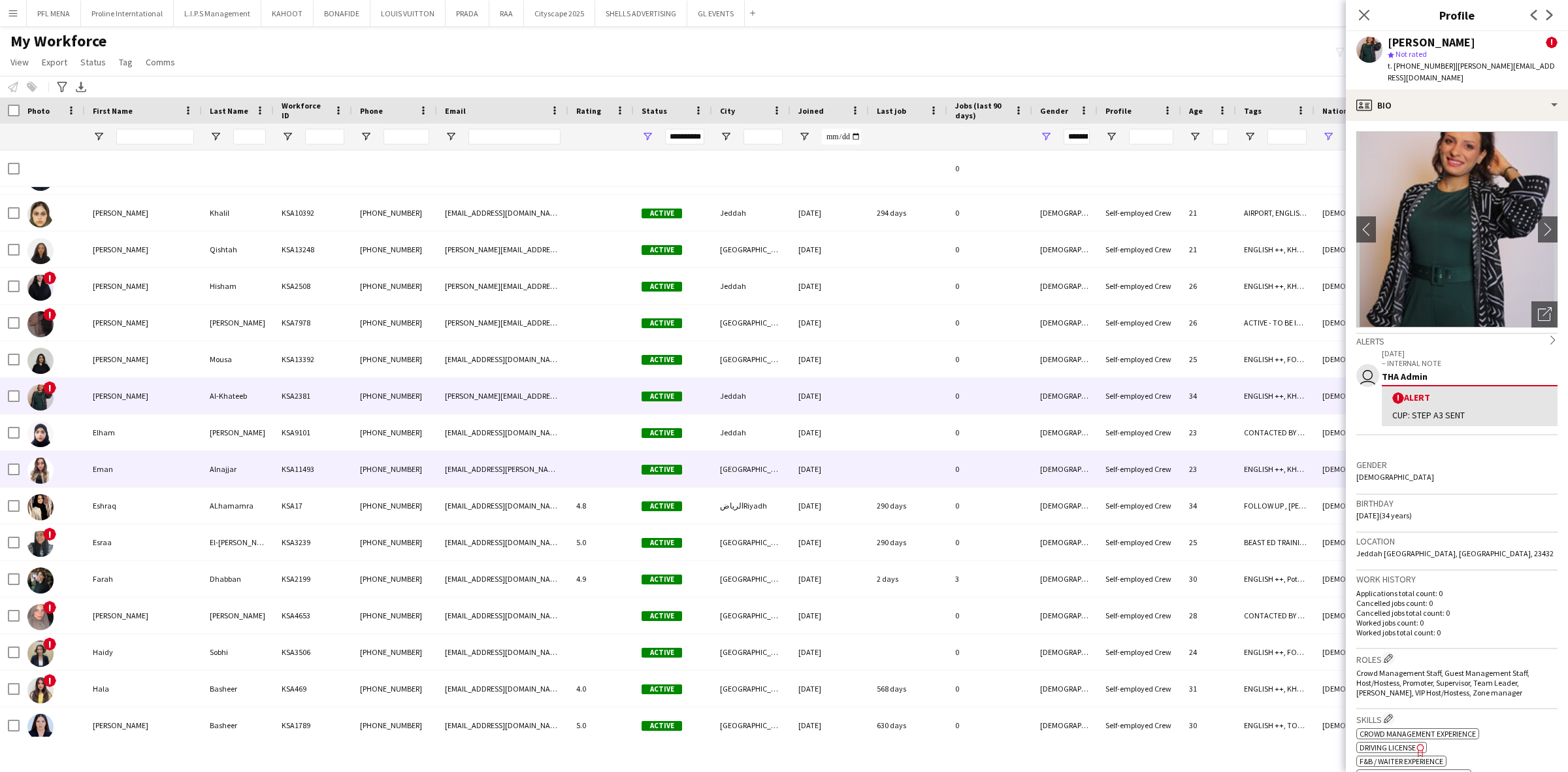
scroll to position [1018, 0]
click at [122, 453] on div "Eman" at bounding box center [143, 467] width 117 height 36
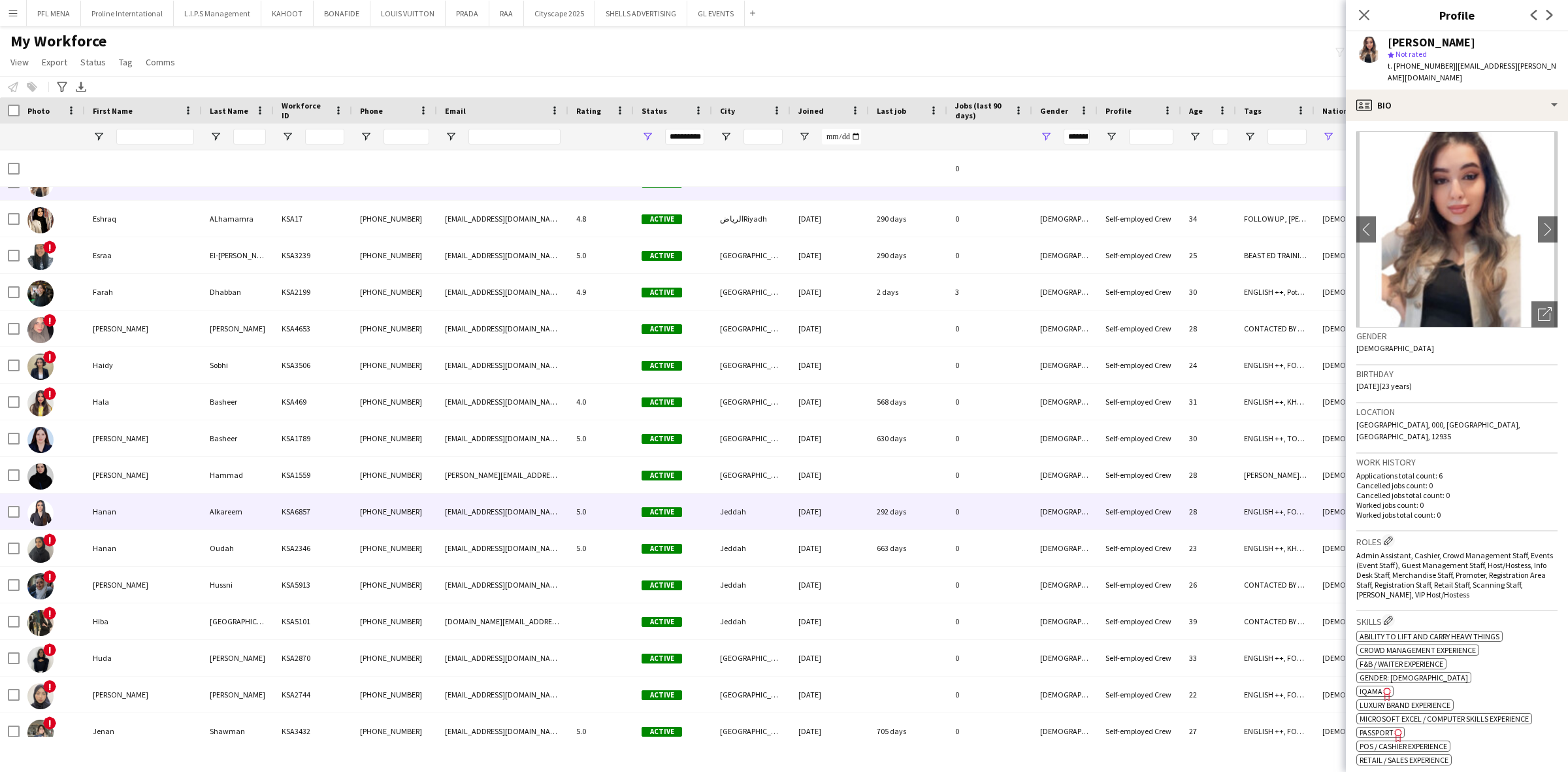
scroll to position [0, 0]
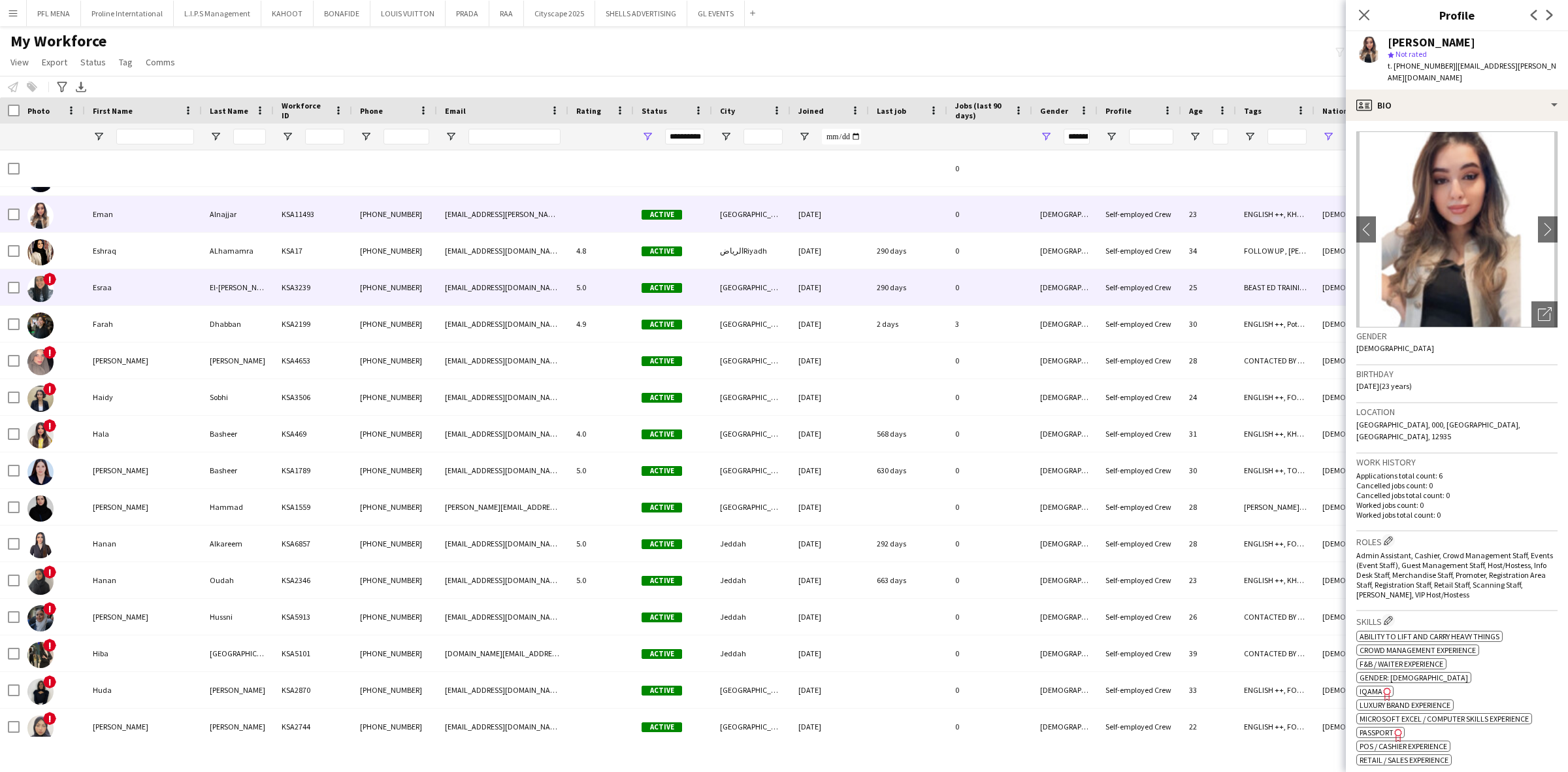
click at [134, 276] on div "Esraa" at bounding box center [143, 287] width 117 height 36
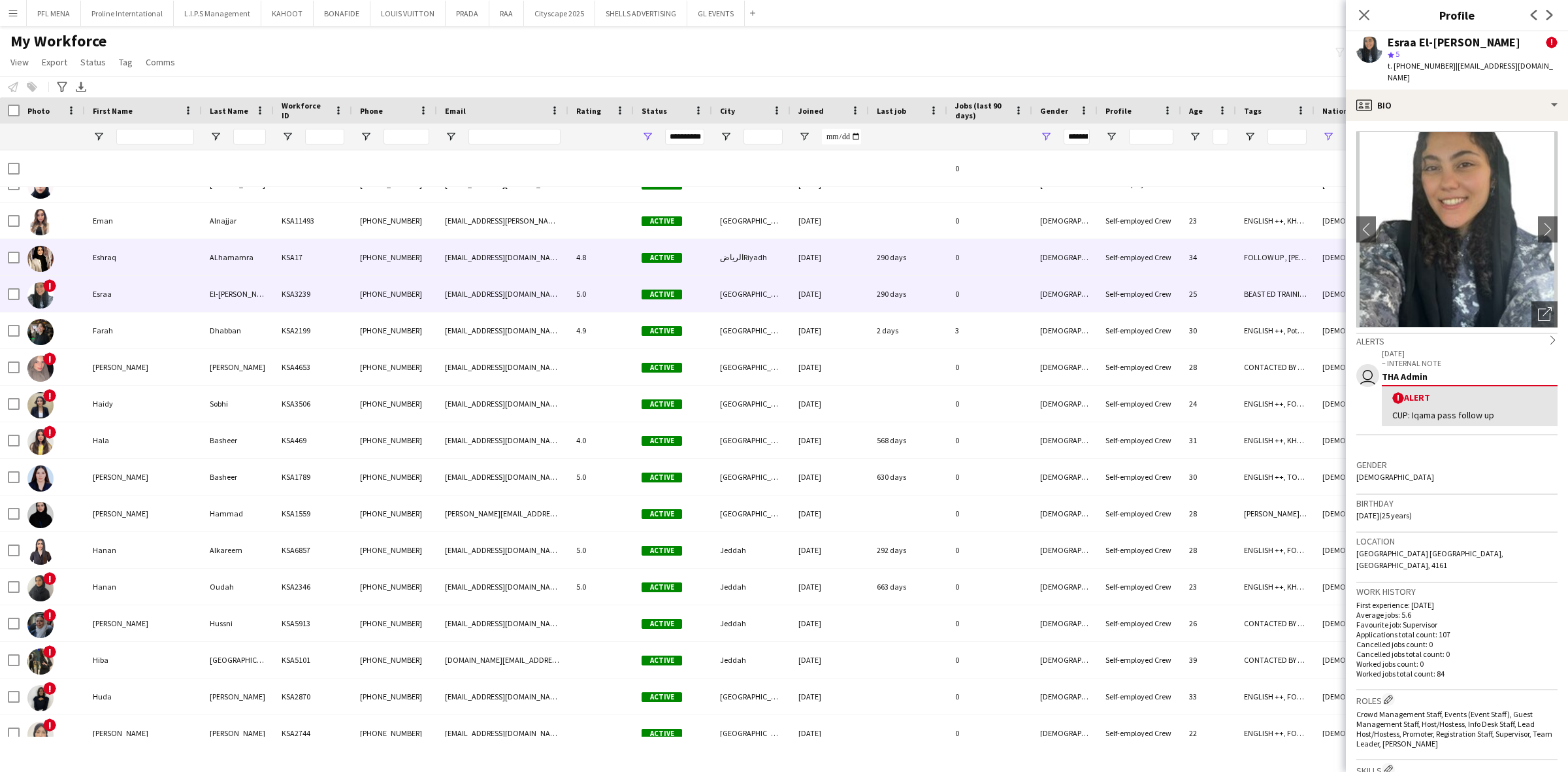
click at [142, 252] on div "Eshraq" at bounding box center [143, 257] width 117 height 36
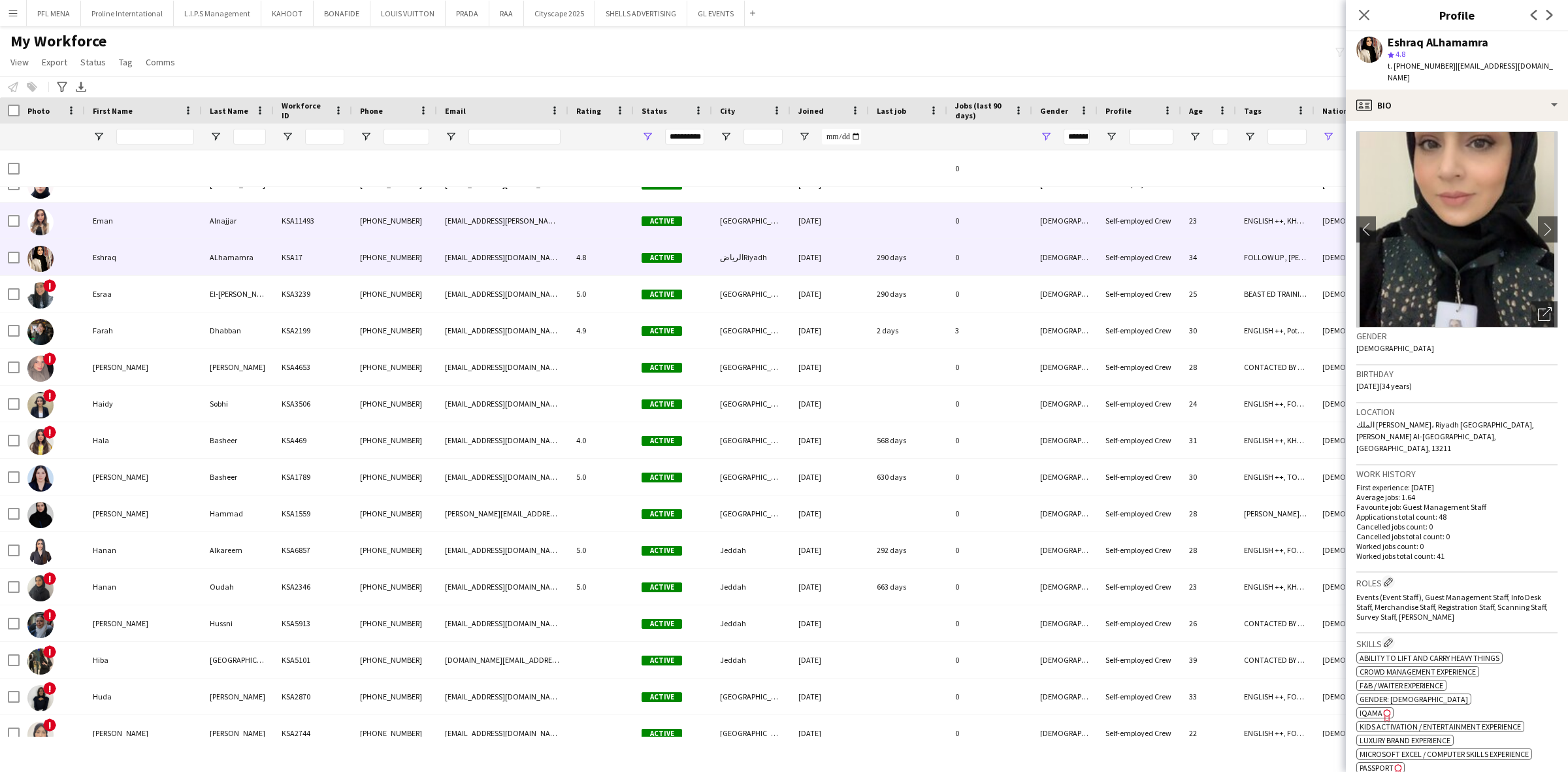
click at [151, 226] on div "Eman" at bounding box center [143, 221] width 117 height 36
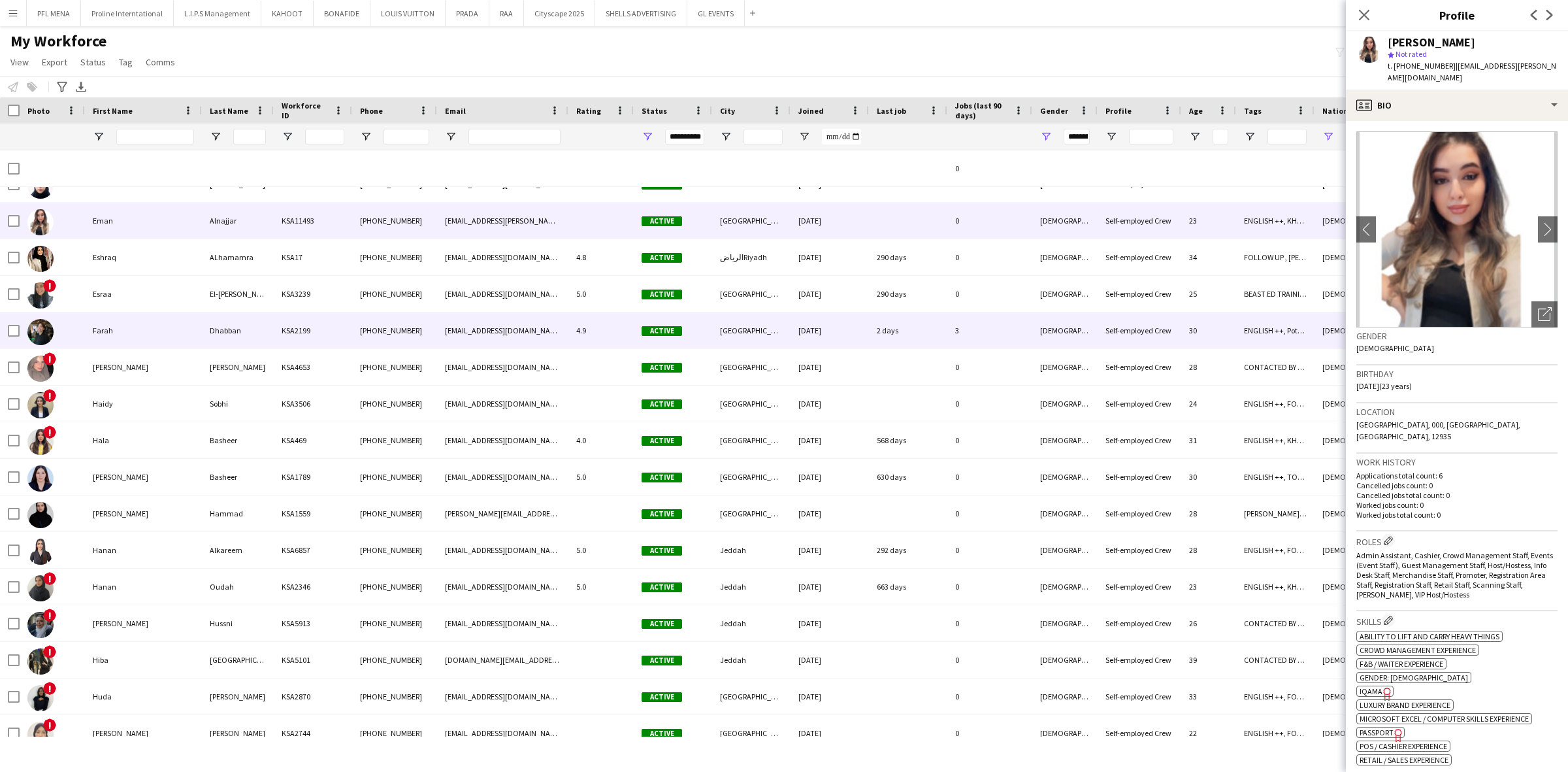
click at [115, 342] on div "Farah" at bounding box center [143, 330] width 117 height 36
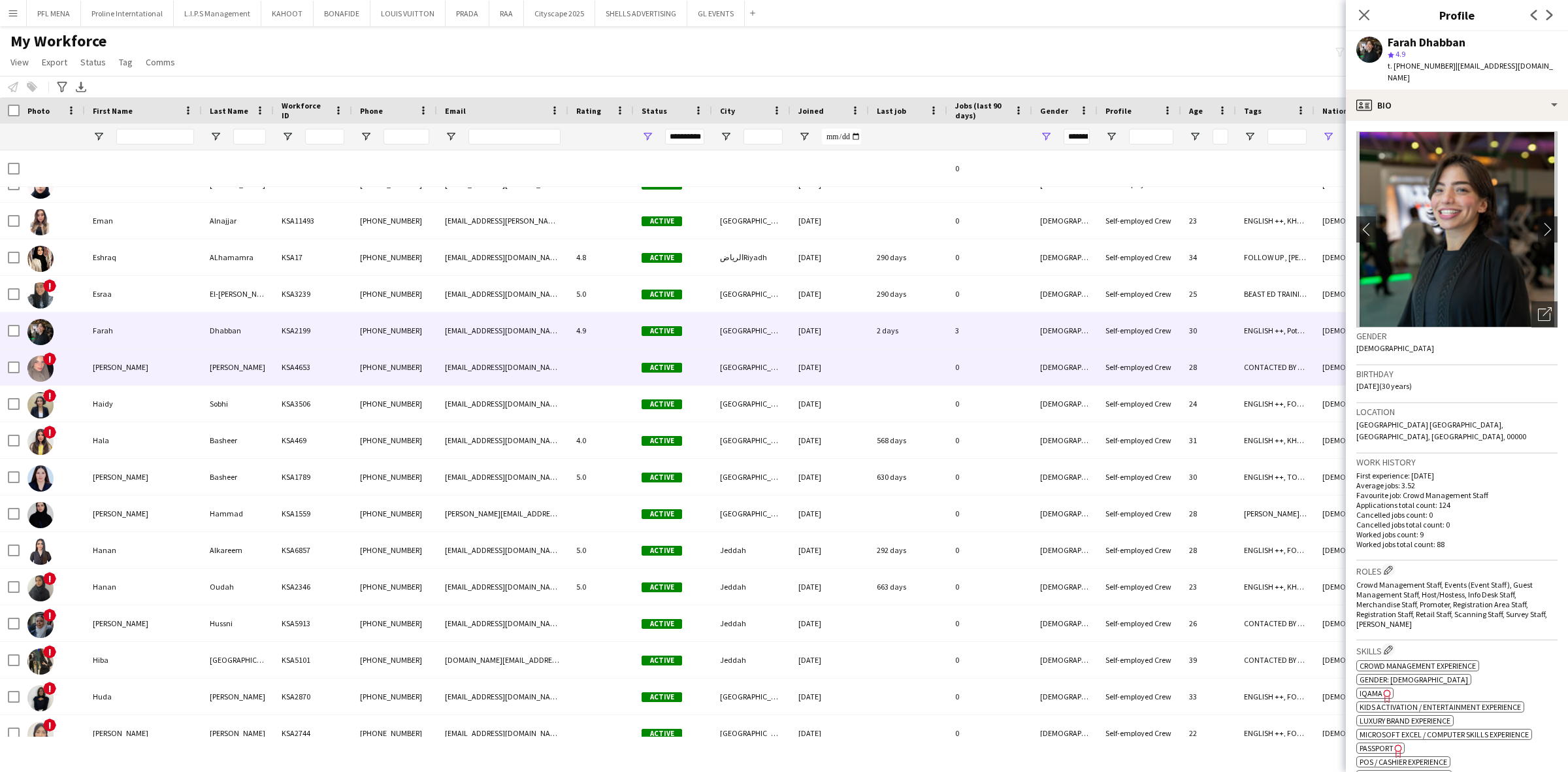
click at [124, 373] on div "Fatema" at bounding box center [143, 367] width 117 height 36
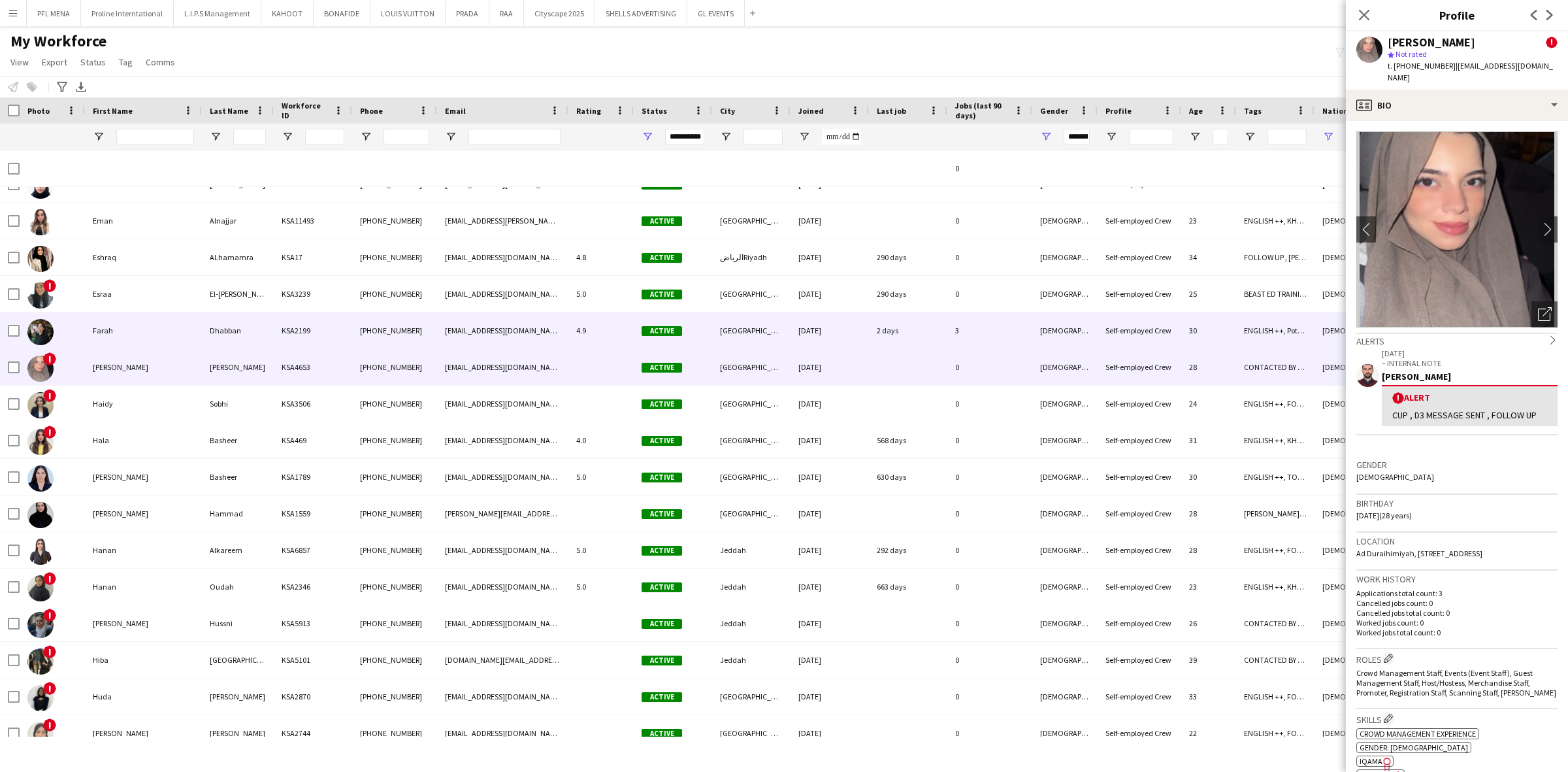
click at [122, 341] on div "Farah" at bounding box center [143, 330] width 117 height 36
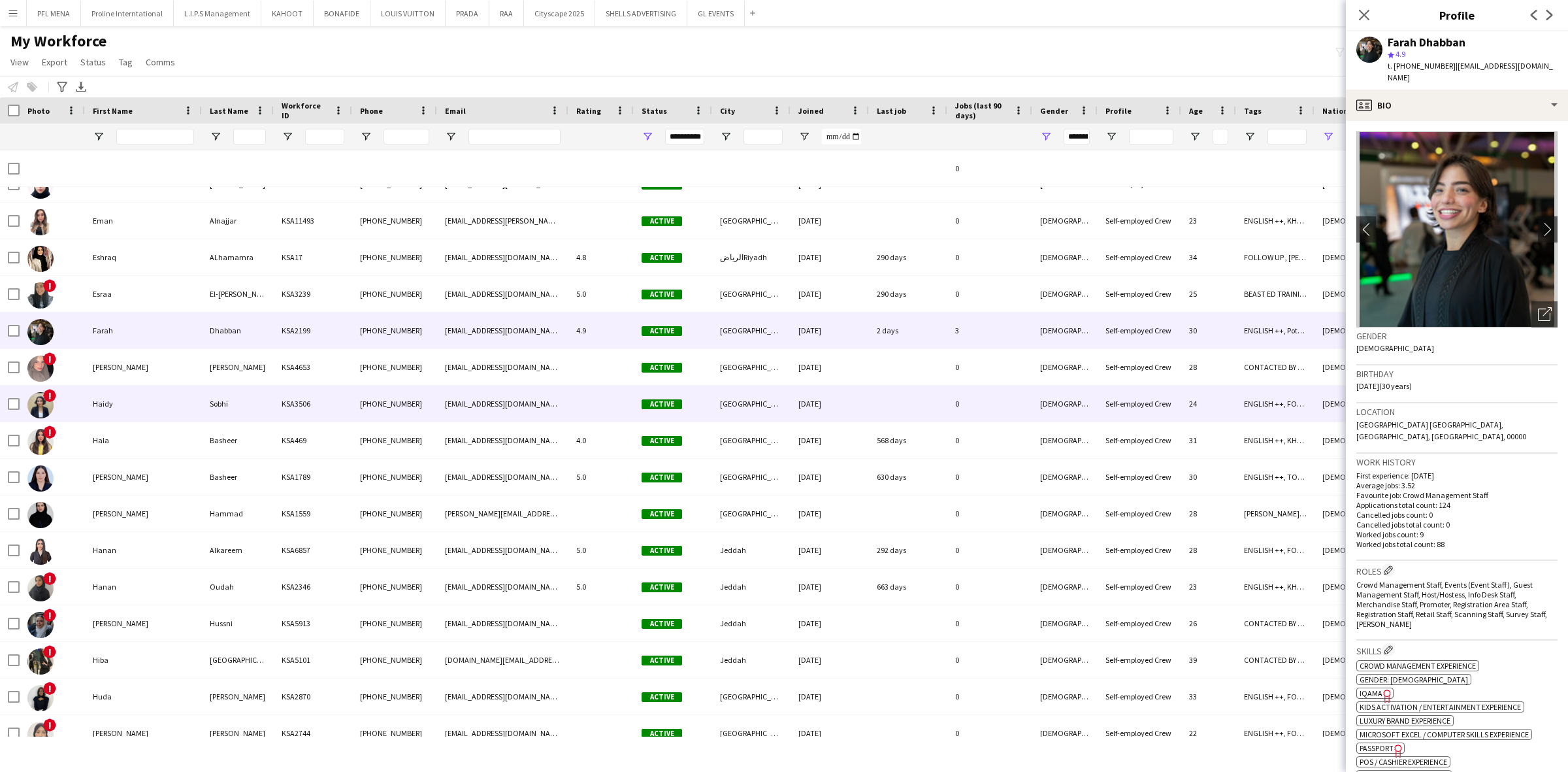
click at [131, 404] on div "Haidy" at bounding box center [143, 403] width 117 height 36
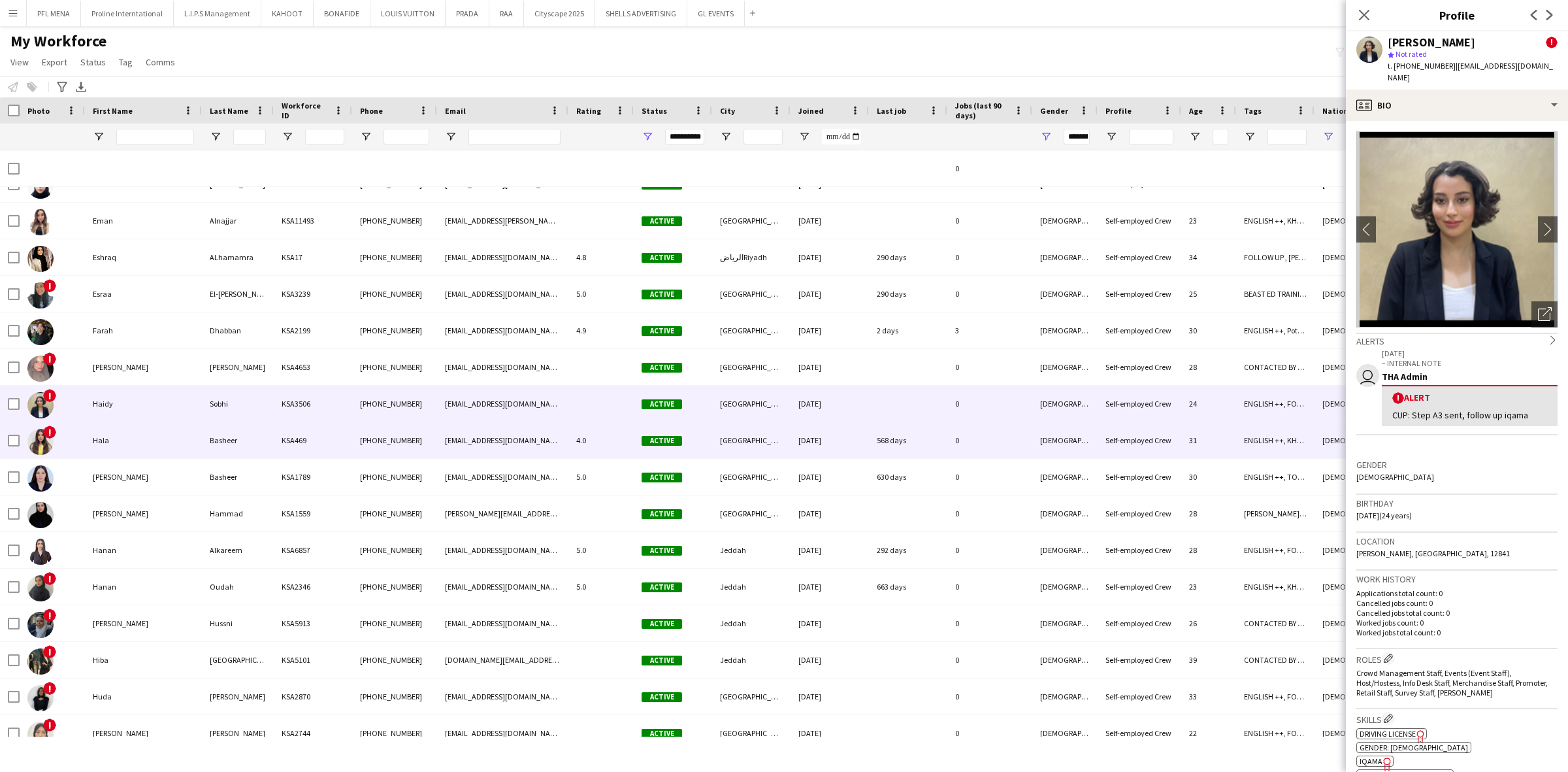
click at [129, 435] on div "Hala" at bounding box center [143, 440] width 117 height 36
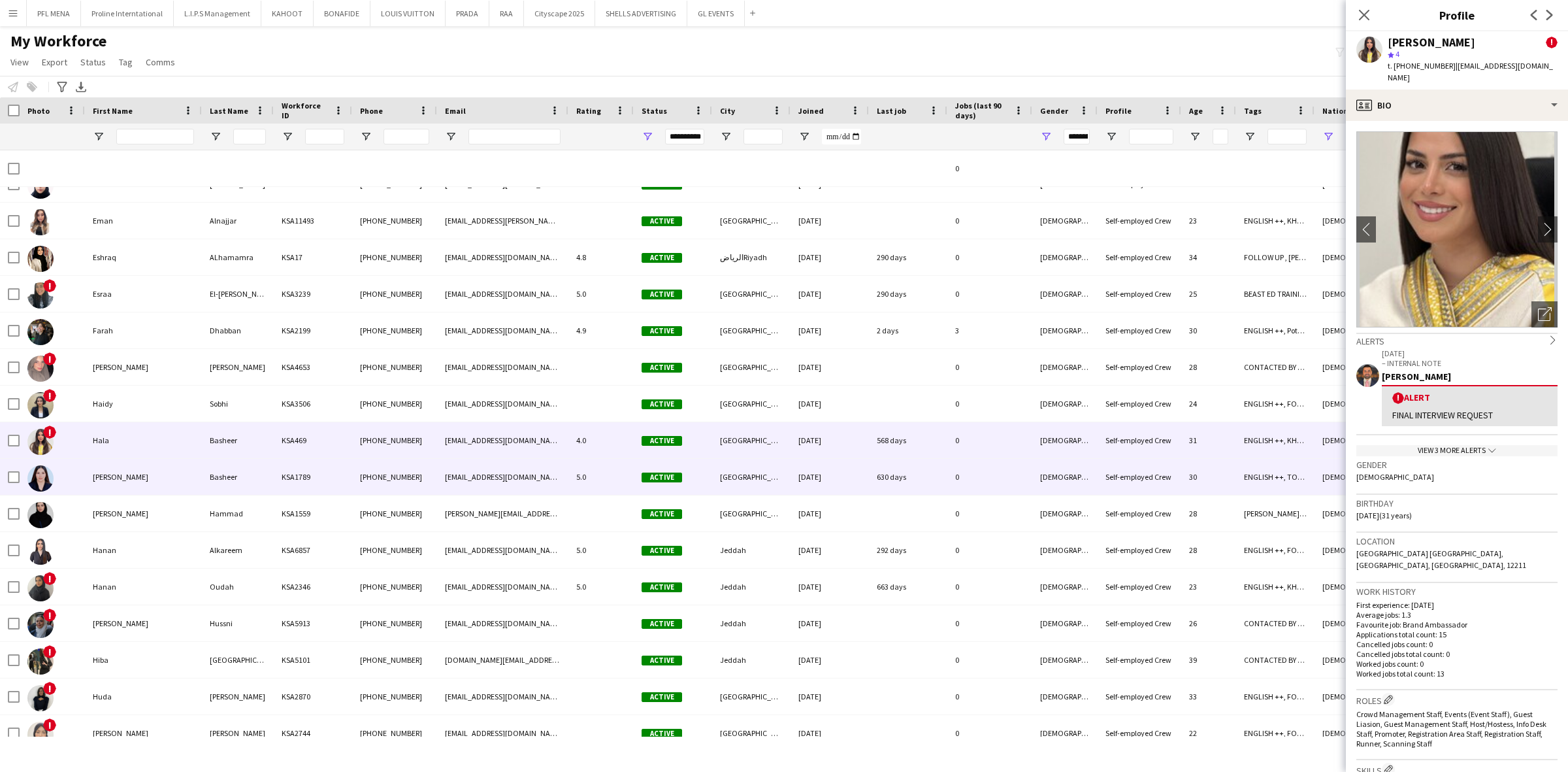
click at [126, 459] on div "Hanadi" at bounding box center [143, 476] width 117 height 36
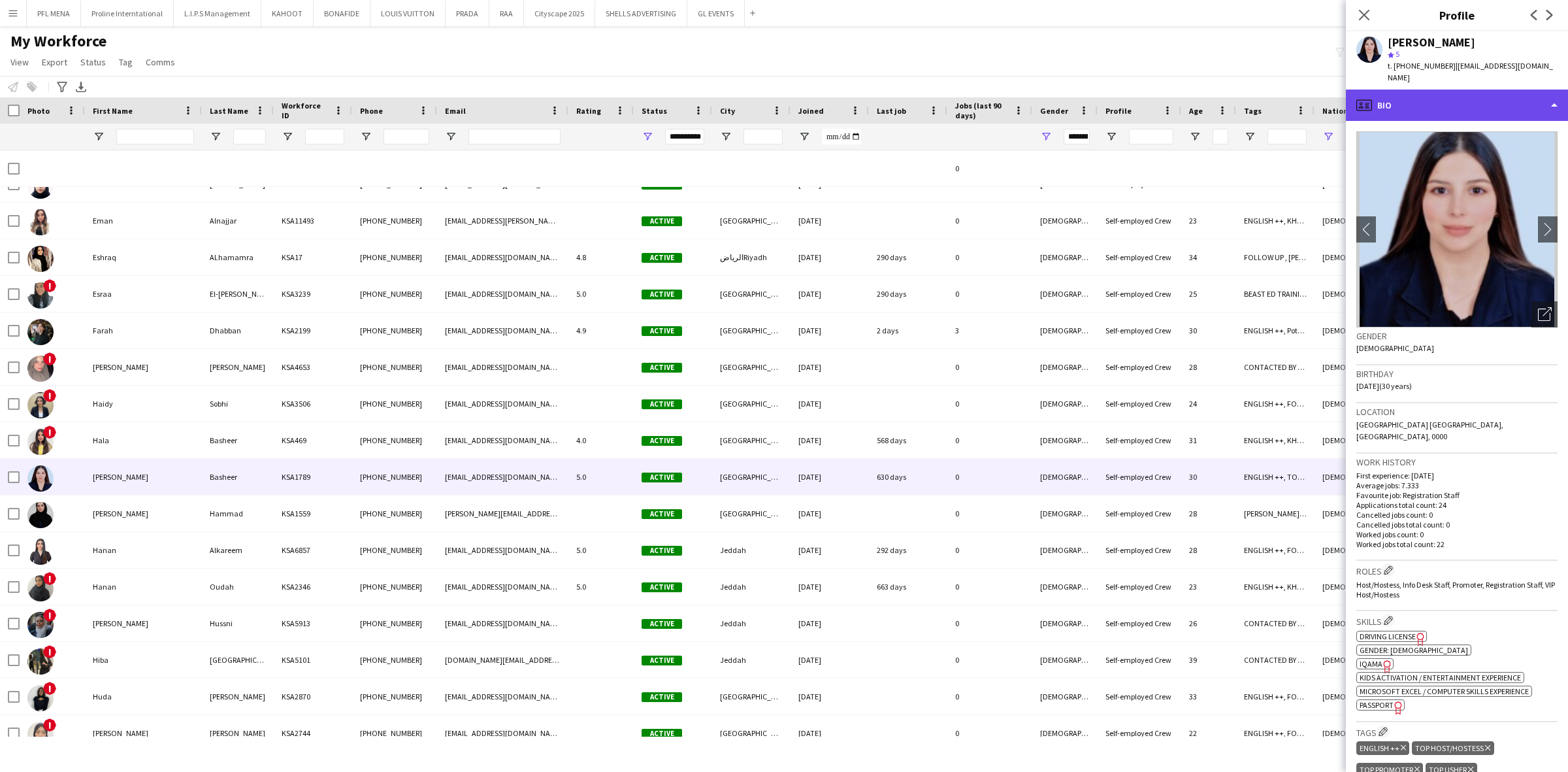
click at [1526, 107] on div "profile Bio" at bounding box center [1457, 105] width 222 height 31
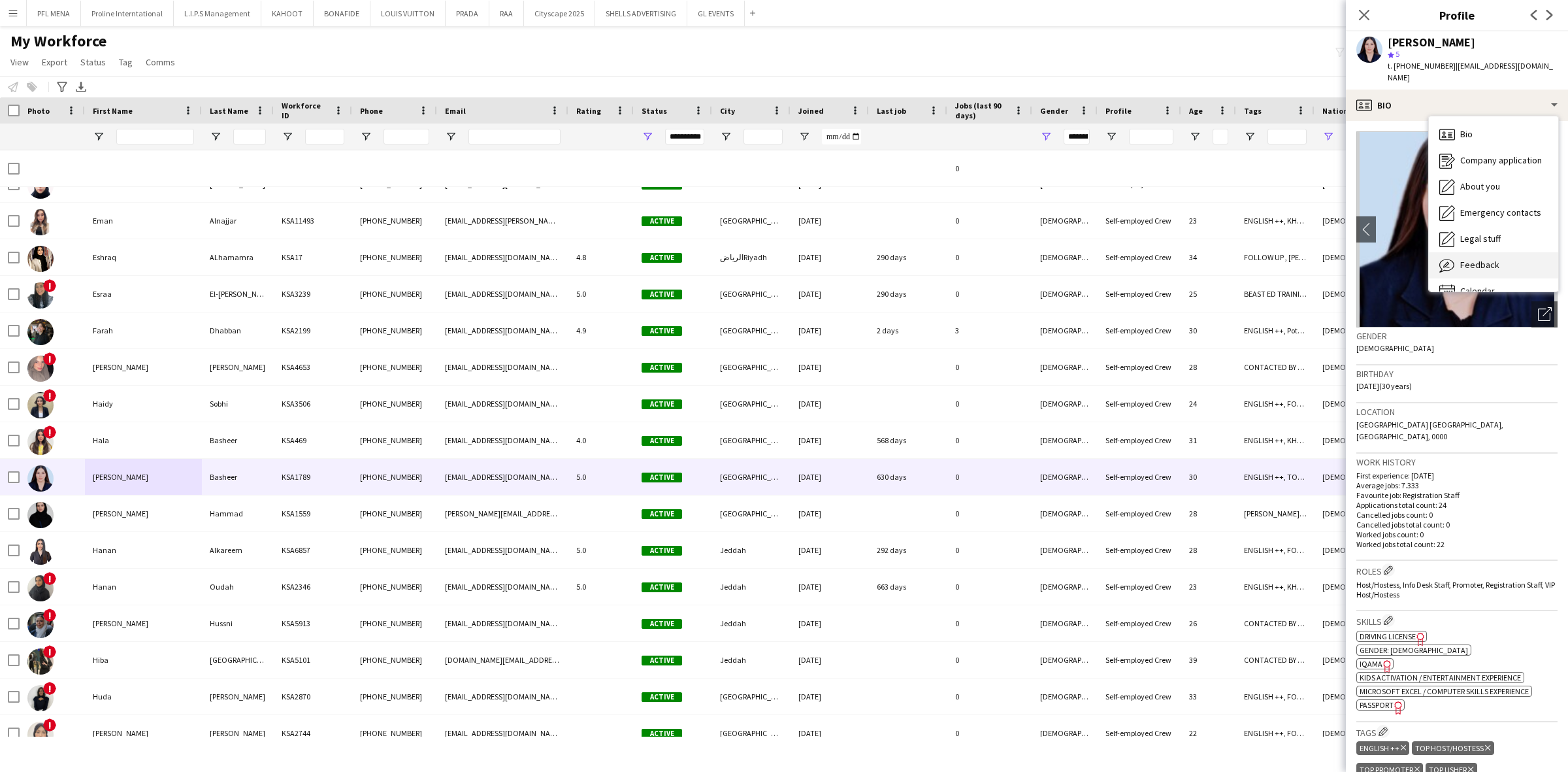
click at [1504, 255] on div "Feedback Feedback" at bounding box center [1493, 265] width 129 height 26
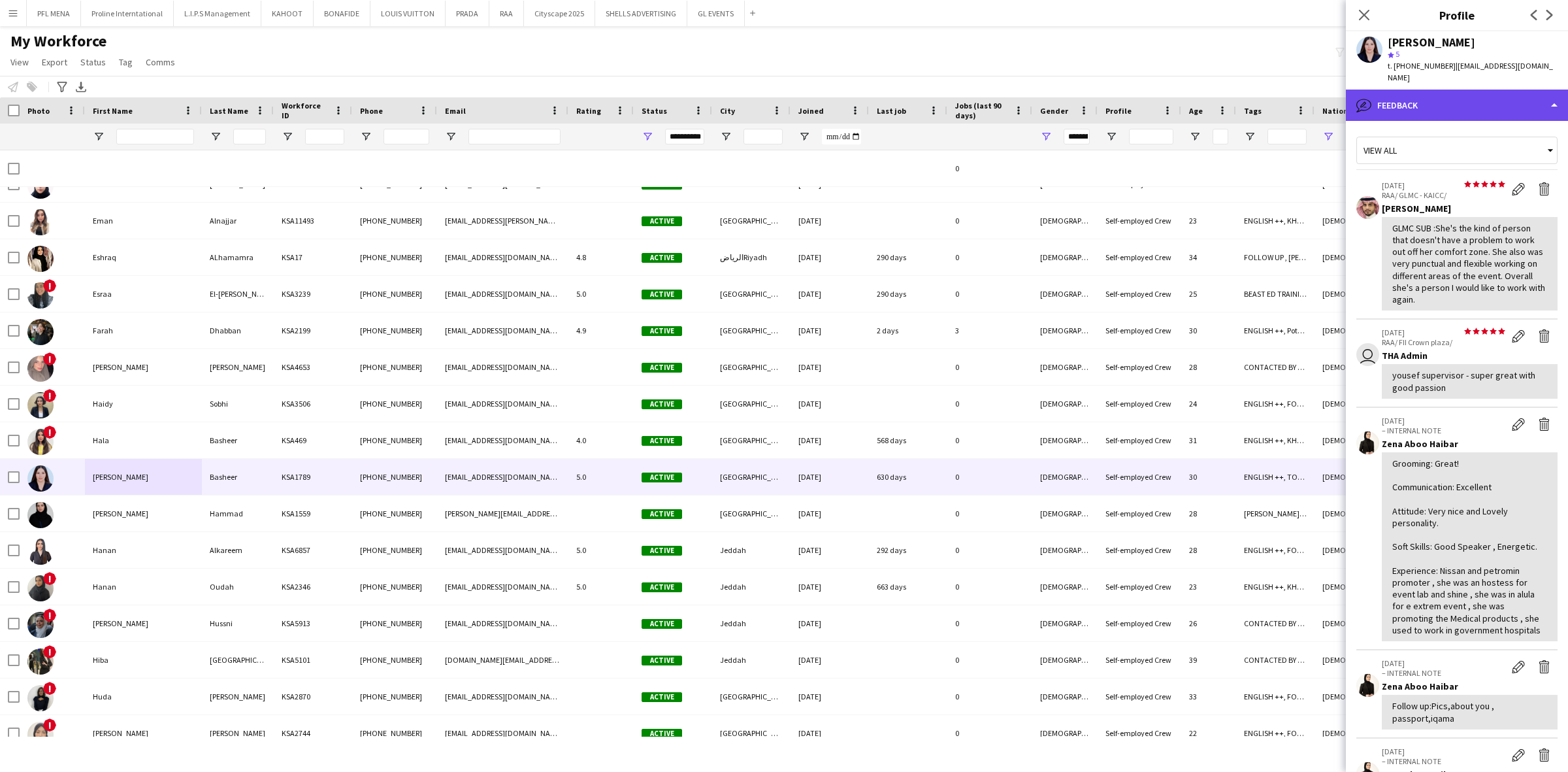
click at [1451, 97] on div "bubble-pencil Feedback" at bounding box center [1457, 105] width 222 height 31
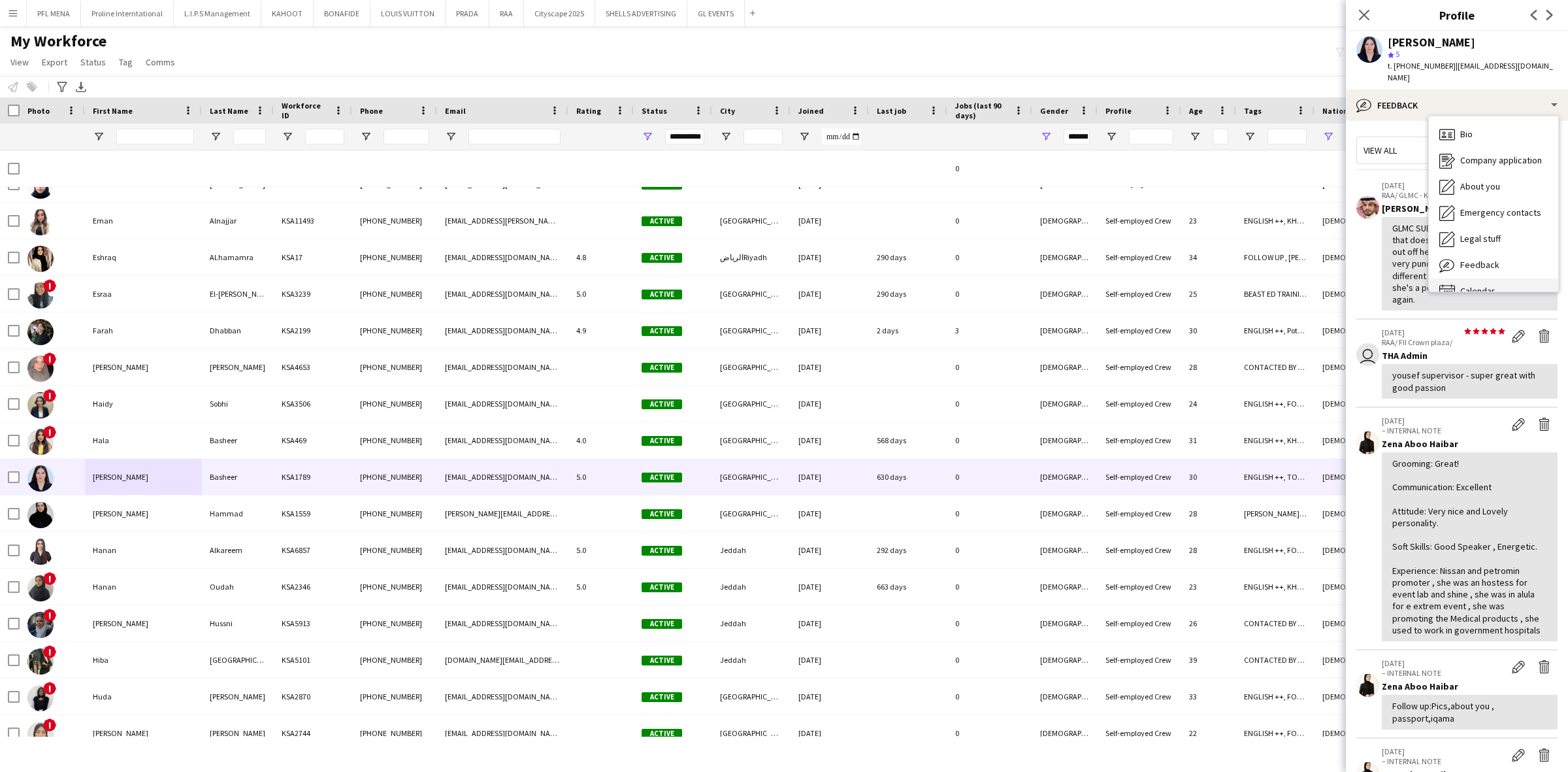
click at [1465, 279] on div "Calendar Calendar" at bounding box center [1493, 291] width 129 height 26
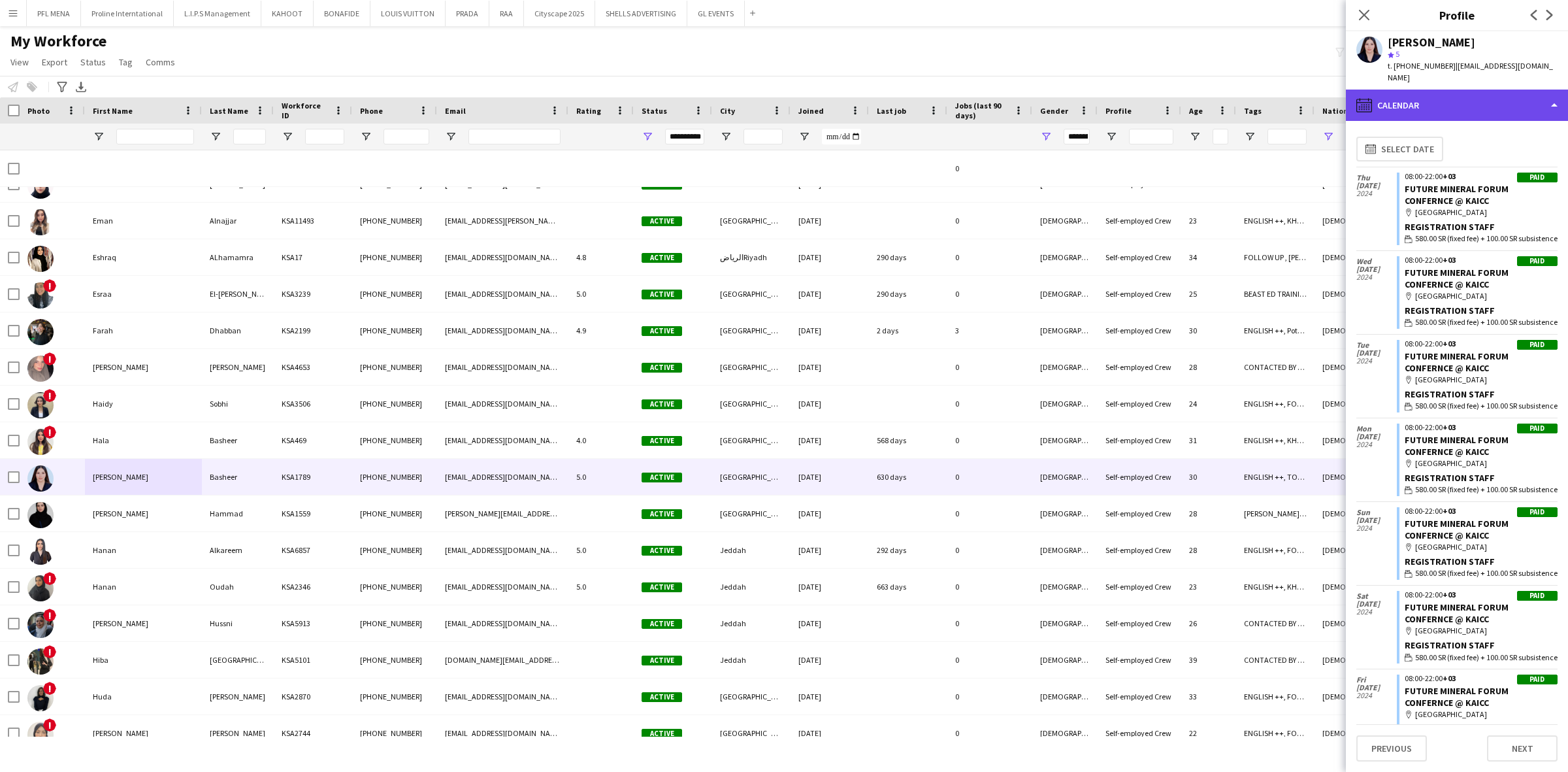
click at [1455, 100] on div "calendar-full Calendar" at bounding box center [1457, 105] width 222 height 31
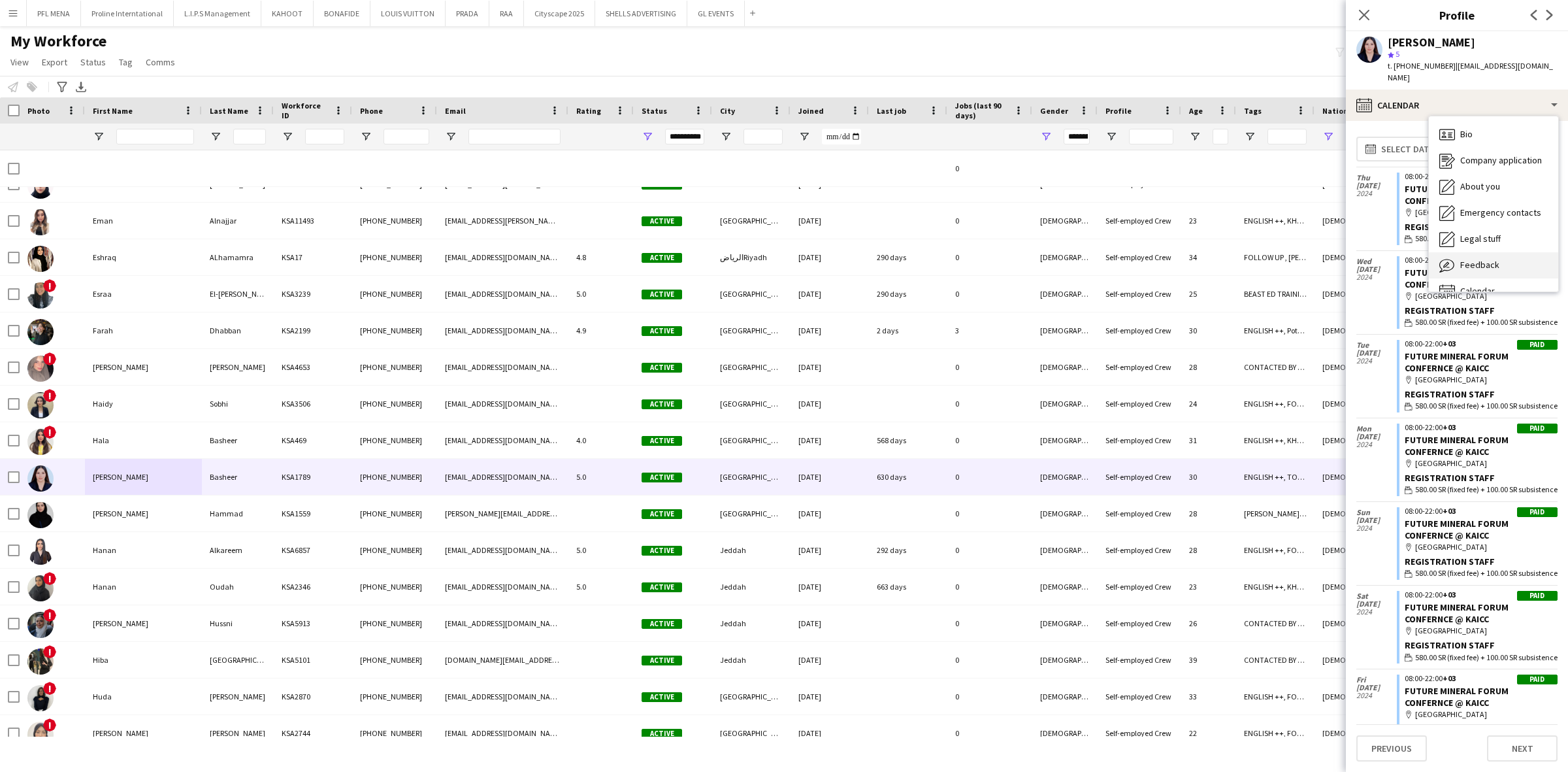
click at [1497, 259] on span "Feedback" at bounding box center [1479, 264] width 39 height 12
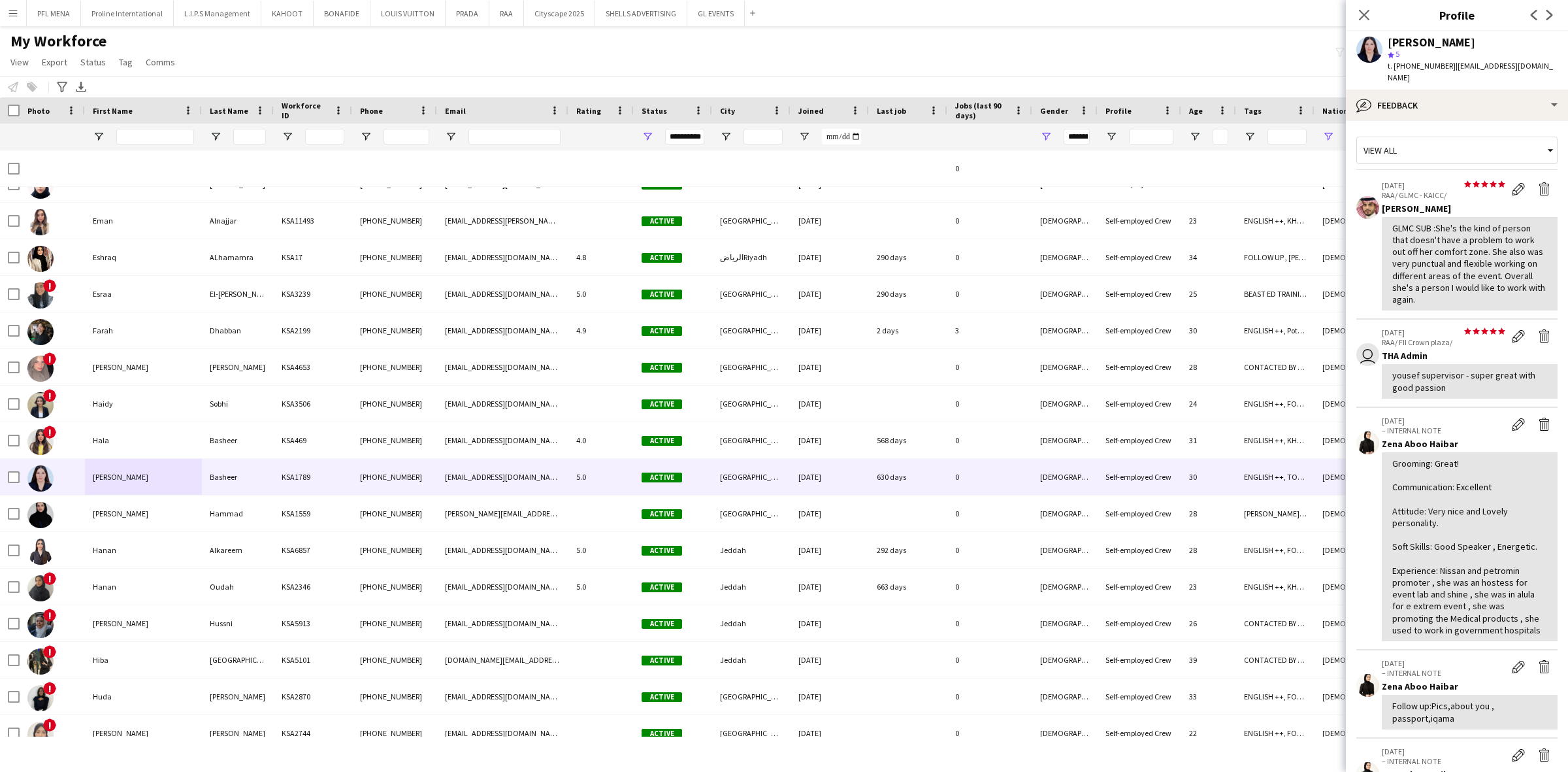
drag, startPoint x: 1445, startPoint y: 211, endPoint x: 1514, endPoint y: 289, distance: 104.1
click at [1514, 289] on div "GLMC SUB :She's the kind of person that doesn't have a problem to work out off …" at bounding box center [1469, 263] width 155 height 83
click at [1461, 350] on div "THA Admin" at bounding box center [1469, 356] width 176 height 12
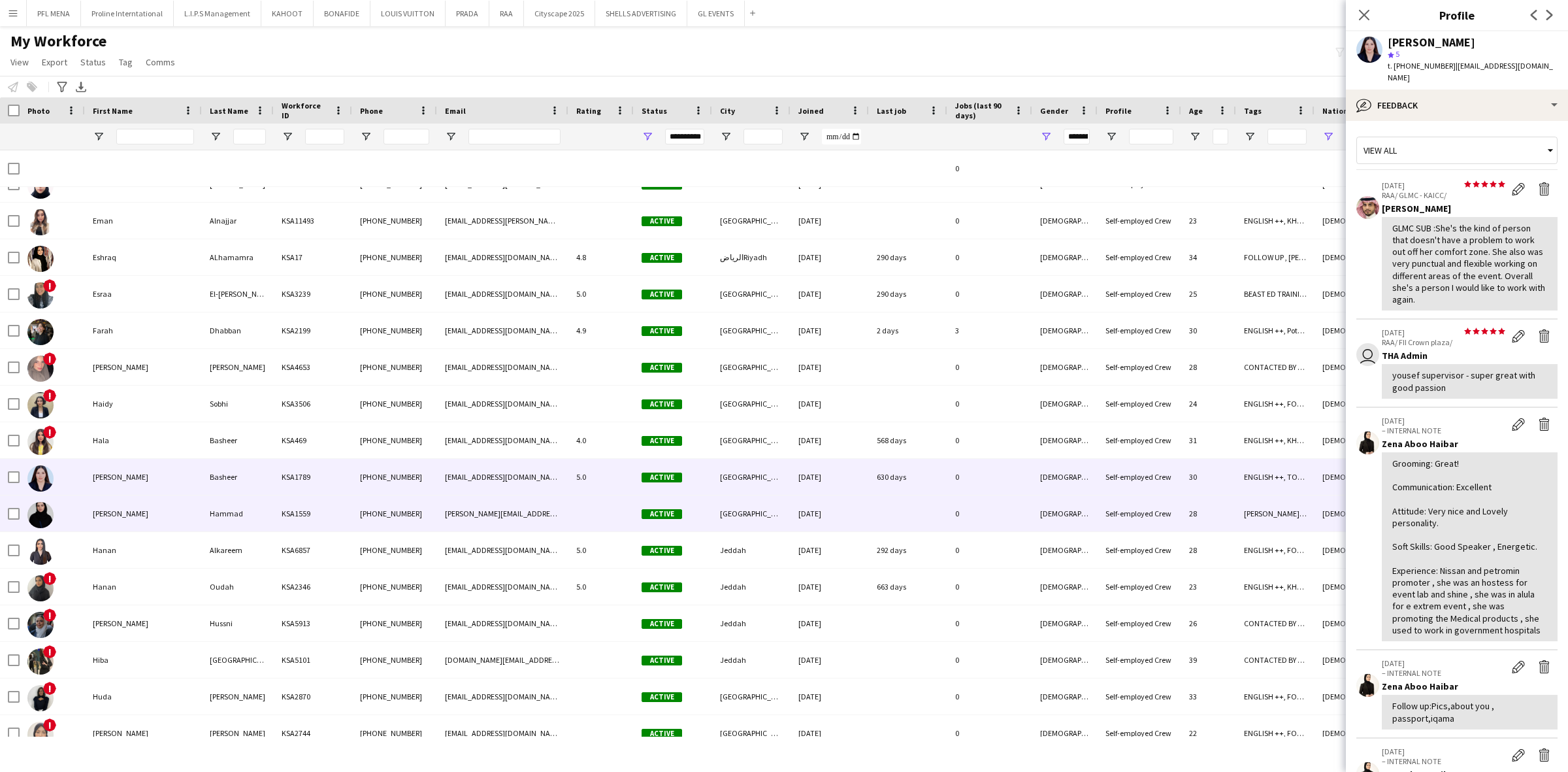
click at [123, 518] on div "Hanadi" at bounding box center [143, 513] width 117 height 36
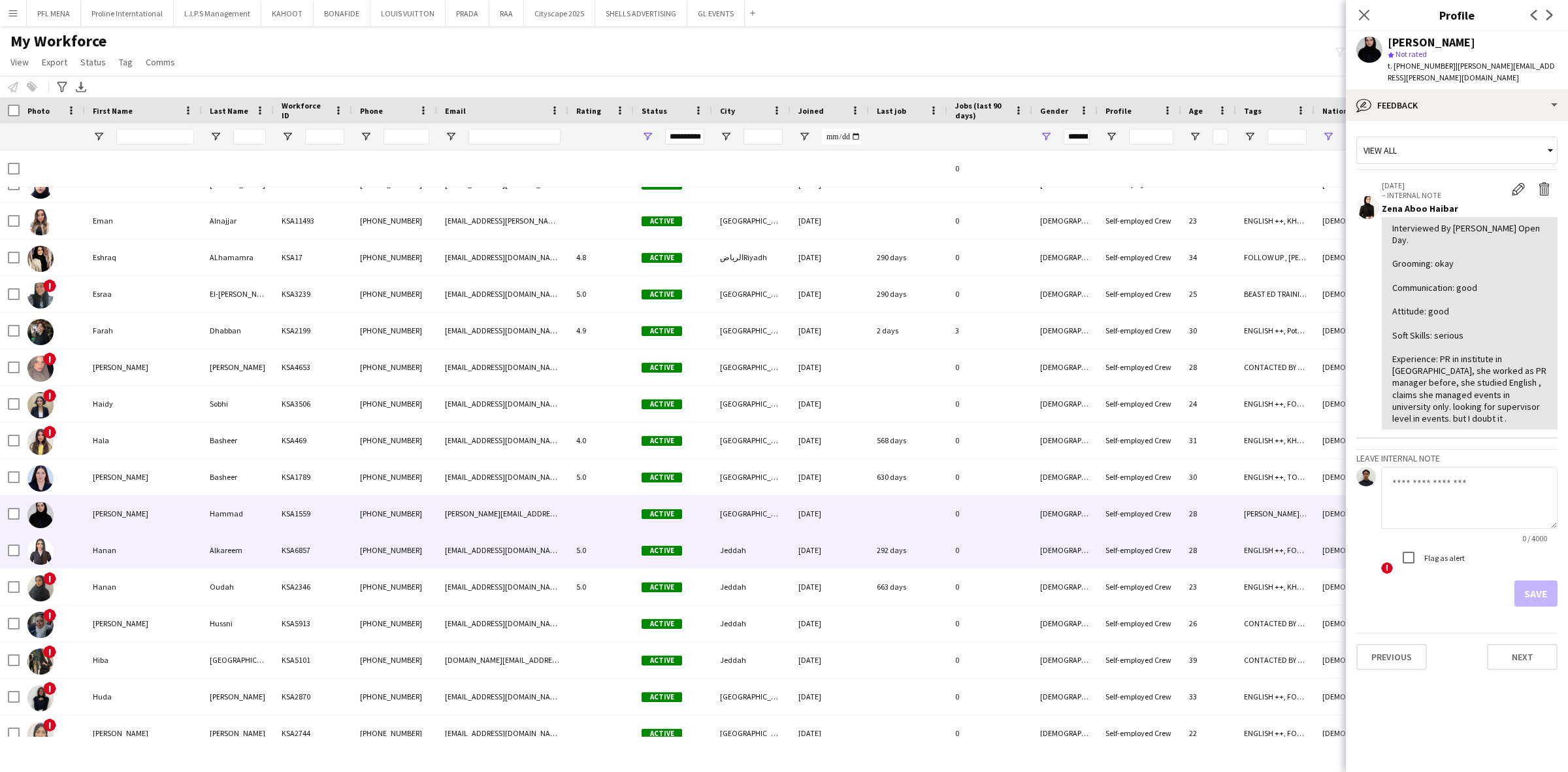
click at [114, 568] on div "Hanan" at bounding box center [143, 550] width 117 height 36
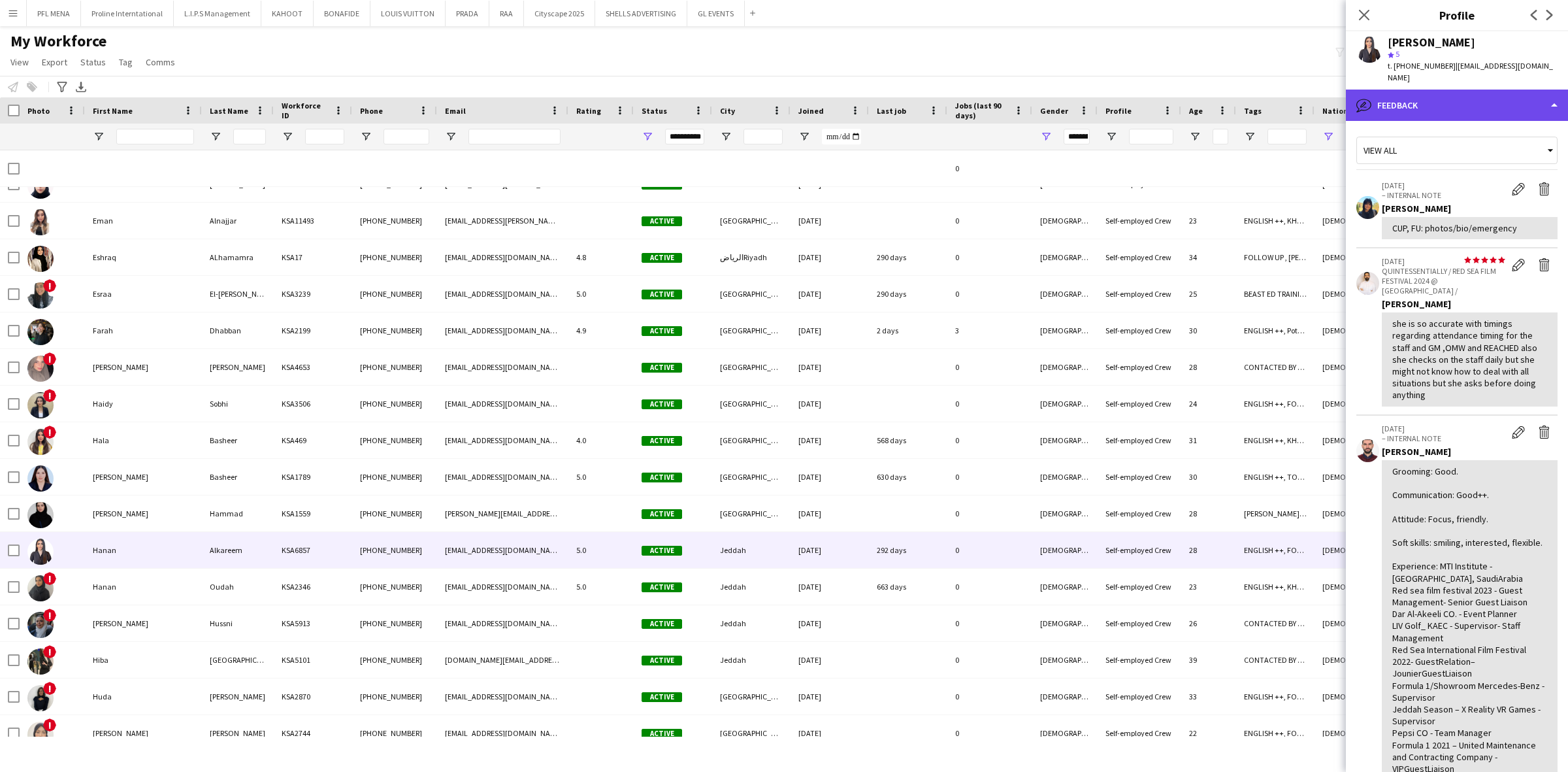
click at [1499, 90] on div "bubble-pencil Feedback" at bounding box center [1457, 105] width 222 height 31
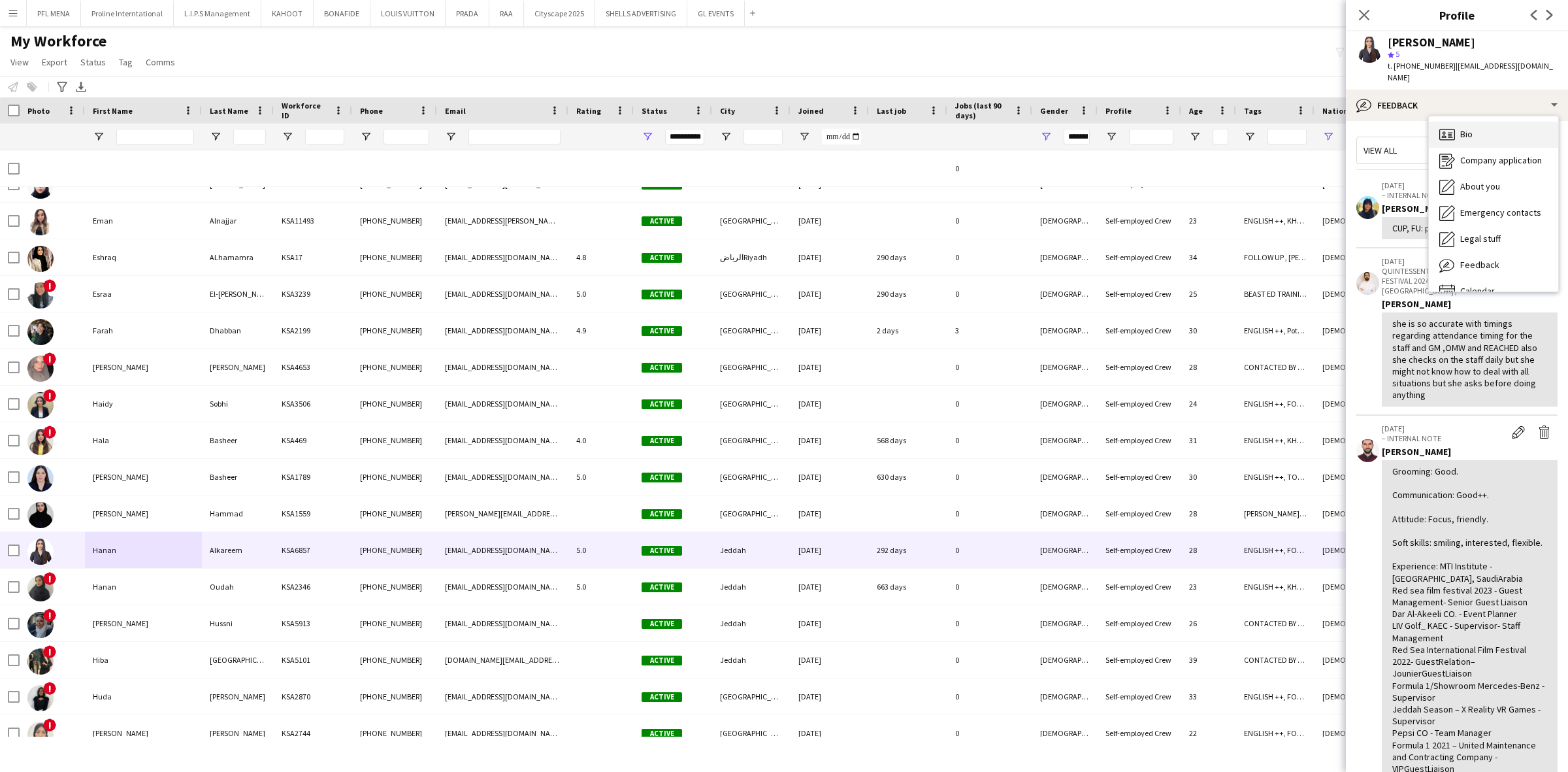
click at [1497, 122] on div "Bio Bio" at bounding box center [1493, 134] width 129 height 26
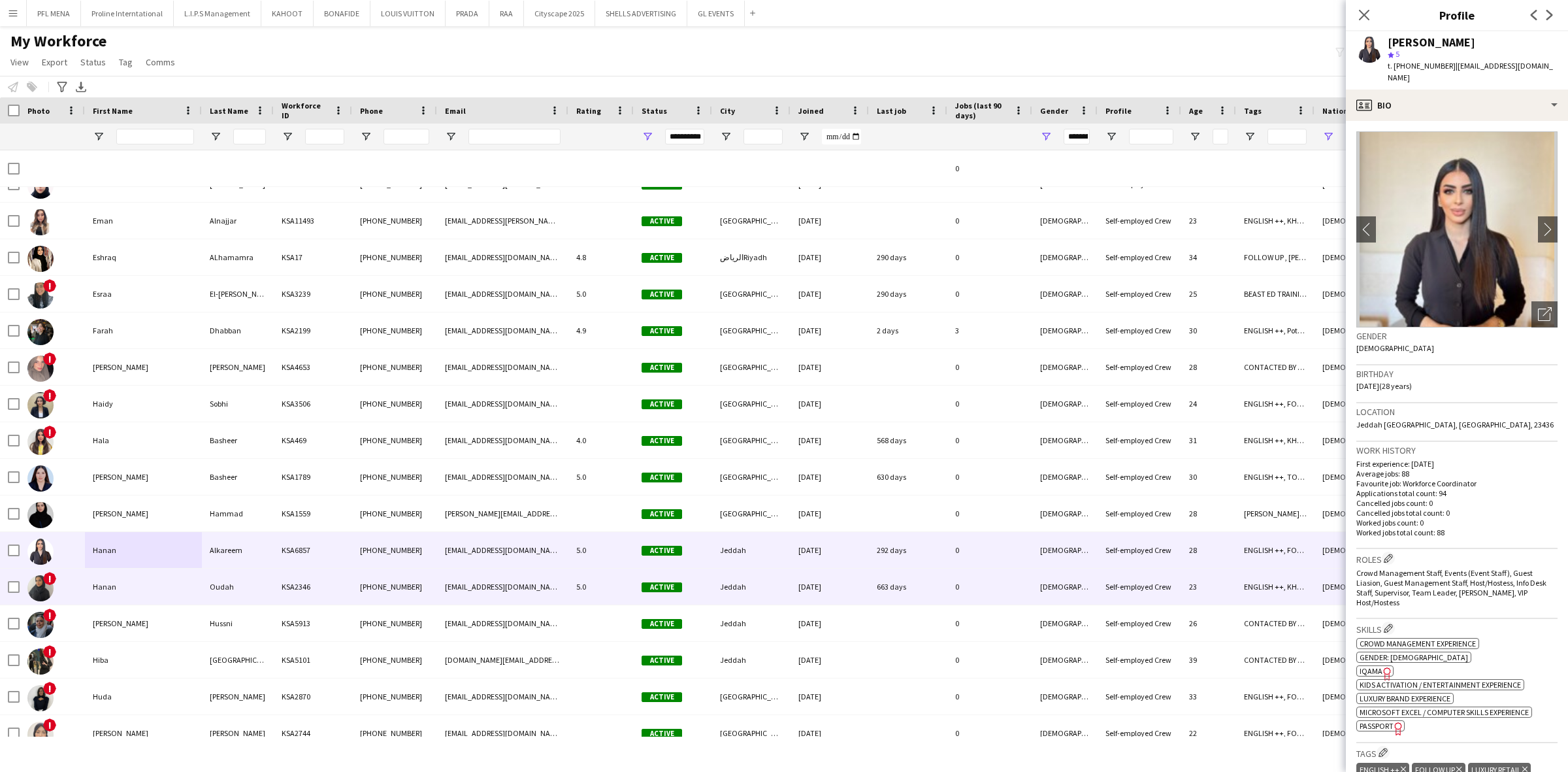
click at [134, 585] on div "Hanan" at bounding box center [143, 586] width 117 height 36
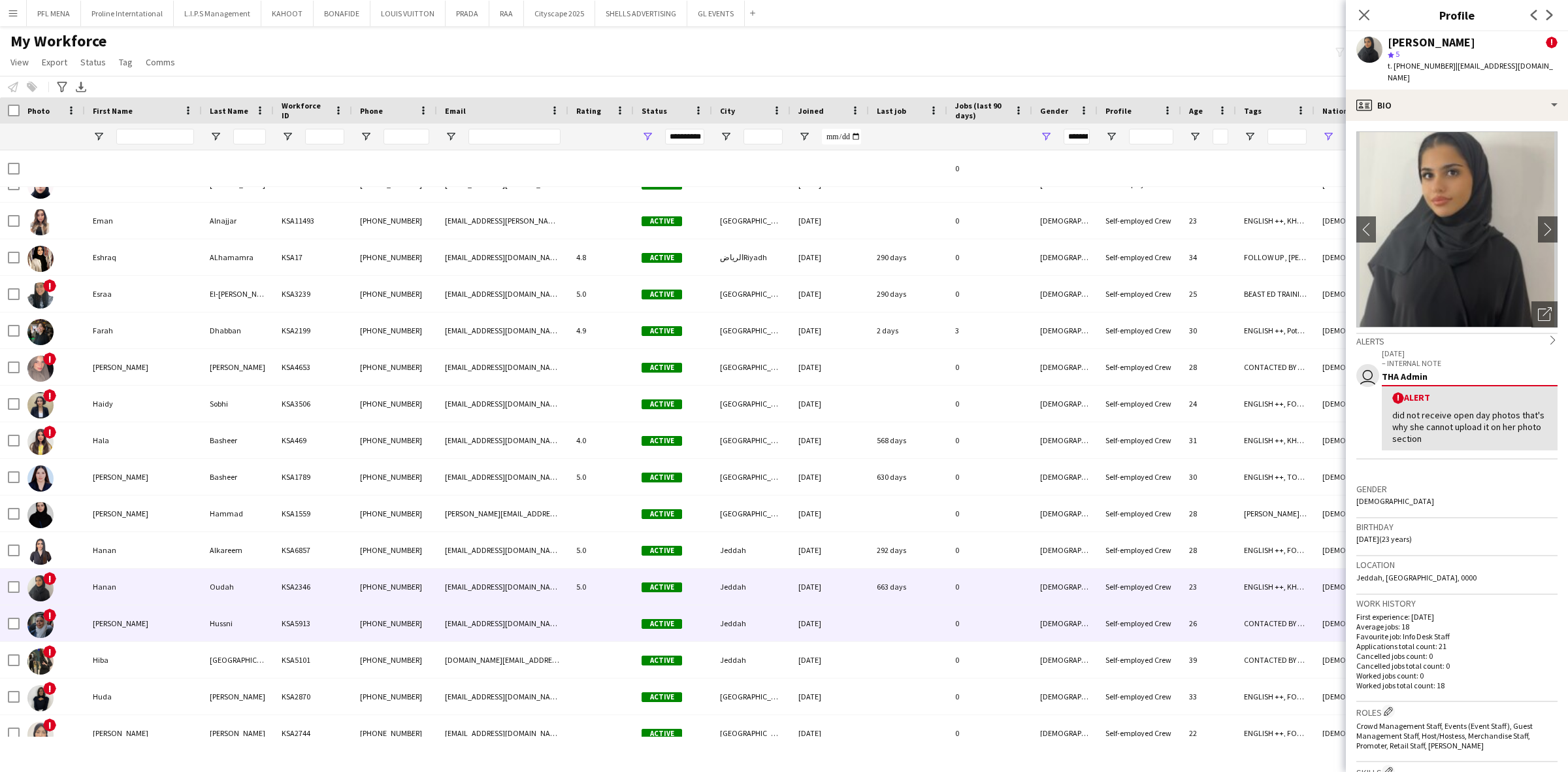
click at [95, 621] on div "Haneen" at bounding box center [143, 623] width 117 height 36
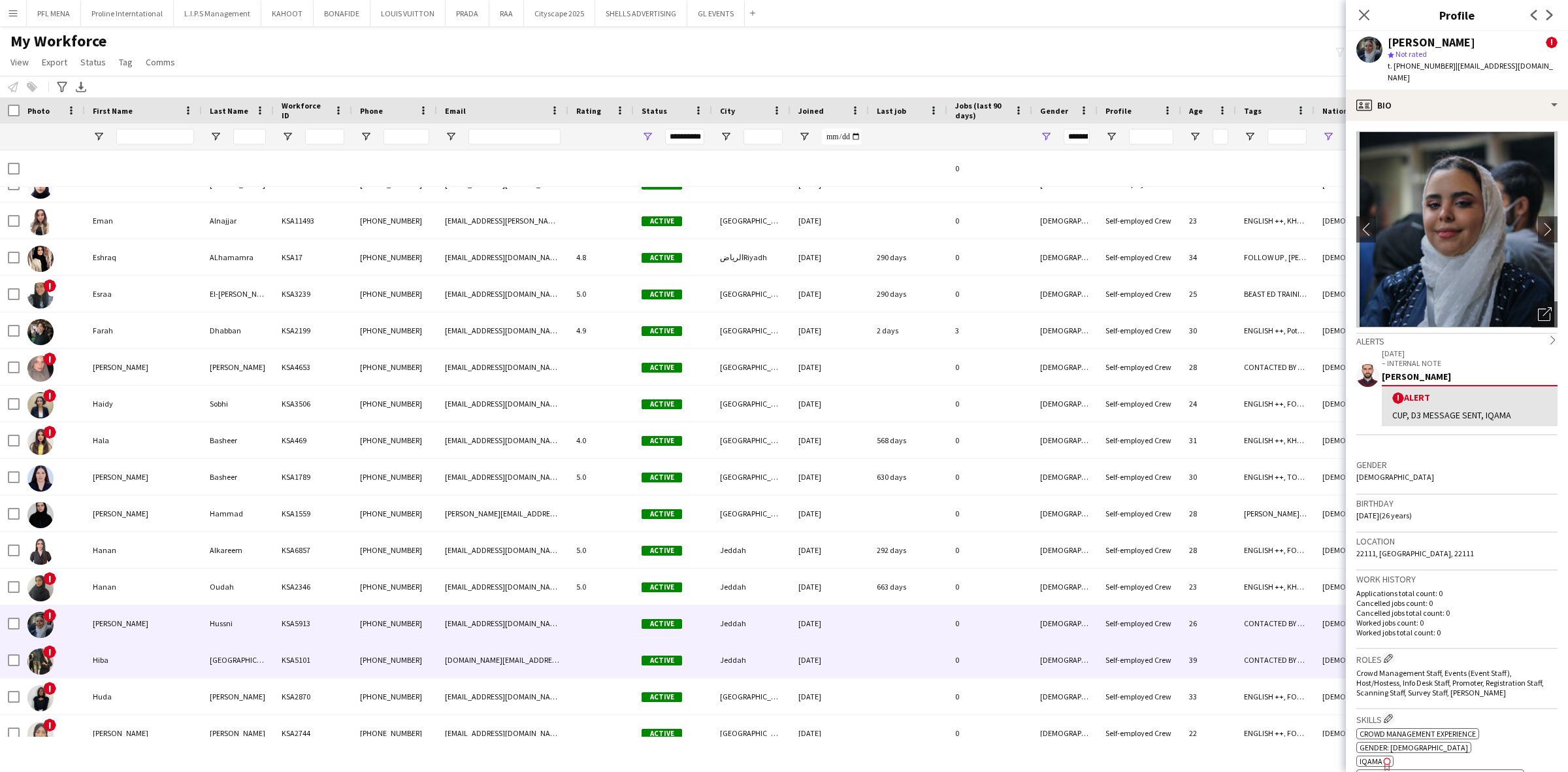
click at [101, 653] on div "Hiba" at bounding box center [143, 660] width 117 height 36
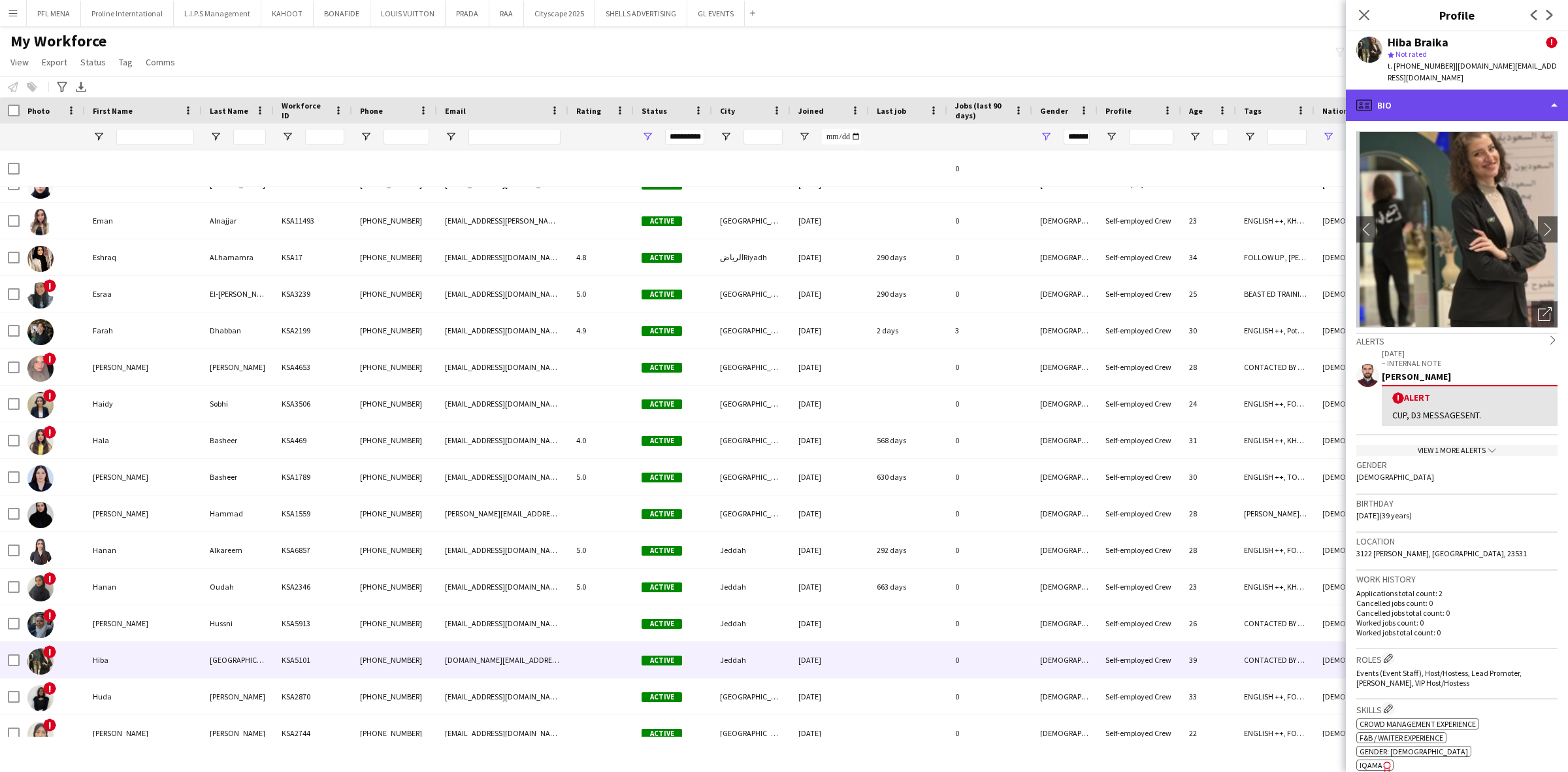
click at [1503, 95] on div "profile Bio" at bounding box center [1457, 105] width 222 height 31
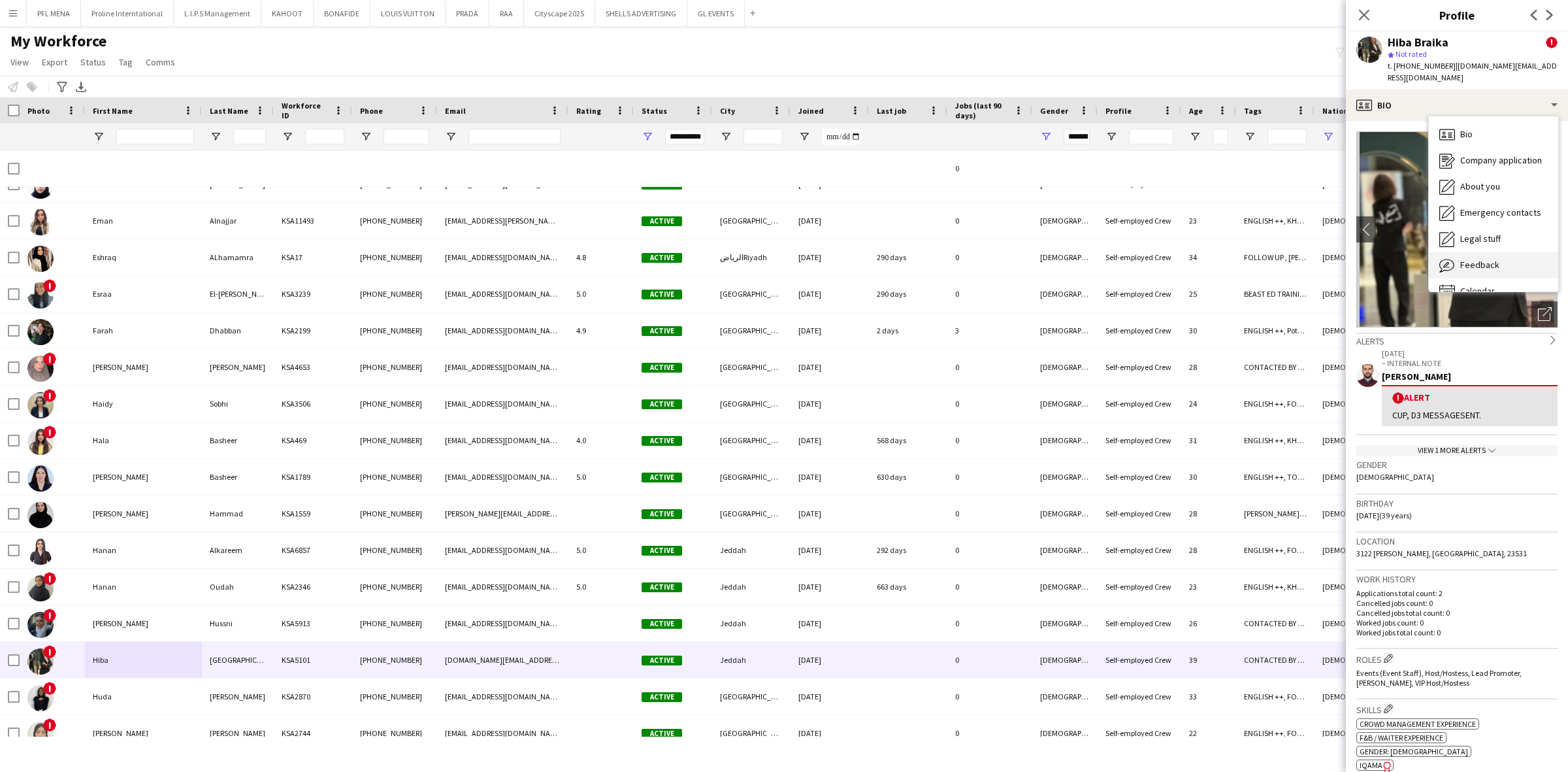
click at [1475, 262] on div "Feedback Feedback" at bounding box center [1493, 265] width 129 height 26
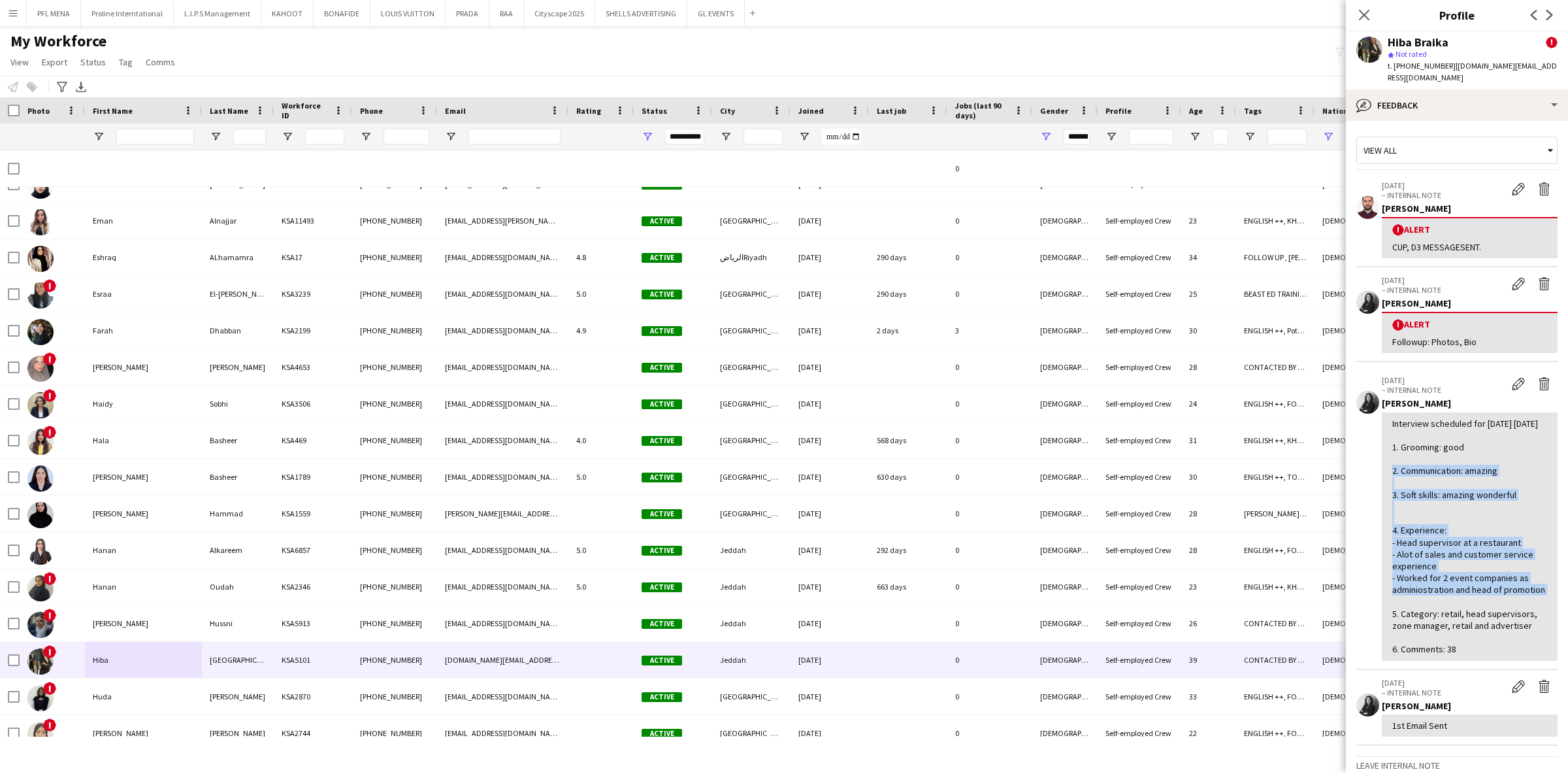
drag, startPoint x: 1468, startPoint y: 460, endPoint x: 1524, endPoint y: 602, distance: 152.6
click at [1524, 602] on div "Interview scheduled for Nov 12 Sunday 1. Grooming: good 2. Communication: amazi…" at bounding box center [1469, 537] width 155 height 238
click at [1456, 568] on div "Interview scheduled for Nov 12 Sunday 1. Grooming: good 2. Communication: amazi…" at bounding box center [1469, 537] width 155 height 238
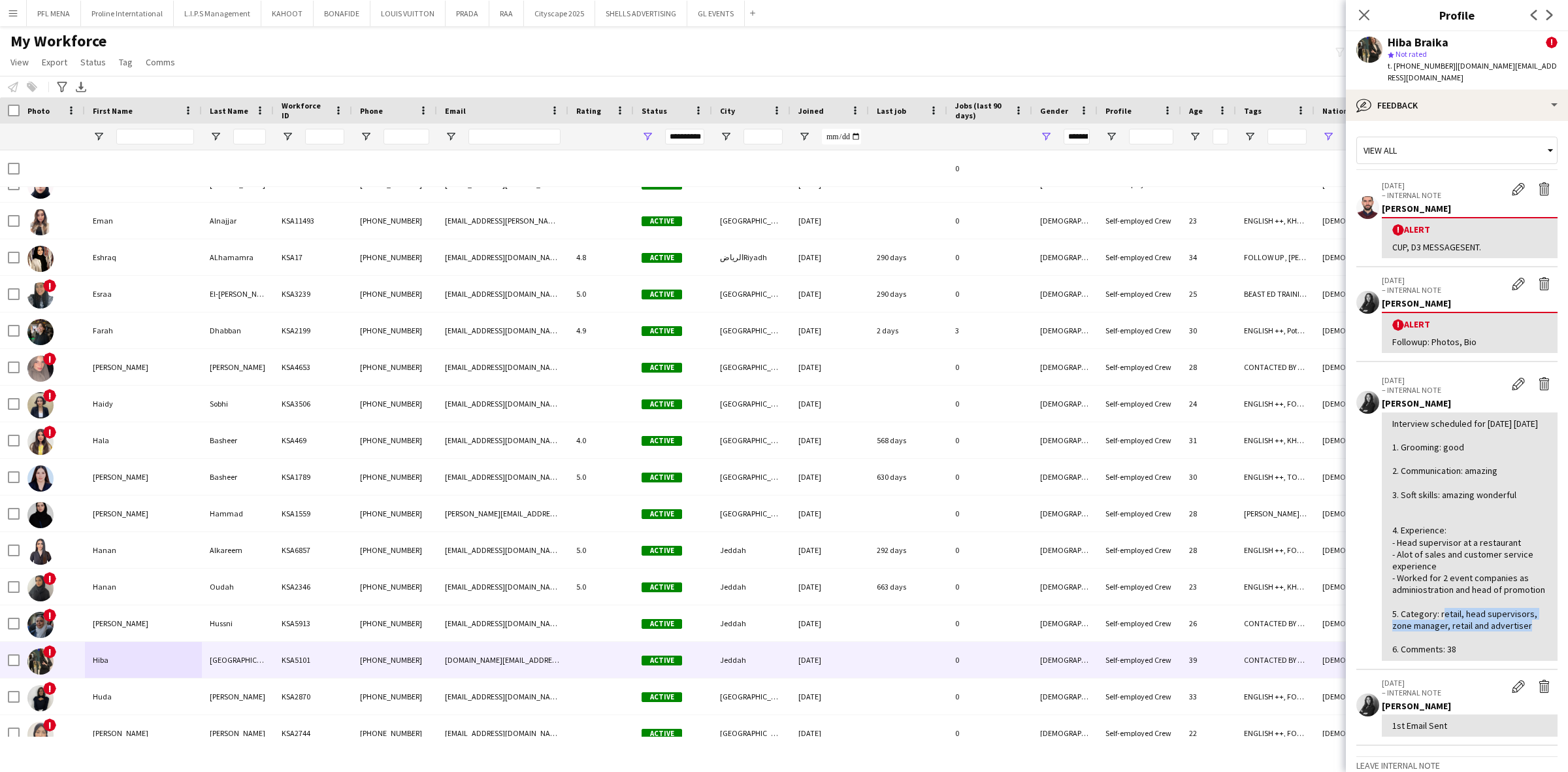
drag, startPoint x: 1439, startPoint y: 624, endPoint x: 1522, endPoint y: 636, distance: 83.9
click at [1522, 636] on div "Interview scheduled for Nov 12 Sunday 1. Grooming: good 2. Communication: amazi…" at bounding box center [1469, 537] width 155 height 238
click at [1435, 90] on div "bubble-pencil Feedback" at bounding box center [1457, 105] width 222 height 31
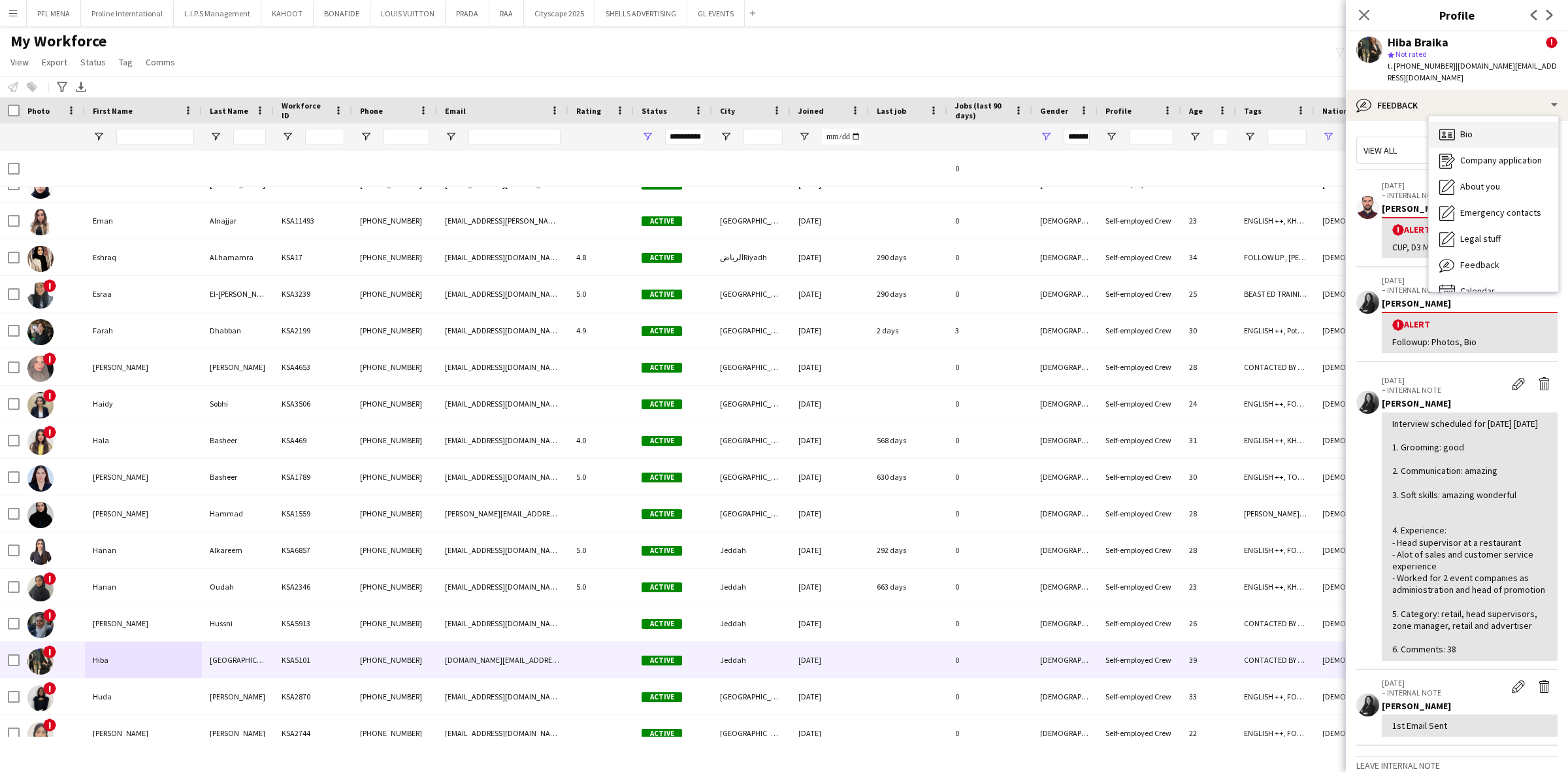
click at [1460, 129] on div "Bio Bio" at bounding box center [1493, 134] width 129 height 26
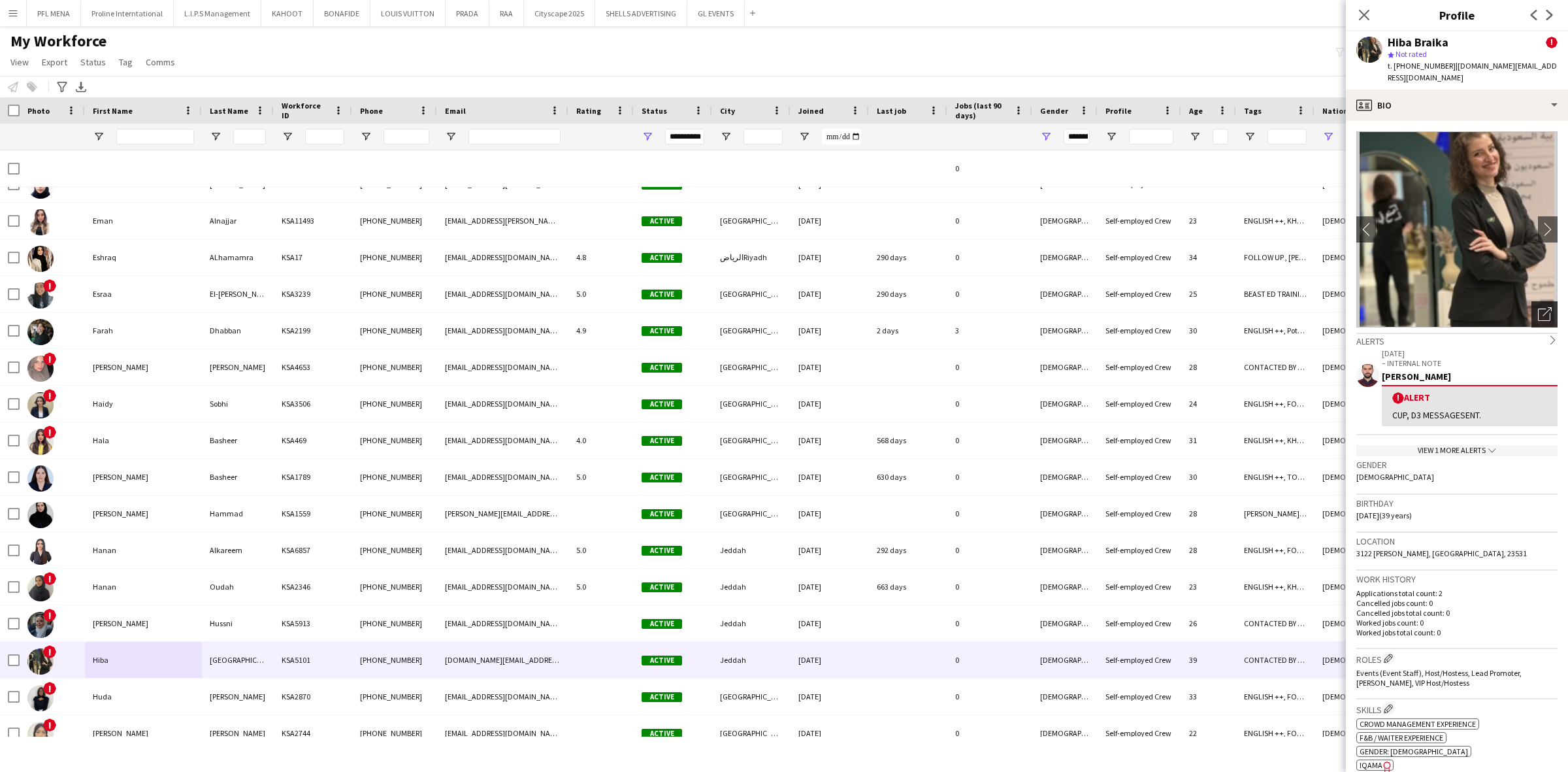
click at [1534, 315] on div "Open photos pop-in" at bounding box center [1544, 314] width 26 height 26
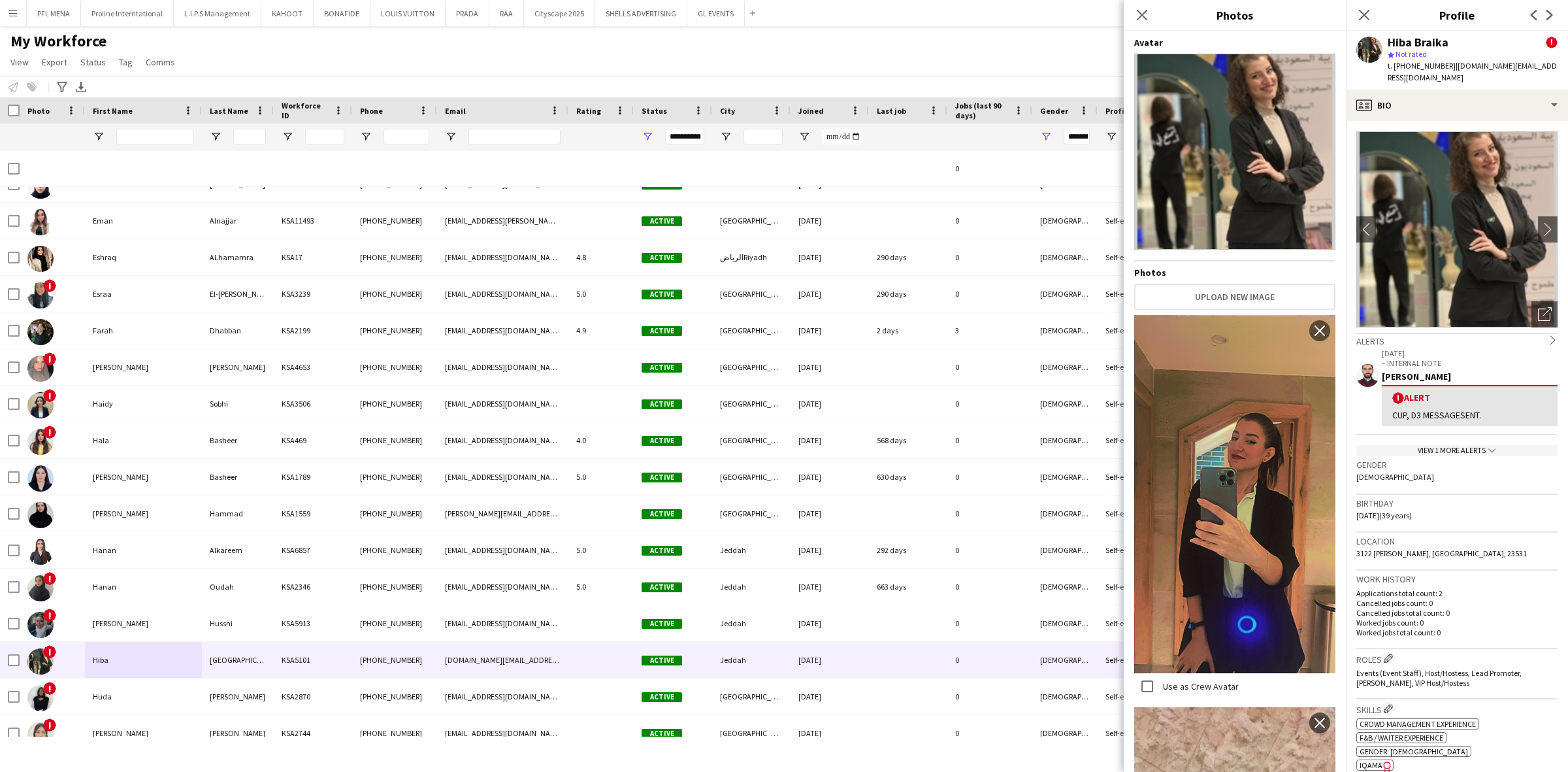
click at [922, 33] on div "My Workforce View Views Default view Basic Export View Full Name TAGS Test New …" at bounding box center [784, 53] width 1568 height 45
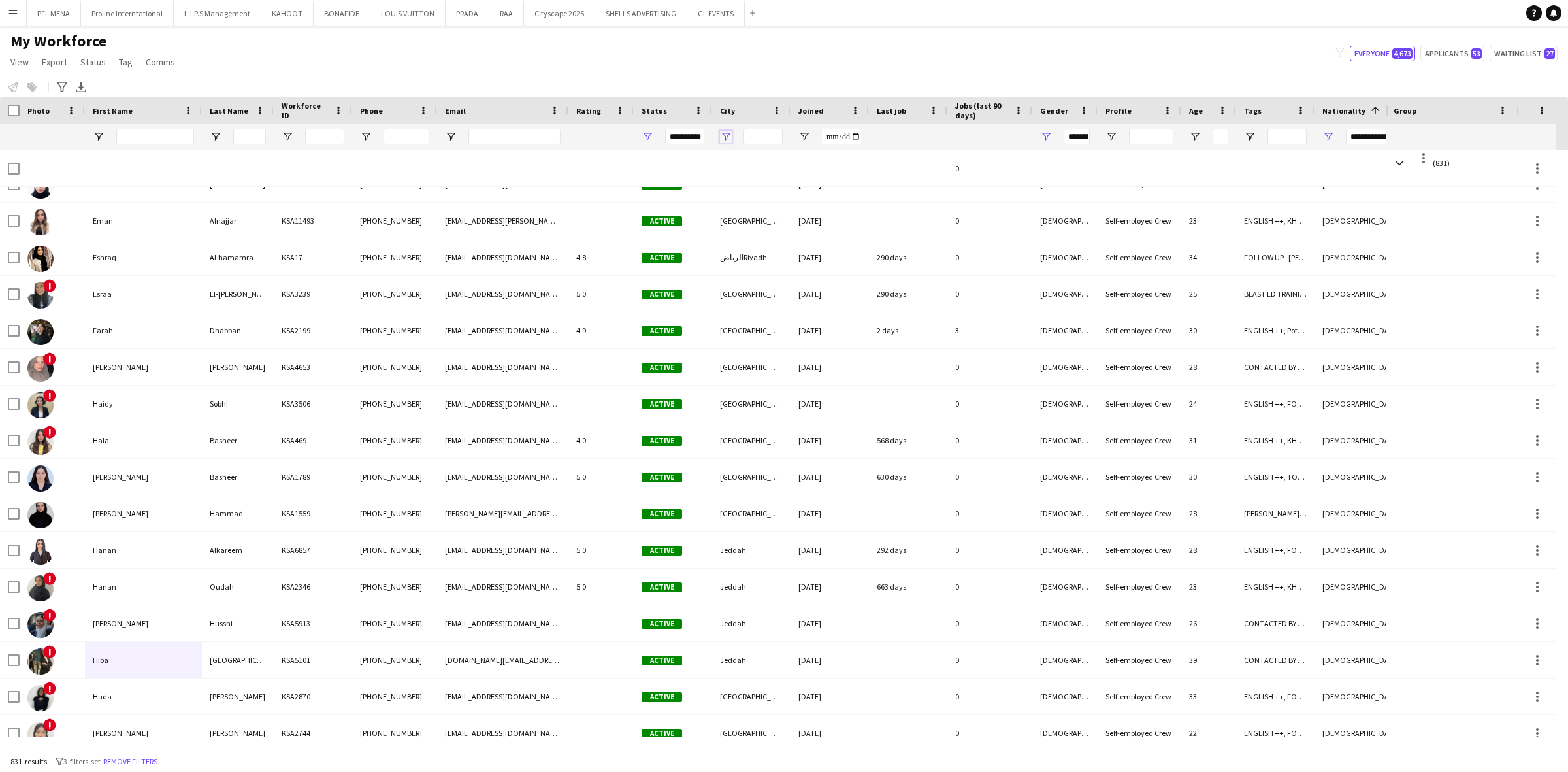
click at [723, 134] on span "Open Filter Menu" at bounding box center [726, 136] width 12 height 12
type input "***"
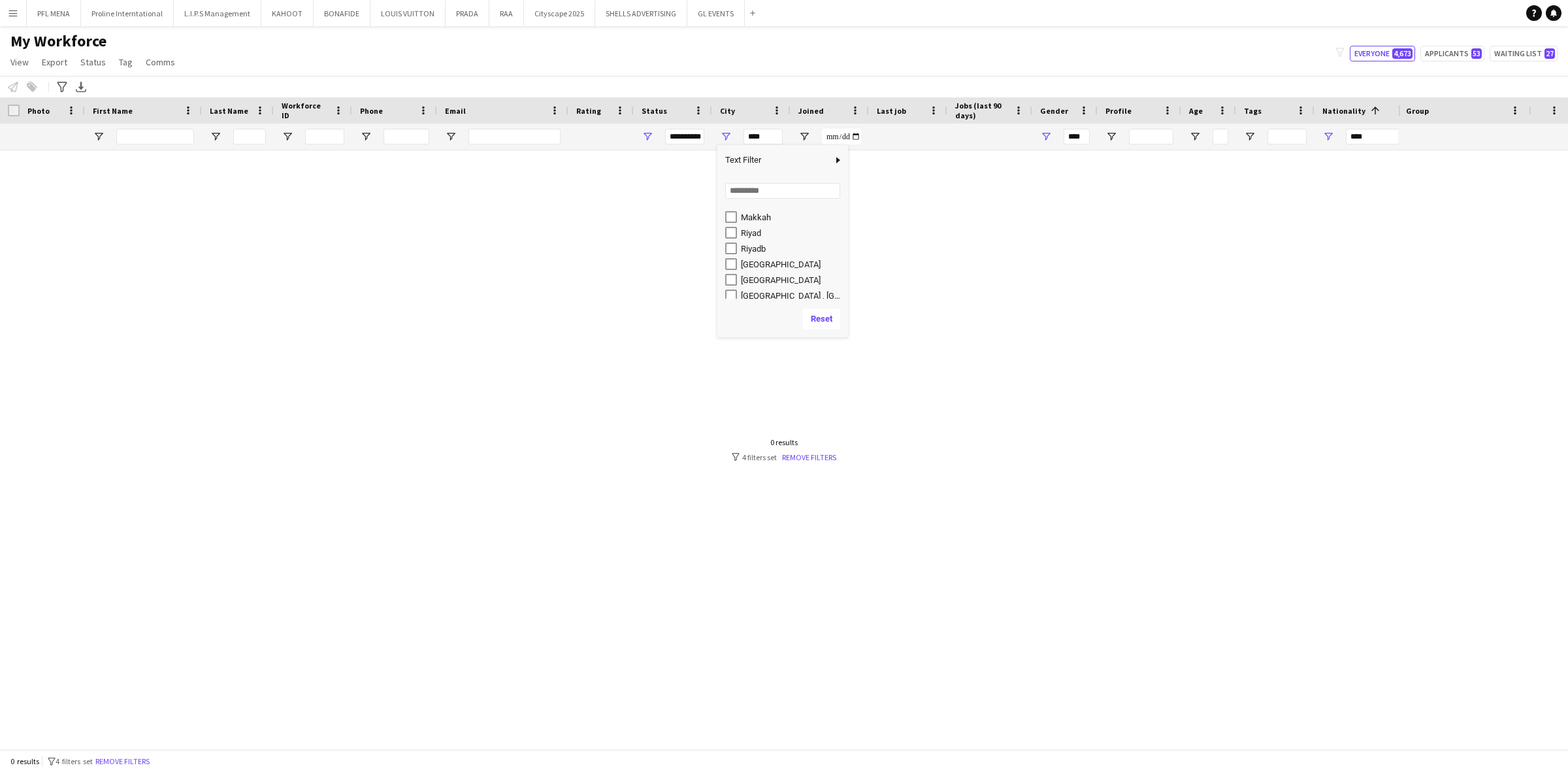
scroll to position [327, 0]
type input "*********"
type input "**********"
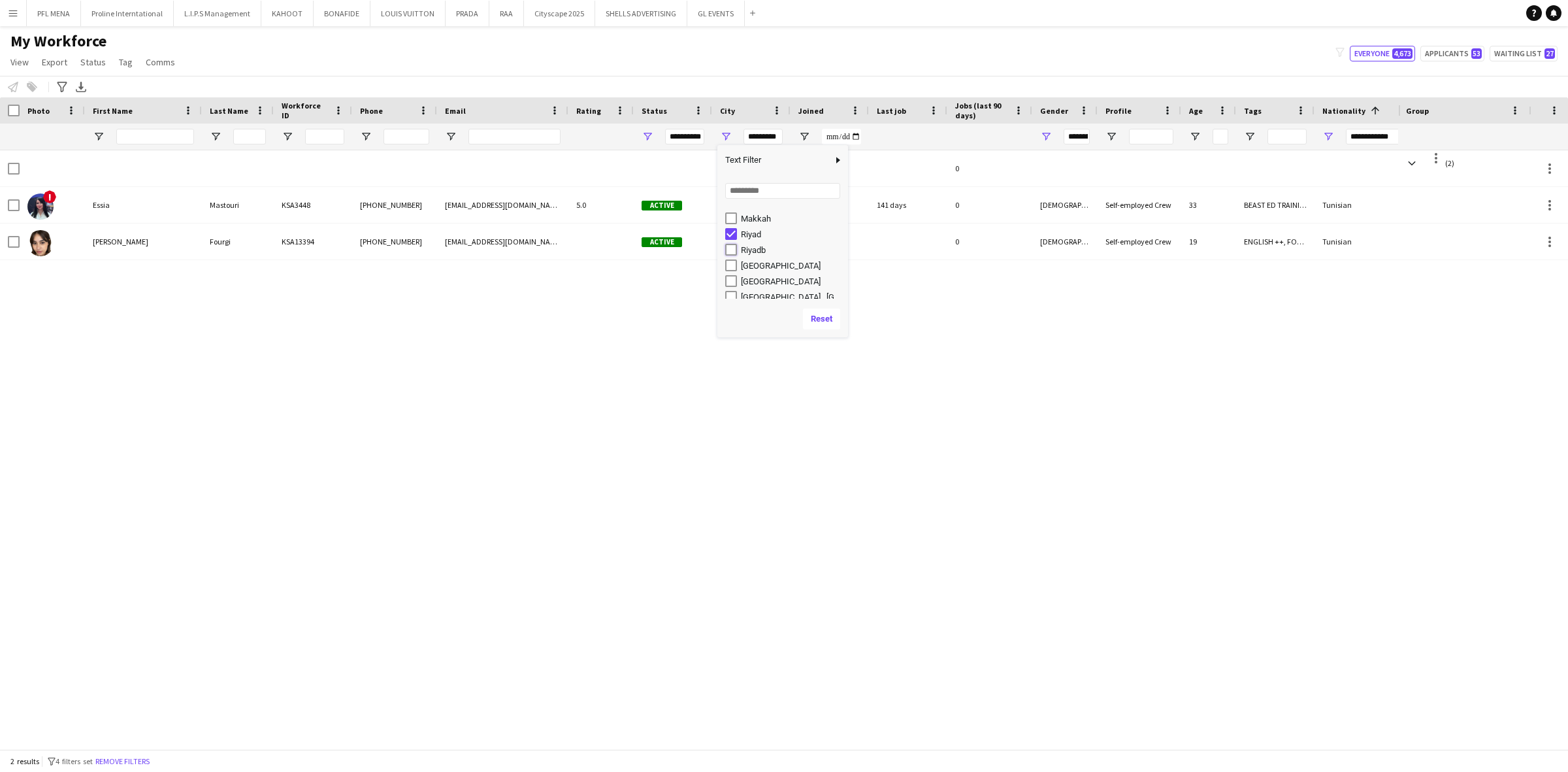
type input "**********"
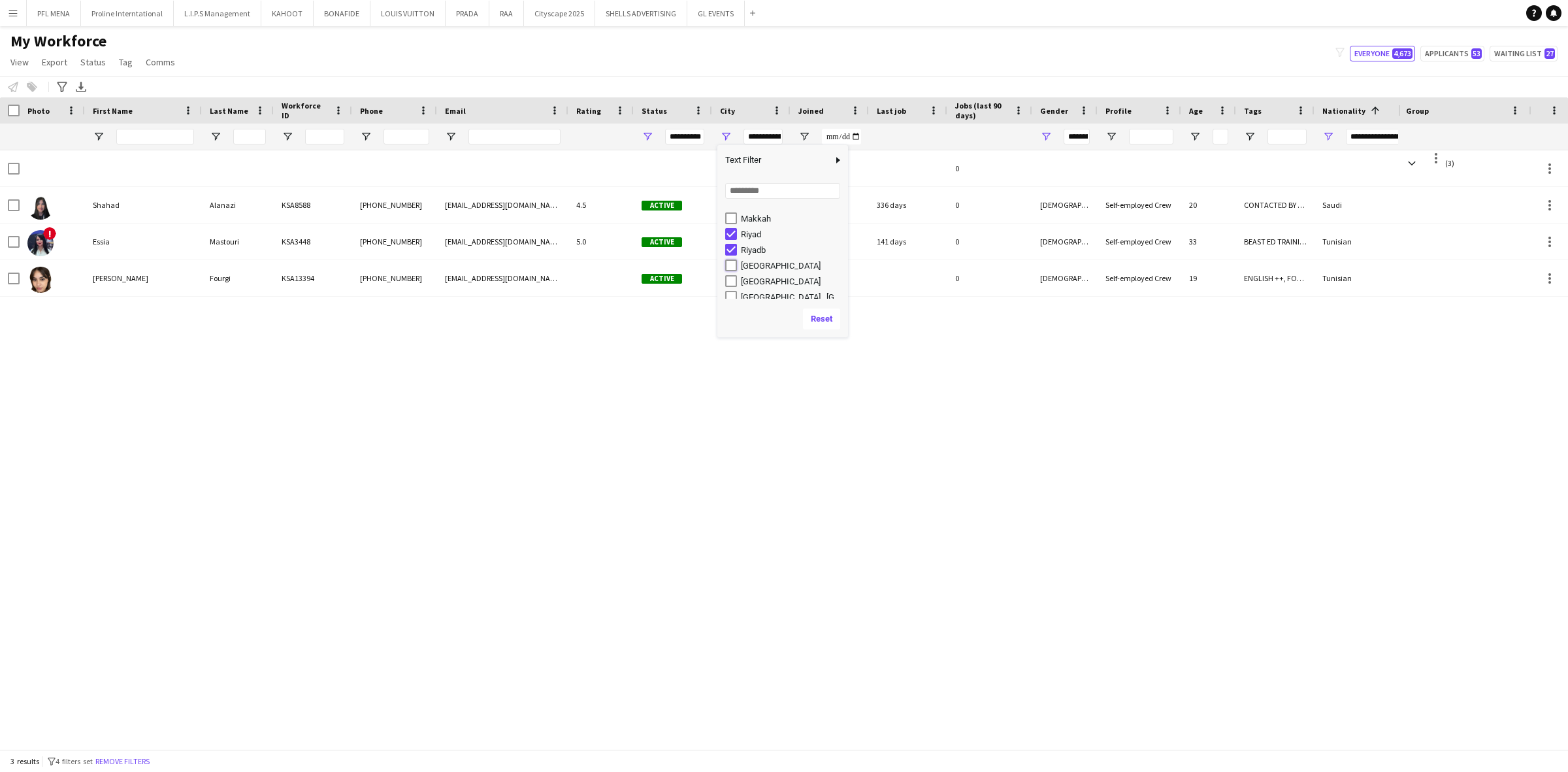
type input "**********"
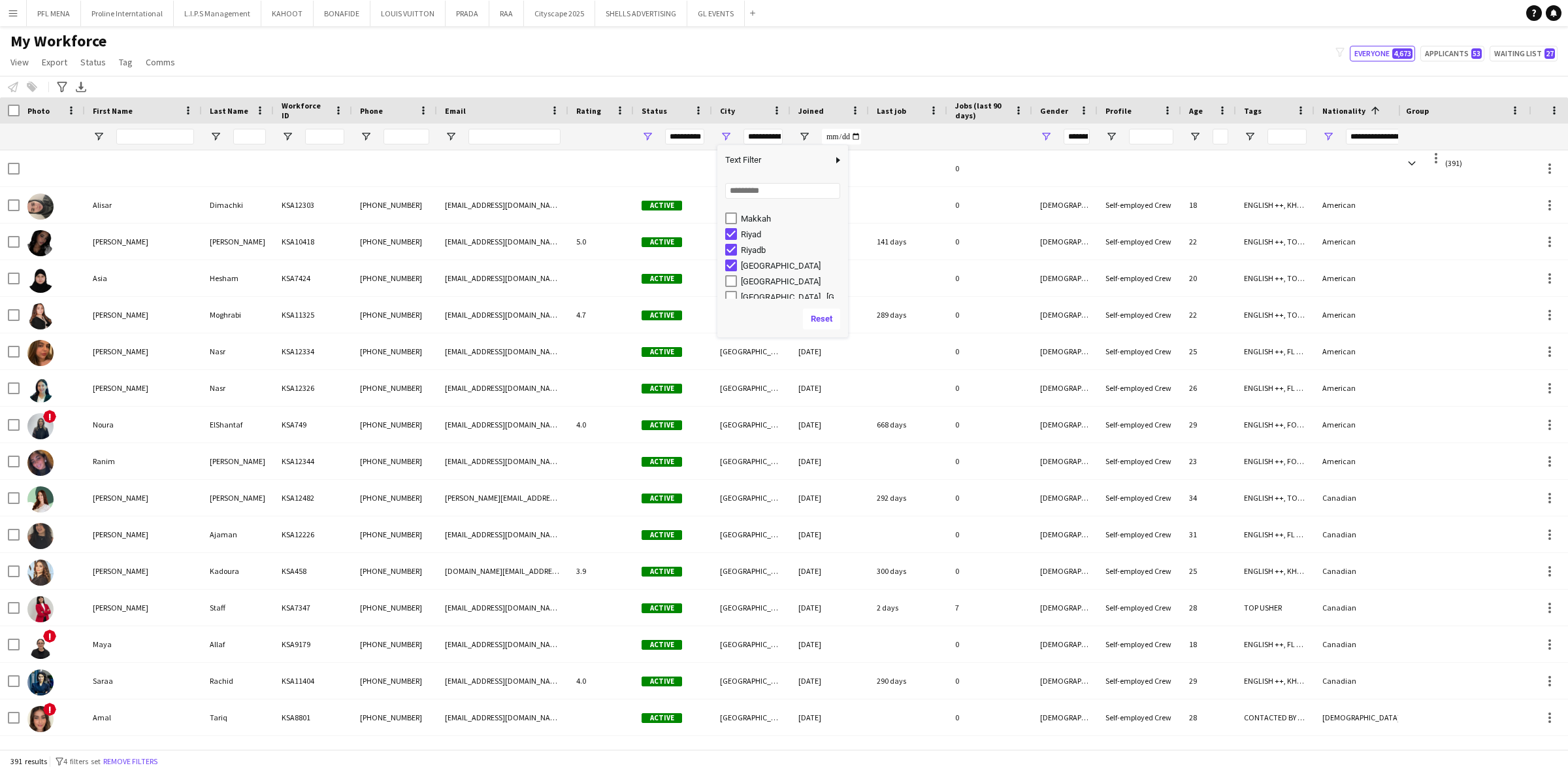
type input "**********"
click at [729, 266] on div "Ryadh" at bounding box center [786, 274] width 123 height 16
type input "**********"
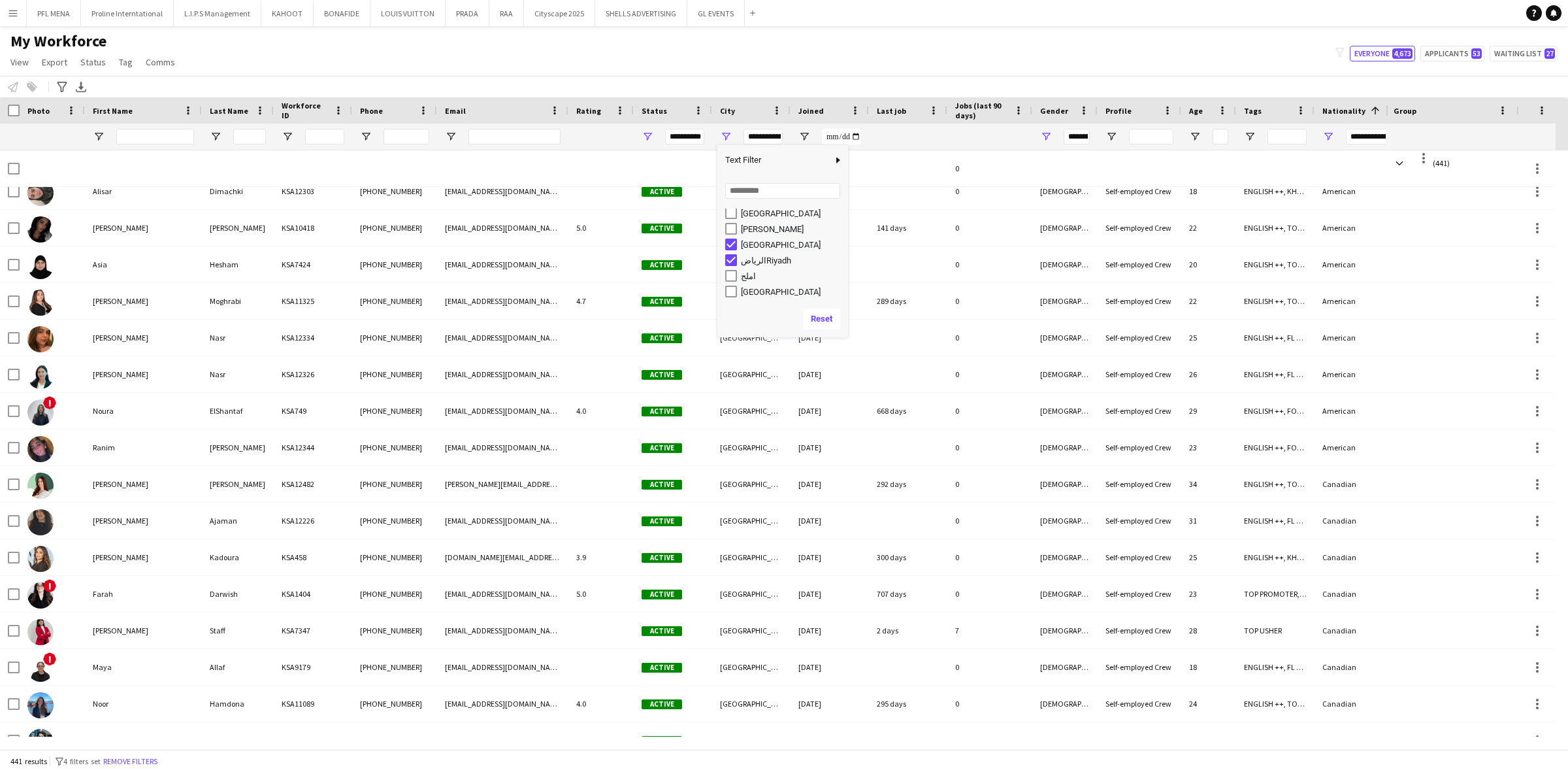
scroll to position [59, 0]
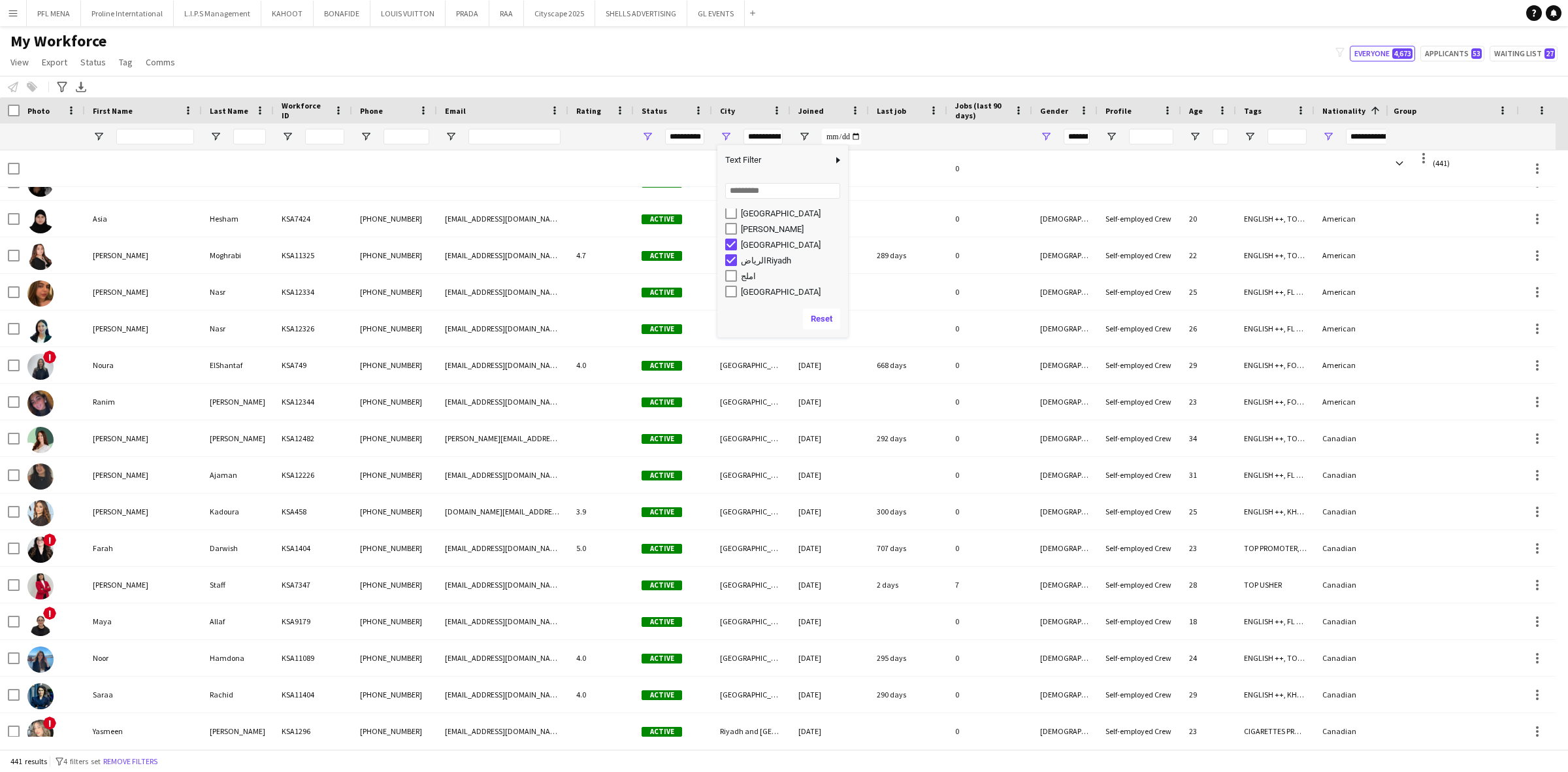
click at [827, 45] on div "My Workforce View Views Default view Basic Export View Full Name TAGS Test New …" at bounding box center [784, 53] width 1568 height 45
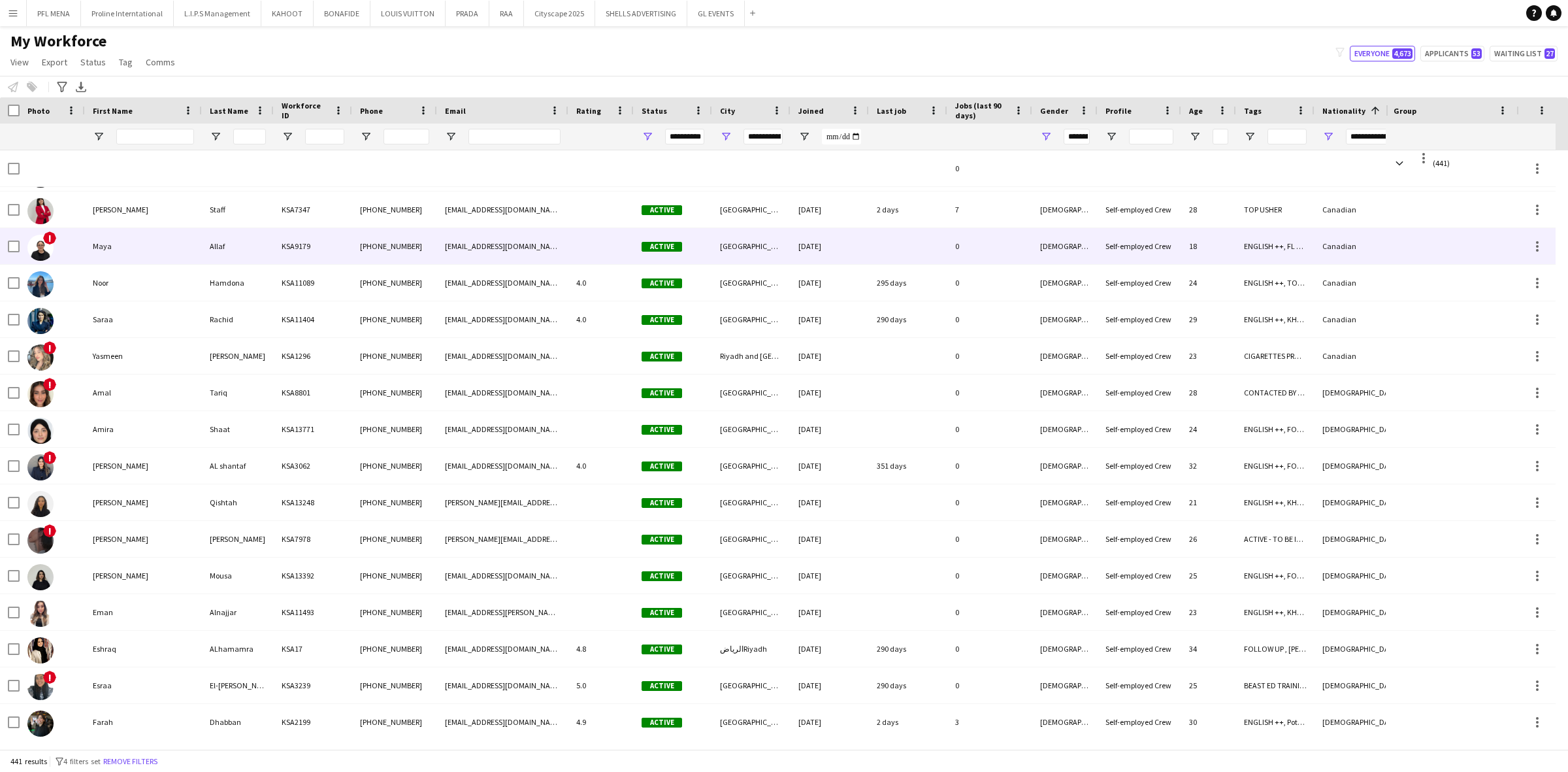
scroll to position [913, 0]
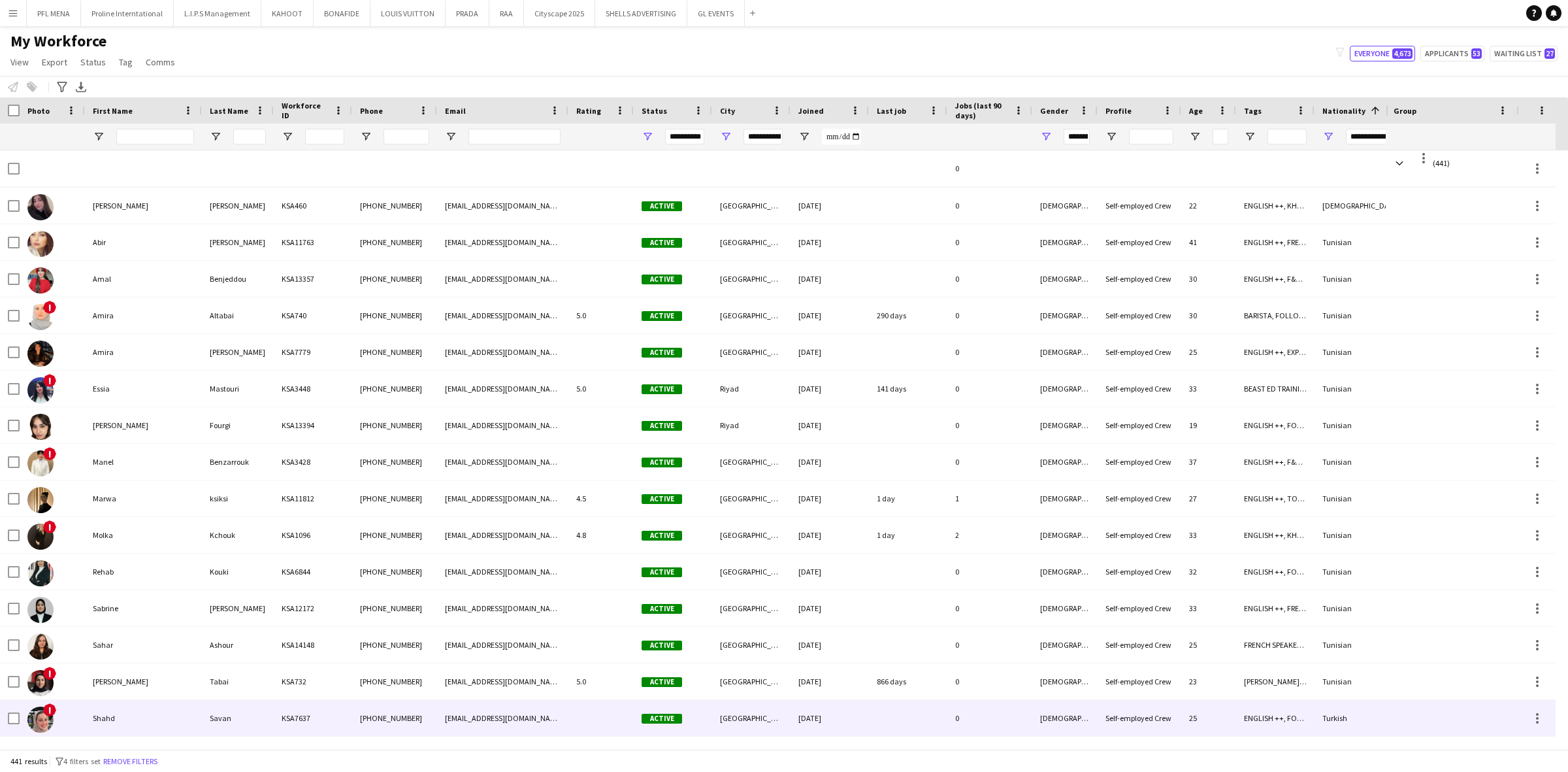
click at [114, 714] on div "Shahd" at bounding box center [143, 718] width 117 height 36
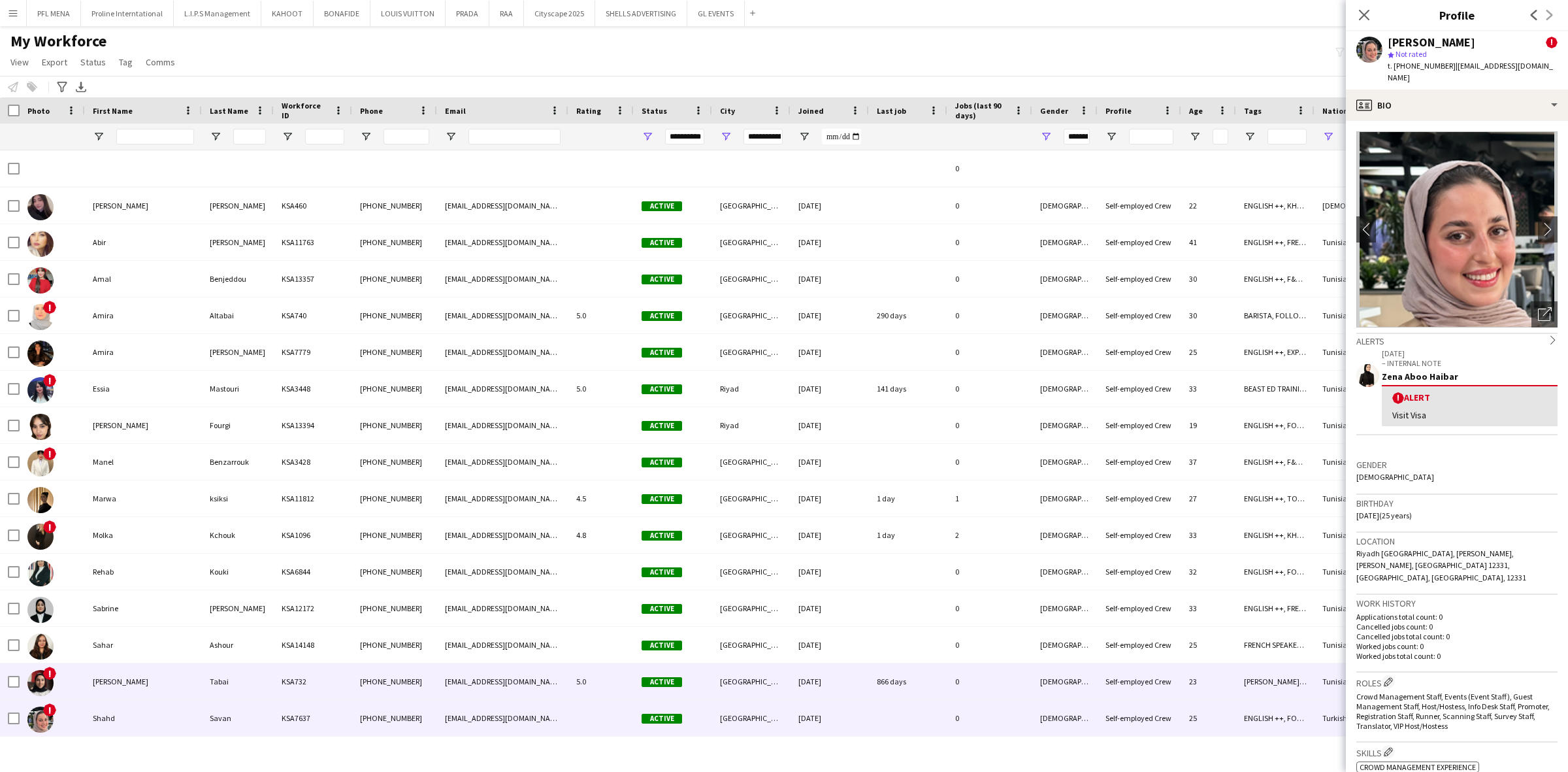
click at [123, 695] on div "Sara" at bounding box center [143, 681] width 117 height 36
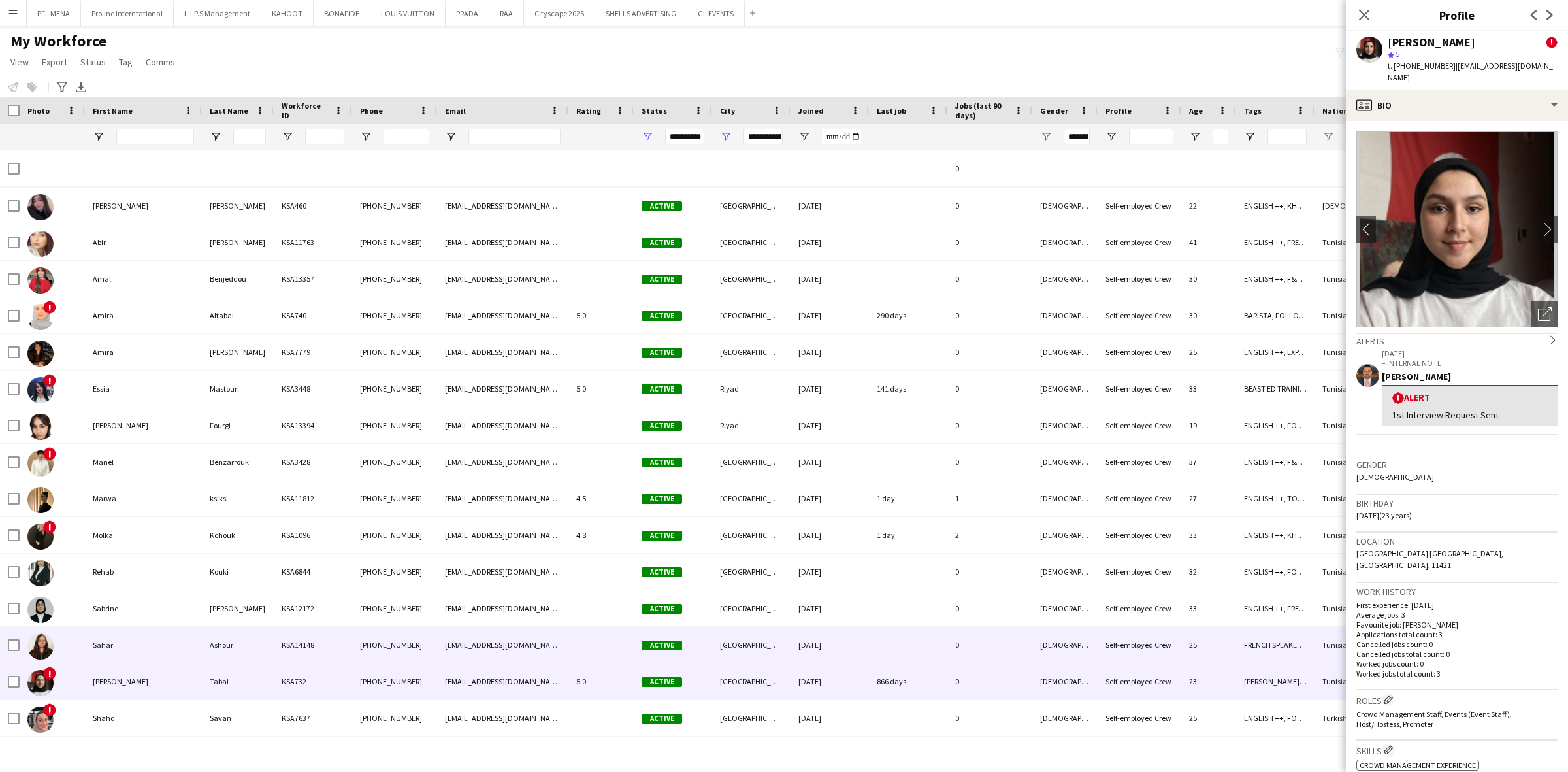
click at [126, 662] on div "Sahar" at bounding box center [143, 645] width 117 height 36
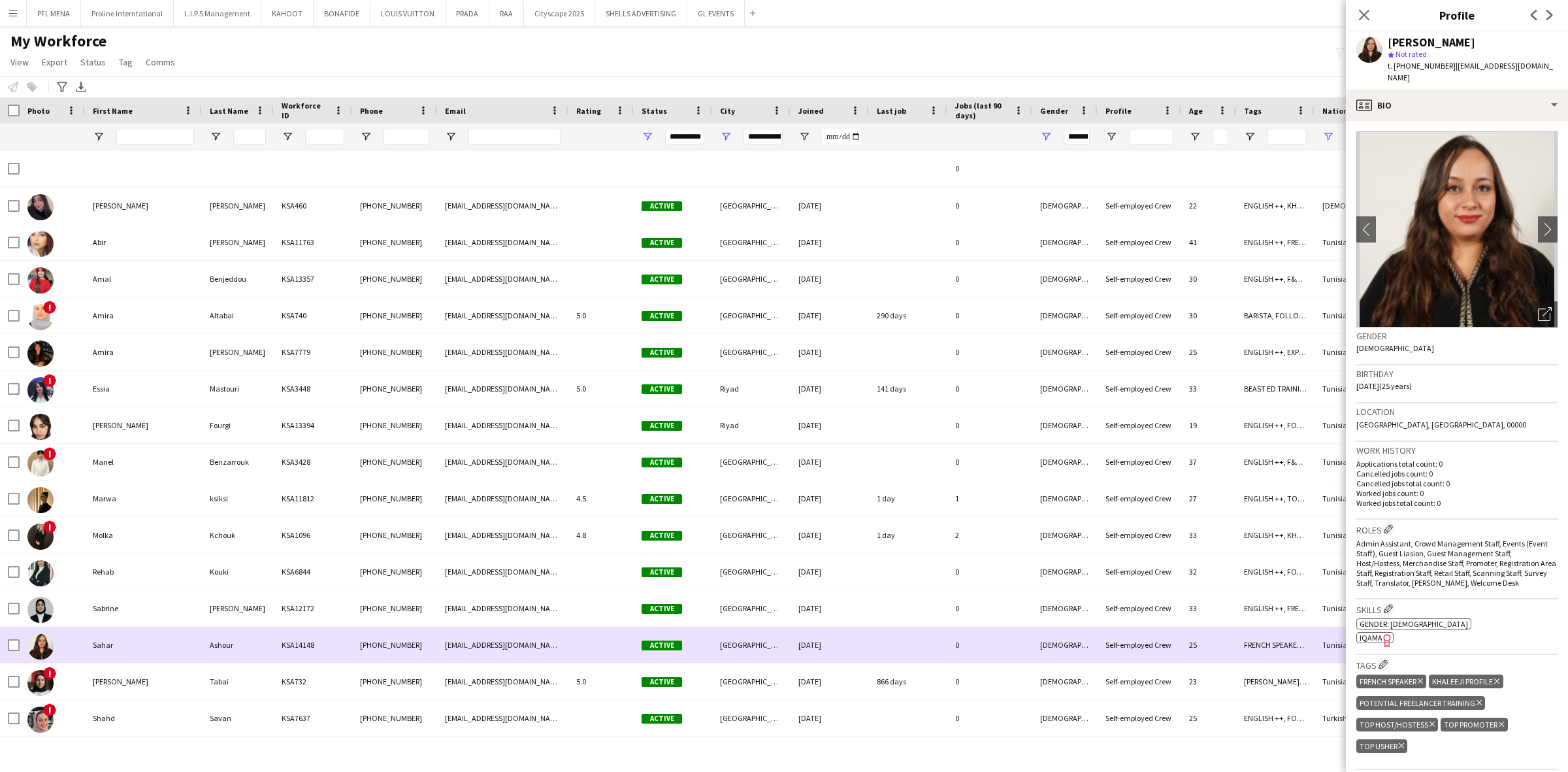
click at [136, 619] on div "Sabrine" at bounding box center [143, 608] width 117 height 36
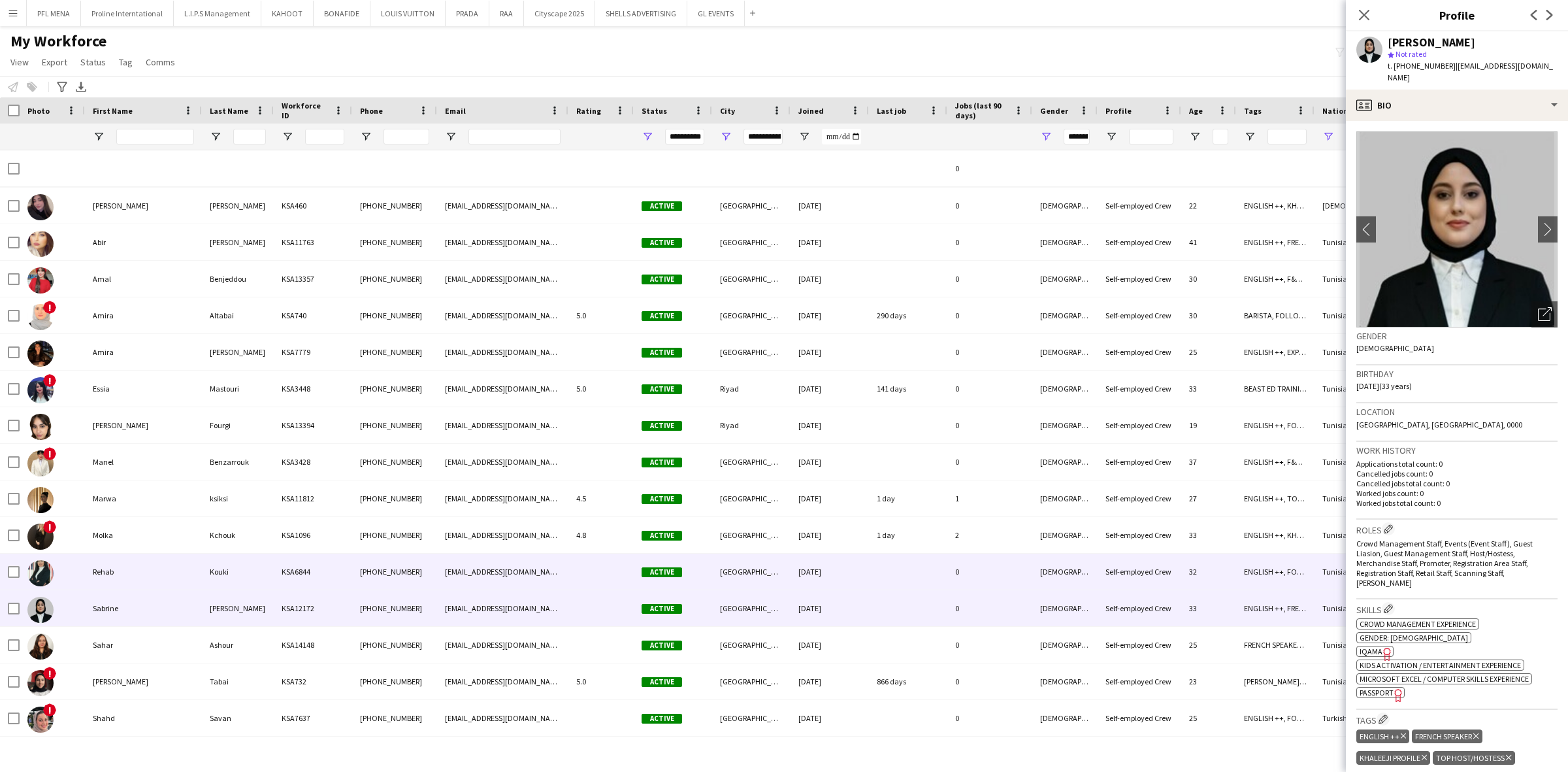
click at [143, 583] on div "Rehab" at bounding box center [143, 571] width 117 height 36
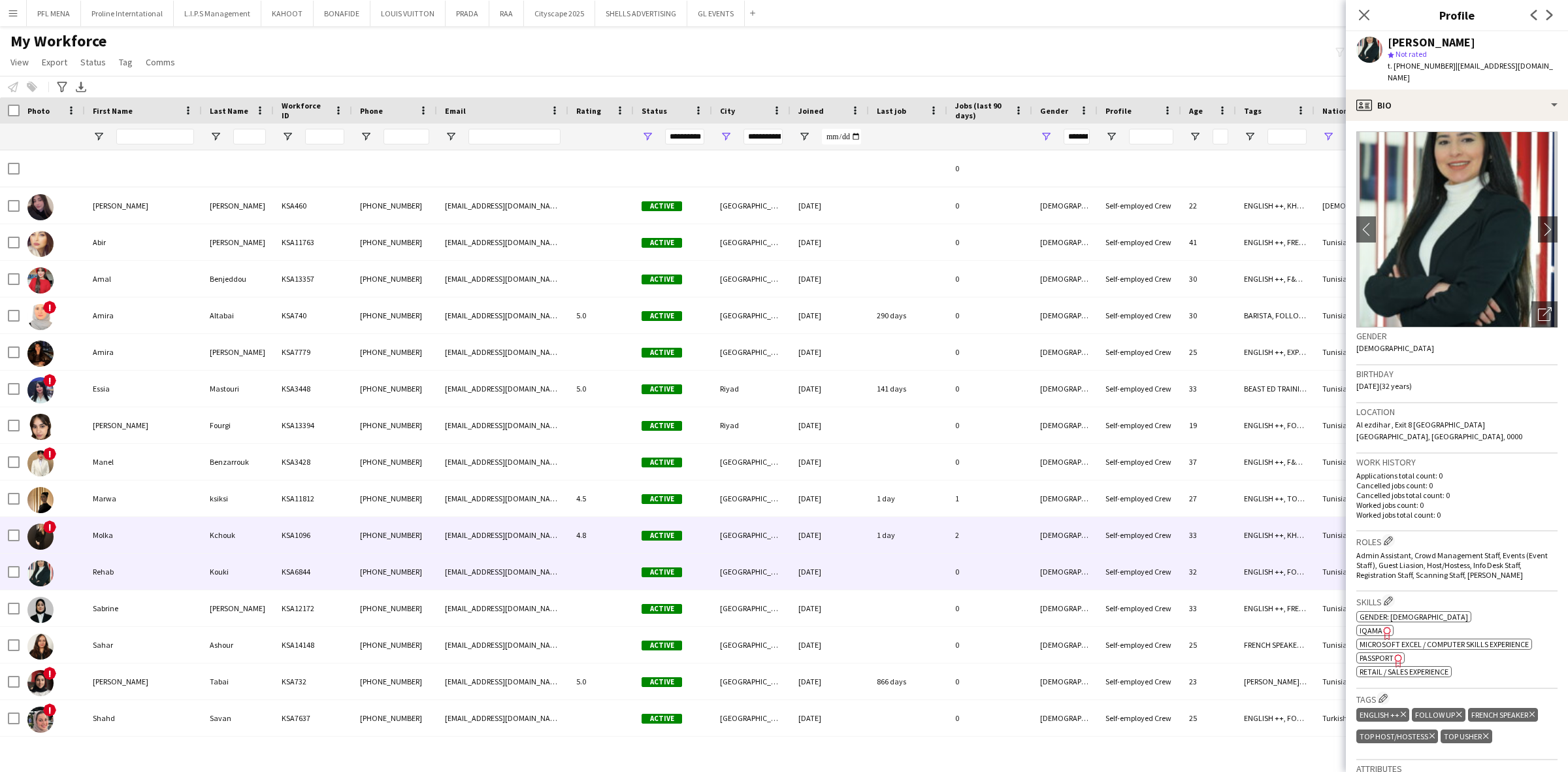
click at [149, 546] on div "Molka" at bounding box center [143, 534] width 117 height 36
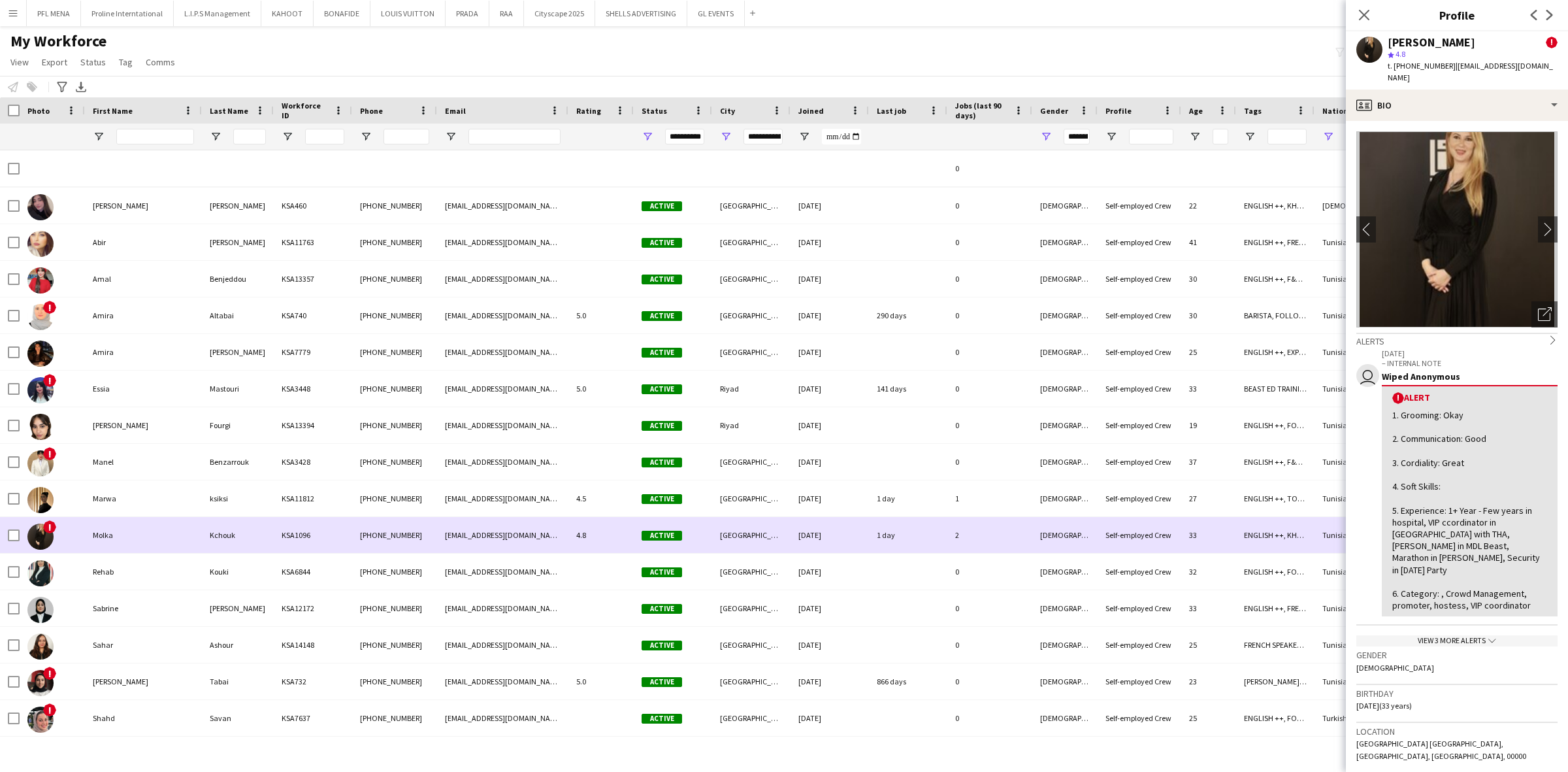
click at [141, 533] on div "Molka" at bounding box center [143, 534] width 117 height 36
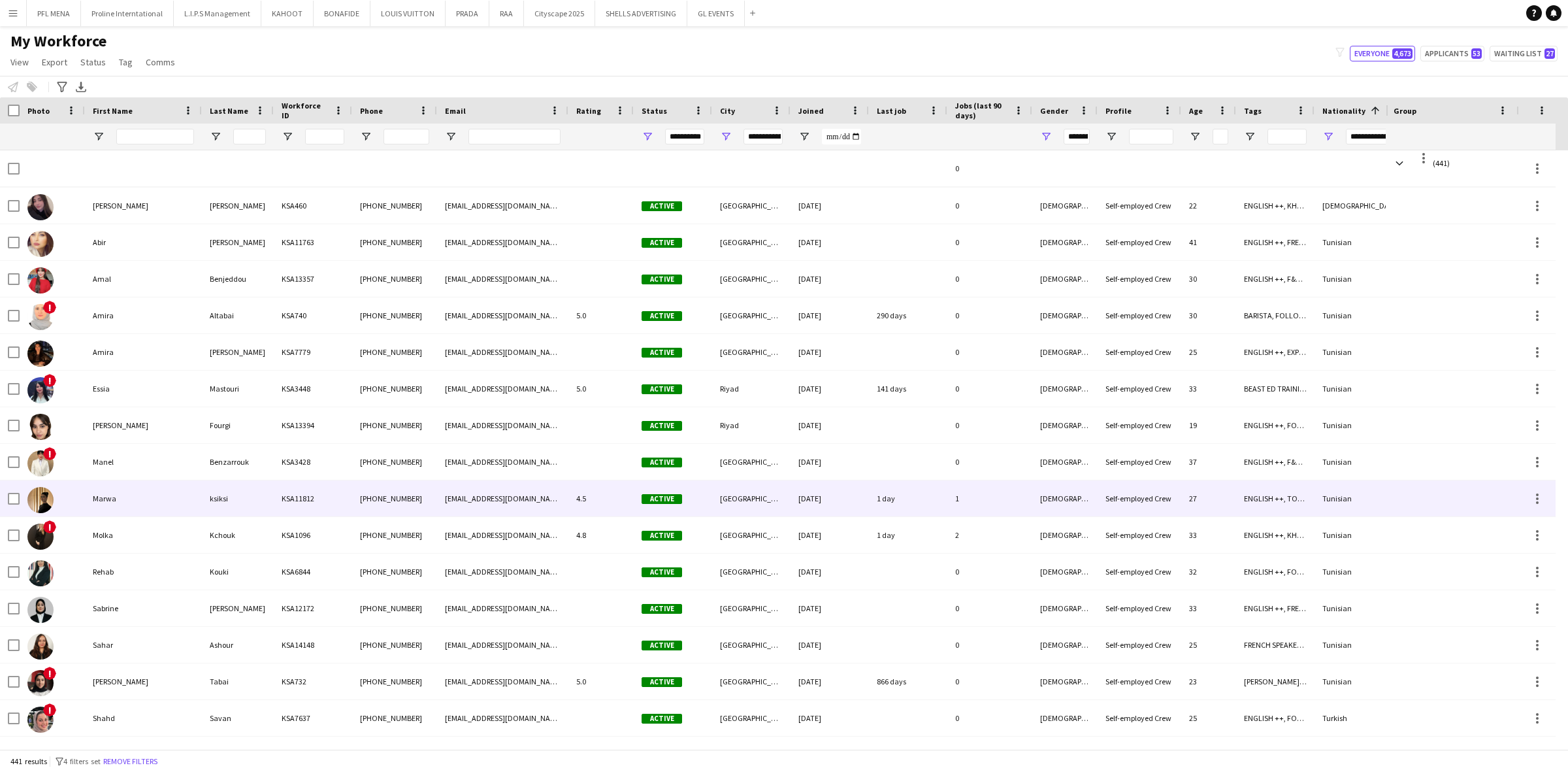
click at [147, 512] on div "Marwa" at bounding box center [143, 498] width 117 height 36
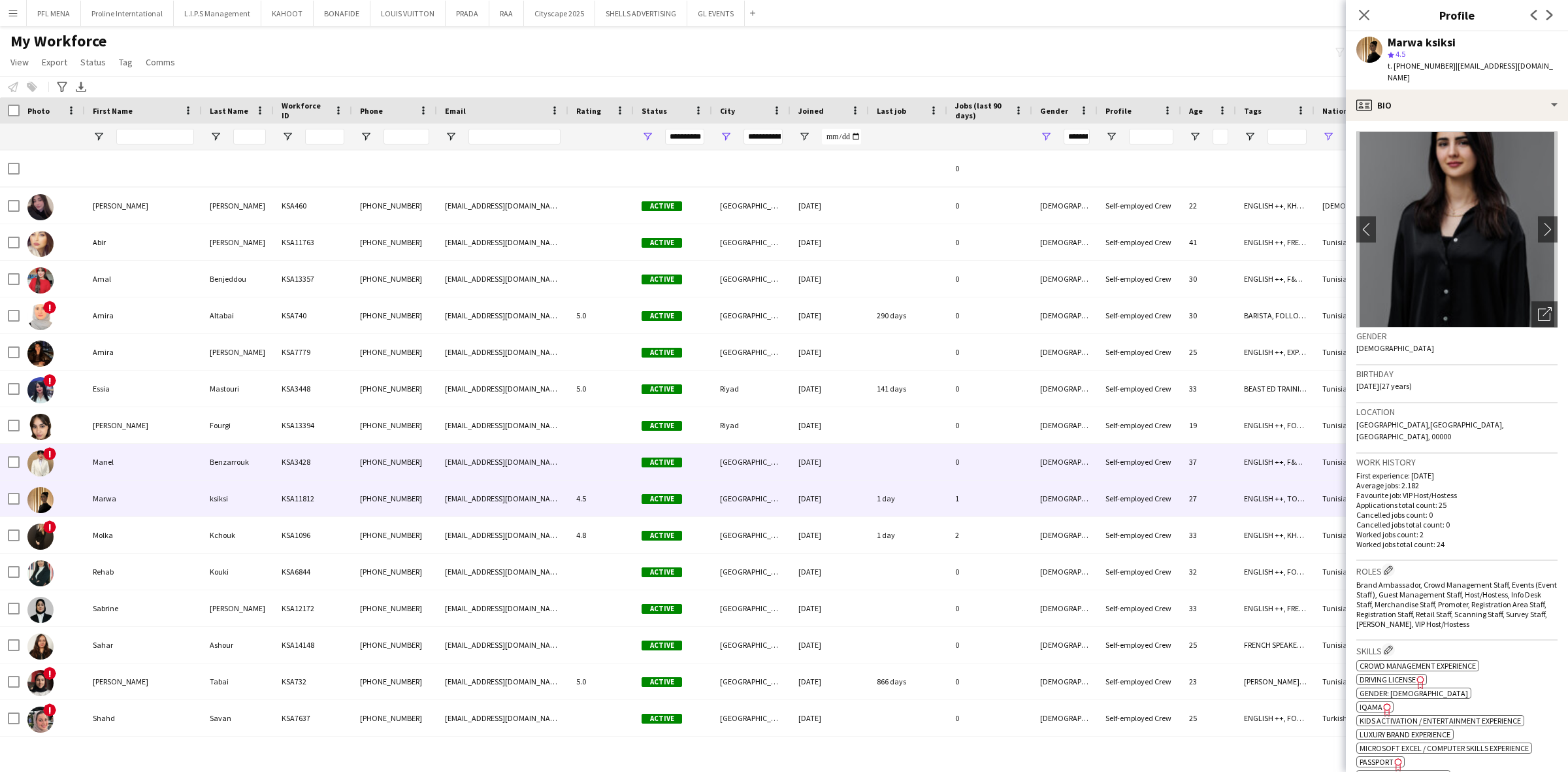
click at [151, 471] on div "Manel" at bounding box center [143, 462] width 117 height 36
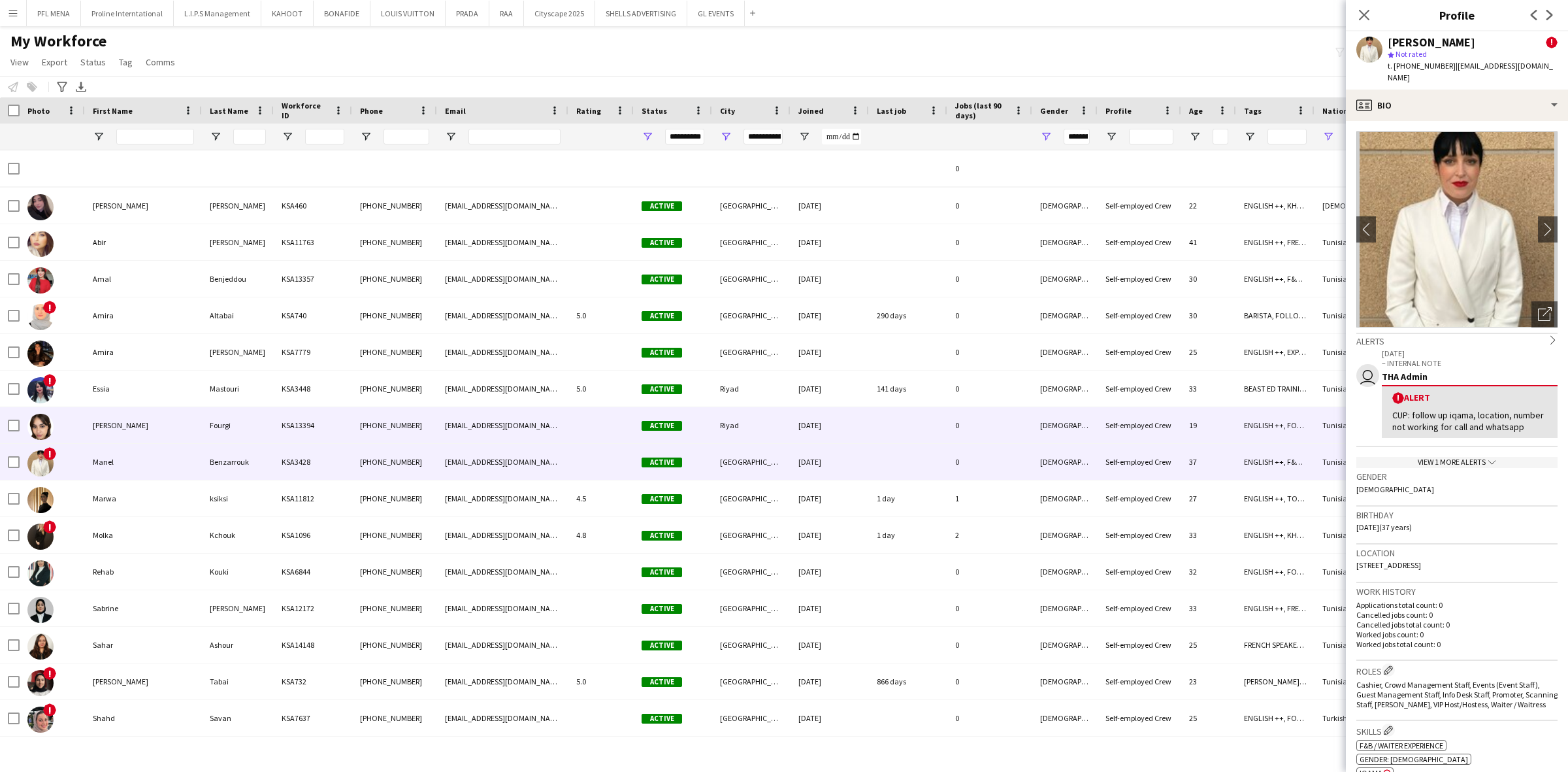
click at [145, 428] on div "Lina" at bounding box center [143, 425] width 117 height 36
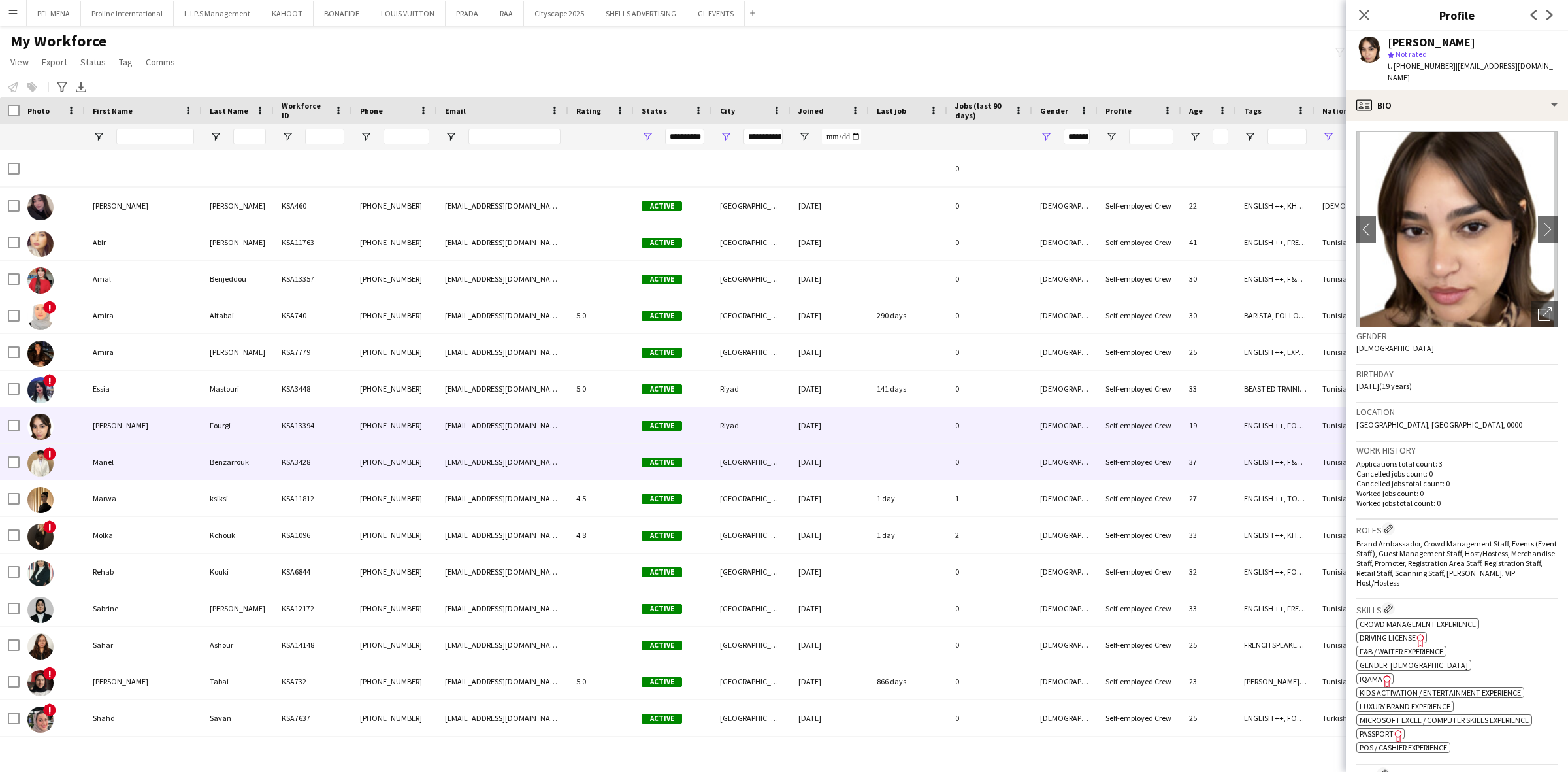
click at [153, 474] on div "Manel" at bounding box center [143, 462] width 117 height 36
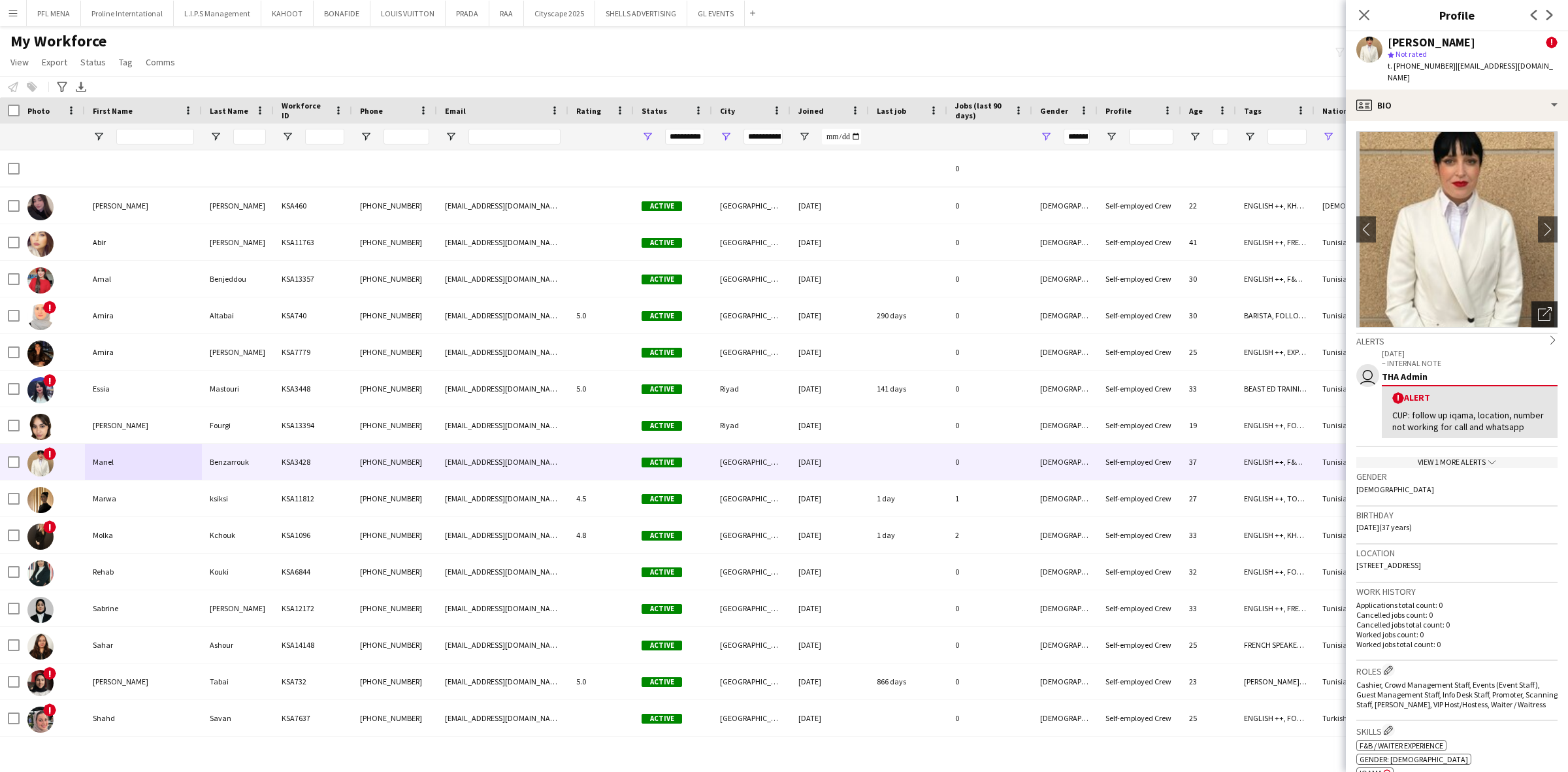
click at [1538, 317] on icon "Open photos pop-in" at bounding box center [1544, 314] width 13 height 13
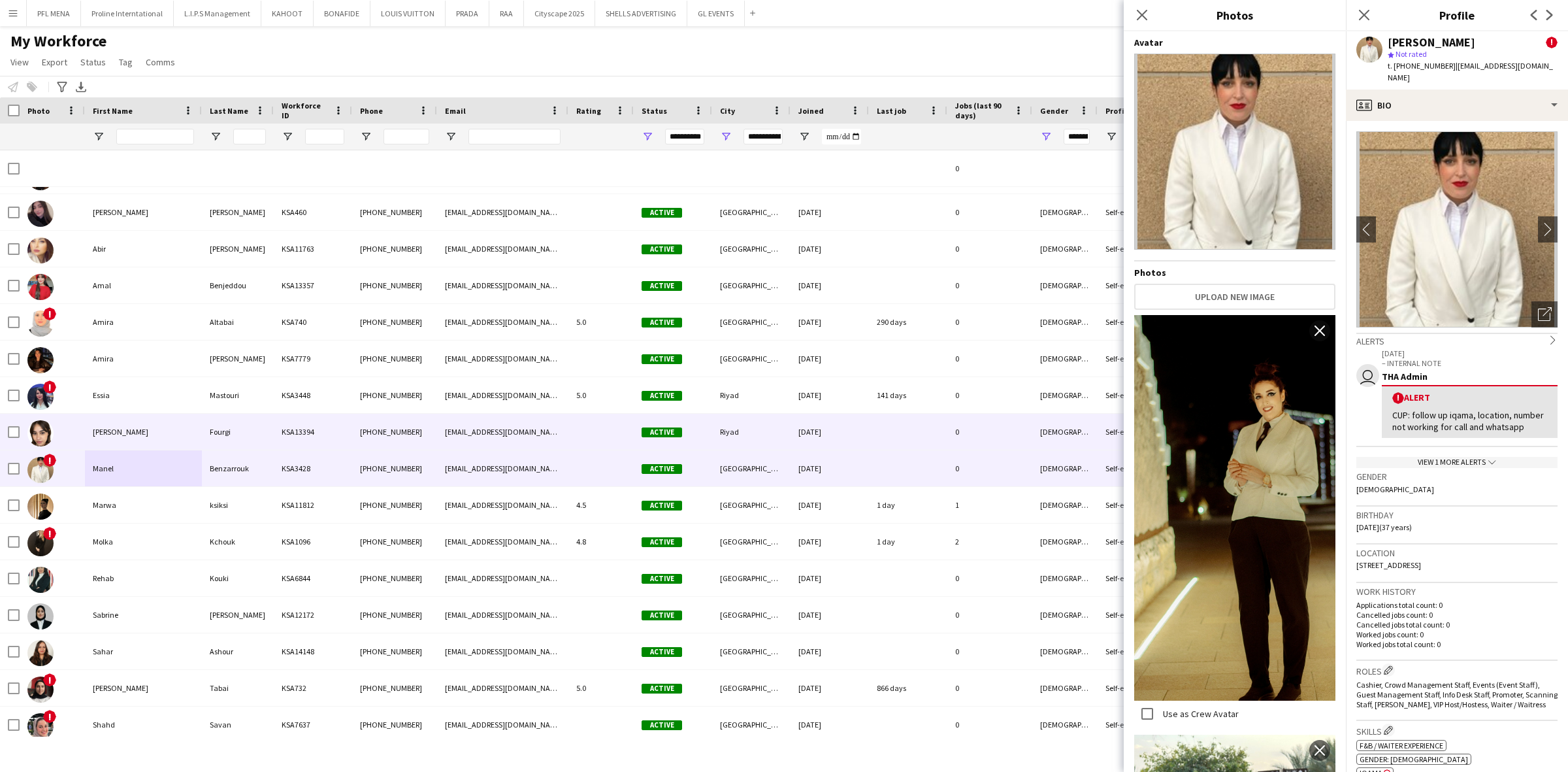
click at [102, 433] on div "Lina" at bounding box center [143, 431] width 117 height 36
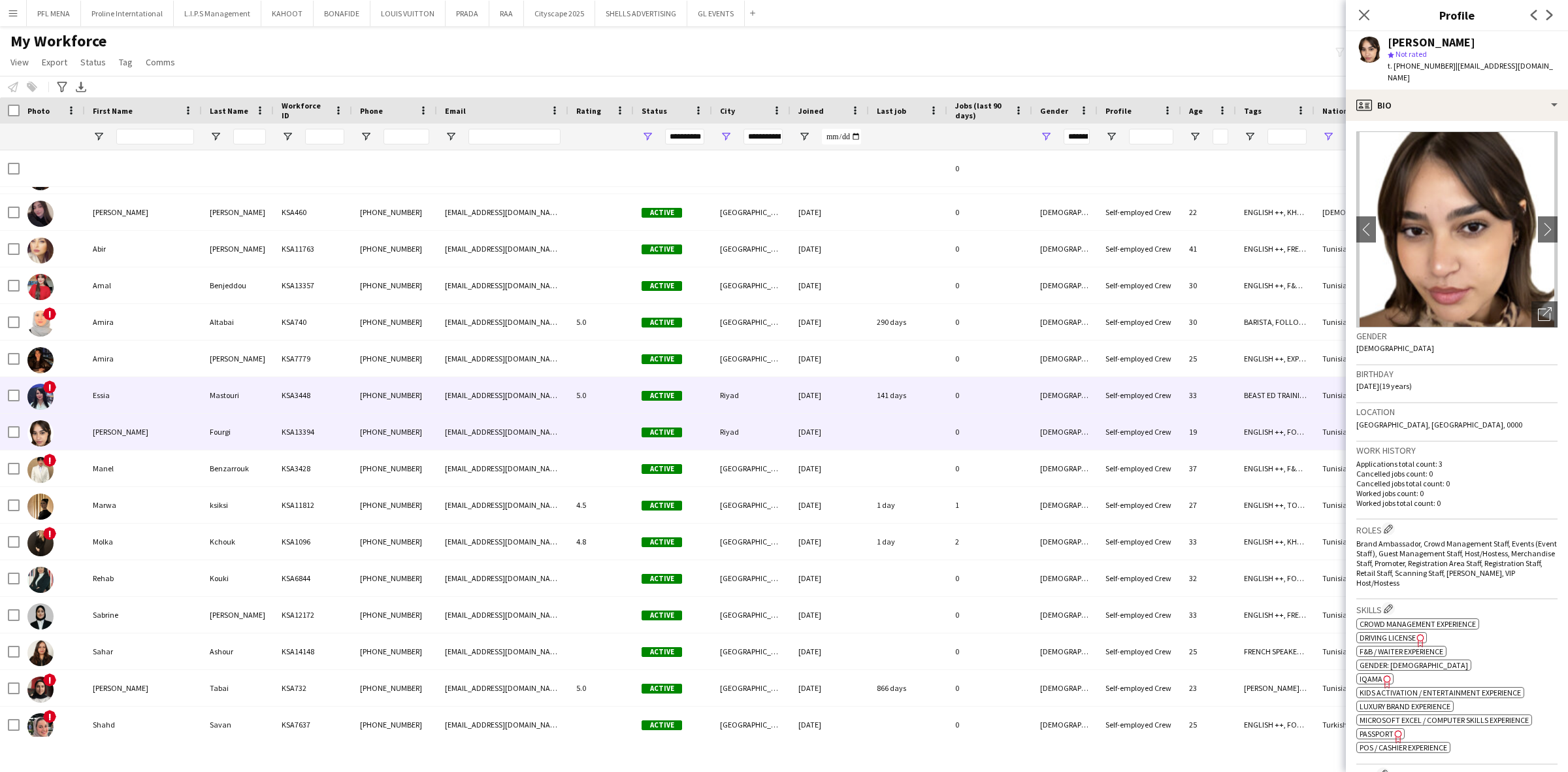
click at [118, 400] on div "Essia" at bounding box center [143, 394] width 117 height 36
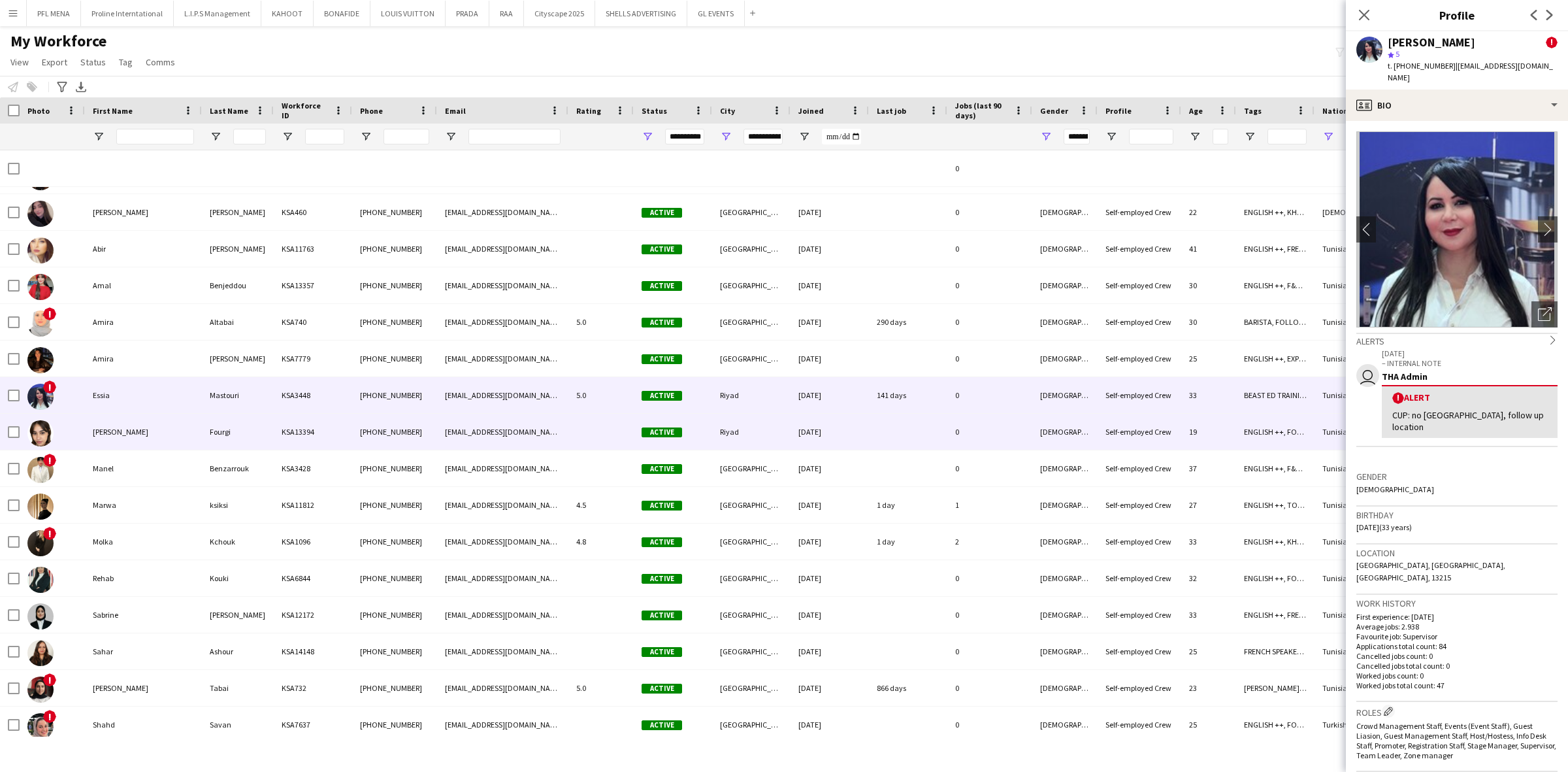
click at [117, 438] on div "Lina" at bounding box center [143, 431] width 117 height 36
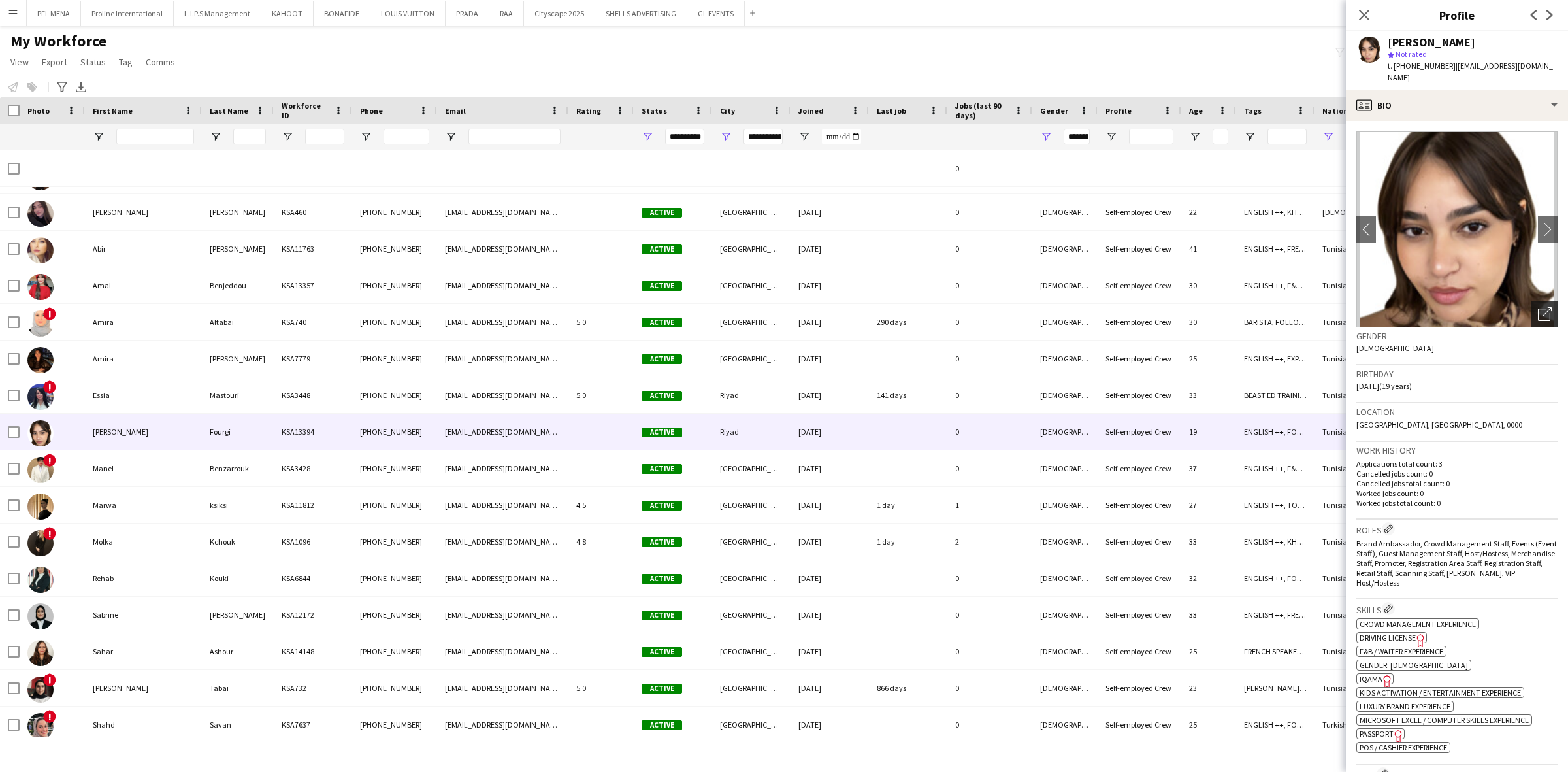
click at [1538, 308] on icon "Open photos pop-in" at bounding box center [1544, 314] width 13 height 13
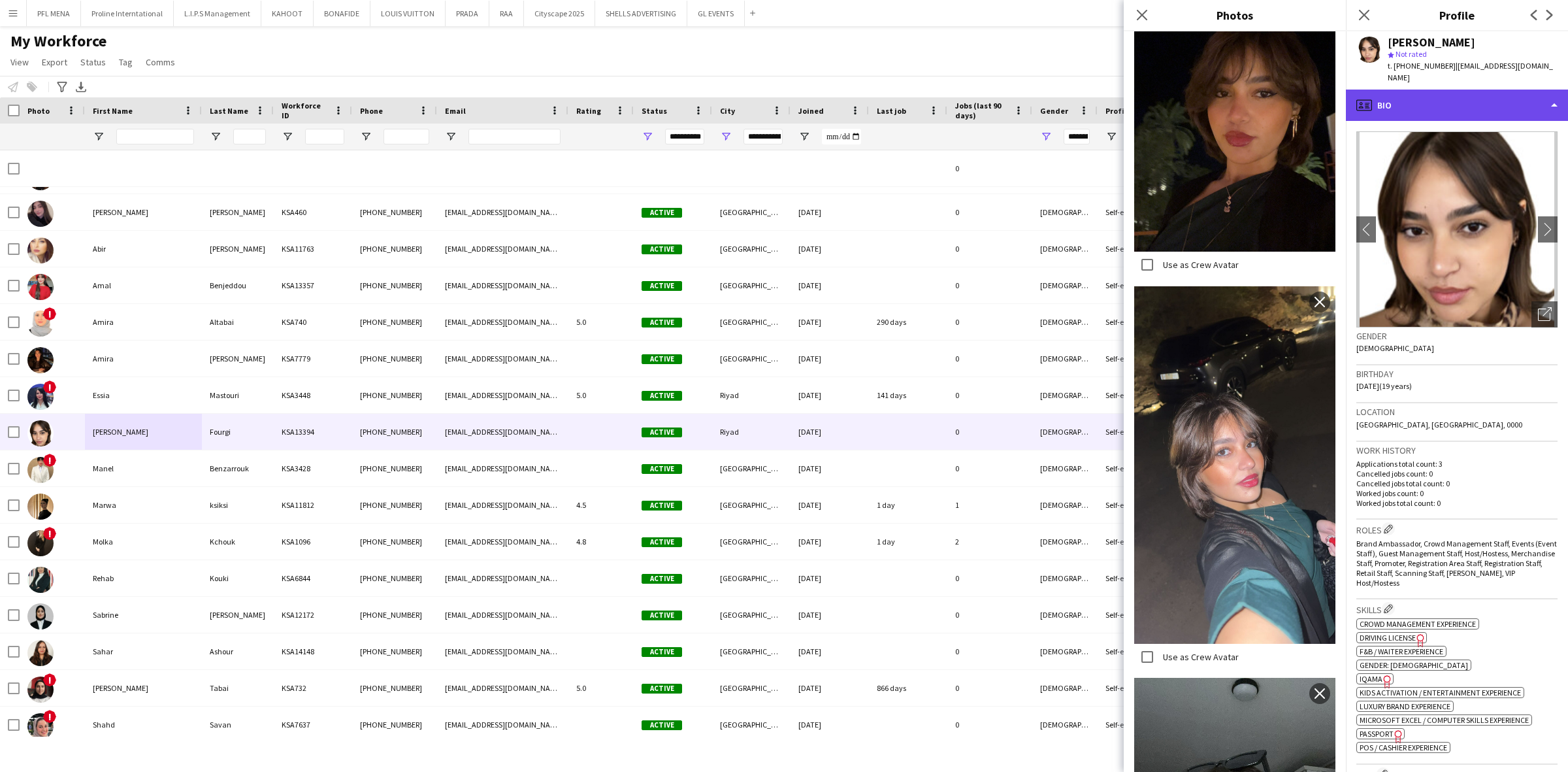
click at [1425, 100] on div "profile Bio" at bounding box center [1457, 105] width 222 height 31
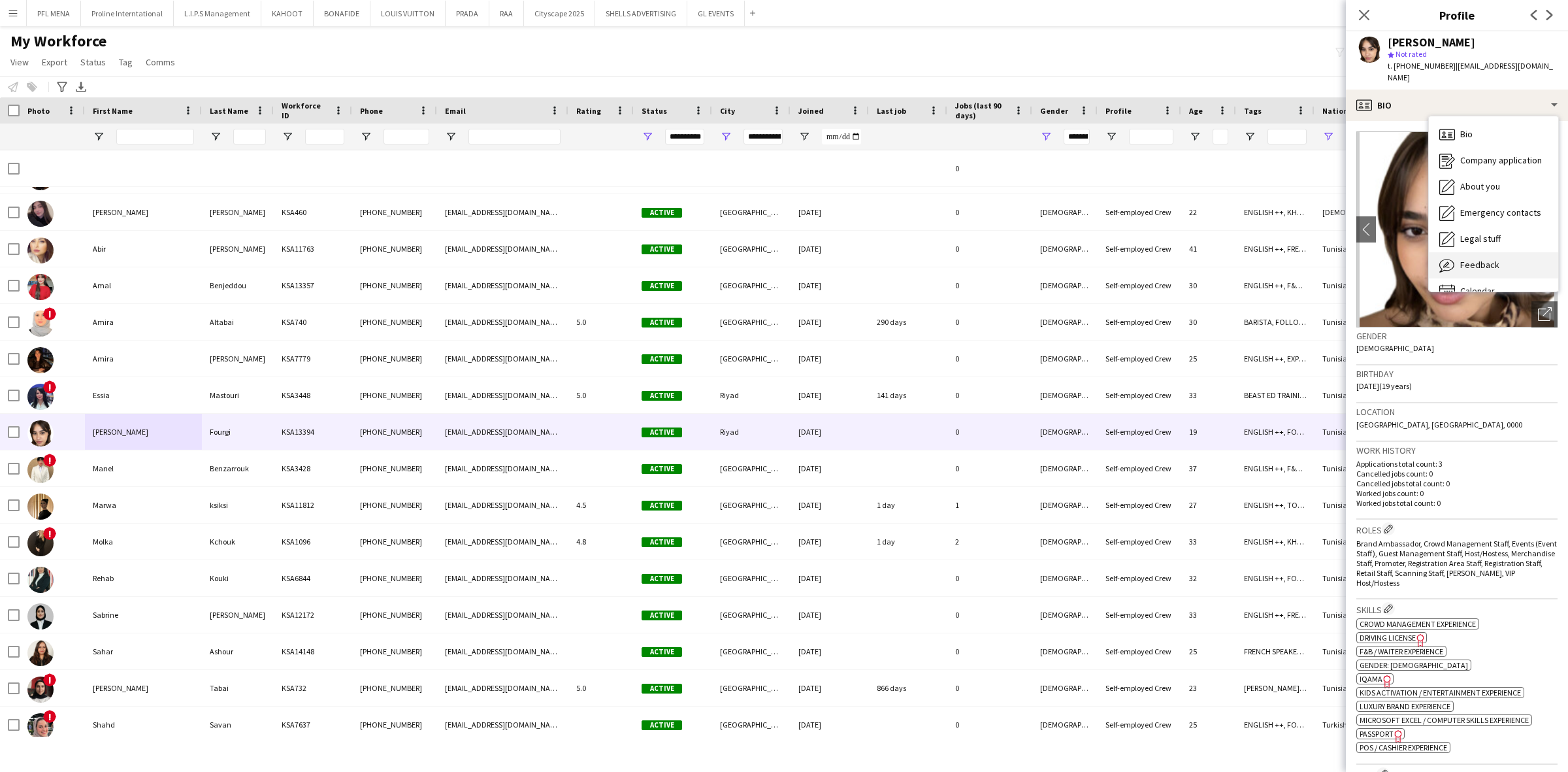
click at [1471, 259] on span "Feedback" at bounding box center [1479, 264] width 39 height 12
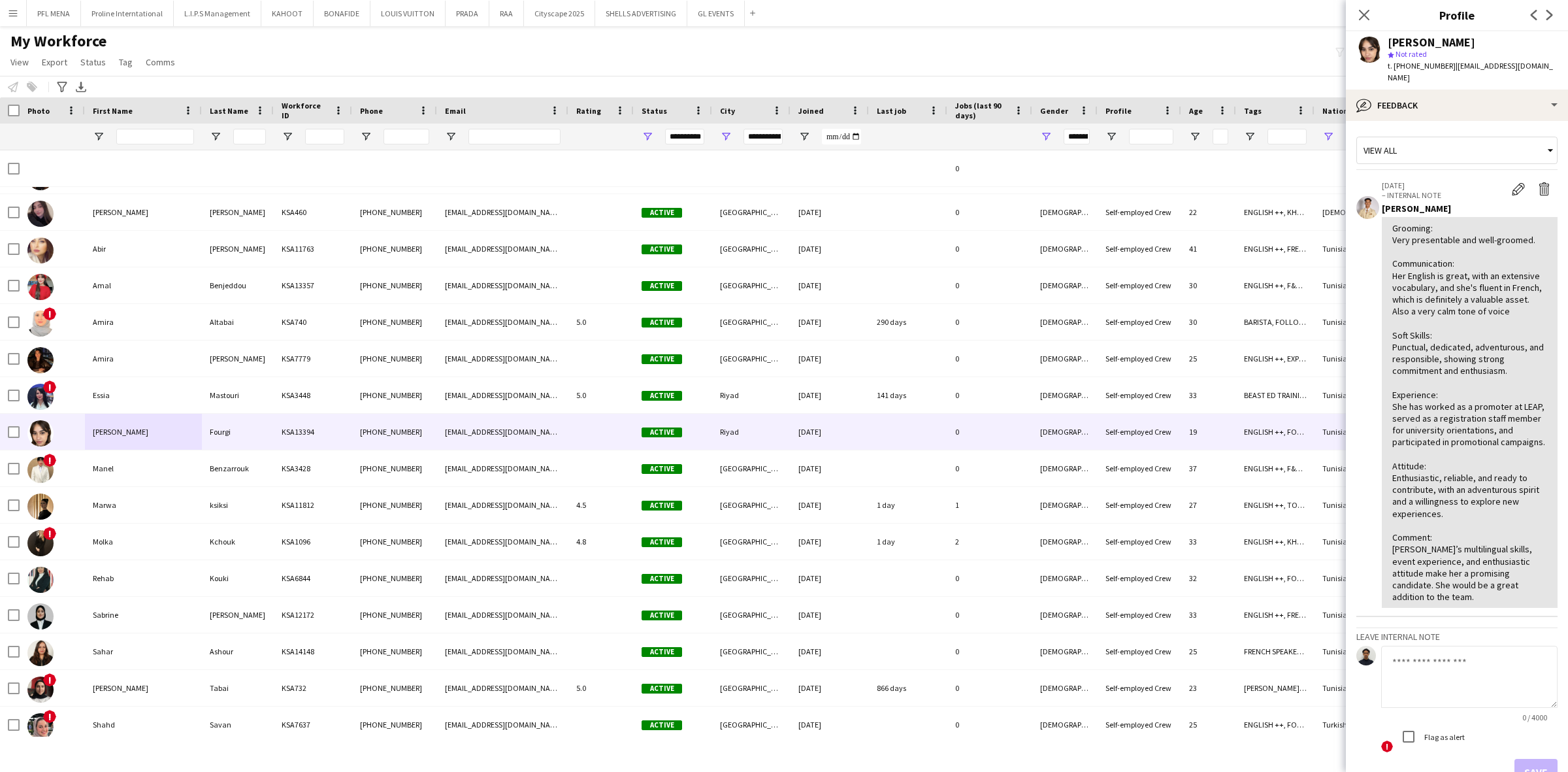
click at [1470, 75] on div "Lina Fourgi star Not rated t. +966568460483 | linafourgi@gmail.com" at bounding box center [1457, 60] width 222 height 58
click at [1472, 90] on div "bubble-pencil Feedback" at bounding box center [1457, 105] width 222 height 31
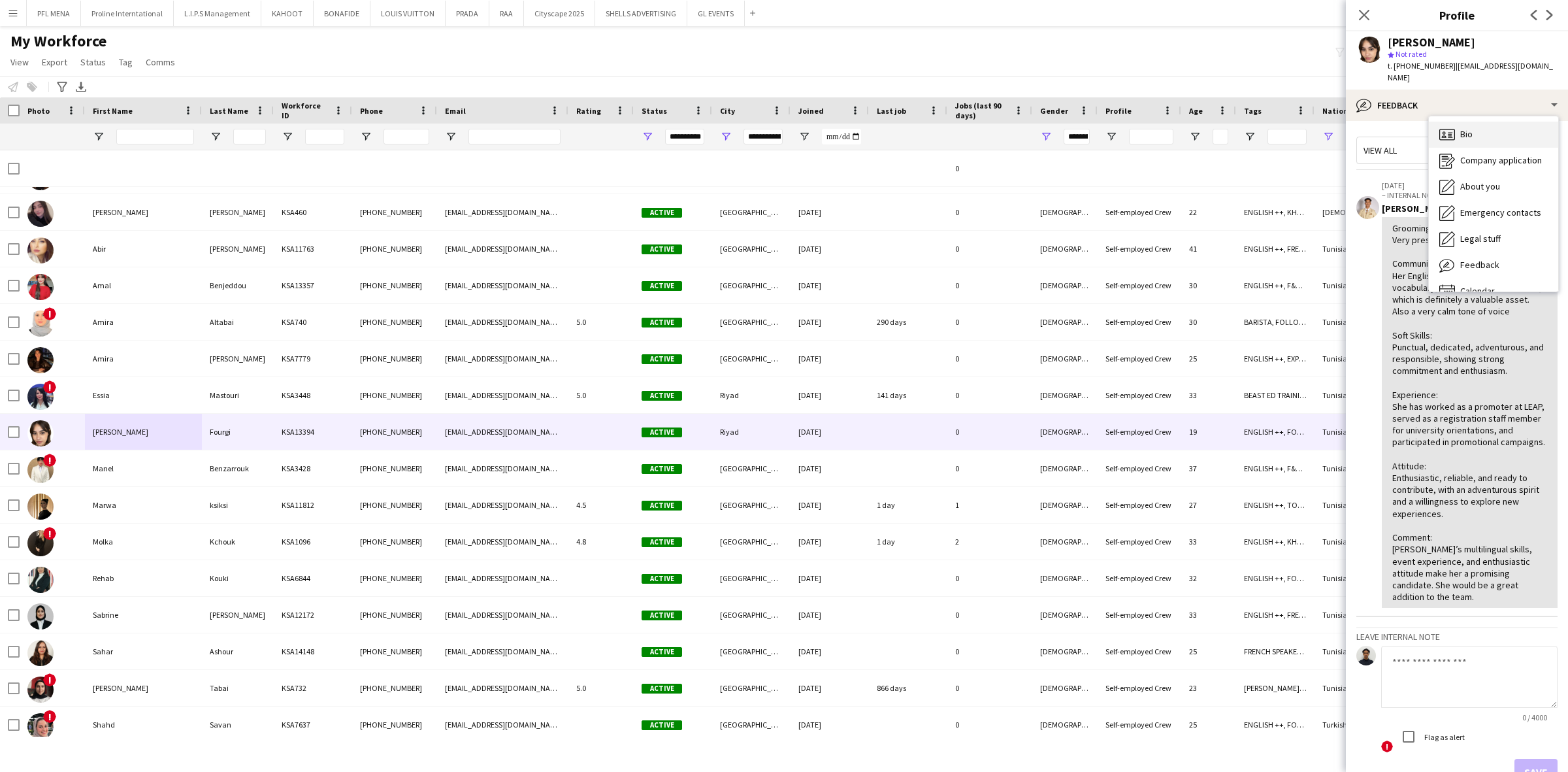
click at [1485, 123] on div "Bio Bio" at bounding box center [1493, 134] width 129 height 26
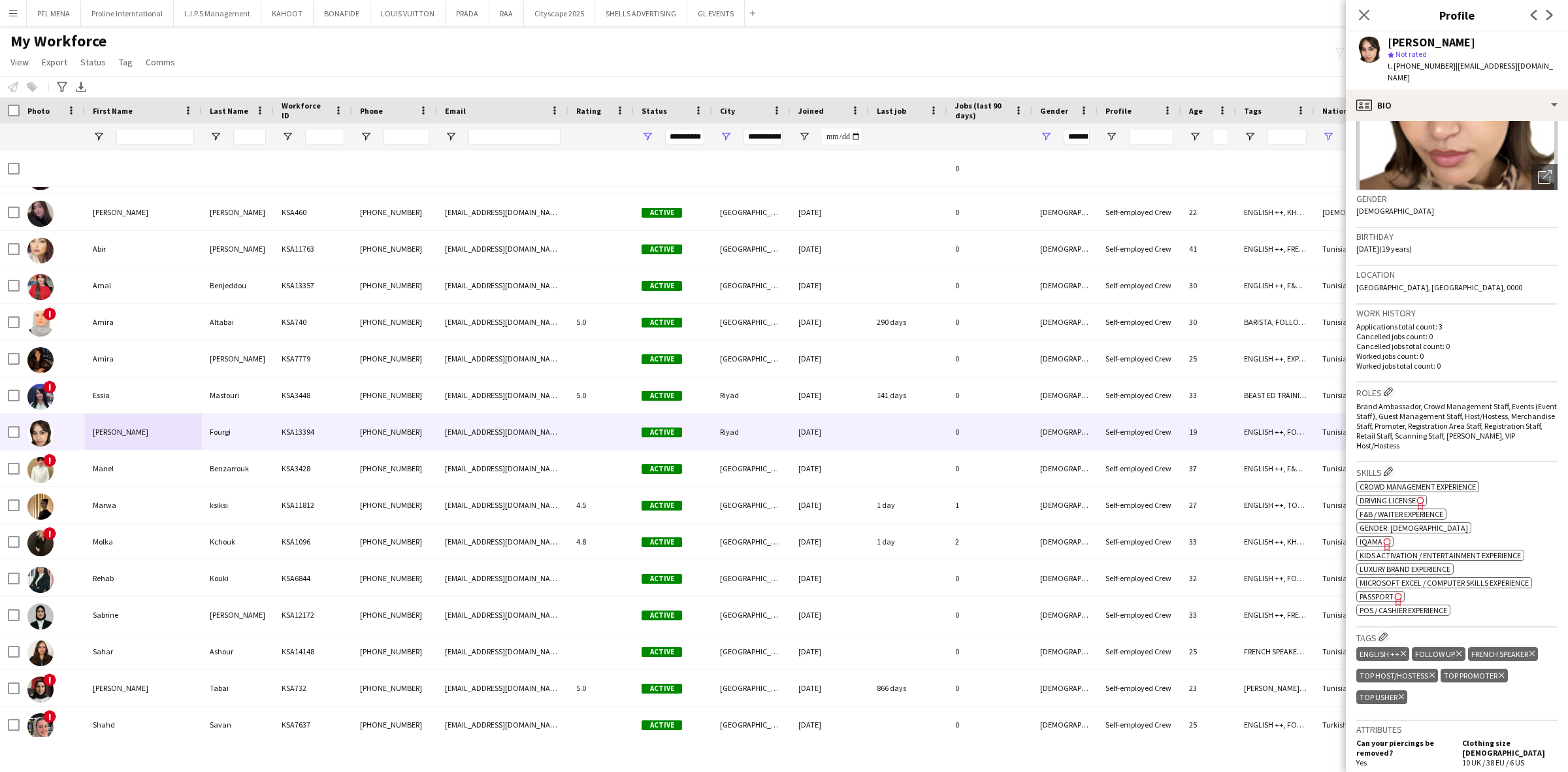
scroll to position [0, 0]
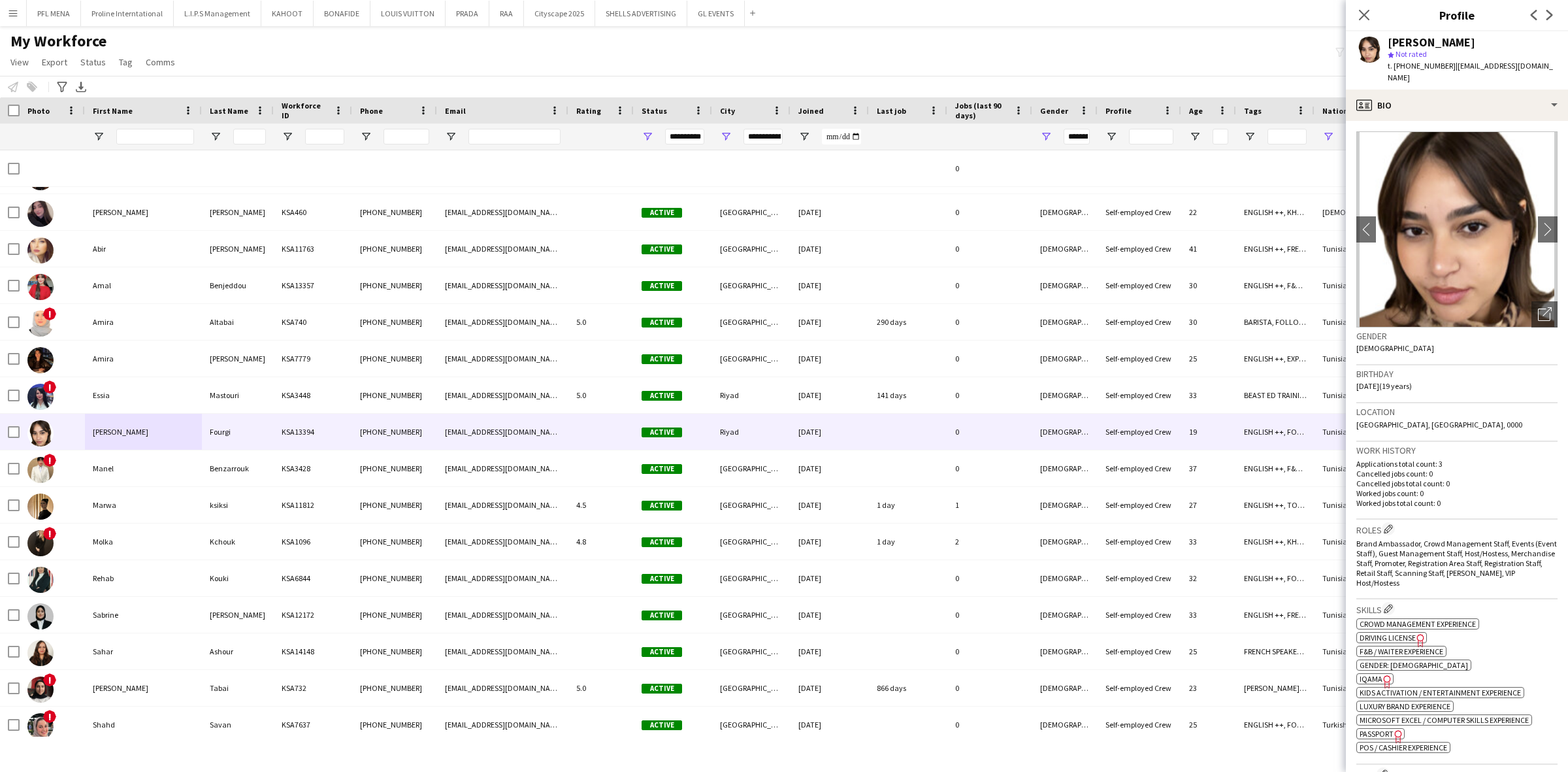
click at [1494, 121] on app-crew-profile-bio "chevron-left chevron-right Open photos pop-in Gender Female Birthday 06-12-2005…" at bounding box center [1457, 446] width 222 height 651
click at [1495, 100] on div "profile Bio" at bounding box center [1457, 105] width 222 height 31
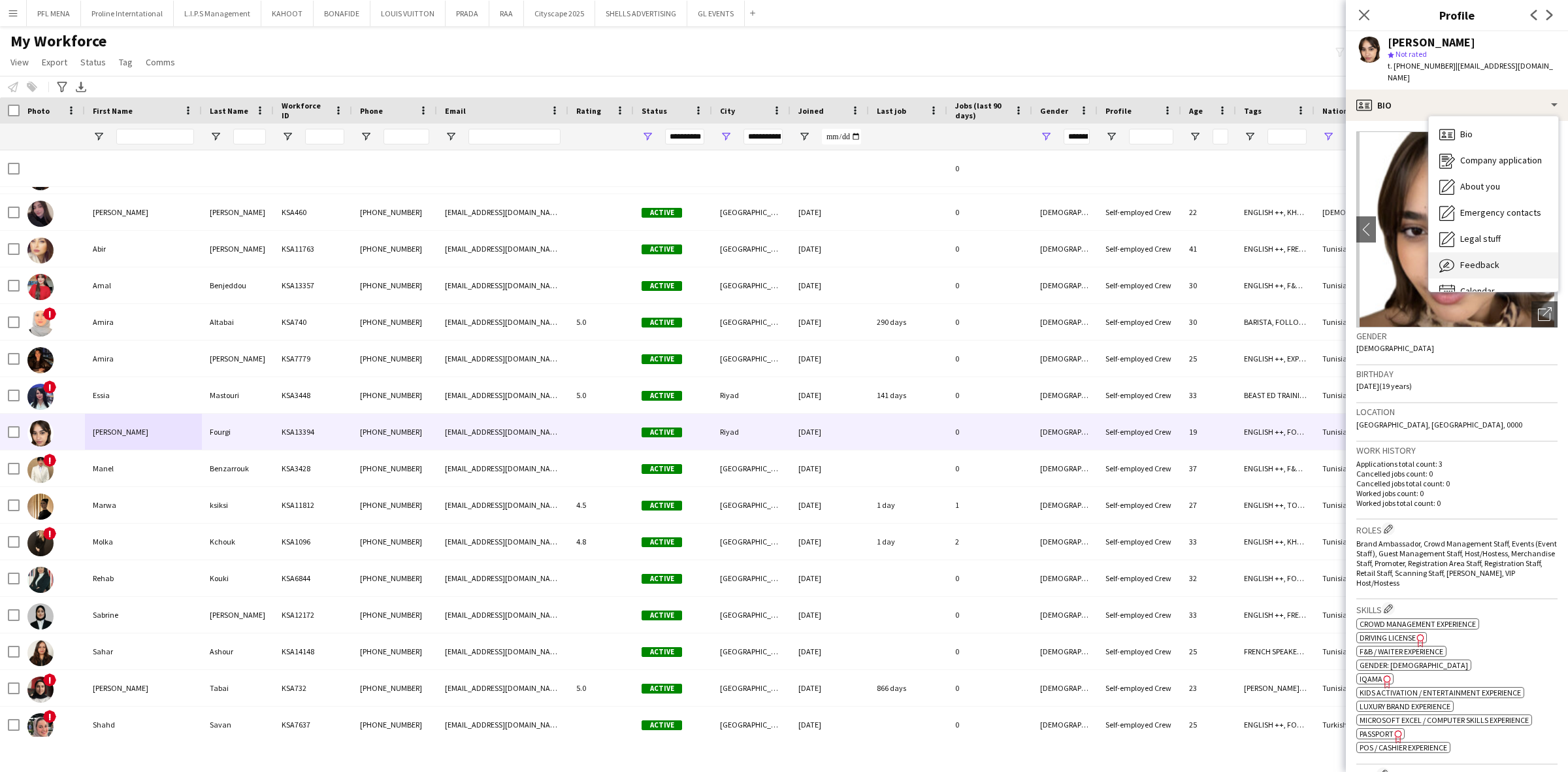
click at [1512, 253] on div "Feedback Feedback" at bounding box center [1493, 265] width 129 height 26
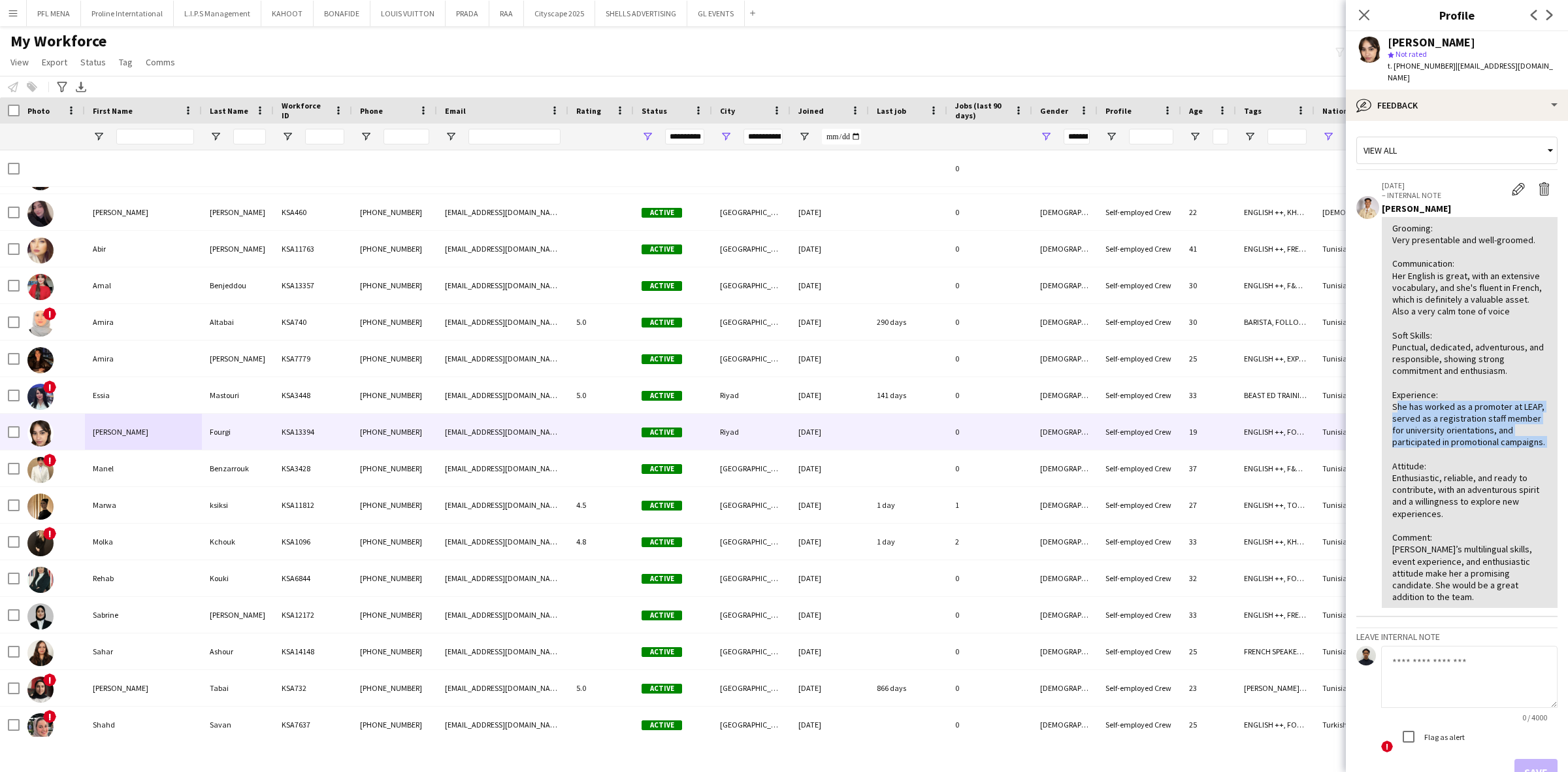
drag, startPoint x: 1389, startPoint y: 402, endPoint x: 1490, endPoint y: 459, distance: 116.0
click at [1490, 459] on div "Grooming: Very presentable and well-groomed. Communication: Her English is grea…" at bounding box center [1469, 413] width 176 height 392
click at [1481, 530] on div "Grooming: Very presentable and well-groomed. Communication: Her English is grea…" at bounding box center [1469, 412] width 155 height 381
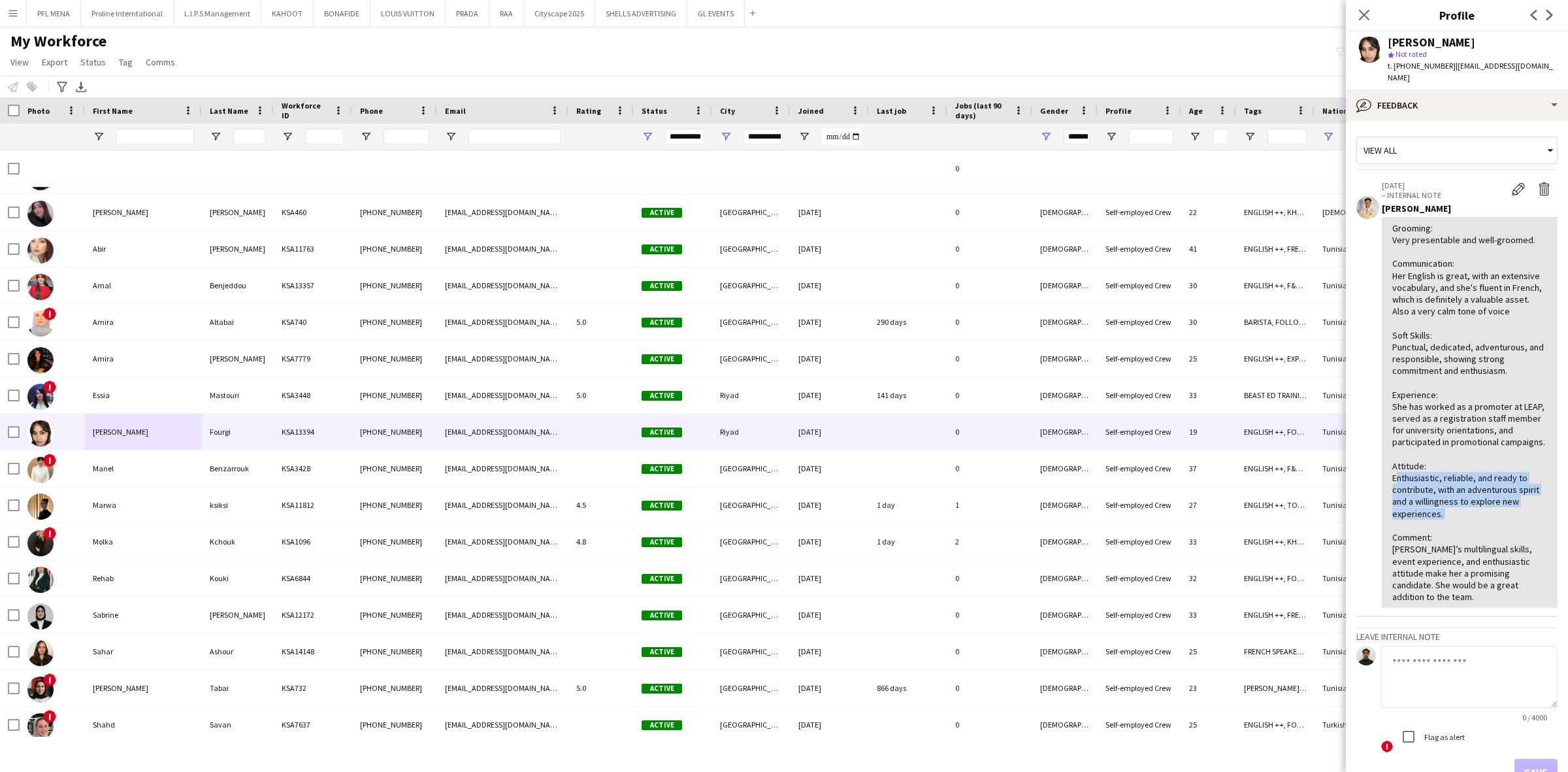
drag, startPoint x: 1393, startPoint y: 490, endPoint x: 1470, endPoint y: 526, distance: 85.0
click at [1470, 526] on div "Grooming: Very presentable and well-groomed. Communication: Her English is grea…" at bounding box center [1469, 412] width 155 height 381
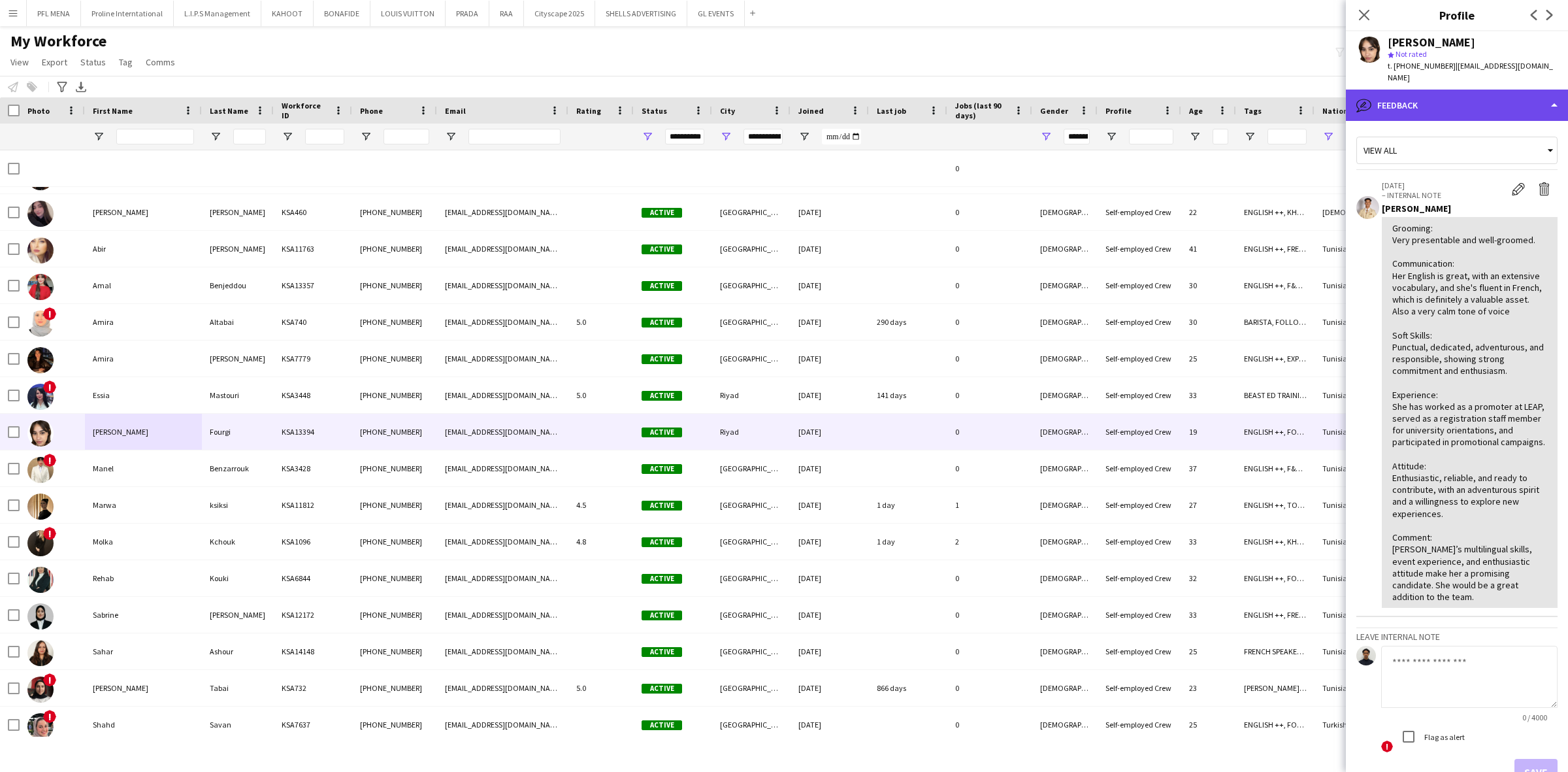
click at [1437, 90] on div "bubble-pencil Feedback" at bounding box center [1457, 105] width 222 height 31
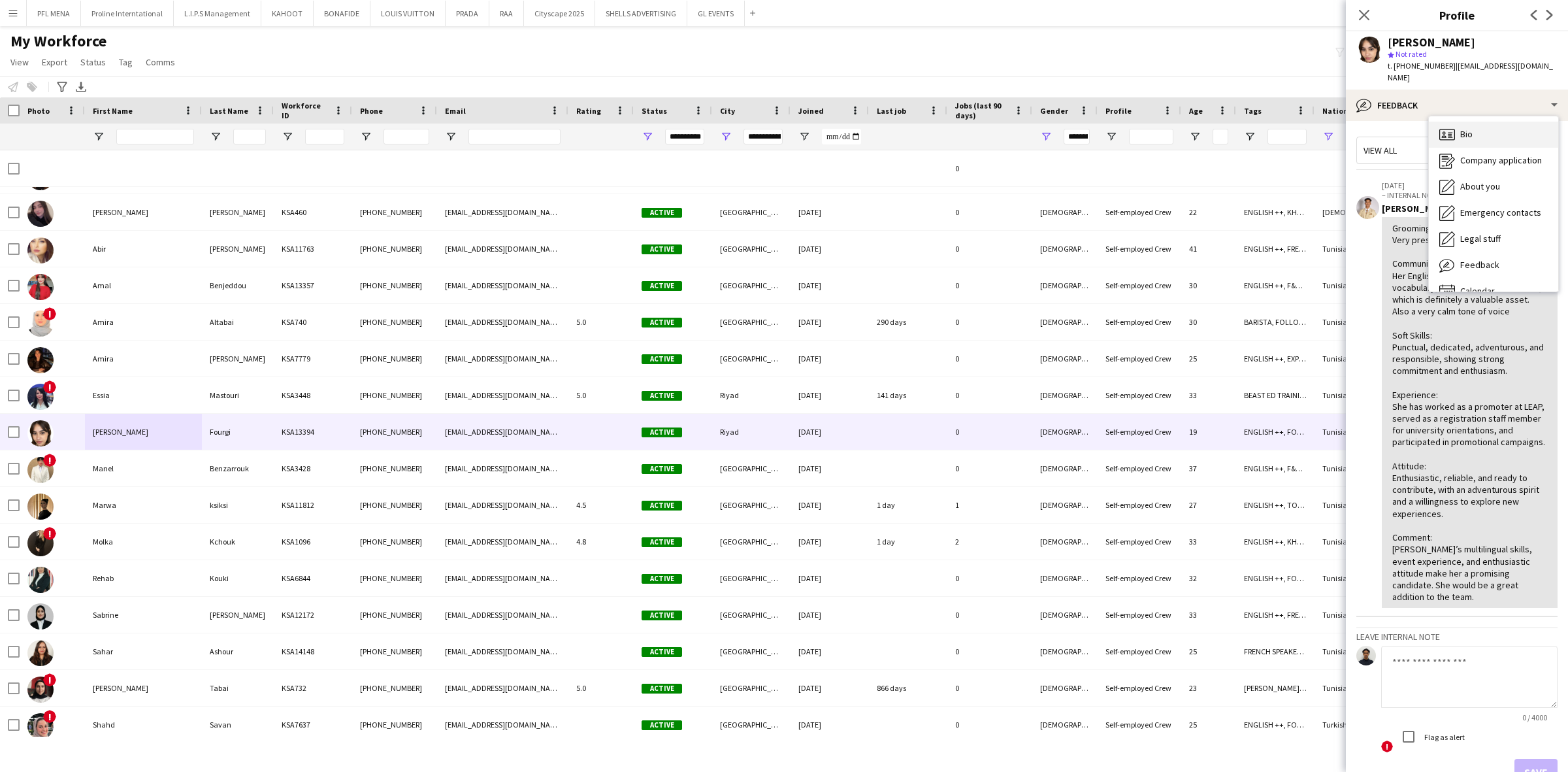
click at [1468, 131] on div "Bio Bio" at bounding box center [1493, 134] width 129 height 26
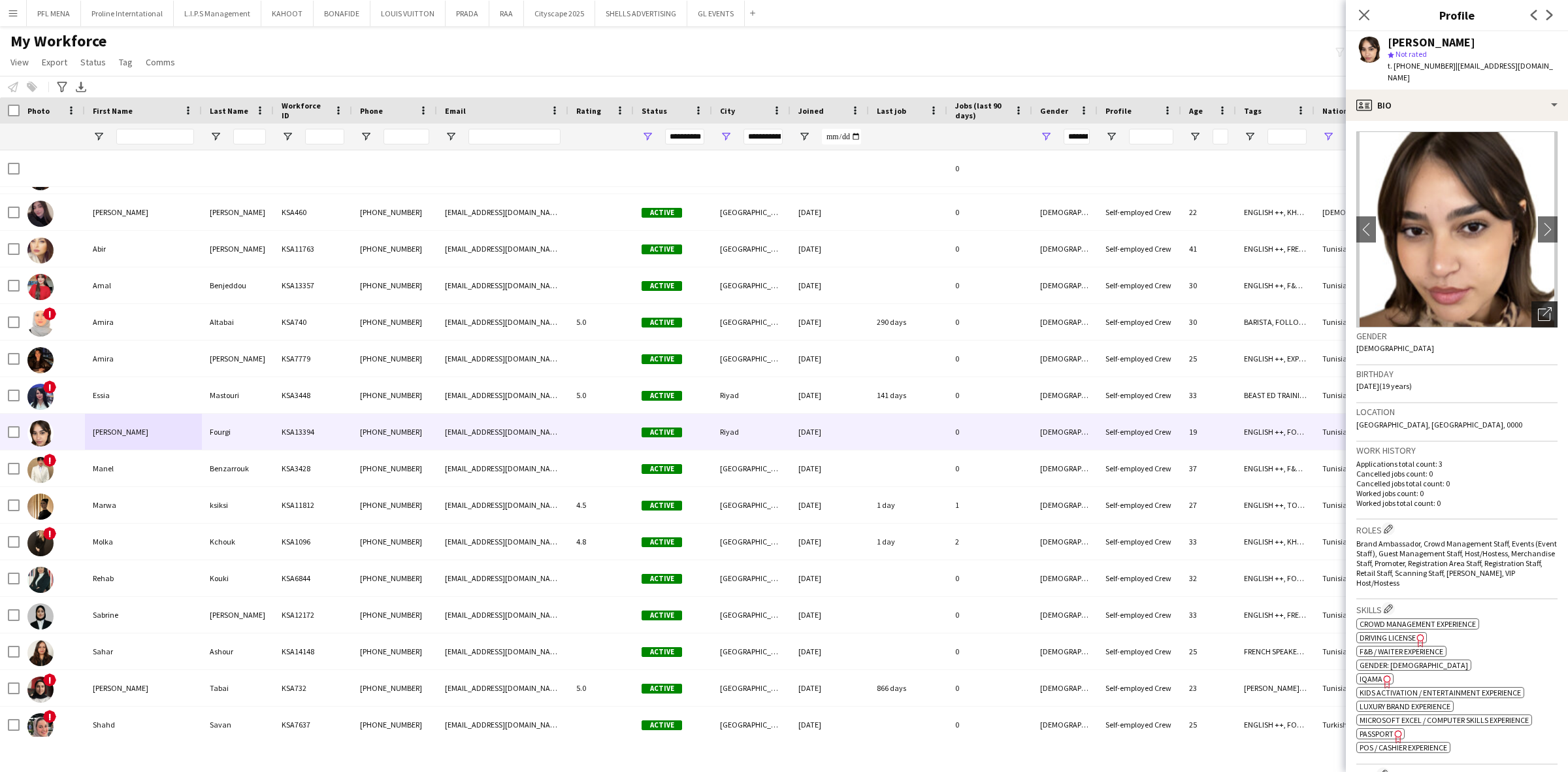
click at [1531, 305] on div "Open photos pop-in" at bounding box center [1544, 314] width 26 height 26
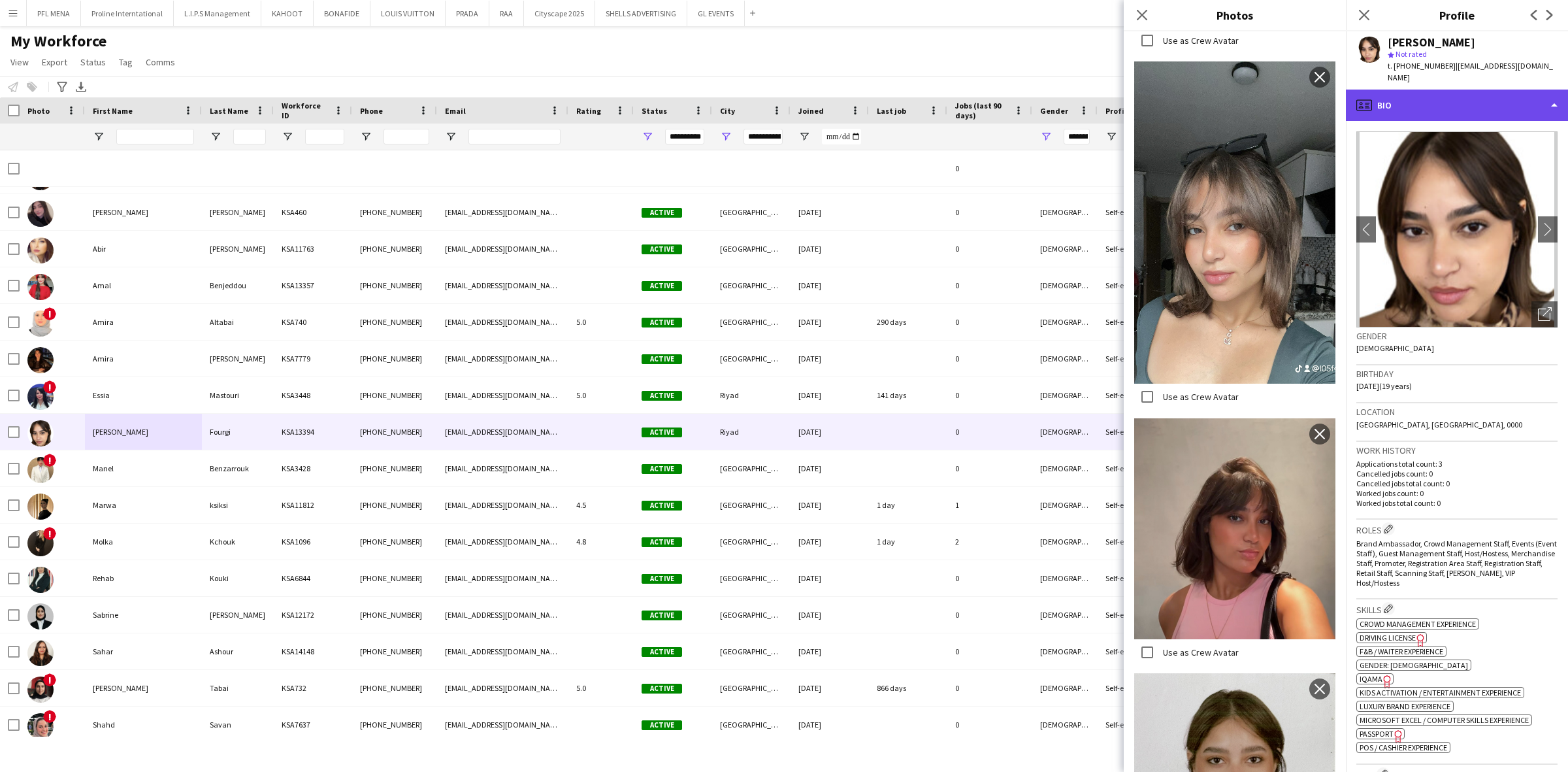
click at [1470, 95] on div "profile Bio" at bounding box center [1457, 105] width 222 height 31
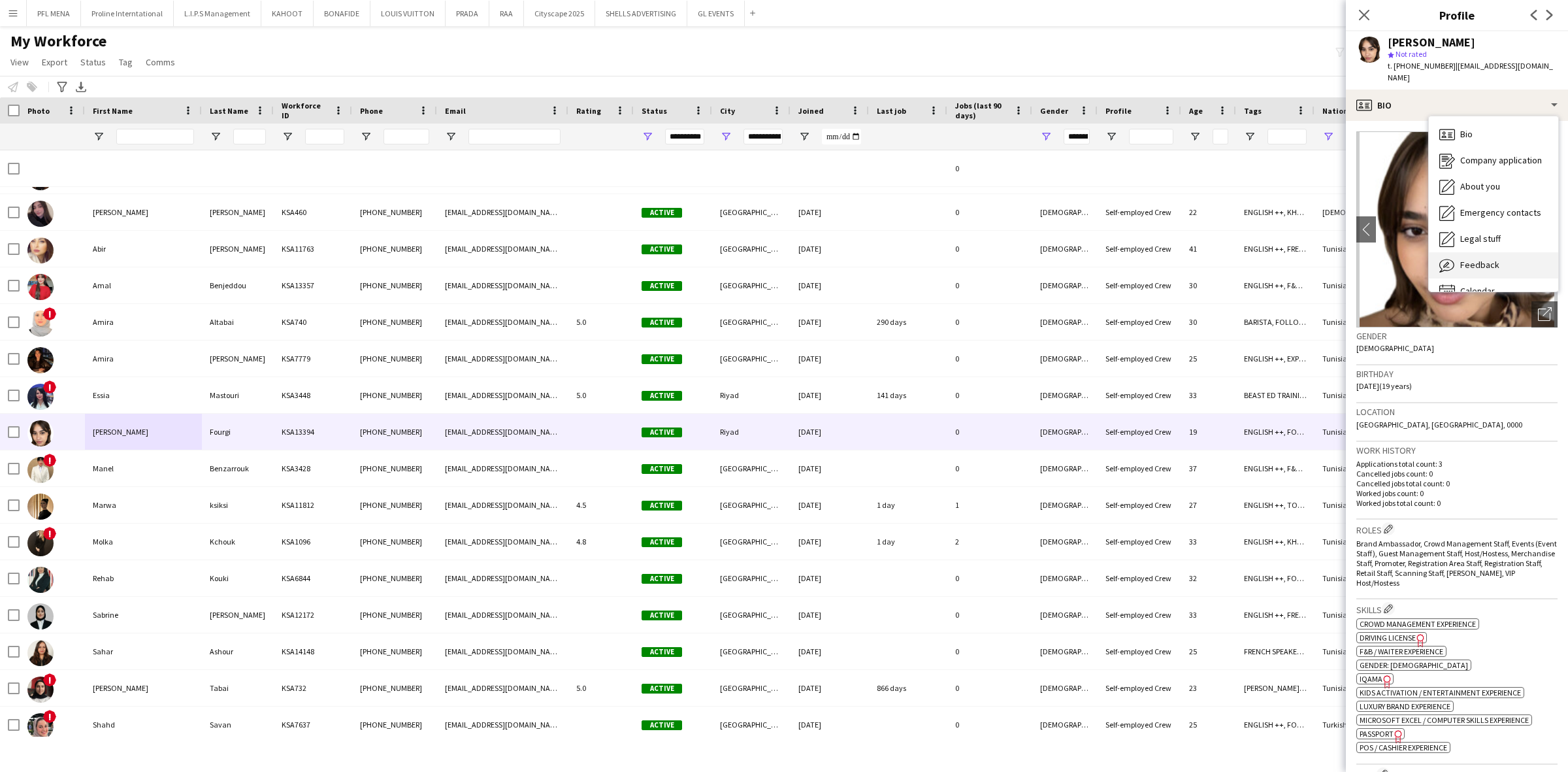
click at [1495, 259] on span "Feedback" at bounding box center [1479, 264] width 39 height 12
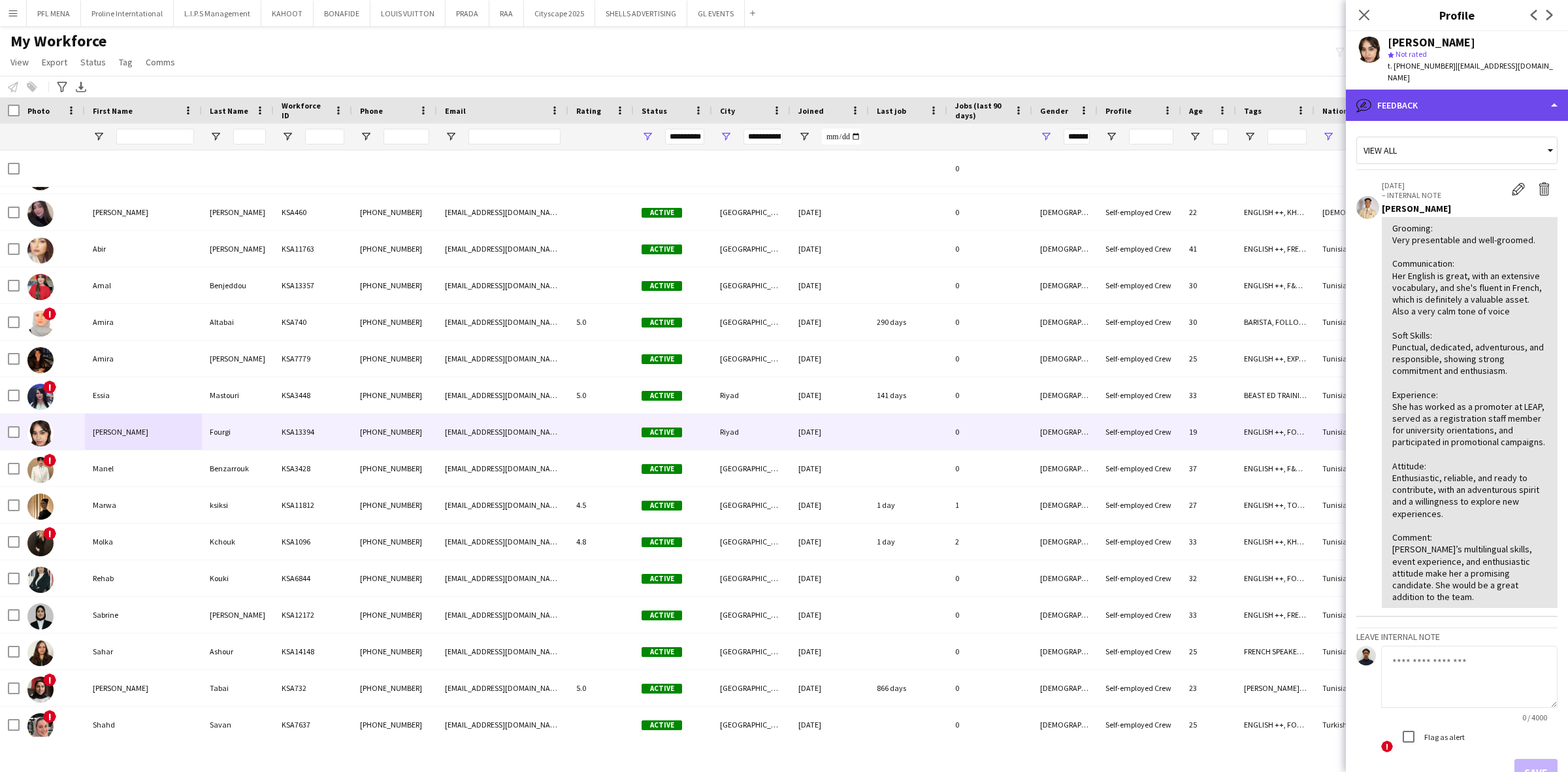
click at [1490, 90] on div "bubble-pencil Feedback" at bounding box center [1457, 105] width 222 height 31
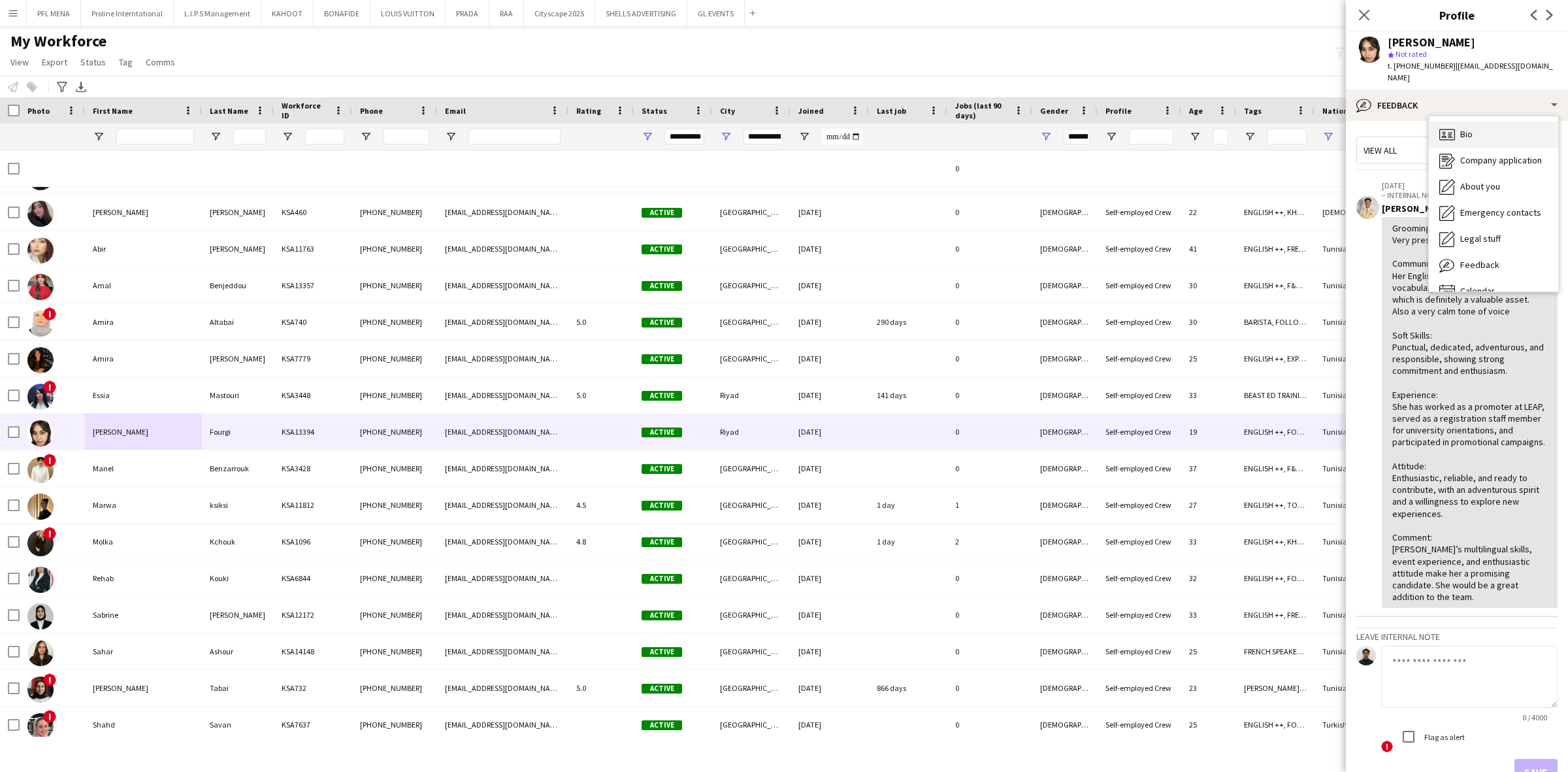
click at [1473, 122] on div "Bio Bio" at bounding box center [1493, 134] width 129 height 26
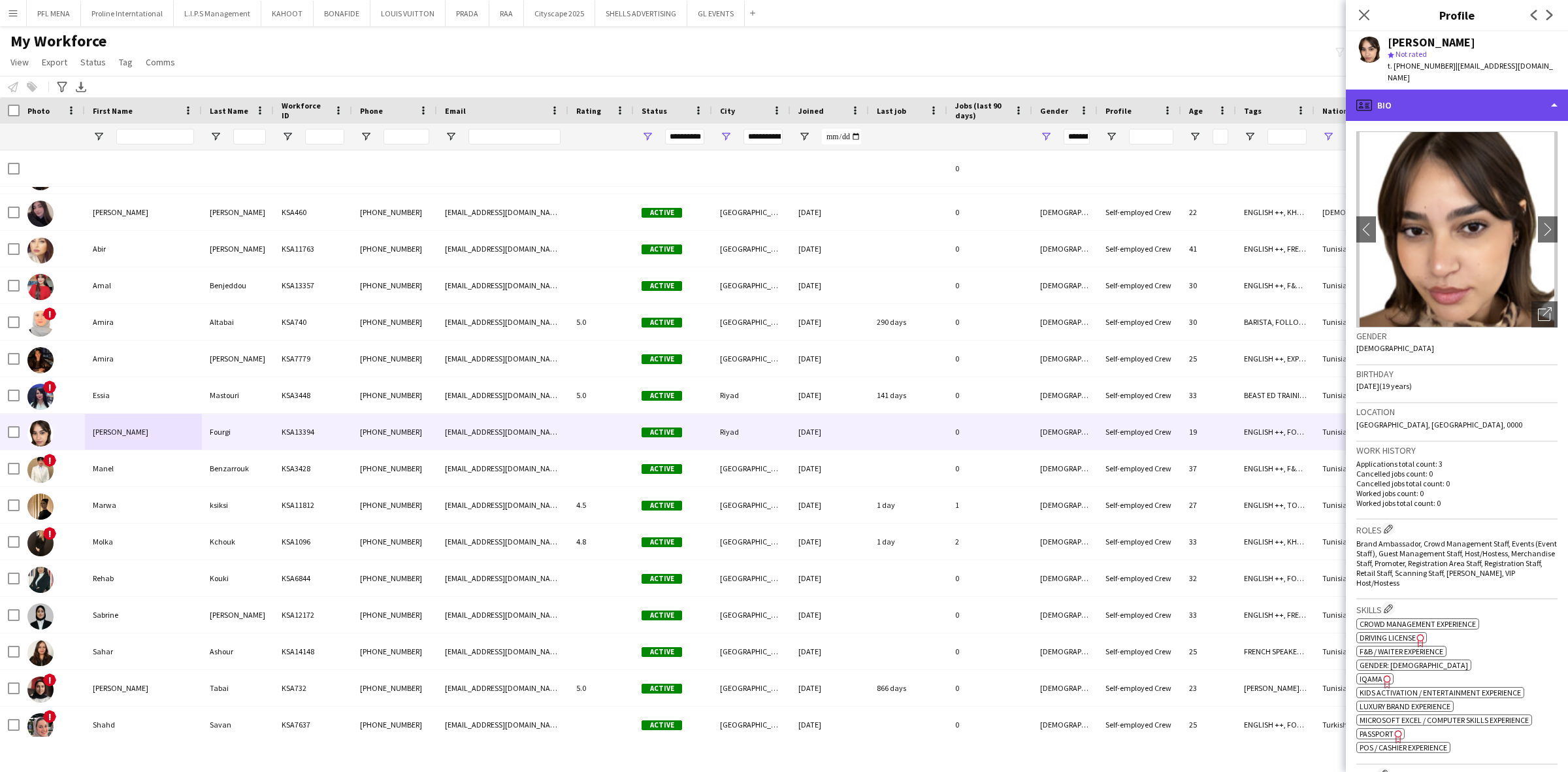
click at [1502, 90] on div "profile Bio" at bounding box center [1457, 105] width 222 height 31
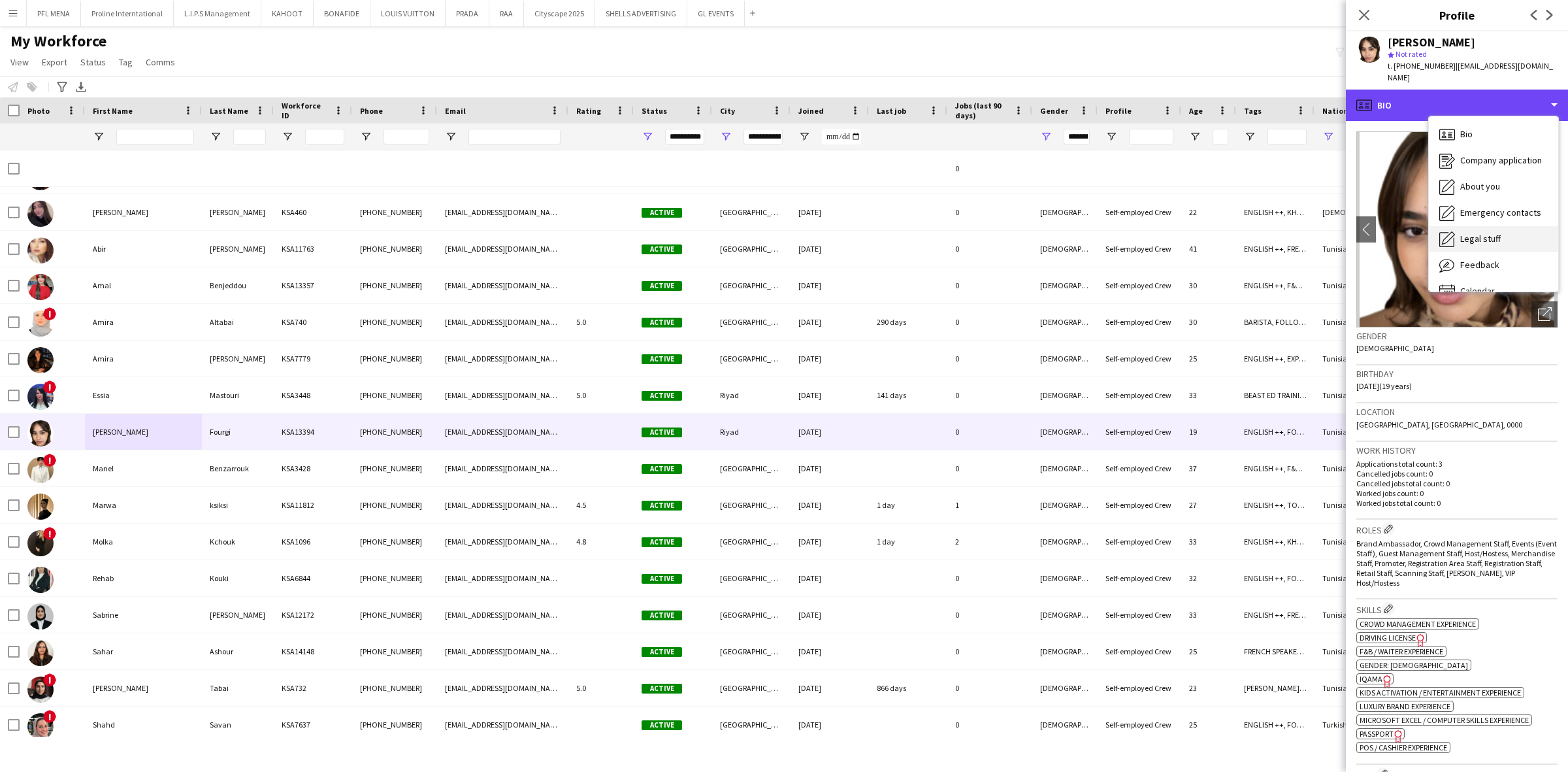
scroll to position [18, 0]
click at [1491, 241] on span "Feedback" at bounding box center [1479, 247] width 39 height 12
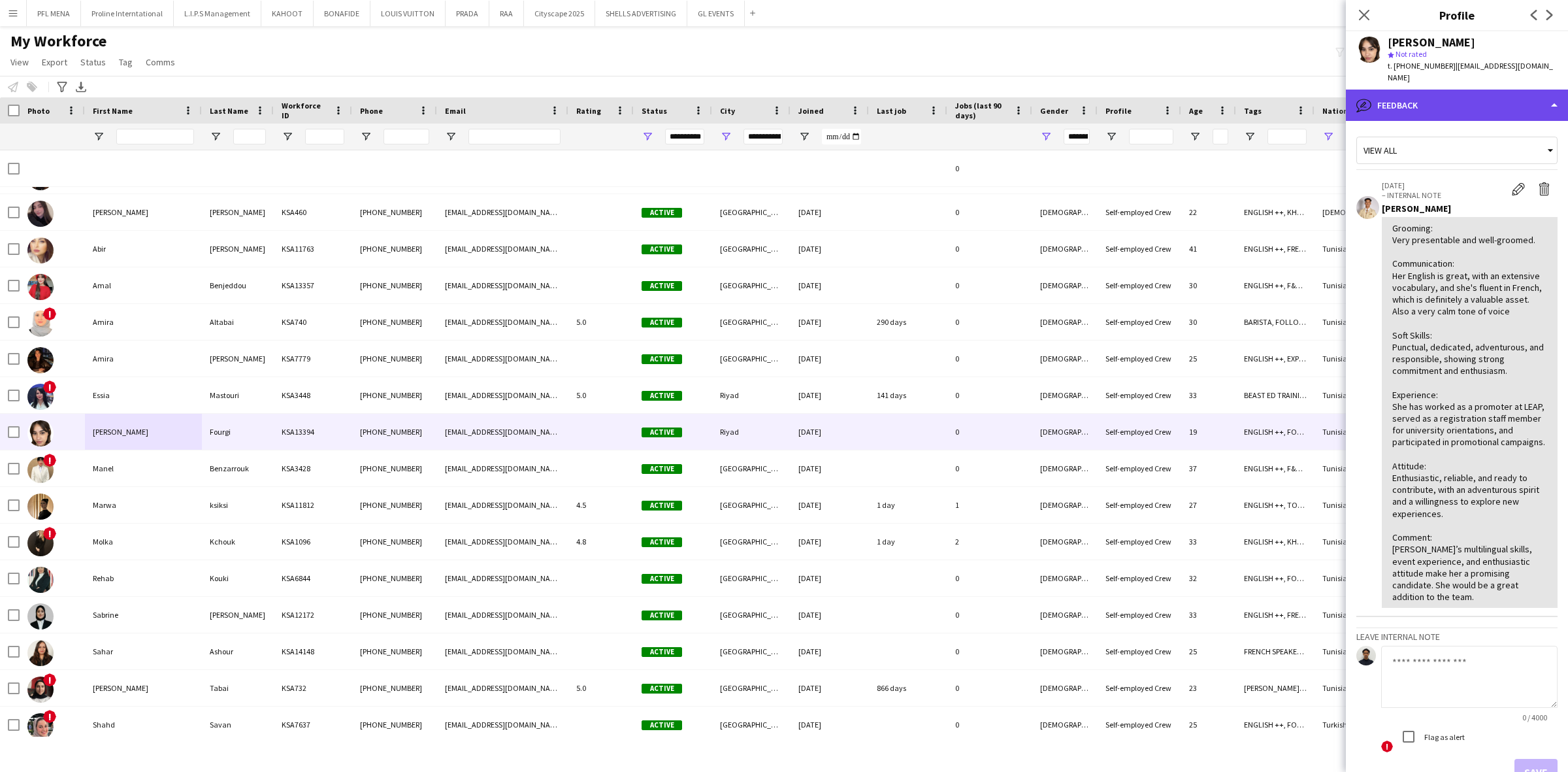
click at [1435, 90] on div "bubble-pencil Feedback" at bounding box center [1457, 105] width 222 height 31
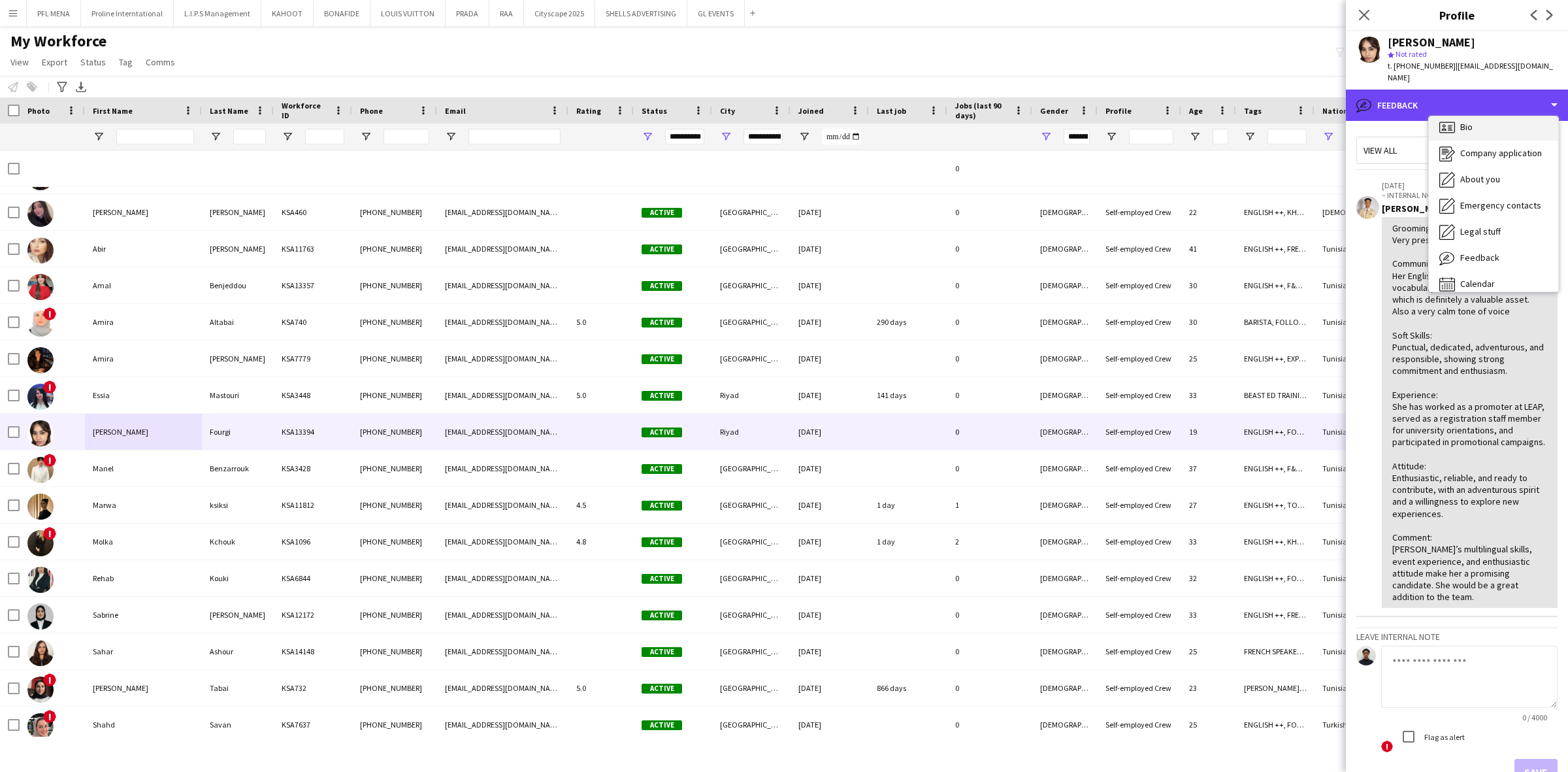
scroll to position [0, 0]
click at [1501, 122] on div "Bio Bio" at bounding box center [1493, 134] width 129 height 26
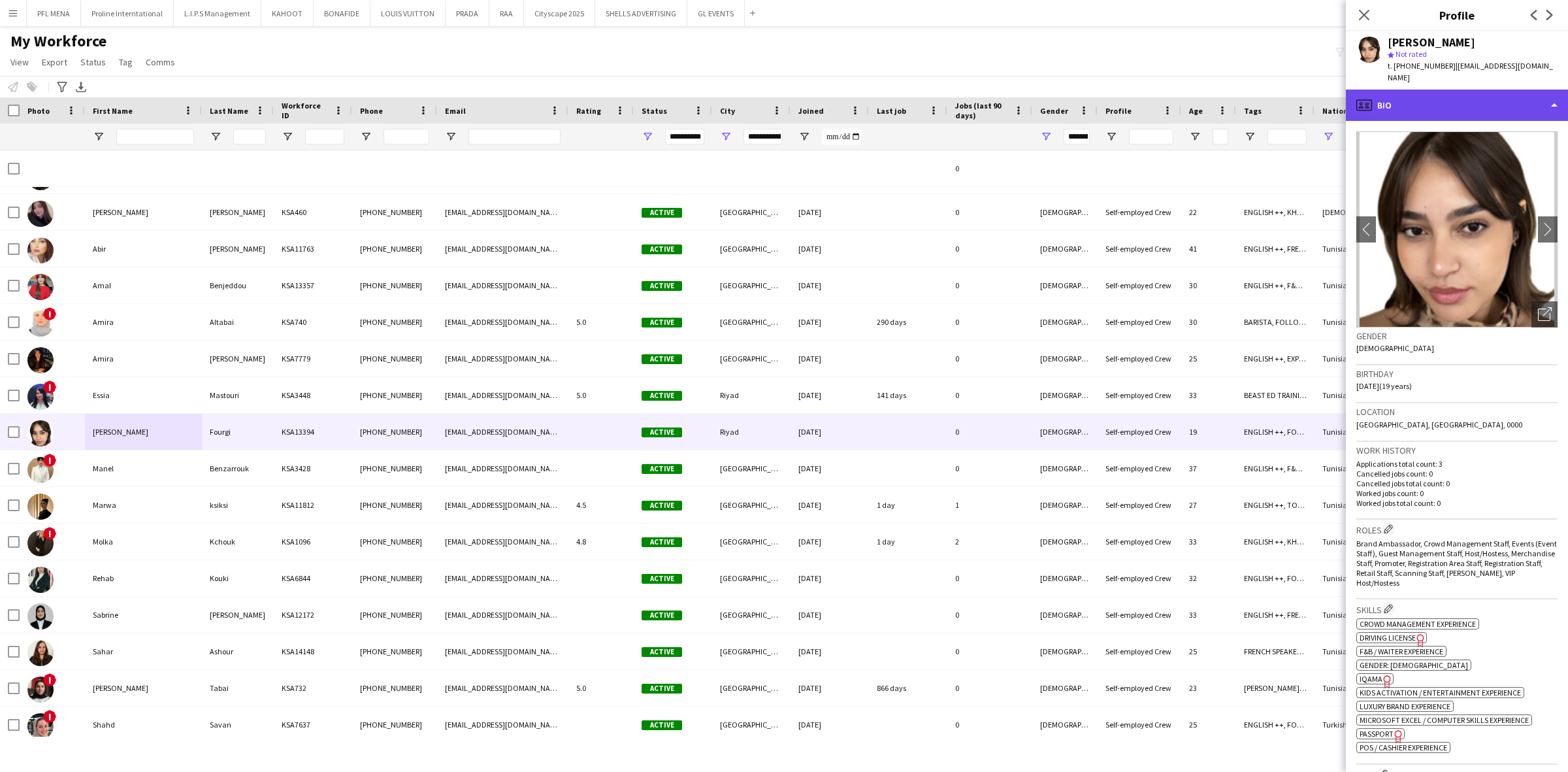
click at [1468, 95] on div "profile Bio" at bounding box center [1457, 105] width 222 height 31
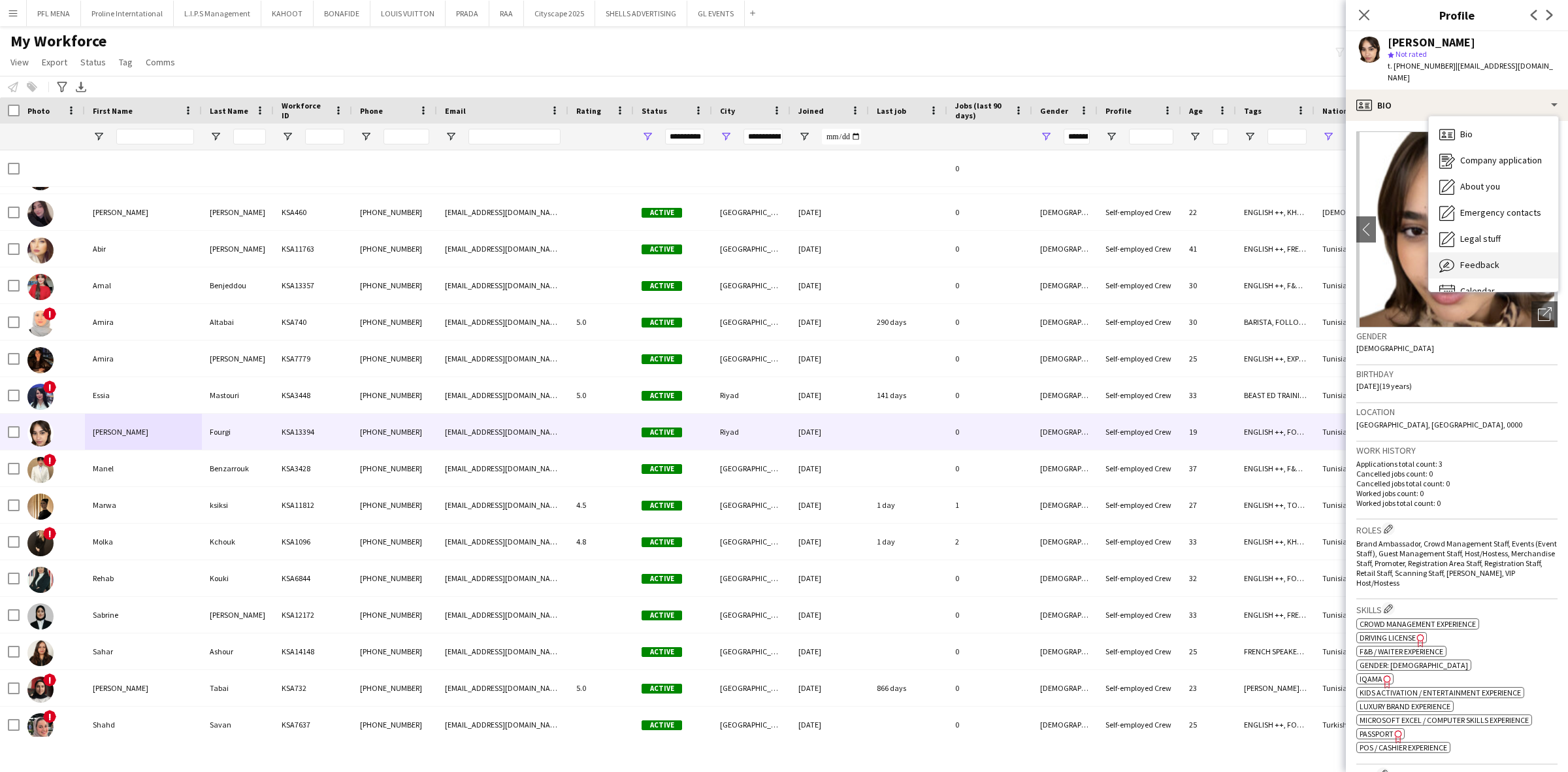
click at [1494, 259] on span "Feedback" at bounding box center [1479, 264] width 39 height 12
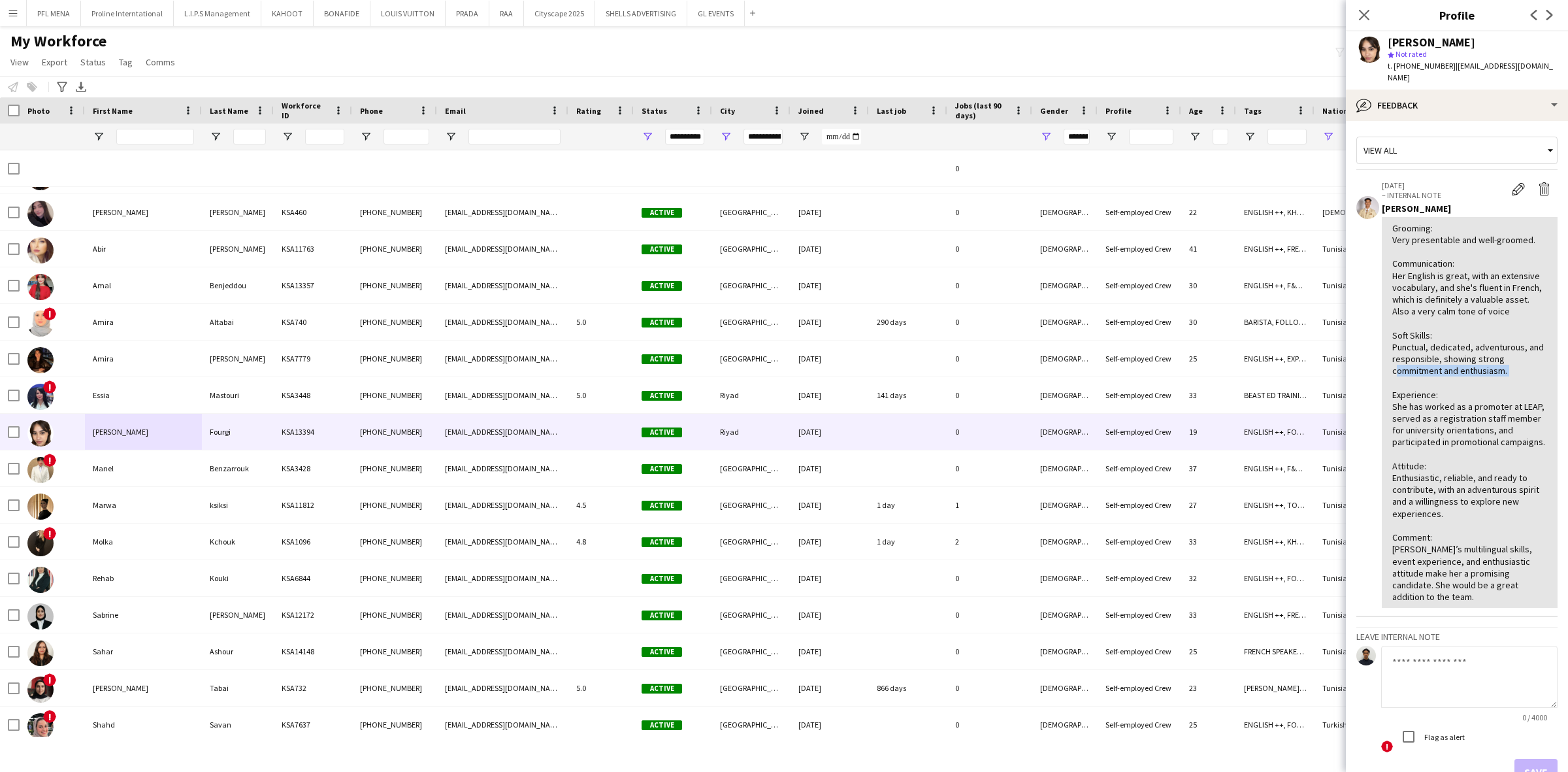
drag, startPoint x: 1390, startPoint y: 368, endPoint x: 1520, endPoint y: 377, distance: 130.3
click at [1520, 377] on div "Grooming: Very presentable and well-groomed. Communication: Her English is grea…" at bounding box center [1469, 413] width 176 height 392
click at [1485, 91] on div "bubble-pencil Feedback" at bounding box center [1457, 105] width 222 height 31
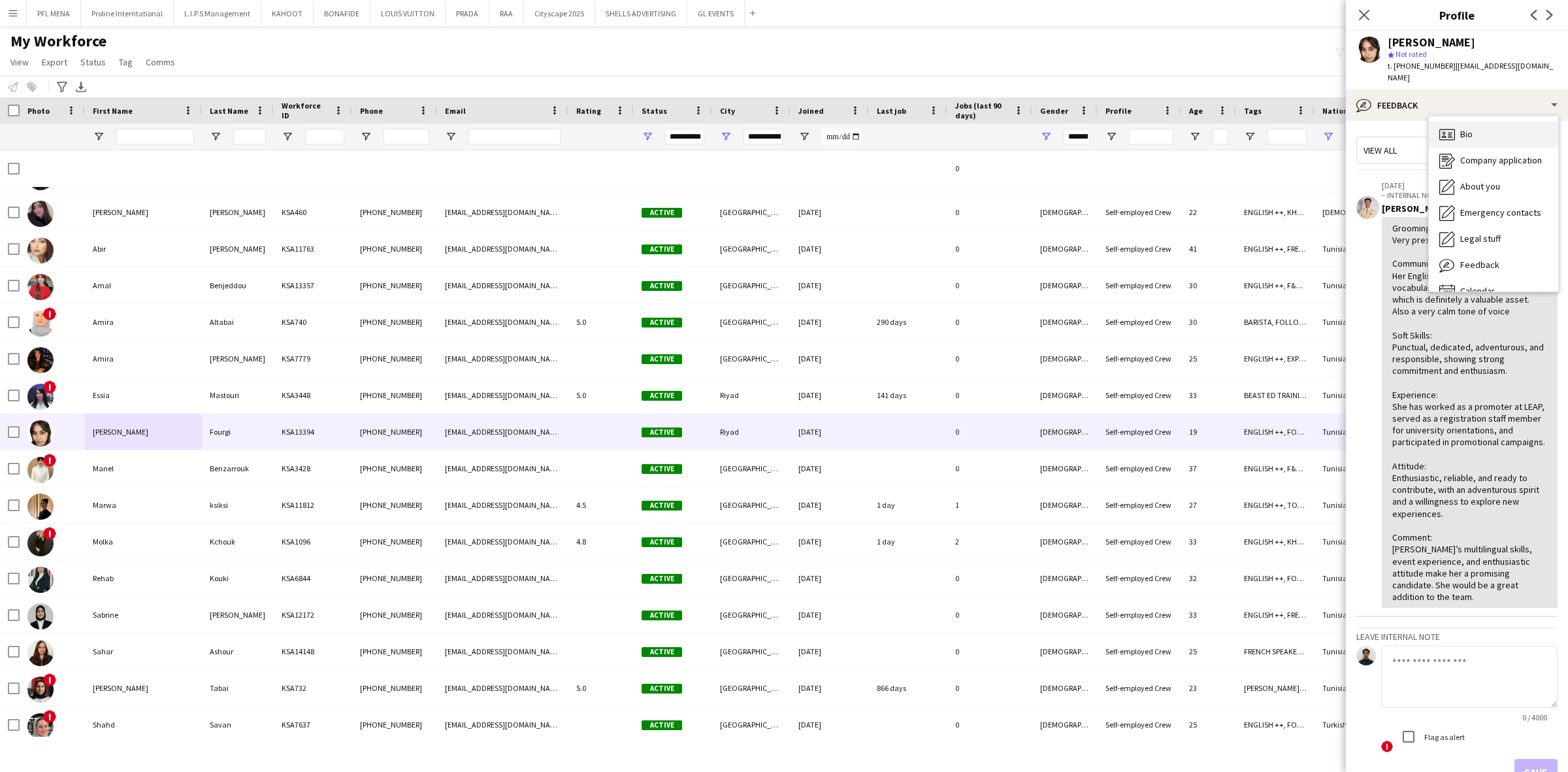
click at [1490, 122] on div "Bio Bio" at bounding box center [1493, 134] width 129 height 26
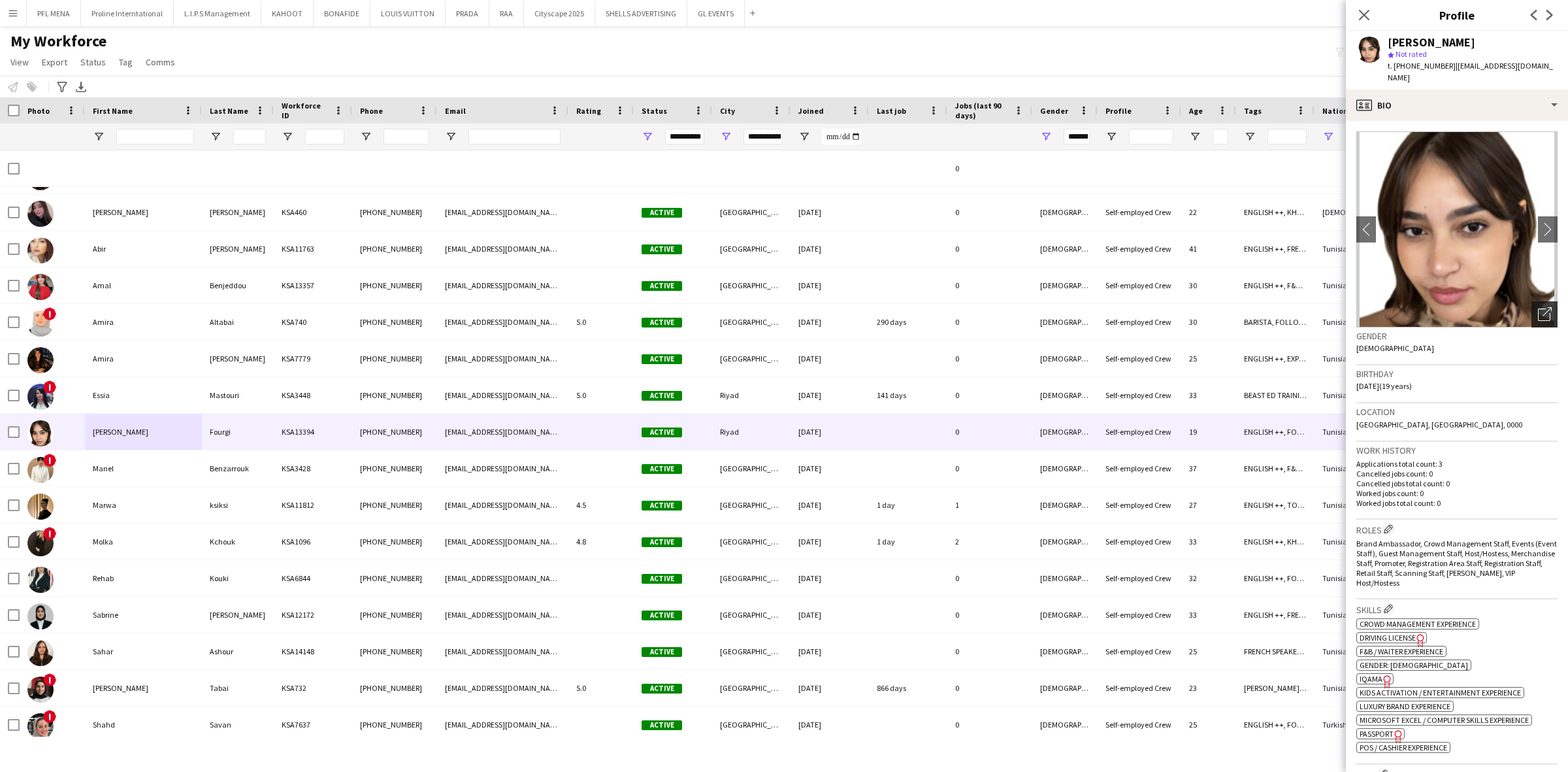
click at [1531, 301] on div "Open photos pop-in" at bounding box center [1544, 314] width 26 height 26
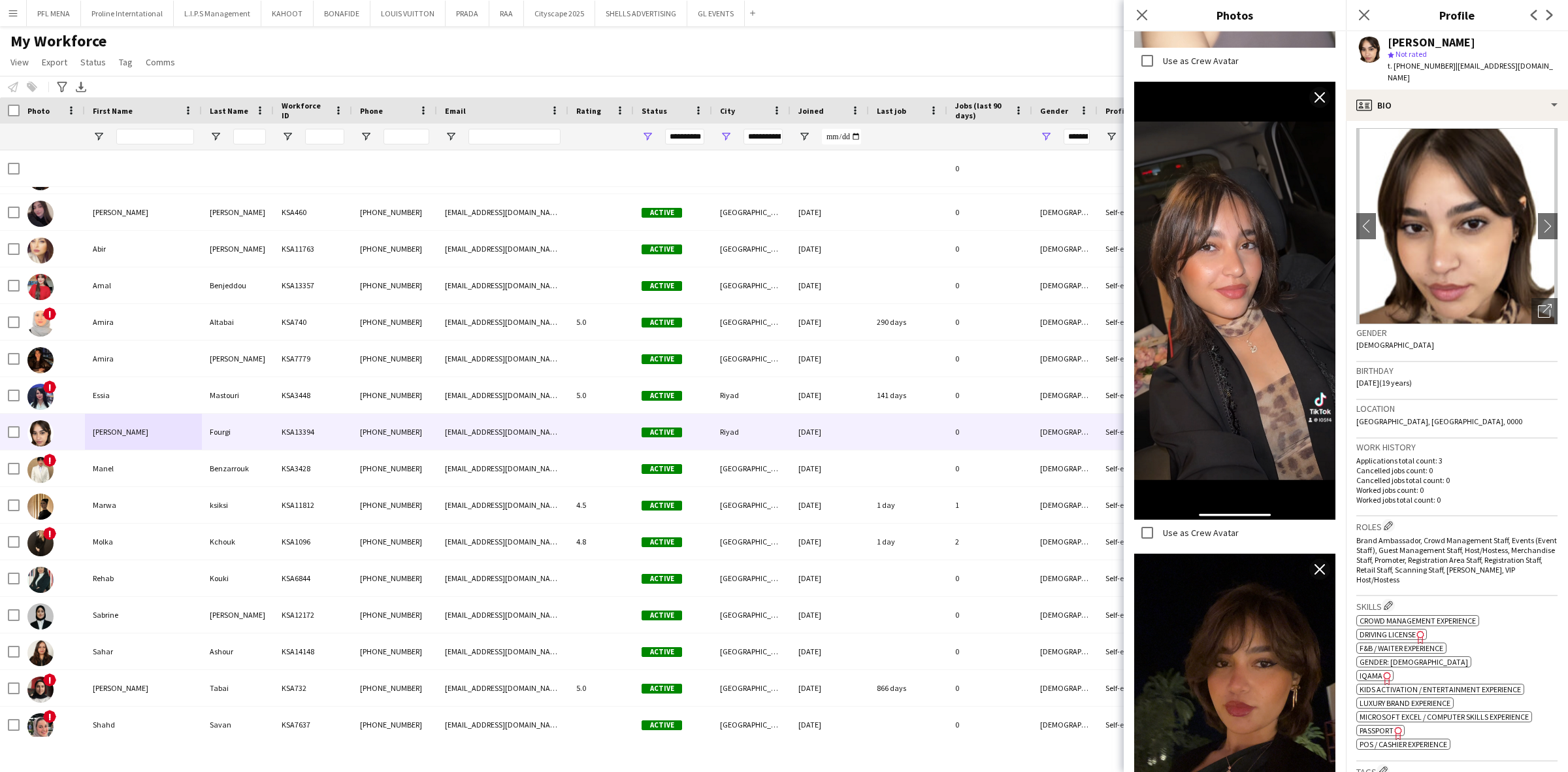
scroll to position [5, 0]
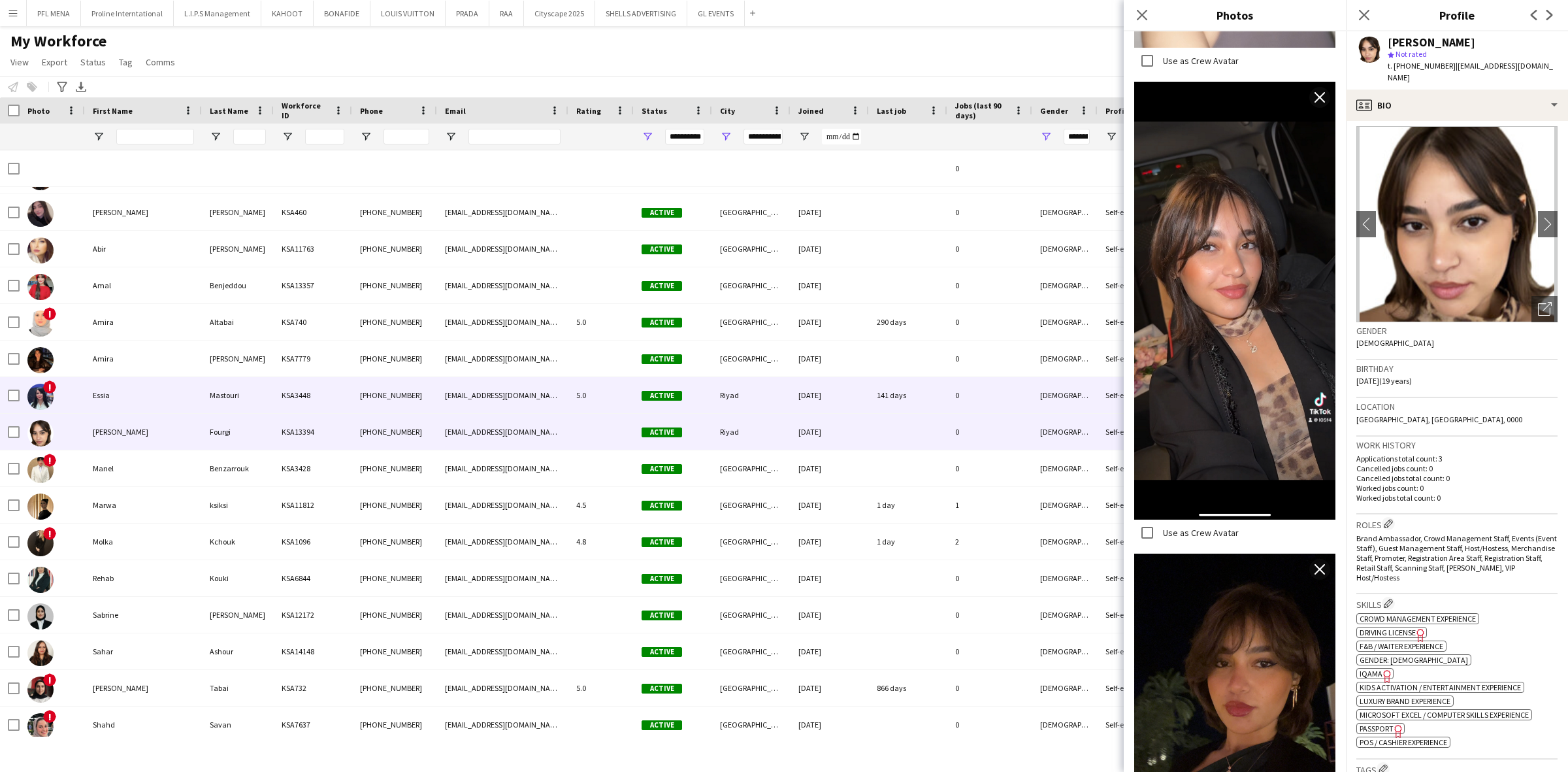
click at [117, 397] on div "Essia" at bounding box center [143, 394] width 117 height 36
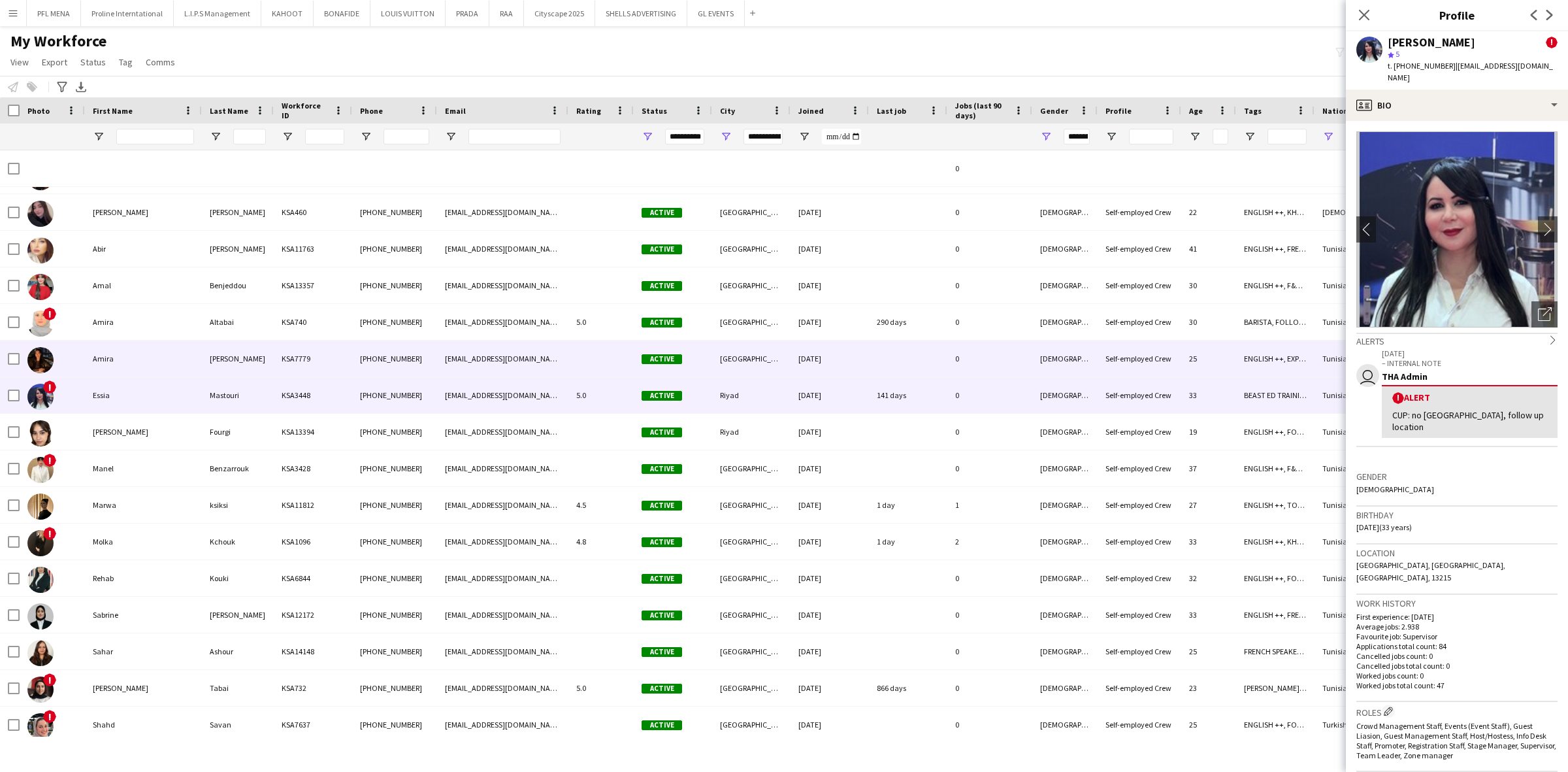
click at [117, 354] on div "Amira" at bounding box center [143, 358] width 117 height 36
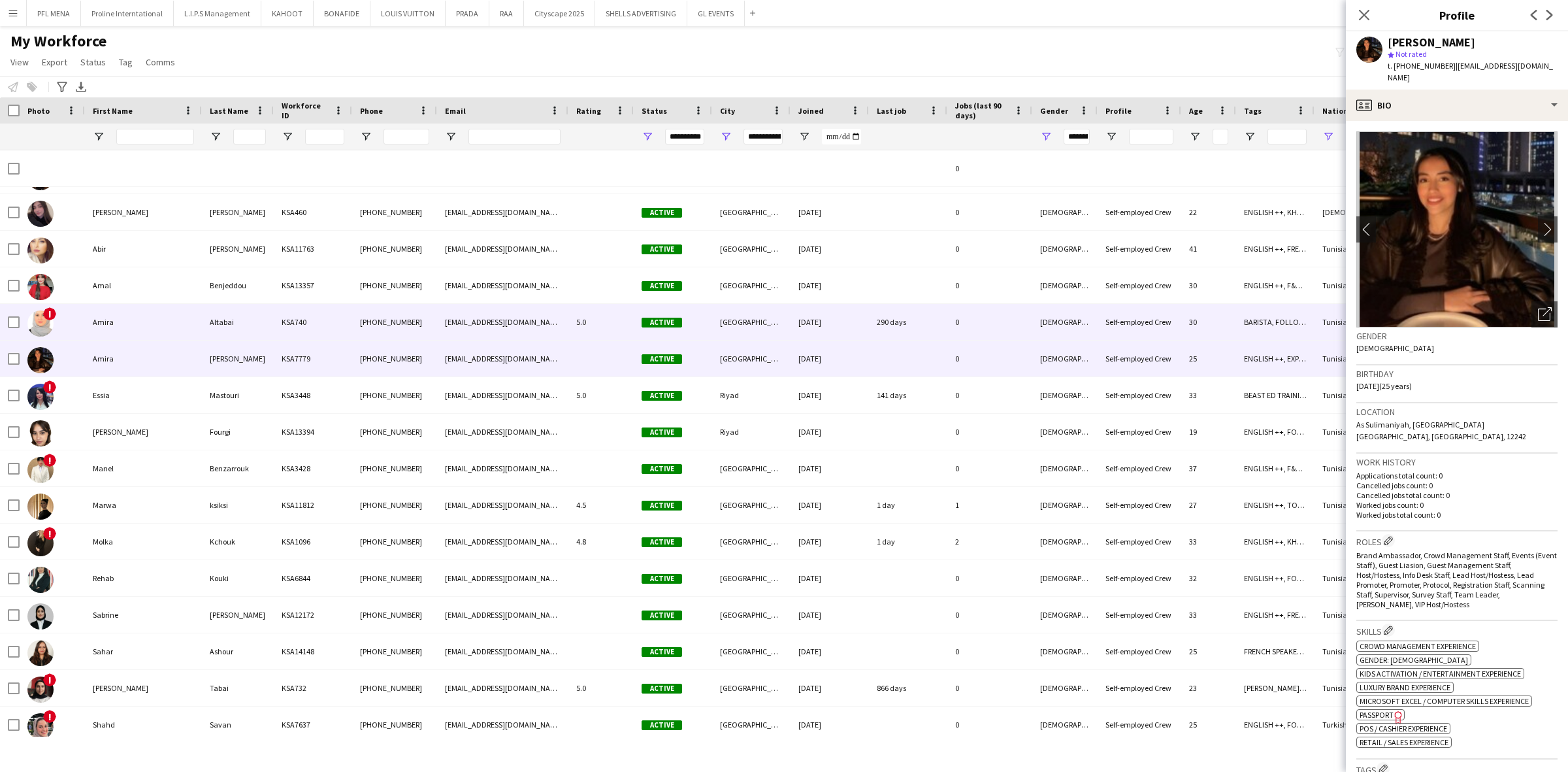
click at [131, 334] on div "Amira" at bounding box center [143, 322] width 117 height 36
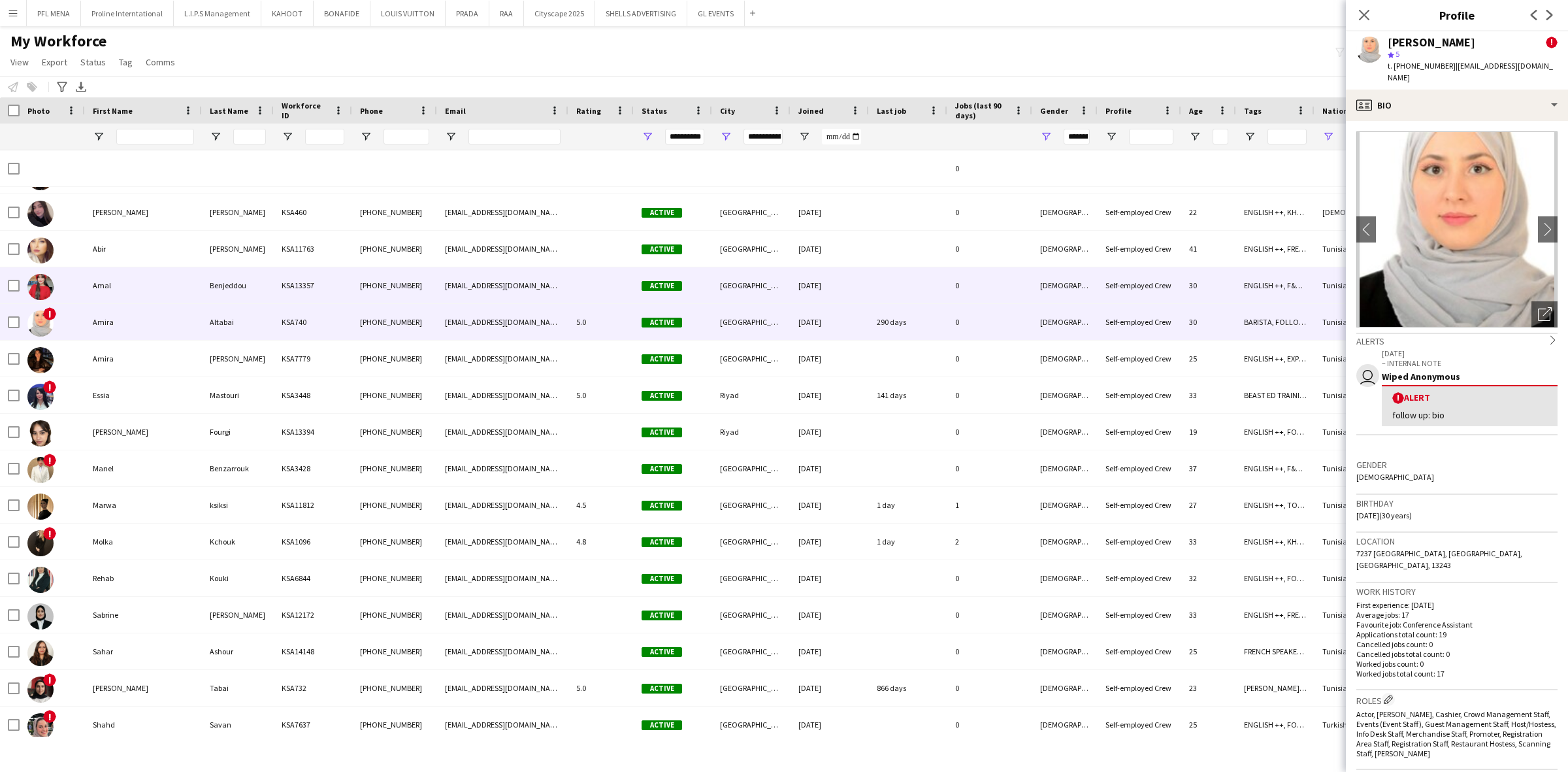
click at [134, 302] on div "Amal" at bounding box center [143, 285] width 117 height 36
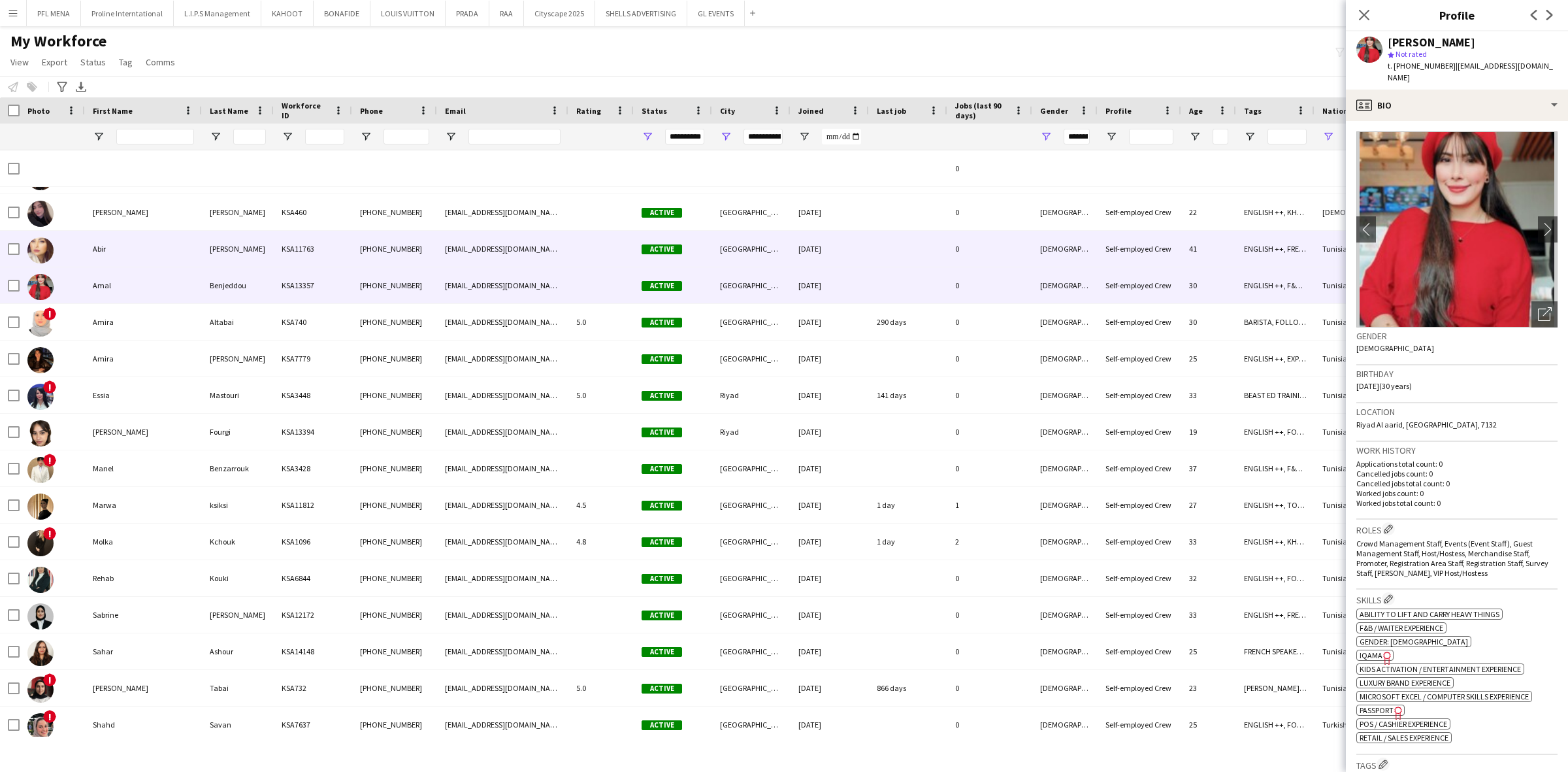
click at [142, 250] on div "Abir" at bounding box center [143, 248] width 117 height 36
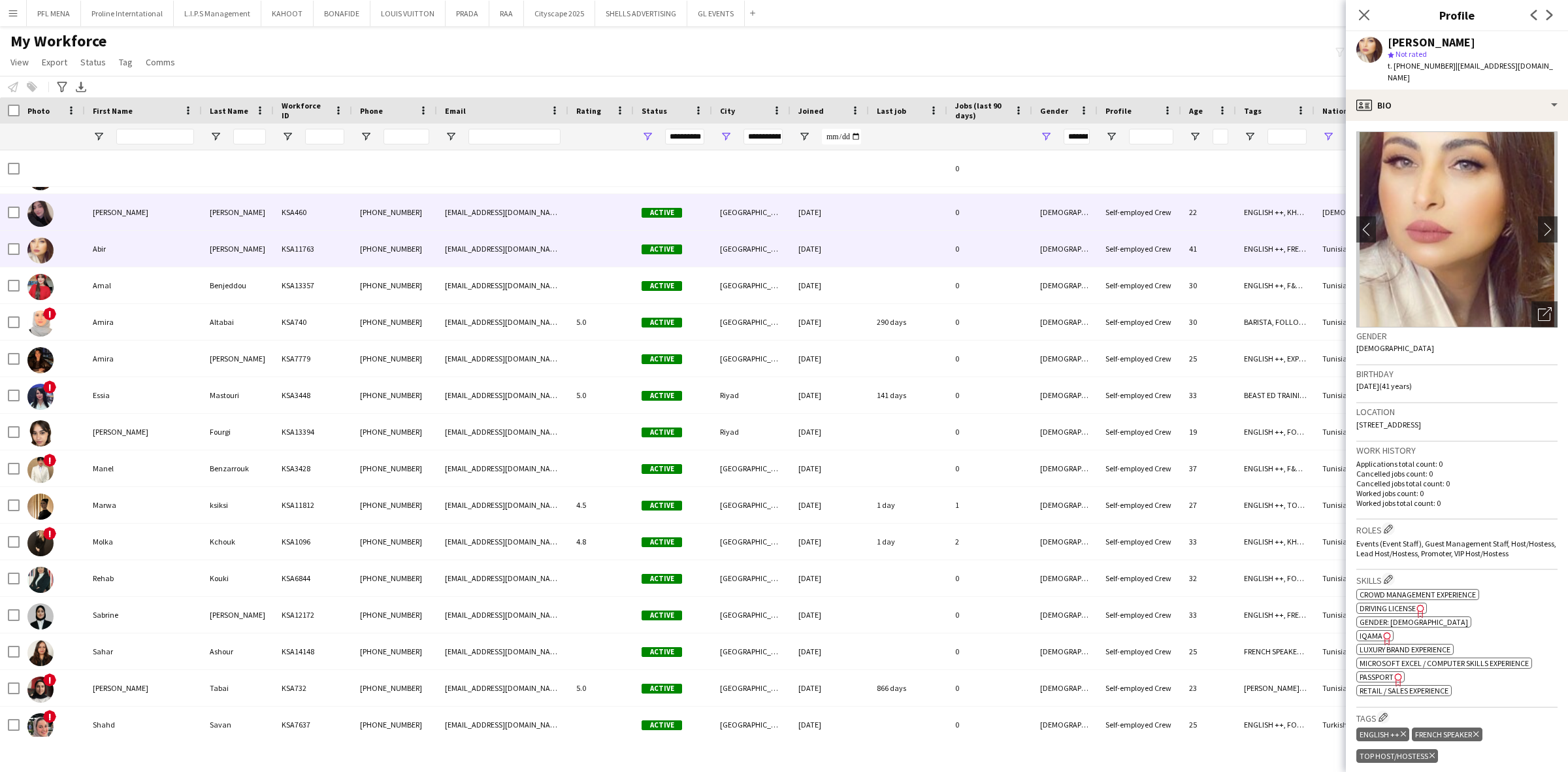
click at [142, 221] on div "Zina" at bounding box center [143, 212] width 117 height 36
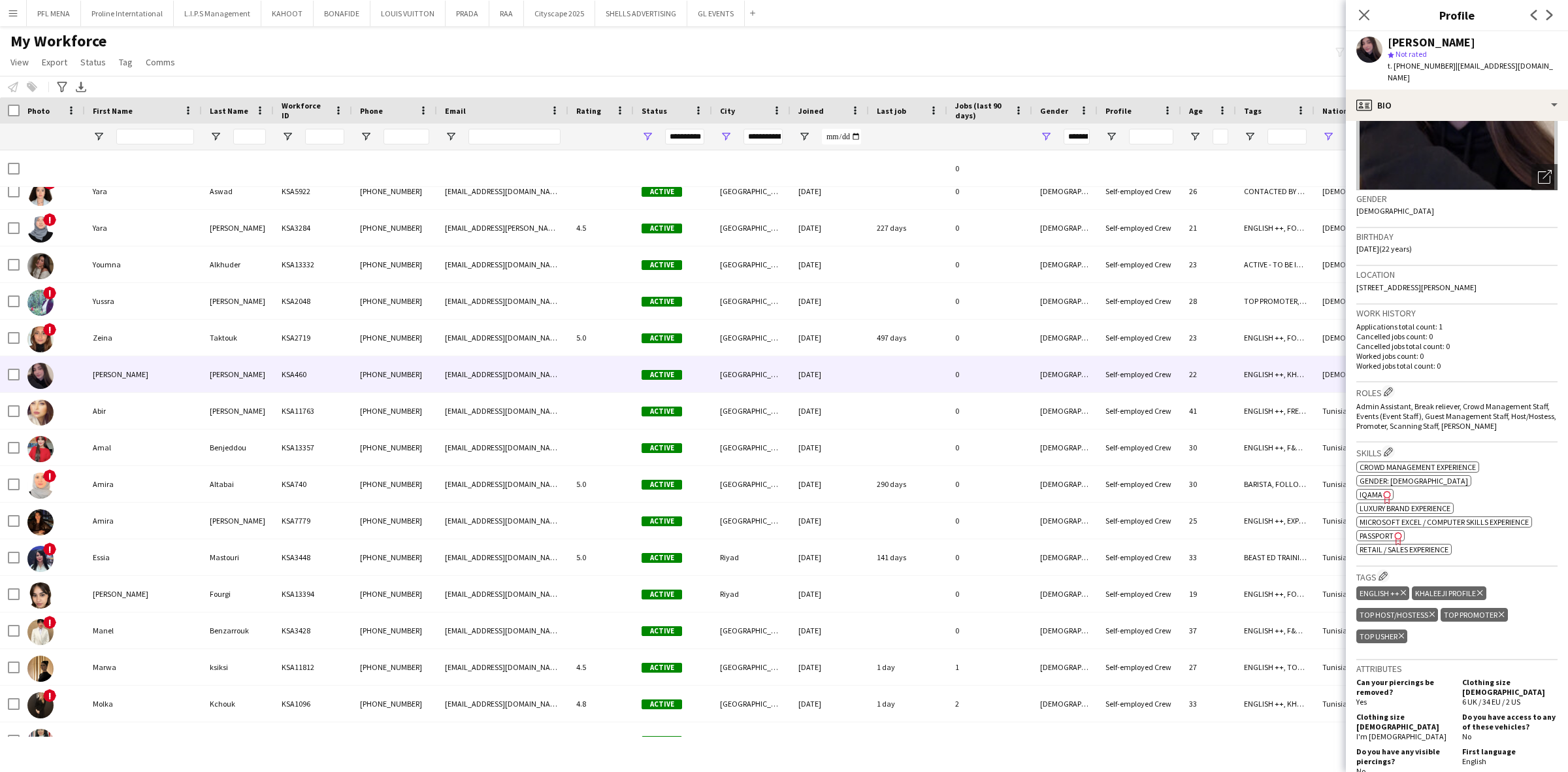
scroll to position [0, 0]
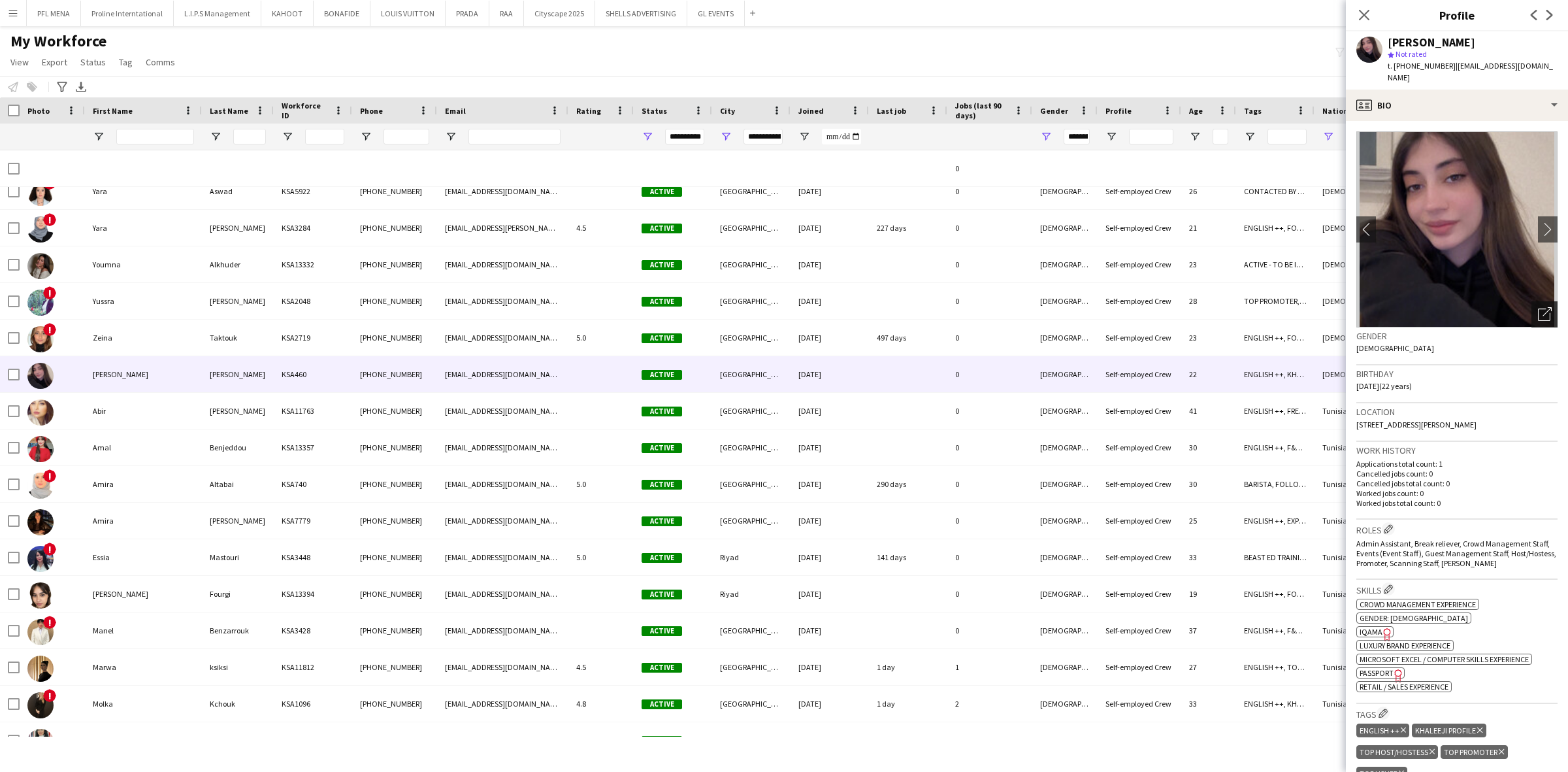
click at [1538, 308] on icon "Open photos pop-in" at bounding box center [1544, 314] width 13 height 13
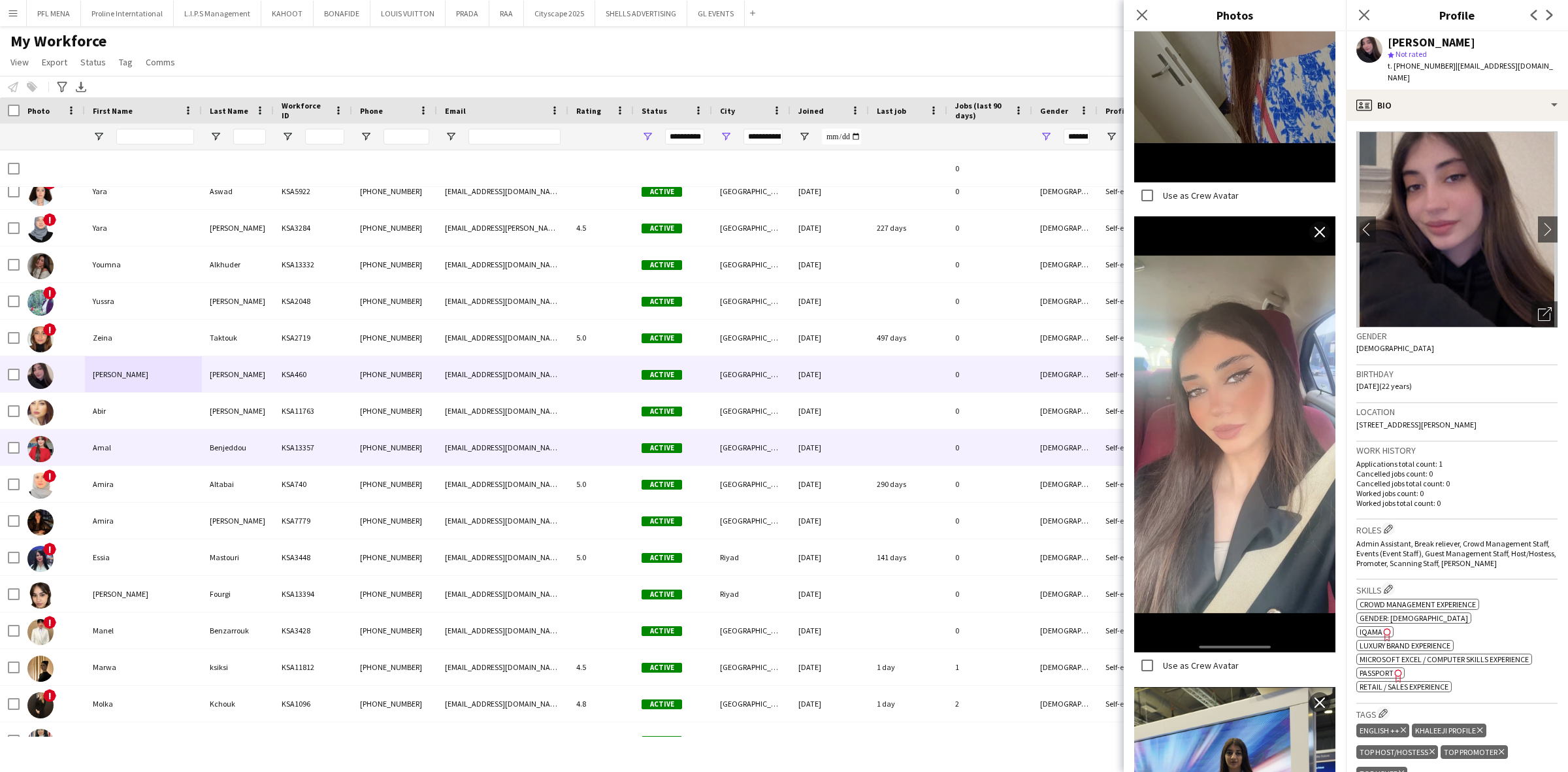
scroll to position [571, 0]
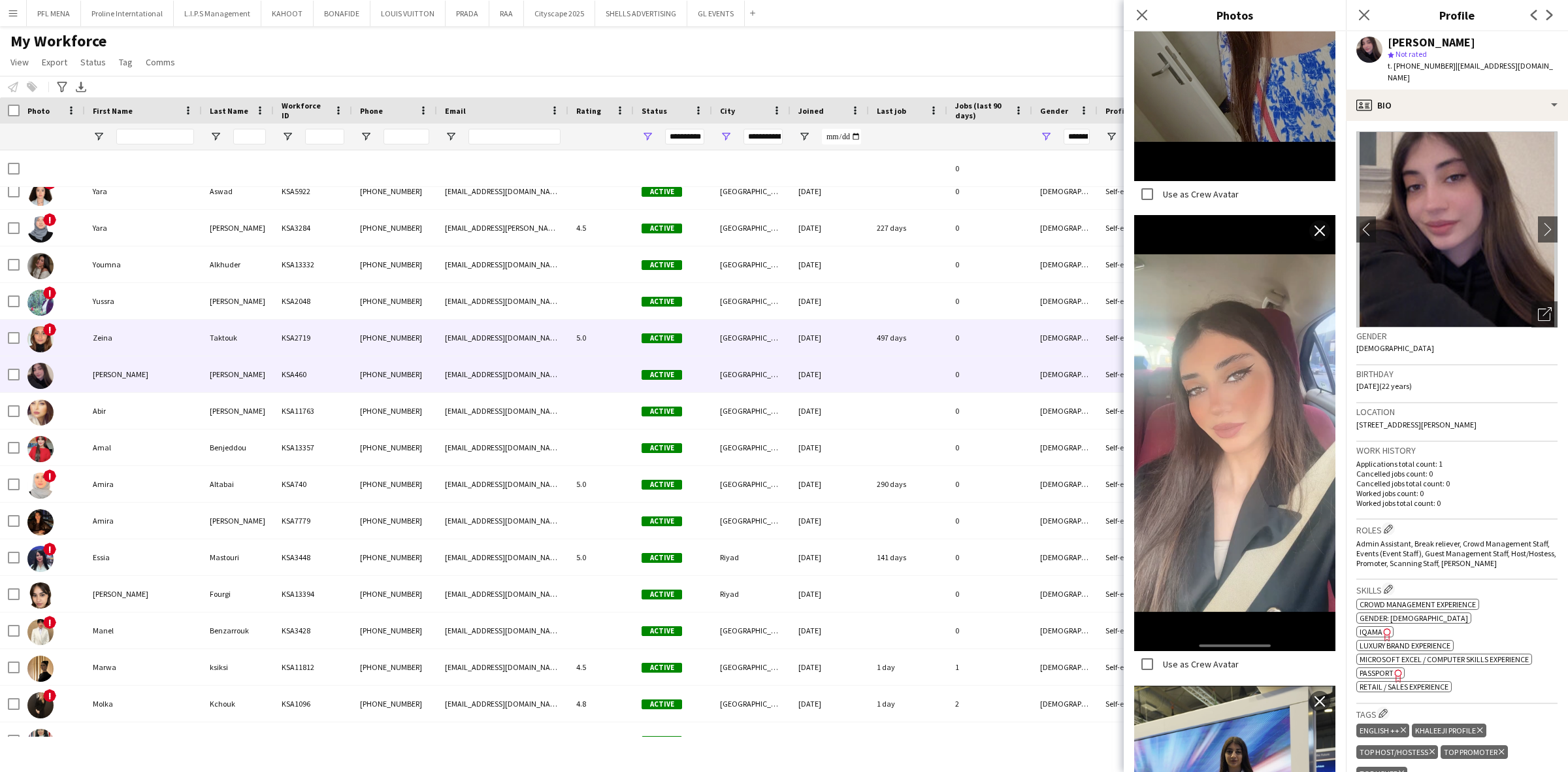
click at [129, 344] on div "Zeina" at bounding box center [143, 337] width 117 height 36
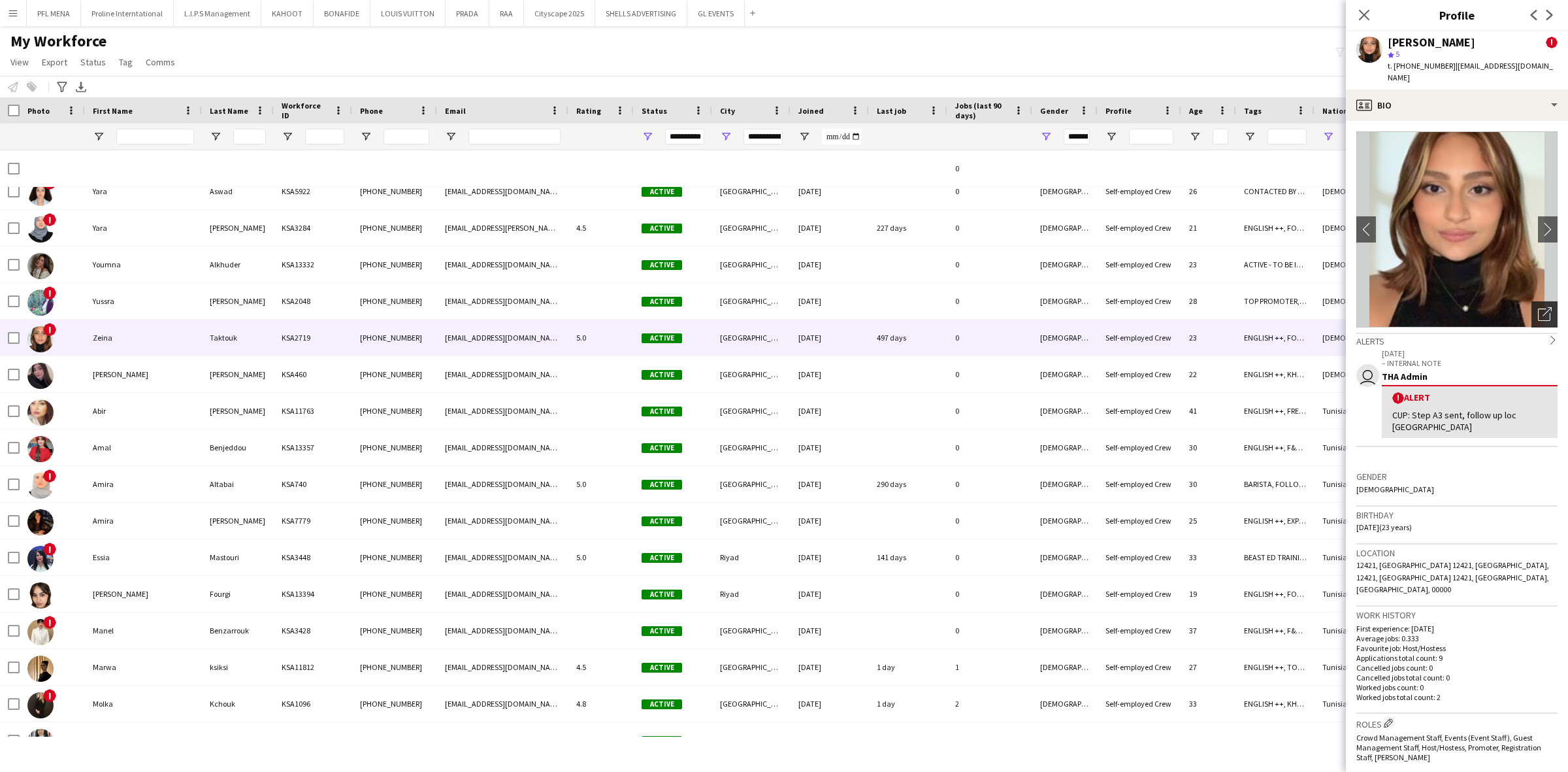
click at [1538, 308] on icon "Open photos pop-in" at bounding box center [1544, 314] width 13 height 13
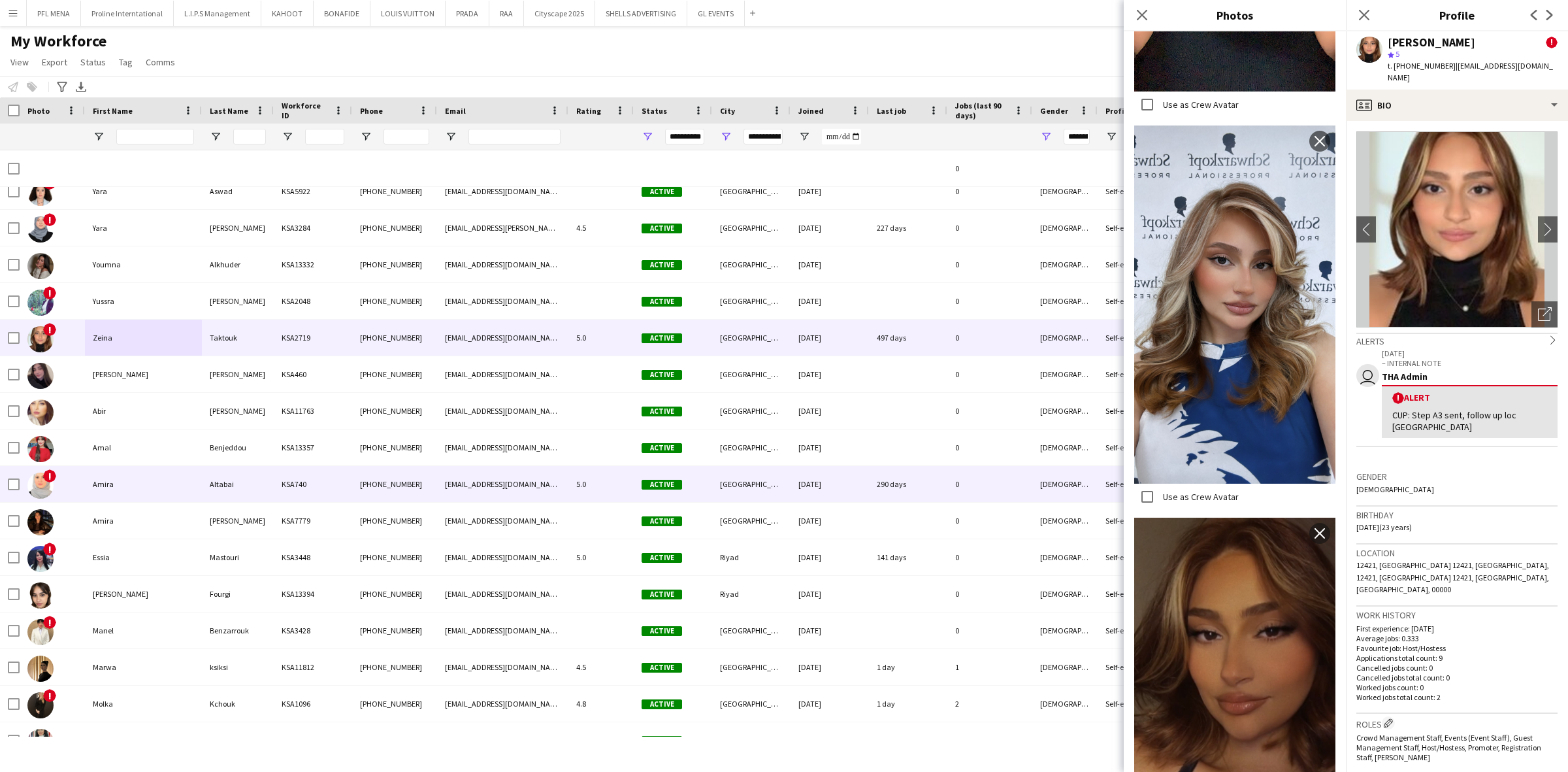
scroll to position [15424, 0]
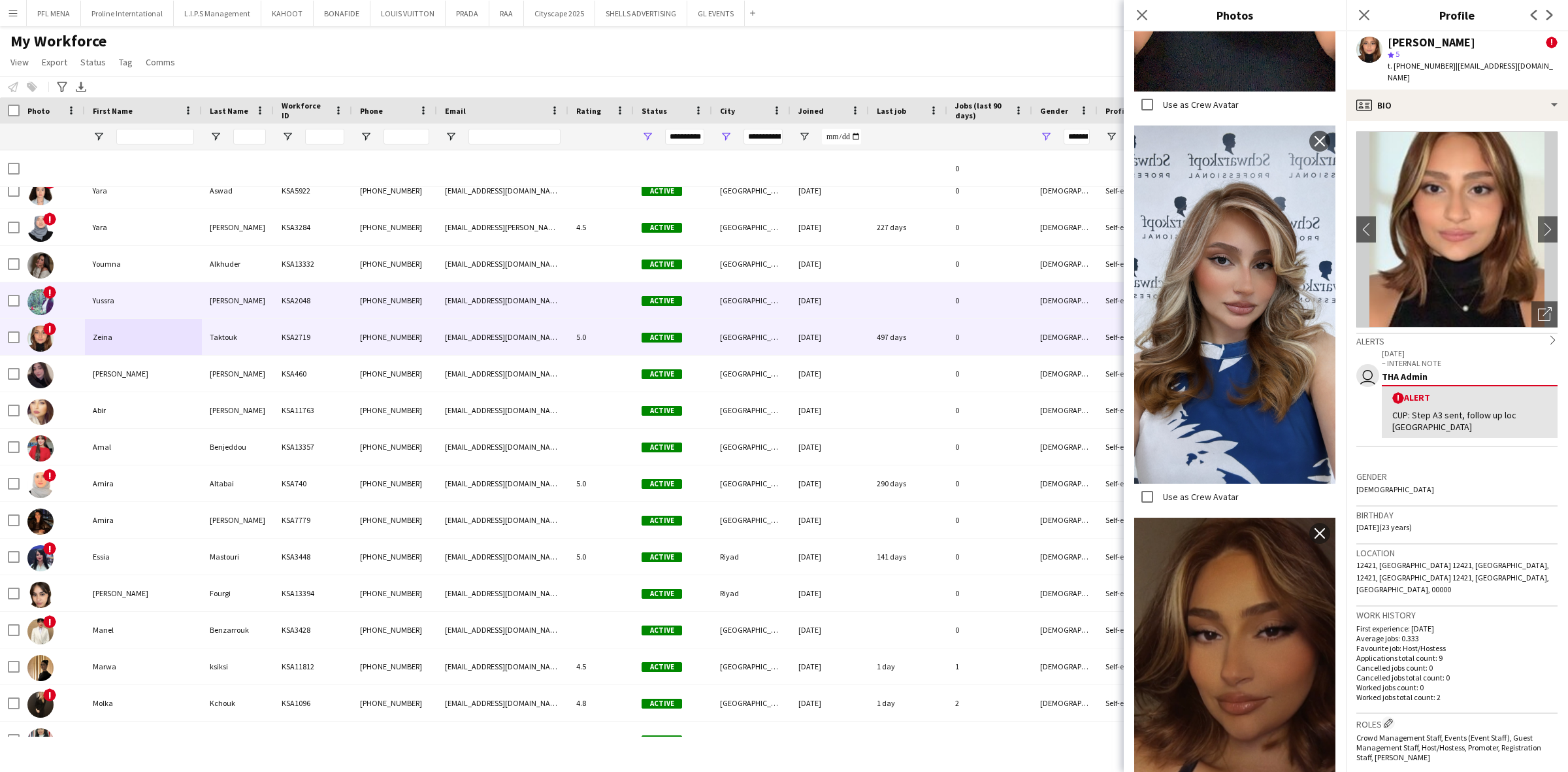
click at [117, 282] on div "Yussra" at bounding box center [143, 300] width 117 height 36
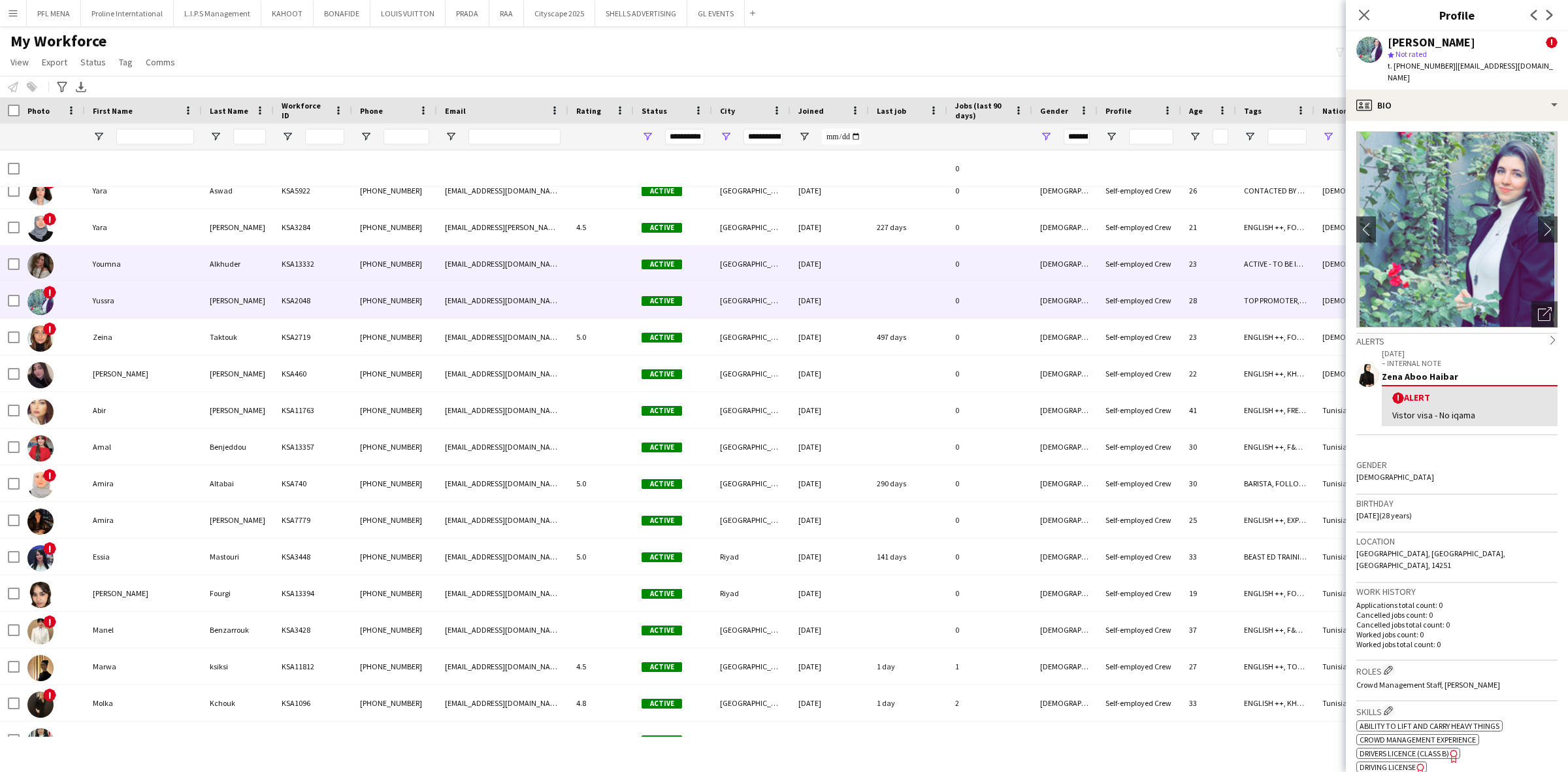
click at [142, 270] on div "Youmna" at bounding box center [143, 264] width 117 height 36
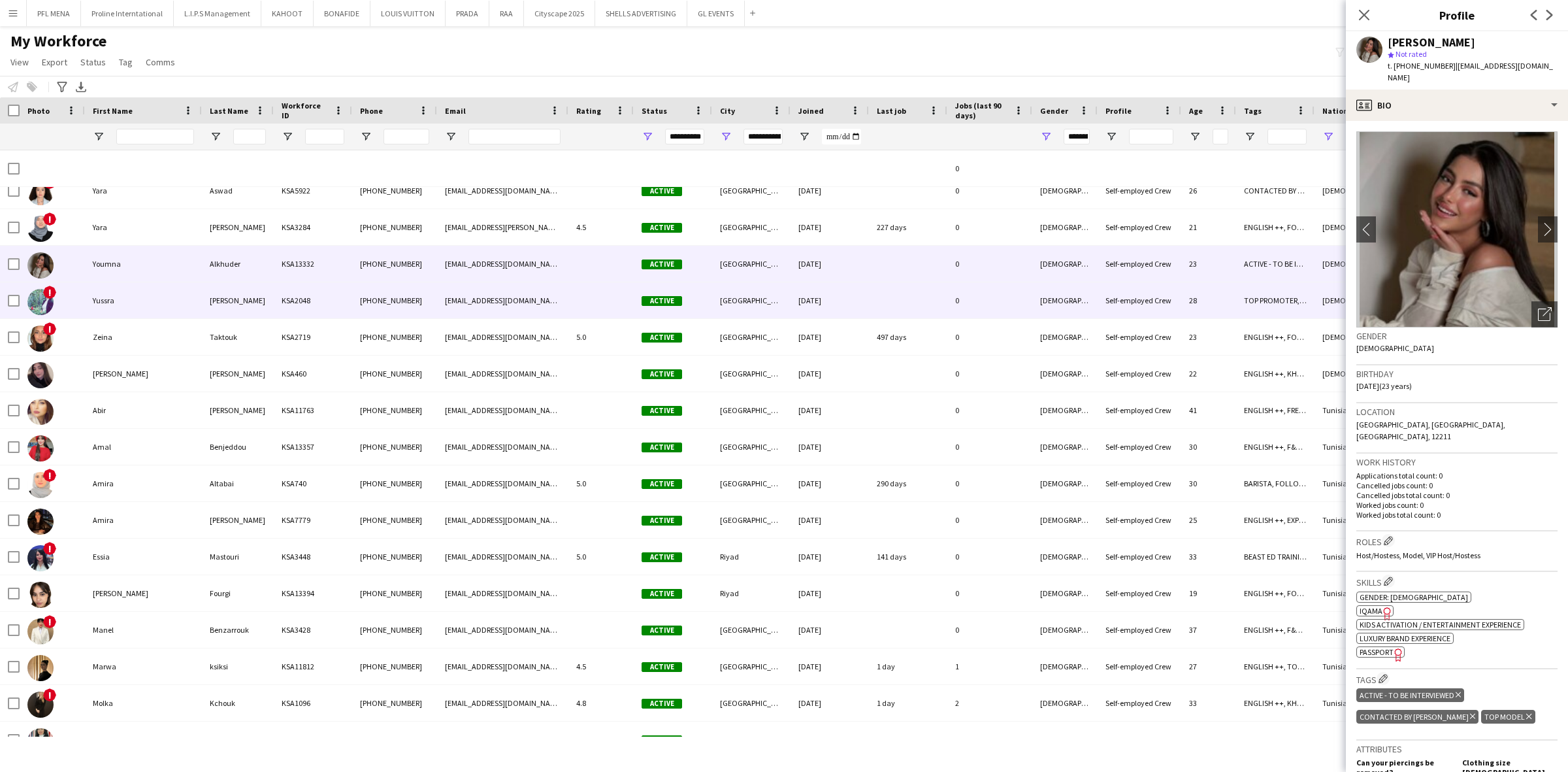
click at [144, 305] on div "Yussra" at bounding box center [143, 300] width 117 height 36
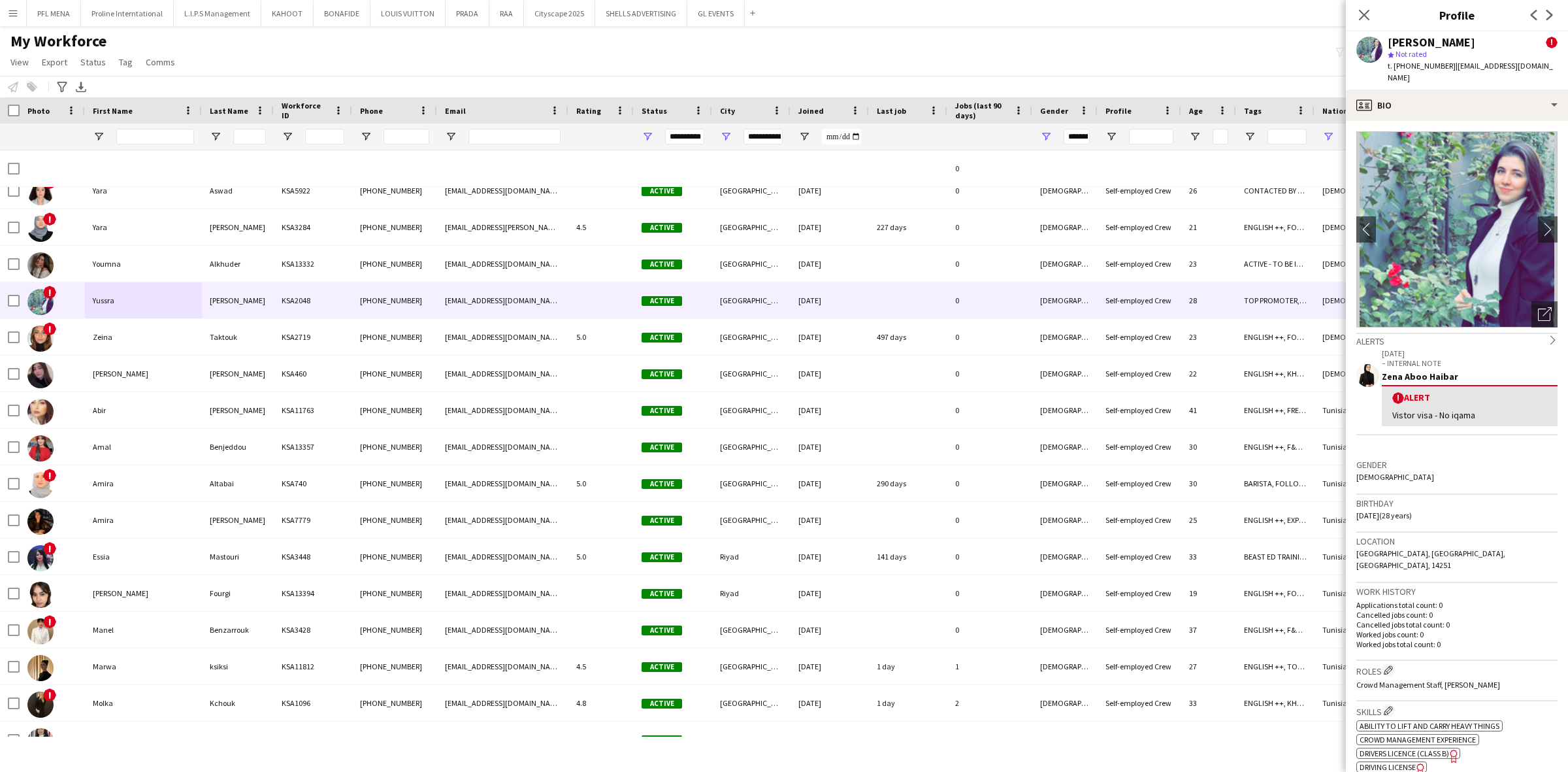
click at [1516, 317] on app-crew-profile-bio "chevron-left chevron-right Open photos pop-in Alerts chevron-right 24-07-2023 –…" at bounding box center [1457, 446] width 222 height 651
click at [1531, 303] on div "Open photos pop-in" at bounding box center [1544, 314] width 26 height 26
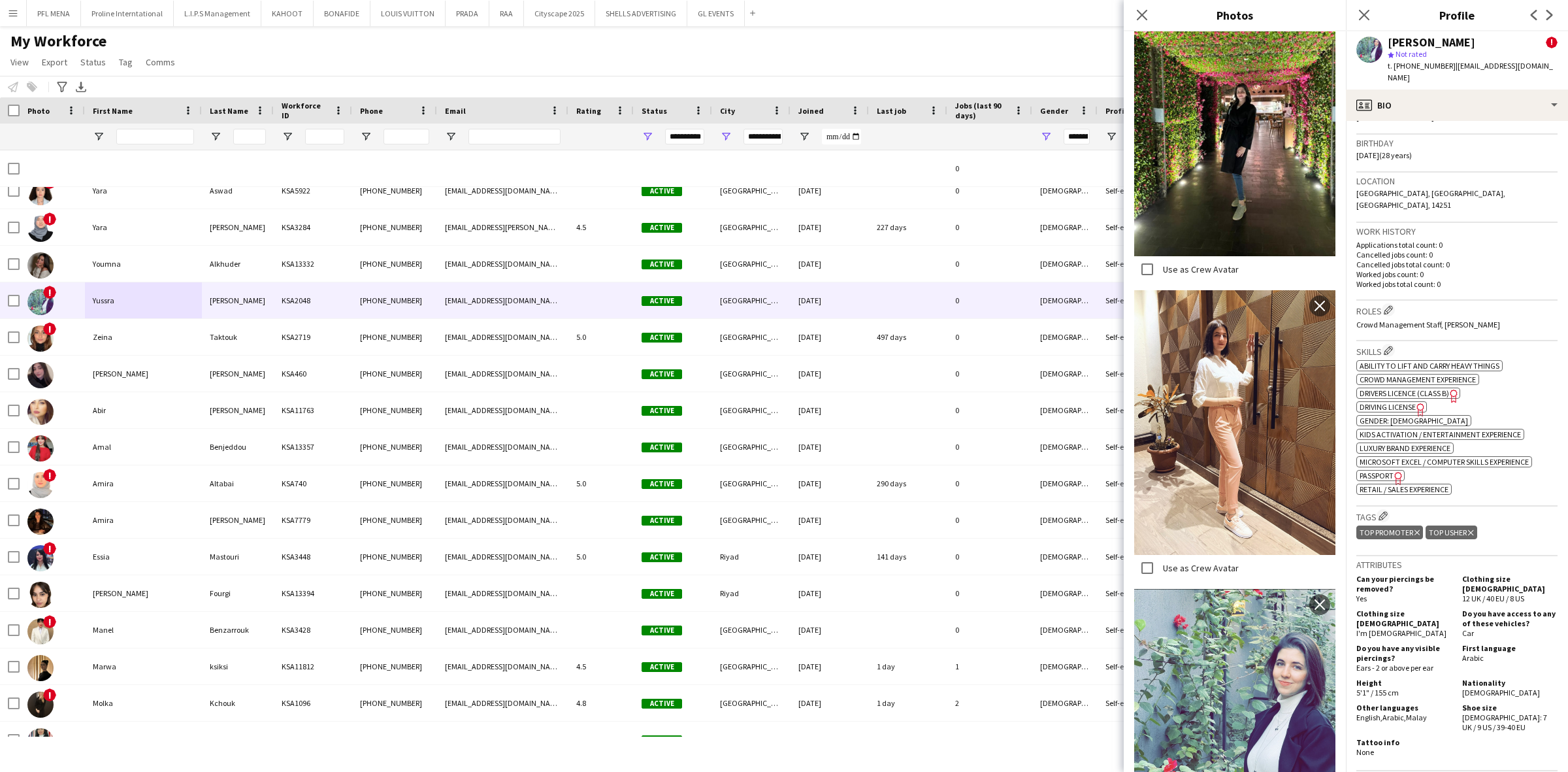
scroll to position [361, 0]
click at [1391, 303] on h3 "Roles Edit crew company roles" at bounding box center [1456, 309] width 201 height 13
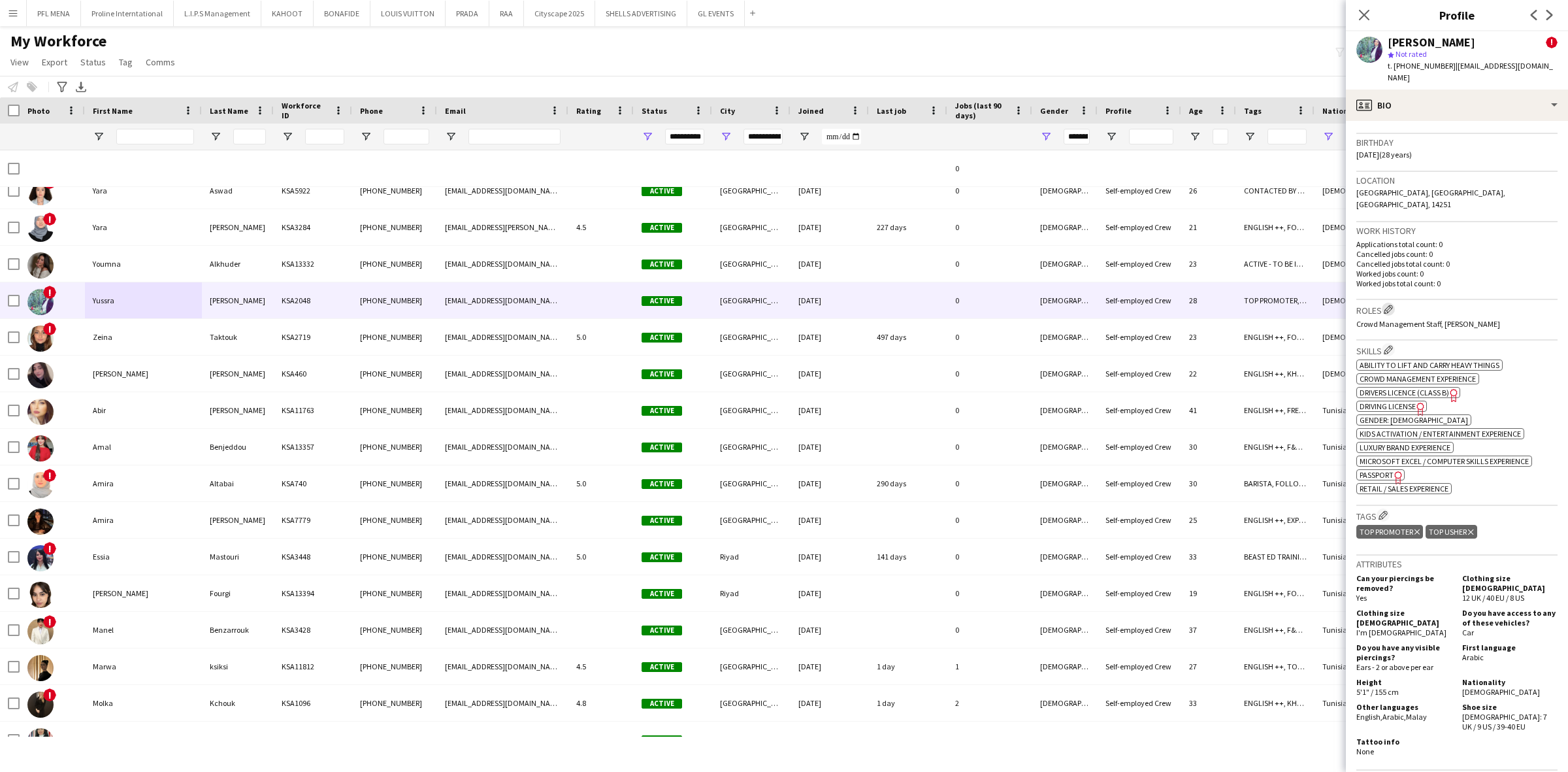
click at [1390, 303] on button "Edit crew company roles" at bounding box center [1388, 309] width 13 height 13
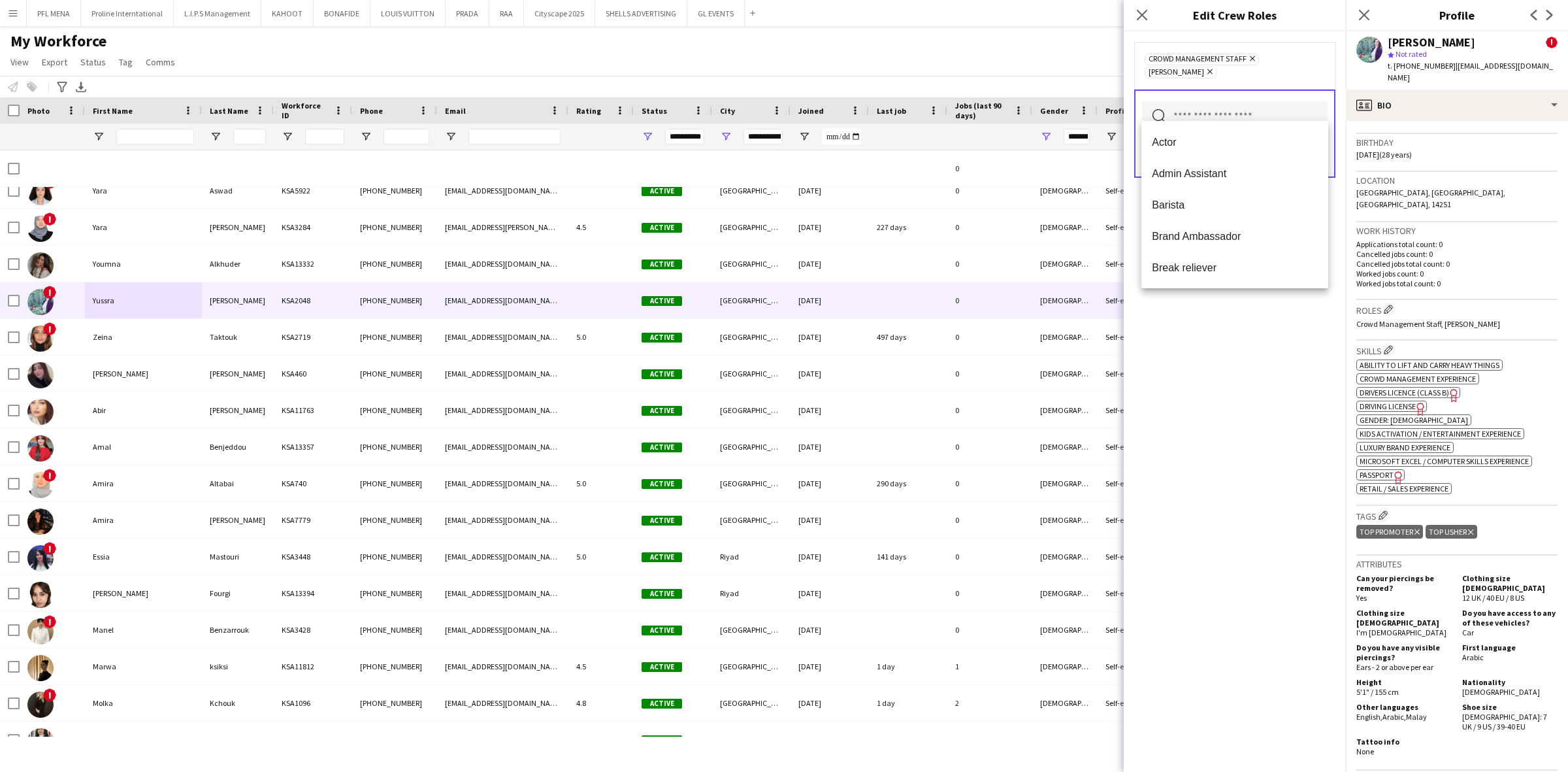
click at [1219, 101] on input "text" at bounding box center [1234, 117] width 186 height 33
type input "***"
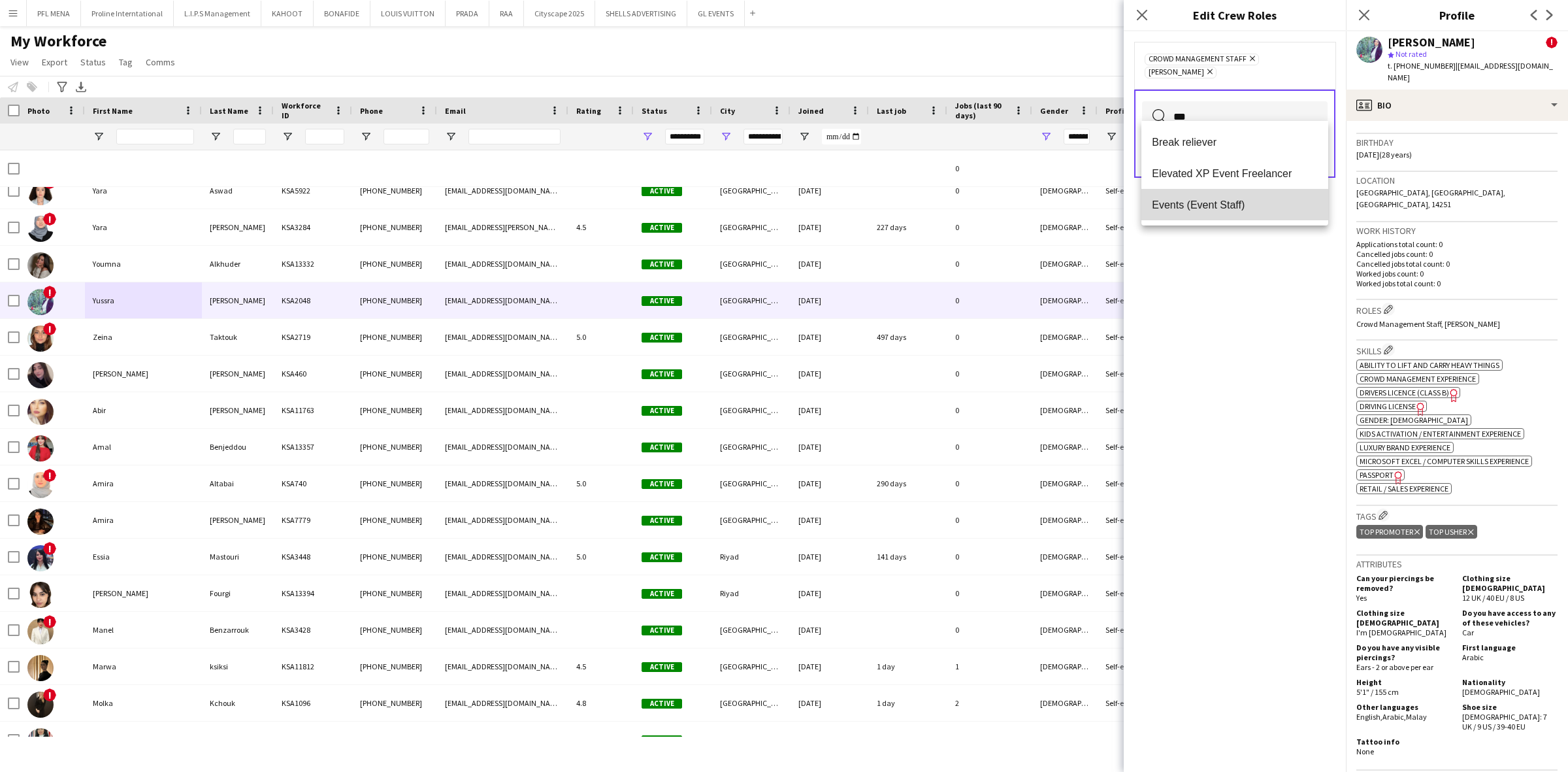
click at [1242, 209] on span "Events (Event Staff)" at bounding box center [1234, 205] width 166 height 13
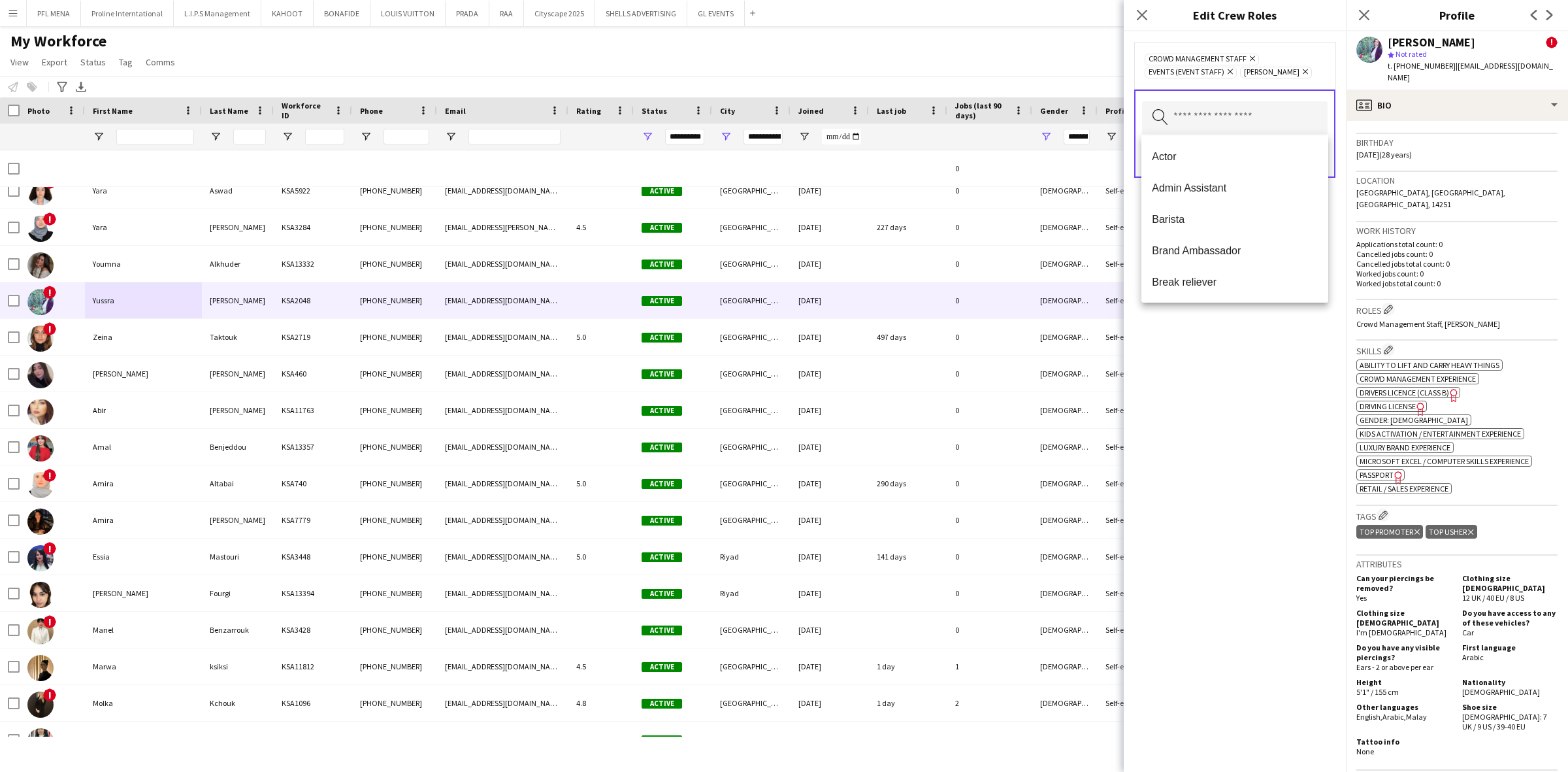
click at [1266, 356] on div "Crowd Management Staff Remove Events (Event Staff) Remove Usher Remove Search b…" at bounding box center [1234, 402] width 222 height 741
click at [1305, 158] on button "Save" at bounding box center [1311, 156] width 30 height 21
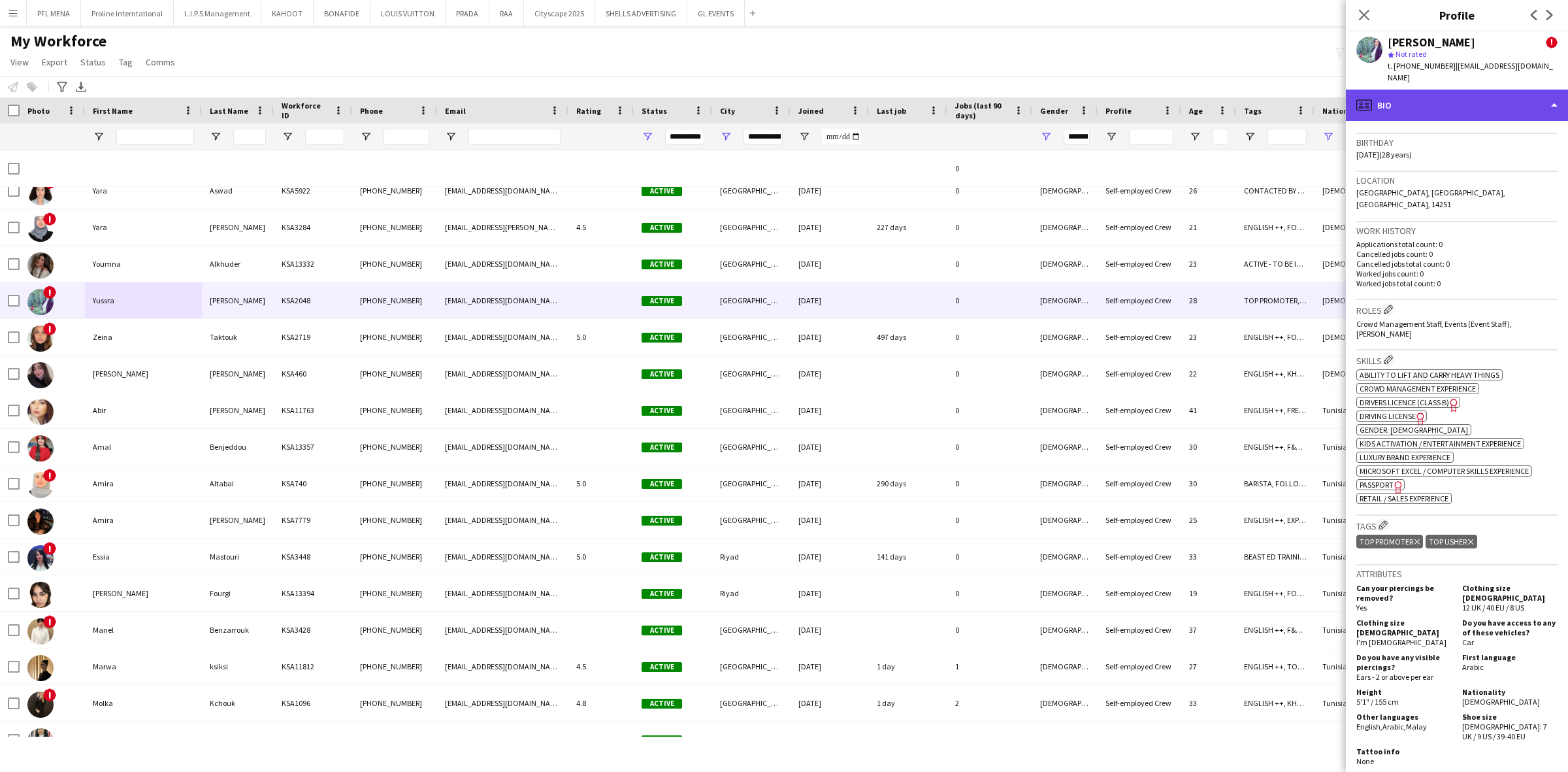
click at [1487, 101] on div "profile Bio" at bounding box center [1457, 105] width 222 height 31
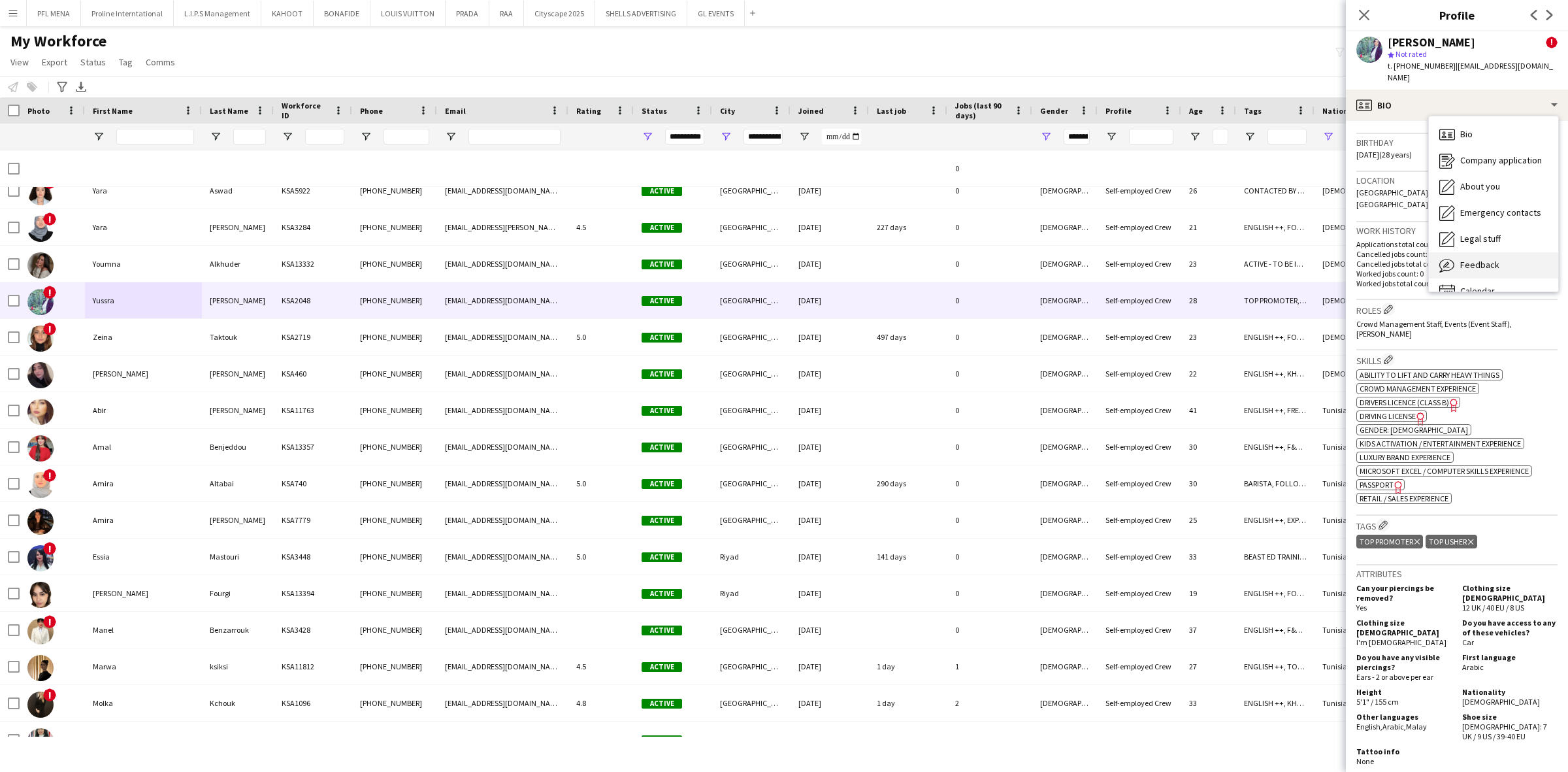
click at [1511, 253] on div "Feedback Feedback" at bounding box center [1493, 265] width 129 height 26
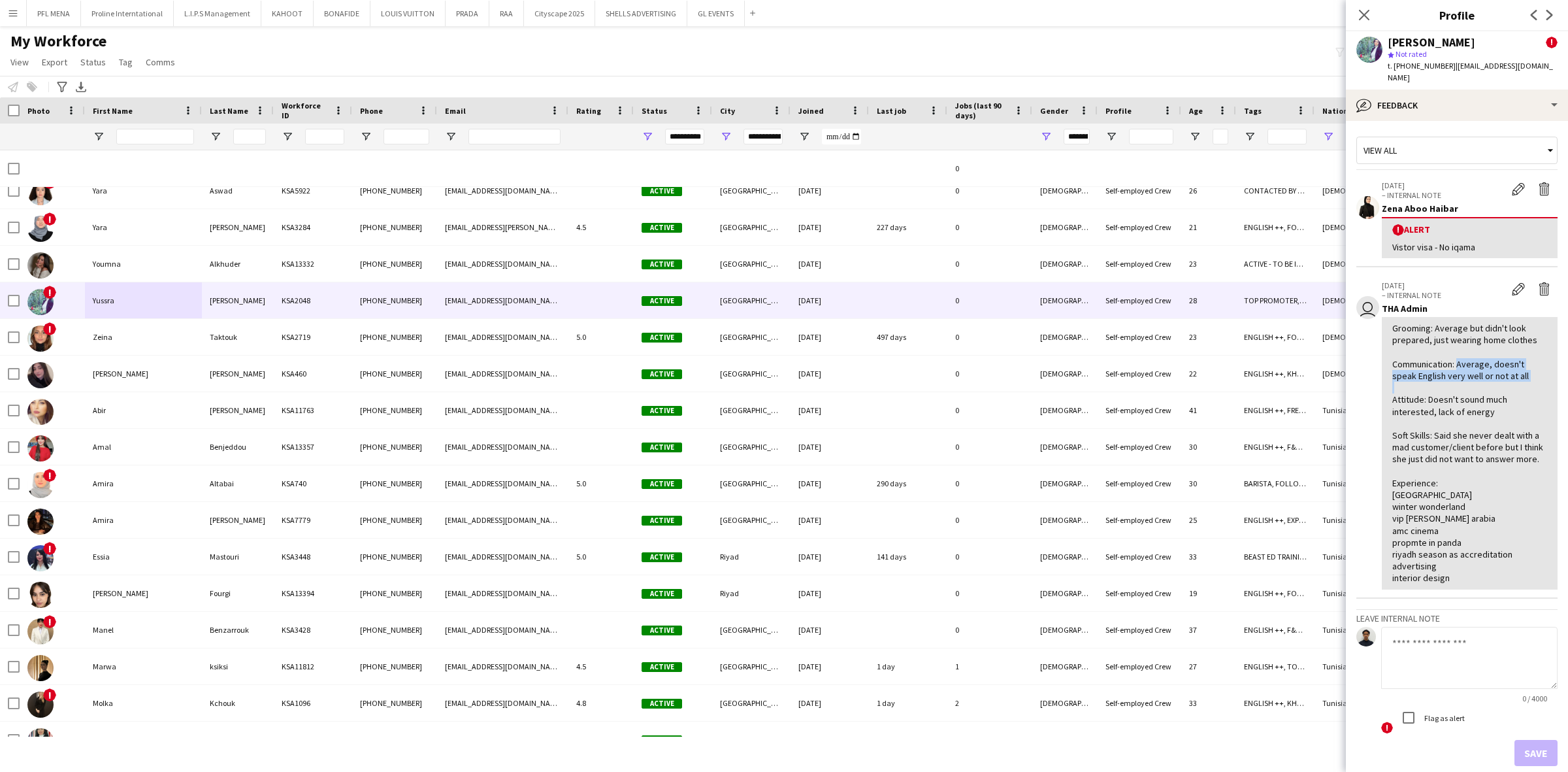
drag, startPoint x: 1455, startPoint y: 348, endPoint x: 1543, endPoint y: 370, distance: 90.7
click at [1543, 370] on div "Grooming: Average but didn't look prepared, just wearing home clothes Communica…" at bounding box center [1469, 452] width 176 height 272
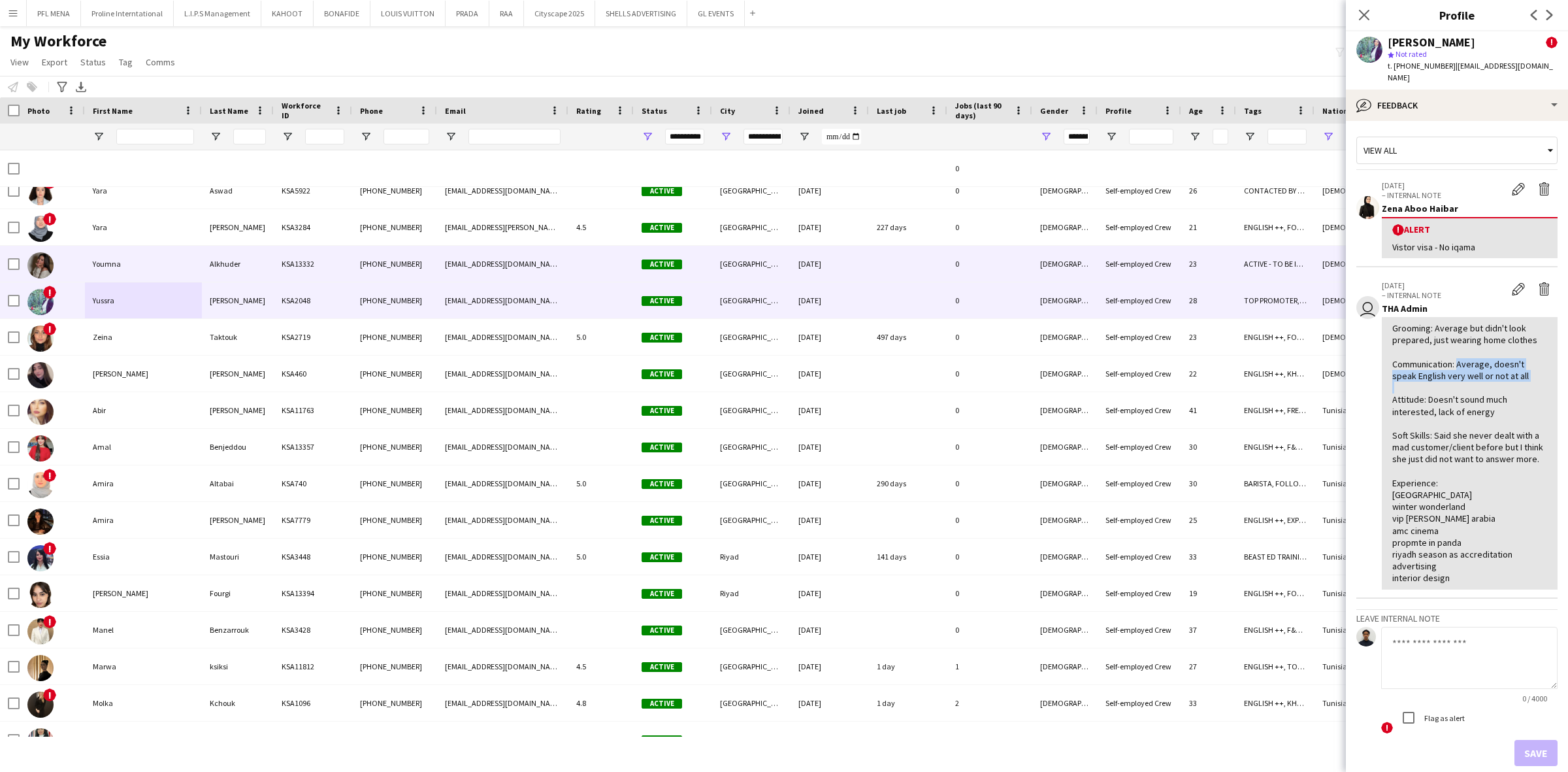
click at [86, 262] on div "Youmna" at bounding box center [143, 264] width 117 height 36
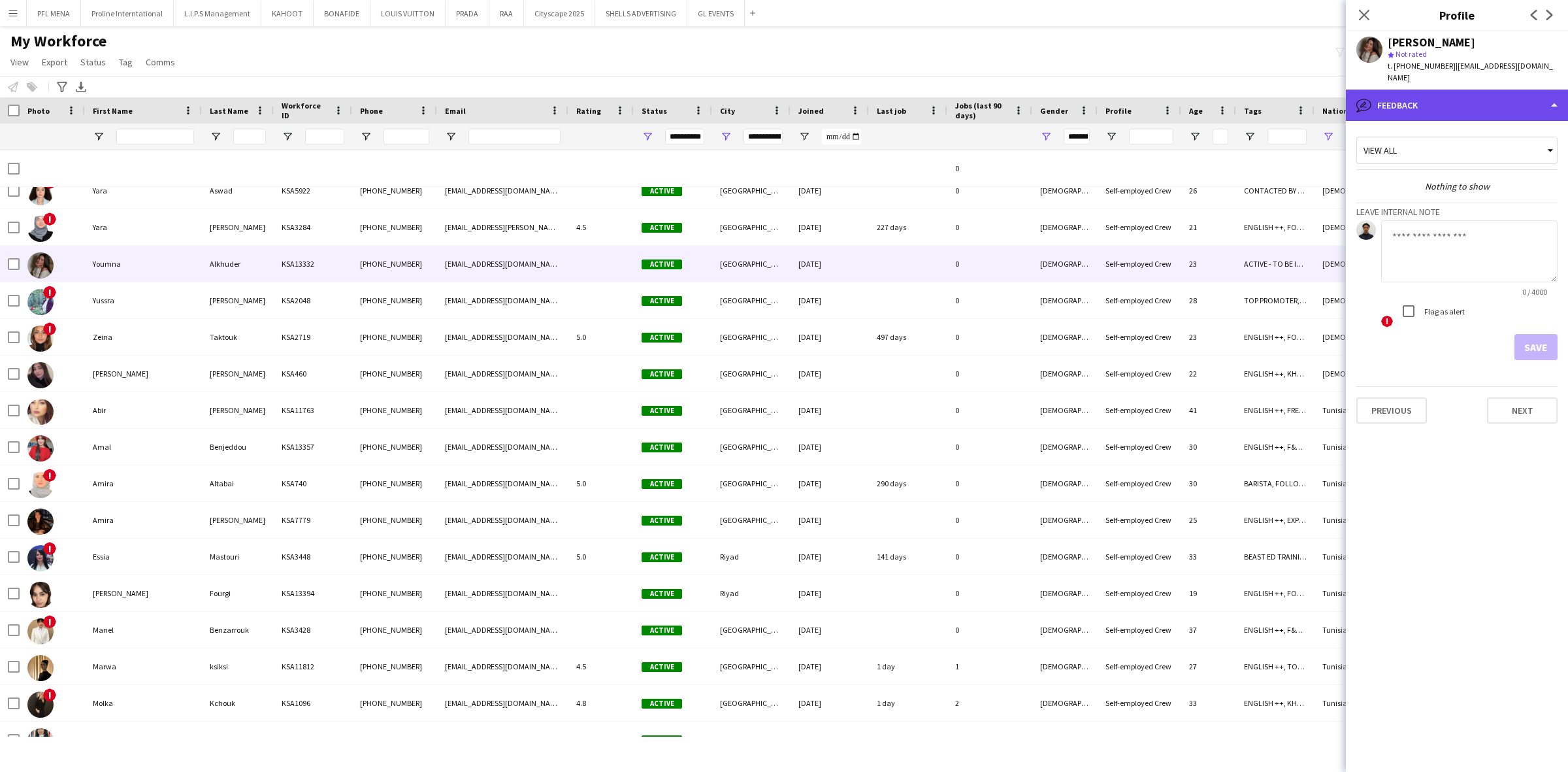
click at [1478, 90] on div "bubble-pencil Feedback" at bounding box center [1457, 105] width 222 height 31
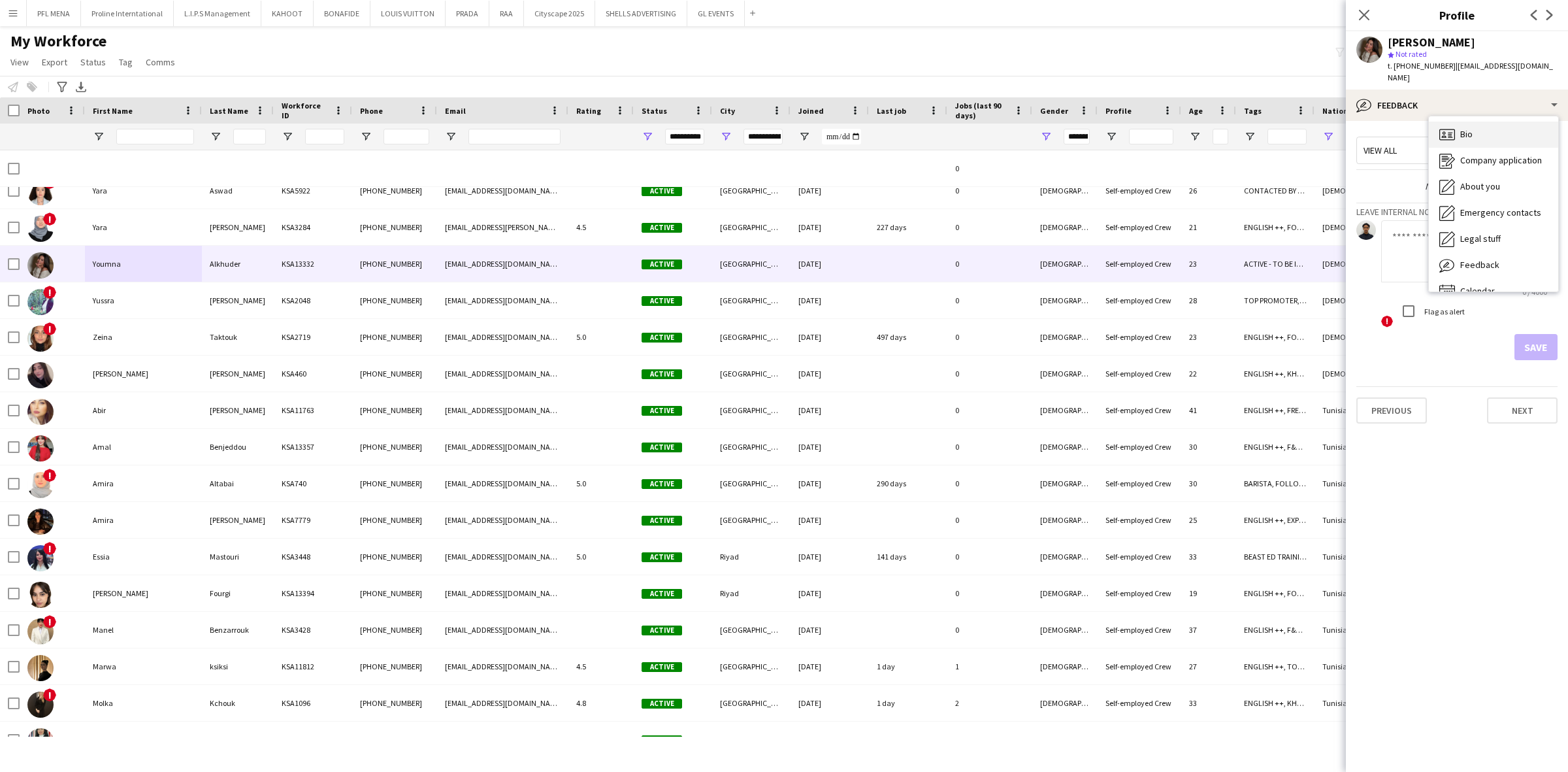
click at [1484, 123] on div "Bio Bio" at bounding box center [1493, 134] width 129 height 26
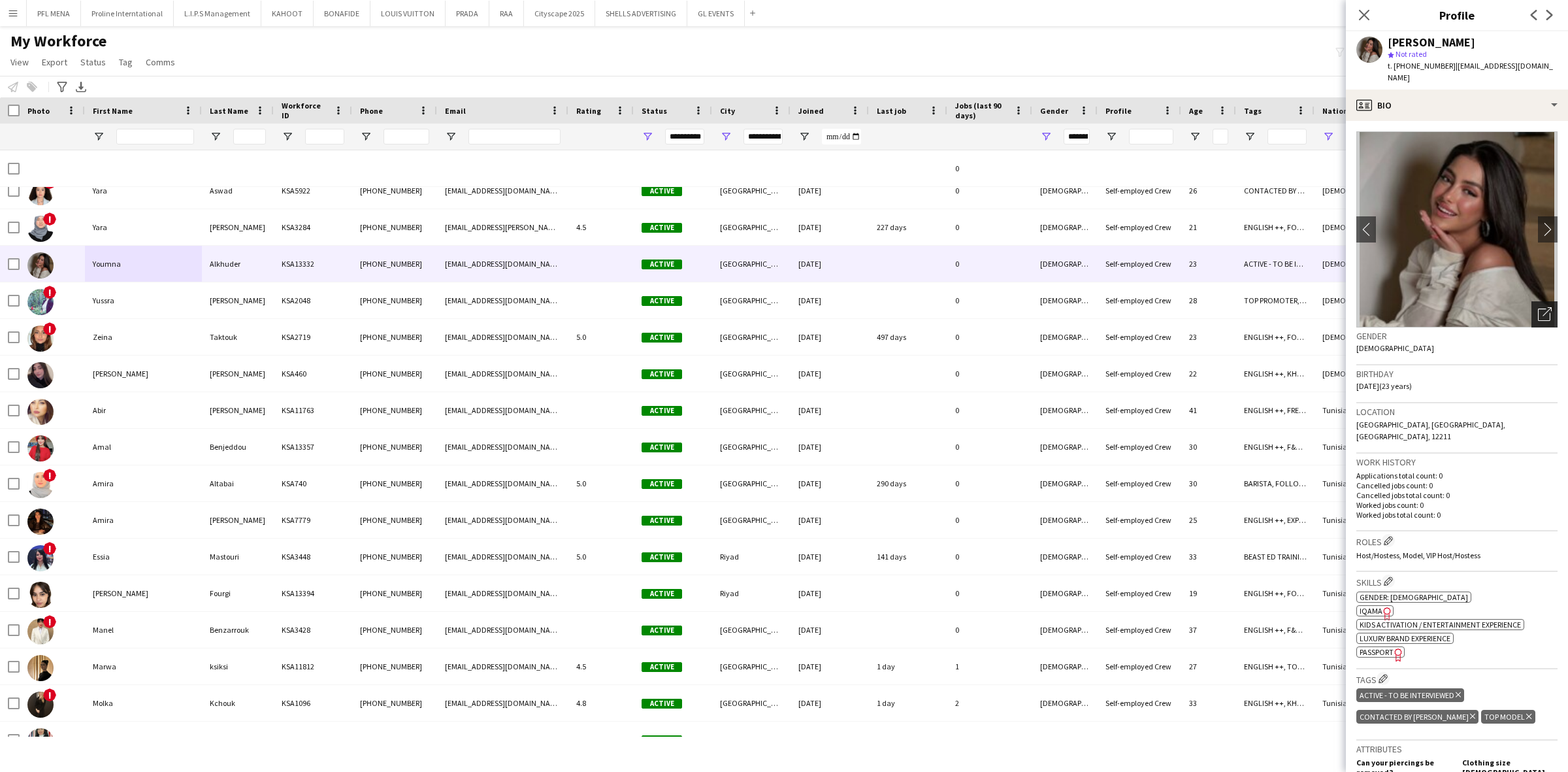
click at [1538, 308] on icon "Open photos pop-in" at bounding box center [1544, 314] width 13 height 13
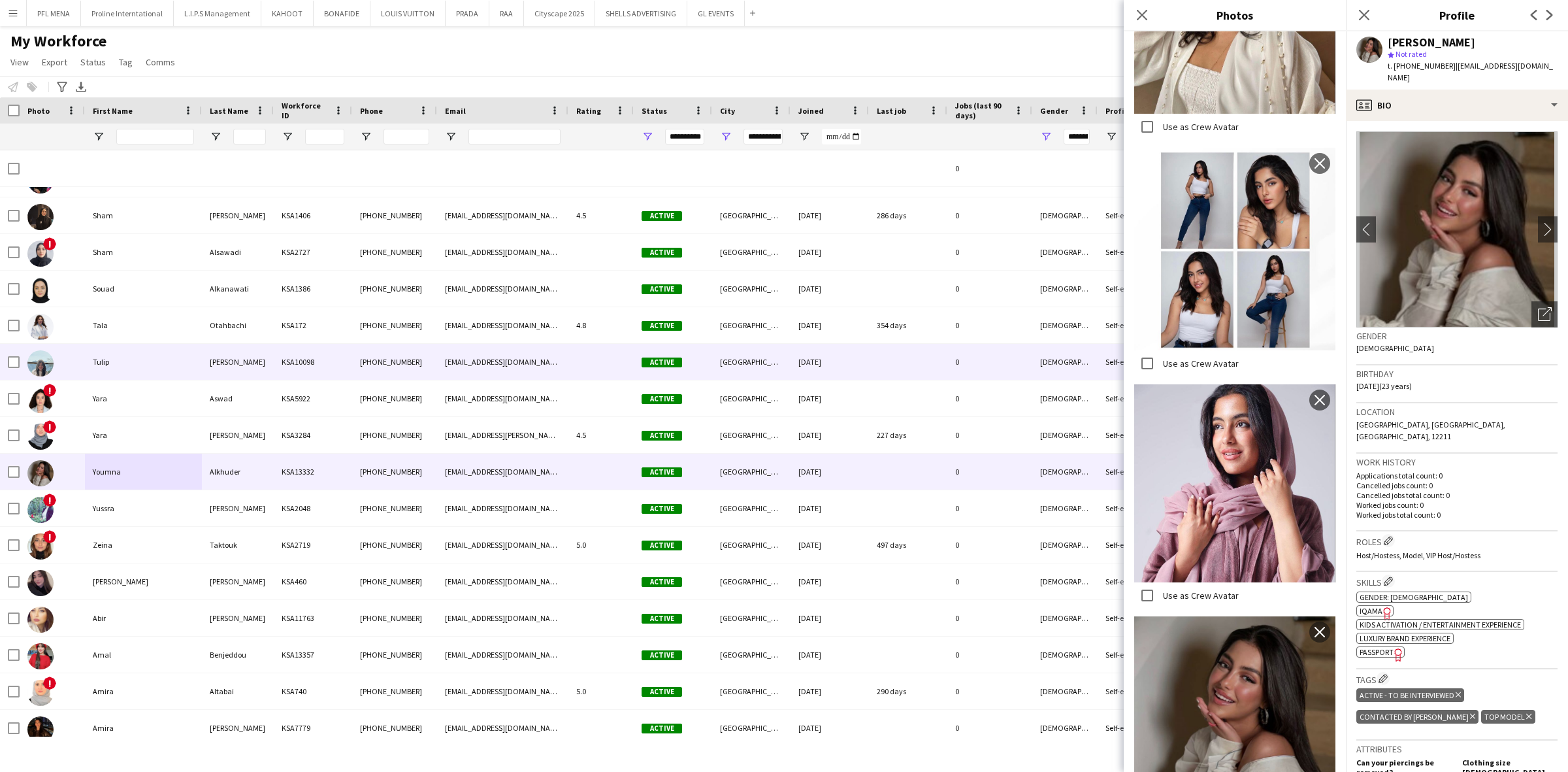
scroll to position [15192, 0]
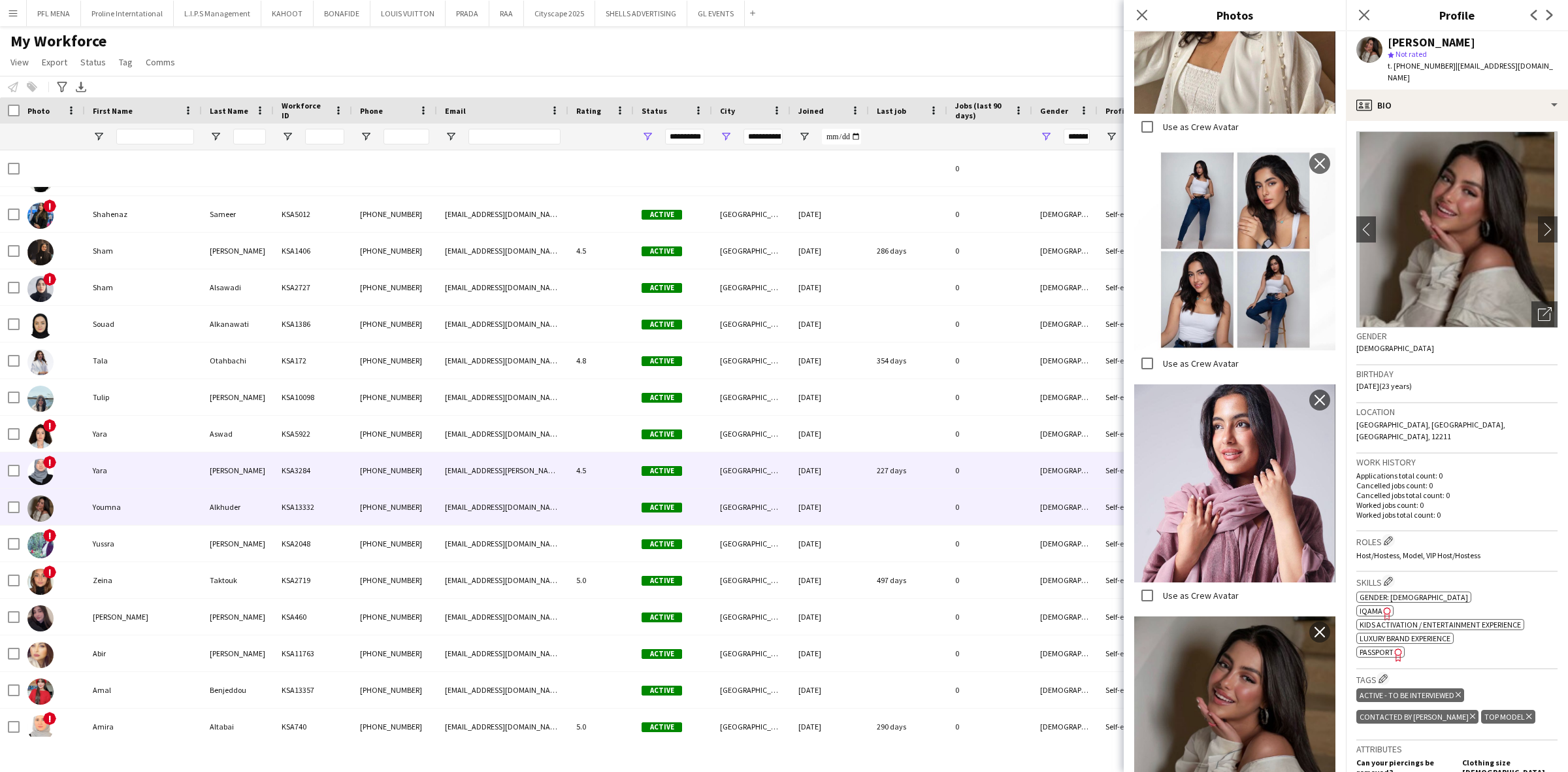
click at [110, 456] on div "Yara" at bounding box center [143, 470] width 117 height 36
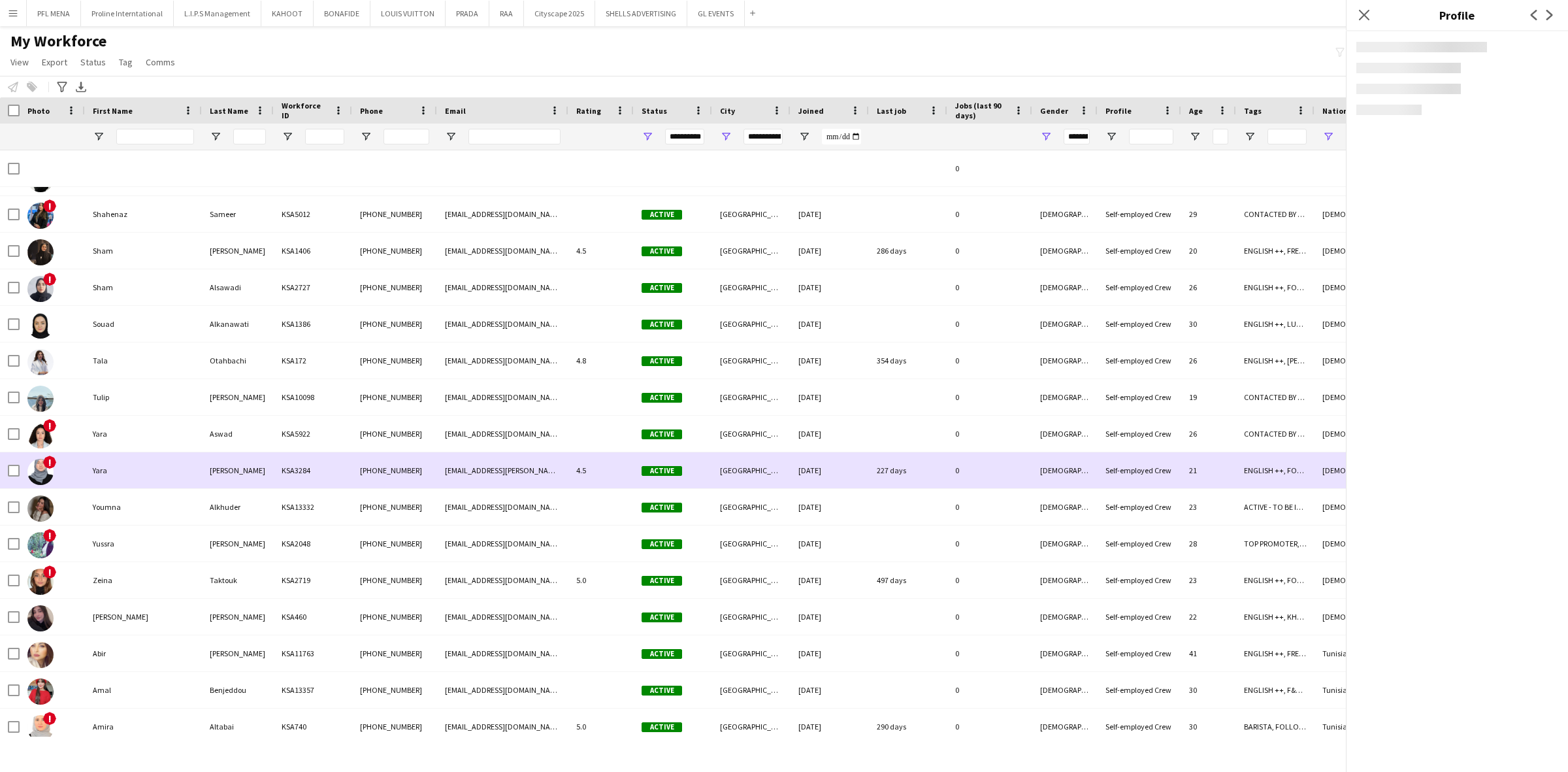
scroll to position [15181, 0]
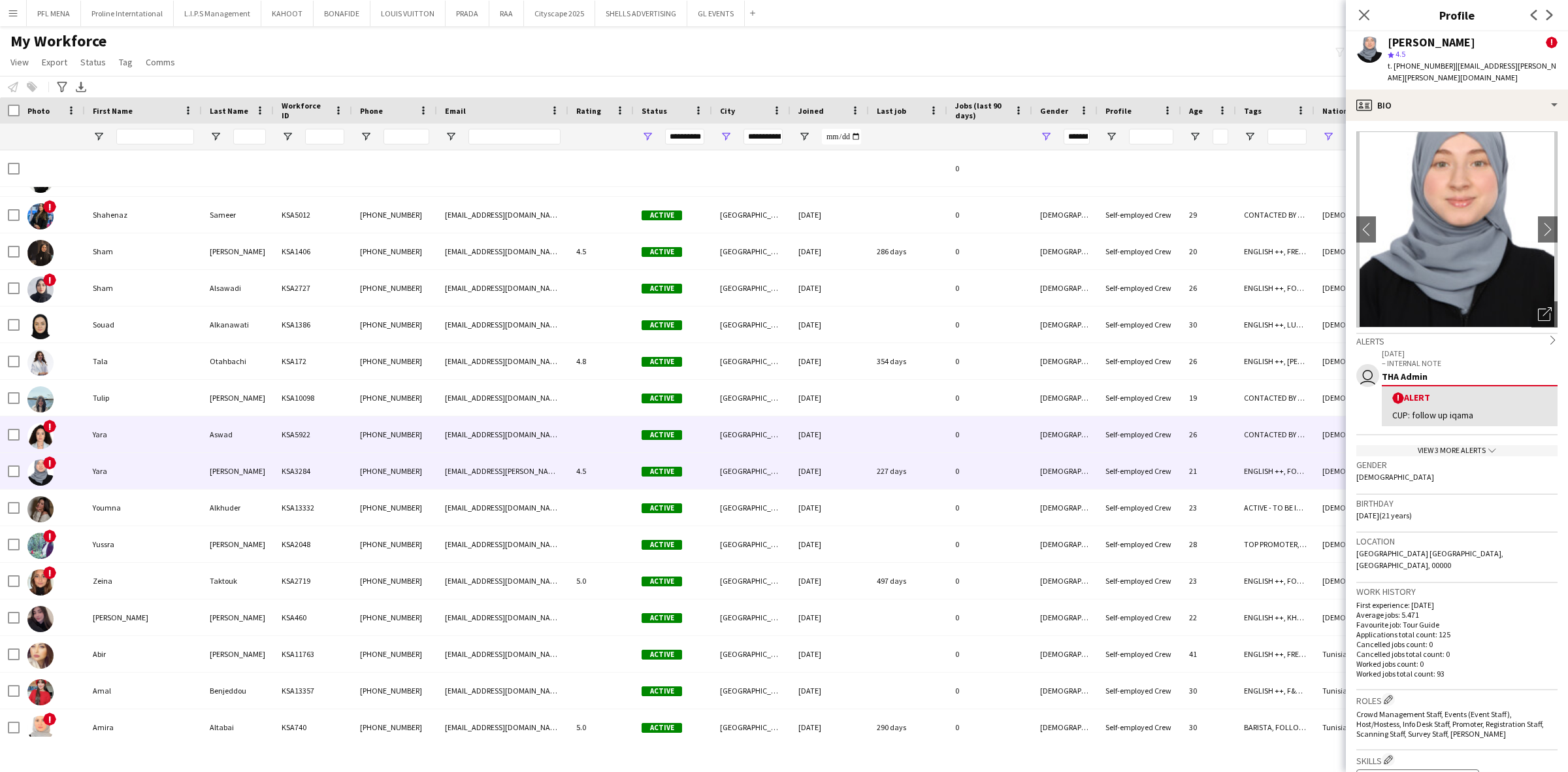
click at [138, 440] on div "Yara" at bounding box center [143, 434] width 117 height 36
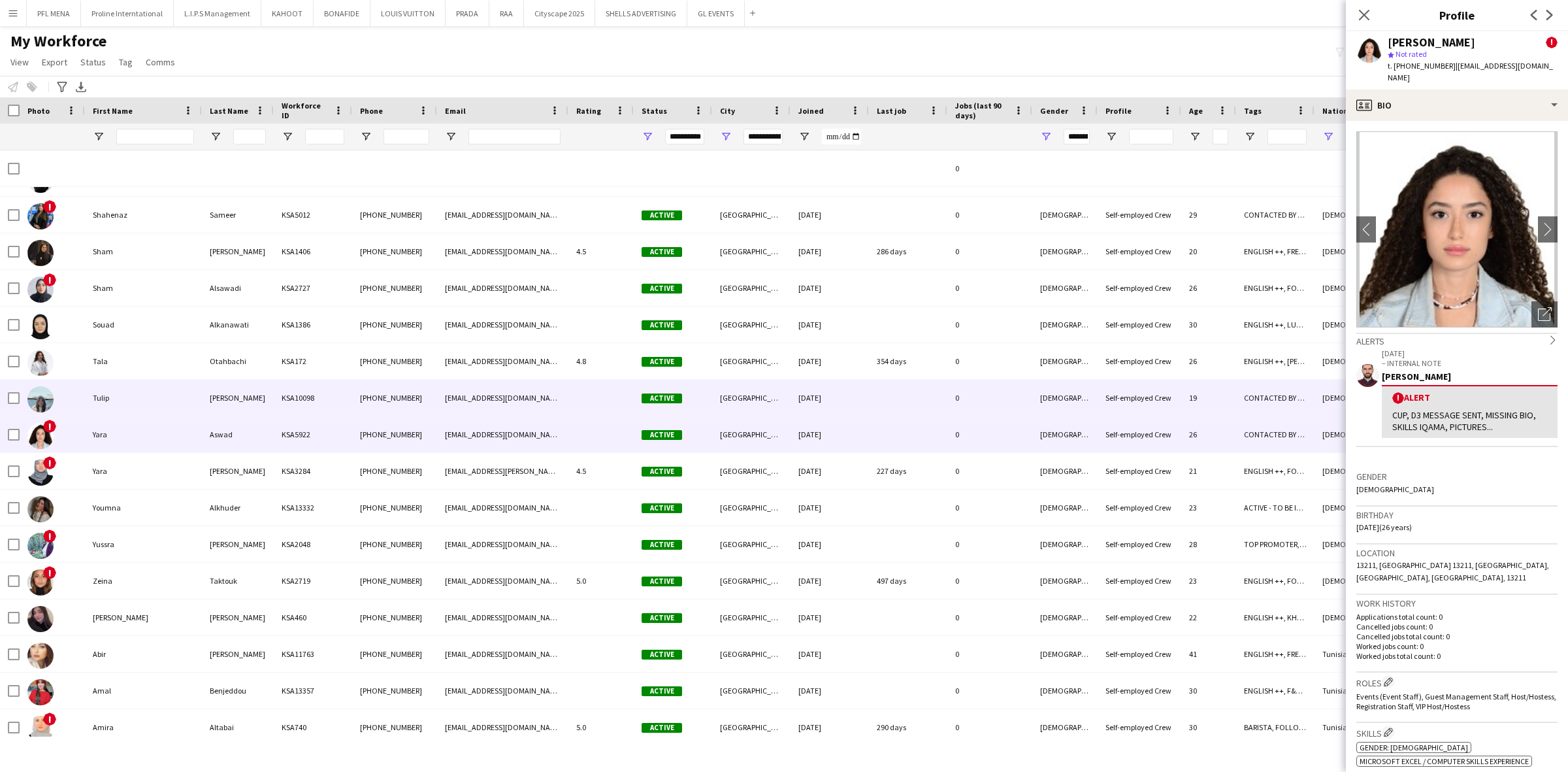
click at [133, 409] on div "Tulip" at bounding box center [143, 397] width 117 height 36
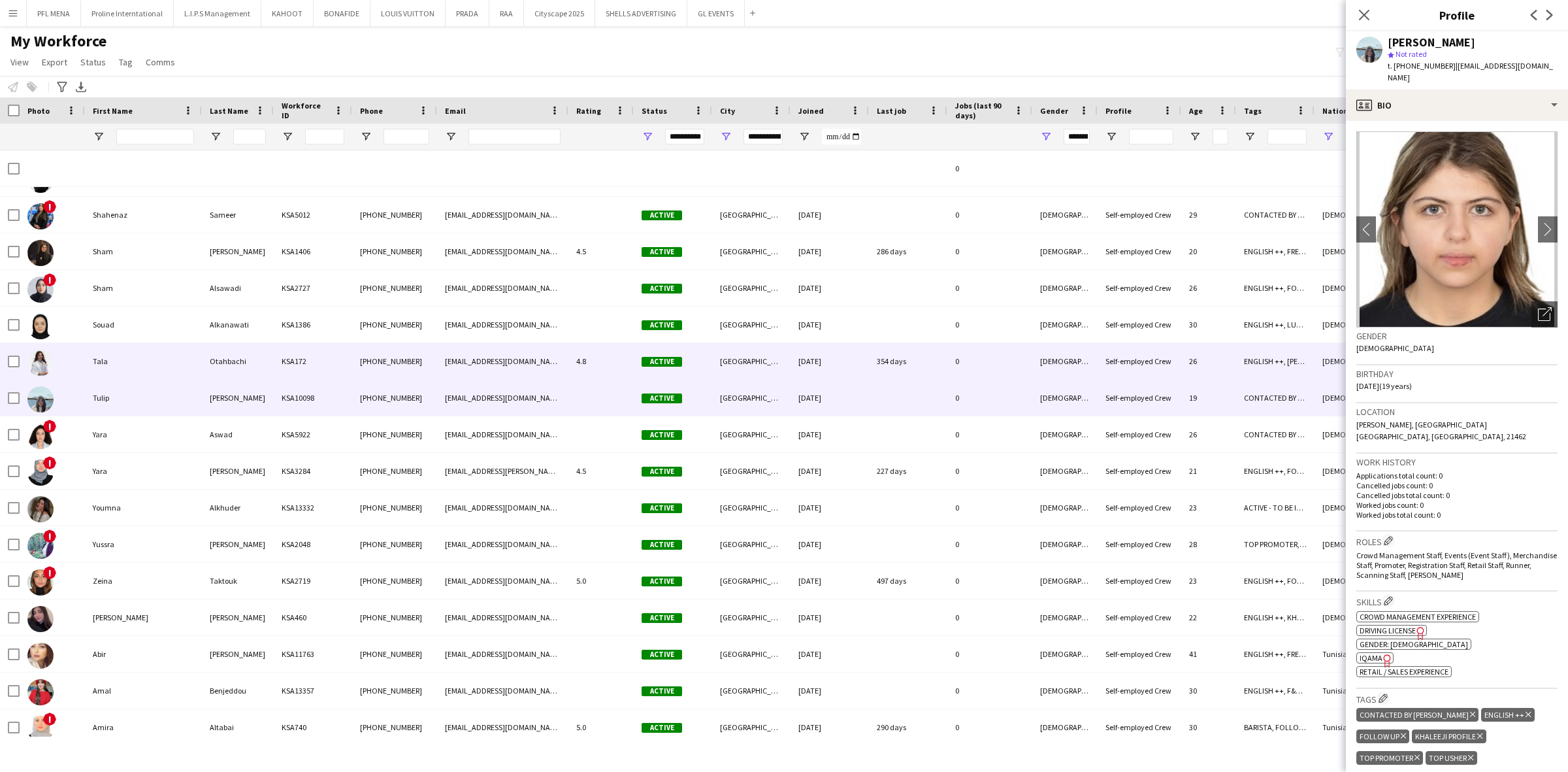
click at [131, 357] on div "Tala" at bounding box center [143, 361] width 117 height 36
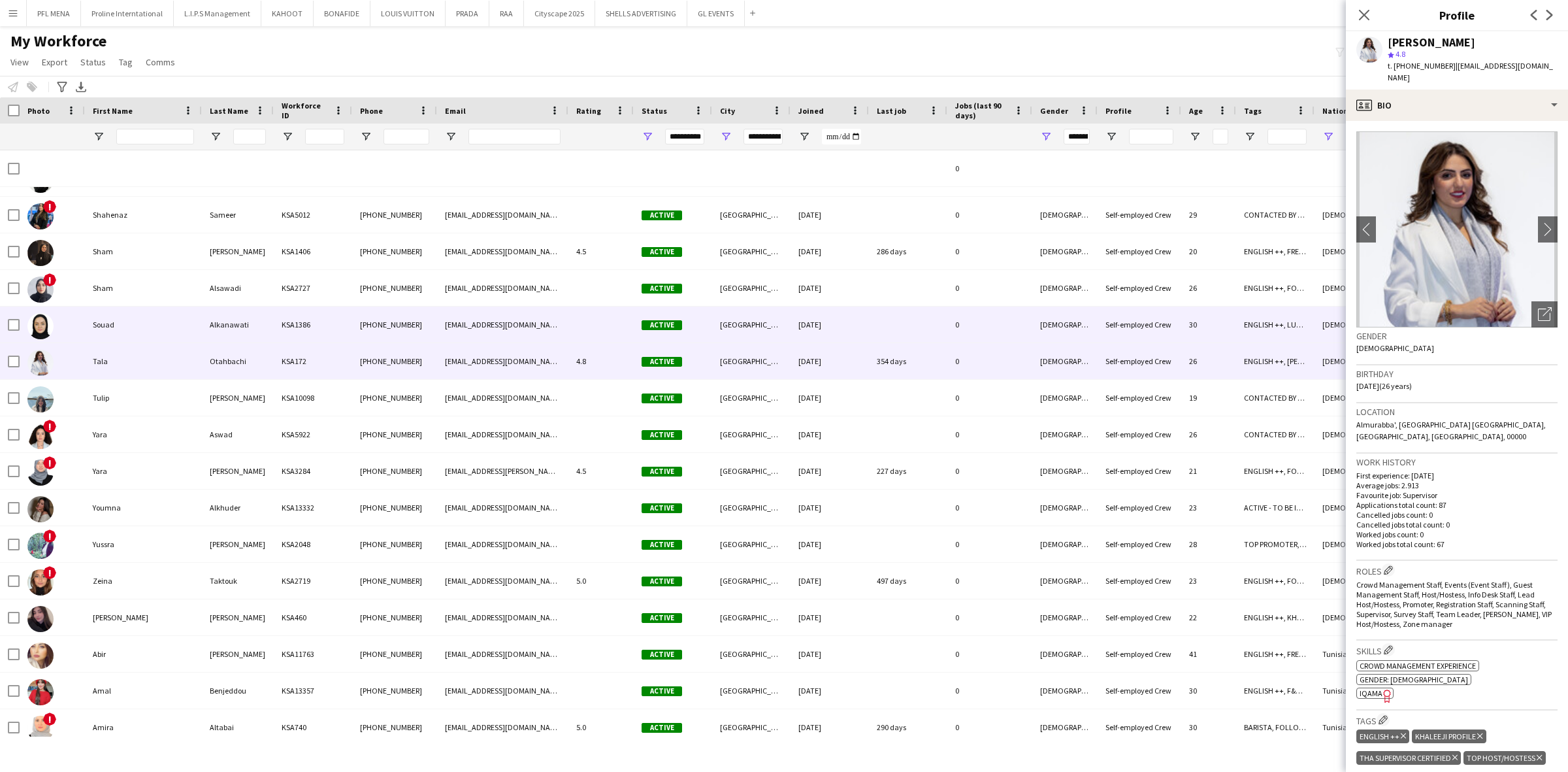
click at [126, 316] on div "Souad" at bounding box center [143, 324] width 117 height 36
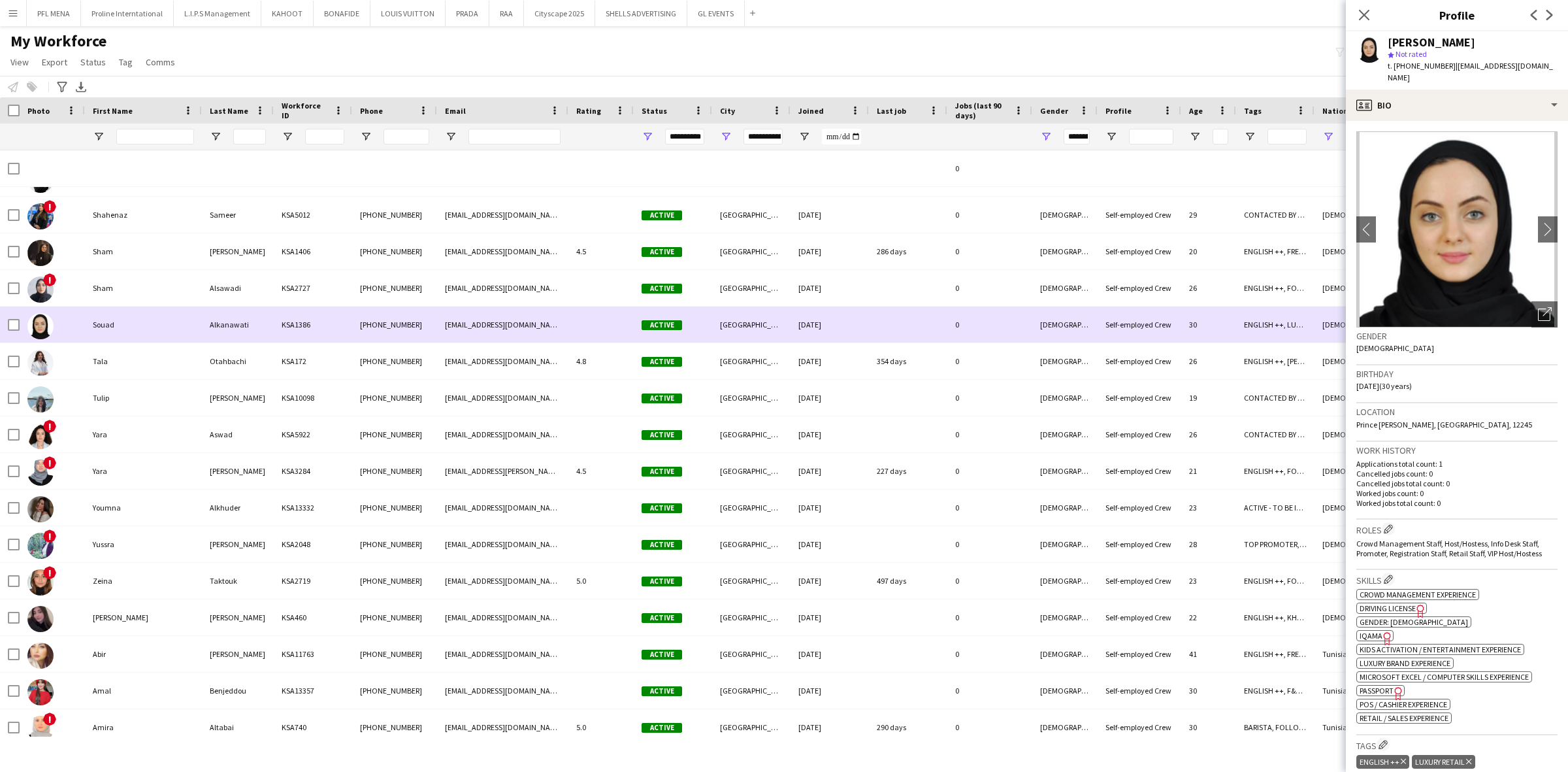
click at [128, 312] on div "Souad" at bounding box center [143, 324] width 117 height 36
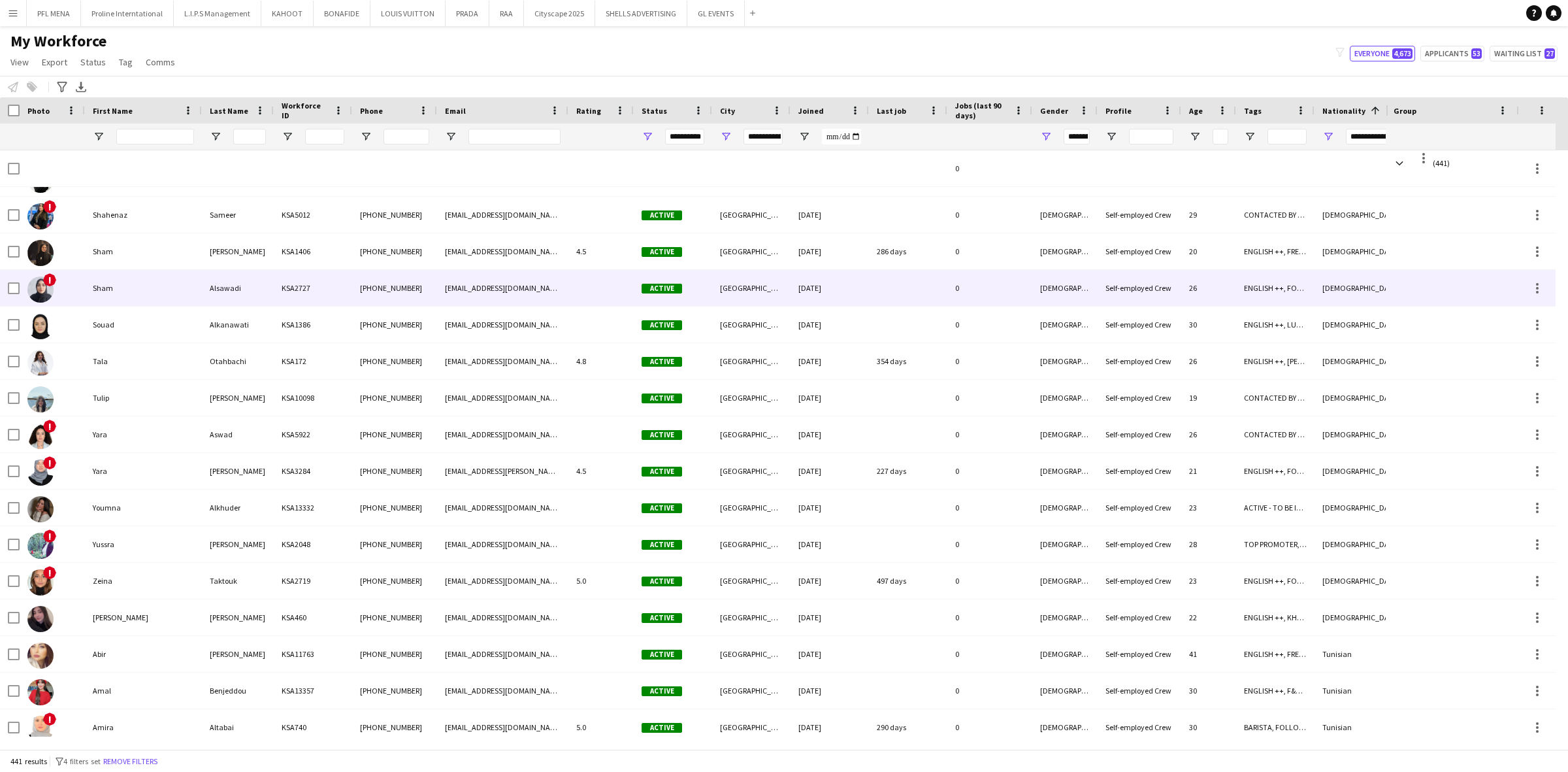
click at [131, 296] on div "Sham" at bounding box center [143, 288] width 117 height 36
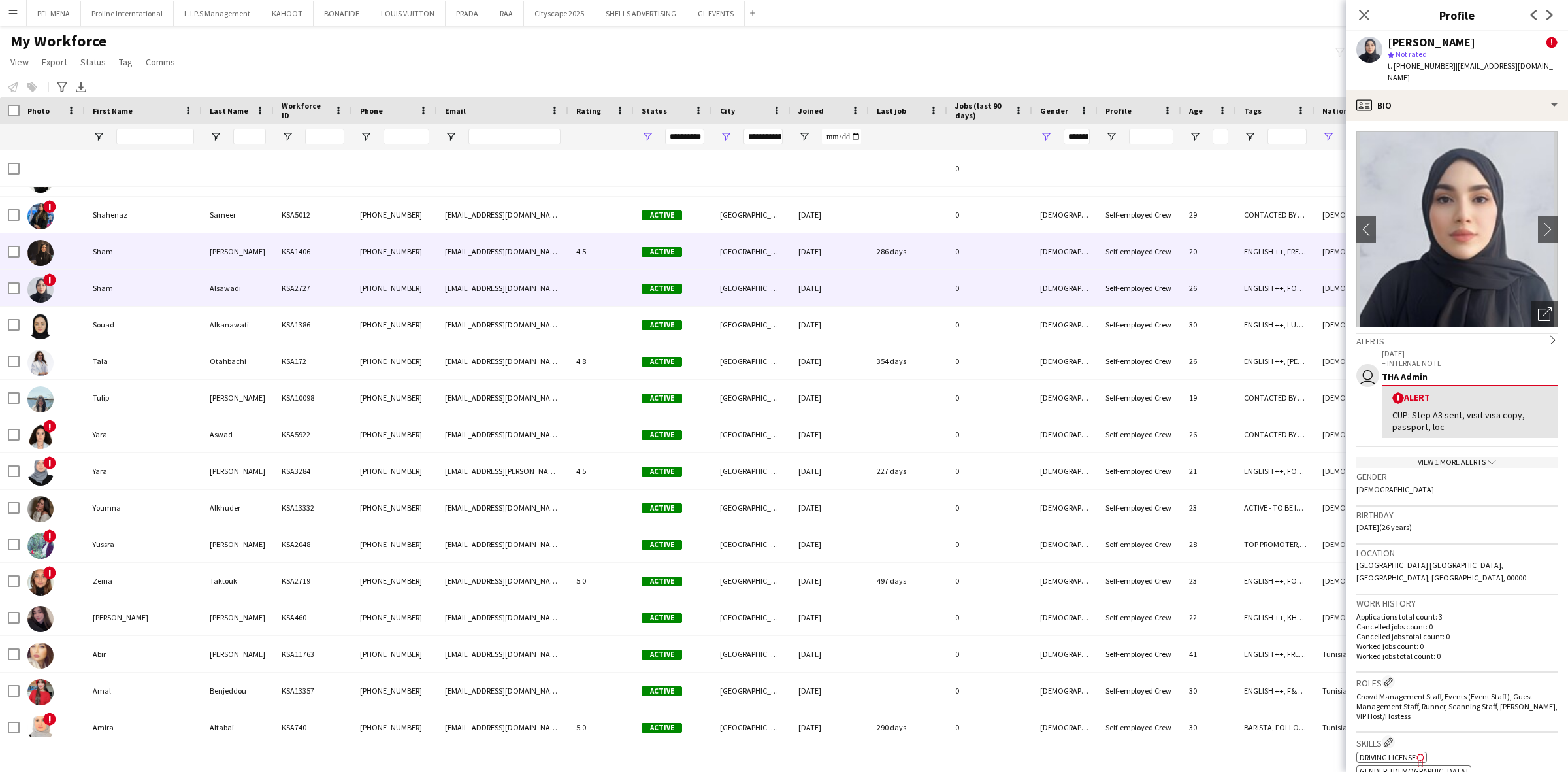
click at [137, 260] on div "Sham" at bounding box center [143, 251] width 117 height 36
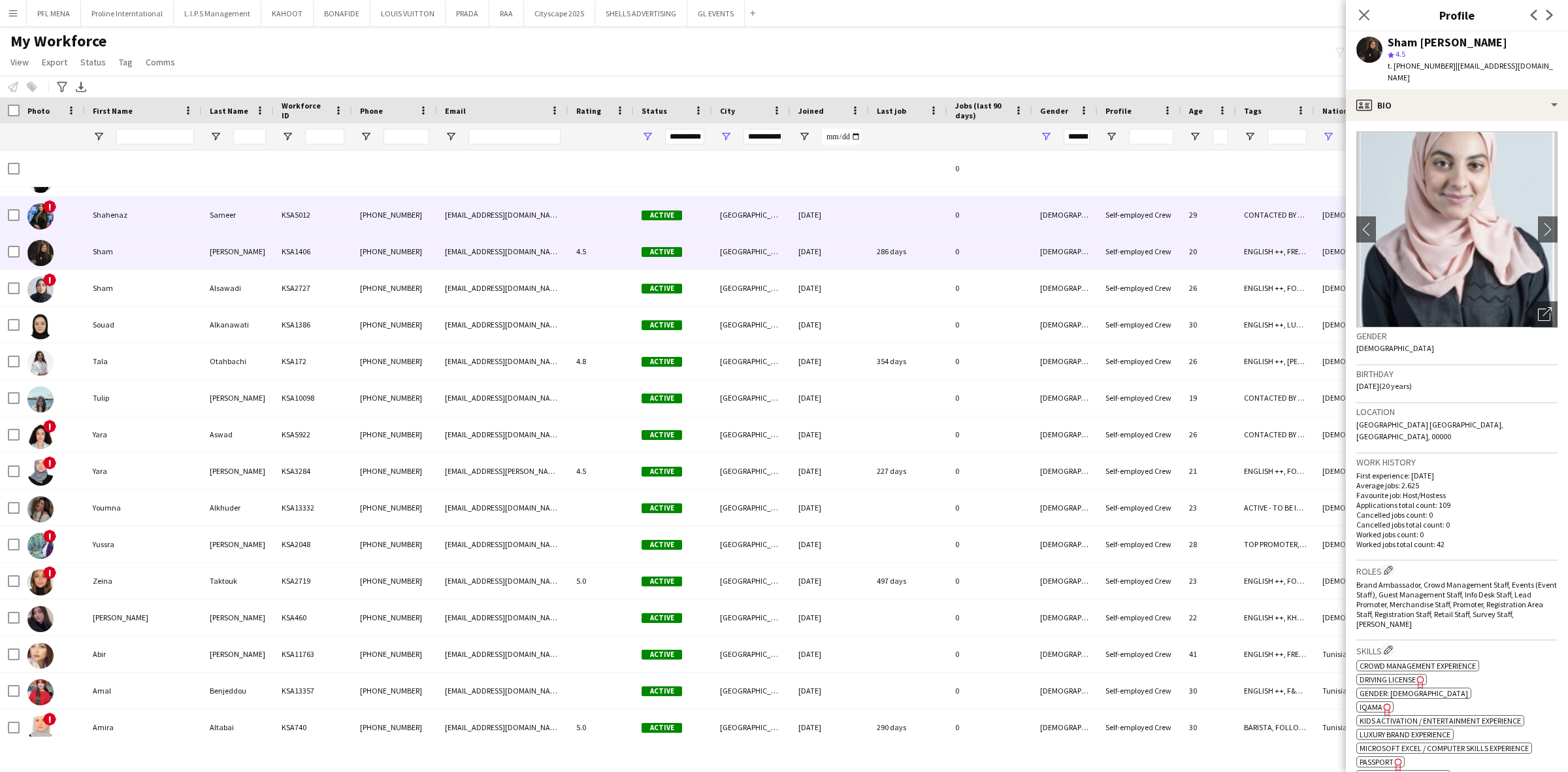
click at [138, 224] on div "Shahenaz" at bounding box center [143, 214] width 117 height 36
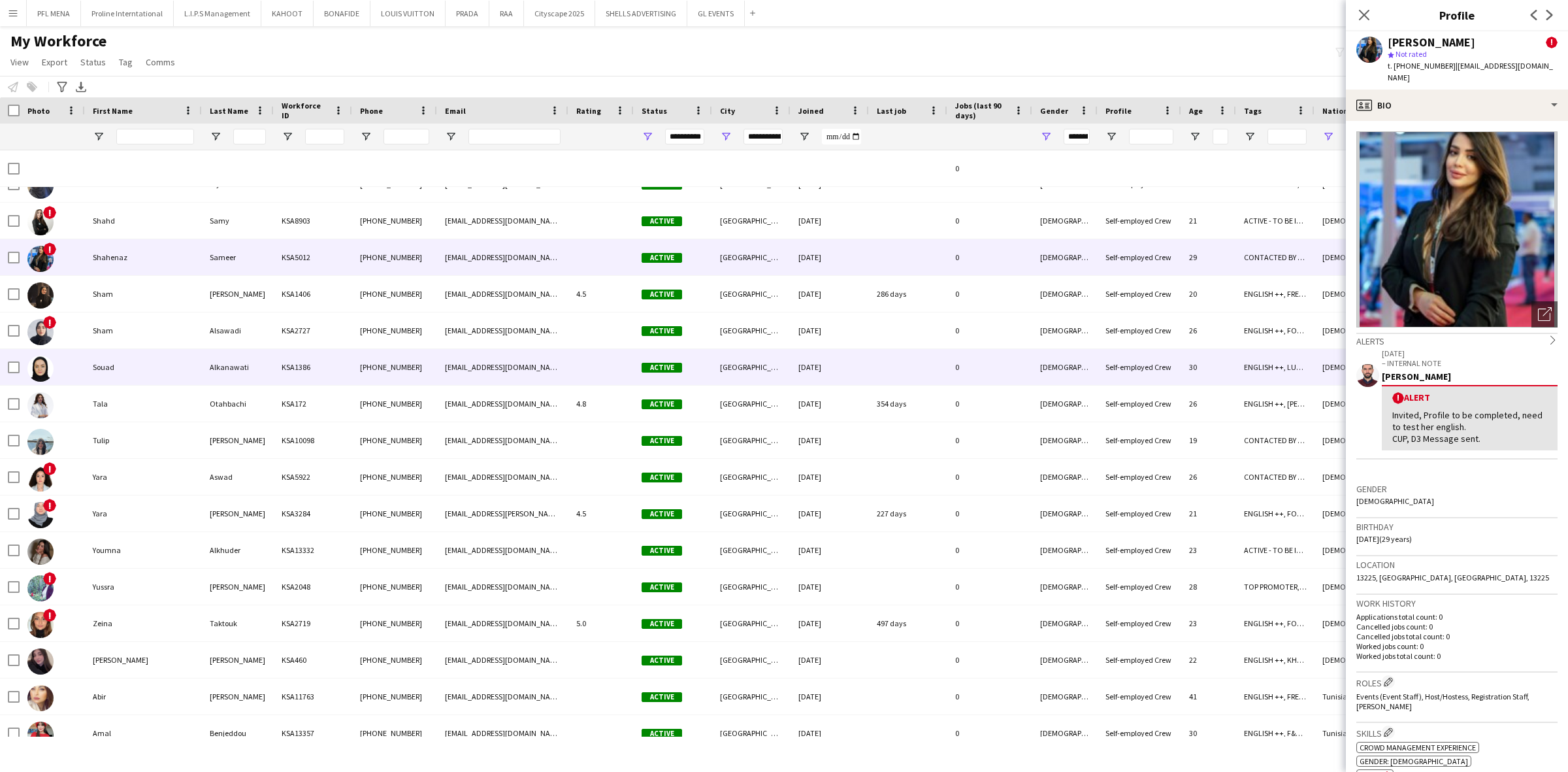
scroll to position [15079, 0]
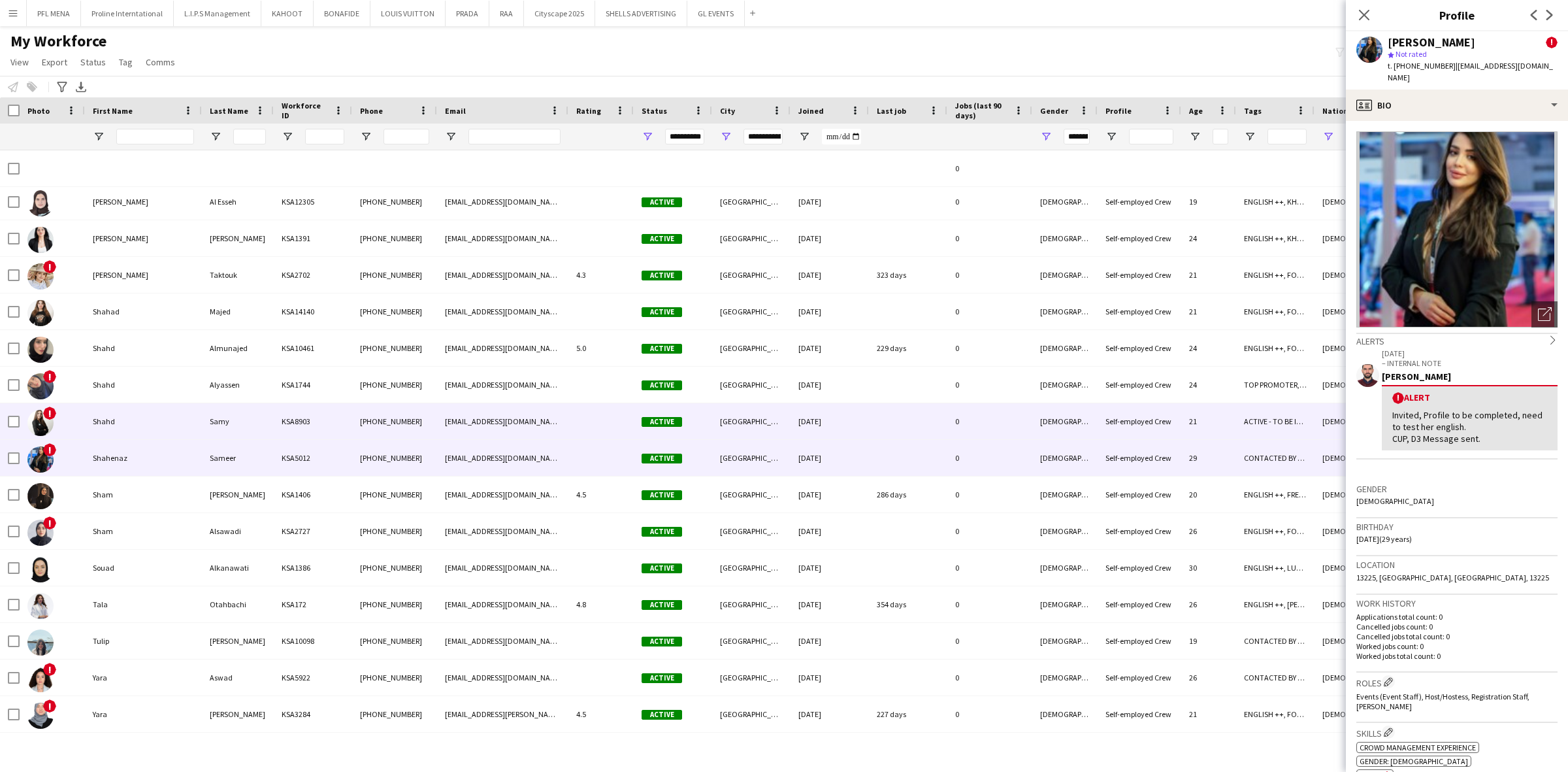
click at [119, 421] on div "Shahd" at bounding box center [143, 421] width 117 height 36
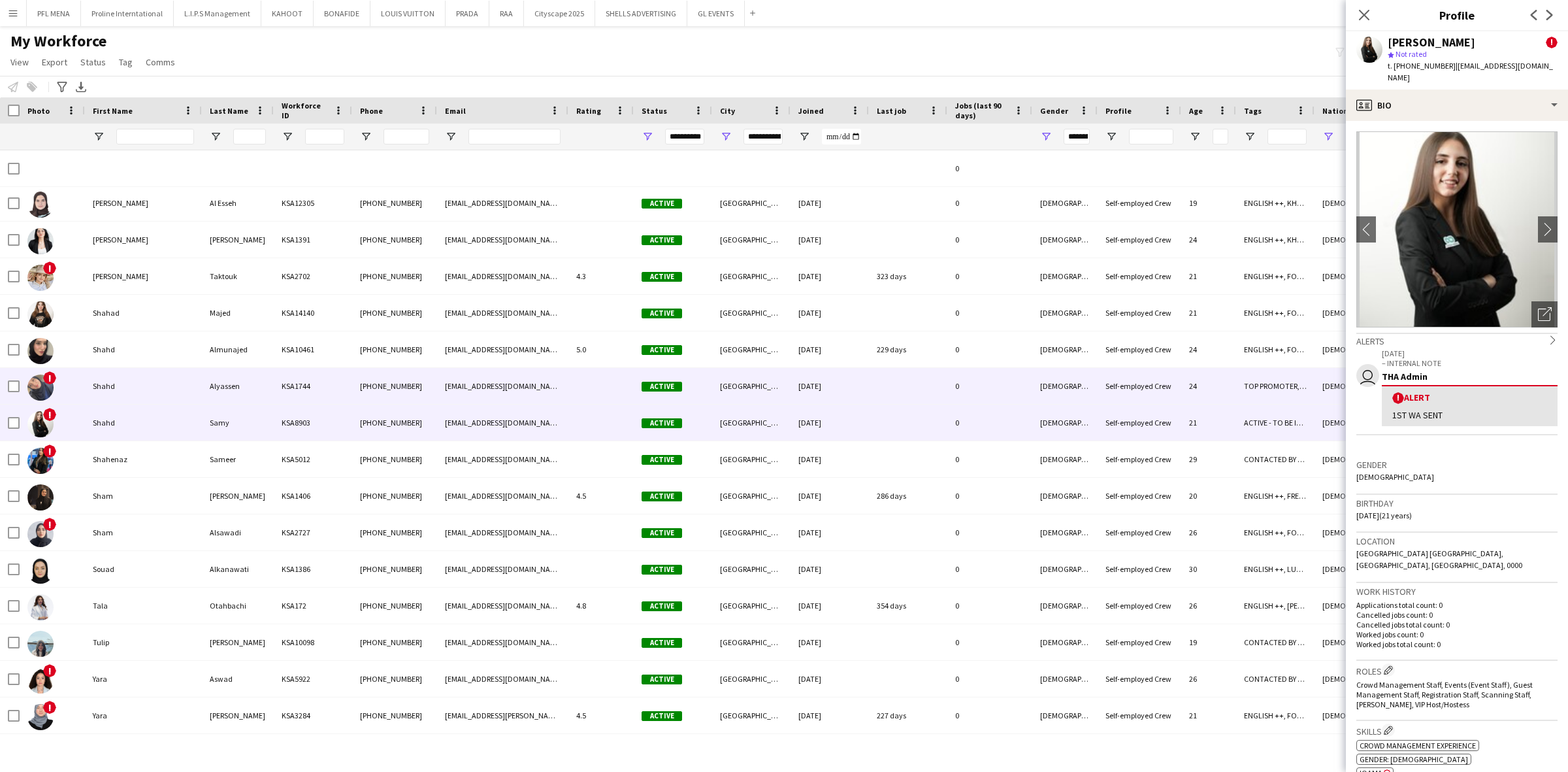
click at [122, 400] on div "Shahd" at bounding box center [143, 386] width 117 height 36
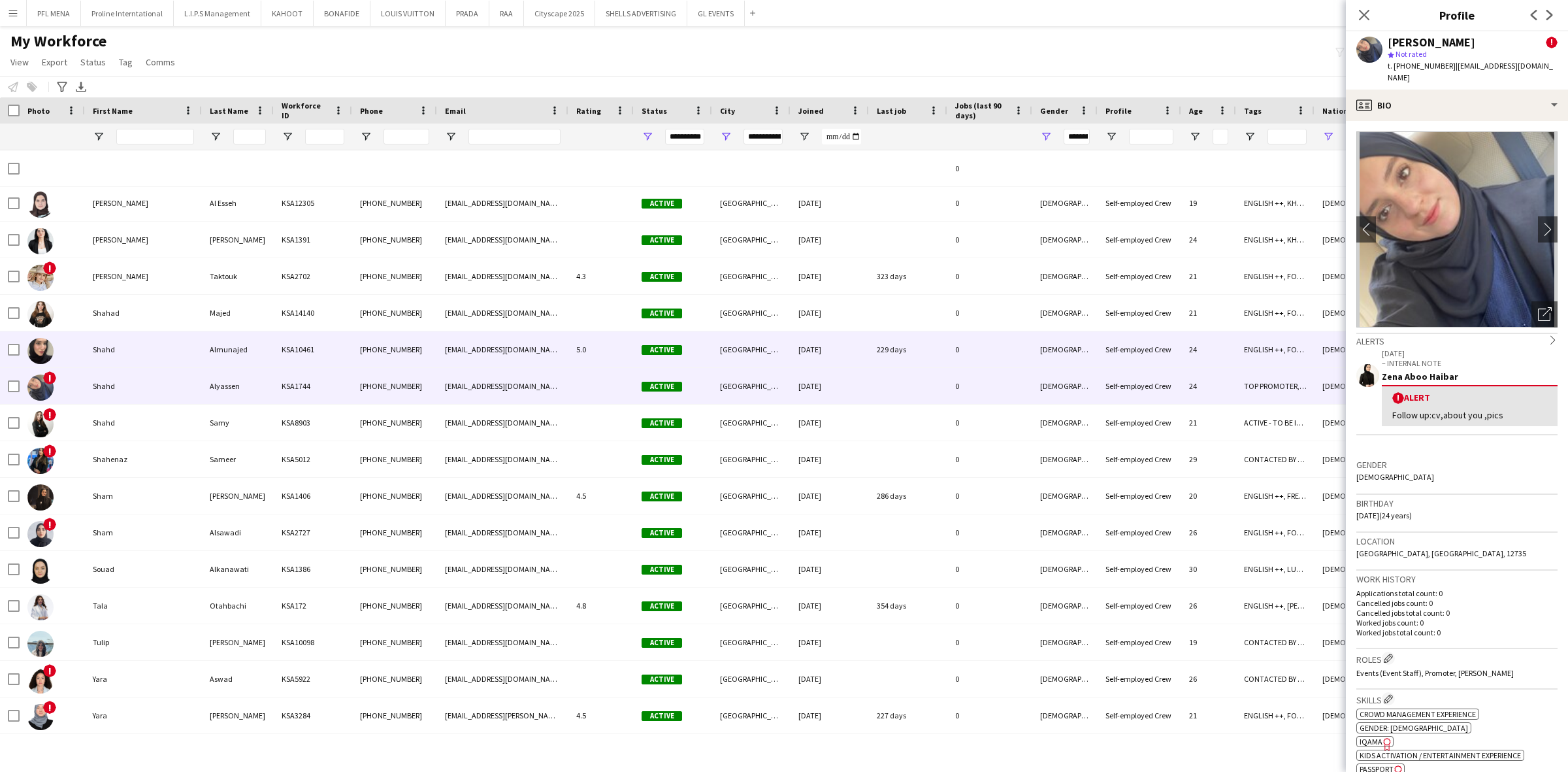
click at [129, 351] on div "Shahd" at bounding box center [143, 349] width 117 height 36
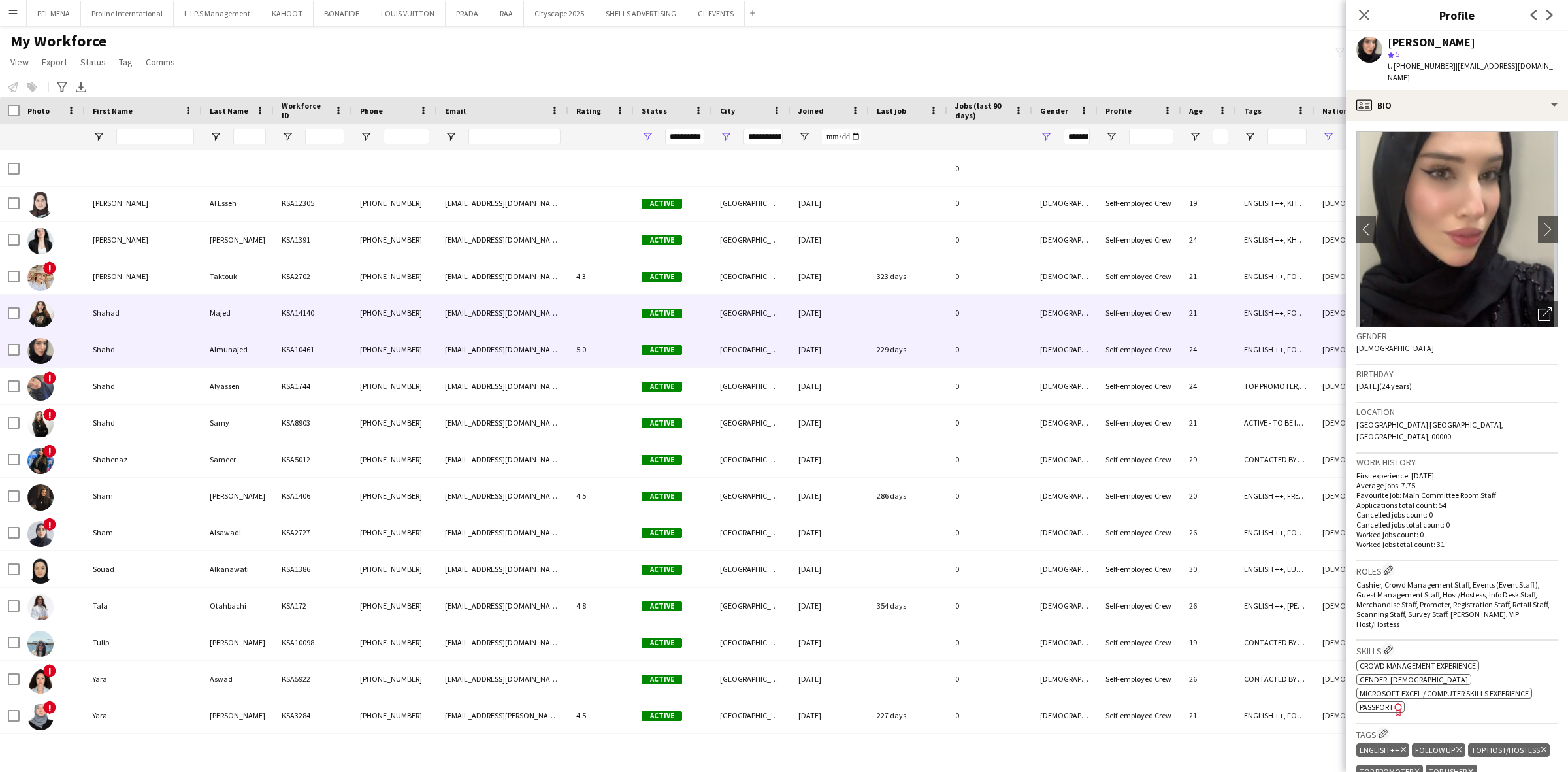
click at [128, 325] on div "Shahad" at bounding box center [143, 312] width 117 height 36
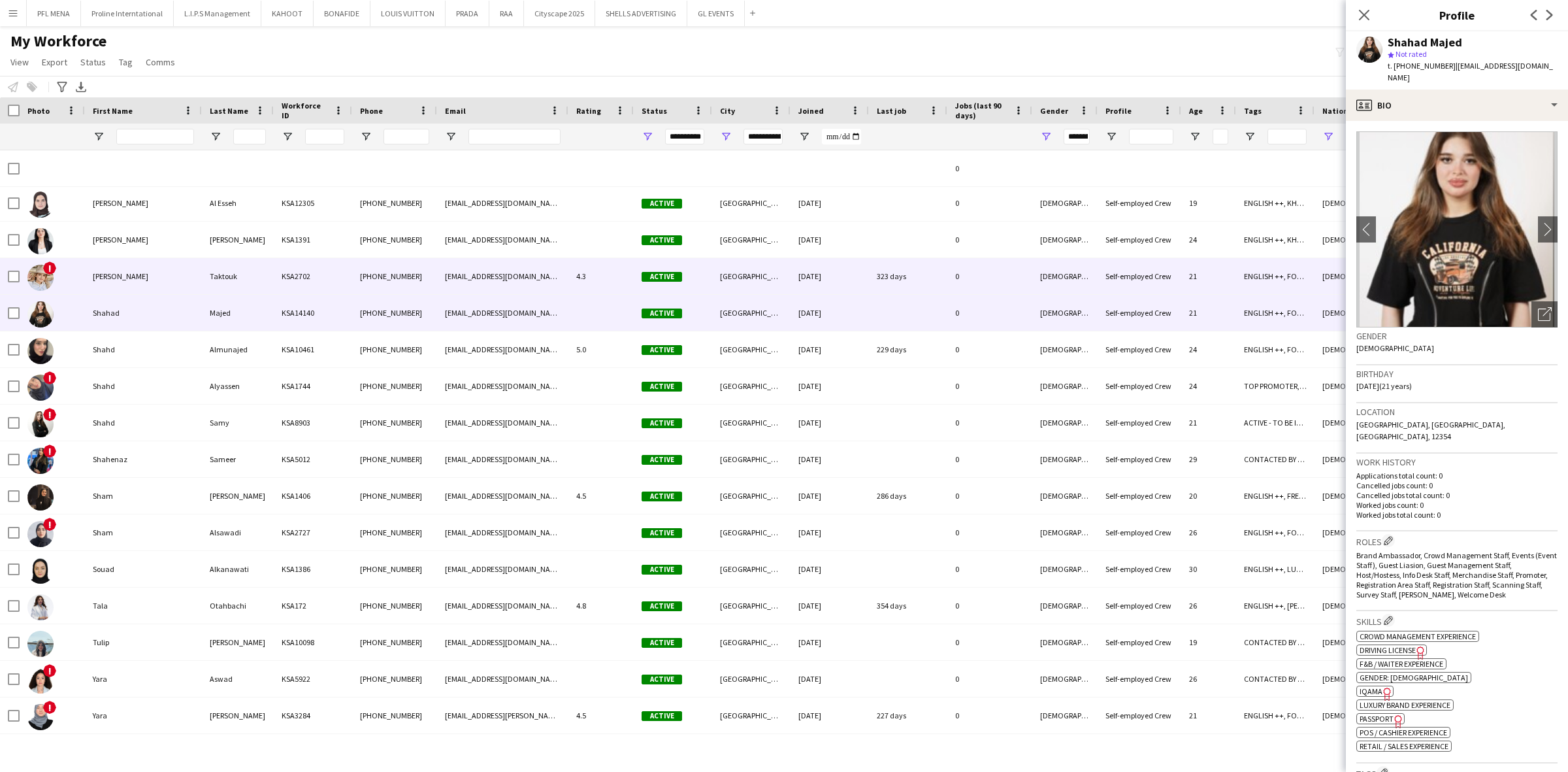
click at [128, 288] on div "Sarah" at bounding box center [143, 276] width 117 height 36
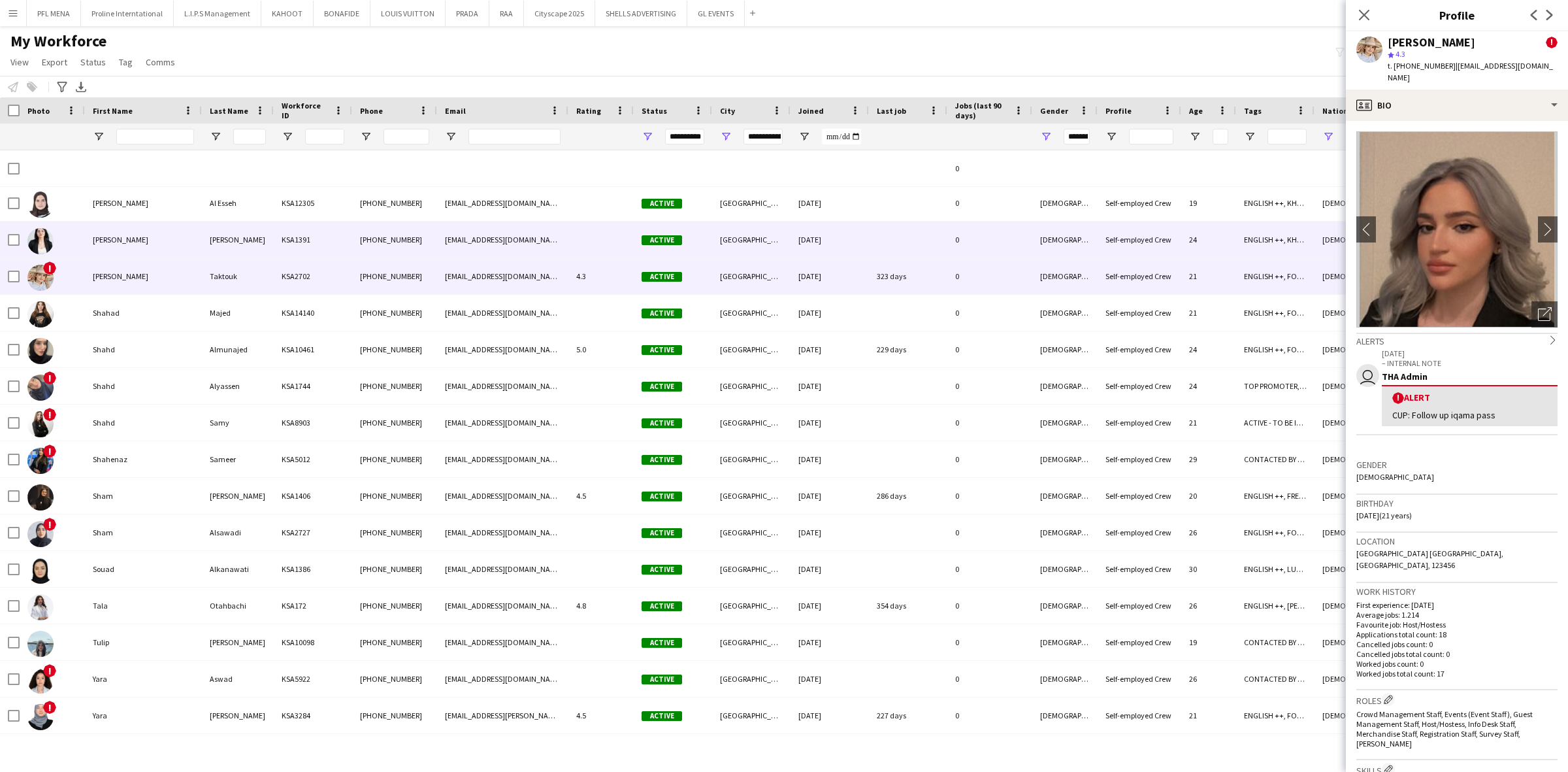
click at [121, 242] on div "Sarah" at bounding box center [143, 239] width 117 height 36
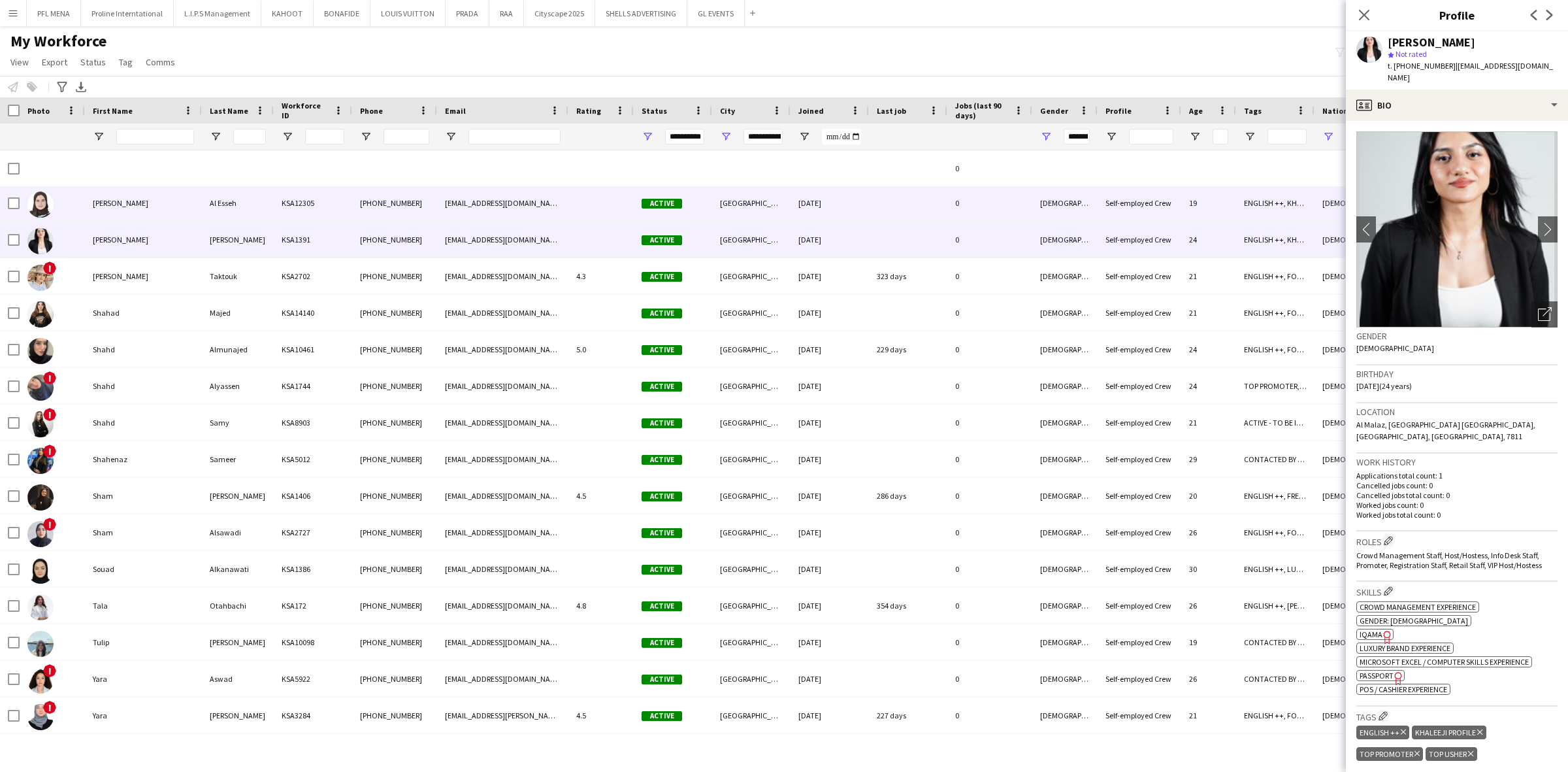
click at [122, 201] on div "Sara" at bounding box center [143, 203] width 117 height 36
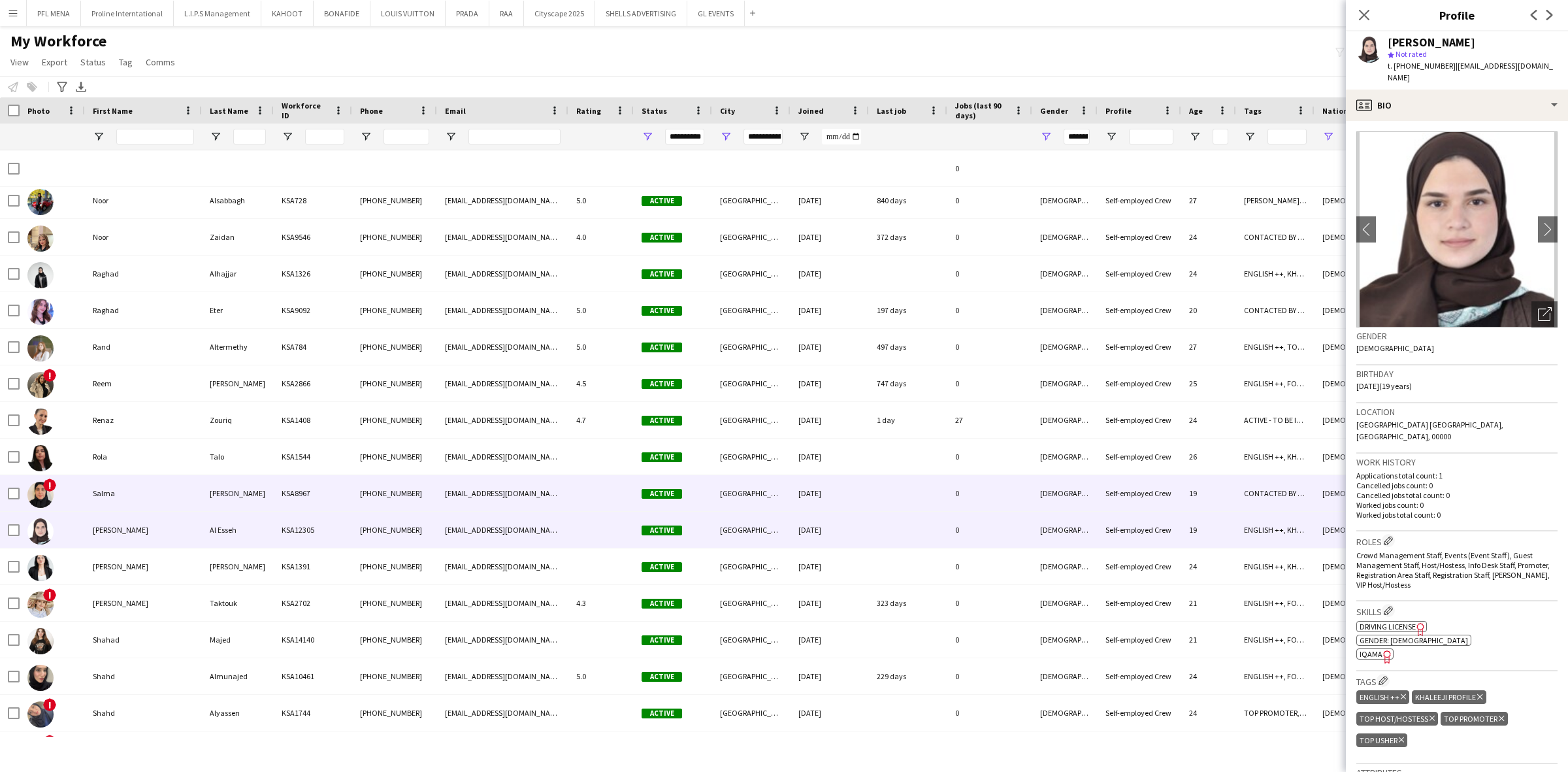
click at [136, 490] on div "Salma" at bounding box center [143, 493] width 117 height 36
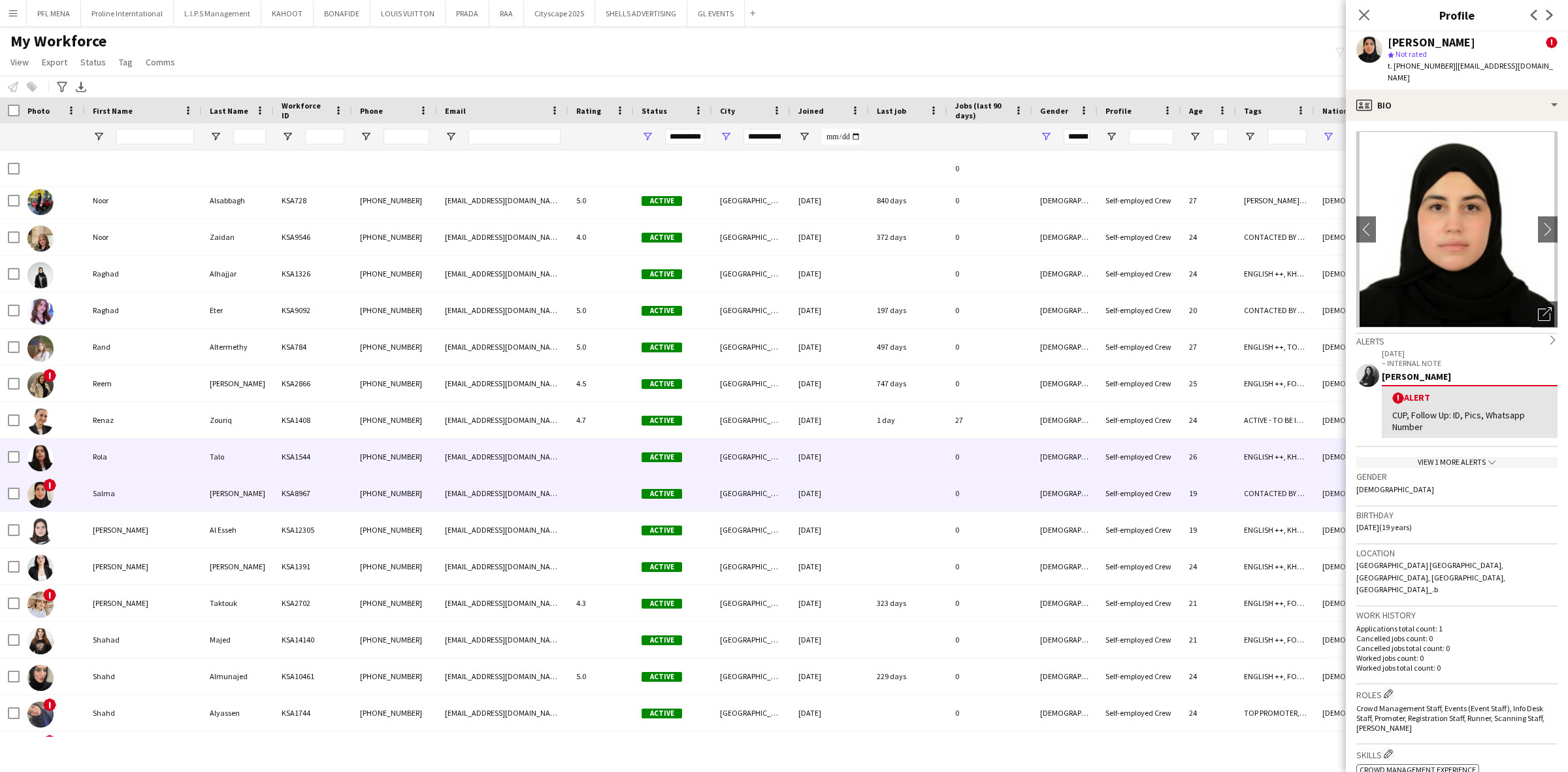
click at [137, 472] on div "Rola" at bounding box center [143, 456] width 117 height 36
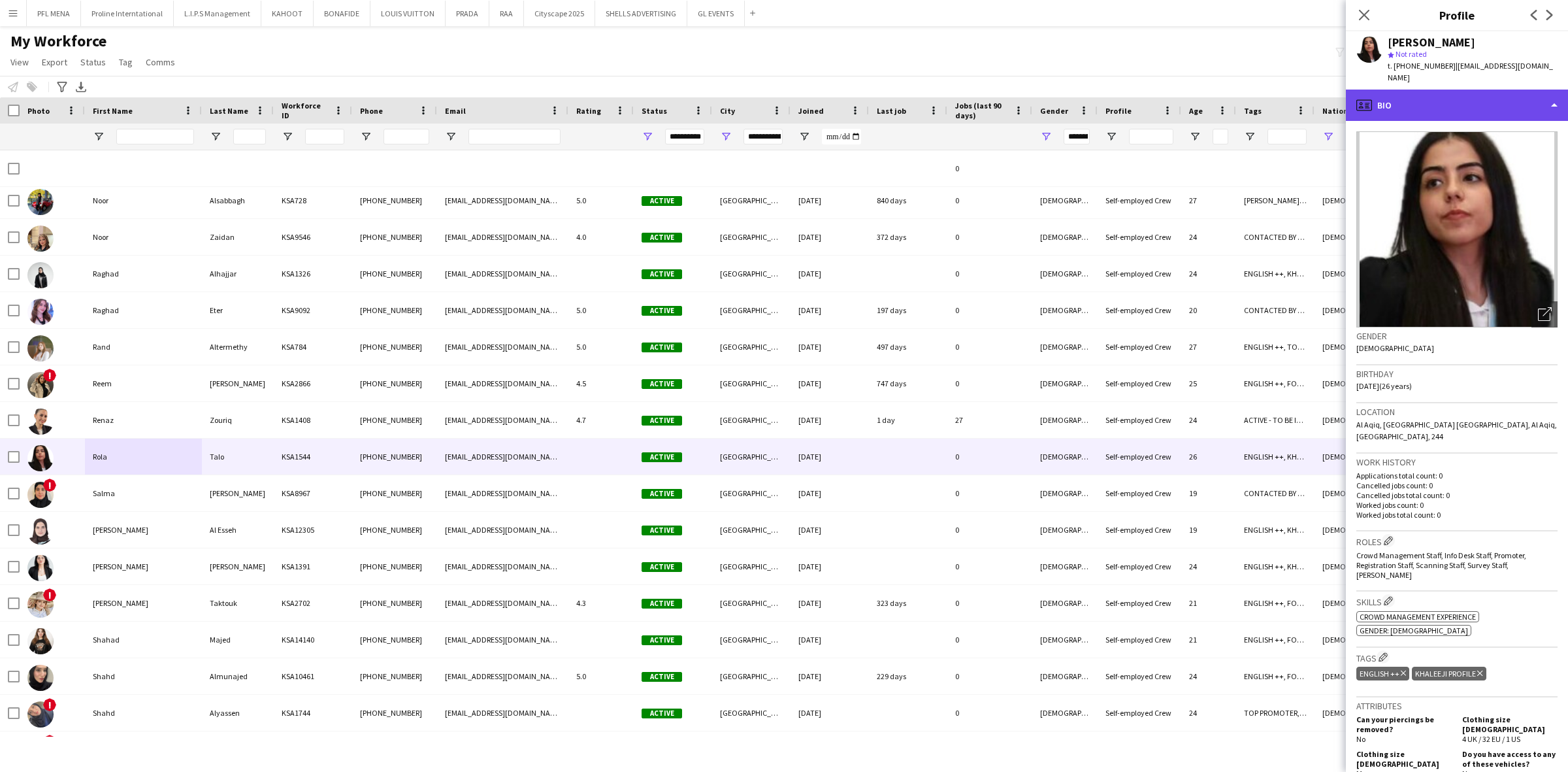
click at [1475, 90] on div "profile Bio" at bounding box center [1457, 105] width 222 height 31
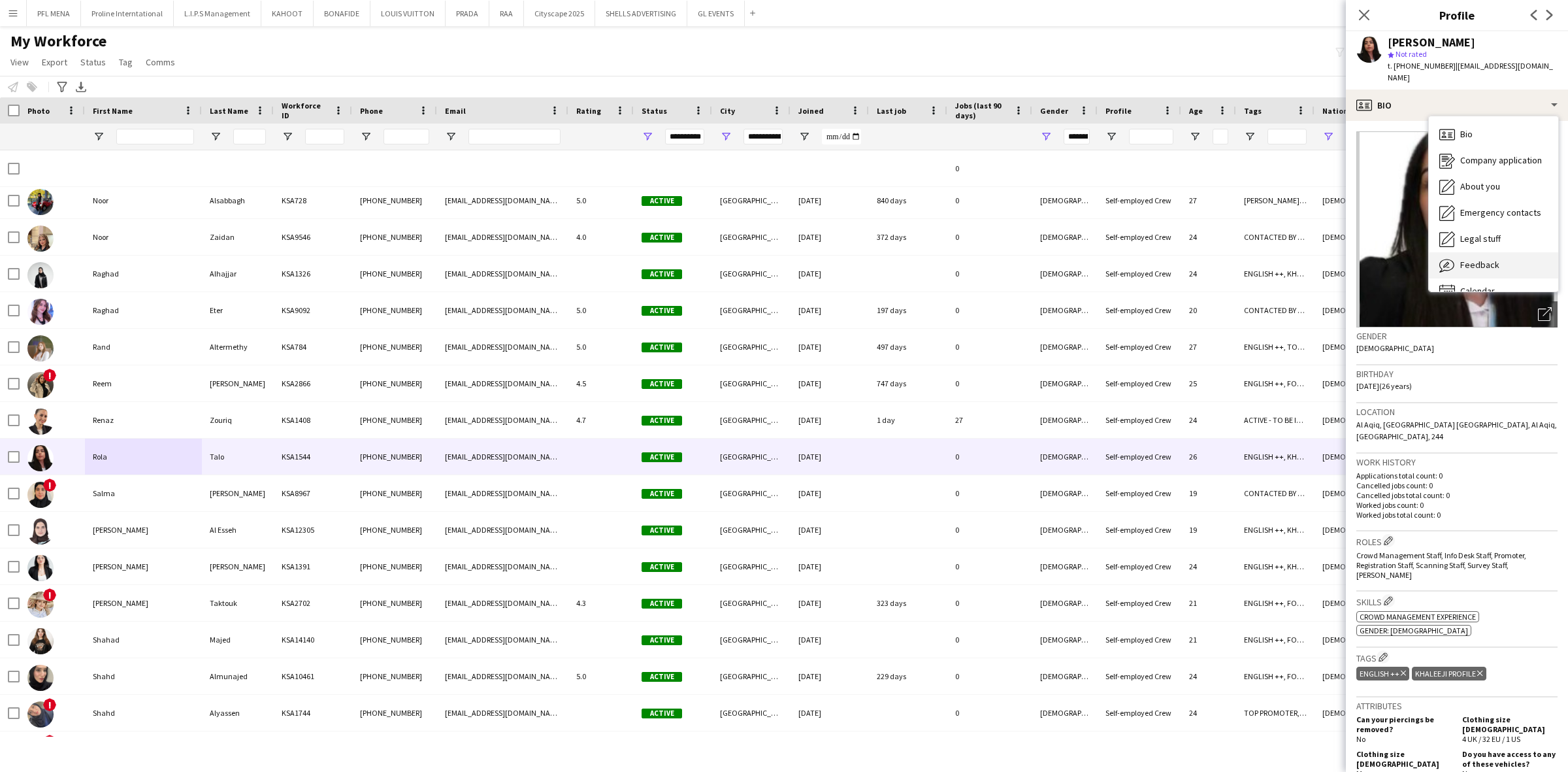
click at [1481, 252] on div "Feedback Feedback" at bounding box center [1493, 265] width 129 height 26
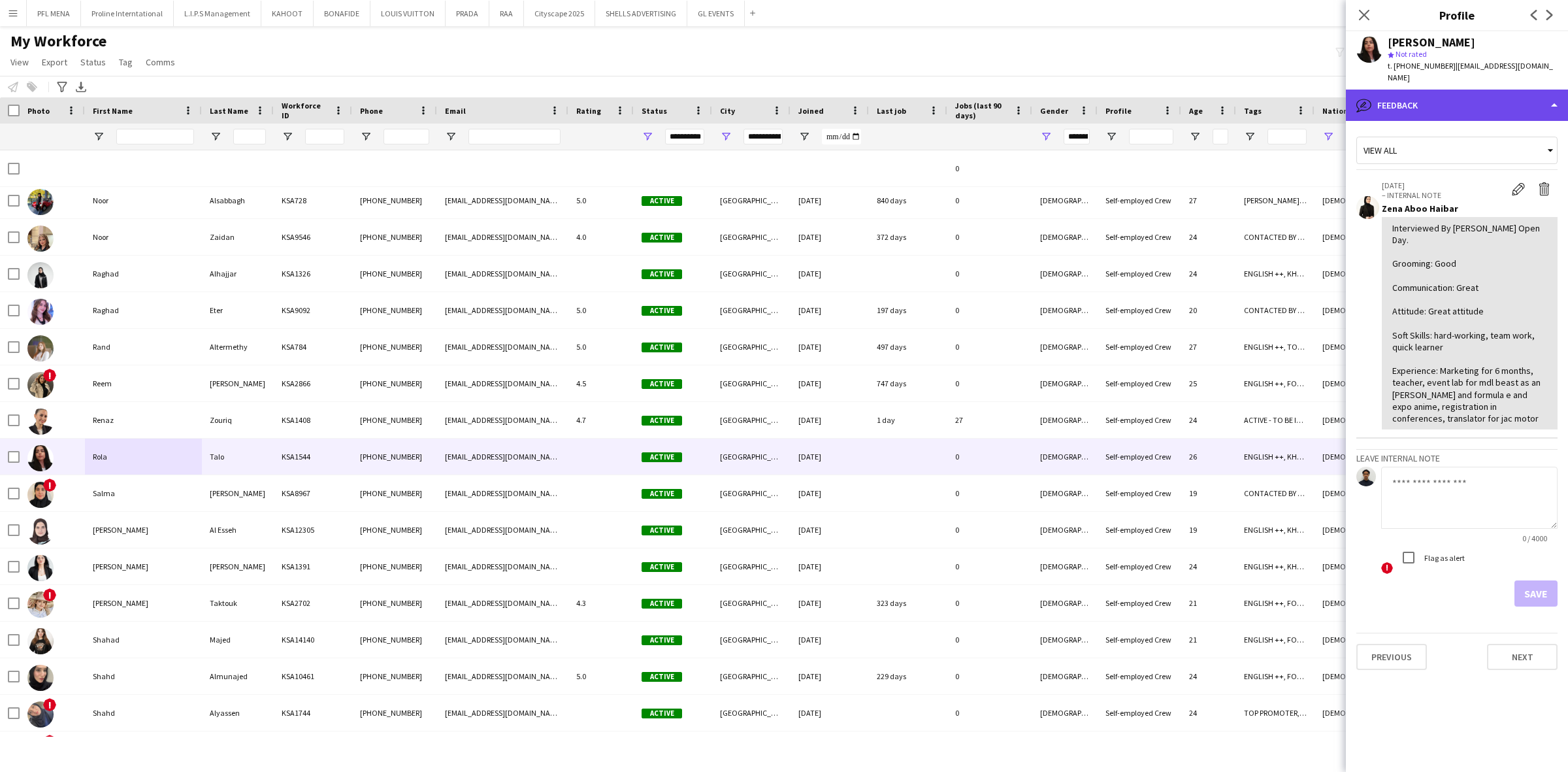
click at [1492, 90] on div "bubble-pencil Feedback" at bounding box center [1457, 105] width 222 height 31
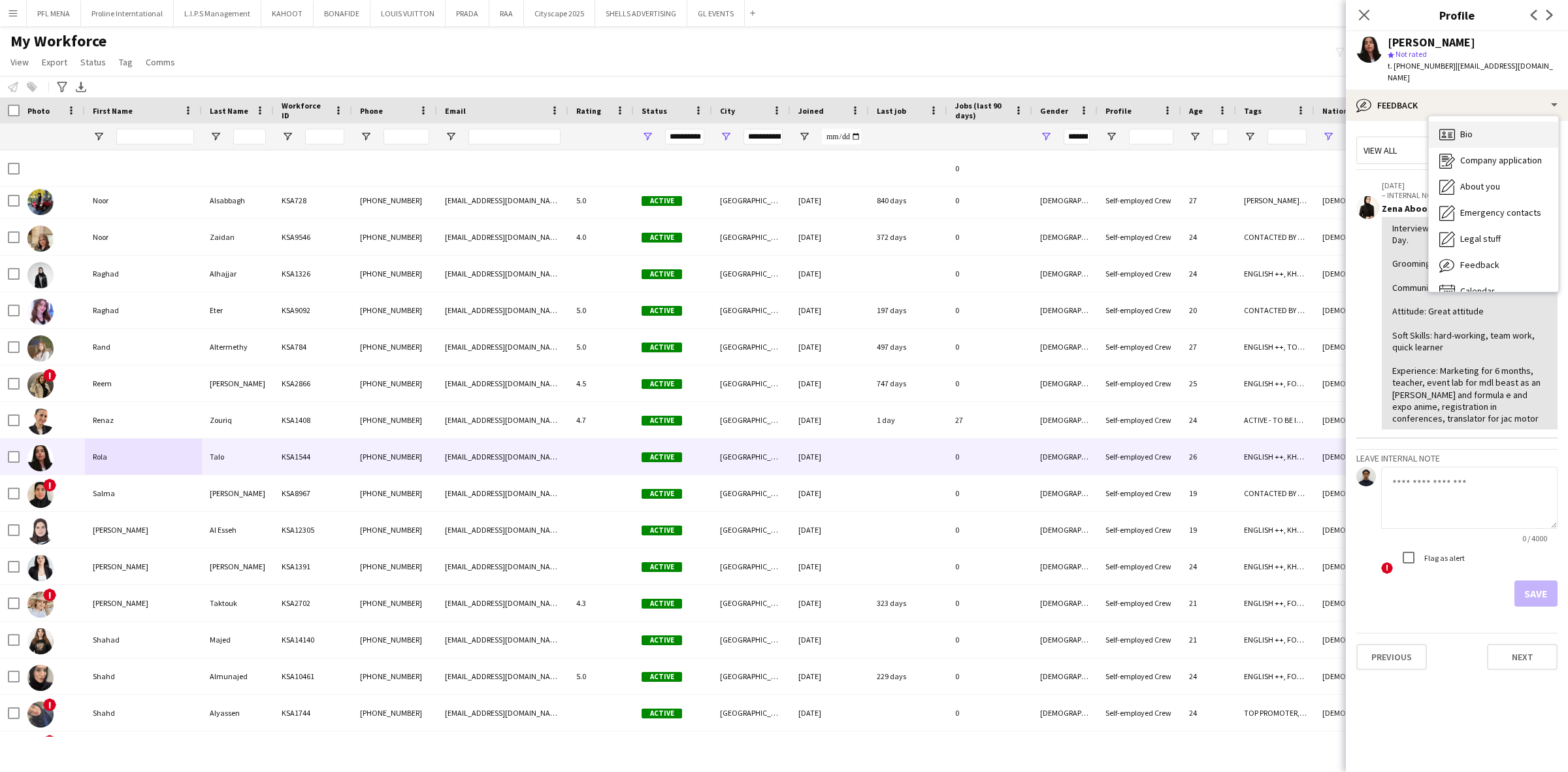
click at [1507, 128] on div "Bio Bio" at bounding box center [1493, 134] width 129 height 26
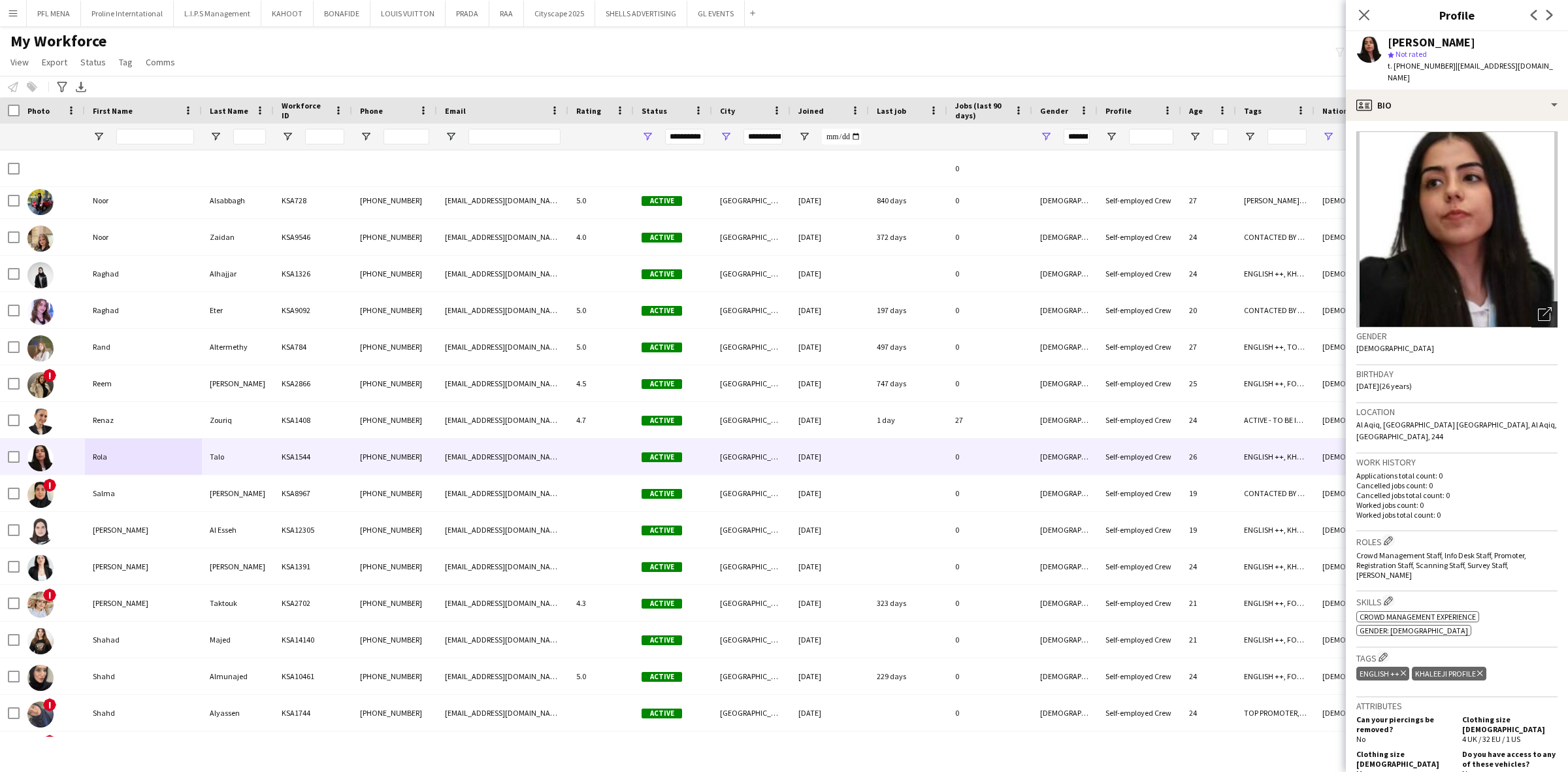
click at [1531, 301] on div "Open photos pop-in" at bounding box center [1544, 314] width 26 height 26
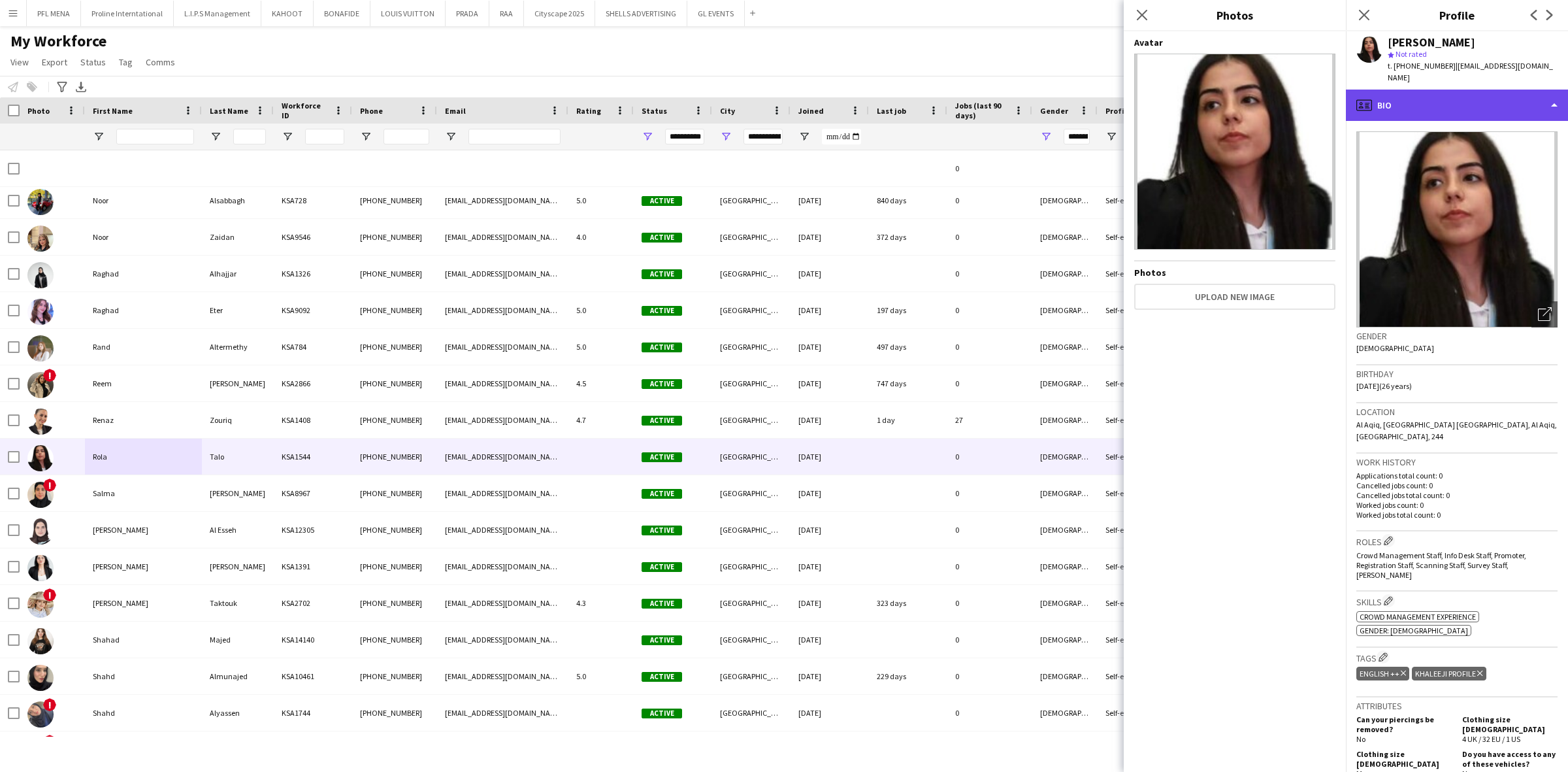
click at [1478, 90] on div "profile Bio" at bounding box center [1457, 105] width 222 height 31
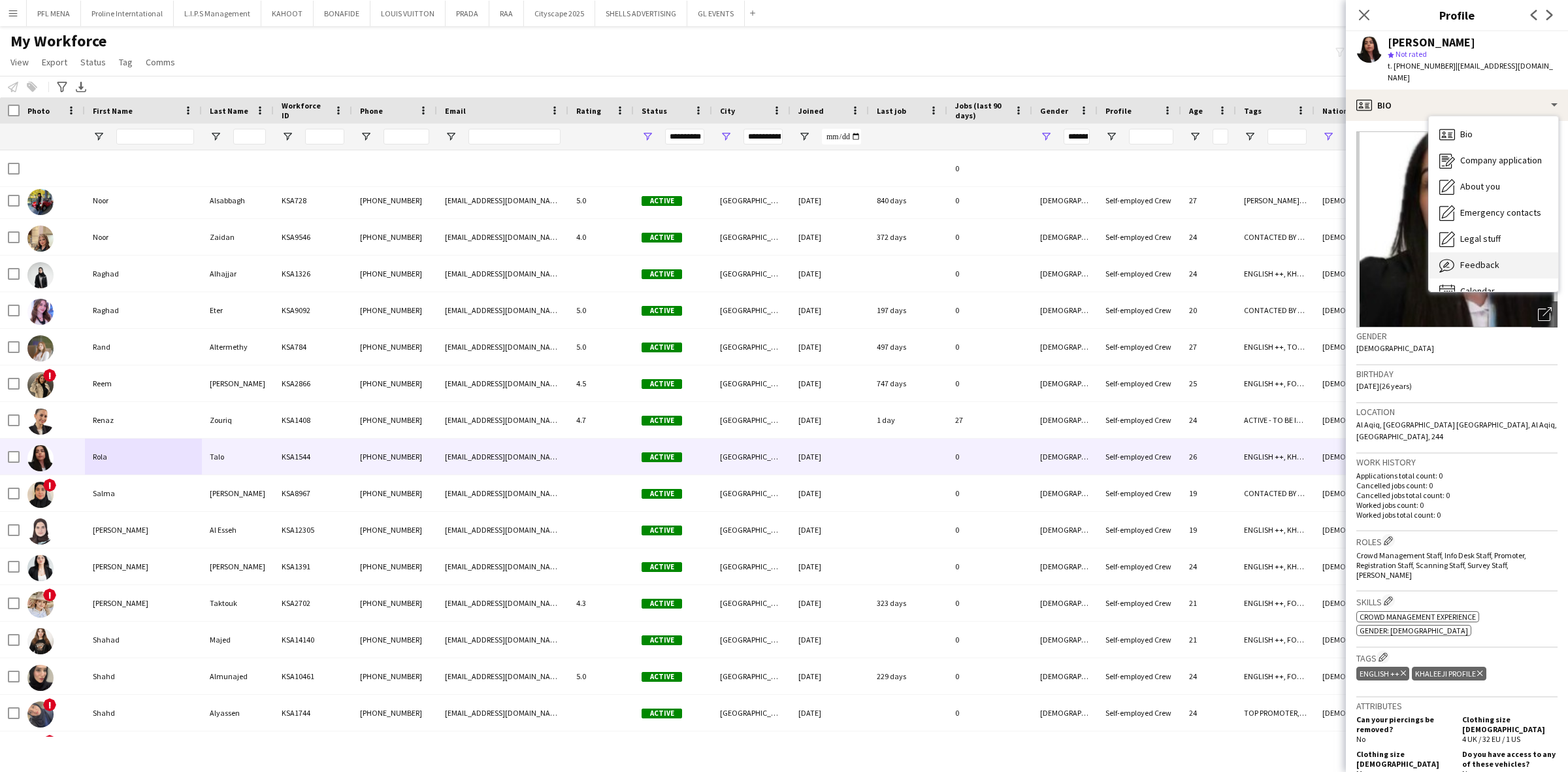
click at [1487, 252] on div "Feedback Feedback" at bounding box center [1493, 265] width 129 height 26
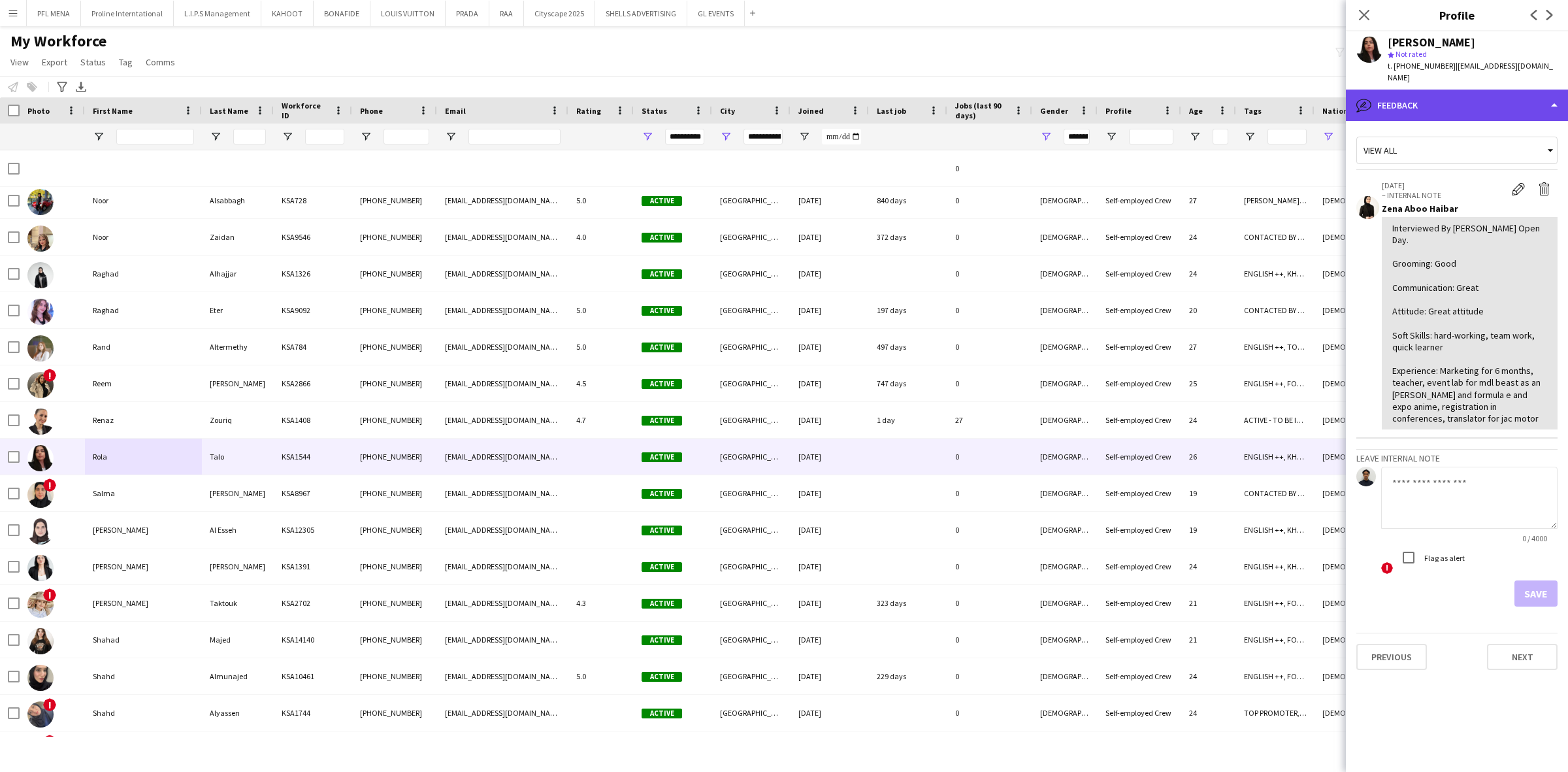
click at [1454, 90] on div "bubble-pencil Feedback" at bounding box center [1457, 105] width 222 height 31
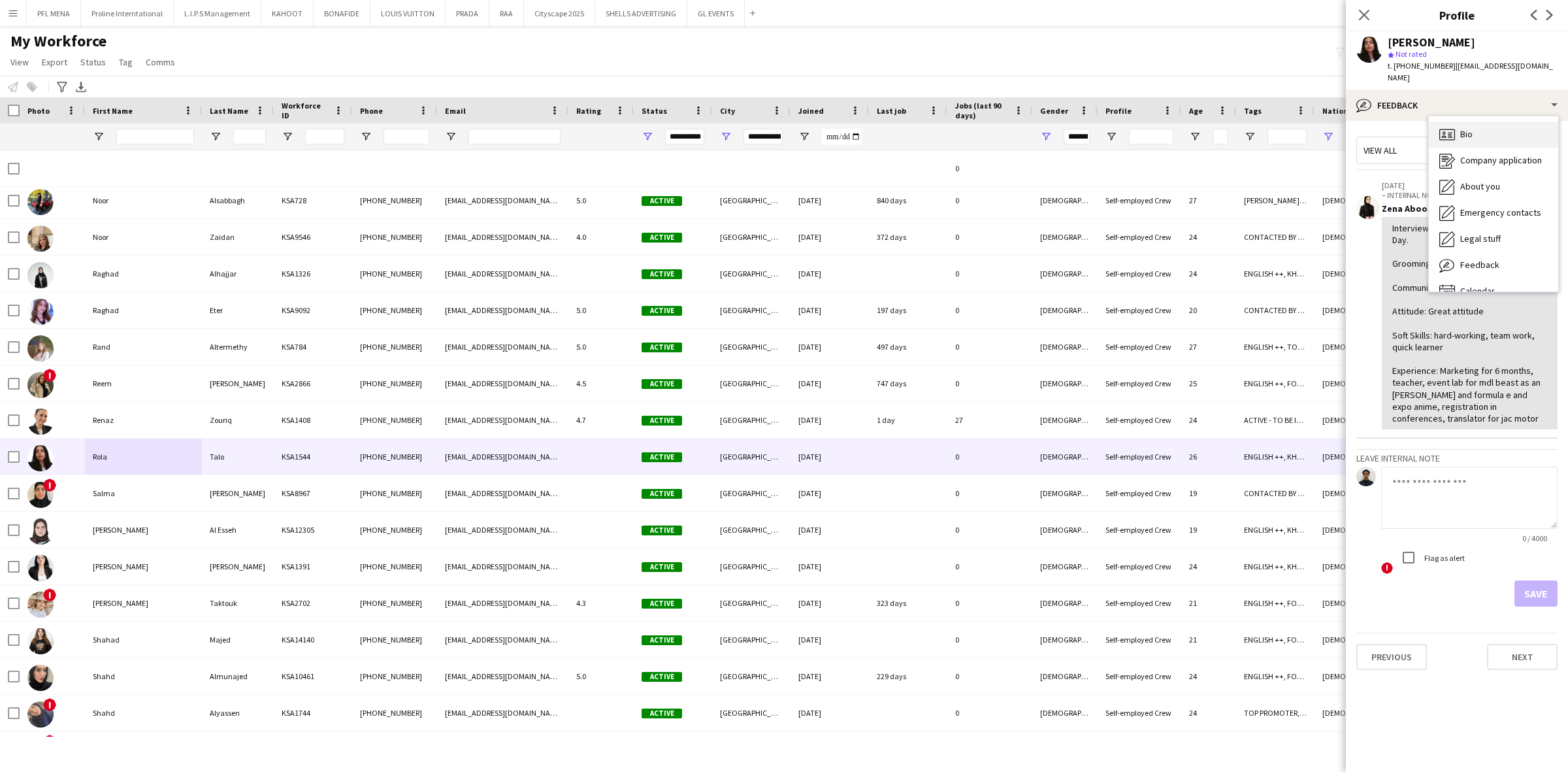
click at [1478, 127] on div "Bio Bio" at bounding box center [1493, 134] width 129 height 26
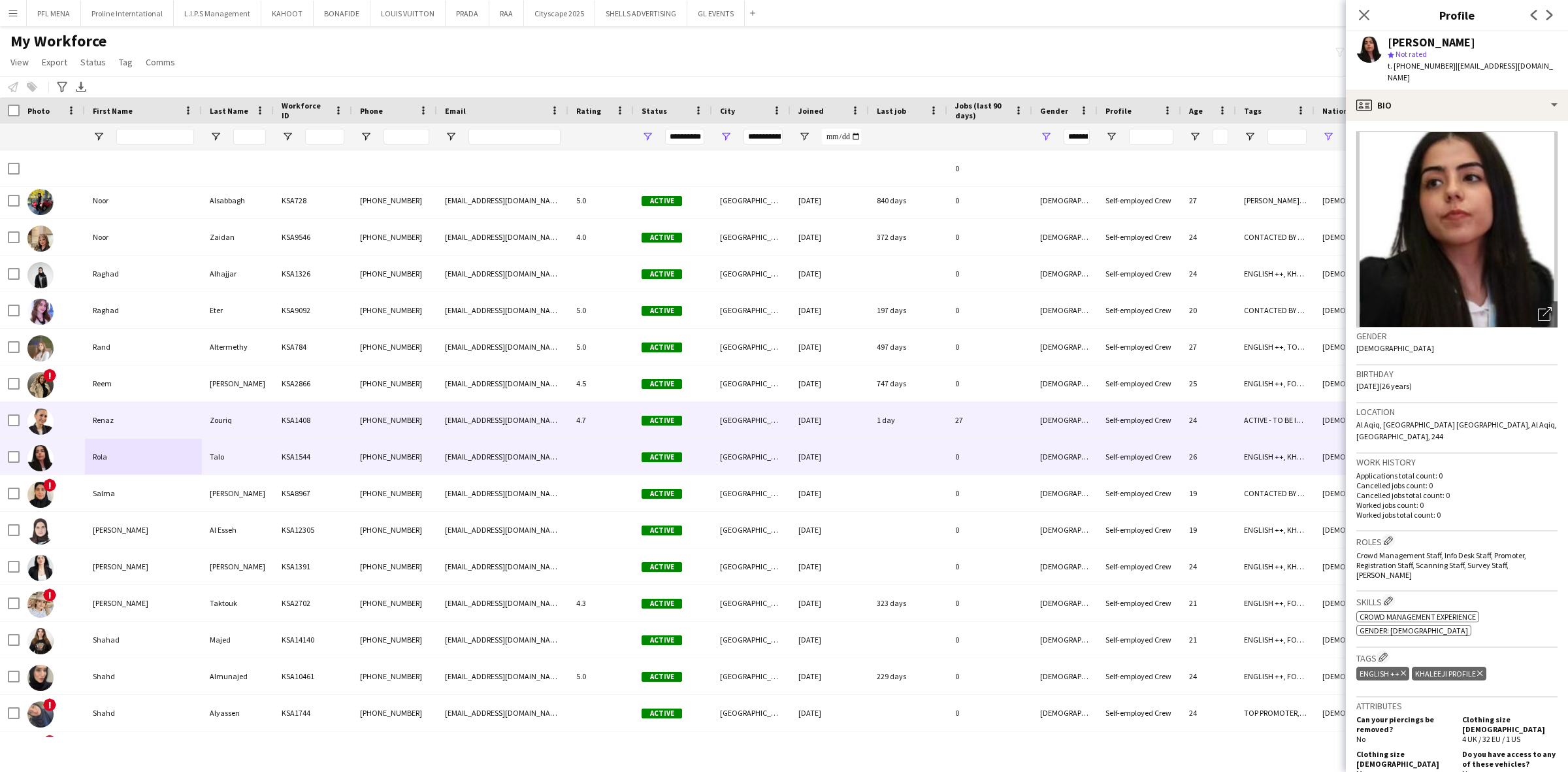
click at [119, 423] on div "Renaz" at bounding box center [143, 420] width 117 height 36
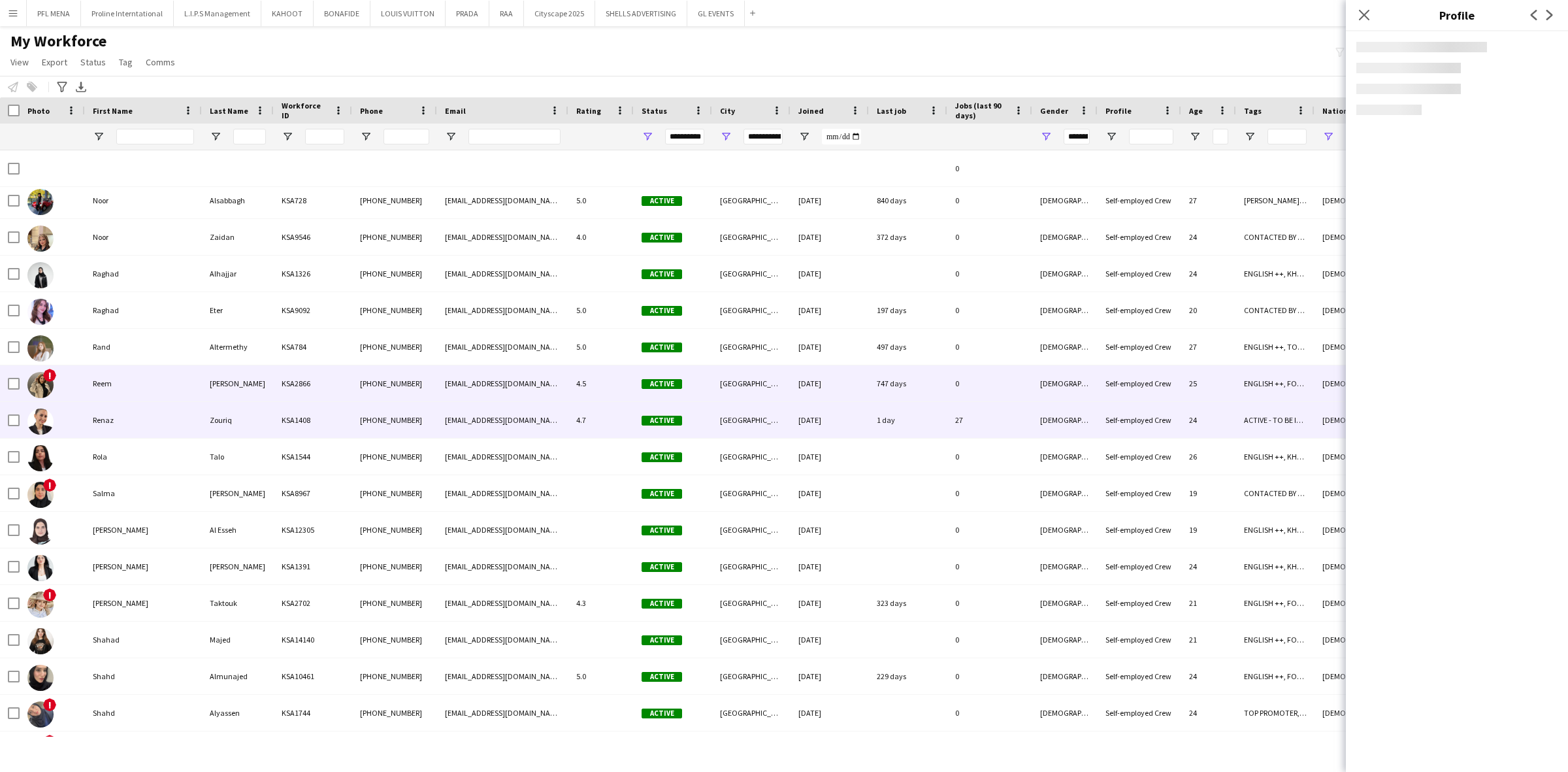
click at [129, 386] on div "Reem" at bounding box center [143, 383] width 117 height 36
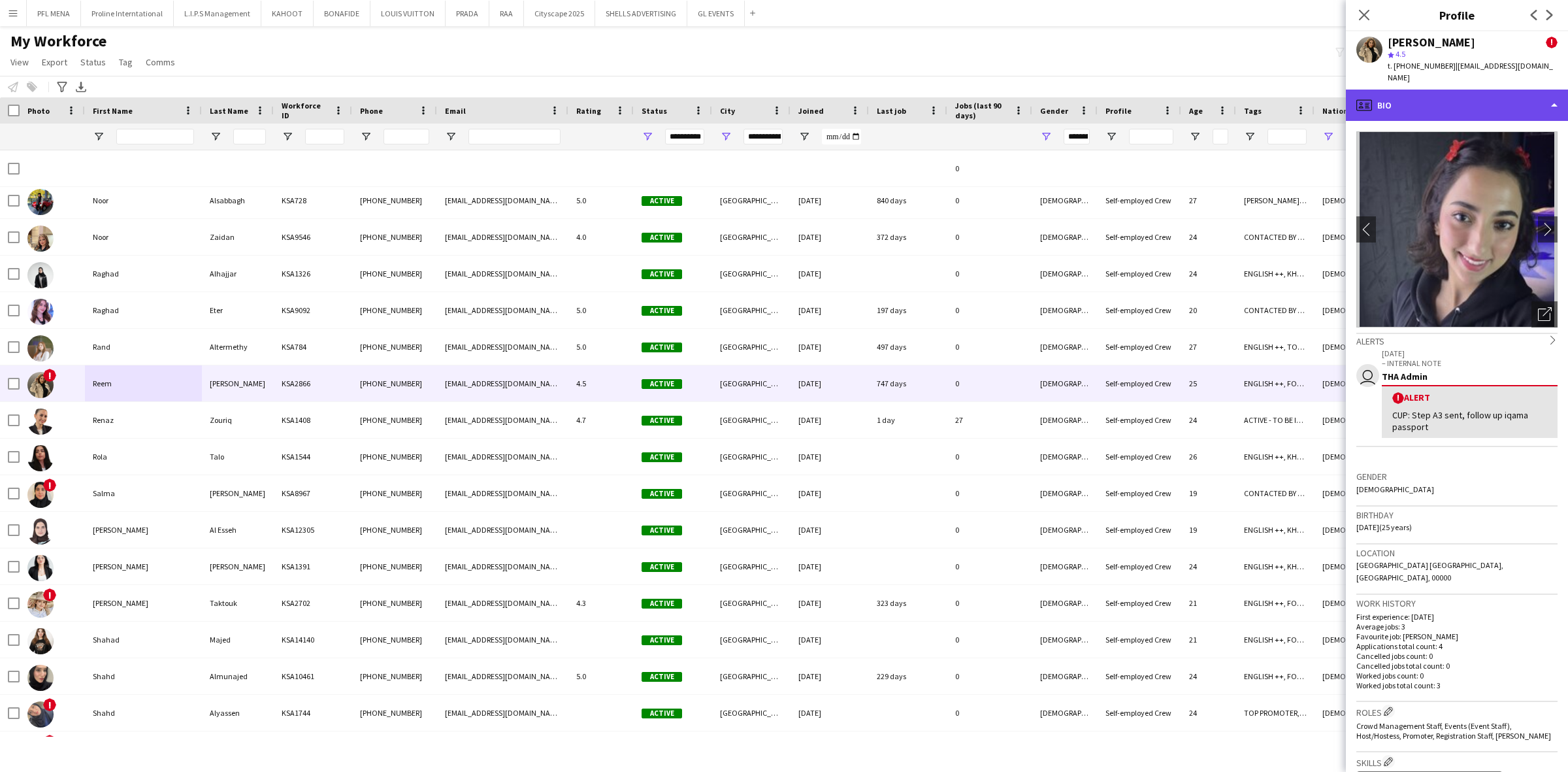
click at [1487, 100] on div "profile Bio" at bounding box center [1457, 105] width 222 height 31
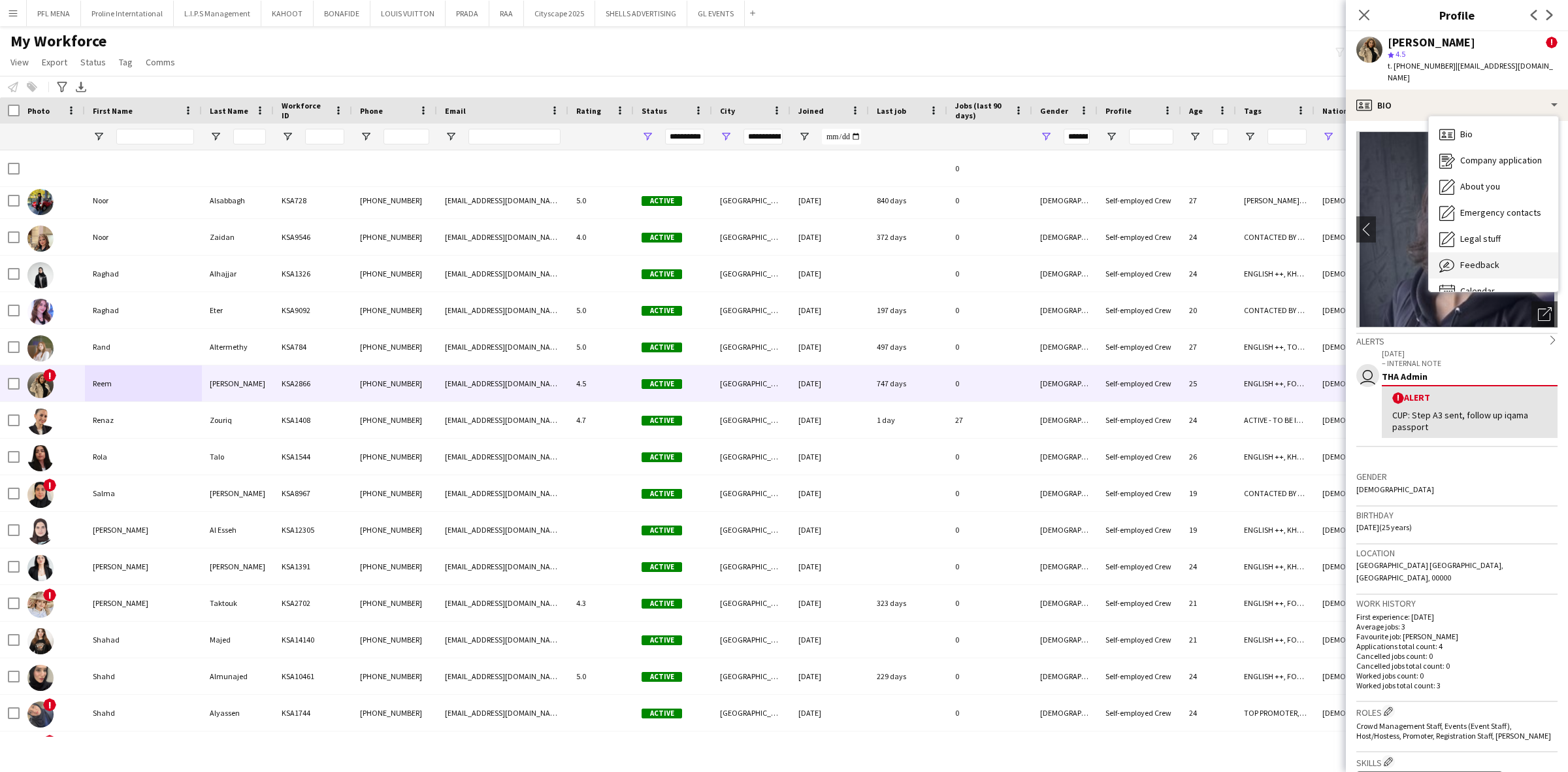
click at [1490, 259] on span "Feedback" at bounding box center [1479, 264] width 39 height 12
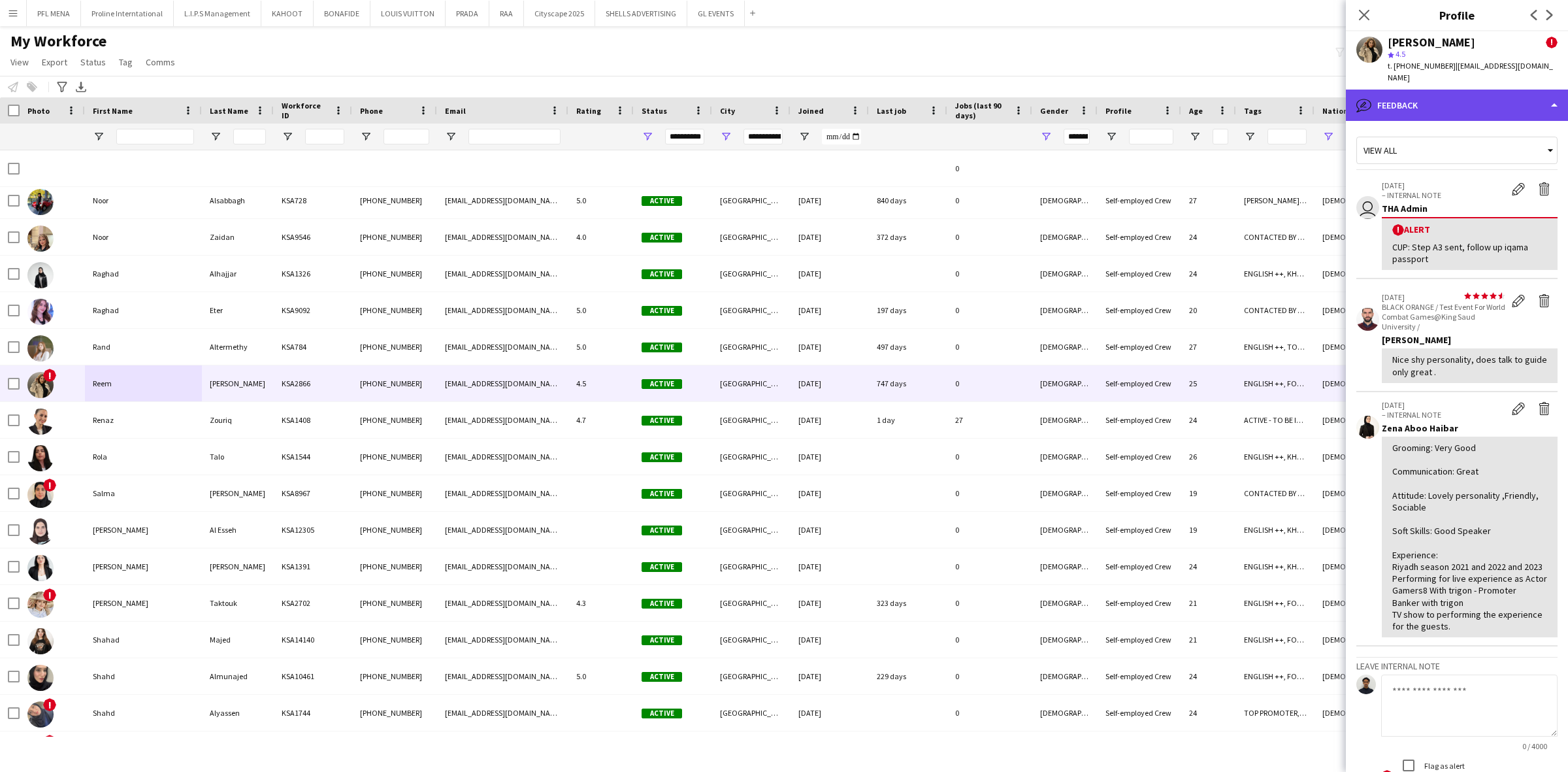
click at [1472, 90] on div "bubble-pencil Feedback" at bounding box center [1457, 105] width 222 height 31
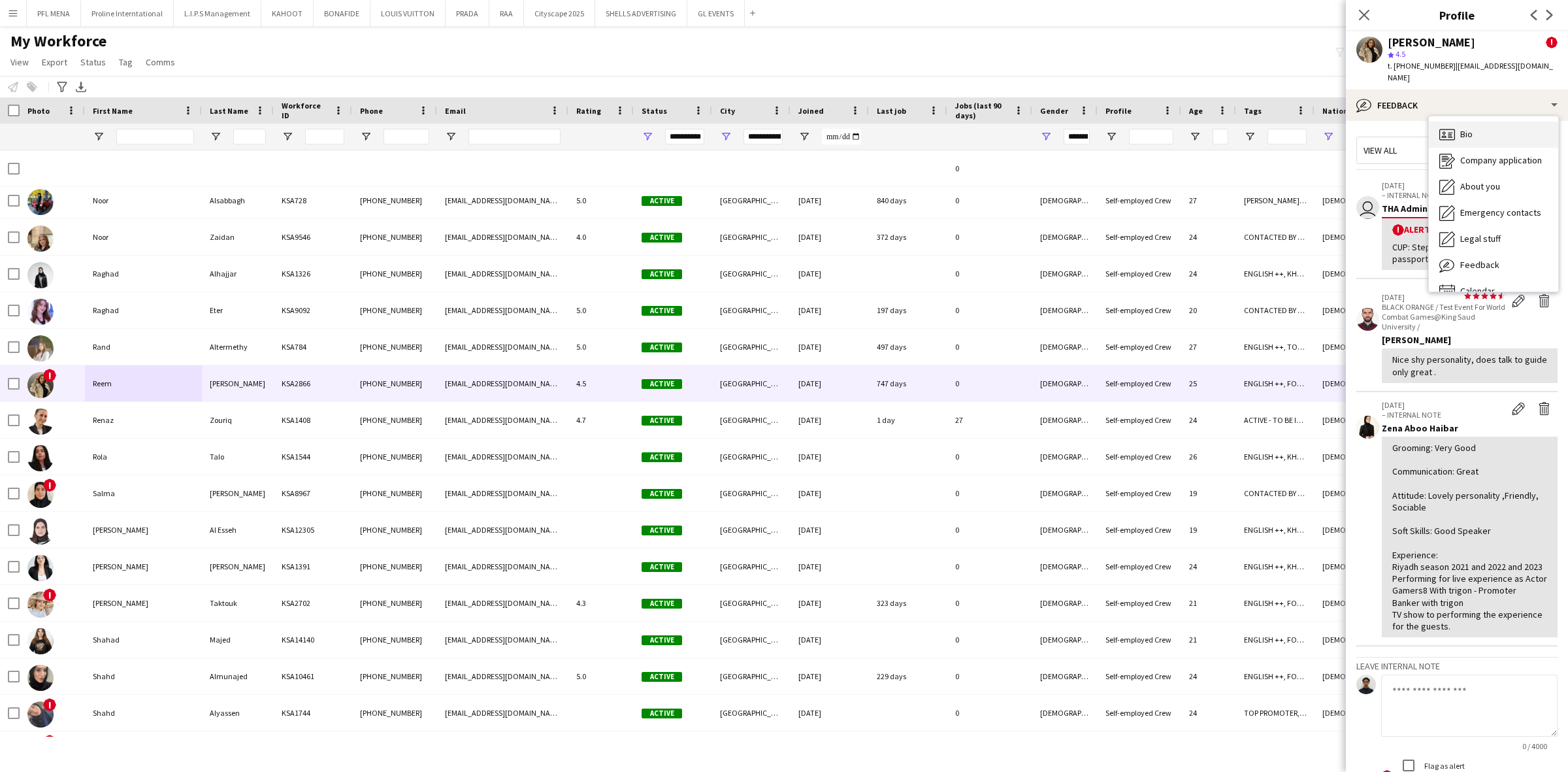
click at [1475, 128] on div "Bio Bio" at bounding box center [1493, 134] width 129 height 26
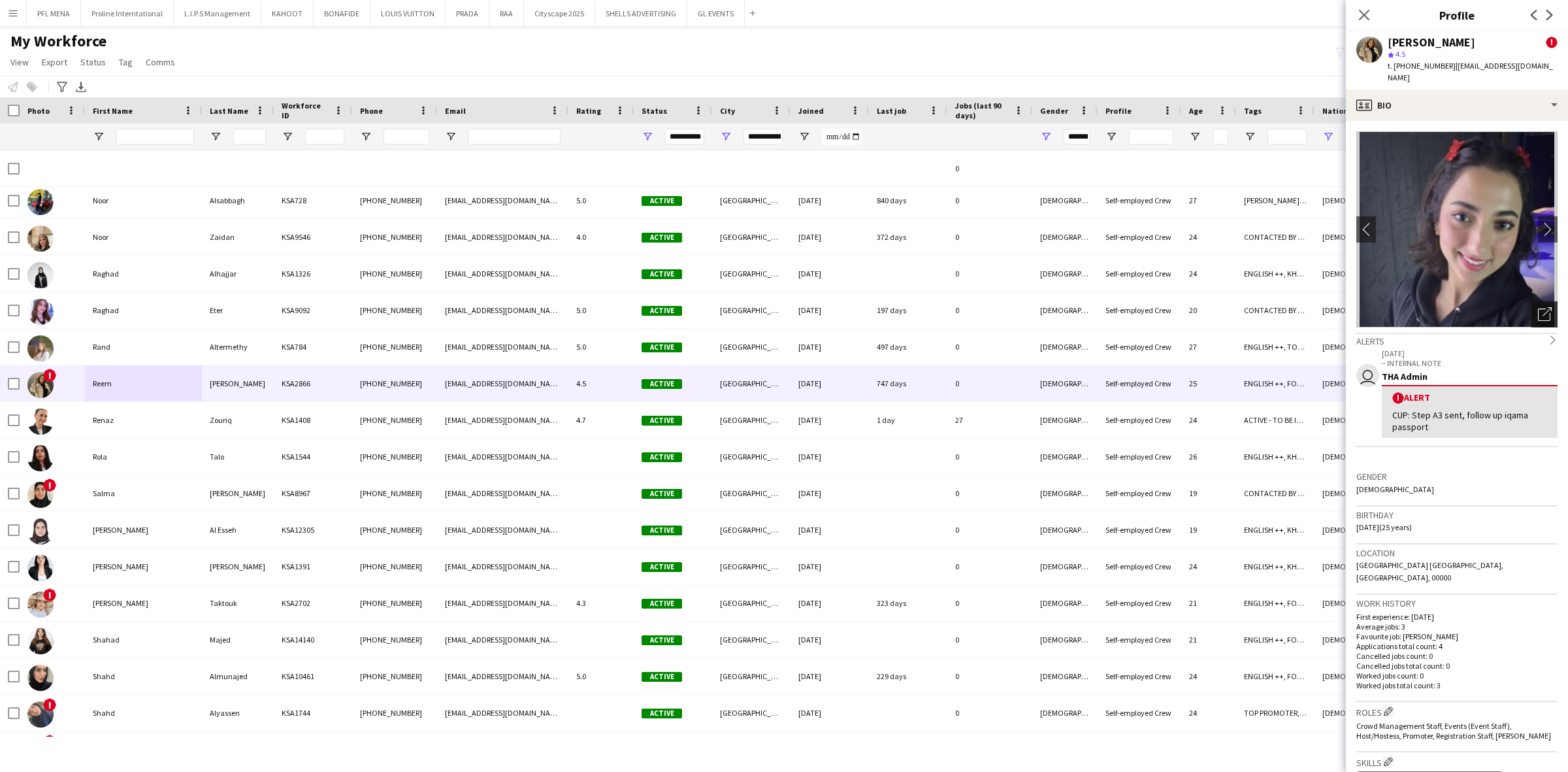
click at [1543, 308] on icon at bounding box center [1547, 312] width 9 height 9
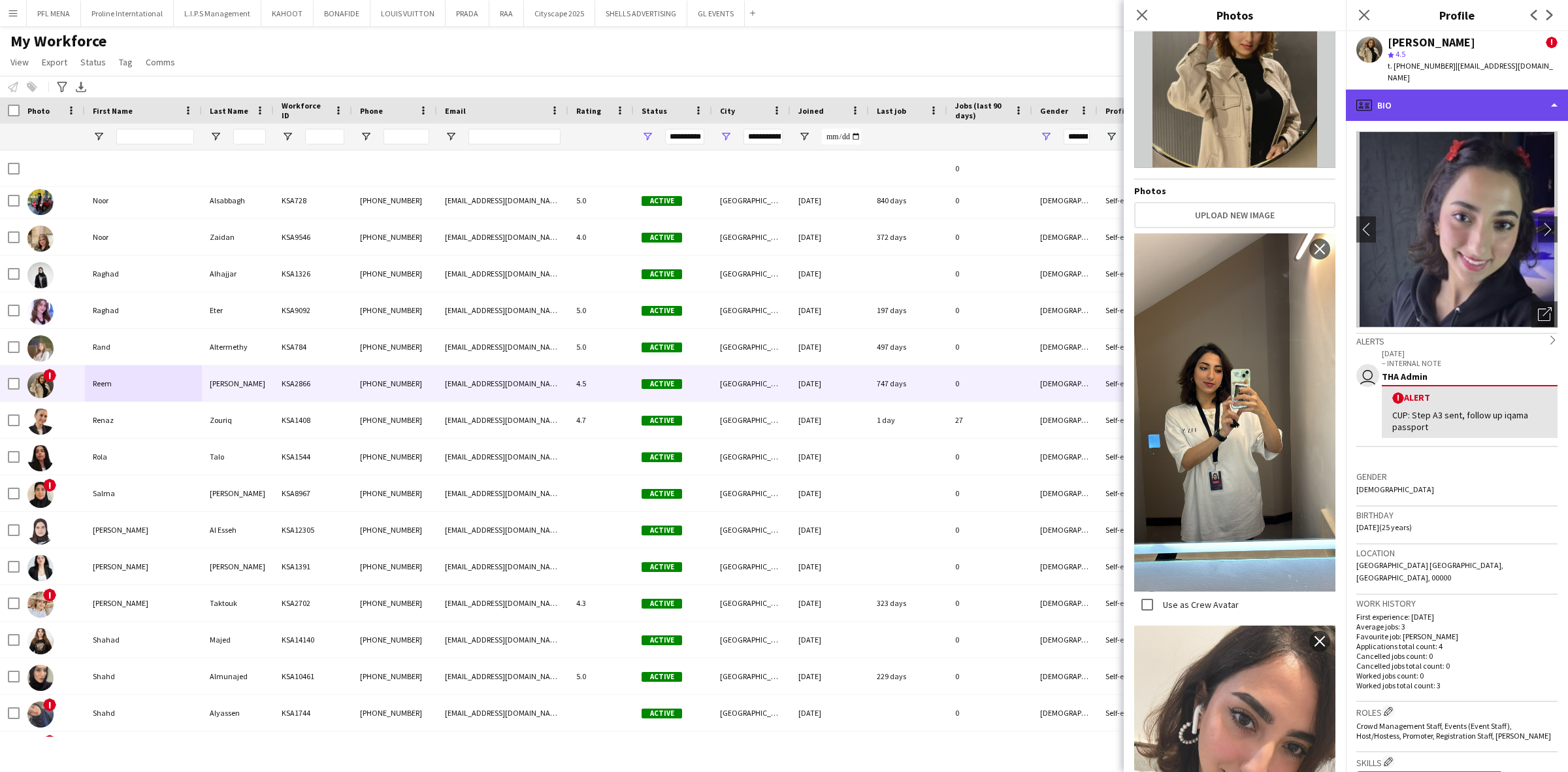
click at [1485, 90] on div "profile Bio" at bounding box center [1457, 105] width 222 height 31
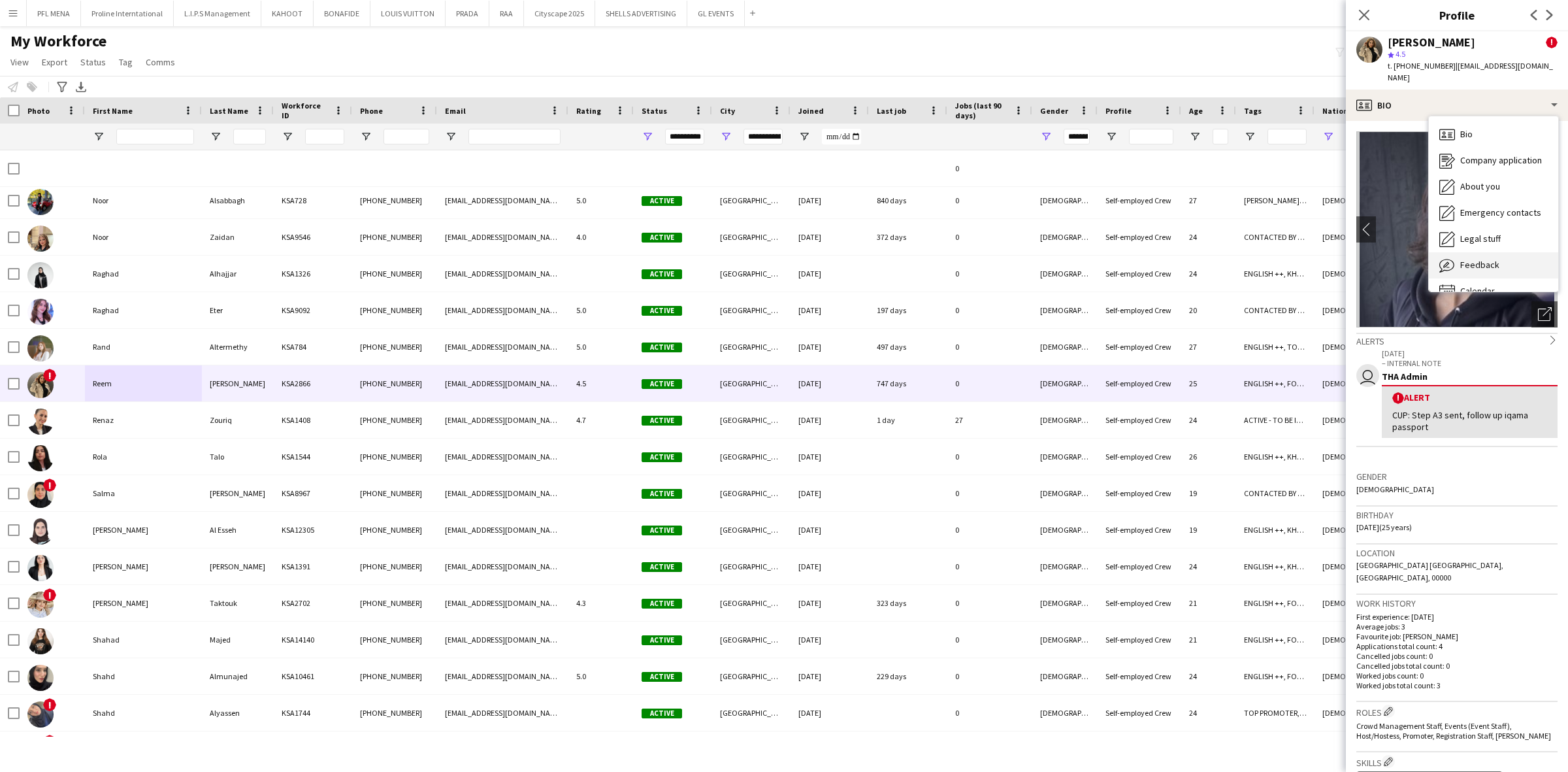
click at [1483, 259] on span "Feedback" at bounding box center [1479, 264] width 39 height 12
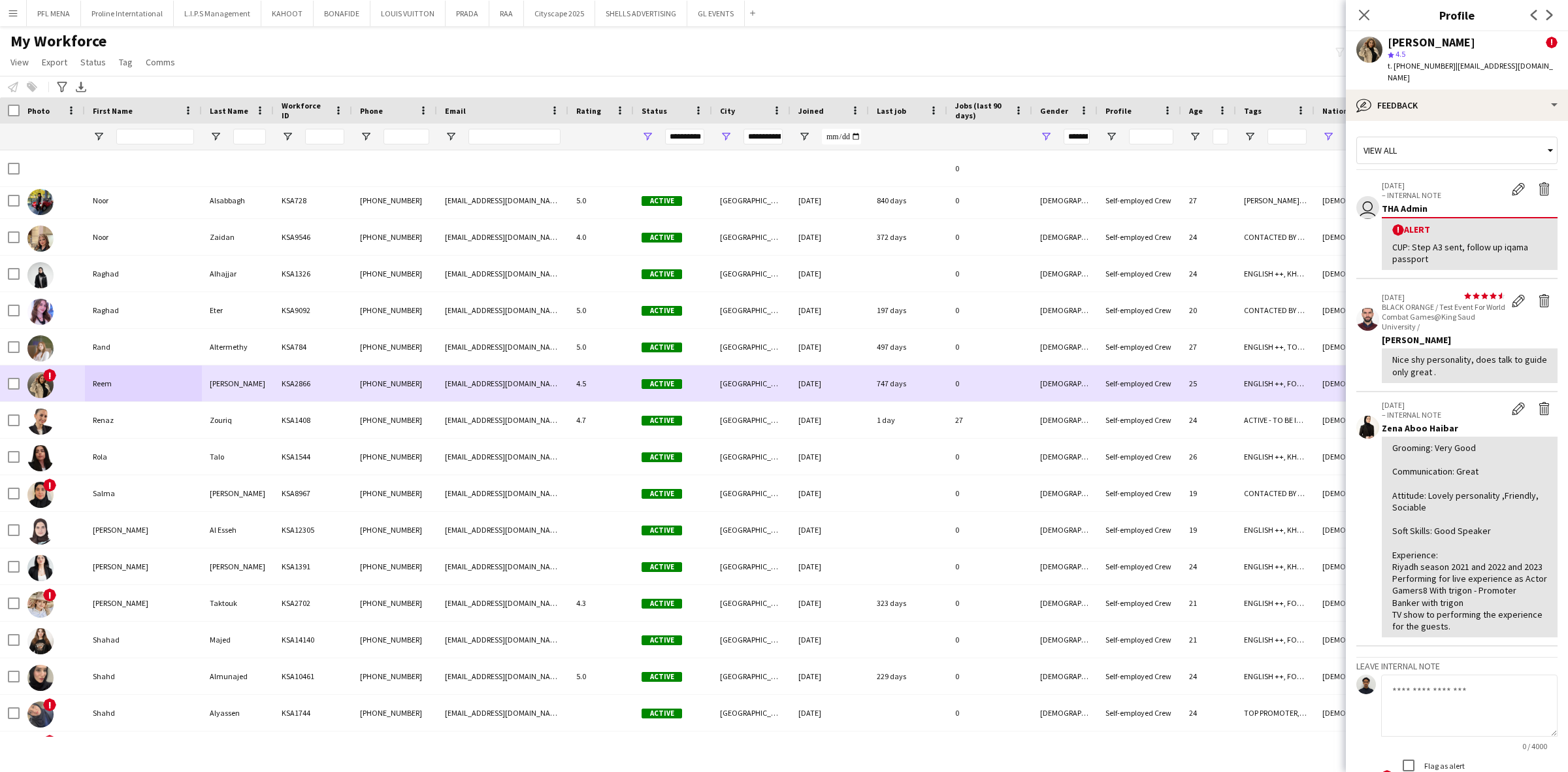
click at [111, 357] on div "Rand" at bounding box center [143, 346] width 117 height 36
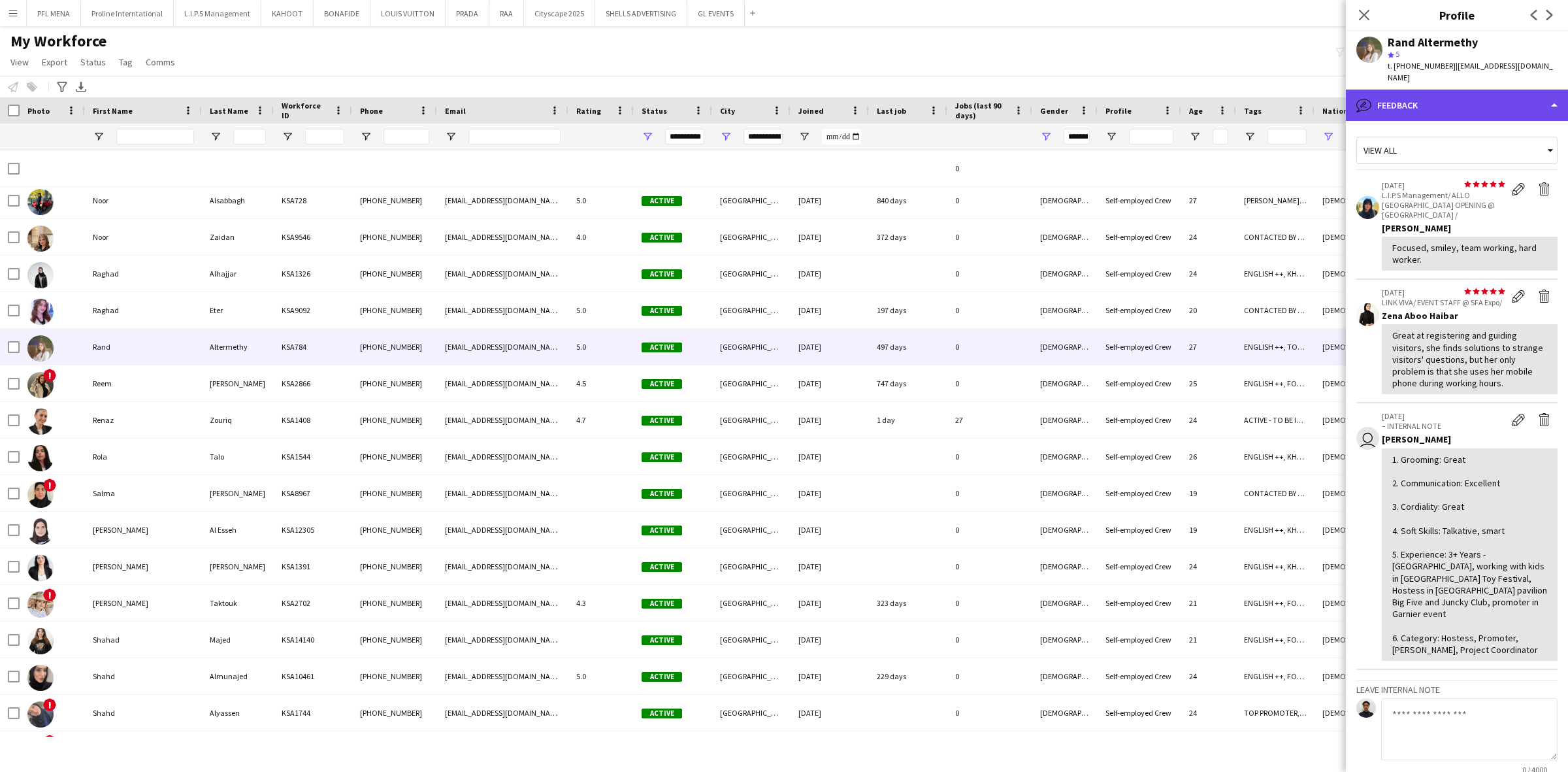
click at [1449, 92] on div "bubble-pencil Feedback" at bounding box center [1457, 105] width 222 height 31
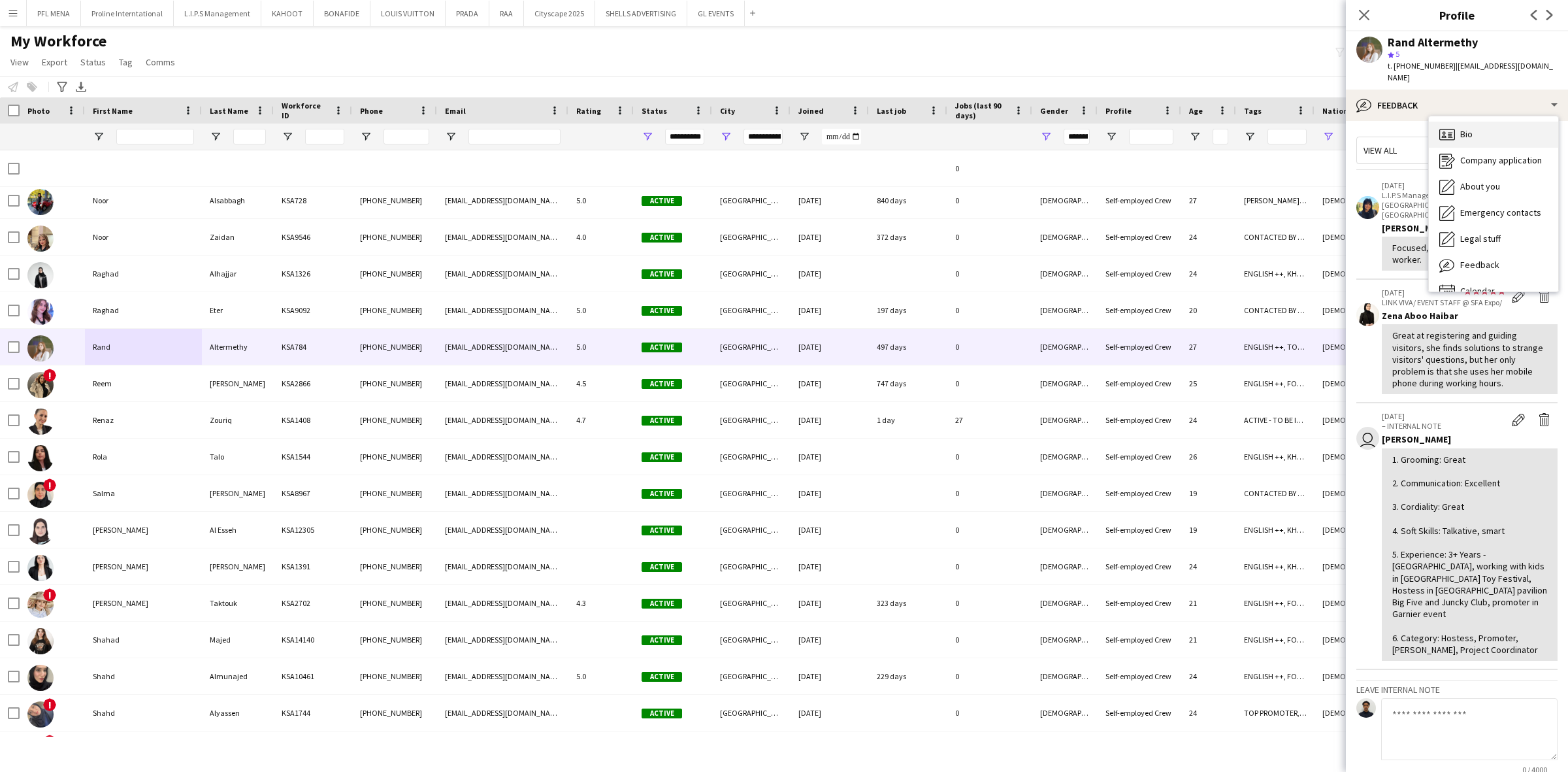
click at [1451, 122] on div "Bio Bio" at bounding box center [1493, 134] width 129 height 26
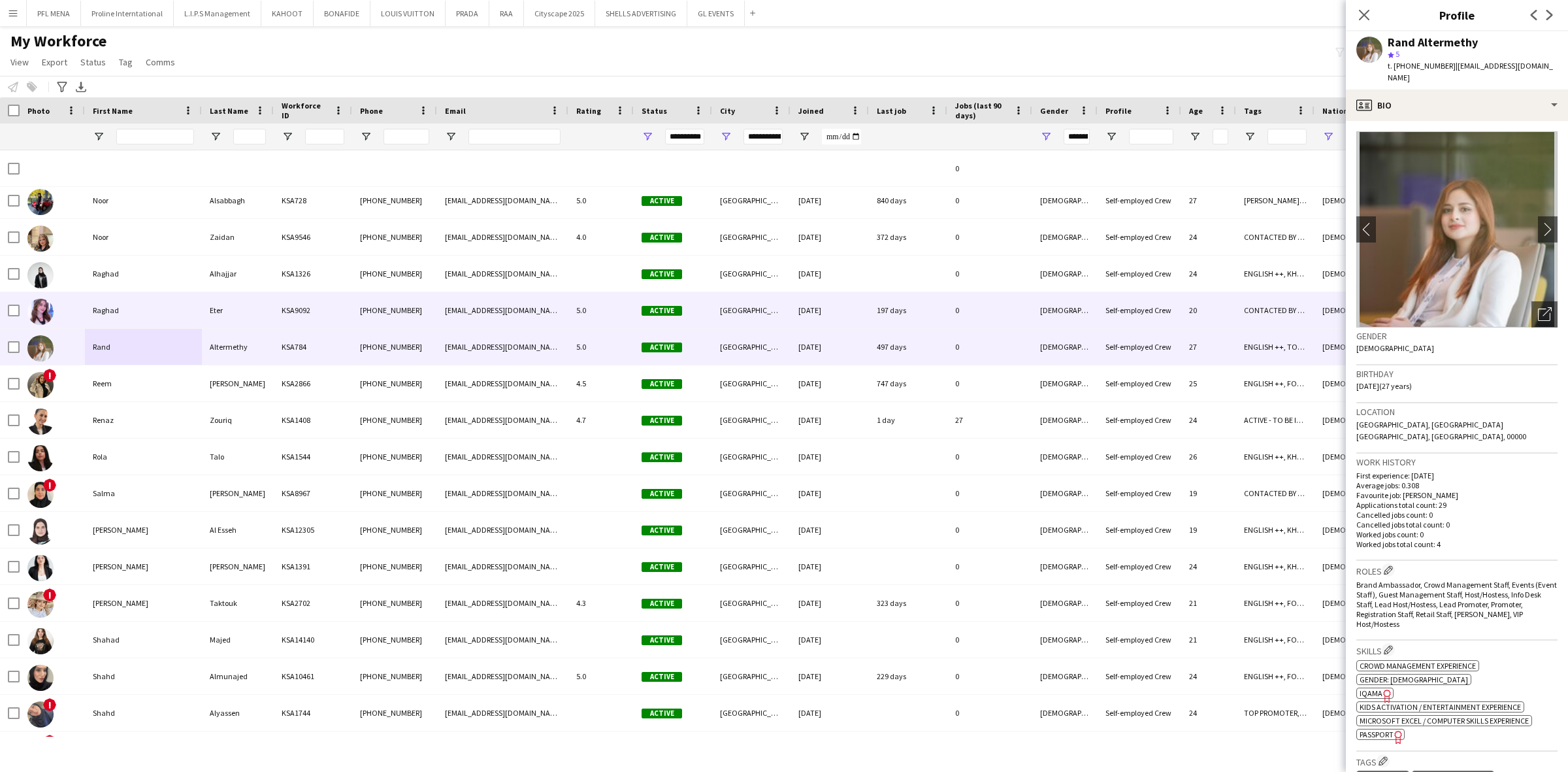
click at [143, 311] on div "Raghad" at bounding box center [143, 310] width 117 height 36
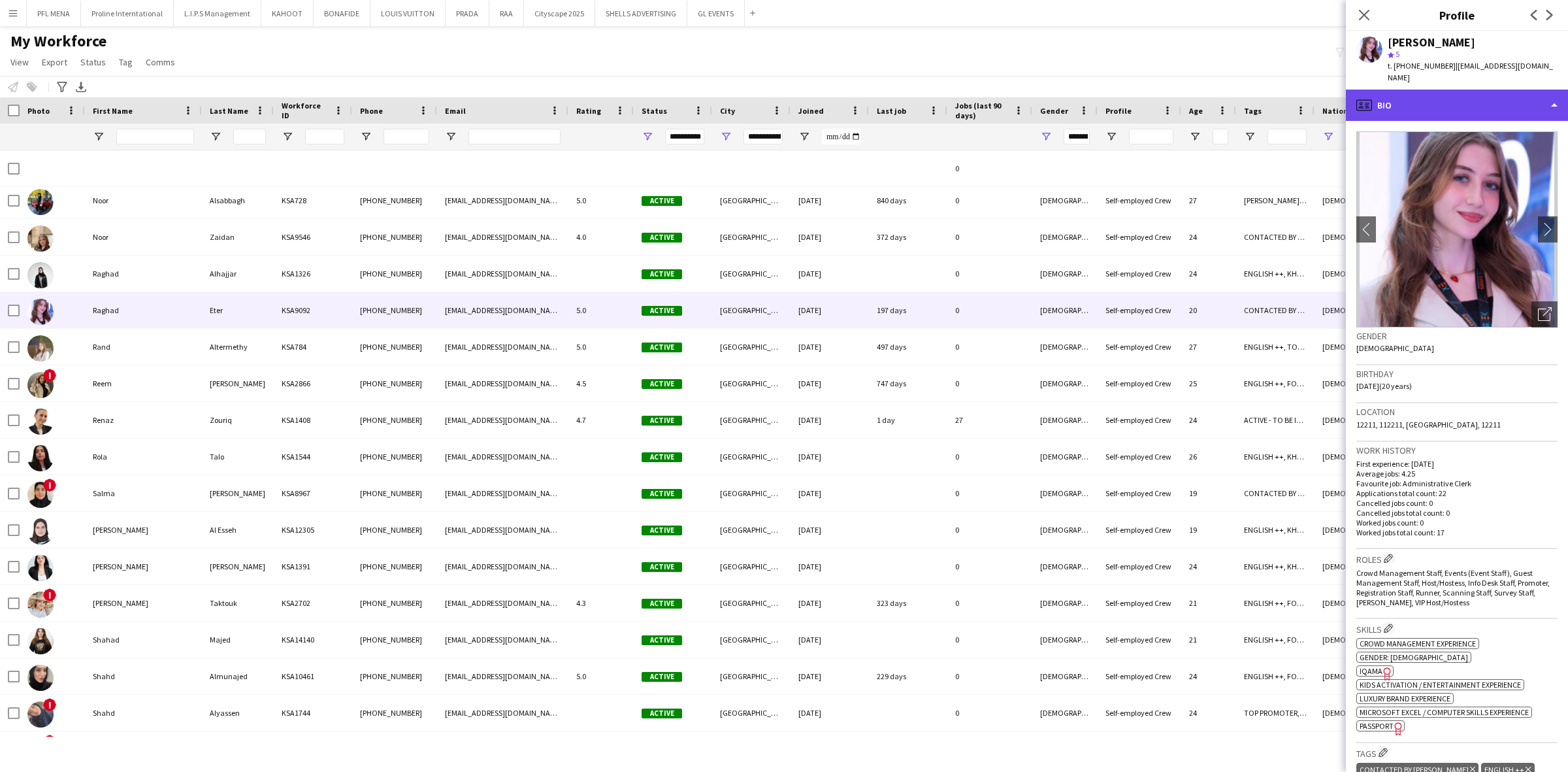
click at [1529, 96] on div "profile Bio" at bounding box center [1457, 105] width 222 height 31
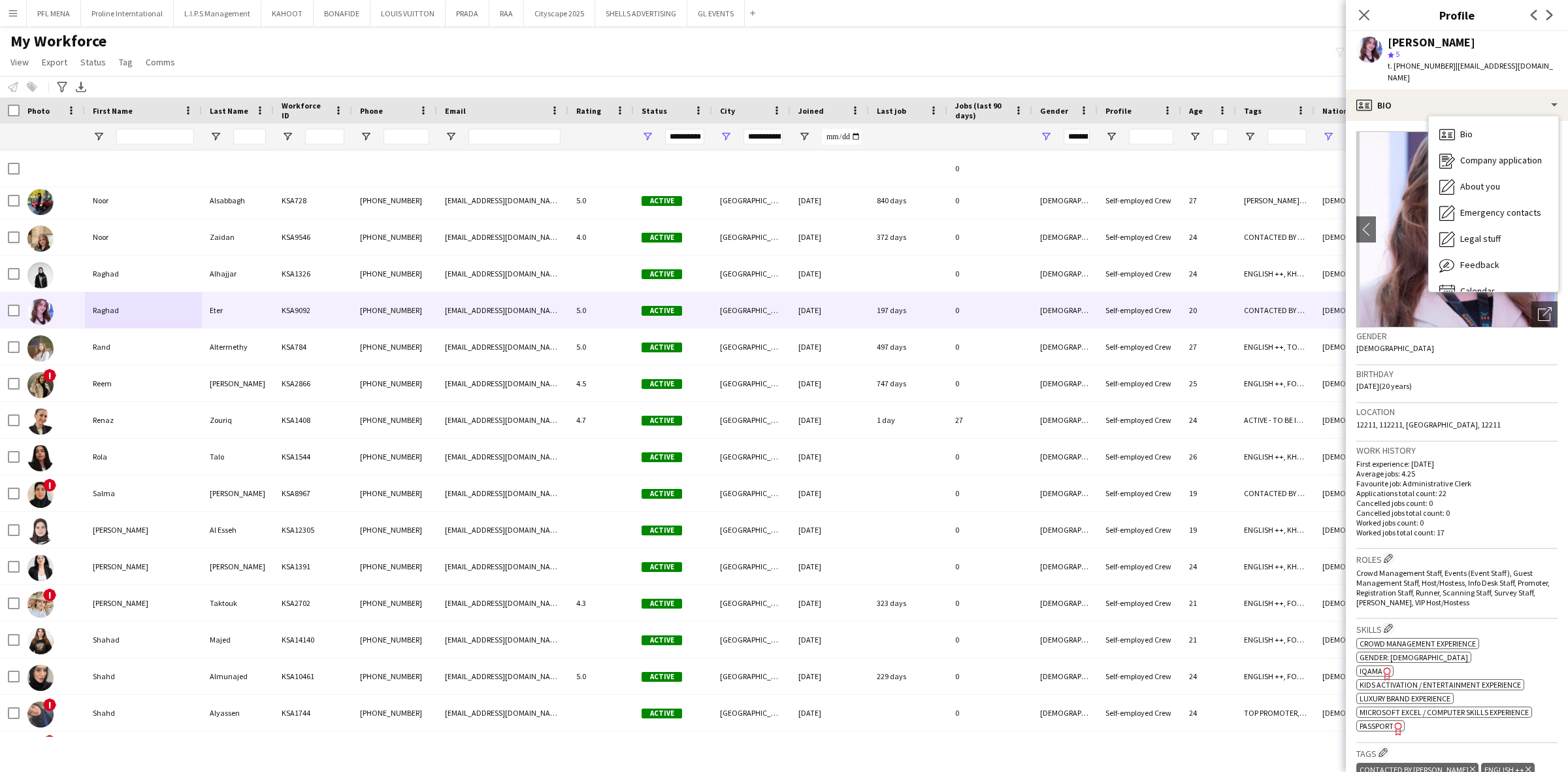
click at [1486, 368] on h3 "Birthday" at bounding box center [1456, 374] width 201 height 12
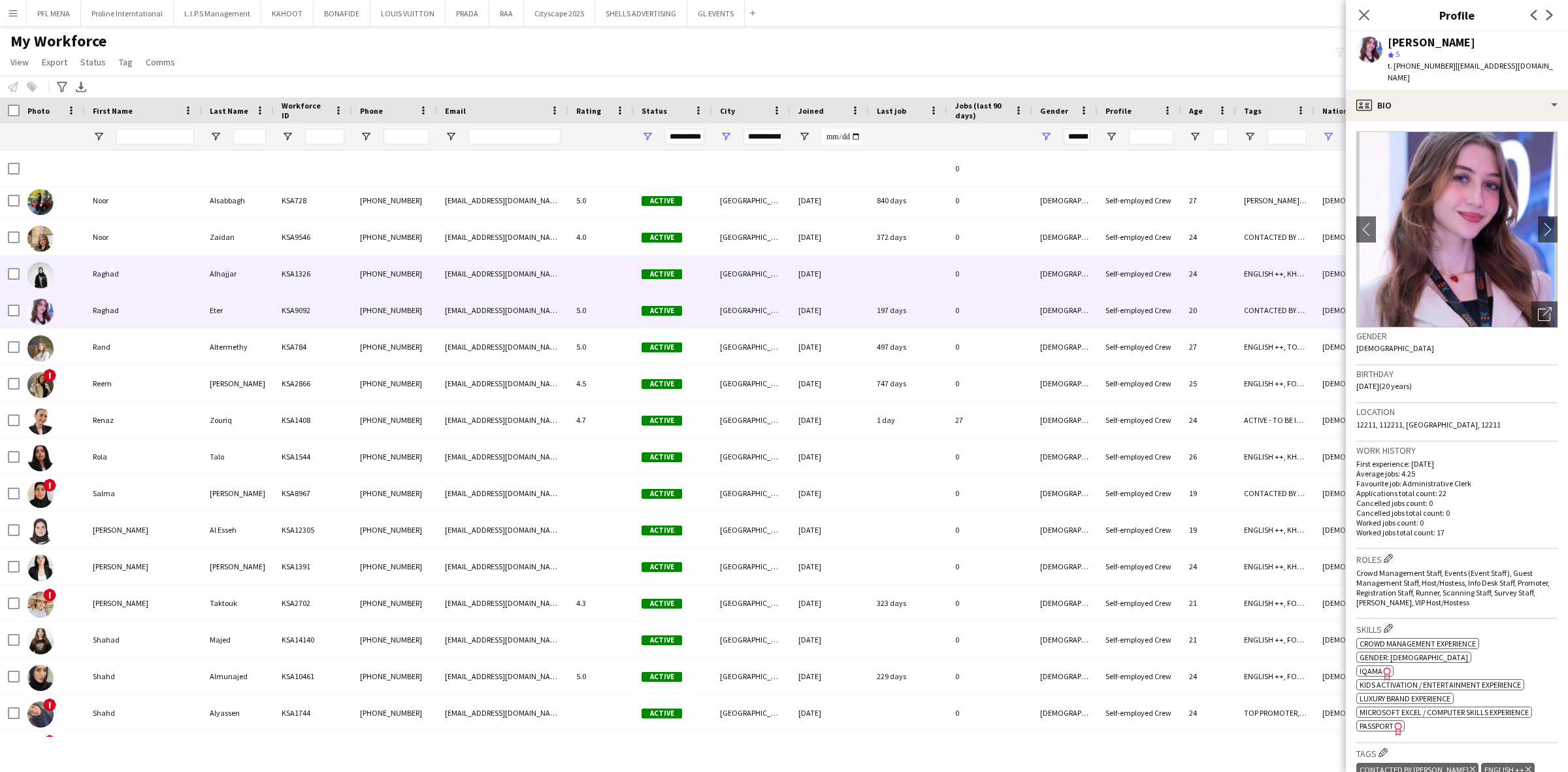
click at [131, 274] on div "Raghad" at bounding box center [143, 273] width 117 height 36
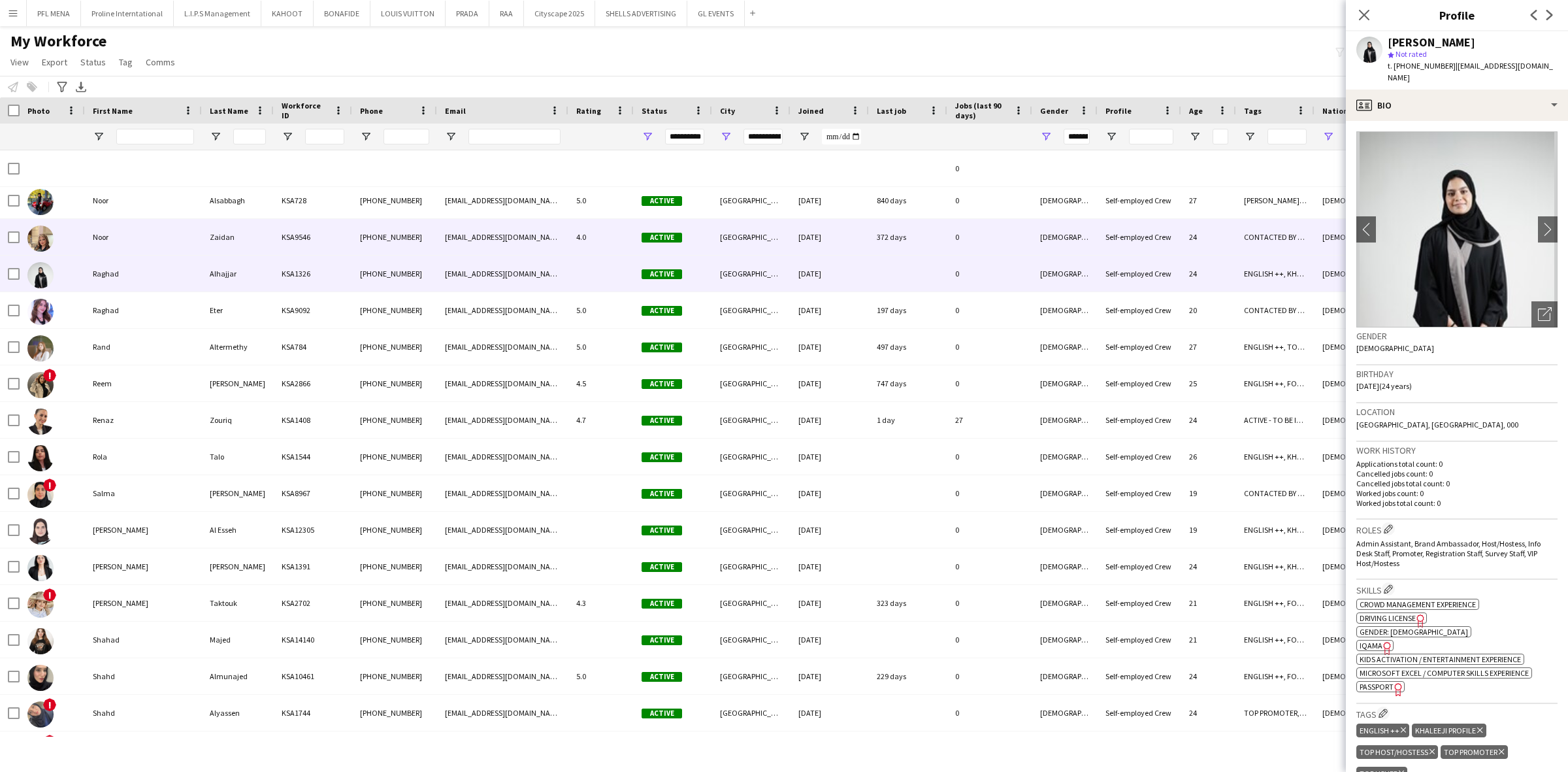
click at [115, 233] on div "Noor" at bounding box center [143, 237] width 117 height 36
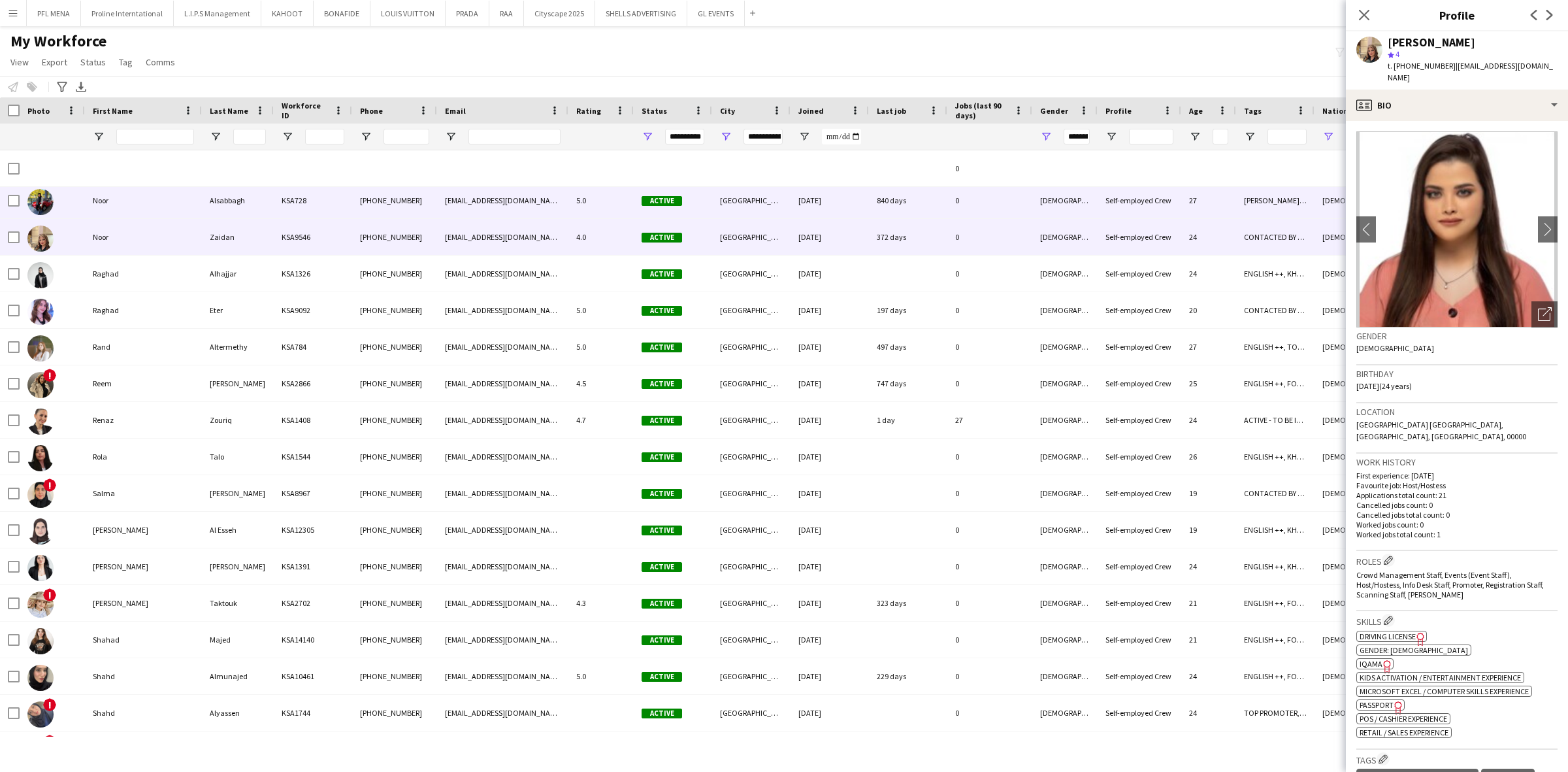
click at [122, 204] on div "Noor" at bounding box center [143, 200] width 117 height 36
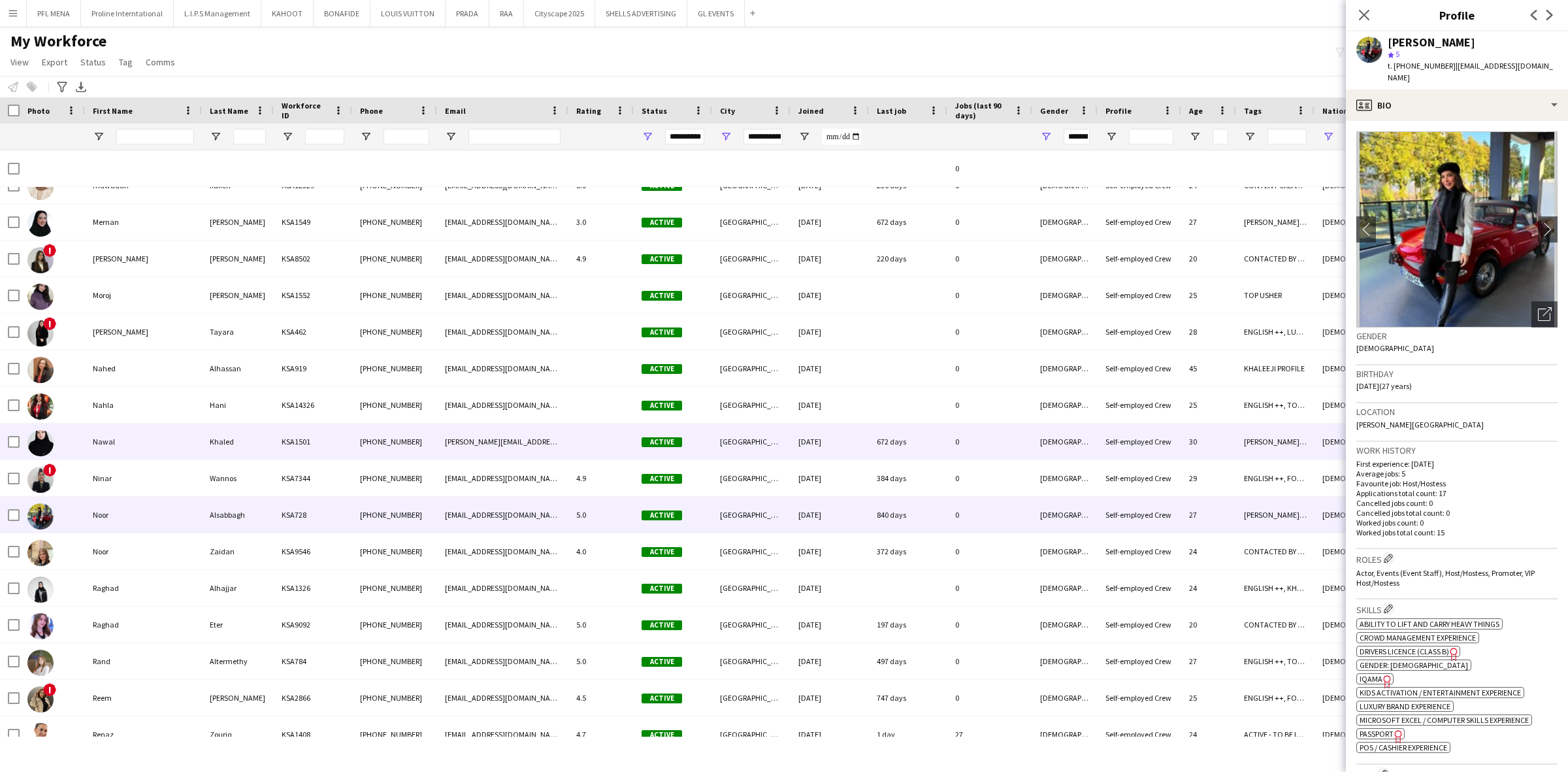
scroll to position [14289, 0]
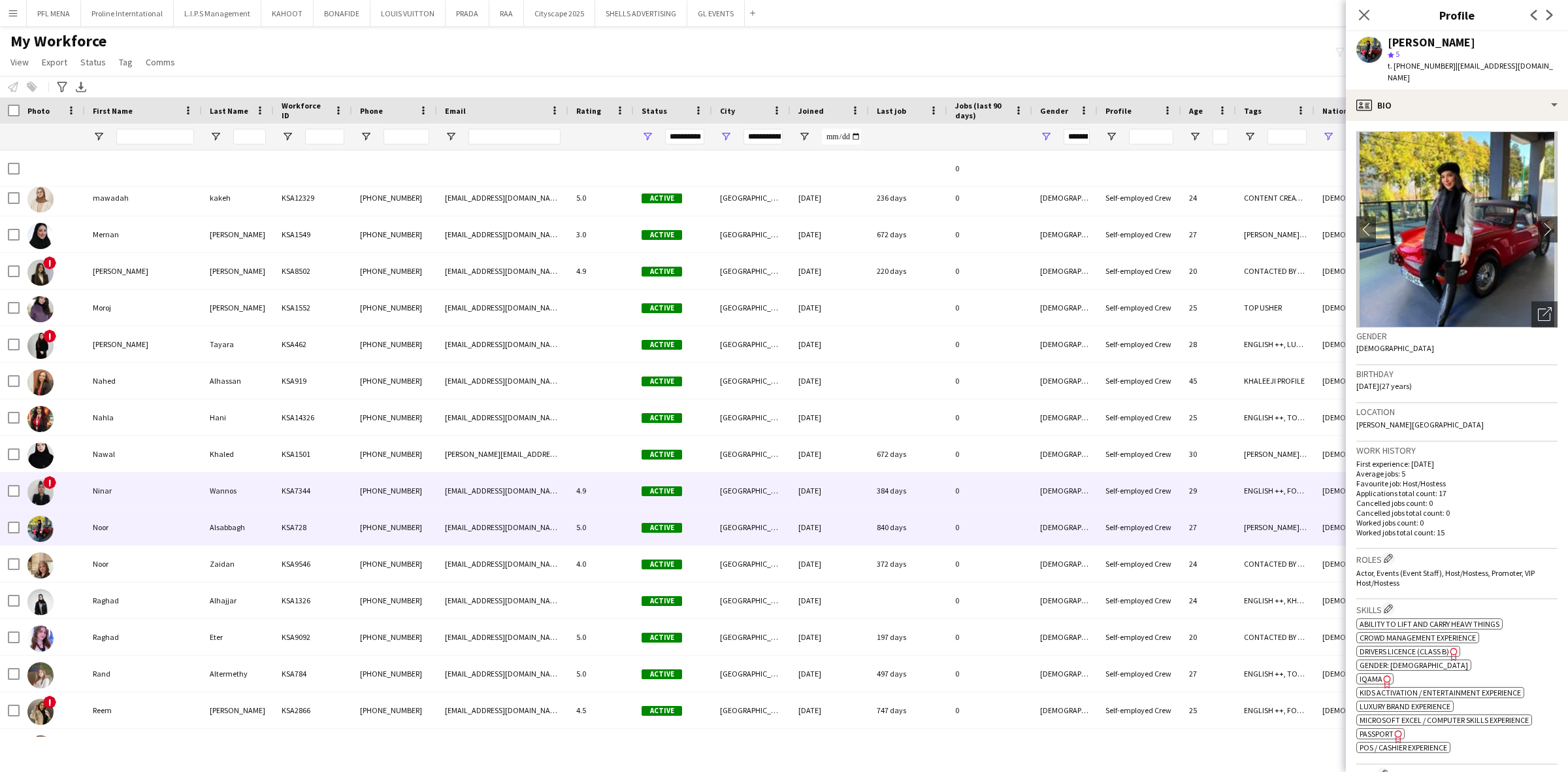
click at [128, 488] on div "Ninar" at bounding box center [143, 490] width 117 height 36
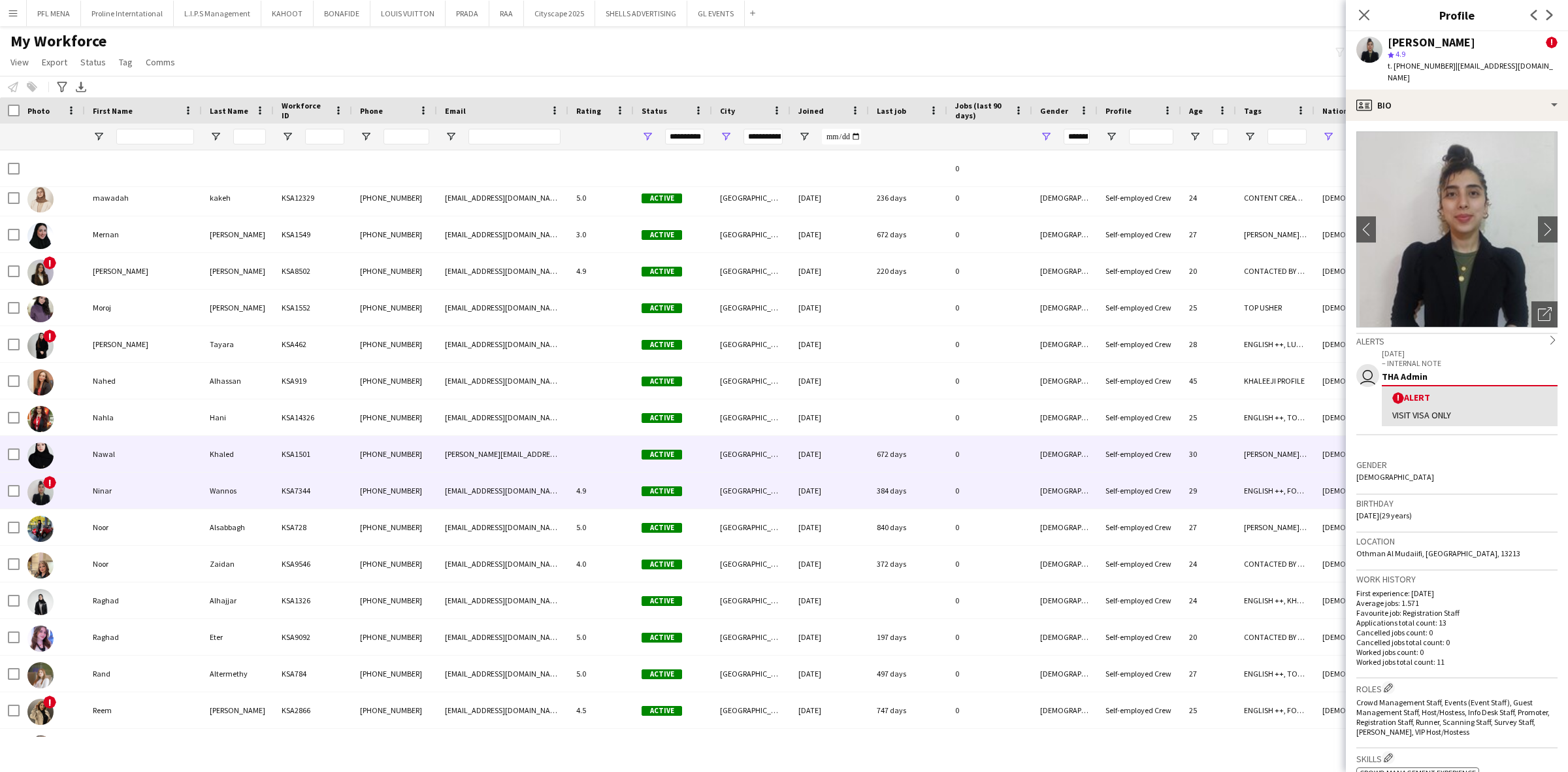
click at [98, 456] on div "Nawal" at bounding box center [143, 454] width 117 height 36
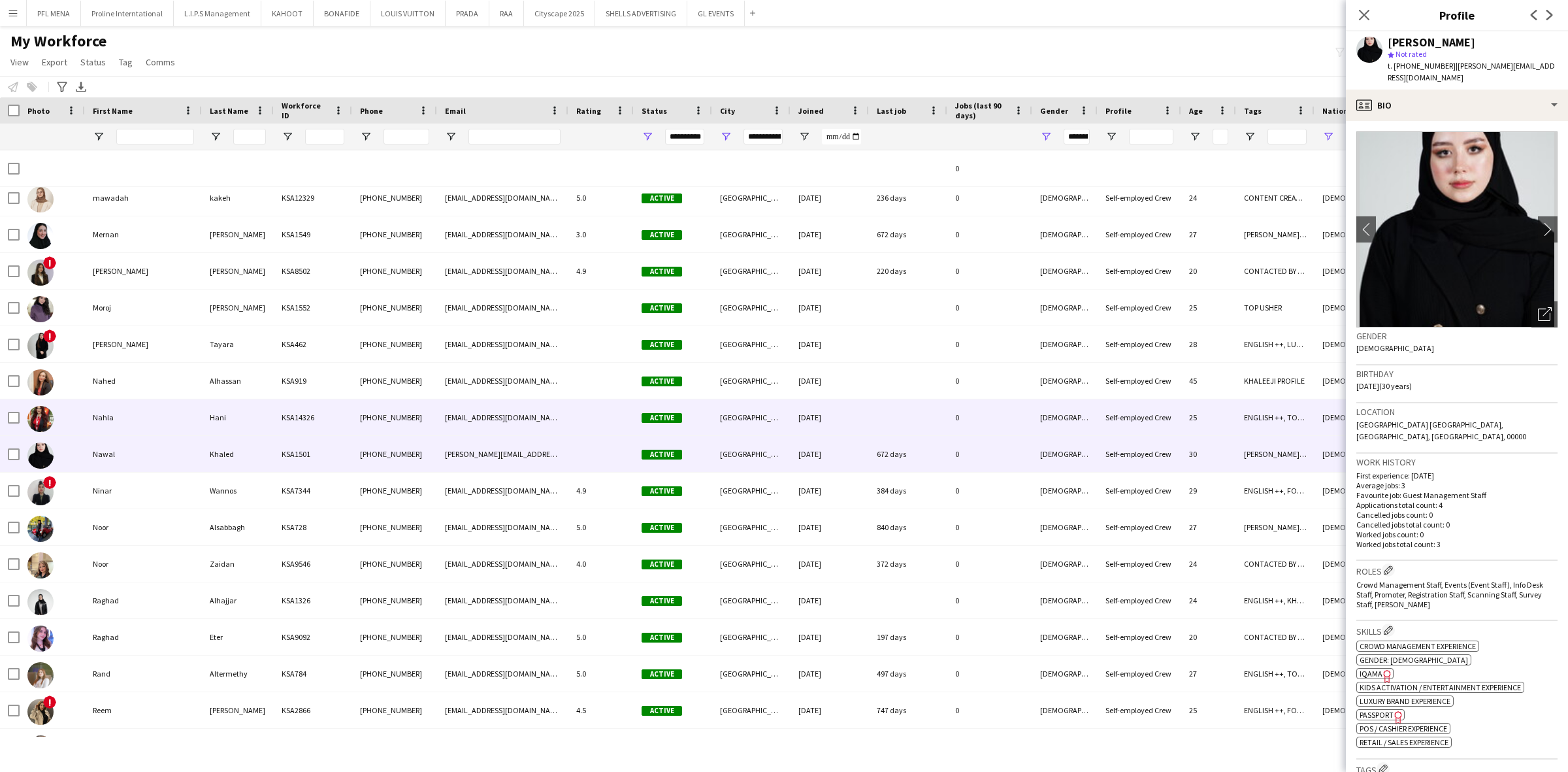
click at [124, 423] on div "Nahla" at bounding box center [143, 417] width 117 height 36
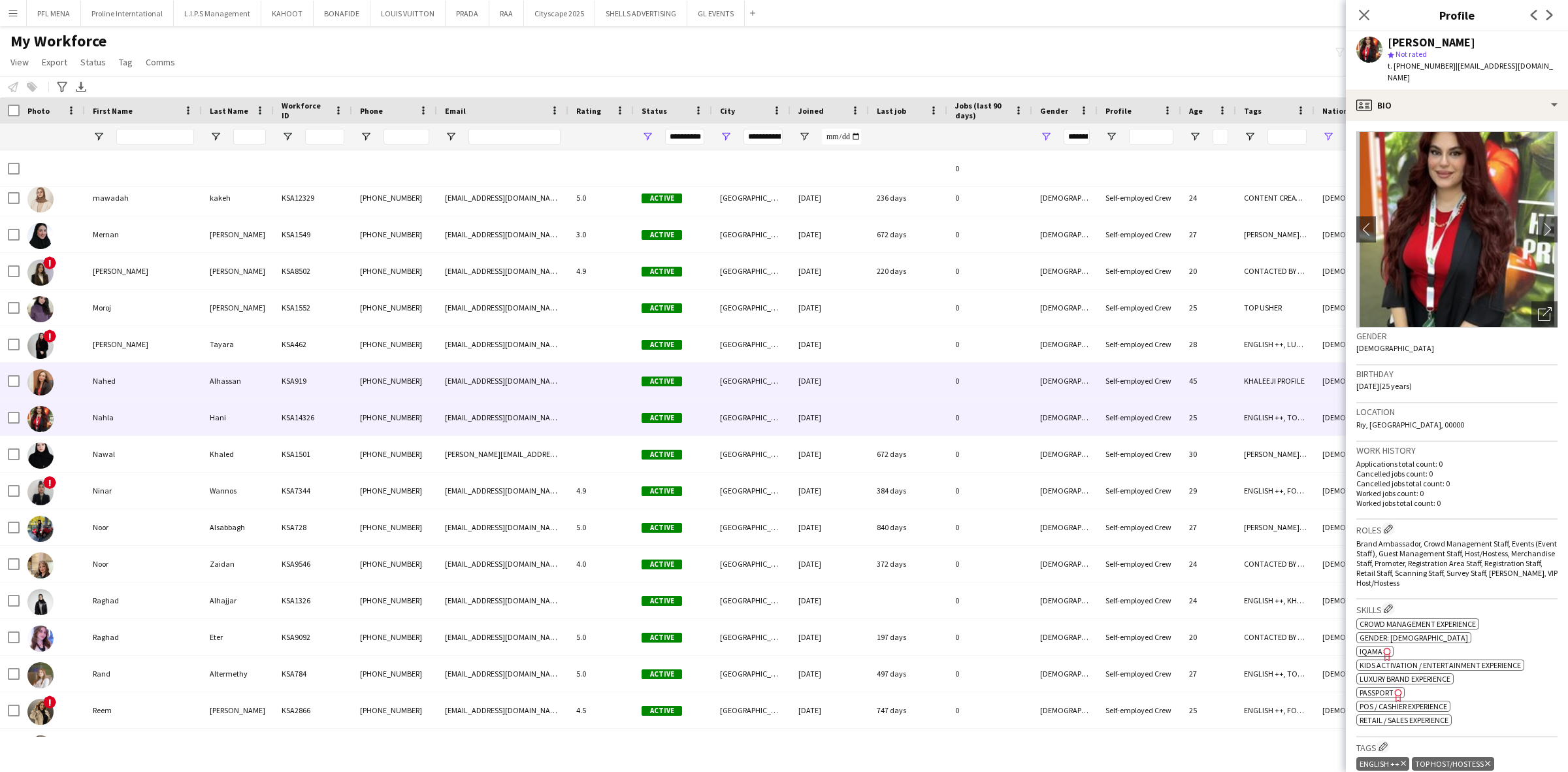
click at [133, 382] on div "Nahed" at bounding box center [143, 380] width 117 height 36
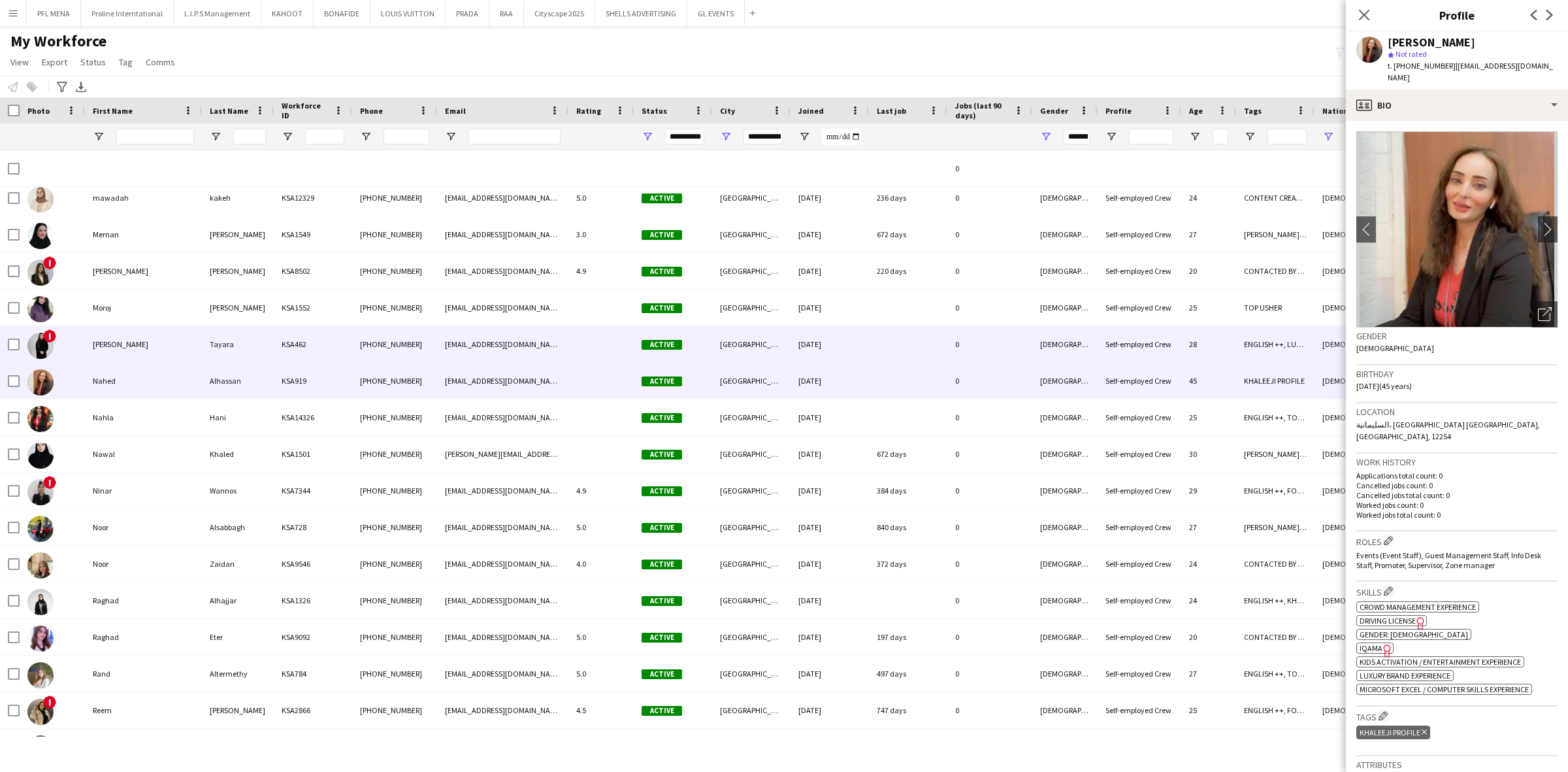
click at [135, 356] on div "Nadia" at bounding box center [143, 344] width 117 height 36
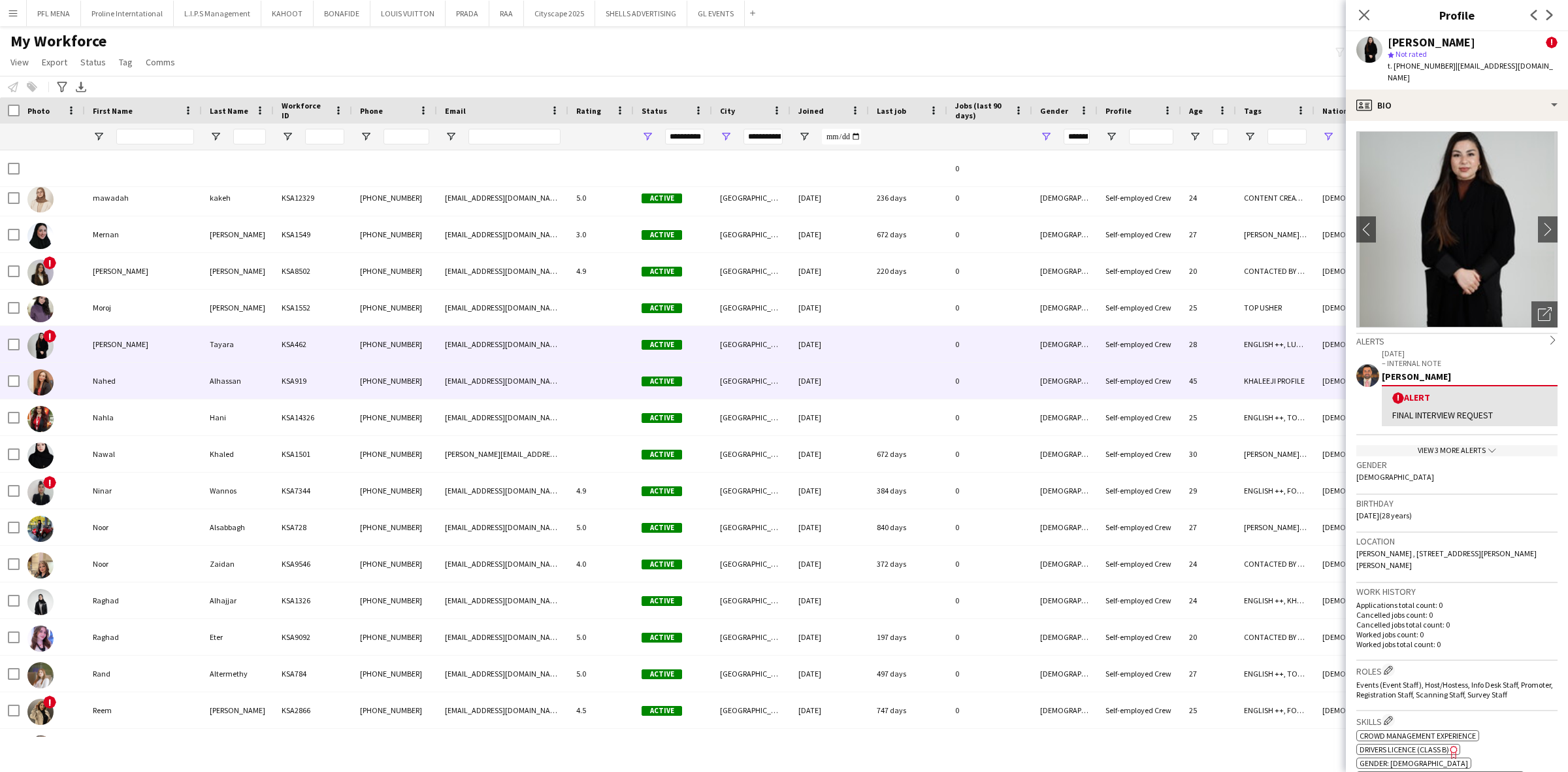
click at [143, 390] on div "Nahed" at bounding box center [143, 380] width 117 height 36
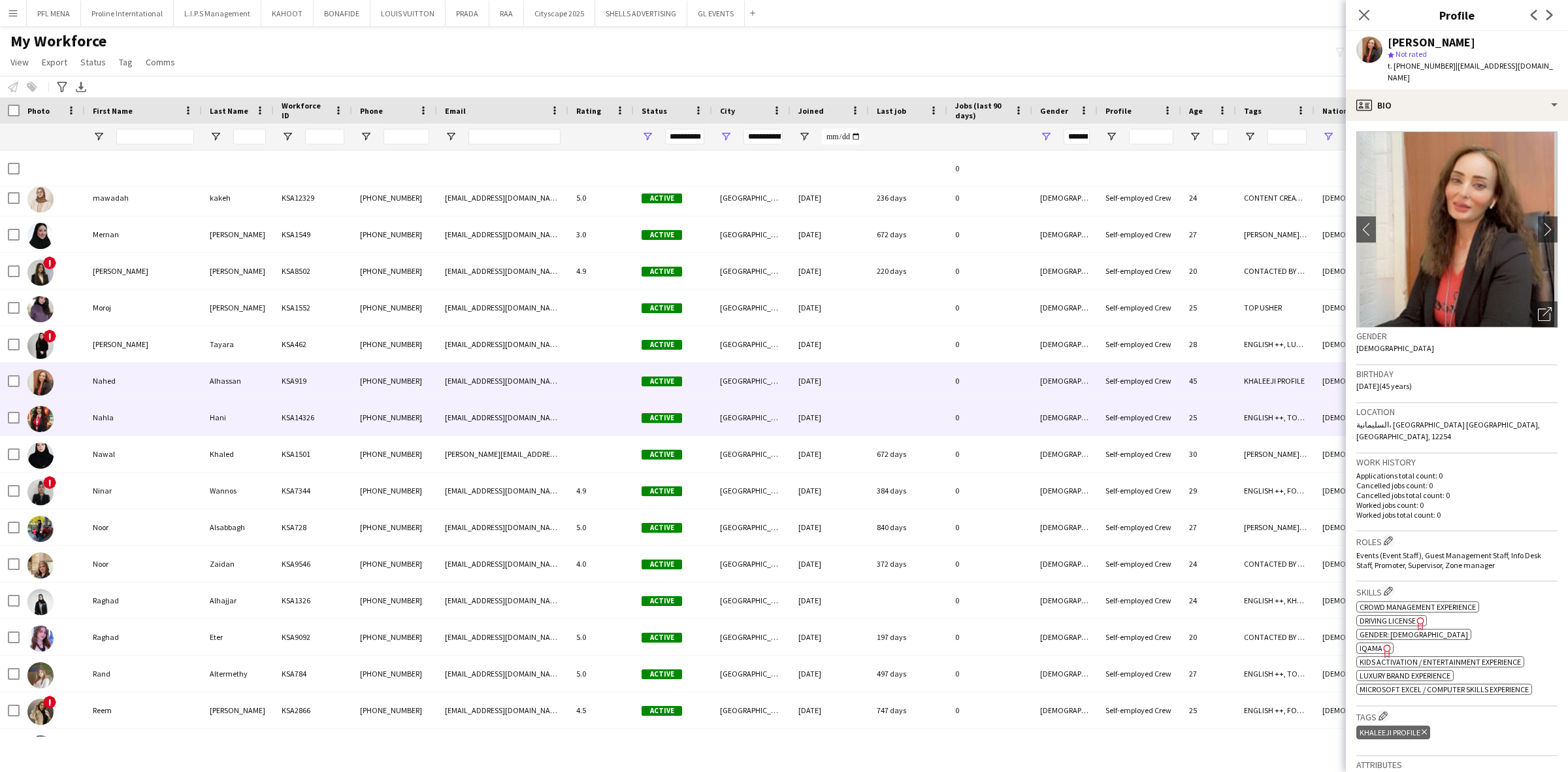
click at [148, 432] on div "Nahla" at bounding box center [143, 417] width 117 height 36
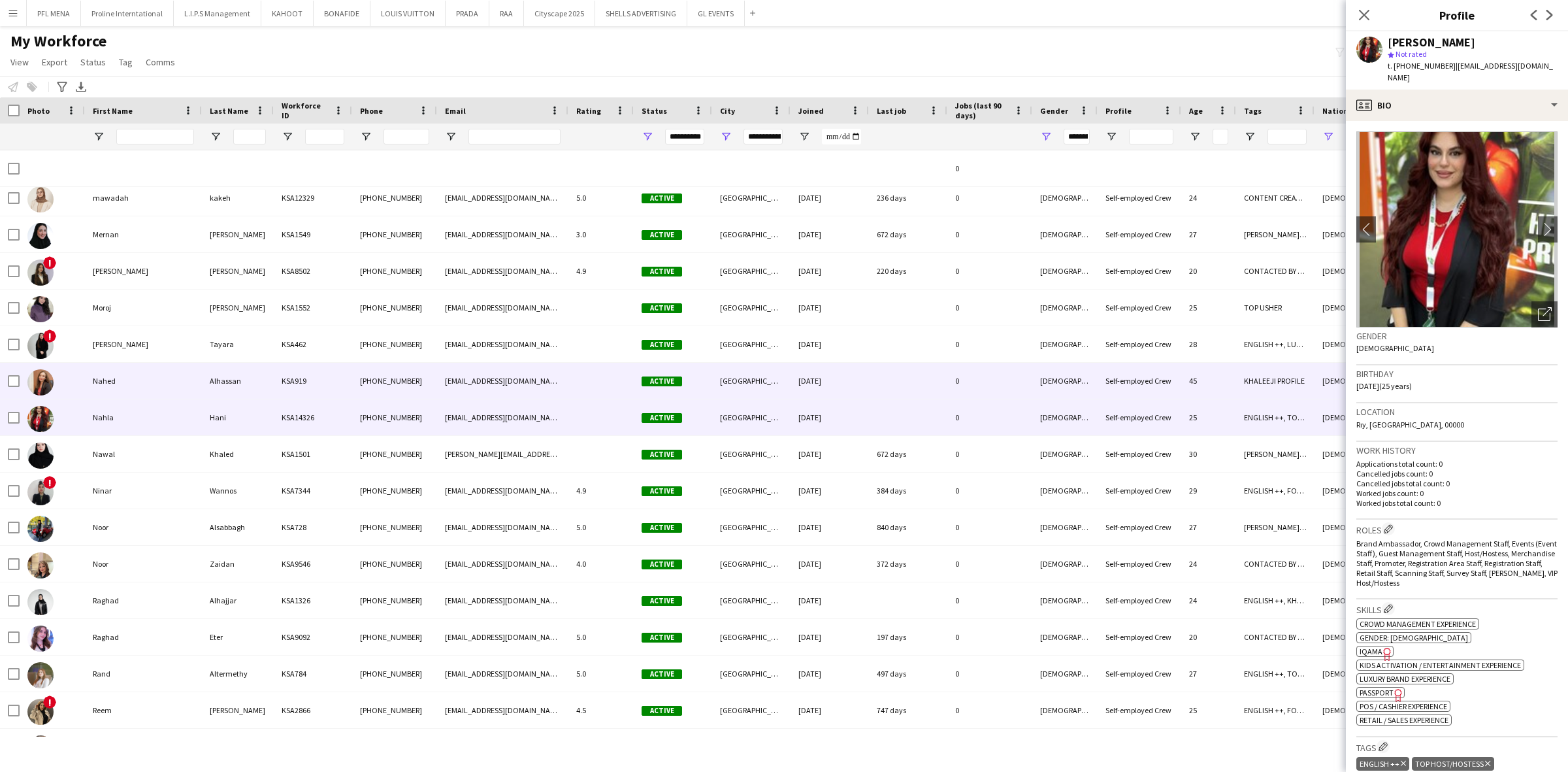
click at [117, 375] on div "Nahed" at bounding box center [143, 380] width 117 height 36
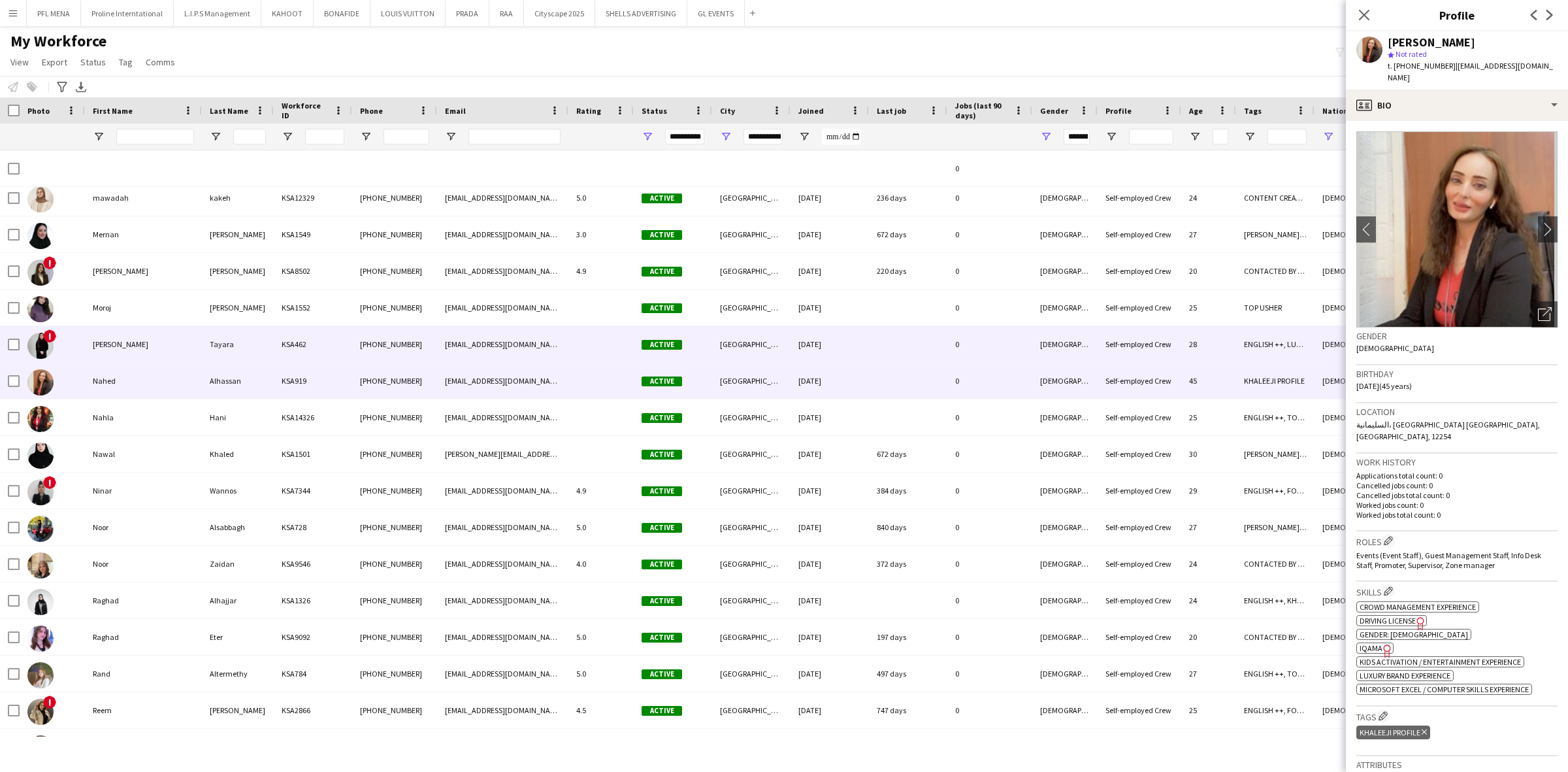
click at [119, 358] on div "Nadia" at bounding box center [143, 344] width 117 height 36
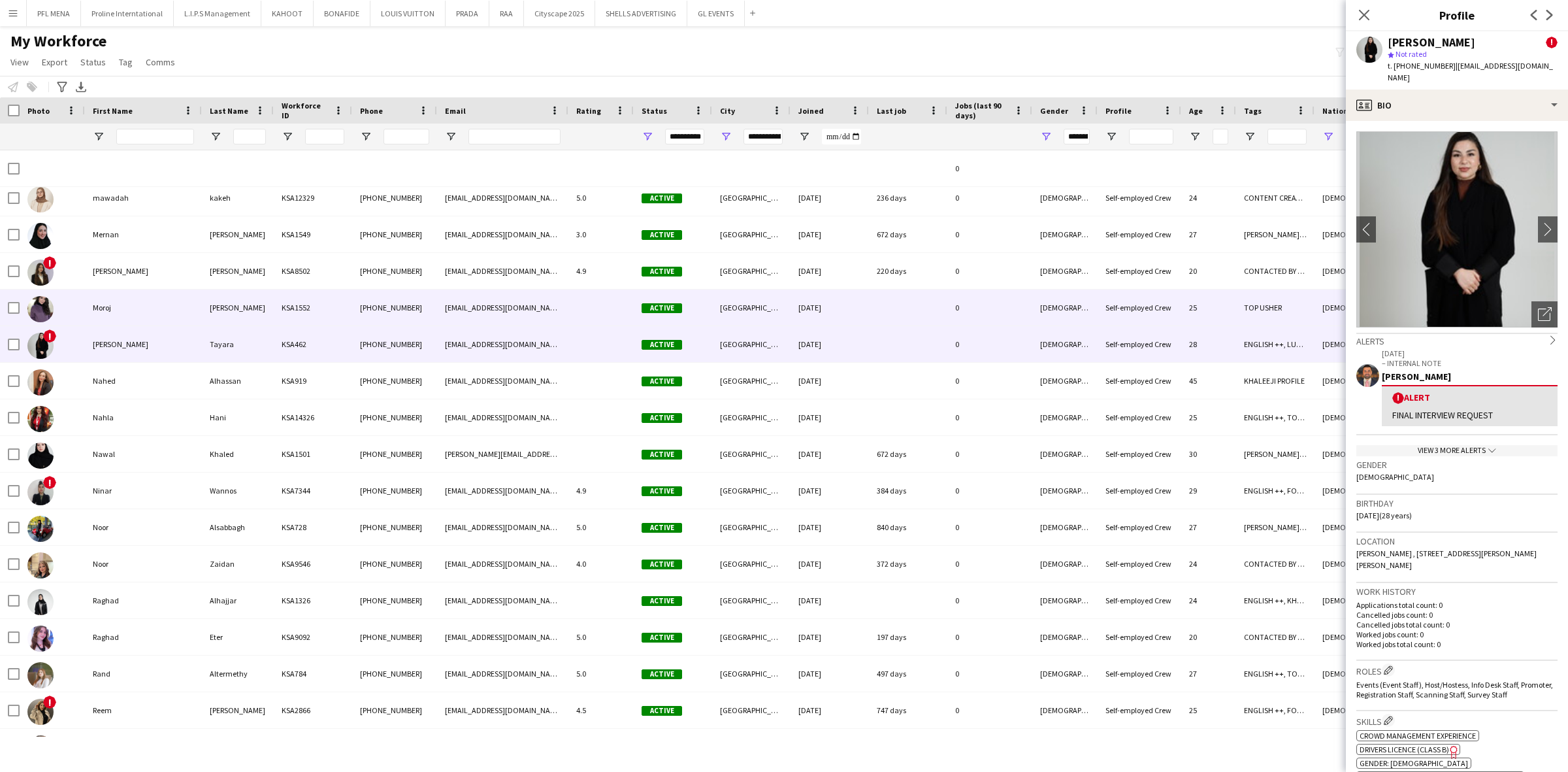
click at [122, 321] on div "Moroj" at bounding box center [143, 308] width 117 height 36
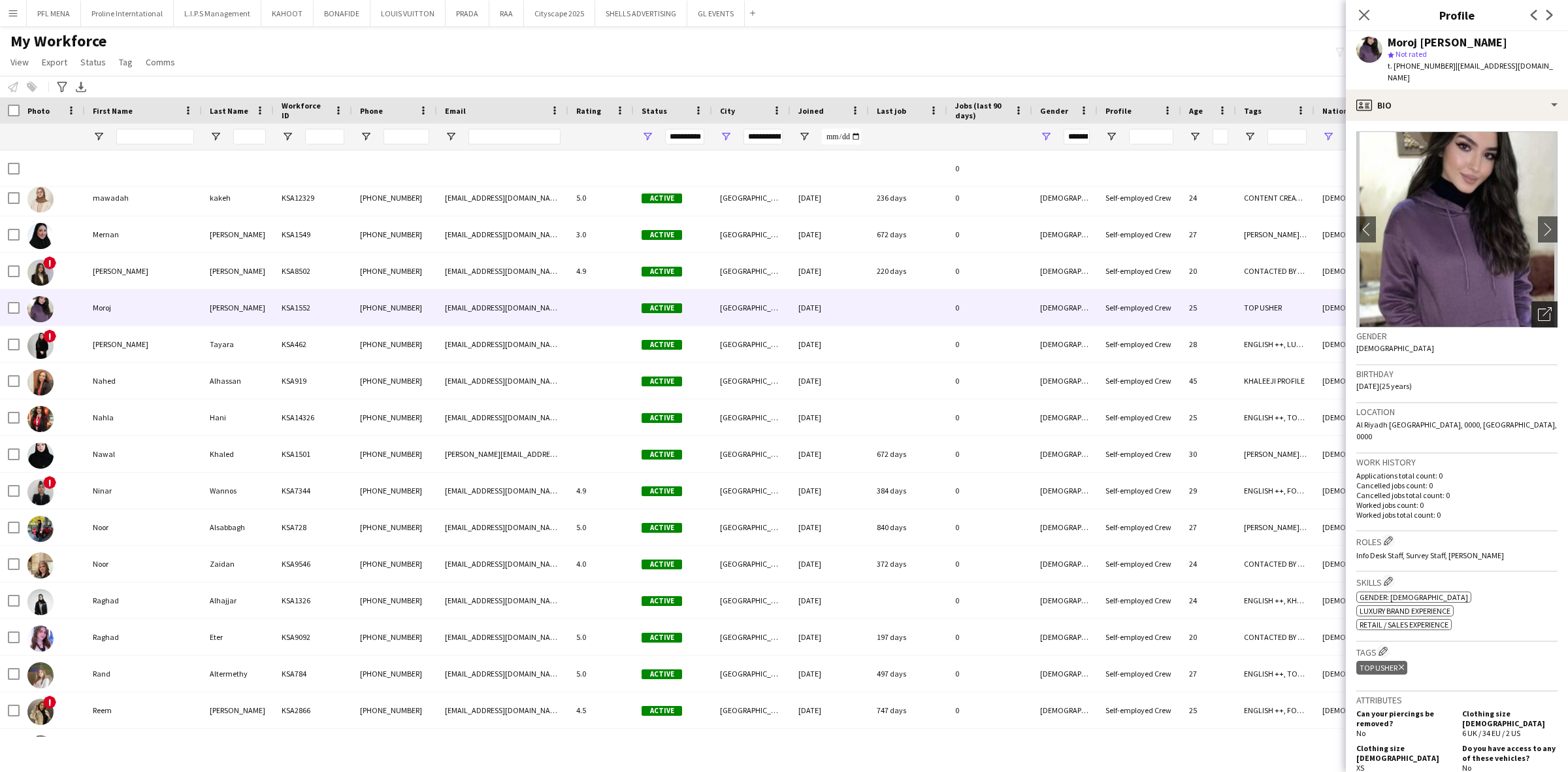
click at [1538, 308] on icon "Open photos pop-in" at bounding box center [1544, 314] width 13 height 13
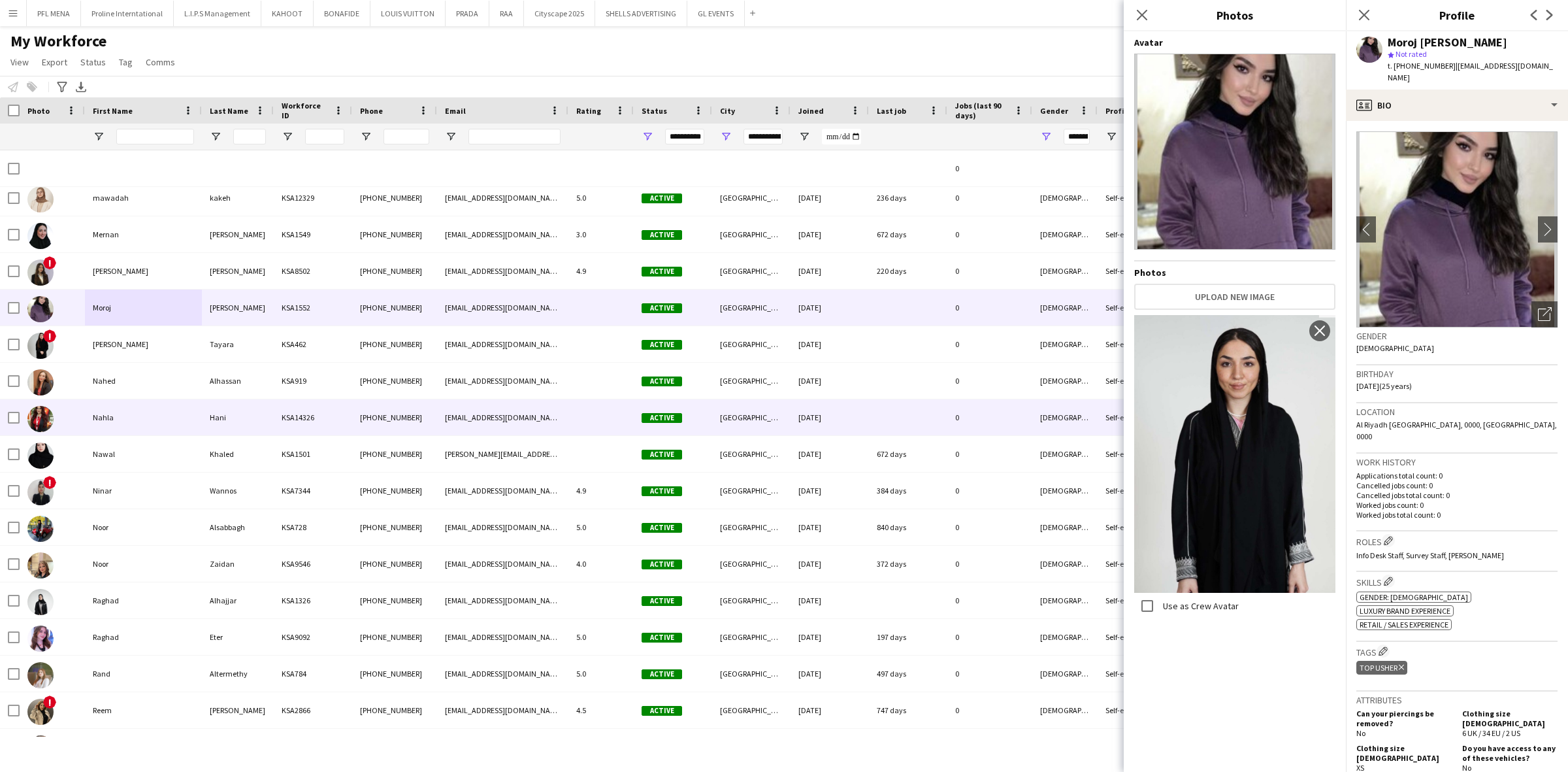
scroll to position [14283, 0]
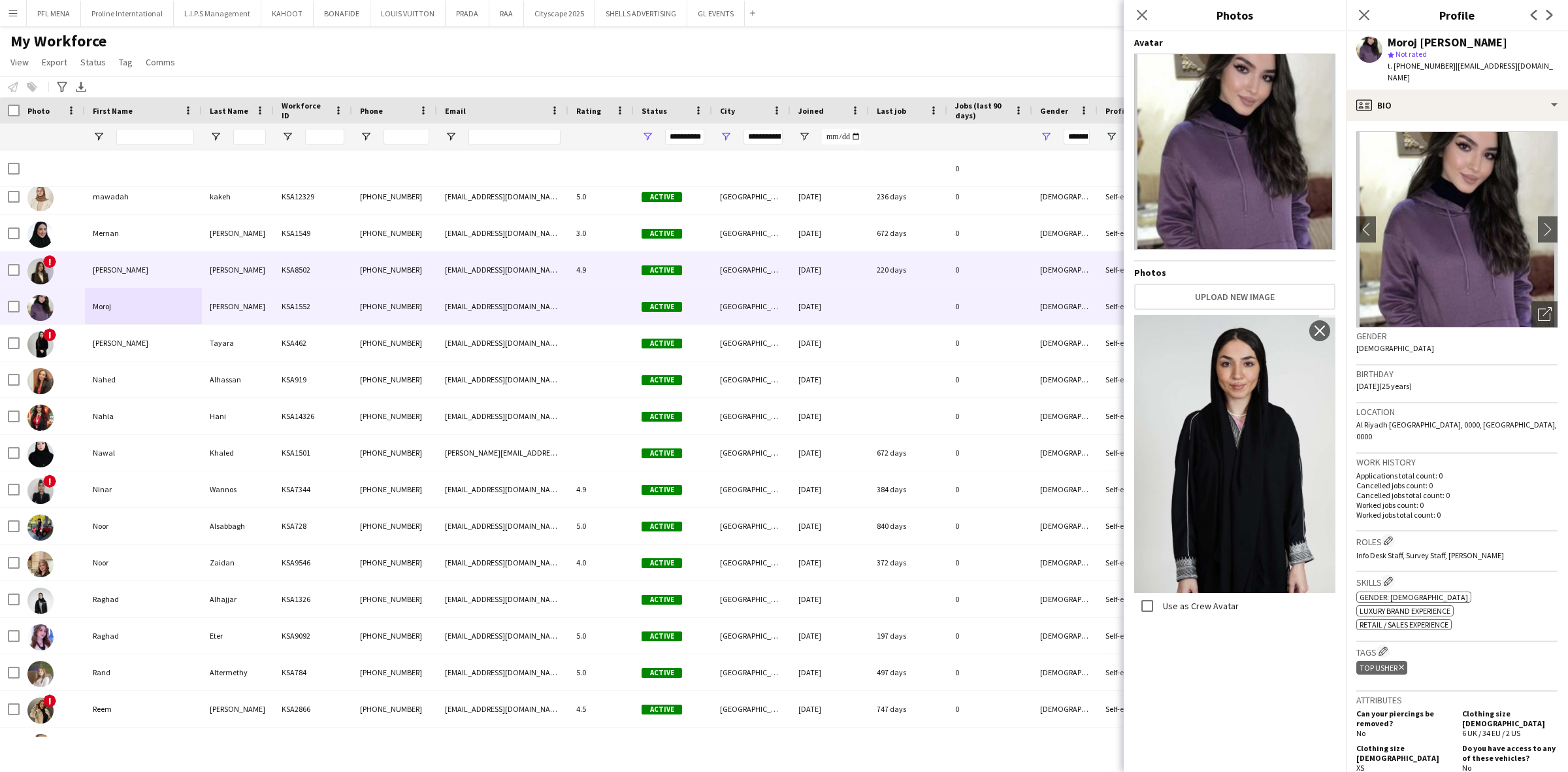
click at [141, 272] on div "Mirna" at bounding box center [143, 269] width 117 height 36
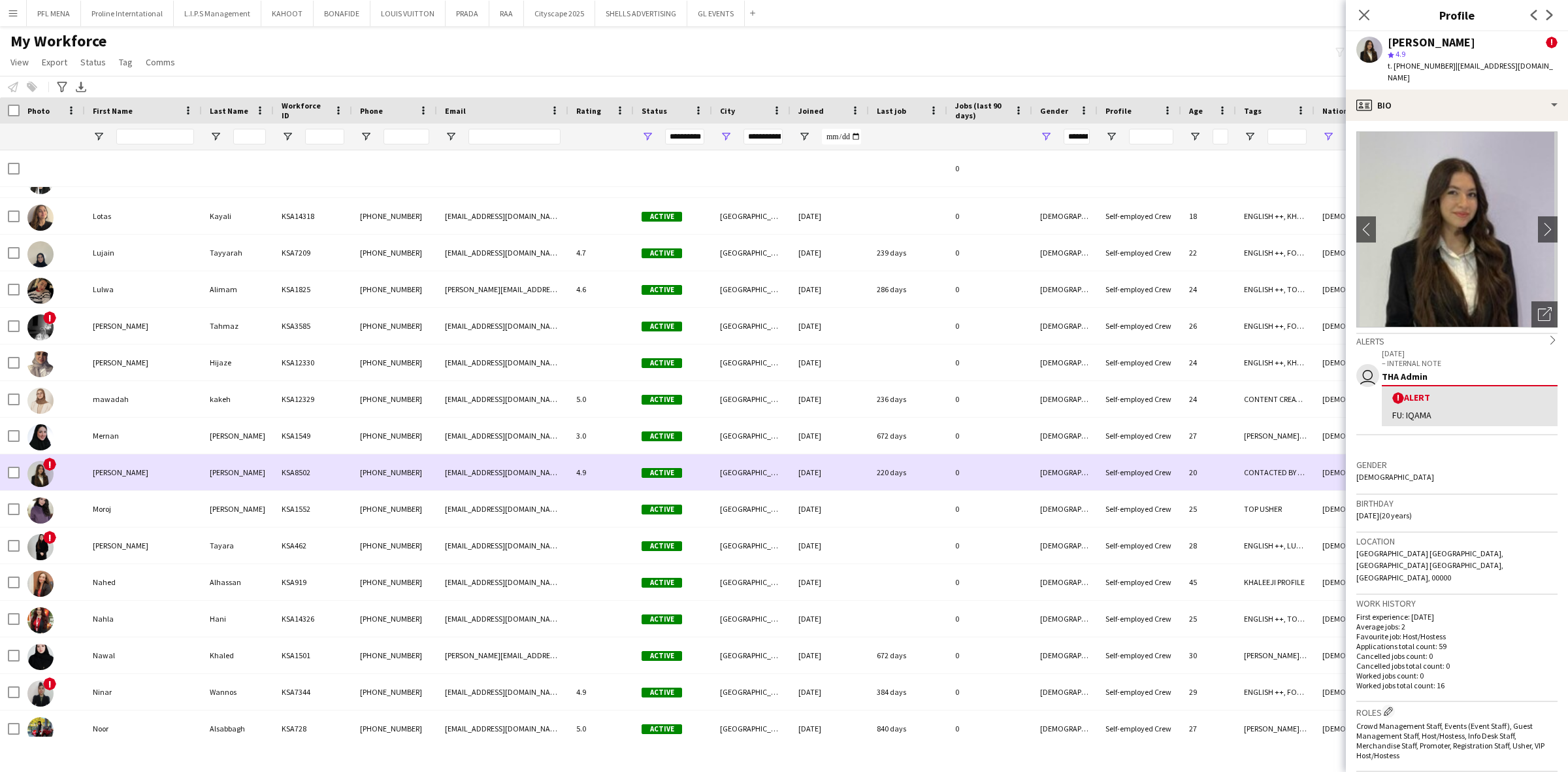
scroll to position [14021, 0]
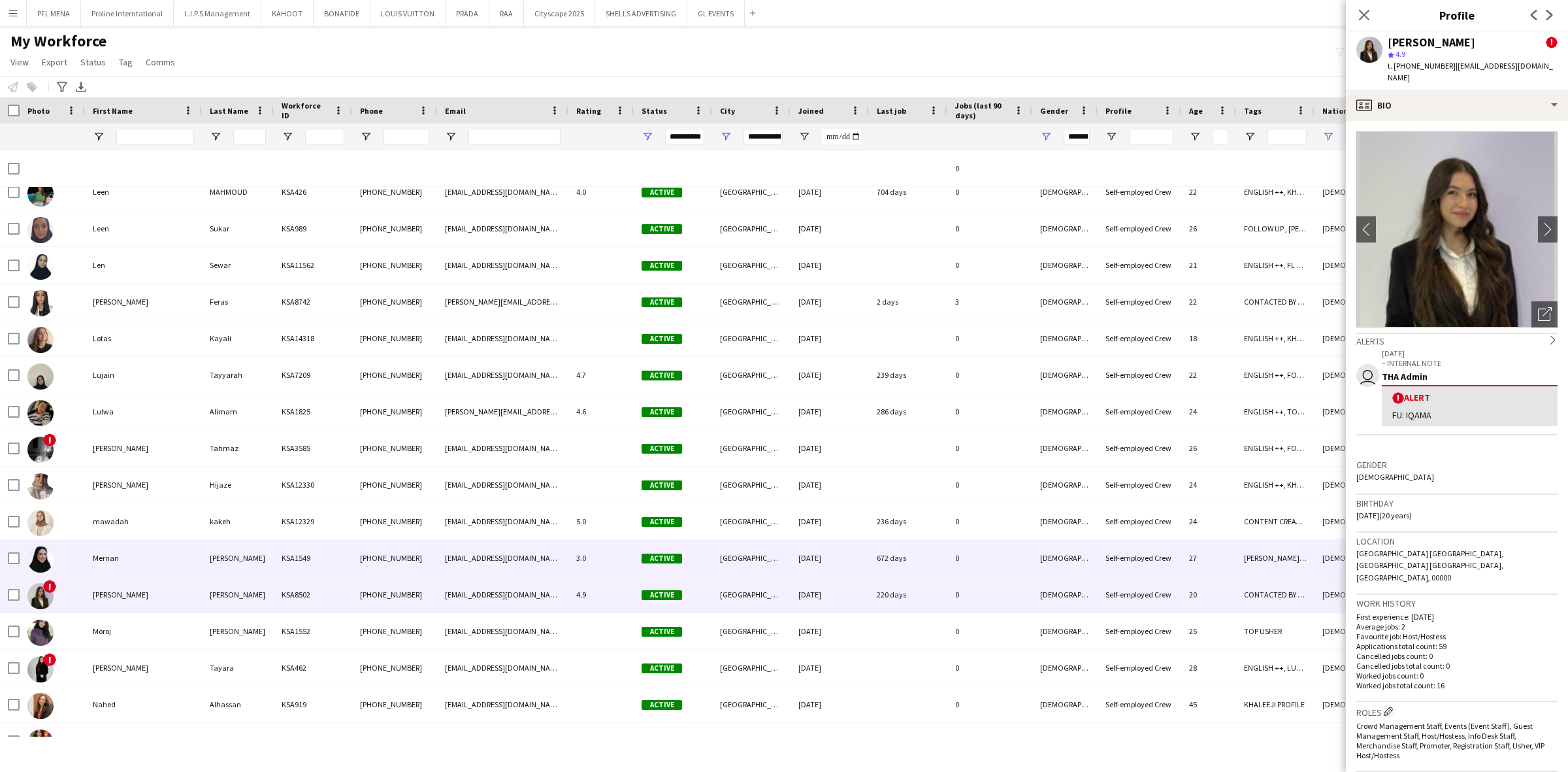
click at [134, 561] on div "Mernan" at bounding box center [143, 558] width 117 height 36
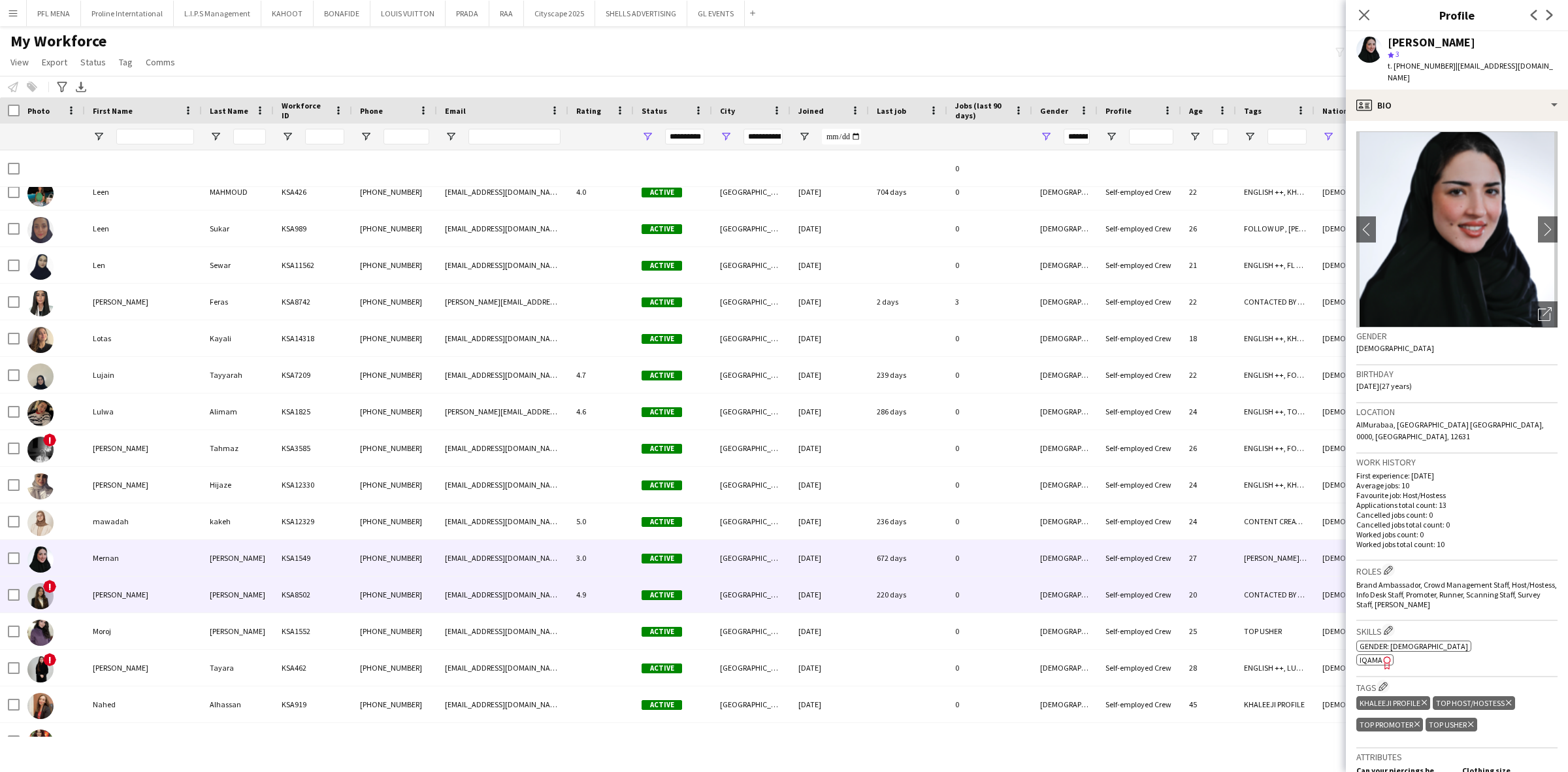
click at [148, 585] on div "Mirna" at bounding box center [143, 594] width 117 height 36
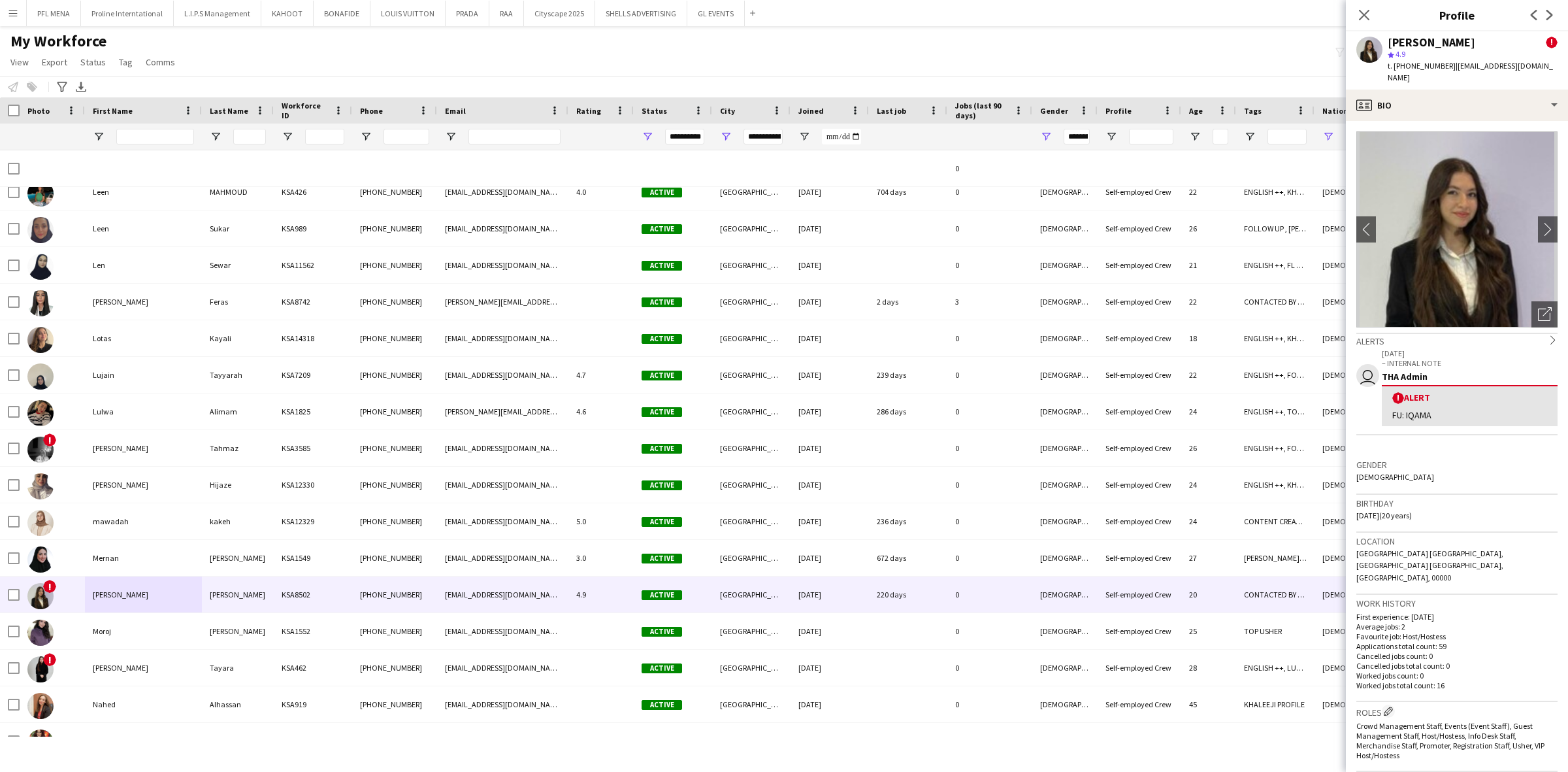
drag, startPoint x: 1528, startPoint y: 291, endPoint x: 1511, endPoint y: 305, distance: 22.0
click at [1531, 301] on div "Open photos pop-in" at bounding box center [1544, 314] width 26 height 26
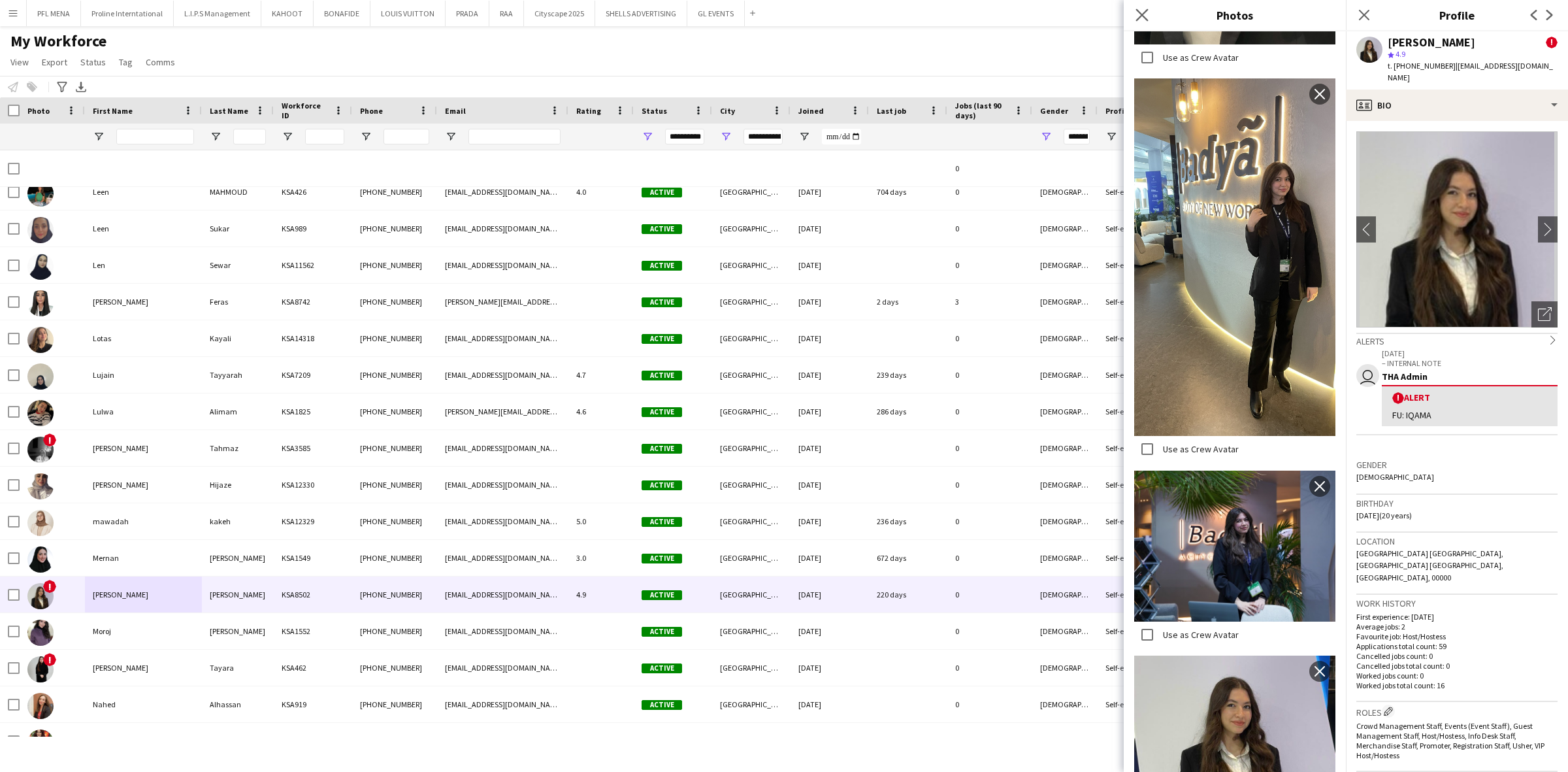
click at [1143, 21] on app-icon "Close pop-in" at bounding box center [1142, 15] width 19 height 19
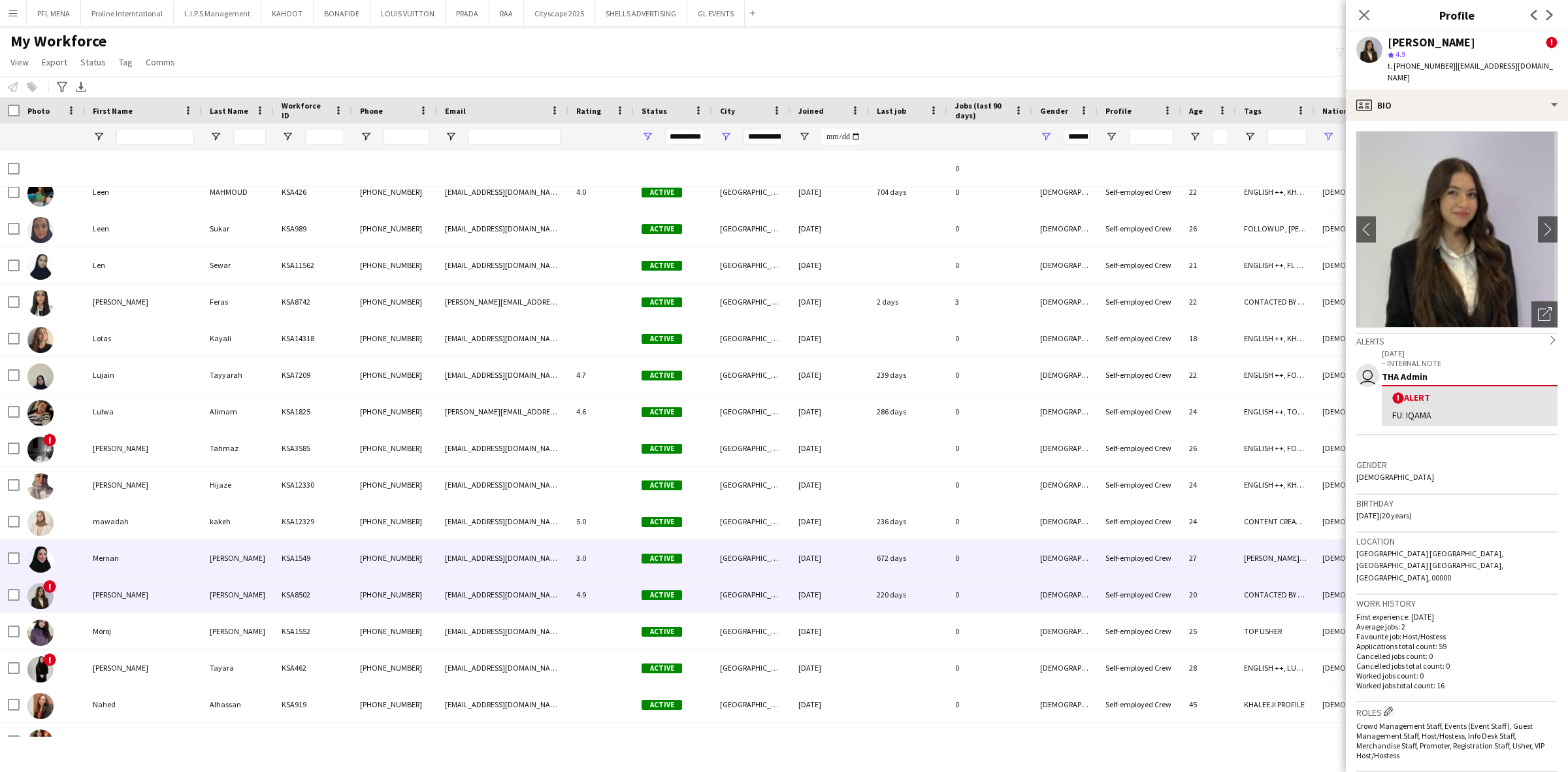
click at [141, 561] on div "Mernan" at bounding box center [143, 558] width 117 height 36
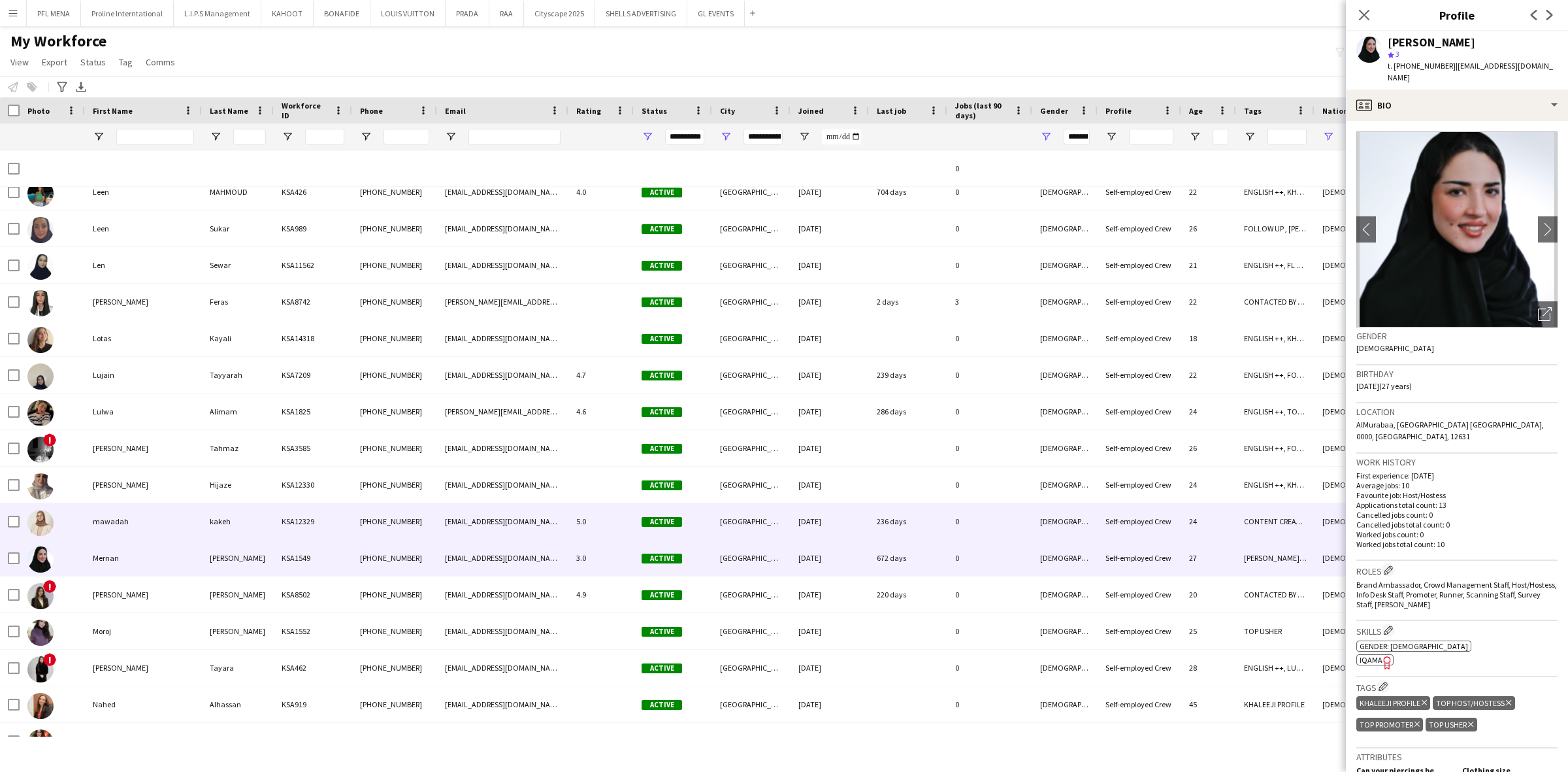
click at [143, 524] on div "mawadah" at bounding box center [143, 521] width 117 height 36
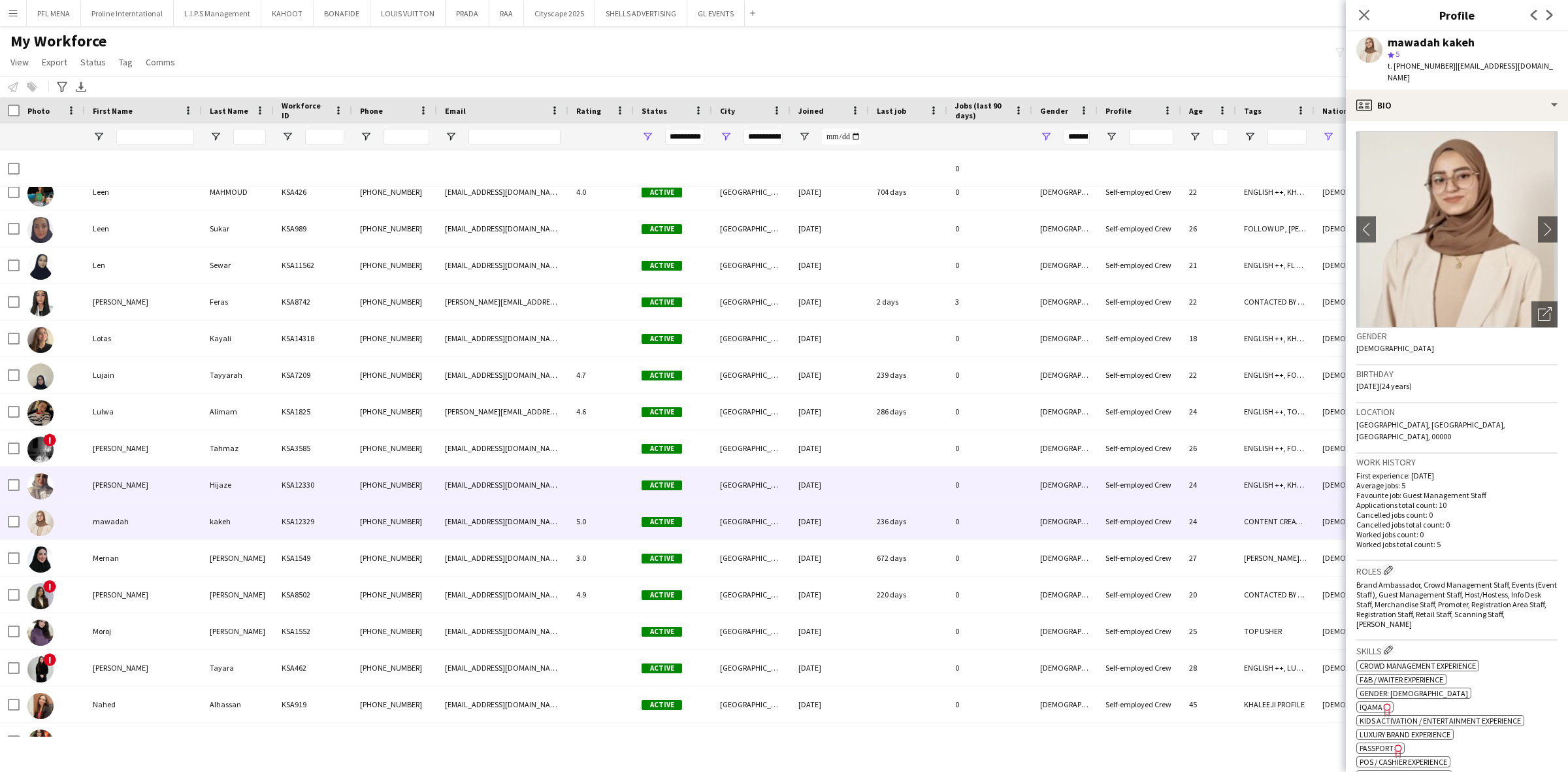
click at [142, 486] on div "Mariam" at bounding box center [143, 484] width 117 height 36
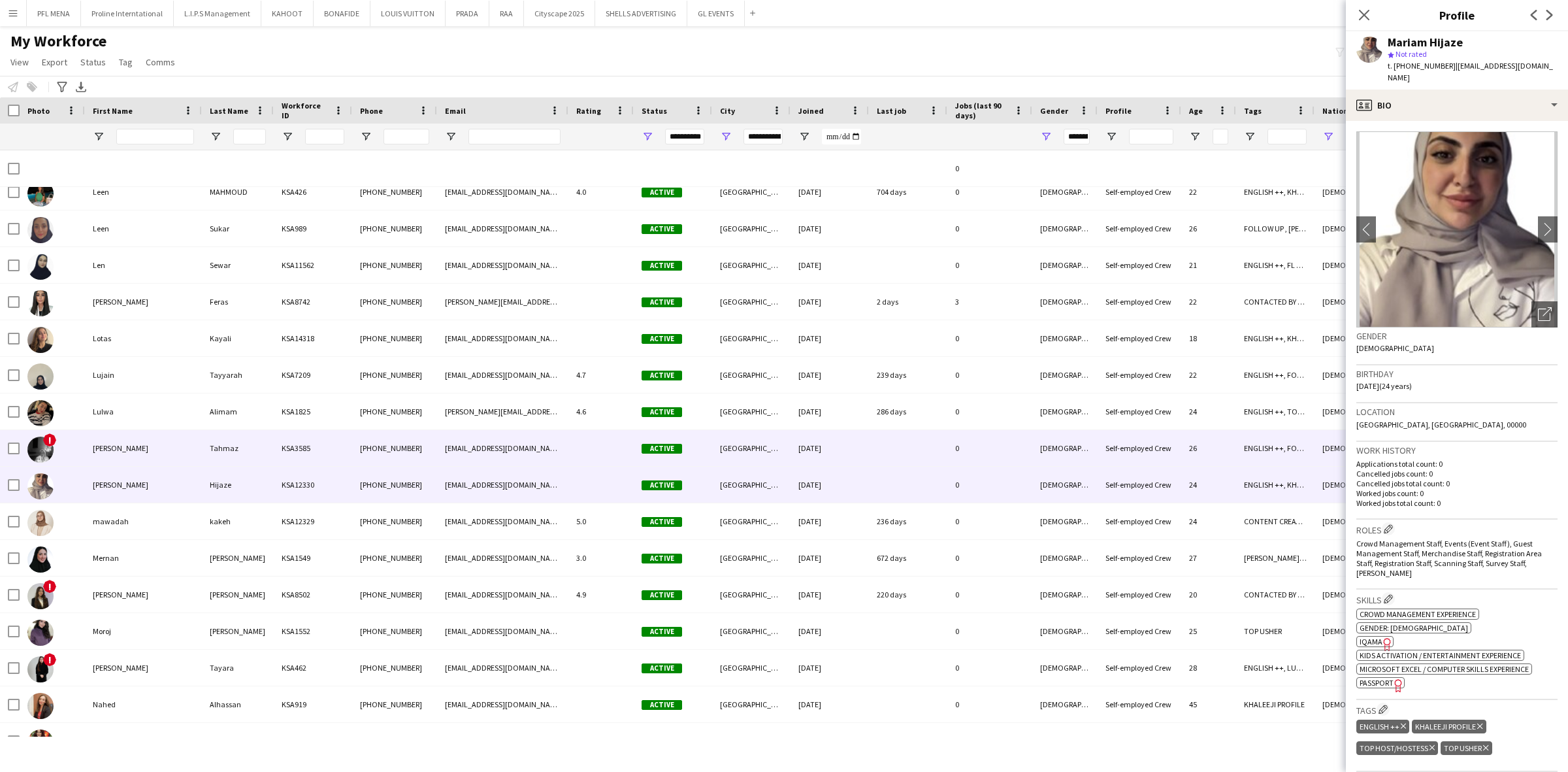
click at [143, 448] on div "Mariah" at bounding box center [143, 448] width 117 height 36
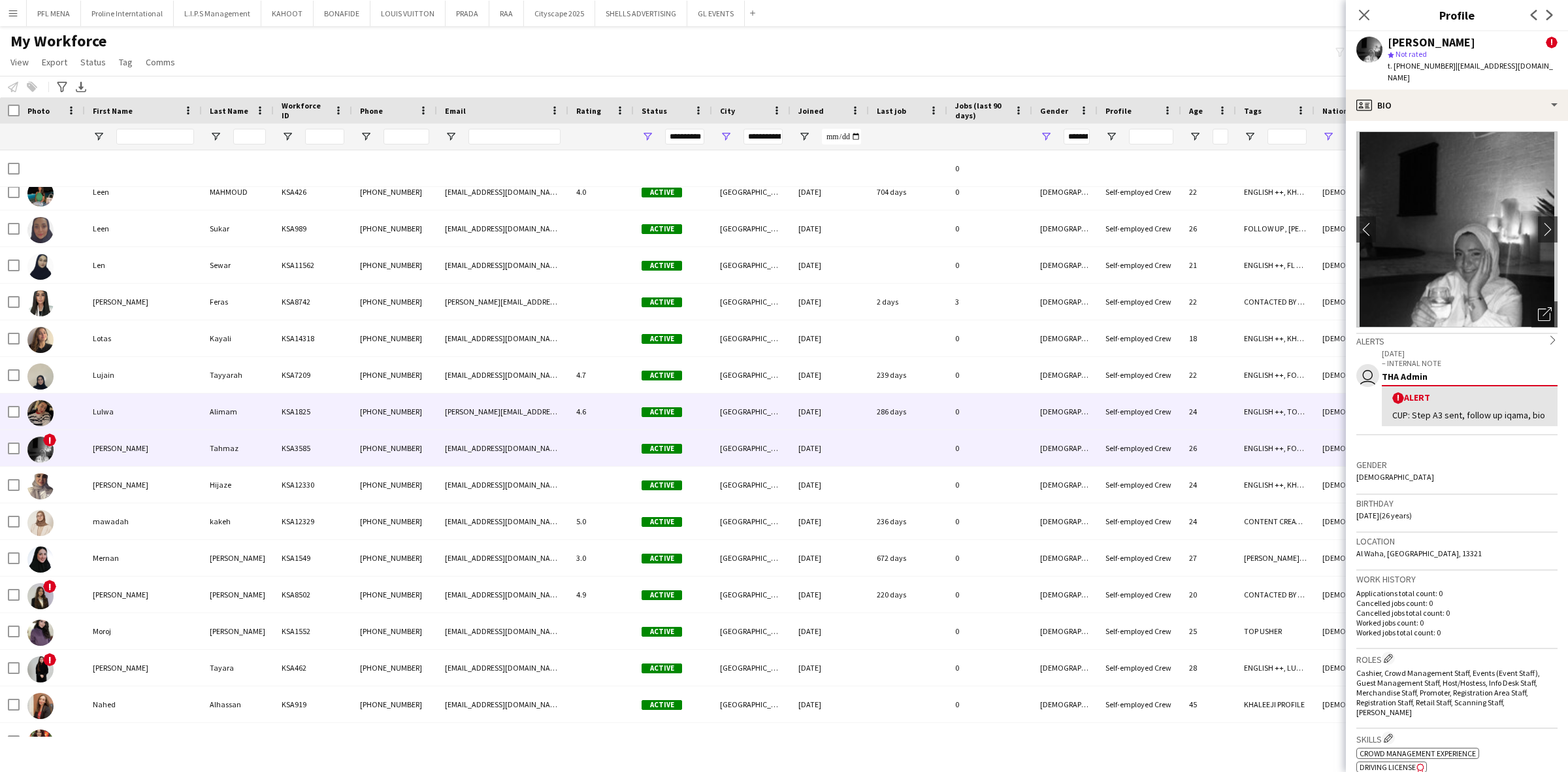
click at [129, 411] on div "Lulwa" at bounding box center [143, 411] width 117 height 36
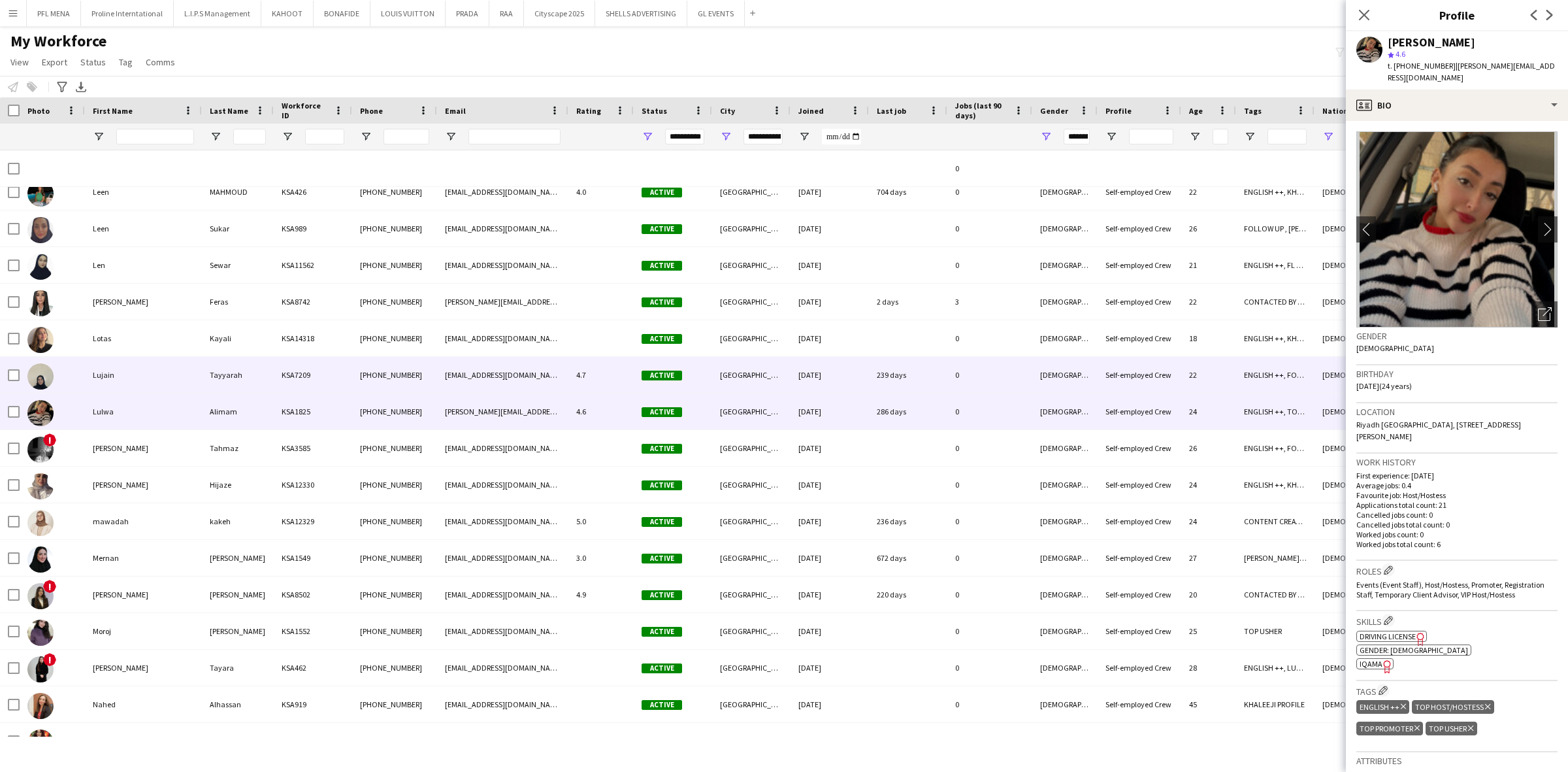
click at [123, 378] on div "Lujain" at bounding box center [143, 375] width 117 height 36
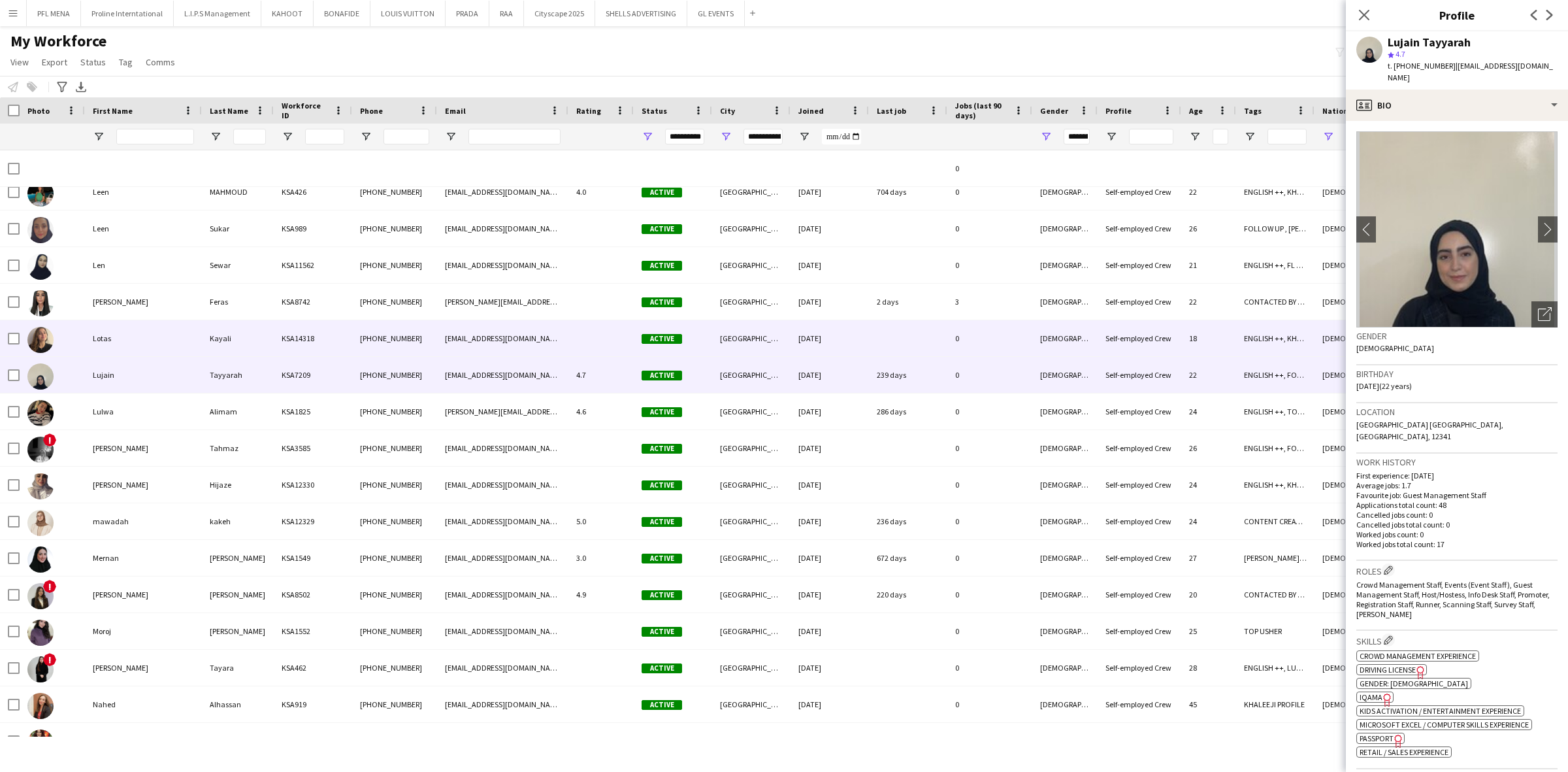
click at [123, 351] on div "Lotas" at bounding box center [143, 338] width 117 height 36
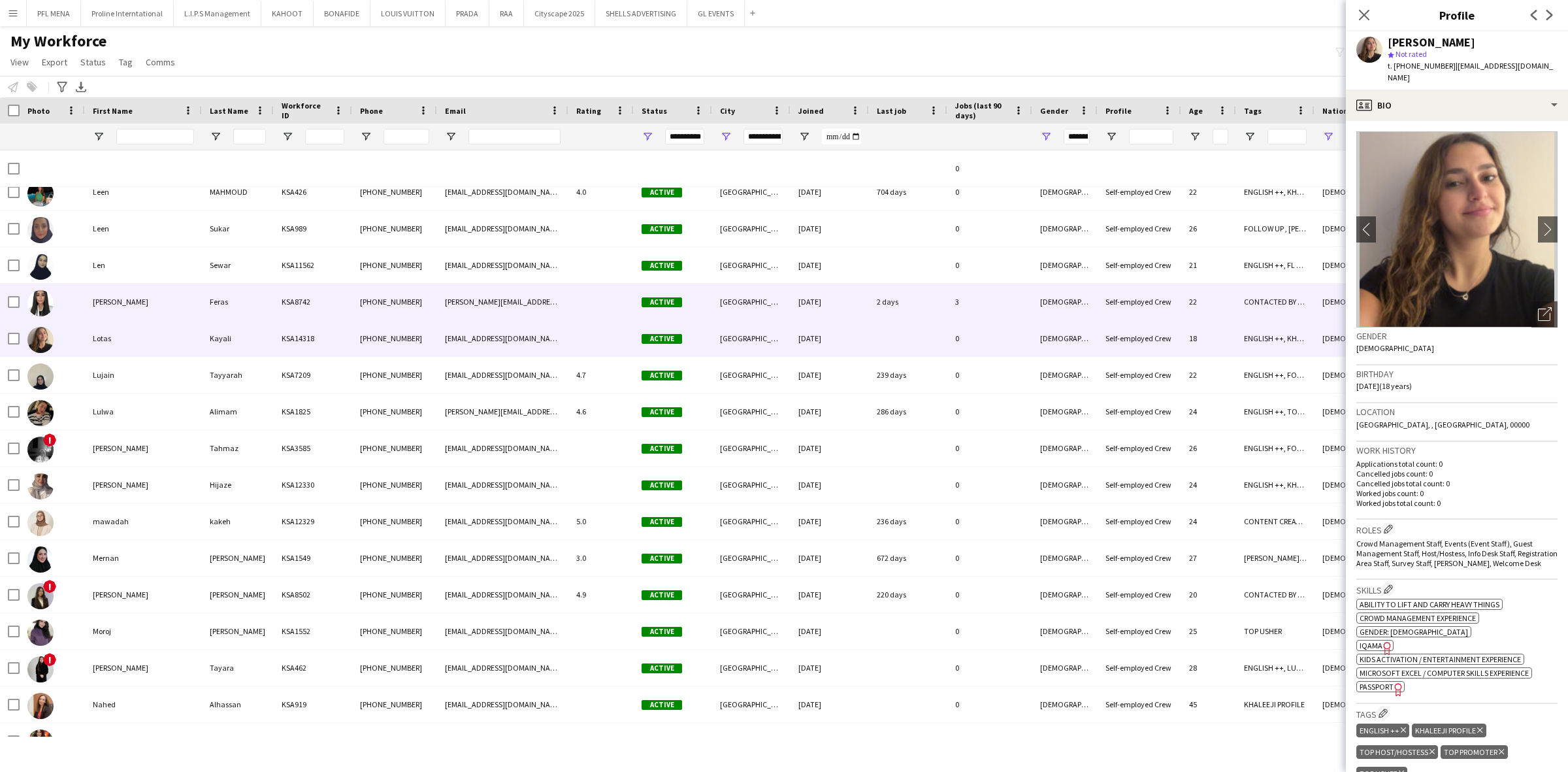
click at [121, 315] on div "Lilia" at bounding box center [143, 301] width 117 height 36
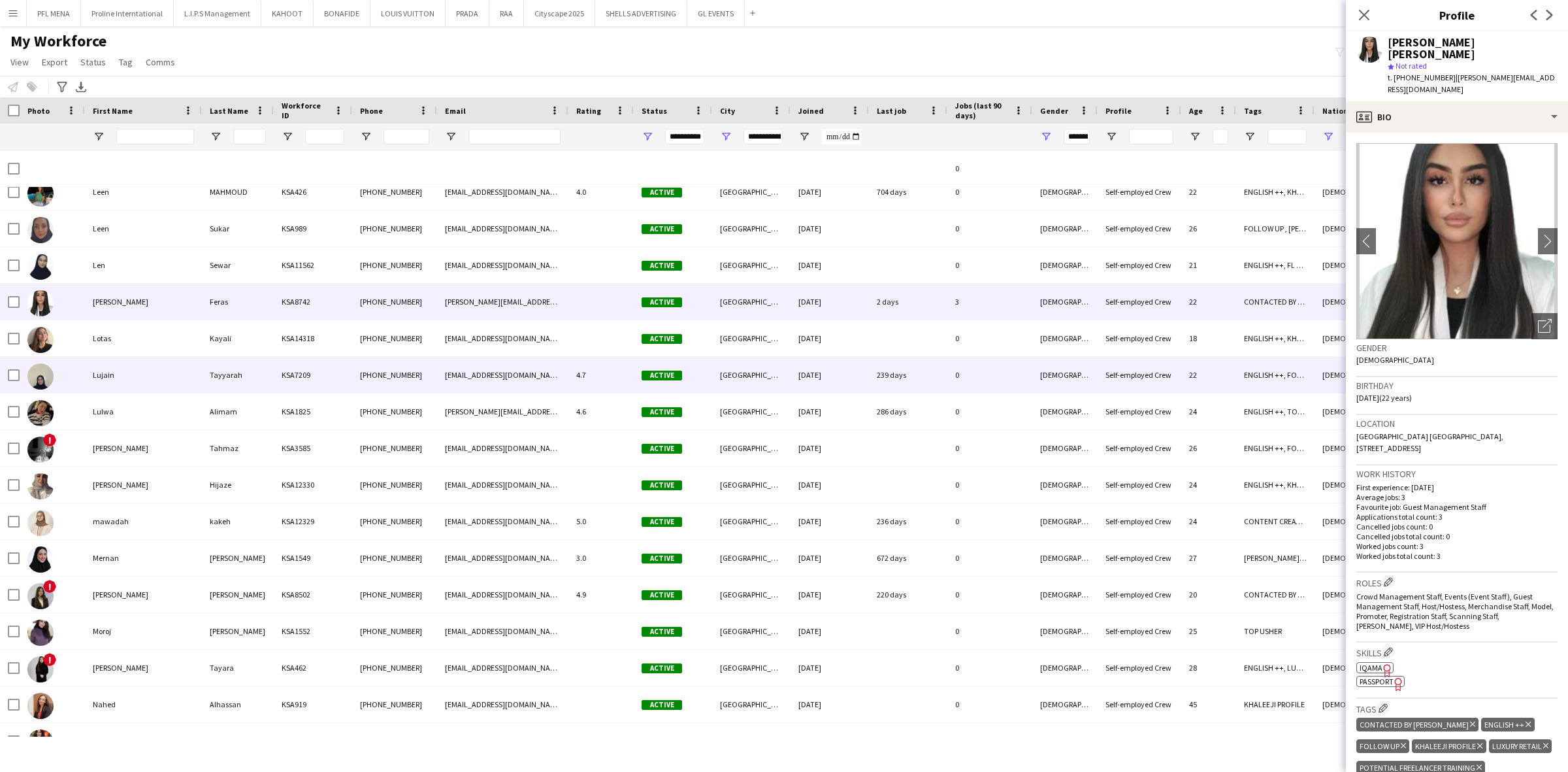
click at [119, 365] on div "Lujain" at bounding box center [143, 375] width 117 height 36
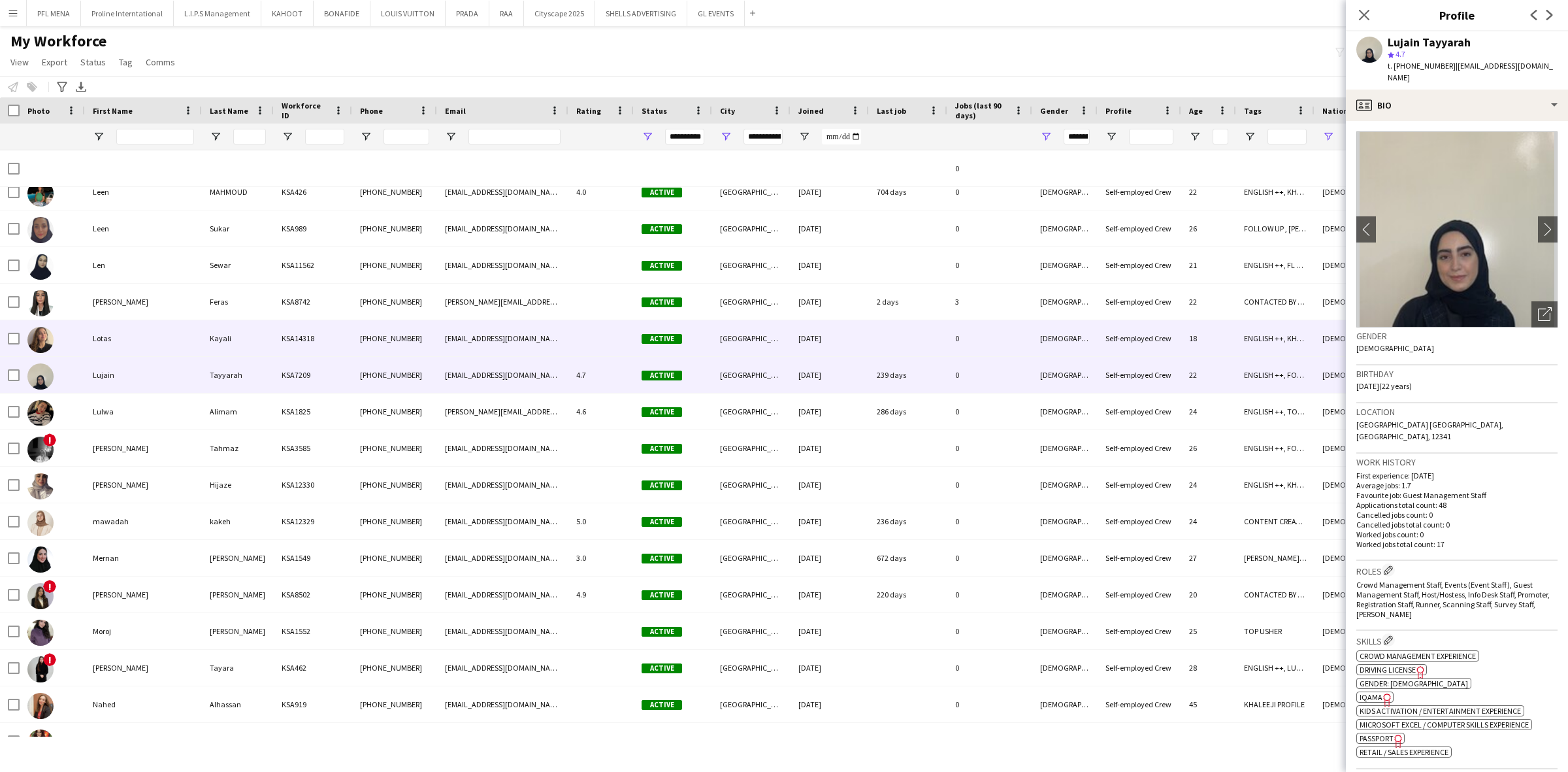
click at [149, 351] on div "Lotas" at bounding box center [143, 338] width 117 height 36
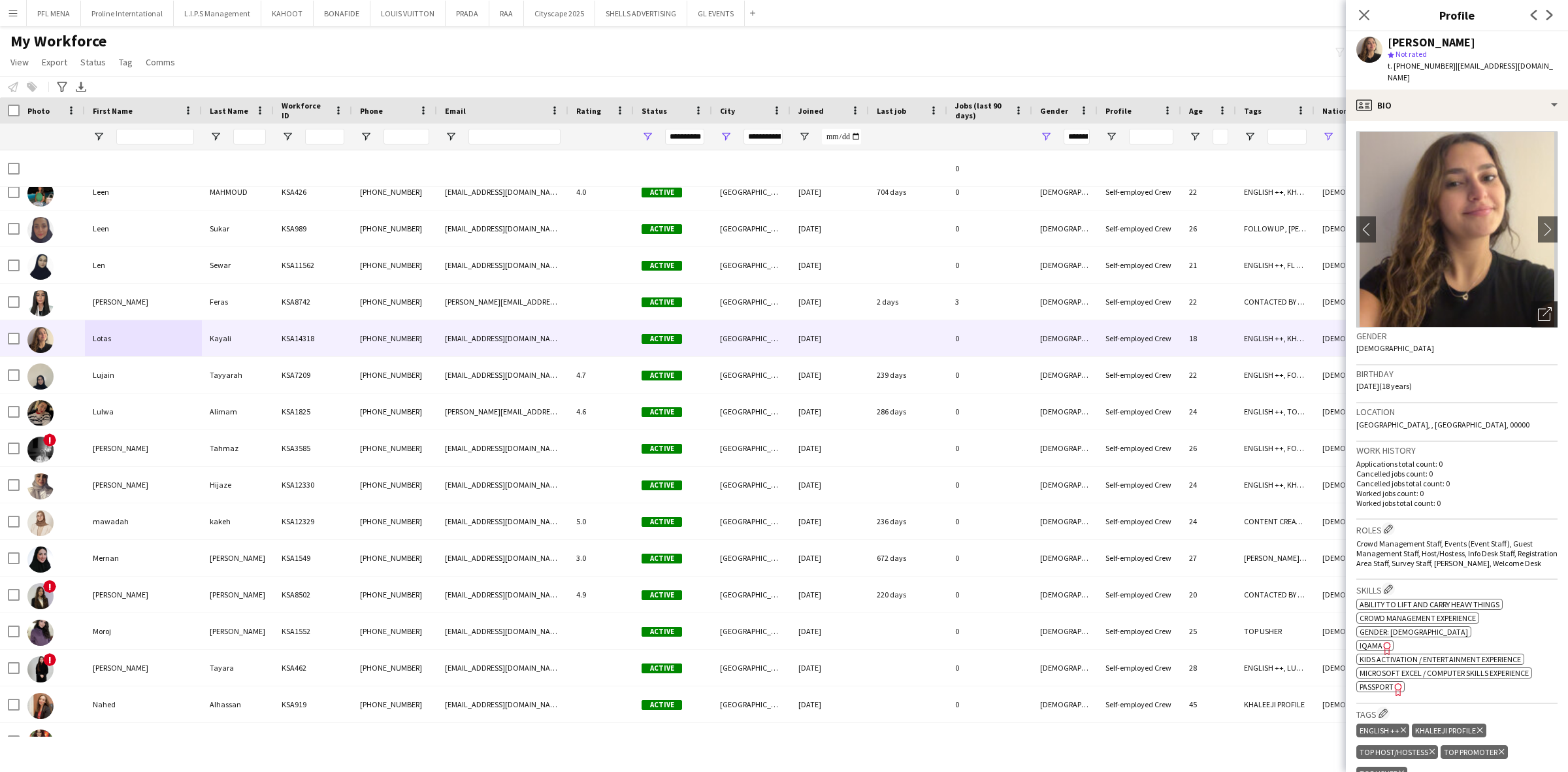
click at [1538, 308] on icon "Open photos pop-in" at bounding box center [1544, 314] width 13 height 13
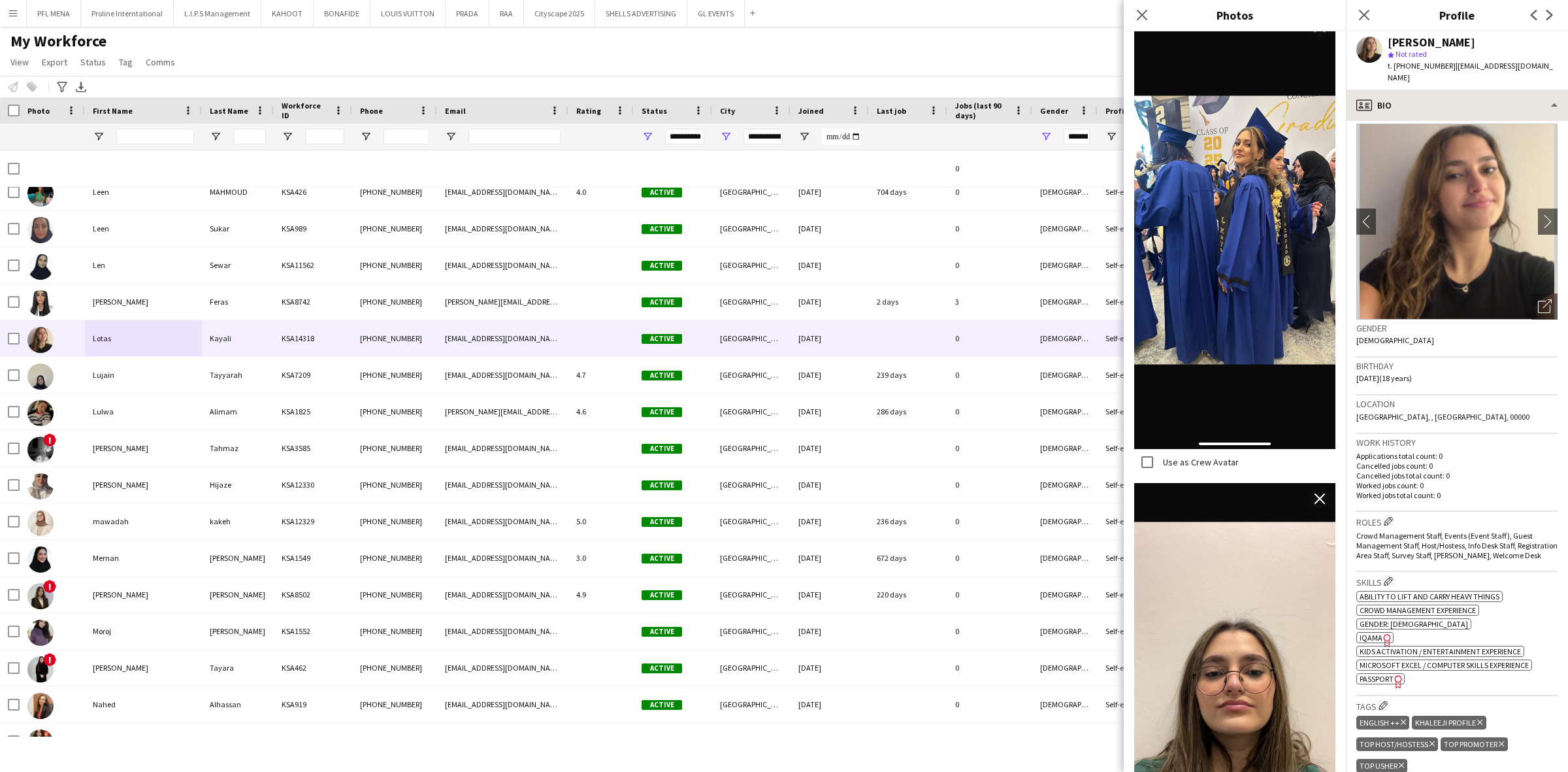
scroll to position [10, 0]
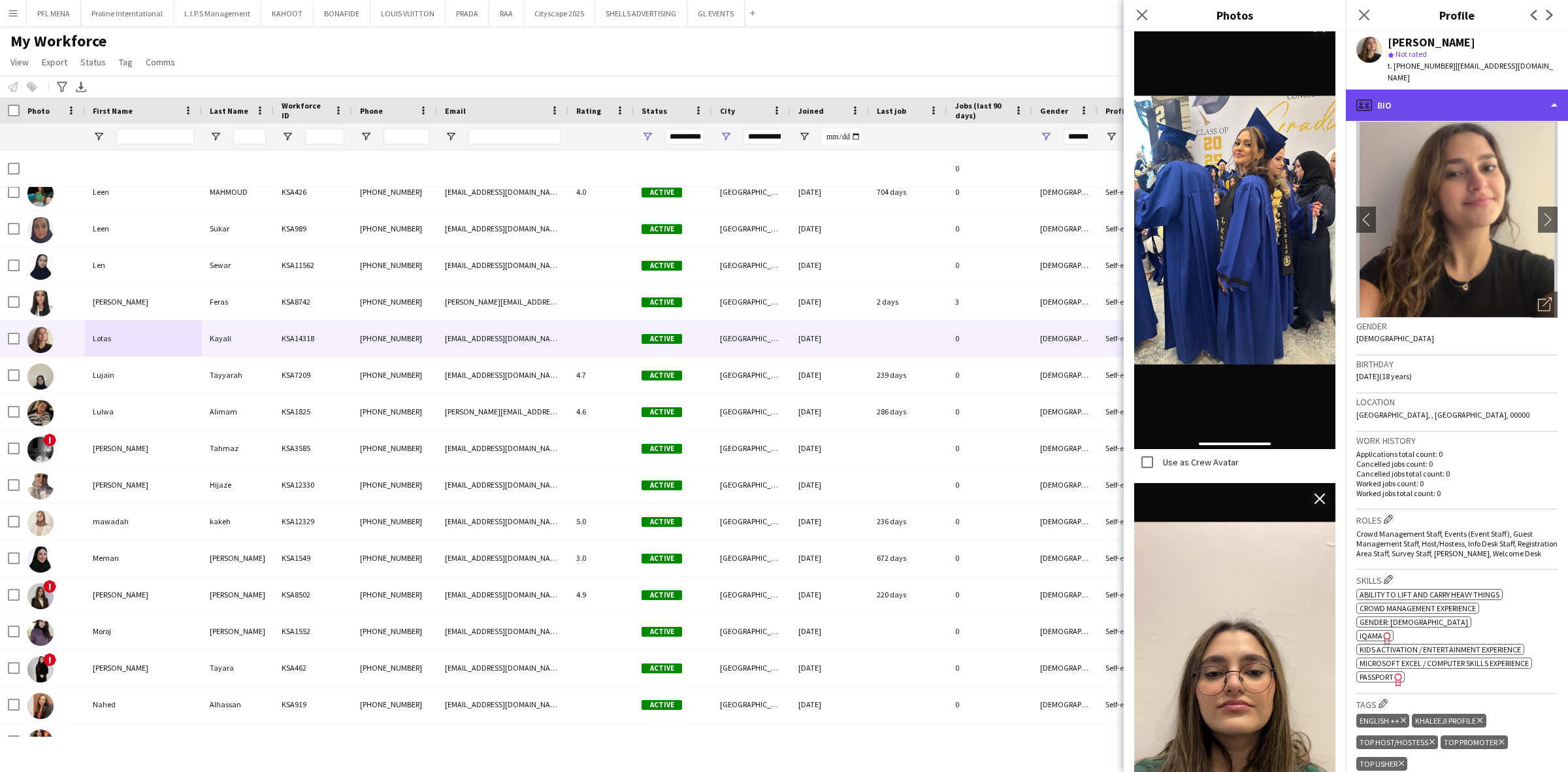
click at [1486, 106] on div "profile Bio" at bounding box center [1457, 105] width 222 height 31
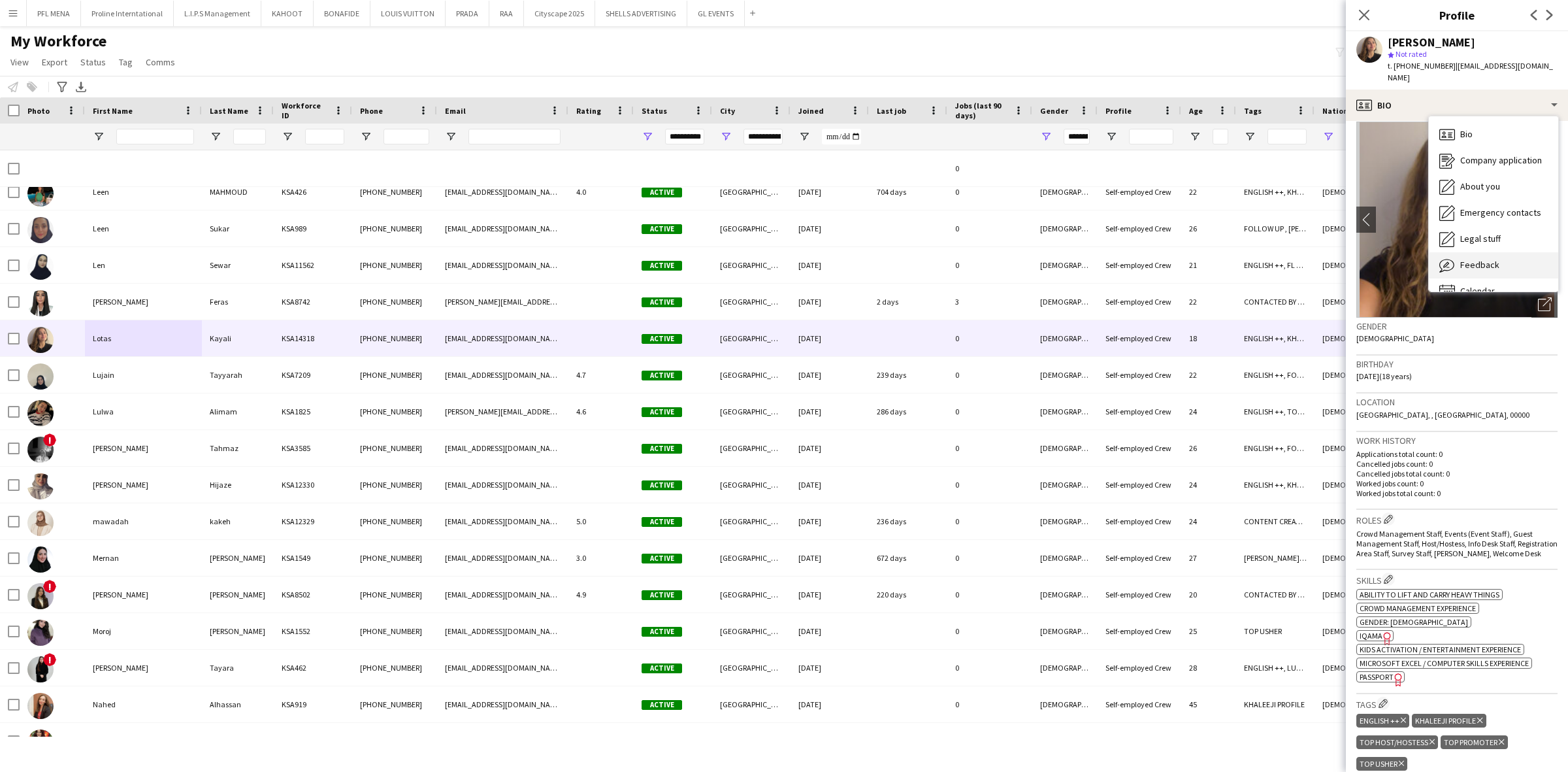
click at [1485, 259] on span "Feedback" at bounding box center [1479, 264] width 39 height 12
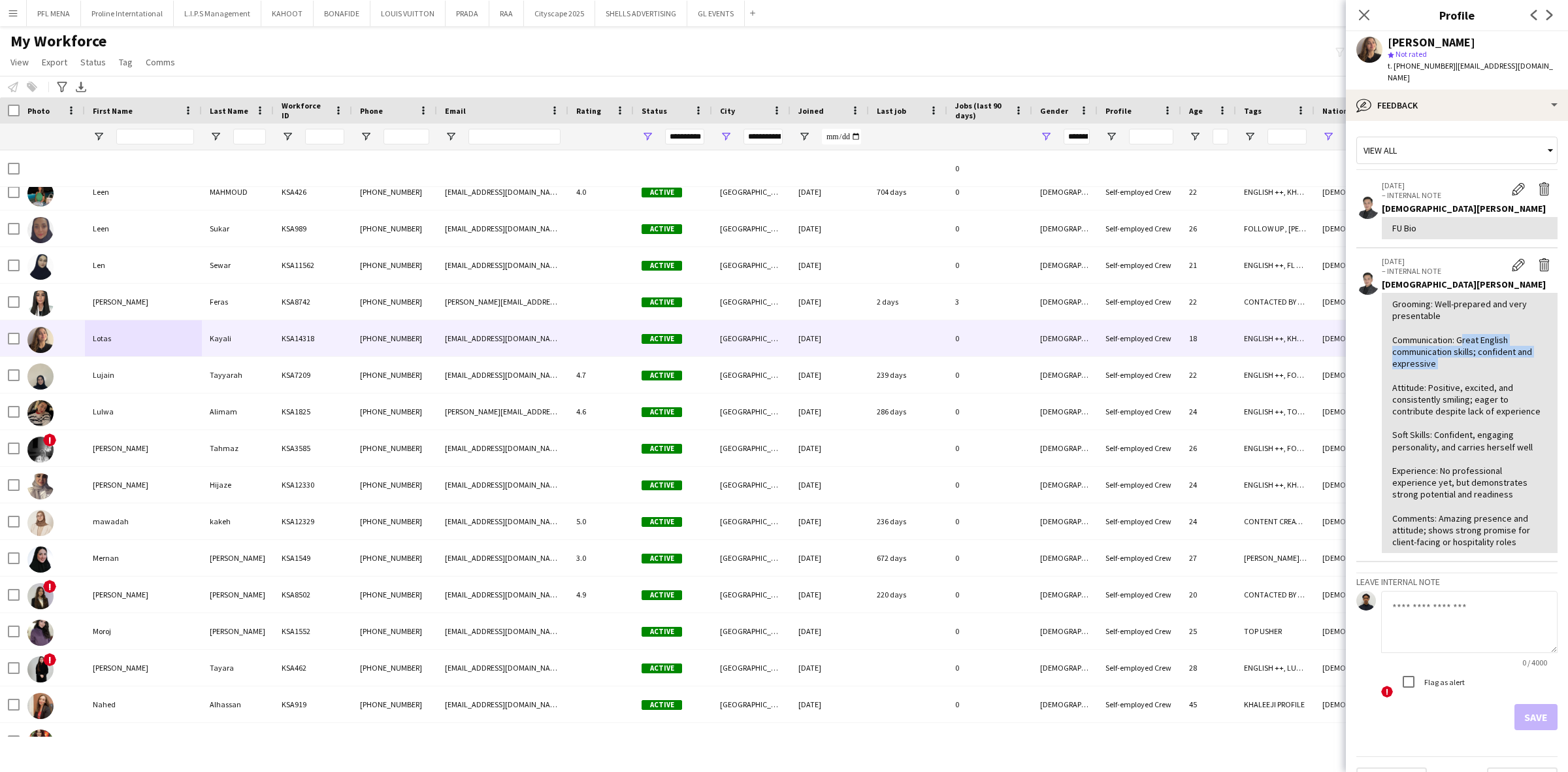
drag, startPoint x: 1459, startPoint y: 322, endPoint x: 1476, endPoint y: 349, distance: 31.9
click at [1476, 349] on div "Grooming: Well-prepared and very presentable Communication: Great English commu…" at bounding box center [1469, 423] width 155 height 250
drag, startPoint x: 1432, startPoint y: 370, endPoint x: 1510, endPoint y: 403, distance: 84.7
click at [1510, 403] on div "Grooming: Well-prepared and very presentable Communication: Great English commu…" at bounding box center [1469, 423] width 155 height 250
click at [1458, 431] on div "Grooming: Well-prepared and very presentable Communication: Great English commu…" at bounding box center [1469, 423] width 155 height 250
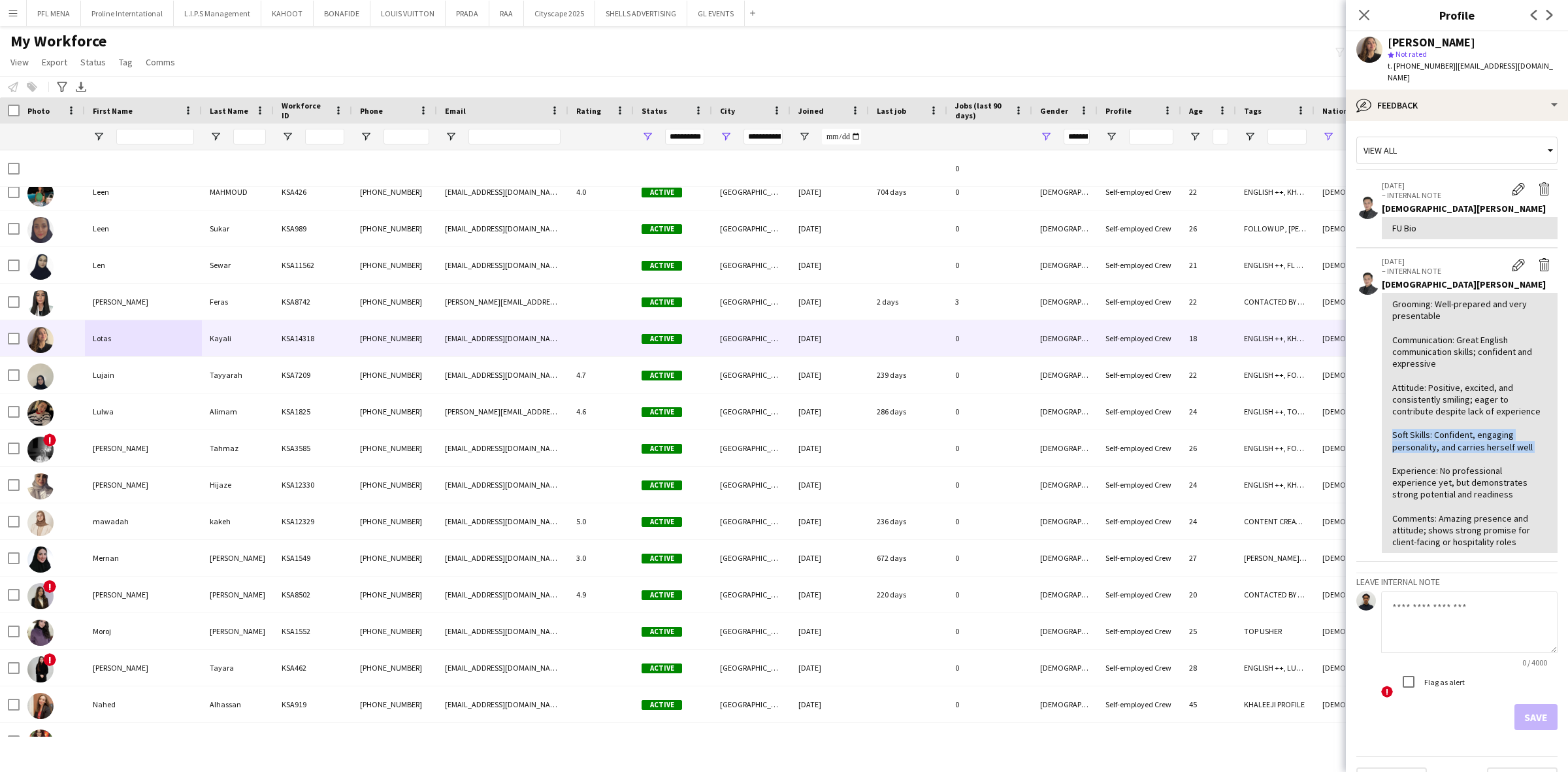
drag, startPoint x: 1436, startPoint y: 411, endPoint x: 1535, endPoint y: 432, distance: 101.2
click at [1535, 432] on div "Grooming: Well-prepared and very presentable Communication: Great English commu…" at bounding box center [1469, 423] width 176 height 260
click at [1512, 461] on div "Grooming: Well-prepared and very presentable Communication: Great English commu…" at bounding box center [1469, 423] width 155 height 250
drag, startPoint x: 1432, startPoint y: 455, endPoint x: 1514, endPoint y: 479, distance: 85.4
click at [1514, 479] on div "Grooming: Well-prepared and very presentable Communication: Great English commu…" at bounding box center [1469, 423] width 155 height 250
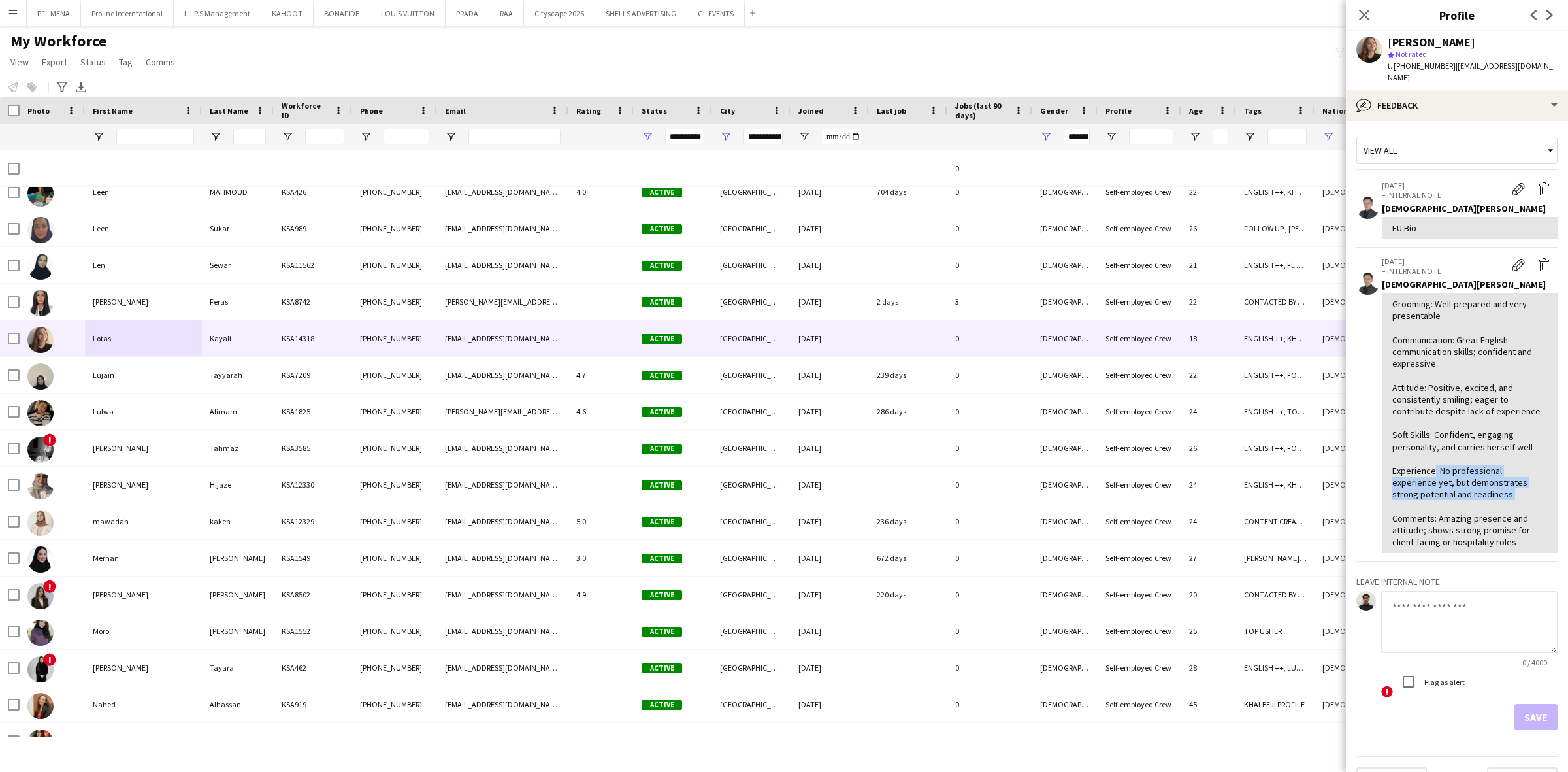
drag, startPoint x: 1441, startPoint y: 505, endPoint x: 1531, endPoint y: 537, distance: 95.5
click at [1531, 537] on div "Grooming: Well-prepared and very presentable Communication: Great English commu…" at bounding box center [1469, 423] width 176 height 260
click at [1458, 90] on div "bubble-pencil Feedback" at bounding box center [1457, 105] width 222 height 31
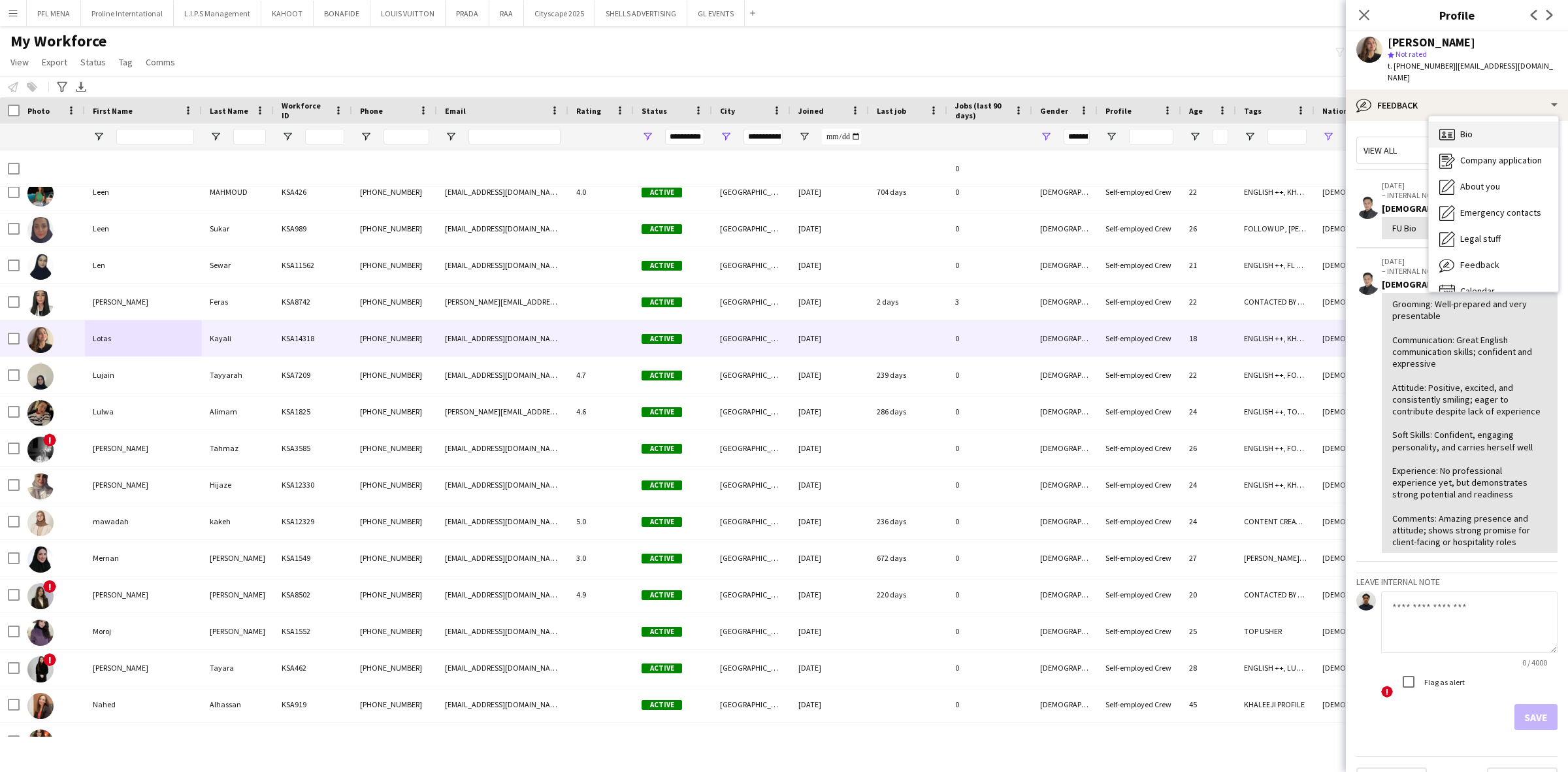
click at [1483, 123] on div "Bio Bio" at bounding box center [1493, 134] width 129 height 26
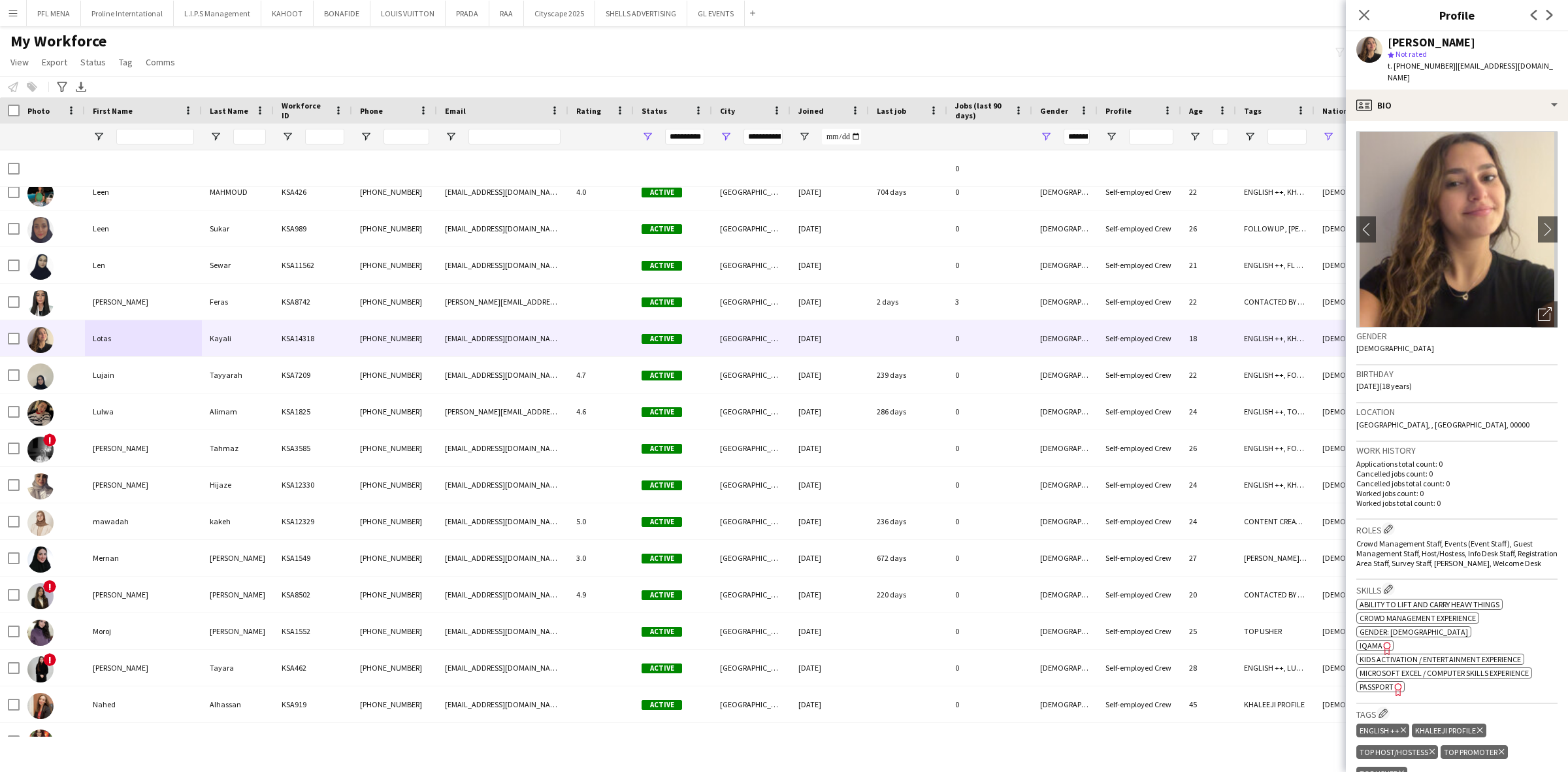
click at [1518, 308] on img at bounding box center [1456, 229] width 201 height 196
click at [1538, 308] on icon "Open photos pop-in" at bounding box center [1544, 314] width 13 height 13
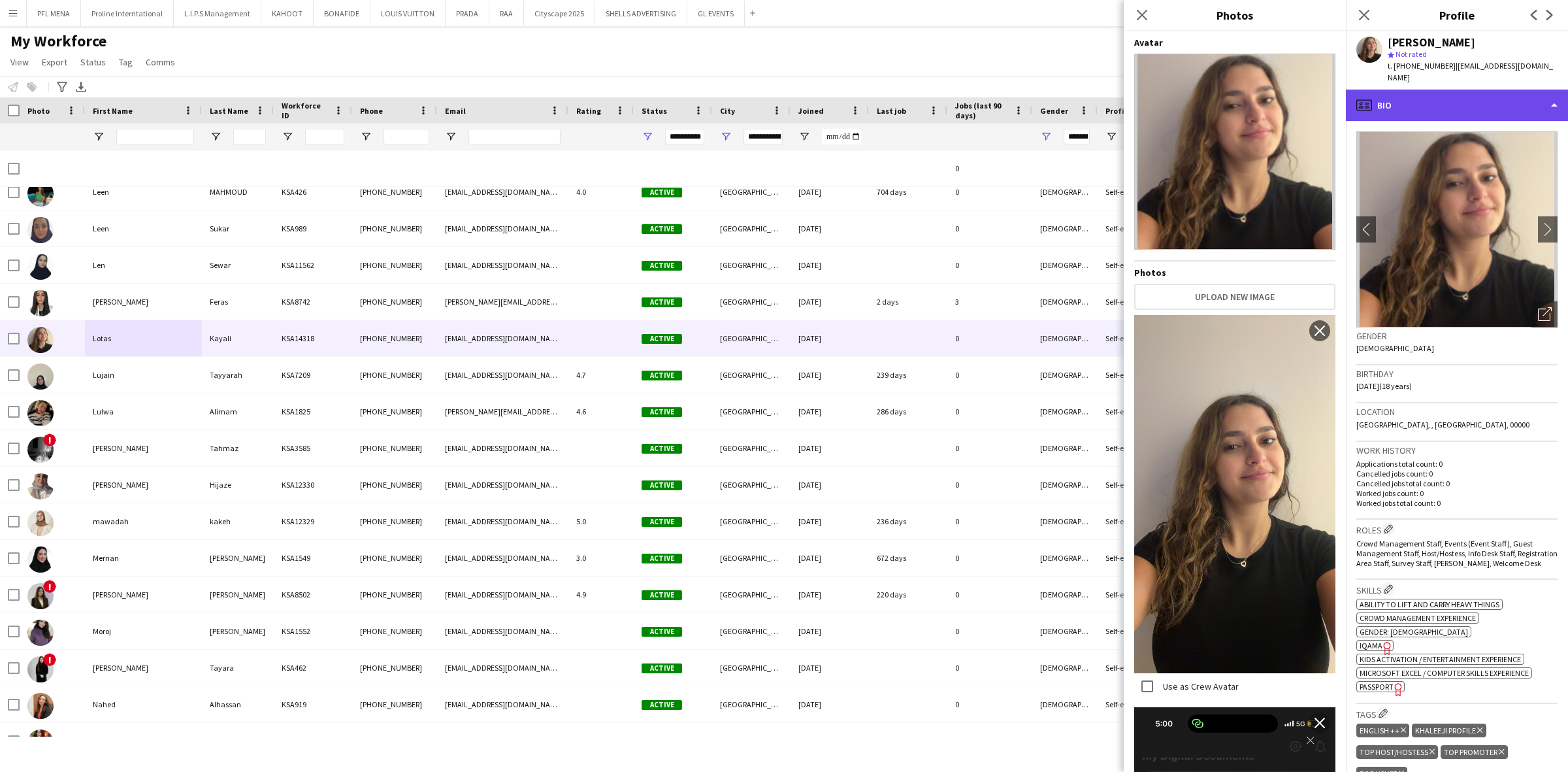
click at [1454, 90] on div "profile Bio" at bounding box center [1457, 105] width 222 height 31
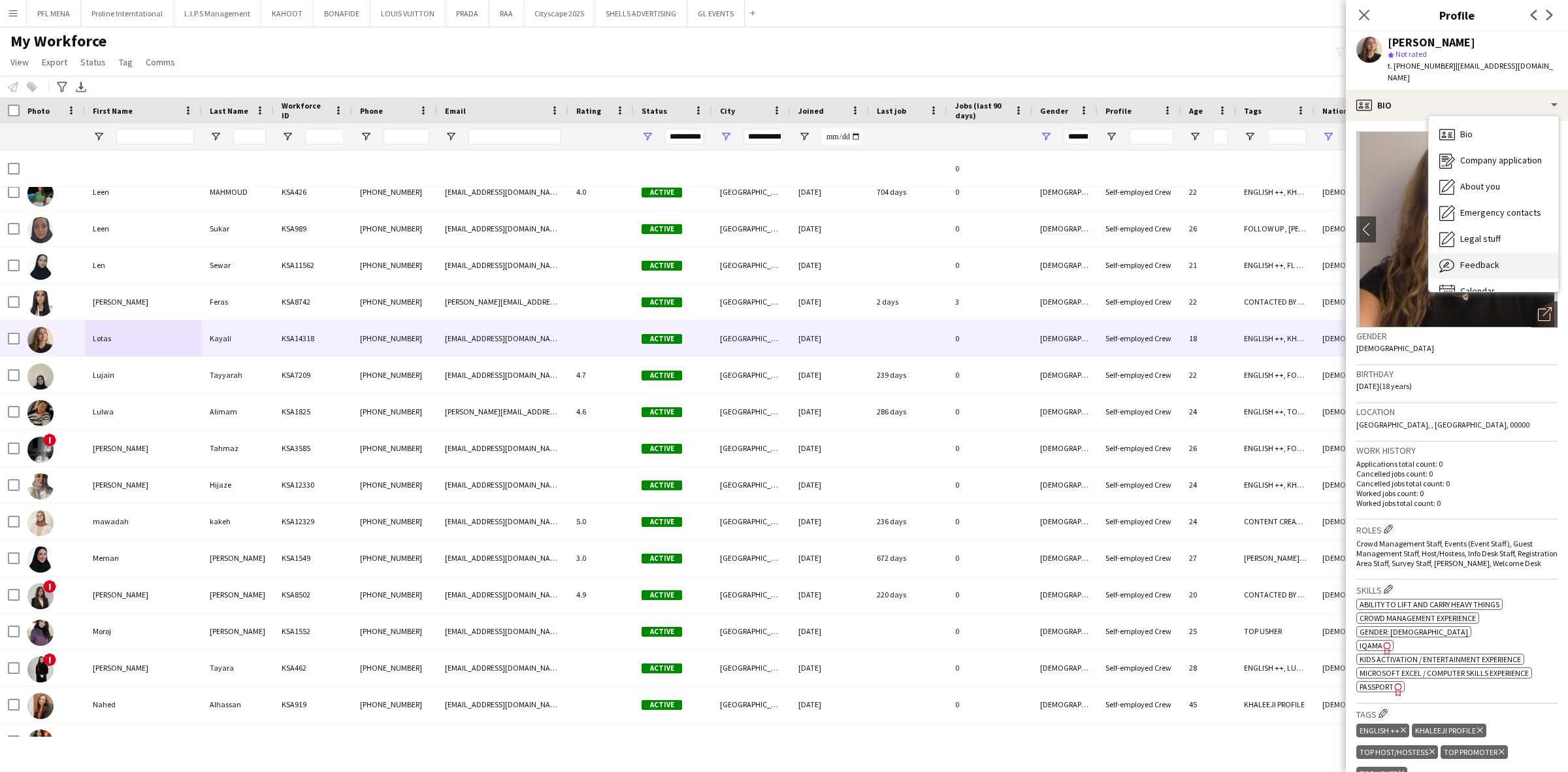
click at [1476, 259] on span "Feedback" at bounding box center [1479, 264] width 39 height 12
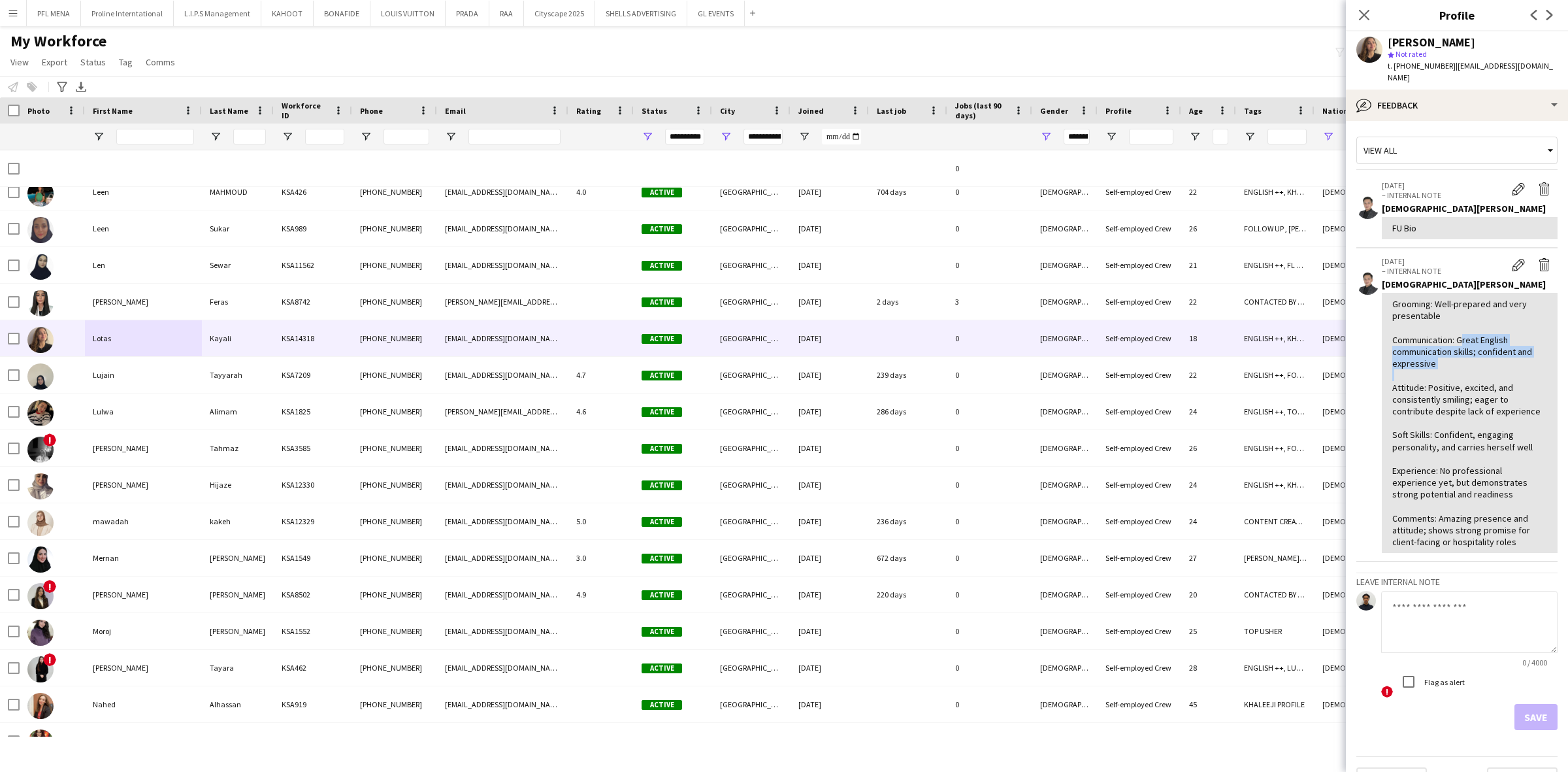
drag, startPoint x: 1464, startPoint y: 325, endPoint x: 1497, endPoint y: 360, distance: 48.1
click at [1499, 360] on div "Grooming: Well-prepared and very presentable Communication: Great English commu…" at bounding box center [1469, 423] width 155 height 250
click at [1475, 90] on div "bubble-pencil Feedback" at bounding box center [1457, 105] width 222 height 31
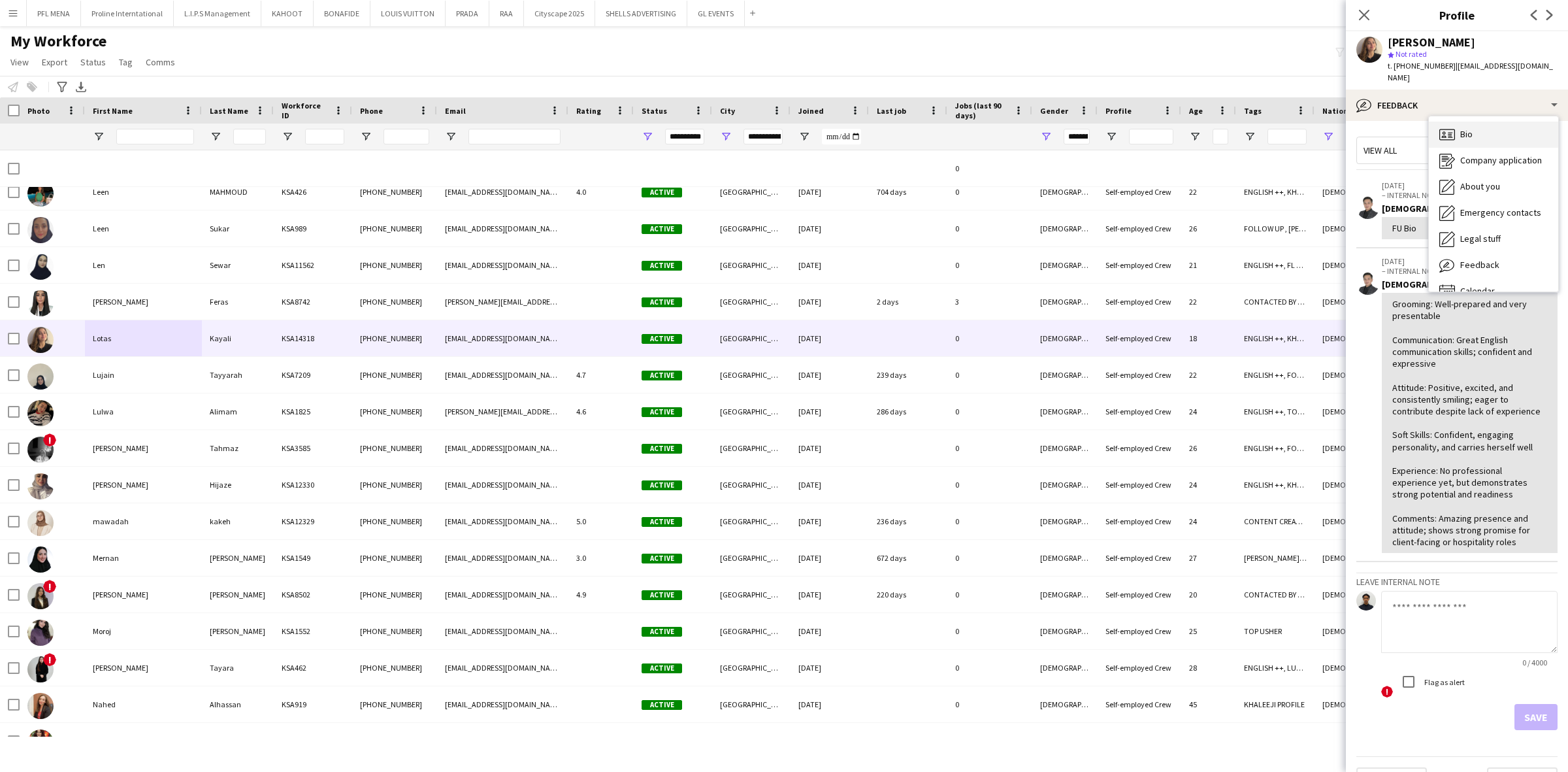
click at [1480, 122] on div "Bio Bio" at bounding box center [1493, 134] width 129 height 26
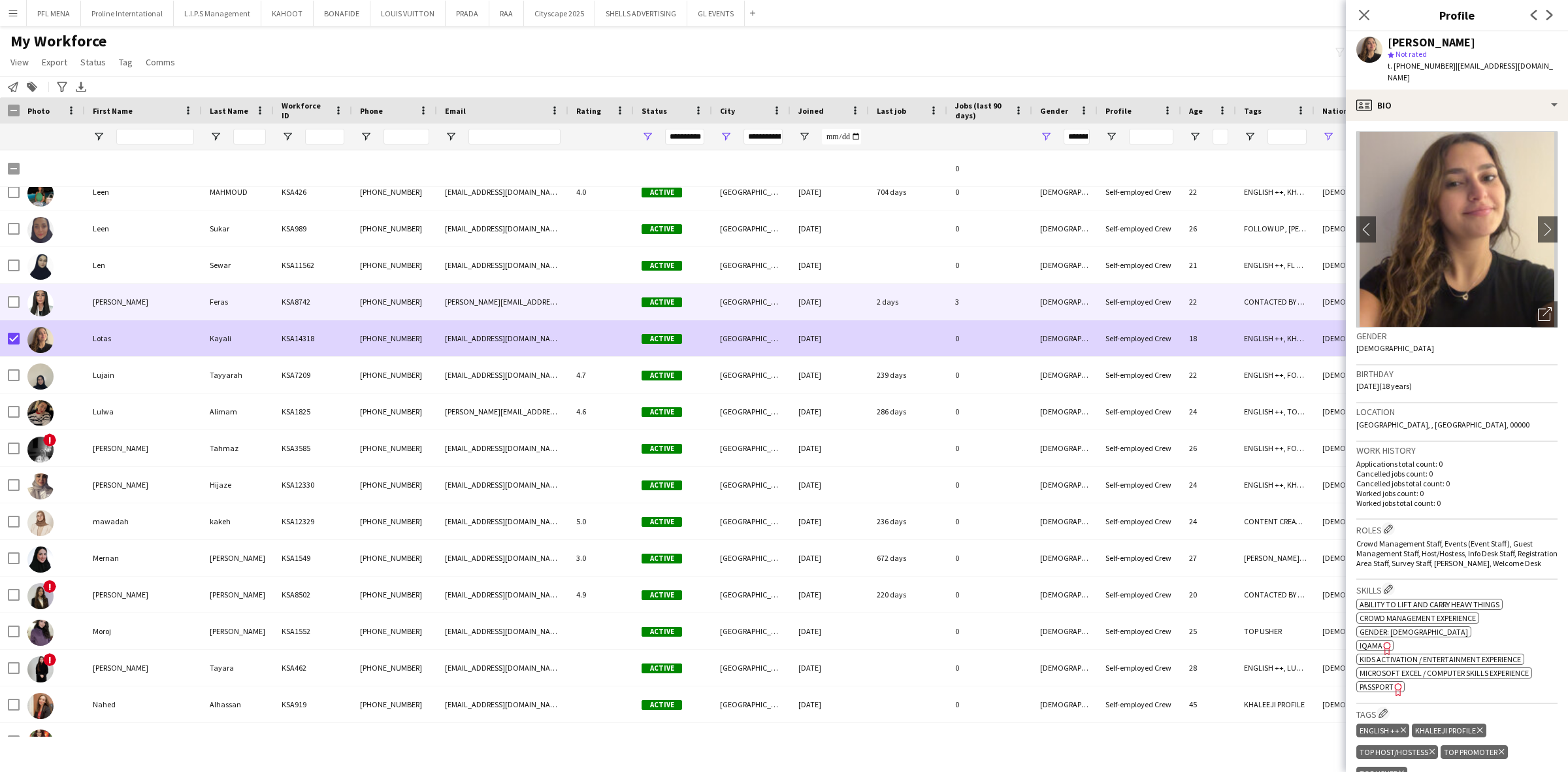
click at [146, 301] on div "Lilia" at bounding box center [143, 301] width 117 height 36
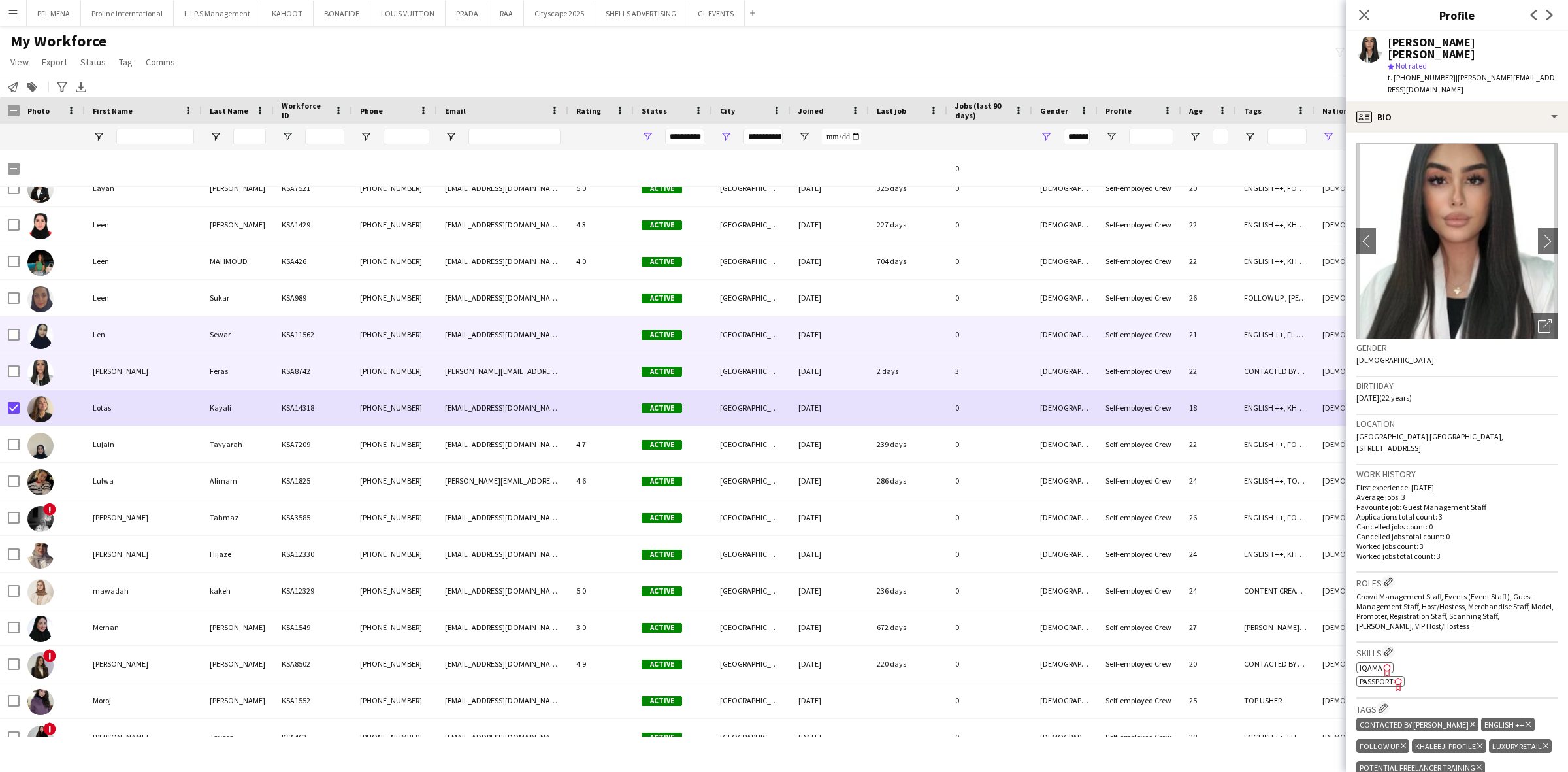
scroll to position [13880, 0]
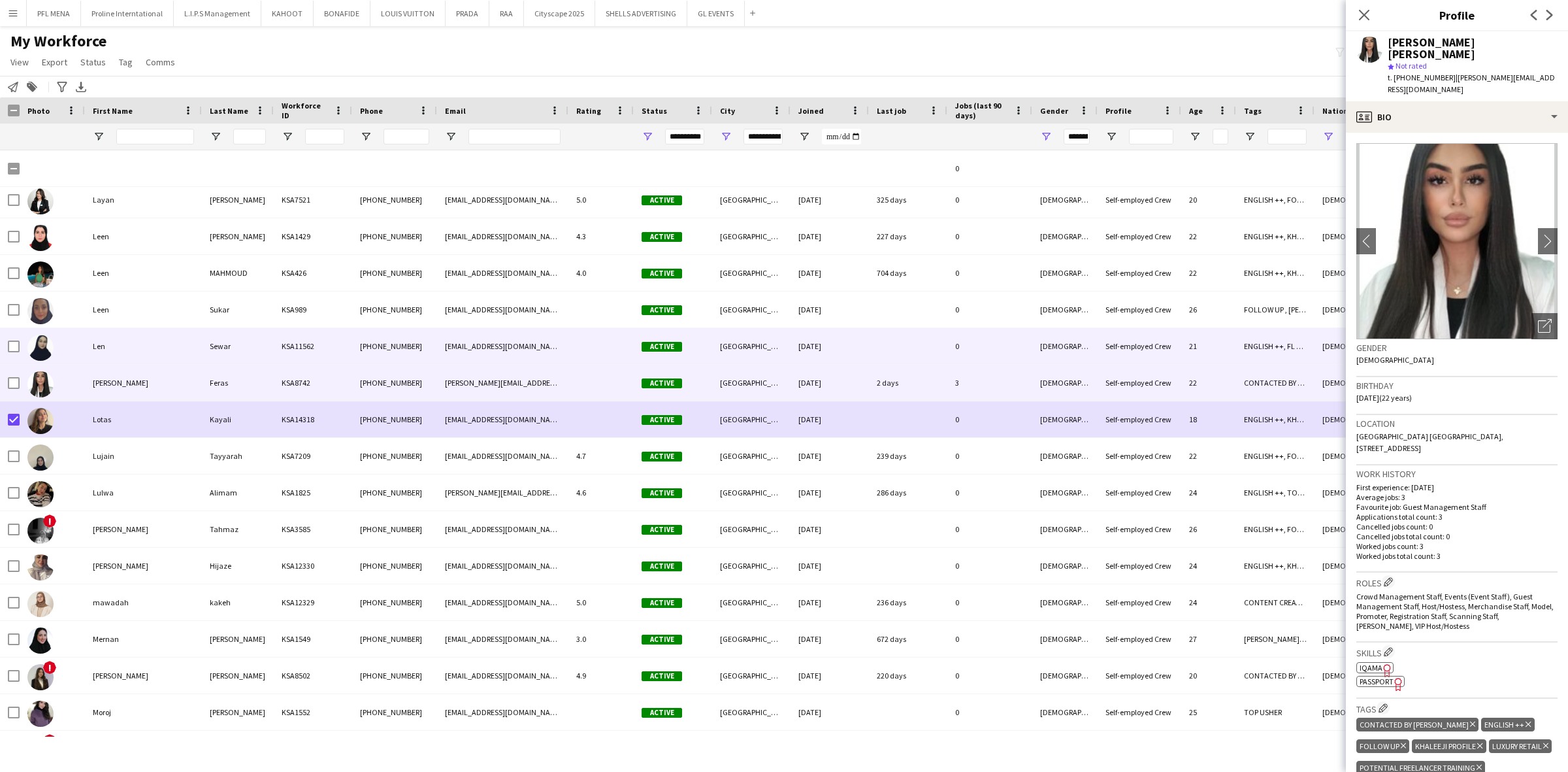
click at [146, 351] on div "Len" at bounding box center [143, 346] width 117 height 36
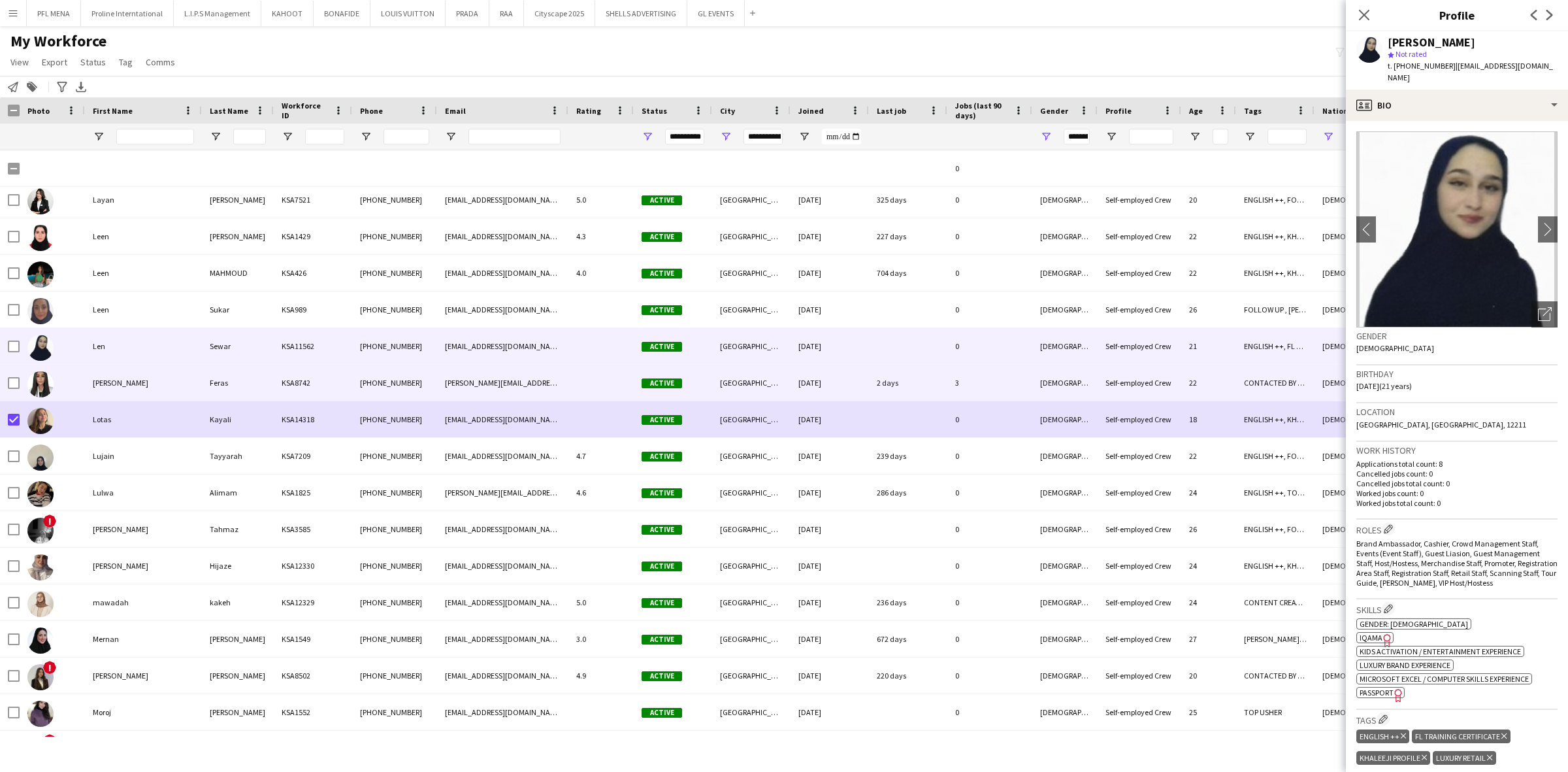
click at [144, 389] on div "Lilia" at bounding box center [143, 382] width 117 height 36
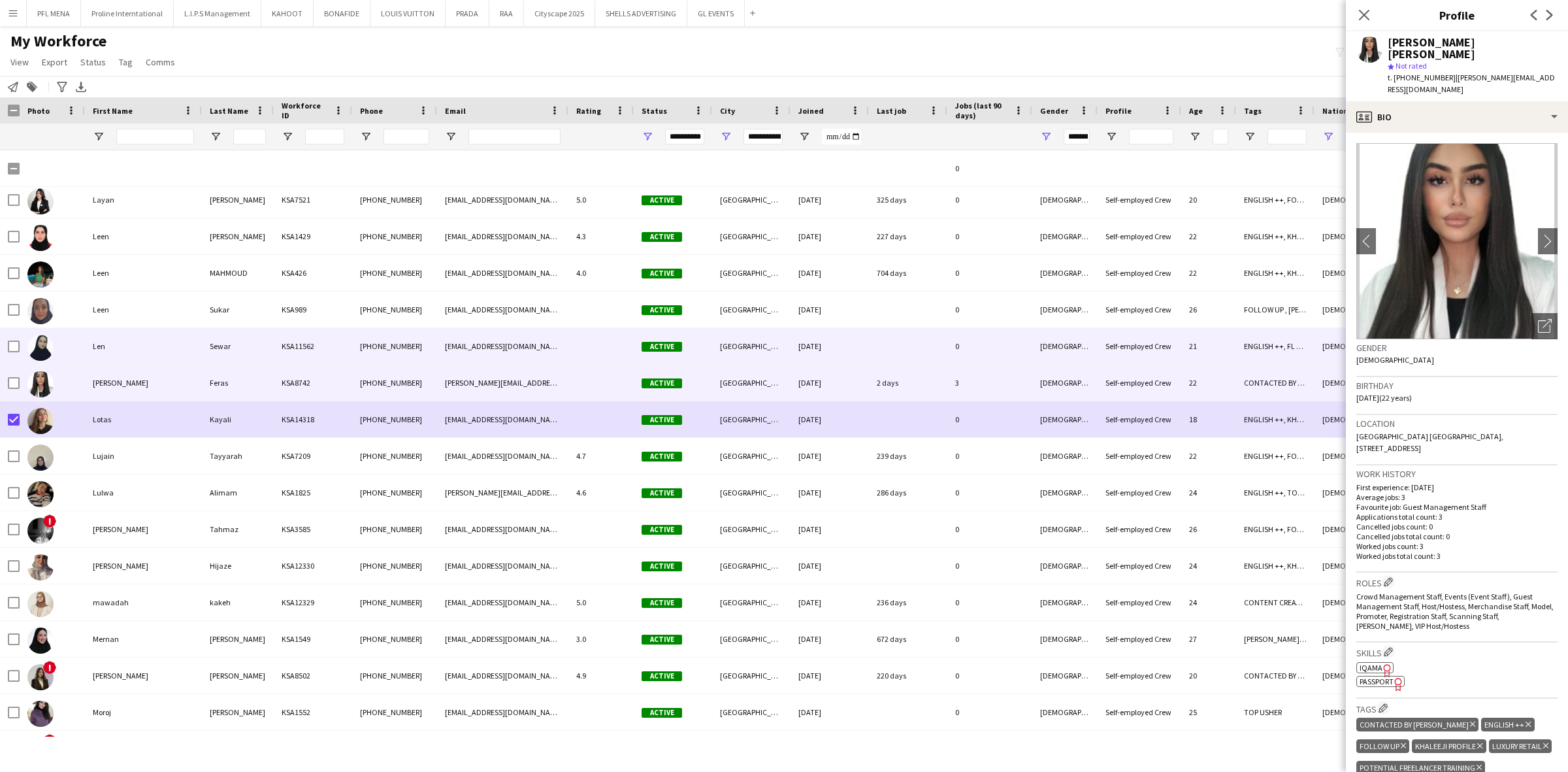
click at [142, 346] on div "Len" at bounding box center [143, 346] width 117 height 36
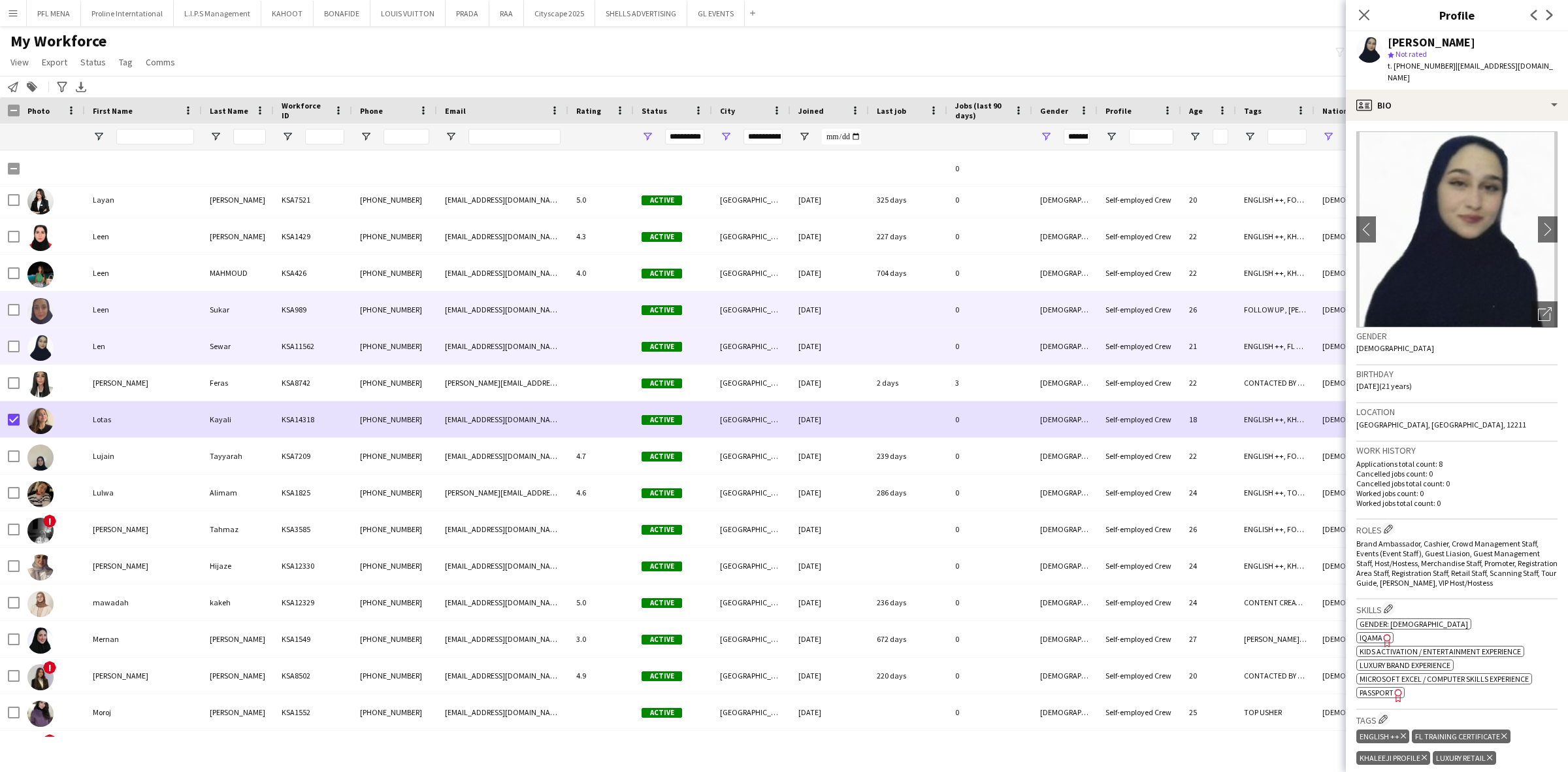
click at [143, 324] on div "Leen" at bounding box center [143, 309] width 117 height 36
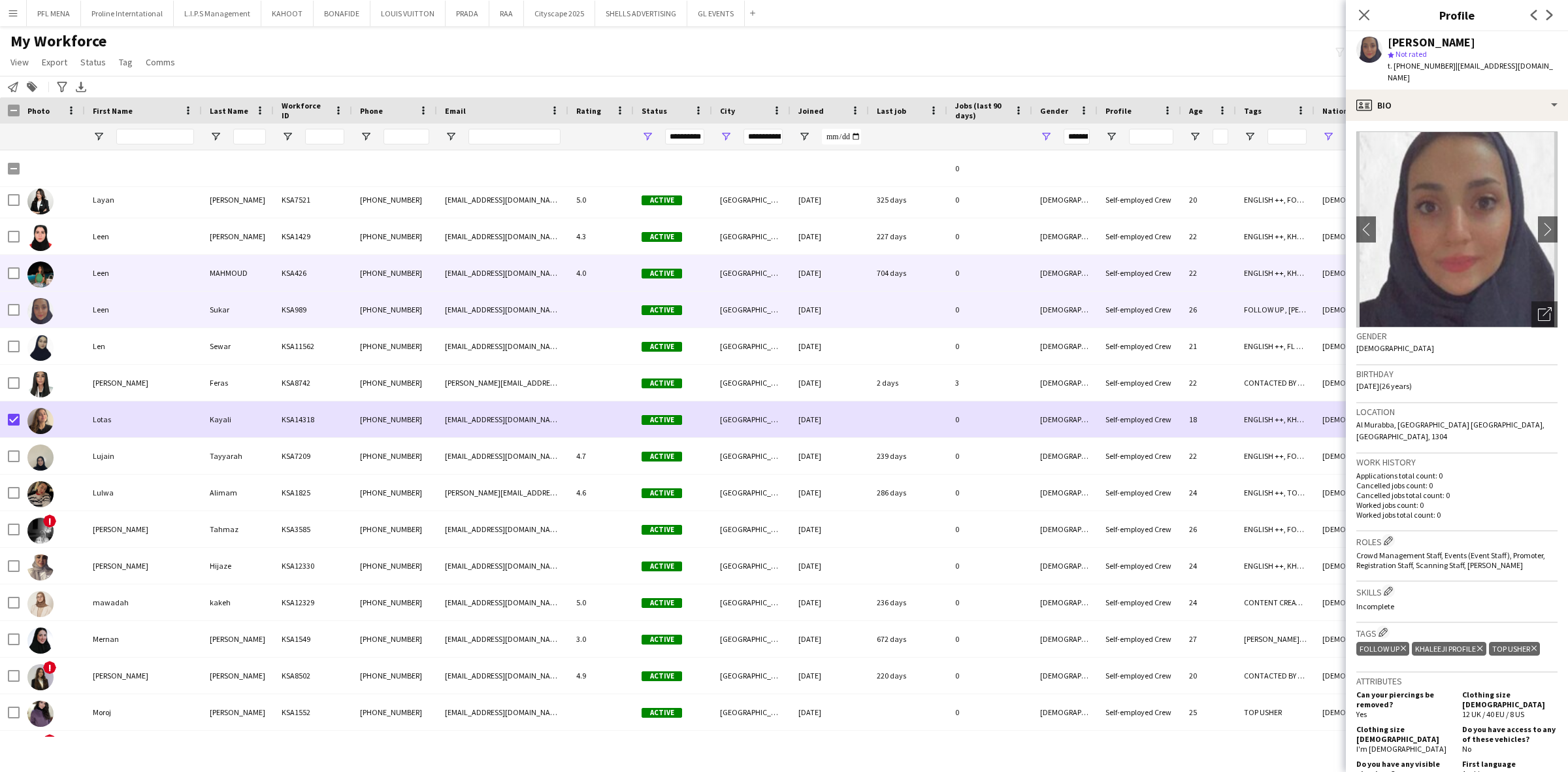
click at [144, 288] on div "Leen" at bounding box center [143, 273] width 117 height 36
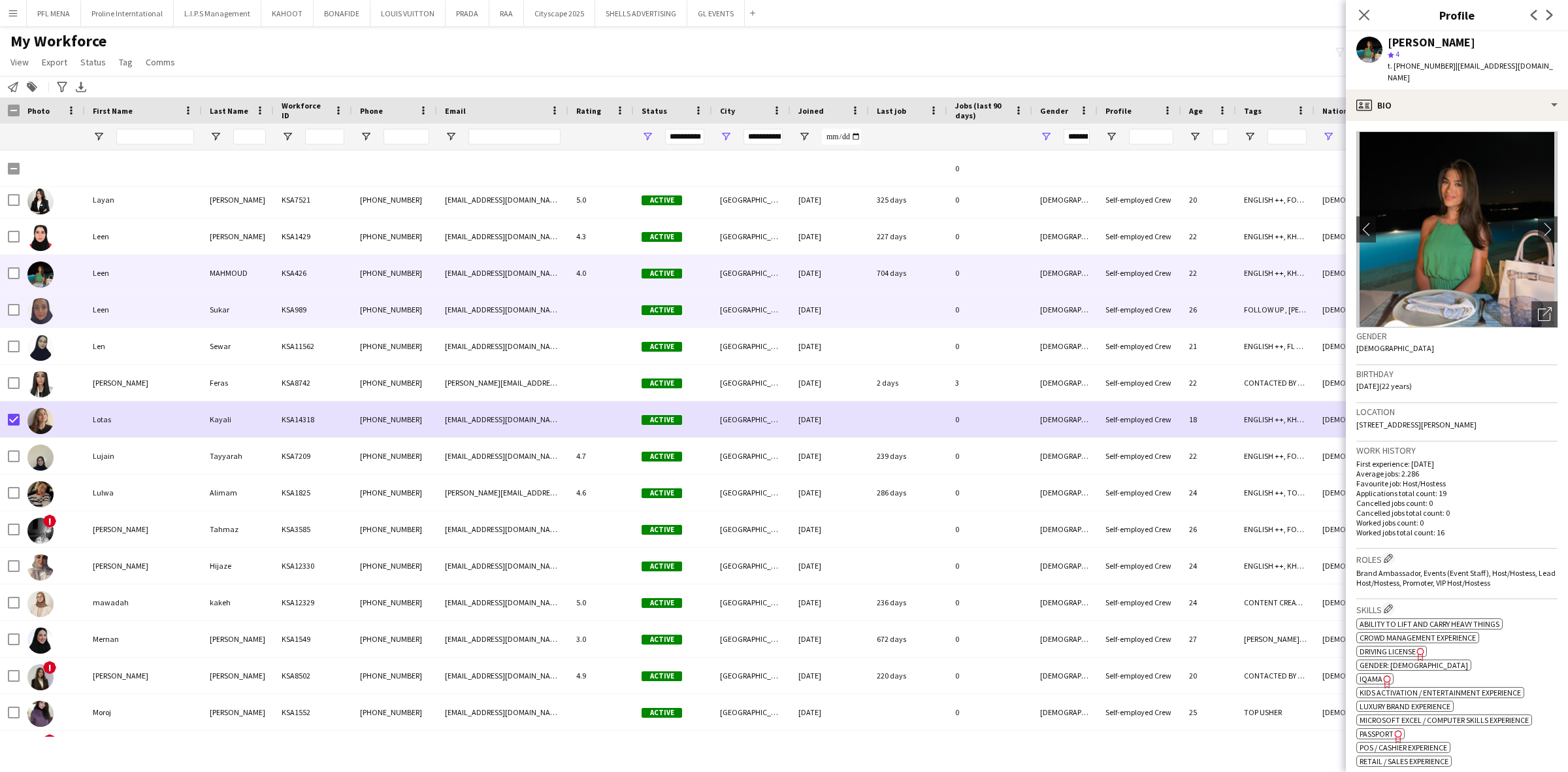
click at [152, 304] on div "Leen" at bounding box center [143, 309] width 117 height 36
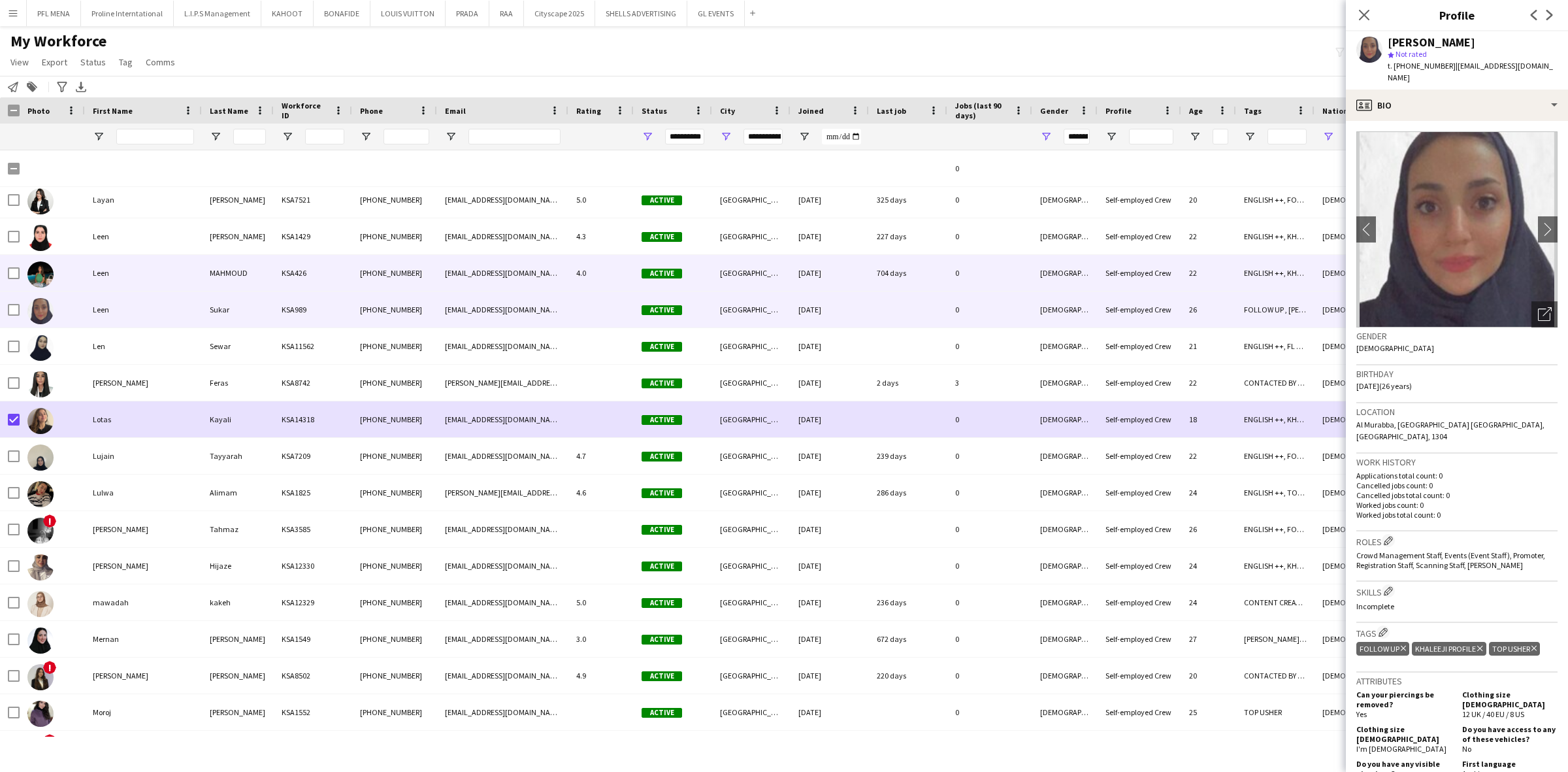
click at [151, 269] on div "Leen" at bounding box center [143, 273] width 117 height 36
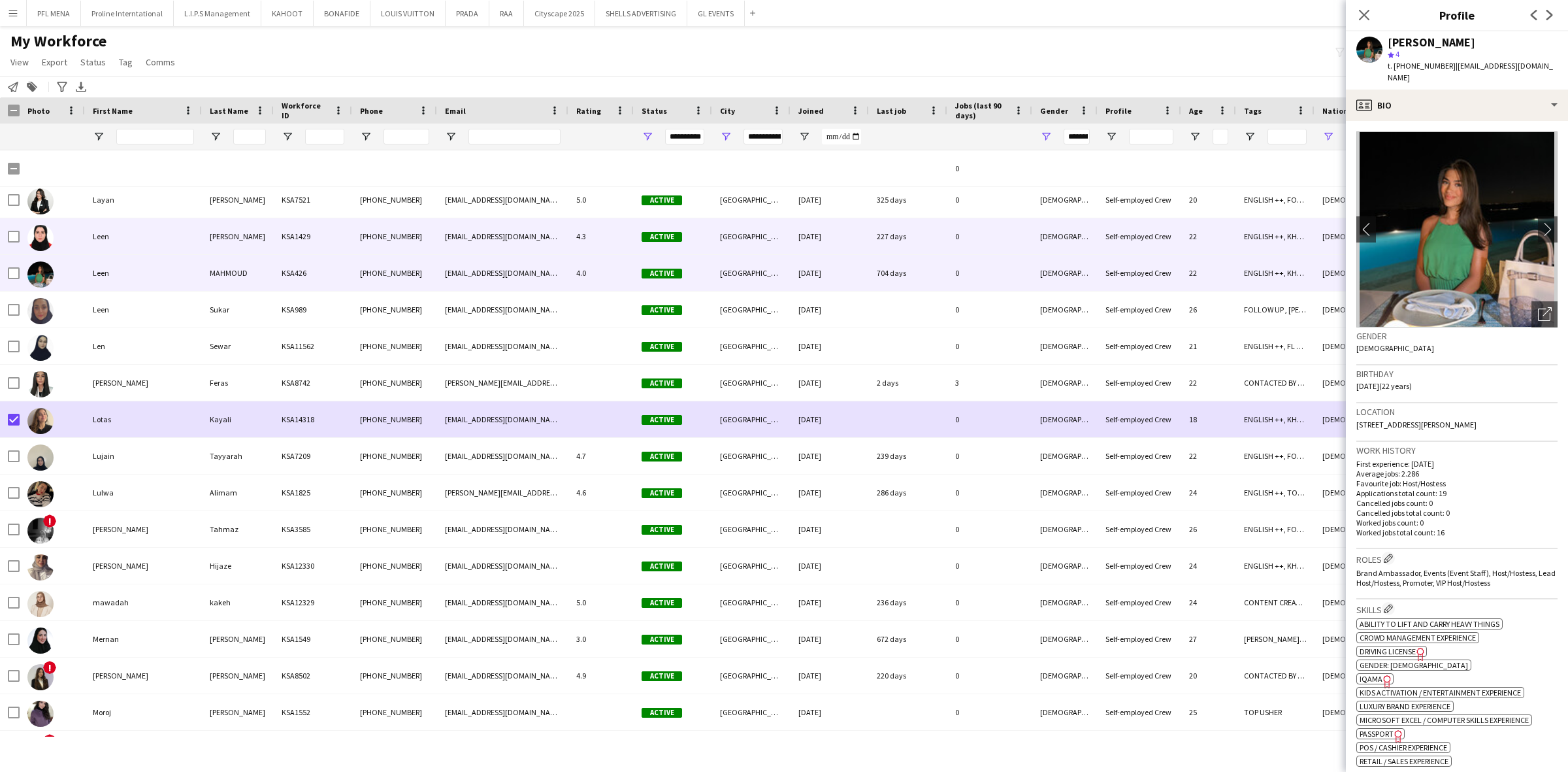
click at [148, 246] on div "Leen" at bounding box center [143, 236] width 117 height 36
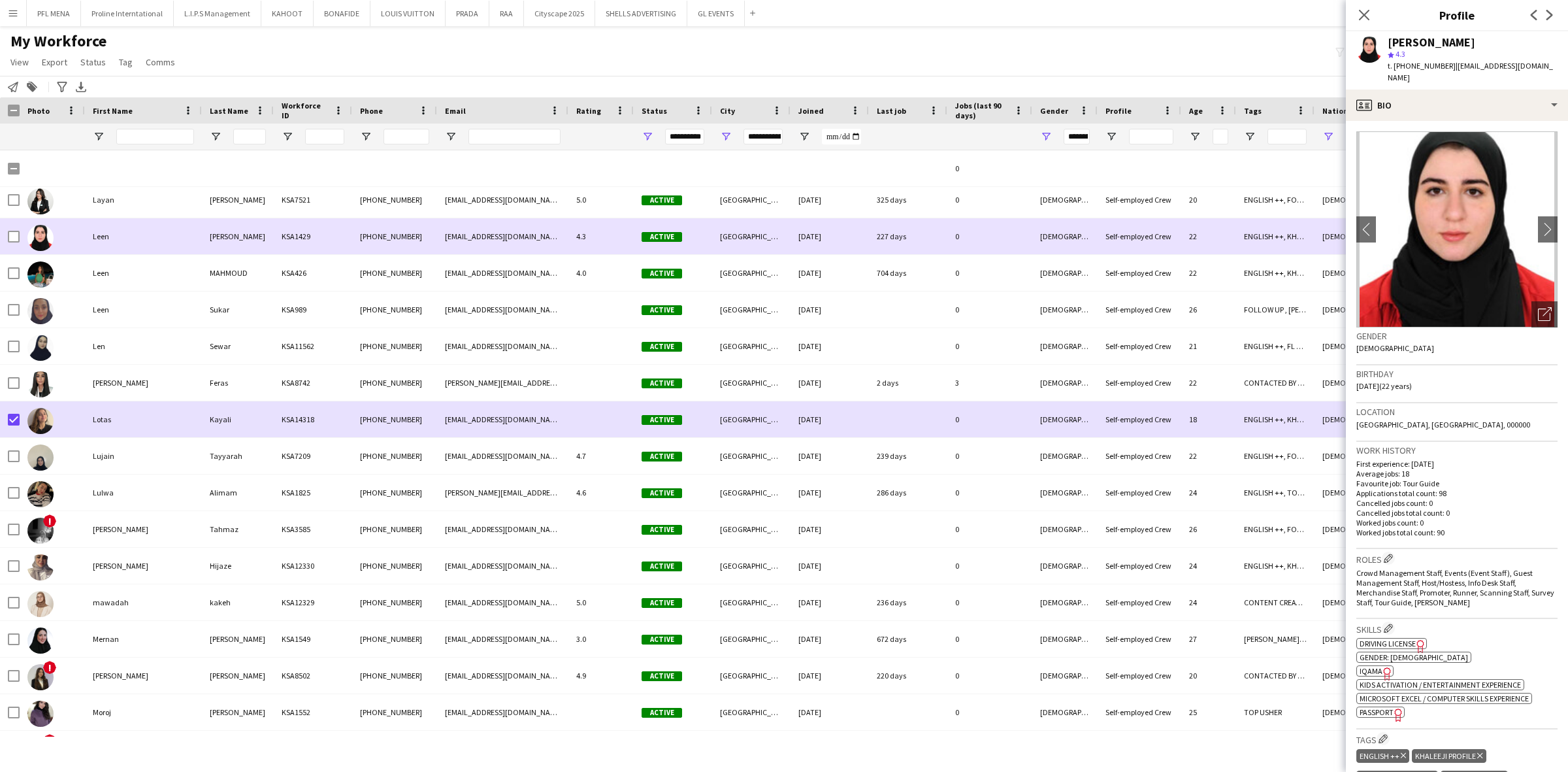
click at [148, 219] on div "Leen" at bounding box center [143, 236] width 117 height 36
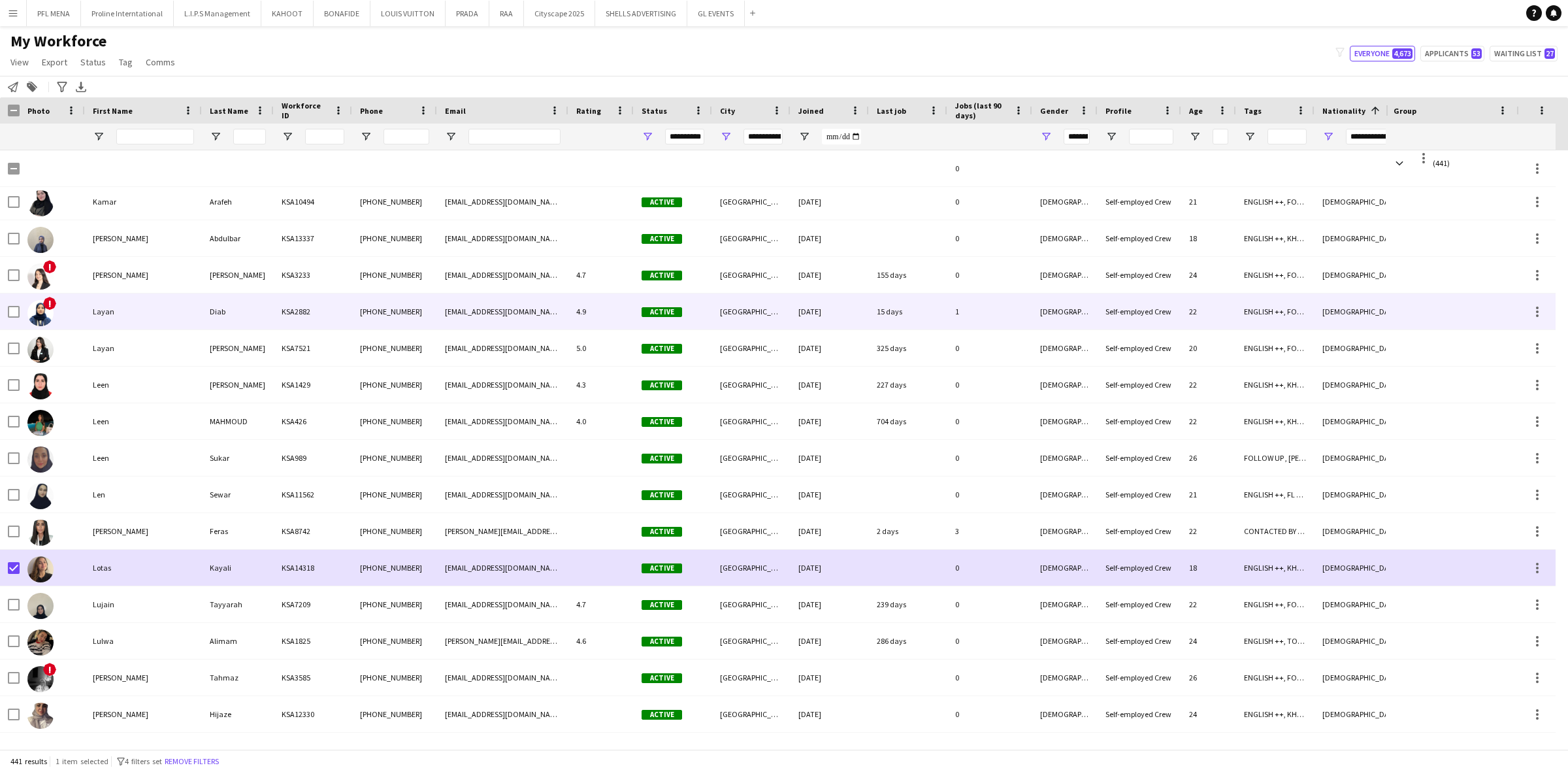
scroll to position [13668, 0]
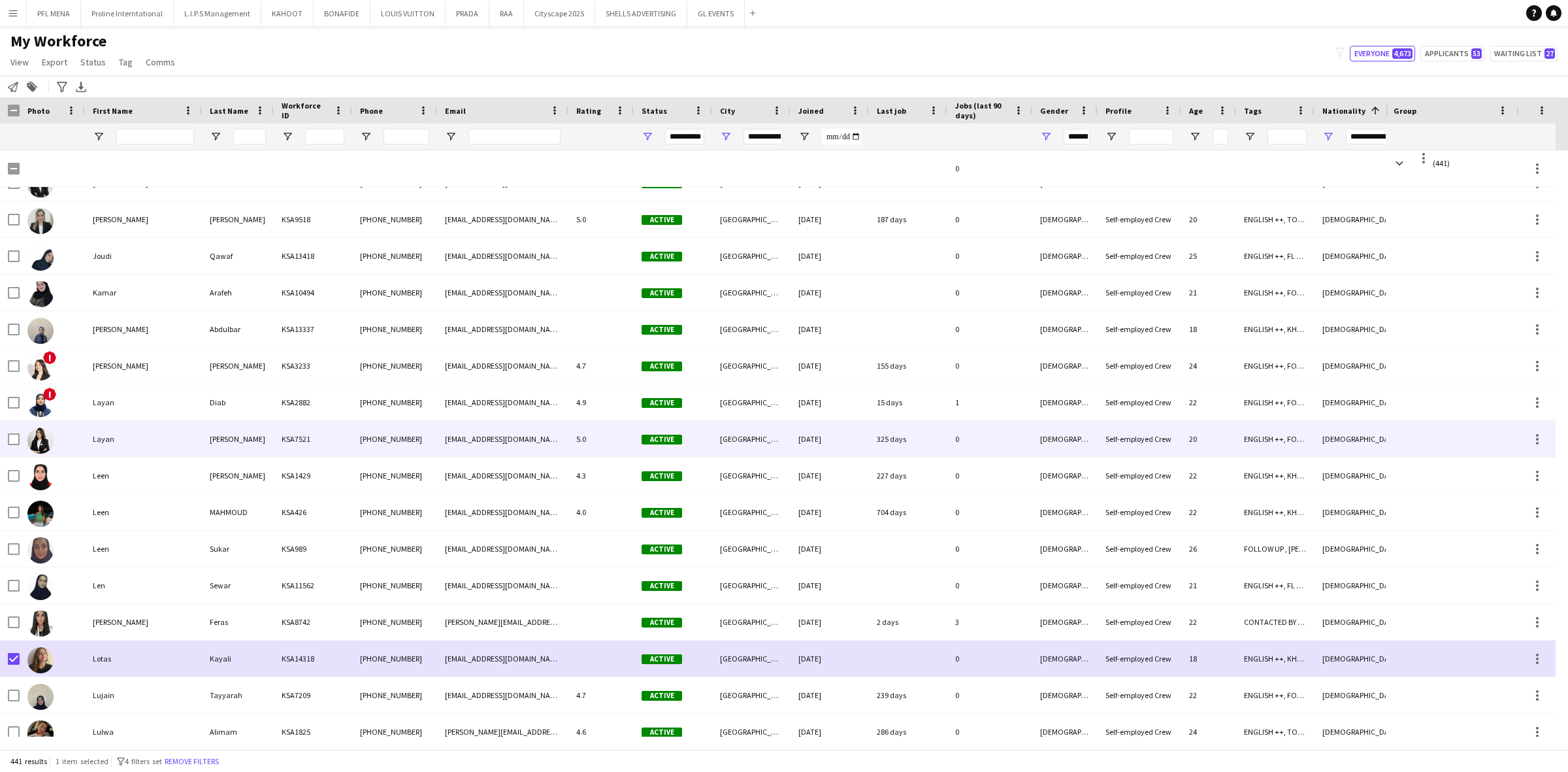
click at [124, 423] on div "Layan" at bounding box center [143, 438] width 117 height 36
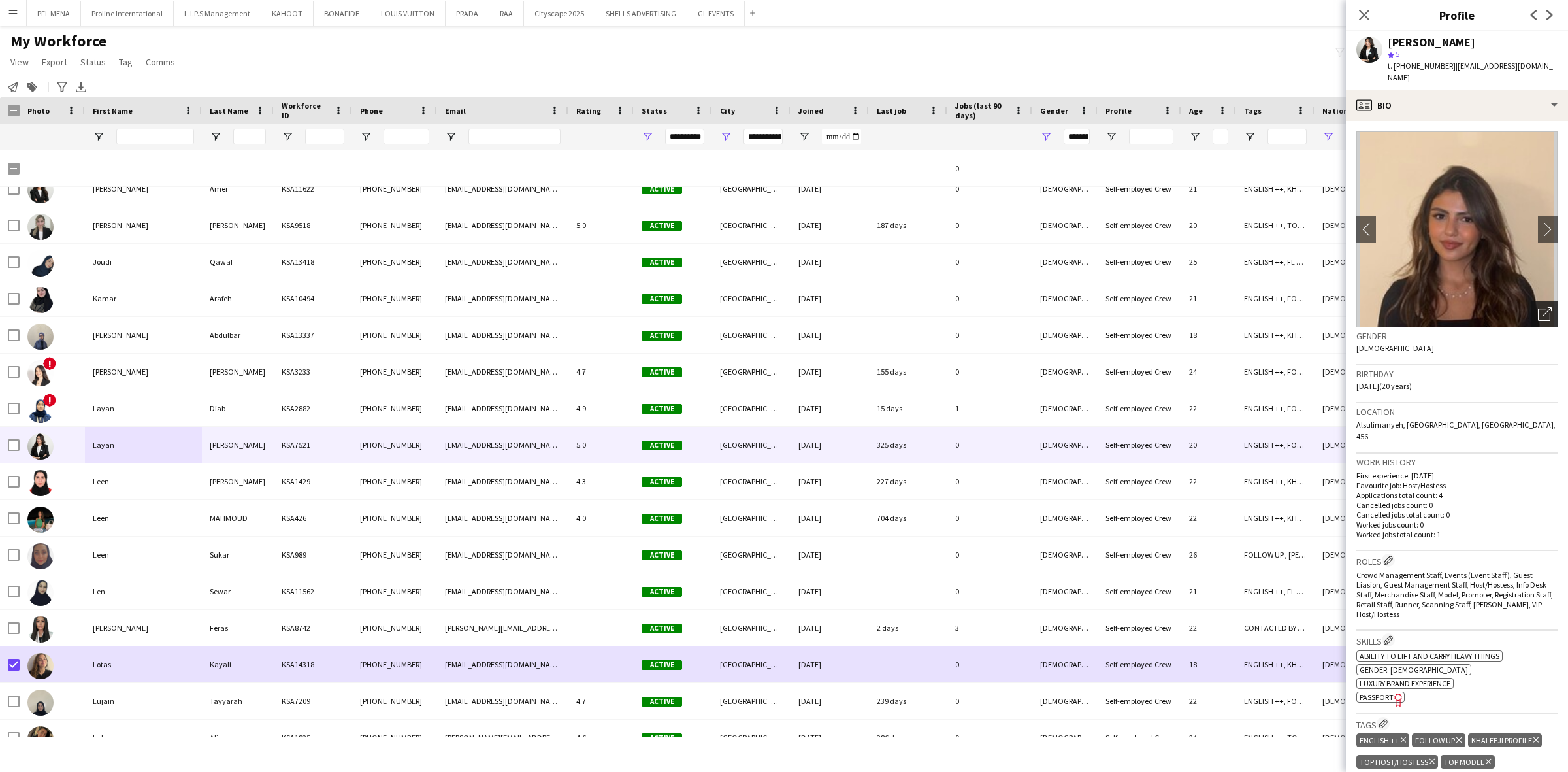
click at [1538, 308] on icon "Open photos pop-in" at bounding box center [1544, 314] width 13 height 13
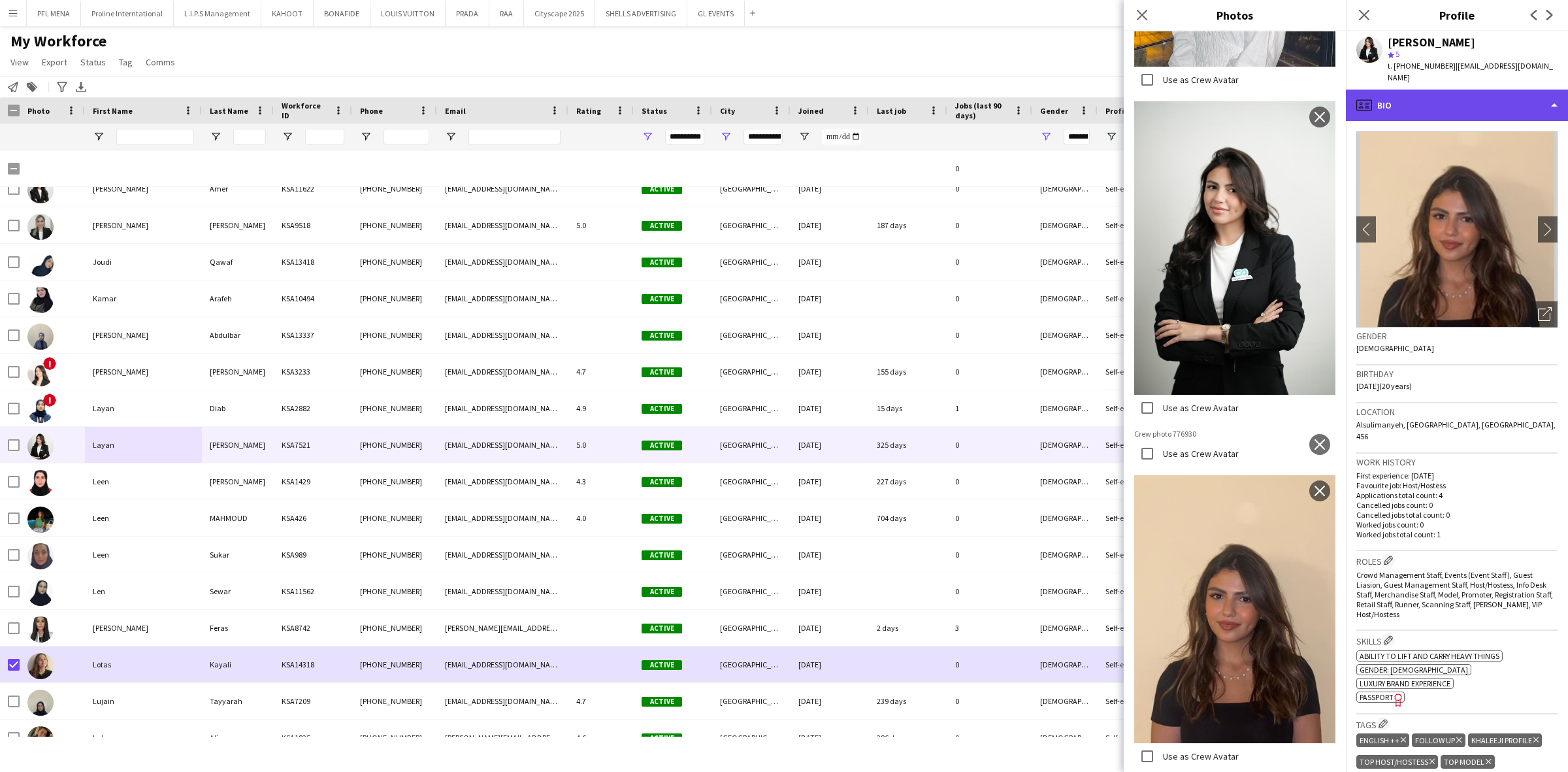
click at [1494, 90] on div "profile Bio" at bounding box center [1457, 105] width 222 height 31
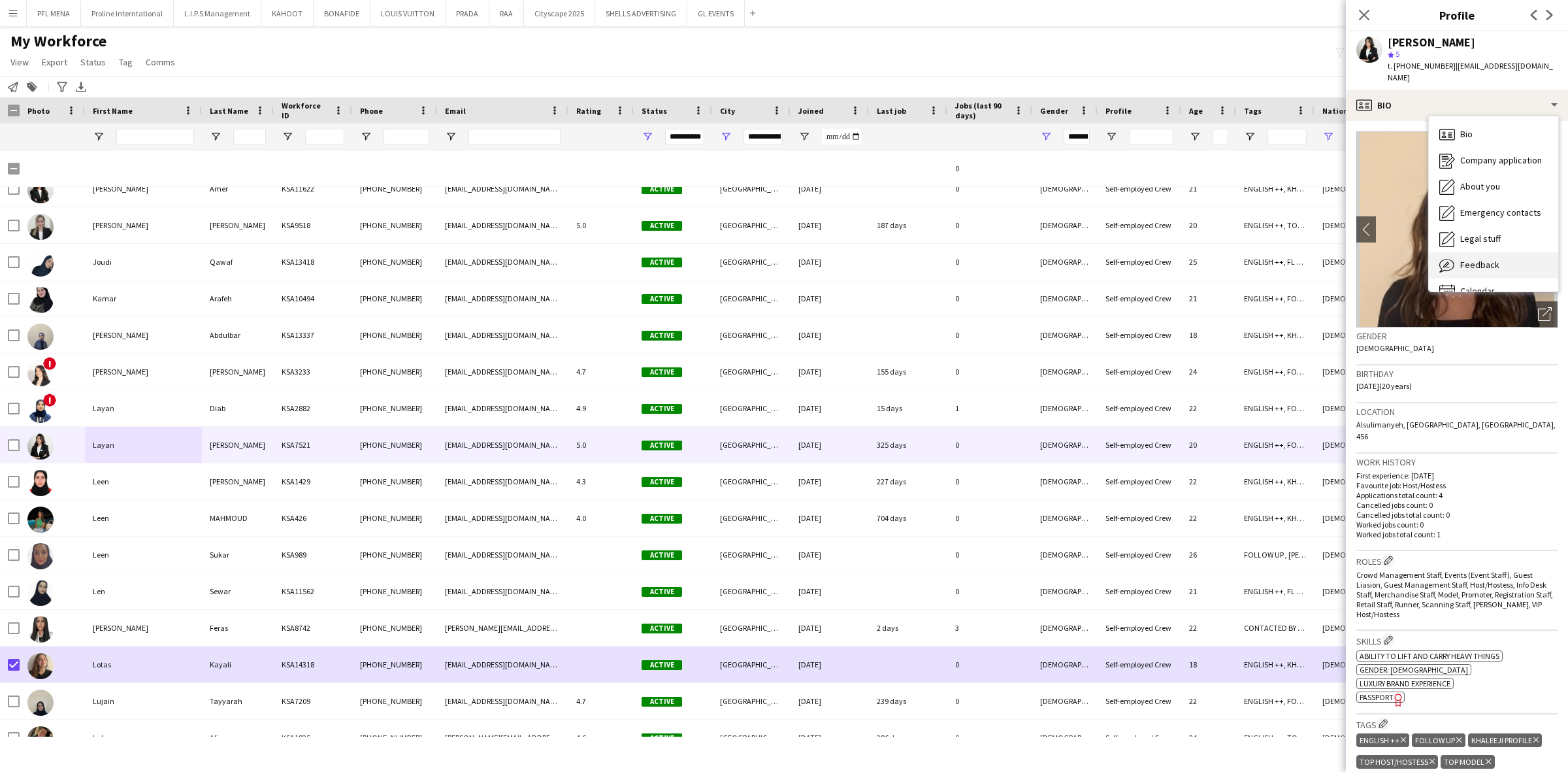
click at [1499, 252] on div "Feedback Feedback" at bounding box center [1493, 265] width 129 height 26
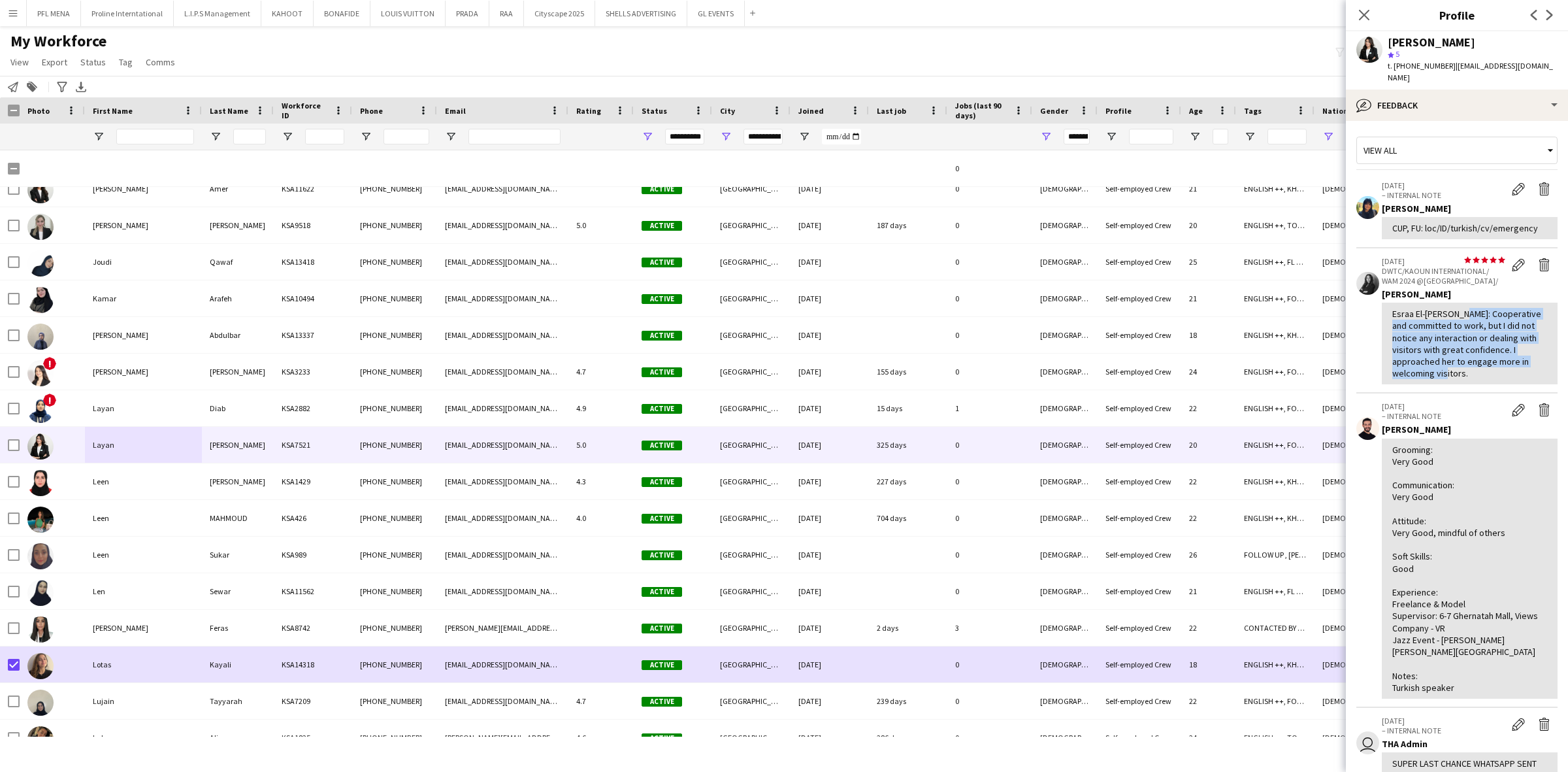
drag, startPoint x: 1452, startPoint y: 317, endPoint x: 1486, endPoint y: 370, distance: 63.0
click at [1486, 370] on div "Esraa El-Safadi: Cooperative and committed to work, but I did not notice any in…" at bounding box center [1469, 343] width 155 height 71
click at [1478, 385] on app-crew-profile-feedback-item "star star star star star star star star star star 18-11-2024 DWTC/KAOUN INTERNA…" at bounding box center [1456, 320] width 201 height 145
drag, startPoint x: 1454, startPoint y: 317, endPoint x: 1507, endPoint y: 380, distance: 82.3
click at [1507, 380] on div "Esraa El-Safadi: Cooperative and committed to work, but I did not notice any in…" at bounding box center [1469, 344] width 176 height 82
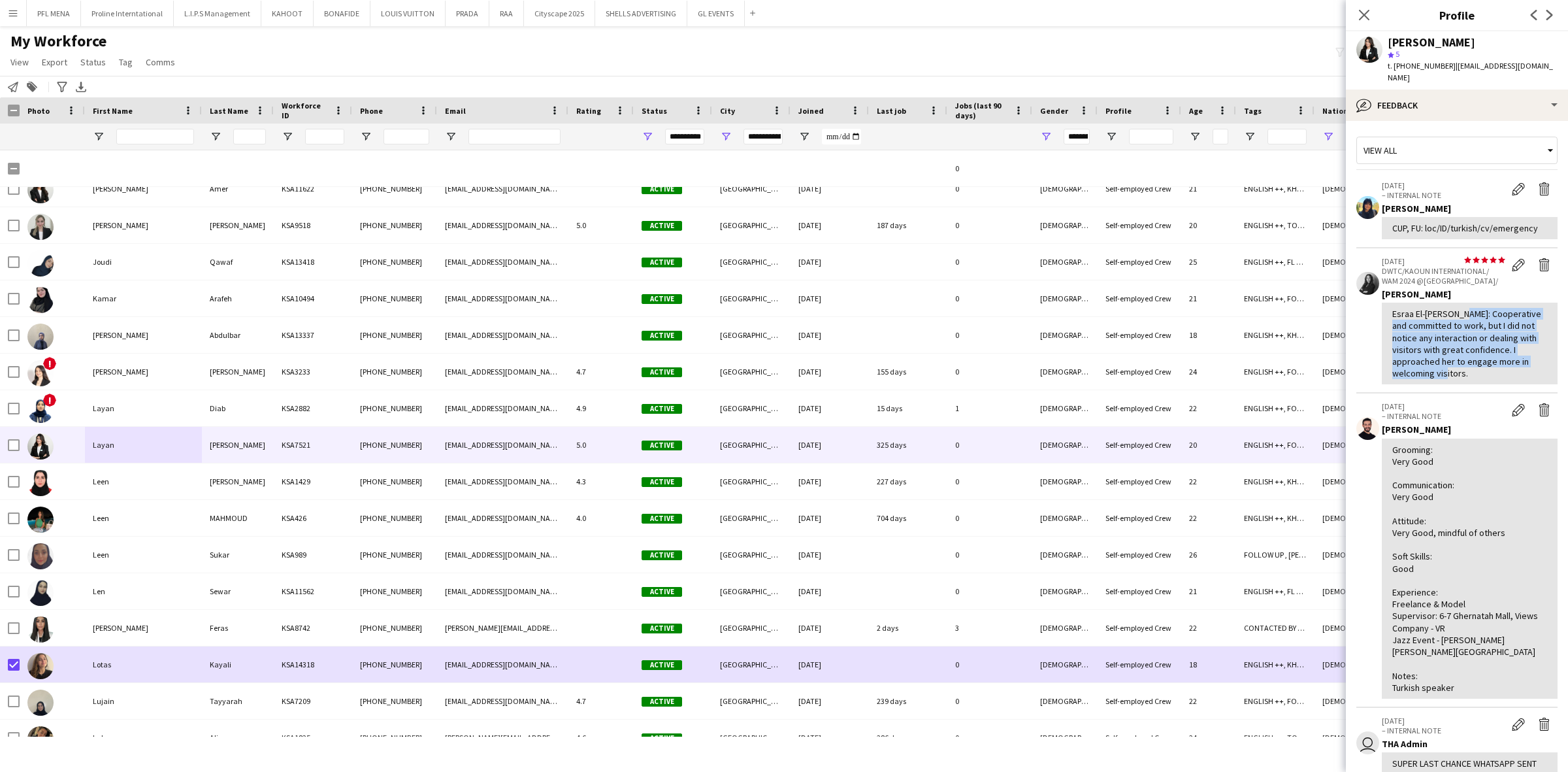
click at [1487, 380] on div "Esraa El-Safadi: Cooperative and committed to work, but I did not notice any in…" at bounding box center [1469, 344] width 176 height 82
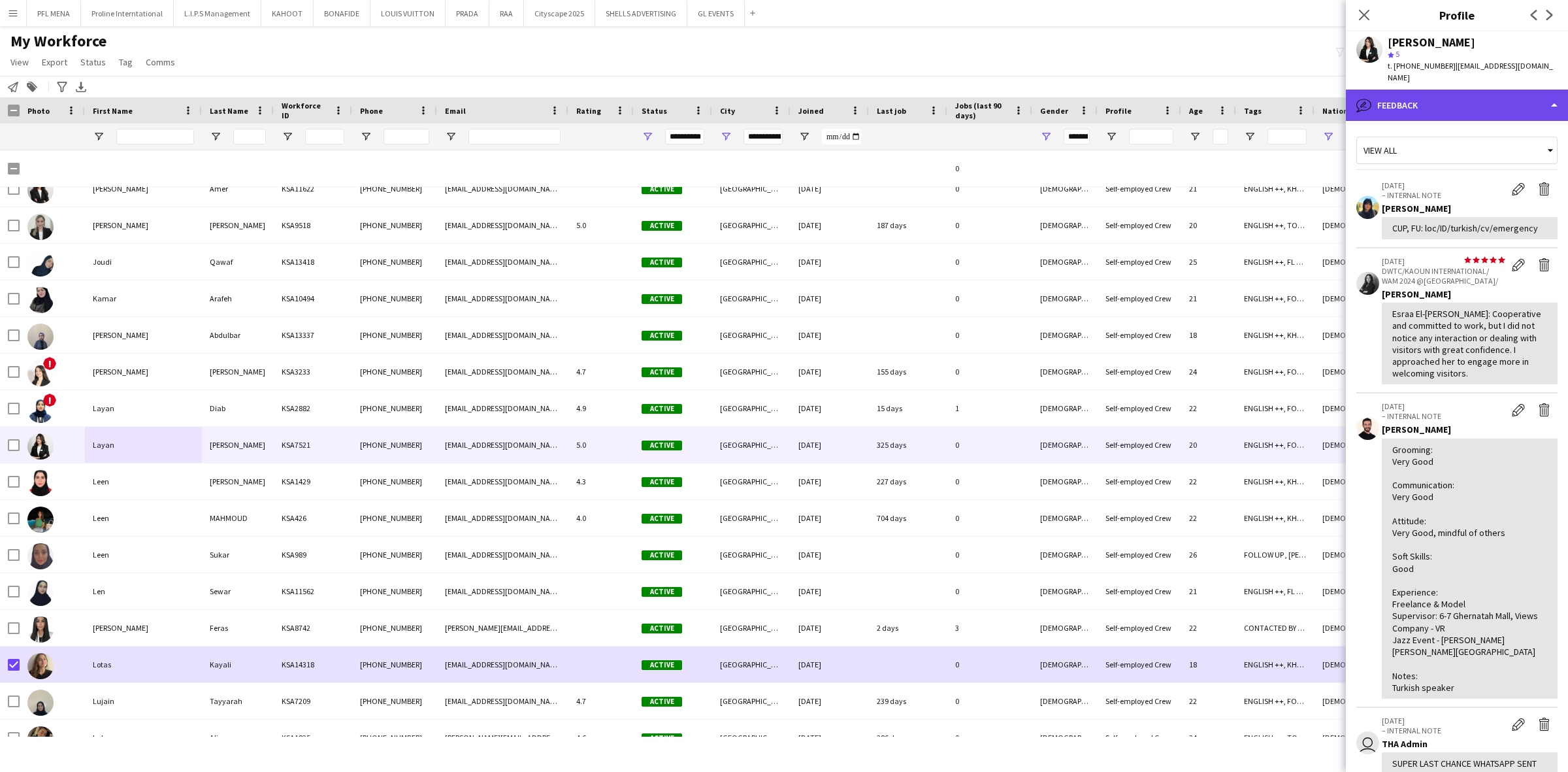
click at [1442, 93] on div "bubble-pencil Feedback" at bounding box center [1457, 105] width 222 height 31
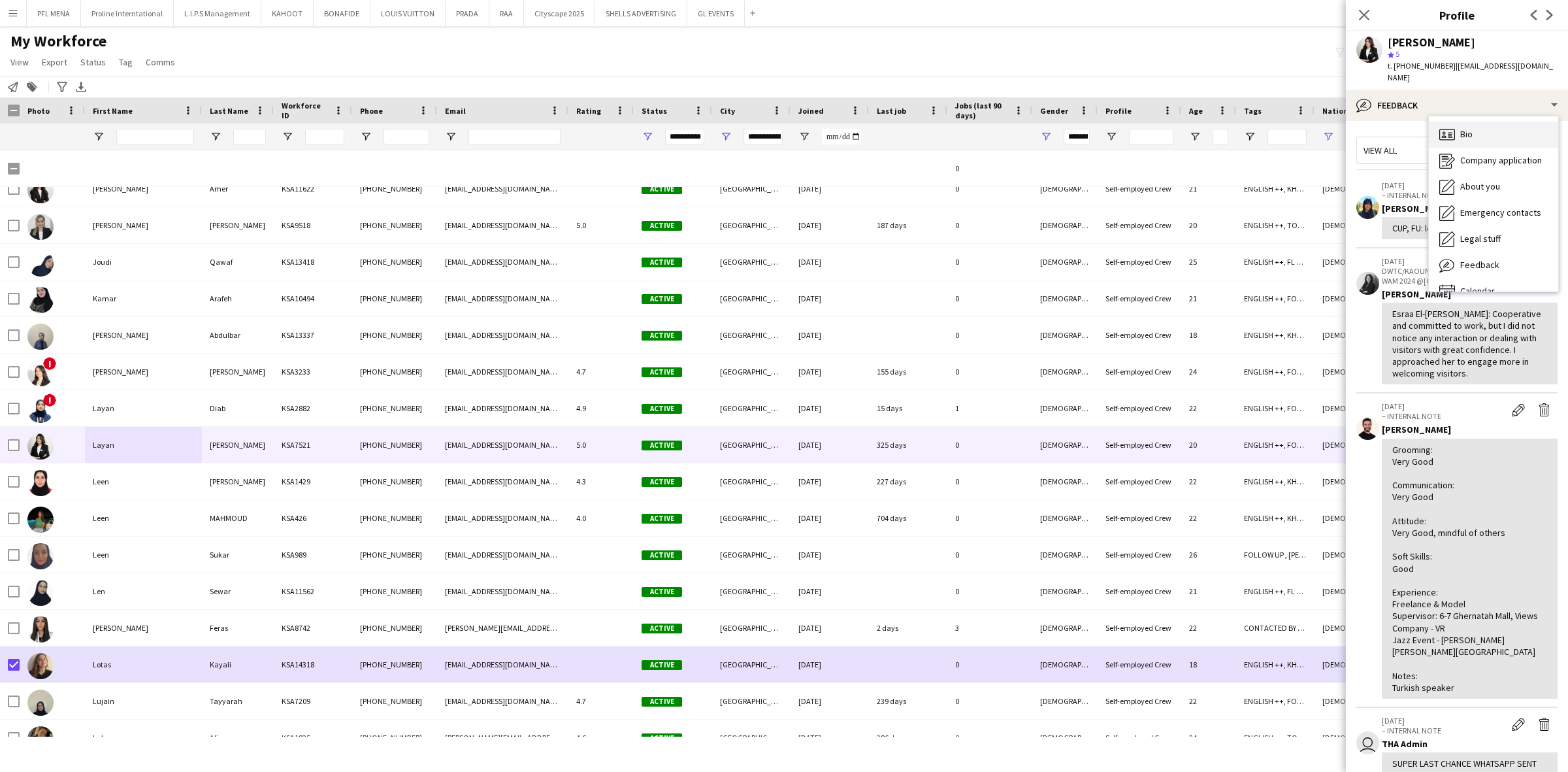
click at [1441, 127] on icon "Bio" at bounding box center [1447, 134] width 16 height 16
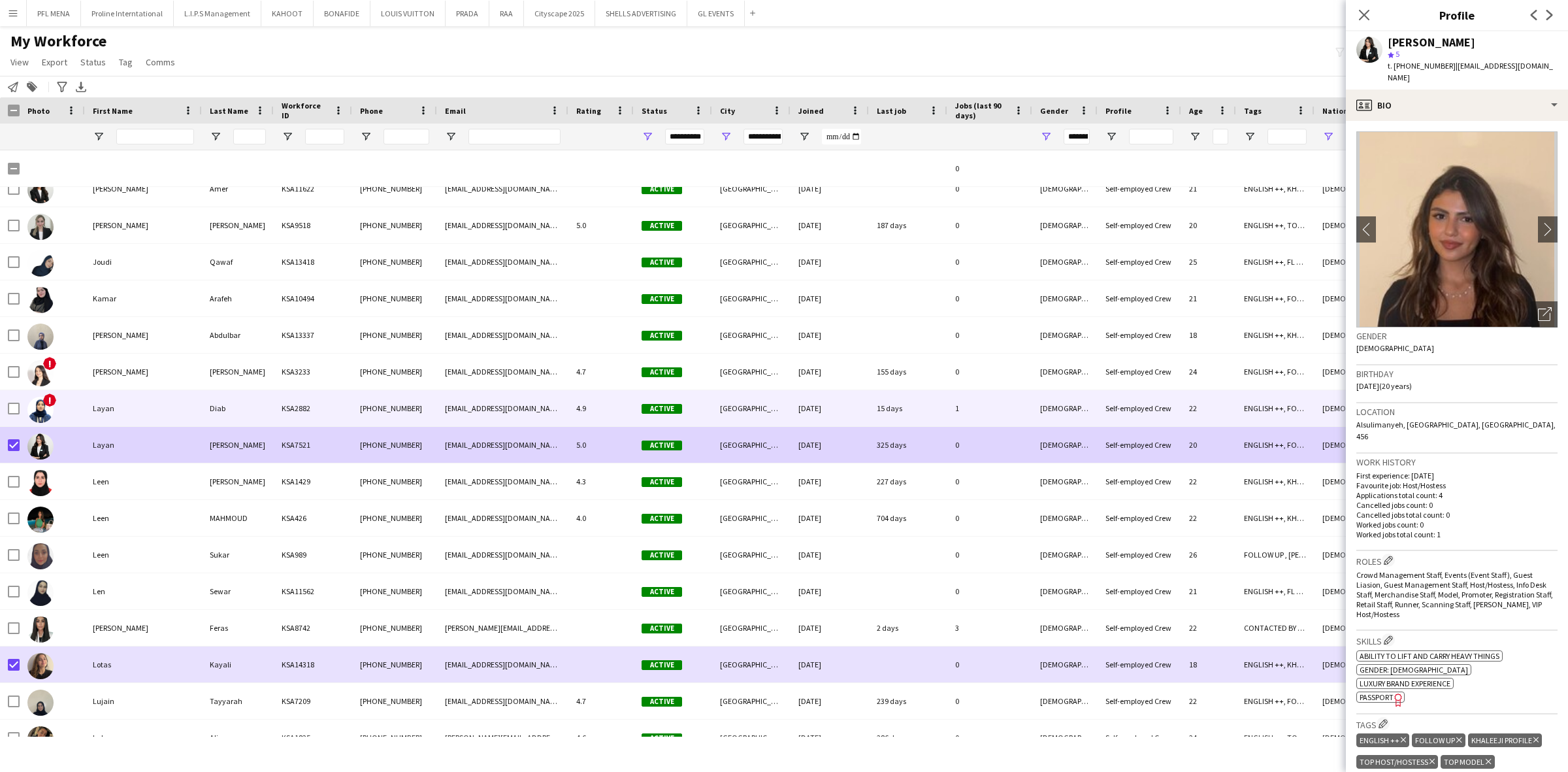
click at [143, 410] on div "Layan" at bounding box center [143, 408] width 117 height 36
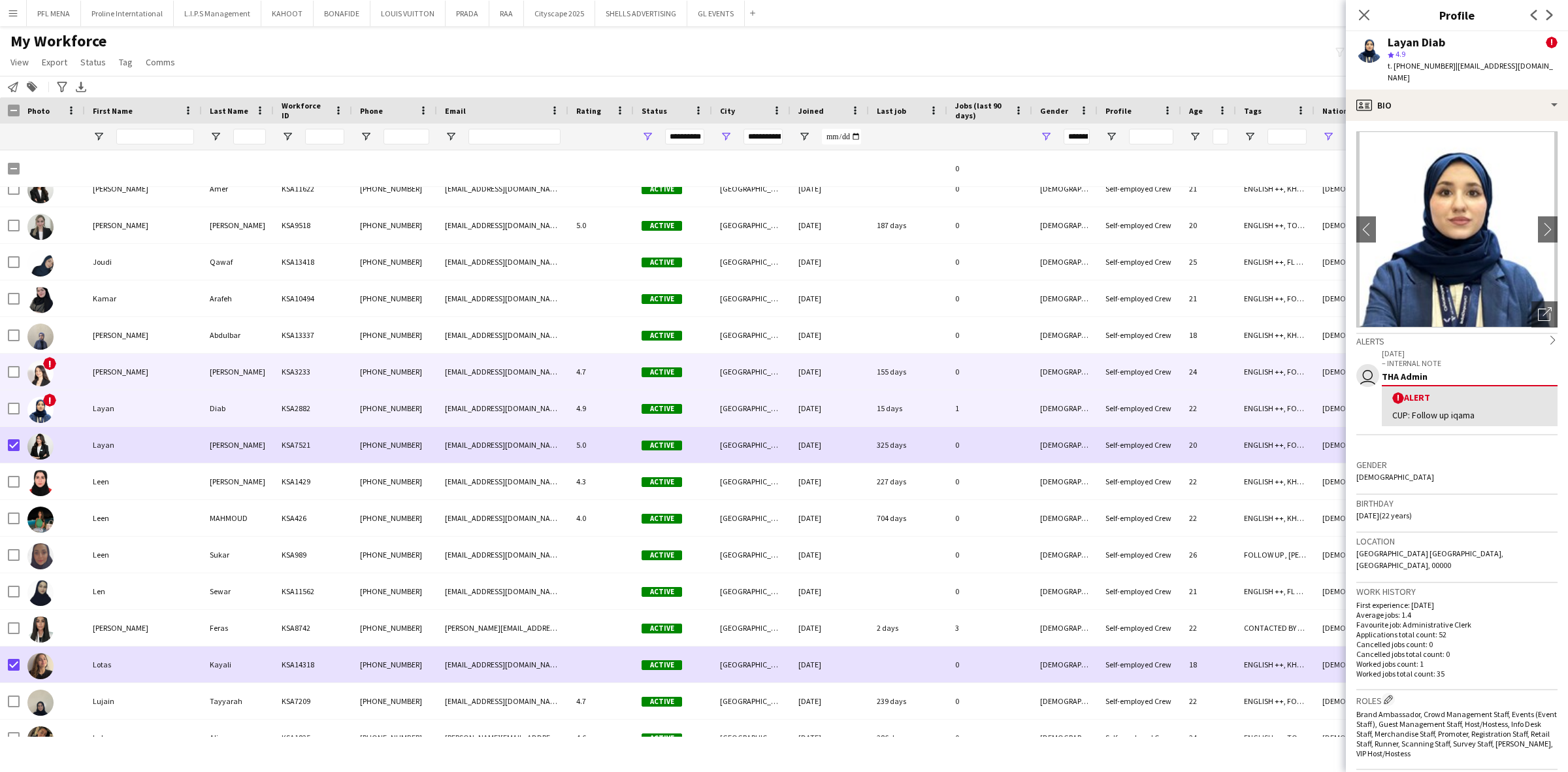
click at [154, 374] on div "LANA" at bounding box center [143, 371] width 117 height 36
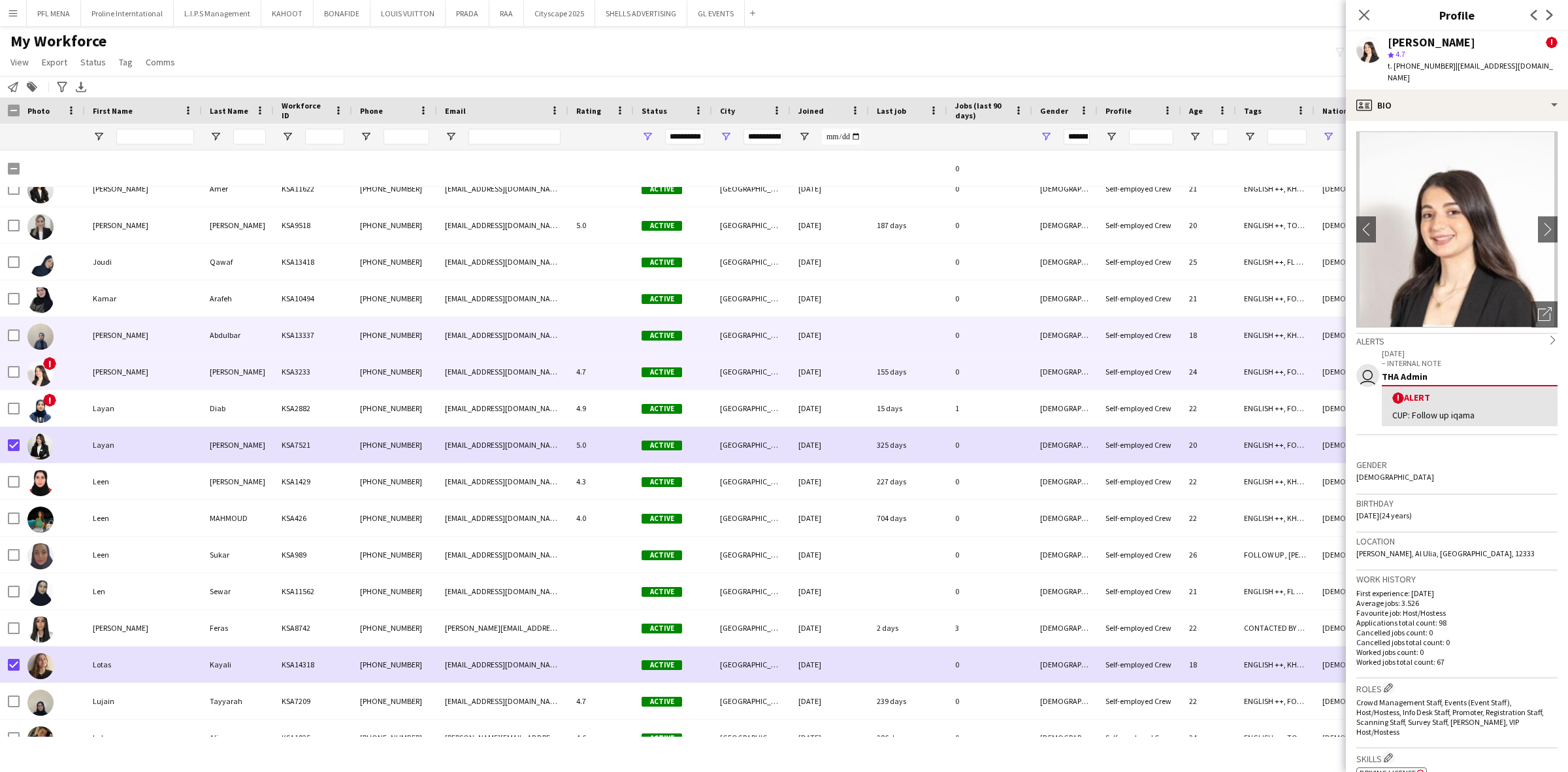
click at [152, 344] on div "Lana" at bounding box center [143, 334] width 117 height 36
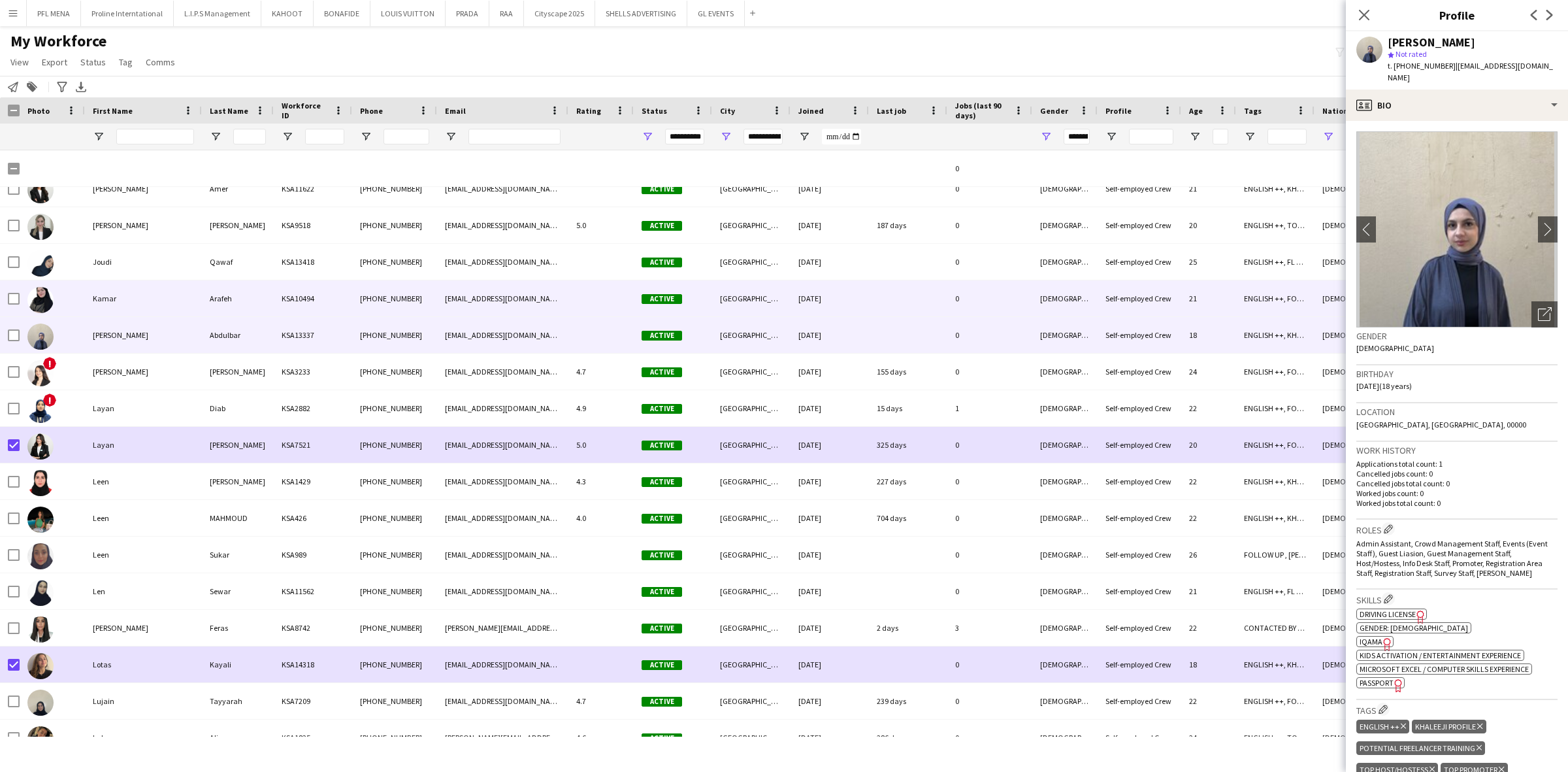
click at [149, 308] on div "Kamar" at bounding box center [143, 298] width 117 height 36
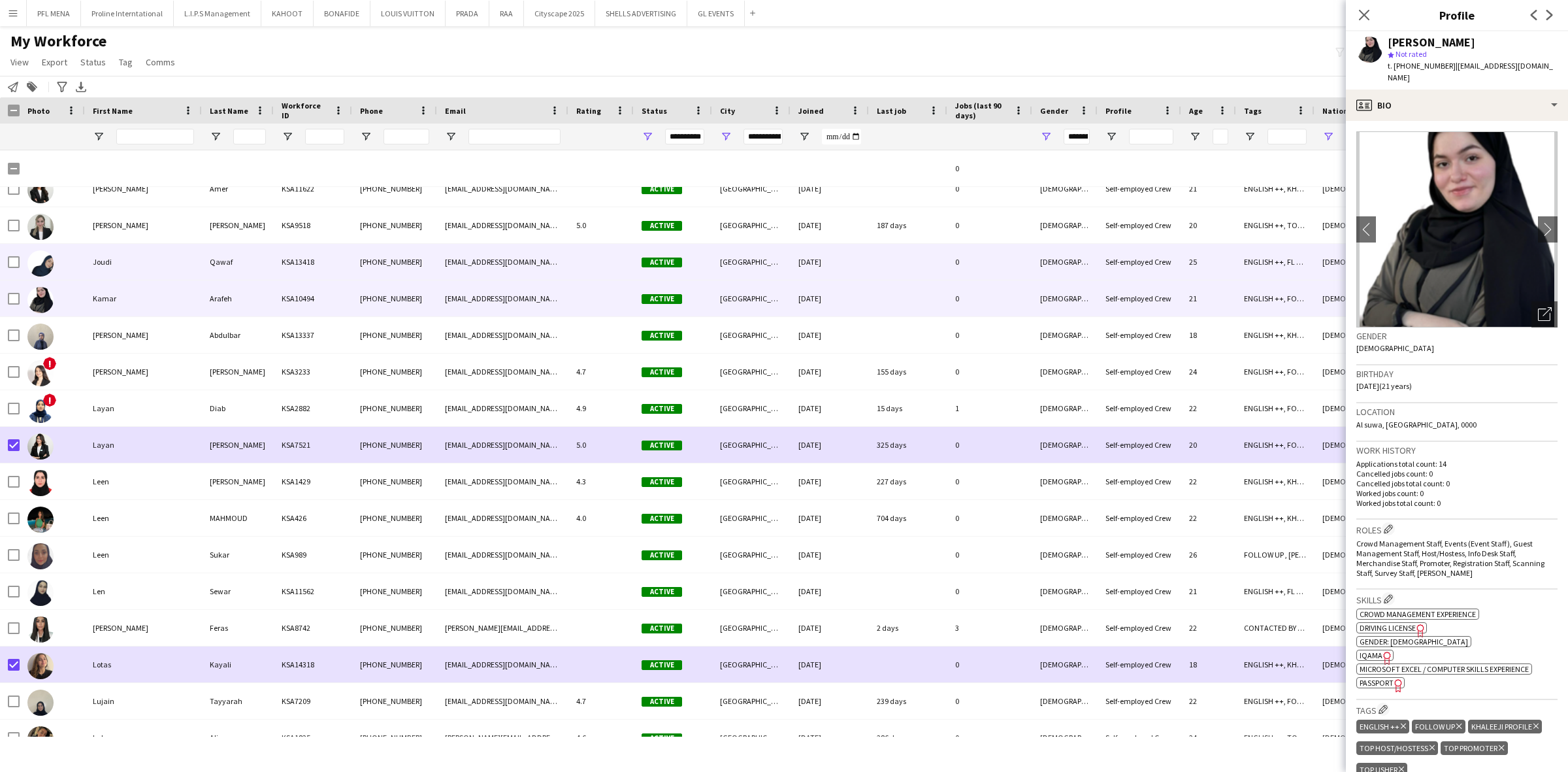
click at [141, 273] on div "Joudi" at bounding box center [143, 262] width 117 height 36
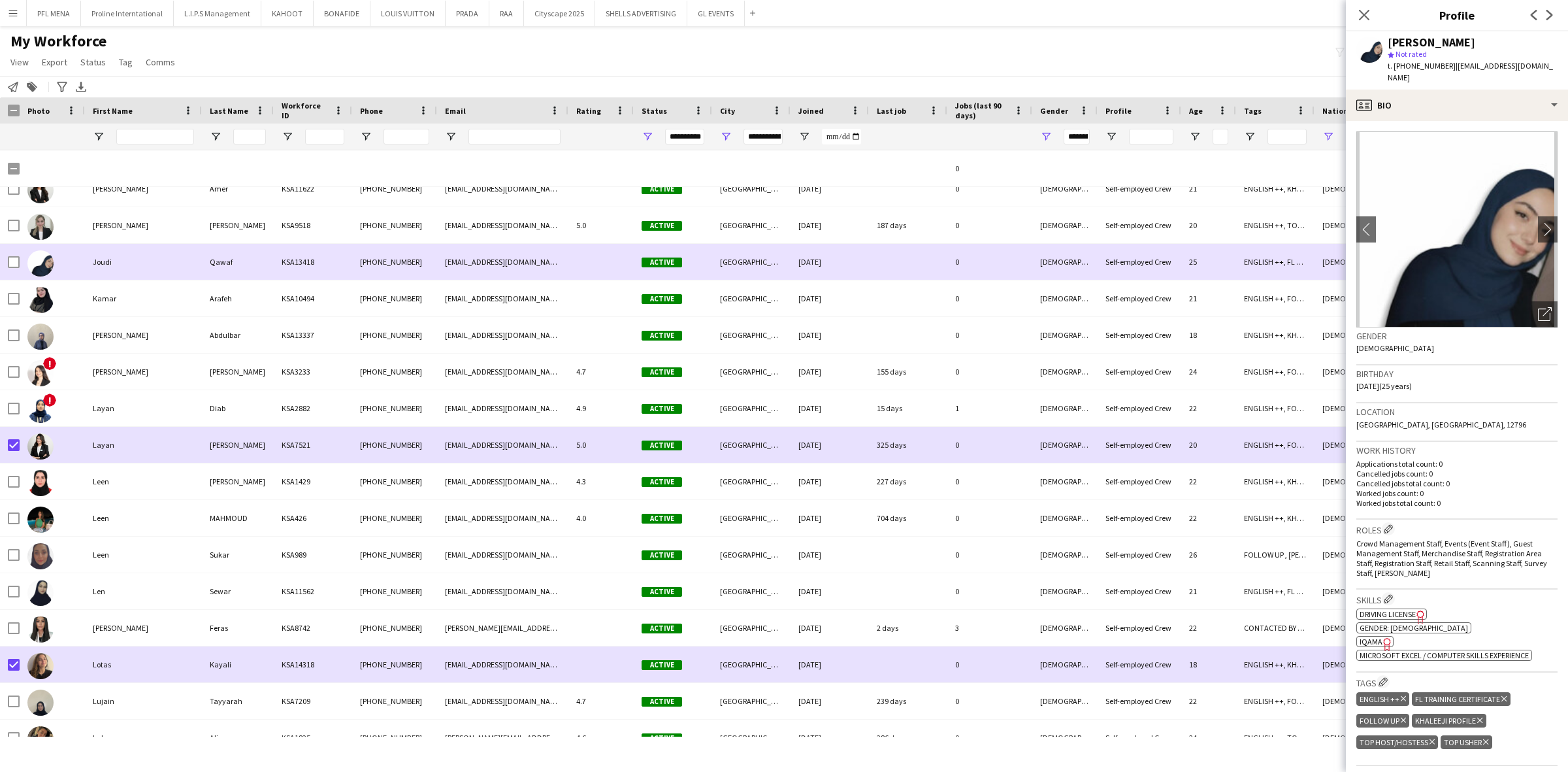
click at [141, 247] on div "Joudi" at bounding box center [143, 262] width 117 height 36
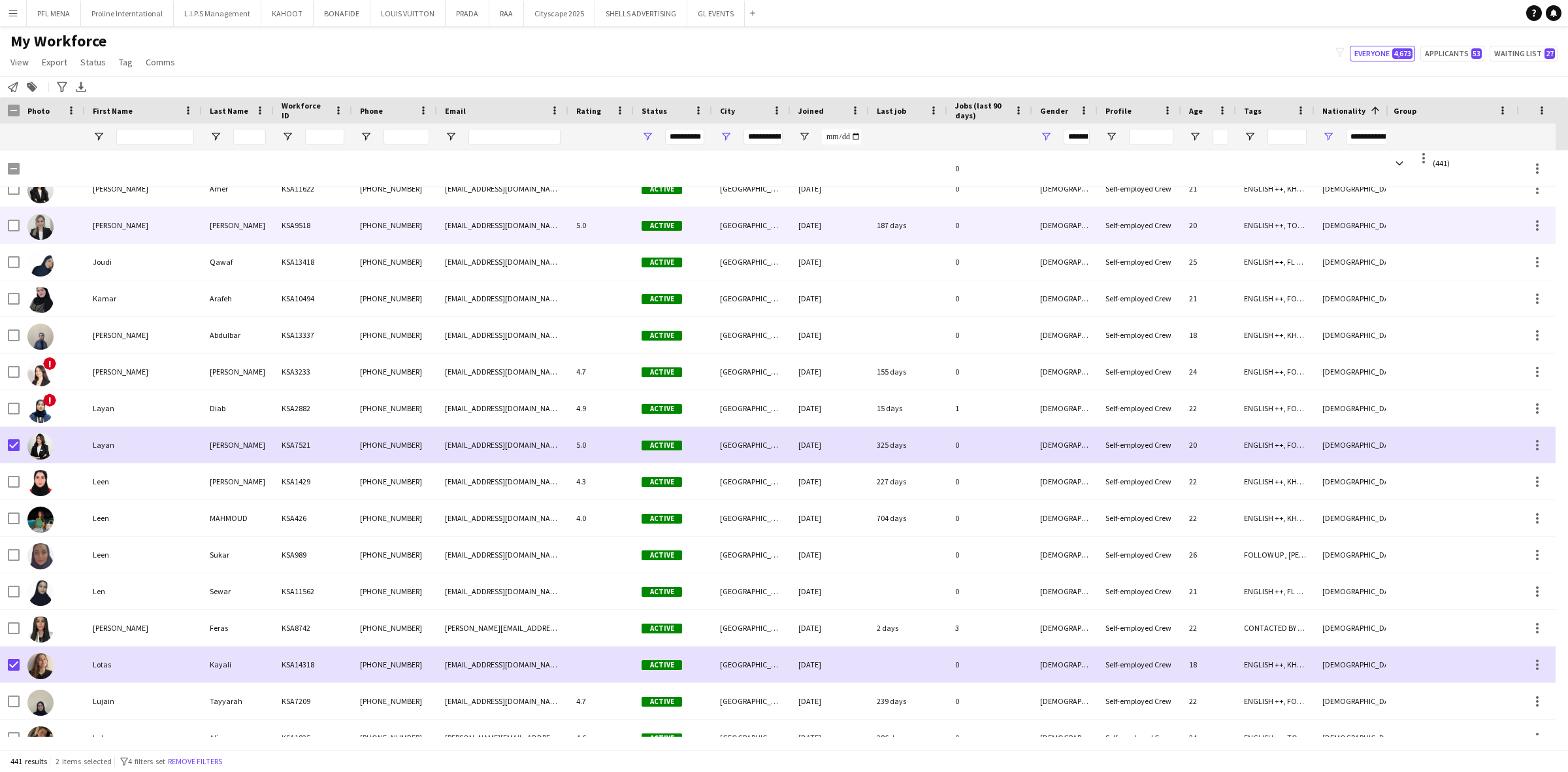
click at [142, 229] on div "Jana" at bounding box center [143, 225] width 117 height 36
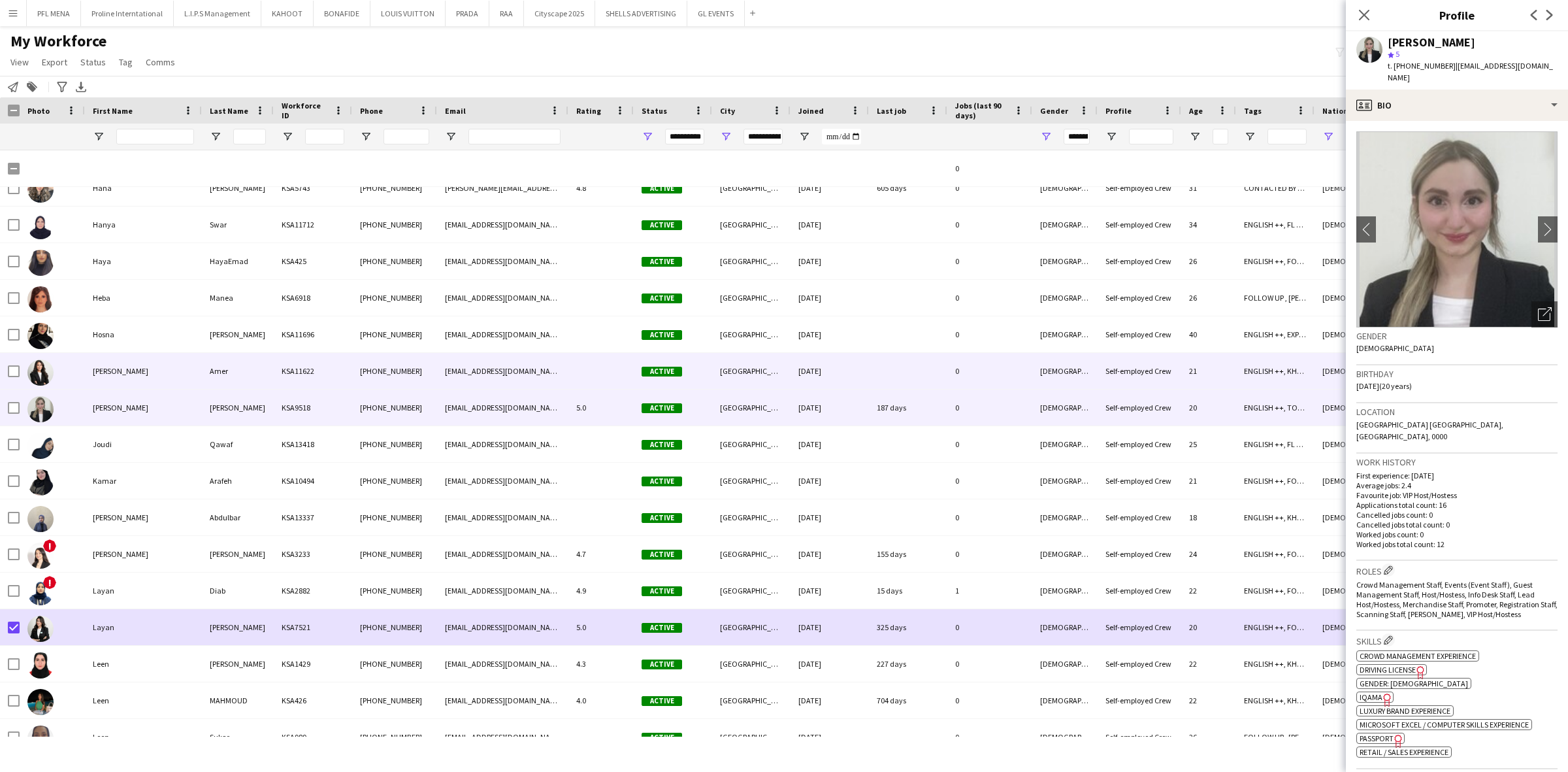
scroll to position [13358, 0]
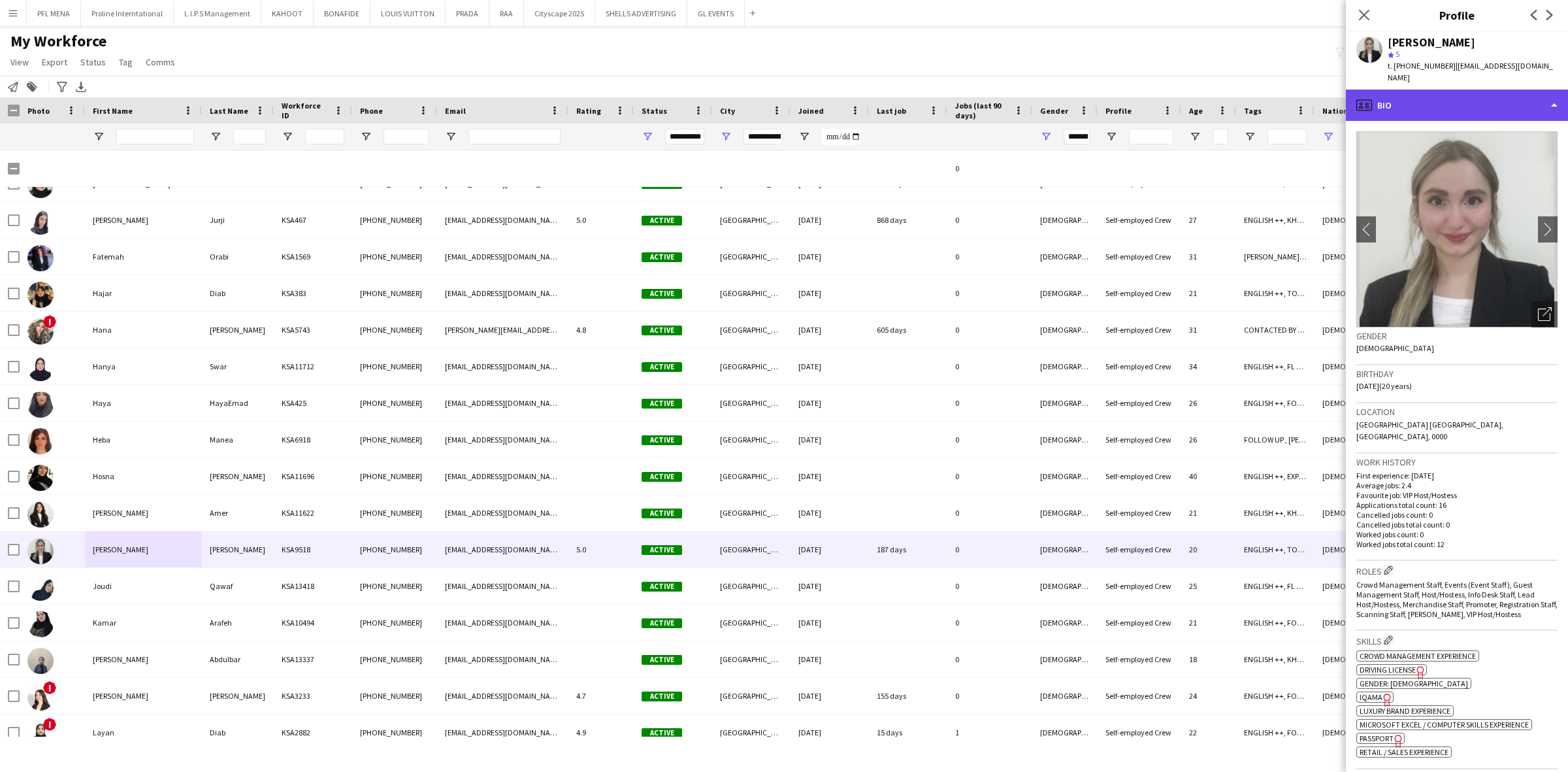
click at [1507, 90] on div "profile Bio" at bounding box center [1457, 105] width 222 height 31
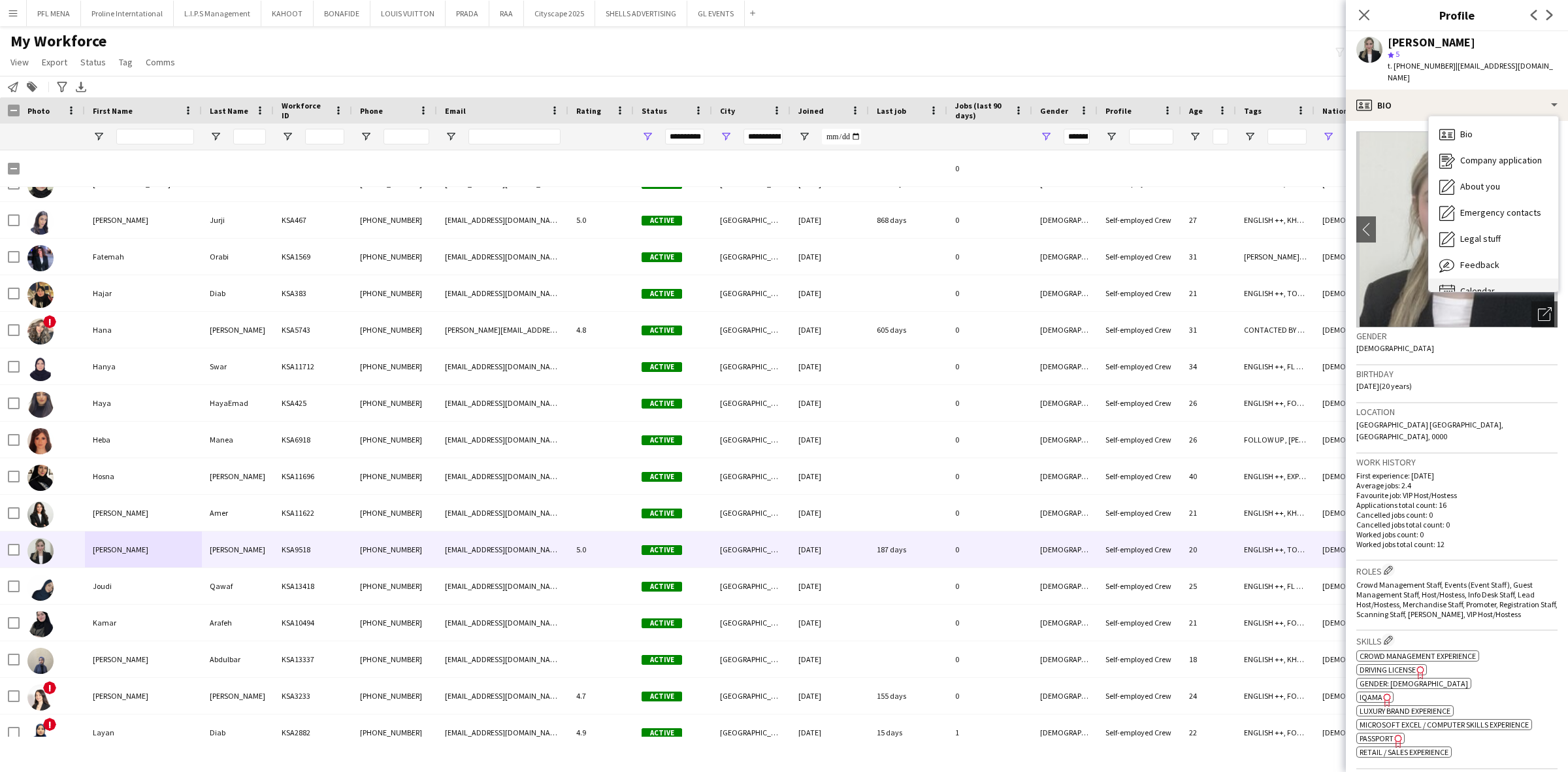
click at [1493, 279] on div "Calendar Calendar" at bounding box center [1493, 291] width 129 height 26
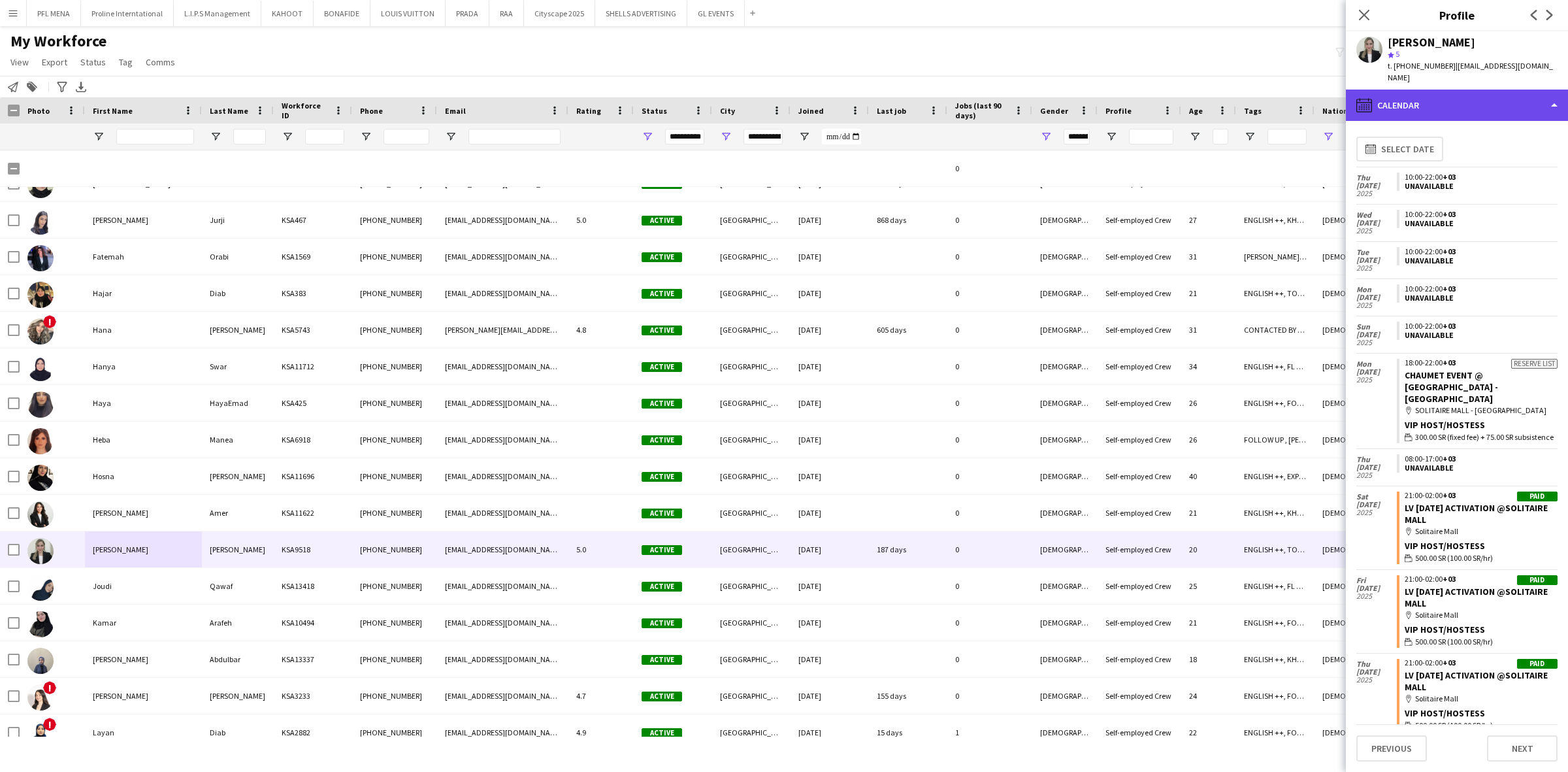
click at [1462, 93] on div "calendar-full Calendar" at bounding box center [1457, 105] width 222 height 31
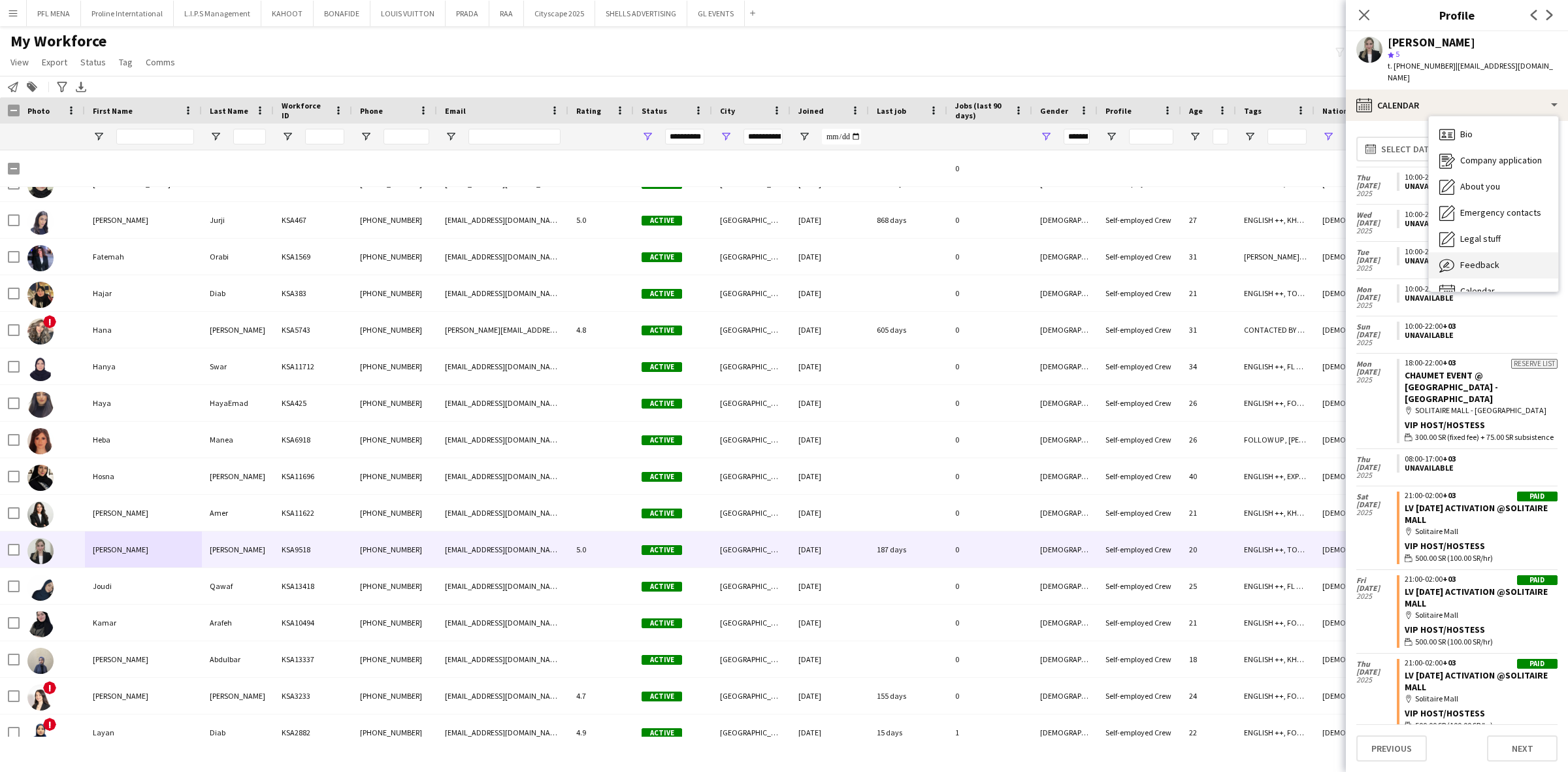
click at [1484, 259] on span "Feedback" at bounding box center [1479, 264] width 39 height 12
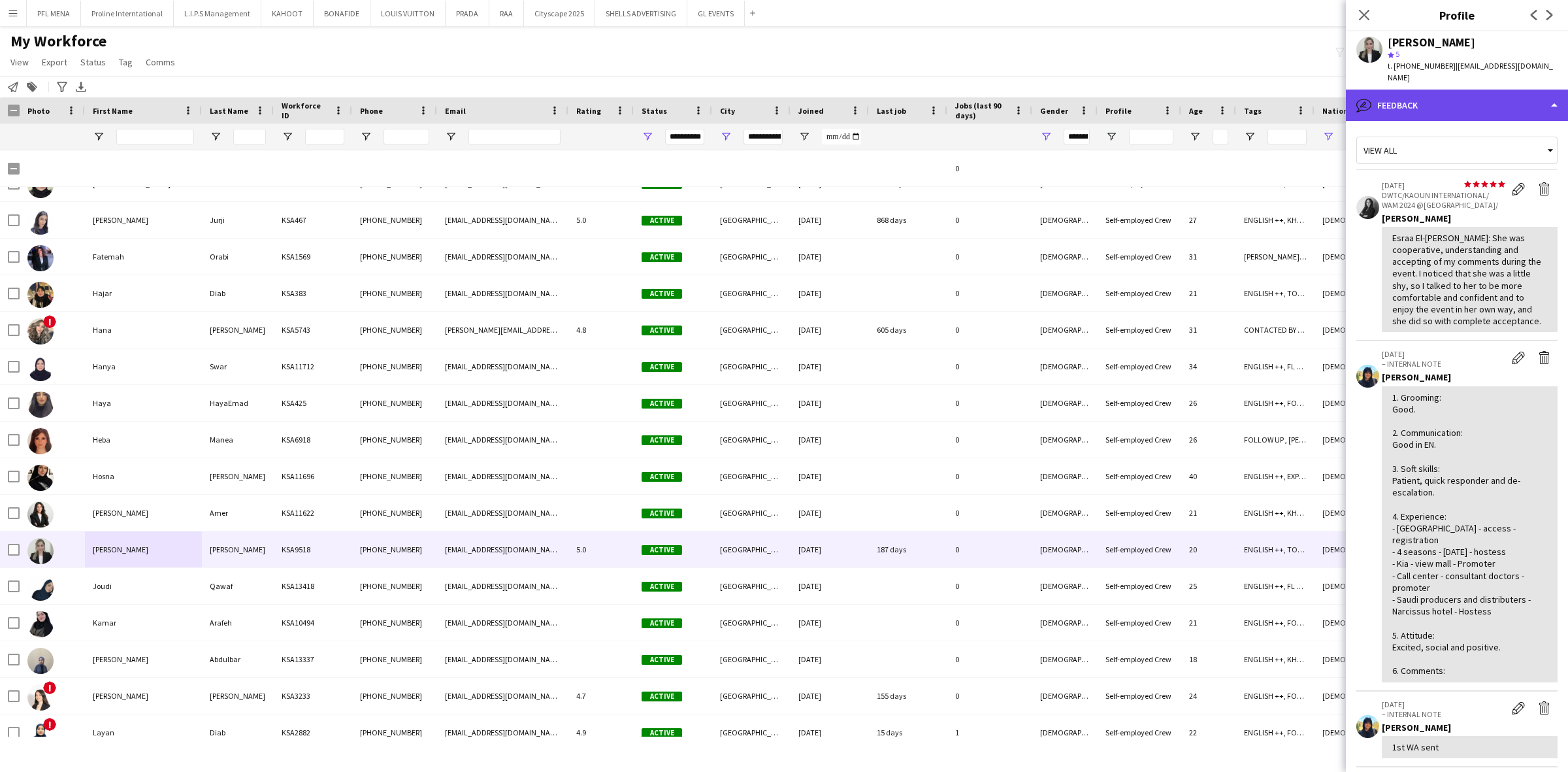
click at [1478, 105] on div "bubble-pencil Feedback" at bounding box center [1457, 105] width 222 height 31
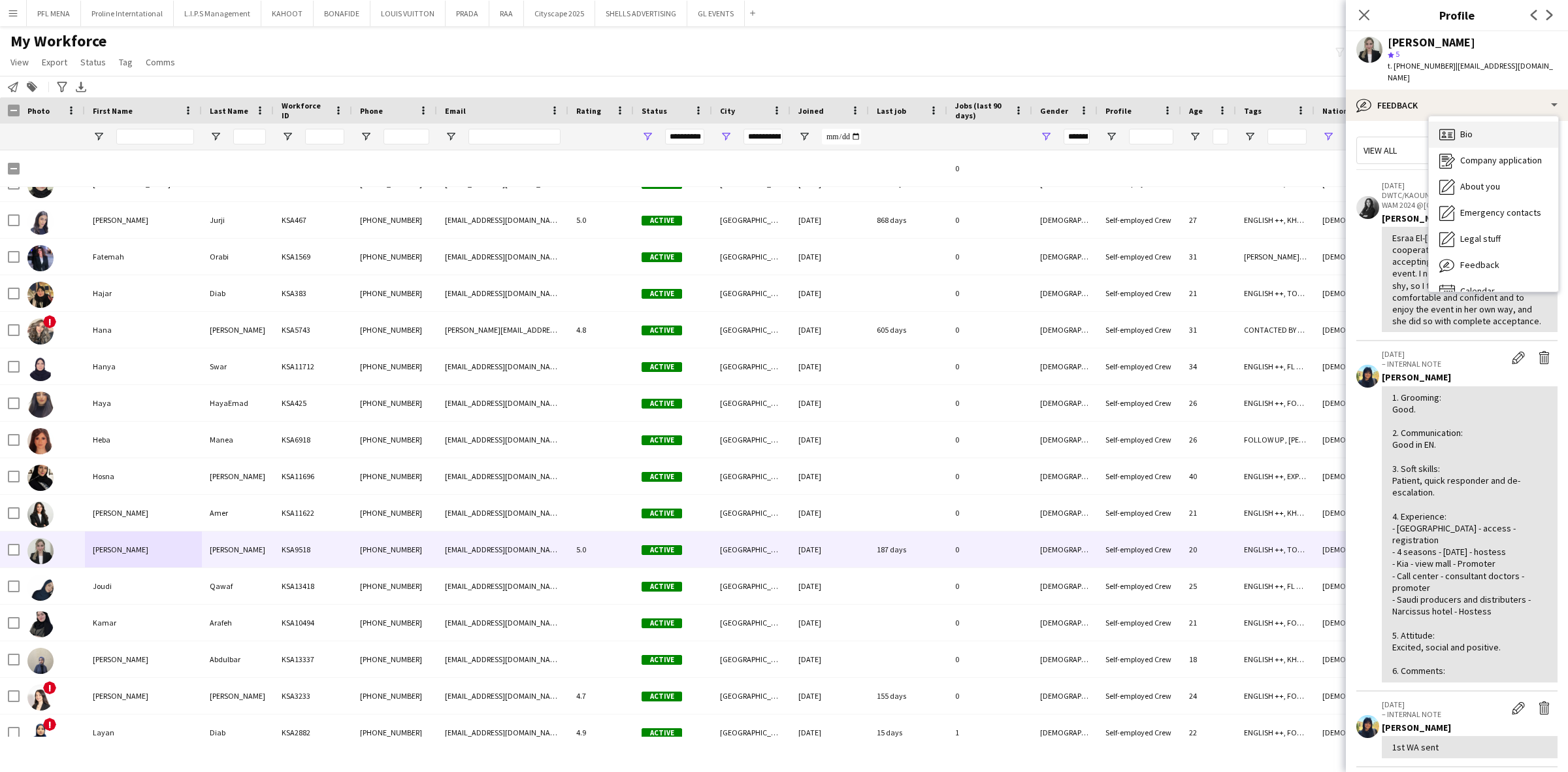
click at [1480, 127] on div "Bio Bio" at bounding box center [1493, 134] width 129 height 26
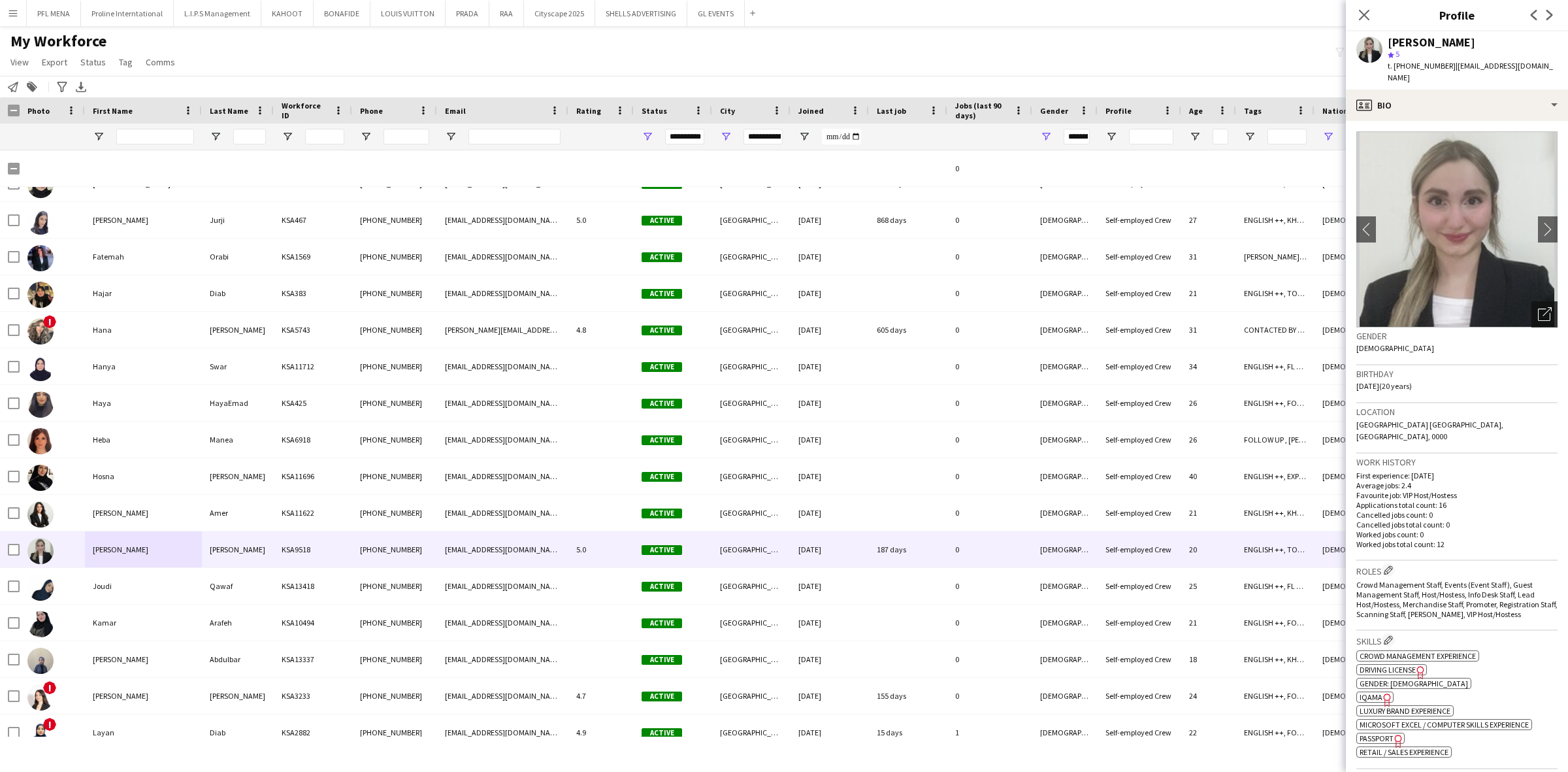
click at [1538, 308] on icon "Open photos pop-in" at bounding box center [1544, 314] width 13 height 13
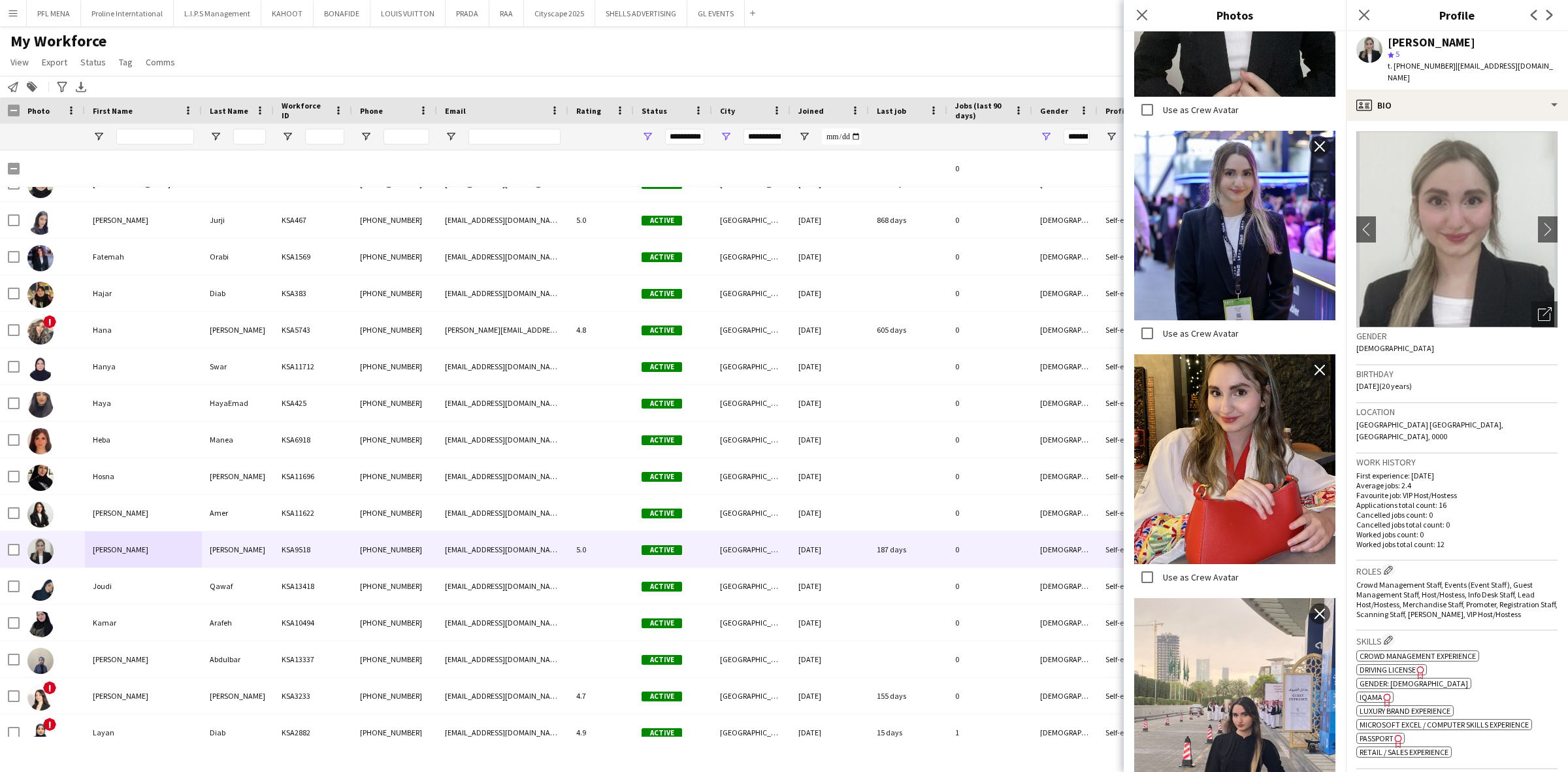
scroll to position [489, 0]
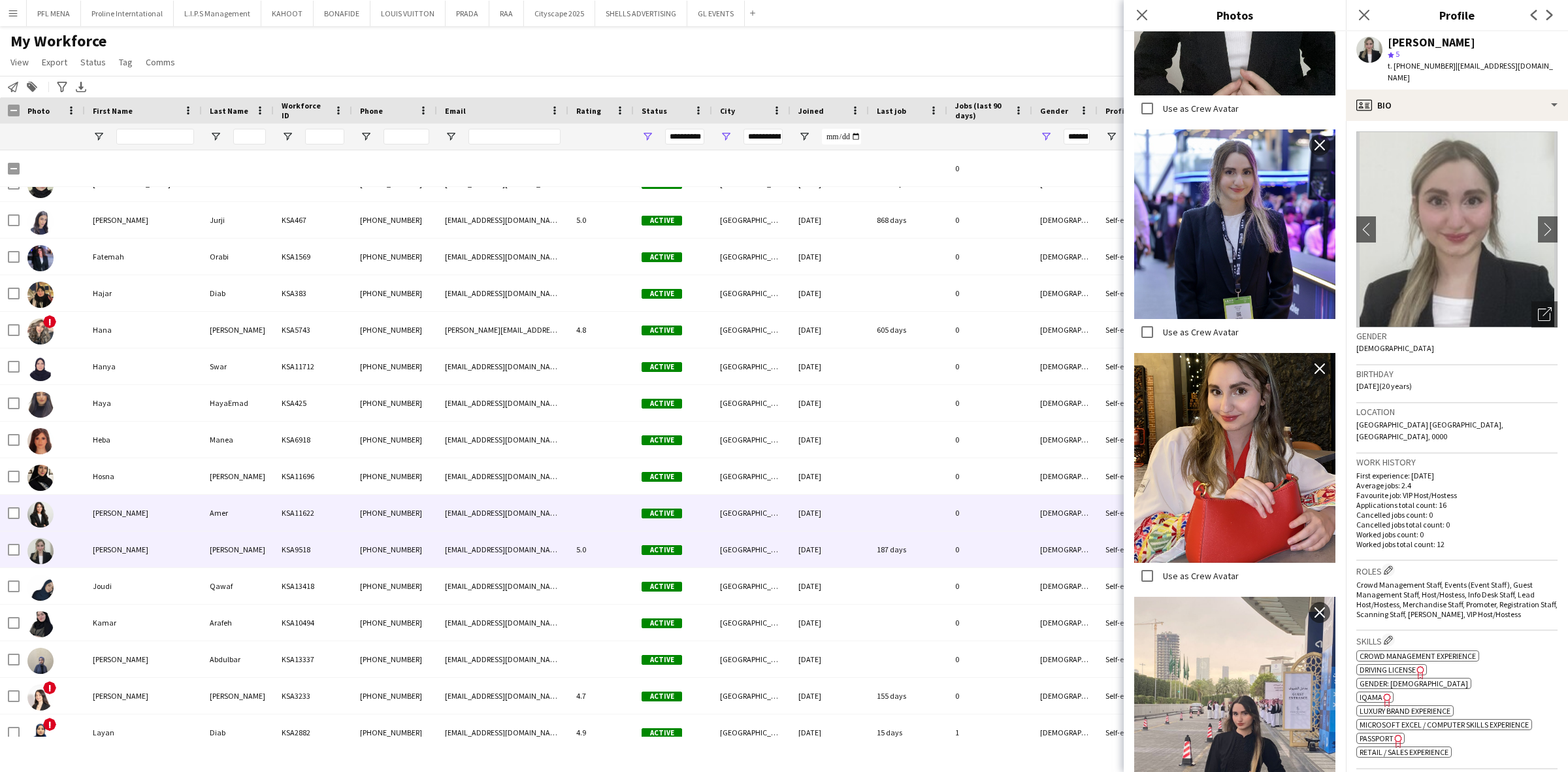
click at [123, 508] on div "Jana" at bounding box center [143, 513] width 117 height 36
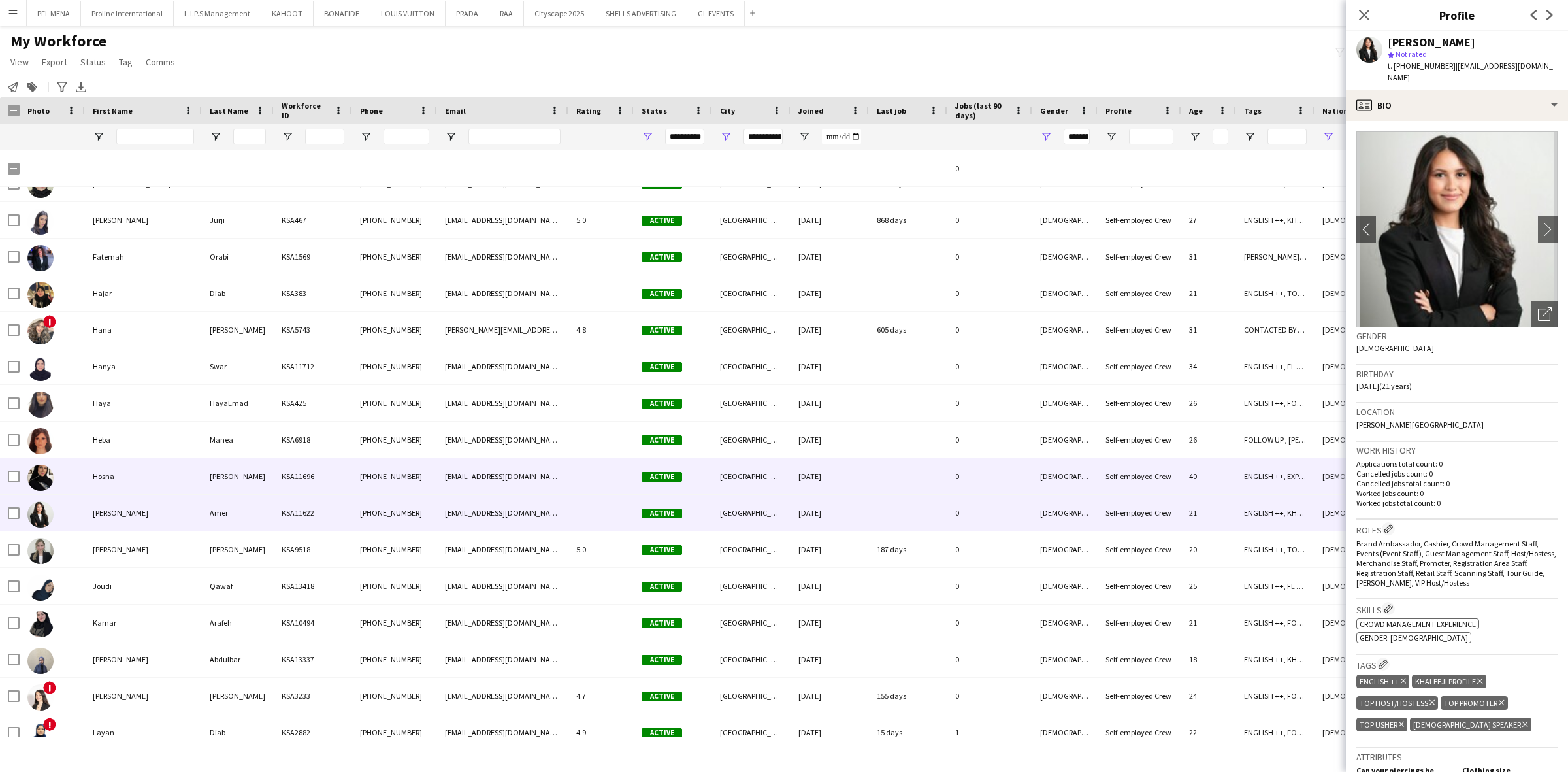
click at [153, 474] on div "Hosna" at bounding box center [143, 476] width 117 height 36
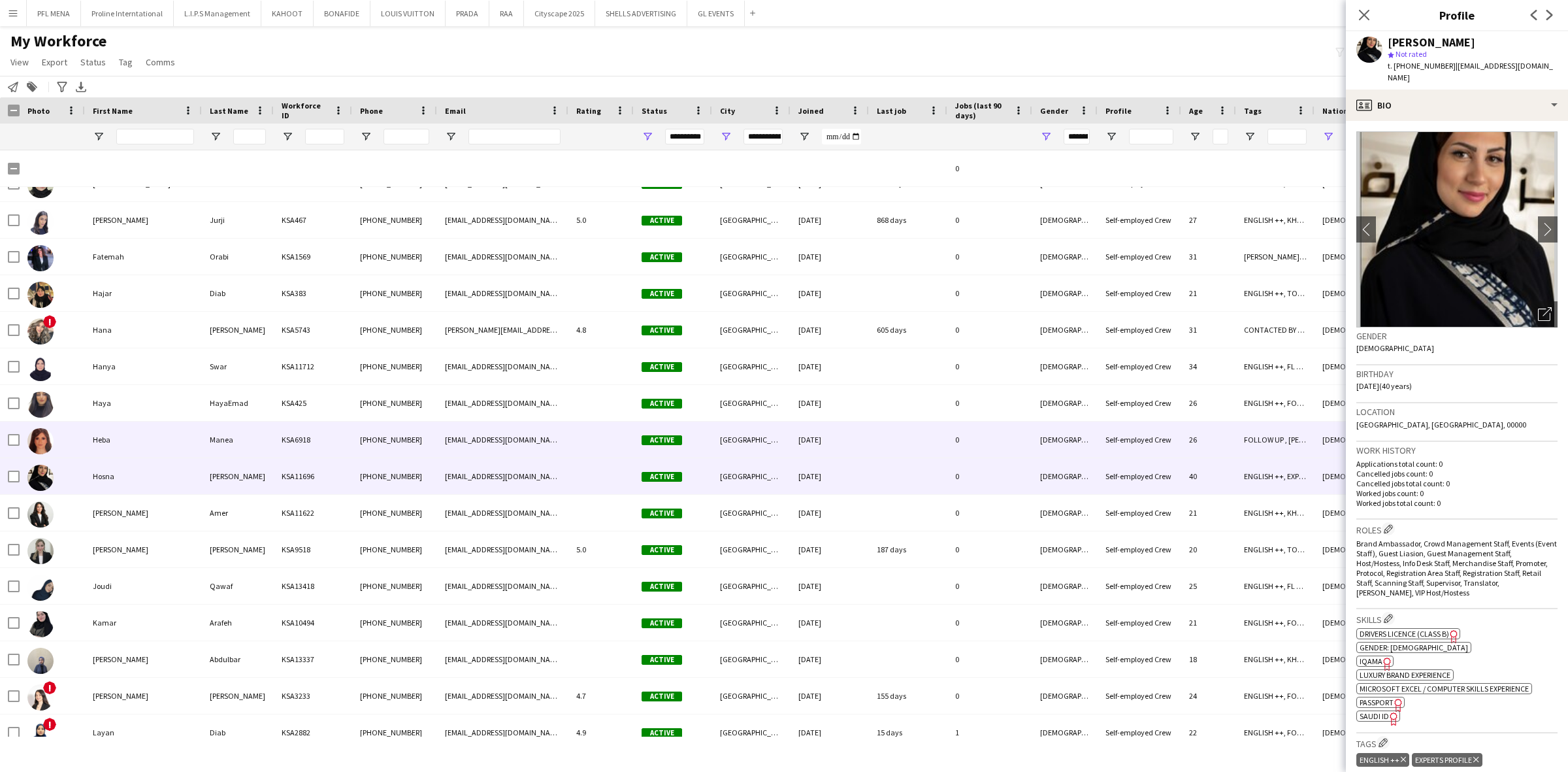
click at [153, 448] on div "Heba" at bounding box center [143, 439] width 117 height 36
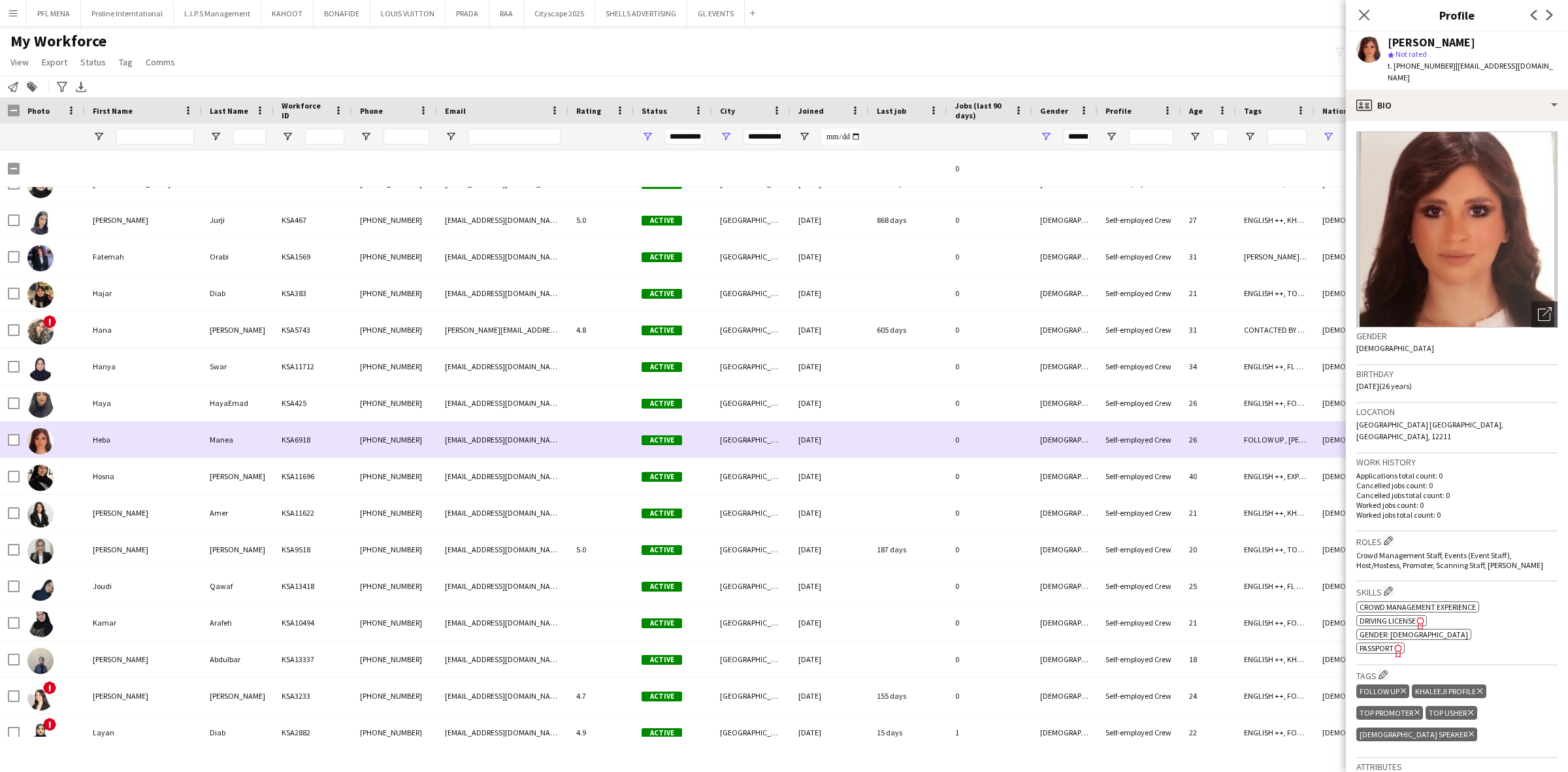
click at [159, 420] on div "Haya" at bounding box center [143, 403] width 117 height 36
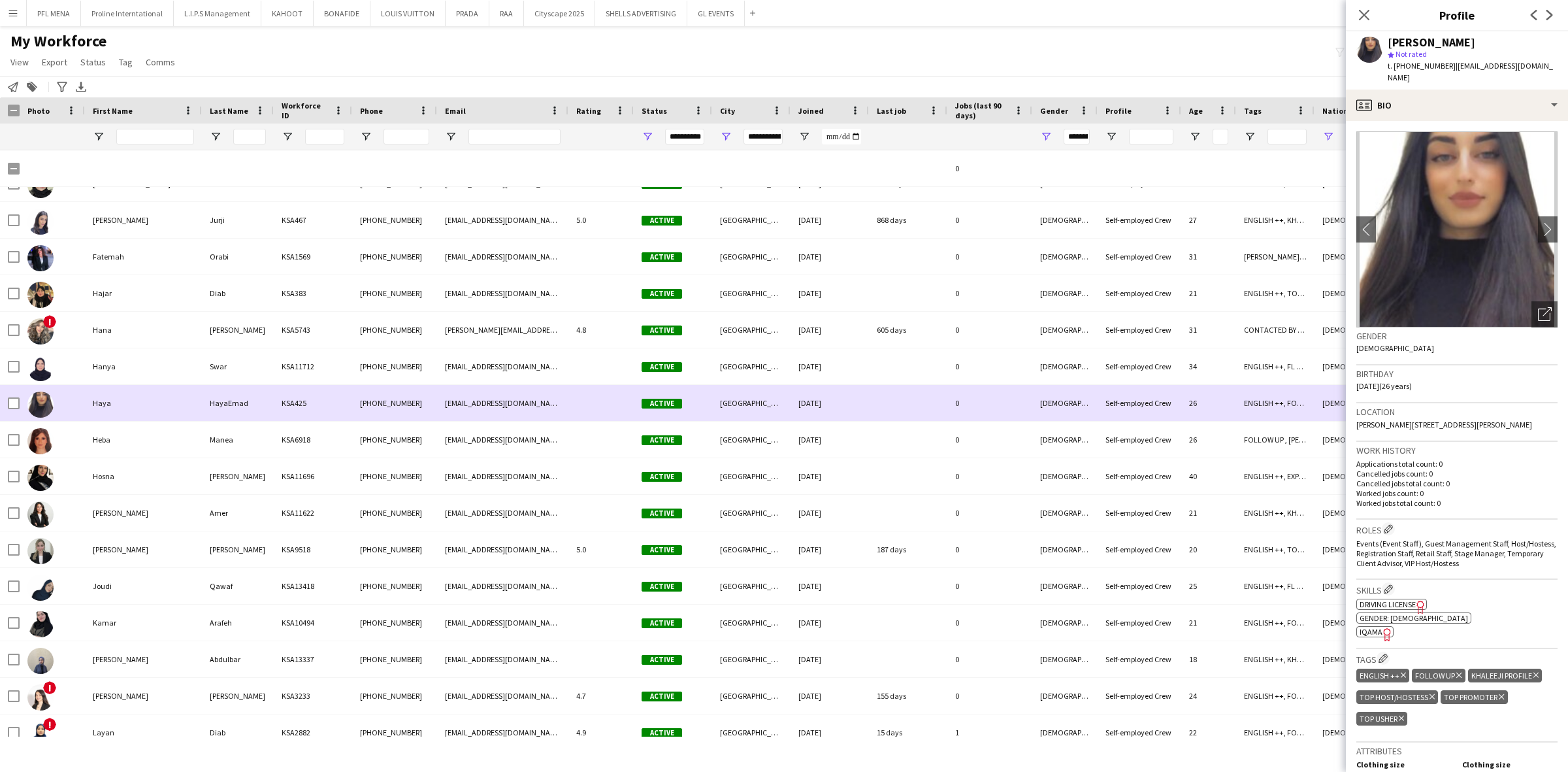
click at [160, 386] on div "Haya" at bounding box center [143, 403] width 117 height 36
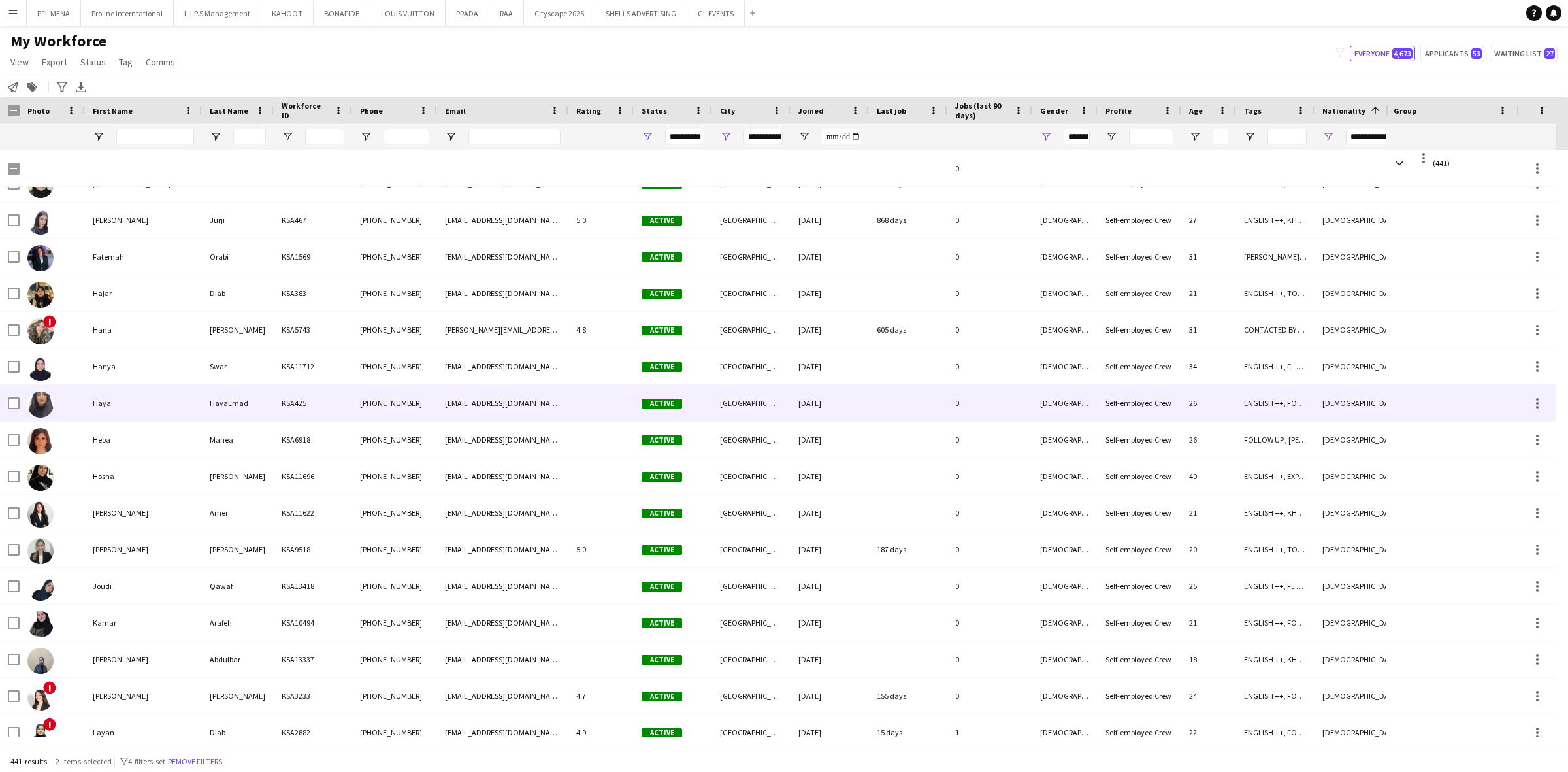
click at [169, 363] on div "Hanya" at bounding box center [143, 366] width 117 height 36
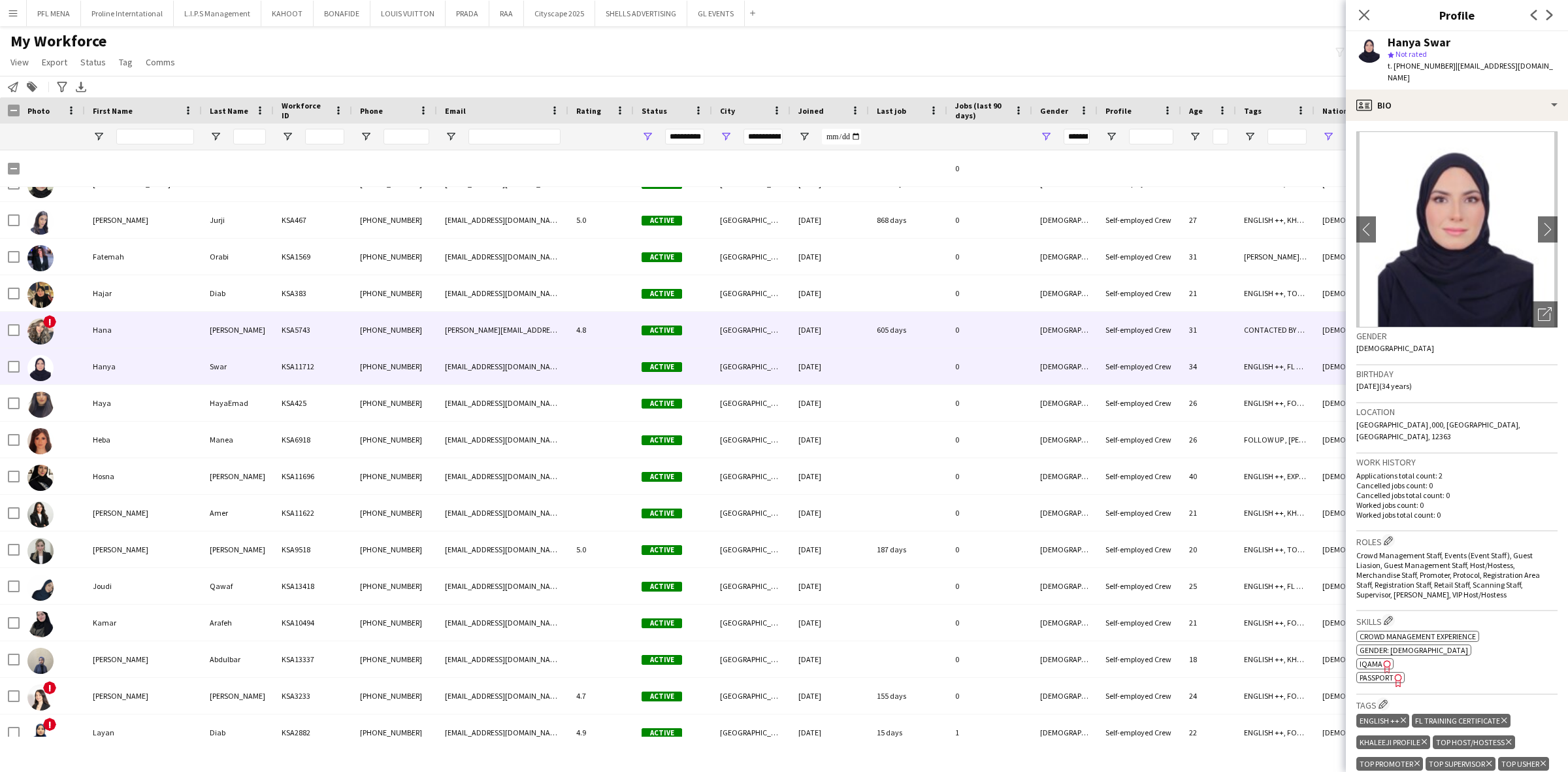
click at [147, 337] on div "Hana" at bounding box center [143, 329] width 117 height 36
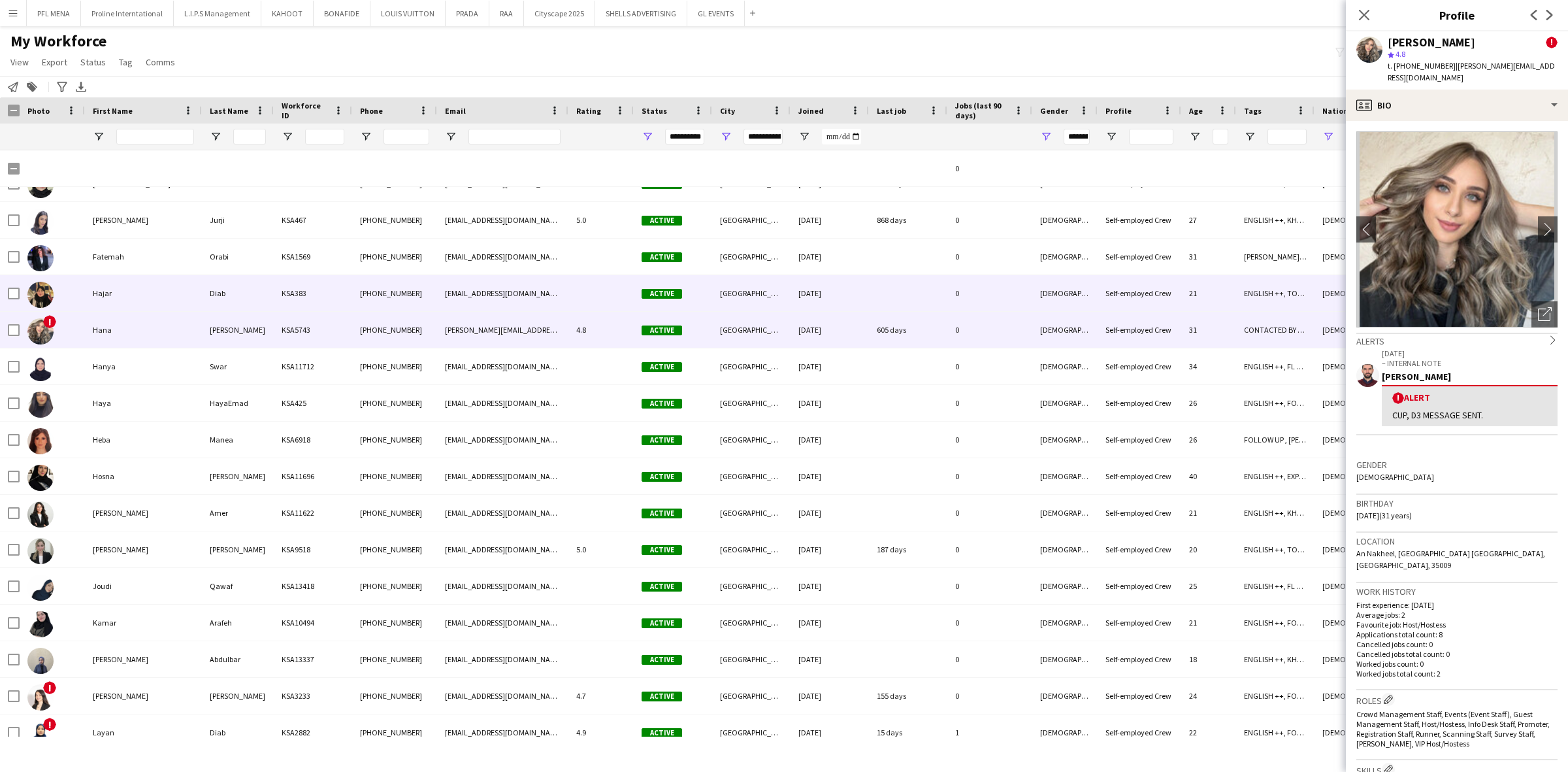
click at [151, 304] on div "Hajar" at bounding box center [143, 293] width 117 height 36
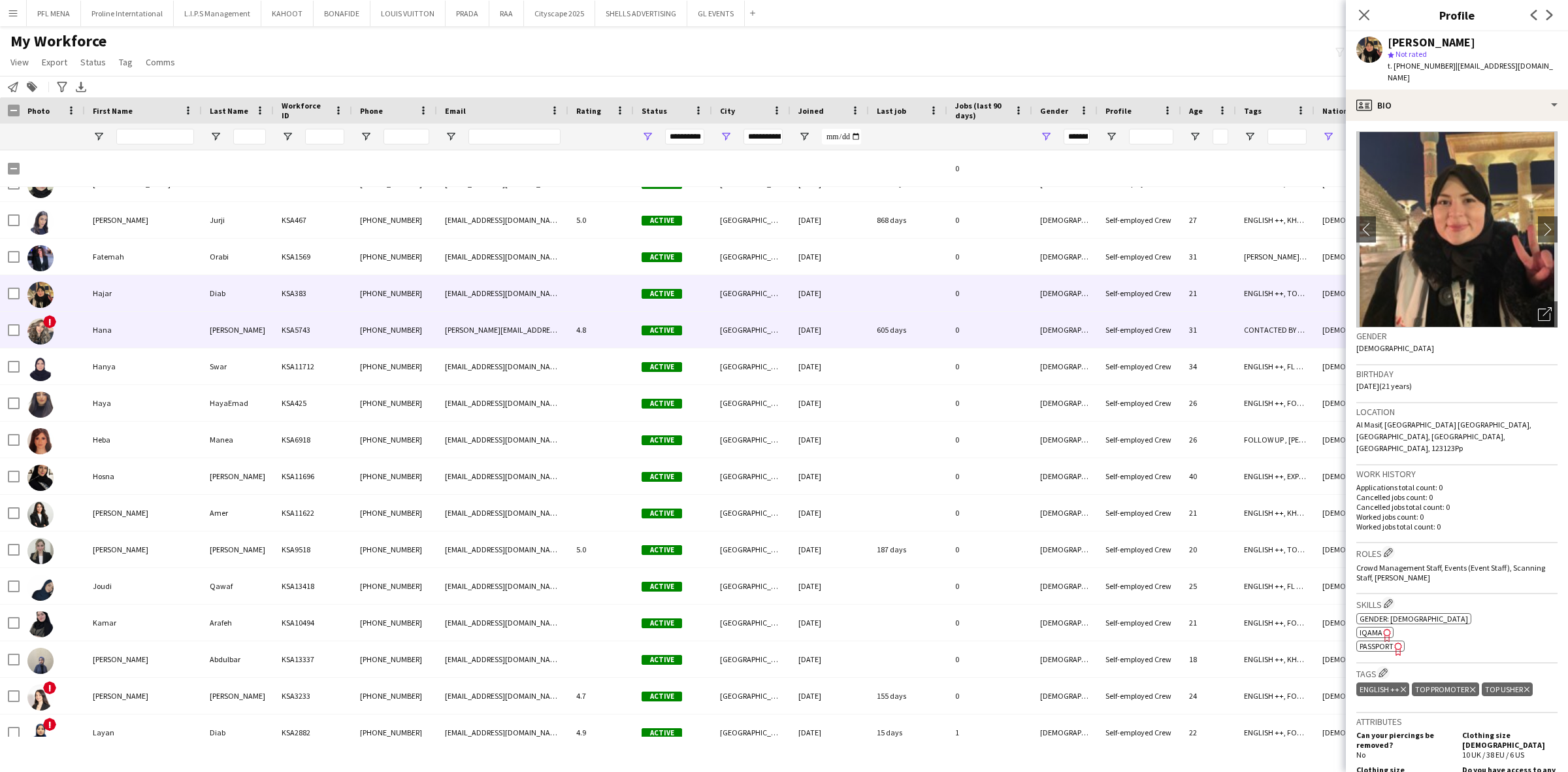
click at [151, 327] on div "Hana" at bounding box center [143, 329] width 117 height 36
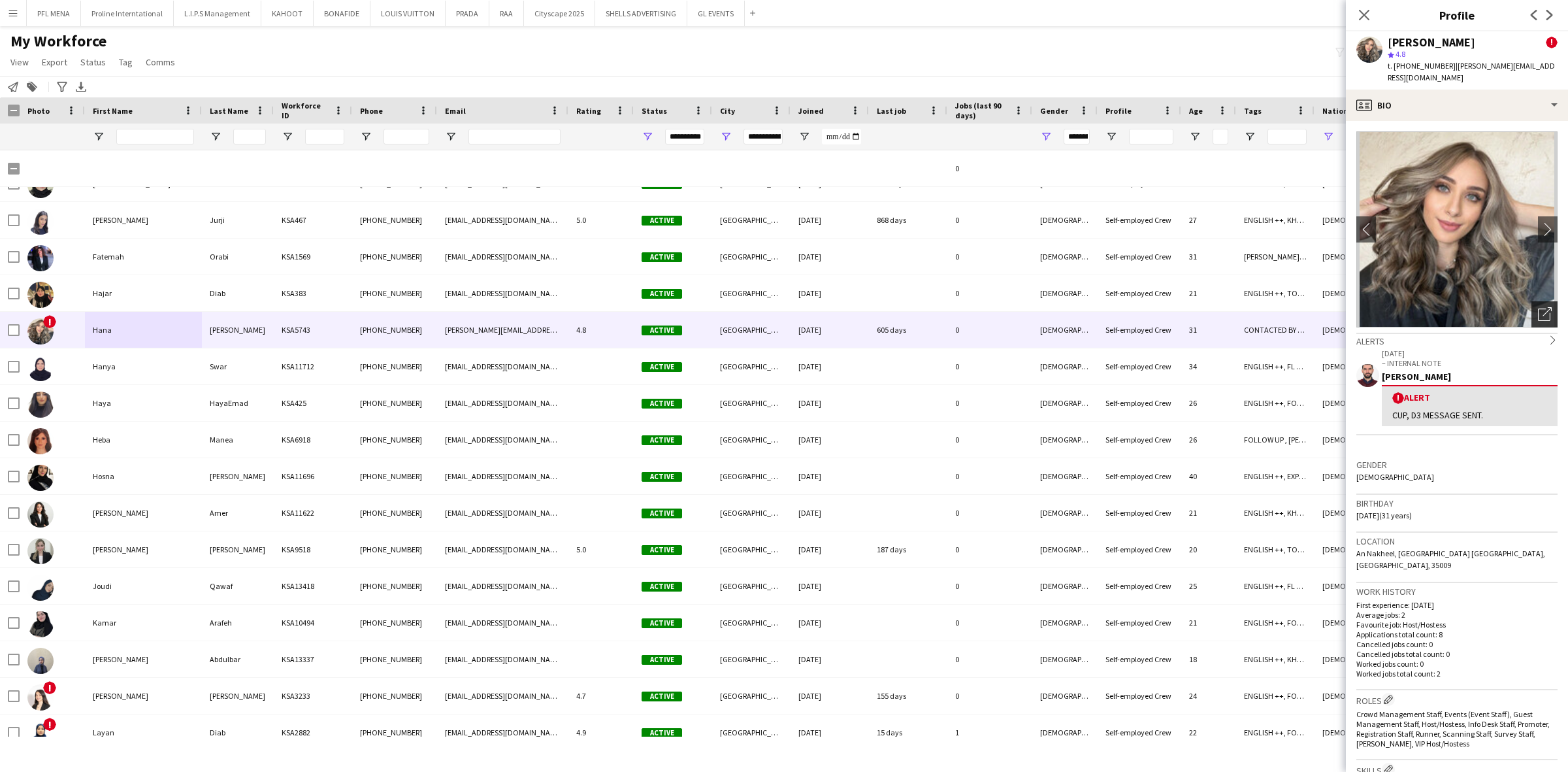
click at [1538, 308] on icon "Open photos pop-in" at bounding box center [1544, 314] width 13 height 13
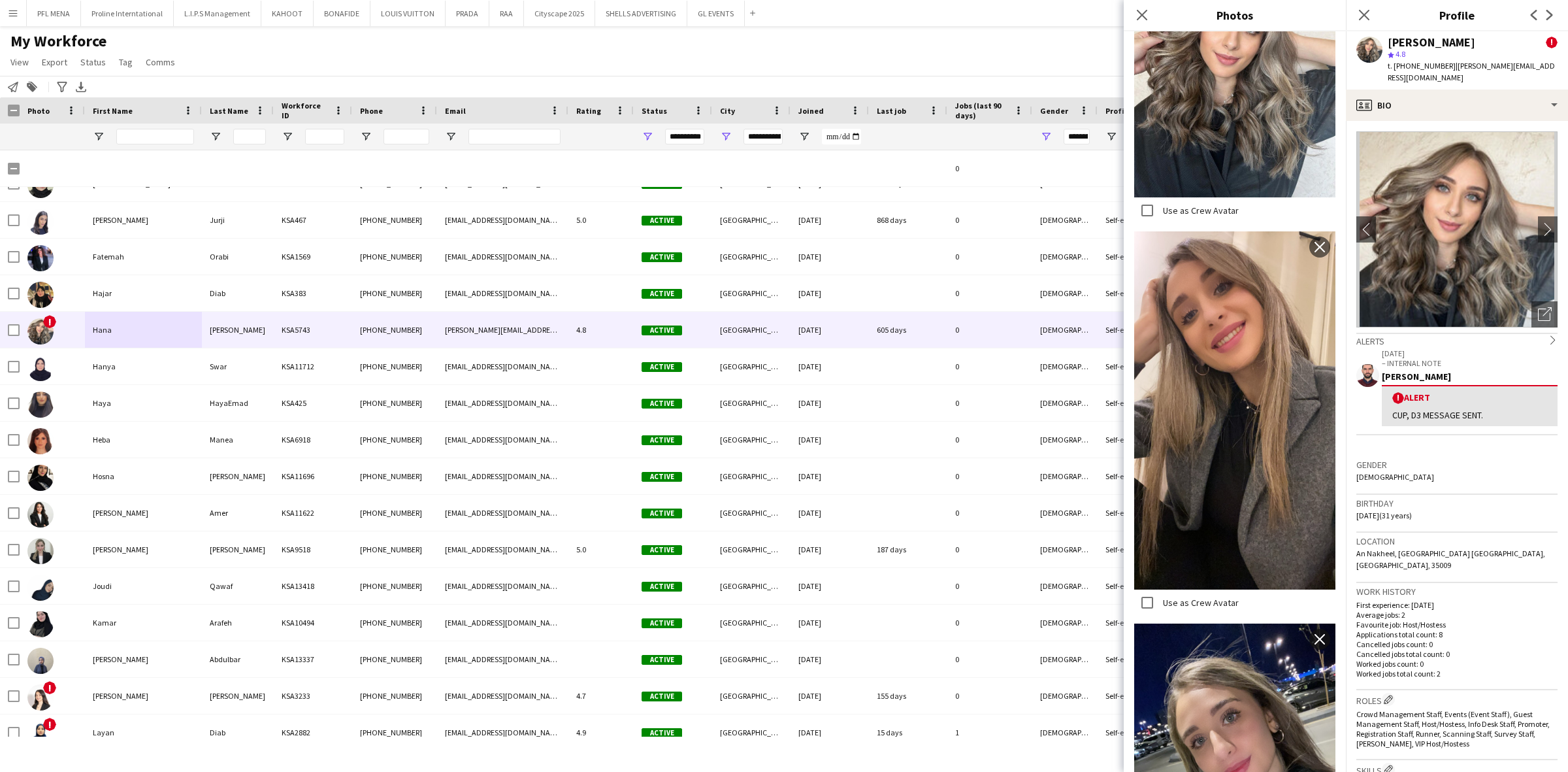
scroll to position [1788, 0]
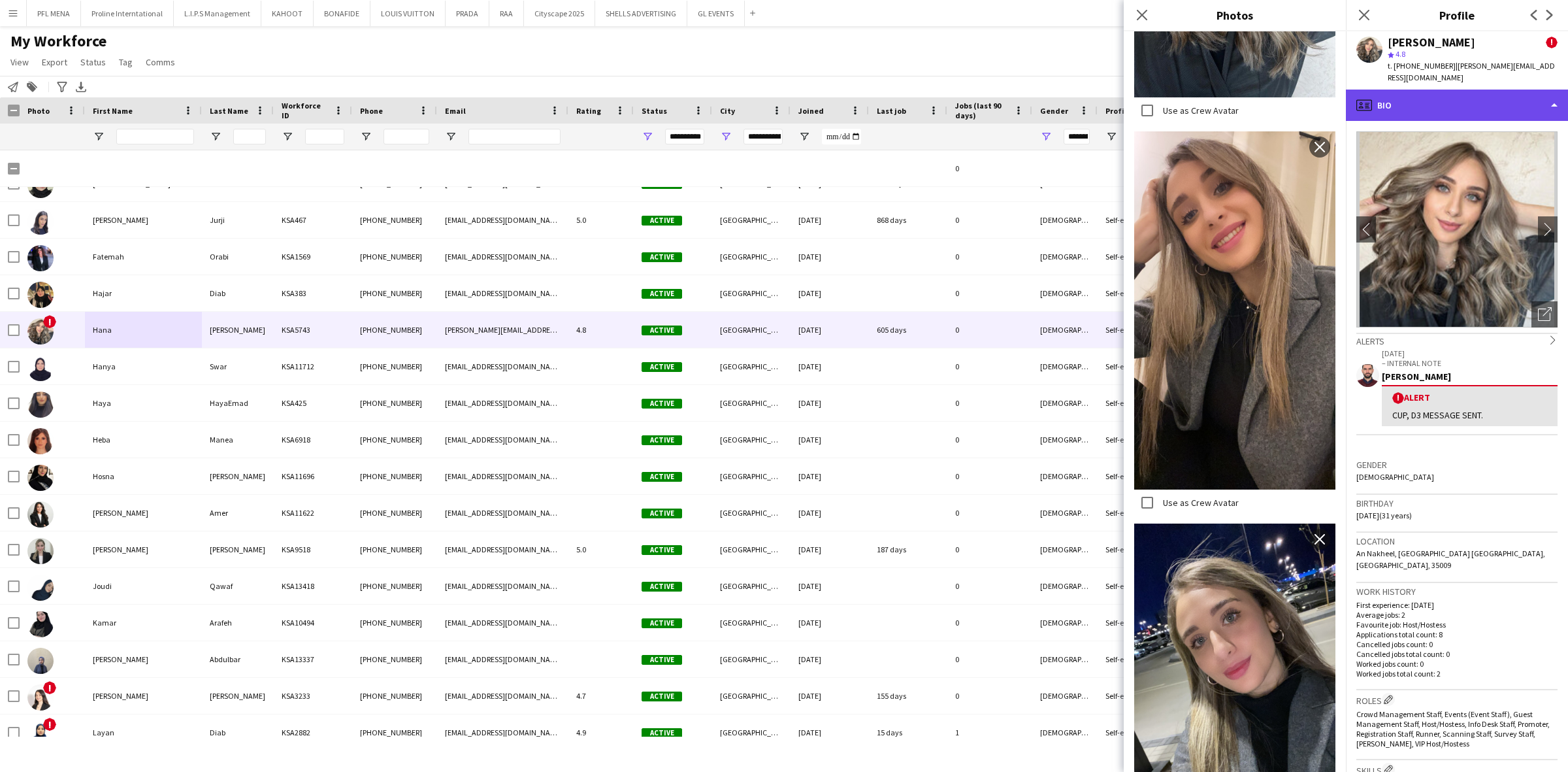
click at [1464, 93] on div "profile Bio" at bounding box center [1457, 105] width 222 height 31
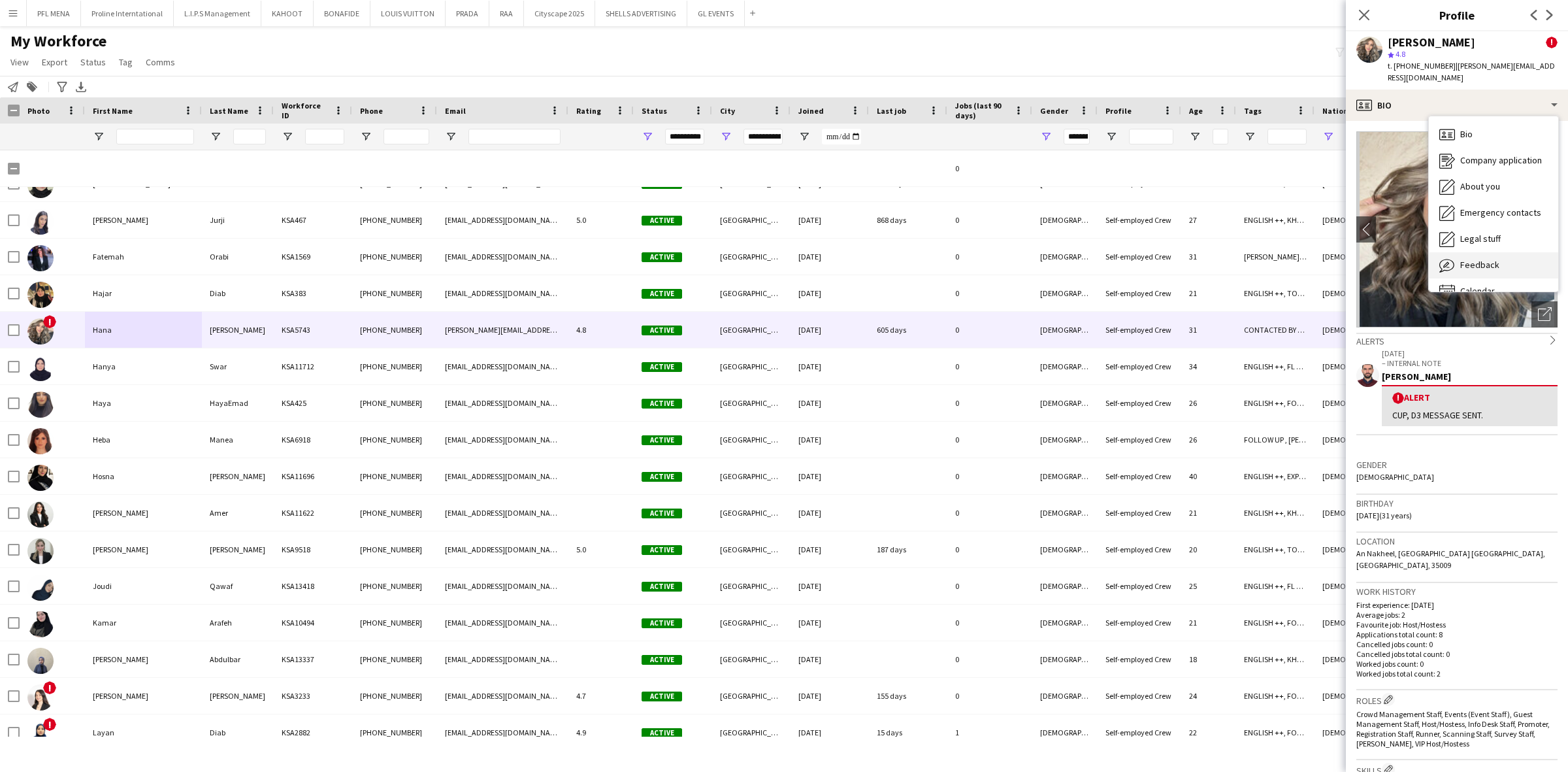
click at [1491, 252] on div "Feedback Feedback" at bounding box center [1493, 265] width 129 height 26
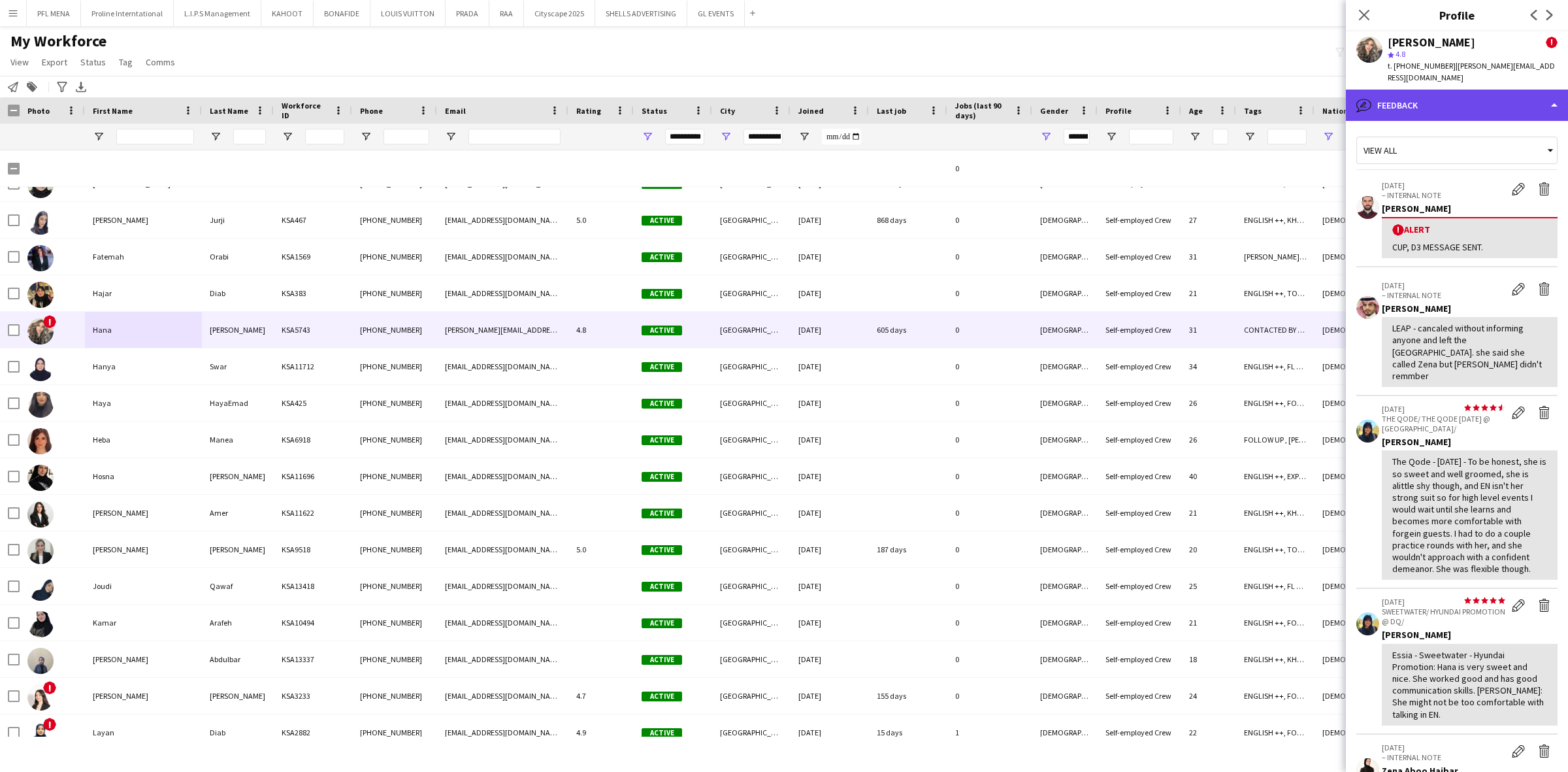
click at [1481, 101] on div "bubble-pencil Feedback" at bounding box center [1457, 105] width 222 height 31
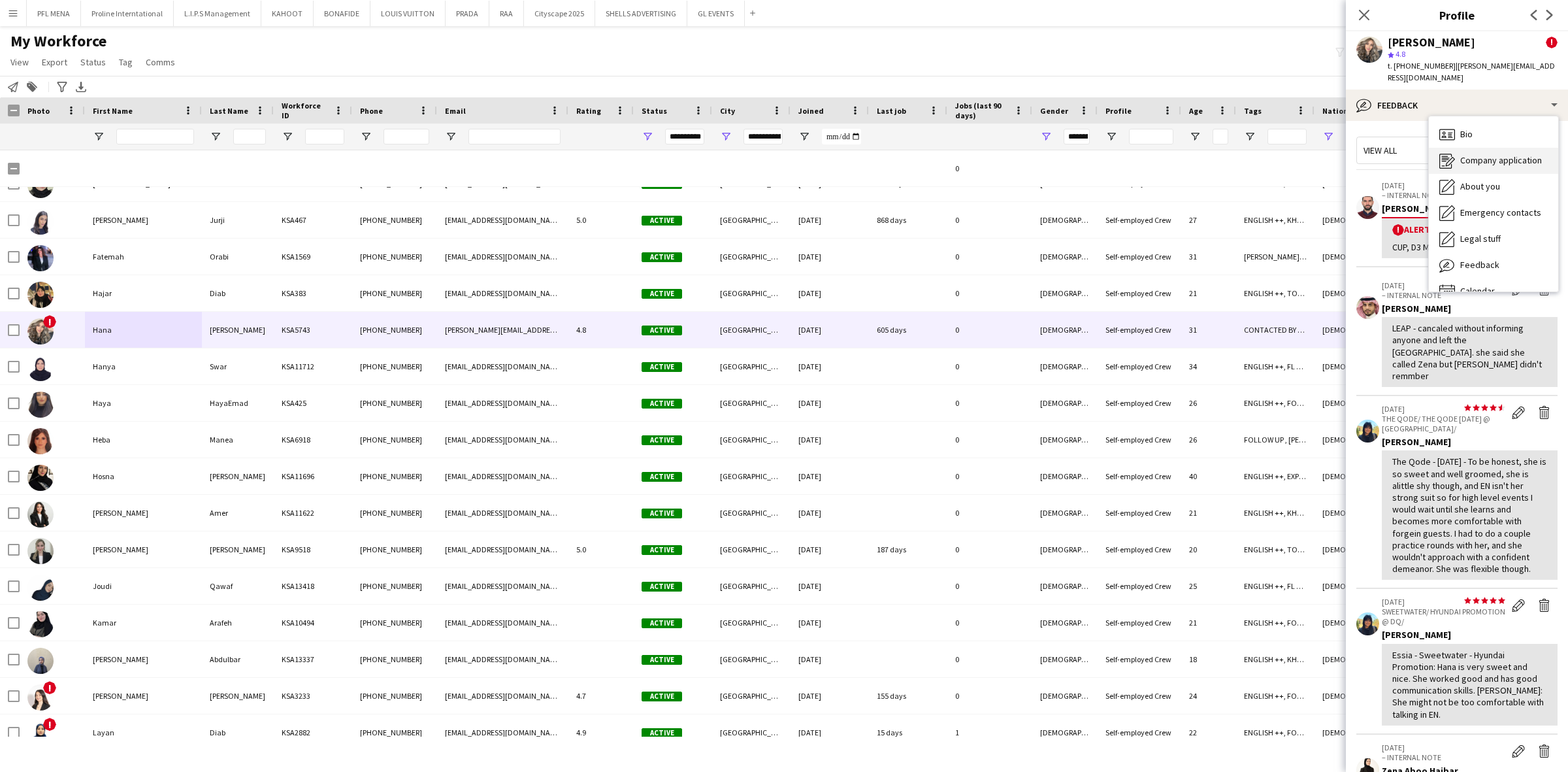
click at [1490, 148] on div "Company application Company application" at bounding box center [1493, 160] width 129 height 26
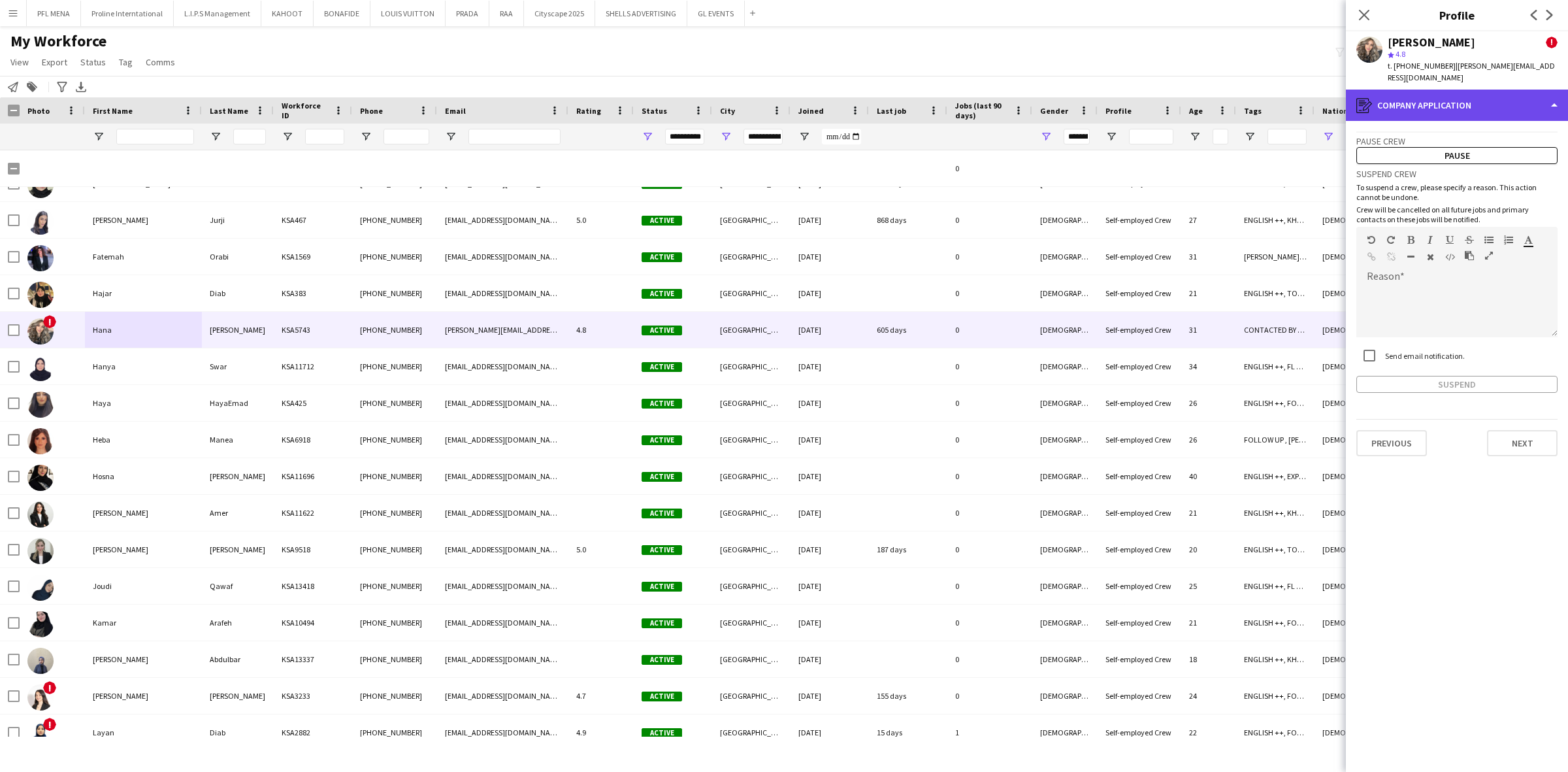
click at [1492, 92] on div "register Company application" at bounding box center [1457, 105] width 222 height 31
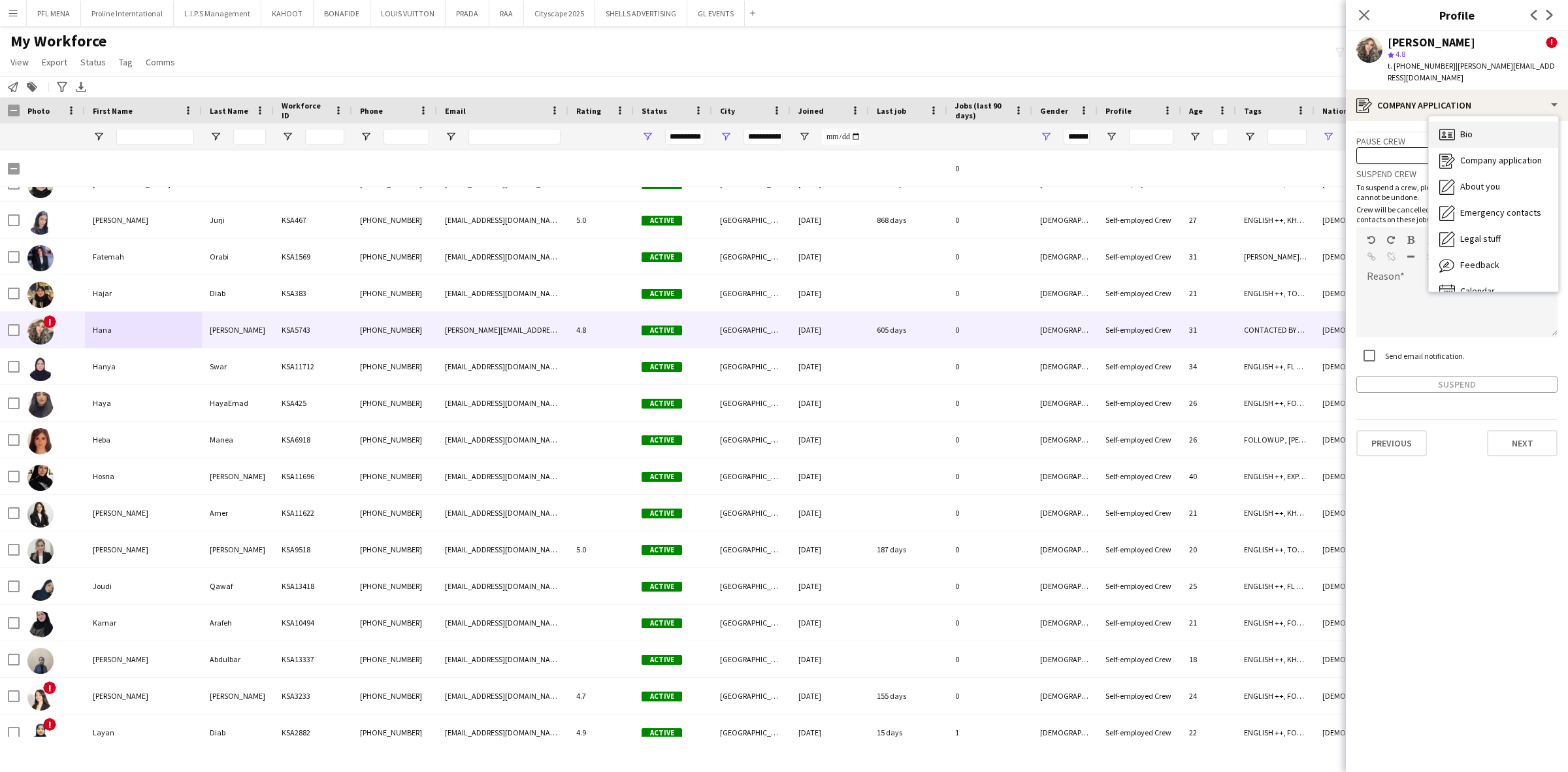
click at [1490, 122] on div "Bio Bio" at bounding box center [1493, 134] width 129 height 26
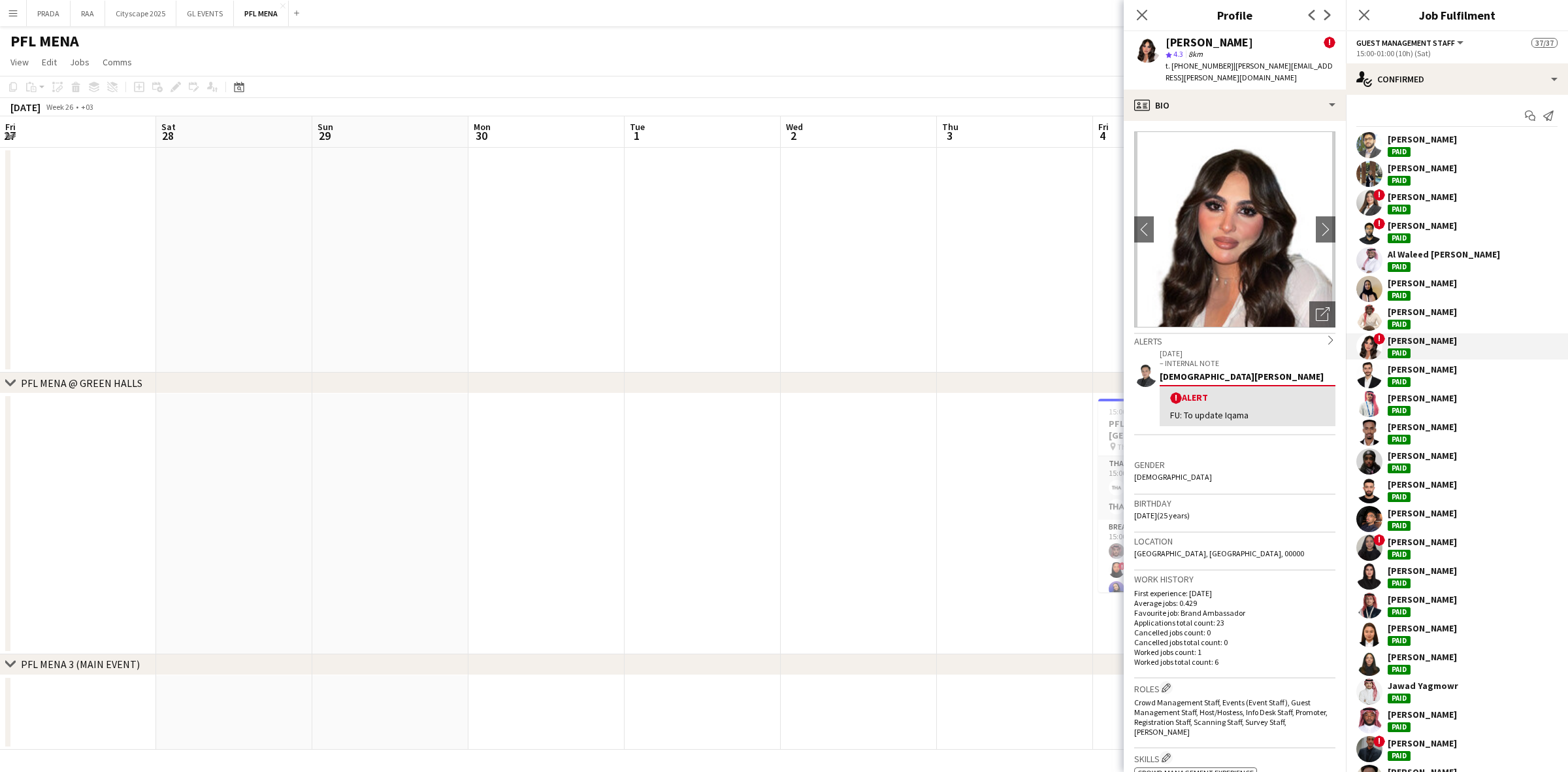
scroll to position [162, 0]
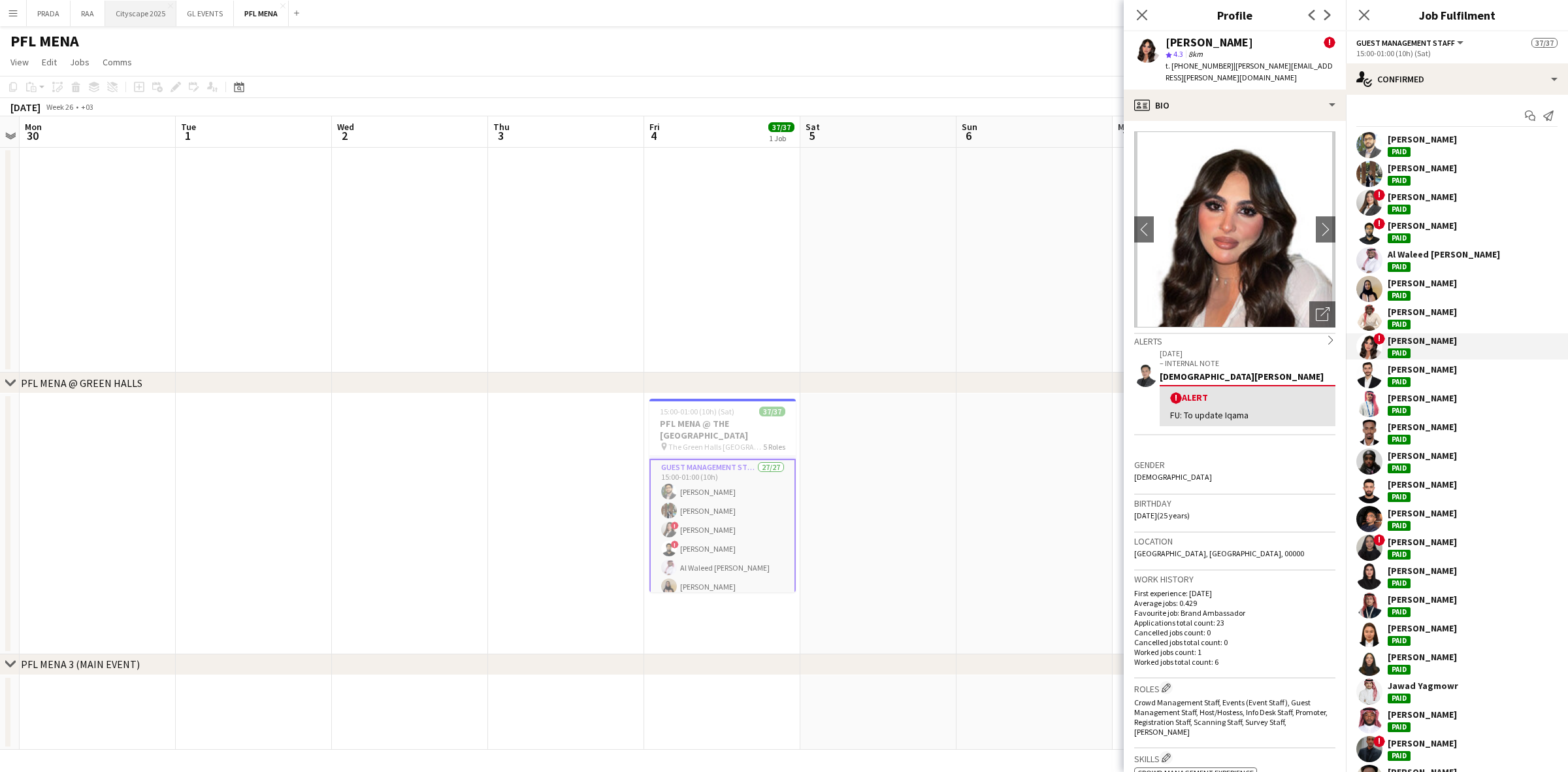
click at [135, 18] on button "Cityscape 2025 Close" at bounding box center [141, 13] width 71 height 25
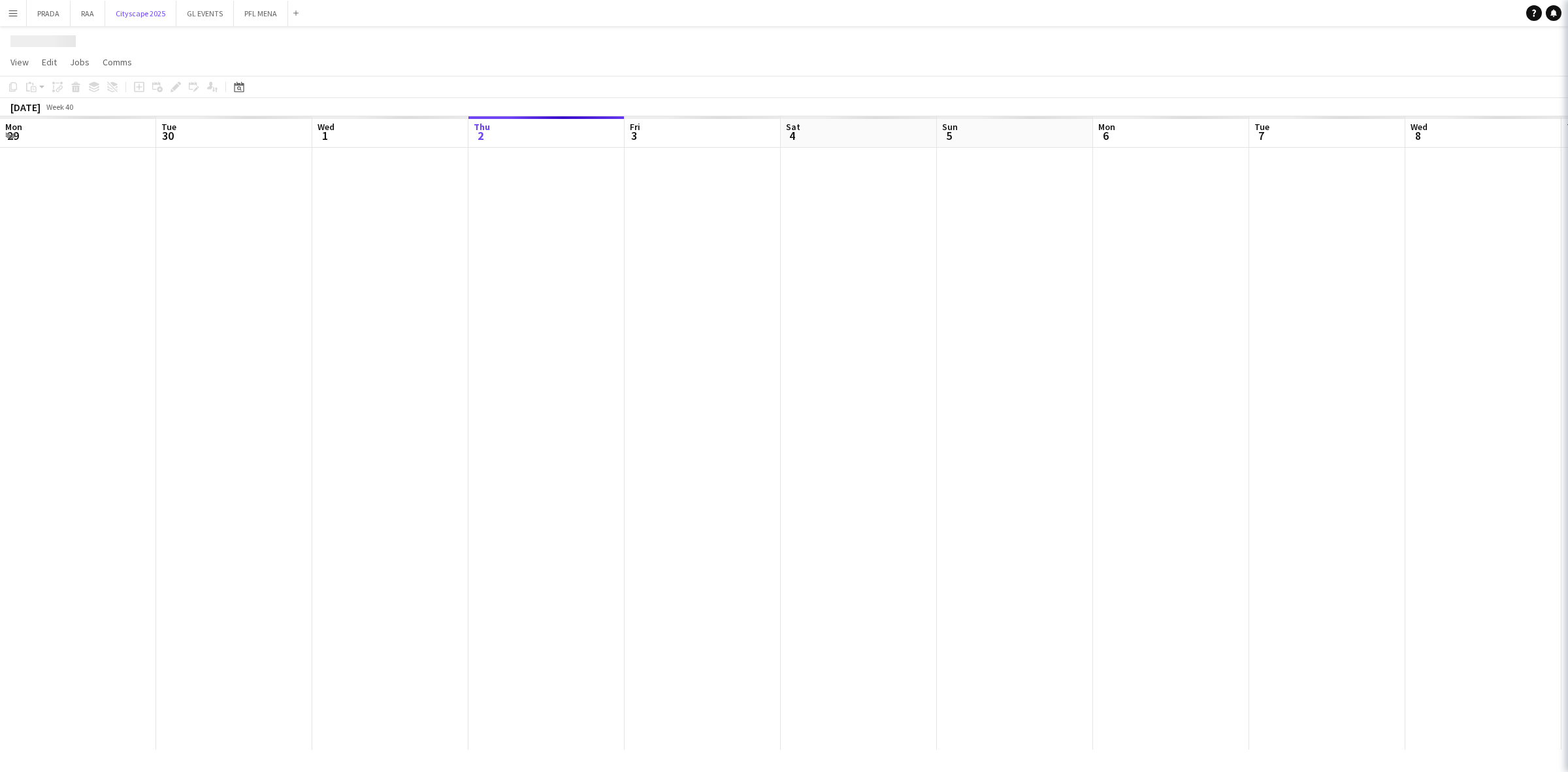
scroll to position [0, 312]
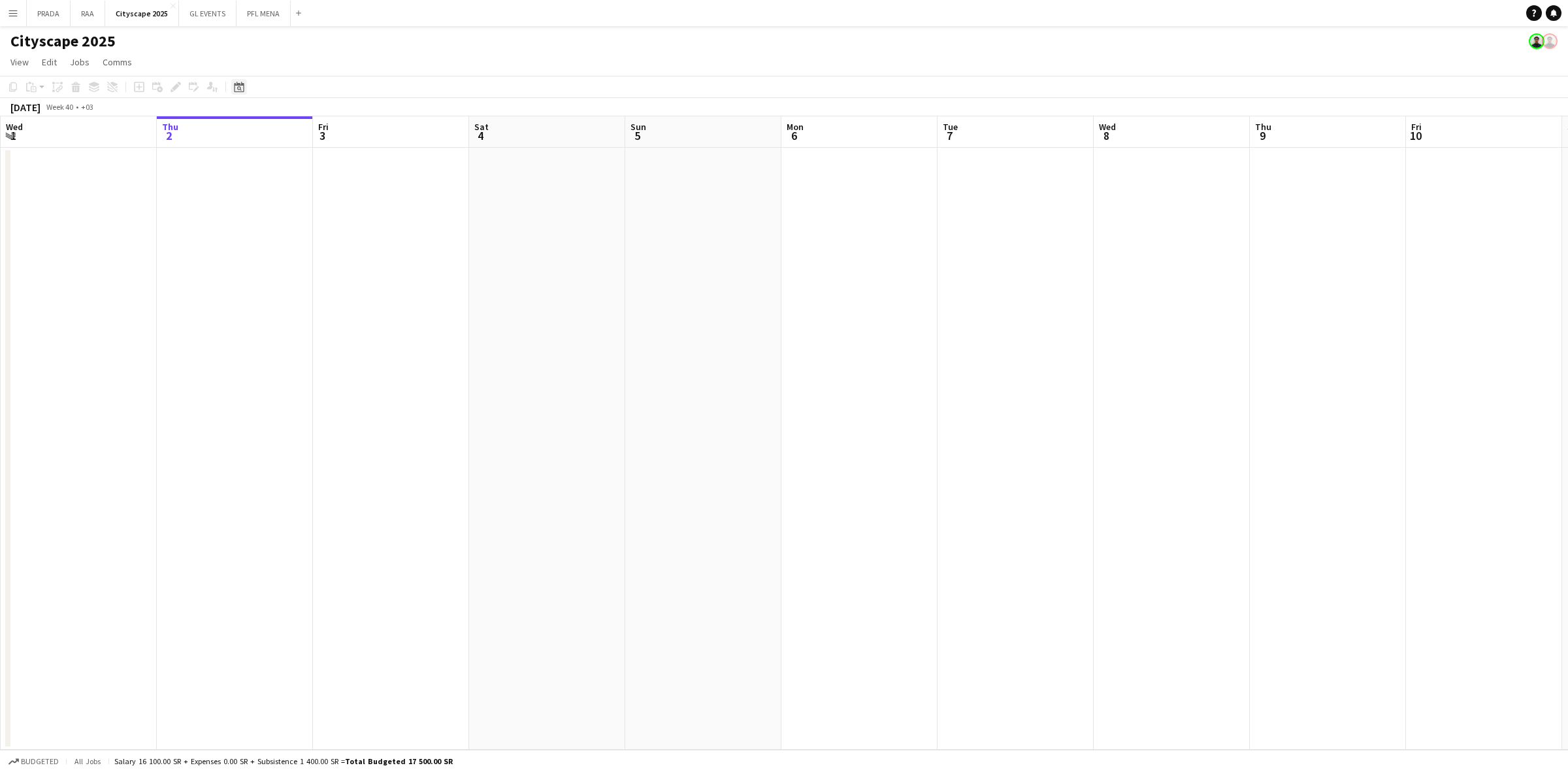
click at [234, 88] on icon "Date picker" at bounding box center [239, 87] width 11 height 11
click at [341, 124] on span "Next month" at bounding box center [344, 131] width 26 height 26
click at [263, 236] on span "18" at bounding box center [258, 237] width 16 height 16
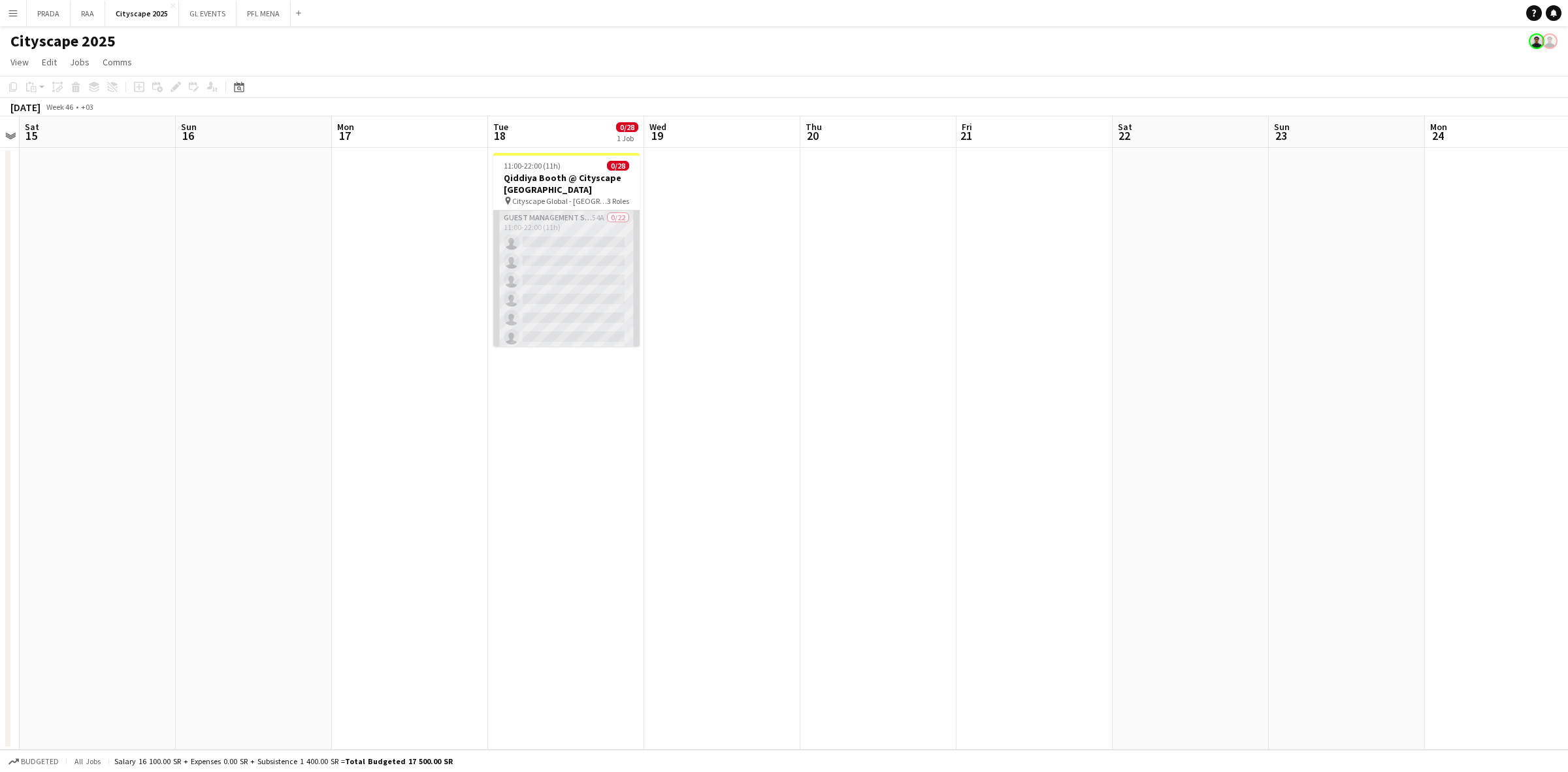
click at [578, 257] on app-card-role "Guest Management Staff 54A 0/22 11:00-22:00 (11h) single-neutral-actions single…" at bounding box center [566, 432] width 146 height 443
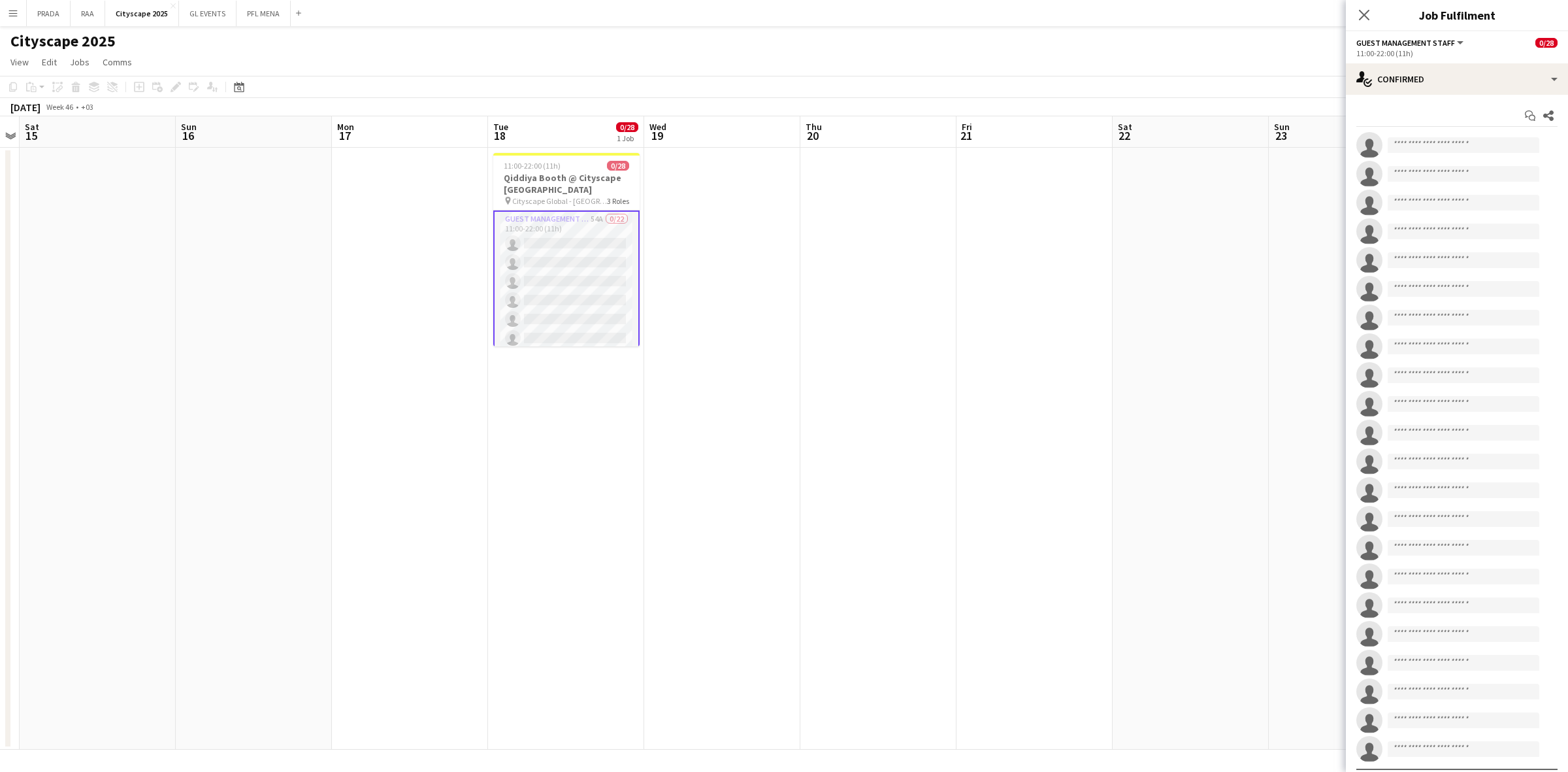
click at [555, 296] on app-card-role "Guest Management Staff 54A 0/22 11:00-22:00 (11h) single-neutral-actions single…" at bounding box center [566, 433] width 146 height 445
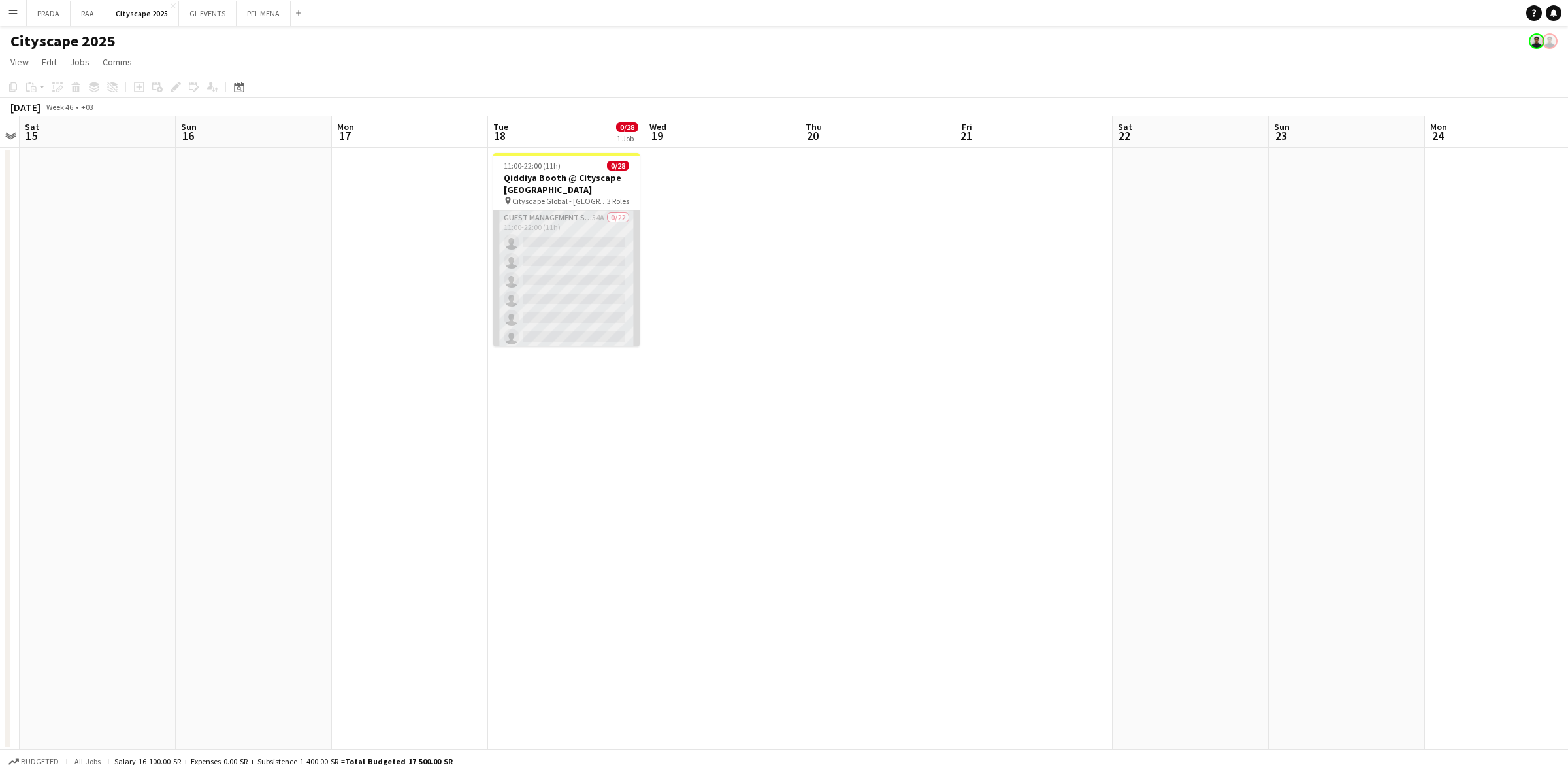
click at [555, 296] on app-card-role "Guest Management Staff 54A 0/22 11:00-22:00 (11h) single-neutral-actions single…" at bounding box center [566, 432] width 146 height 443
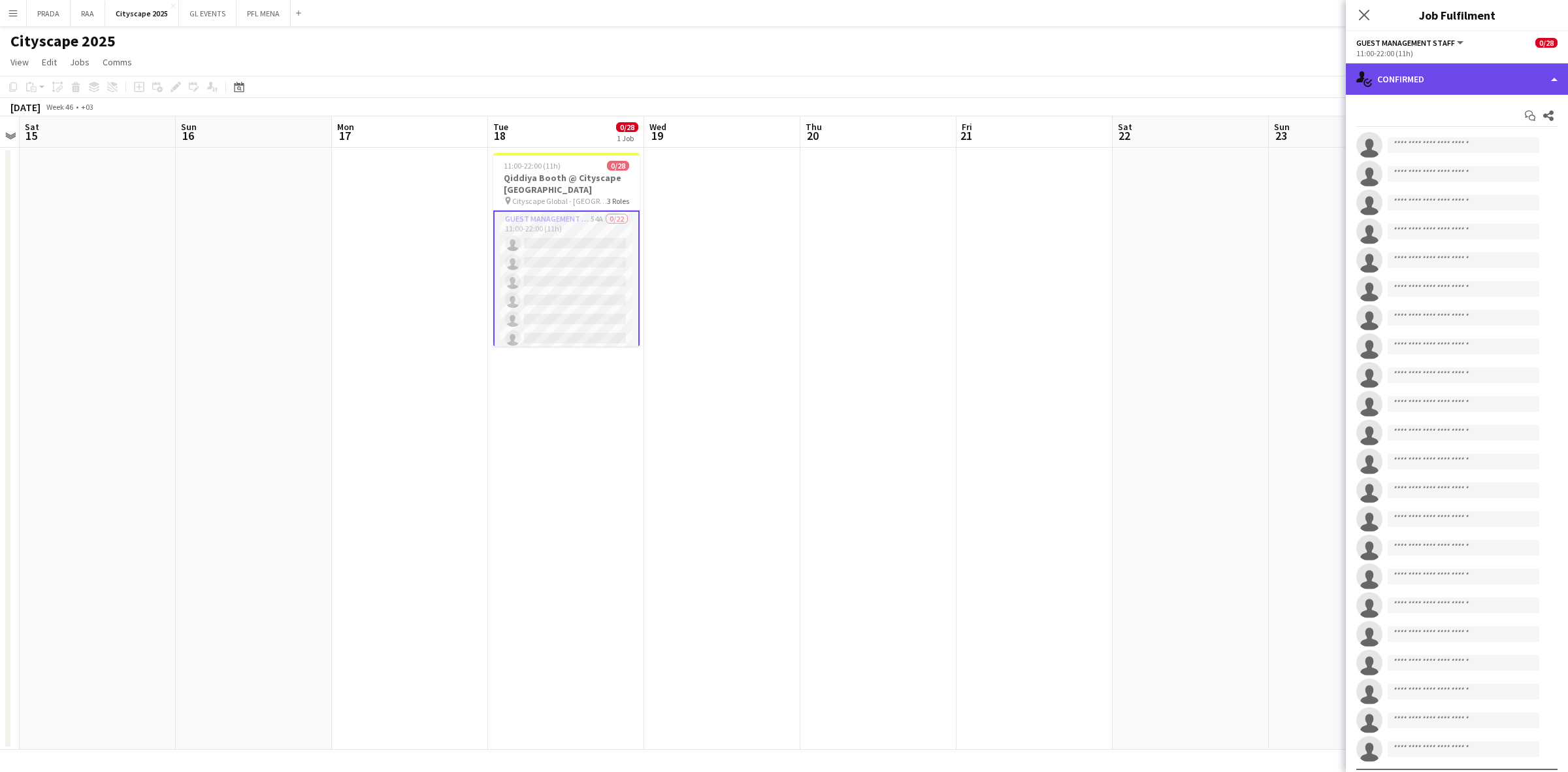
click at [1470, 67] on div "single-neutral-actions-check-2 Confirmed" at bounding box center [1457, 79] width 222 height 31
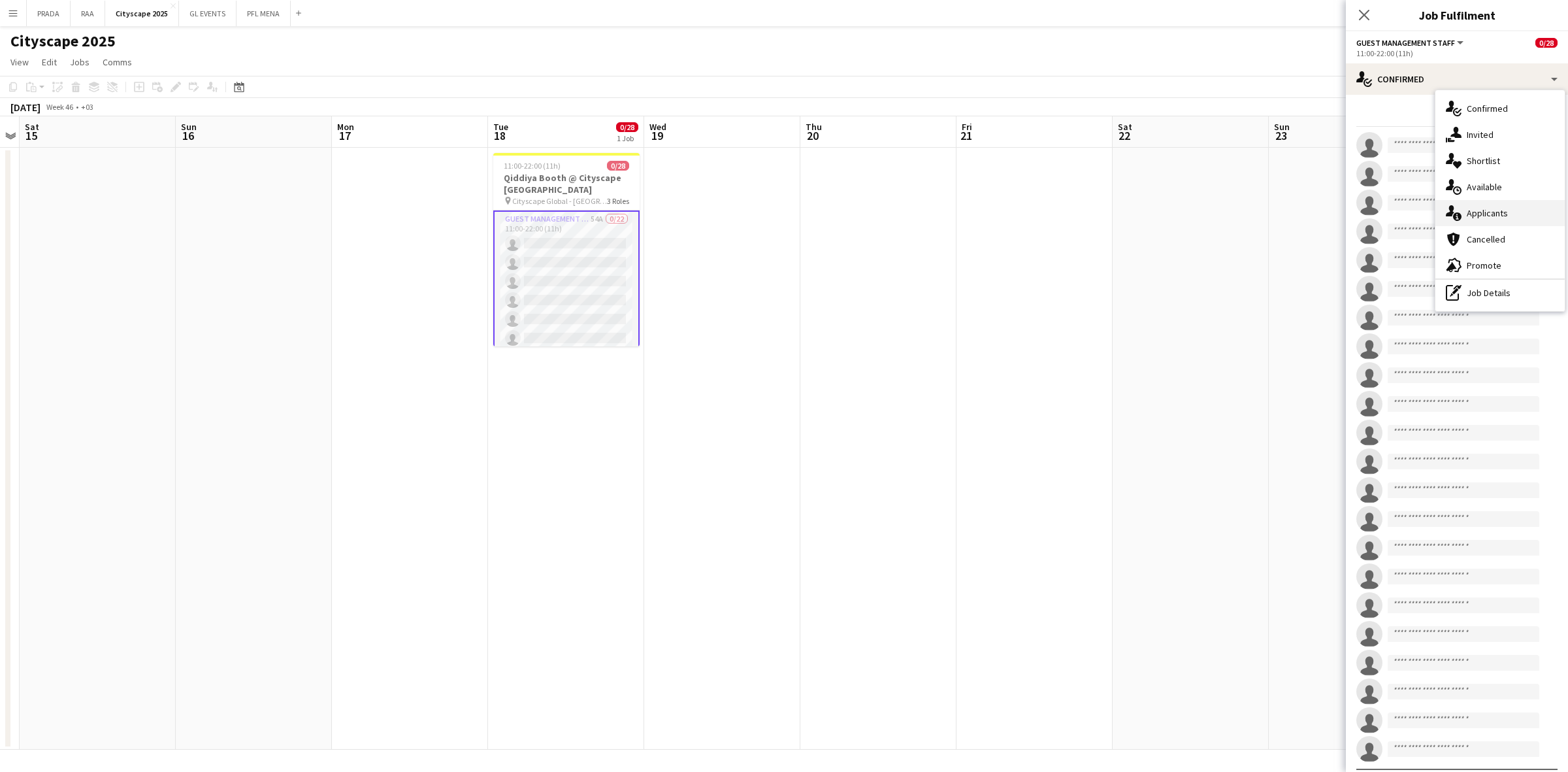
click at [1503, 203] on div "single-neutral-actions-information Applicants" at bounding box center [1499, 213] width 129 height 26
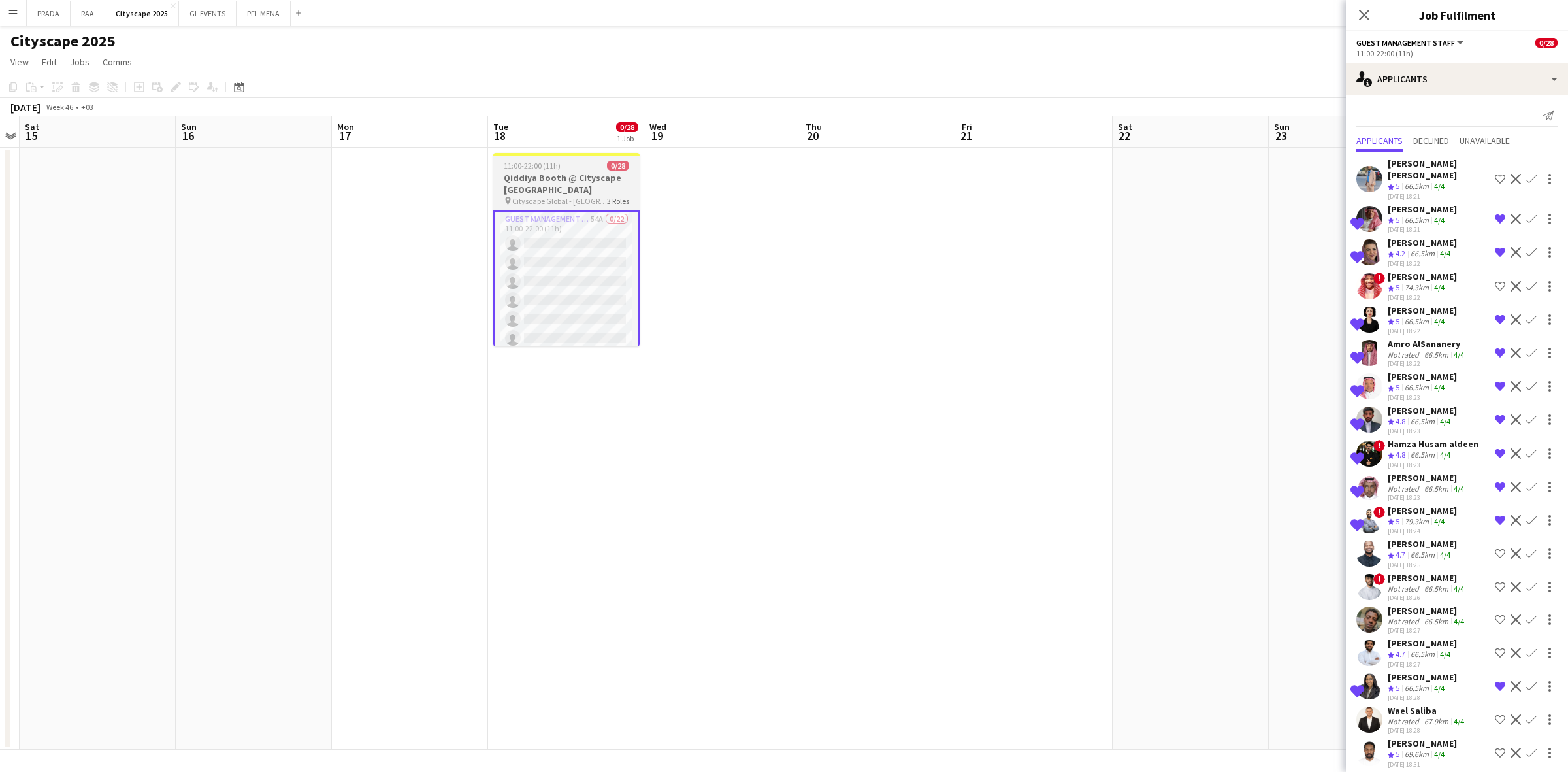
click at [602, 191] on h3 "Qiddiya Booth @ Cityscape [GEOGRAPHIC_DATA]" at bounding box center [566, 183] width 146 height 23
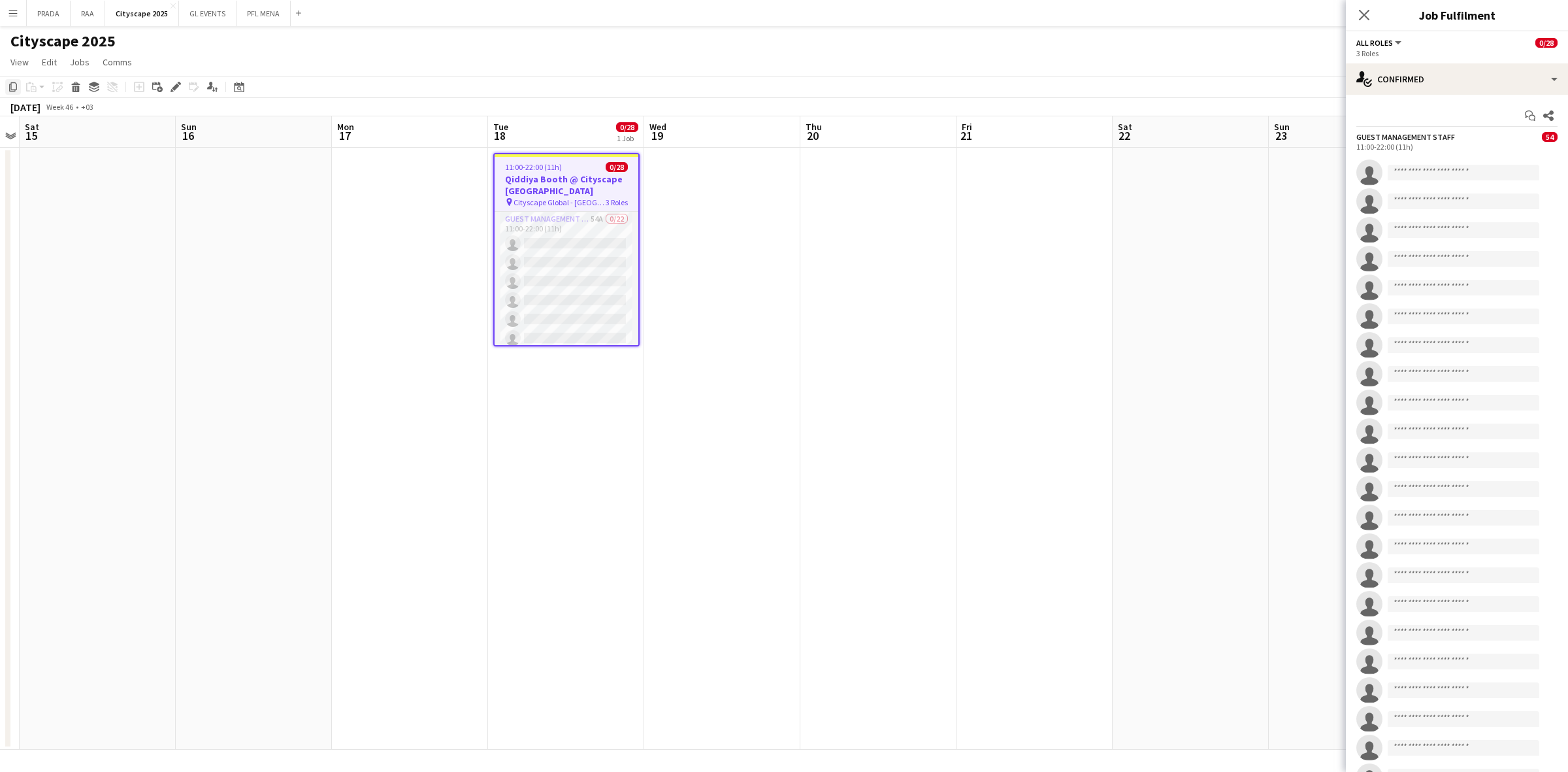
click at [12, 86] on icon "Copy" at bounding box center [13, 87] width 11 height 11
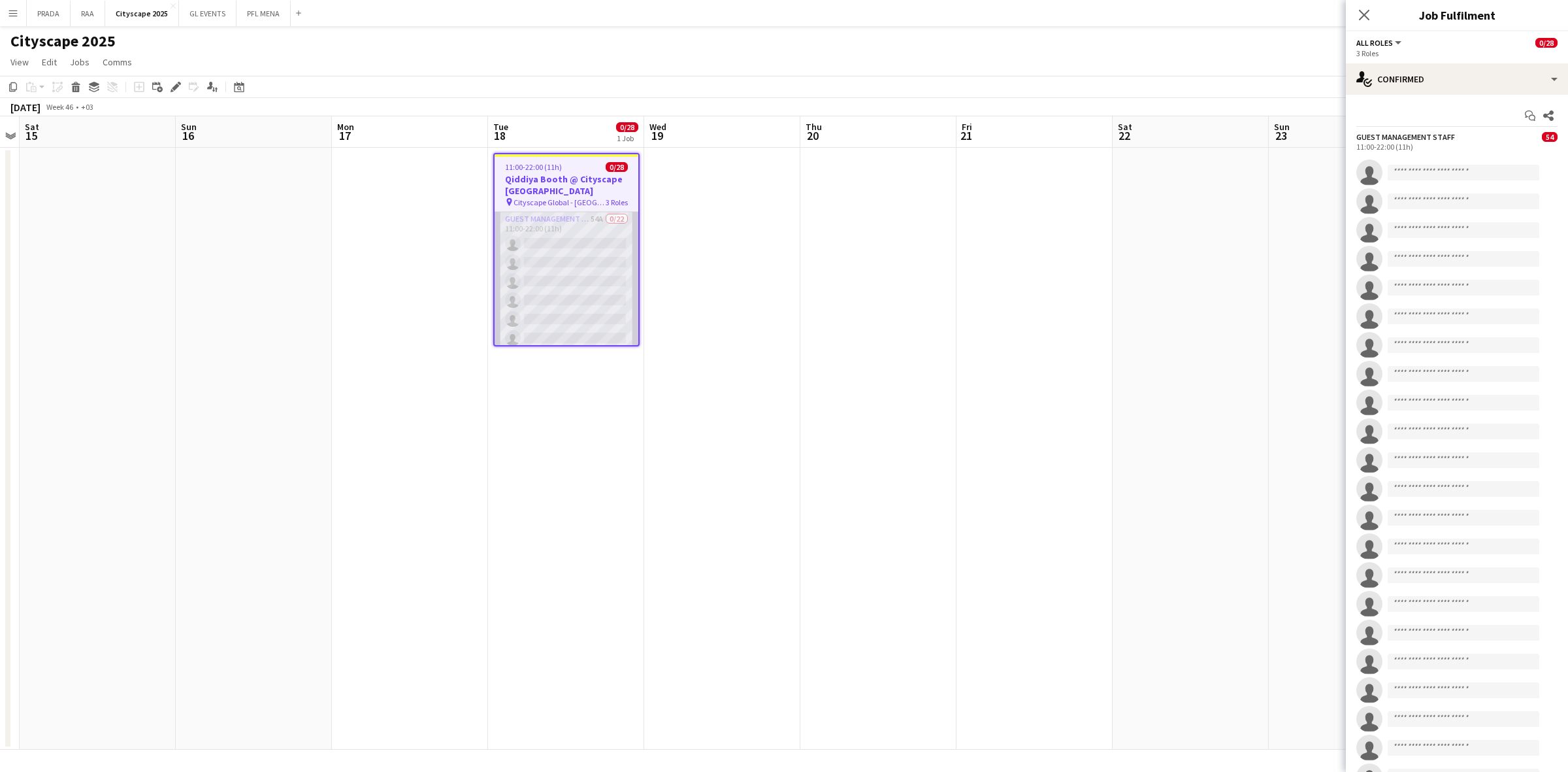
click at [543, 243] on app-card-role "Guest Management Staff 54A 0/22 11:00-22:00 (11h) single-neutral-actions single…" at bounding box center [566, 433] width 143 height 443
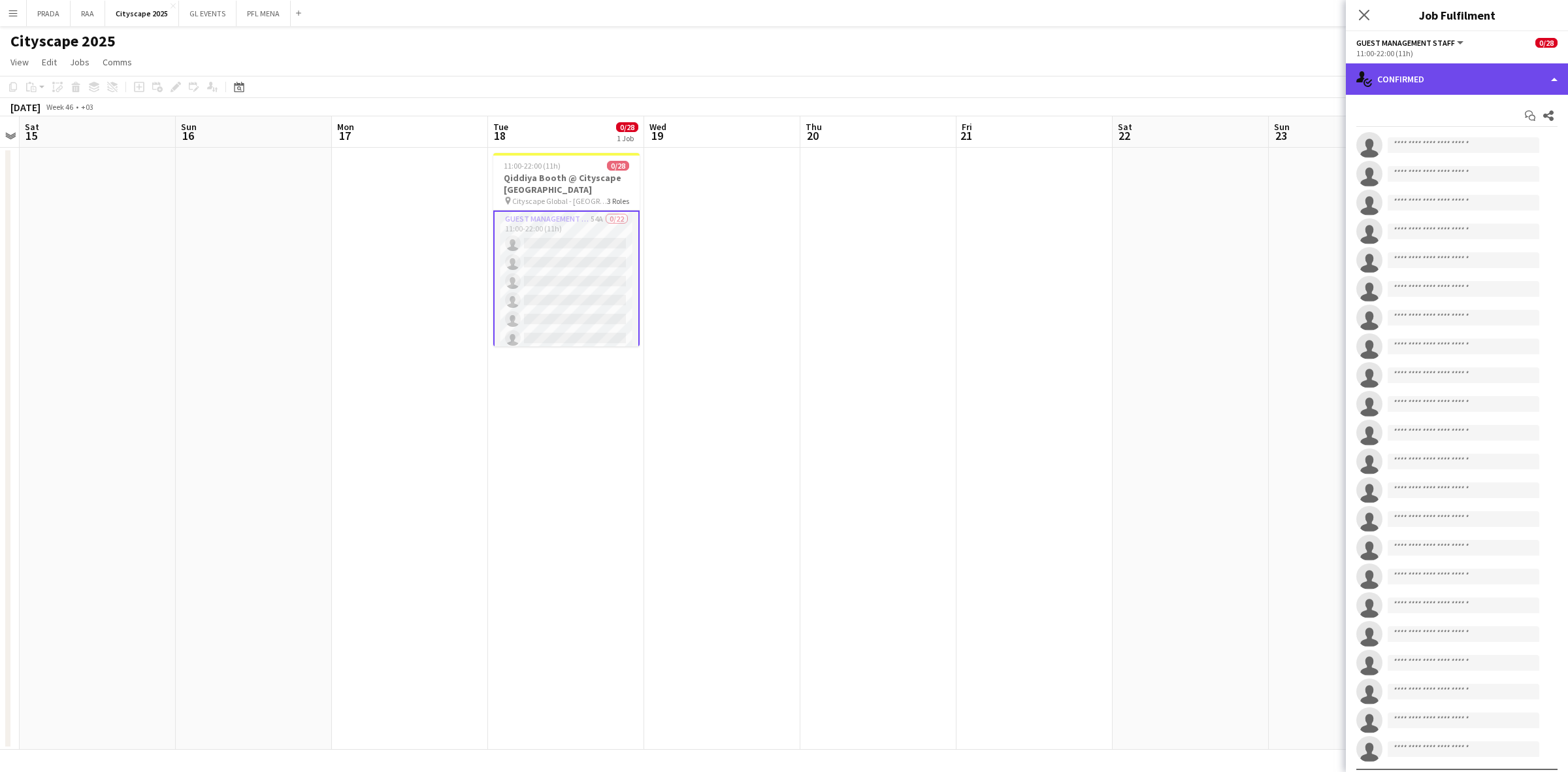
click at [1444, 78] on div "single-neutral-actions-check-2 Confirmed" at bounding box center [1457, 79] width 222 height 31
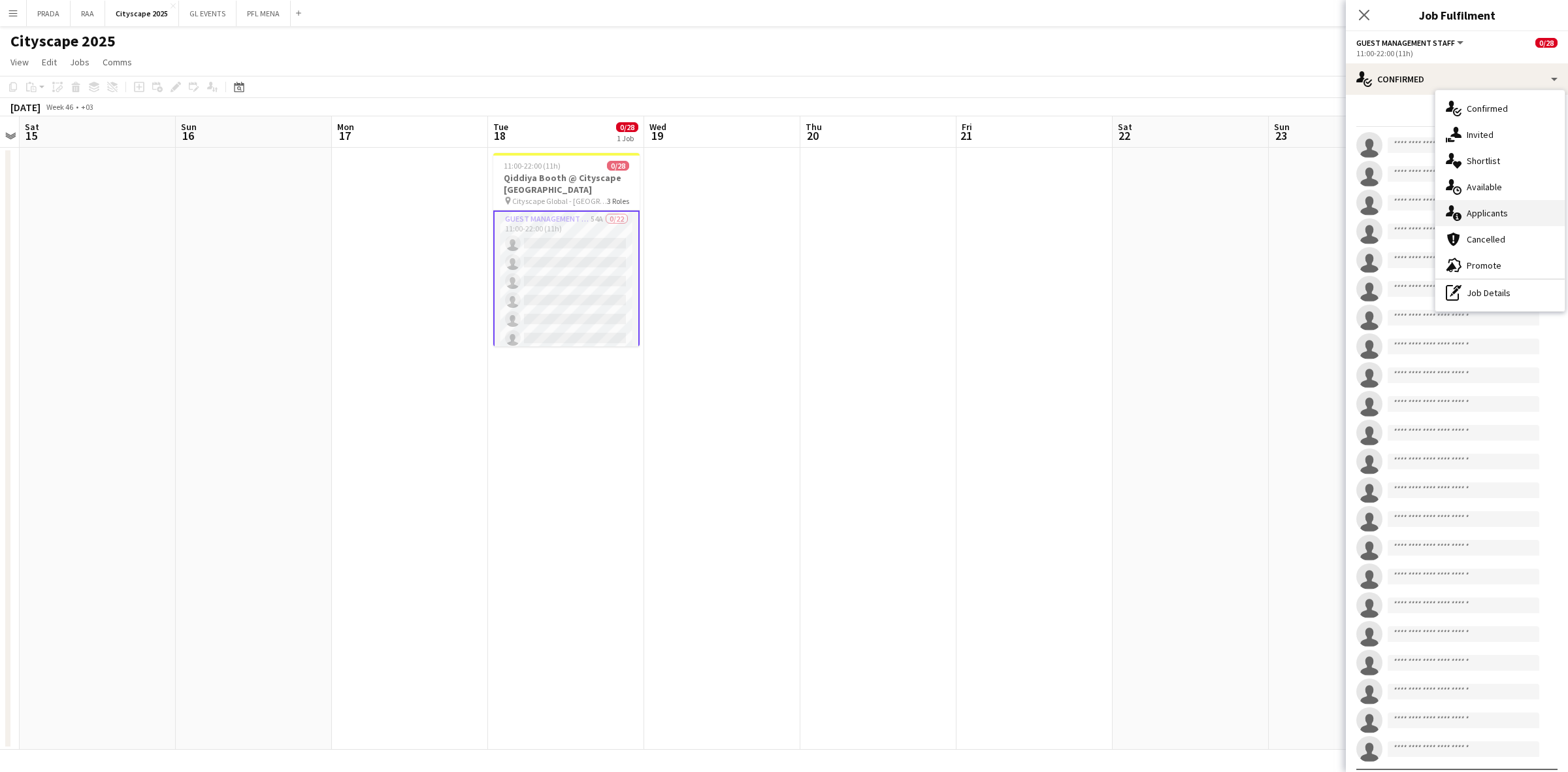
click at [1500, 210] on span "Applicants" at bounding box center [1487, 213] width 41 height 12
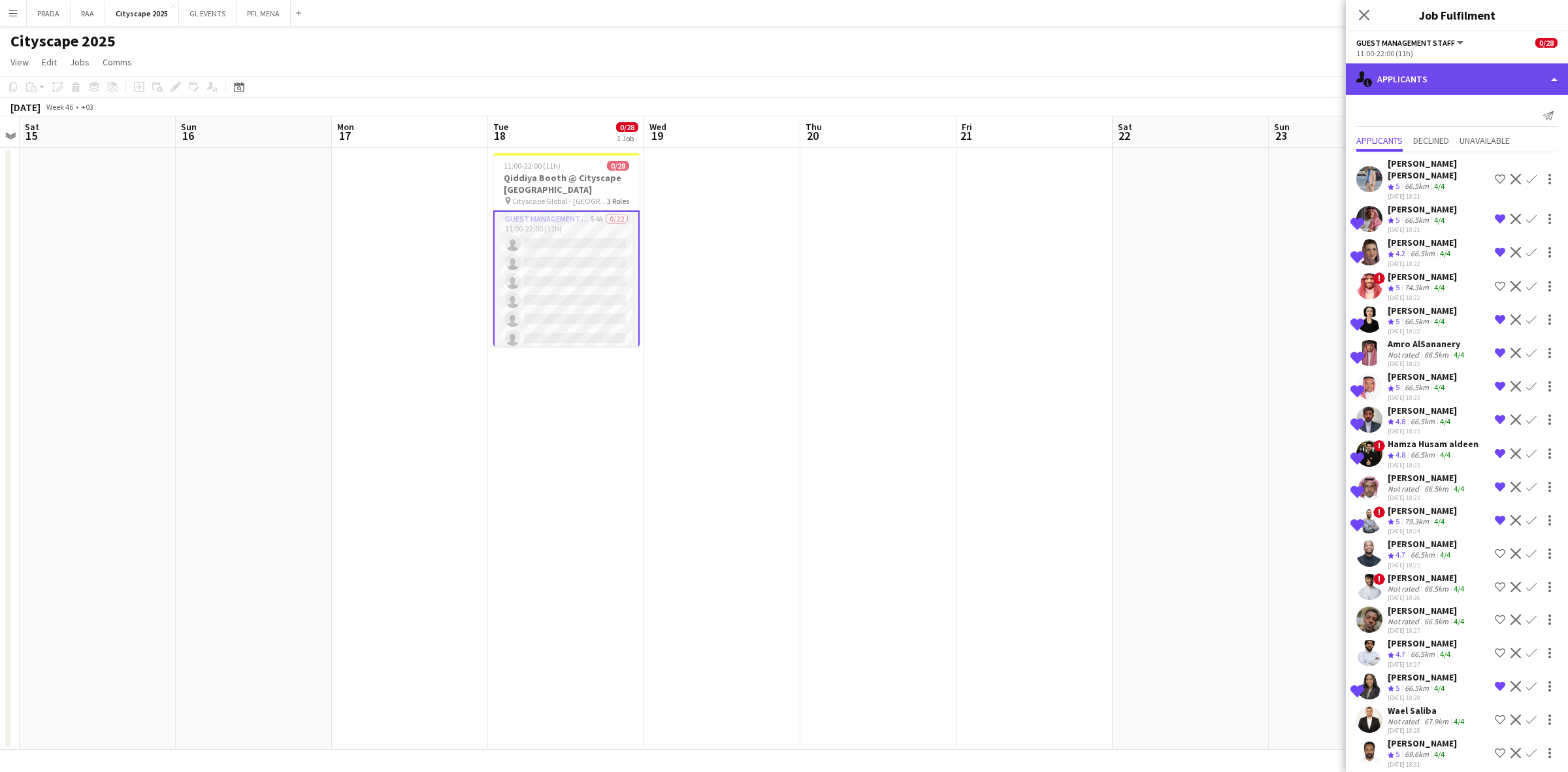
click at [1455, 89] on div "single-neutral-actions-information Applicants" at bounding box center [1457, 79] width 222 height 31
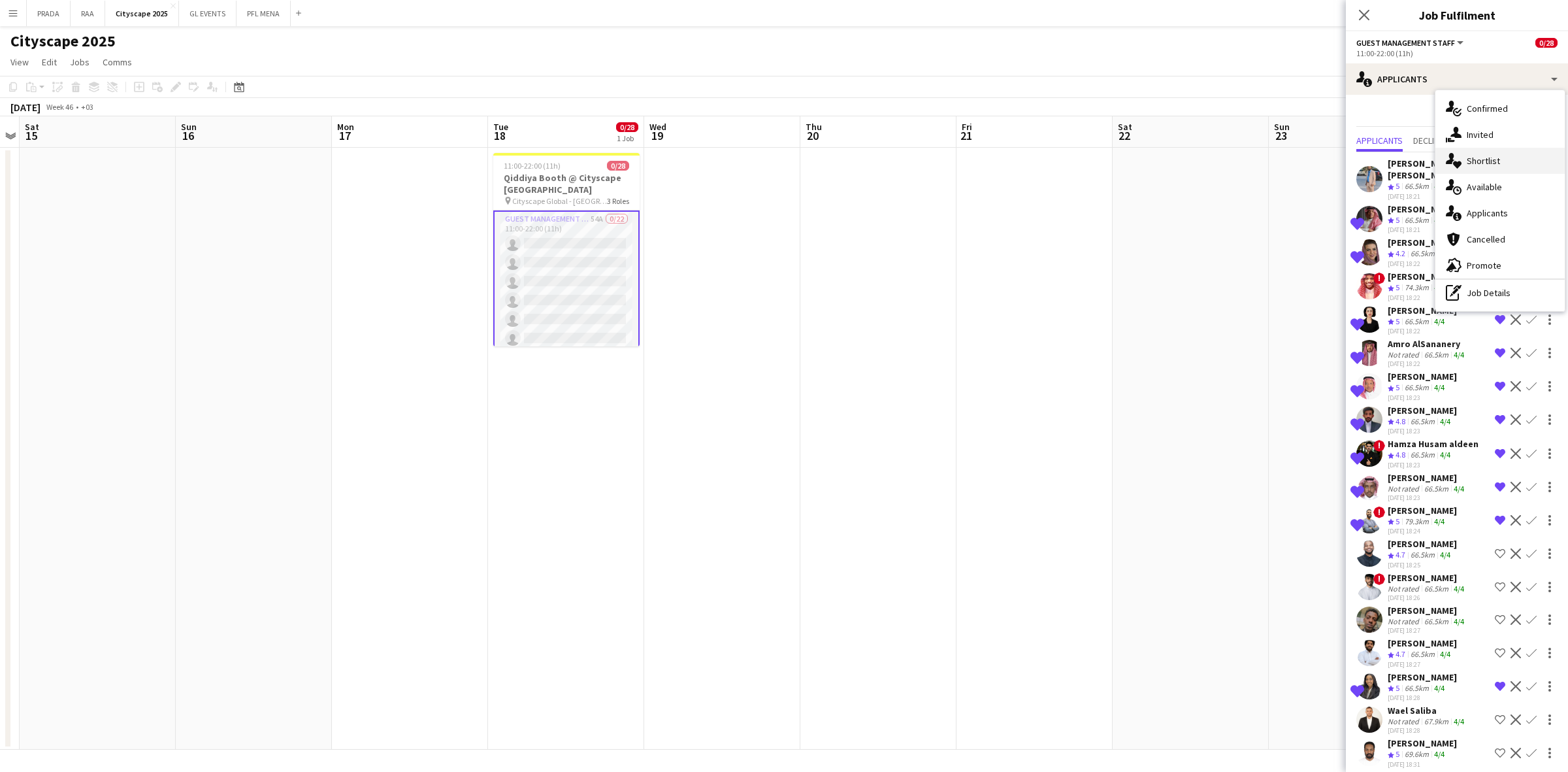
click at [1497, 161] on span "Shortlist" at bounding box center [1483, 160] width 33 height 12
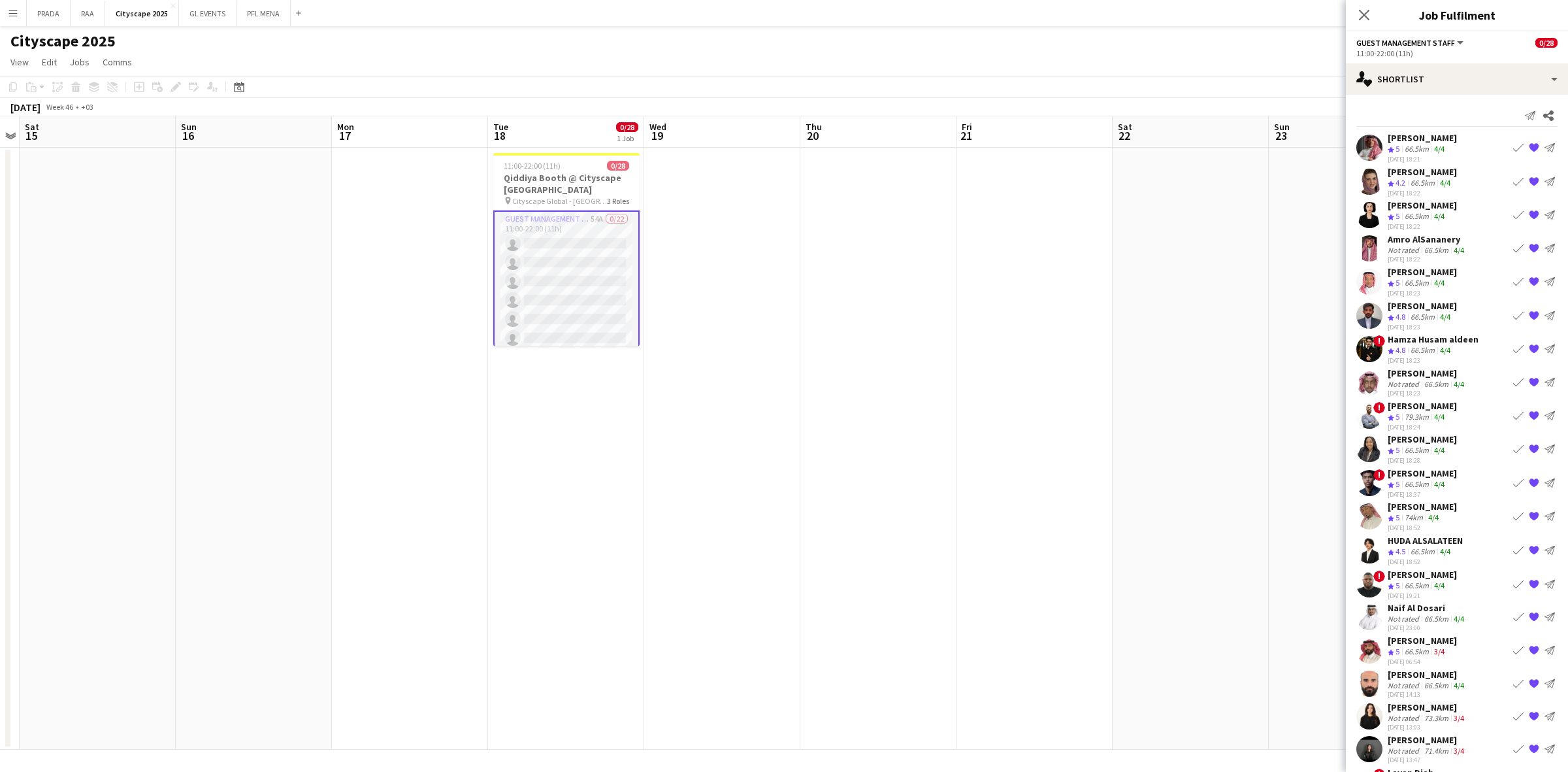
click at [1513, 344] on app-icon "Book crew" at bounding box center [1518, 349] width 11 height 11
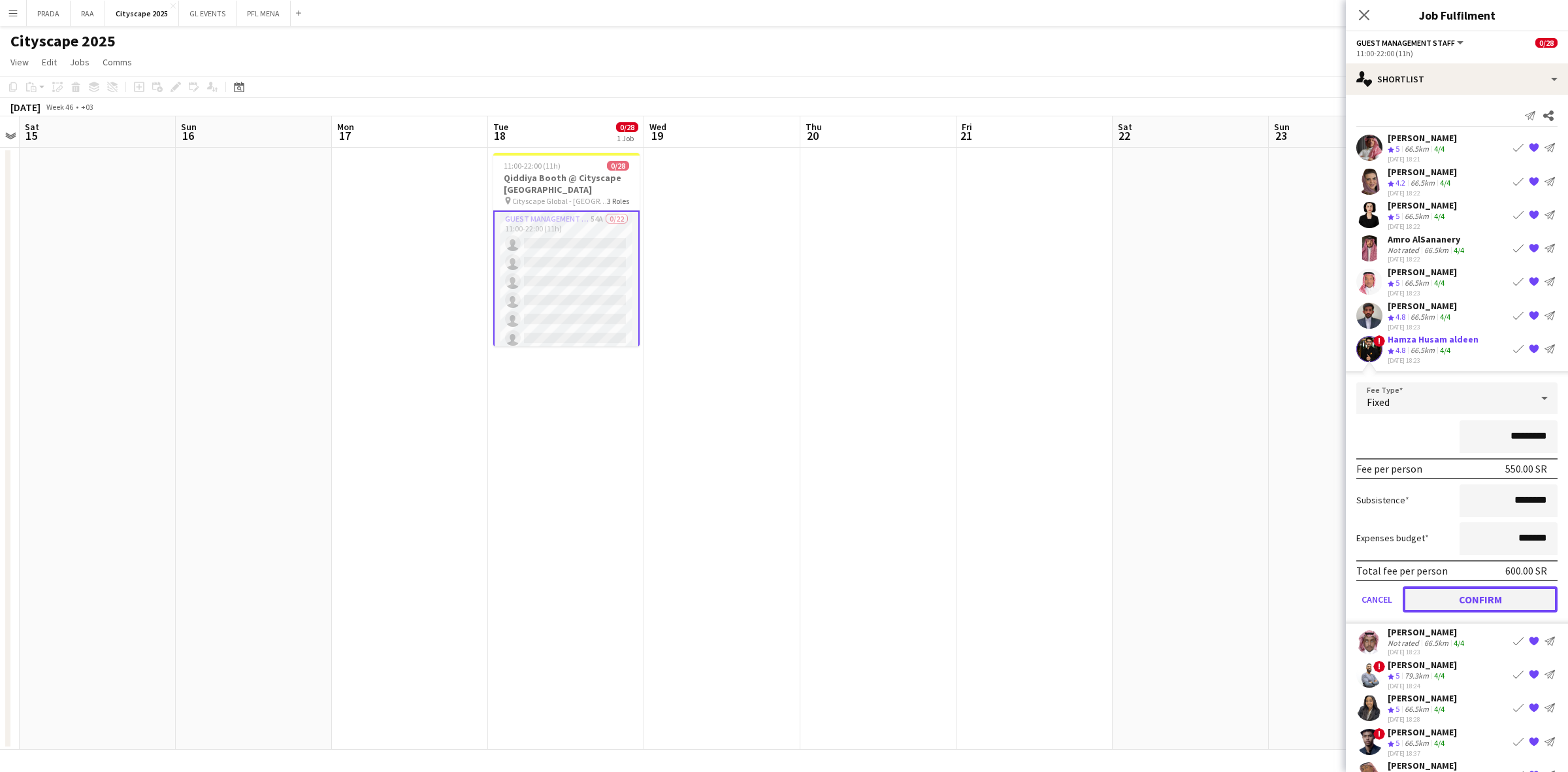
click at [1454, 595] on button "Confirm" at bounding box center [1480, 599] width 155 height 26
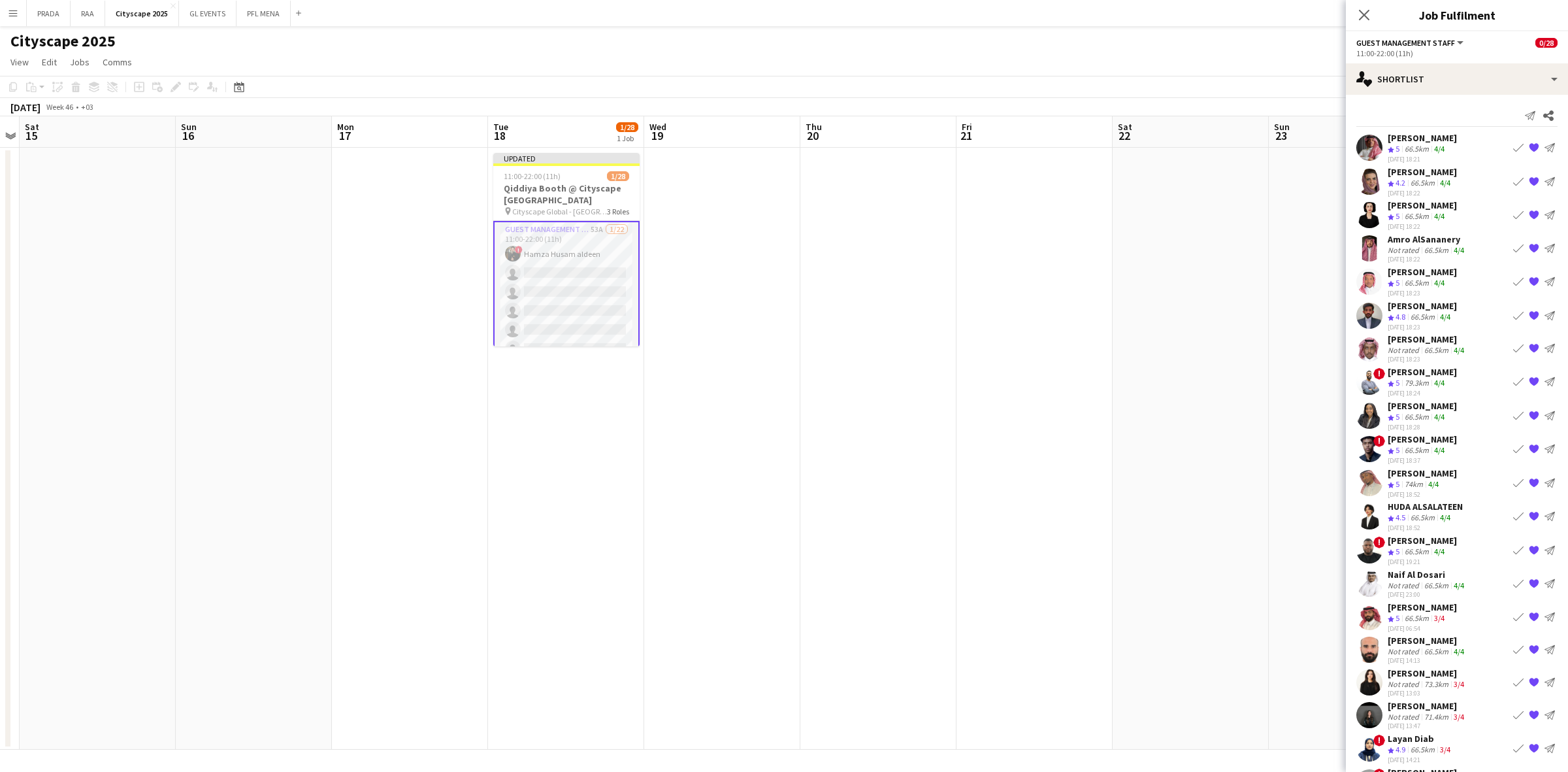
click at [1513, 411] on app-icon "Book crew" at bounding box center [1518, 415] width 11 height 11
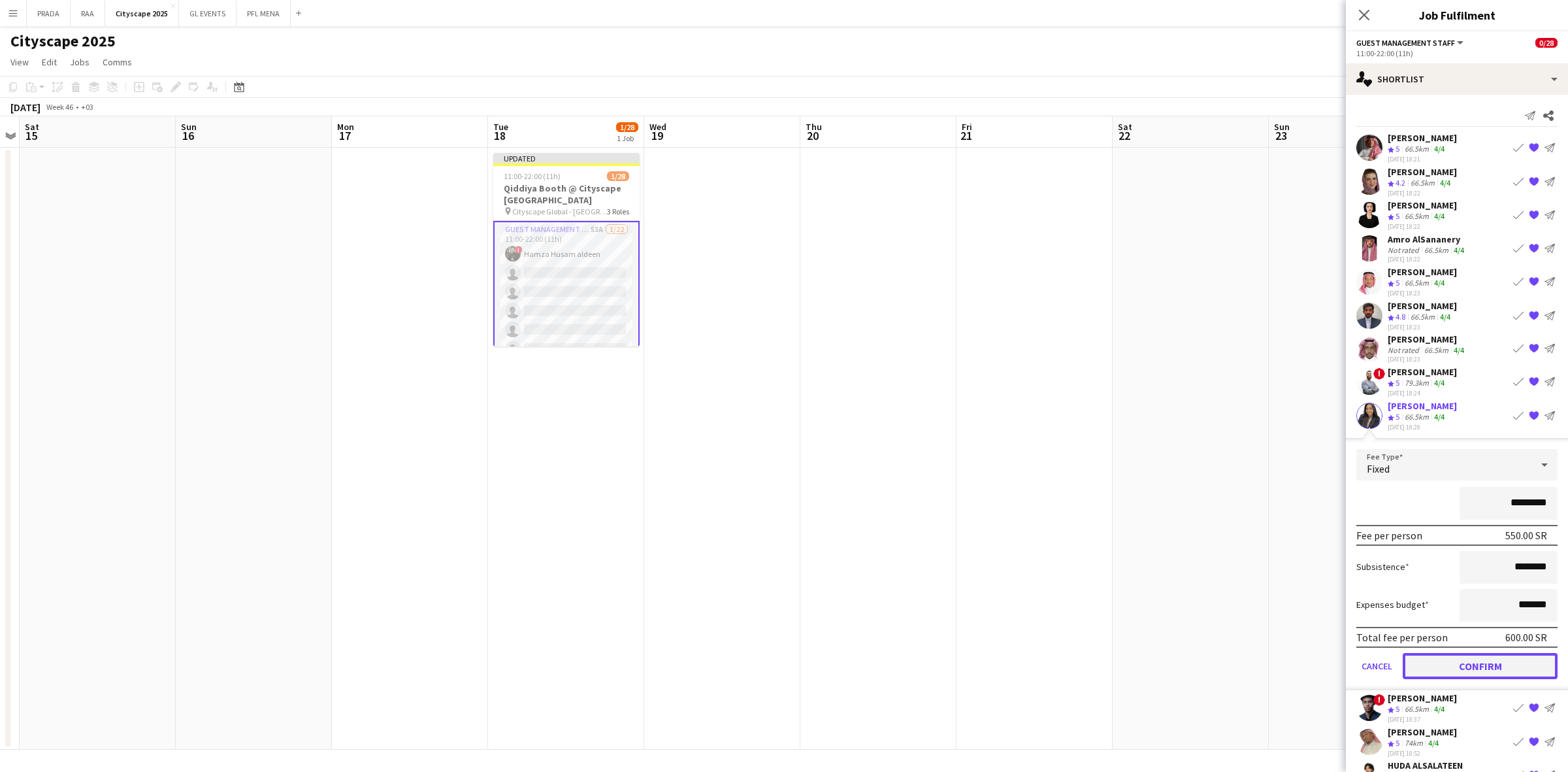
click at [1451, 663] on button "Confirm" at bounding box center [1480, 665] width 155 height 26
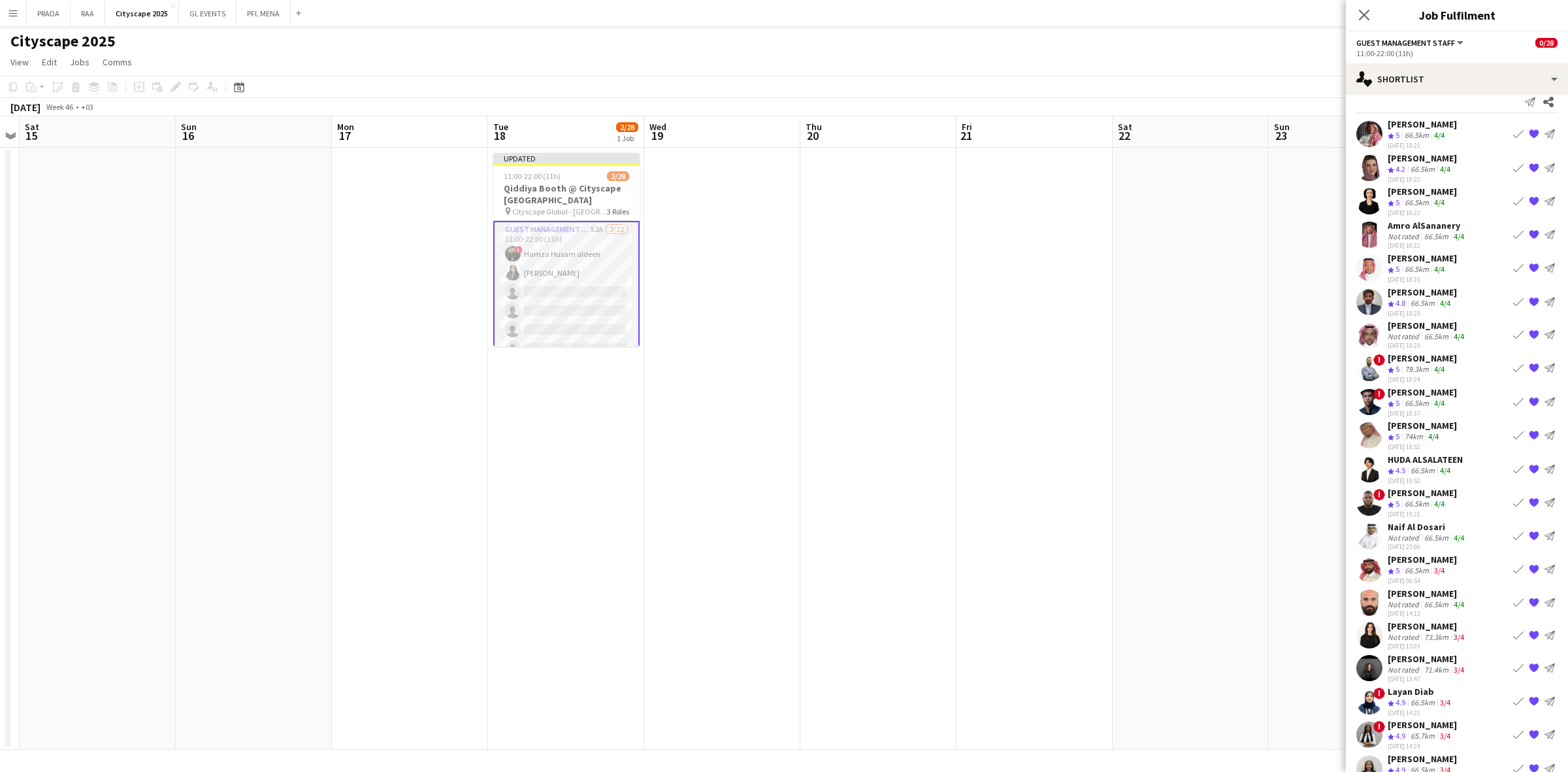
scroll to position [65, 0]
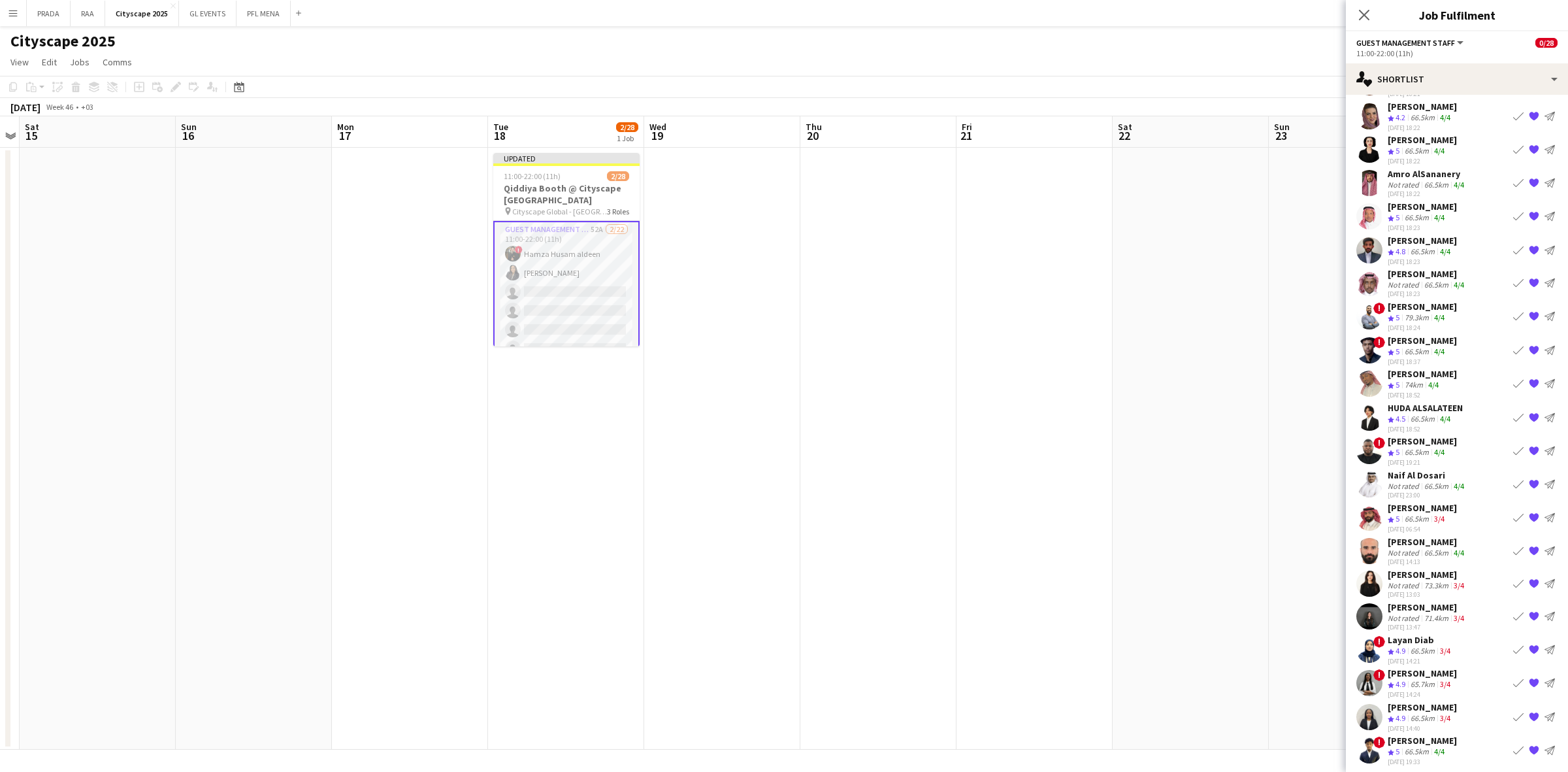
click at [1513, 714] on app-icon "Book crew" at bounding box center [1518, 716] width 11 height 11
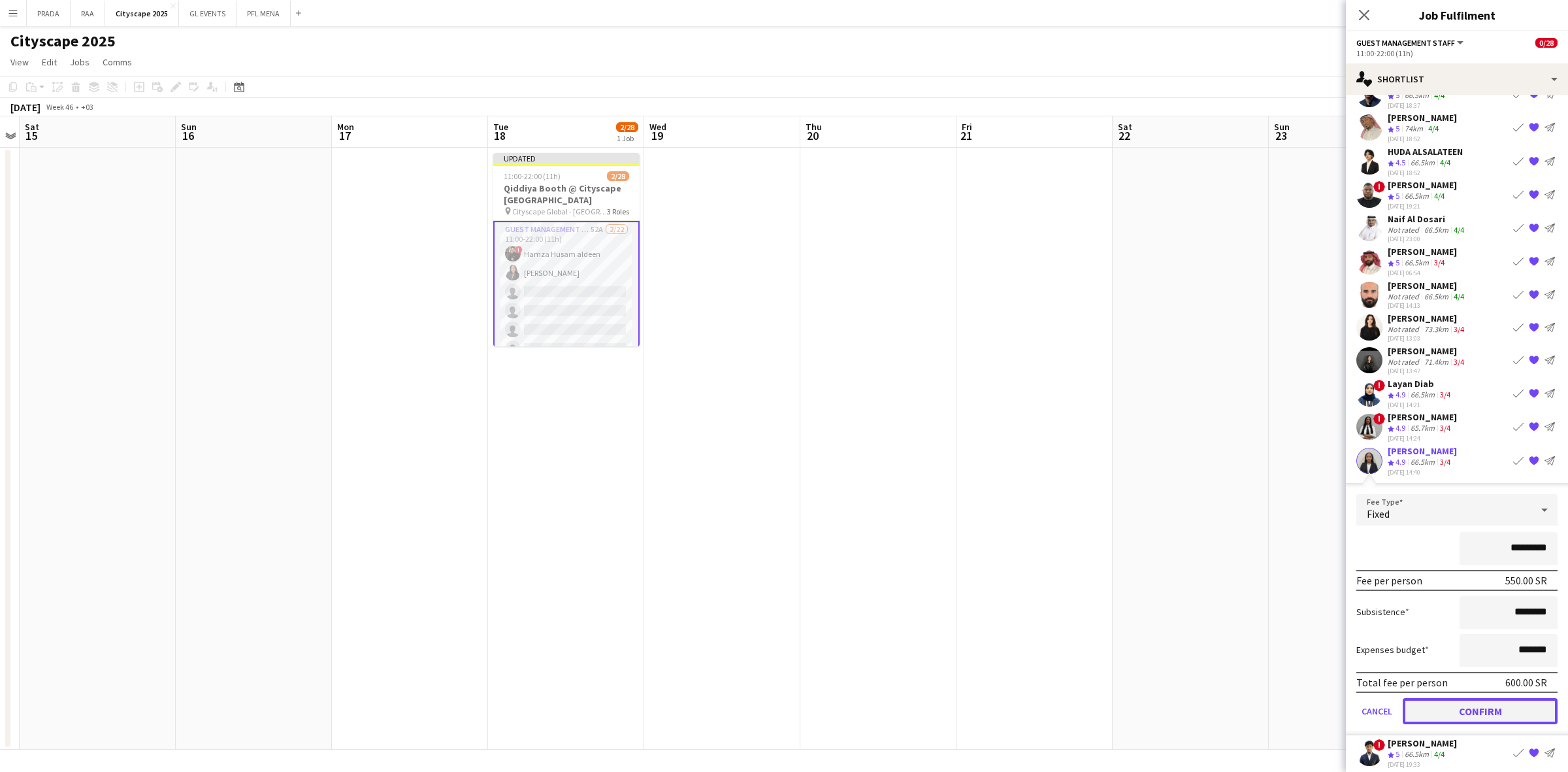
click at [1468, 703] on button "Confirm" at bounding box center [1480, 710] width 155 height 26
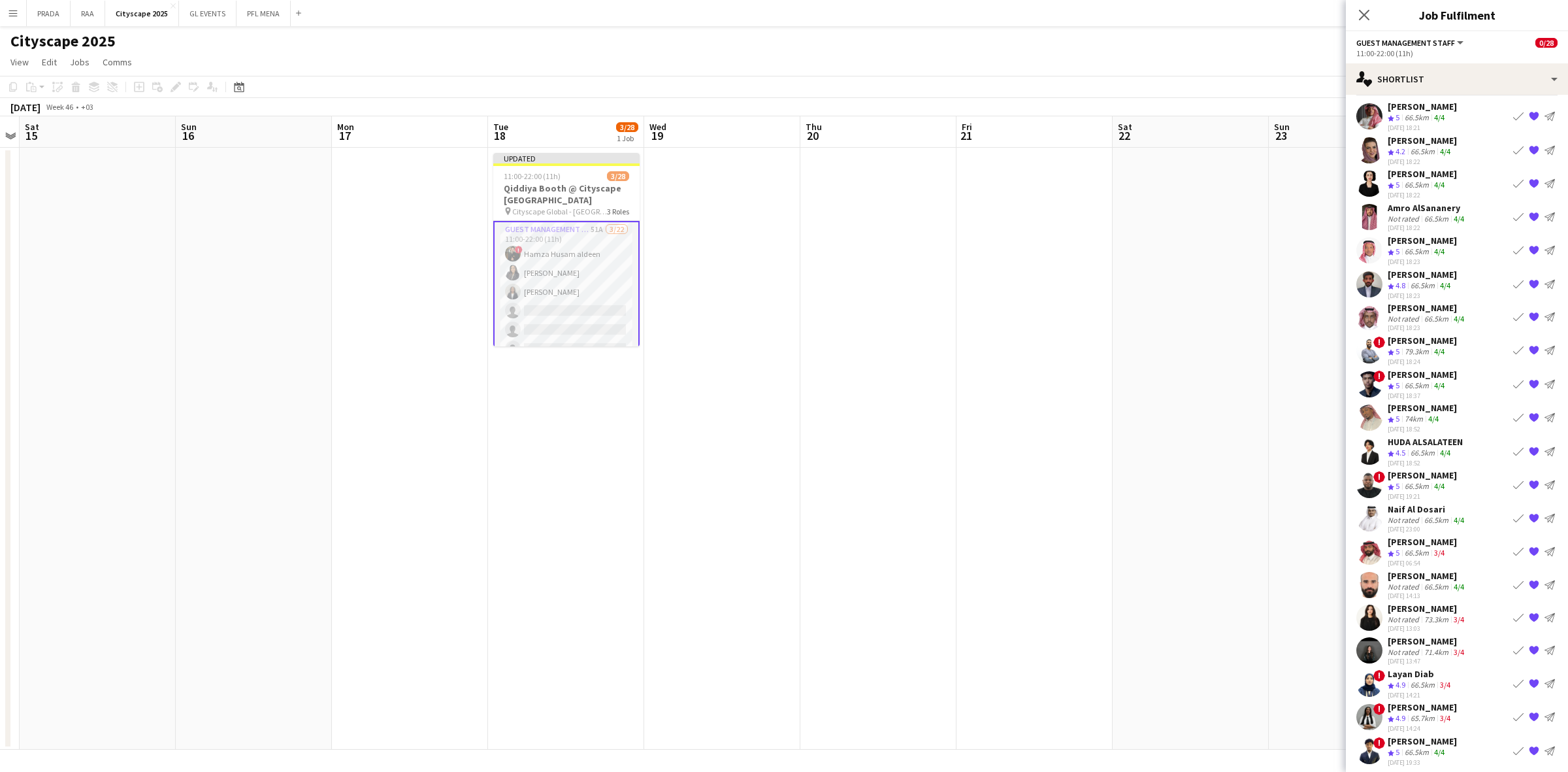
click at [1431, 647] on div "71.4km" at bounding box center [1437, 652] width 30 height 10
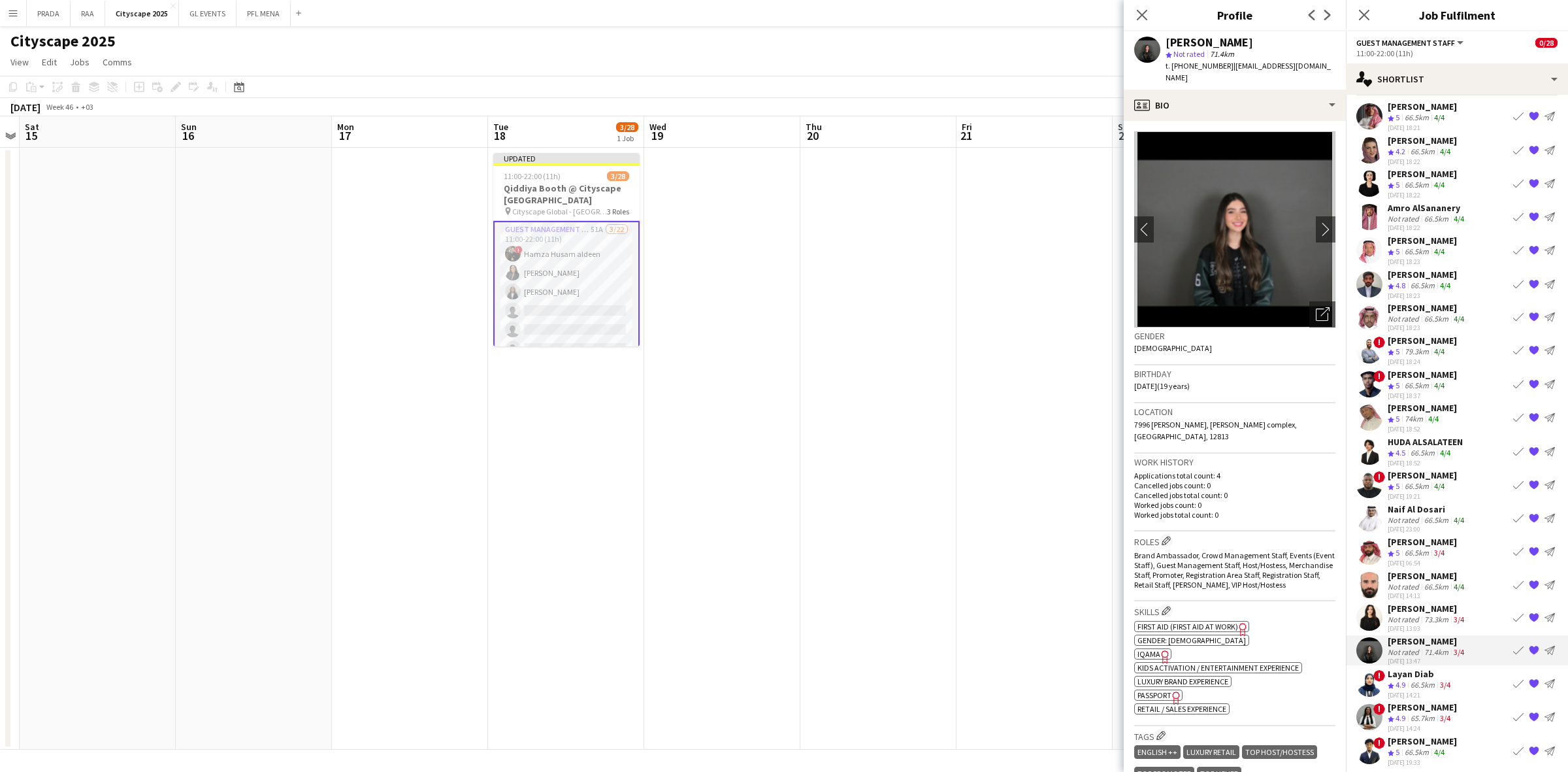
click at [1513, 645] on app-icon "Book crew" at bounding box center [1518, 650] width 11 height 11
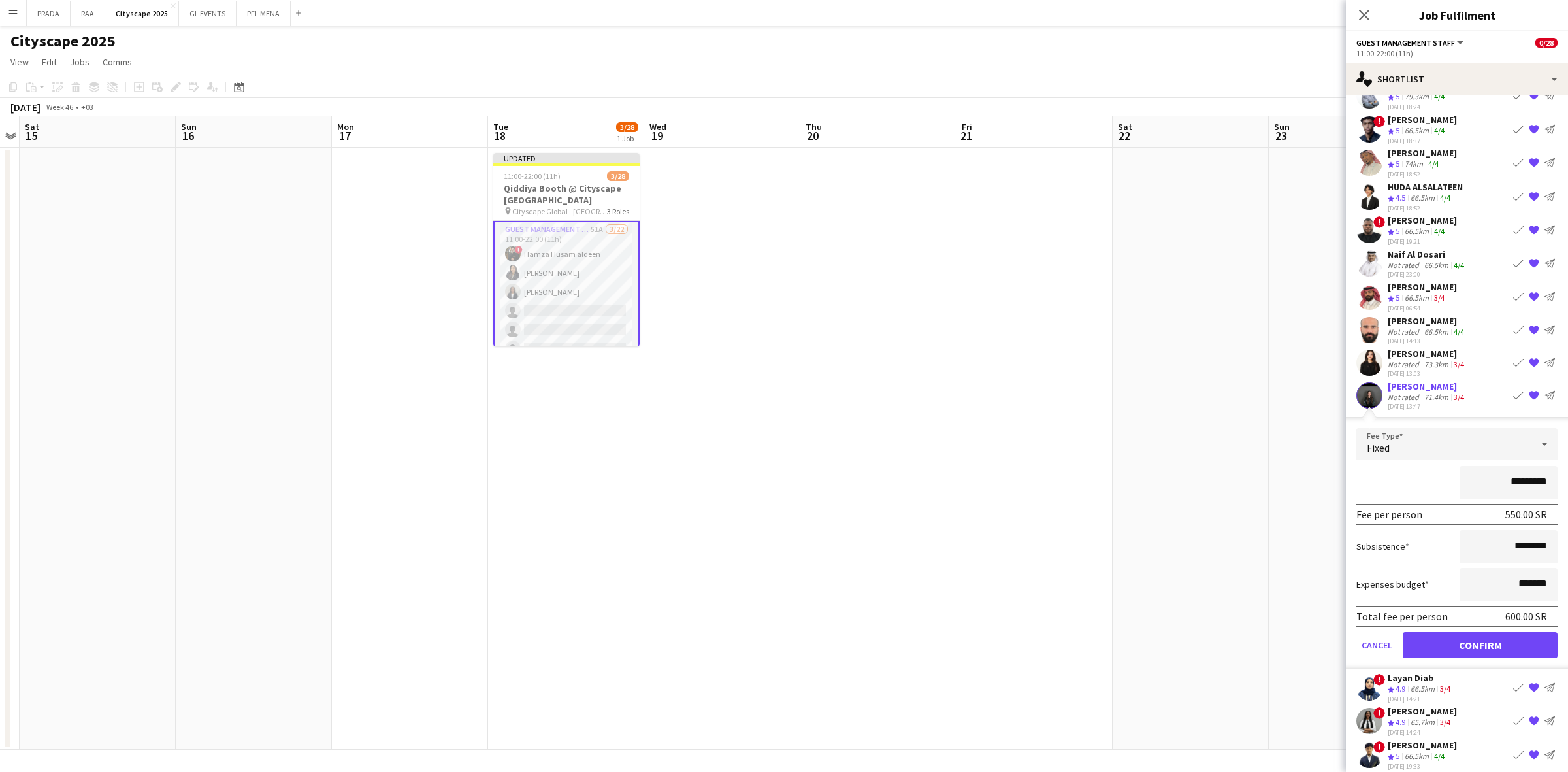
scroll to position [288, 0]
click at [1461, 637] on button "Confirm" at bounding box center [1480, 643] width 155 height 26
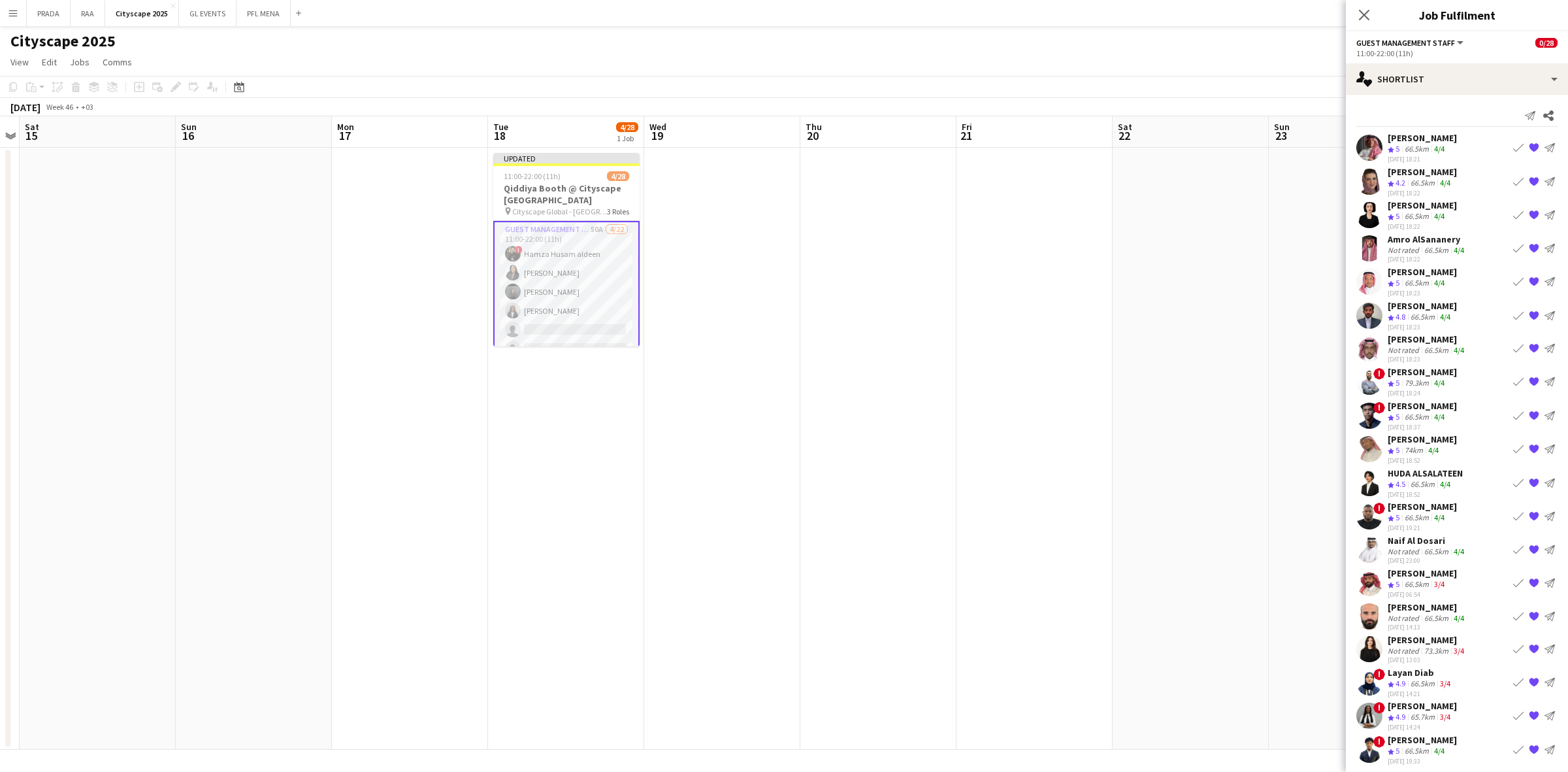
click at [1514, 344] on app-icon "Book crew" at bounding box center [1518, 348] width 11 height 11
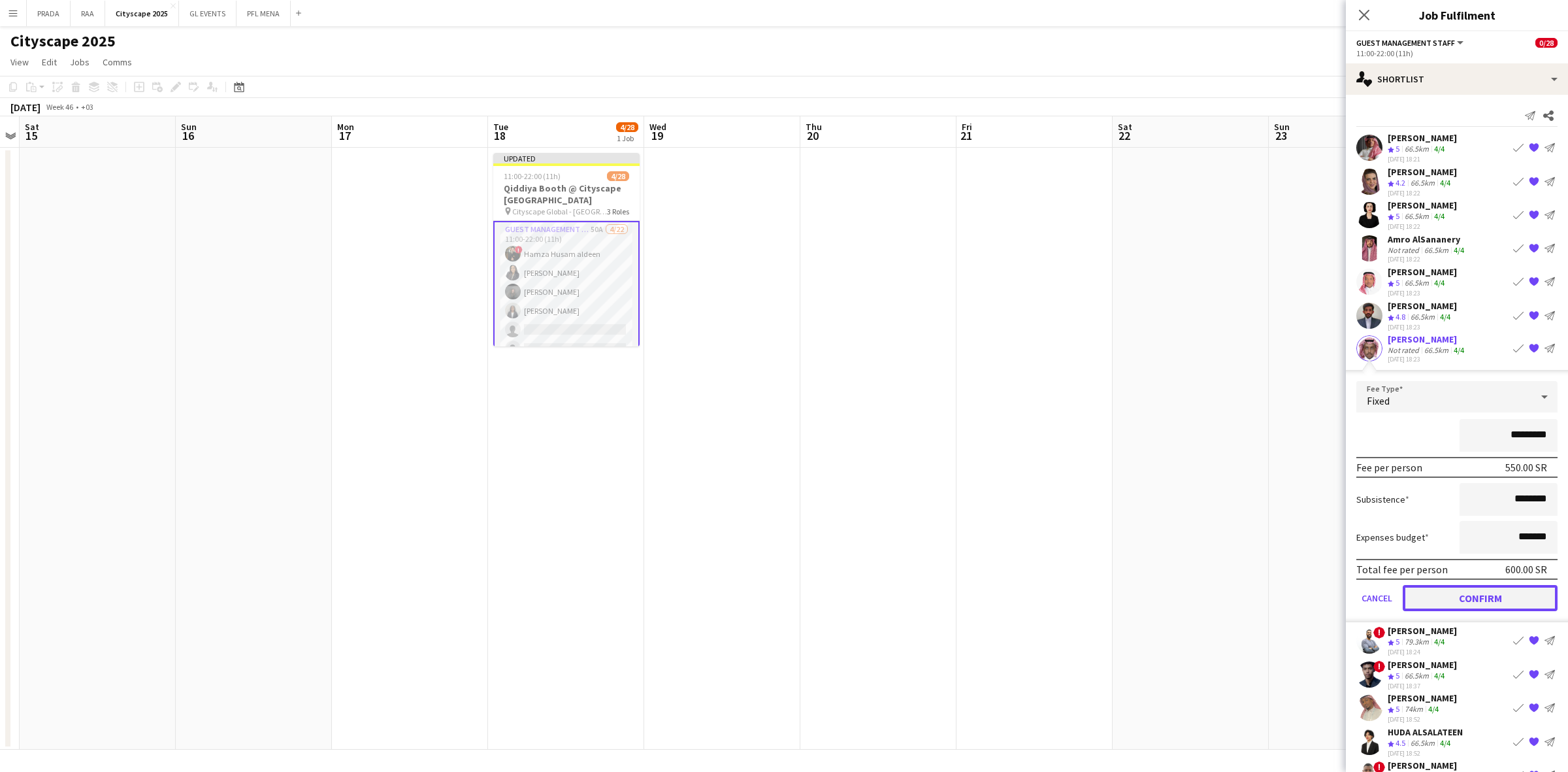
click at [1471, 598] on button "Confirm" at bounding box center [1480, 597] width 155 height 26
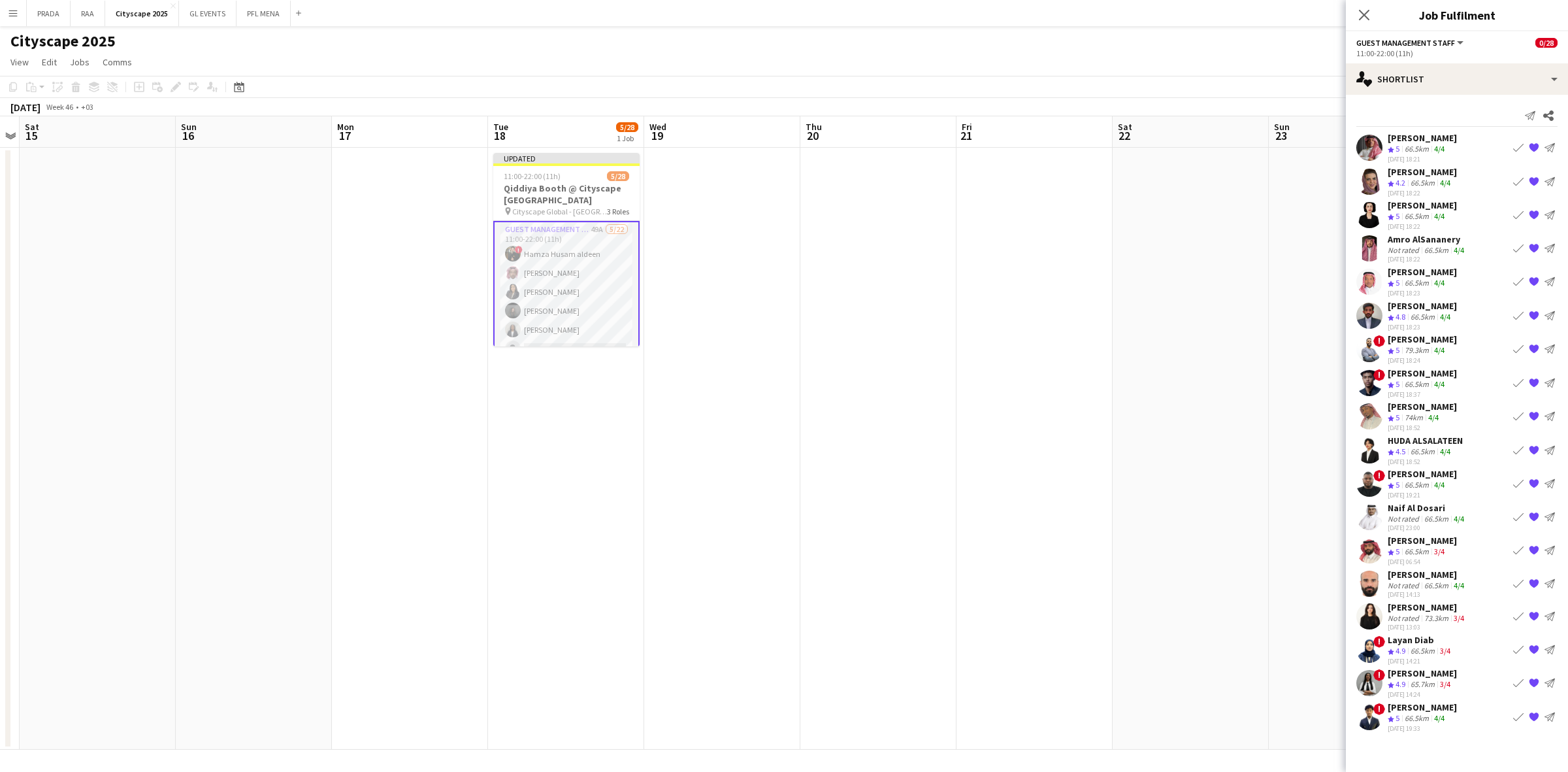
click at [670, 247] on app-date-cell at bounding box center [722, 449] width 156 height 602
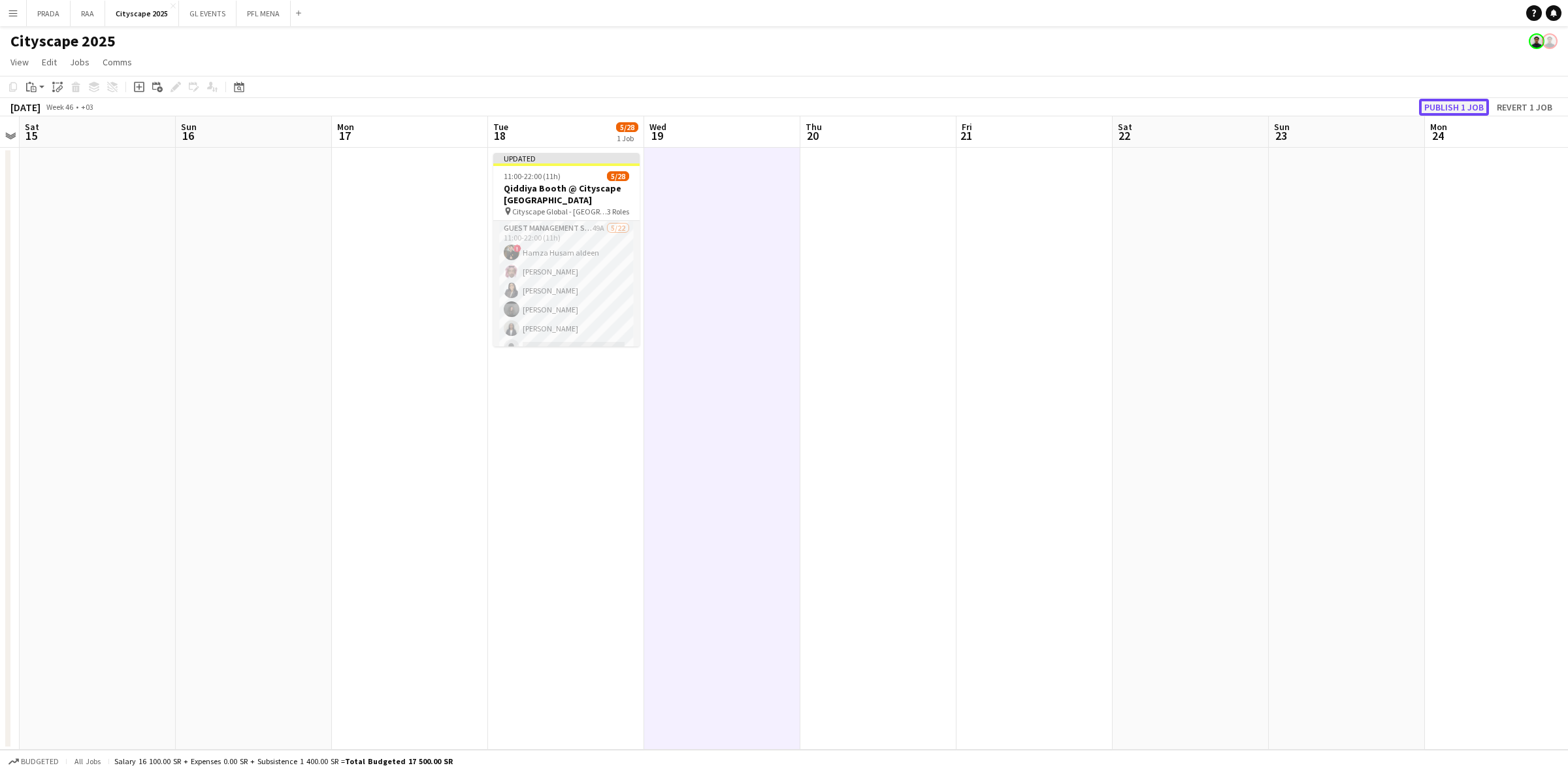
click at [1470, 103] on button "Publish 1 job" at bounding box center [1454, 107] width 70 height 17
